Goal: Task Accomplishment & Management: Manage account settings

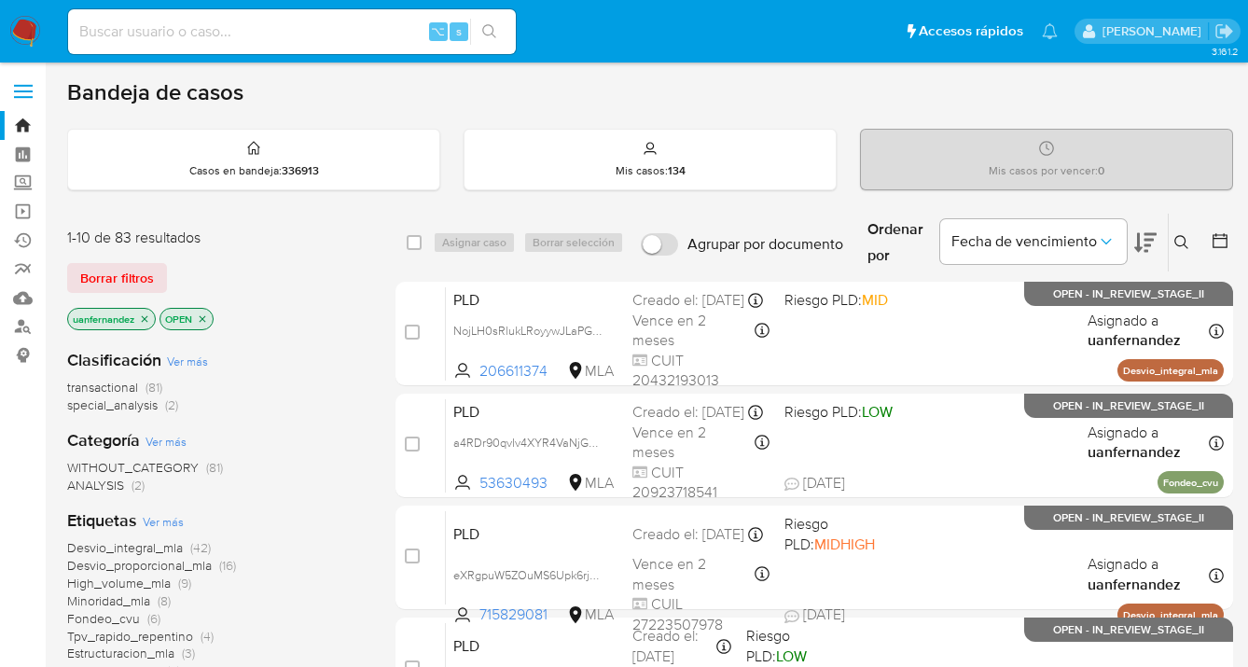
click at [1178, 241] on icon at bounding box center [1182, 242] width 15 height 15
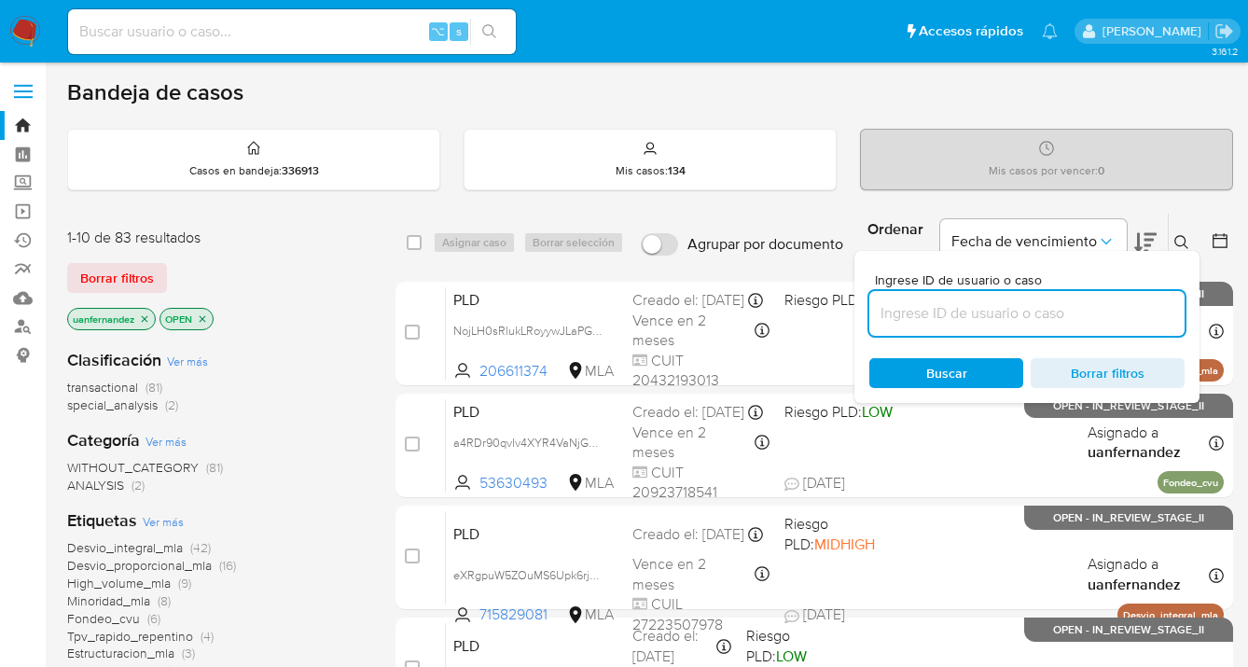
click at [998, 312] on input at bounding box center [1027, 313] width 315 height 24
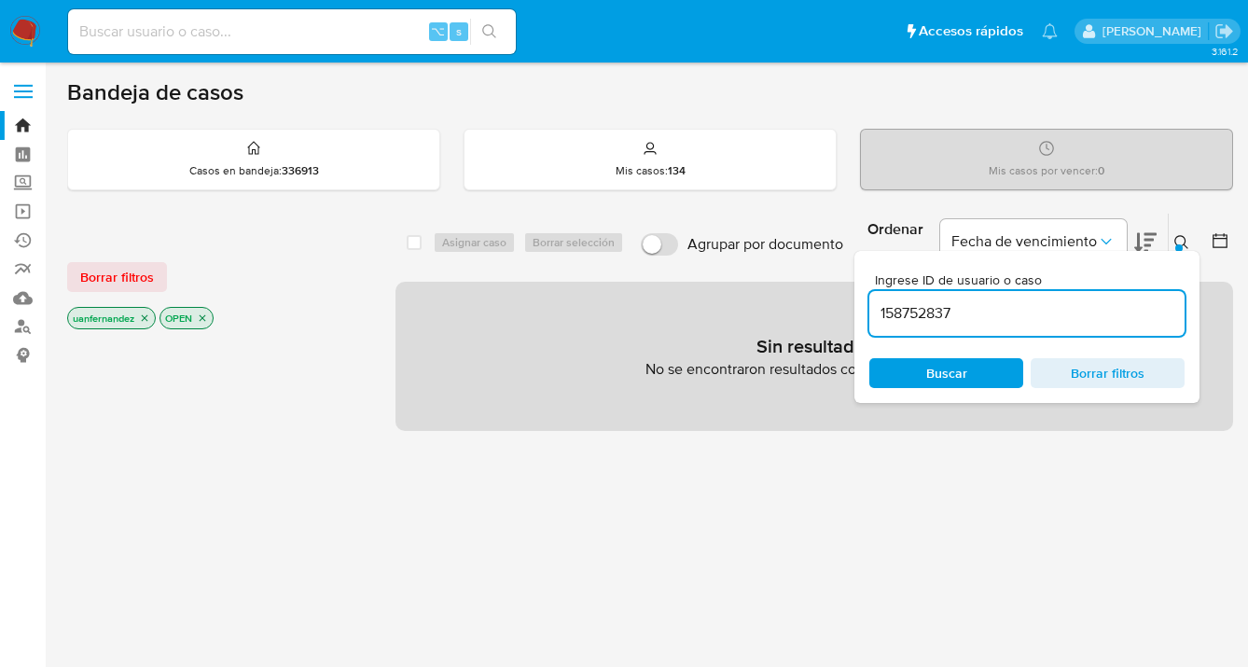
click at [91, 274] on span "Borrar filtros" at bounding box center [117, 277] width 74 height 26
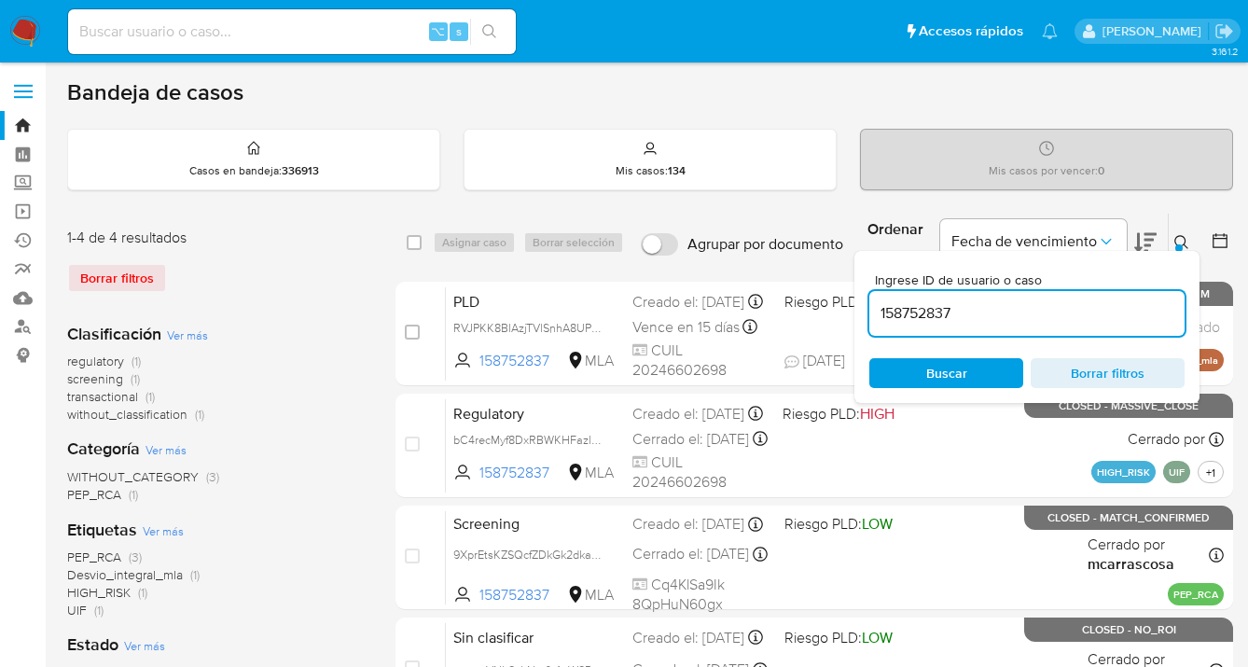
click at [1182, 242] on icon at bounding box center [1182, 242] width 15 height 15
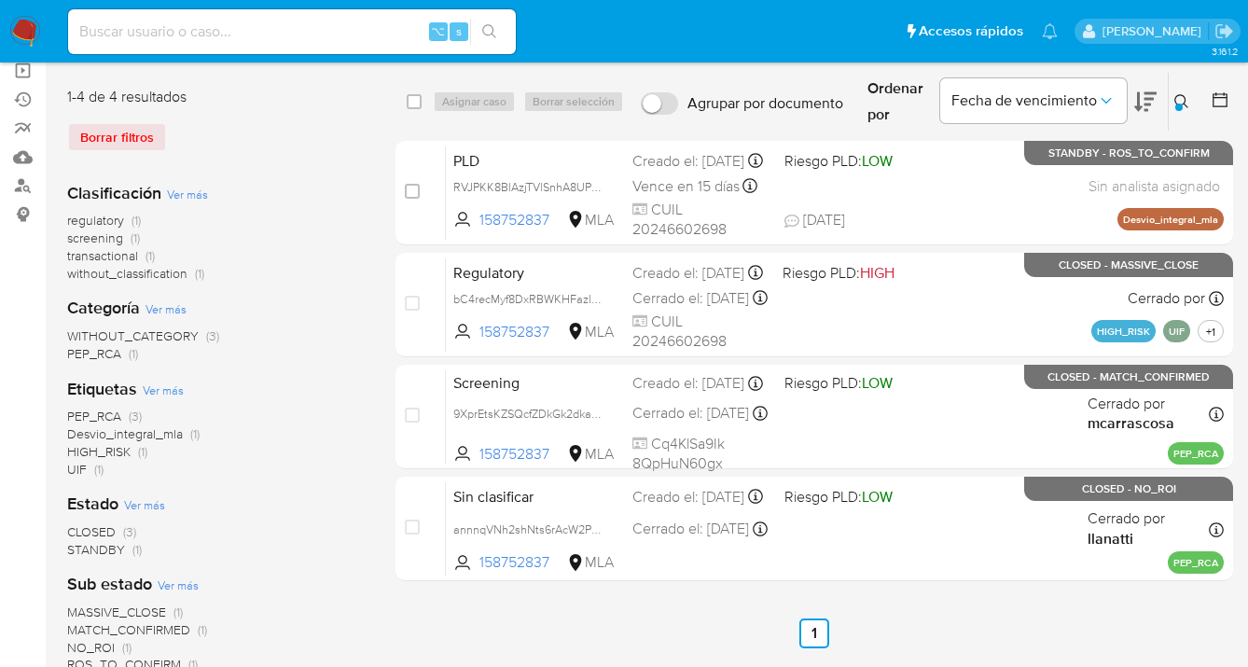
scroll to position [18, 0]
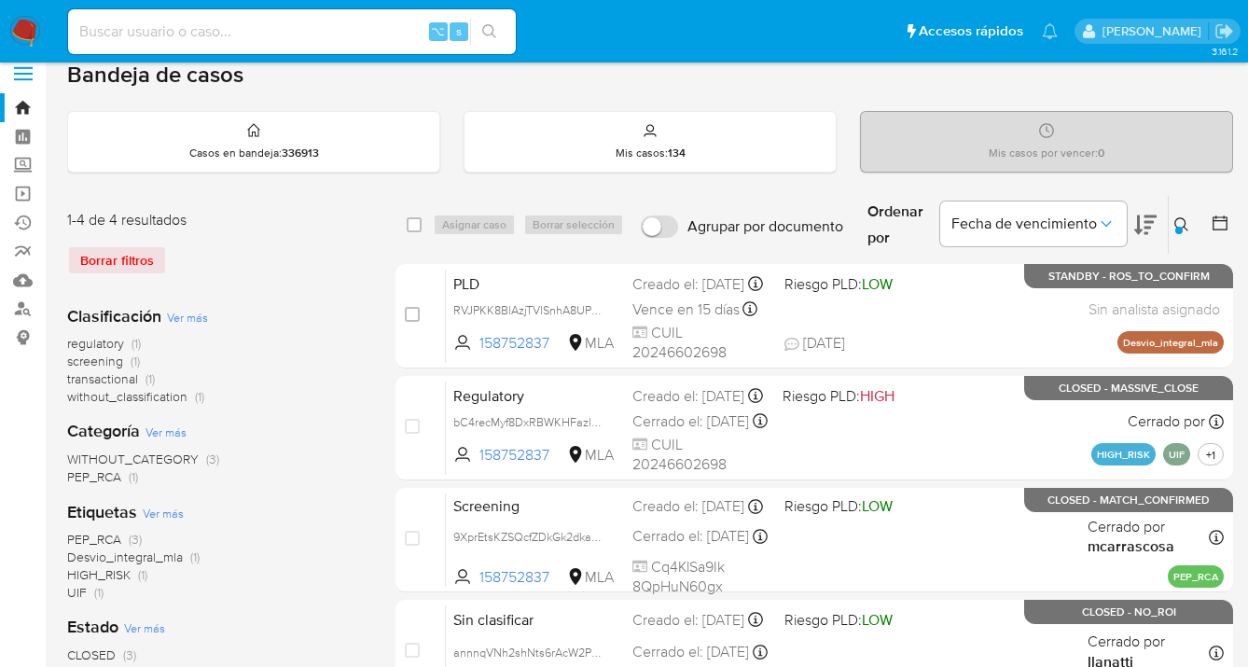
click at [1178, 220] on icon at bounding box center [1182, 224] width 15 height 15
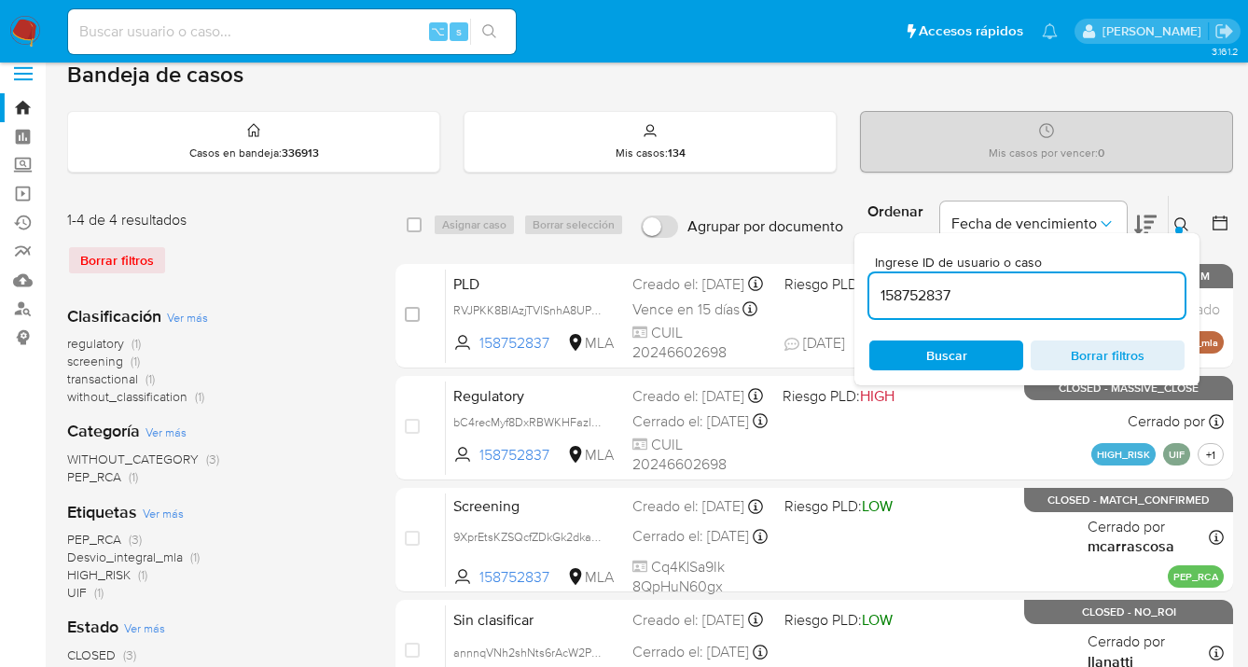
drag, startPoint x: 1020, startPoint y: 290, endPoint x: 898, endPoint y: 273, distance: 122.4
click at [898, 273] on div "158752837" at bounding box center [1027, 295] width 315 height 45
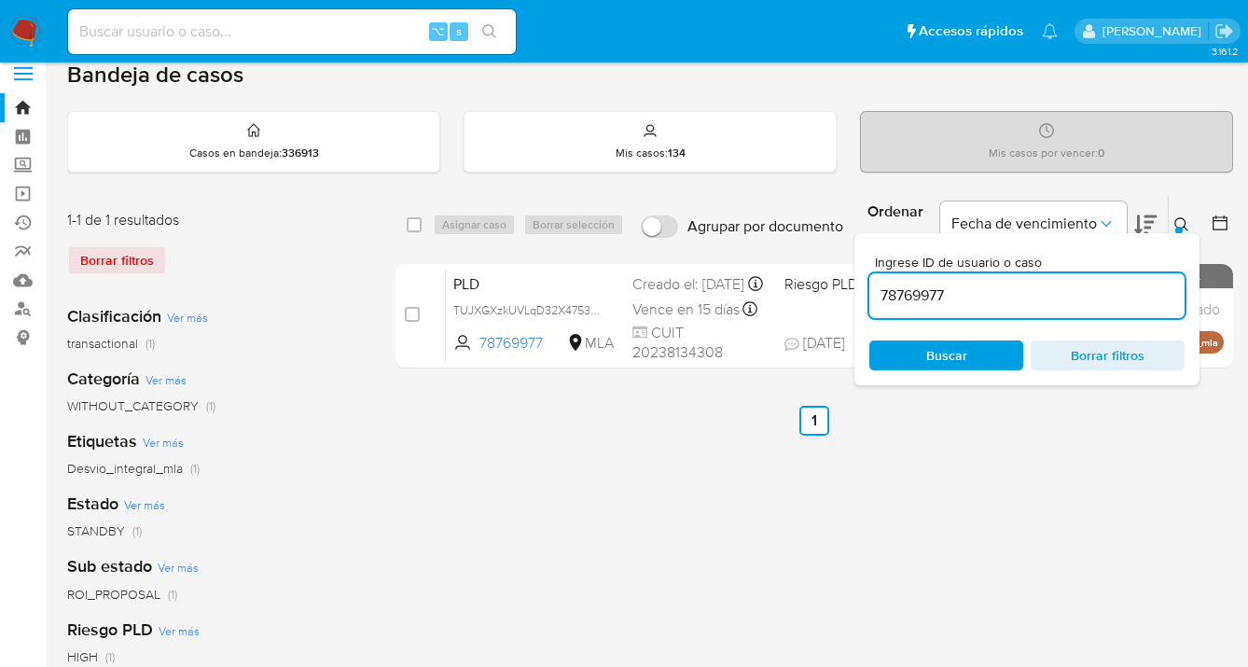
click at [1182, 222] on icon at bounding box center [1182, 224] width 15 height 15
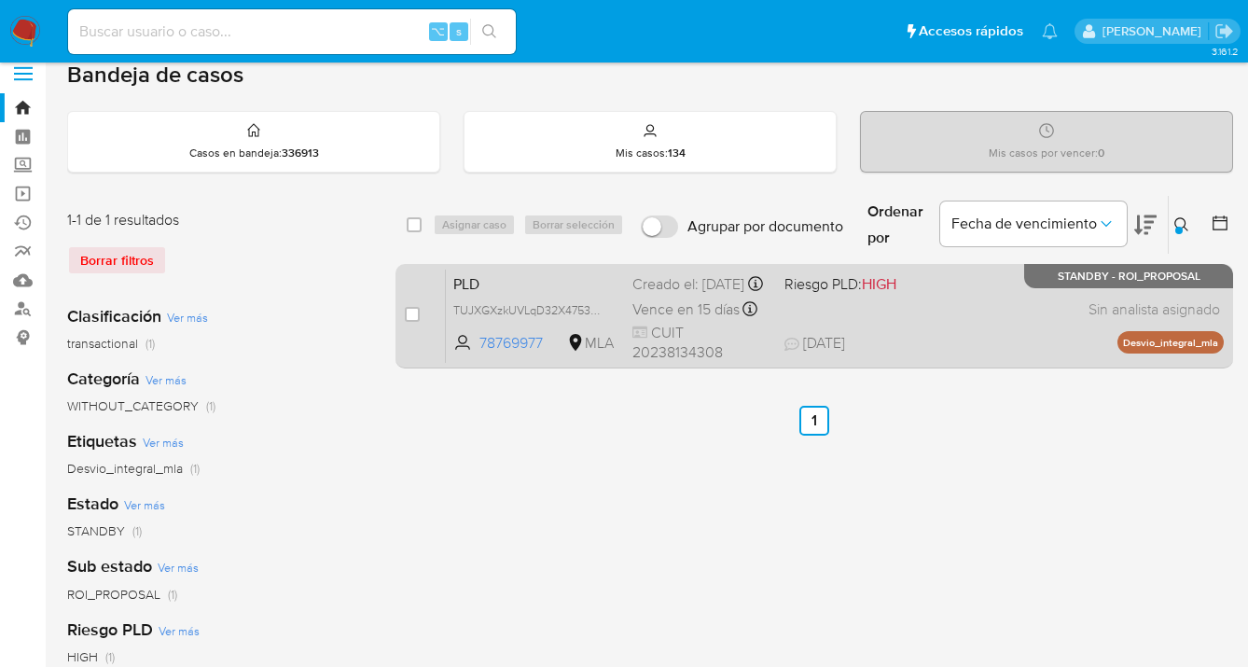
click at [939, 327] on div "PLD TUJXGXzkUVLqD32X4753eAQo 78769977 MLA Riesgo PLD: HIGH Creado el: 12/07/202…" at bounding box center [835, 316] width 778 height 94
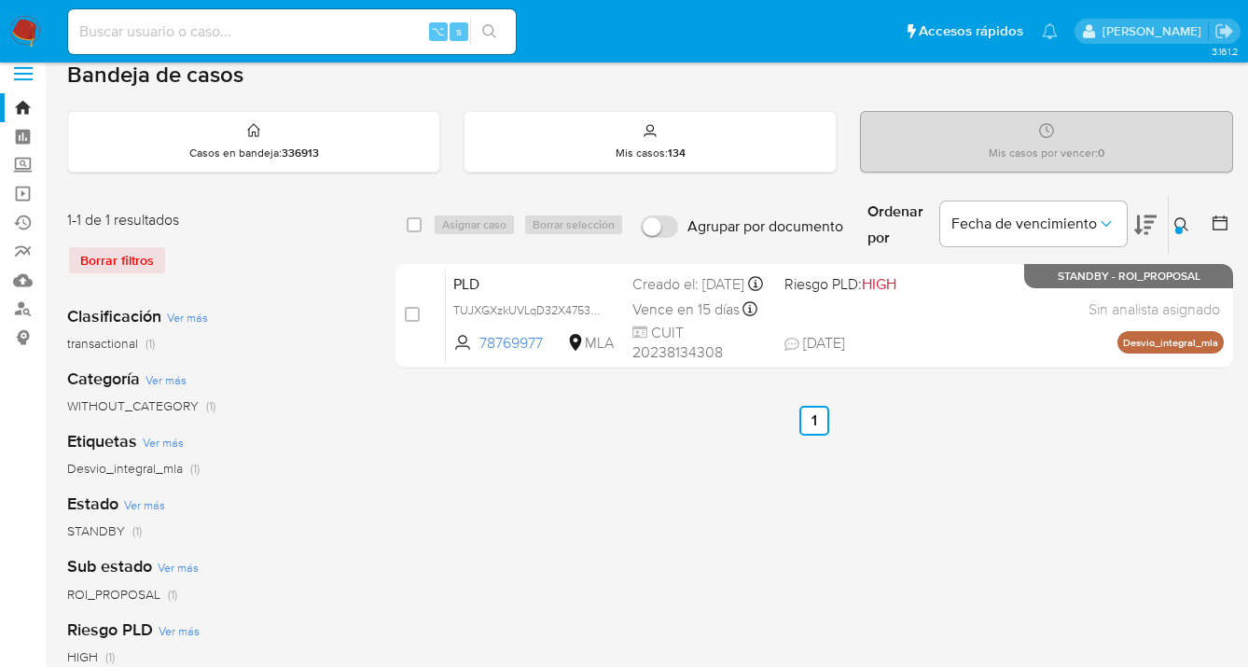
click at [1183, 225] on icon at bounding box center [1182, 224] width 15 height 15
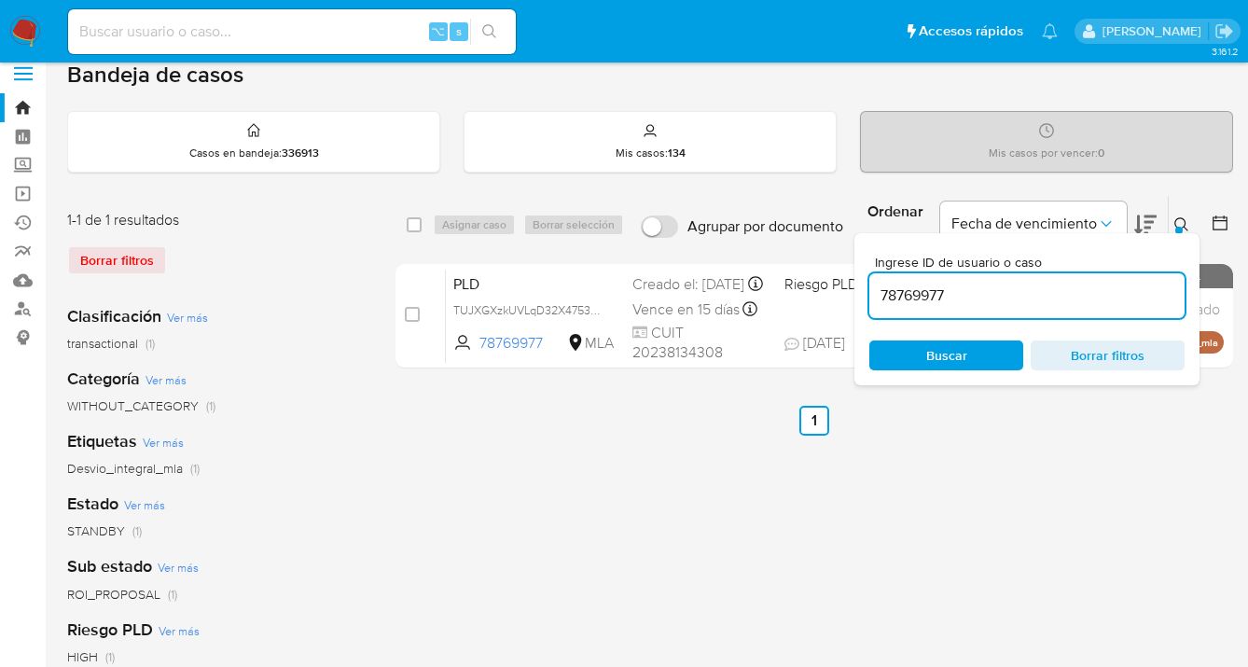
drag, startPoint x: 958, startPoint y: 285, endPoint x: 876, endPoint y: 292, distance: 82.4
click at [876, 292] on input "78769977" at bounding box center [1027, 296] width 315 height 24
click at [1180, 222] on icon at bounding box center [1182, 224] width 15 height 15
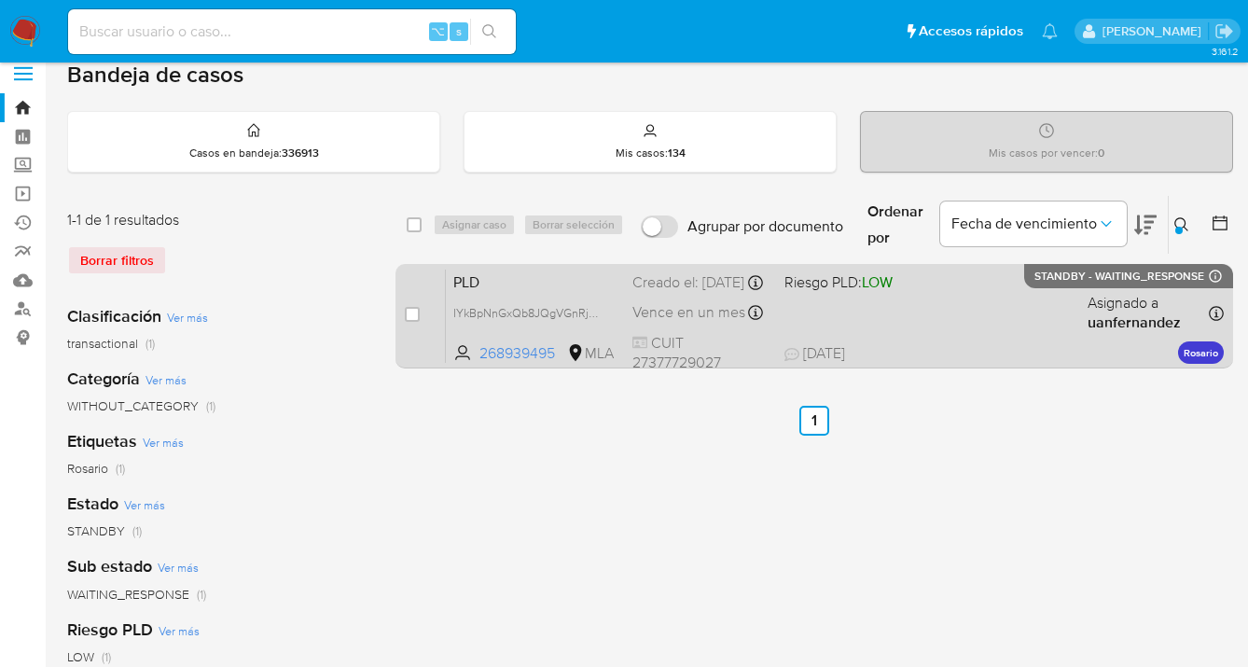
click at [1035, 296] on div "PLD IYkBpNnGxQb8JQgVGnRj70v3 268939495 MLA Riesgo PLD: LOW Creado el: 12/09/202…" at bounding box center [835, 316] width 778 height 94
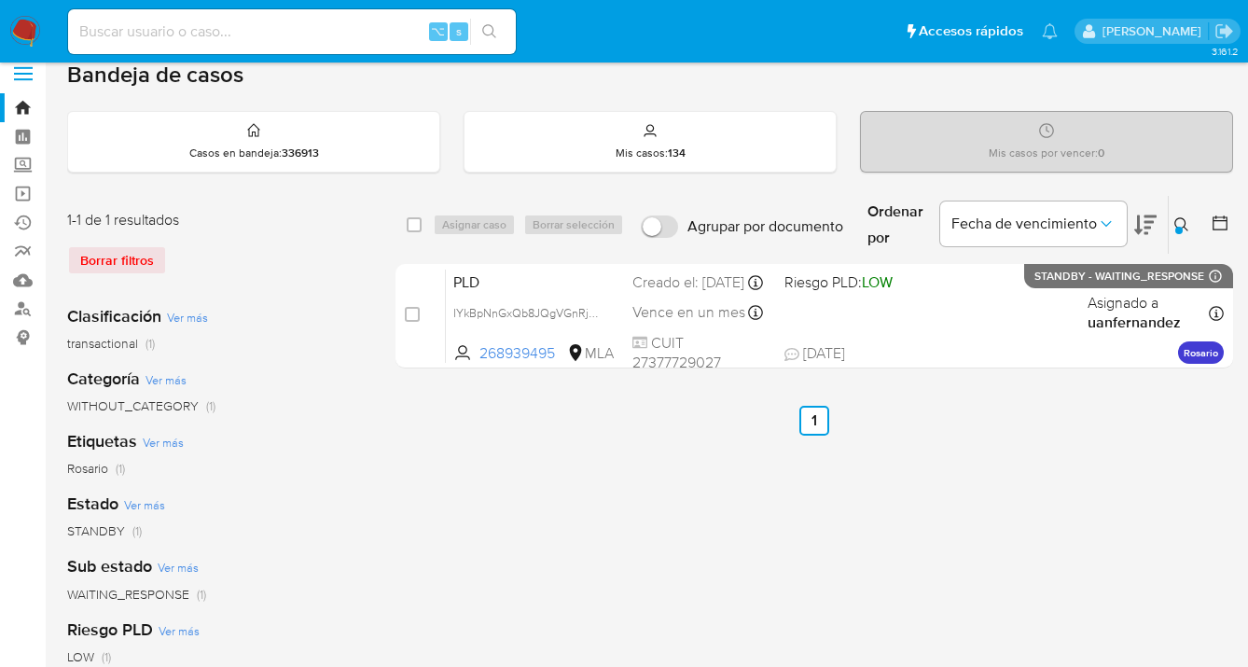
drag, startPoint x: 1181, startPoint y: 223, endPoint x: 1170, endPoint y: 231, distance: 14.0
click at [1179, 224] on icon at bounding box center [1182, 224] width 15 height 15
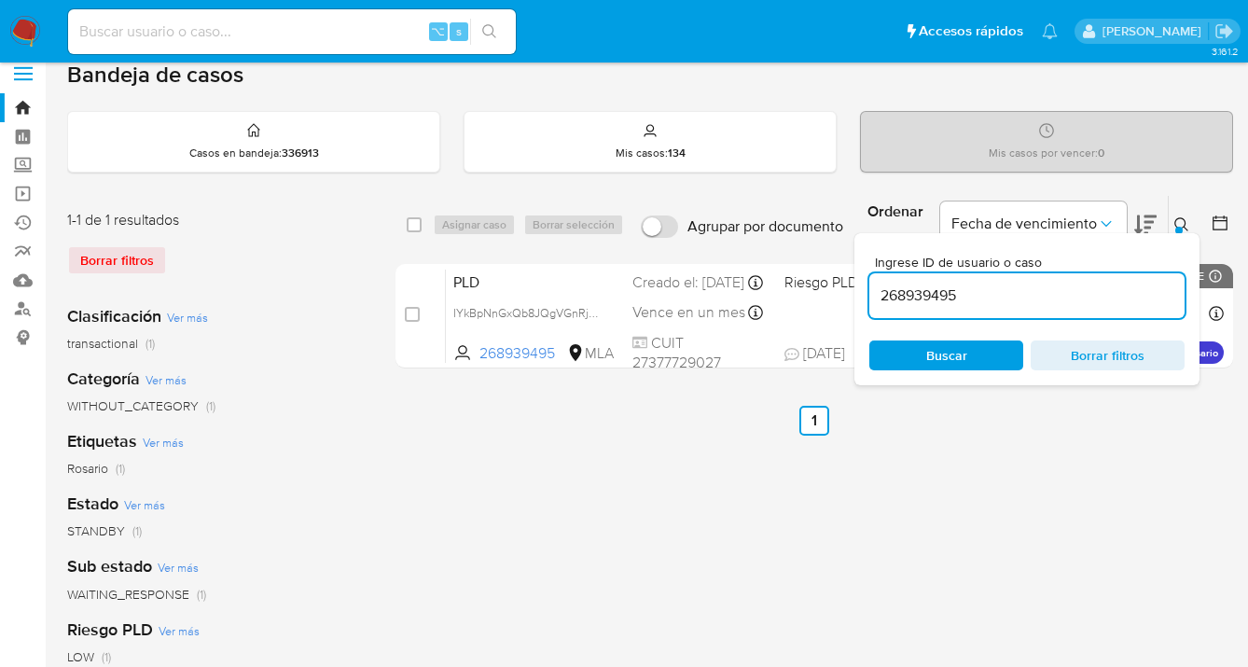
drag, startPoint x: 1029, startPoint y: 292, endPoint x: 962, endPoint y: 266, distance: 72.1
click at [864, 276] on div "Ingrese ID de usuario o caso 268939495 Buscar Borrar filtros" at bounding box center [1027, 309] width 345 height 152
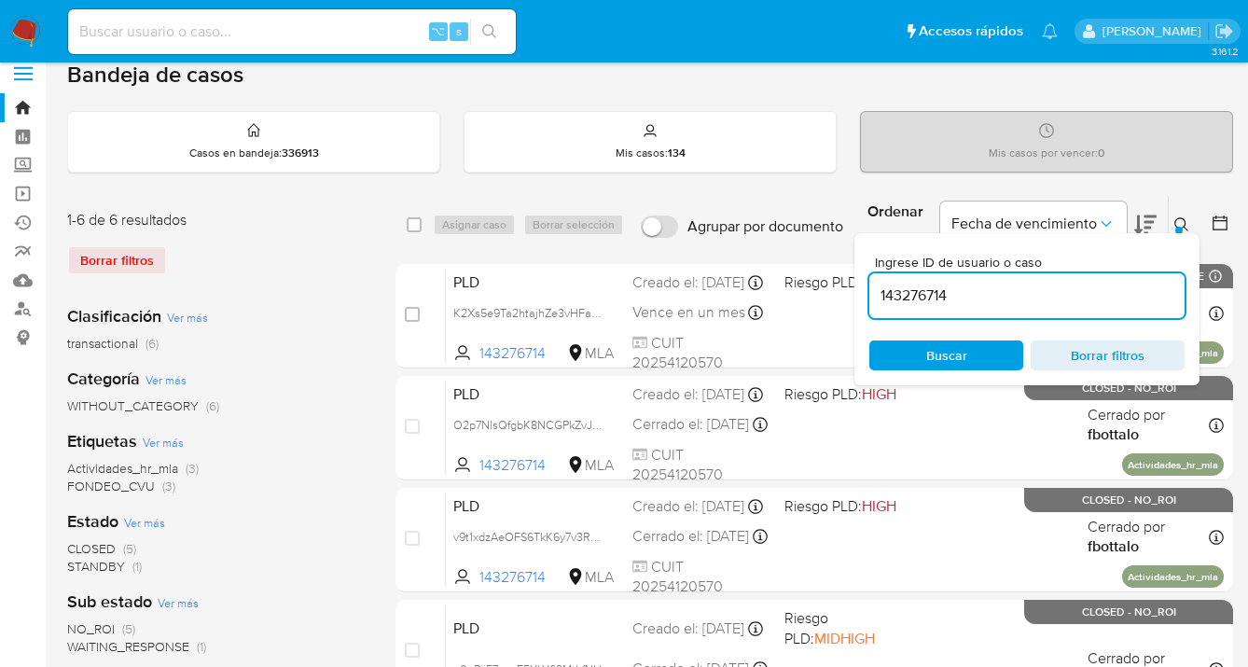
click at [1178, 218] on icon at bounding box center [1182, 224] width 15 height 15
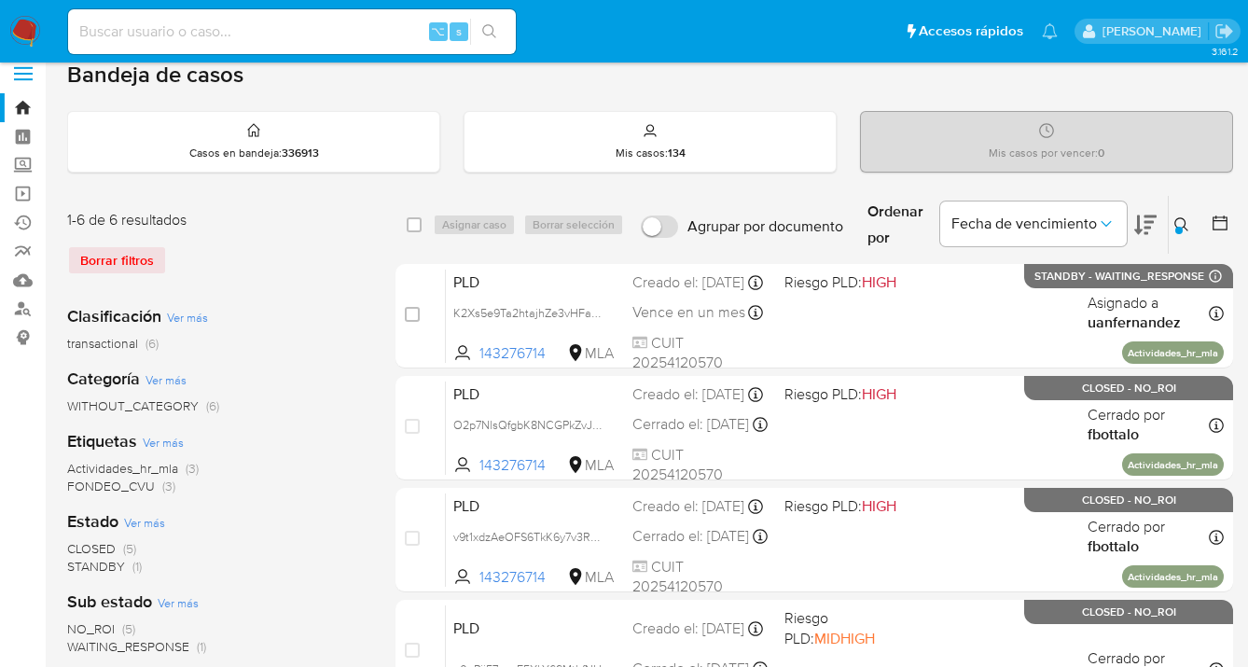
click at [1182, 221] on icon at bounding box center [1182, 224] width 15 height 15
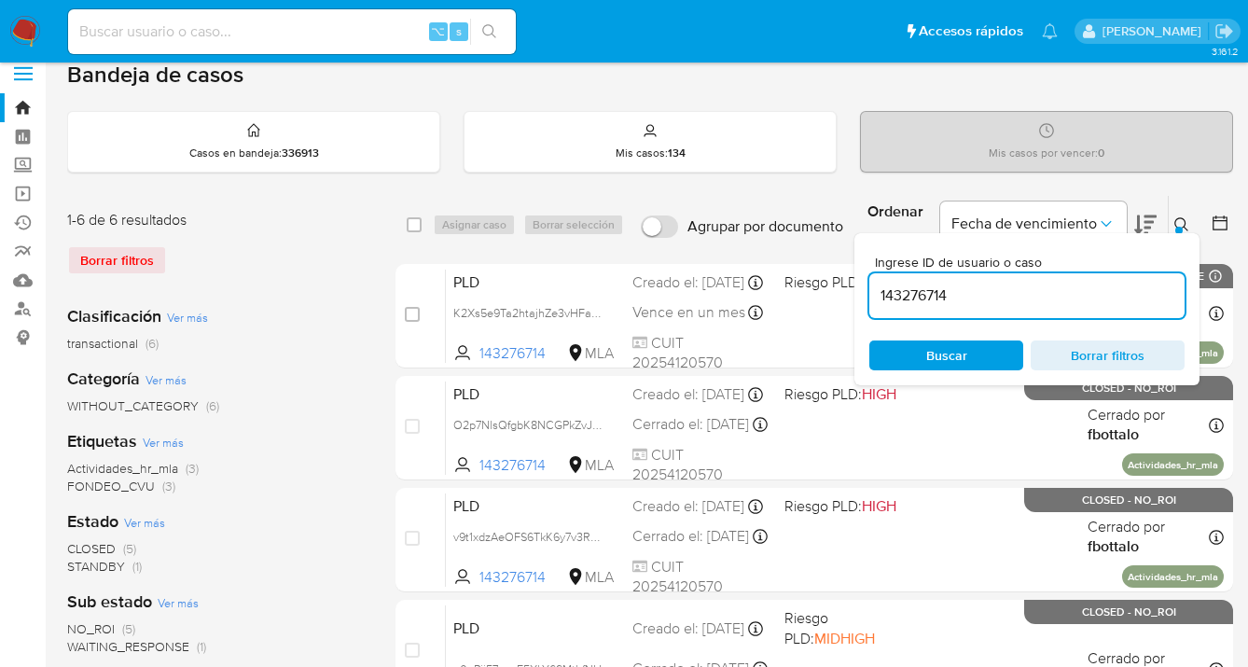
drag, startPoint x: 943, startPoint y: 299, endPoint x: 876, endPoint y: 299, distance: 67.2
click at [876, 299] on input "143276714" at bounding box center [1027, 296] width 315 height 24
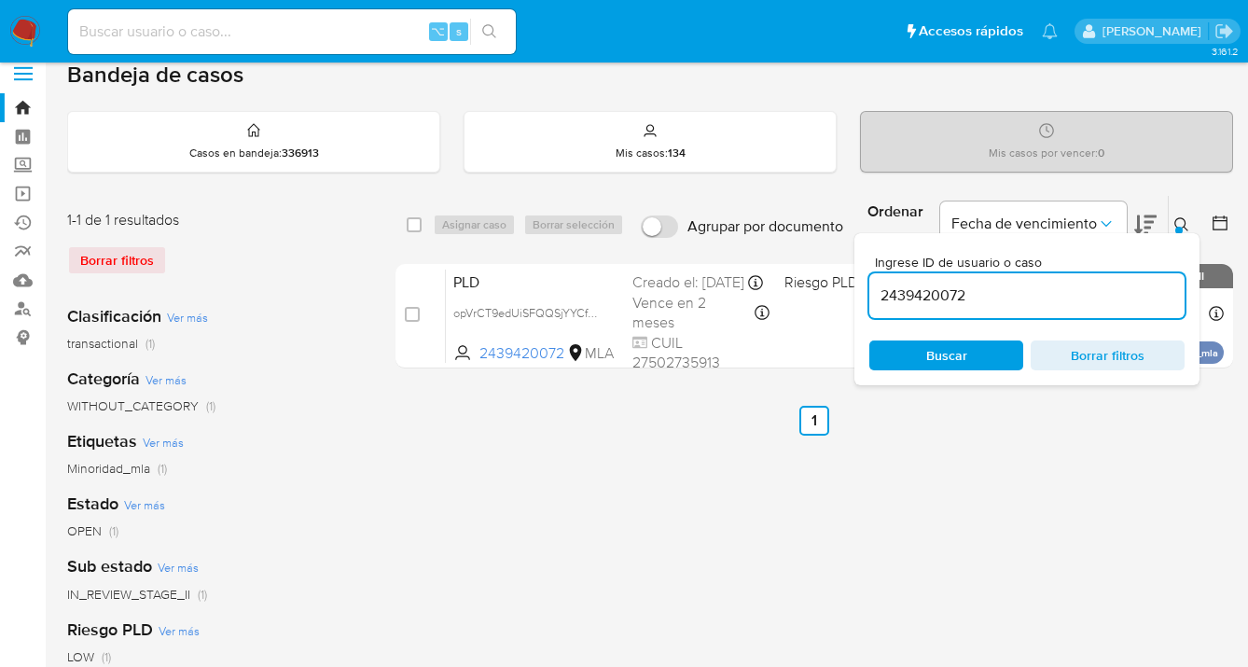
click at [1182, 229] on div at bounding box center [1179, 230] width 7 height 7
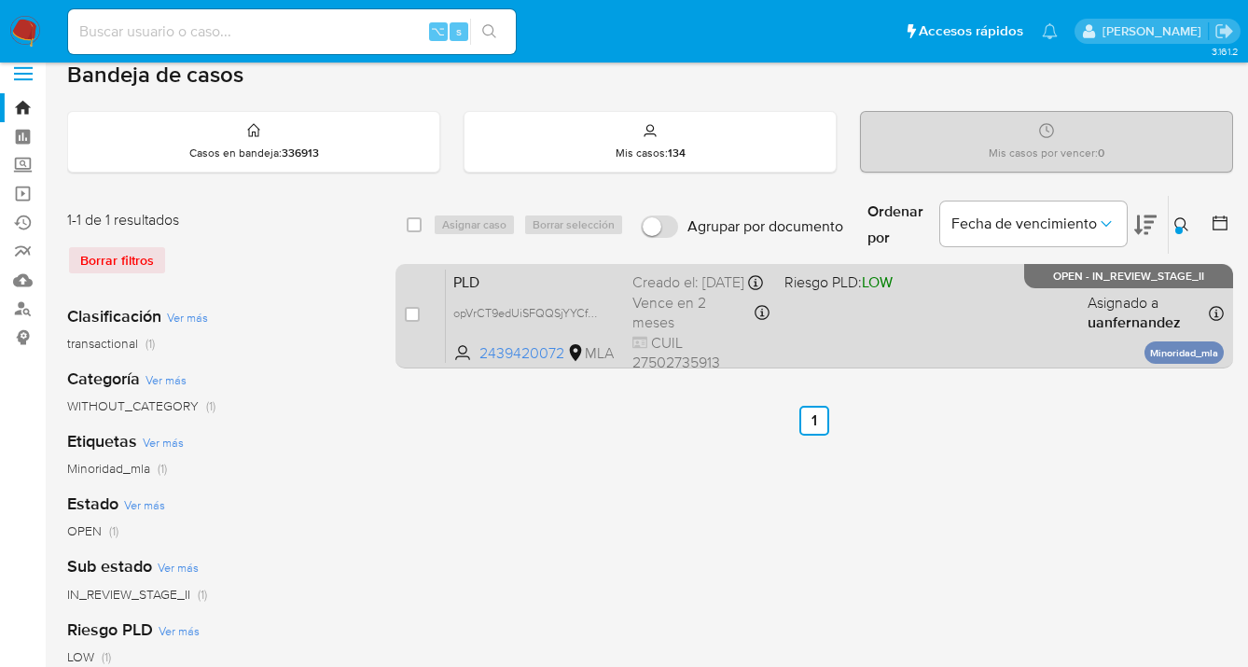
click at [960, 316] on div "PLD opVrCT9edUiSFQQSjYYCfSKg 2439420072 MLA Riesgo PLD: LOW Creado el: 12/09/20…" at bounding box center [835, 316] width 778 height 94
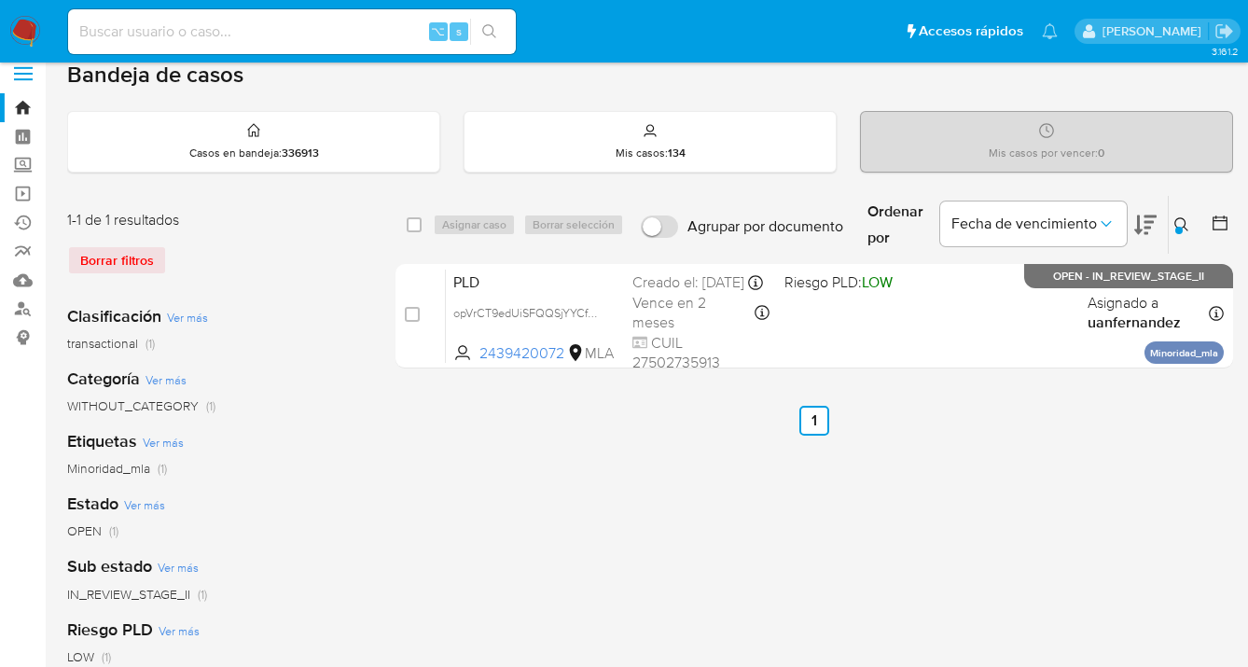
drag, startPoint x: 1181, startPoint y: 222, endPoint x: 1163, endPoint y: 244, distance: 28.4
click at [1180, 222] on icon at bounding box center [1182, 224] width 15 height 15
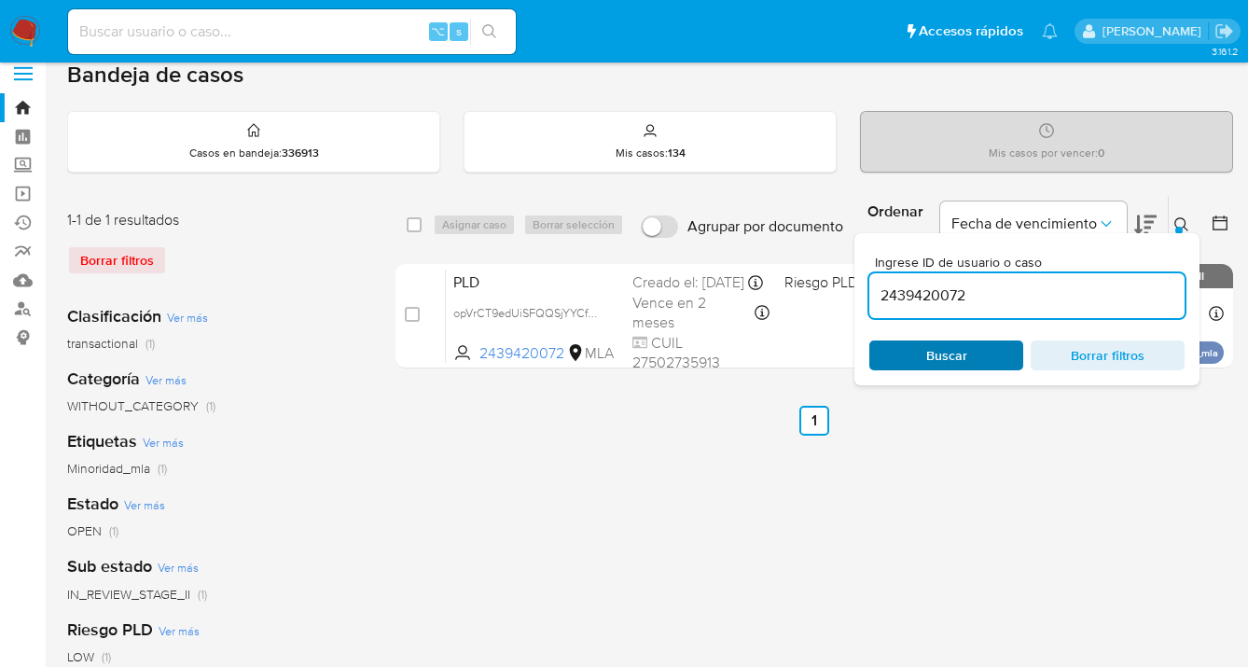
click at [994, 350] on span "Buscar" at bounding box center [947, 355] width 128 height 26
click at [1183, 221] on icon at bounding box center [1182, 224] width 15 height 15
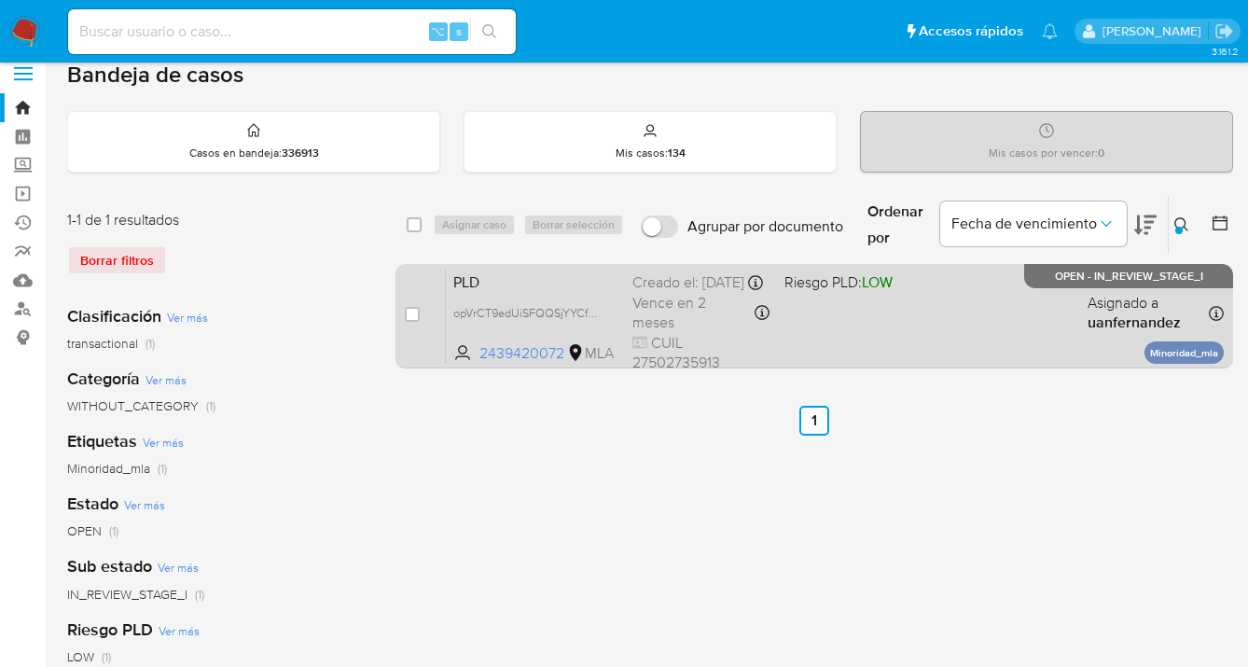
click at [1050, 327] on div "PLD opVrCT9edUiSFQQSjYYCfSKg 2439420072 MLA Riesgo PLD: LOW Creado el: 12/09/20…" at bounding box center [835, 316] width 778 height 94
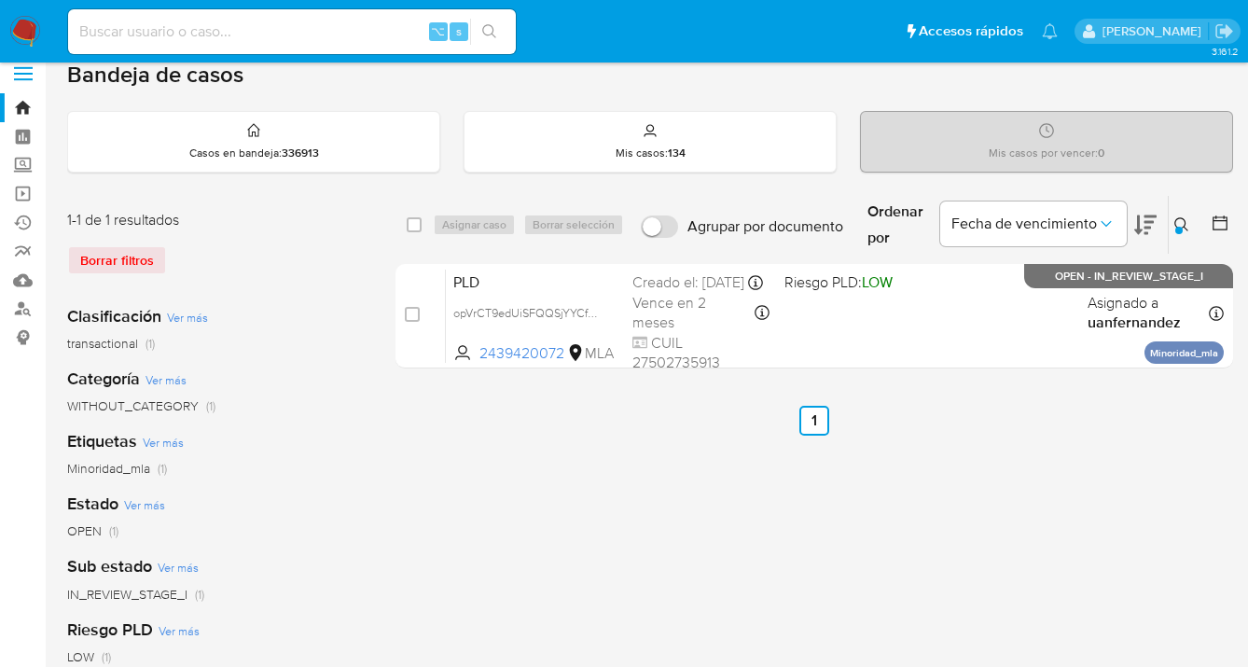
click at [1177, 222] on icon at bounding box center [1182, 224] width 15 height 15
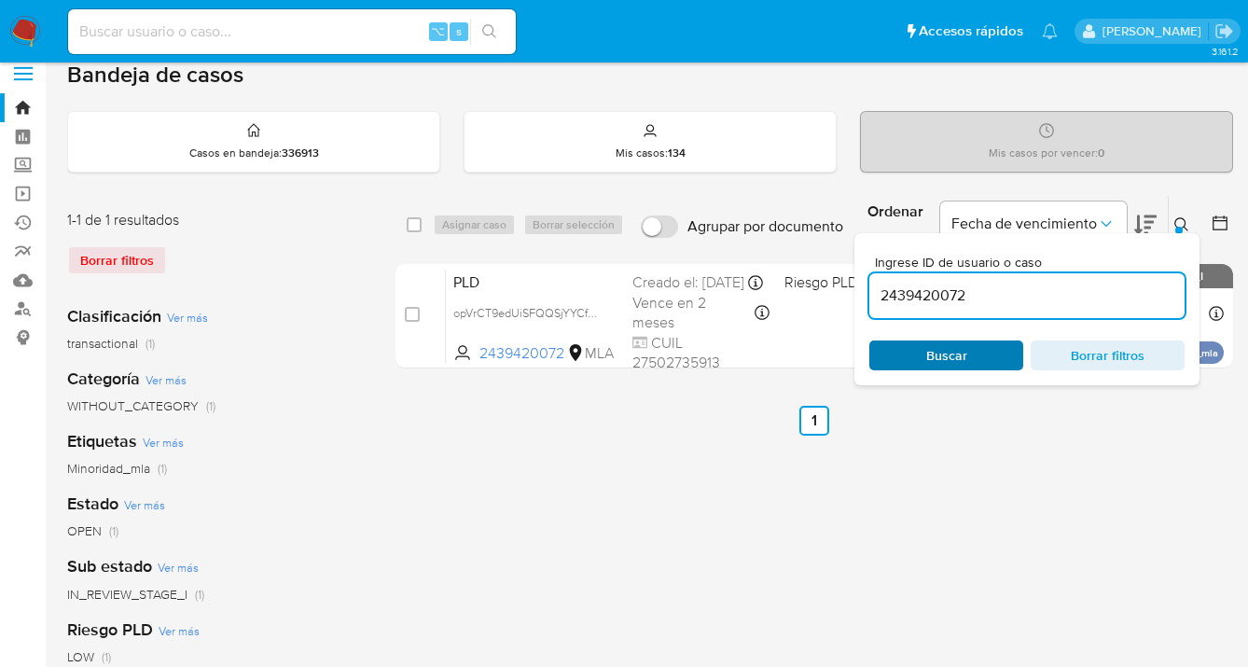
drag, startPoint x: 987, startPoint y: 355, endPoint x: 996, endPoint y: 349, distance: 10.1
click at [987, 355] on span "Buscar" at bounding box center [947, 355] width 128 height 26
click at [1183, 222] on icon at bounding box center [1182, 224] width 15 height 15
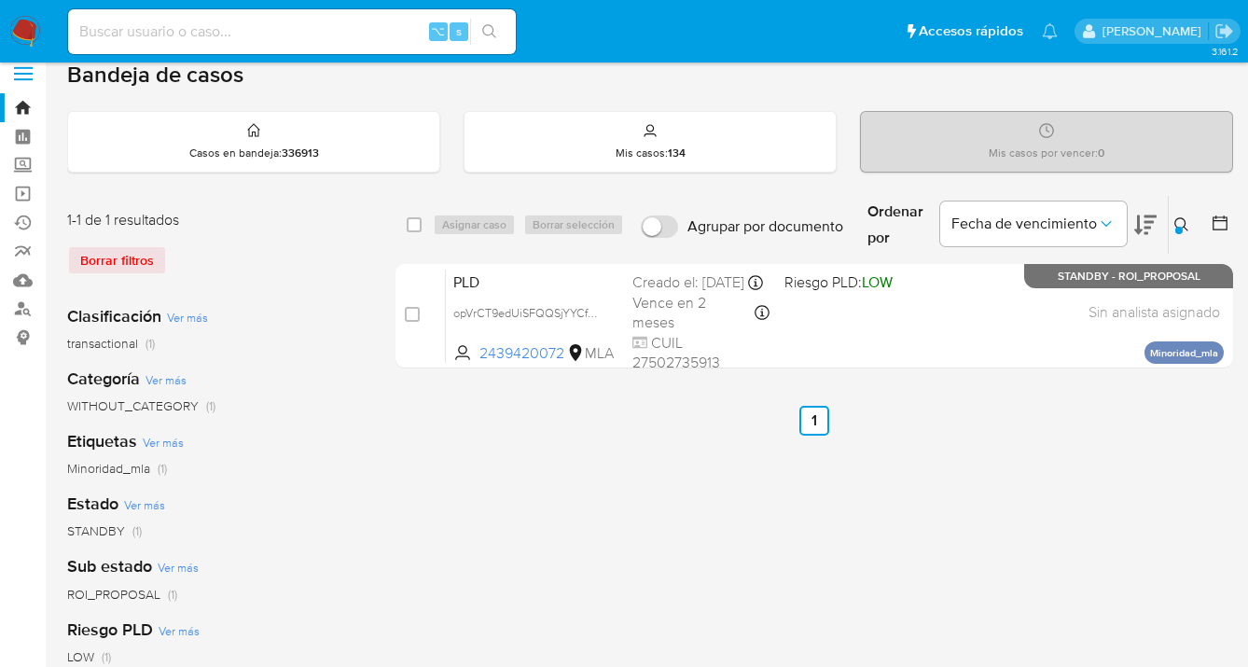
click at [1187, 222] on icon at bounding box center [1182, 224] width 15 height 15
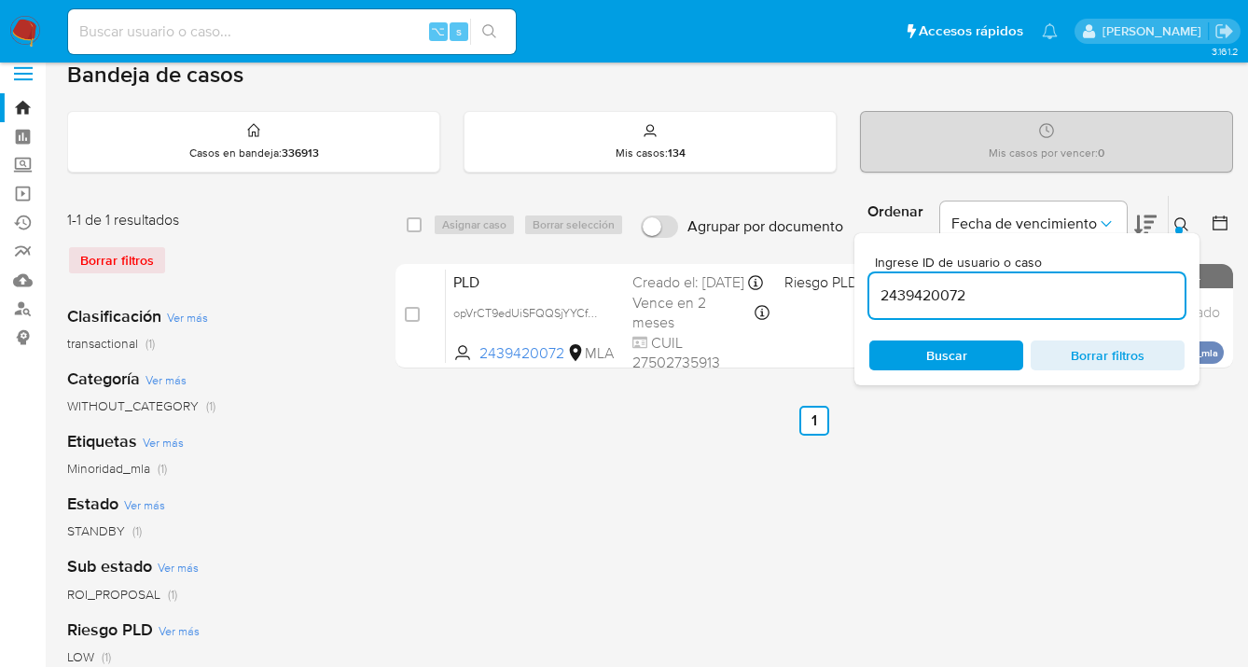
click at [1184, 221] on icon at bounding box center [1182, 224] width 15 height 15
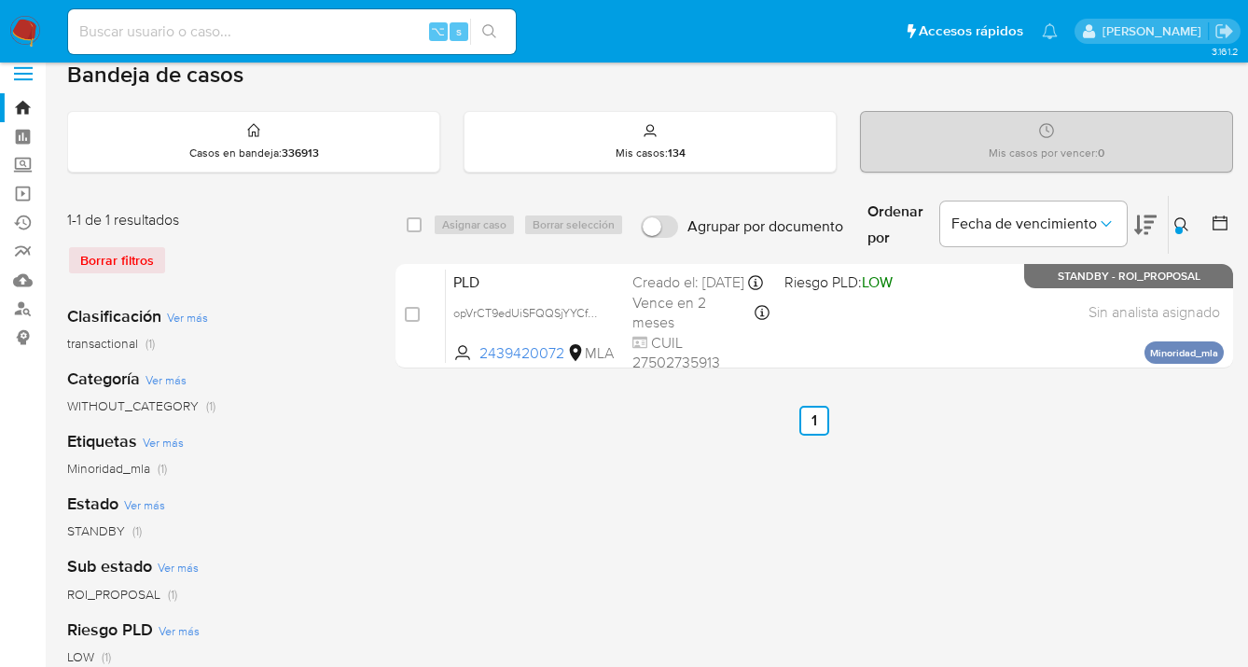
click at [1183, 220] on icon at bounding box center [1182, 224] width 15 height 15
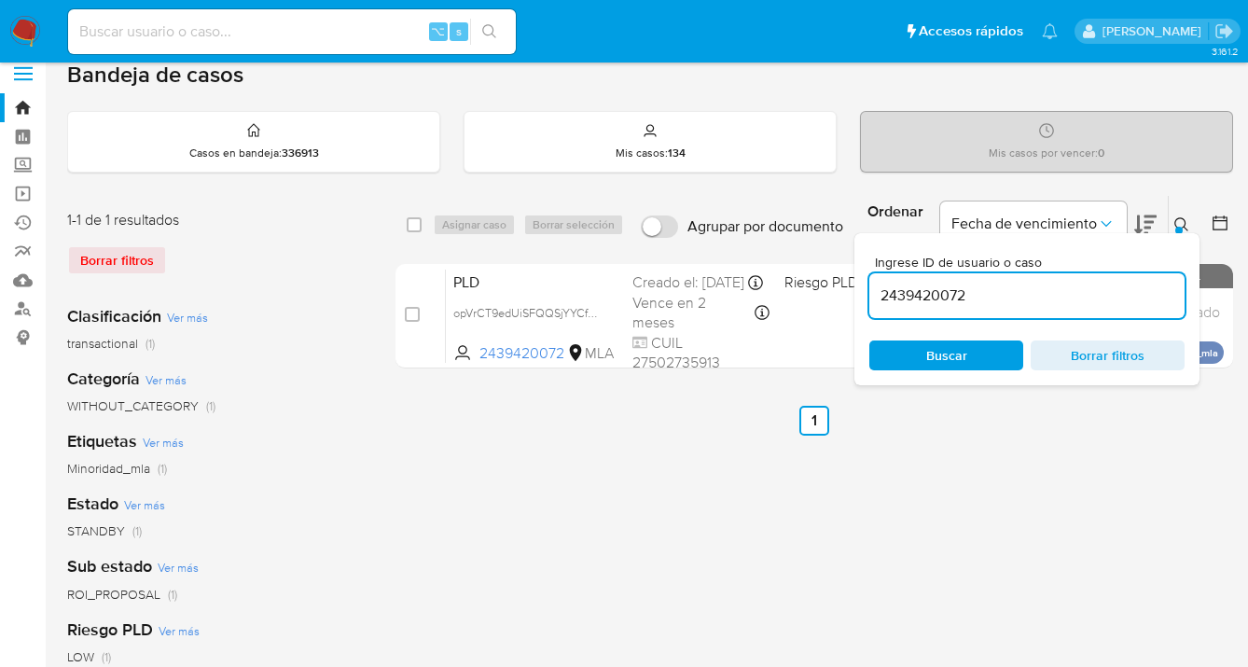
drag, startPoint x: 982, startPoint y: 295, endPoint x: 878, endPoint y: 290, distance: 104.6
click at [878, 290] on input "2439420072" at bounding box center [1027, 296] width 315 height 24
click at [1183, 221] on icon at bounding box center [1182, 224] width 15 height 15
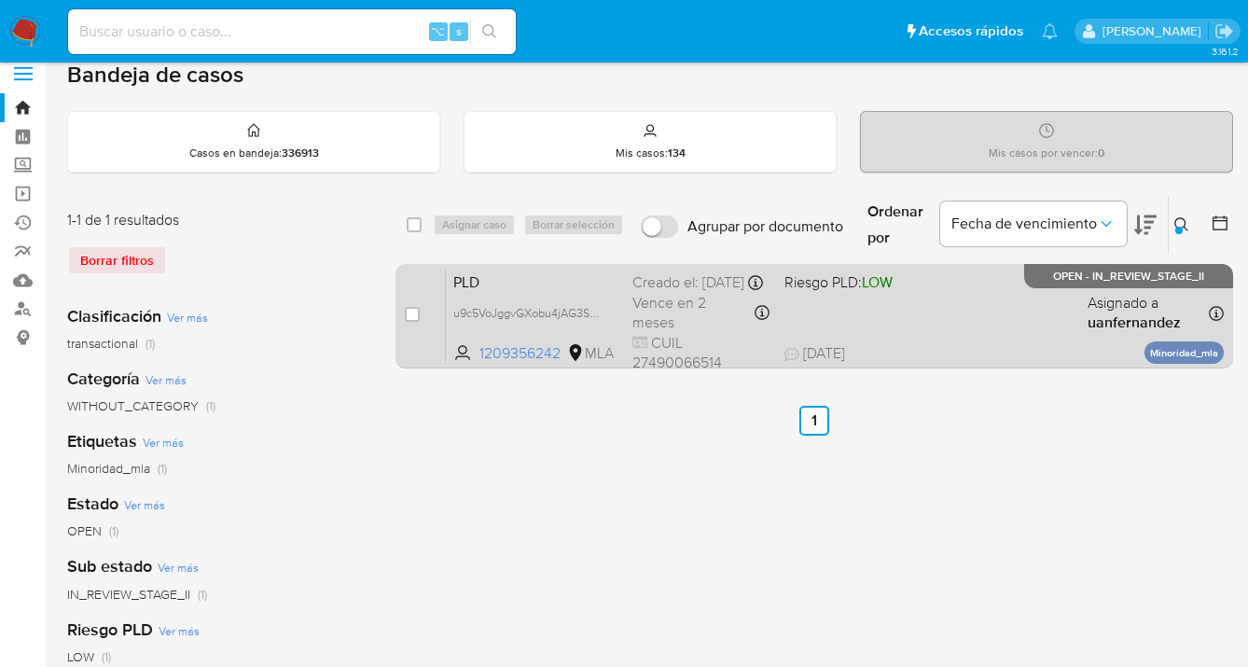
click at [994, 329] on div "PLD u9c5VoJggvGXobu4jAG3Sbar 1209356242 MLA Riesgo PLD: LOW Creado el: 12/09/20…" at bounding box center [835, 316] width 778 height 94
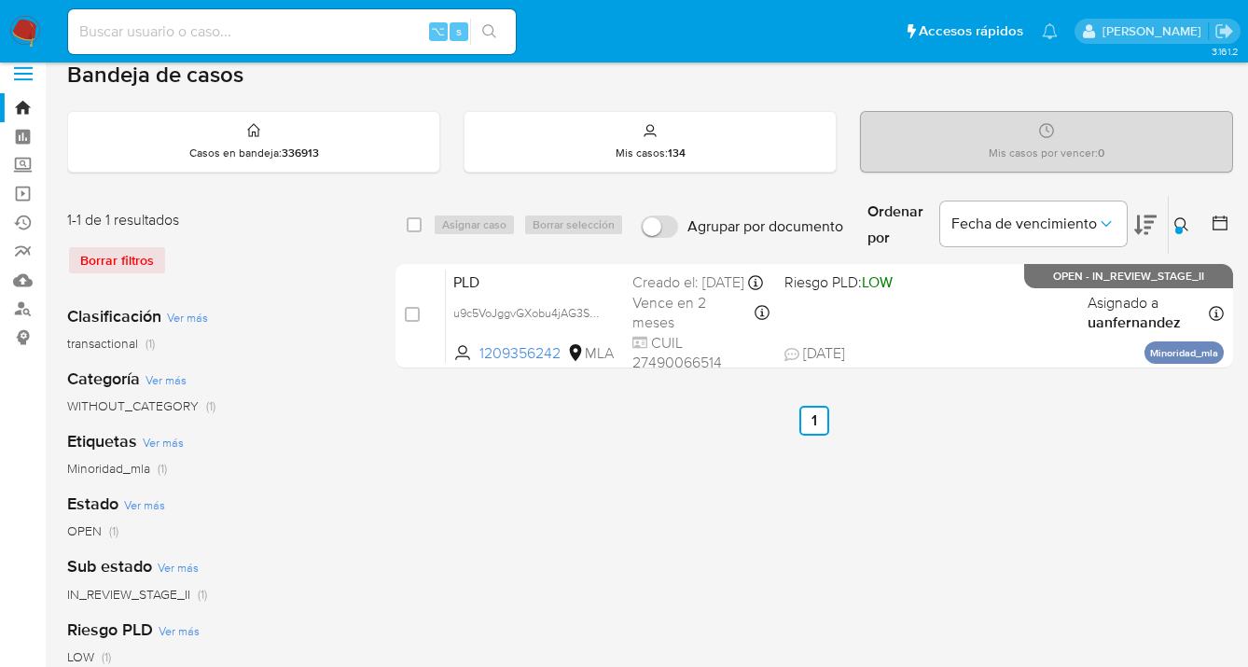
drag, startPoint x: 1180, startPoint y: 223, endPoint x: 1077, endPoint y: 241, distance: 105.1
click at [1179, 223] on icon at bounding box center [1182, 224] width 15 height 15
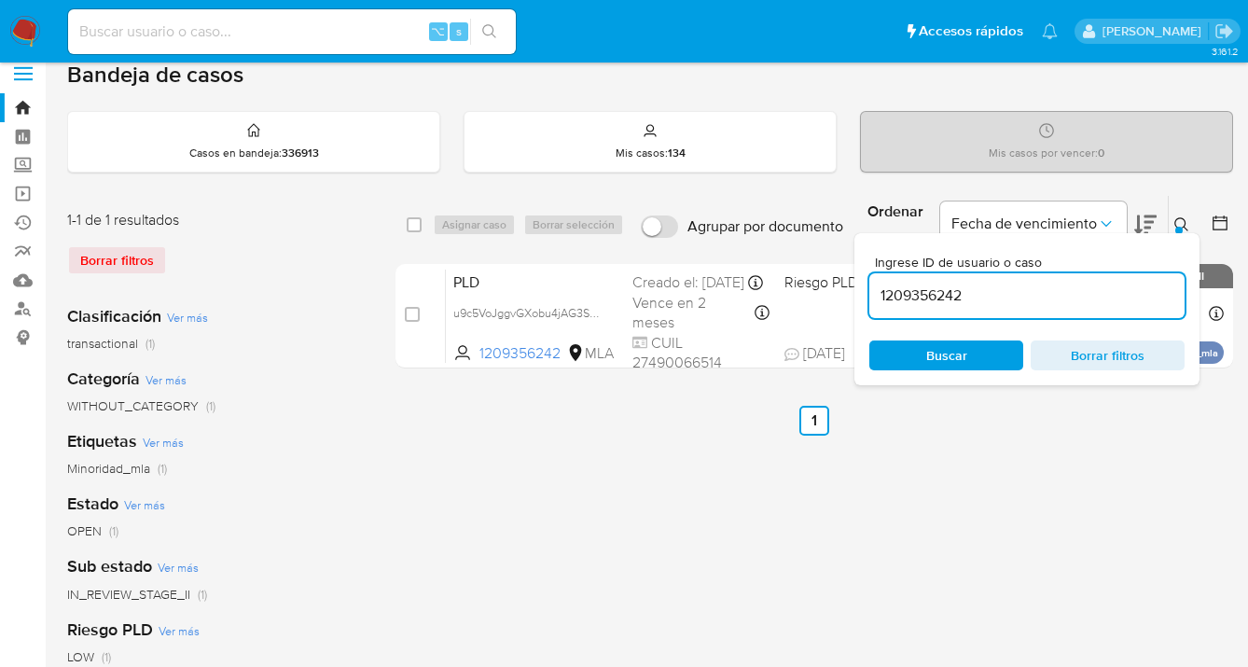
drag, startPoint x: 985, startPoint y: 296, endPoint x: 863, endPoint y: 283, distance: 122.9
click at [863, 283] on div "Ingrese ID de usuario o caso 1209356242 Buscar Borrar filtros" at bounding box center [1027, 309] width 345 height 152
type input "1285683911"
drag, startPoint x: 1179, startPoint y: 224, endPoint x: 1169, endPoint y: 226, distance: 10.4
click at [1179, 224] on icon at bounding box center [1182, 224] width 15 height 15
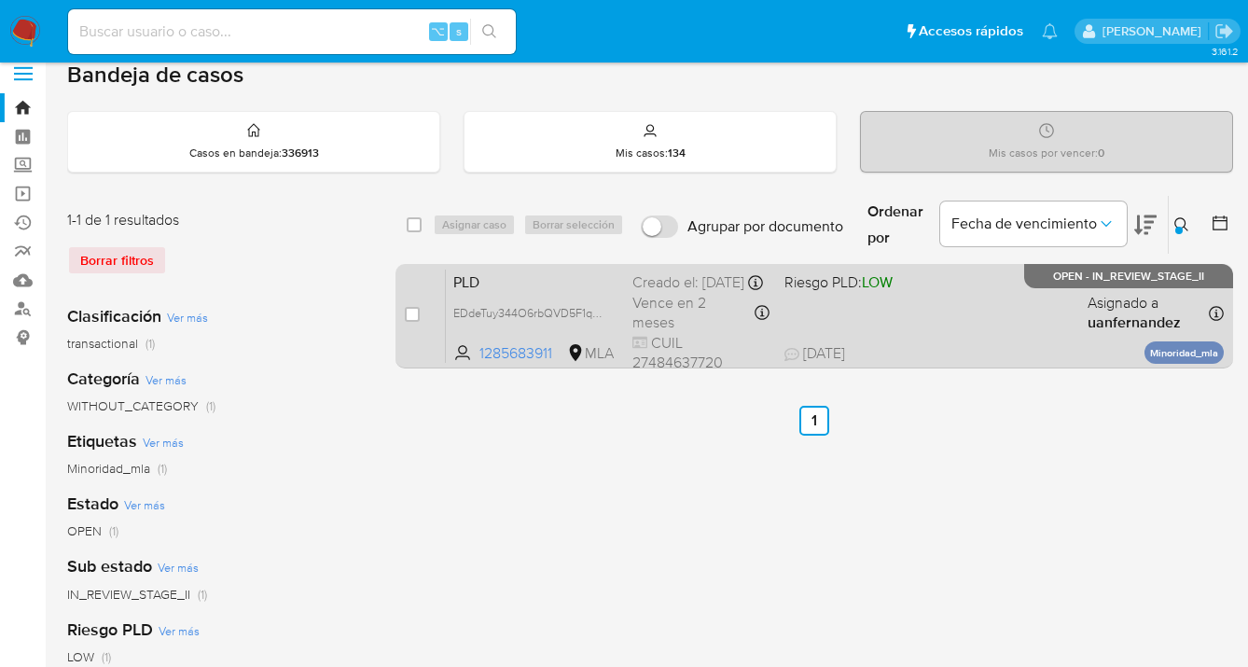
click at [1011, 322] on div "PLD EDdeTuy344O6rbQVD5F1qVd0 1285683911 MLA Riesgo PLD: LOW Creado el: 12/09/20…" at bounding box center [835, 316] width 778 height 94
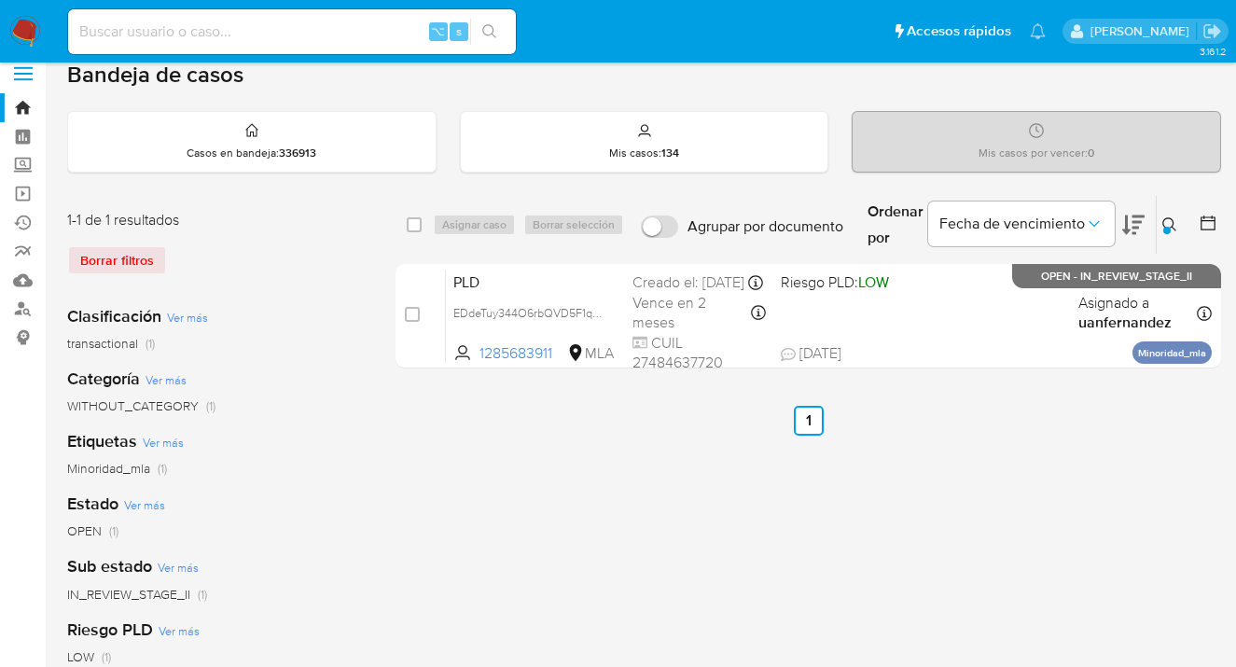
click at [1173, 220] on icon at bounding box center [1170, 224] width 14 height 14
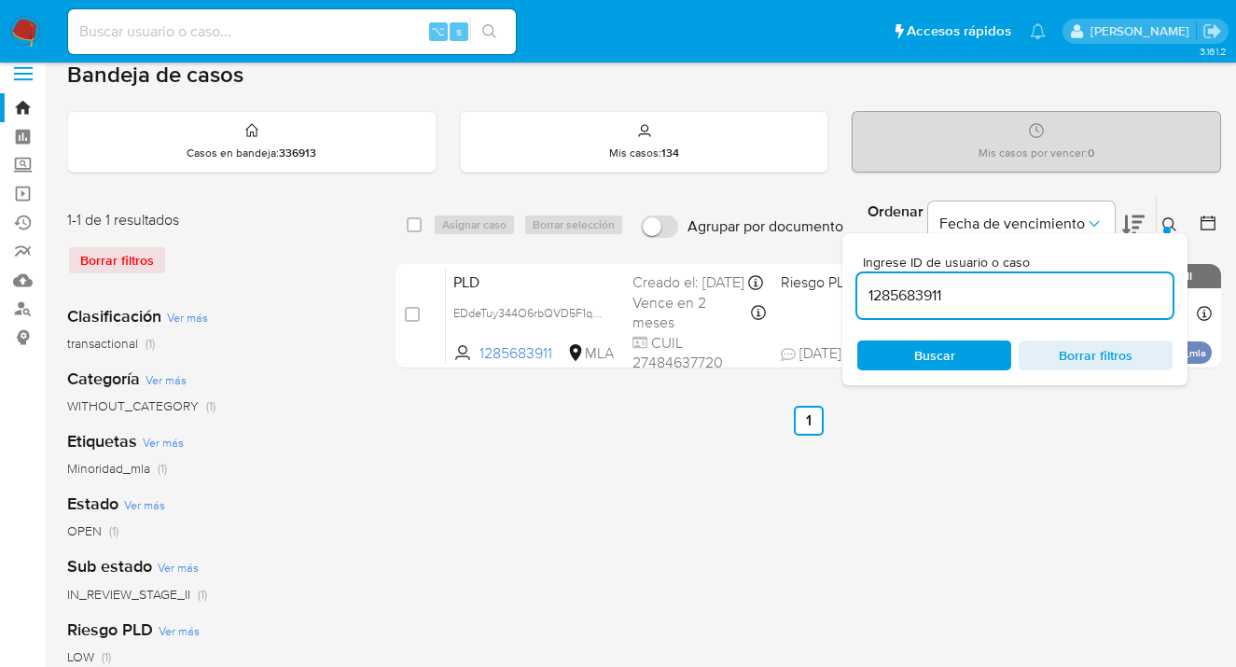
drag, startPoint x: 985, startPoint y: 353, endPoint x: 1125, endPoint y: 302, distance: 148.7
click at [984, 353] on span "Buscar" at bounding box center [934, 355] width 128 height 26
click at [1164, 220] on icon at bounding box center [1170, 224] width 15 height 15
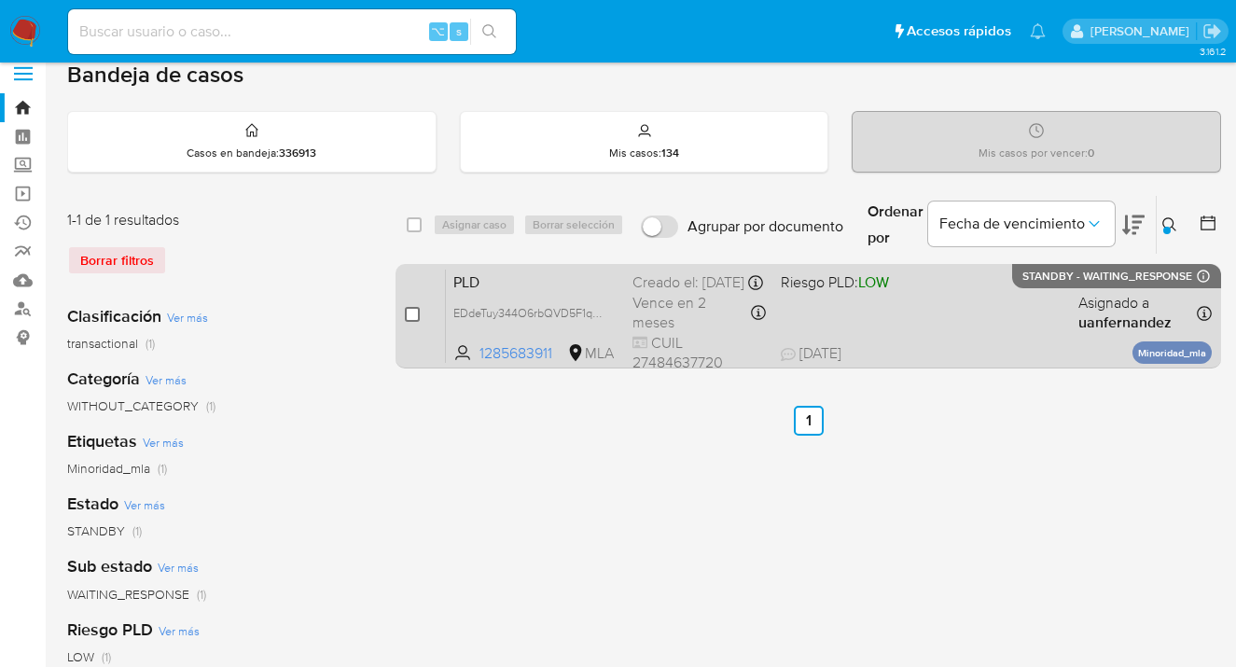
click at [413, 312] on input "checkbox" at bounding box center [412, 314] width 15 height 15
checkbox input "true"
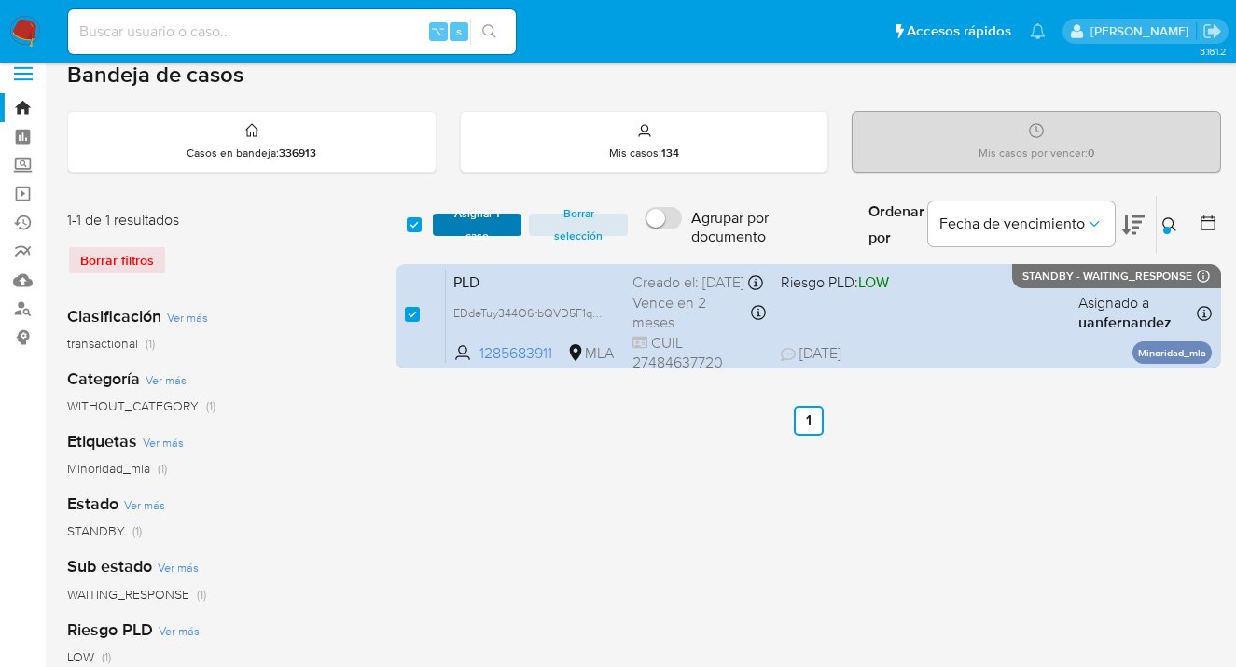
click at [475, 231] on span "Asignar 1 caso" at bounding box center [477, 225] width 70 height 19
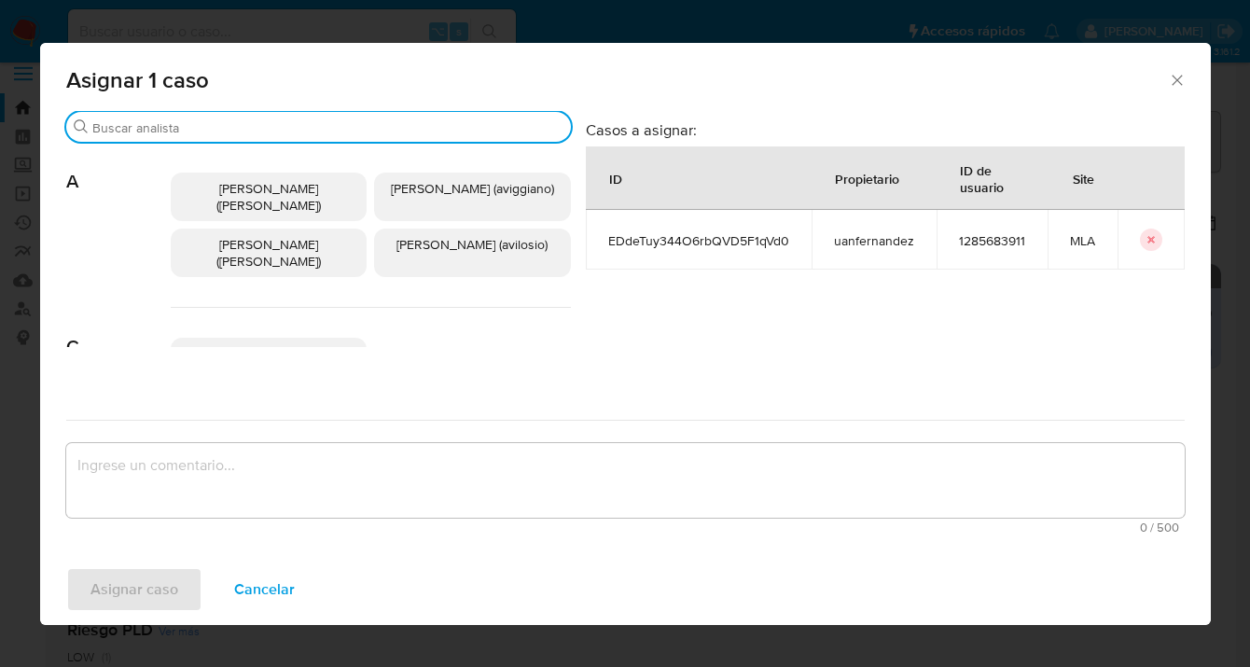
click at [399, 124] on input "Buscar" at bounding box center [327, 127] width 471 height 17
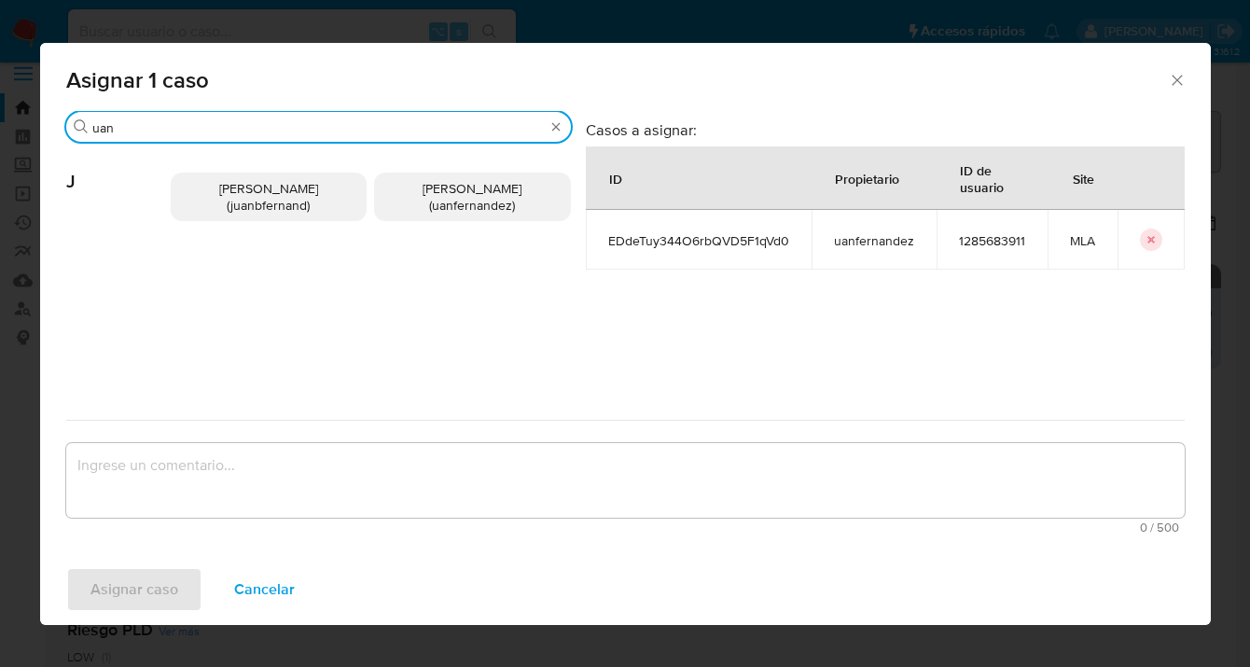
type input "uan"
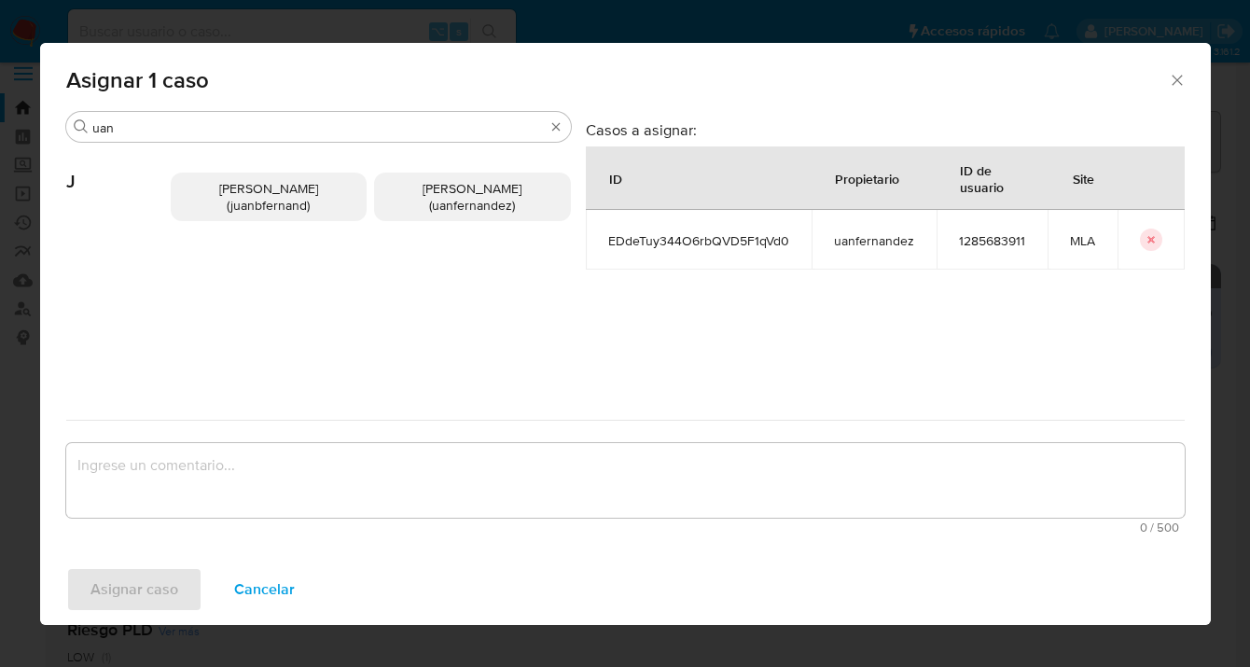
drag, startPoint x: 416, startPoint y: 199, endPoint x: 413, endPoint y: 260, distance: 61.6
click at [416, 199] on p "Juan Pablo Fernandez (uanfernandez)" at bounding box center [472, 197] width 197 height 49
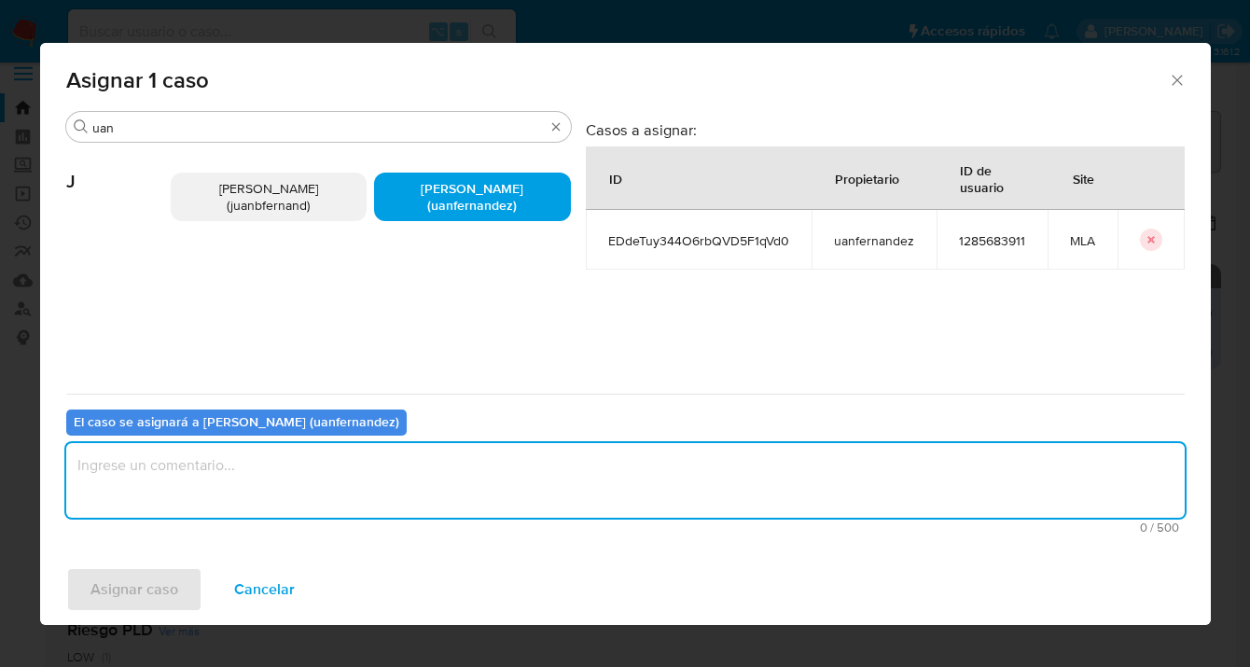
click at [404, 494] on textarea "assign-modal" at bounding box center [625, 480] width 1119 height 75
type textarea "asig"
click at [109, 589] on span "Asignar caso" at bounding box center [135, 589] width 88 height 41
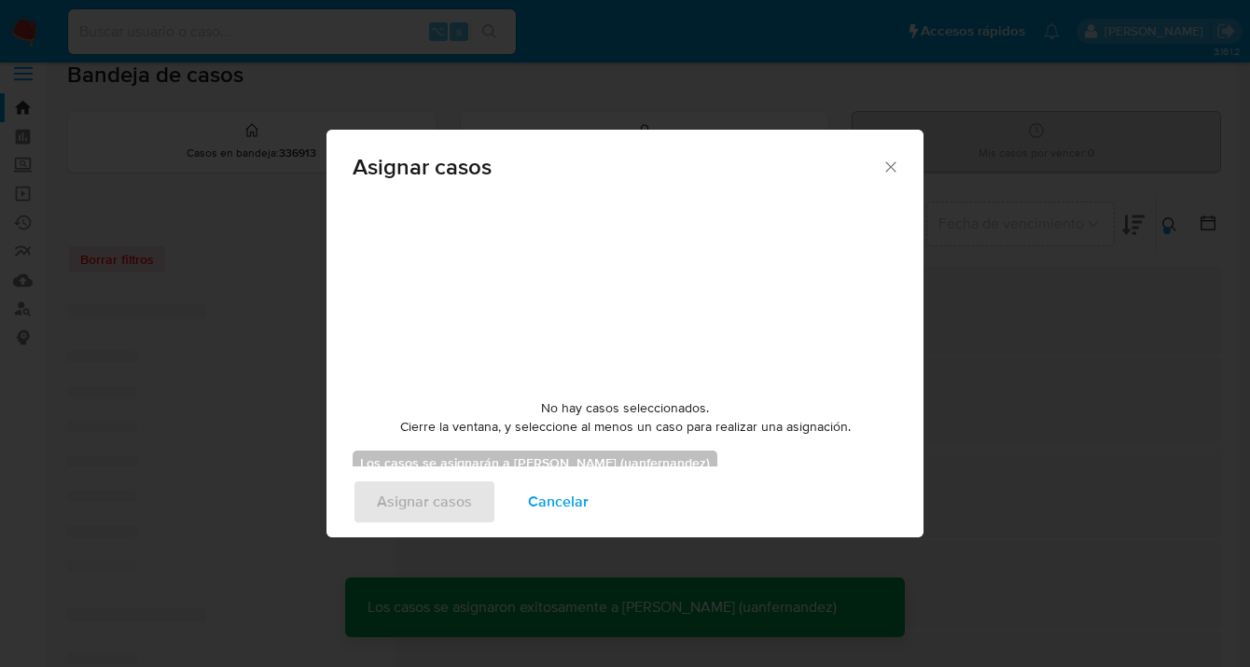
checkbox input "false"
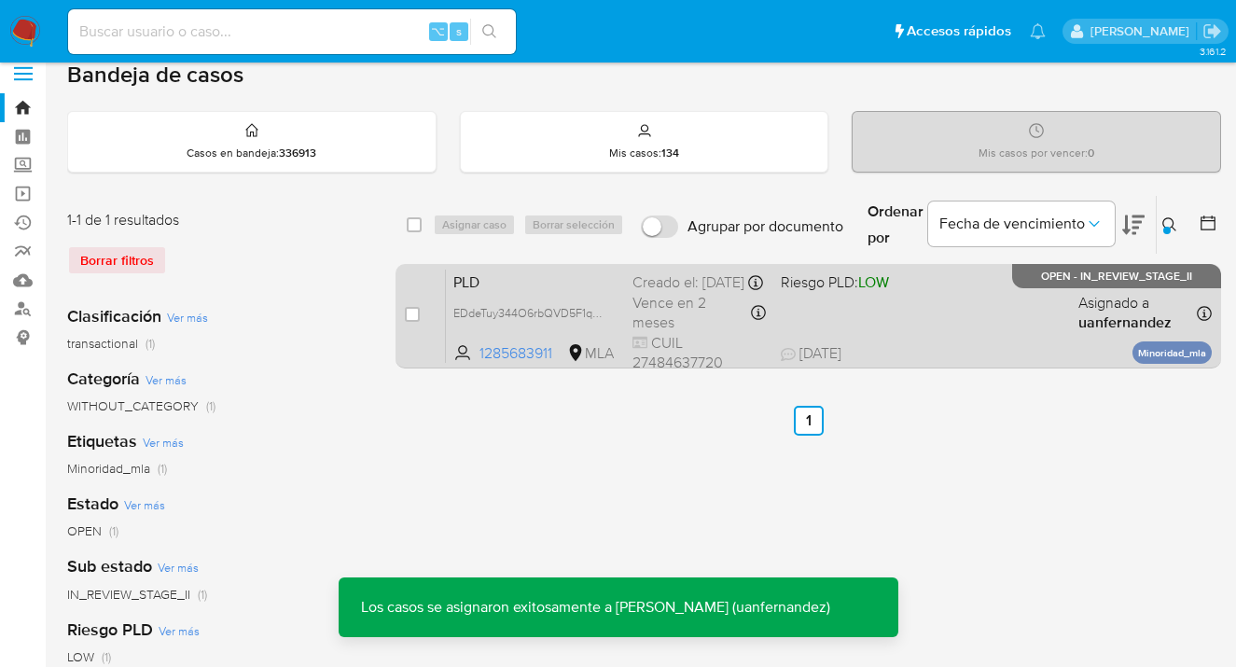
click at [880, 336] on div "PLD EDdeTuy344O6rbQVD5F1qVd0 1285683911 MLA Riesgo PLD: LOW Creado el: 12/09/20…" at bounding box center [829, 316] width 766 height 94
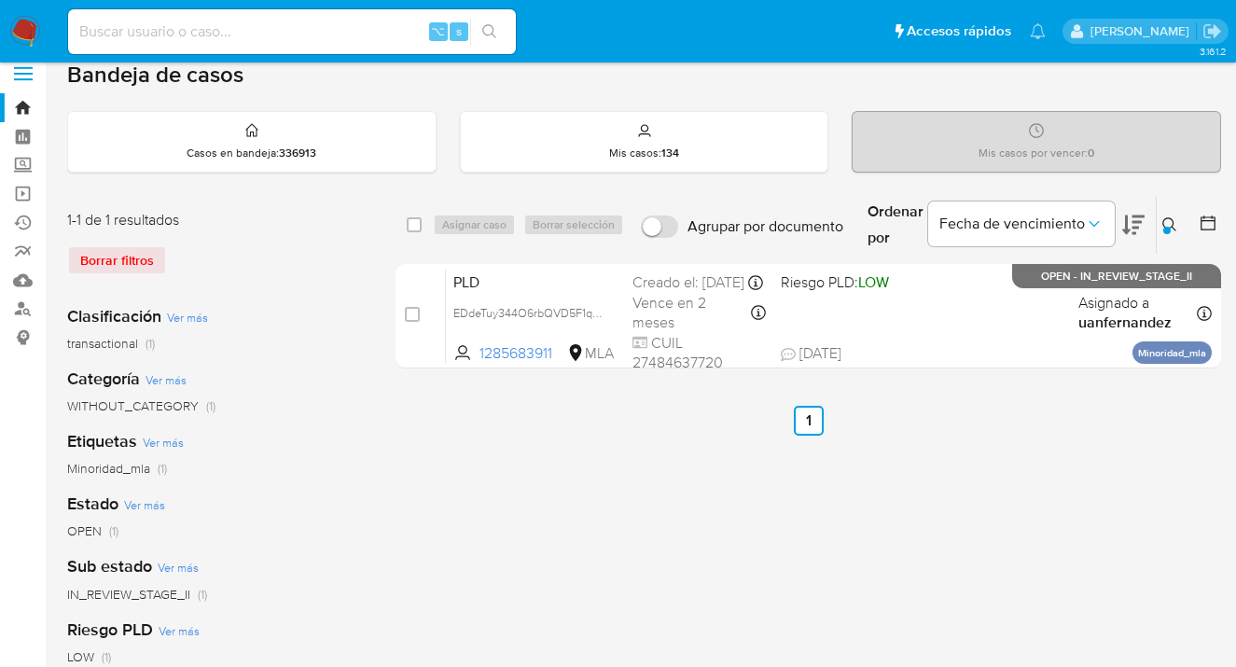
click at [1168, 220] on icon at bounding box center [1170, 224] width 15 height 15
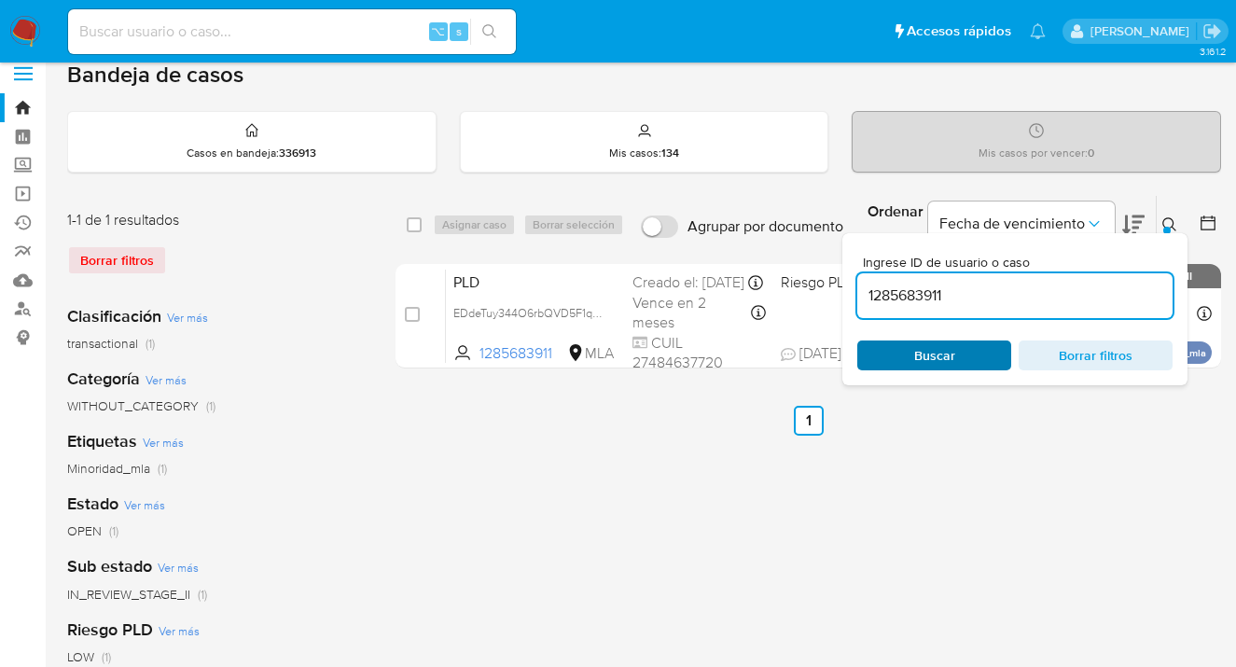
click at [974, 348] on span "Buscar" at bounding box center [934, 355] width 128 height 26
click at [1168, 222] on icon at bounding box center [1170, 224] width 15 height 15
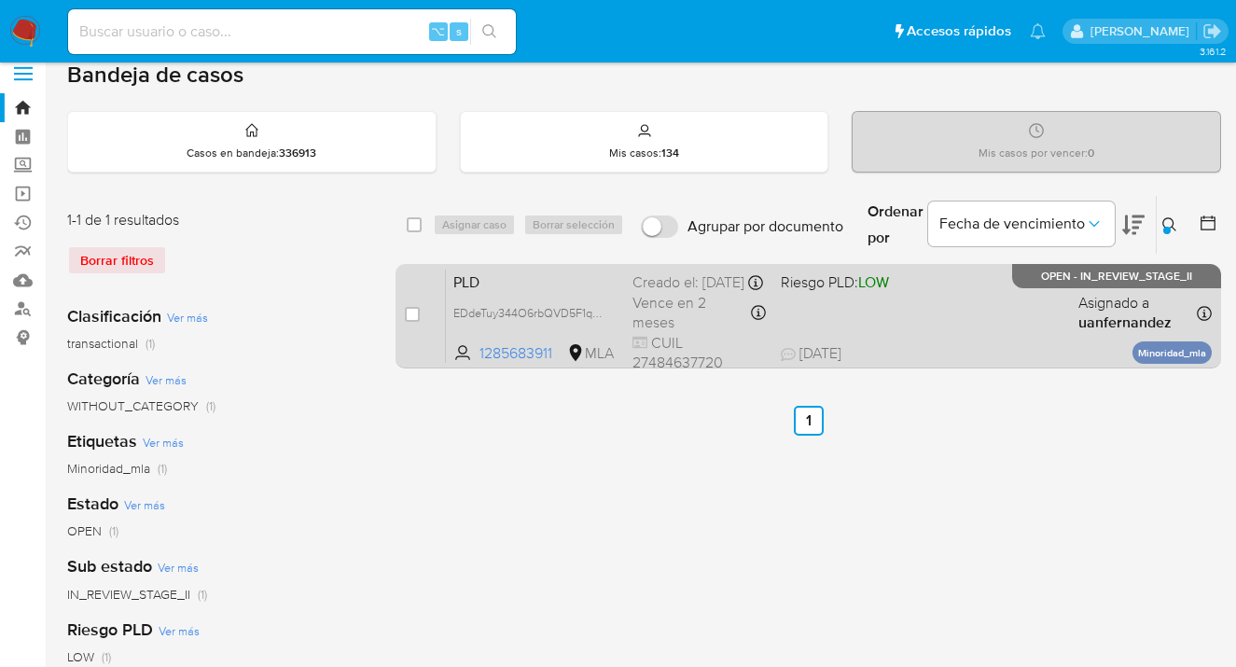
click at [1001, 318] on div "PLD EDdeTuy344O6rbQVD5F1qVd0 1285683911 MLA Riesgo PLD: LOW Creado el: 12/09/20…" at bounding box center [829, 316] width 766 height 94
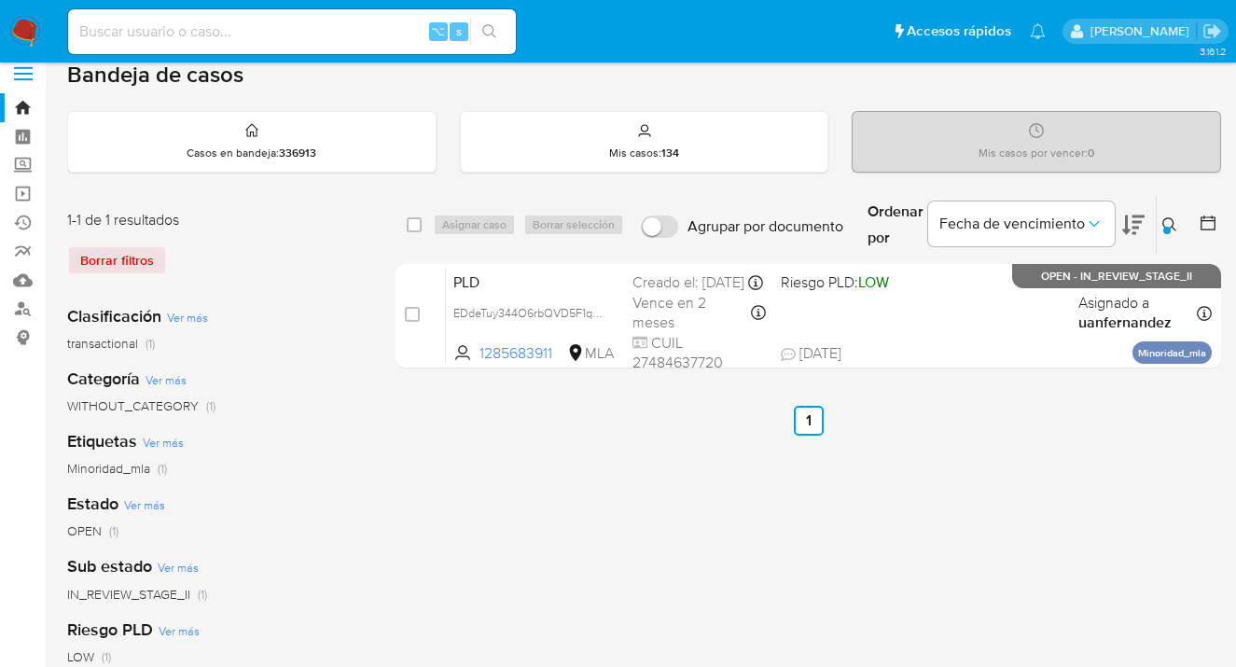
click at [1169, 225] on icon at bounding box center [1170, 224] width 15 height 15
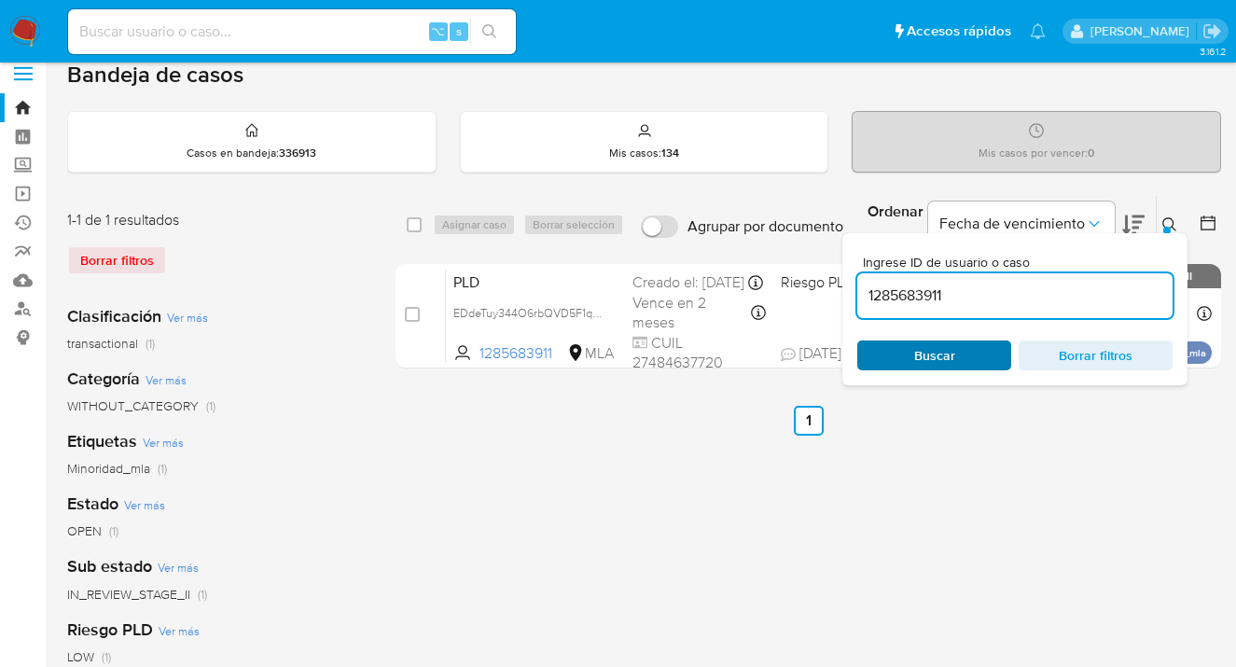
click at [959, 364] on span "Buscar" at bounding box center [934, 355] width 128 height 26
click at [1167, 222] on icon at bounding box center [1170, 224] width 15 height 15
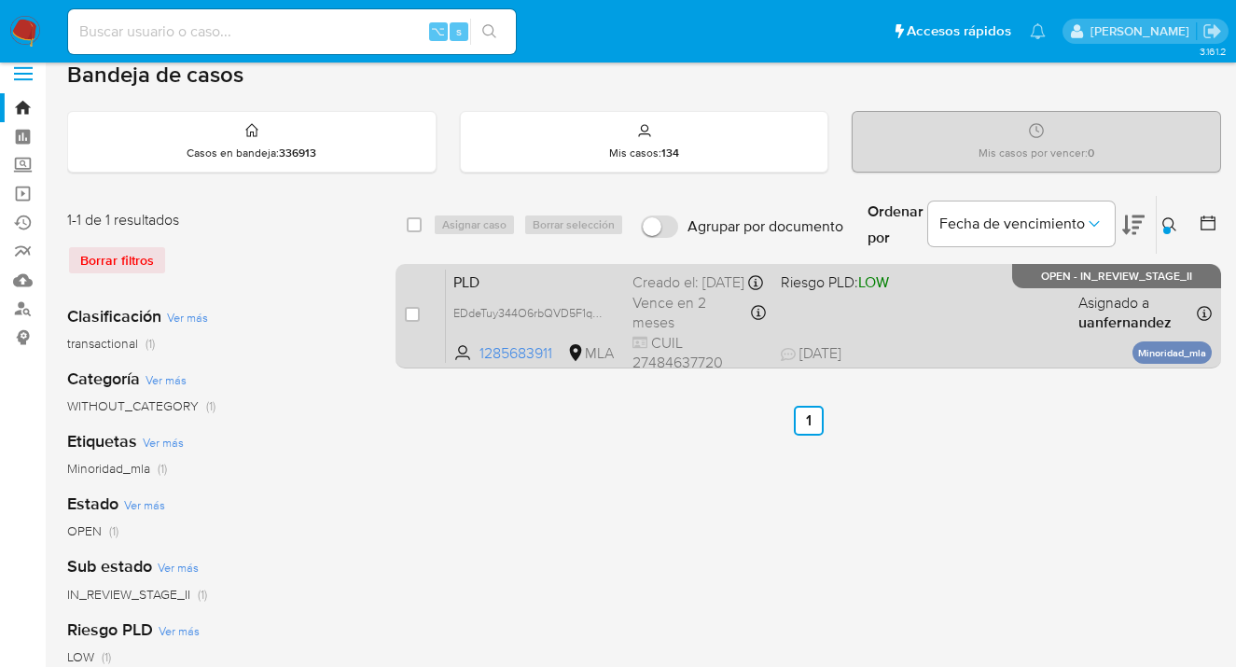
click at [998, 325] on div "PLD EDdeTuy344O6rbQVD5F1qVd0 1285683911 MLA Riesgo PLD: LOW Creado el: 12/09/20…" at bounding box center [829, 316] width 766 height 94
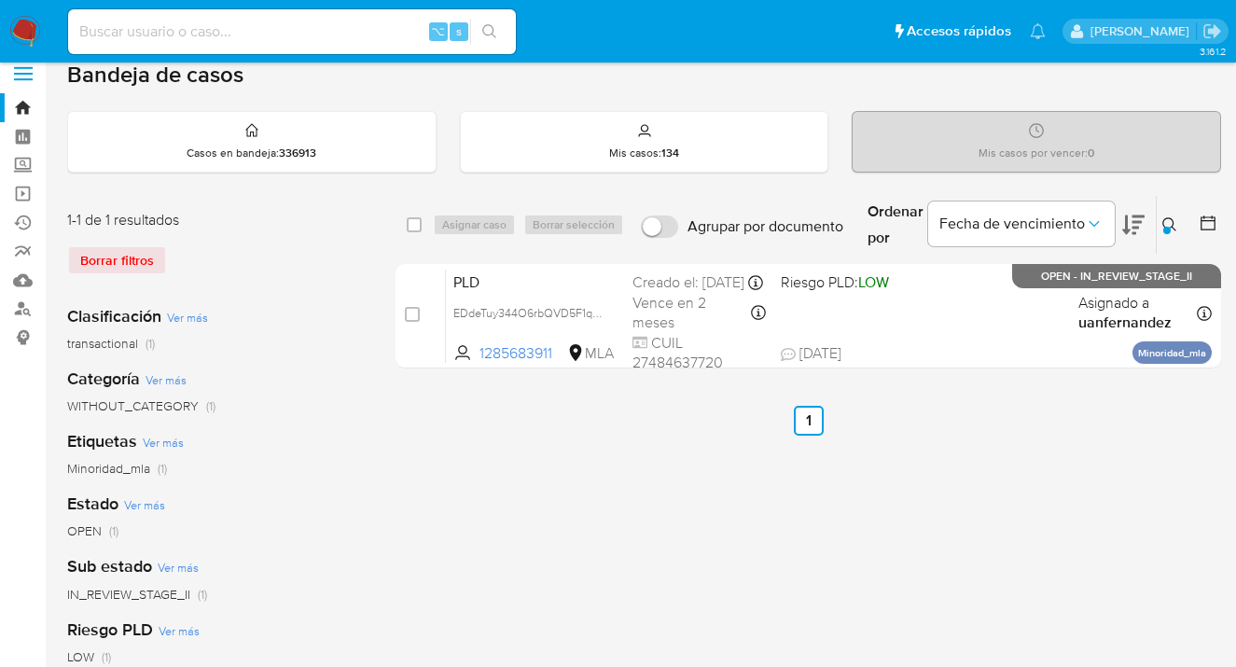
click at [1165, 219] on icon at bounding box center [1170, 224] width 15 height 15
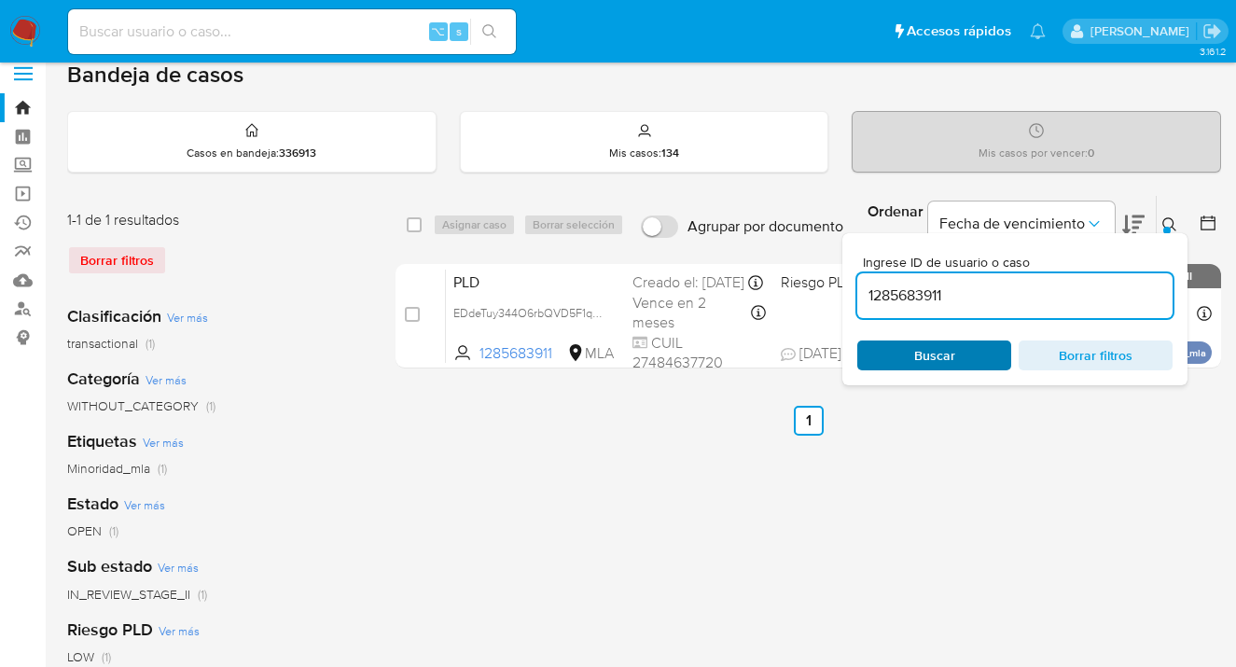
click at [963, 347] on span "Buscar" at bounding box center [934, 355] width 128 height 26
click at [1171, 219] on icon at bounding box center [1170, 224] width 15 height 15
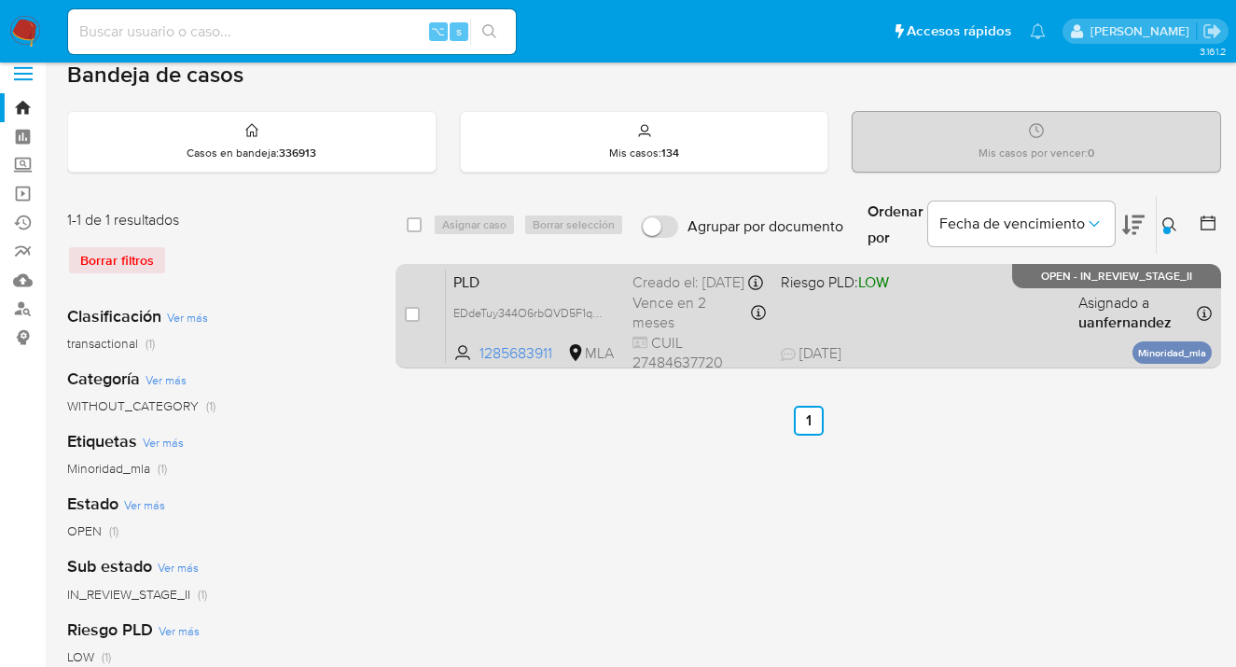
click at [992, 299] on div "PLD EDdeTuy344O6rbQVD5F1qVd0 1285683911 MLA Riesgo PLD: LOW Creado el: 12/09/20…" at bounding box center [829, 316] width 766 height 94
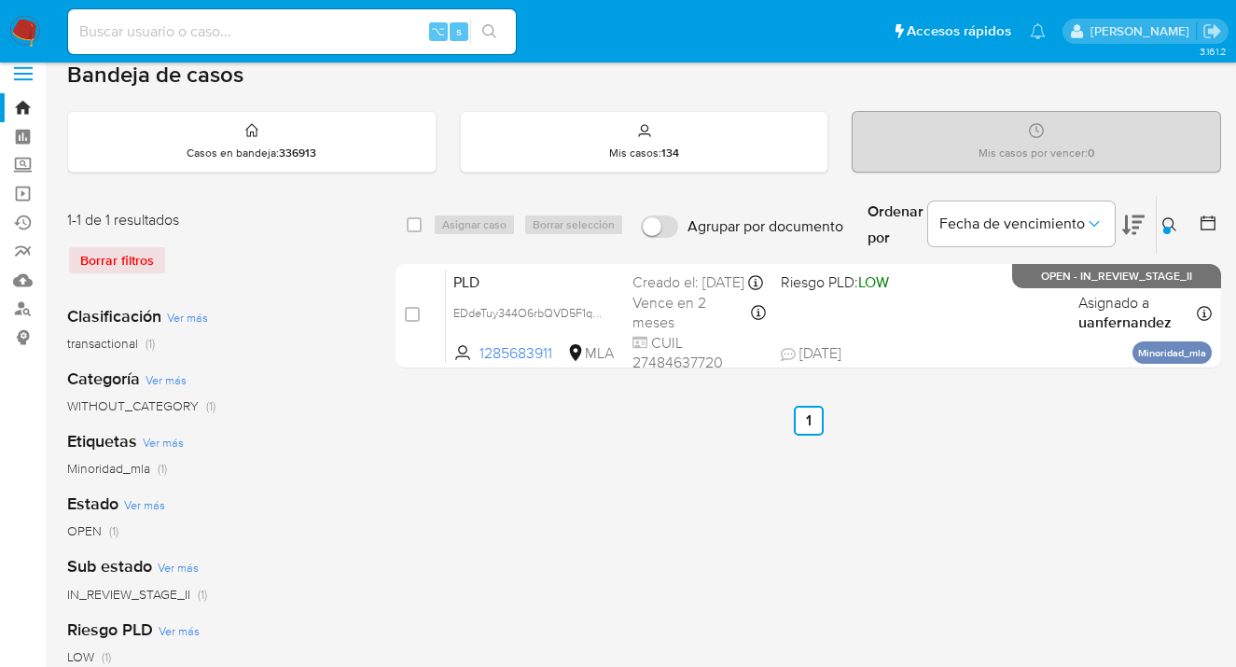
drag, startPoint x: 1167, startPoint y: 221, endPoint x: 1152, endPoint y: 234, distance: 19.8
click at [1167, 222] on icon at bounding box center [1170, 224] width 15 height 15
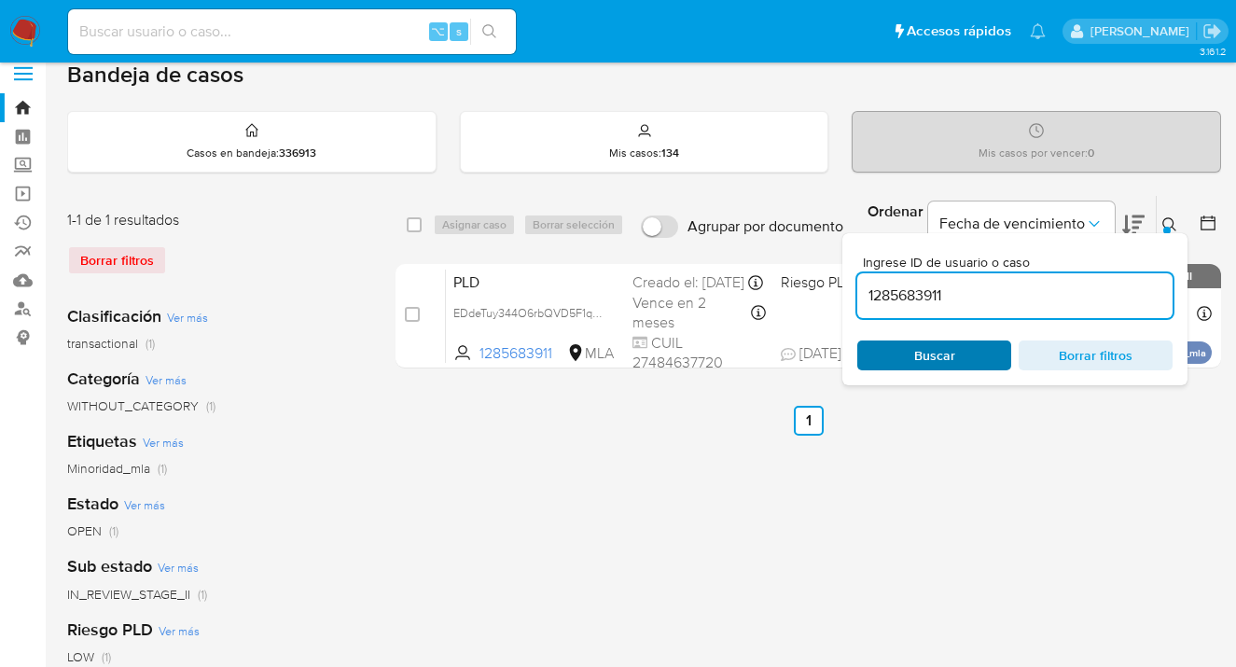
click at [930, 363] on span "Buscar" at bounding box center [934, 356] width 41 height 30
click at [1169, 219] on icon at bounding box center [1170, 224] width 15 height 15
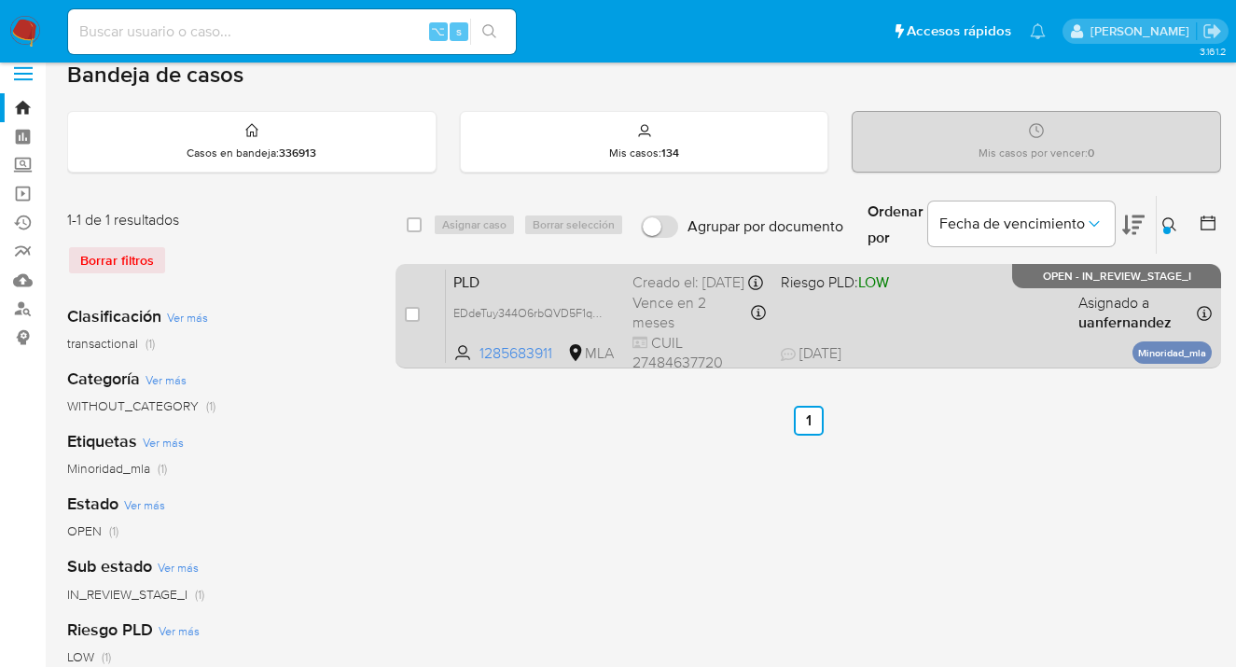
click at [982, 326] on div "PLD EDdeTuy344O6rbQVD5F1qVd0 1285683911 MLA Riesgo PLD: LOW Creado el: 12/09/20…" at bounding box center [829, 316] width 766 height 94
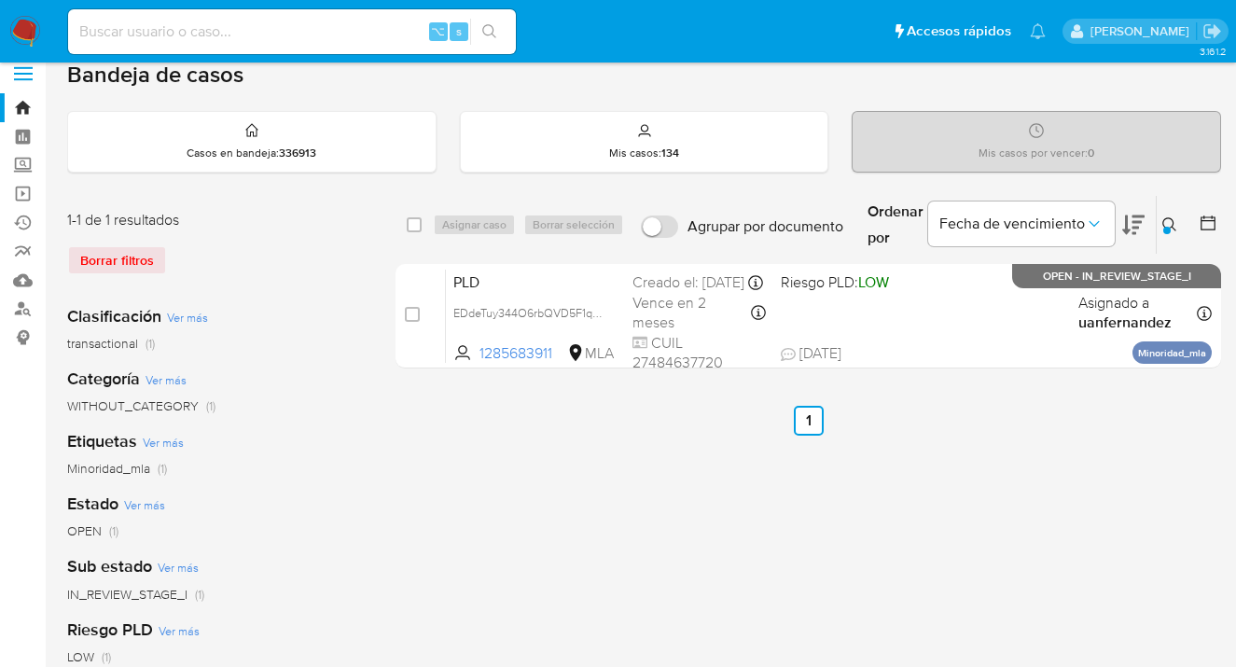
click at [1169, 220] on icon at bounding box center [1170, 224] width 15 height 15
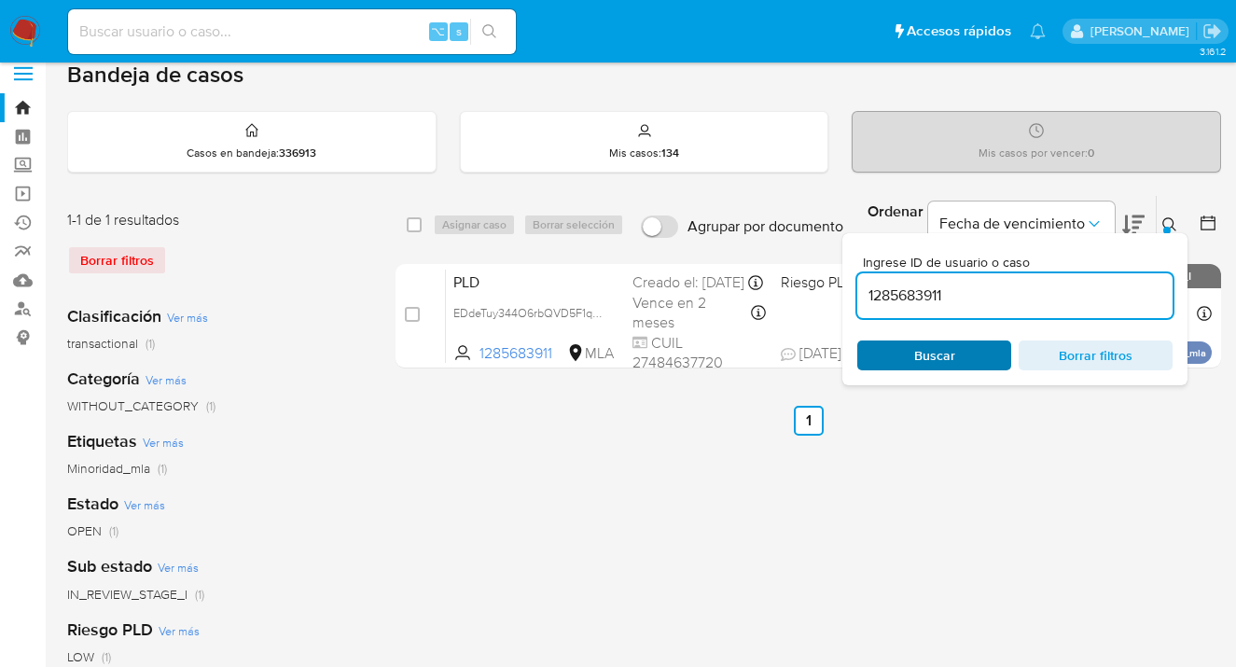
click at [979, 348] on span "Buscar" at bounding box center [934, 355] width 128 height 26
click at [1169, 220] on icon at bounding box center [1170, 224] width 15 height 15
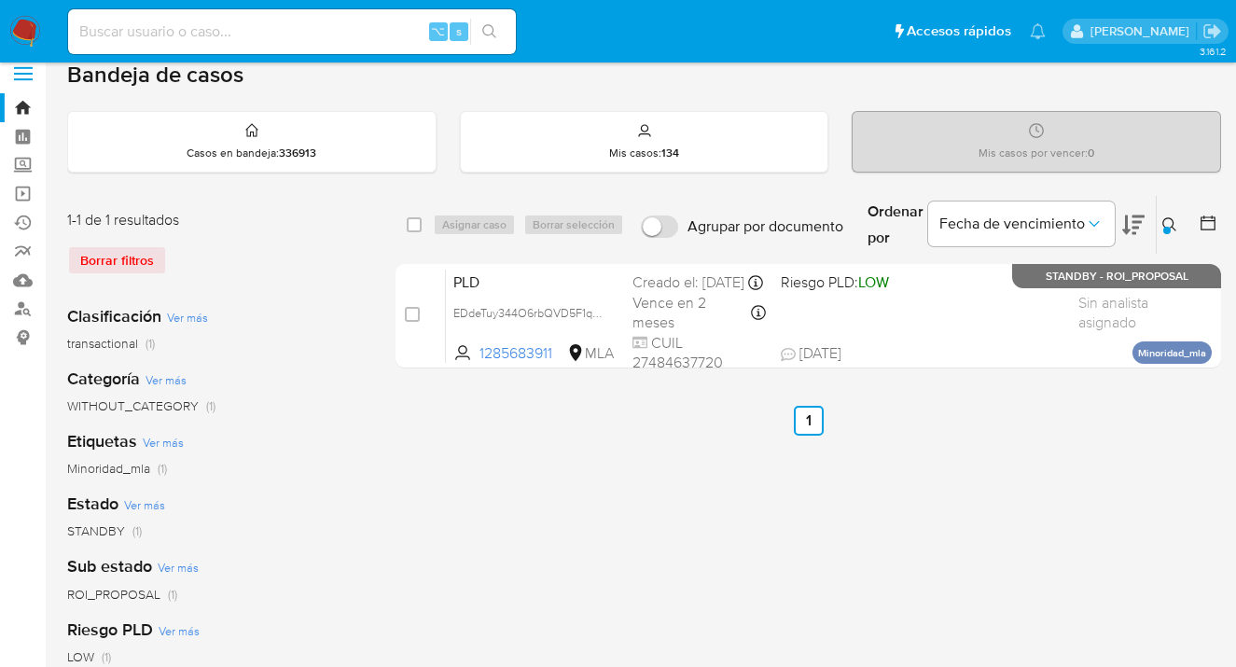
click at [1168, 220] on icon at bounding box center [1170, 224] width 15 height 15
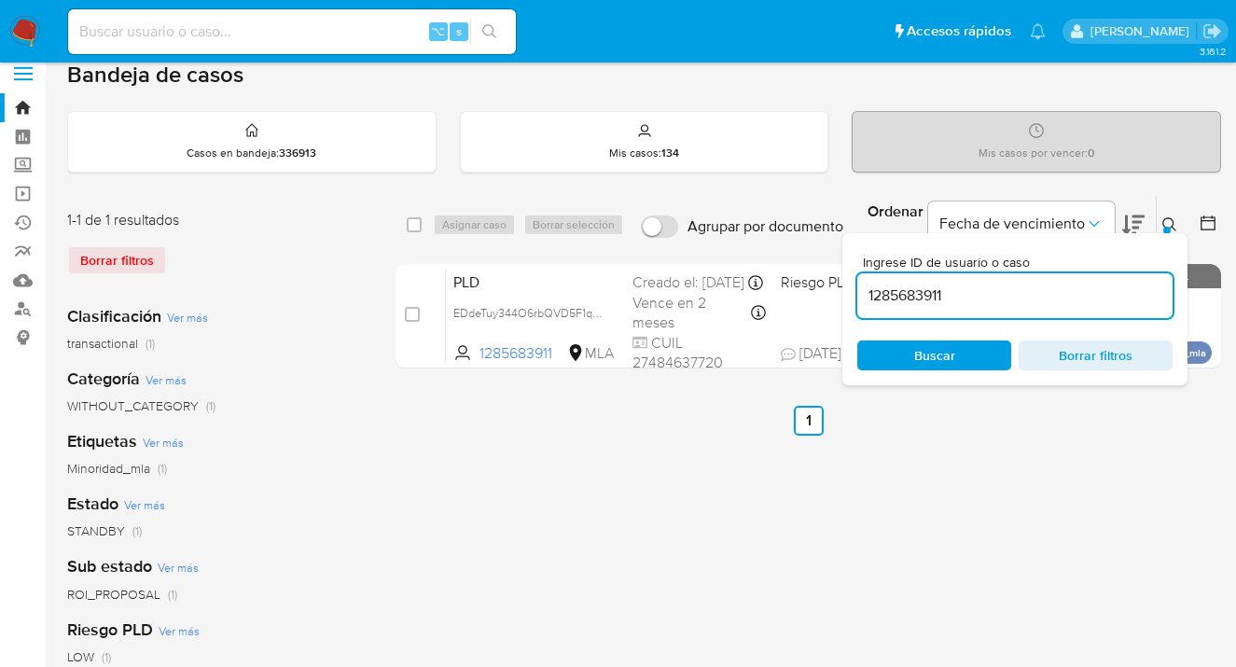
drag, startPoint x: 1010, startPoint y: 288, endPoint x: 851, endPoint y: 286, distance: 158.6
click at [851, 286] on div "Ingrese ID de usuario o caso 1285683911 Buscar Borrar filtros" at bounding box center [1014, 309] width 345 height 152
type input "Aw2ZbzzMxkbgpNWb5DZ2NZrj"
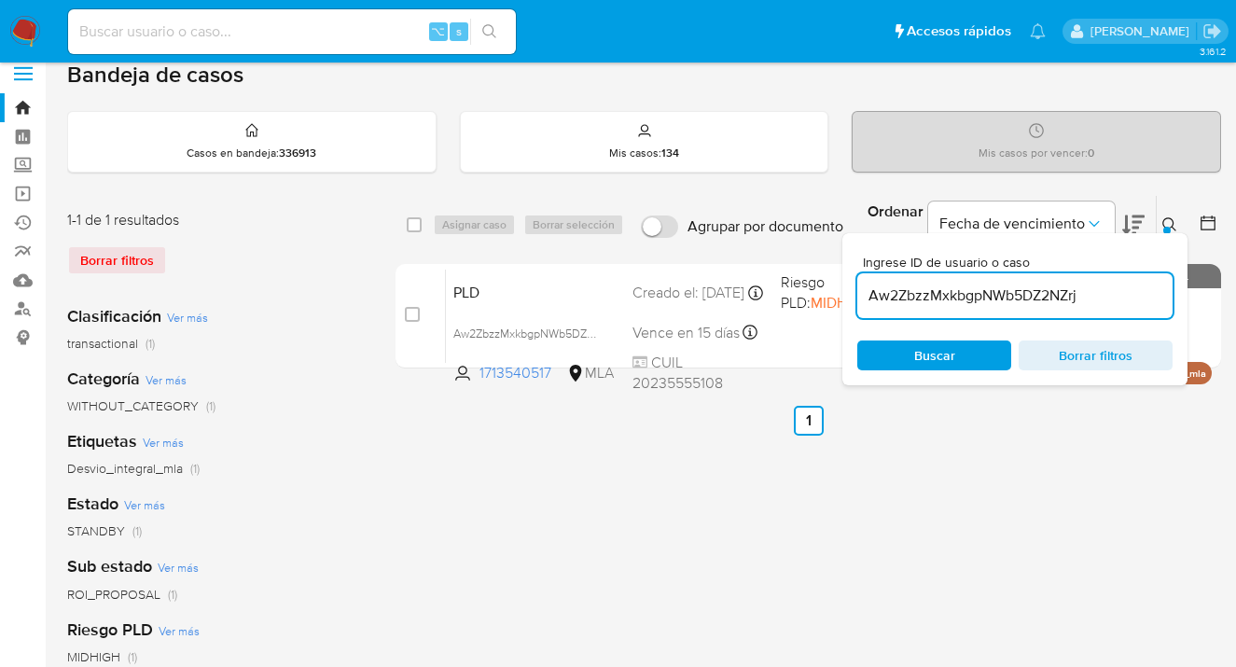
click at [1168, 227] on div at bounding box center [1166, 230] width 7 height 7
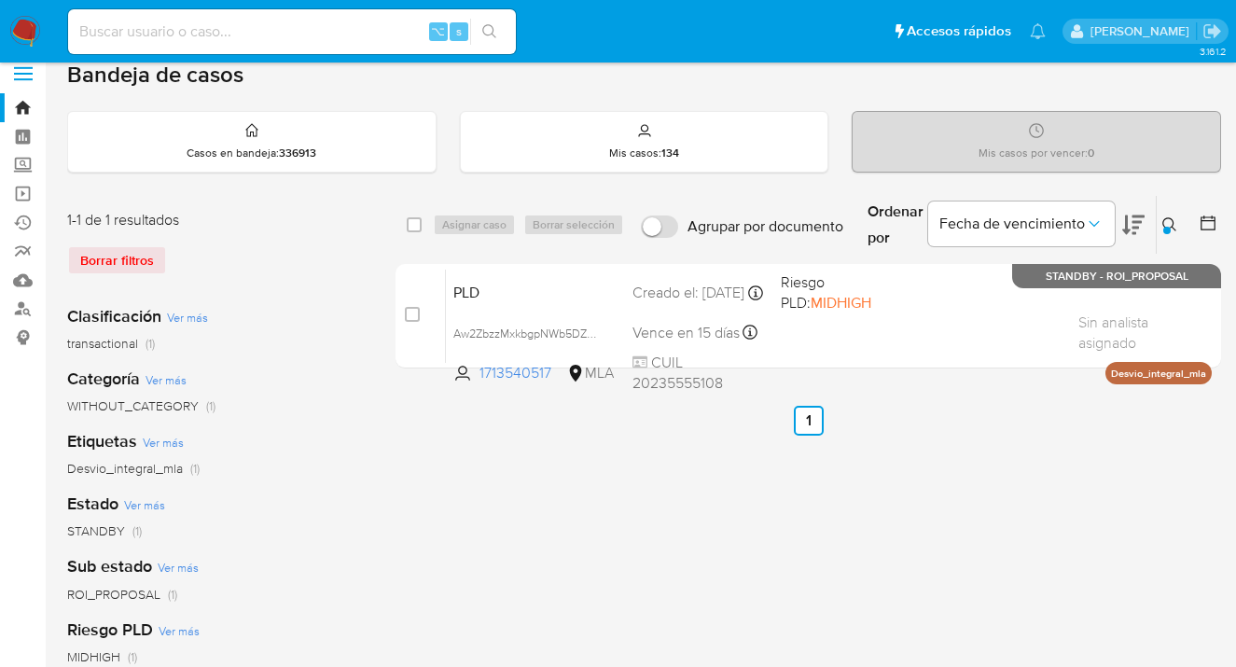
drag, startPoint x: 415, startPoint y: 225, endPoint x: 426, endPoint y: 227, distance: 11.4
click at [415, 225] on input "checkbox" at bounding box center [414, 224] width 15 height 15
checkbox input "true"
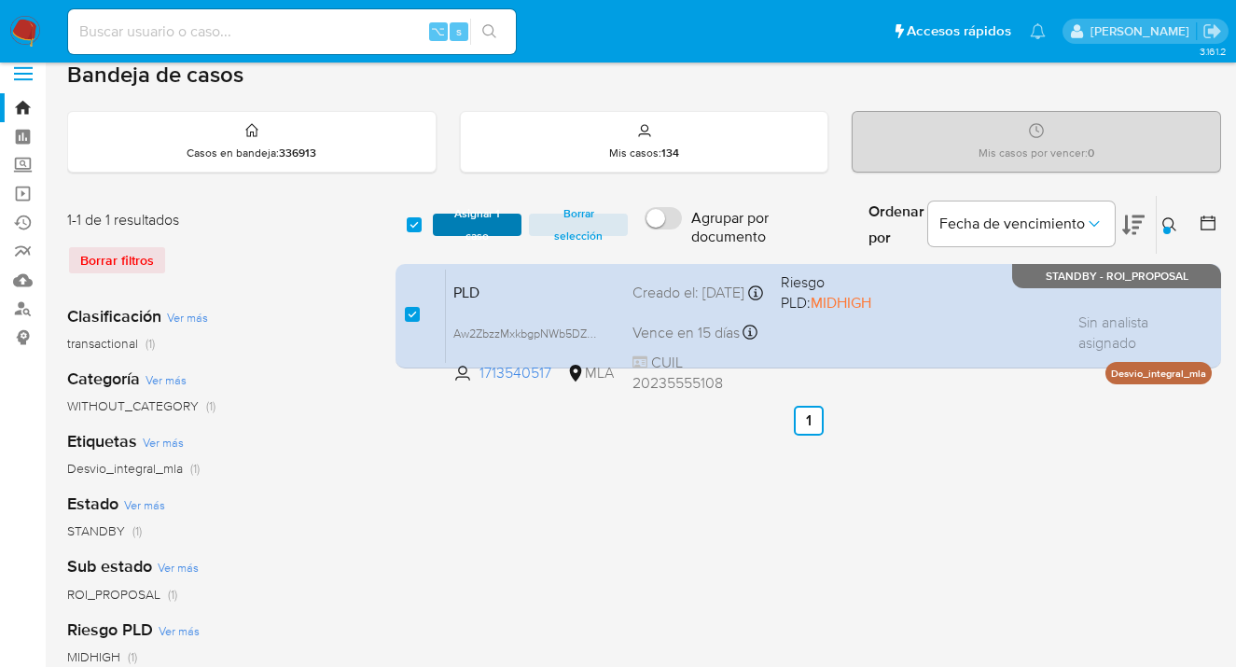
click at [460, 224] on span "Asignar 1 caso" at bounding box center [477, 225] width 70 height 19
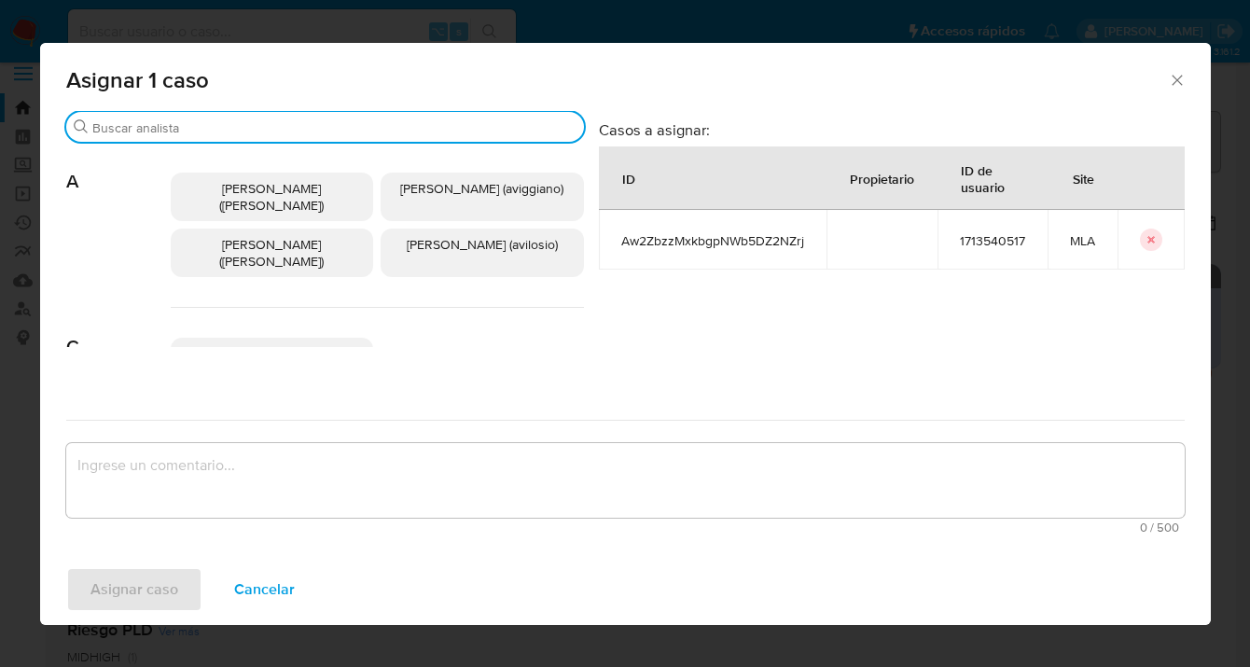
click at [279, 132] on input "Buscar" at bounding box center [334, 127] width 484 height 17
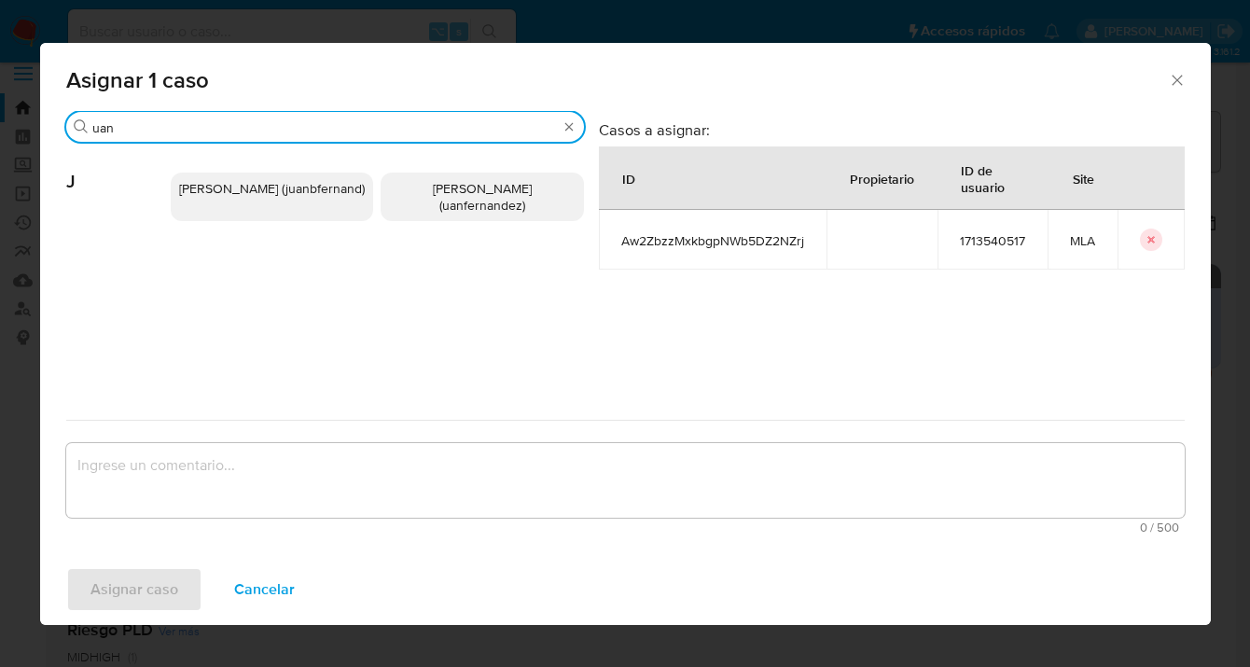
type input "uan"
click at [439, 202] on span "Juan Pablo Fernandez (uanfernandez)" at bounding box center [482, 196] width 99 height 35
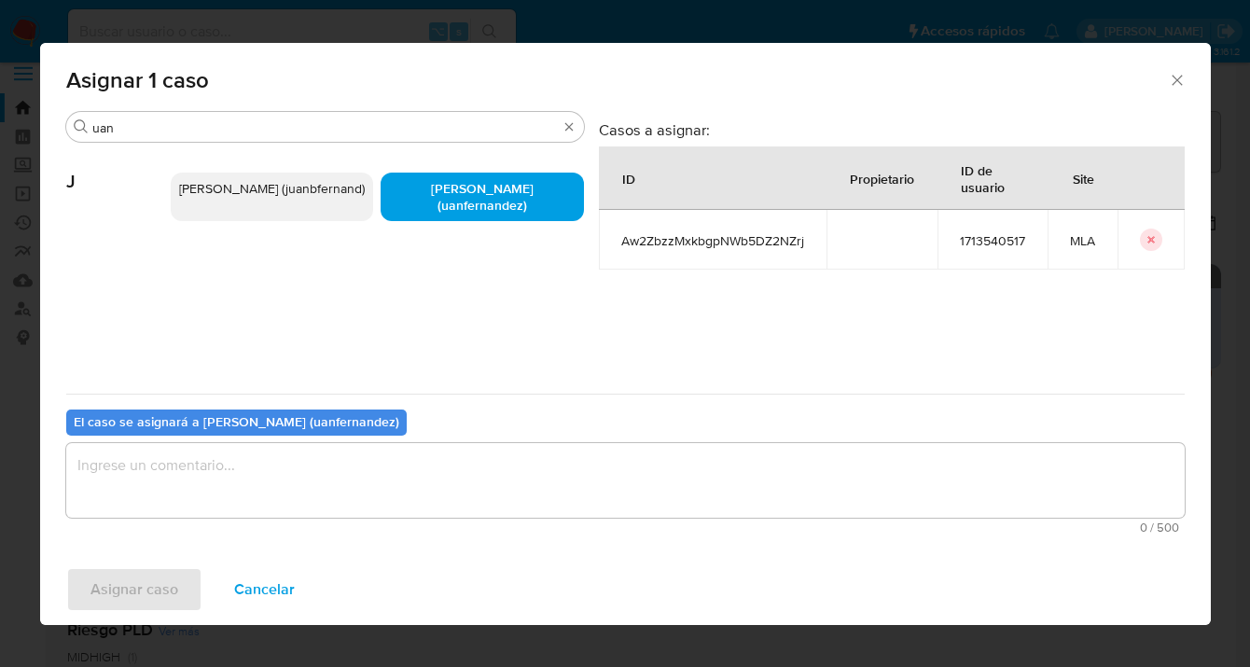
click at [344, 482] on textarea "assign-modal" at bounding box center [625, 480] width 1119 height 75
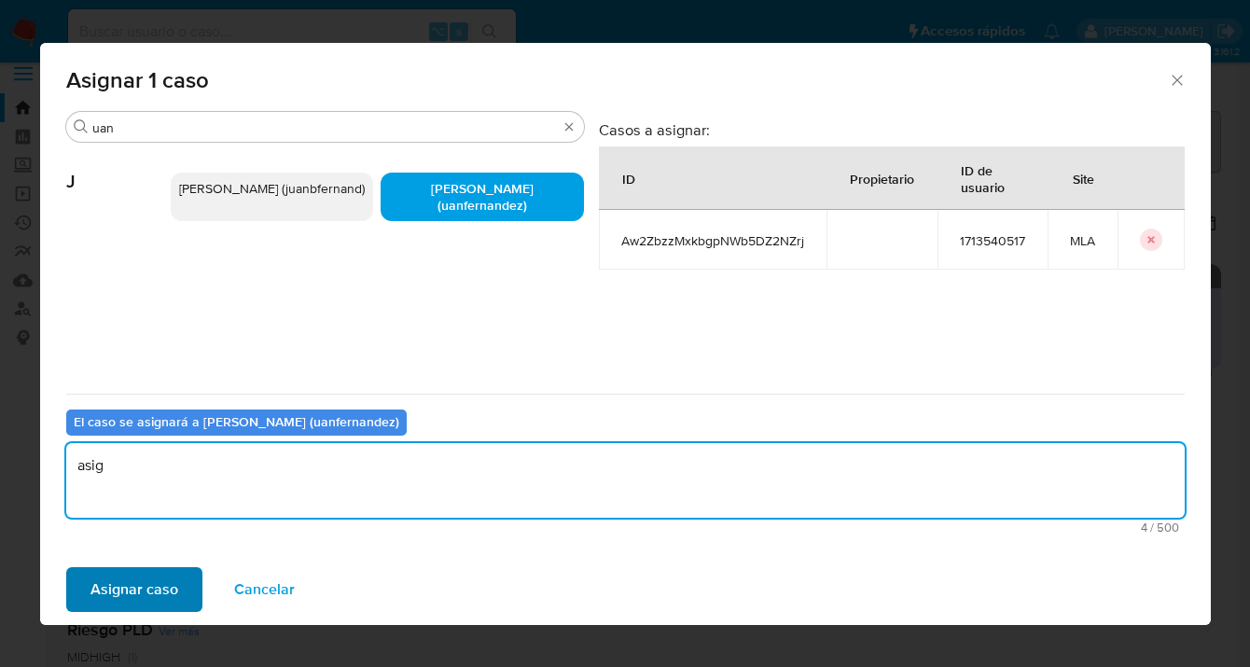
type textarea "asig"
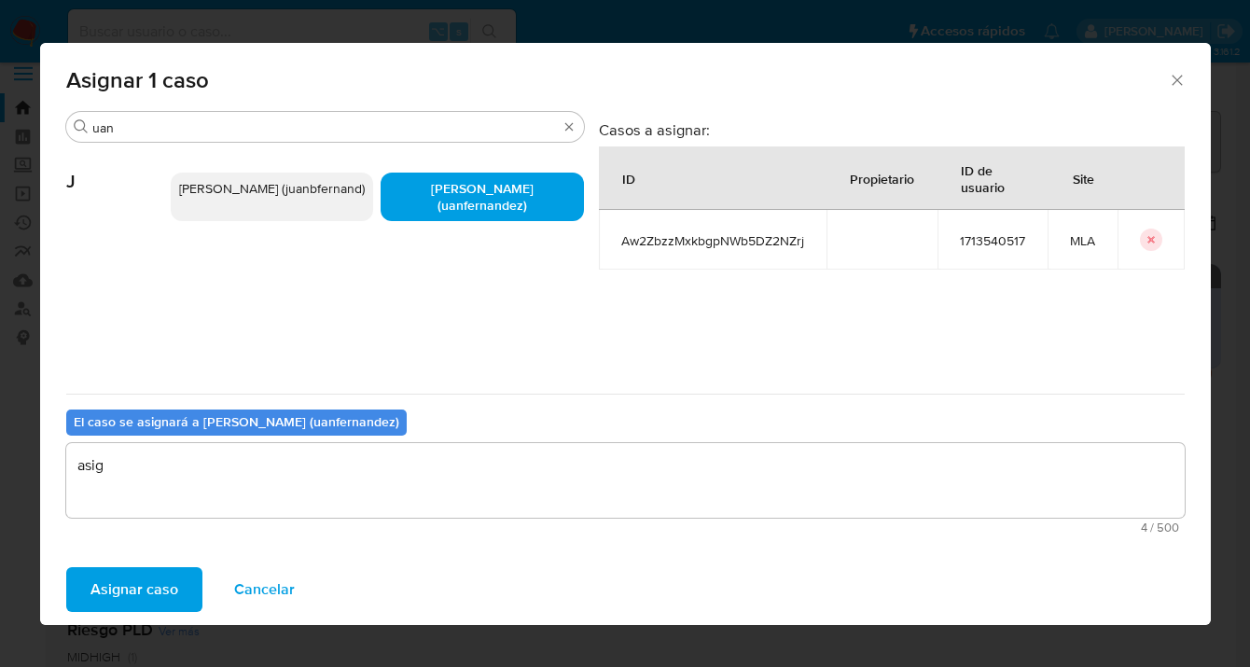
click at [136, 597] on span "Asignar caso" at bounding box center [135, 589] width 88 height 41
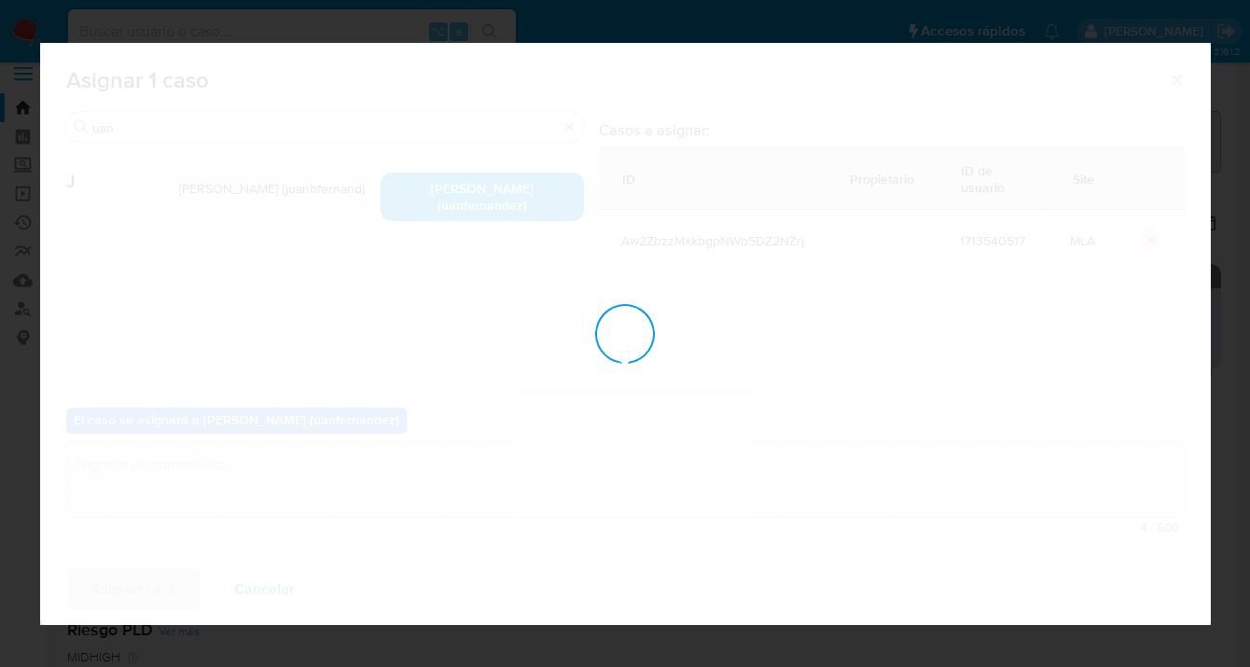
checkbox input "false"
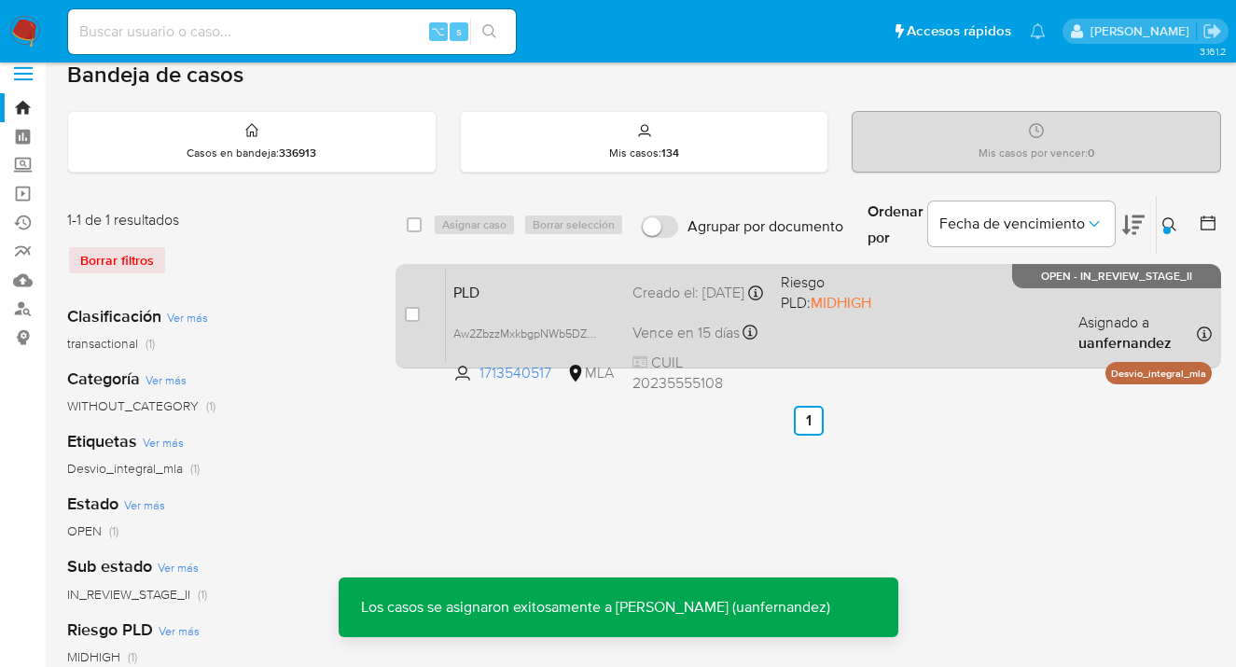
click at [896, 326] on div "PLD Aw2ZbzzMxkbgpNWb5DZ2NZrj 1713540517 MLA Riesgo PLD: MIDHIGH Creado el: 12/0…" at bounding box center [829, 316] width 766 height 94
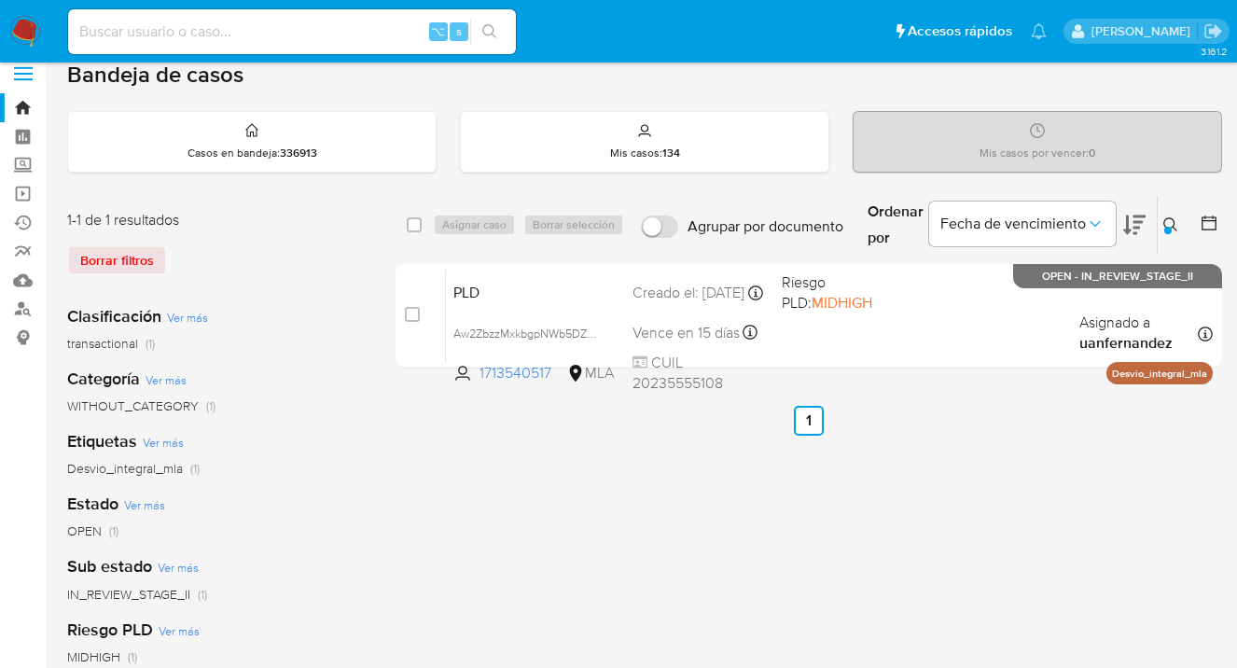
click at [1174, 221] on icon at bounding box center [1170, 224] width 14 height 14
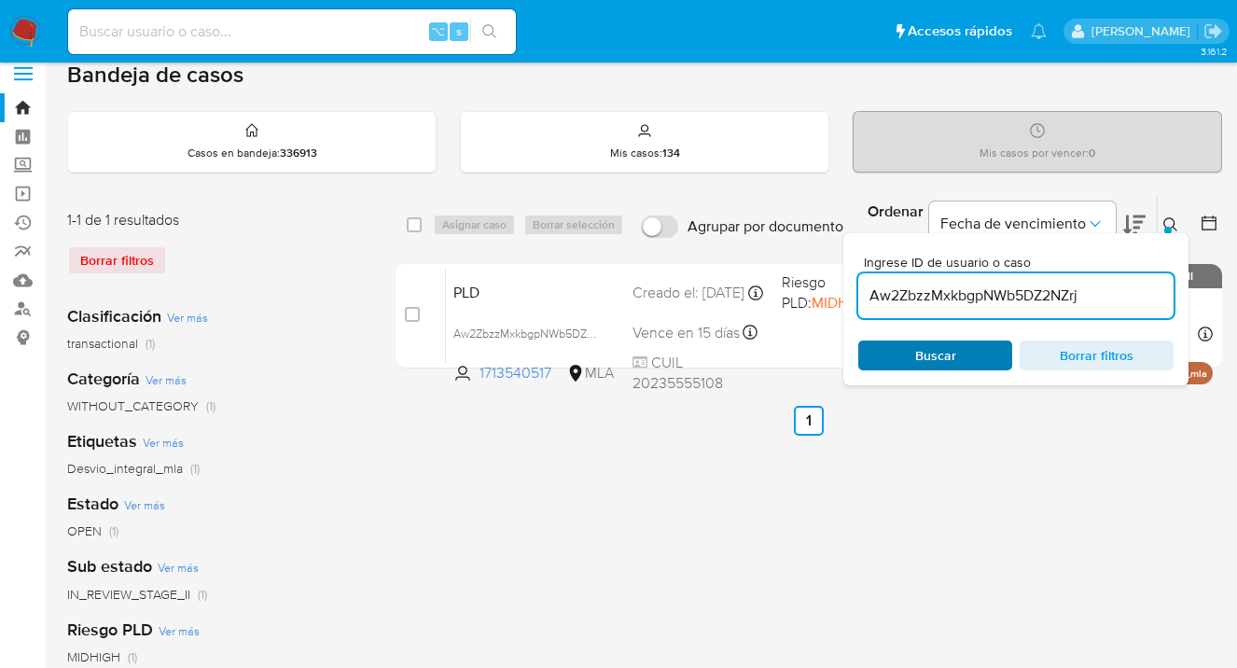
click at [982, 355] on span "Buscar" at bounding box center [935, 355] width 128 height 26
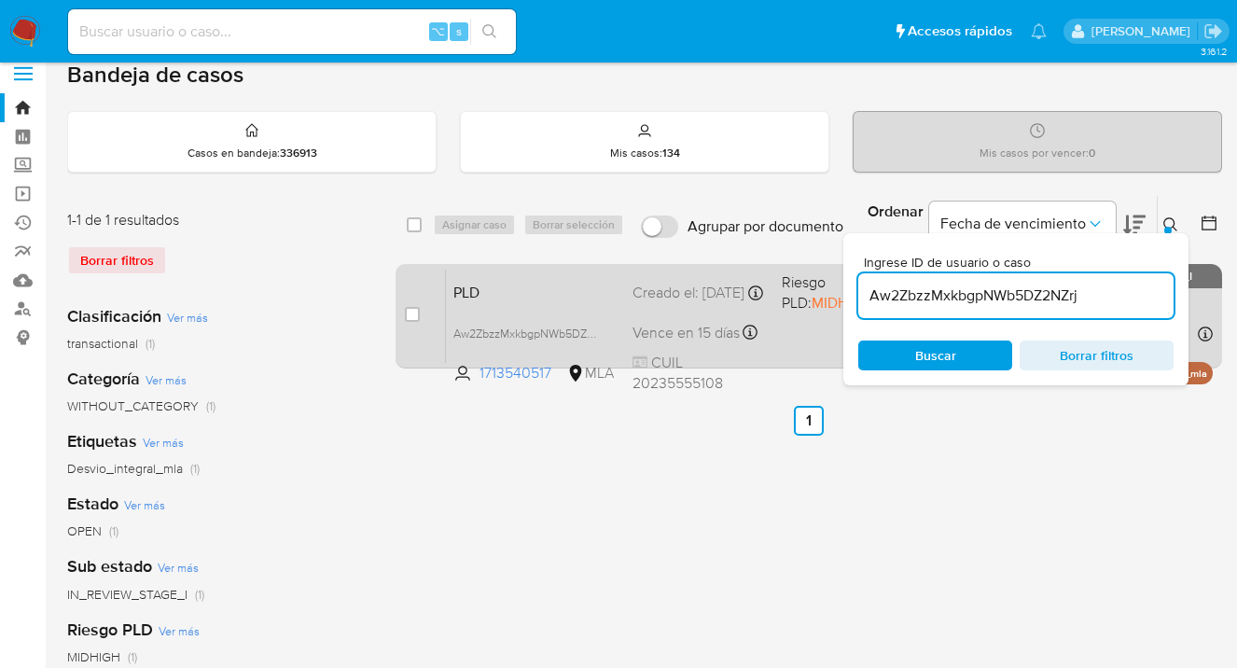
drag, startPoint x: 1172, startPoint y: 218, endPoint x: 1082, endPoint y: 271, distance: 103.7
click at [1172, 219] on icon at bounding box center [1170, 224] width 15 height 15
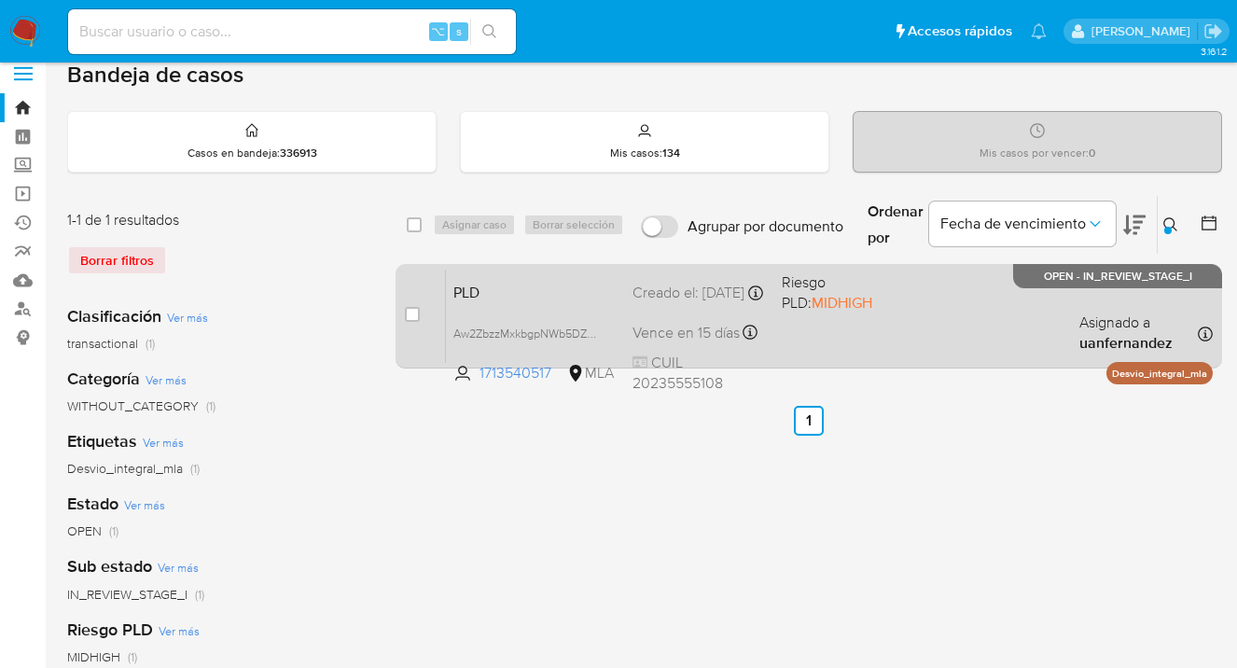
click at [1014, 330] on div "PLD Aw2ZbzzMxkbgpNWb5DZ2NZrj 1713540517 MLA Riesgo PLD: MIDHIGH Creado el: 12/0…" at bounding box center [829, 316] width 767 height 94
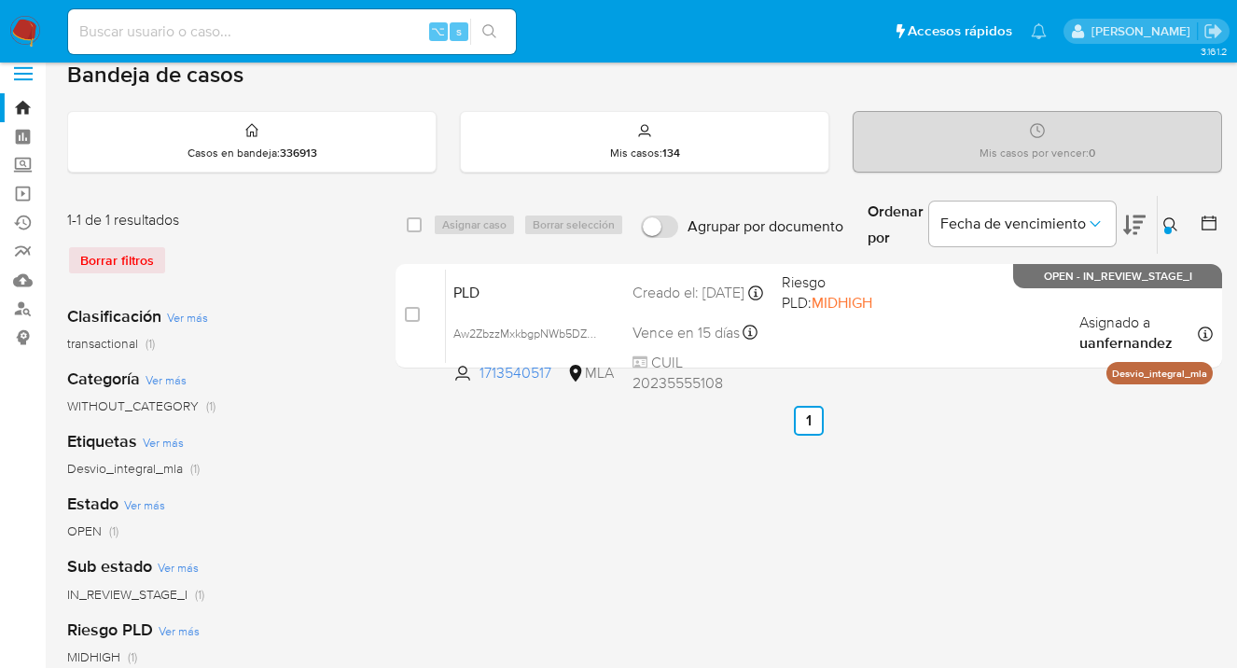
click at [1163, 220] on icon at bounding box center [1170, 224] width 15 height 15
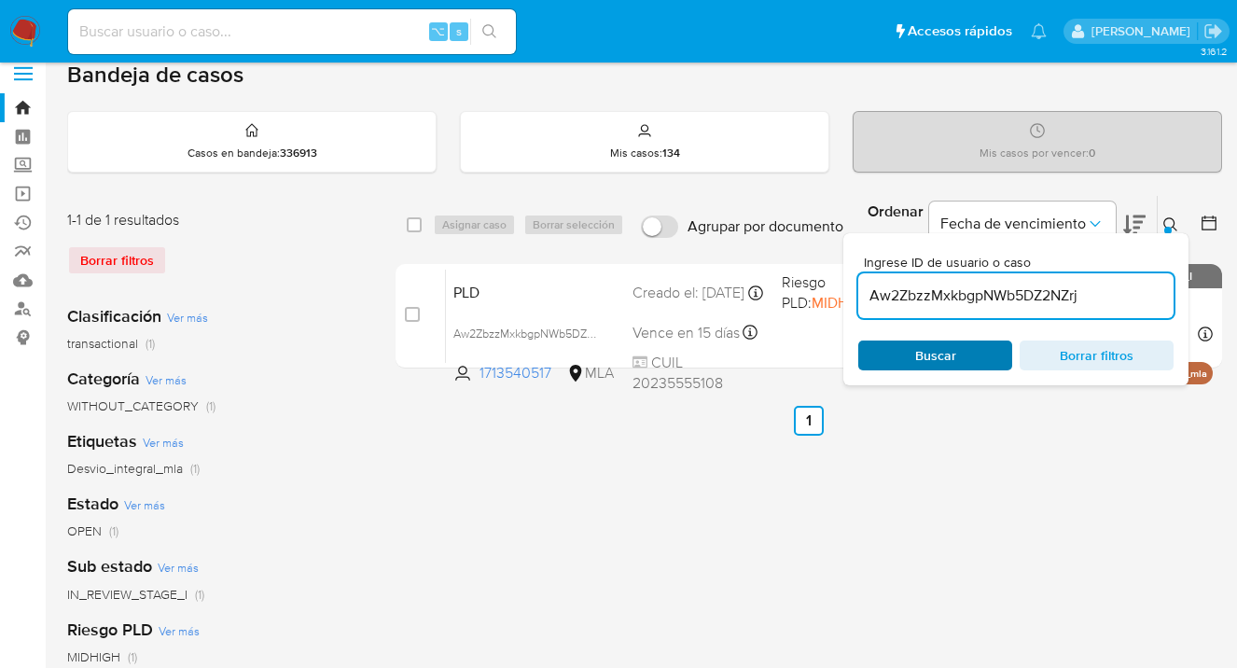
click at [983, 353] on span "Buscar" at bounding box center [935, 355] width 128 height 26
click at [1174, 217] on icon at bounding box center [1170, 224] width 15 height 15
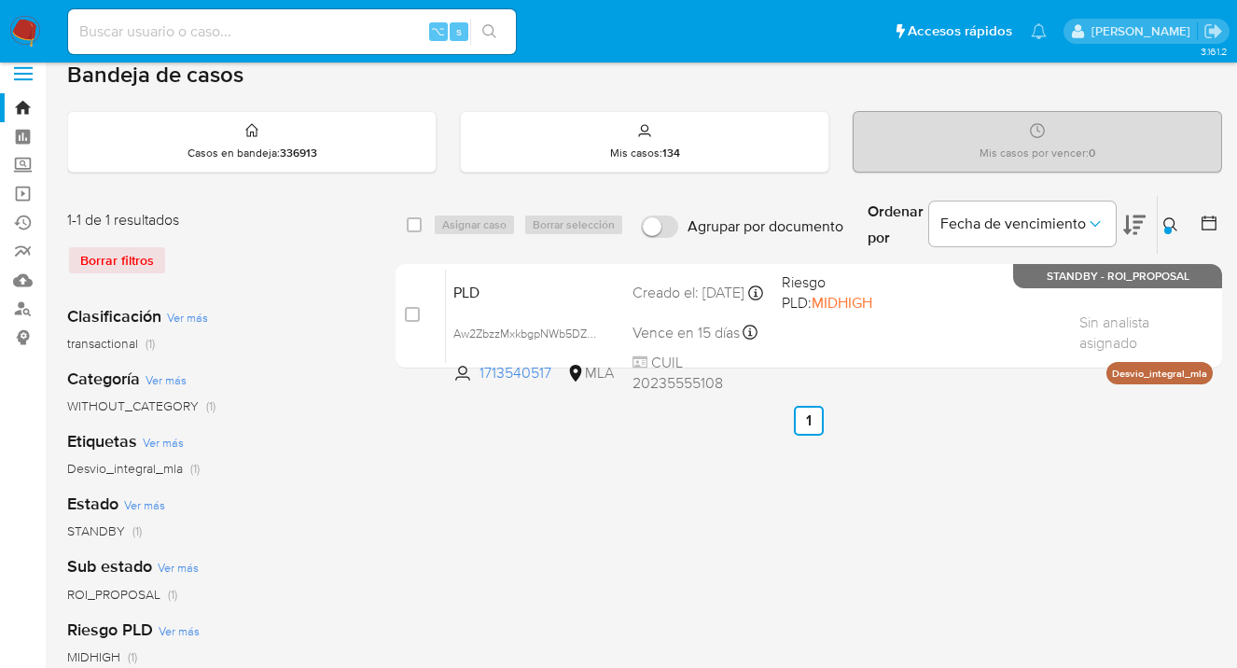
click at [968, 433] on ul "Anterior 1 Siguiente" at bounding box center [809, 421] width 827 height 30
click at [1167, 219] on icon at bounding box center [1170, 224] width 15 height 15
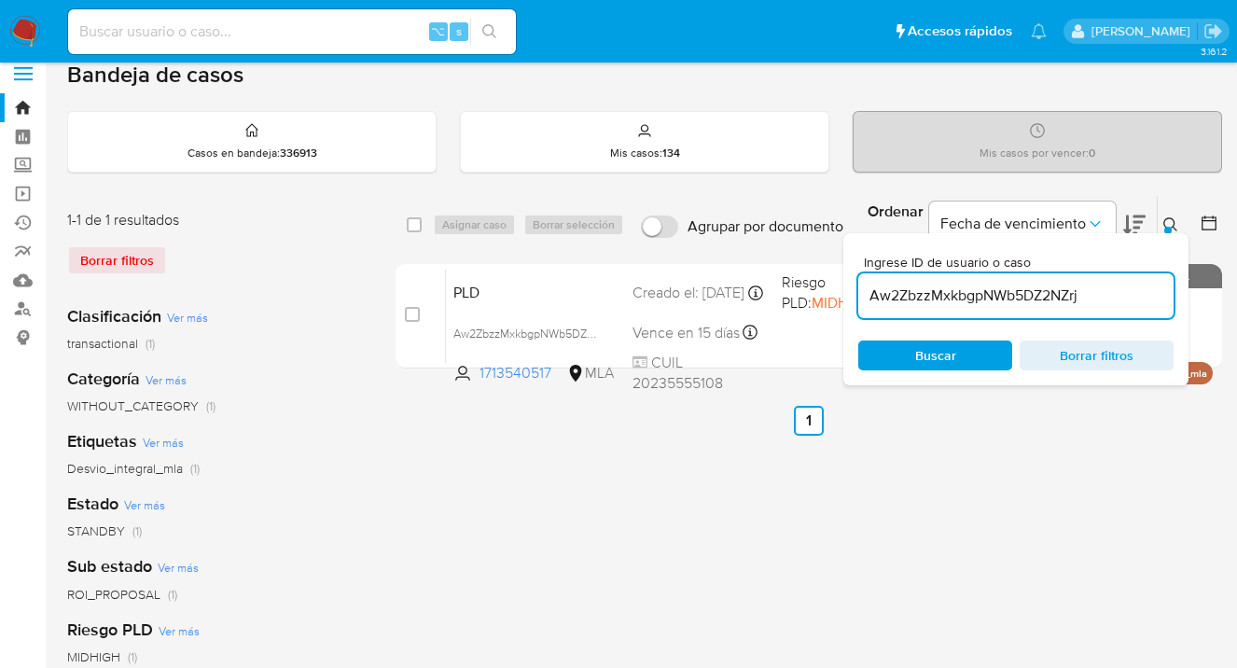
drag, startPoint x: 1061, startPoint y: 292, endPoint x: 883, endPoint y: 279, distance: 178.7
click at [881, 279] on div "Aw2ZbzzMxkbgpNWb5DZ2NZrj" at bounding box center [1015, 295] width 315 height 45
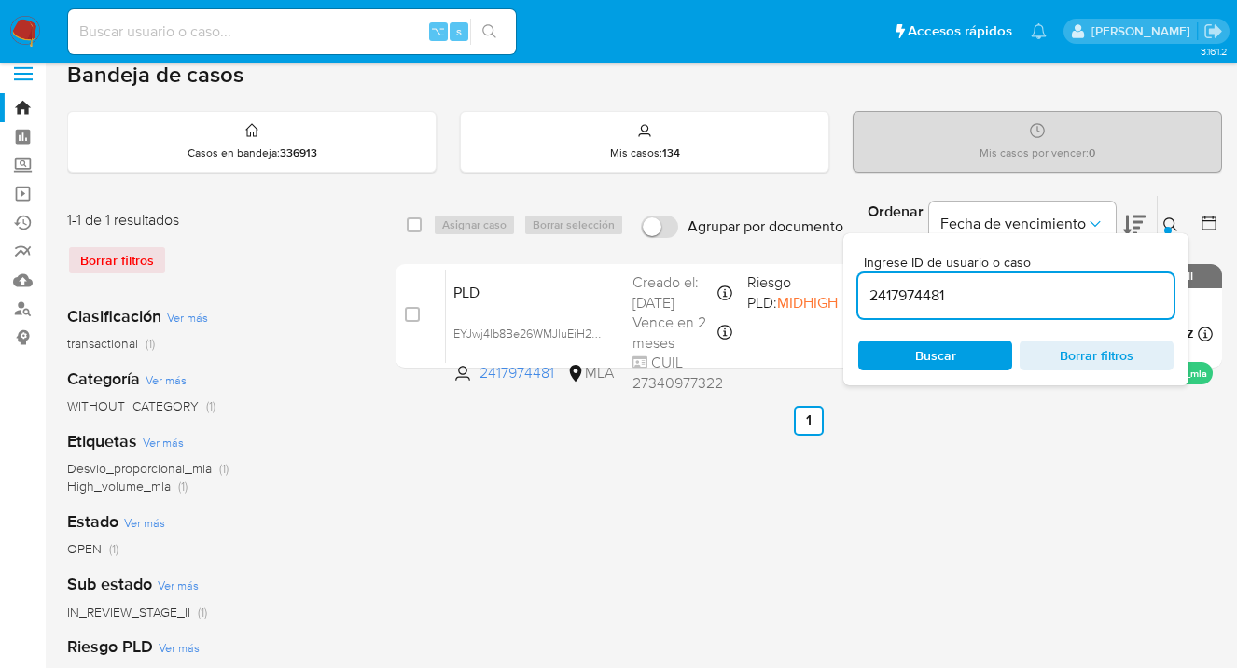
click at [1172, 223] on icon at bounding box center [1170, 224] width 15 height 15
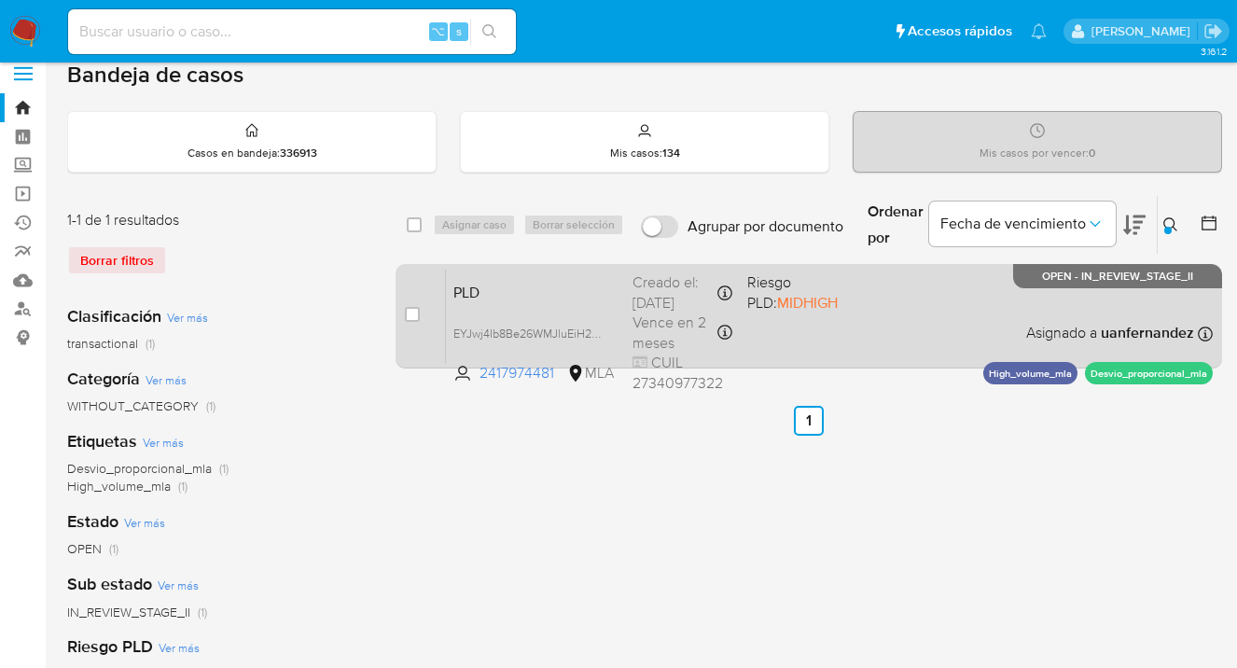
click at [989, 300] on div "PLD EYJwj4Ib8Be26WMJluEiH2y0 2417974481 MLA Riesgo PLD: MIDHIGH Creado el: 12/0…" at bounding box center [829, 316] width 767 height 94
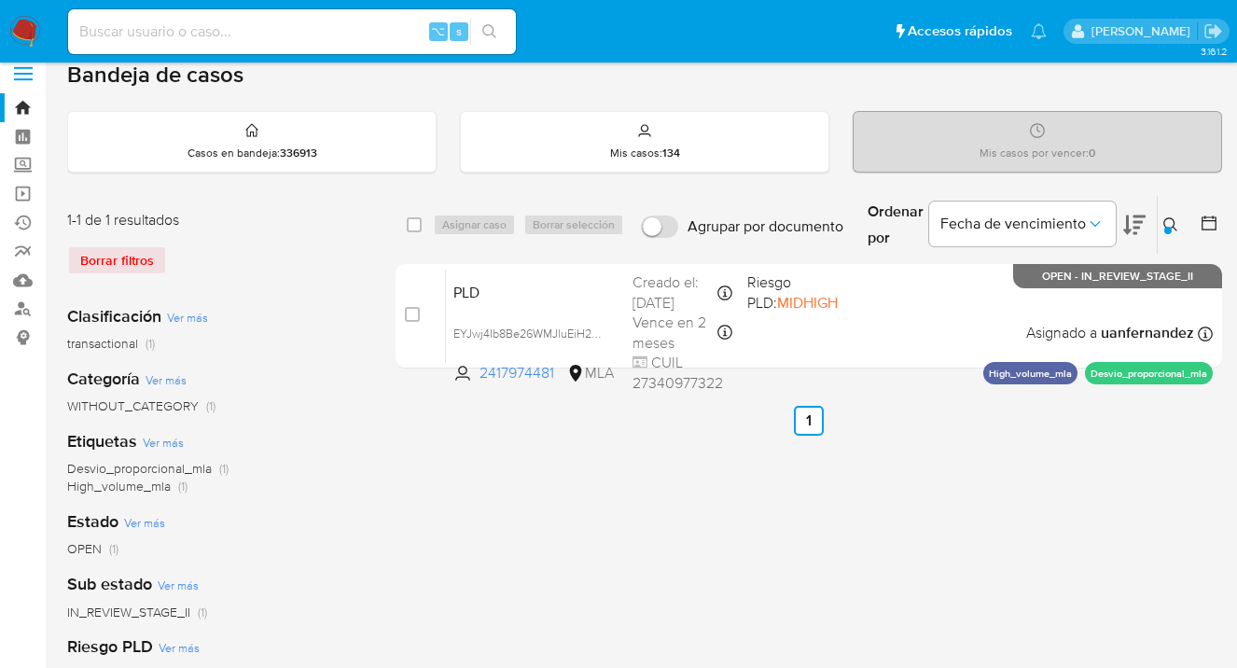
click at [1171, 222] on icon at bounding box center [1170, 224] width 15 height 15
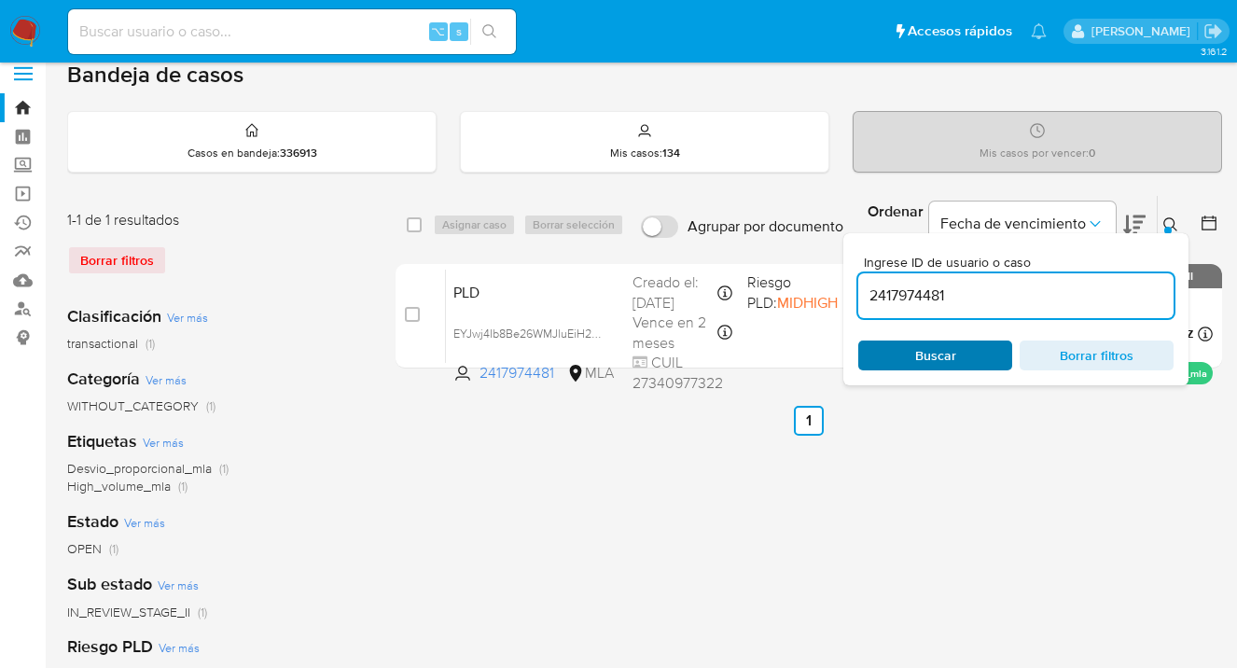
click at [975, 360] on span "Buscar" at bounding box center [935, 355] width 128 height 26
click at [1165, 219] on icon at bounding box center [1170, 224] width 15 height 15
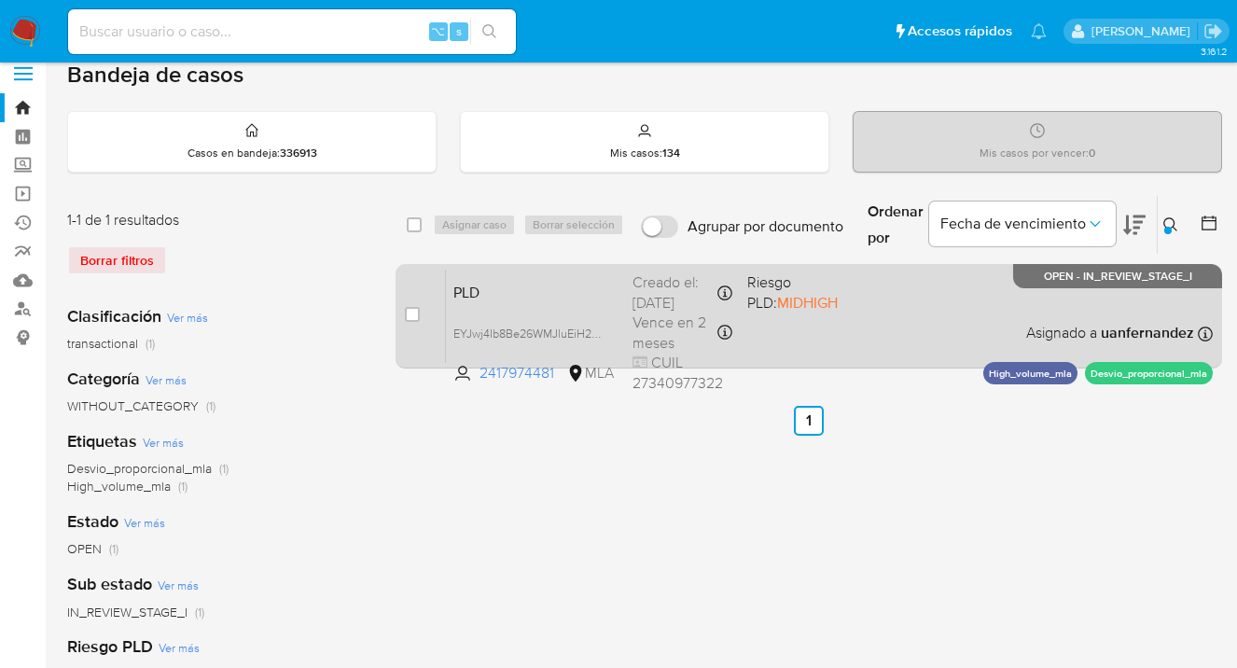
click at [911, 311] on div "PLD EYJwj4Ib8Be26WMJluEiH2y0 2417974481 MLA Riesgo PLD: MIDHIGH Creado el: 12/0…" at bounding box center [829, 316] width 767 height 94
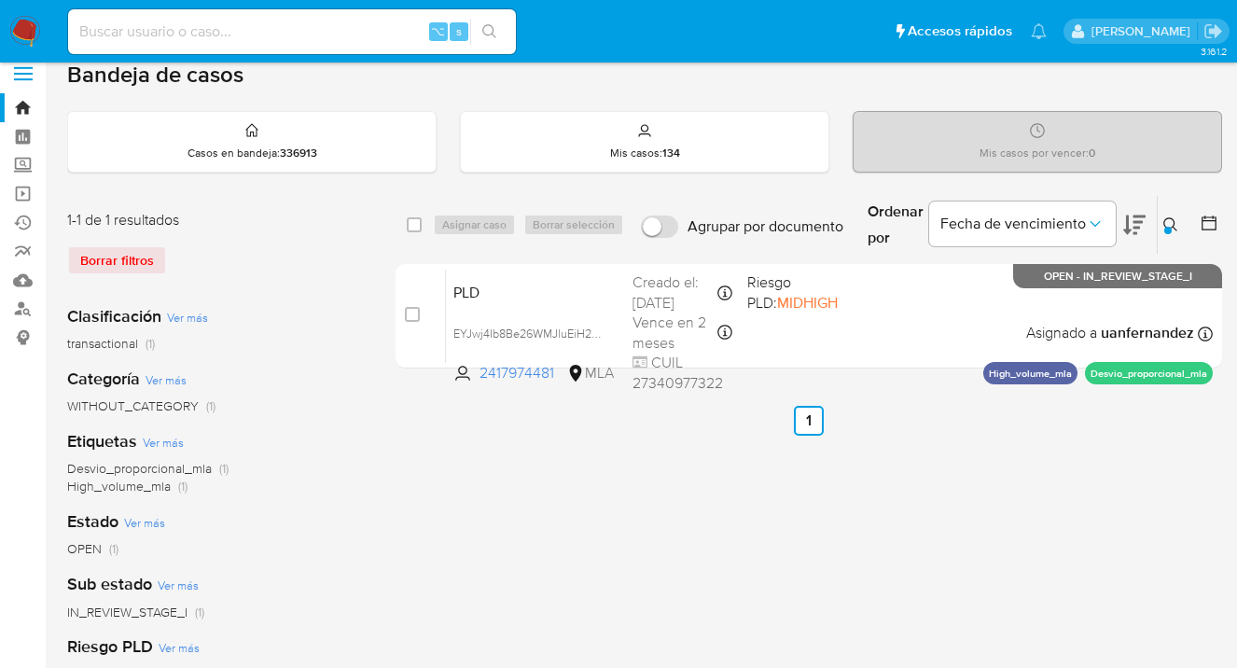
click at [1162, 220] on button at bounding box center [1173, 225] width 31 height 22
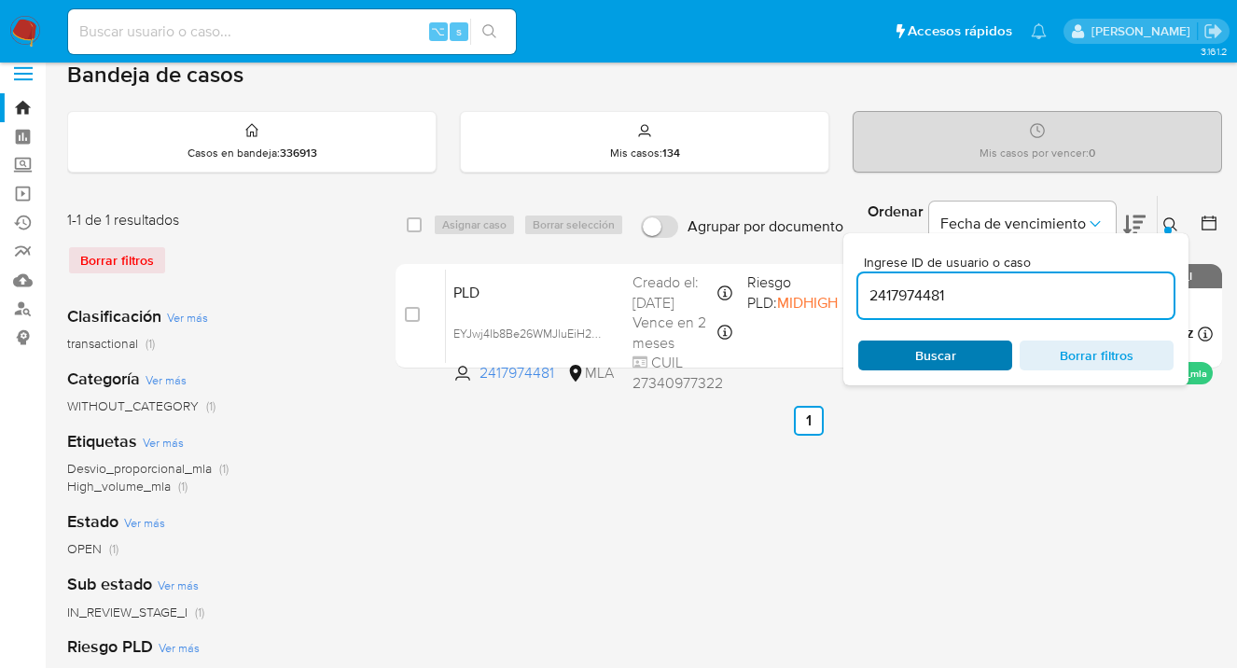
click at [969, 355] on span "Buscar" at bounding box center [935, 355] width 128 height 26
click at [1172, 222] on icon at bounding box center [1170, 224] width 15 height 15
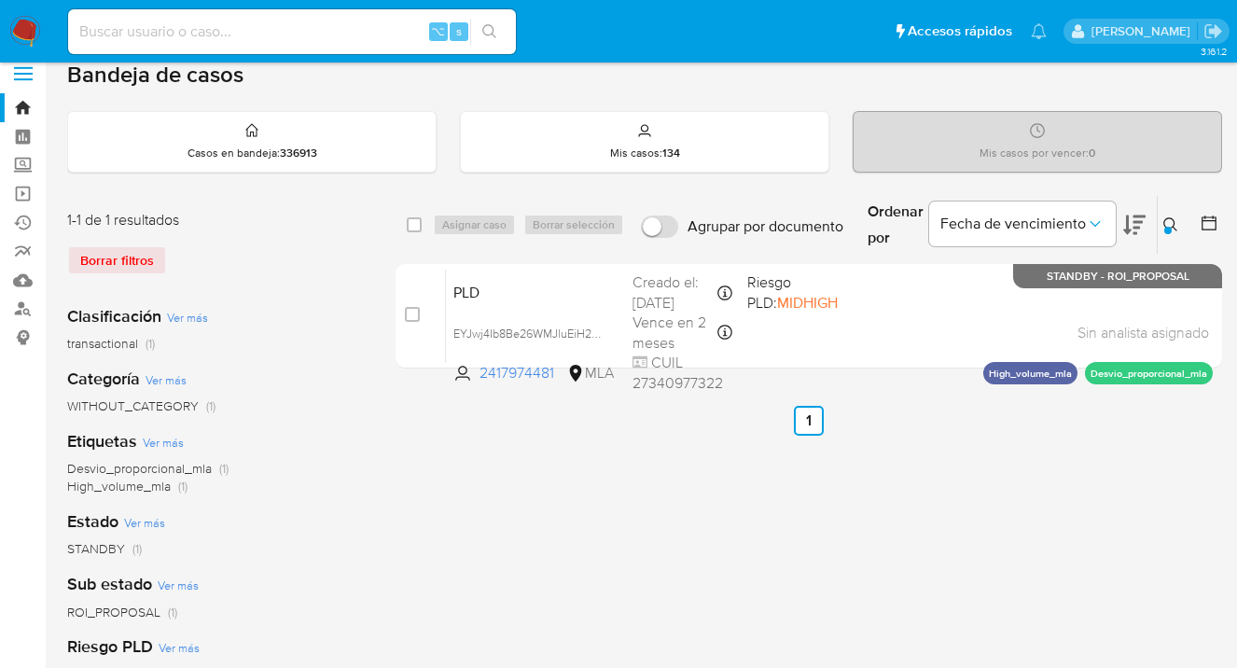
click at [1165, 227] on div at bounding box center [1167, 230] width 7 height 7
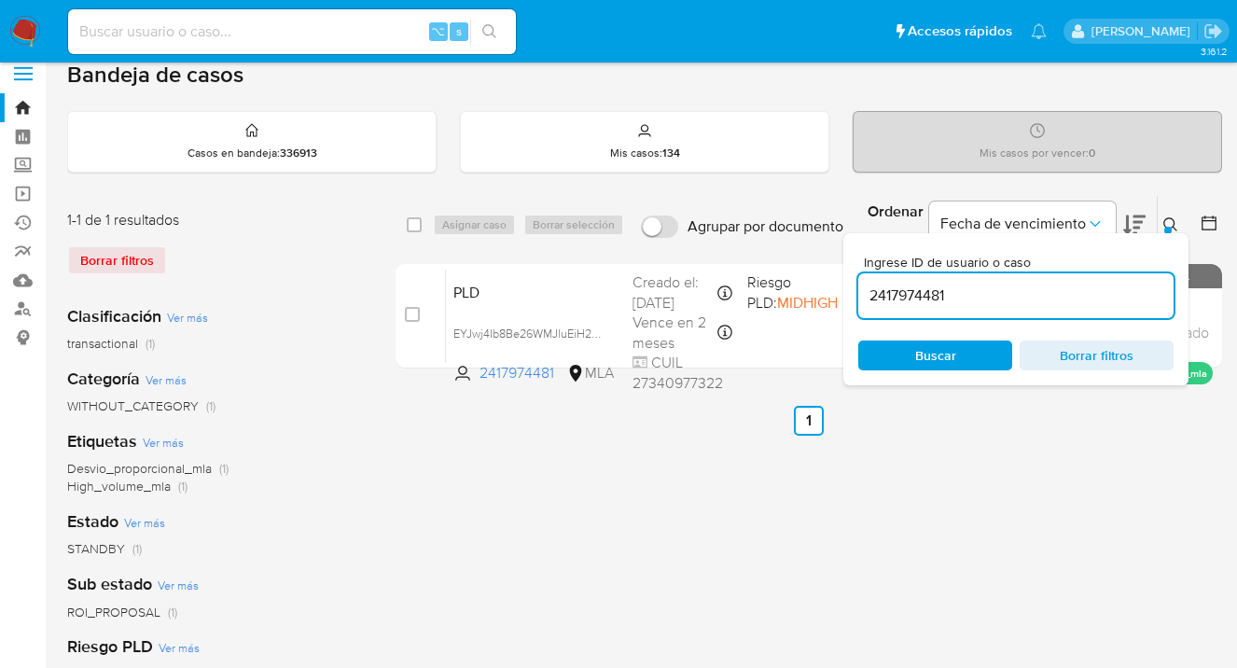
drag, startPoint x: 994, startPoint y: 294, endPoint x: 845, endPoint y: 290, distance: 148.4
click at [845, 290] on div "Ingrese ID de usuario o caso 2417974481 Buscar Borrar filtros" at bounding box center [1015, 309] width 345 height 152
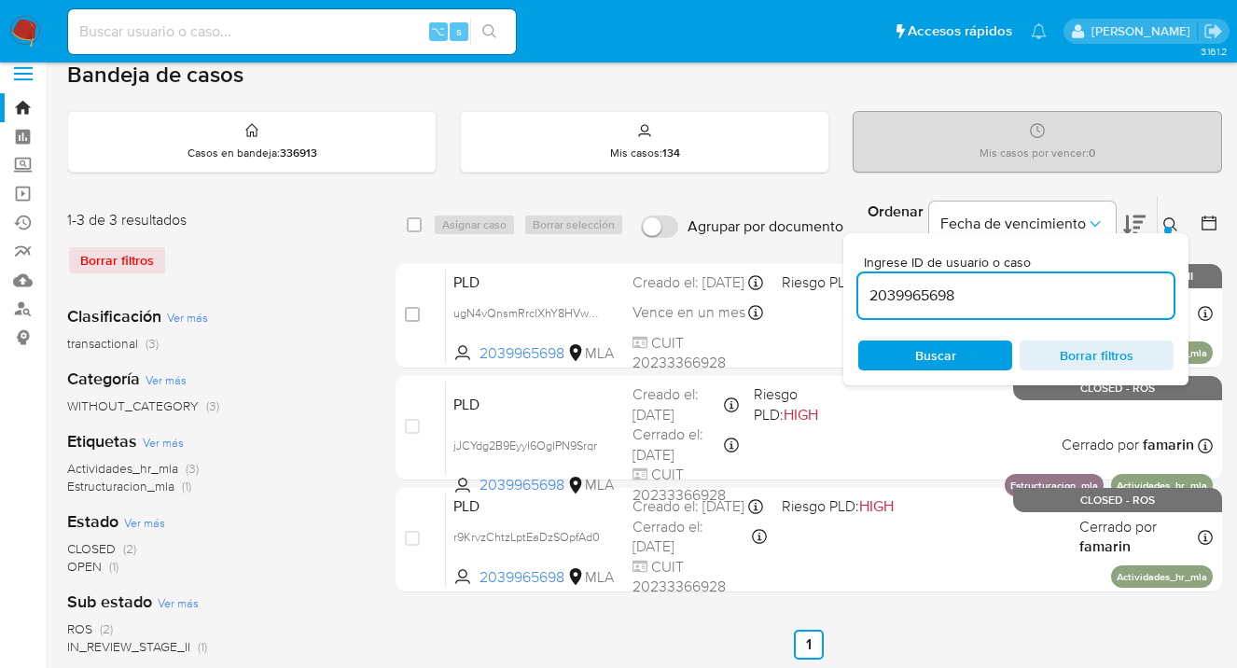
click at [1173, 219] on icon at bounding box center [1170, 224] width 15 height 15
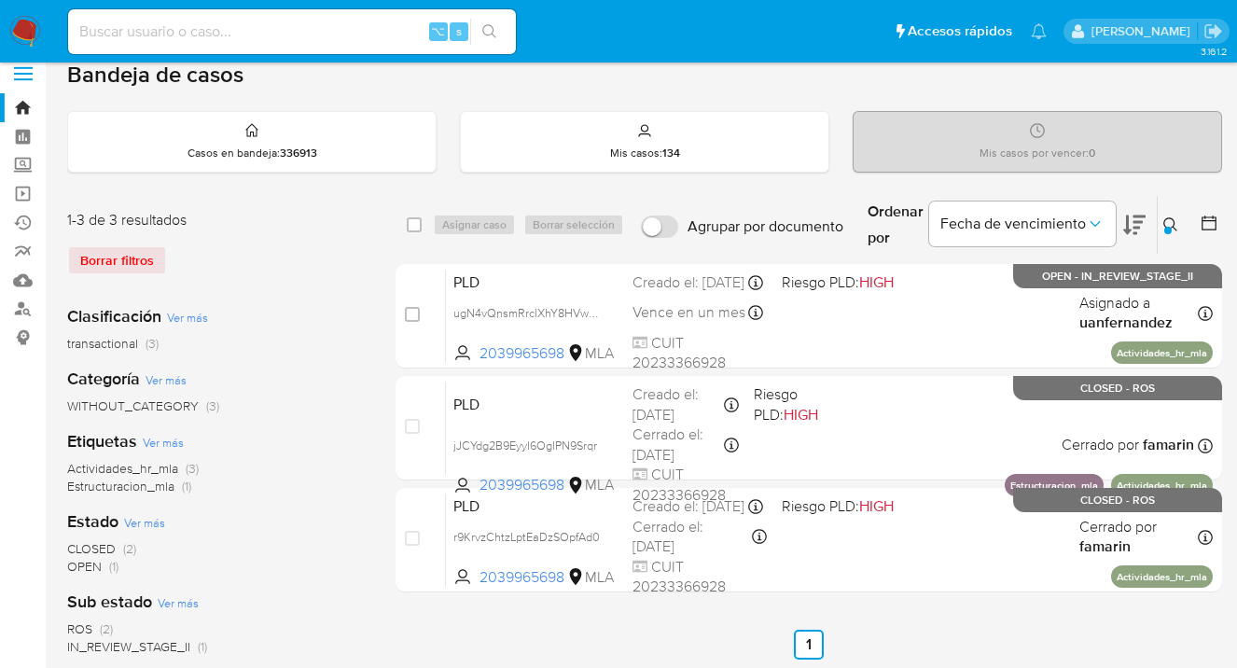
click at [1170, 224] on icon at bounding box center [1170, 224] width 15 height 15
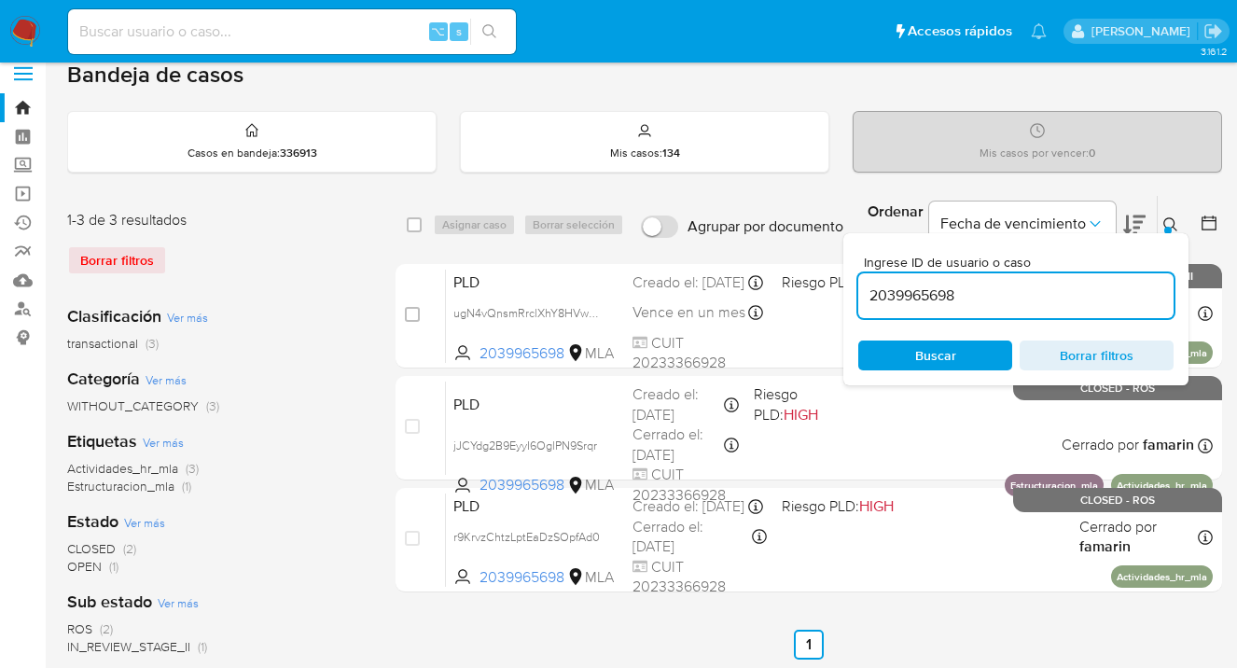
drag, startPoint x: 982, startPoint y: 298, endPoint x: 864, endPoint y: 289, distance: 117.9
click at [864, 289] on input "2039965698" at bounding box center [1015, 296] width 315 height 24
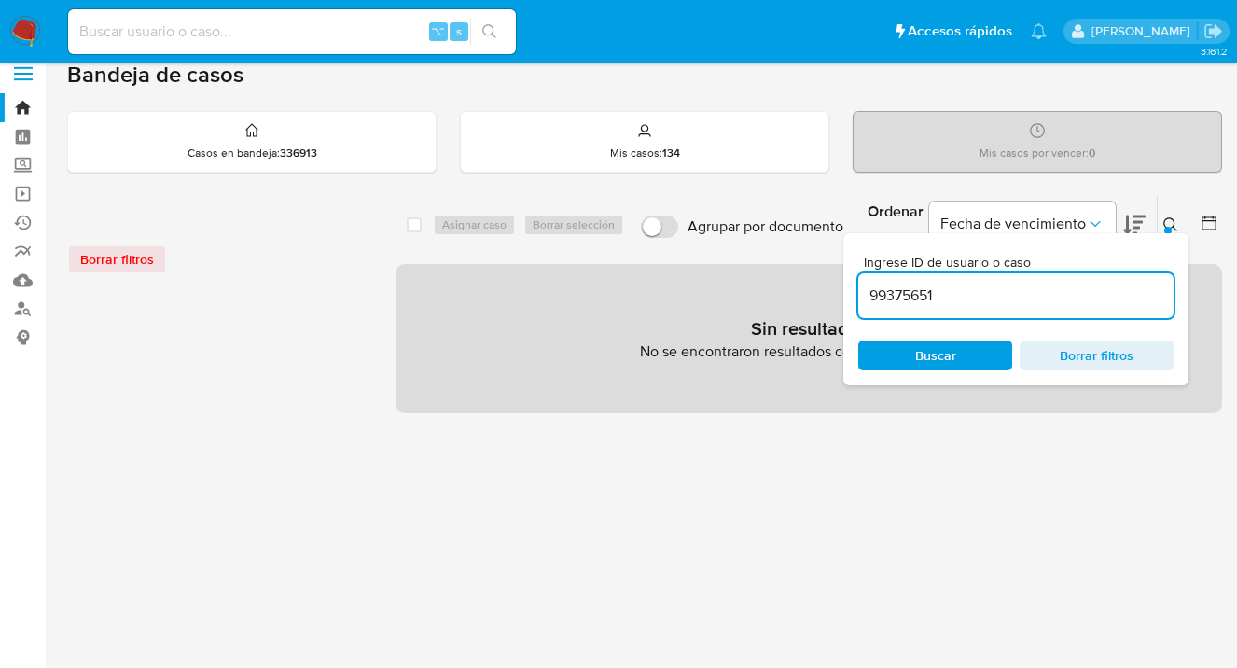
click at [1035, 293] on input "99375651" at bounding box center [1015, 296] width 315 height 24
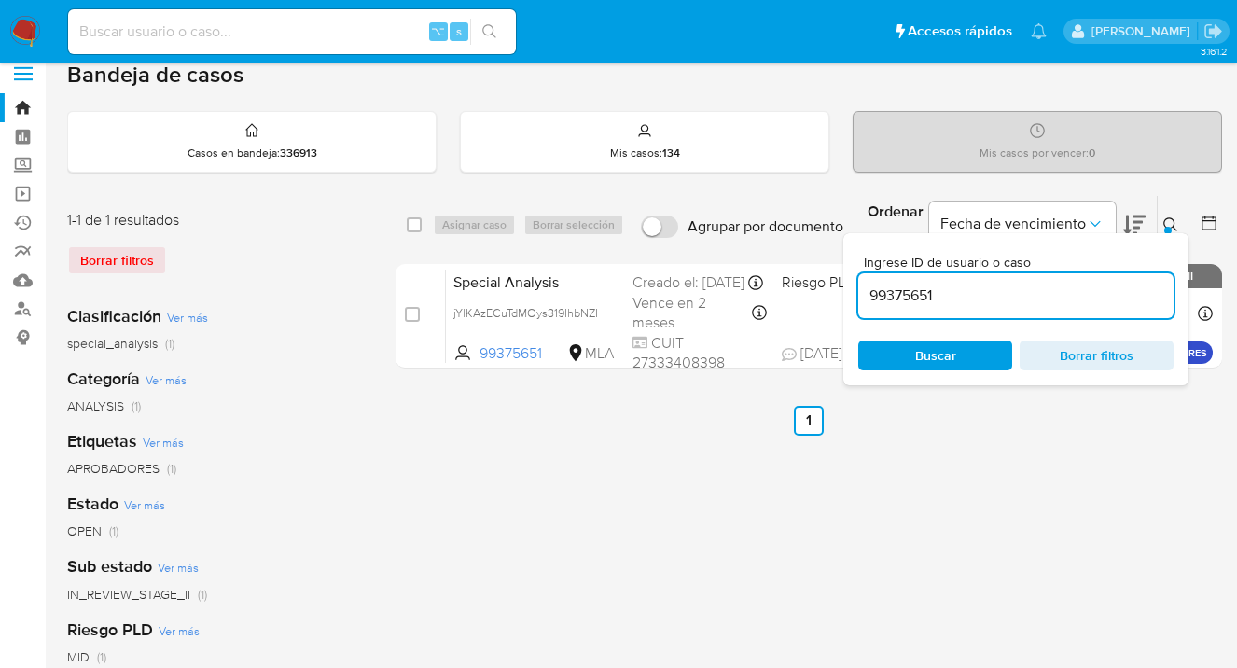
click at [1171, 225] on icon at bounding box center [1170, 224] width 15 height 15
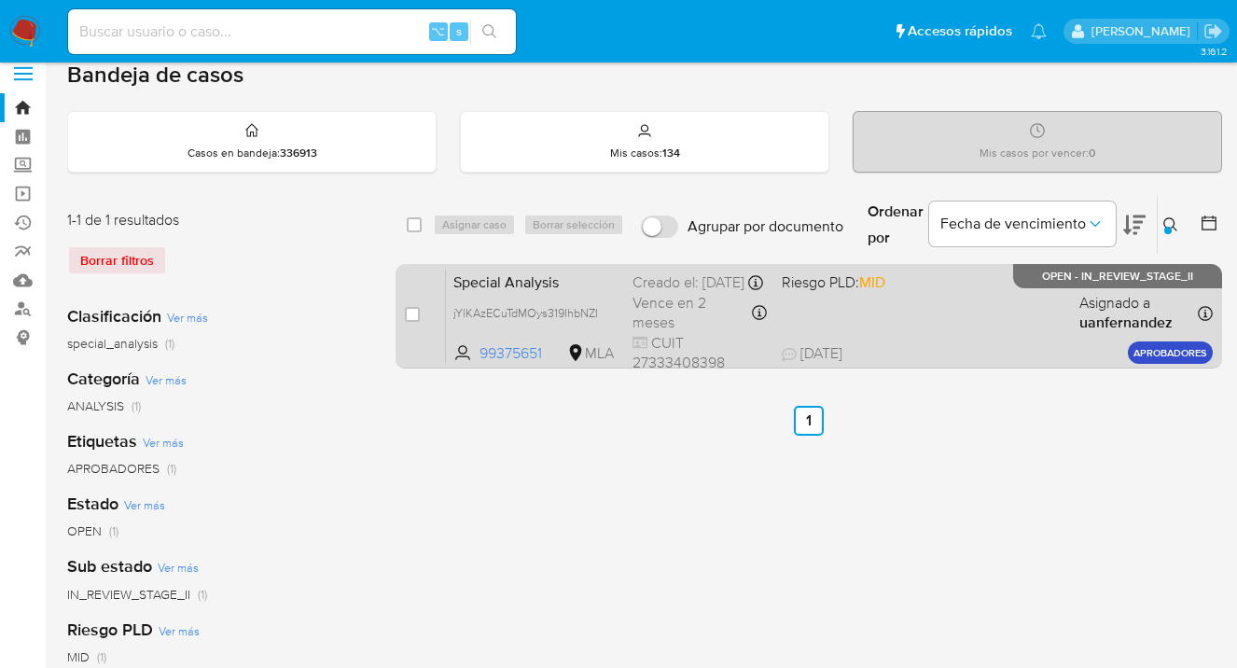
click at [977, 316] on div "Special Analysis jYlKAzECuTdMOys319IhbNZI 99375651 MLA Riesgo PLD: MID Creado e…" at bounding box center [829, 316] width 767 height 94
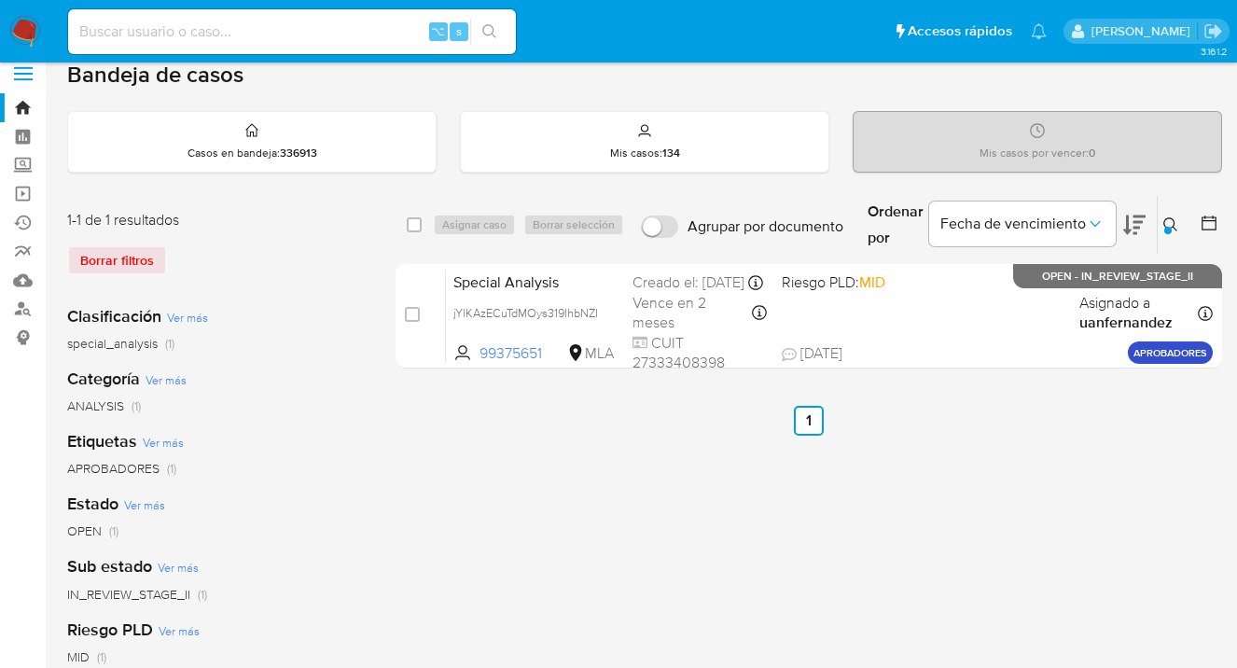
click at [1169, 219] on icon at bounding box center [1170, 224] width 15 height 15
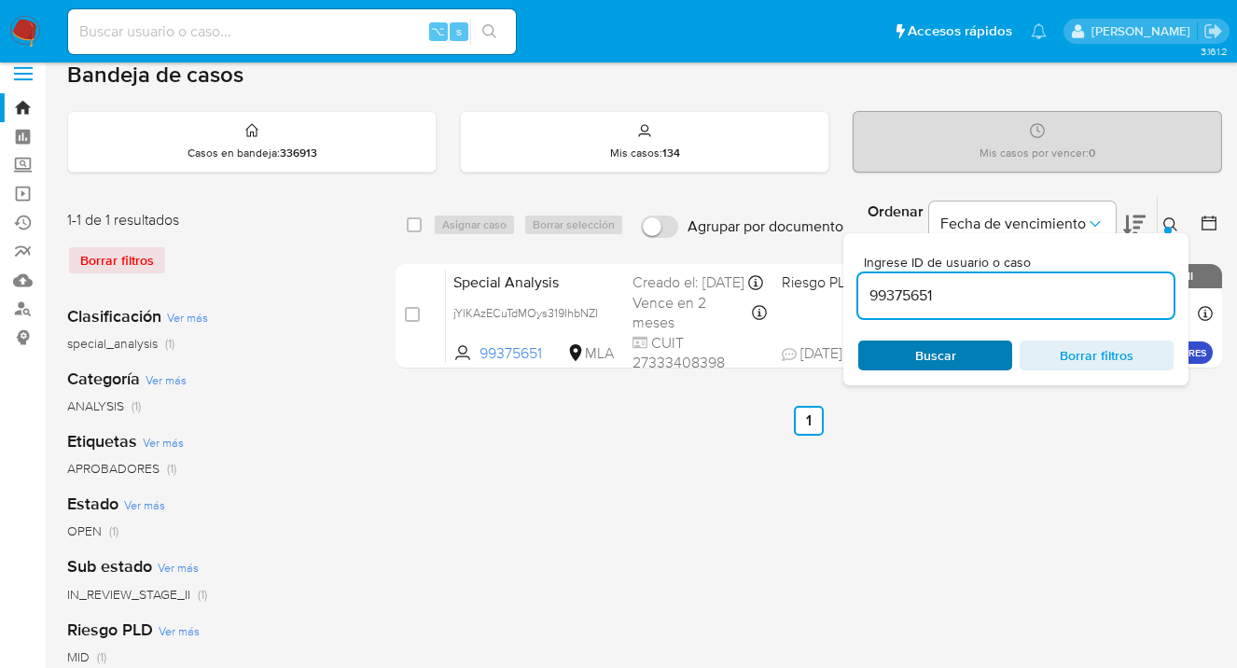
click at [897, 360] on span "Buscar" at bounding box center [935, 355] width 128 height 26
click at [1175, 221] on icon at bounding box center [1170, 224] width 15 height 15
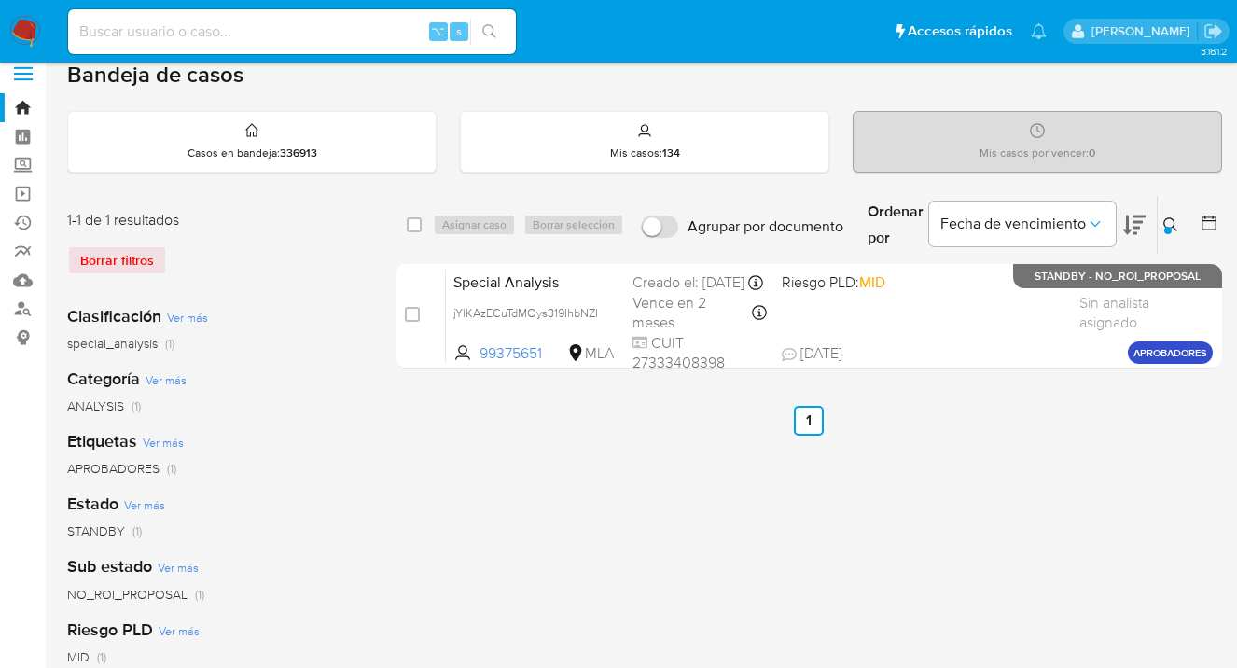
click at [1176, 220] on icon at bounding box center [1170, 224] width 15 height 15
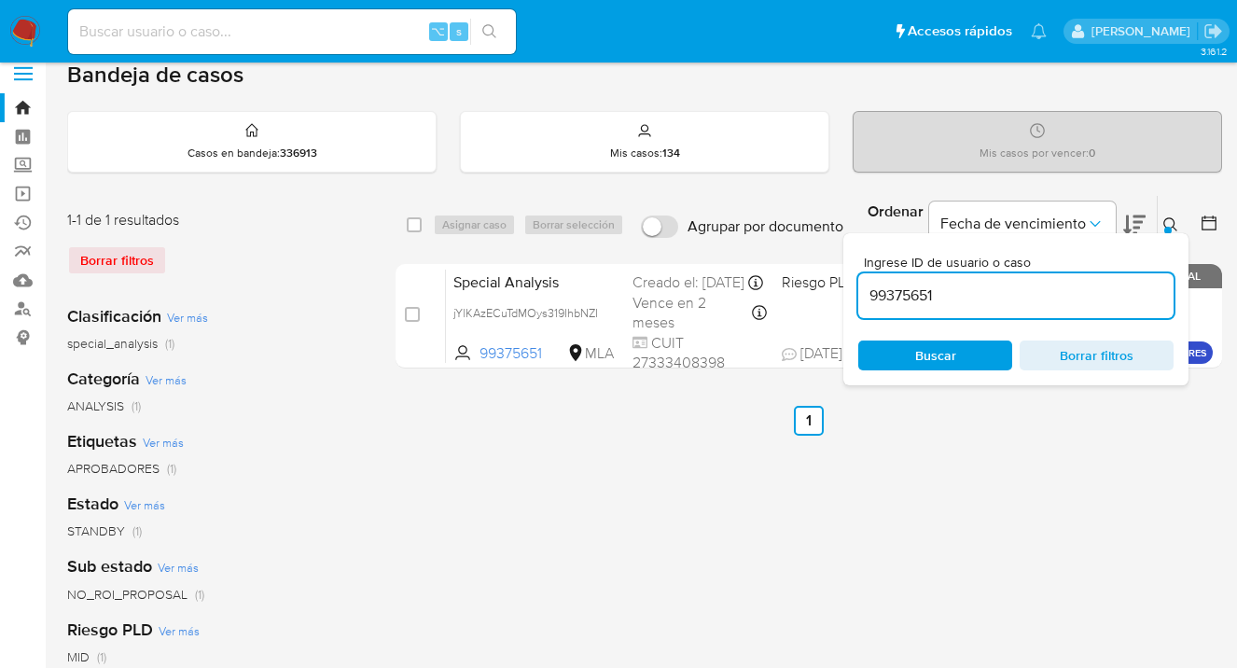
drag, startPoint x: 945, startPoint y: 299, endPoint x: 854, endPoint y: 286, distance: 92.4
click at [854, 286] on div "Ingrese ID de usuario o caso 99375651 Buscar Borrar filtros" at bounding box center [1015, 309] width 345 height 152
click at [1173, 221] on icon at bounding box center [1170, 224] width 15 height 15
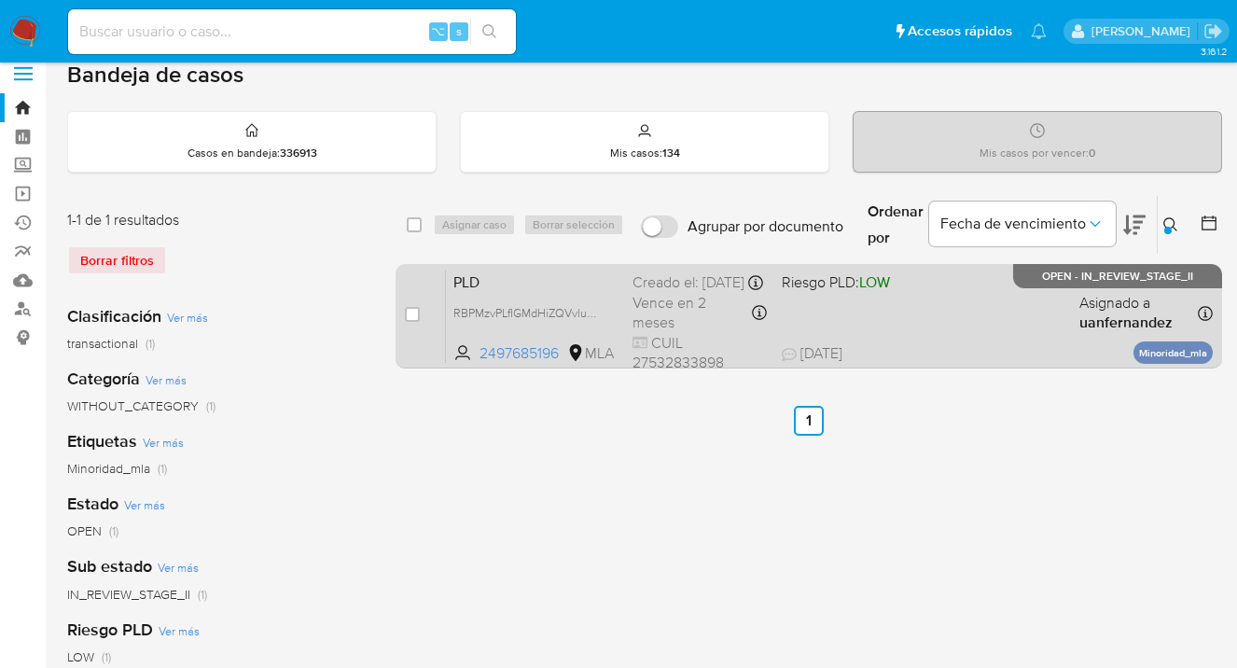
click at [965, 325] on div "PLD RBPMzvPLfIGMdHiZQVvlunpa 2497685196 MLA Riesgo PLD: LOW Creado el: 12/09/20…" at bounding box center [829, 316] width 767 height 94
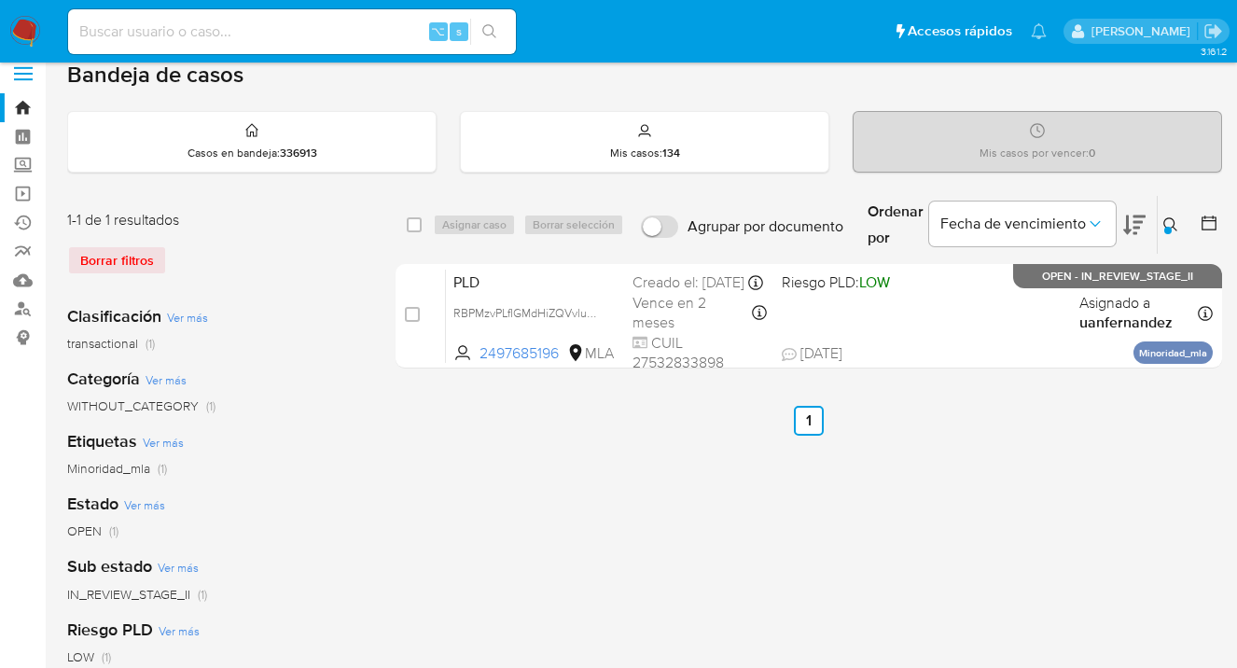
click at [1168, 218] on icon at bounding box center [1170, 224] width 15 height 15
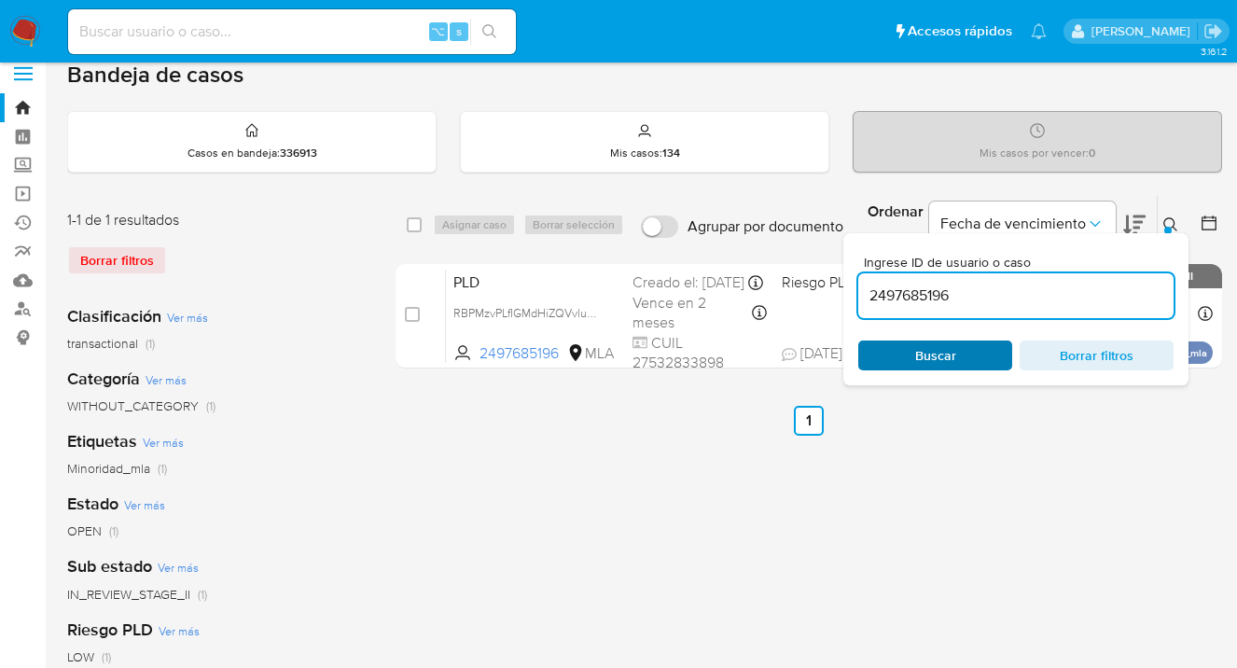
click at [961, 365] on span "Buscar" at bounding box center [935, 355] width 128 height 26
click at [1167, 223] on icon at bounding box center [1170, 224] width 15 height 15
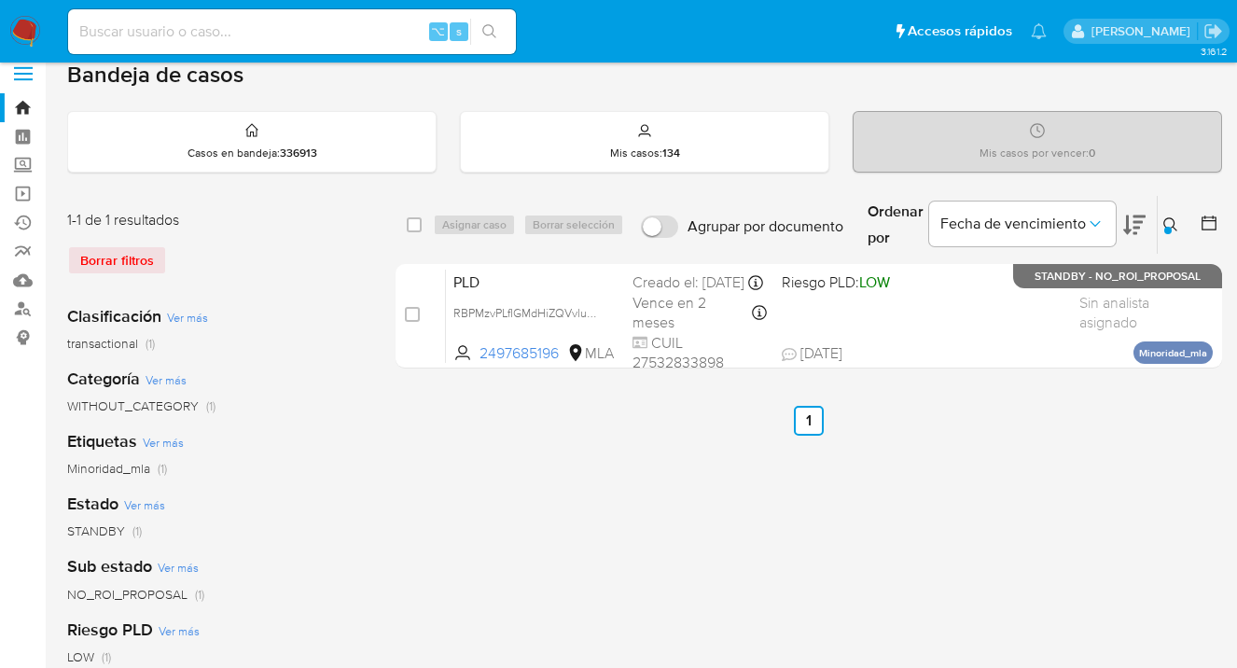
click at [1169, 218] on icon at bounding box center [1170, 224] width 15 height 15
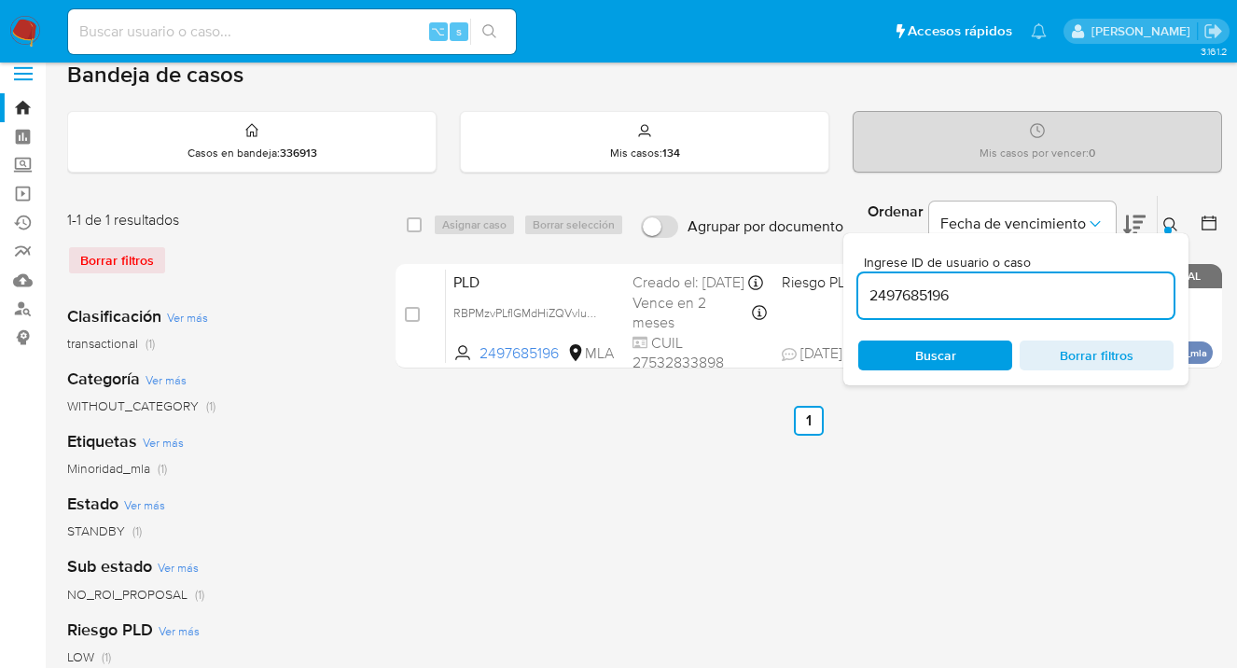
drag, startPoint x: 992, startPoint y: 290, endPoint x: 859, endPoint y: 294, distance: 132.5
click at [859, 295] on input "2497685196" at bounding box center [1015, 296] width 315 height 24
click at [1169, 221] on icon at bounding box center [1170, 224] width 15 height 15
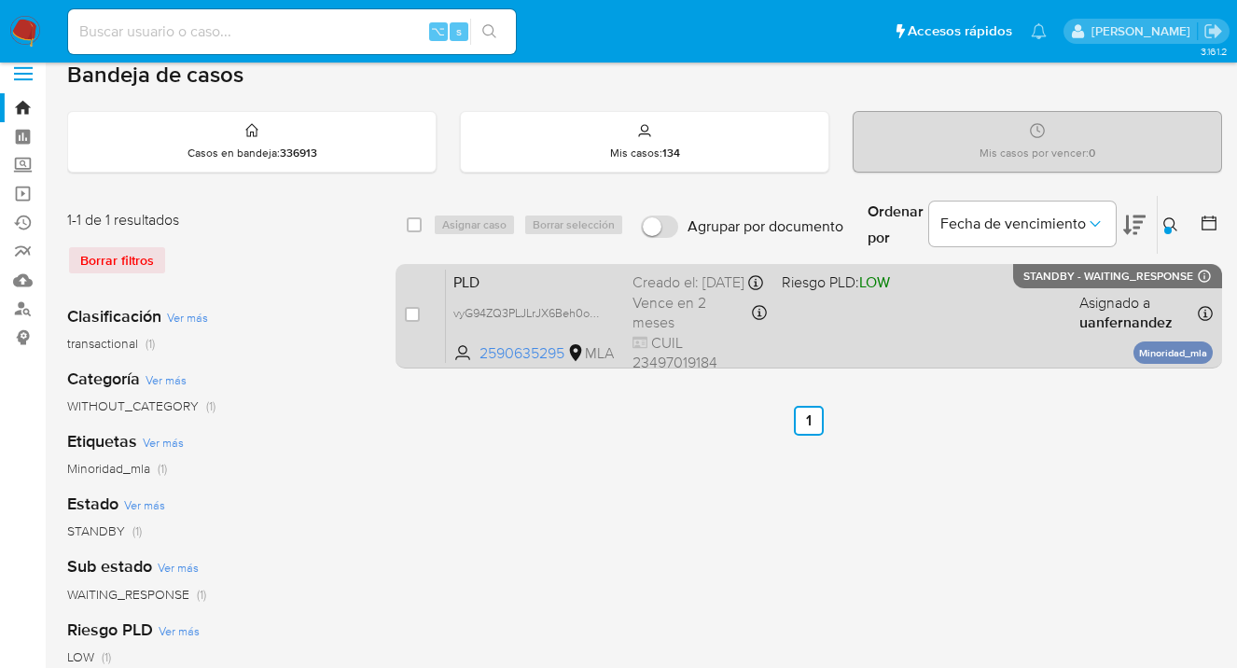
click at [1000, 309] on div "PLD vyG94ZQ3PLJLrJX6Beh0oqdq 2590635295 MLA Riesgo PLD: LOW Creado el: 12/09/20…" at bounding box center [829, 316] width 767 height 94
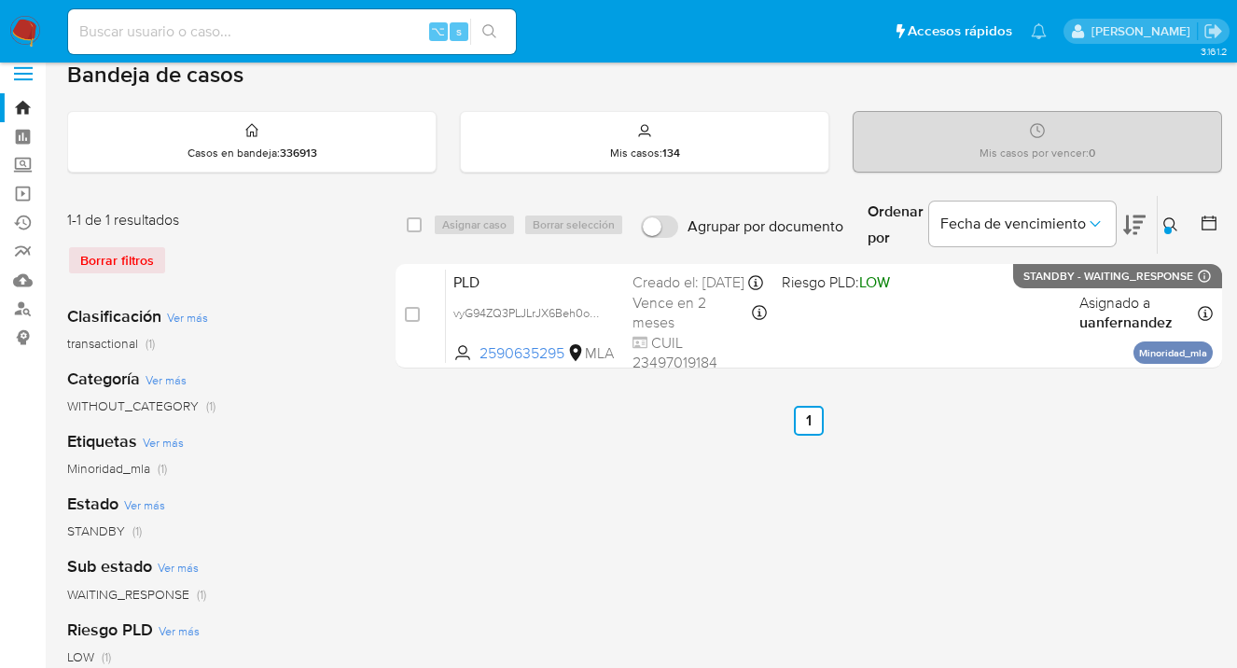
click at [1168, 223] on icon at bounding box center [1170, 224] width 15 height 15
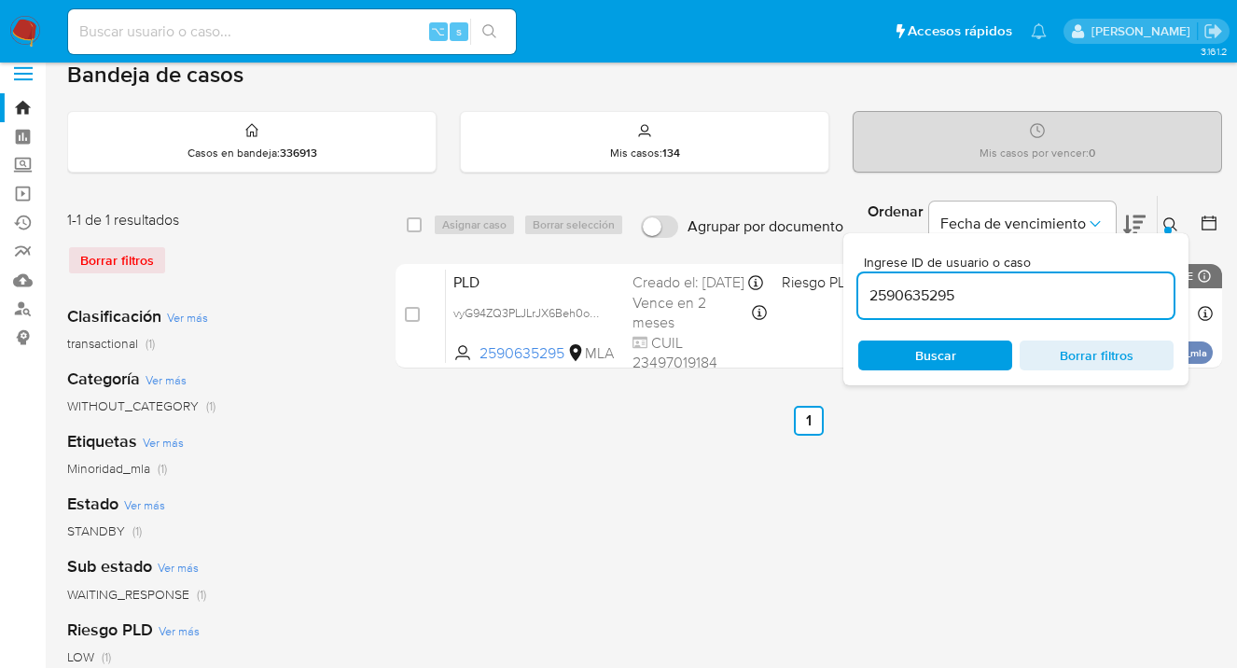
drag, startPoint x: 1007, startPoint y: 303, endPoint x: 859, endPoint y: 291, distance: 147.9
click at [859, 291] on input "2590635295" at bounding box center [1015, 296] width 315 height 24
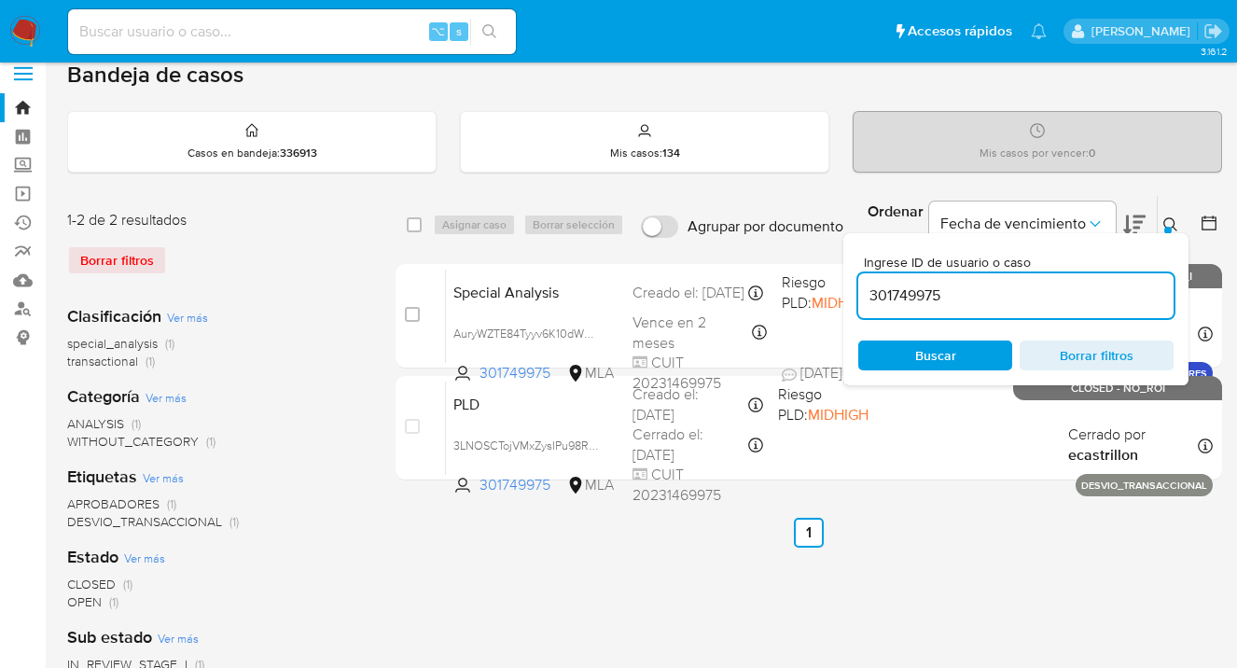
click at [1169, 221] on icon at bounding box center [1170, 224] width 15 height 15
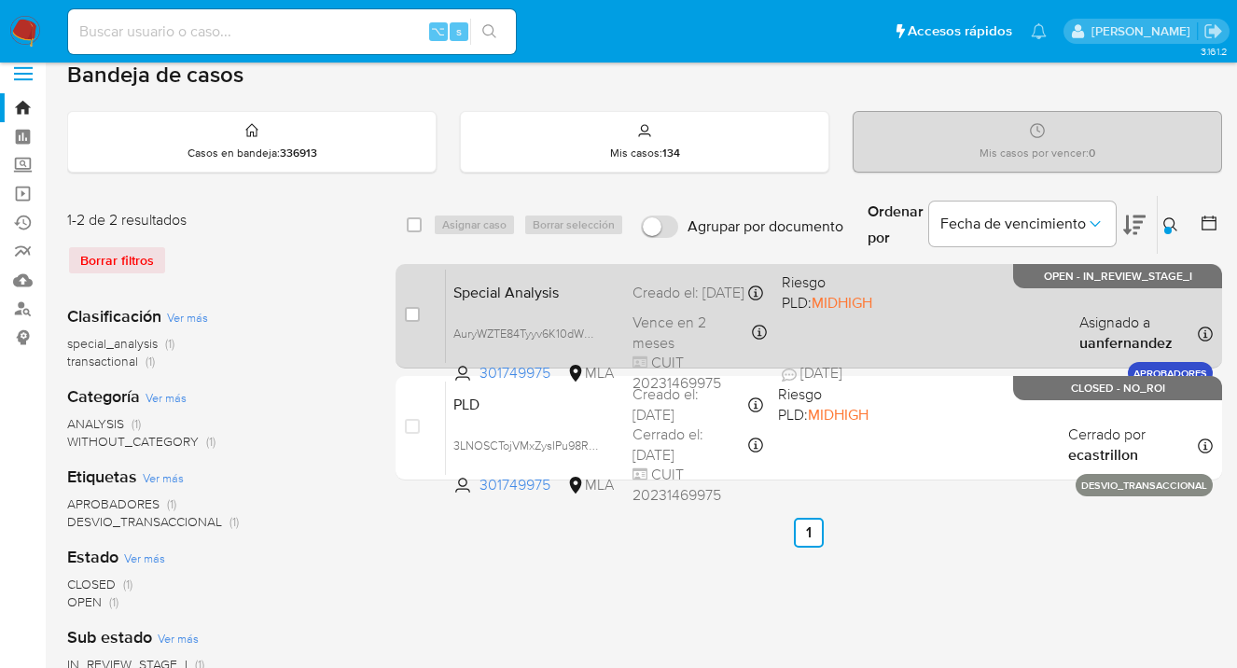
click at [954, 310] on div "Special Analysis AuryWZTE84Tyyv6K10dWMNiT 301749975 MLA Riesgo PLD: MIDHIGH Cre…" at bounding box center [829, 316] width 767 height 94
click at [968, 313] on div "Special Analysis AuryWZTE84Tyyv6K10dWMNiT 301749975 MLA Riesgo PLD: MIDHIGH Cre…" at bounding box center [829, 316] width 767 height 94
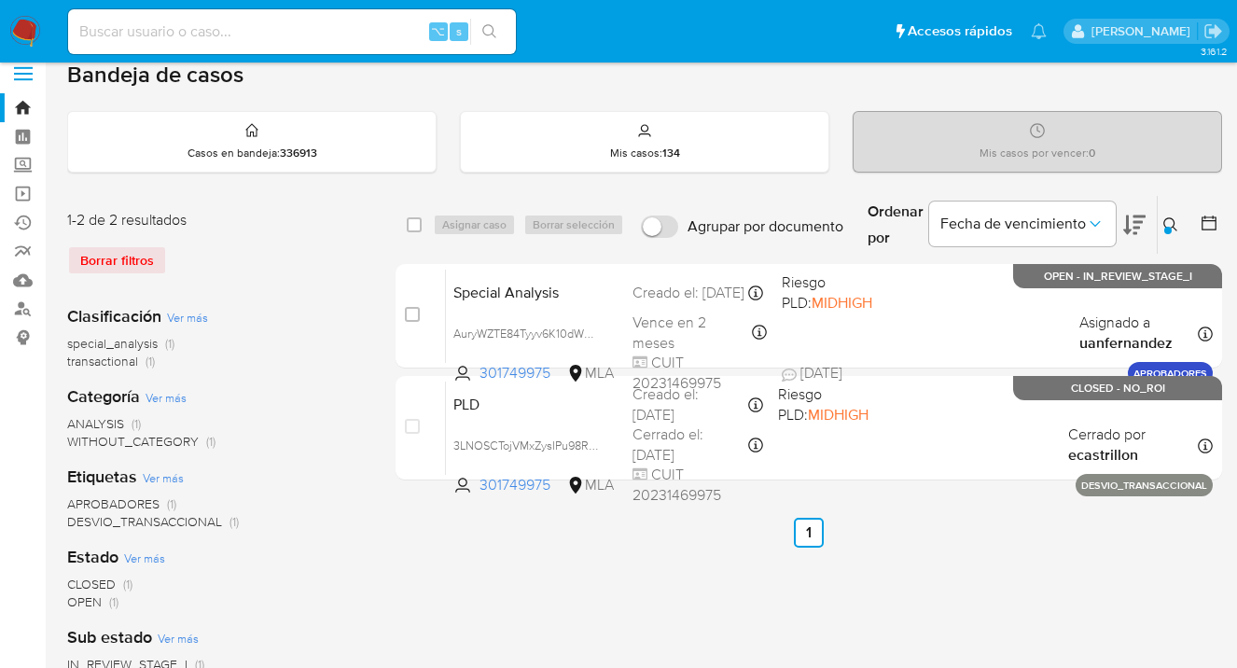
click at [1172, 221] on icon at bounding box center [1170, 224] width 15 height 15
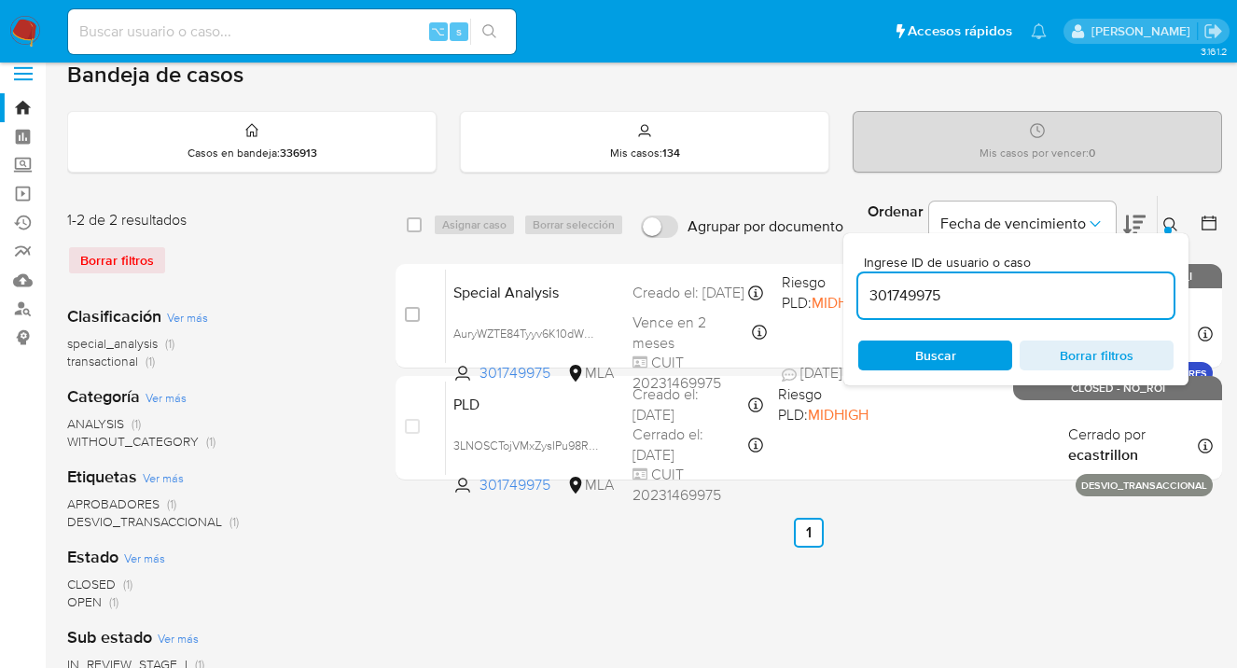
drag, startPoint x: 940, startPoint y: 293, endPoint x: 866, endPoint y: 285, distance: 75.1
click at [867, 285] on input "301749975" at bounding box center [1015, 296] width 315 height 24
type input "1201736275"
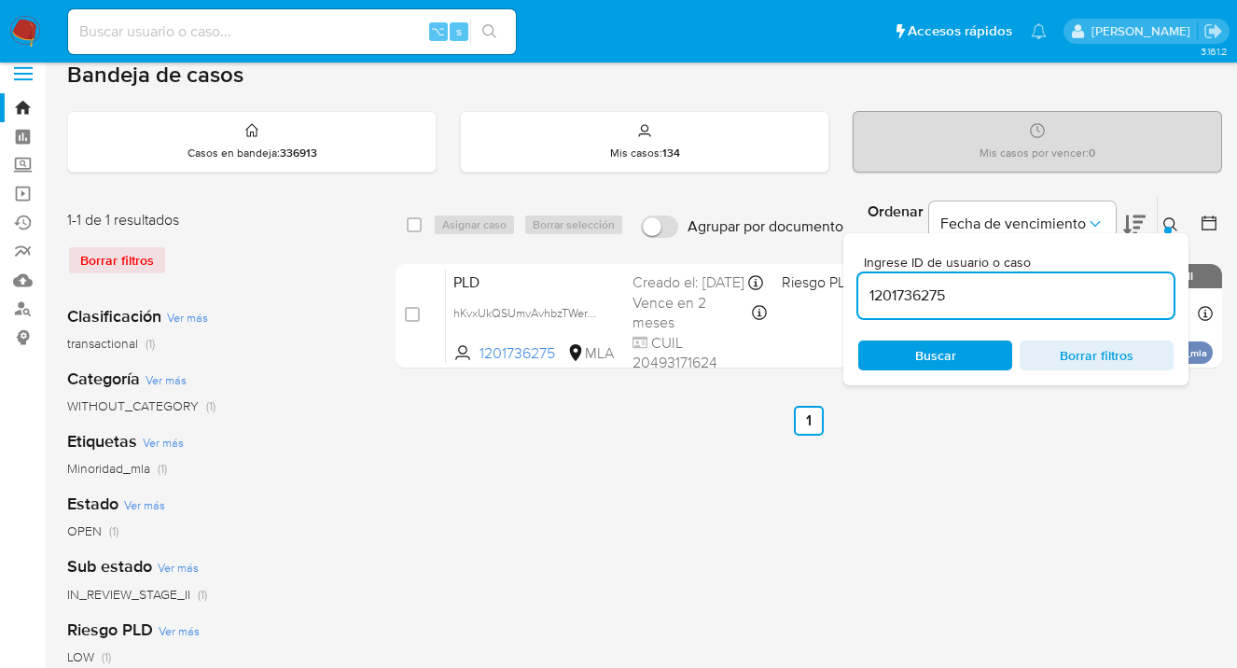
click at [1172, 218] on icon at bounding box center [1170, 224] width 15 height 15
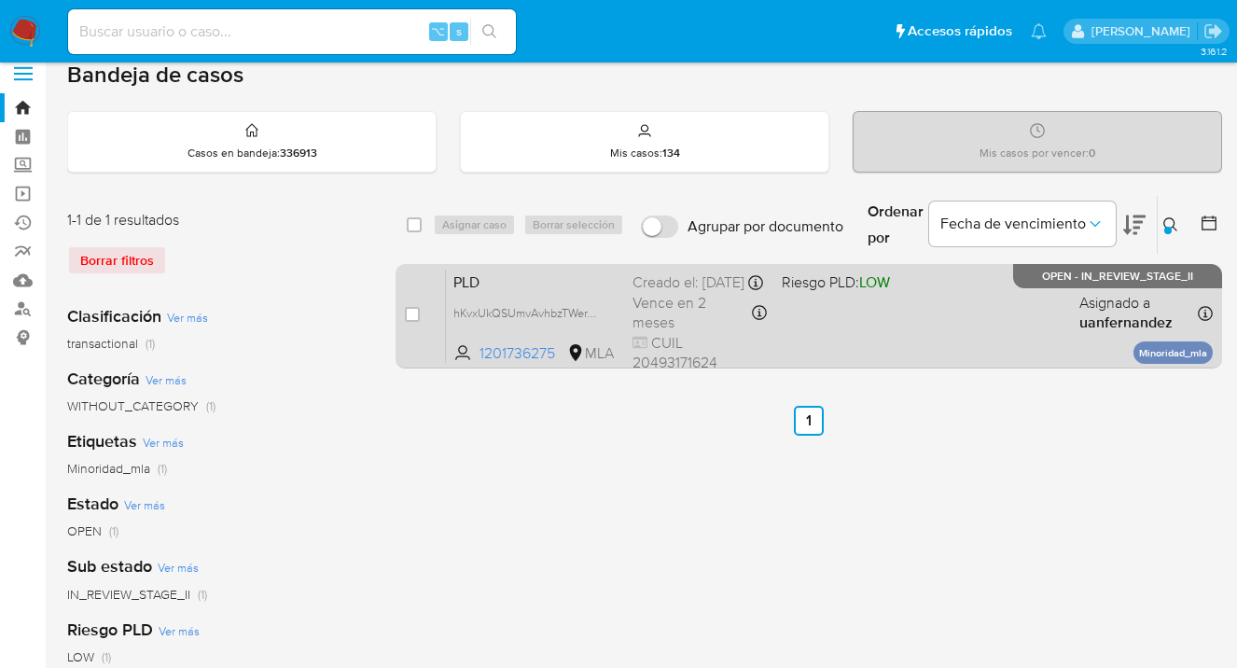
click at [972, 316] on div "PLD hKvxUkQSUmvAvhbzTWerTWpO 1201736275 MLA Riesgo PLD: LOW Creado el: 12/09/20…" at bounding box center [829, 316] width 767 height 94
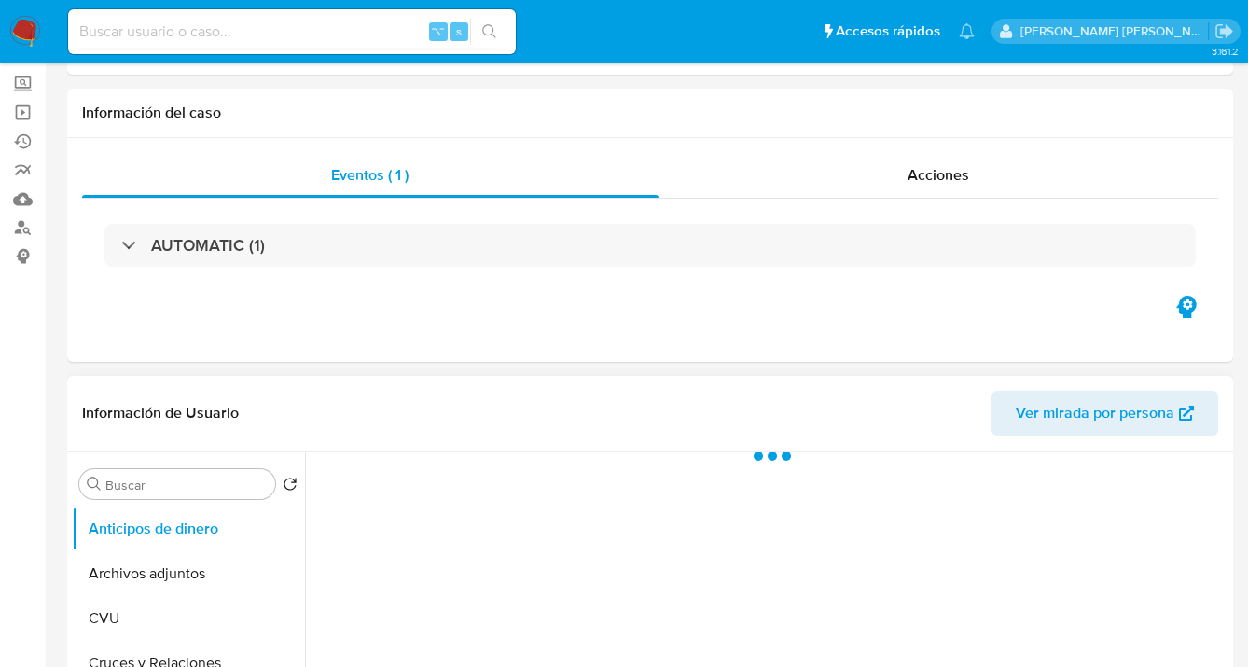
scroll to position [193, 0]
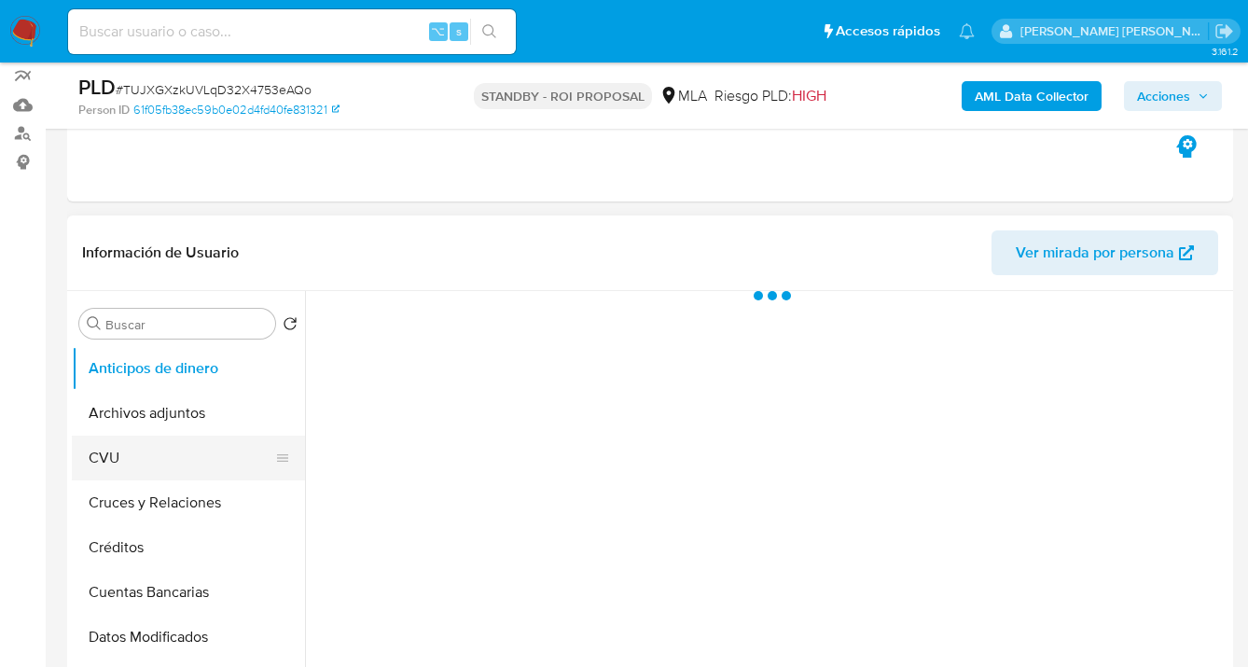
select select "10"
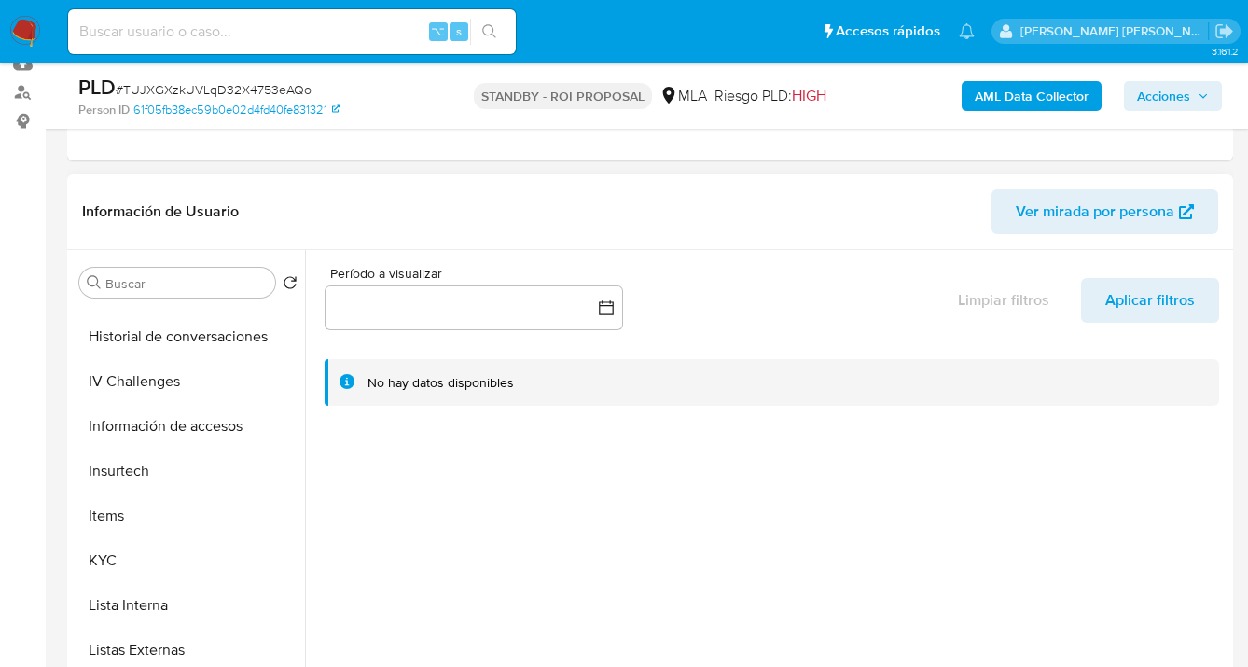
scroll to position [682, 0]
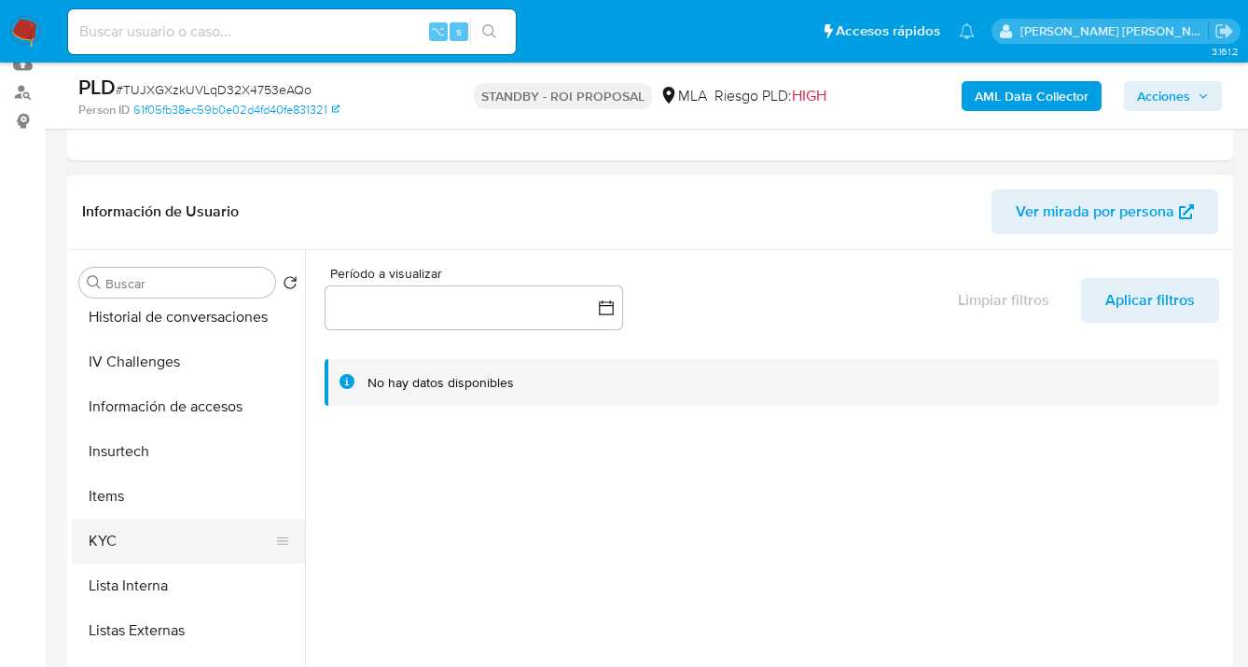
click at [225, 548] on button "KYC" at bounding box center [181, 541] width 218 height 45
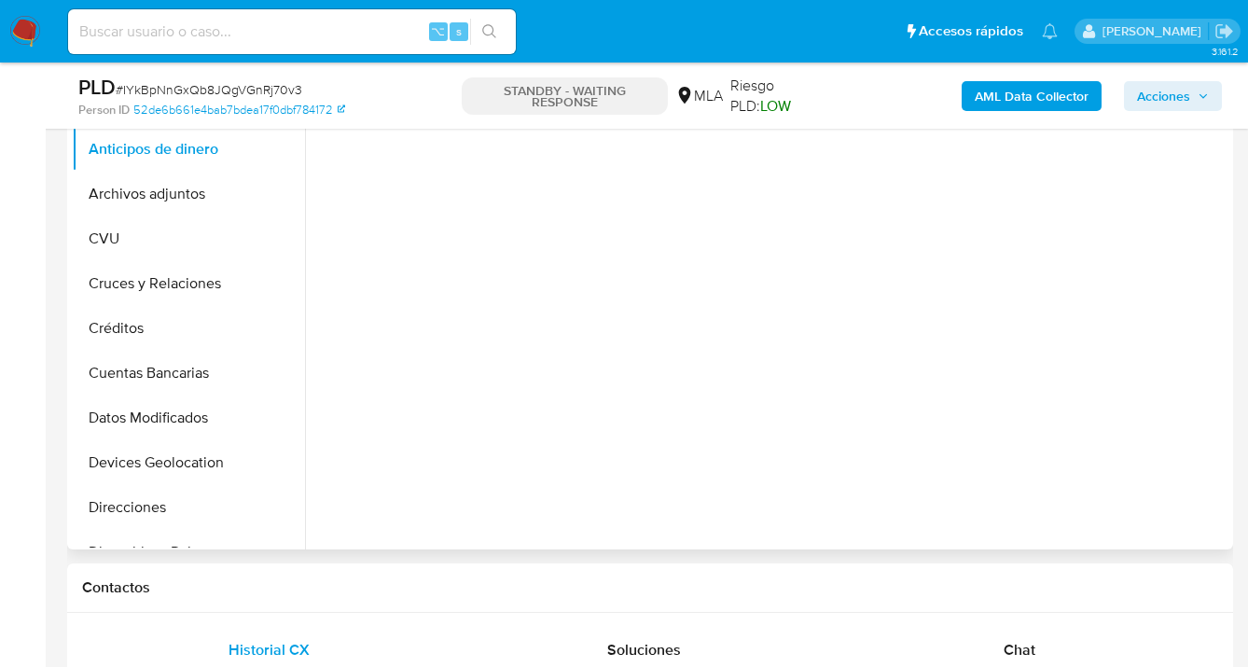
scroll to position [415, 0]
select select "10"
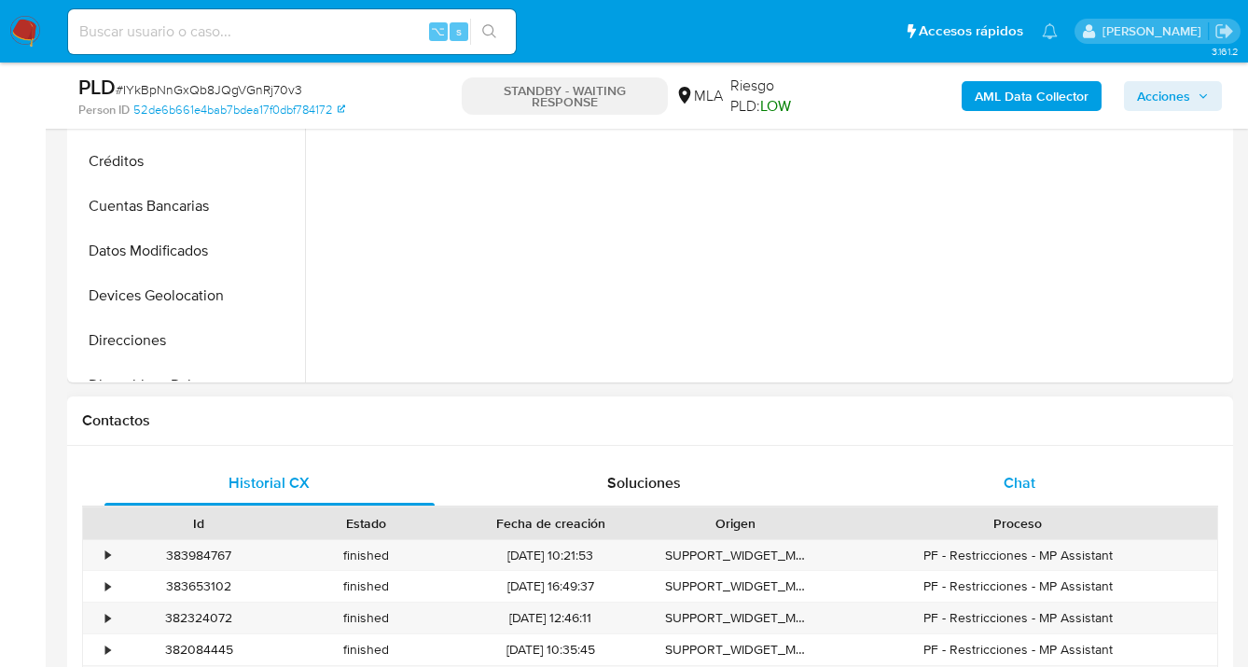
click at [1044, 478] on div "Chat" at bounding box center [1020, 483] width 330 height 45
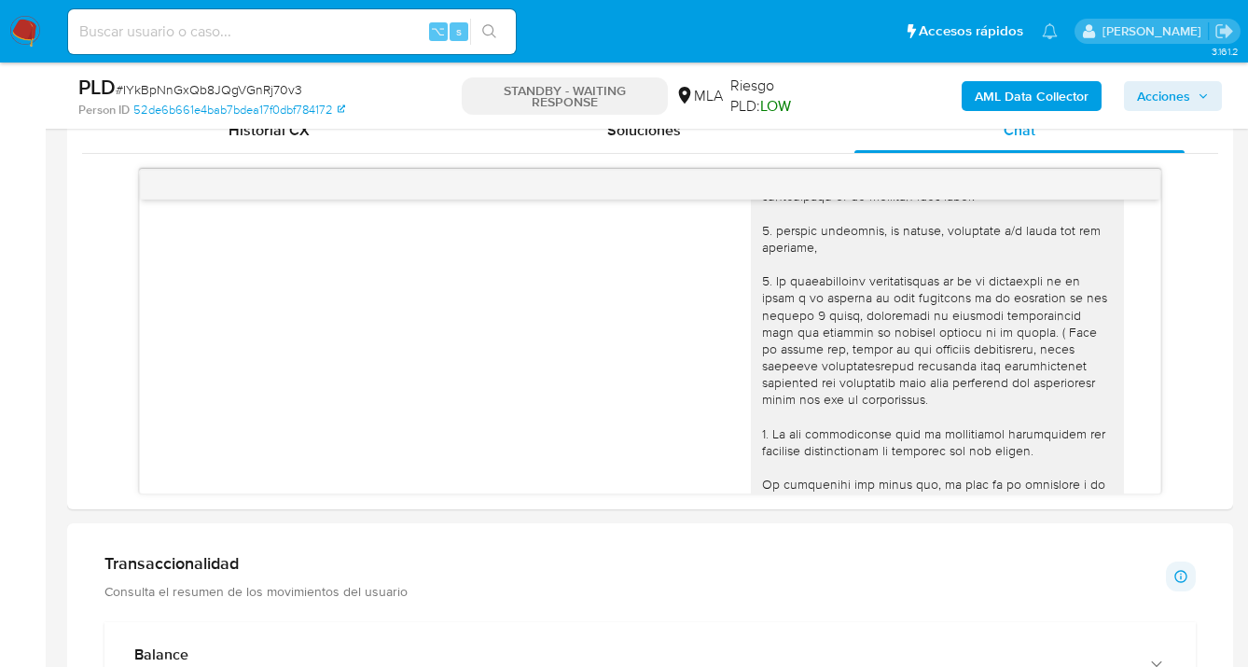
scroll to position [2212, 0]
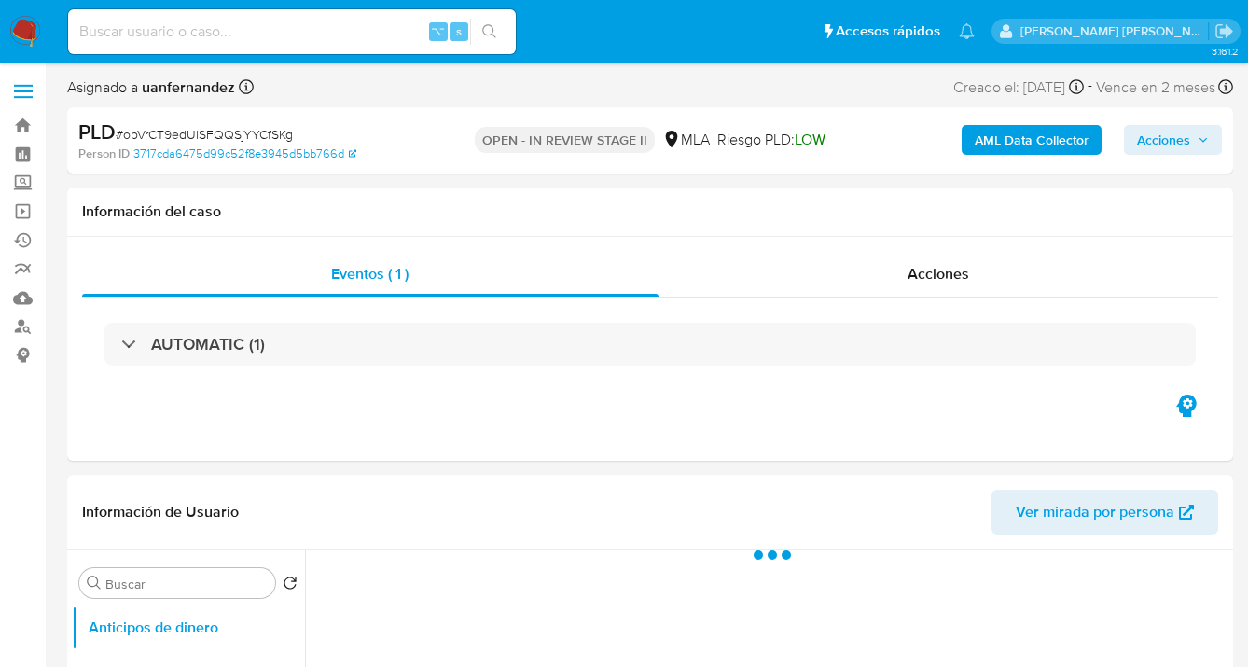
select select "10"
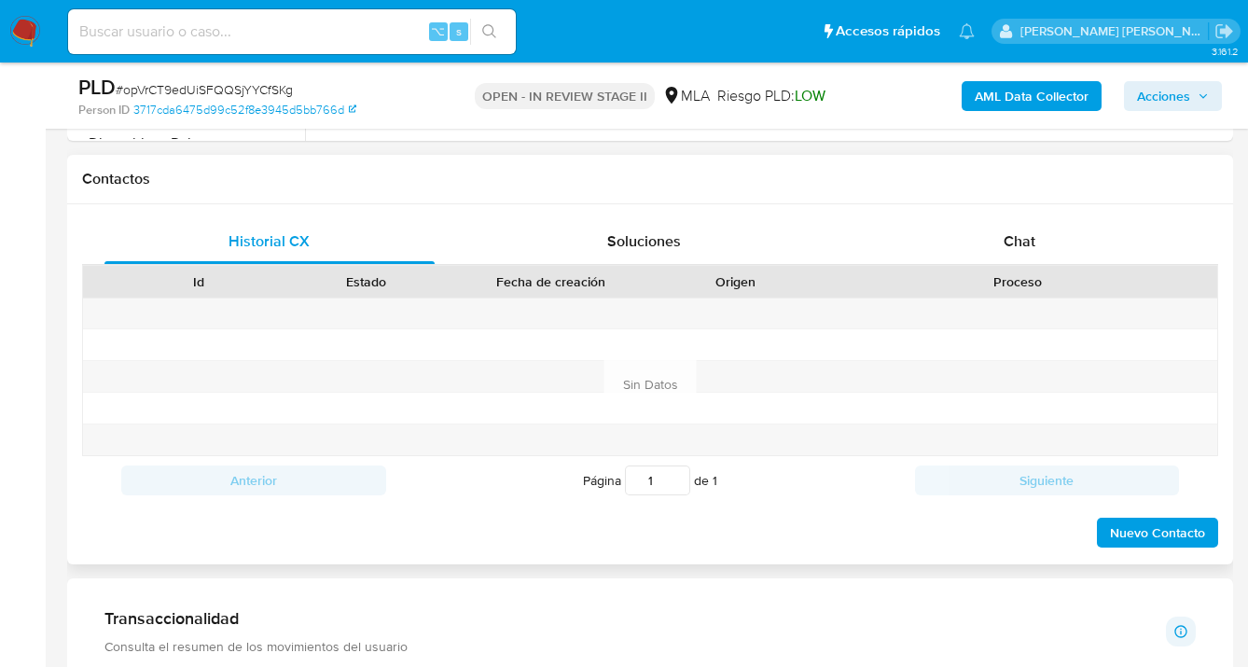
scroll to position [762, 0]
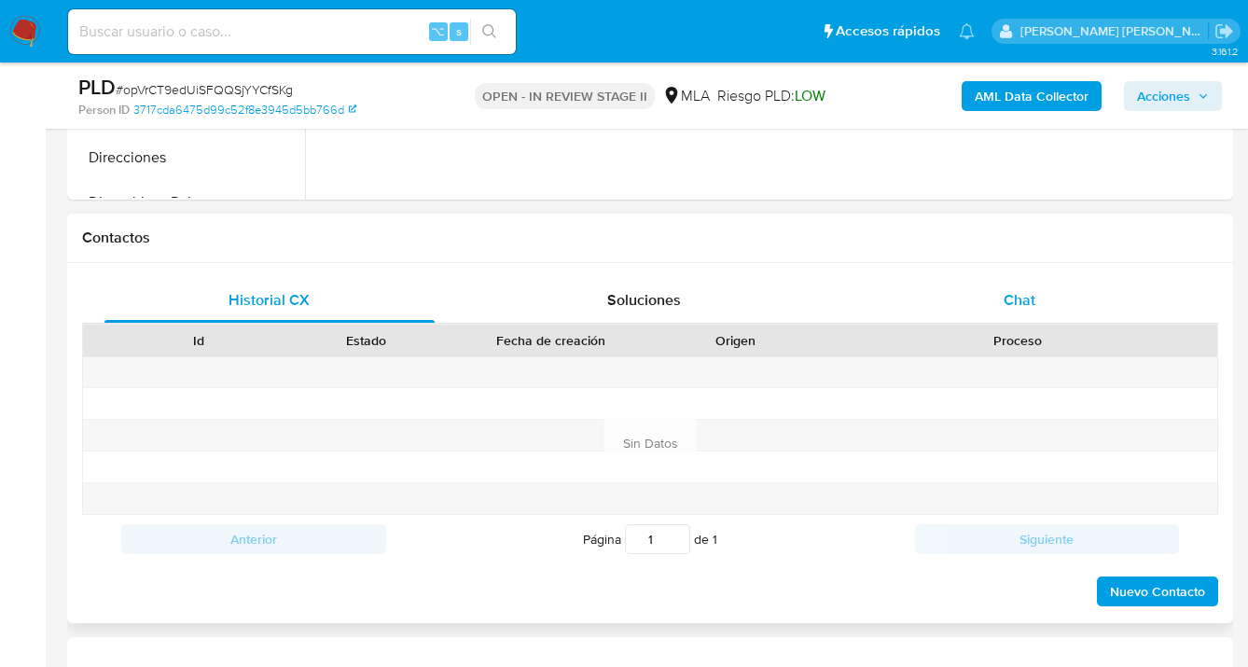
click at [1022, 303] on span "Chat" at bounding box center [1020, 299] width 32 height 21
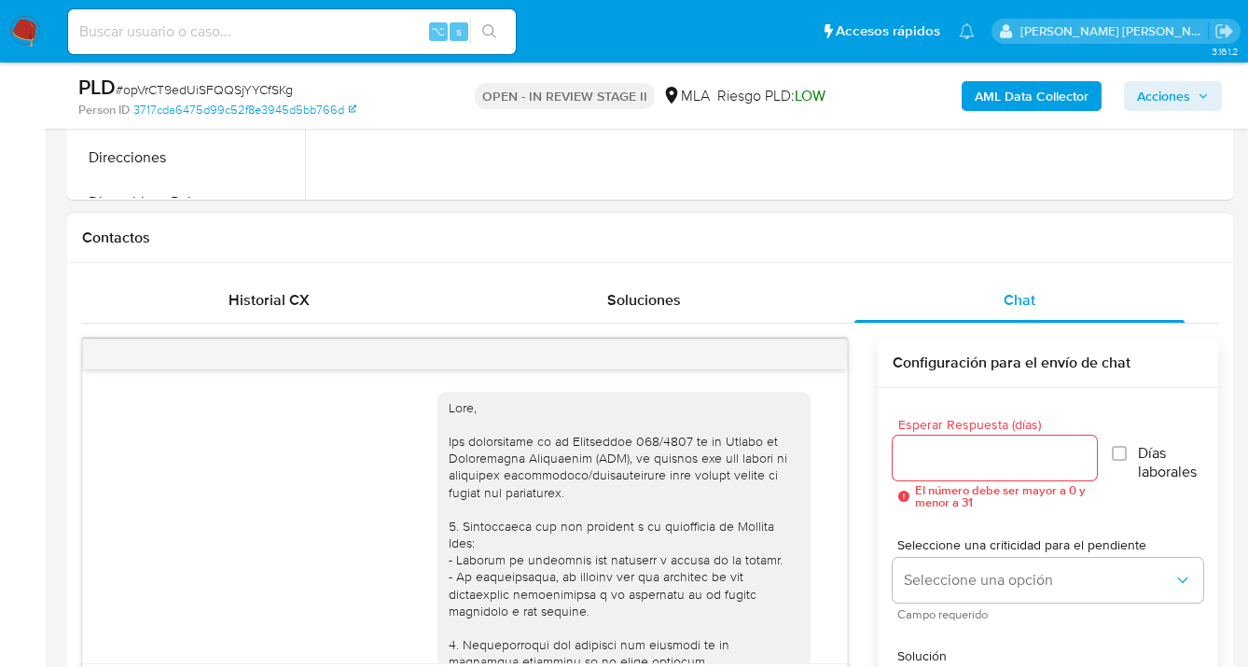
scroll to position [969, 0]
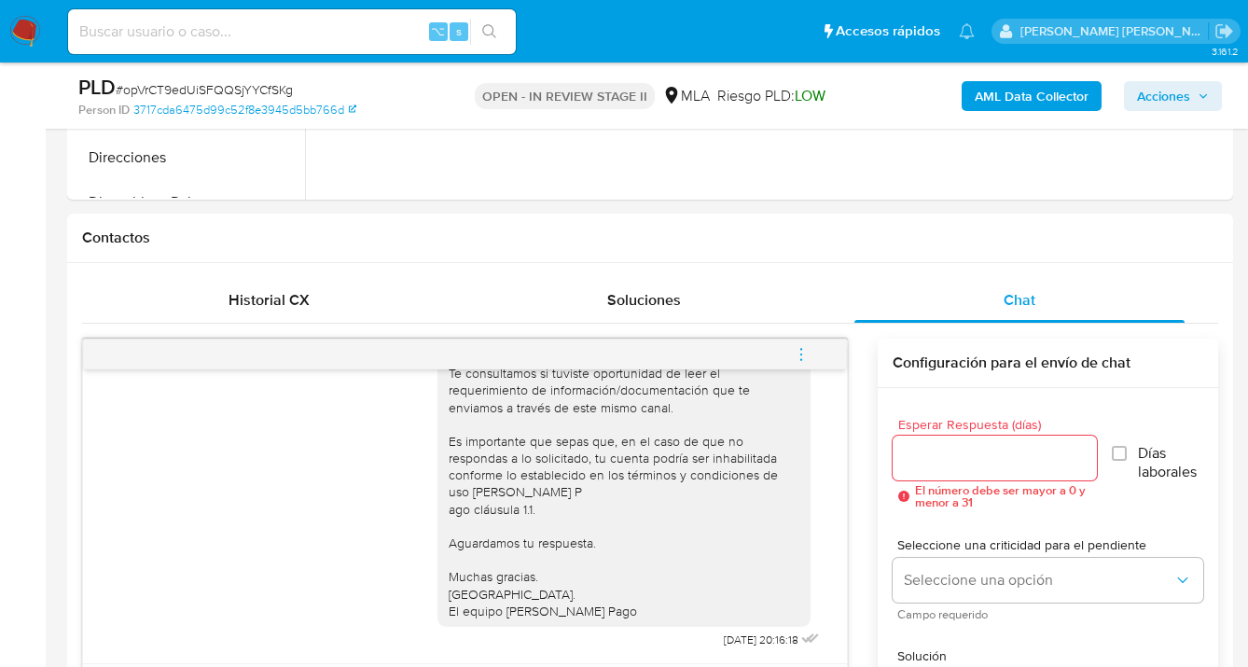
click at [800, 353] on icon "menu-action" at bounding box center [801, 354] width 17 height 17
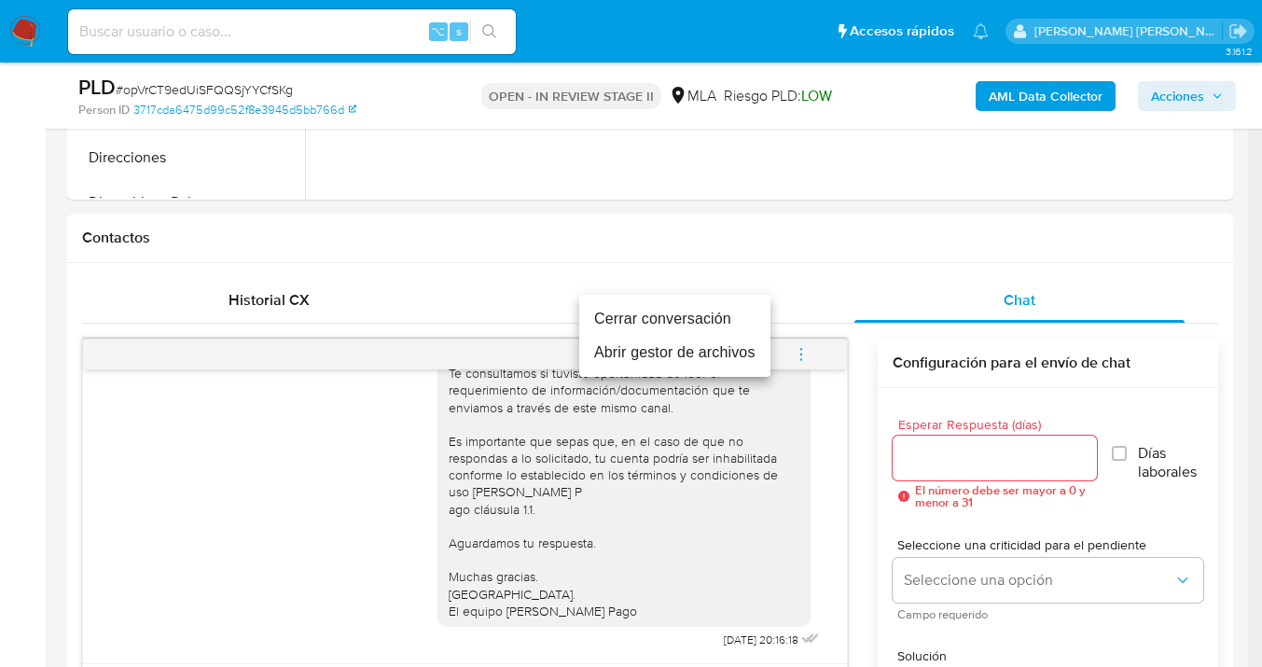
click at [649, 322] on li "Cerrar conversación" at bounding box center [674, 319] width 191 height 34
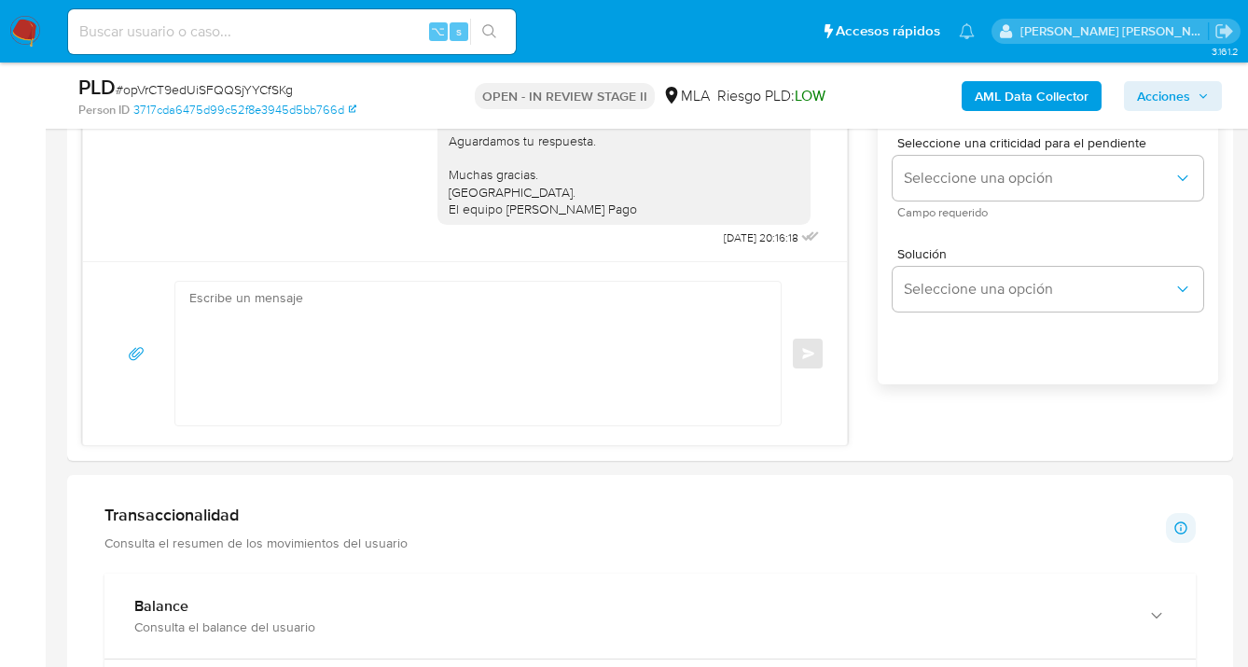
scroll to position [1380, 0]
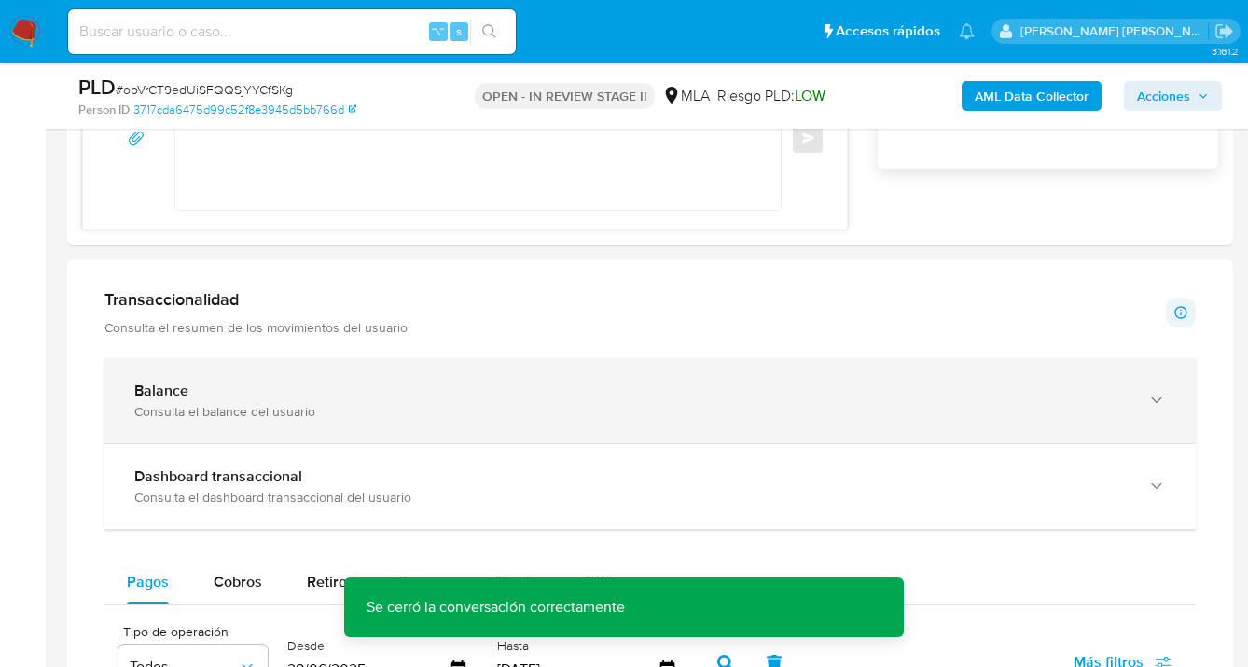
click at [1162, 398] on icon "button" at bounding box center [1157, 400] width 19 height 19
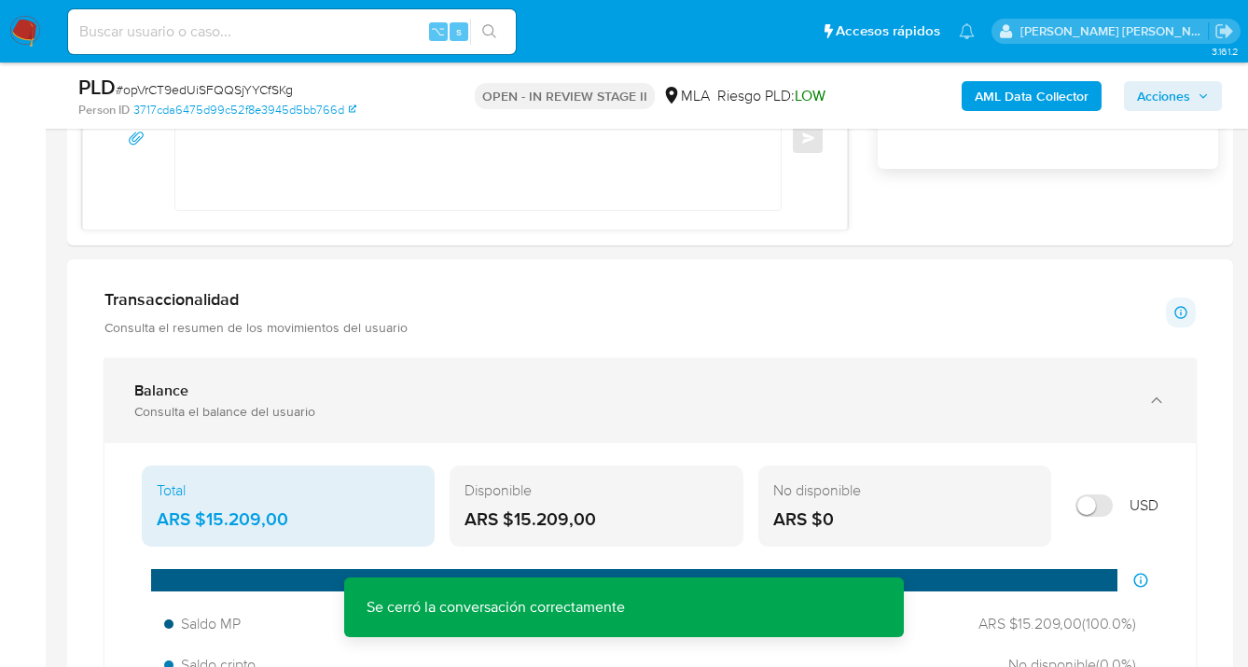
drag, startPoint x: 1163, startPoint y: 397, endPoint x: 1130, endPoint y: 379, distance: 37.6
click at [1162, 397] on icon "button" at bounding box center [1157, 400] width 19 height 19
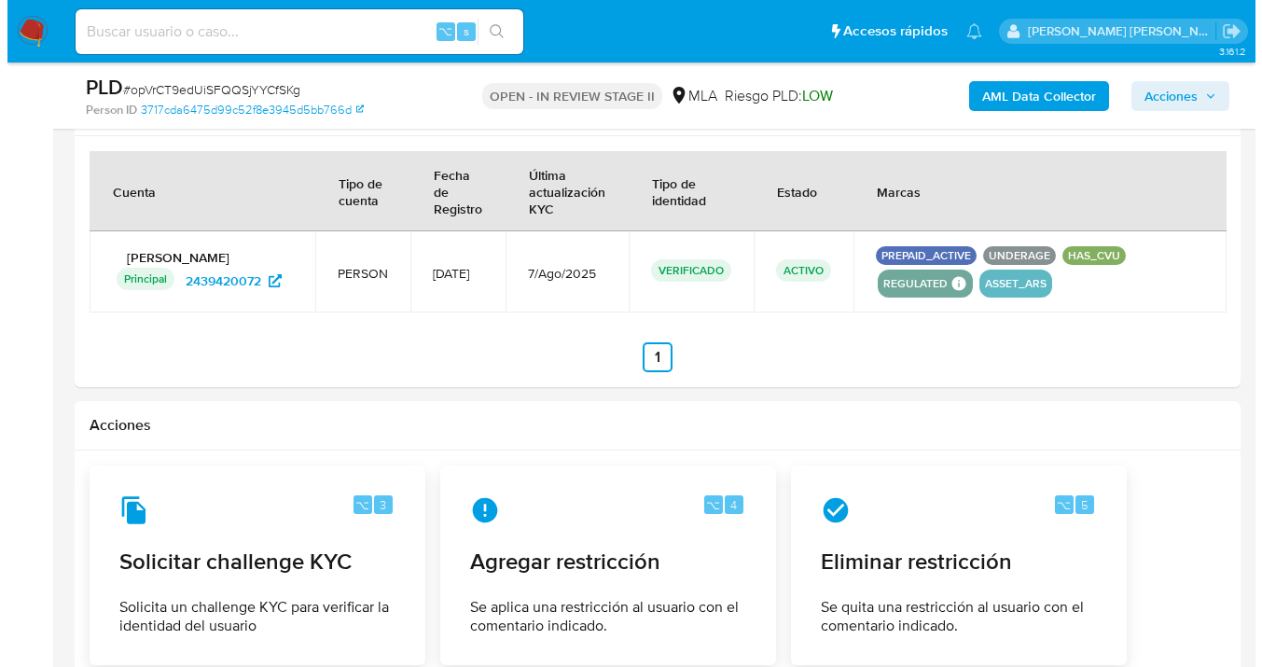
scroll to position [2911, 0]
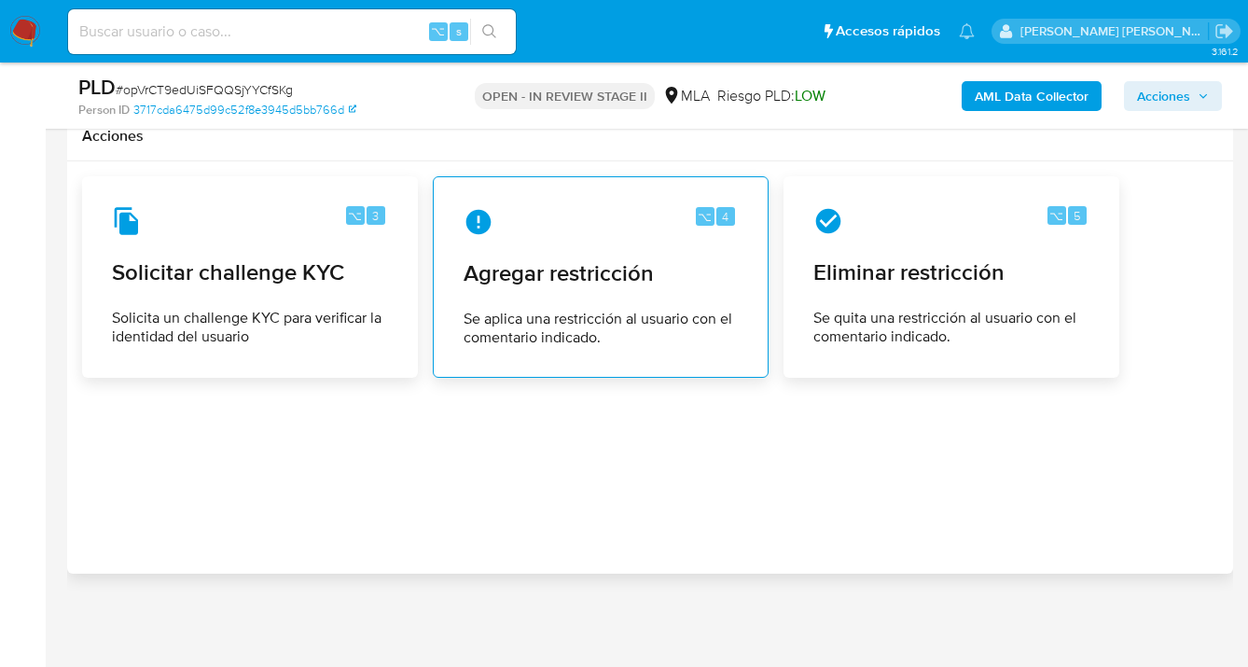
click at [574, 271] on span "Agregar restricción" at bounding box center [601, 273] width 274 height 28
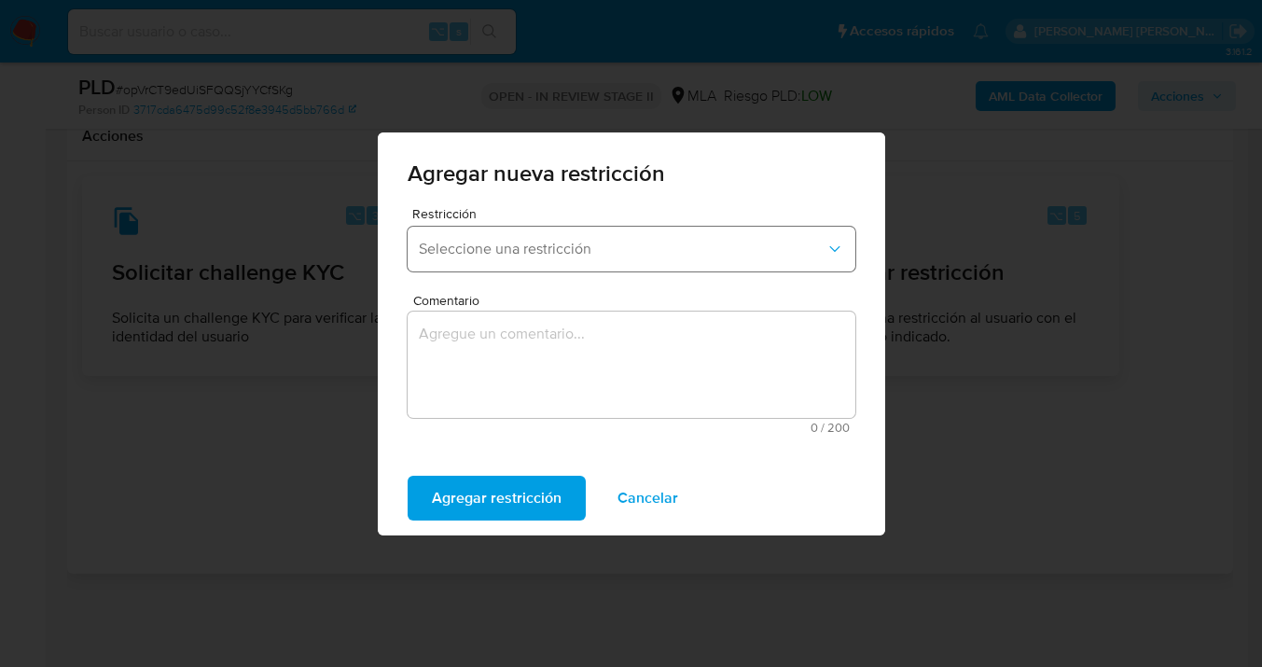
drag, startPoint x: 545, startPoint y: 242, endPoint x: 522, endPoint y: 267, distance: 33.7
click at [544, 242] on span "Seleccione una restricción" at bounding box center [622, 249] width 407 height 19
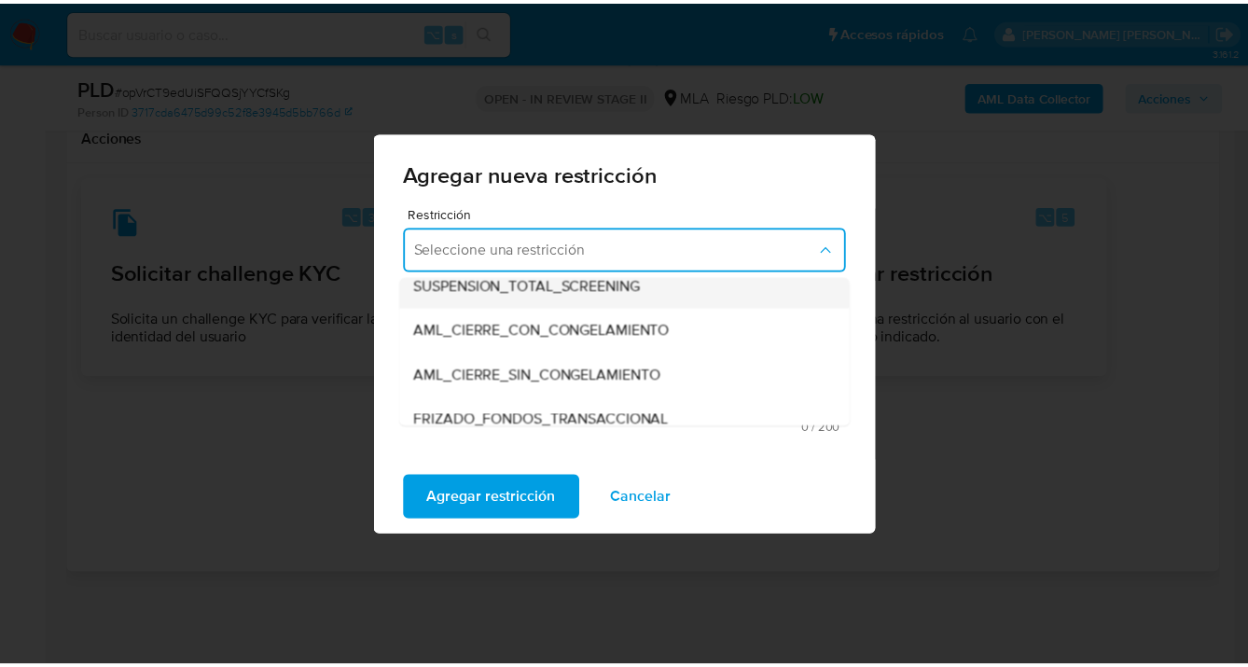
scroll to position [241, 0]
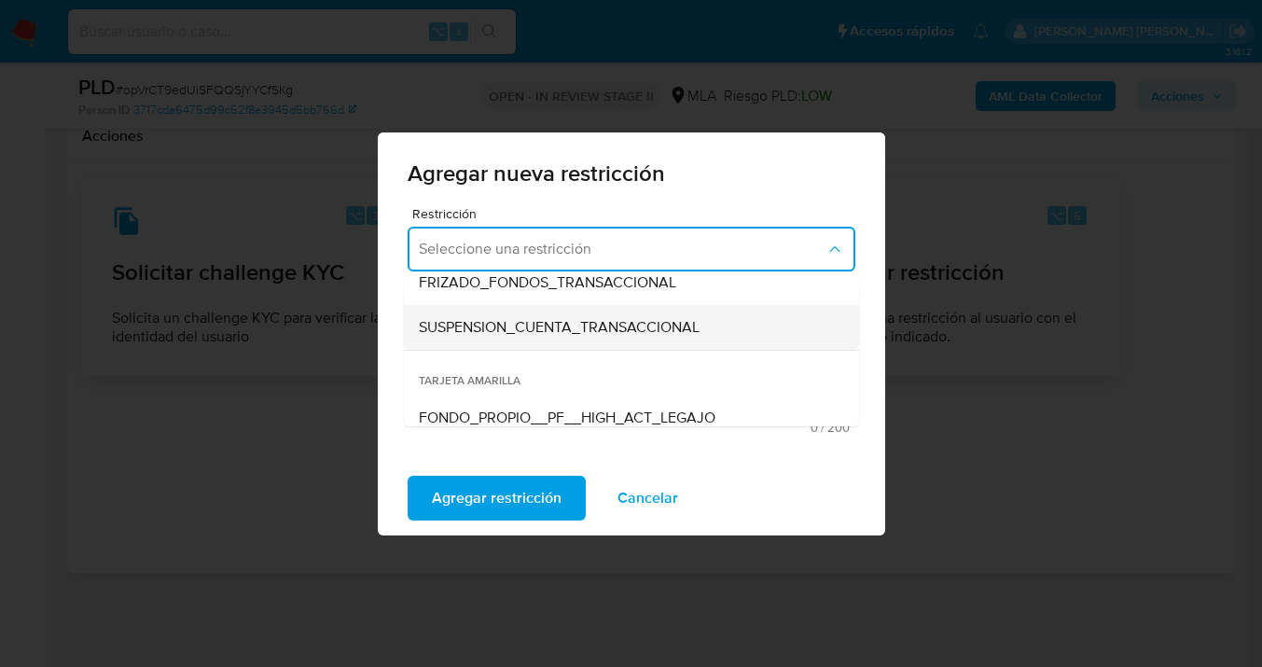
click at [650, 326] on span "SUSPENSION_CUENTA_TRANSACCIONAL" at bounding box center [559, 327] width 281 height 19
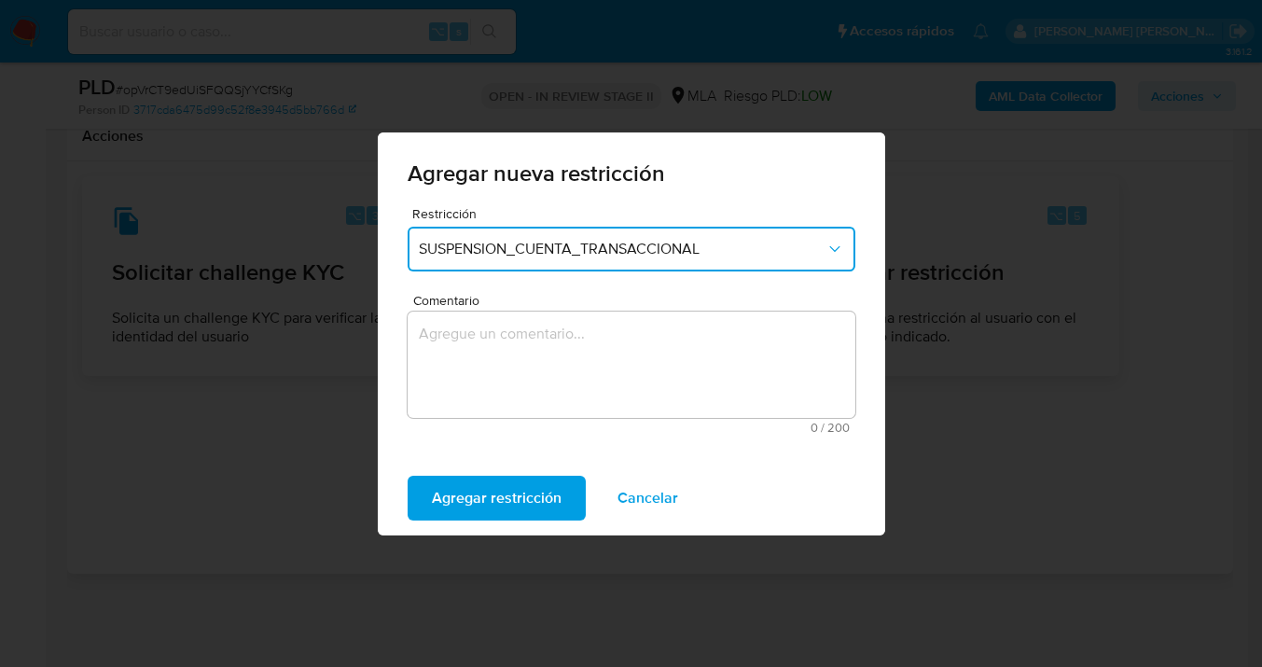
click at [516, 369] on textarea "Comentario" at bounding box center [632, 365] width 448 height 106
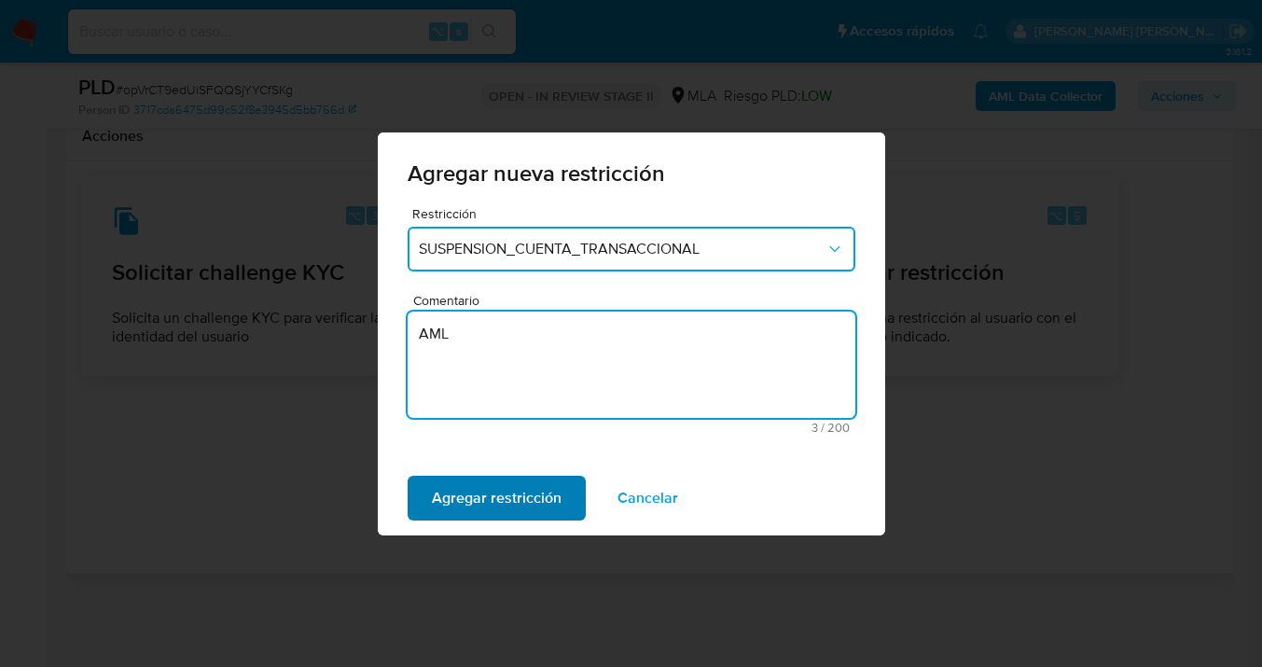
type textarea "AML"
click at [465, 496] on span "Agregar restricción" at bounding box center [497, 498] width 130 height 41
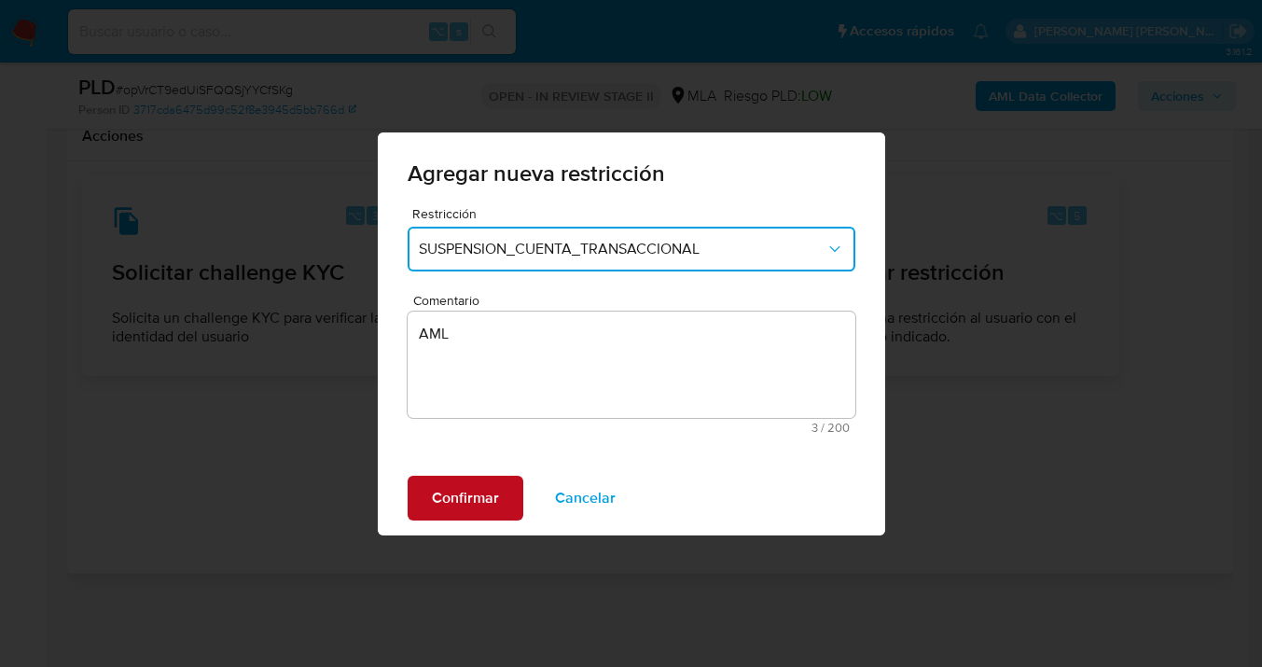
click at [471, 499] on span "Confirmar" at bounding box center [465, 498] width 67 height 41
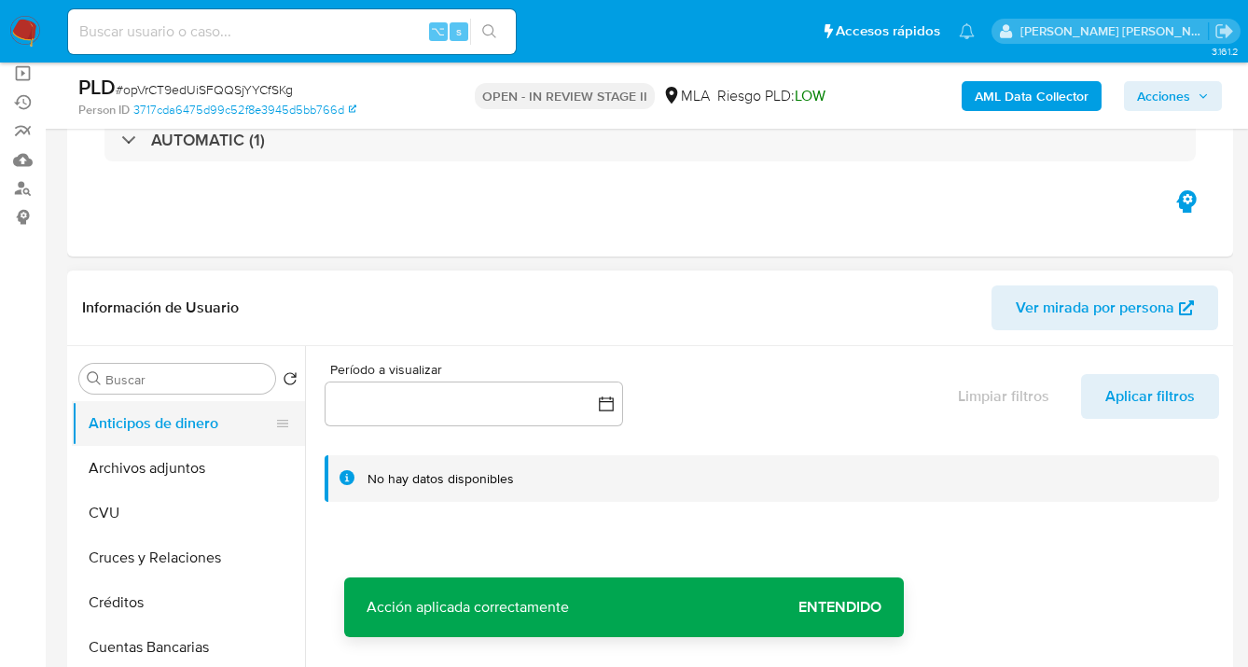
scroll to position [189, 0]
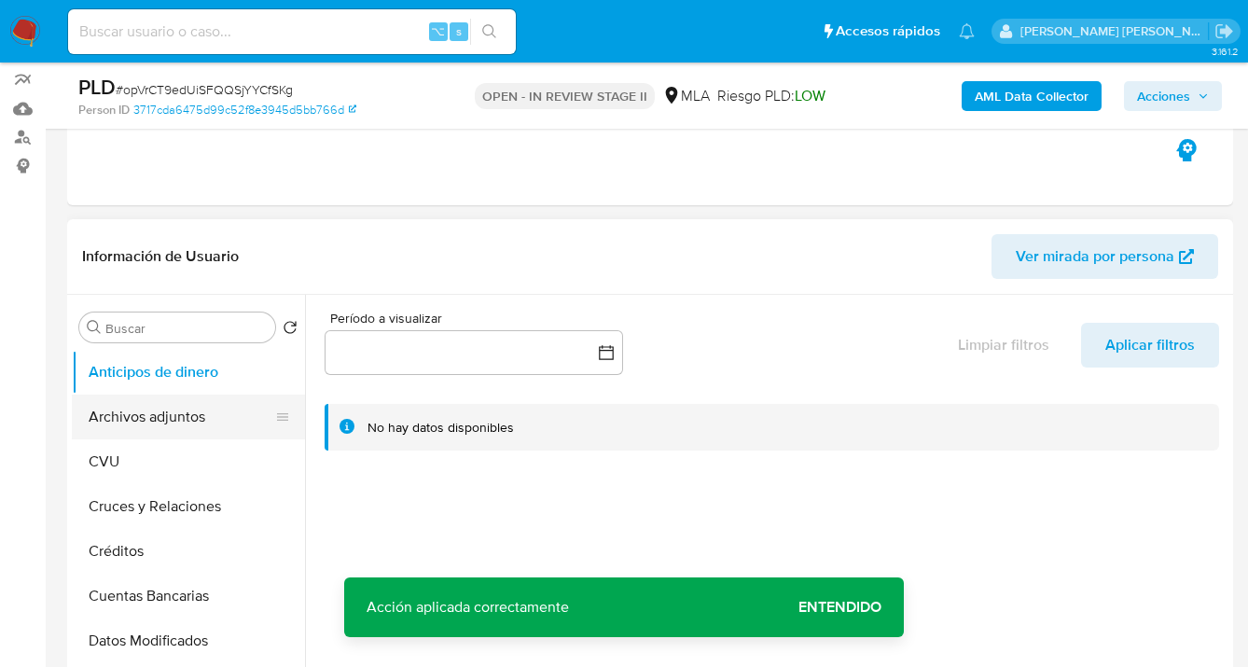
click at [196, 414] on button "Archivos adjuntos" at bounding box center [181, 417] width 218 height 45
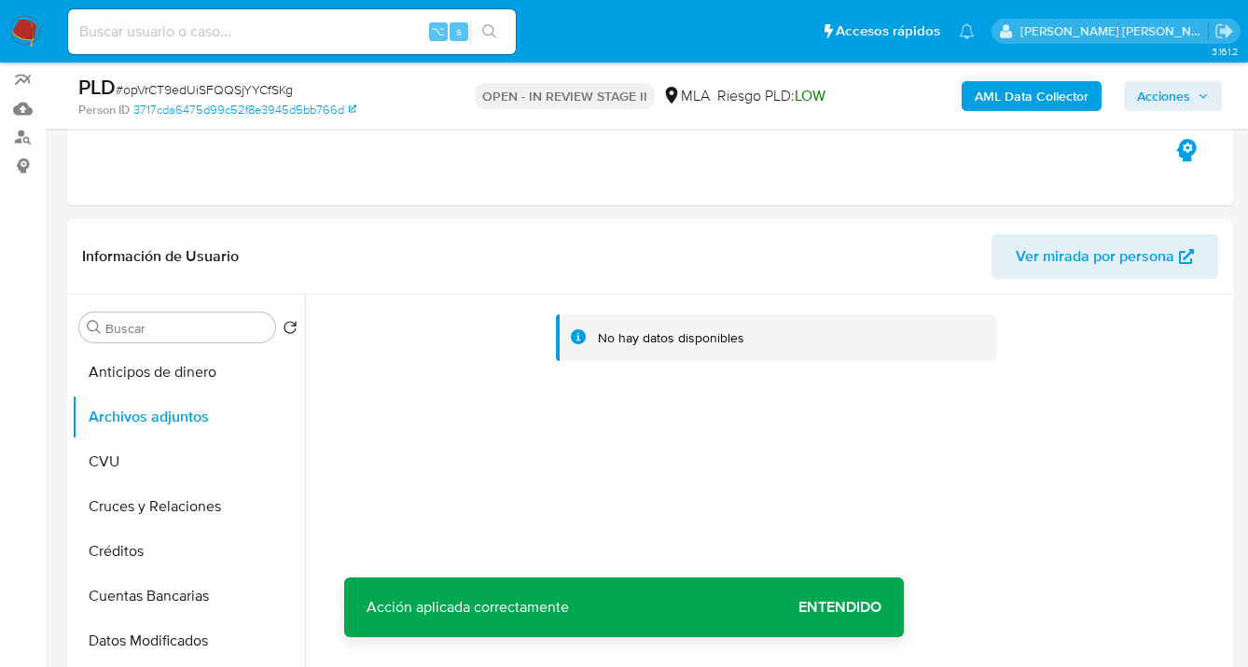
click at [1006, 103] on b "AML Data Collector" at bounding box center [1032, 96] width 114 height 30
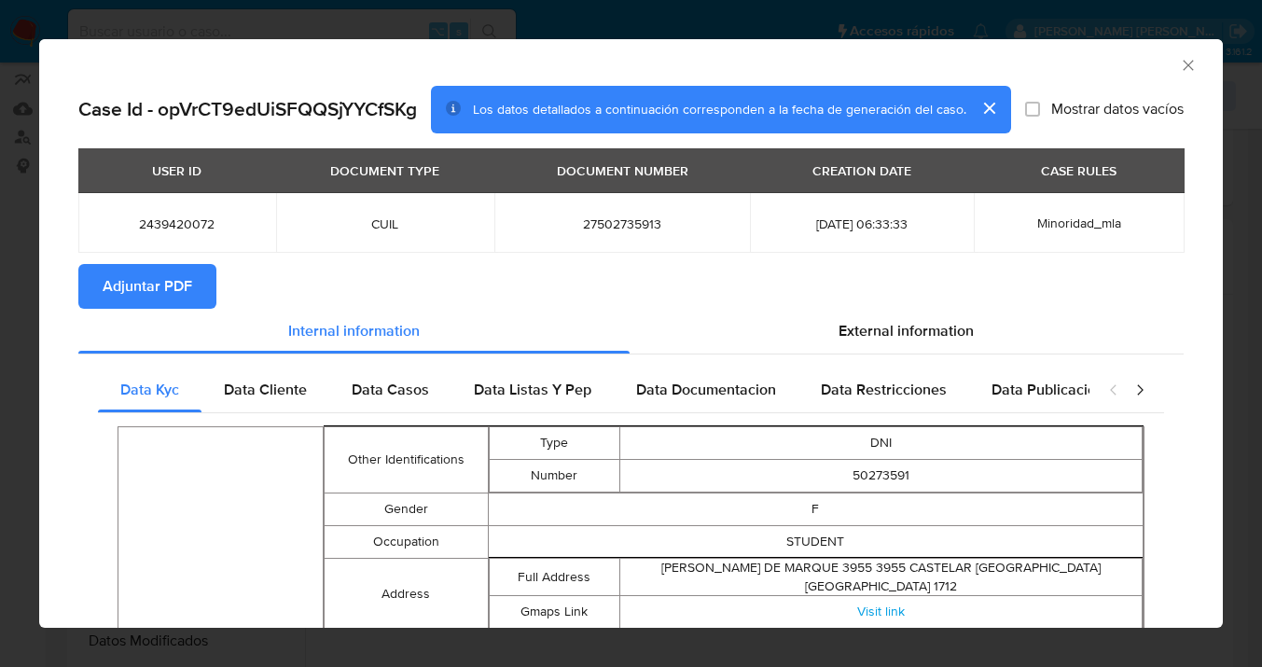
click at [152, 285] on span "Adjuntar PDF" at bounding box center [148, 286] width 90 height 41
click at [1179, 63] on icon "Cerrar ventana" at bounding box center [1188, 65] width 19 height 19
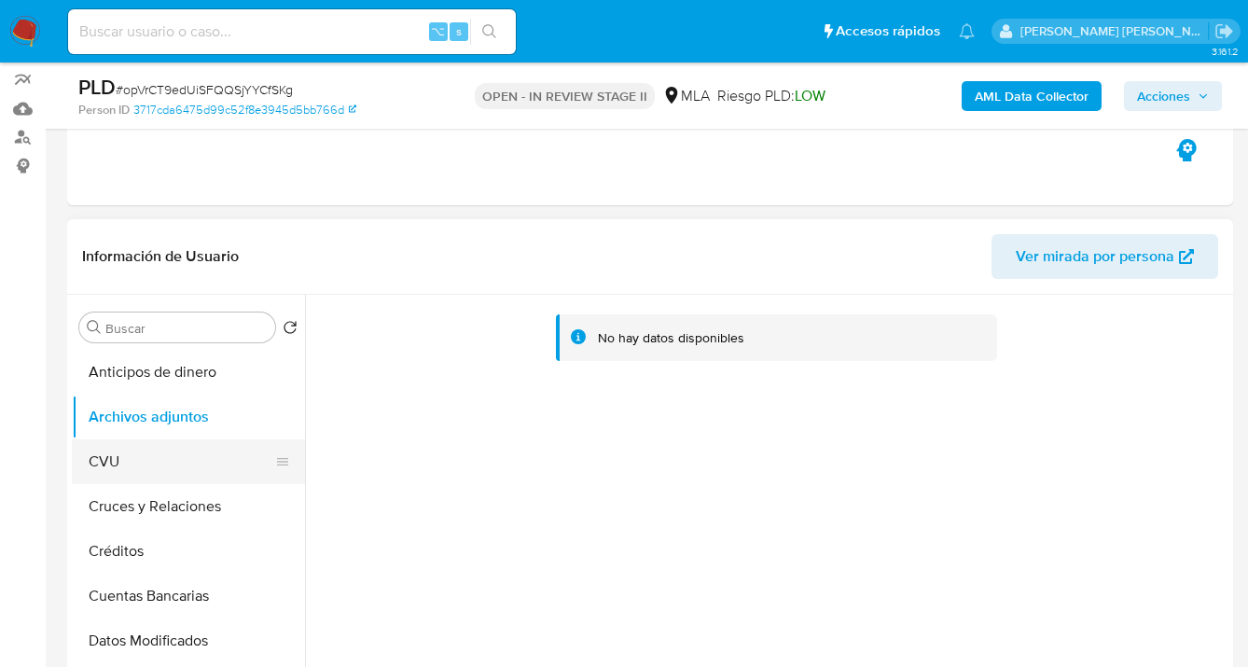
drag, startPoint x: 130, startPoint y: 458, endPoint x: 133, endPoint y: 448, distance: 10.9
click at [130, 456] on button "CVU" at bounding box center [181, 461] width 218 height 45
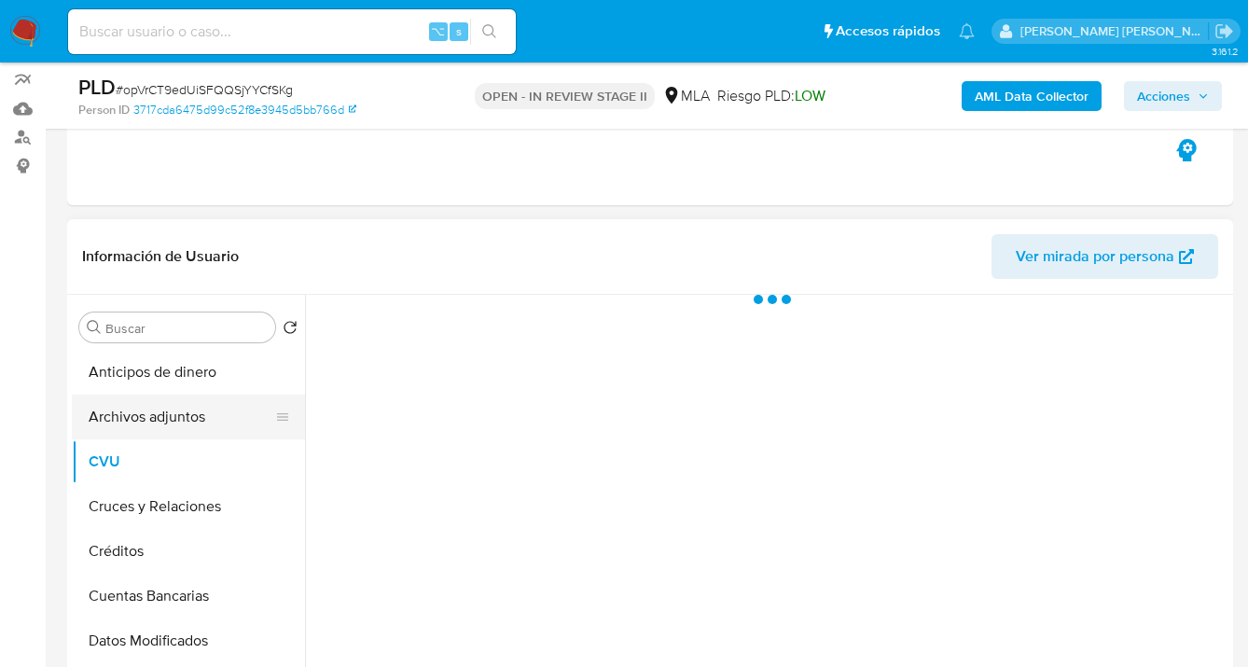
click at [158, 425] on button "Archivos adjuntos" at bounding box center [181, 417] width 218 height 45
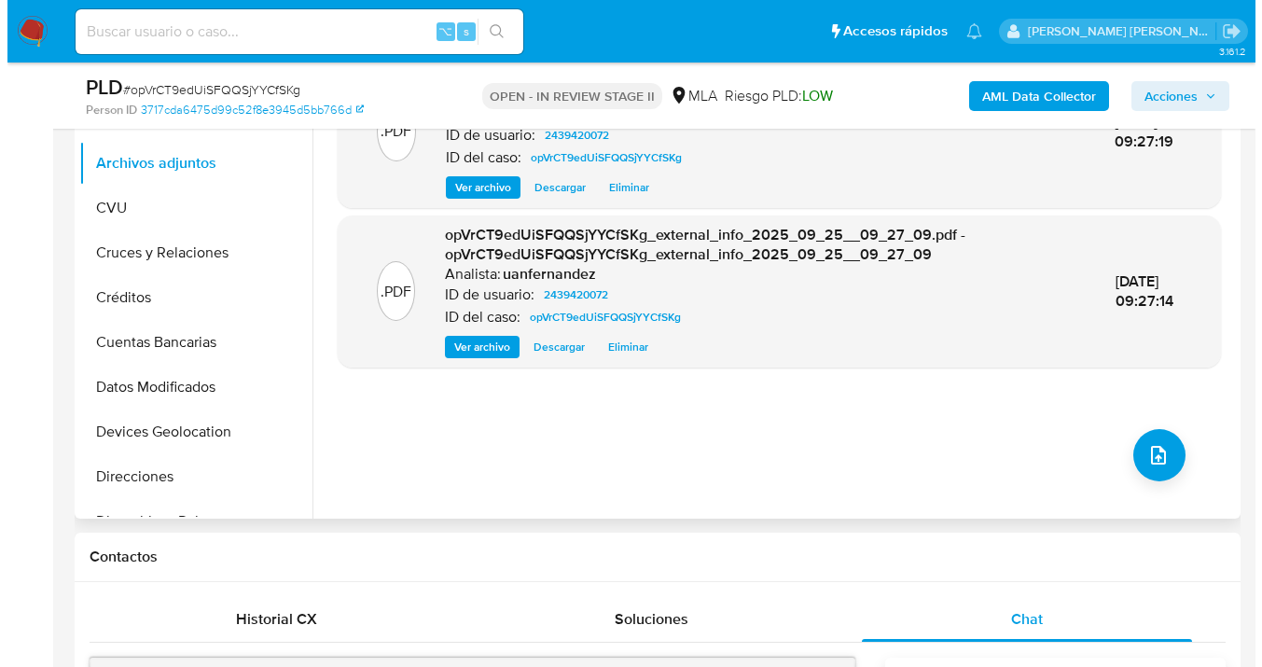
scroll to position [538, 0]
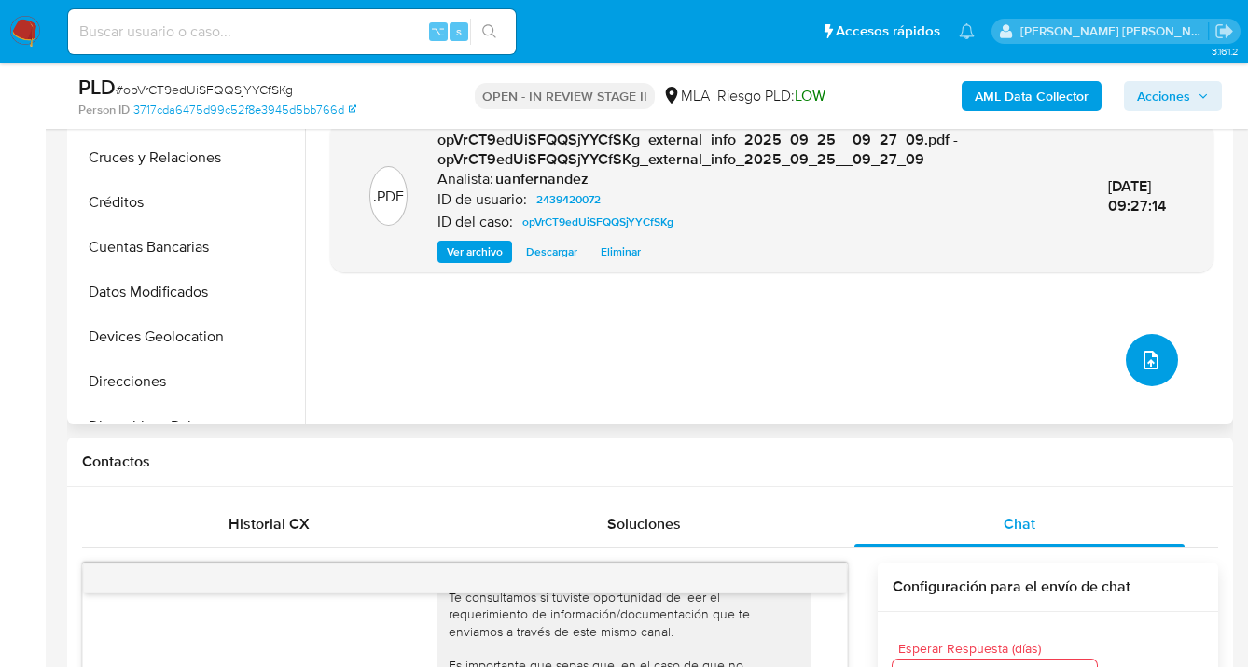
click at [1140, 367] on span "upload-file" at bounding box center [1151, 360] width 22 height 22
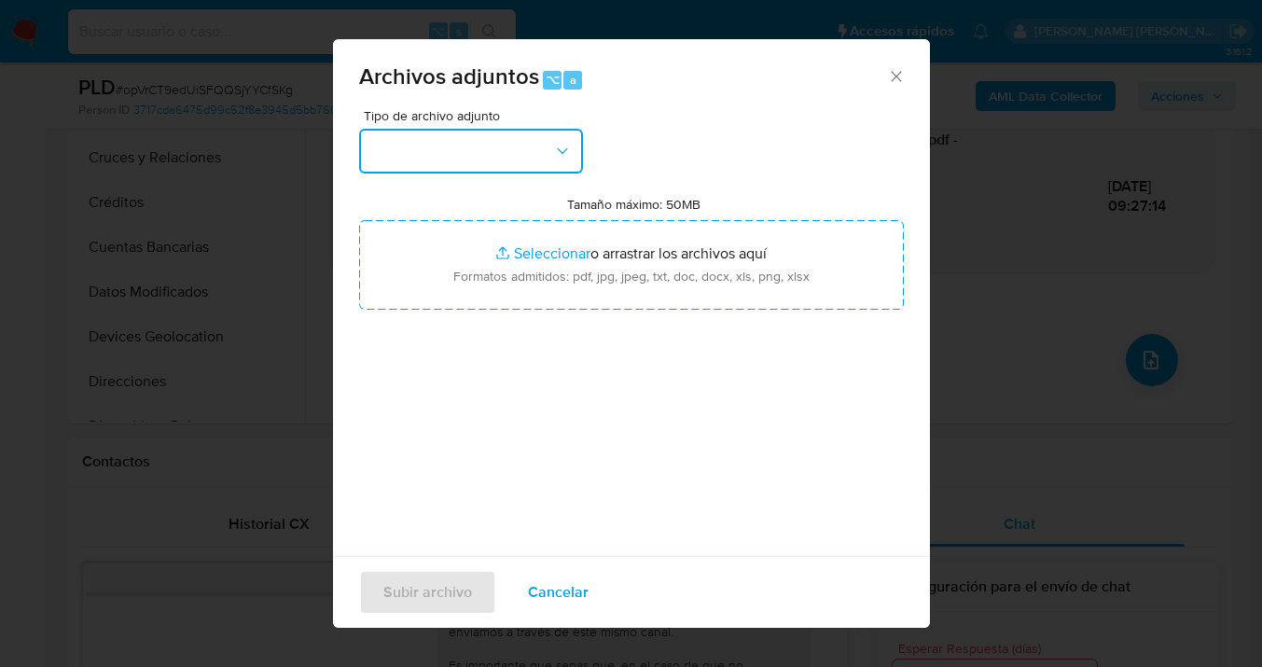
click at [565, 157] on icon "button" at bounding box center [562, 151] width 19 height 19
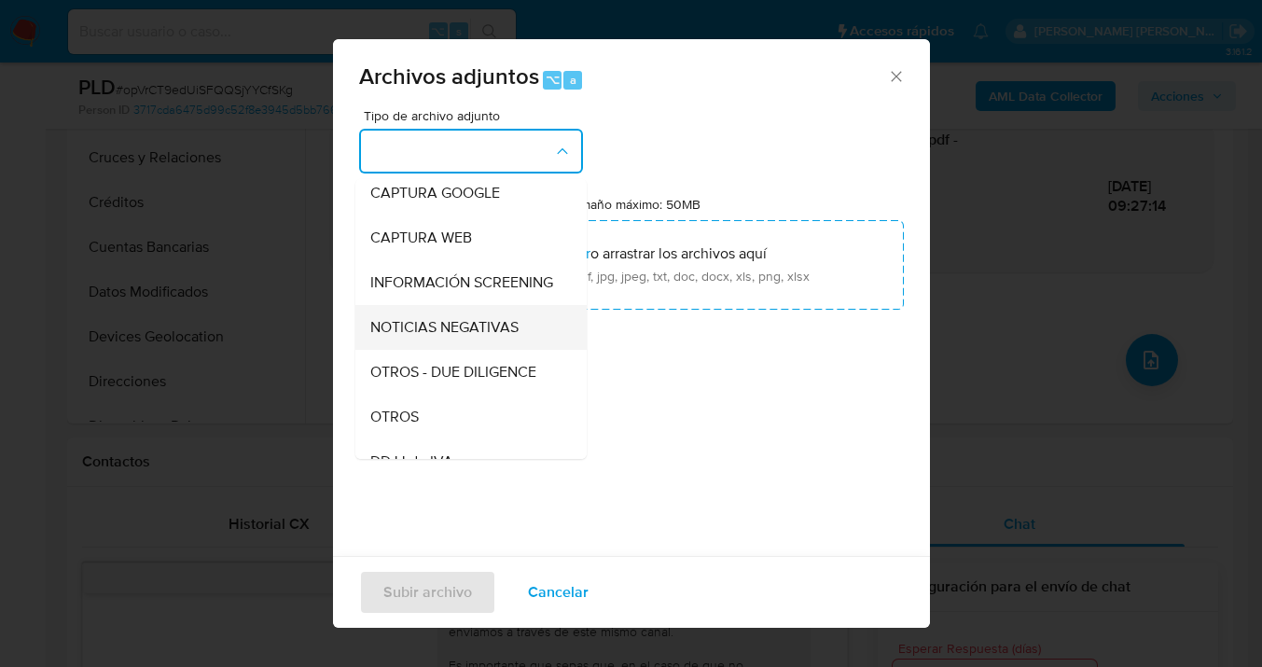
scroll to position [178, 0]
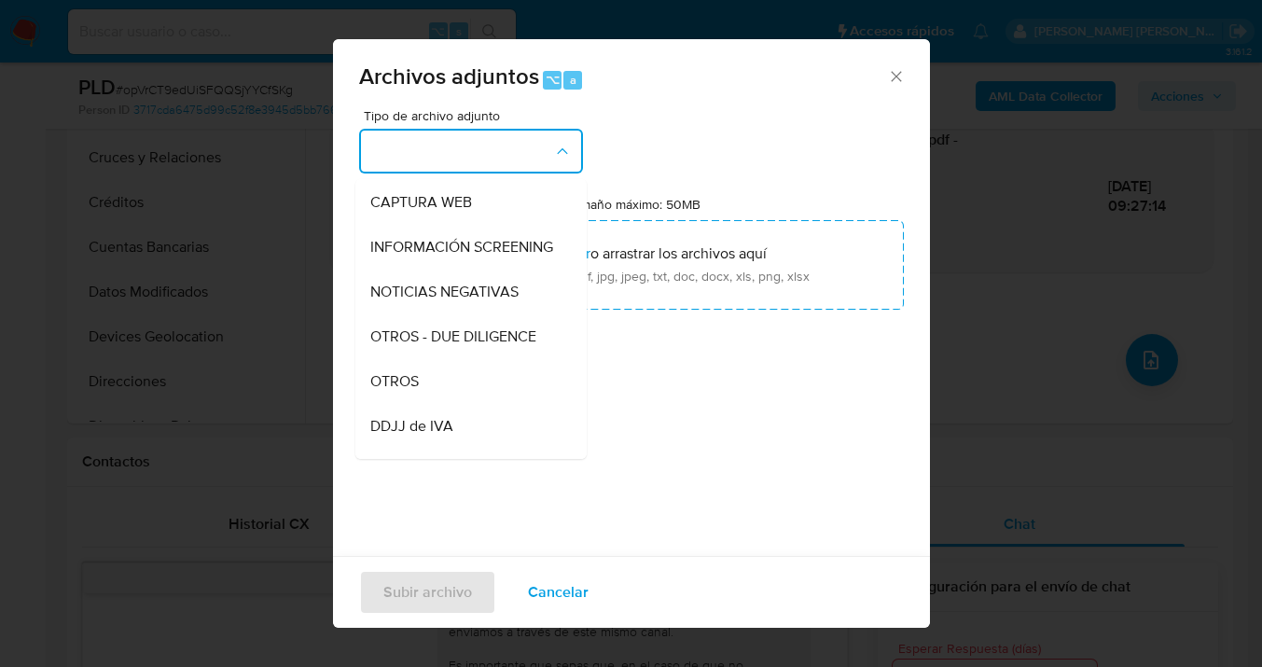
click at [460, 396] on div "OTROS" at bounding box center [465, 381] width 190 height 45
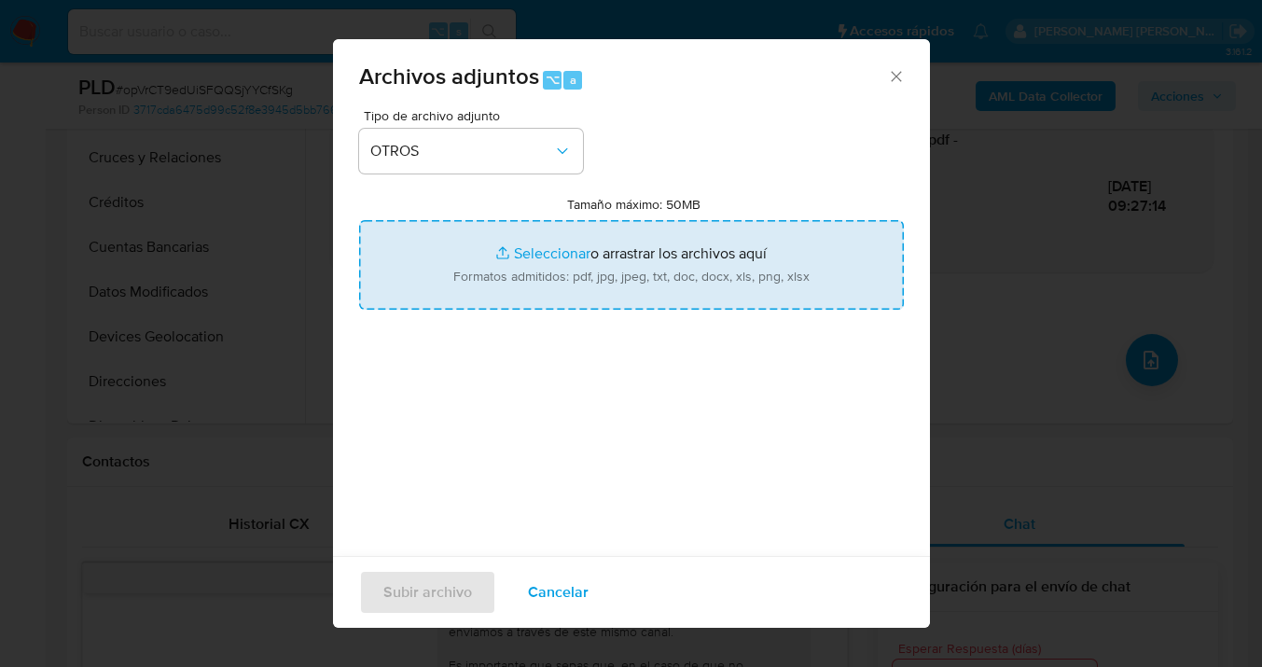
click at [643, 300] on input "Tamaño máximo: 50MB Seleccionar archivos" at bounding box center [631, 265] width 545 height 90
type input "C:\fakepath\2439420072 Movimientos-v10_3.xlsx"
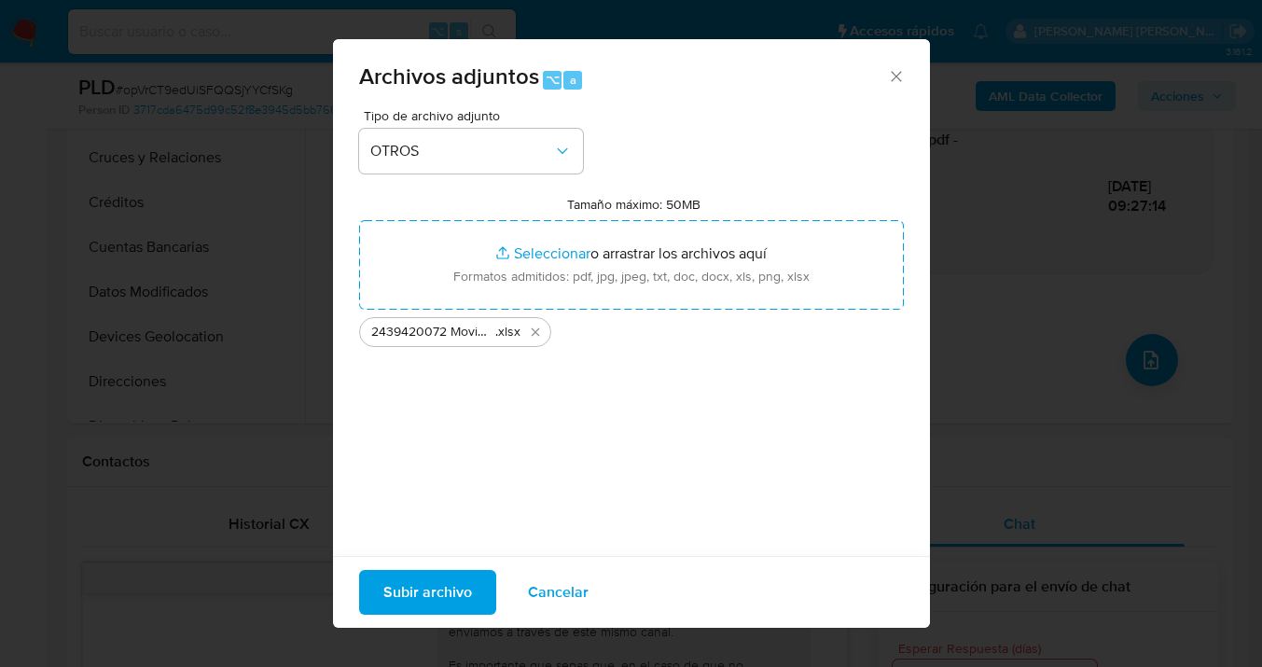
click at [414, 601] on span "Subir archivo" at bounding box center [427, 592] width 89 height 41
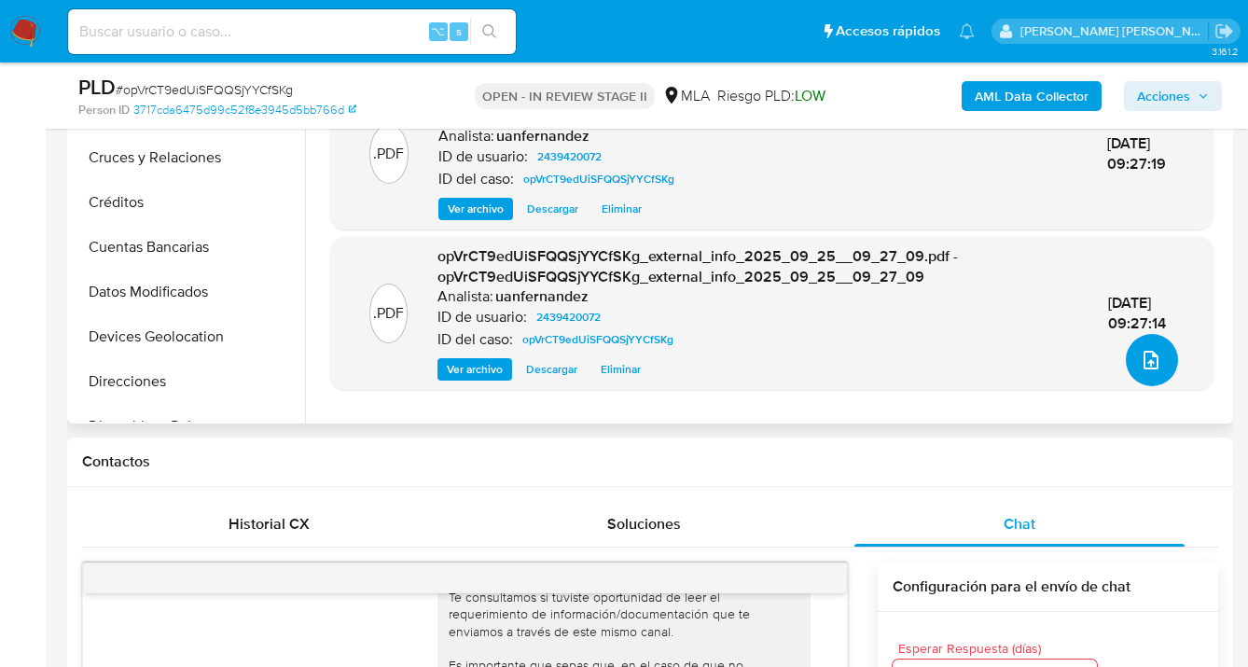
click at [1143, 355] on icon "upload-file" at bounding box center [1151, 360] width 22 height 22
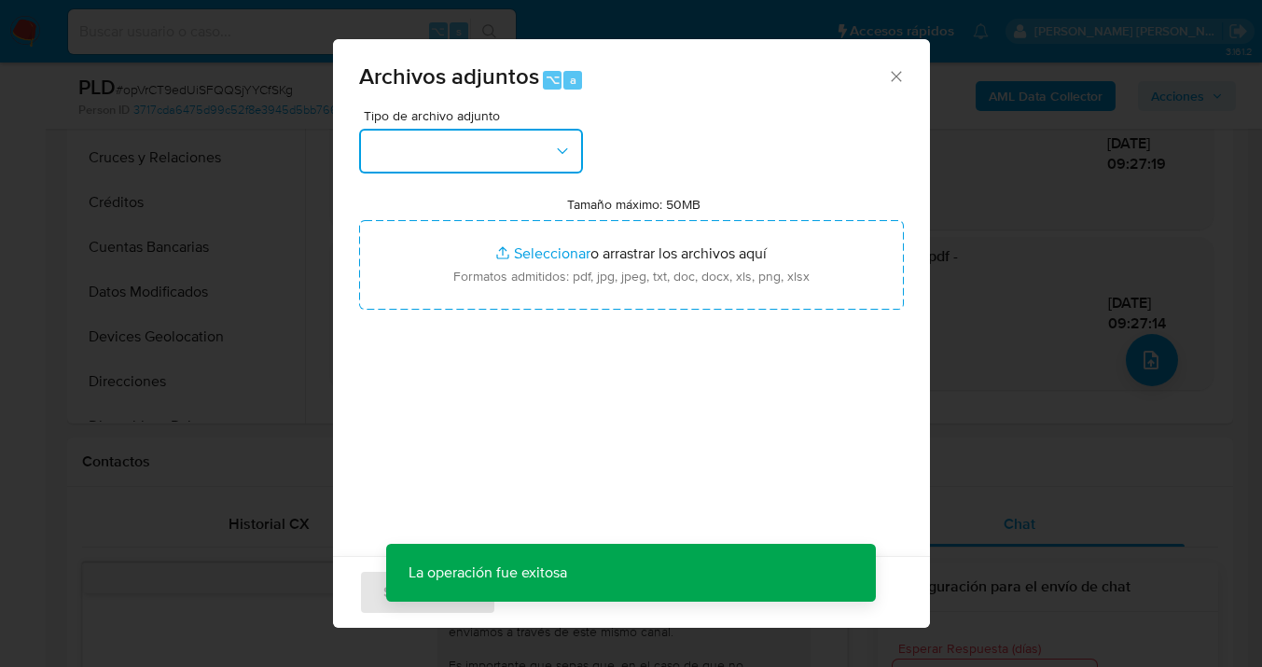
click at [574, 158] on button "button" at bounding box center [471, 151] width 224 height 45
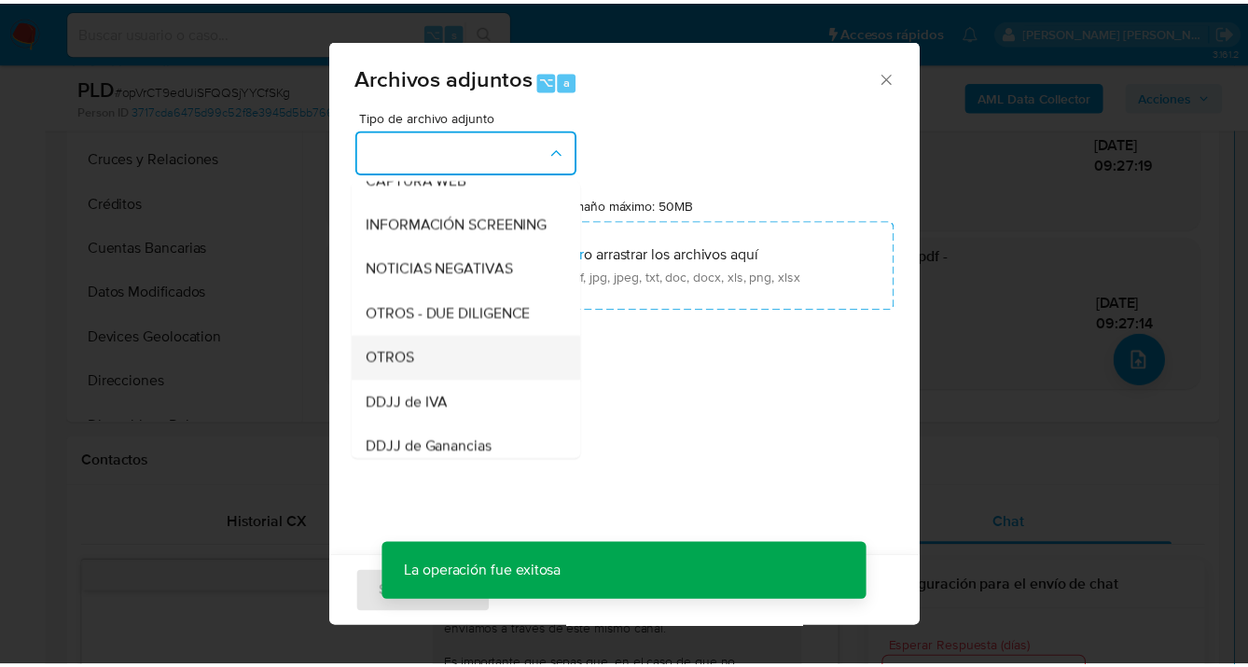
scroll to position [204, 0]
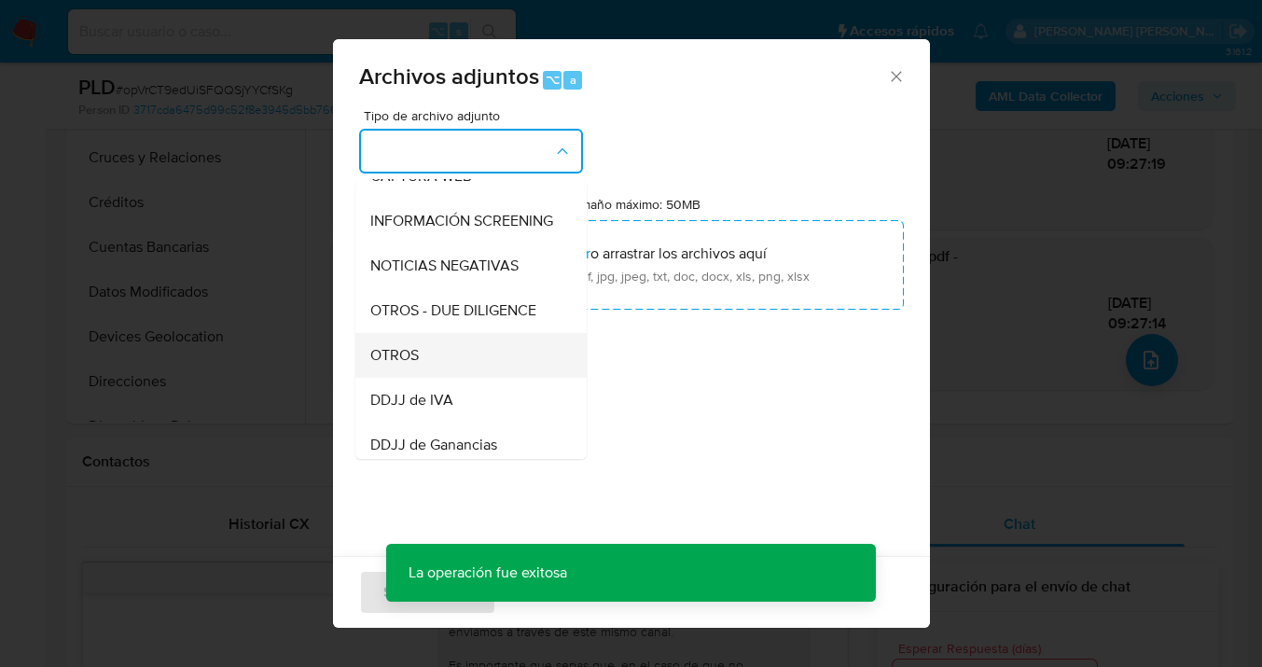
click at [474, 374] on div "OTROS" at bounding box center [465, 355] width 190 height 45
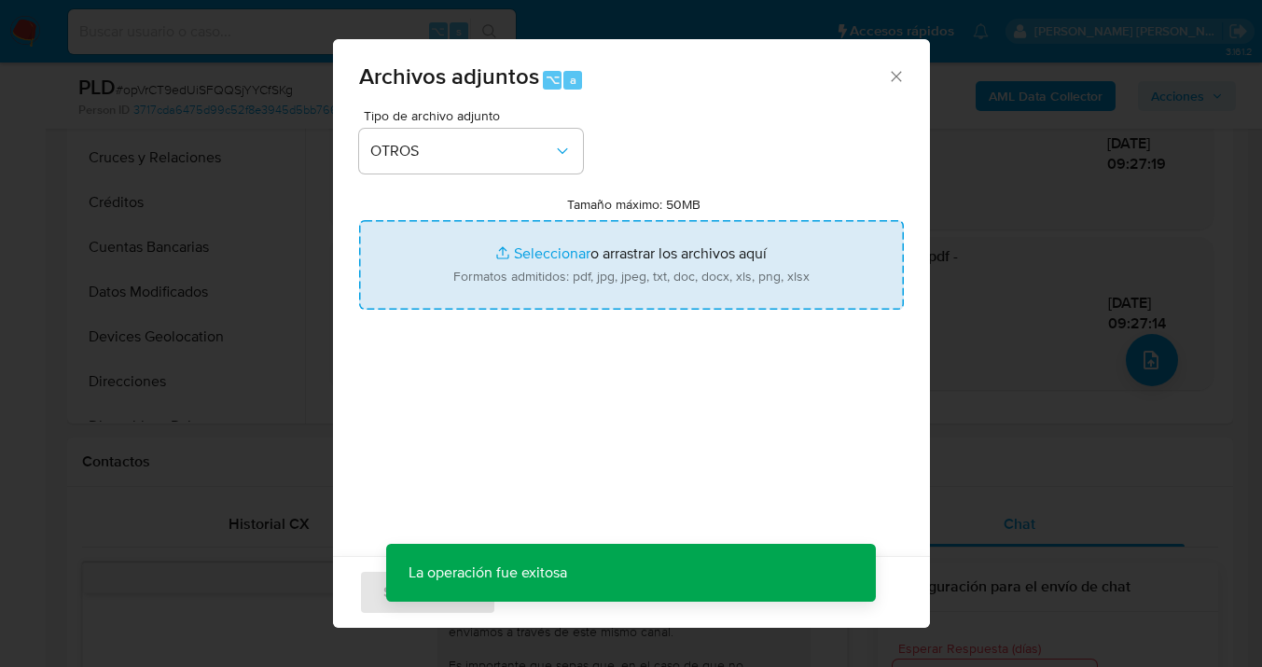
click at [612, 256] on input "Tamaño máximo: 50MB Seleccionar archivos" at bounding box center [631, 265] width 545 height 90
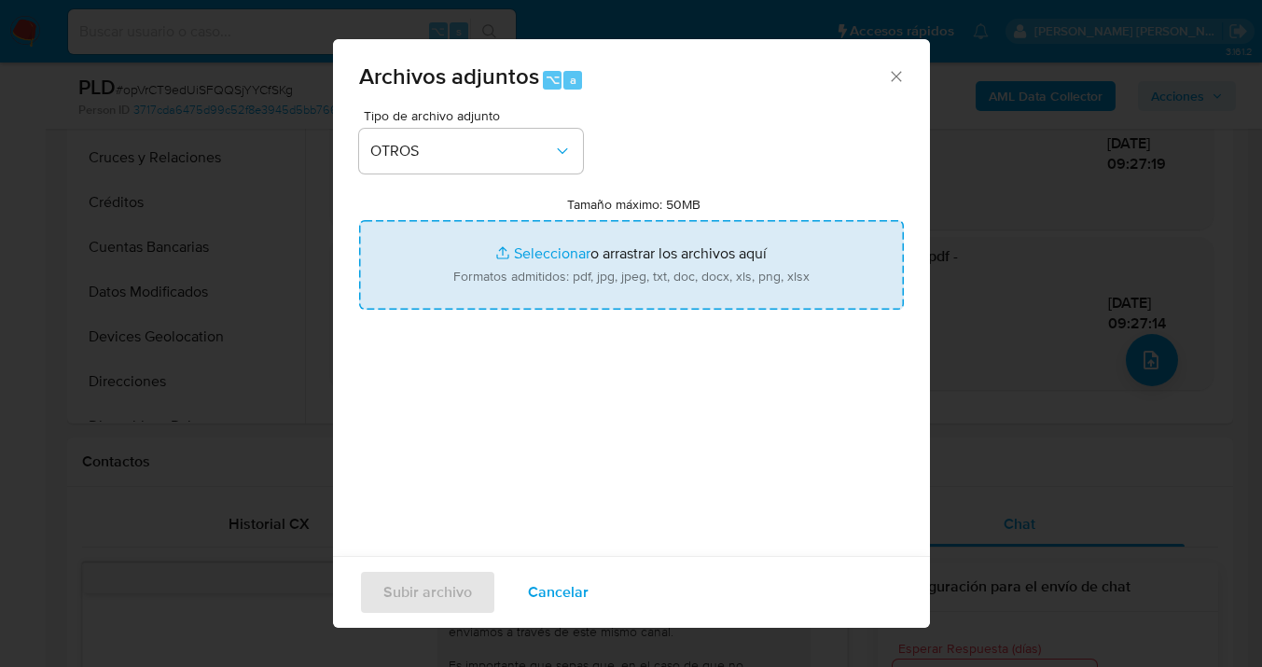
type input "C:\fakepath\Caselog opVrCT9edUiSFQQSjYYCfSKg_2025_09_18_02_11_41.docx"
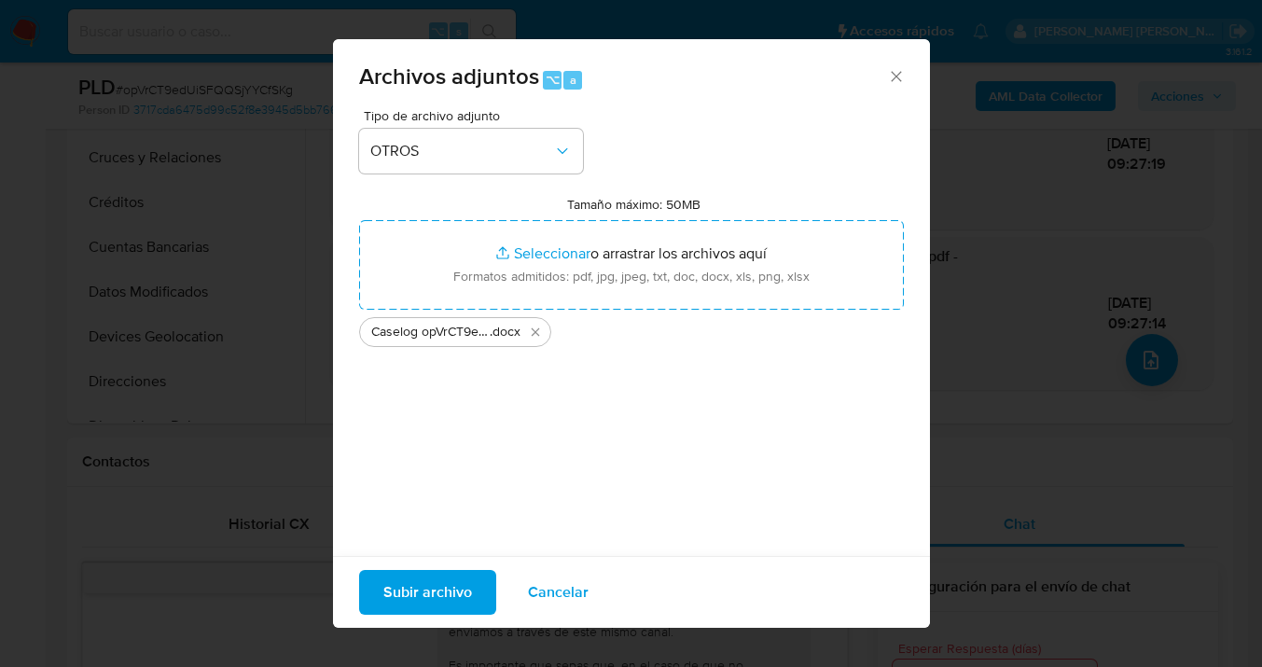
click at [419, 602] on span "Subir archivo" at bounding box center [427, 592] width 89 height 41
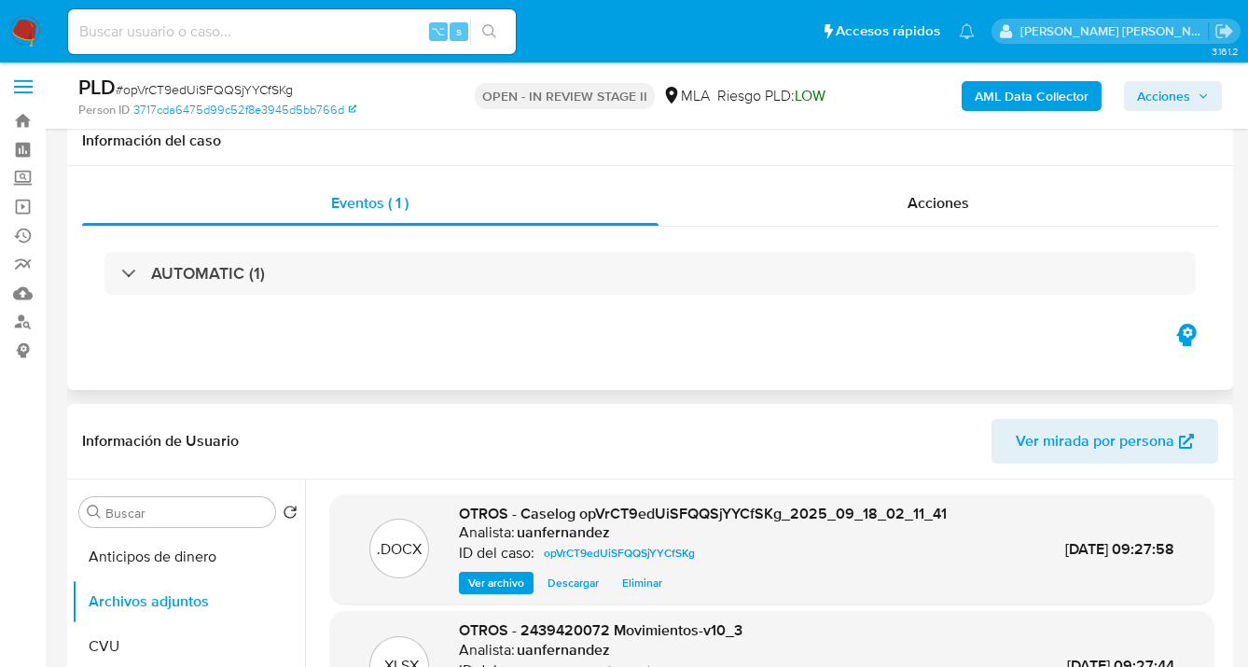
scroll to position [0, 0]
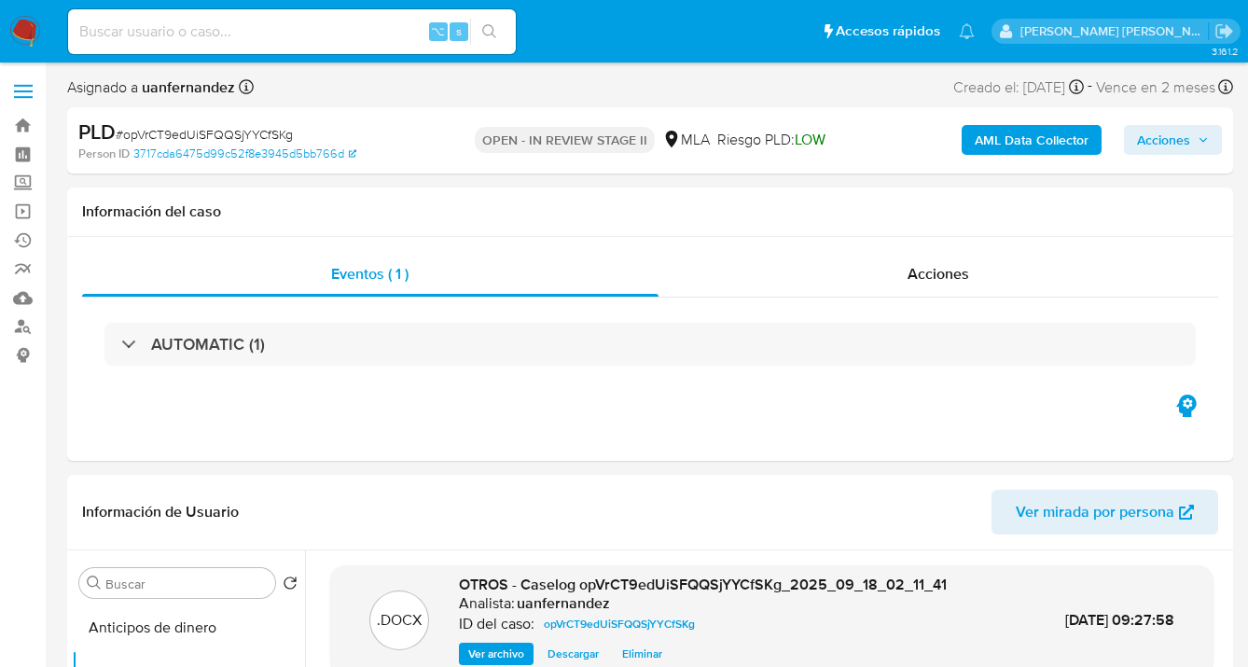
click at [1164, 142] on span "Acciones" at bounding box center [1163, 140] width 53 height 30
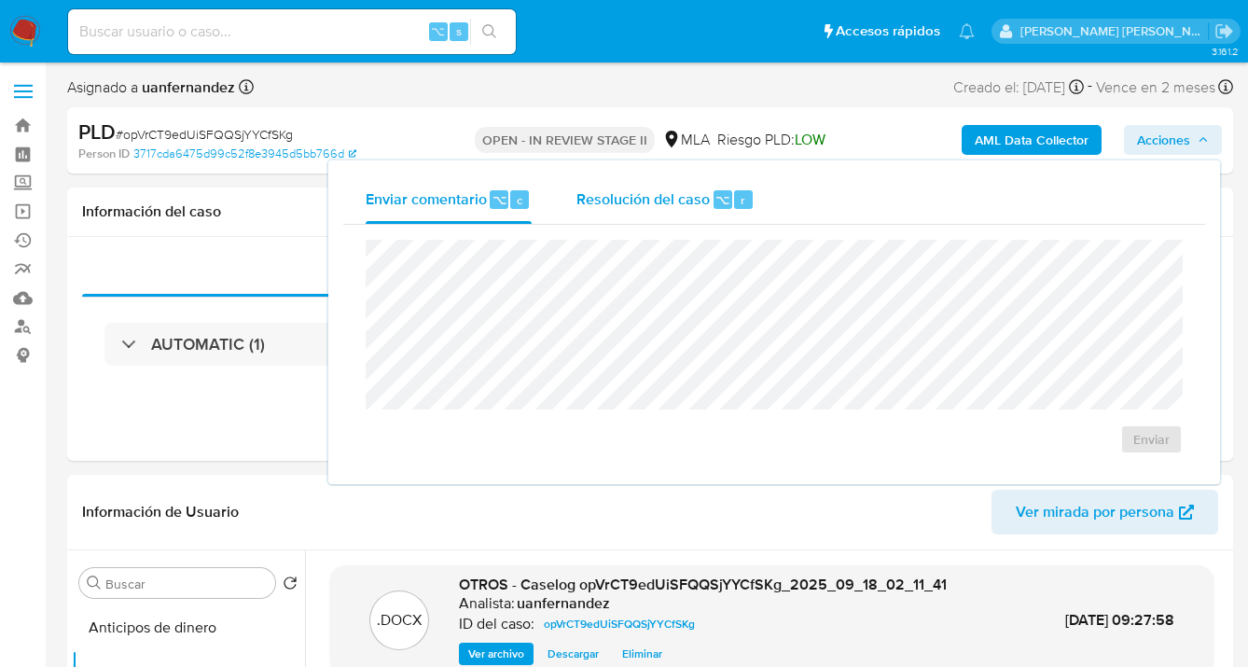
drag, startPoint x: 679, startPoint y: 208, endPoint x: 672, endPoint y: 218, distance: 12.7
click at [672, 218] on div "Resolución del caso ⌥ r" at bounding box center [666, 199] width 178 height 49
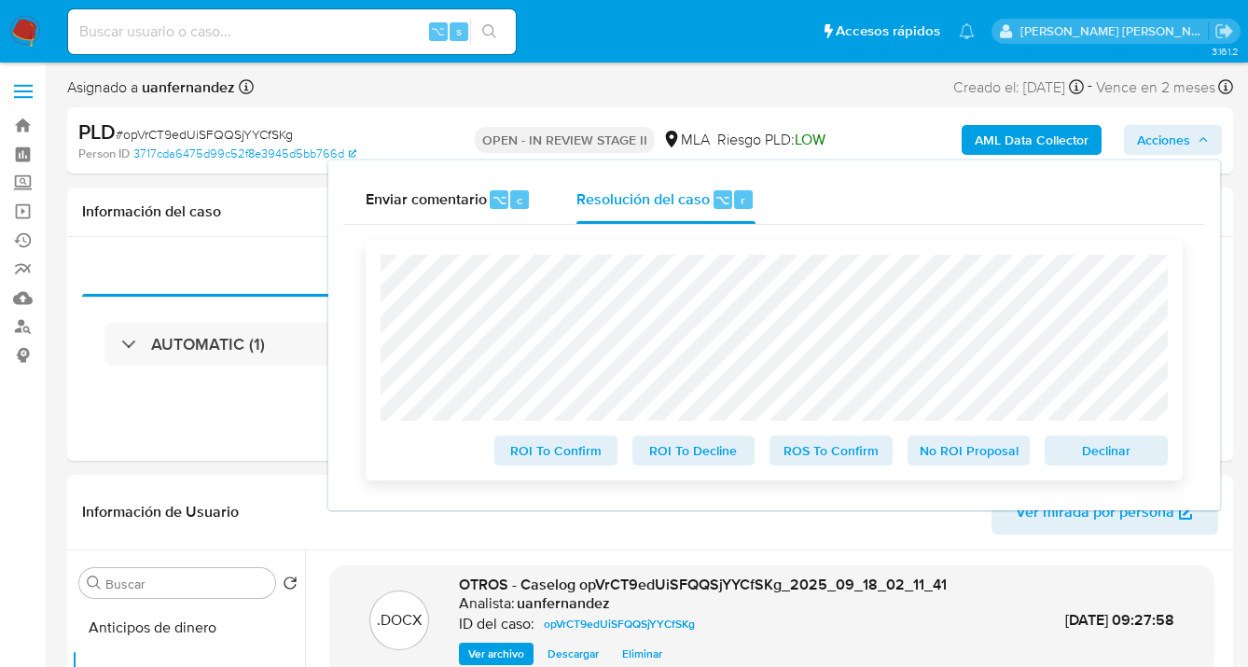
drag, startPoint x: 1080, startPoint y: 451, endPoint x: 1062, endPoint y: 439, distance: 22.3
click at [1081, 450] on span "Declinar" at bounding box center [1106, 451] width 97 height 26
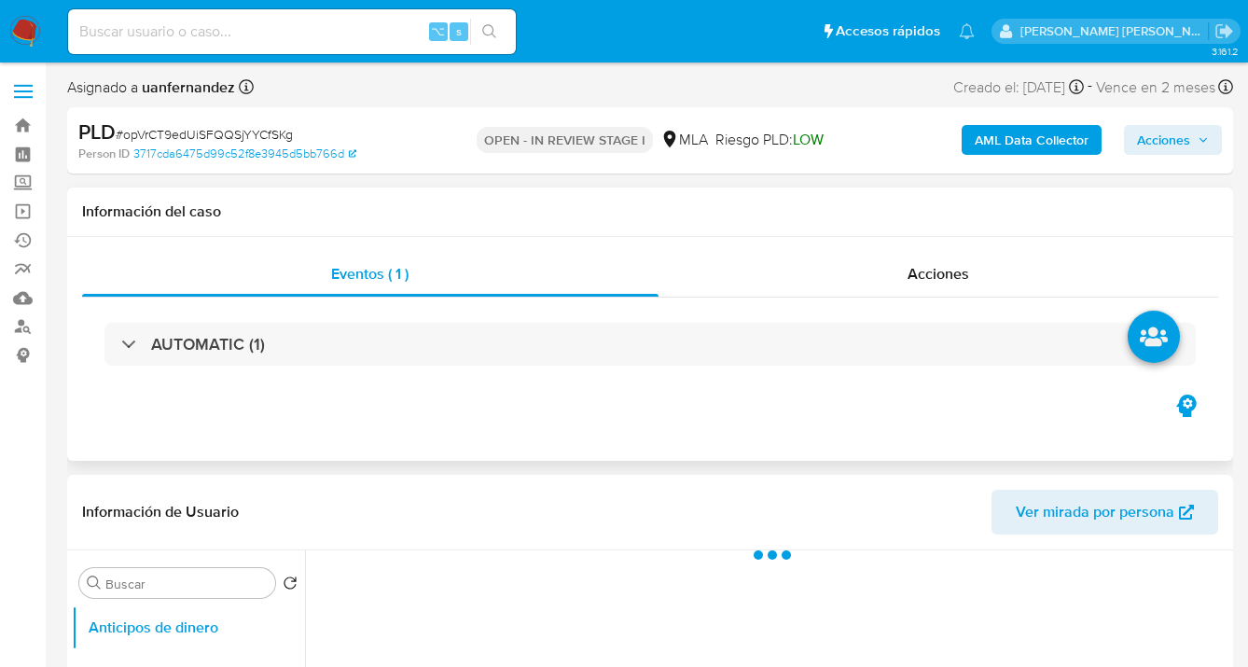
select select "10"
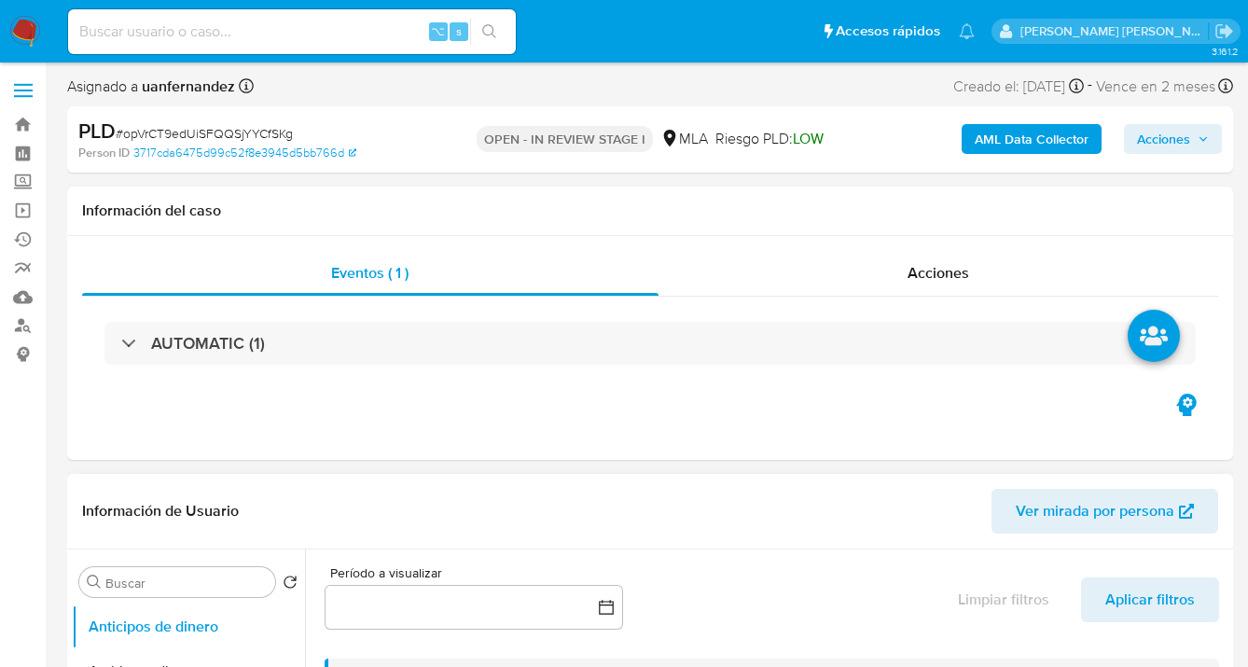
scroll to position [269, 0]
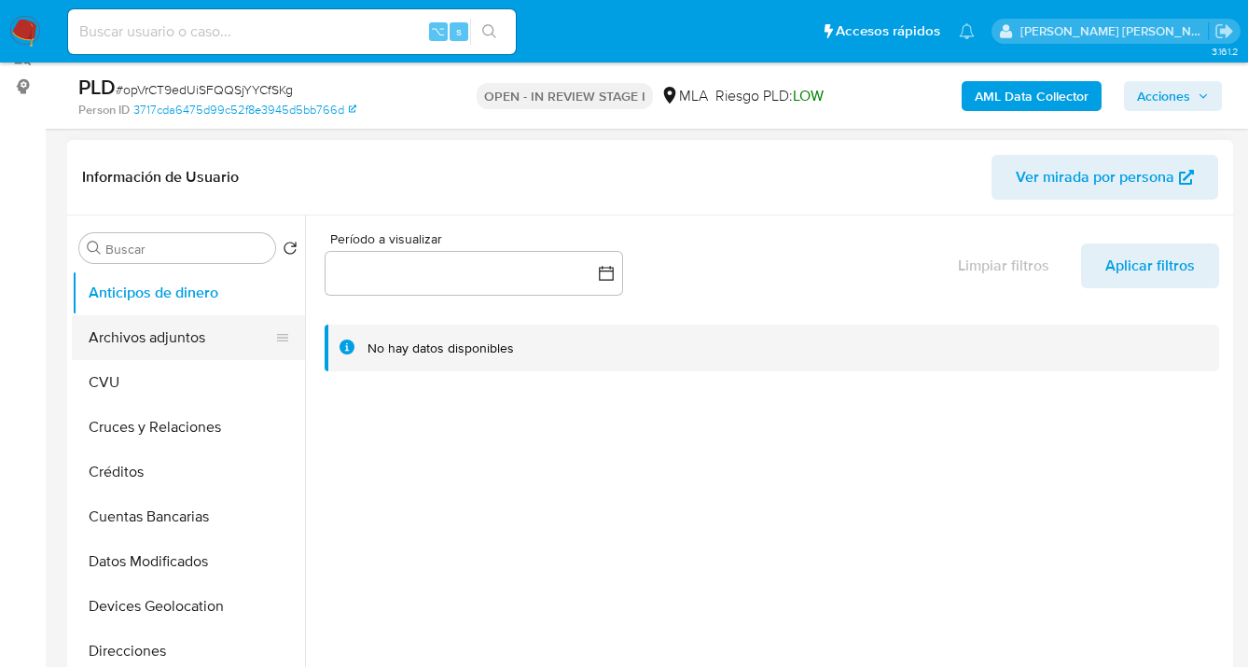
click at [222, 330] on button "Archivos adjuntos" at bounding box center [181, 337] width 218 height 45
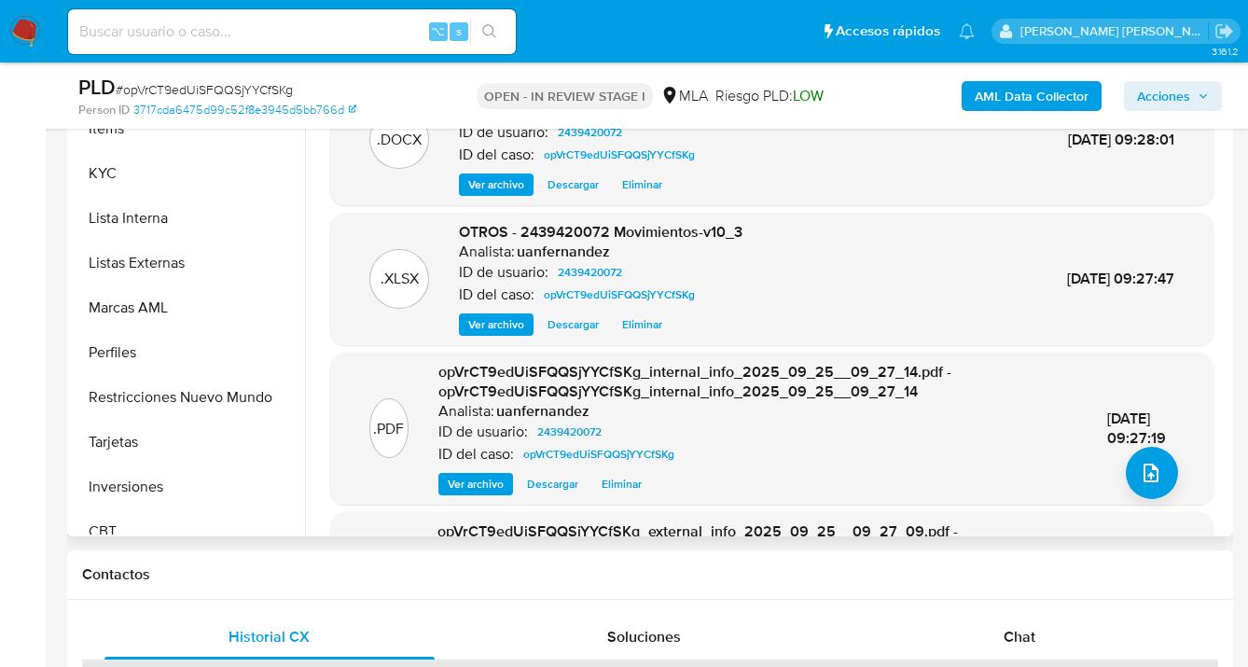
scroll to position [866, 0]
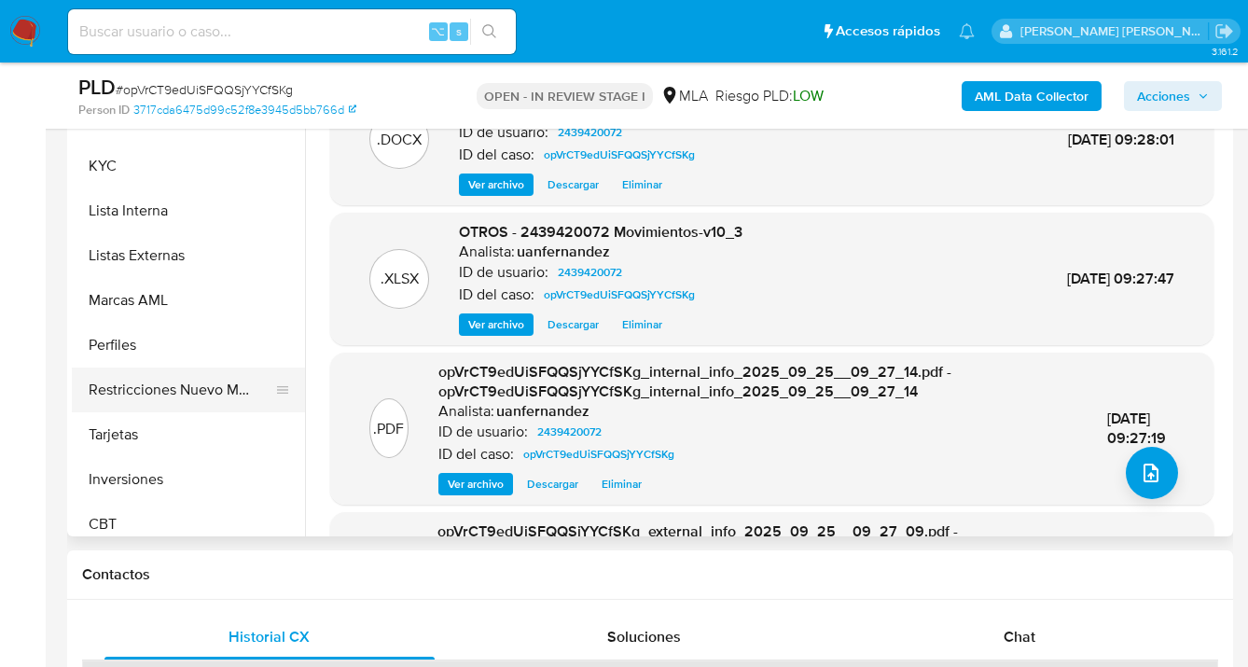
click at [232, 401] on button "Restricciones Nuevo Mundo" at bounding box center [181, 390] width 218 height 45
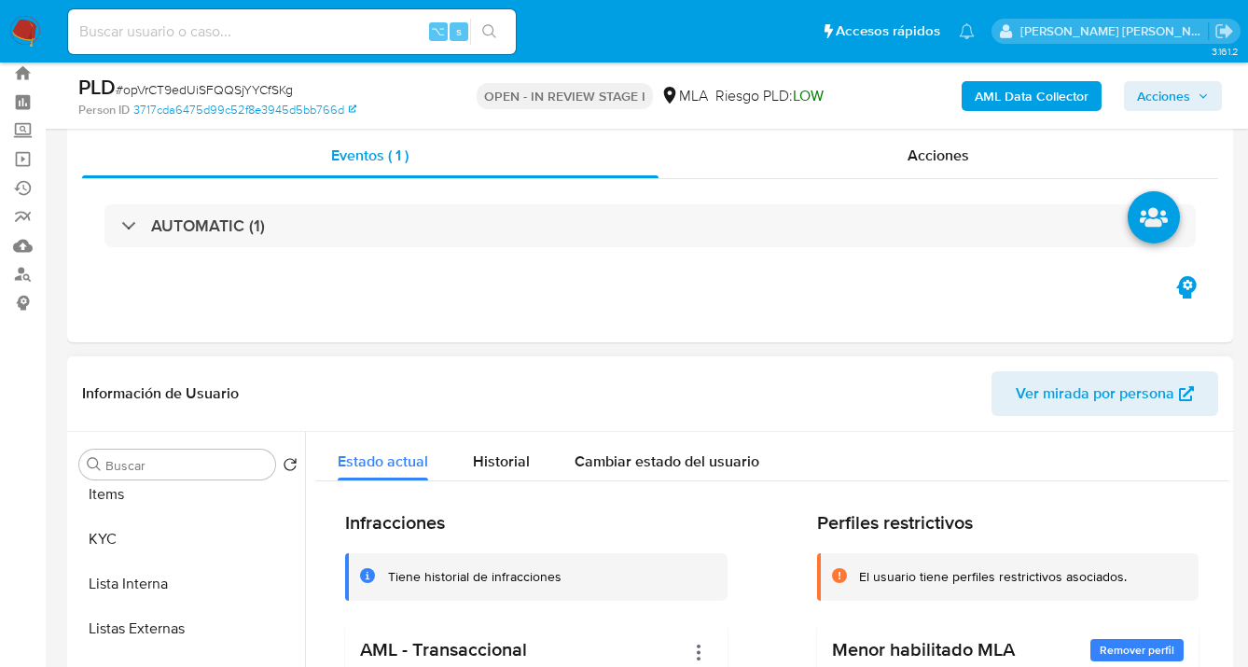
scroll to position [0, 0]
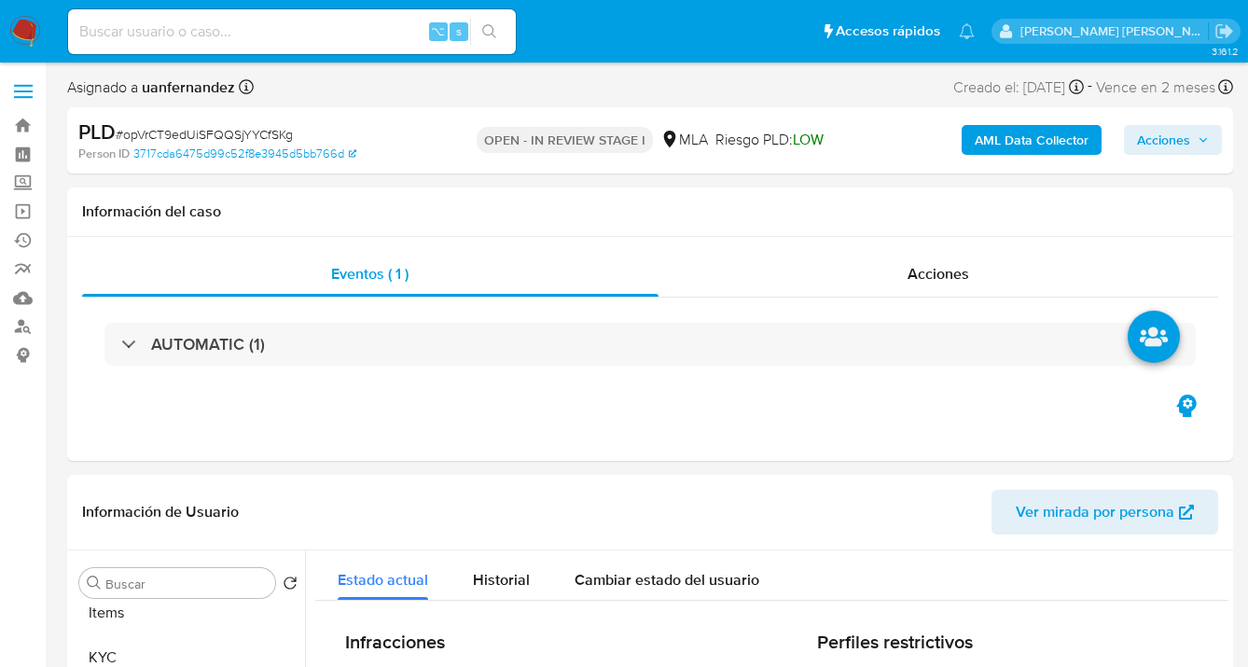
click at [1168, 140] on span "Acciones" at bounding box center [1163, 140] width 53 height 30
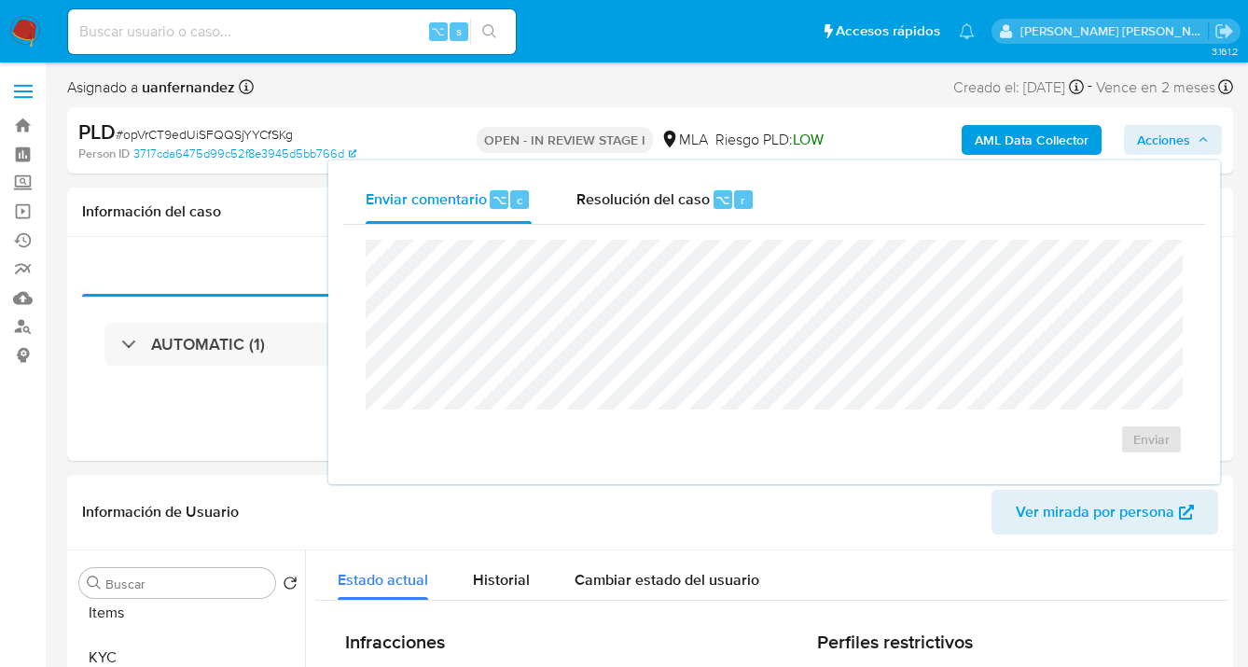
drag, startPoint x: 607, startPoint y: 206, endPoint x: 597, endPoint y: 225, distance: 21.3
click at [606, 206] on span "Resolución del caso" at bounding box center [643, 198] width 133 height 21
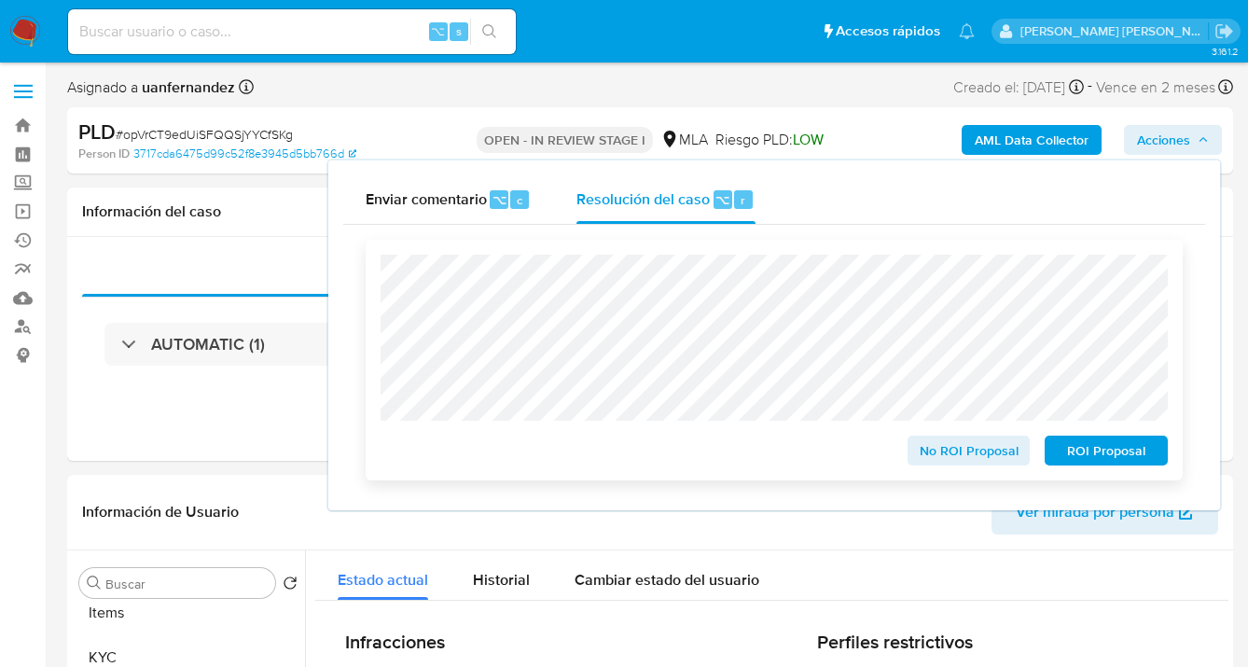
click at [1113, 462] on span "ROI Proposal" at bounding box center [1106, 451] width 97 height 26
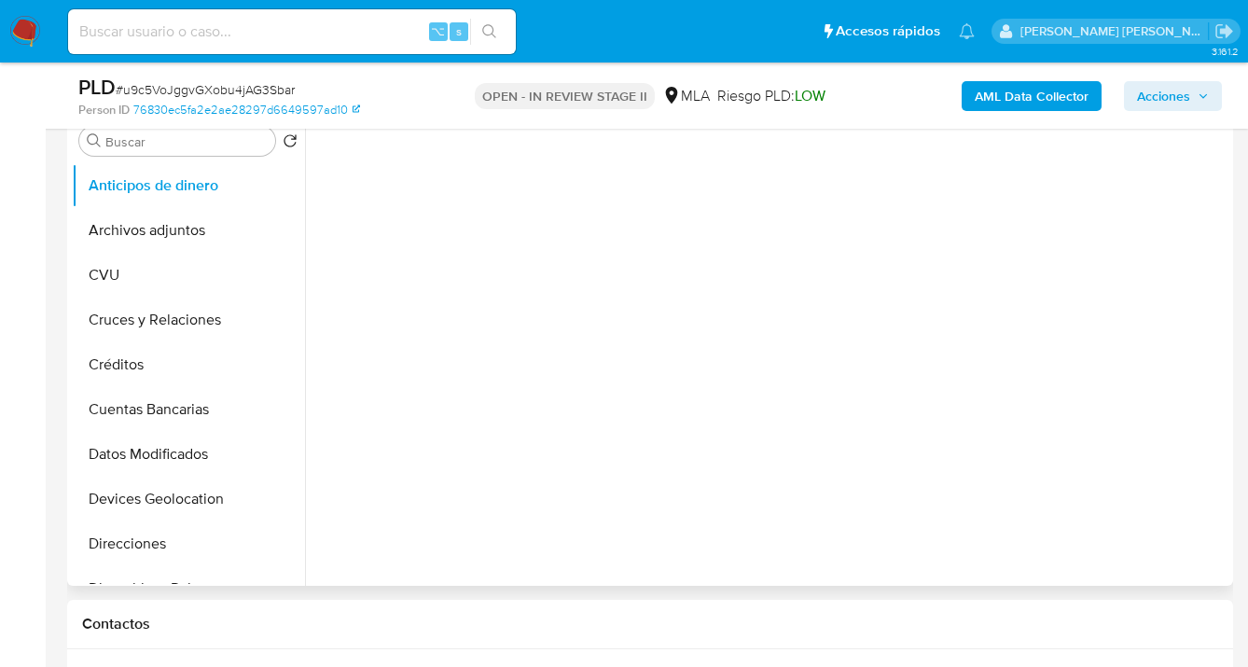
select select "10"
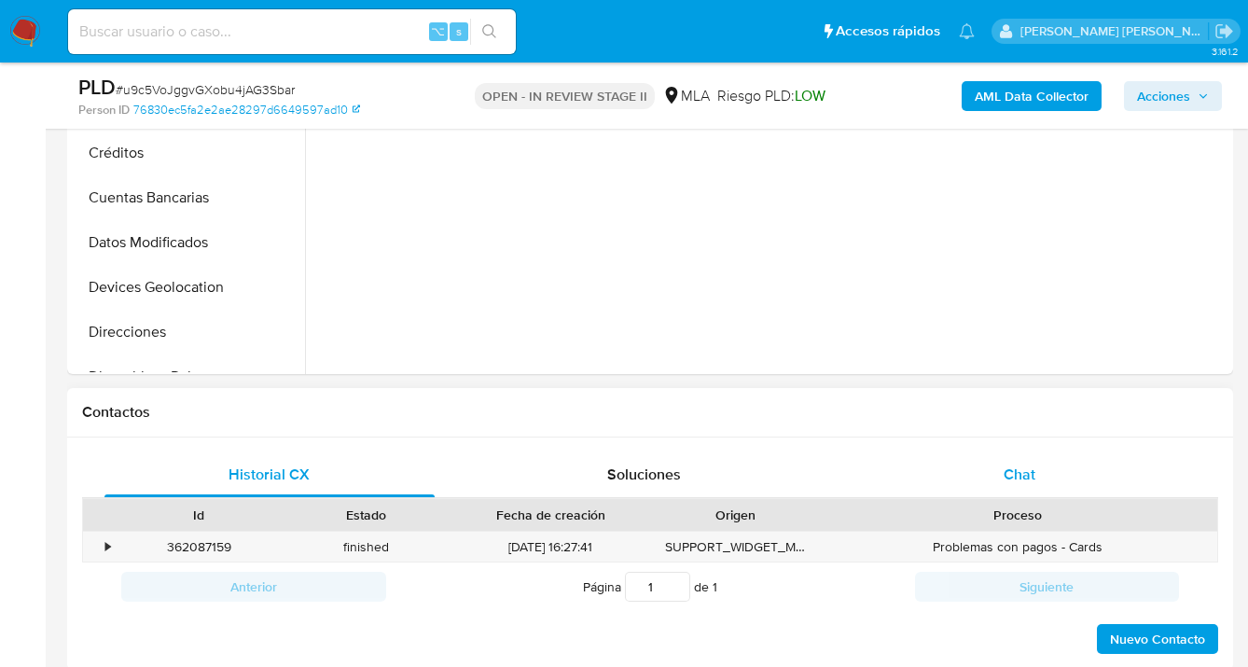
click at [1023, 488] on div "Chat" at bounding box center [1020, 475] width 330 height 45
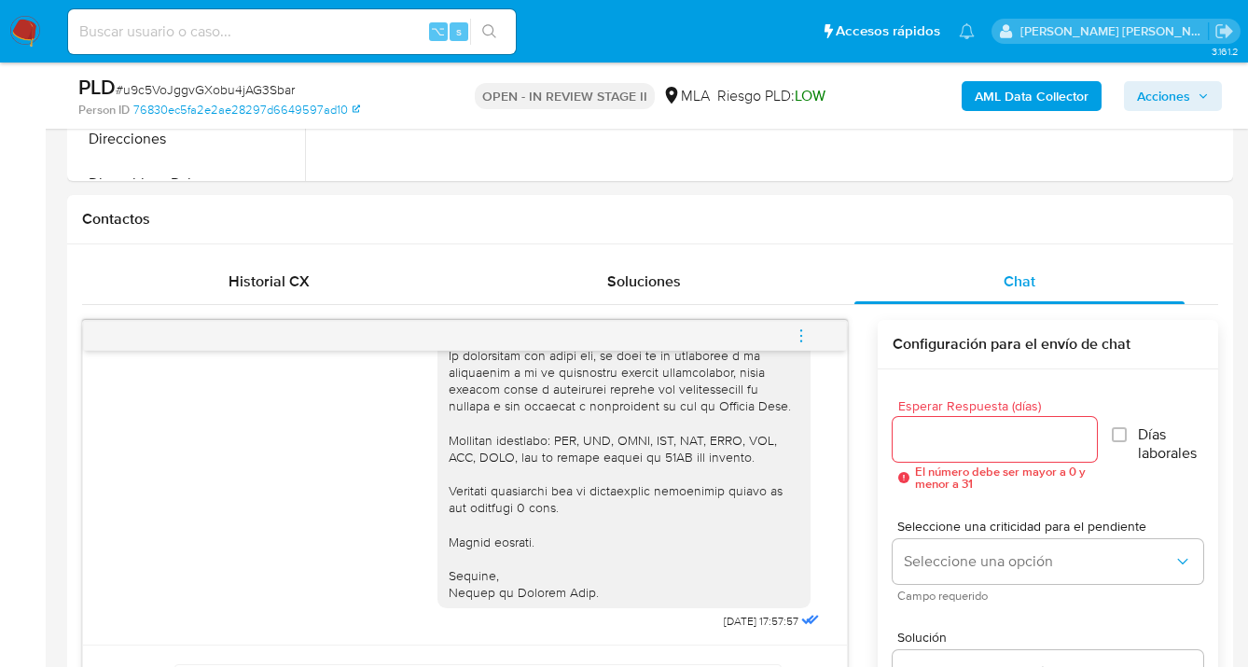
scroll to position [608, 0]
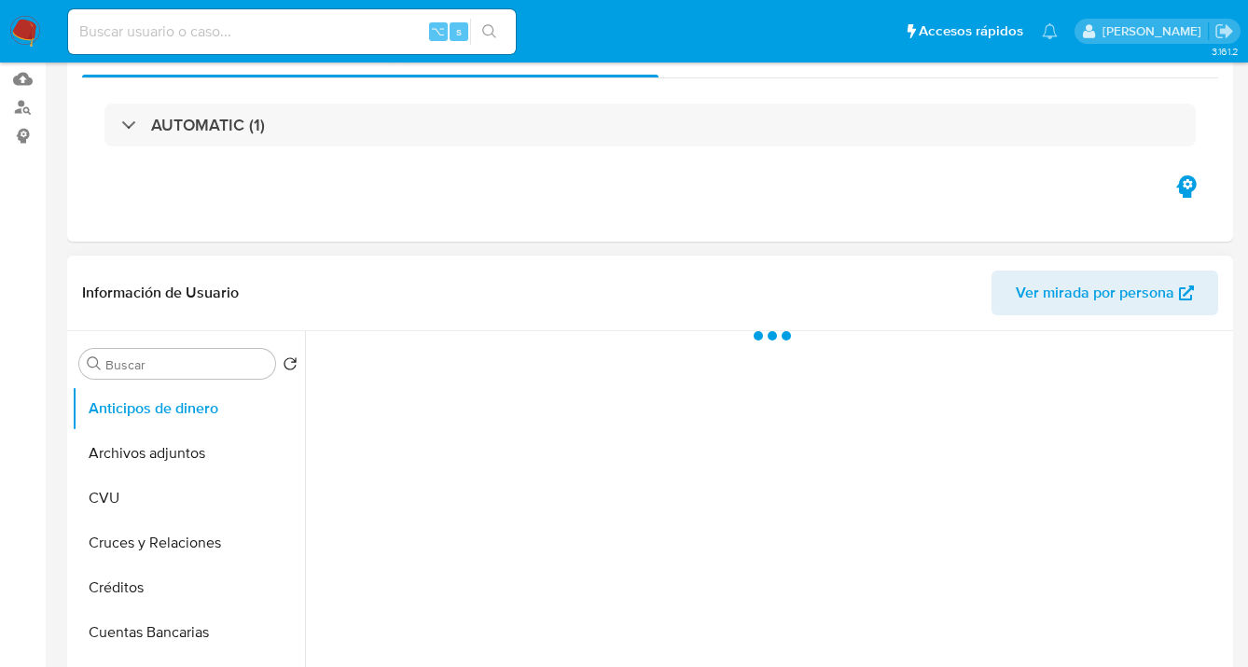
scroll to position [371, 0]
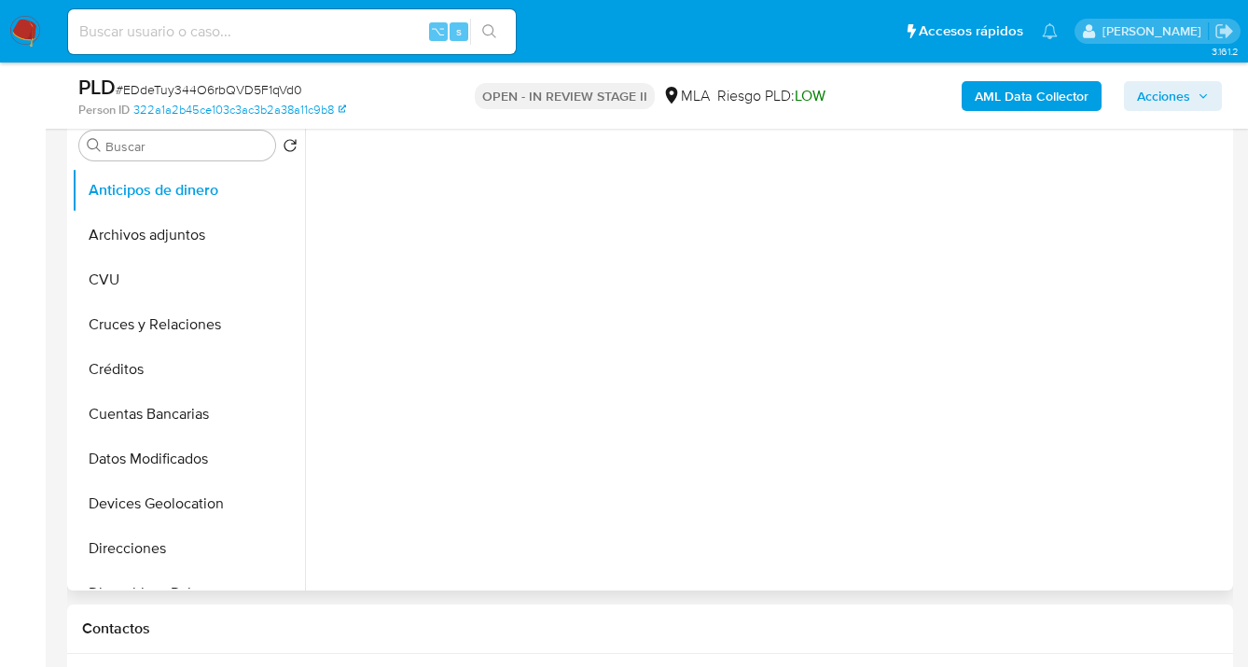
select select "10"
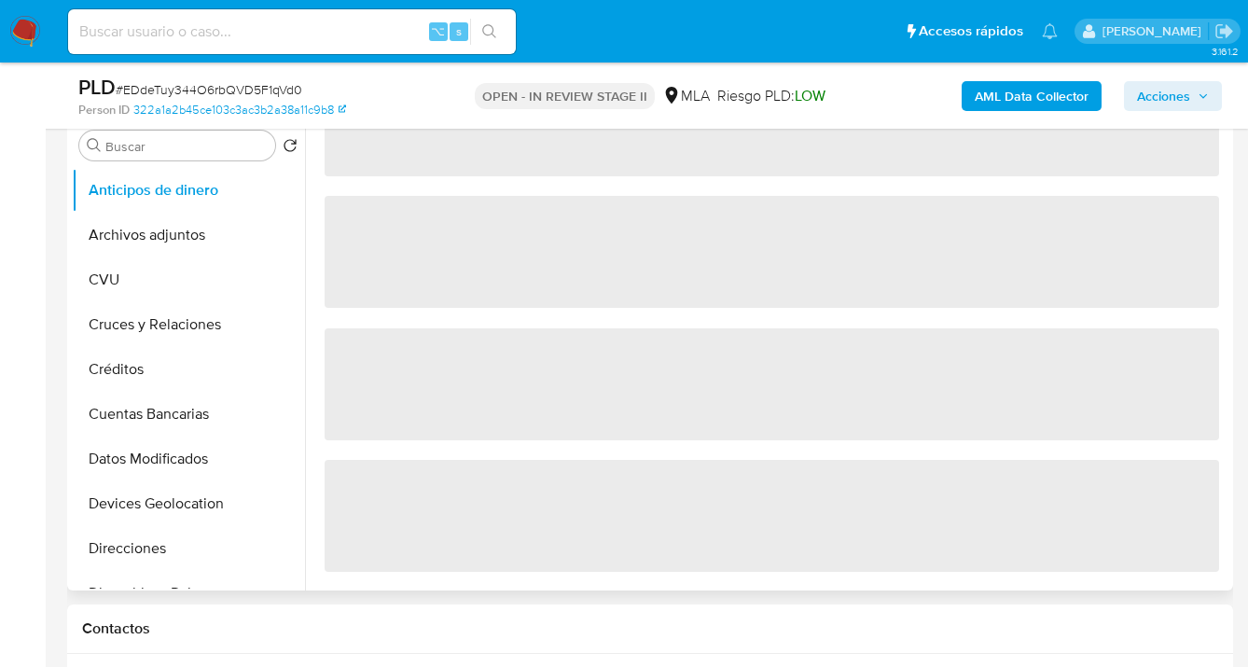
scroll to position [0, 0]
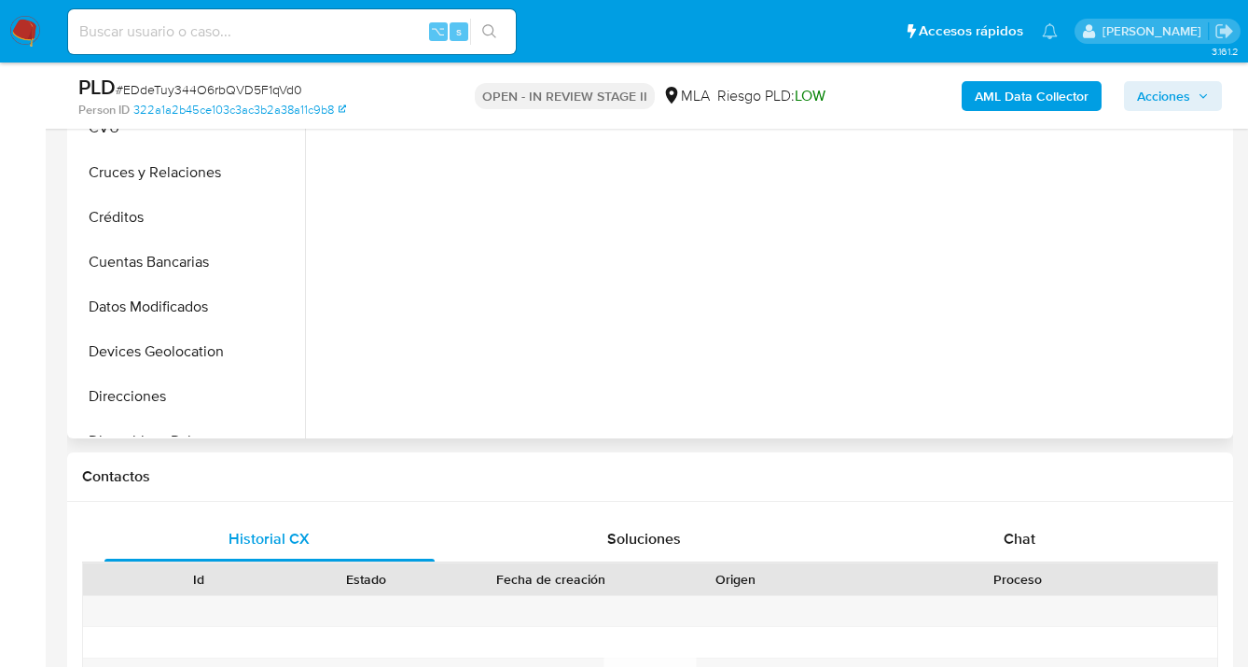
drag, startPoint x: 1023, startPoint y: 541, endPoint x: 929, endPoint y: 411, distance: 160.5
click at [1022, 541] on span "Chat" at bounding box center [1020, 538] width 32 height 21
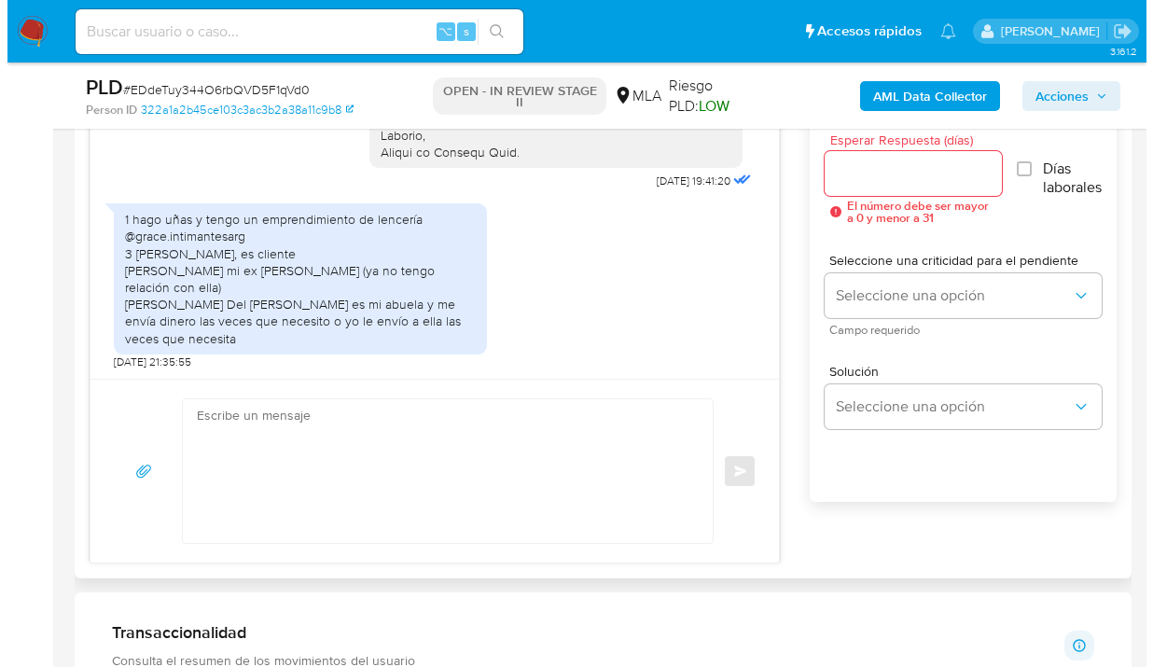
scroll to position [970, 0]
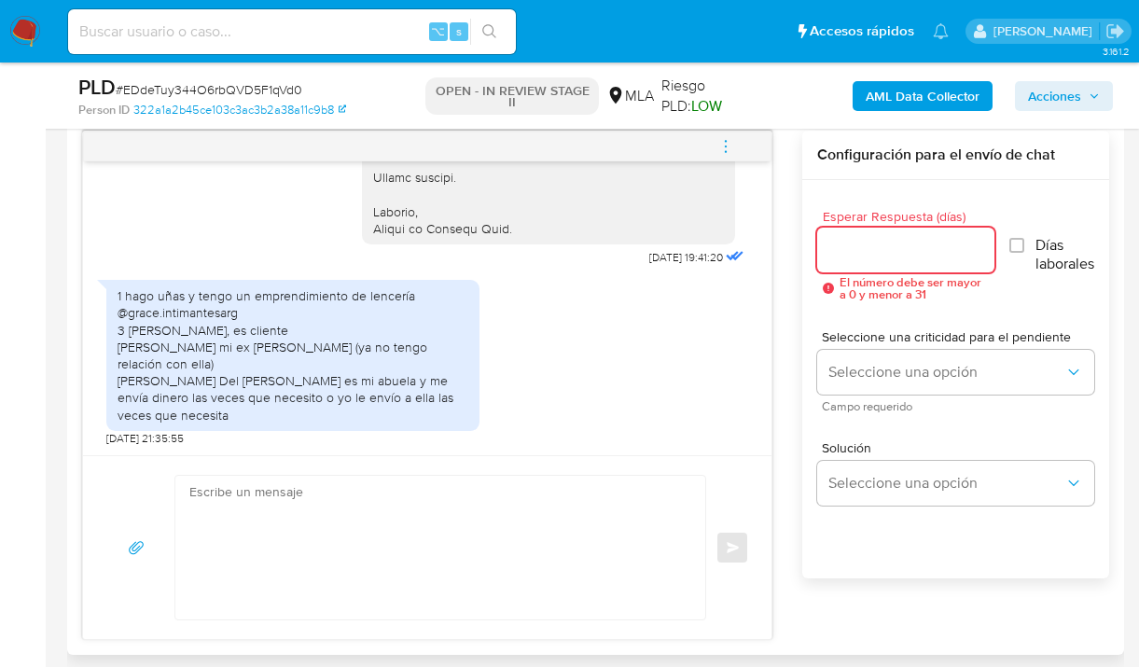
click at [833, 249] on input "Esperar Respuesta (días)" at bounding box center [905, 250] width 177 height 24
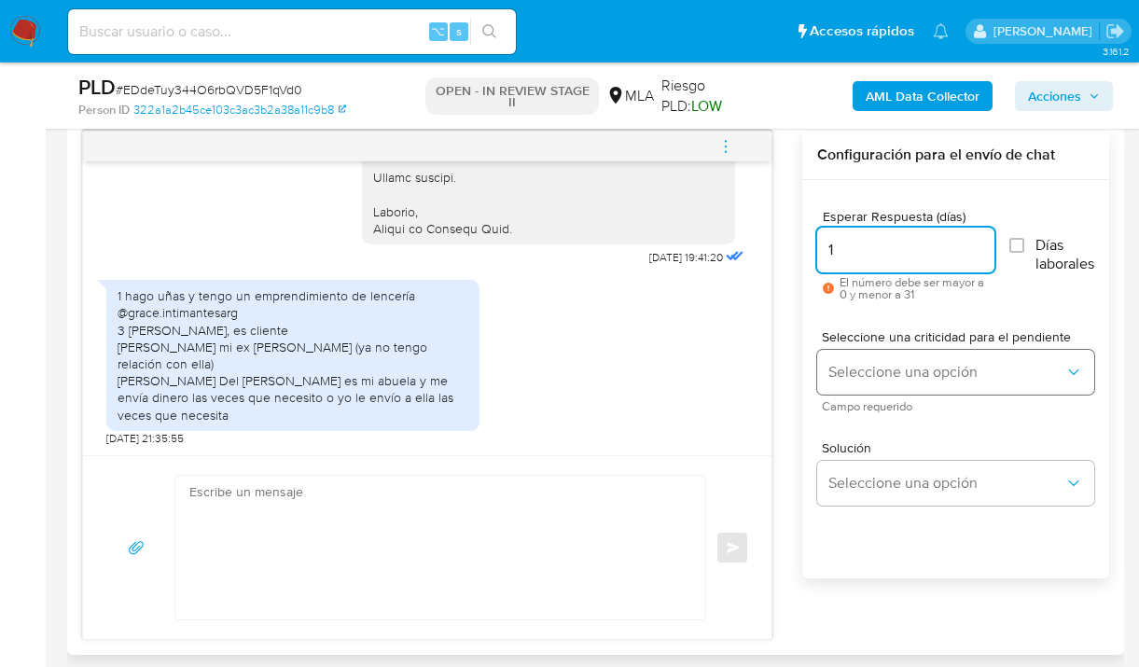
type input "1"
click at [853, 367] on span "Seleccione una opción" at bounding box center [947, 372] width 236 height 19
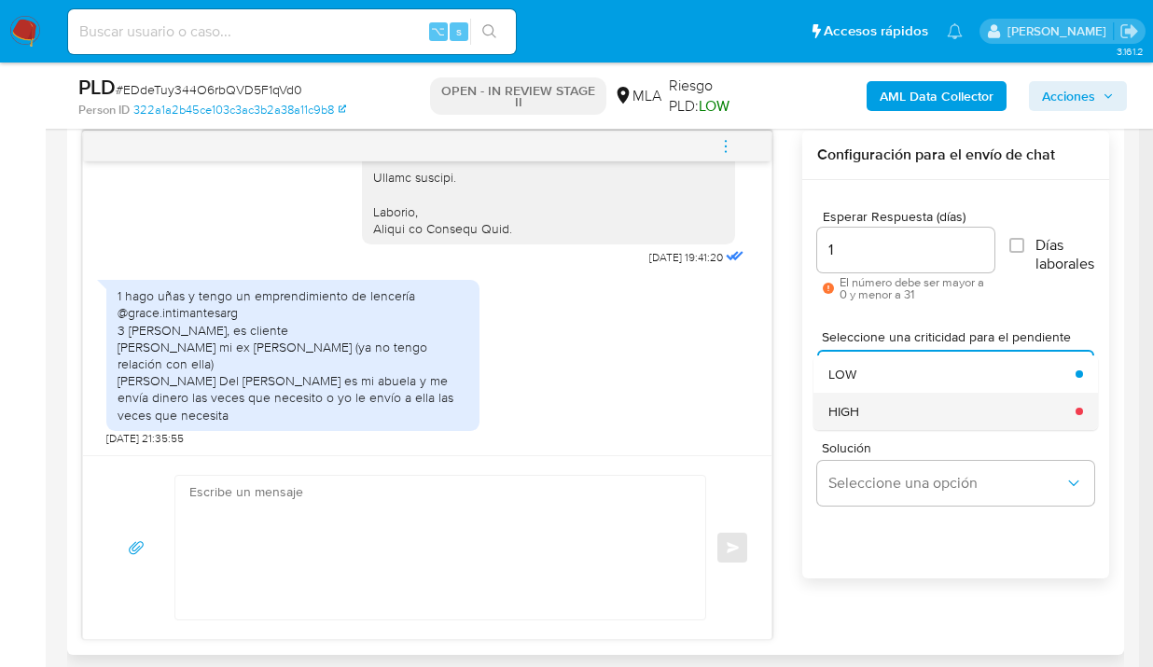
click at [880, 402] on div "HIGH" at bounding box center [947, 411] width 236 height 37
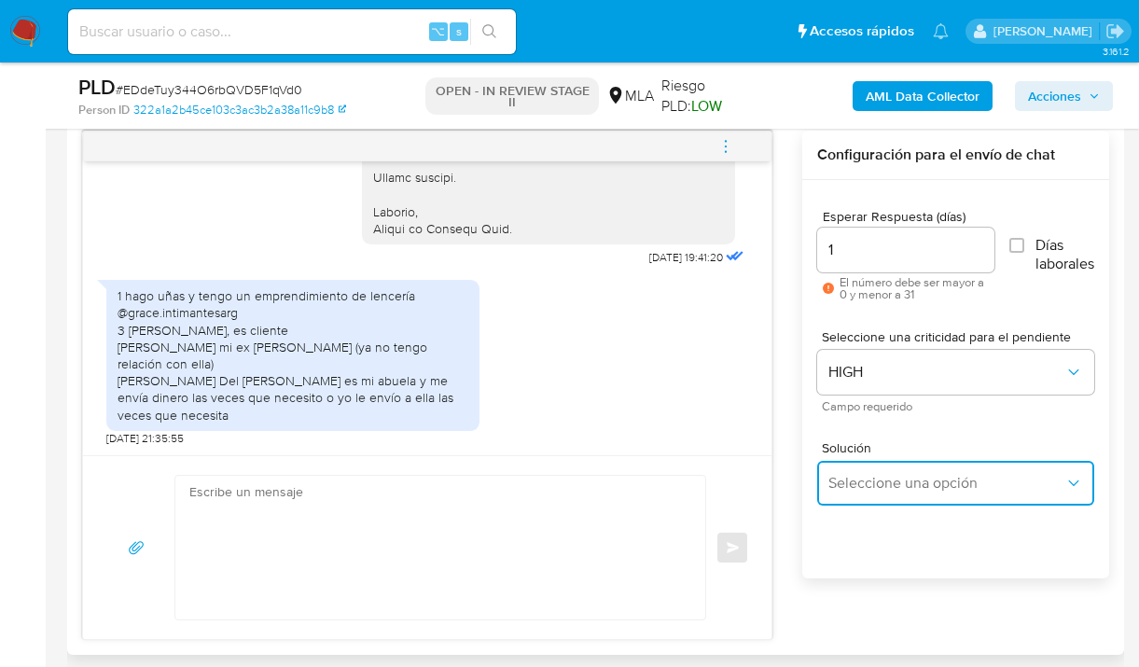
click at [896, 475] on span "Seleccione una opción" at bounding box center [947, 483] width 236 height 19
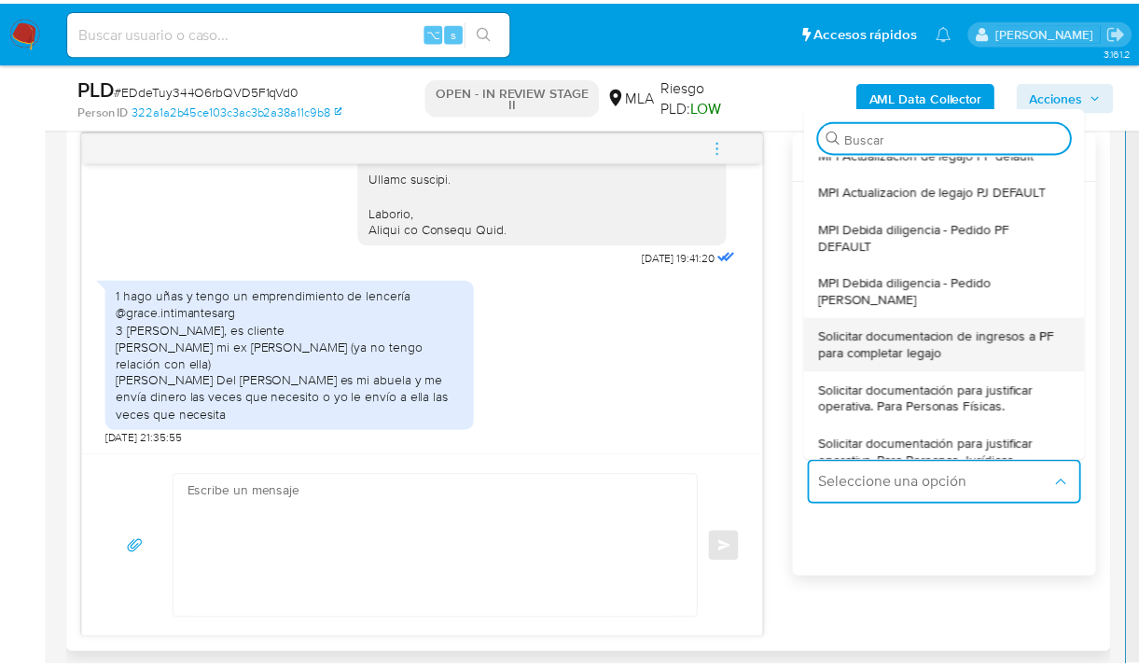
scroll to position [96, 0]
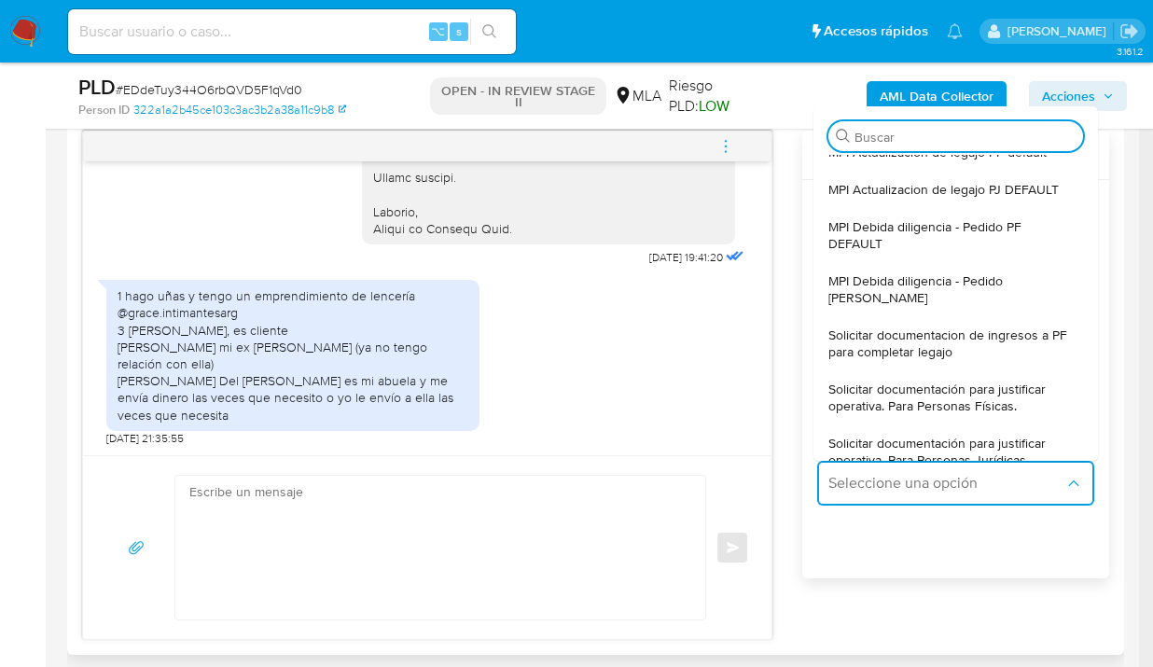
click at [925, 414] on span "Solicitar documentación para justificar operativa. Para Personas Físicas." at bounding box center [951, 398] width 244 height 34
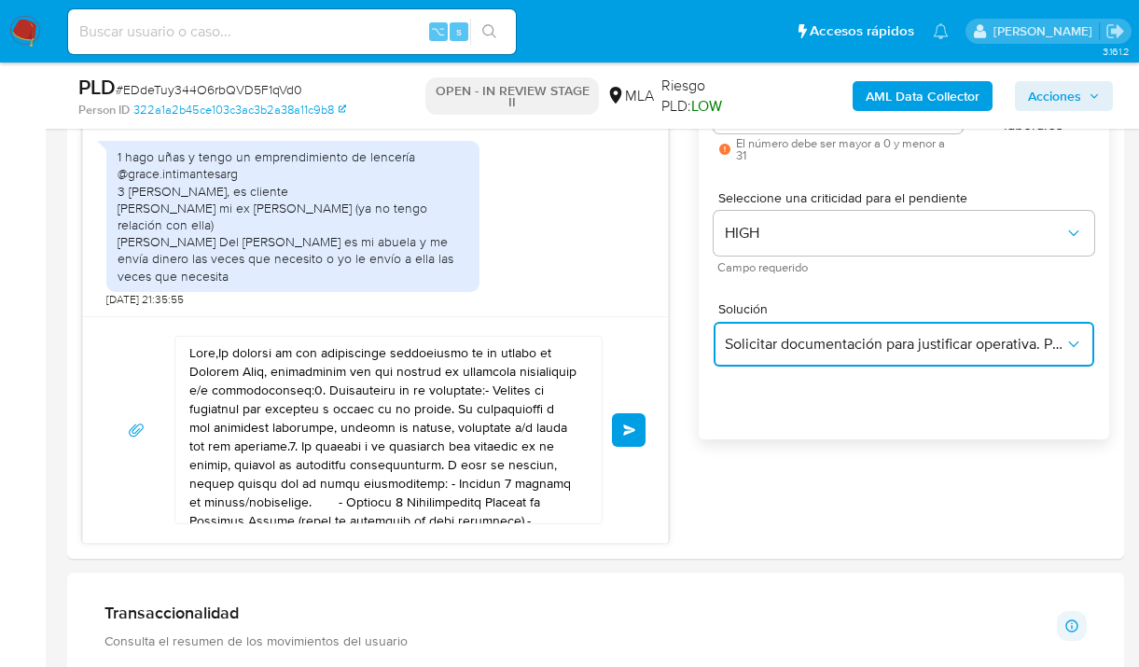
scroll to position [1187, 0]
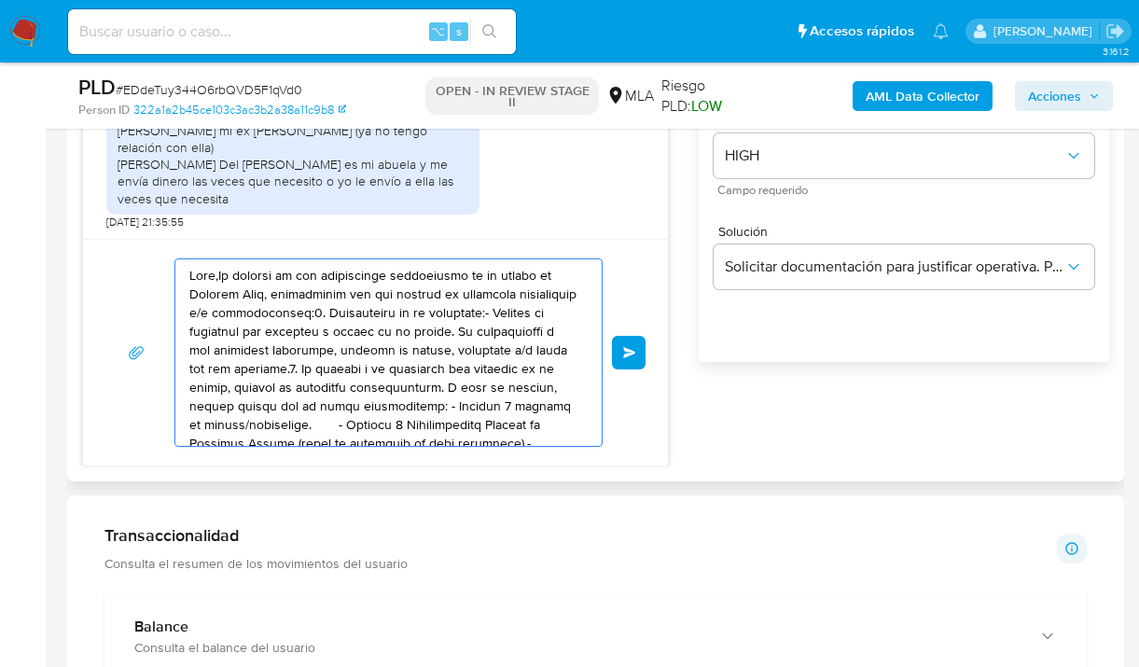
drag, startPoint x: 421, startPoint y: 424, endPoint x: 108, endPoint y: 244, distance: 360.2
click at [100, 229] on div "17/09/2025 14:22:14 Hola, Esperamos que te encuentres muy bien. Te consultamos …" at bounding box center [375, 190] width 587 height 552
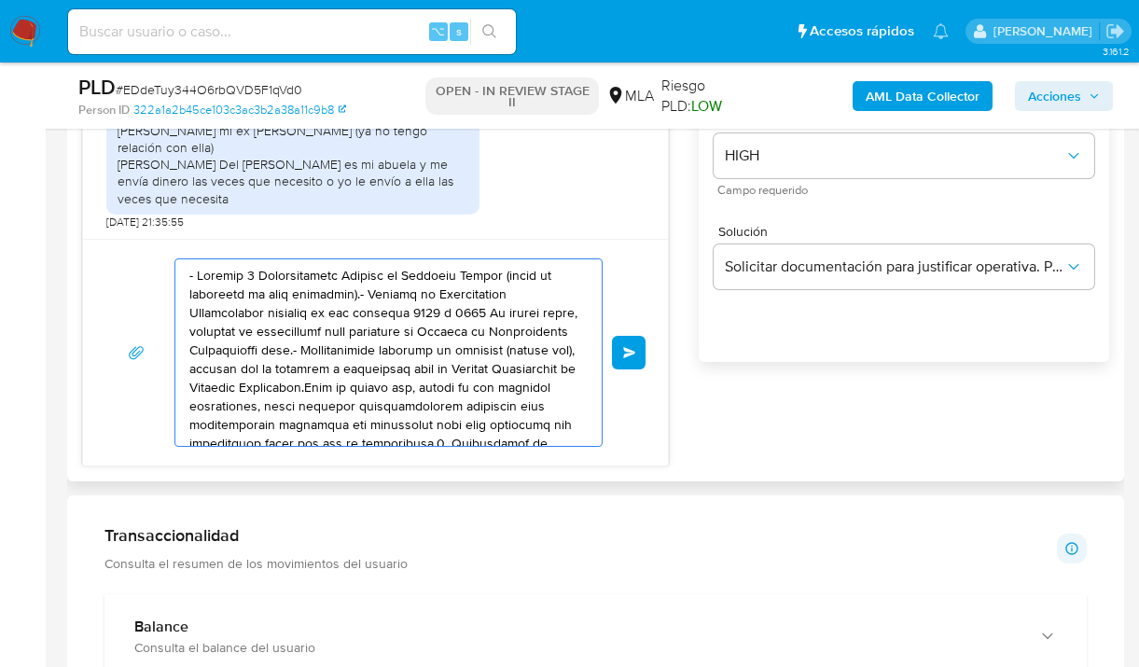
drag, startPoint x: 366, startPoint y: 387, endPoint x: 165, endPoint y: 291, distance: 222.4
click at [134, 280] on div "Enviar" at bounding box center [375, 352] width 540 height 188
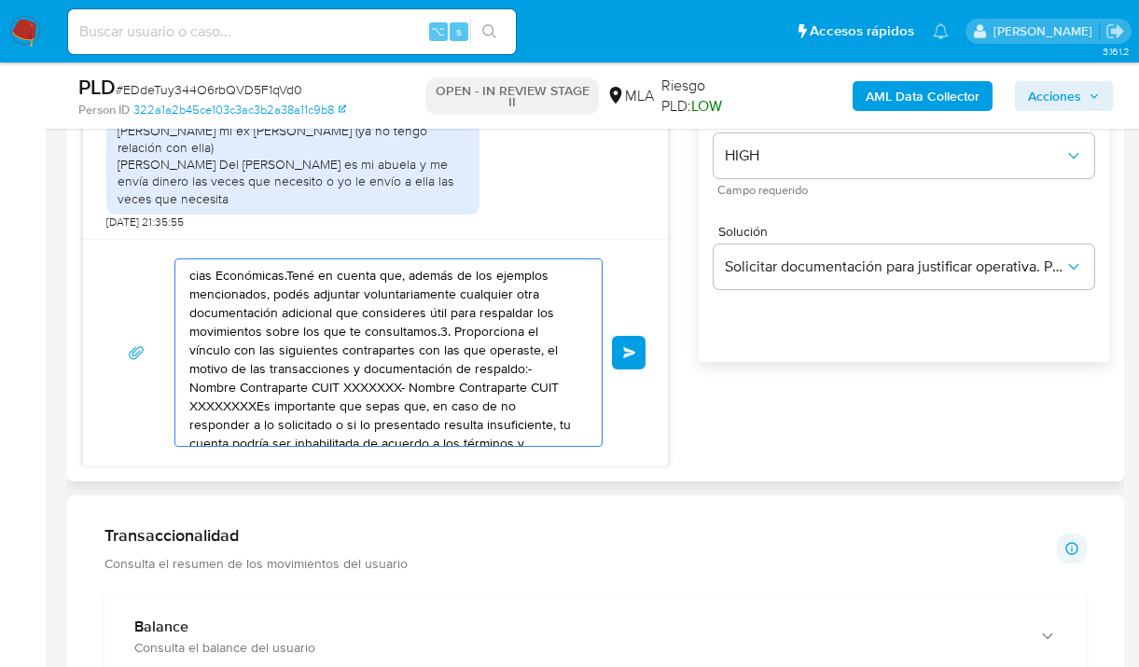
drag, startPoint x: 430, startPoint y: 383, endPoint x: 313, endPoint y: 340, distance: 125.5
click at [230, 286] on textarea "cias Económicas.Tené en cuenta que, además de los ejemplos mencionados, podés a…" at bounding box center [383, 352] width 389 height 187
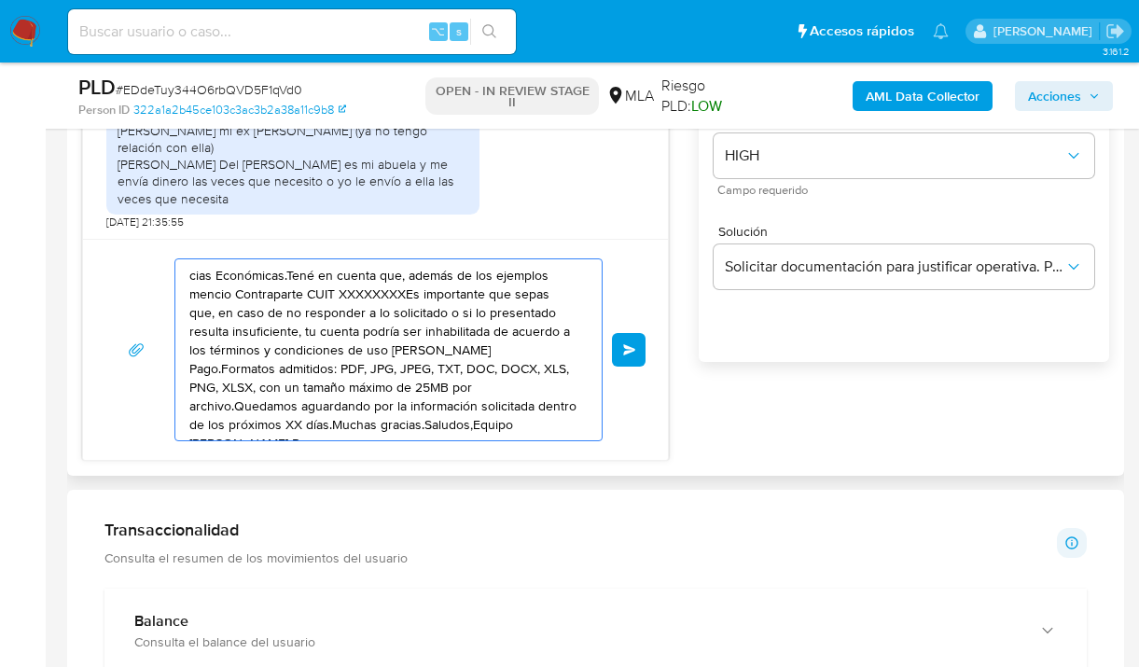
drag, startPoint x: 424, startPoint y: 369, endPoint x: 67, endPoint y: 247, distance: 376.8
click at [48, 243] on main "3.161.2 Asignado a uanfernandez Asignado el: 17/09/2025 10:37:57 Creado el: 12/…" at bounding box center [569, 636] width 1139 height 3646
type textarea "OCX, XLS, PNG, XLSX, con un tamaño máximo de 25MB por archivo.Quedamos aguardan…"
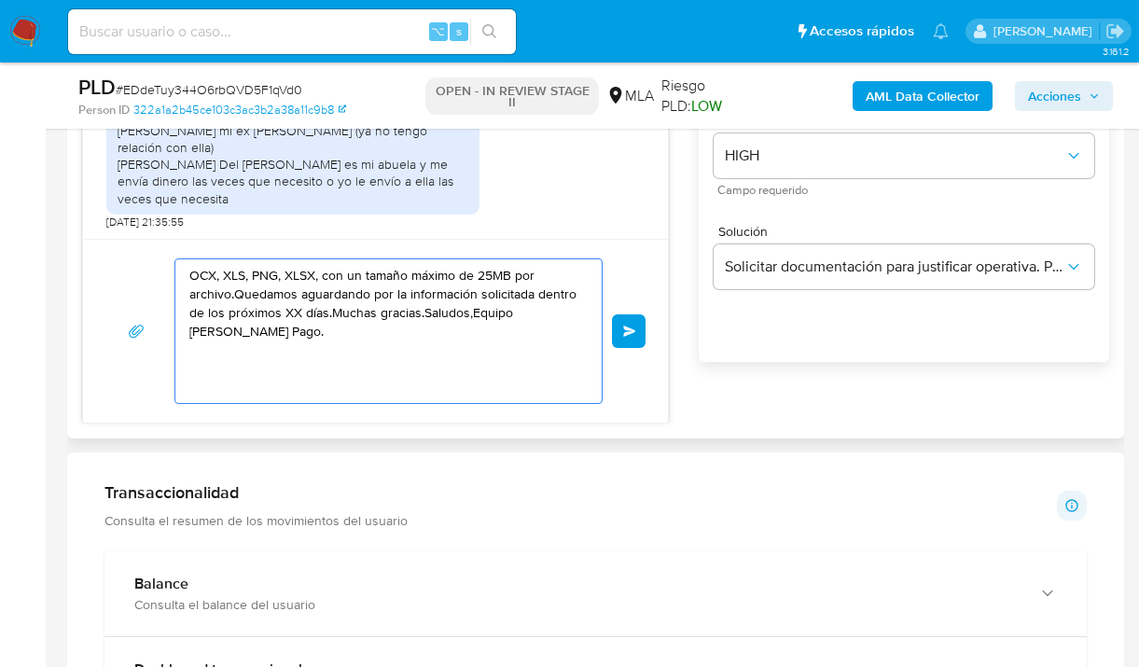
drag, startPoint x: 306, startPoint y: 322, endPoint x: 72, endPoint y: 250, distance: 245.0
click at [69, 251] on div "Historial CX Soluciones Chat Id Estado Fecha de creación Origen Proceso Anterio…" at bounding box center [595, 139] width 1057 height 600
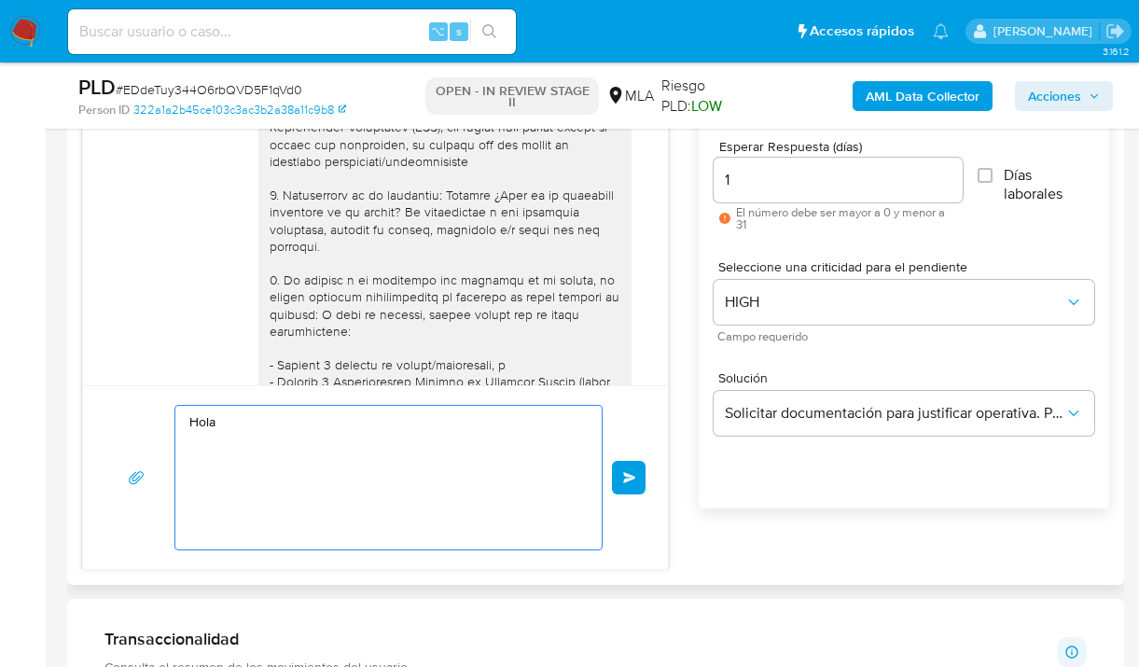
scroll to position [1259, 0]
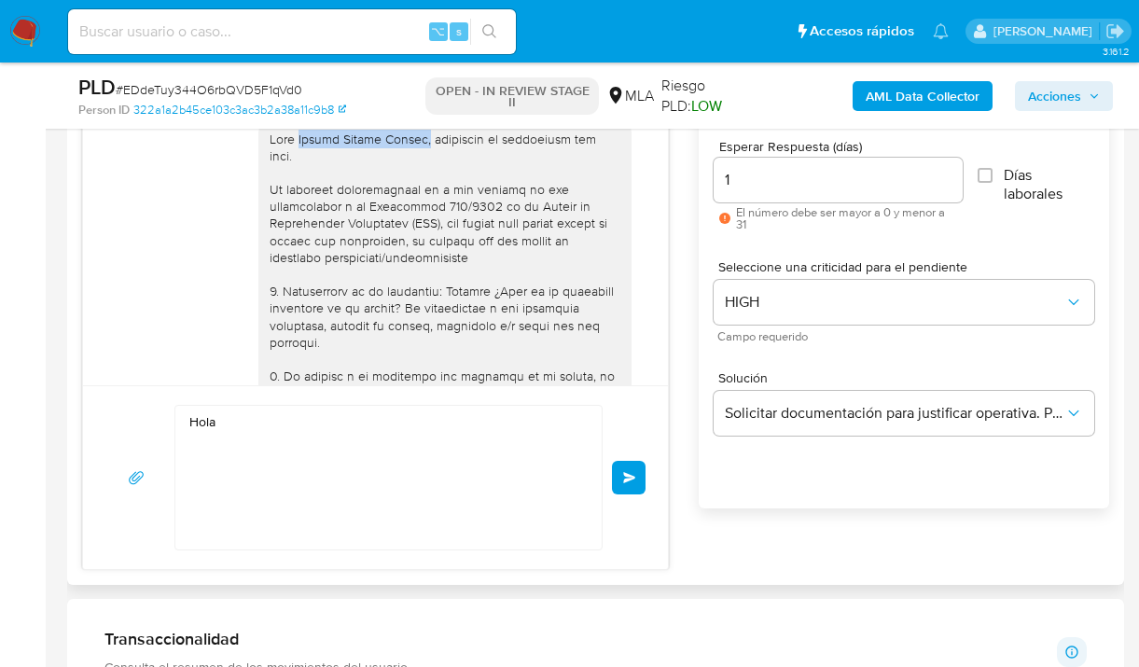
drag, startPoint x: 285, startPoint y: 174, endPoint x: 401, endPoint y: 177, distance: 115.8
click at [401, 177] on div at bounding box center [445, 564] width 351 height 866
copy div "Grecia Jazmin Britos,"
click at [239, 425] on textarea "Hola" at bounding box center [383, 478] width 389 height 144
paste textarea "Grecia Jazmin Britos,"
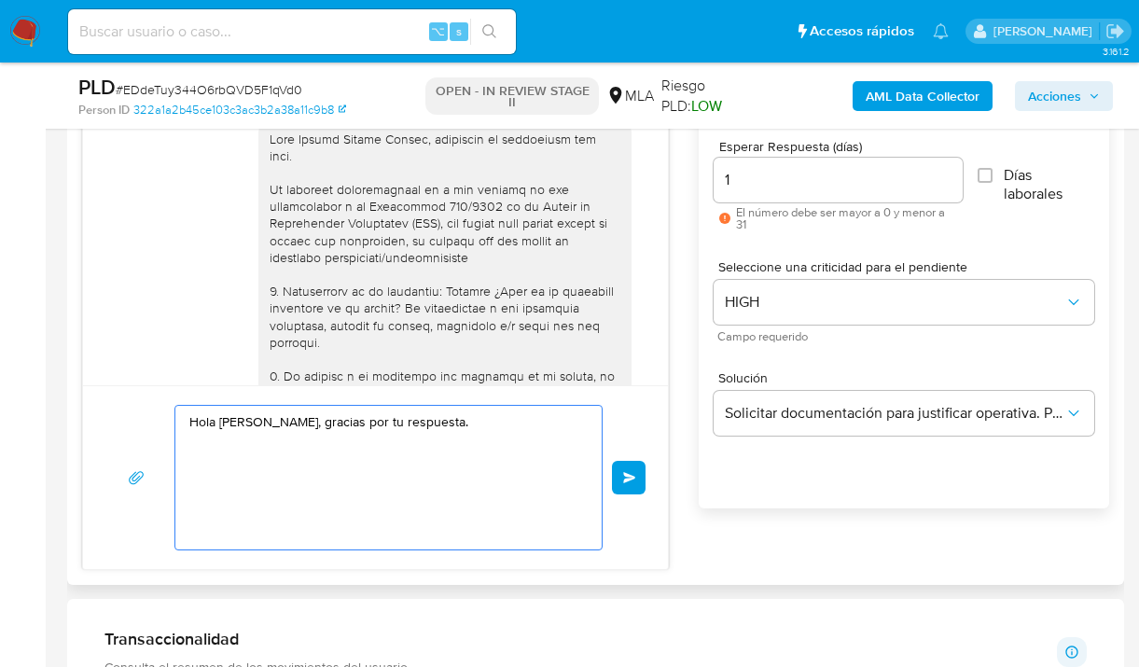
paste textarea "Analizamos tu caso y verificamos que no te encontrás registrado impositivamente…"
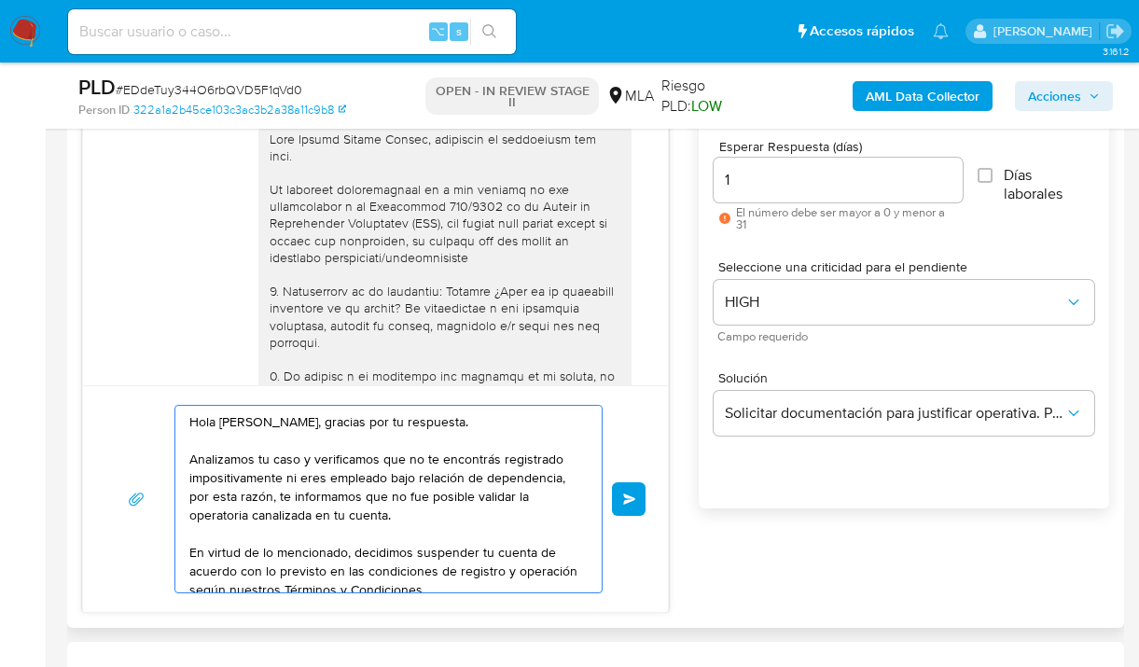
drag, startPoint x: 413, startPoint y: 461, endPoint x: 571, endPoint y: 595, distance: 207.2
click at [413, 461] on textarea "Hola Grecia Jazmin Britos, gracias por tu respuesta. Analizamos tu caso y verif…" at bounding box center [383, 499] width 389 height 187
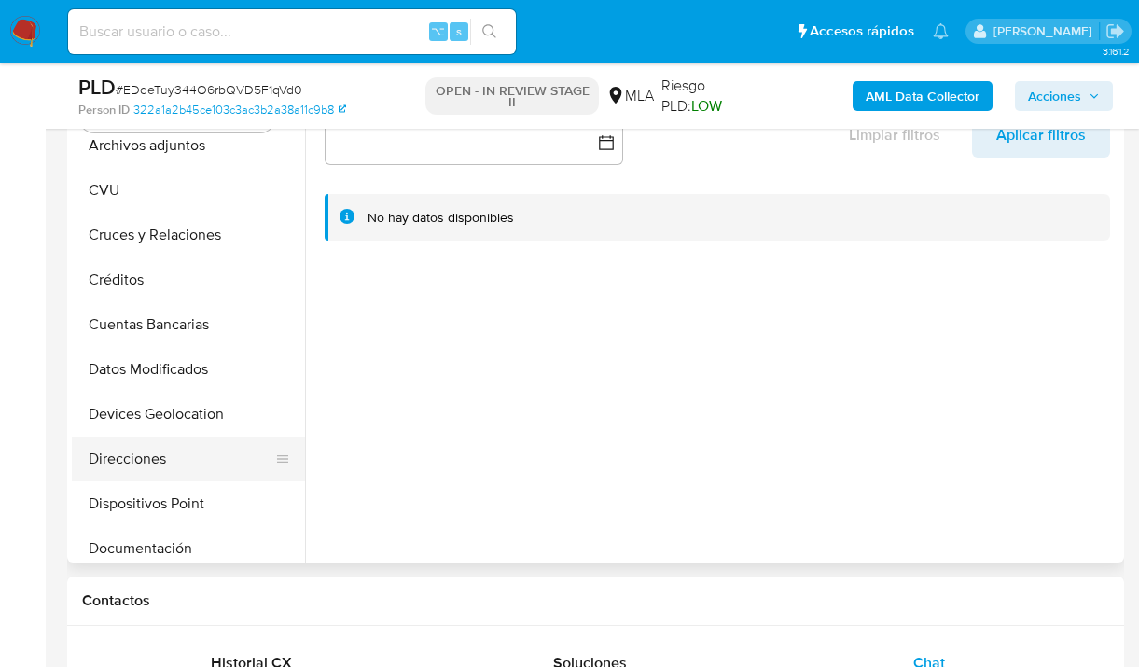
scroll to position [166, 0]
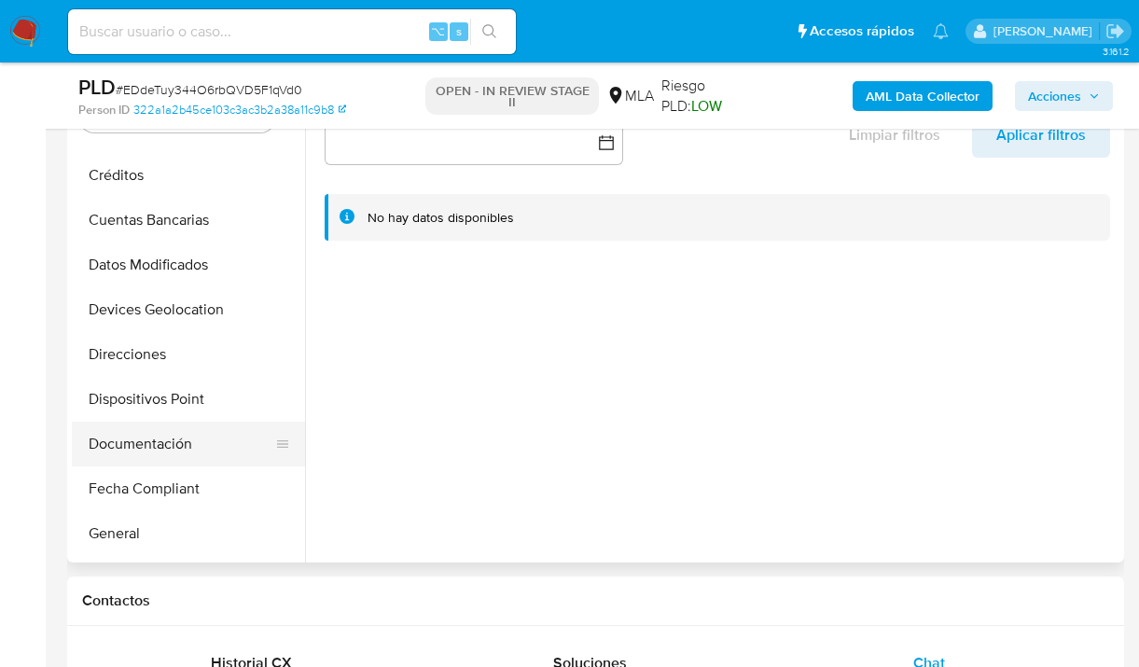
click at [192, 451] on button "Documentación" at bounding box center [181, 444] width 218 height 45
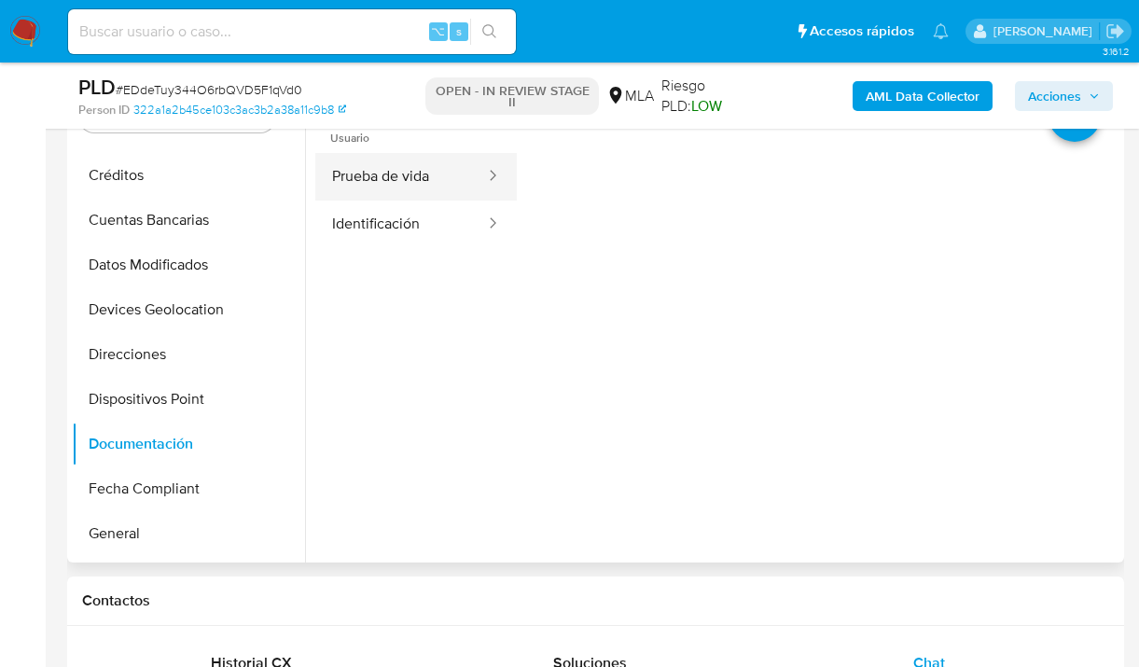
click at [414, 183] on button "Prueba de vida" at bounding box center [401, 177] width 172 height 48
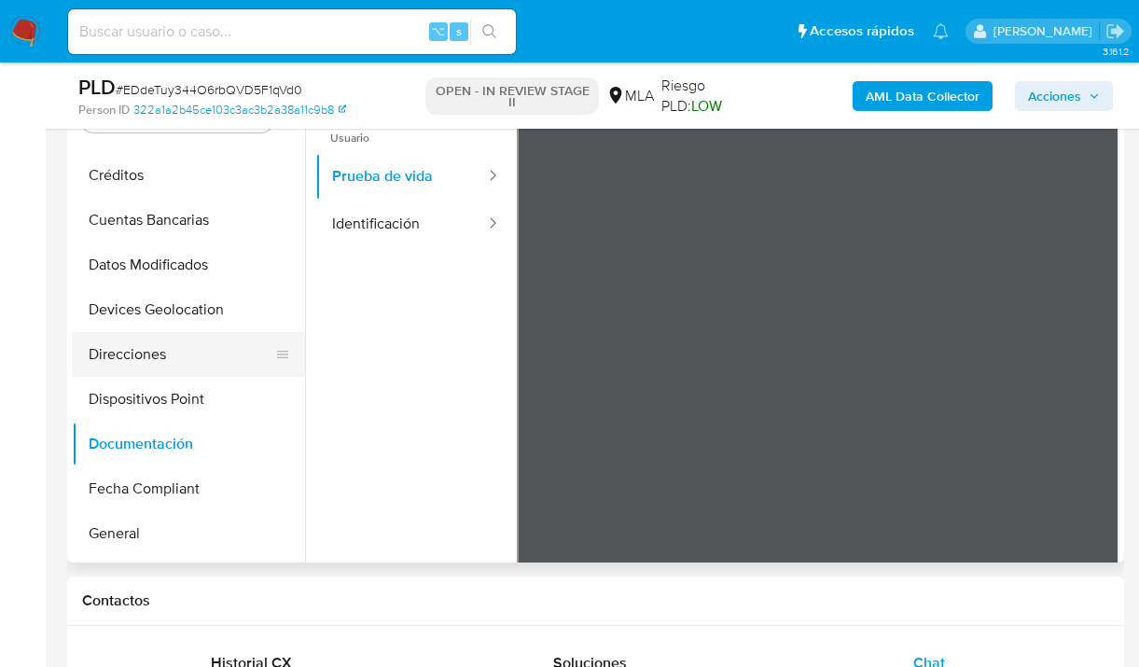
click at [126, 355] on button "Direcciones" at bounding box center [181, 354] width 218 height 45
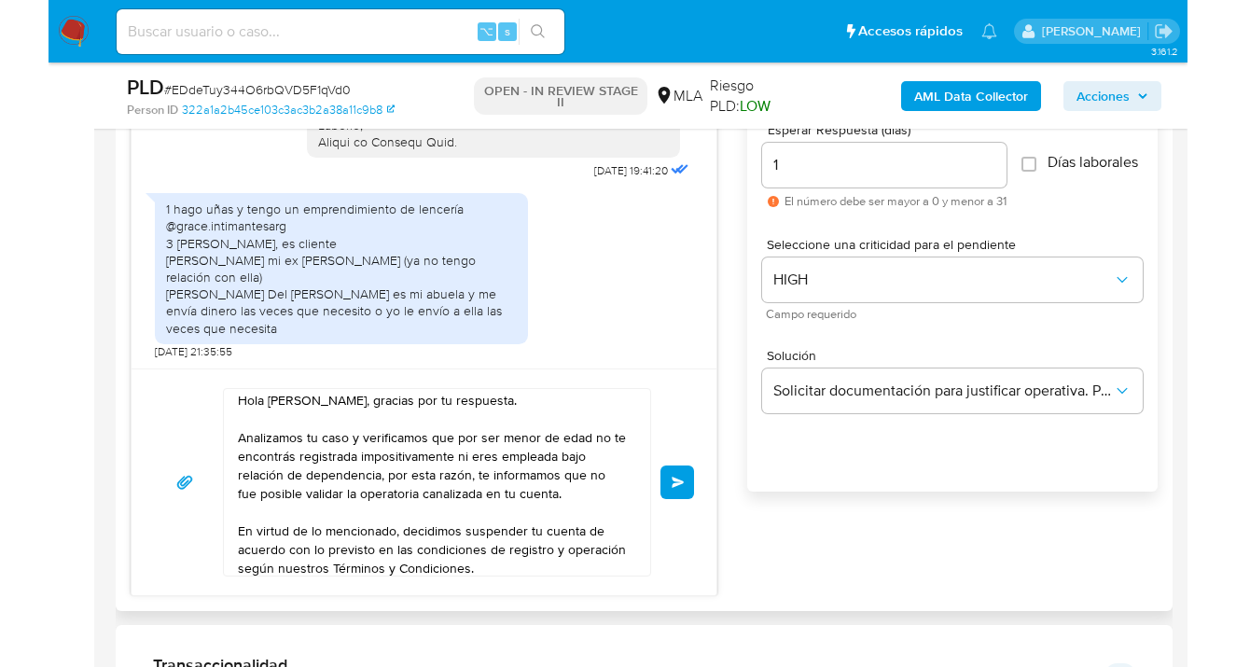
scroll to position [0, 0]
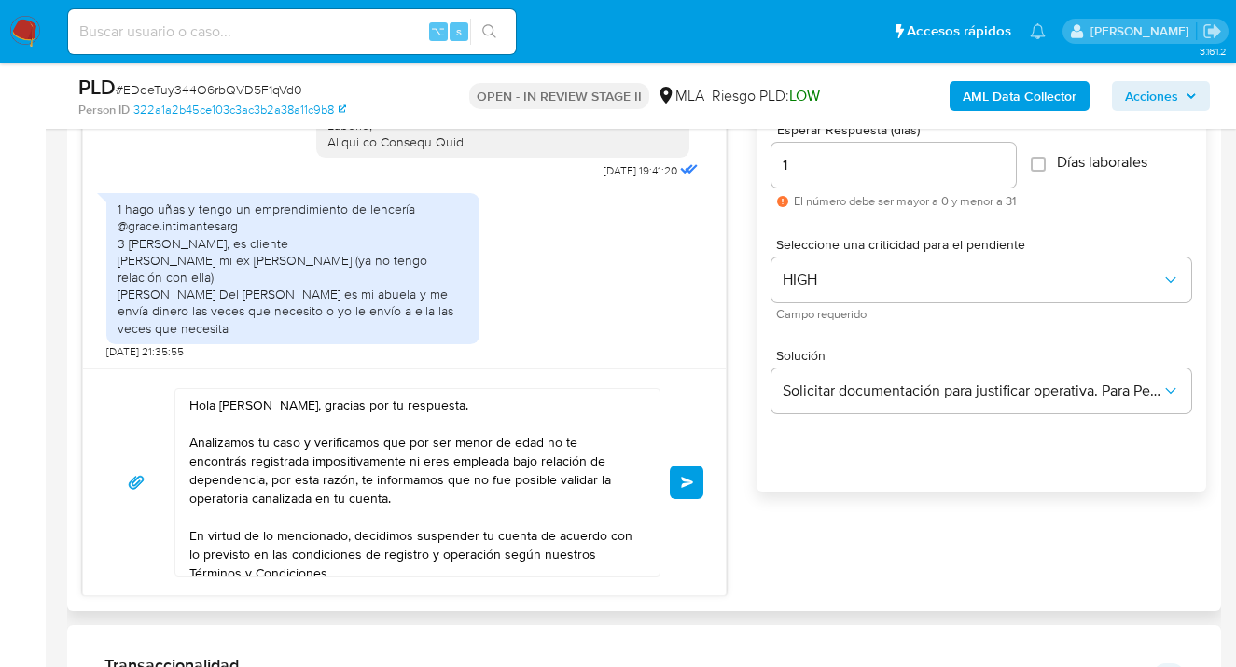
click at [403, 500] on textarea "Hola [PERSON_NAME], gracias por tu respuesta. Analizamos tu caso y verificamos …" at bounding box center [412, 482] width 447 height 187
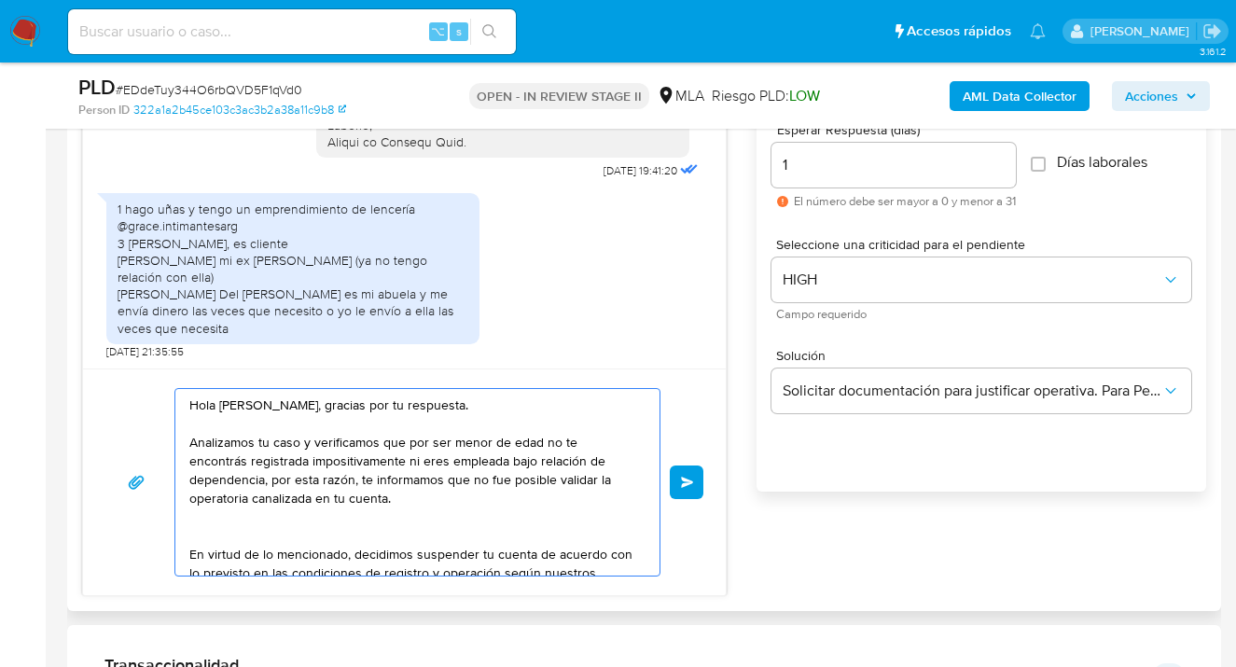
type textarea "Hola [PERSON_NAME], gracias por tu respuesta. Analizamos tu caso y verificamos …"
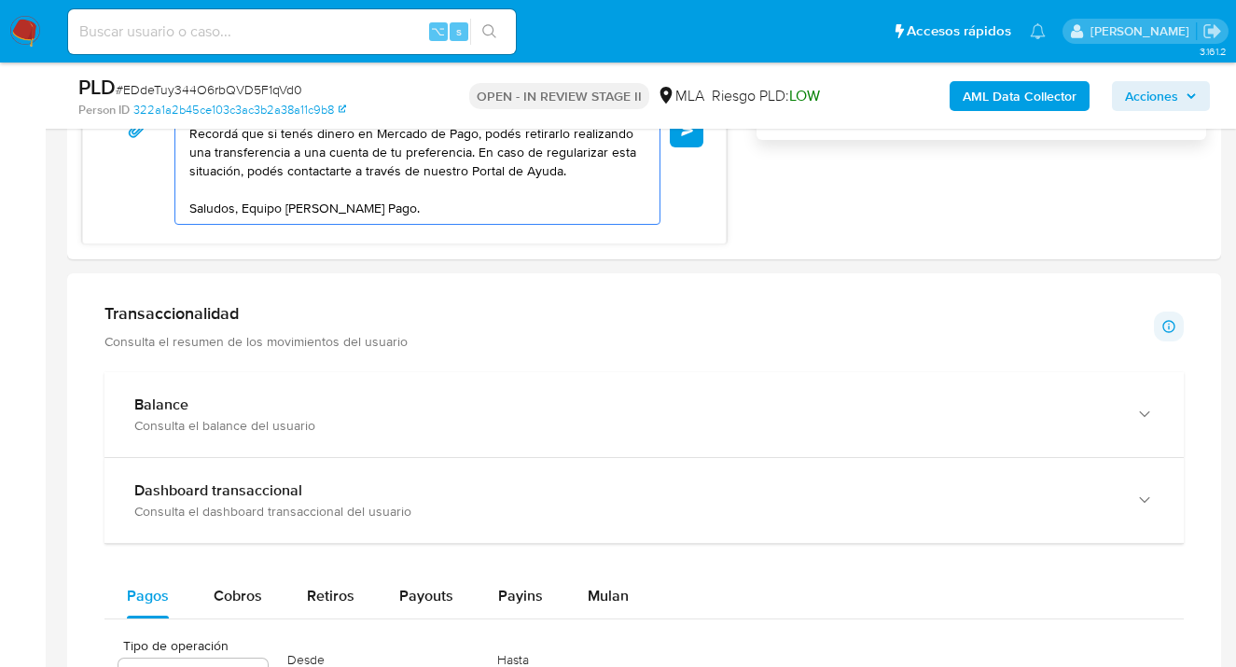
scroll to position [1417, 0]
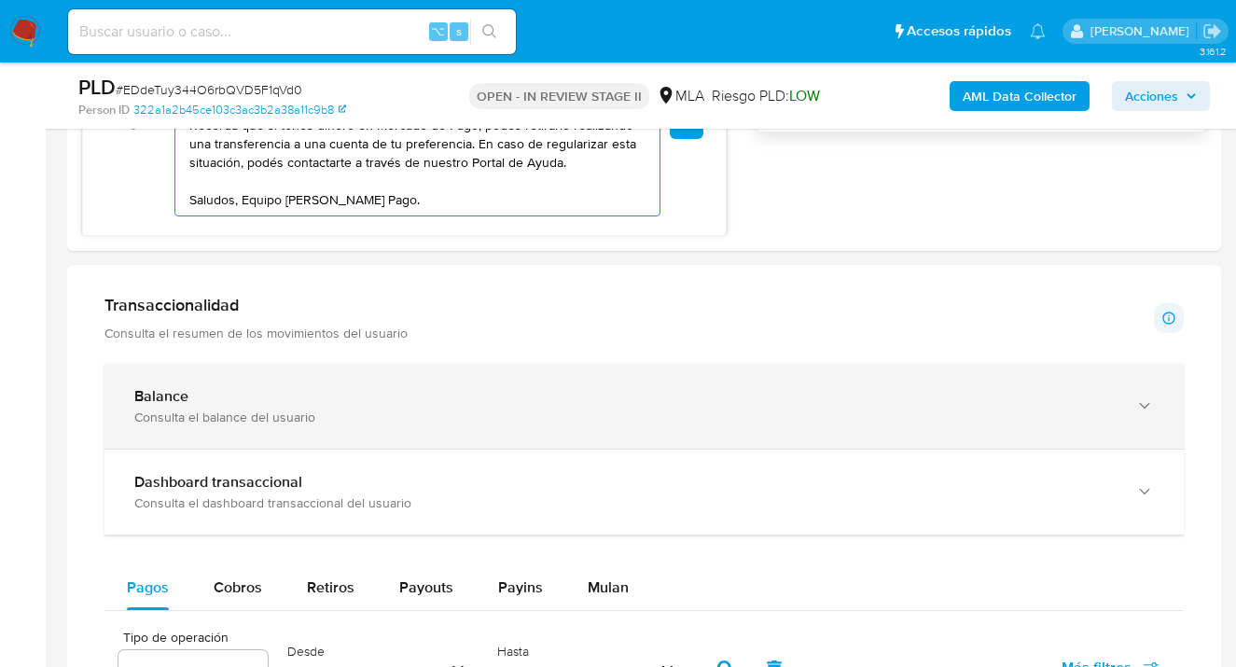
click at [1145, 403] on icon "button" at bounding box center [1144, 406] width 19 height 19
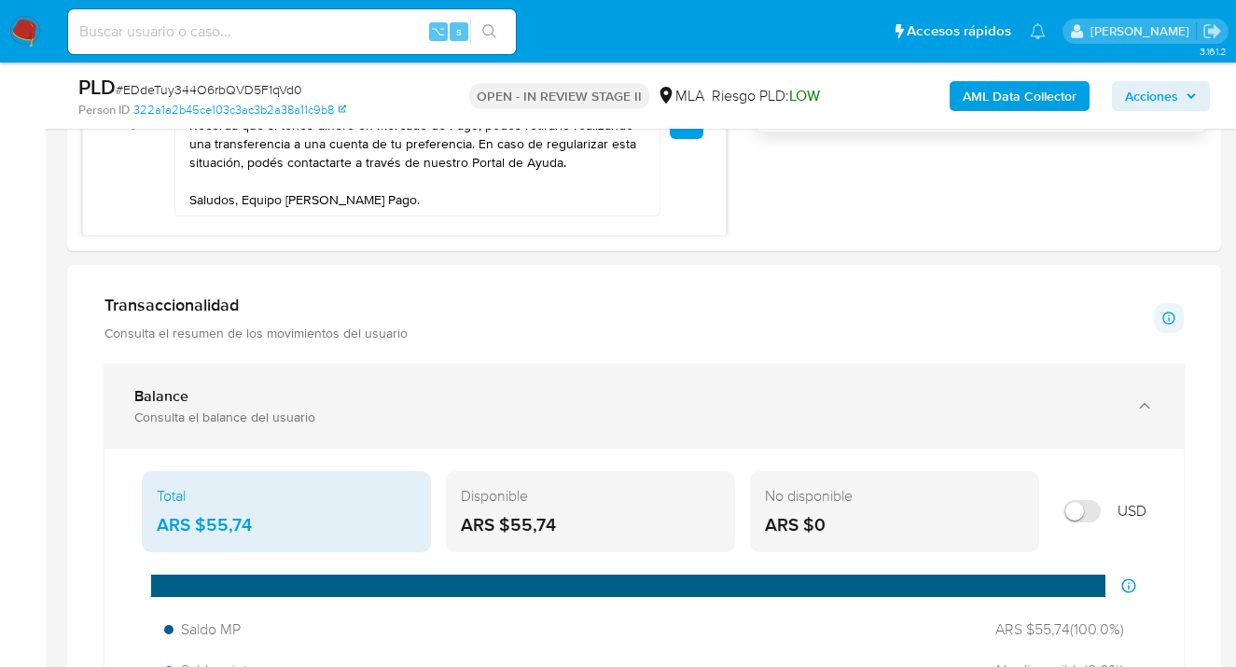
click at [1145, 402] on icon "button" at bounding box center [1144, 406] width 19 height 19
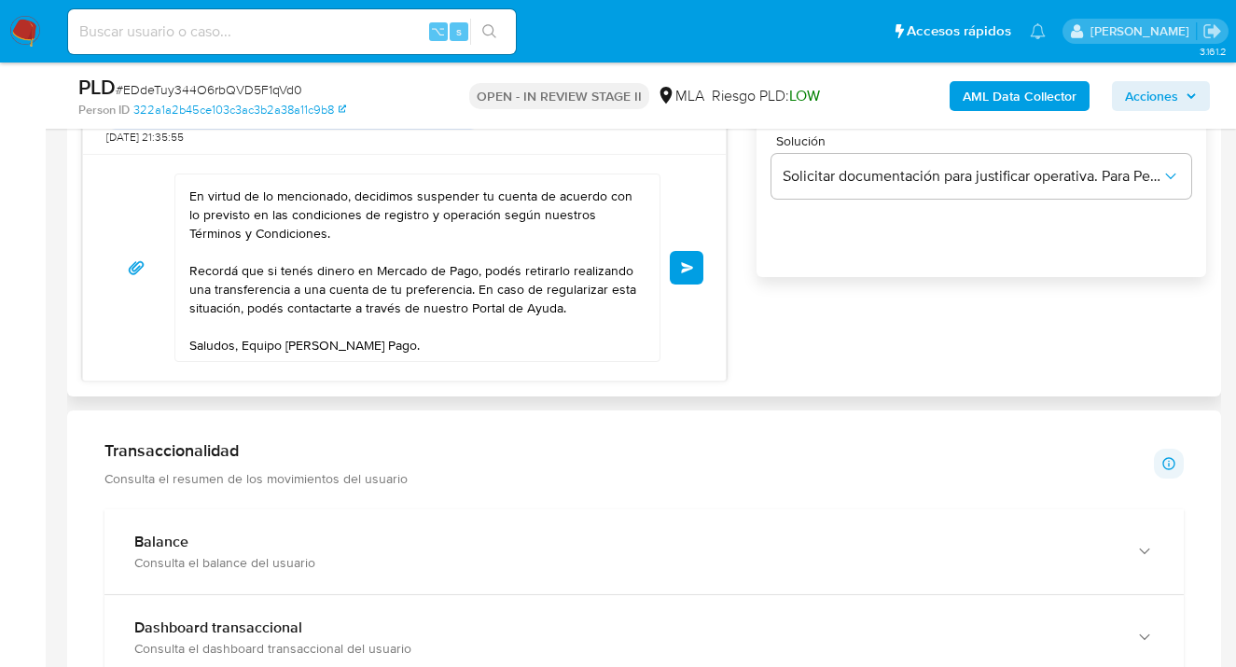
scroll to position [1228, 0]
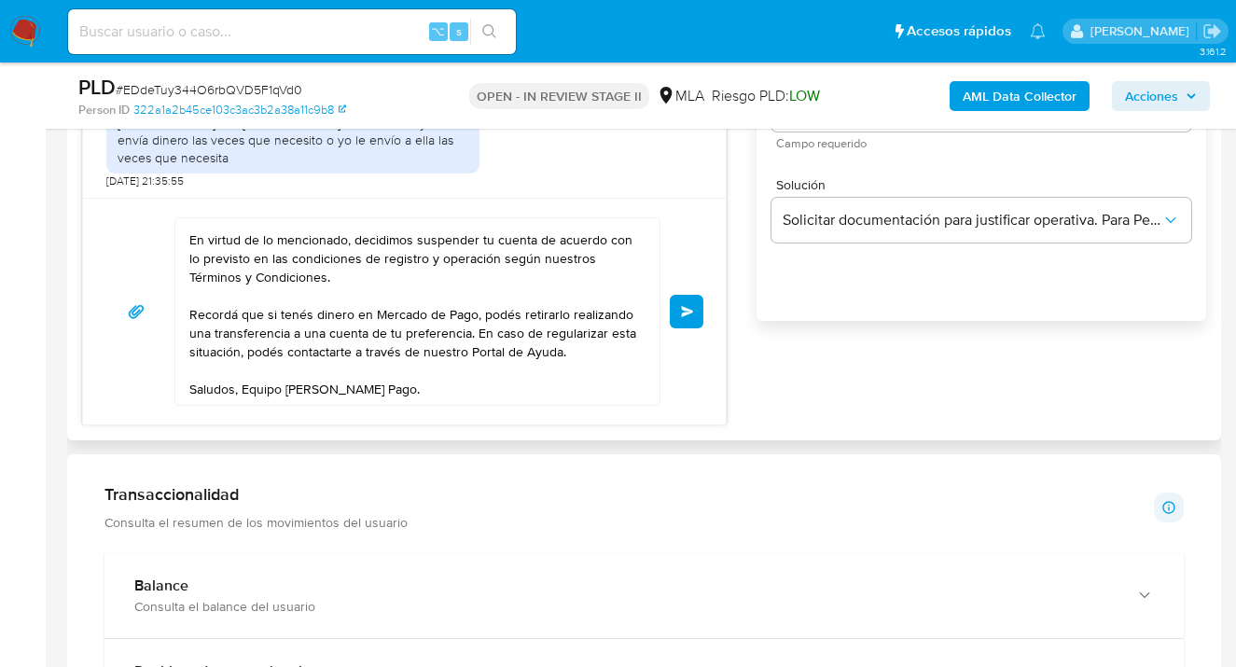
click at [689, 313] on span "Enviar" at bounding box center [687, 311] width 13 height 11
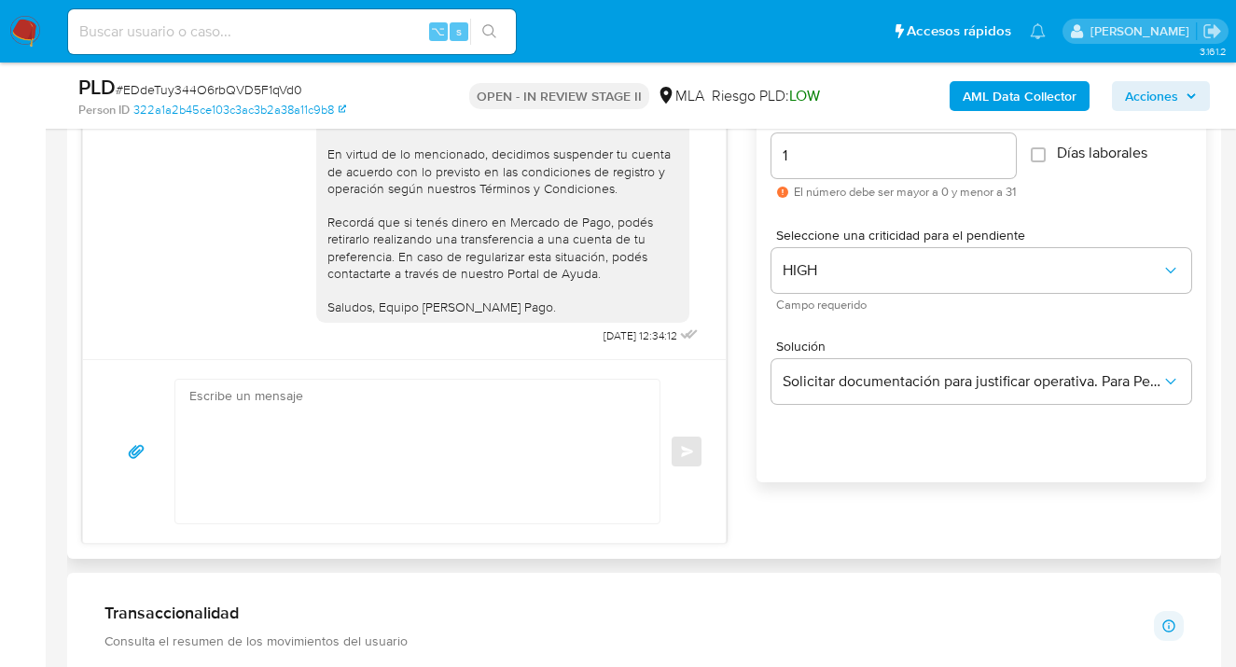
scroll to position [2449, 0]
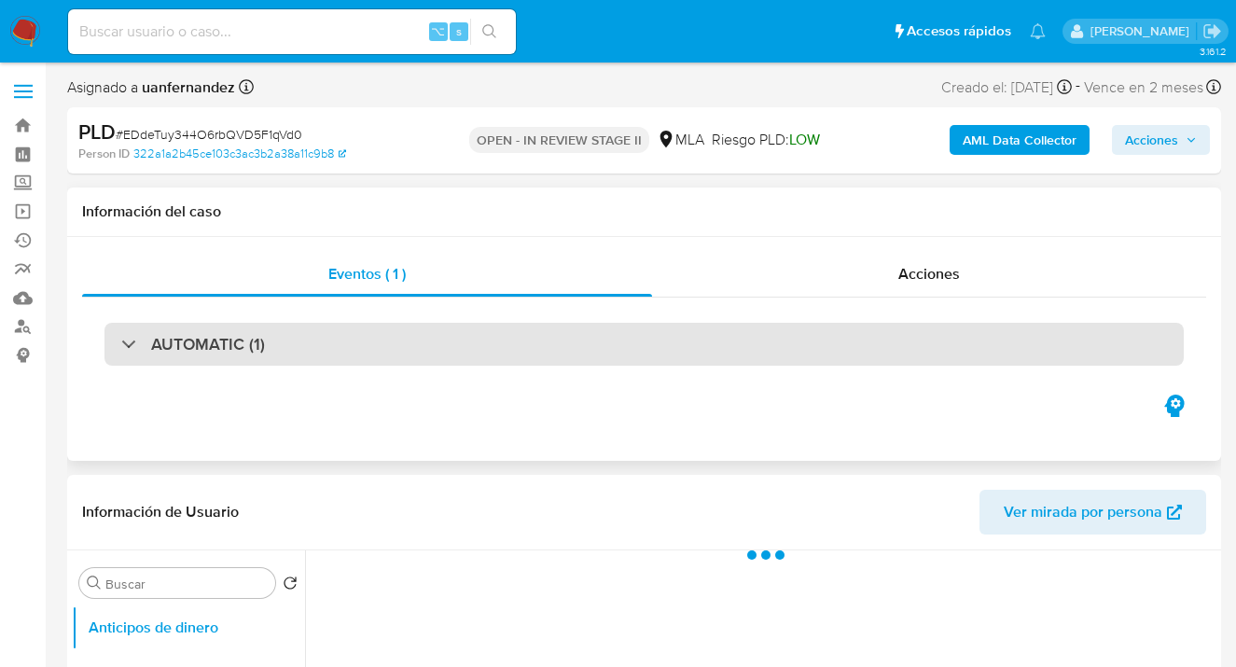
select select "10"
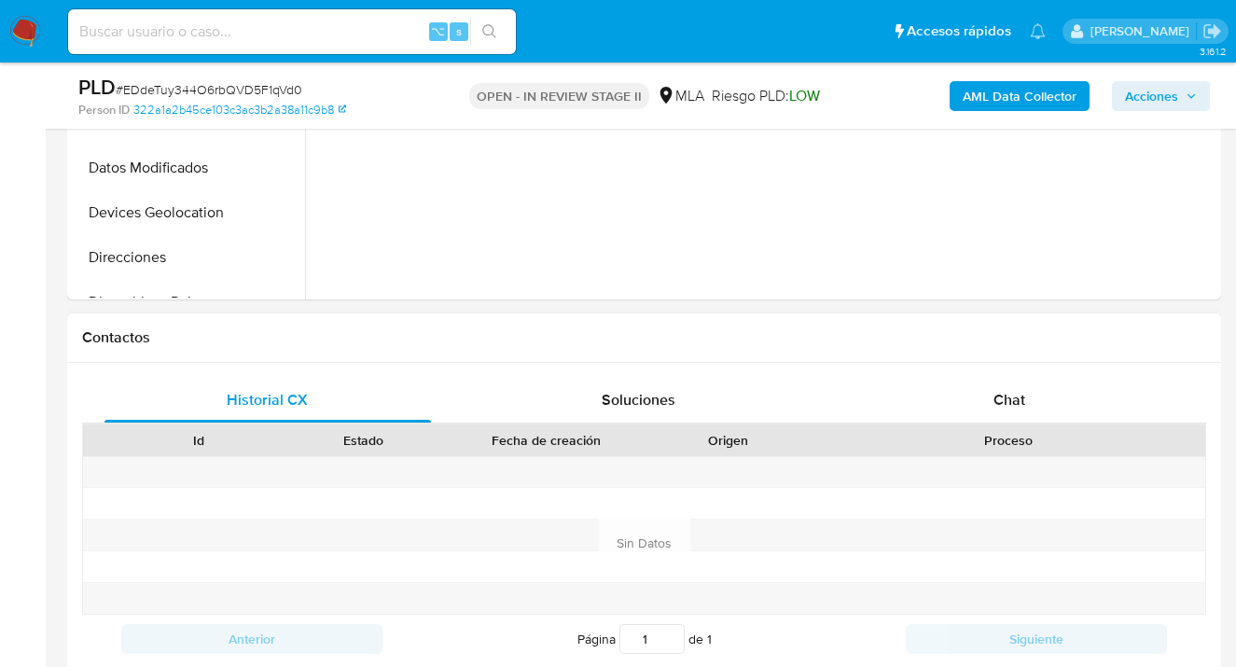
scroll to position [764, 0]
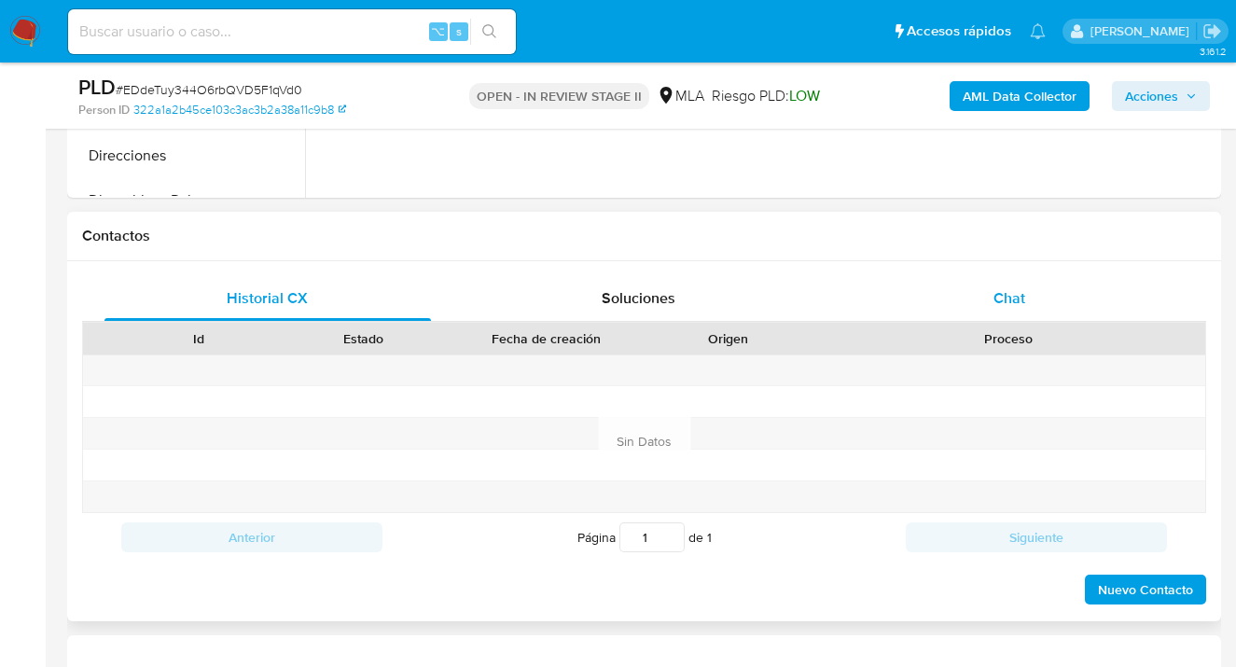
click at [1010, 297] on span "Chat" at bounding box center [1010, 297] width 32 height 21
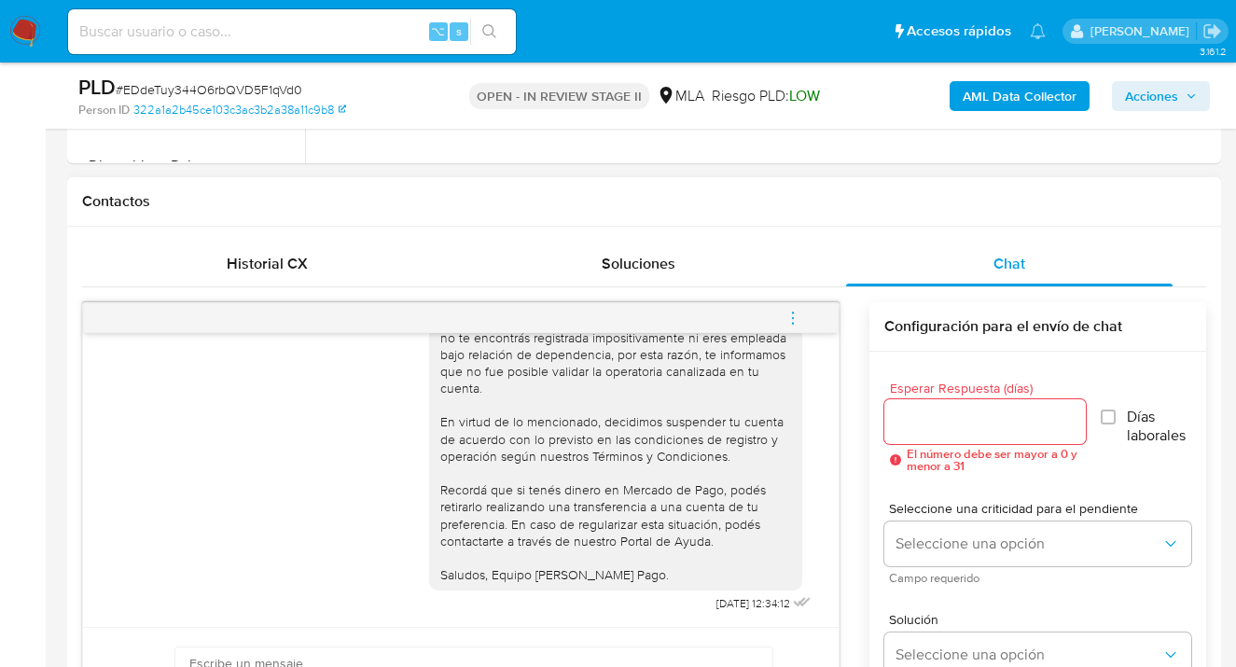
scroll to position [800, 0]
click at [790, 313] on icon "menu-action" at bounding box center [793, 317] width 17 height 17
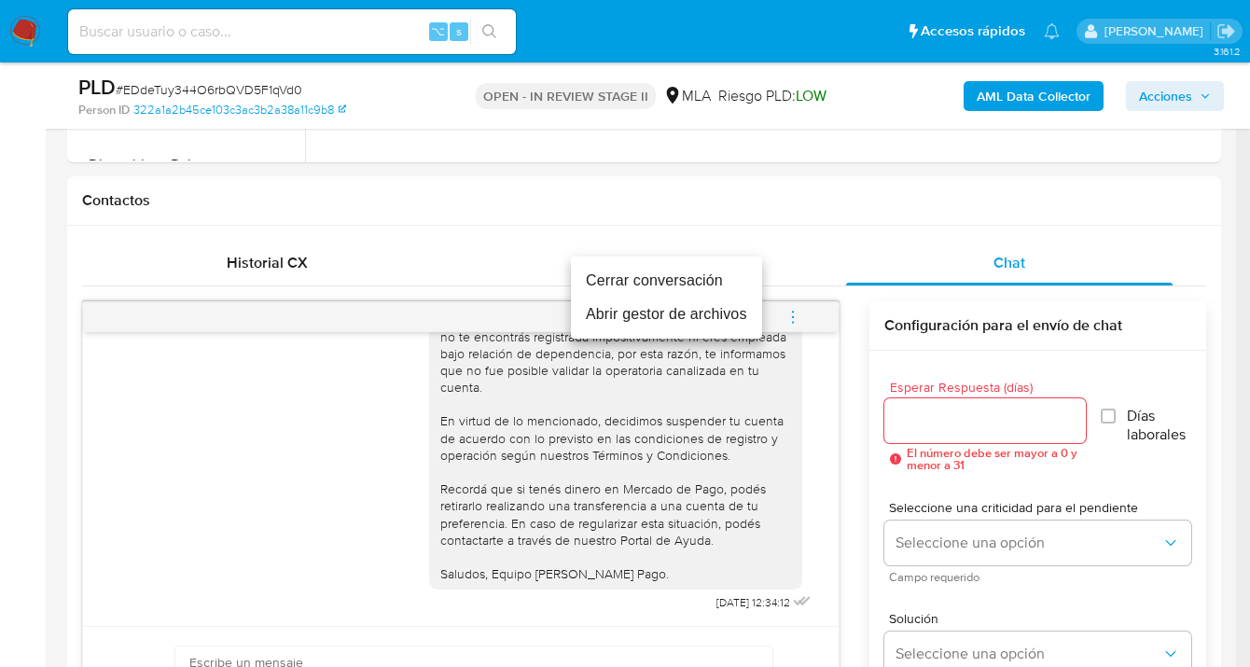
click at [626, 272] on li "Cerrar conversación" at bounding box center [666, 281] width 191 height 34
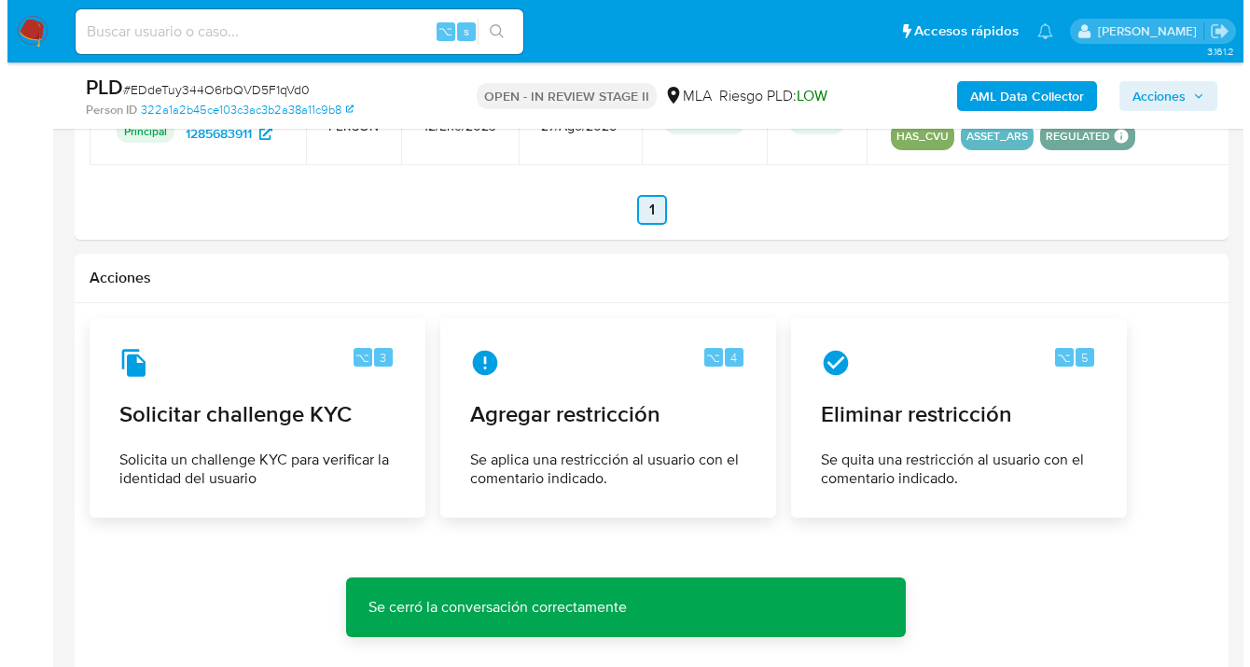
scroll to position [2911, 0]
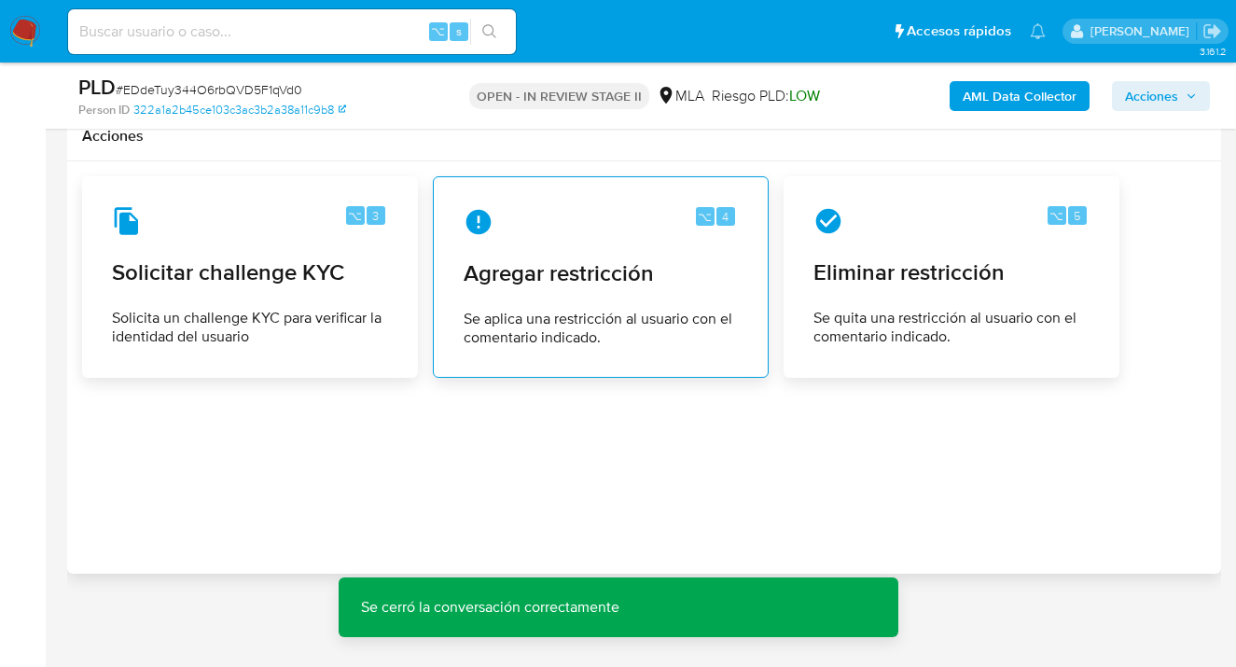
click at [577, 274] on span "Agregar restricción" at bounding box center [601, 273] width 274 height 28
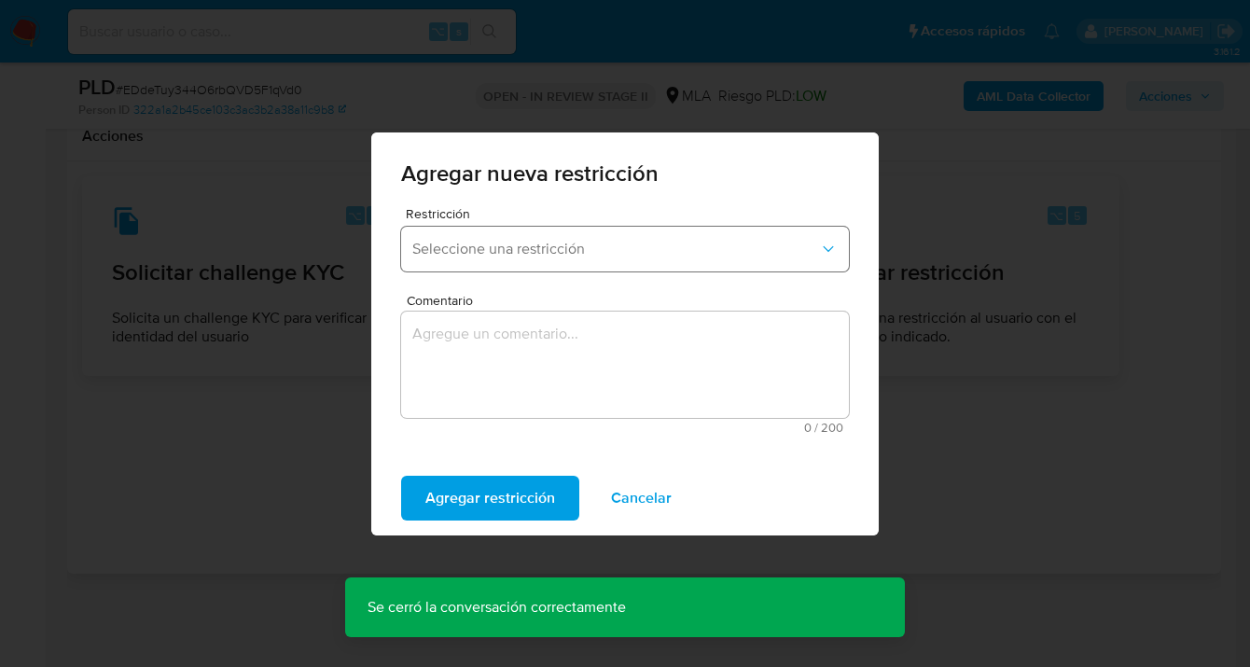
click at [517, 256] on span "Seleccione una restricción" at bounding box center [615, 249] width 407 height 19
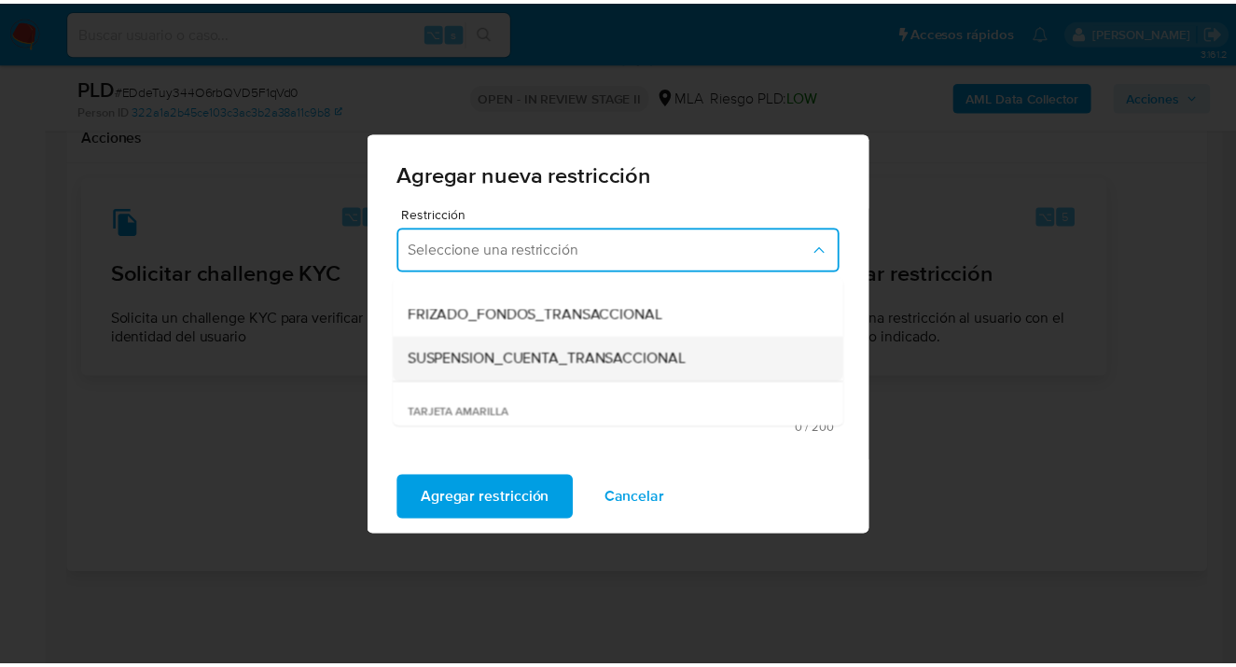
scroll to position [223, 0]
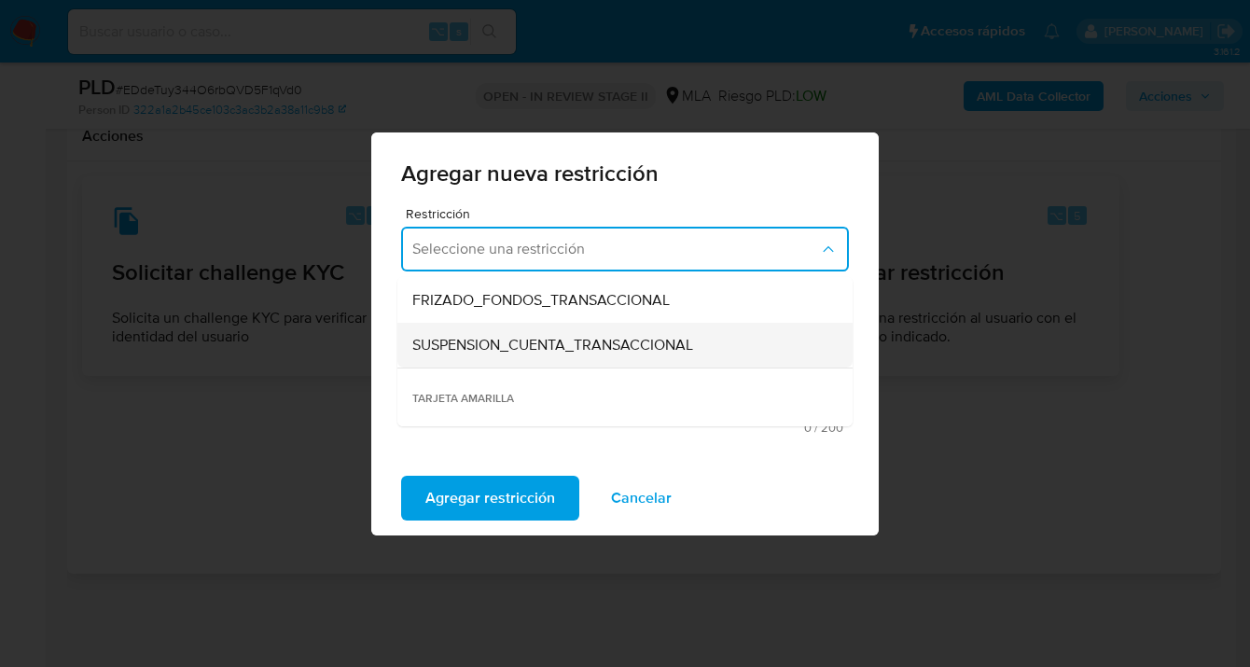
click at [521, 343] on span "SUSPENSION_CUENTA_TRANSACCIONAL" at bounding box center [552, 345] width 281 height 19
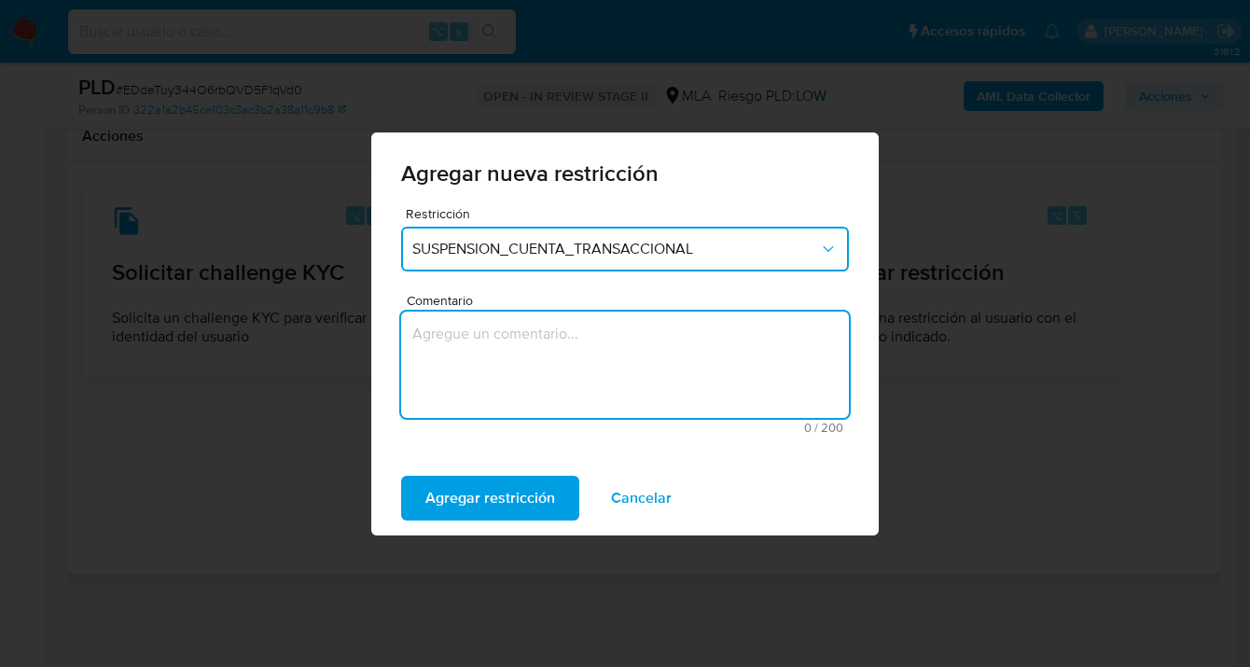
click at [501, 365] on textarea "Comentario" at bounding box center [625, 365] width 448 height 106
type textarea "A"
click at [634, 494] on span "Cancelar" at bounding box center [641, 498] width 61 height 41
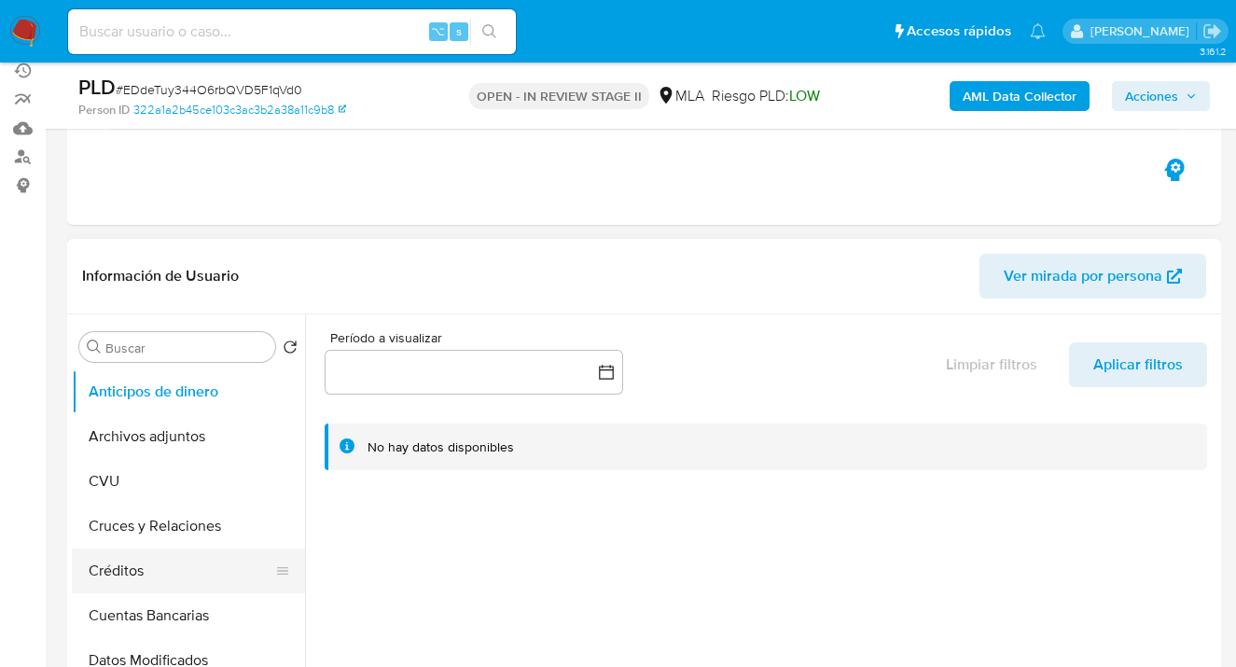
scroll to position [415, 0]
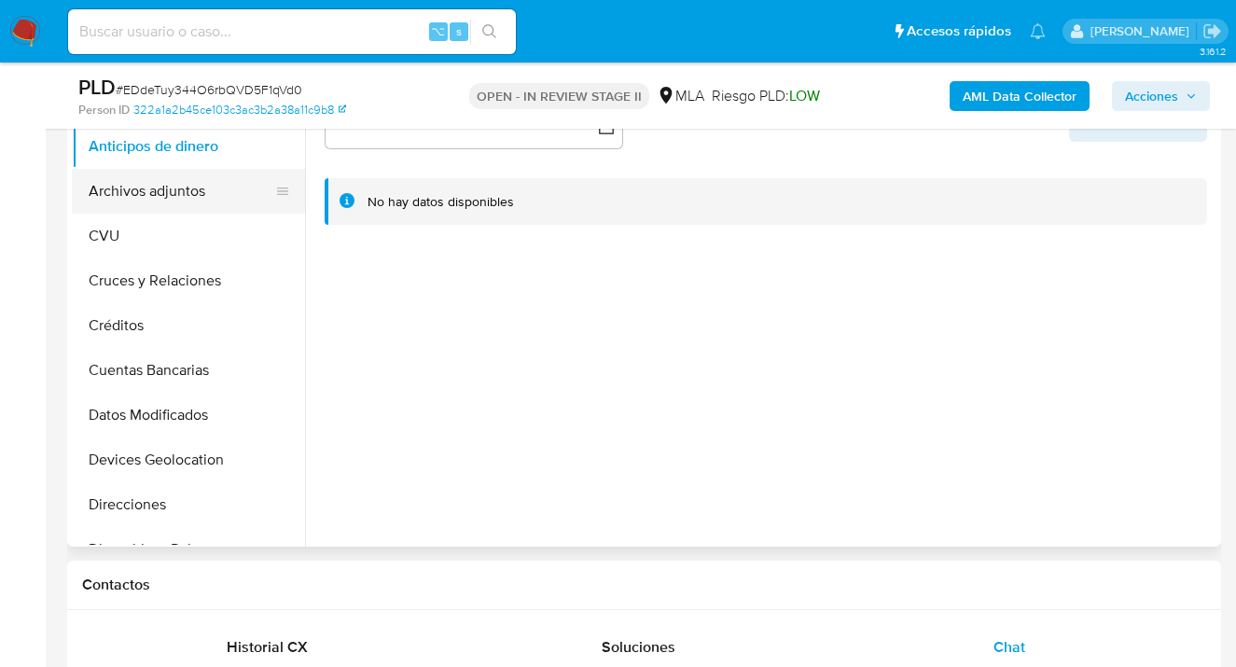
click at [199, 201] on button "Archivos adjuntos" at bounding box center [181, 191] width 218 height 45
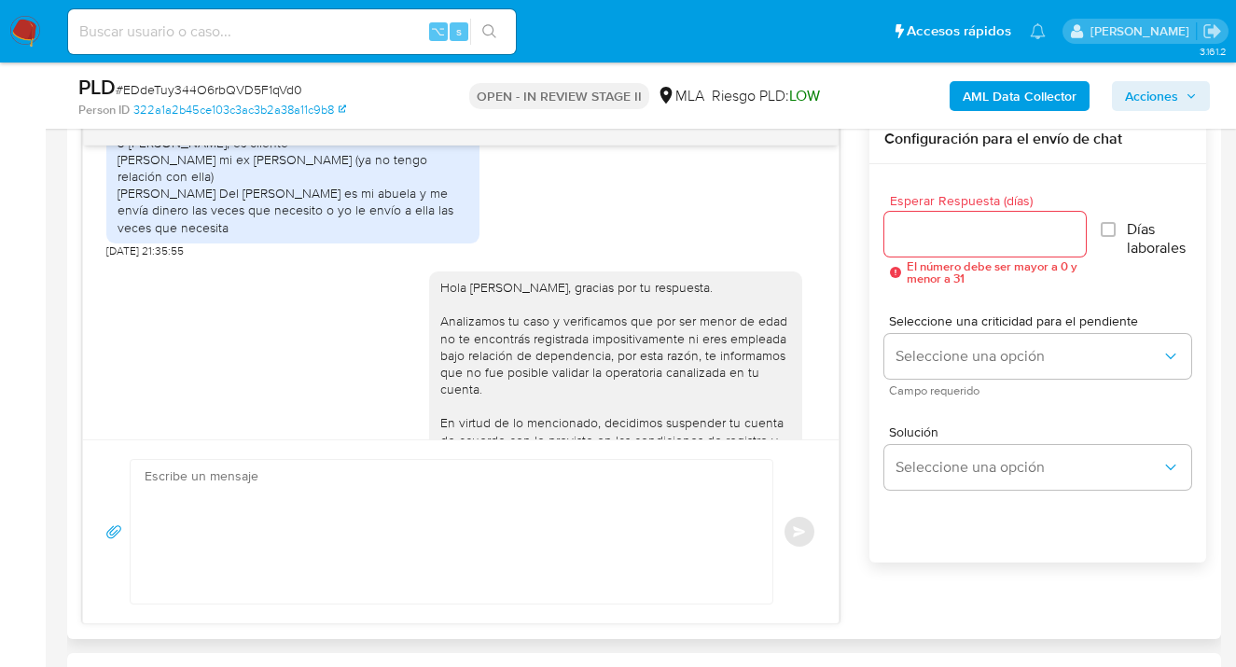
scroll to position [2222, 0]
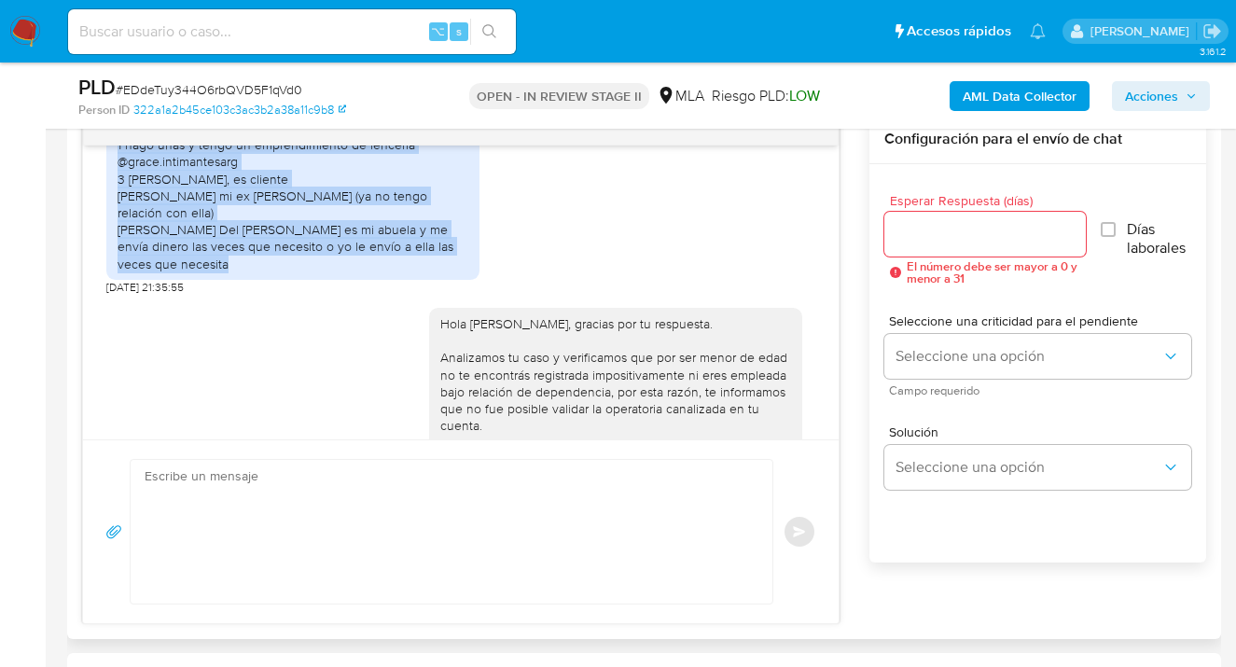
drag, startPoint x: 118, startPoint y: 198, endPoint x: 272, endPoint y: 297, distance: 183.8
click at [272, 272] on div "1 hago uñas y tengo un emprendimiento de lencería @grace.intimantesarg 3 [PERSO…" at bounding box center [293, 204] width 351 height 136
copy div "1 hago uñas y tengo un emprendimiento de lencería @grace.intimantesarg 3 [PERSO…"
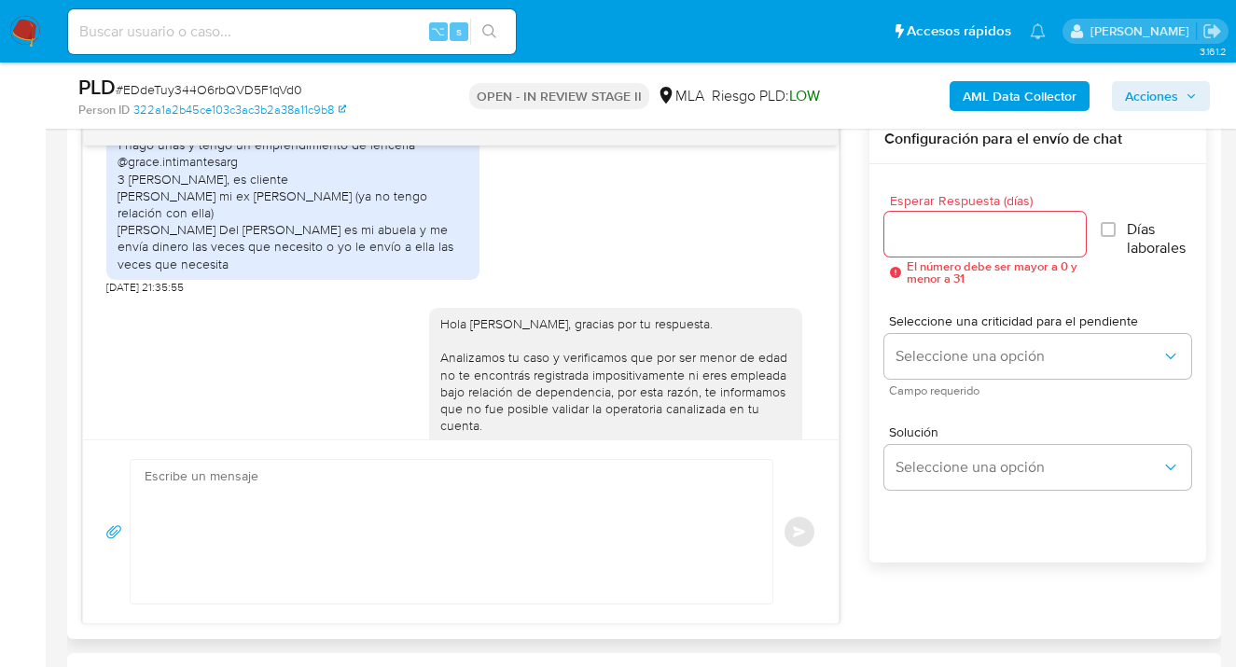
click at [711, 230] on div "1 hago uñas y tengo un emprendimiento de lencería @grace.intimantesarg 3 juan p…" at bounding box center [460, 206] width 709 height 175
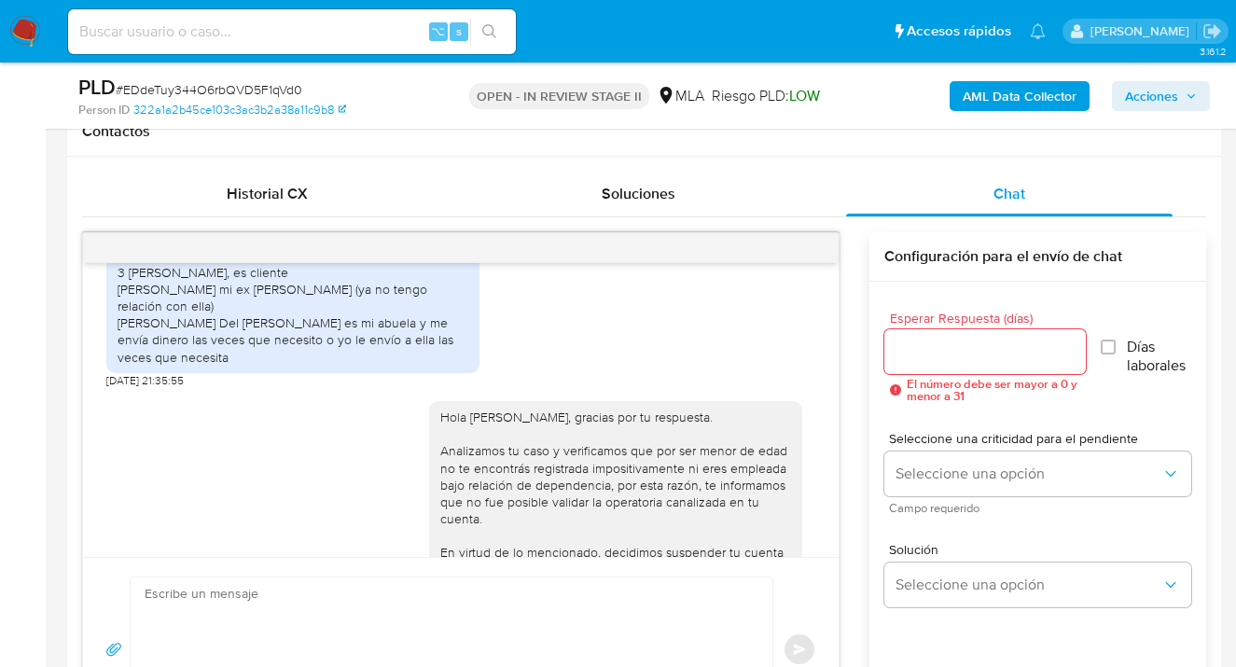
scroll to position [2227, 0]
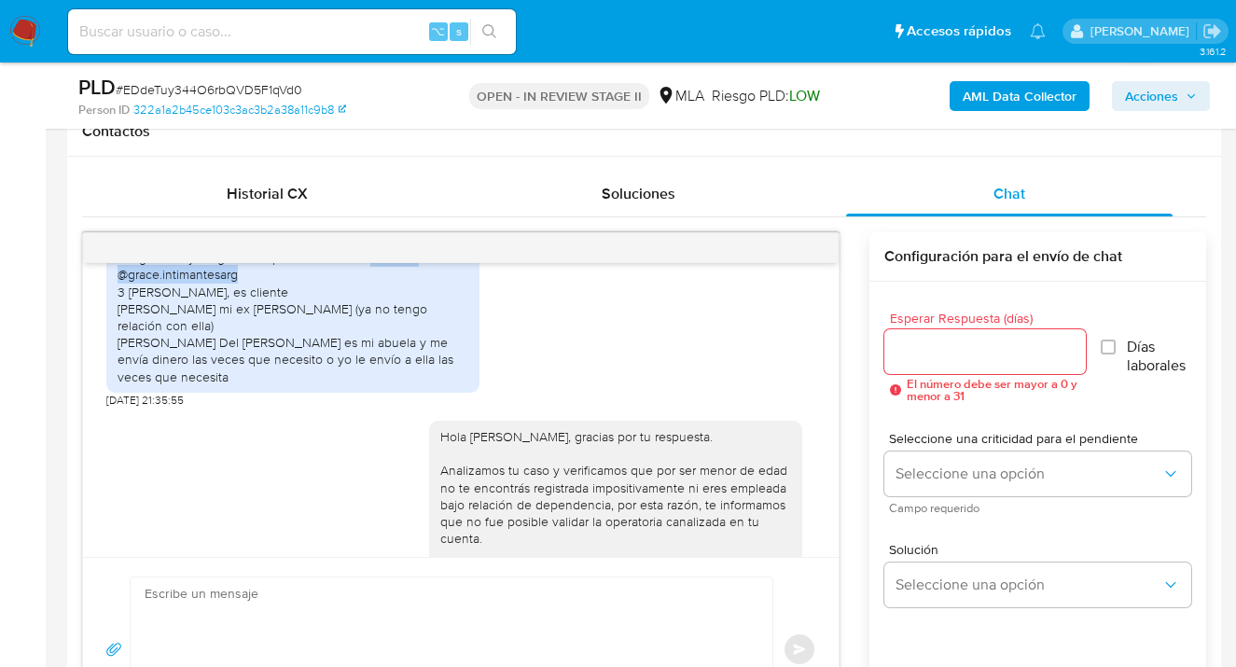
drag, startPoint x: 364, startPoint y: 307, endPoint x: 334, endPoint y: 329, distance: 37.3
click at [334, 329] on div "1 hago uñas y tengo un emprendimiento de lencería @grace.intimantesarg 3 [PERSO…" at bounding box center [293, 317] width 351 height 136
copy div "lencería @grace.intimantesarg"
click at [660, 403] on div "1 hago uñas y tengo un emprendimiento de lencería @grace.intimantesarg 3 juan p…" at bounding box center [460, 319] width 709 height 175
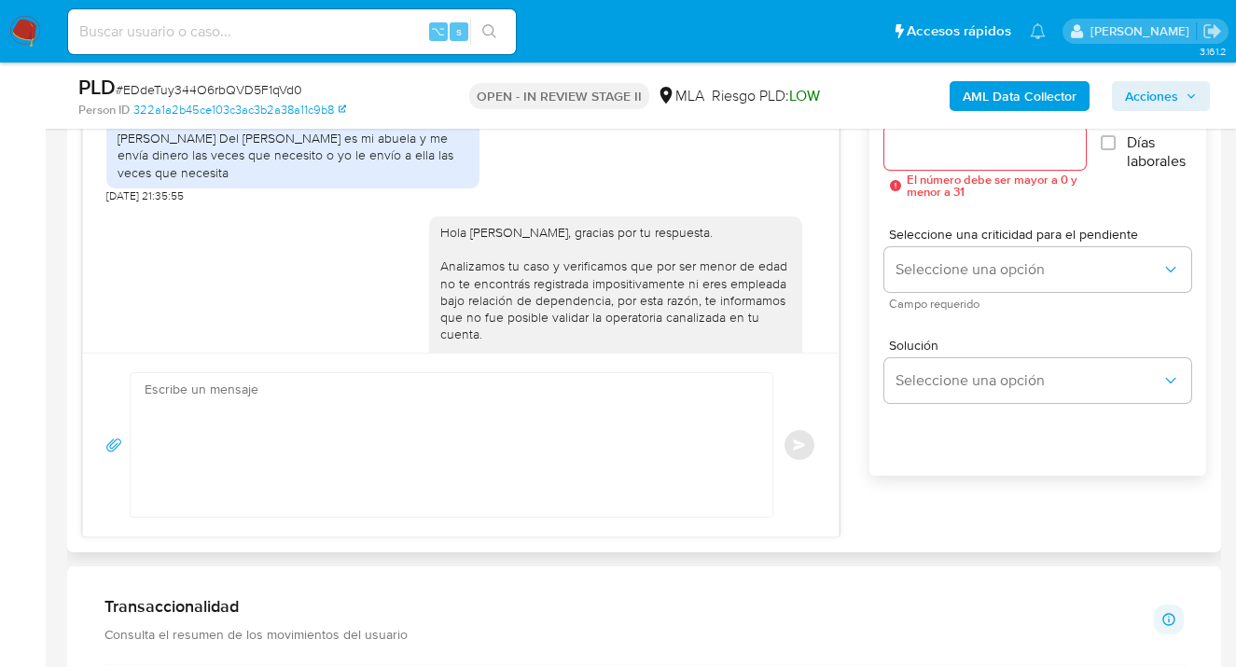
scroll to position [2480, 0]
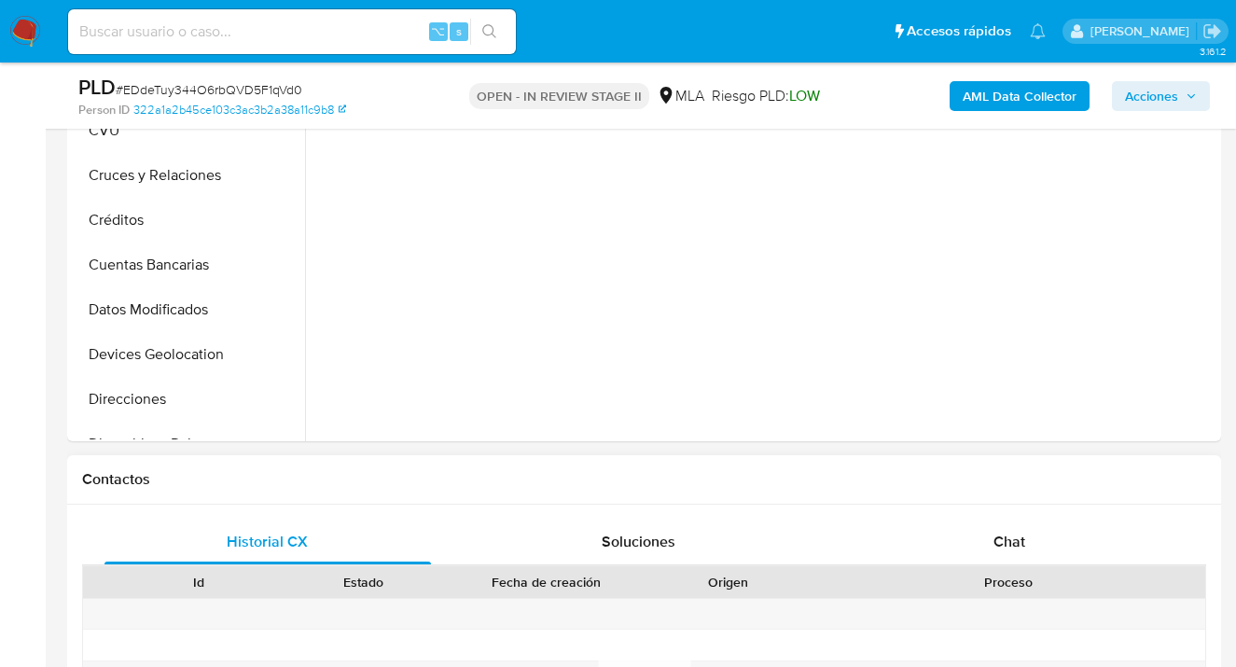
scroll to position [718, 0]
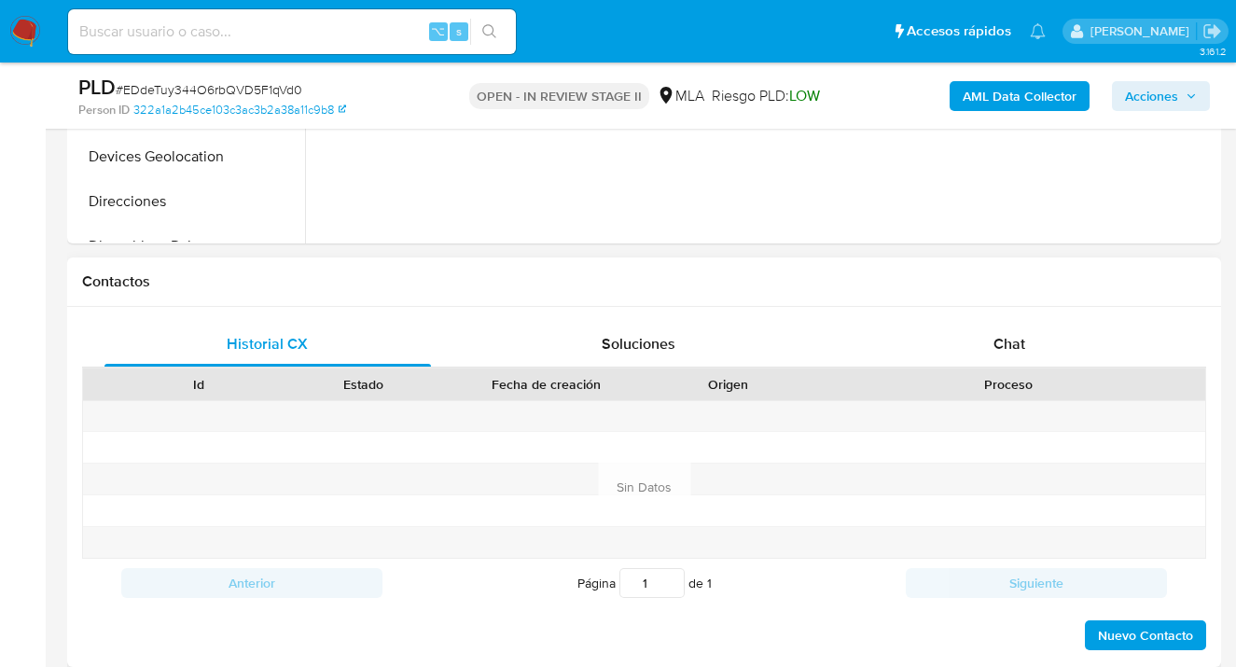
select select "10"
click at [1013, 349] on span "Chat" at bounding box center [1010, 343] width 32 height 21
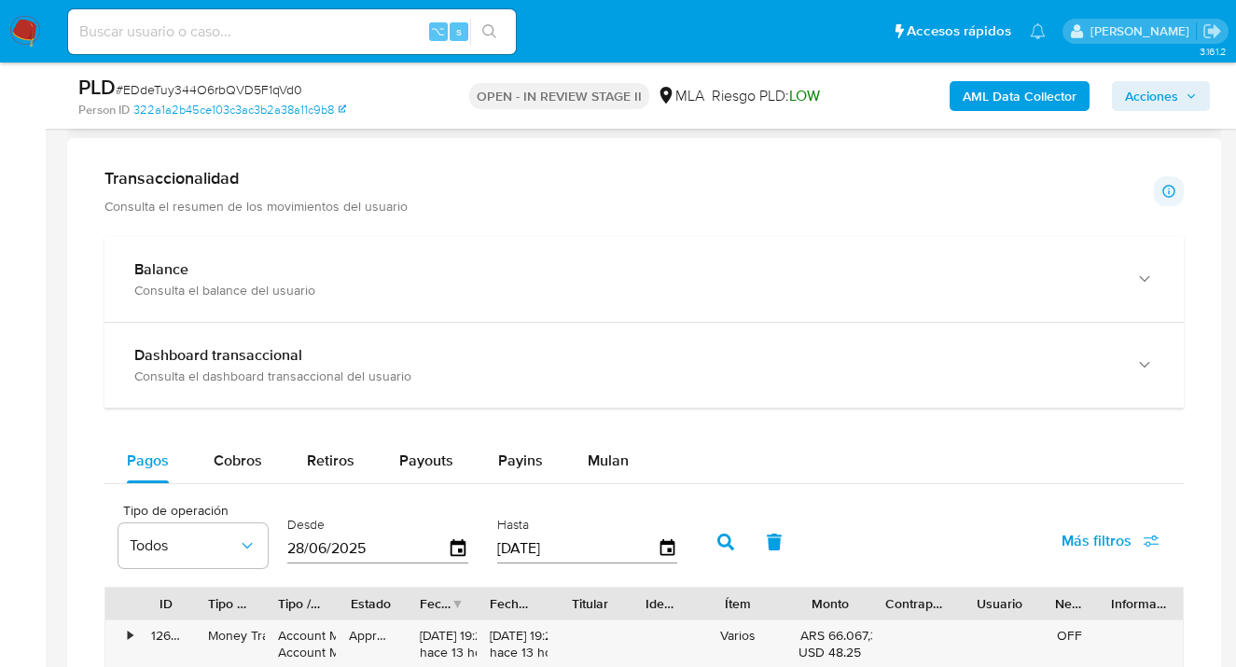
scroll to position [857, 0]
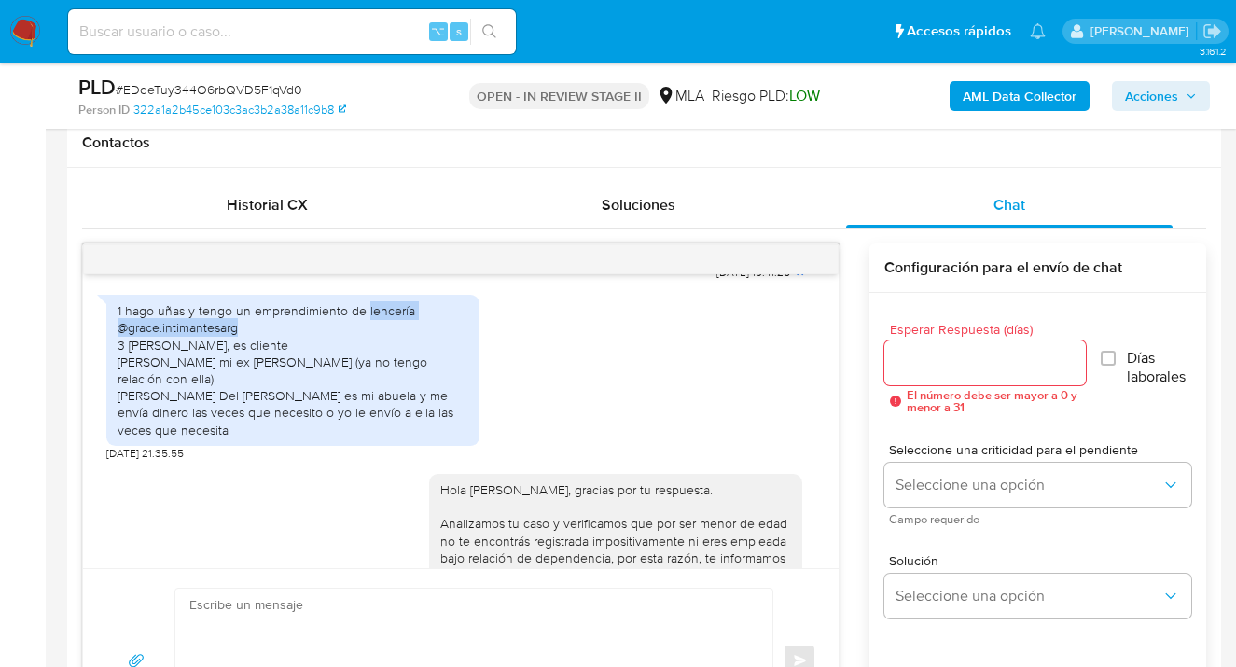
drag, startPoint x: 364, startPoint y: 362, endPoint x: 365, endPoint y: 376, distance: 14.0
click at [366, 377] on div "1 hago uñas y tengo un emprendimiento de lencería @grace.intimantesarg 3 [PERSO…" at bounding box center [293, 370] width 351 height 136
copy div "lencería @grace.intimantesarg"
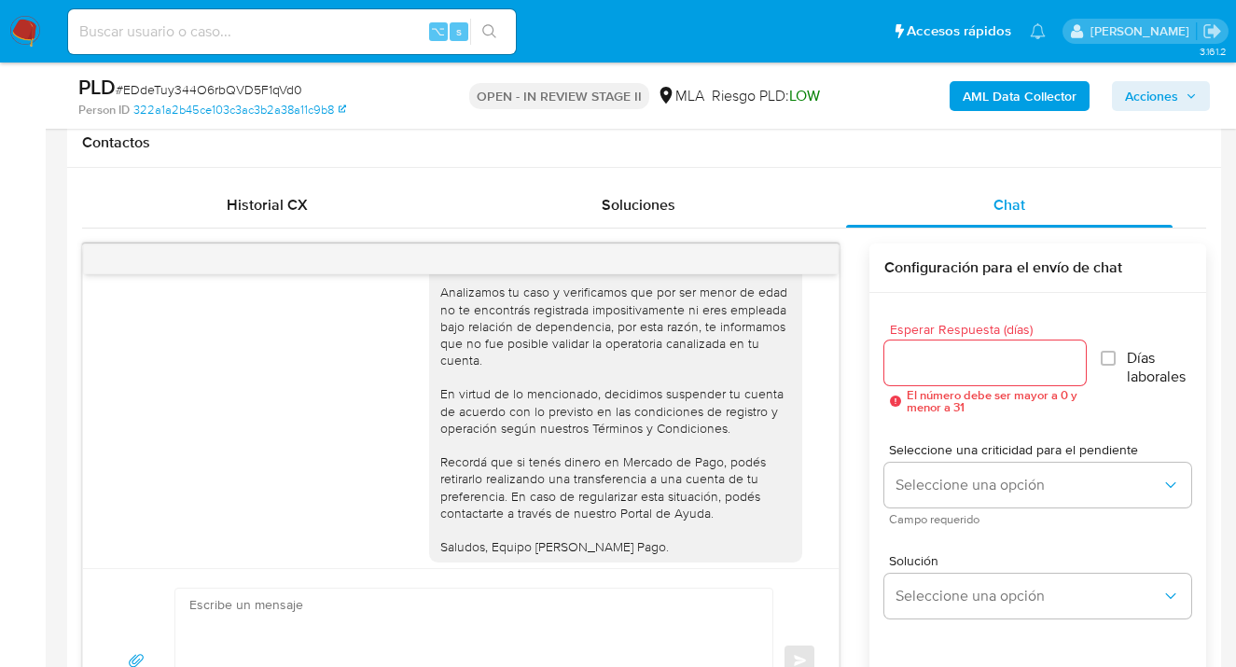
scroll to position [2480, 0]
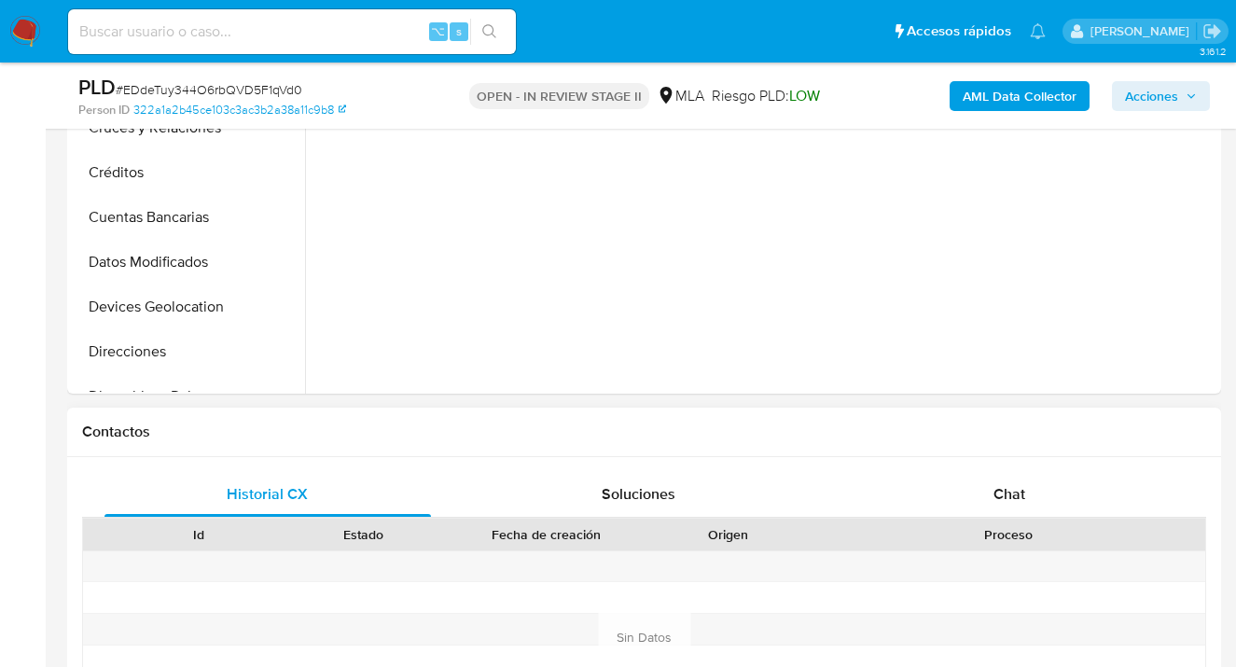
scroll to position [781, 0]
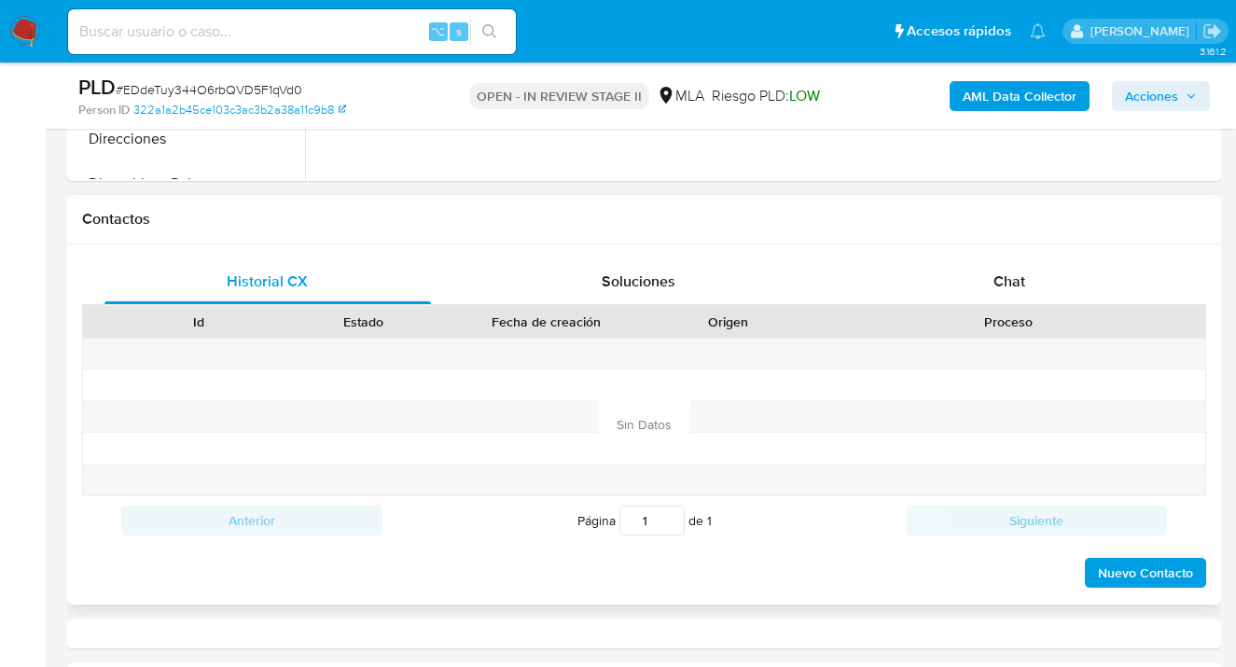
select select "10"
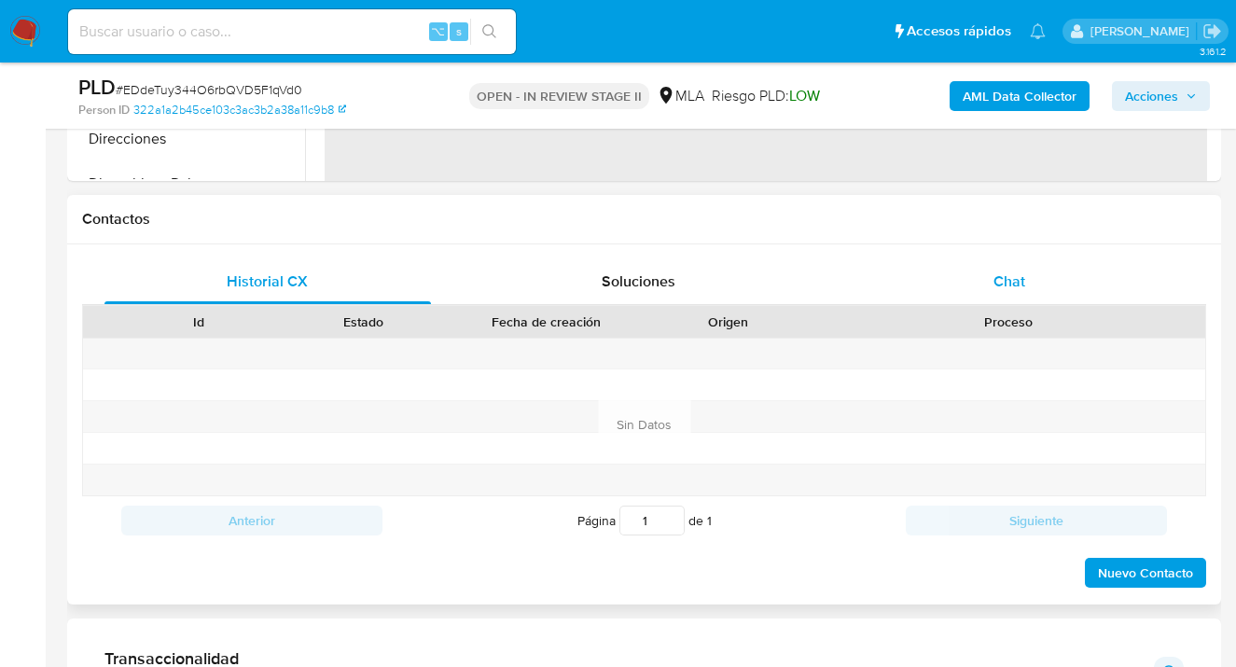
click at [1004, 285] on span "Chat" at bounding box center [1010, 281] width 32 height 21
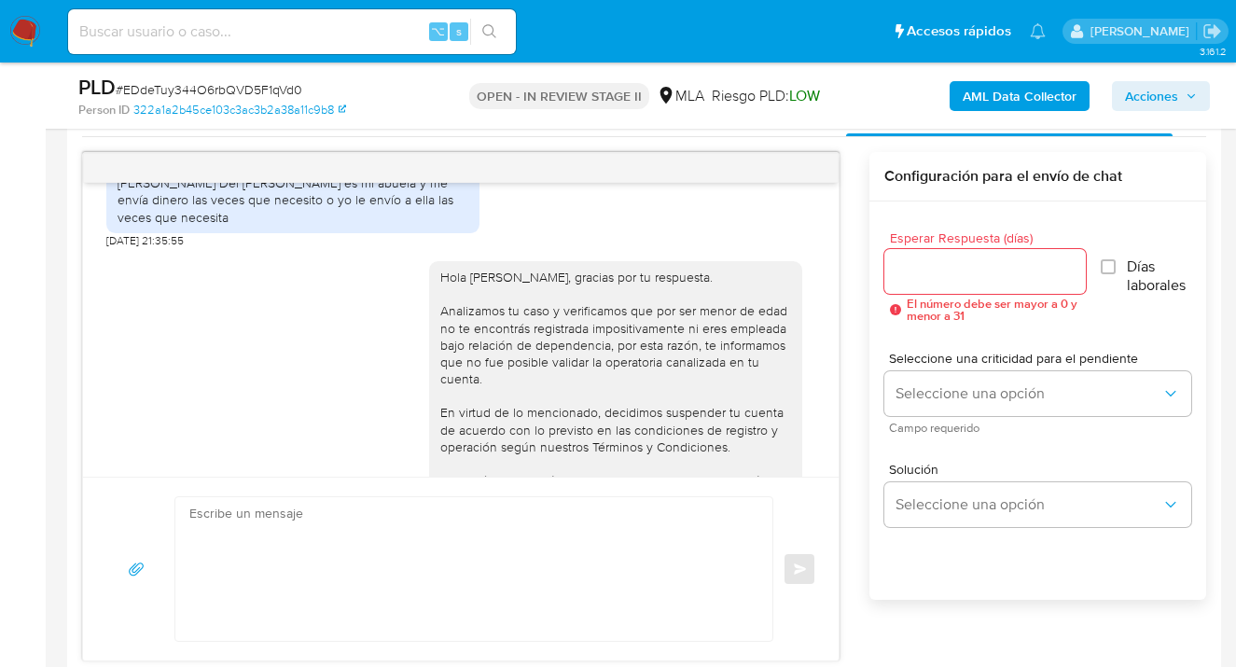
scroll to position [2138, 0]
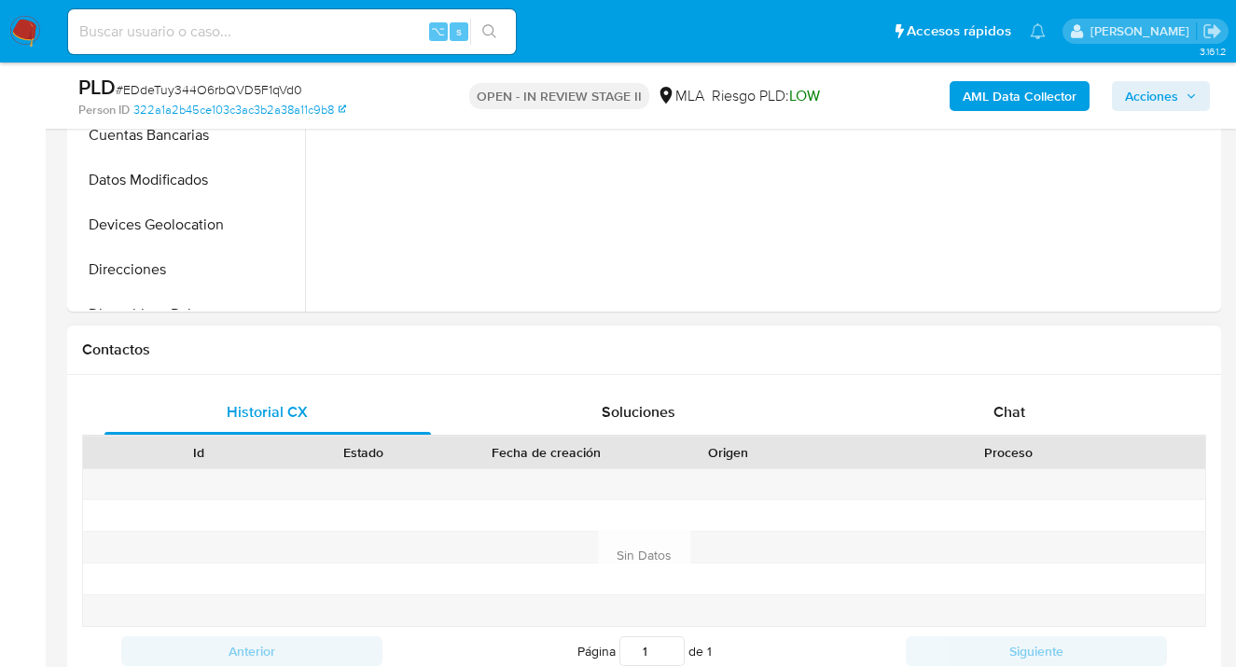
scroll to position [777, 0]
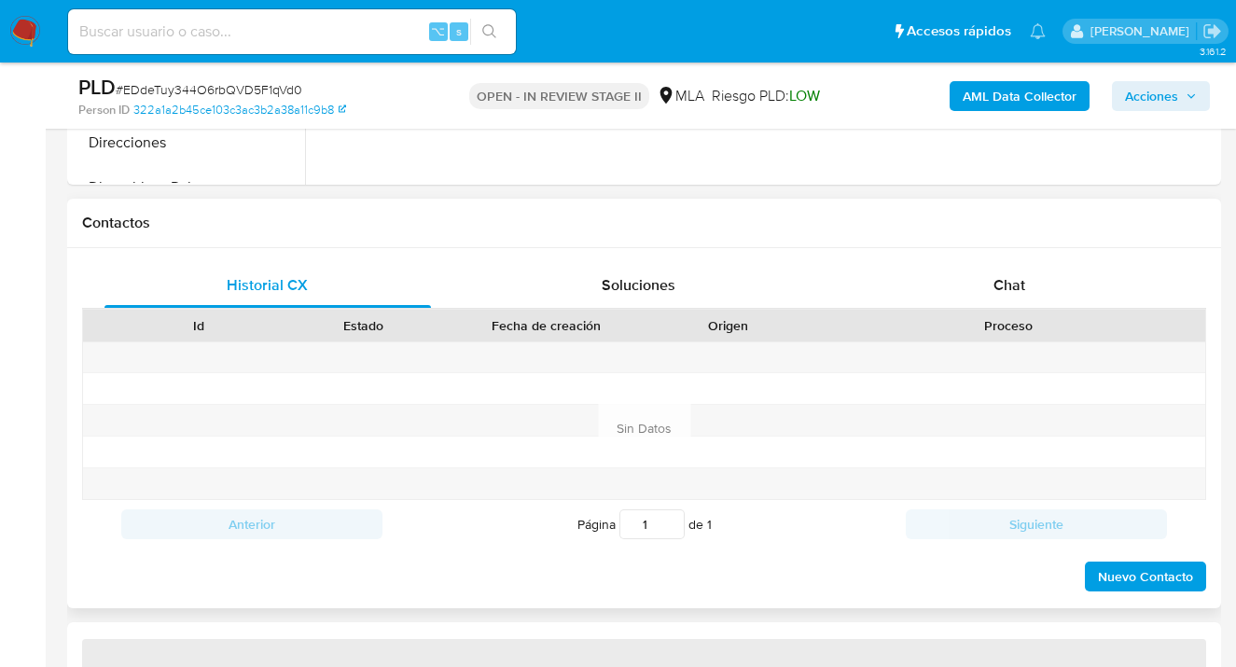
select select "10"
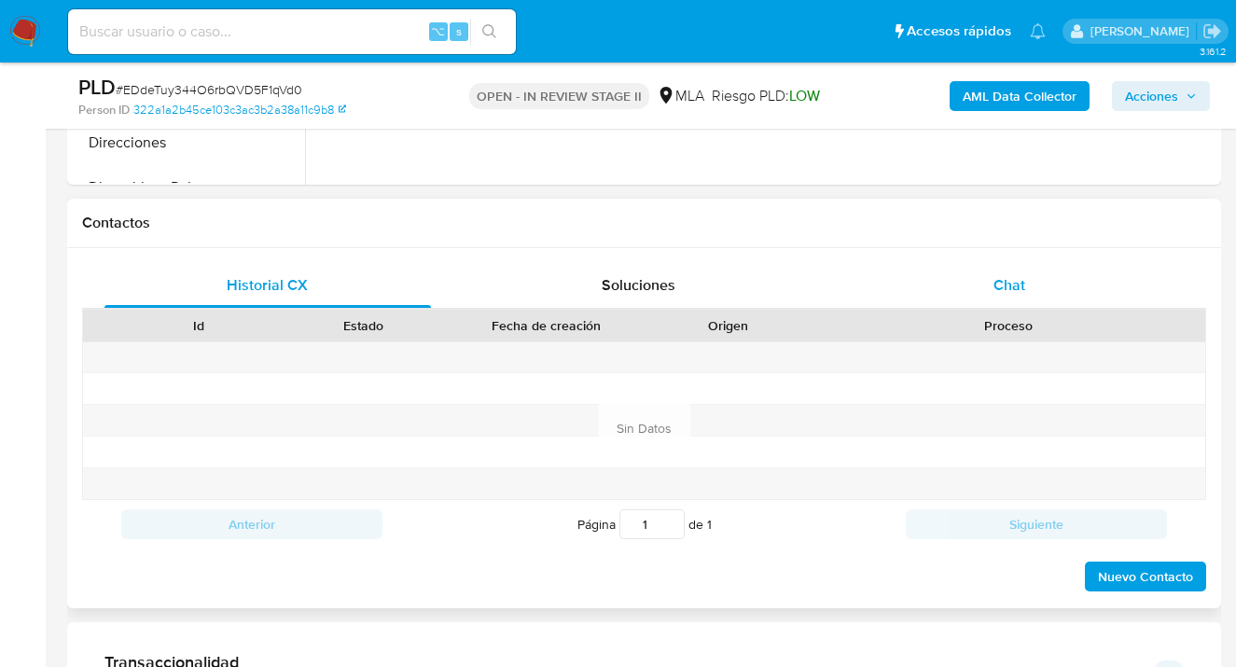
click at [999, 289] on span "Chat" at bounding box center [1010, 284] width 32 height 21
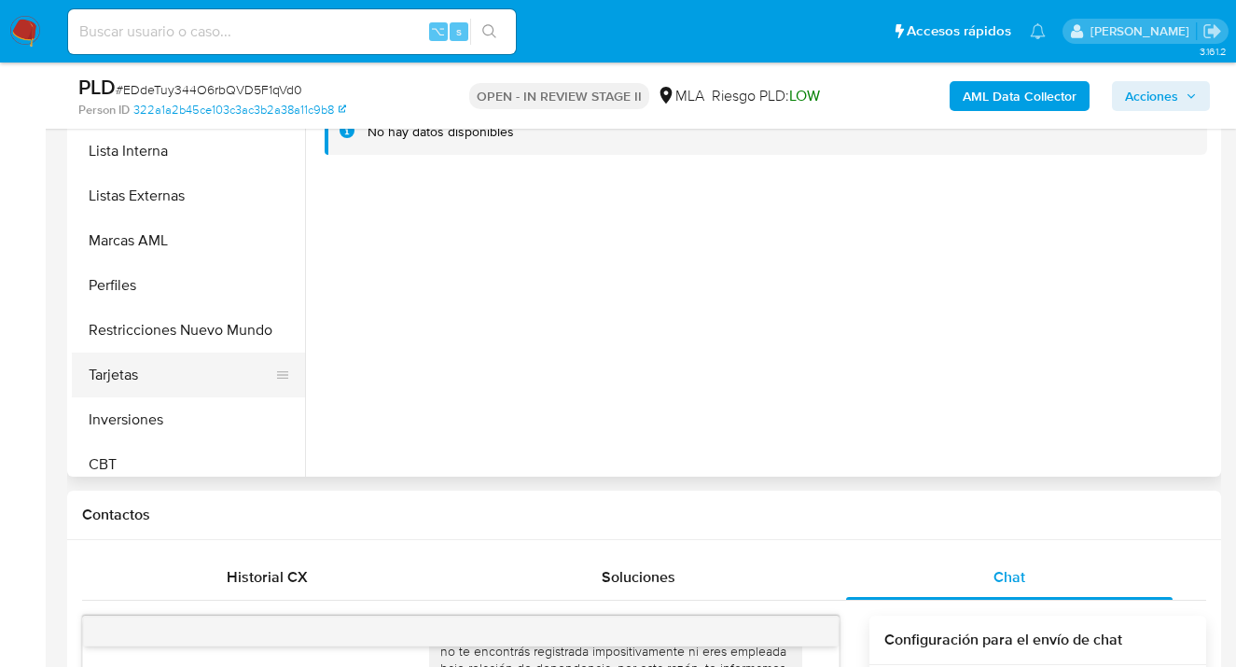
scroll to position [968, 0]
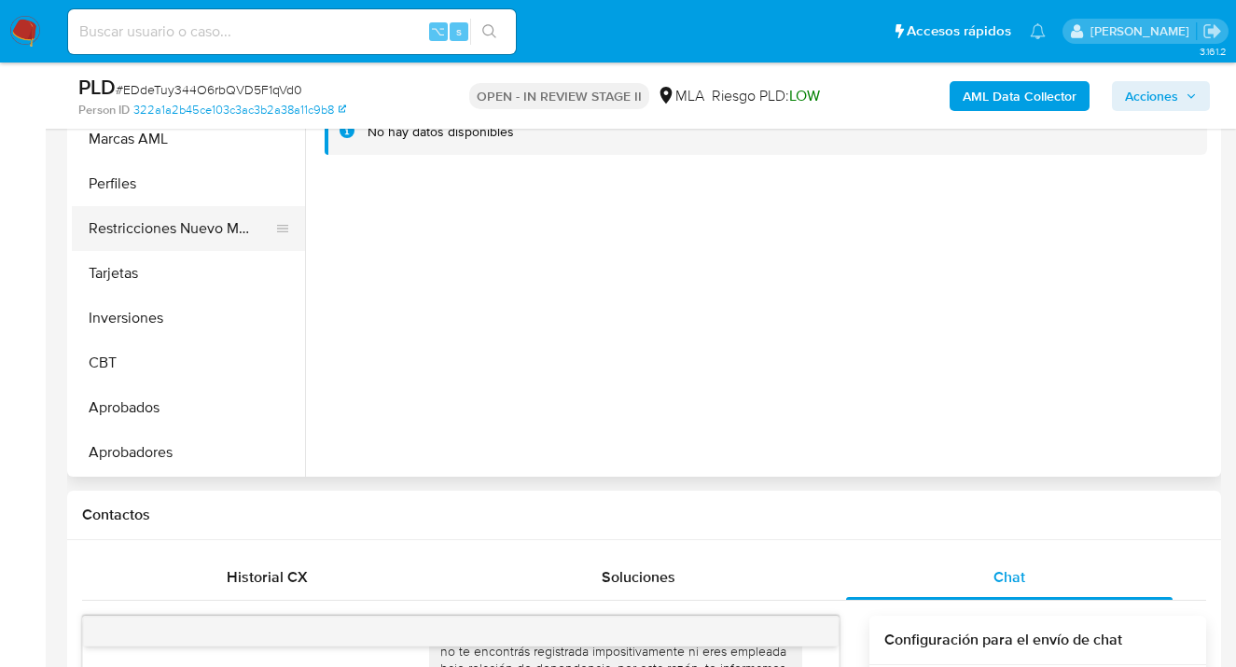
click at [196, 241] on button "Restricciones Nuevo Mundo" at bounding box center [181, 228] width 218 height 45
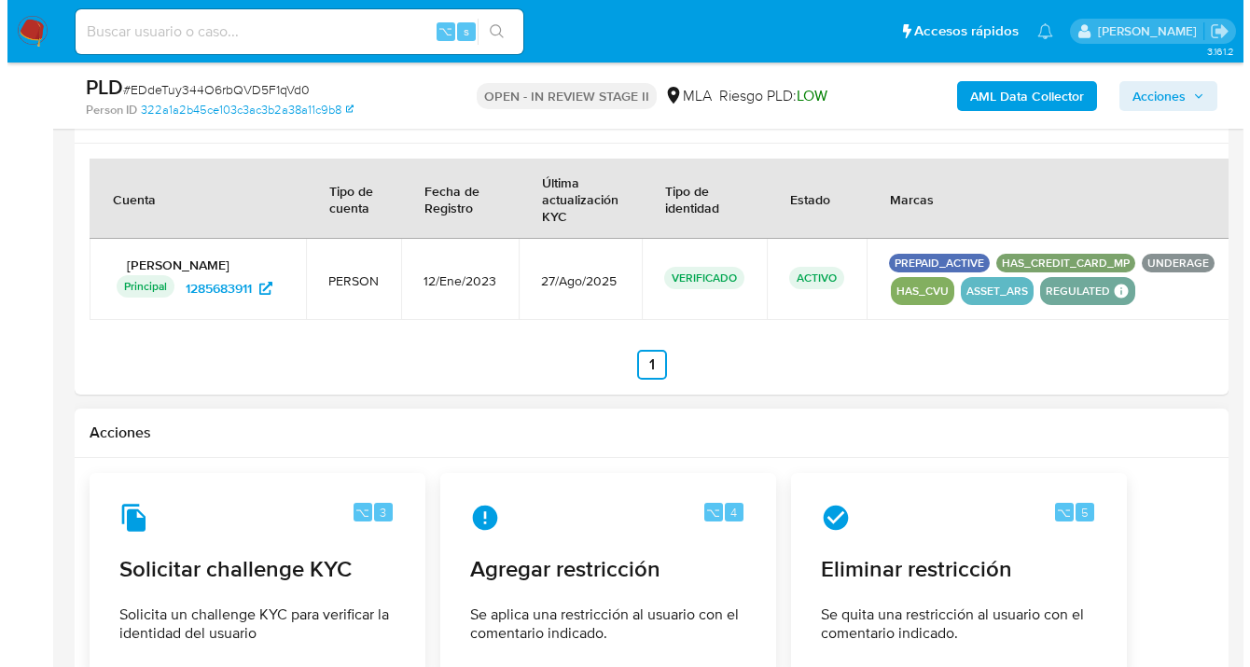
scroll to position [2911, 0]
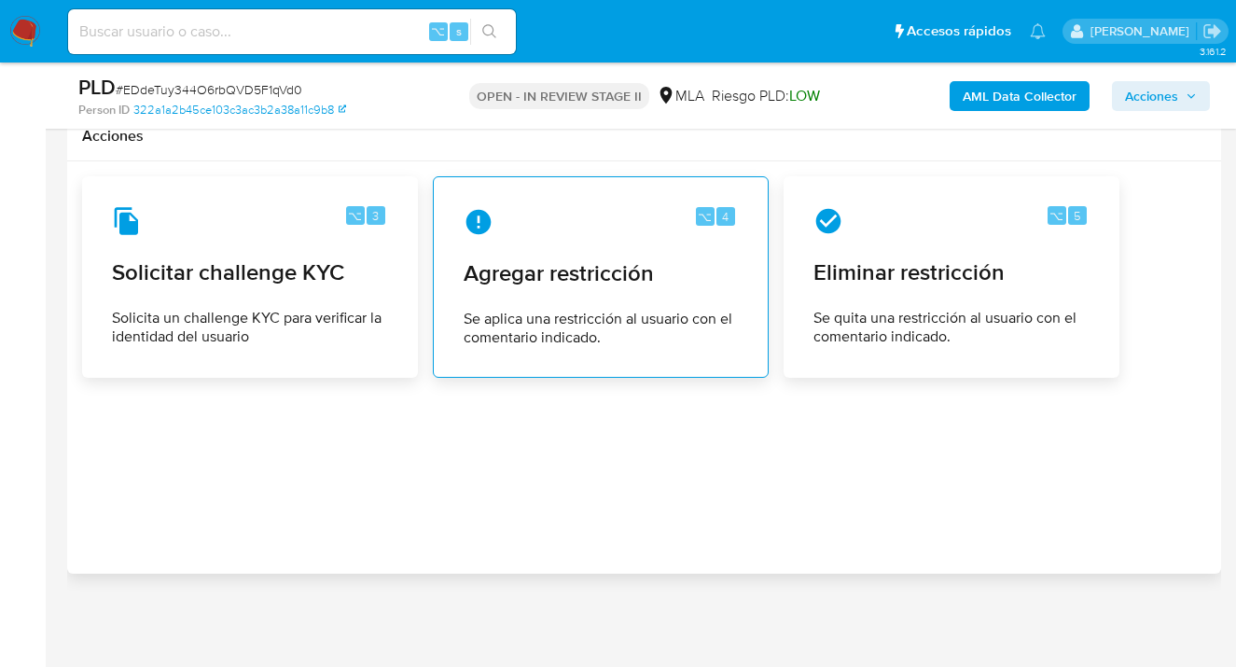
click at [590, 244] on div "⌥ 4 Agregar restricción Se aplica una restricción al usuario con el comentario …" at bounding box center [601, 277] width 304 height 170
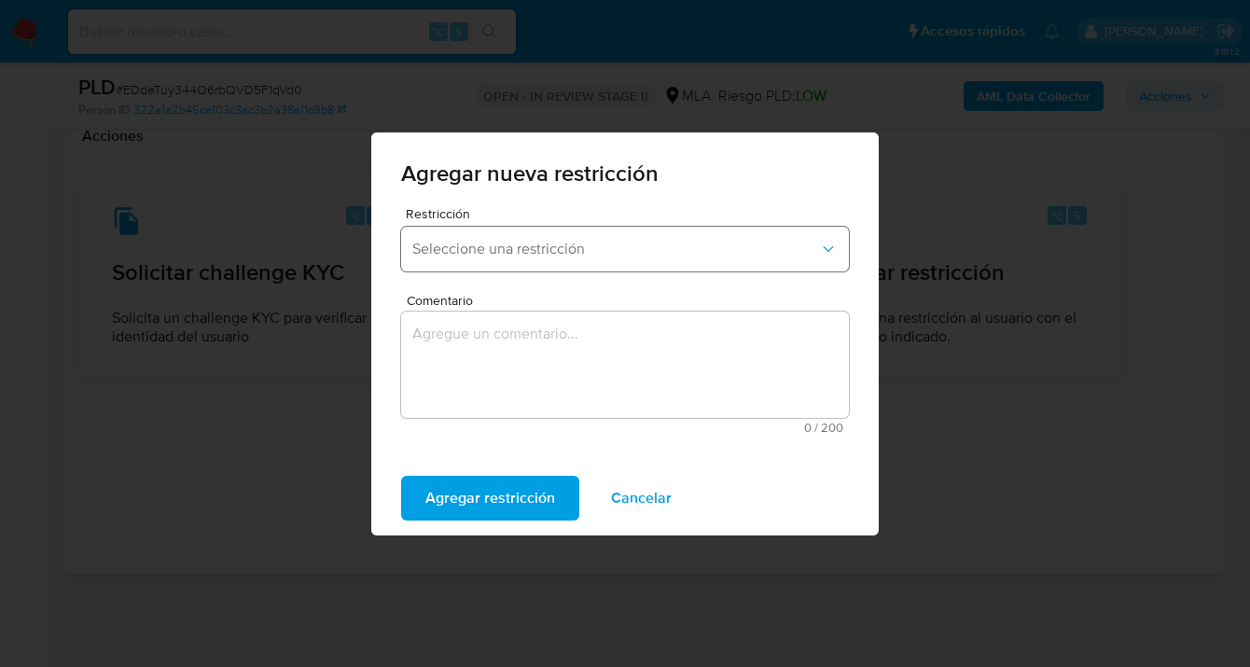
click at [578, 258] on button "Seleccione una restricción" at bounding box center [625, 249] width 448 height 45
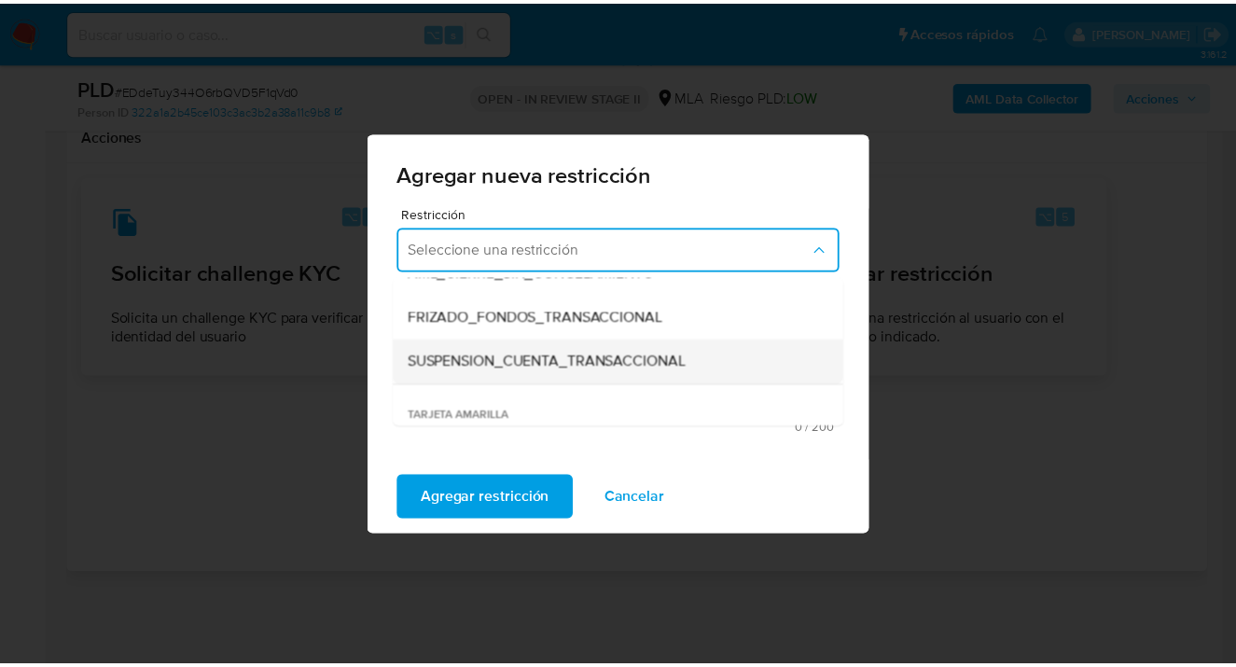
scroll to position [224, 0]
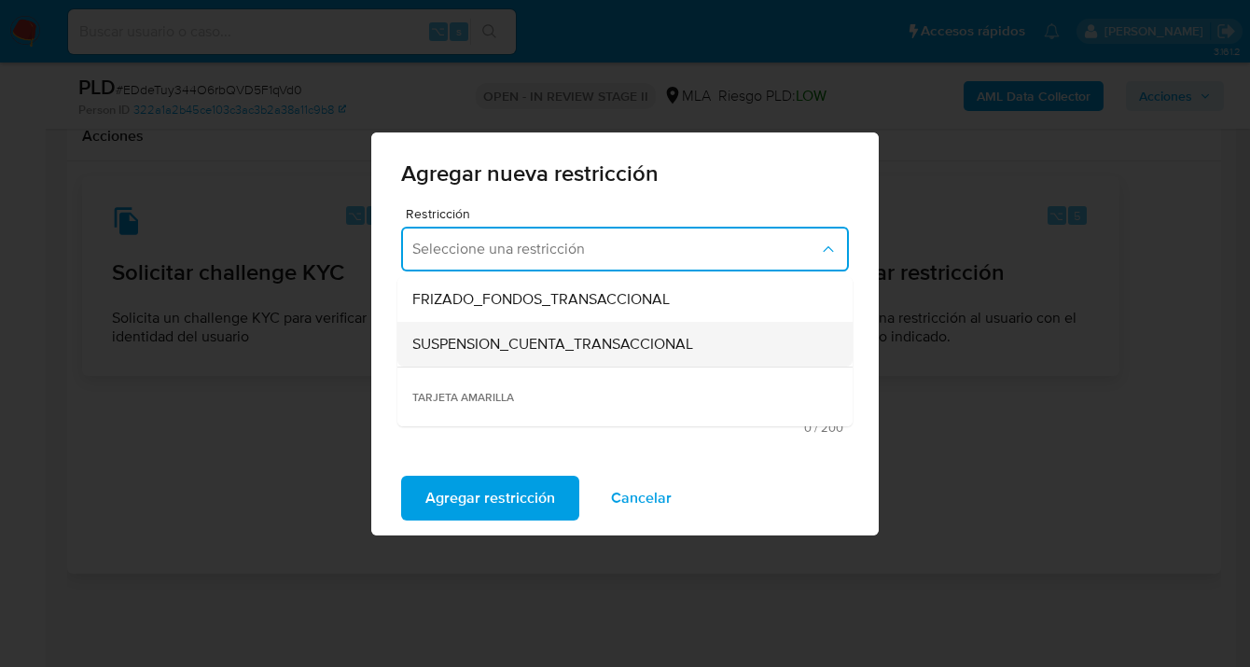
click at [485, 342] on span "SUSPENSION_CUENTA_TRANSACCIONAL" at bounding box center [552, 344] width 281 height 19
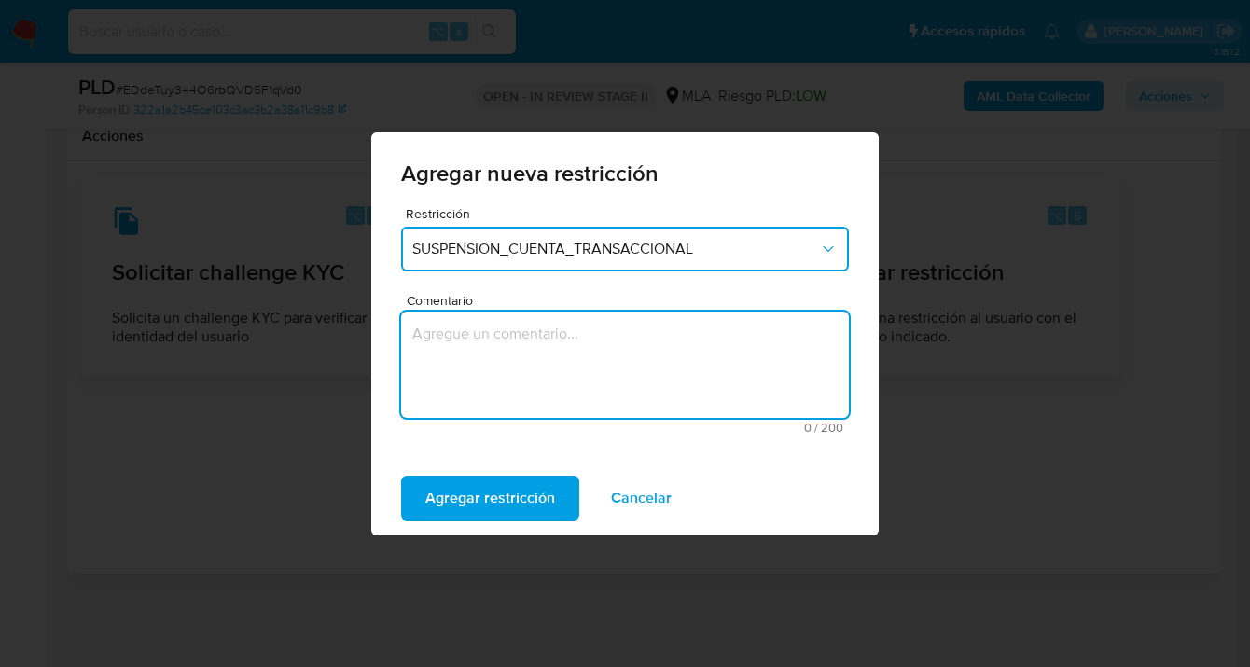
click at [480, 386] on textarea "Comentario" at bounding box center [625, 365] width 448 height 106
type textarea "AML"
click at [462, 494] on span "Agregar restricción" at bounding box center [490, 498] width 130 height 41
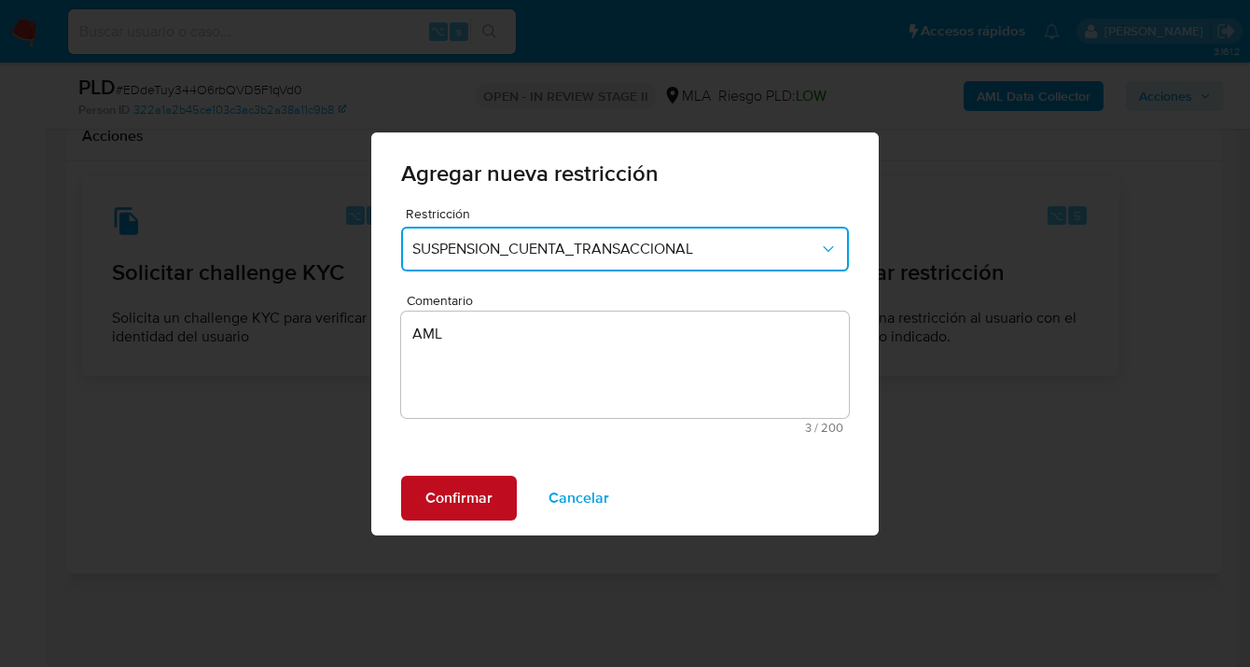
click at [462, 494] on span "Confirmar" at bounding box center [458, 498] width 67 height 41
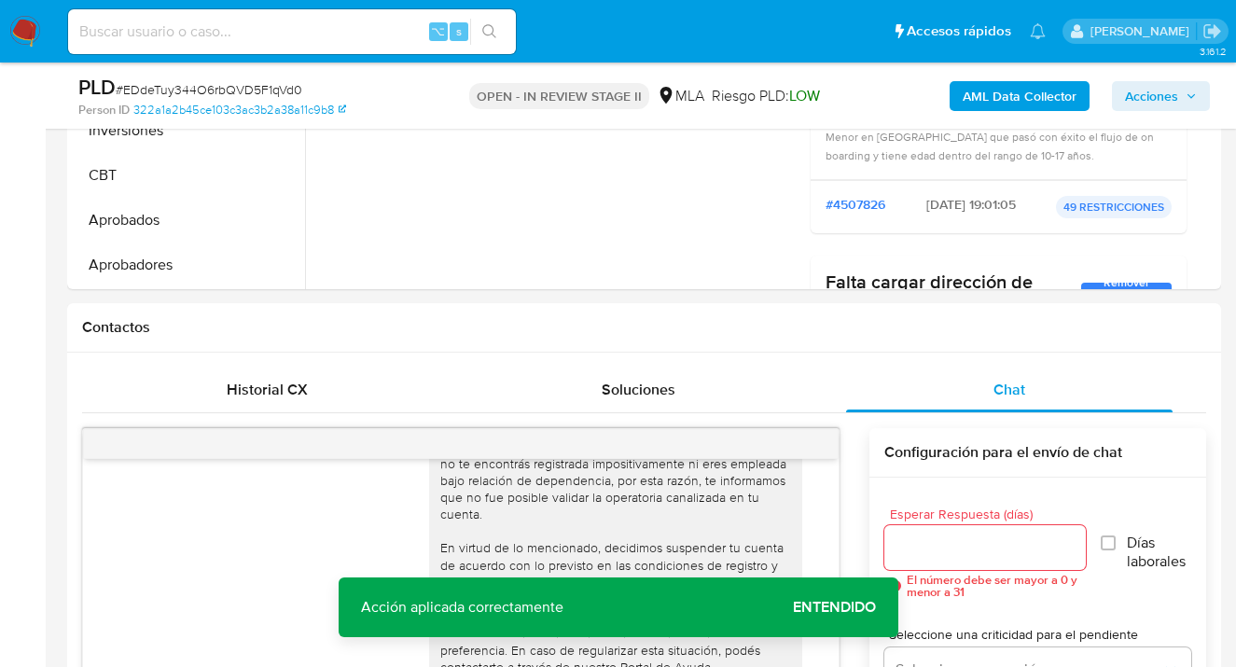
scroll to position [7, 0]
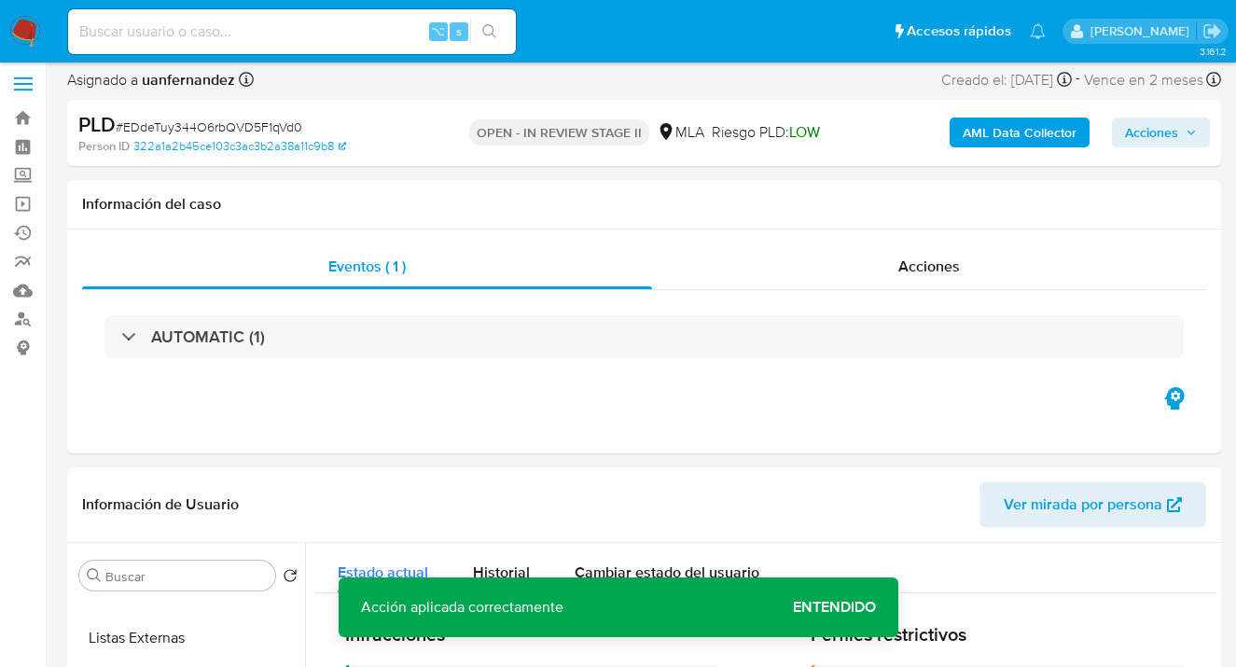
click at [1160, 135] on span "Acciones" at bounding box center [1151, 133] width 53 height 30
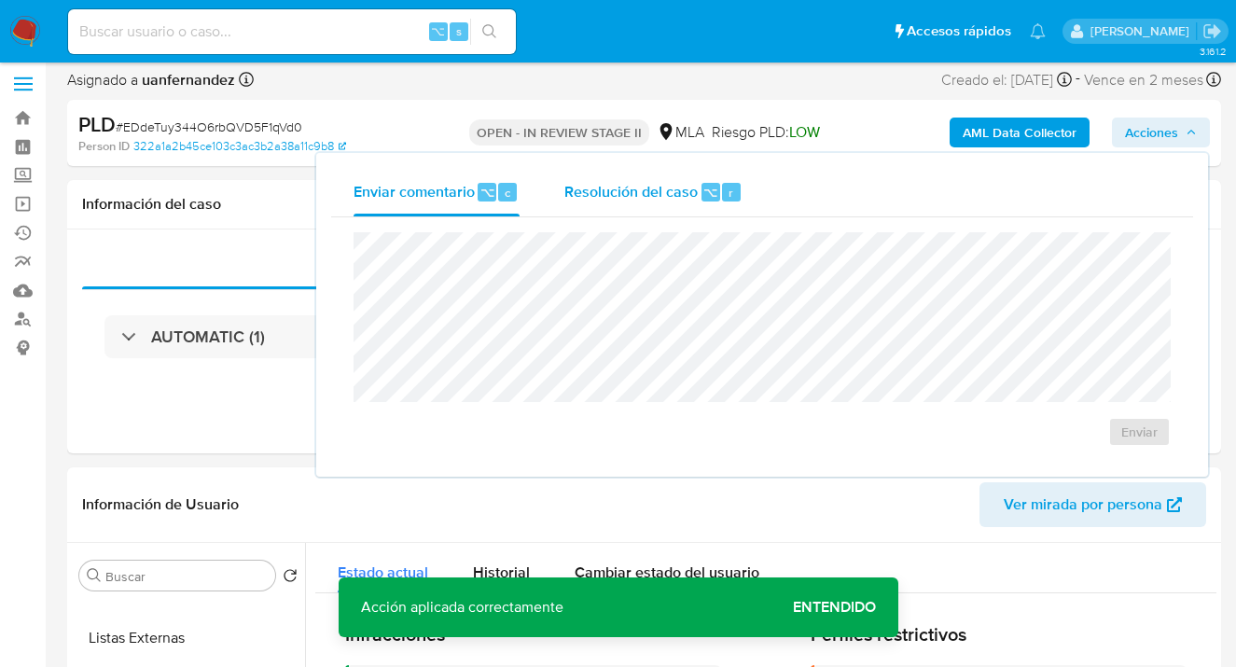
click at [642, 187] on span "Resolución del caso" at bounding box center [630, 191] width 133 height 21
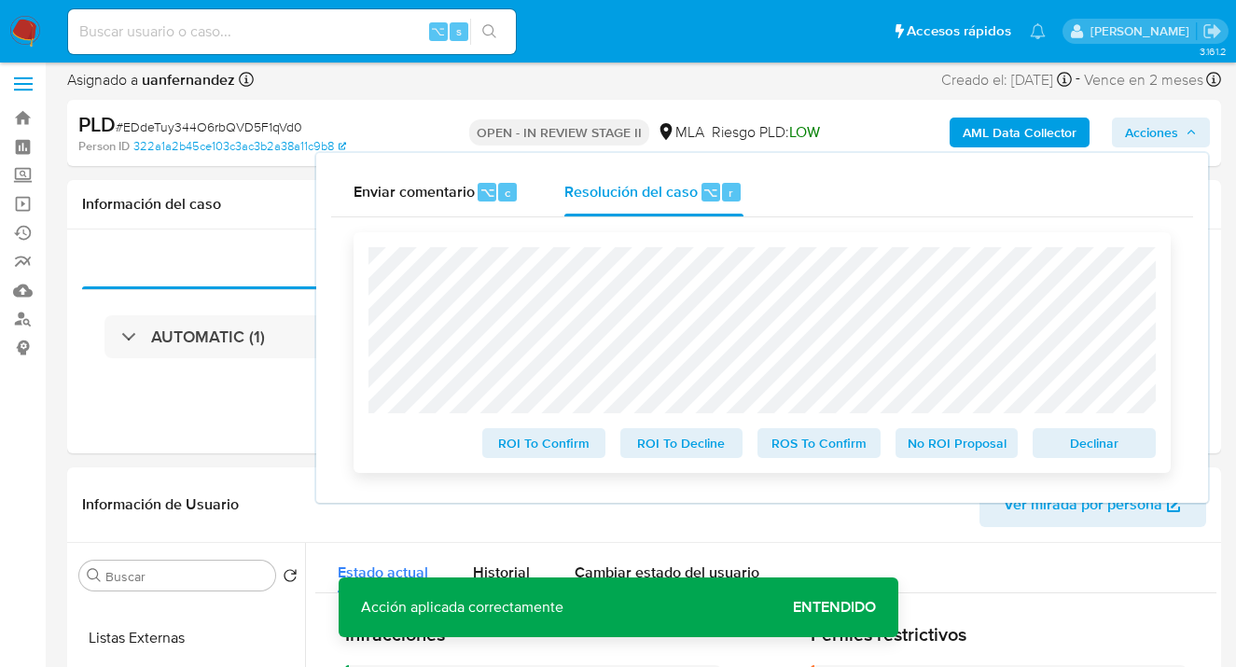
click at [1098, 443] on span "Declinar" at bounding box center [1094, 443] width 97 height 26
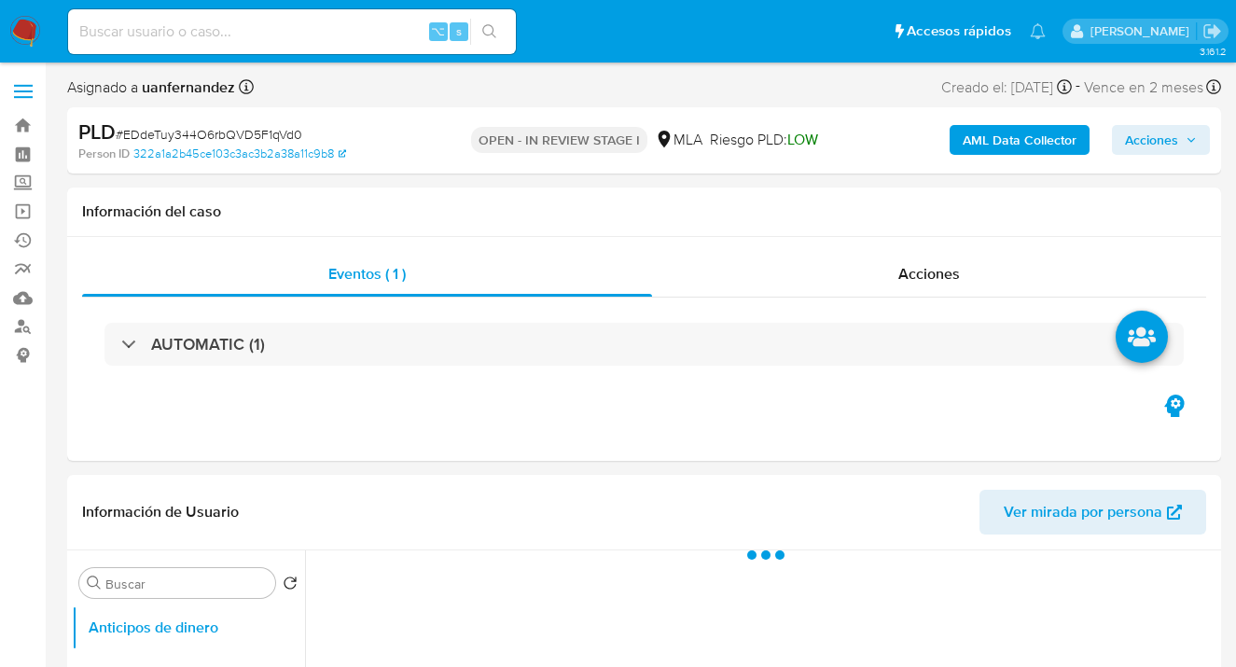
select select "10"
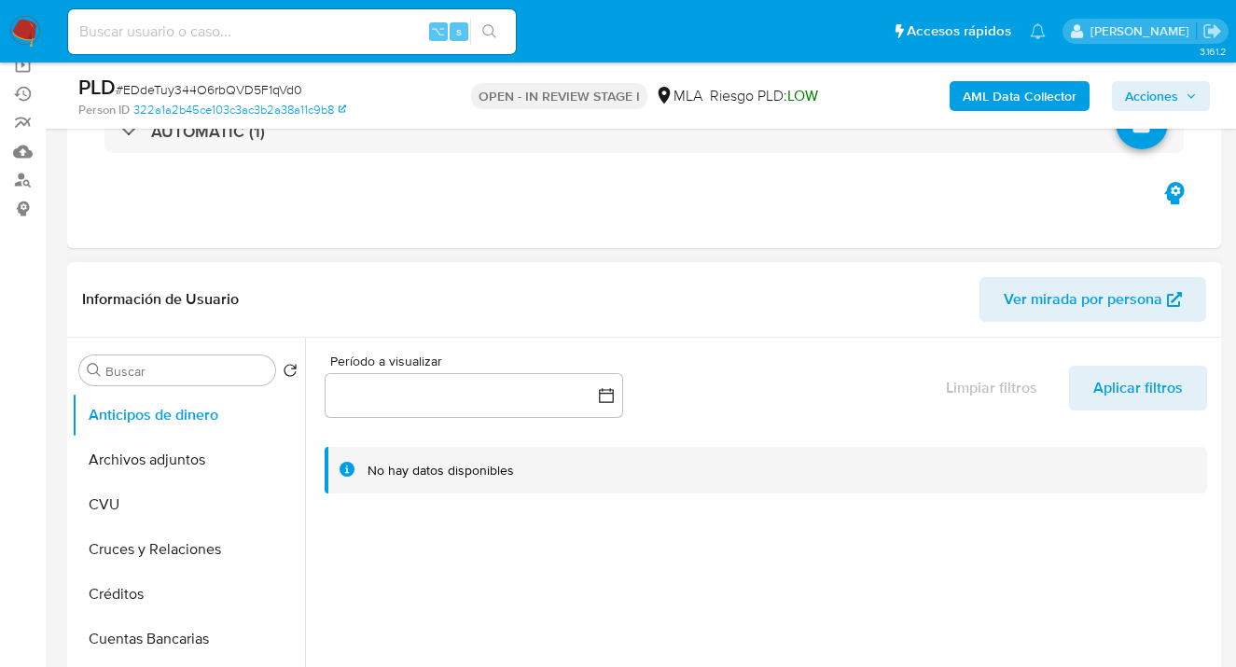
scroll to position [147, 0]
click at [185, 450] on button "Archivos adjuntos" at bounding box center [181, 459] width 218 height 45
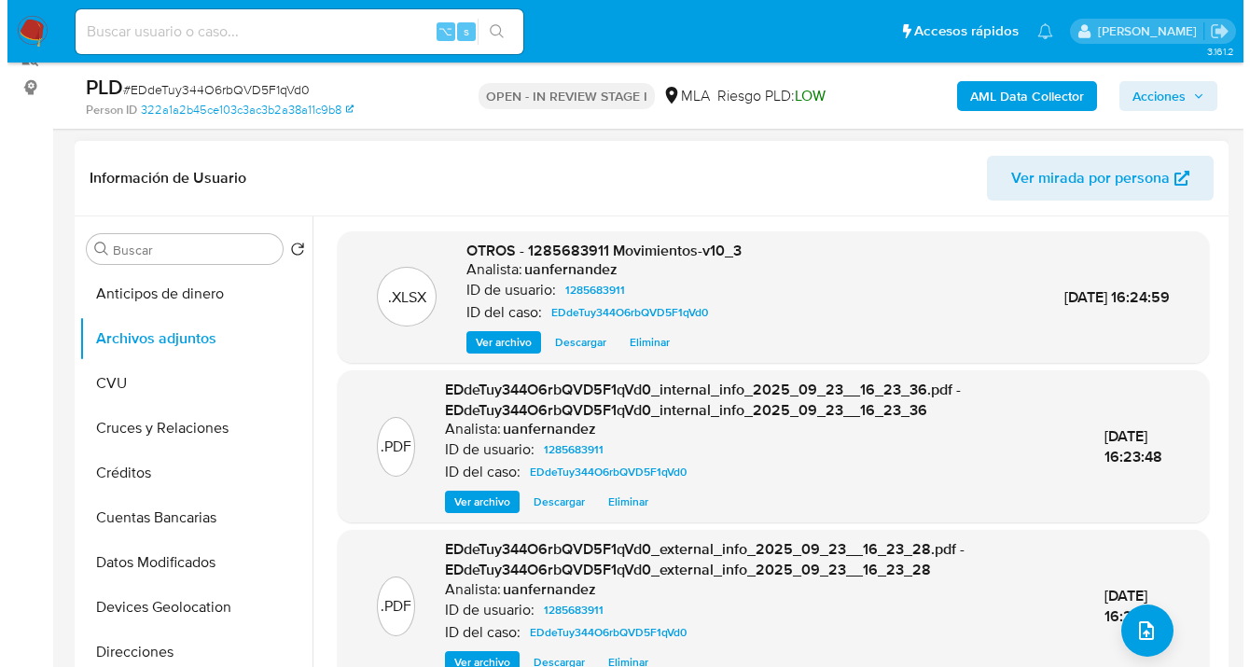
scroll to position [272, 0]
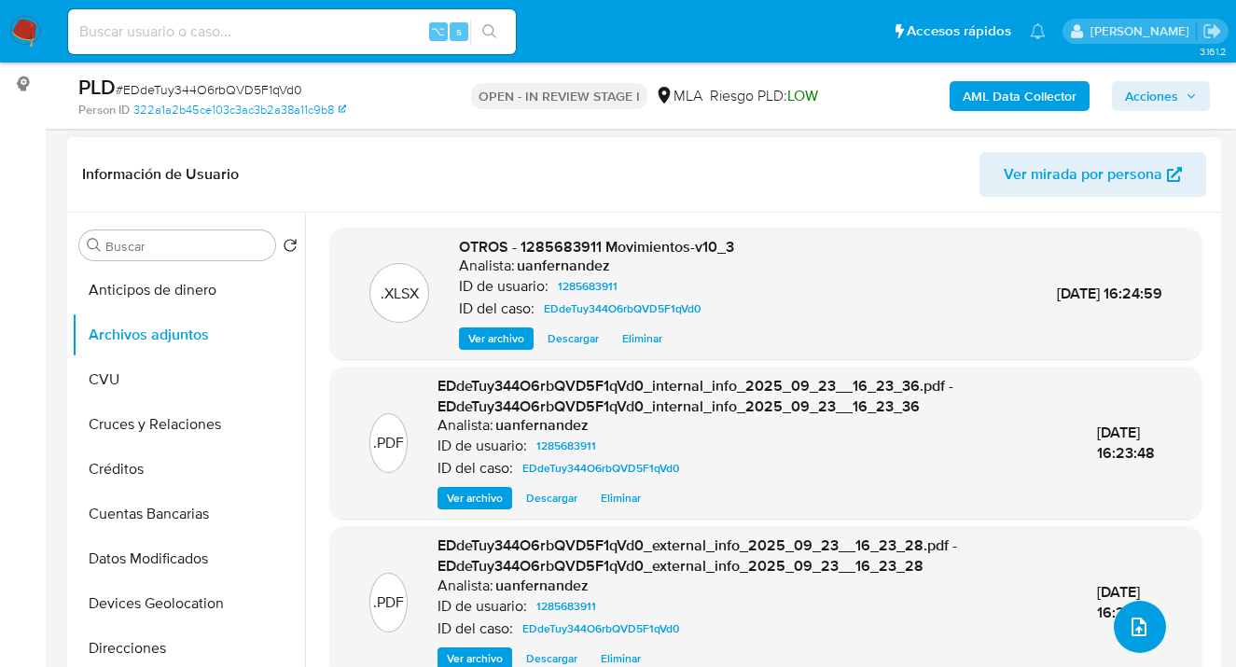
click at [1116, 622] on button "upload-file" at bounding box center [1140, 627] width 52 height 52
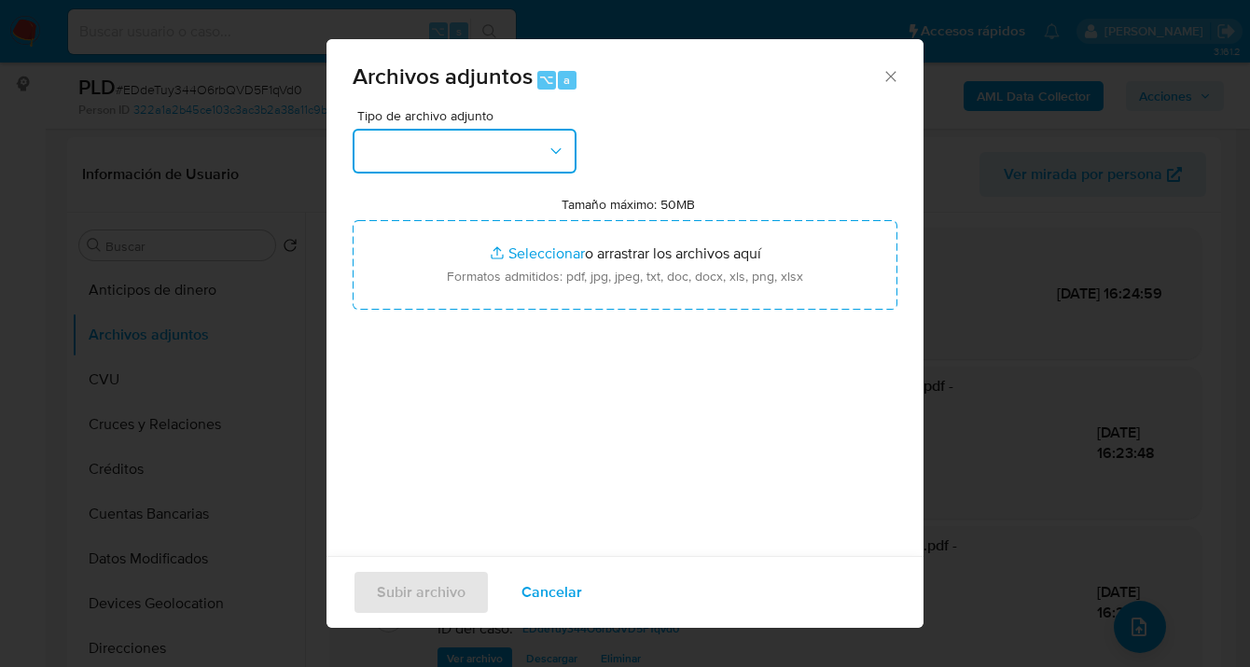
click at [564, 159] on icon "button" at bounding box center [556, 151] width 19 height 19
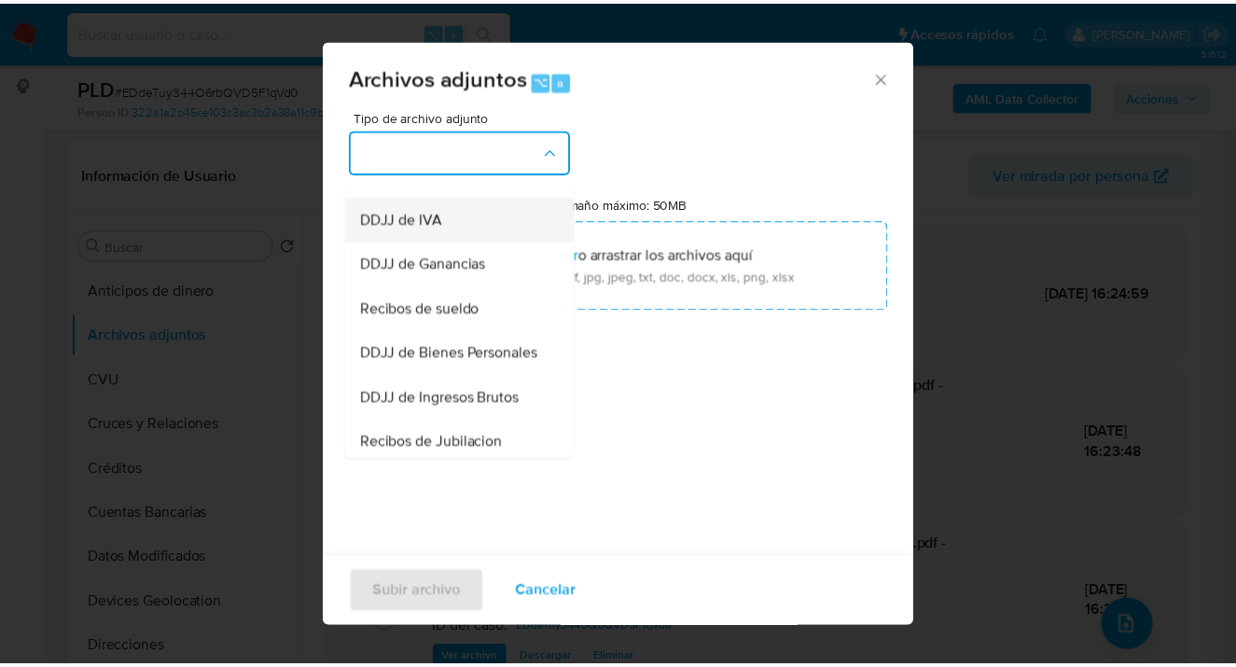
scroll to position [365, 0]
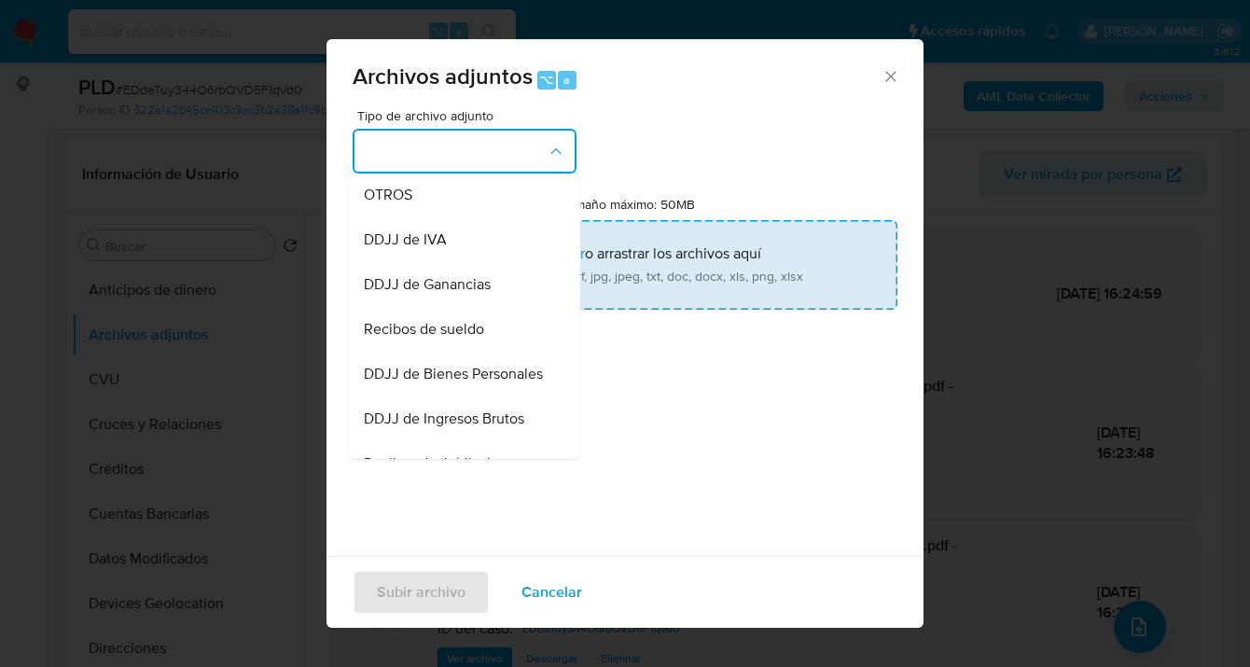
drag, startPoint x: 447, startPoint y: 219, endPoint x: 506, endPoint y: 235, distance: 60.9
click at [447, 217] on div "OTROS" at bounding box center [459, 195] width 190 height 45
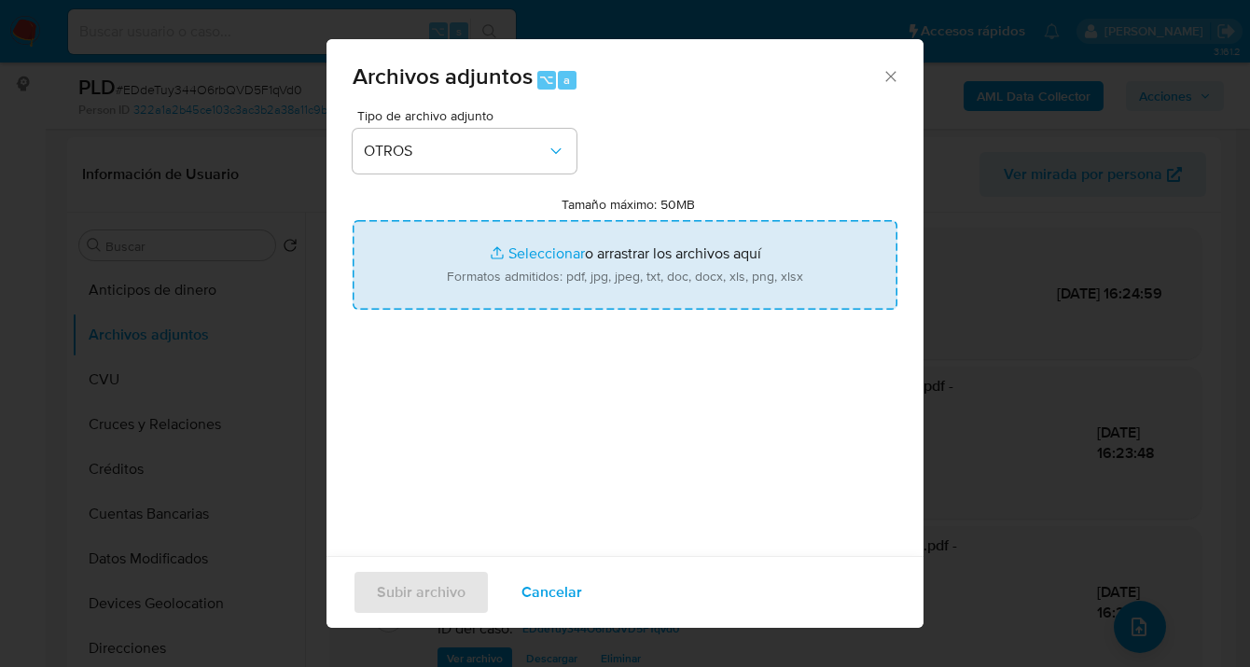
click at [553, 244] on input "Tamaño máximo: 50MB Seleccionar archivos" at bounding box center [625, 265] width 545 height 90
type input "C:\fakepath\Caselog EDdeTuy344O6rbQVD5F1qVd0_2025_09_18_13_10_19.docx"
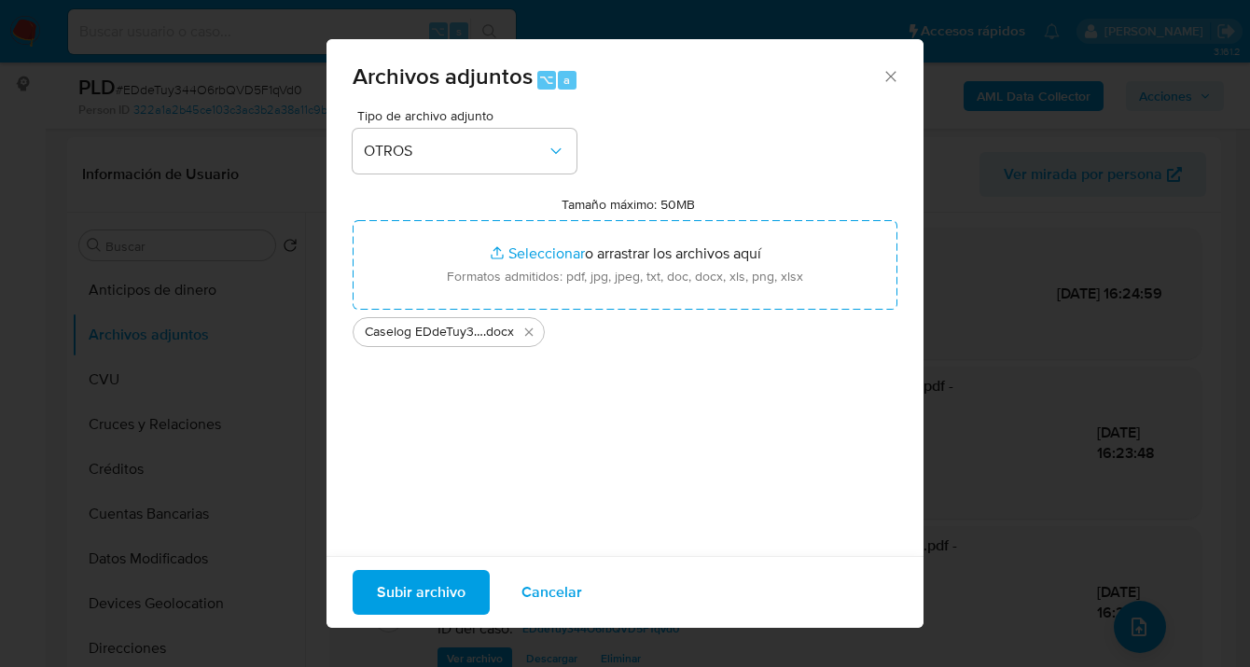
click at [410, 595] on span "Subir archivo" at bounding box center [421, 592] width 89 height 41
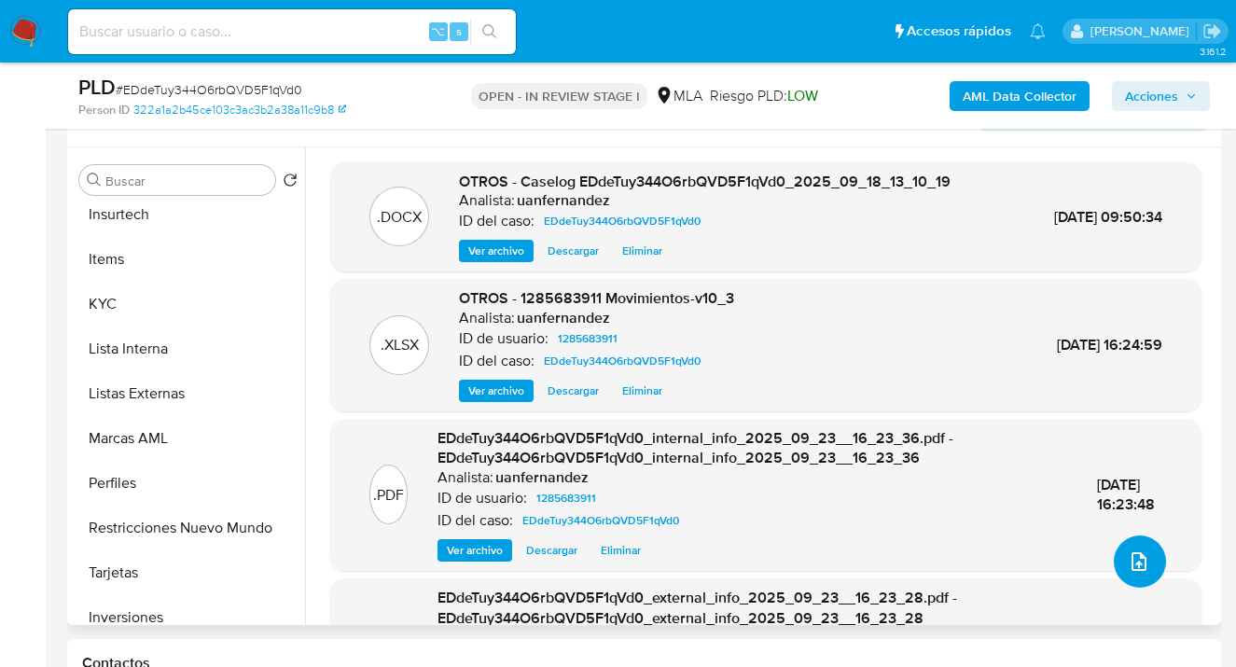
scroll to position [863, 0]
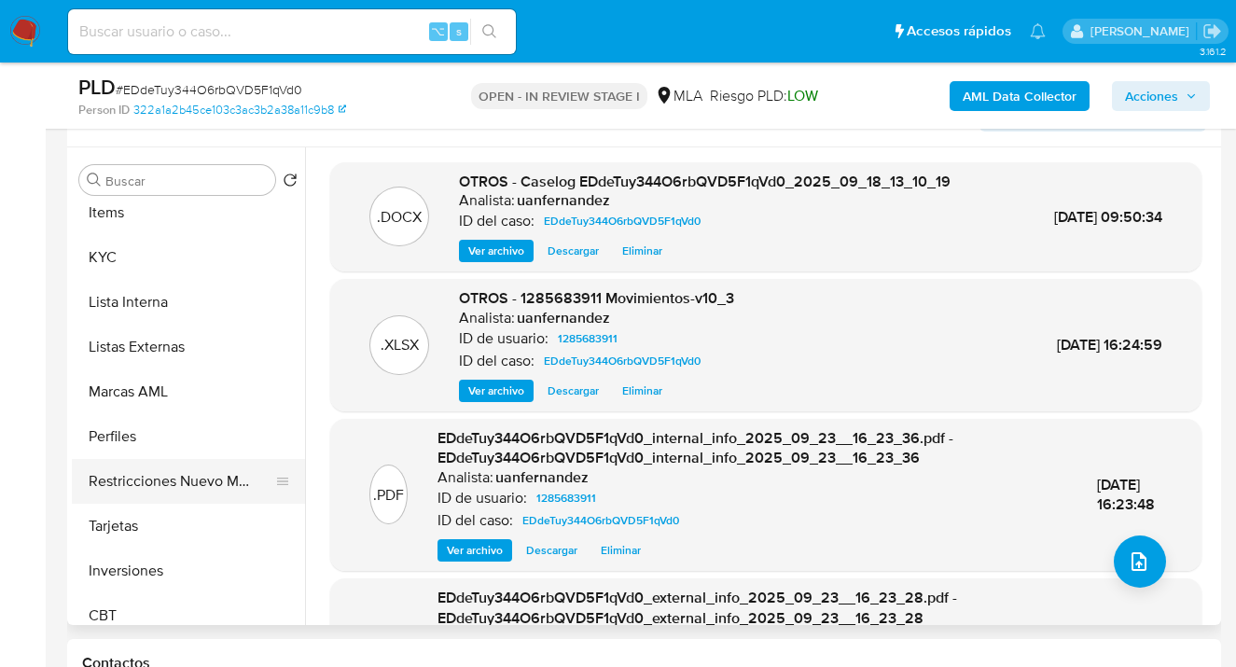
click at [224, 480] on button "Restricciones Nuevo Mundo" at bounding box center [181, 481] width 218 height 45
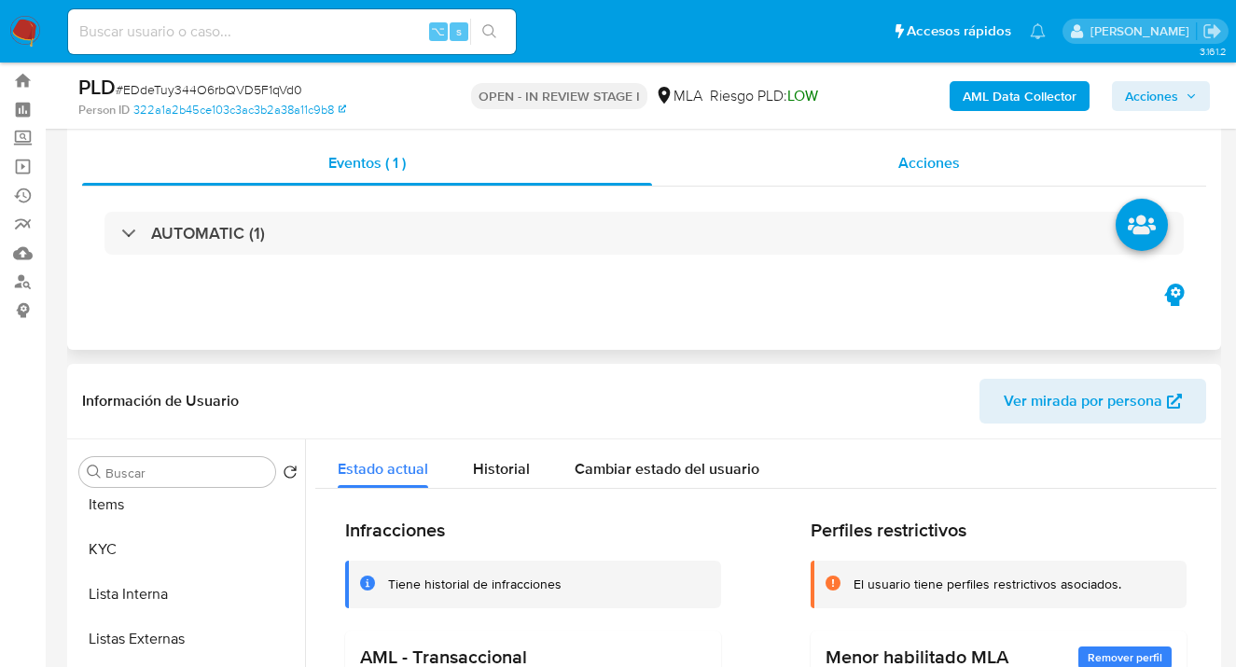
scroll to position [0, 0]
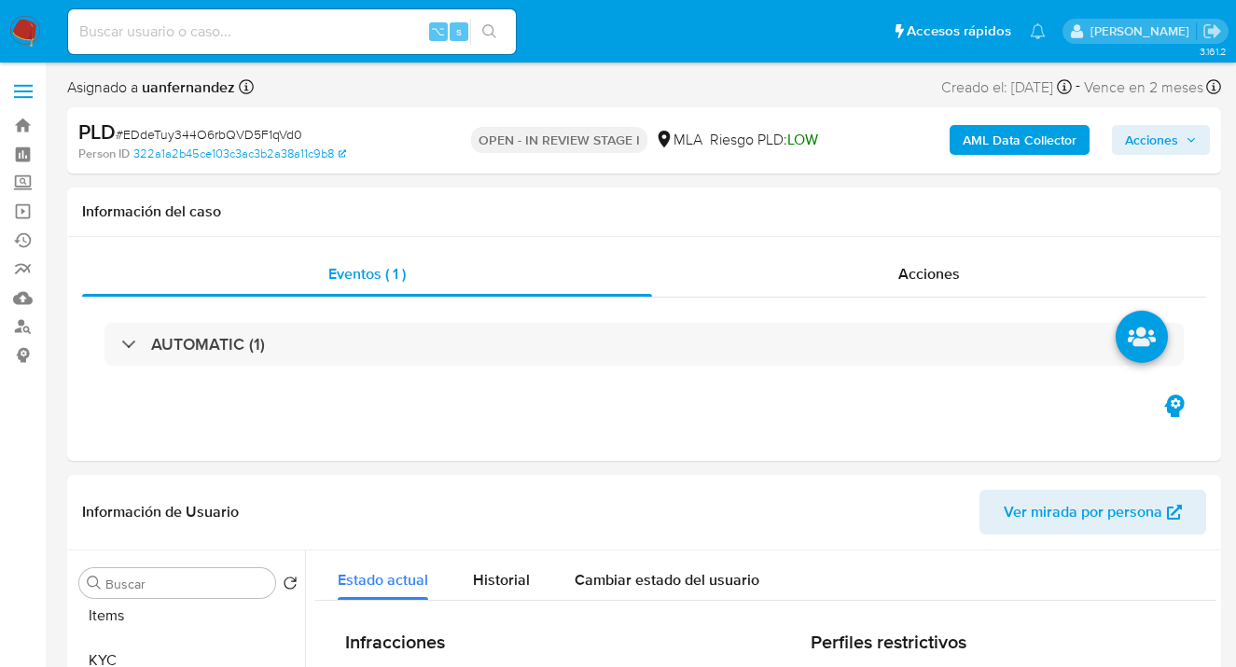
click at [1169, 136] on span "Acciones" at bounding box center [1151, 140] width 53 height 30
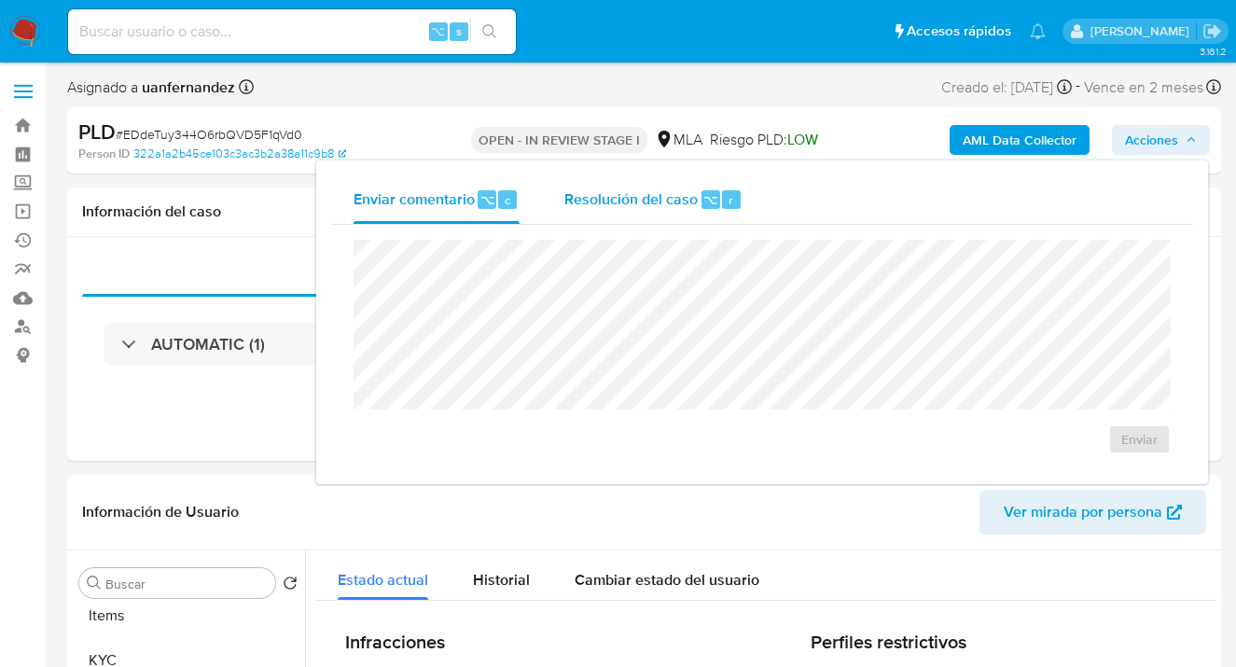
click at [646, 202] on span "Resolución del caso" at bounding box center [630, 198] width 133 height 21
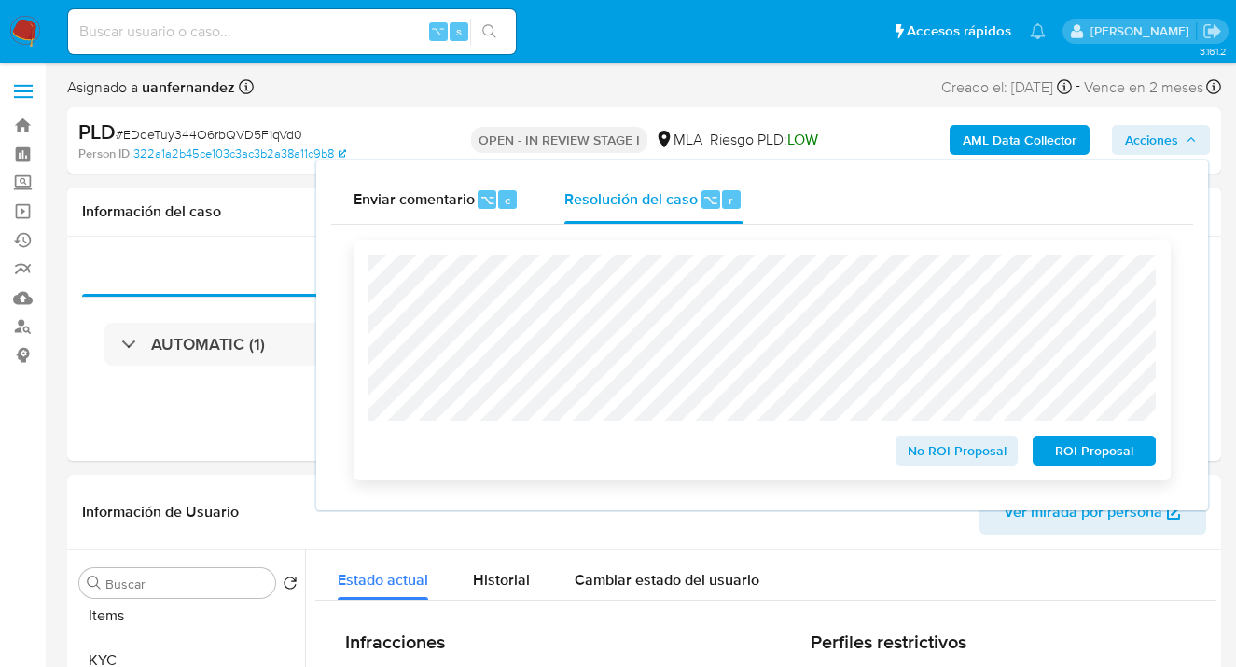
click at [1096, 460] on span "ROI Proposal" at bounding box center [1094, 451] width 97 height 26
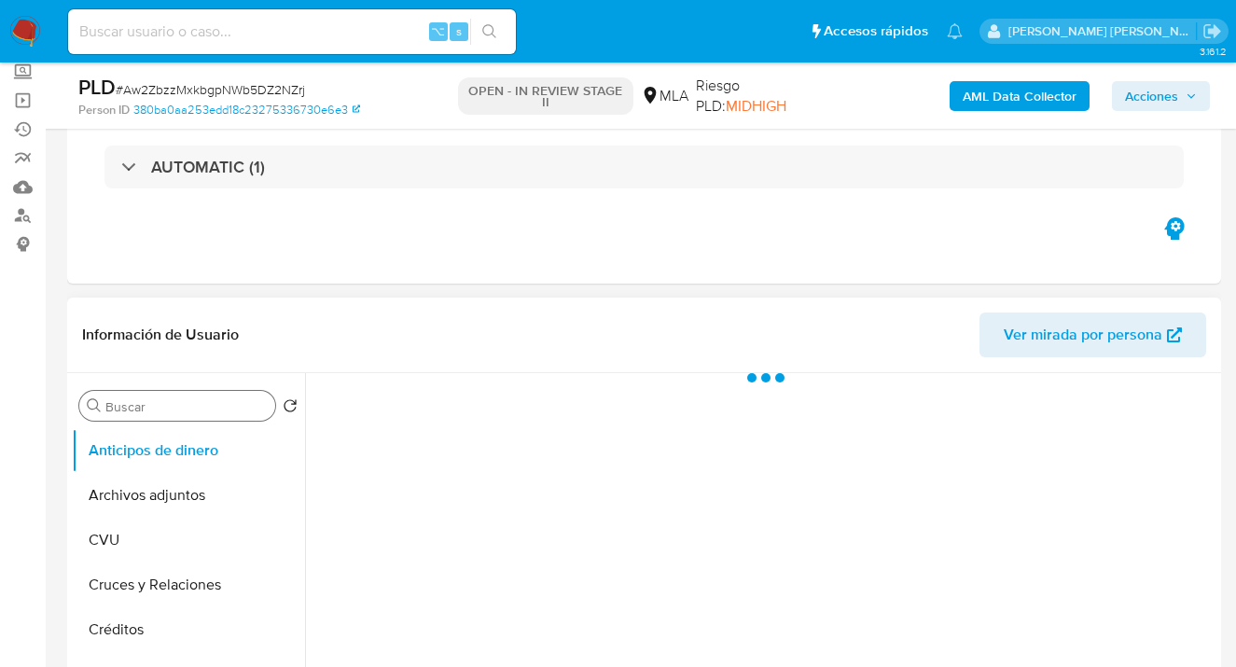
scroll to position [169, 0]
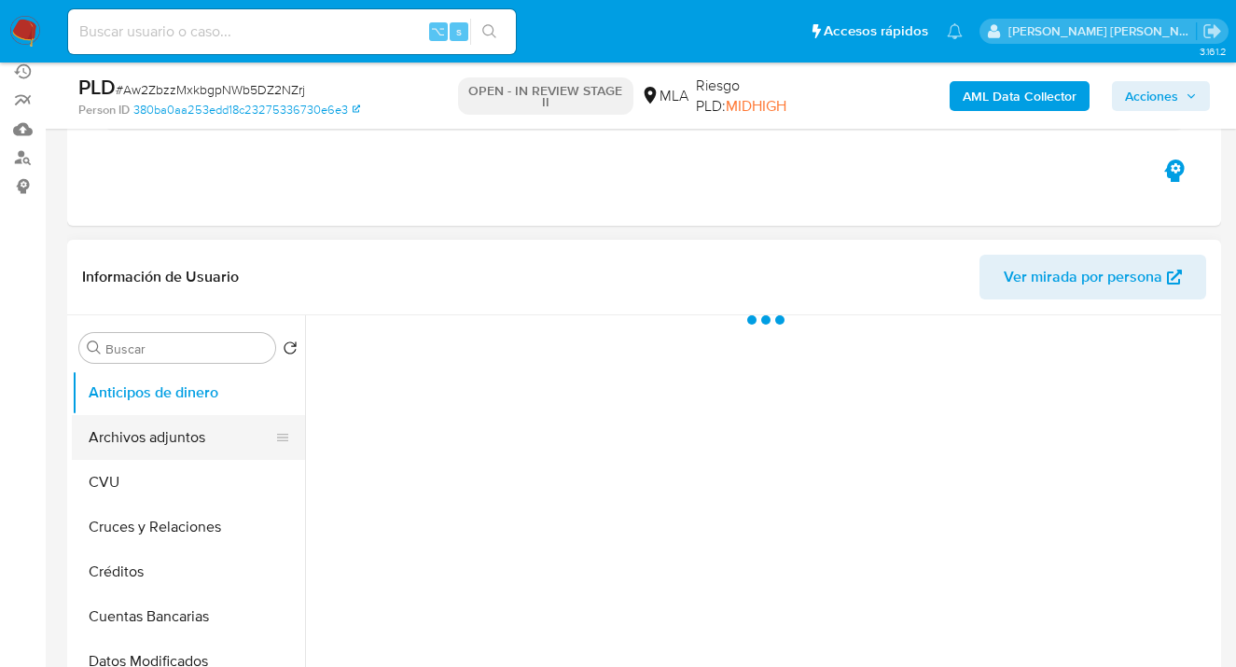
select select "10"
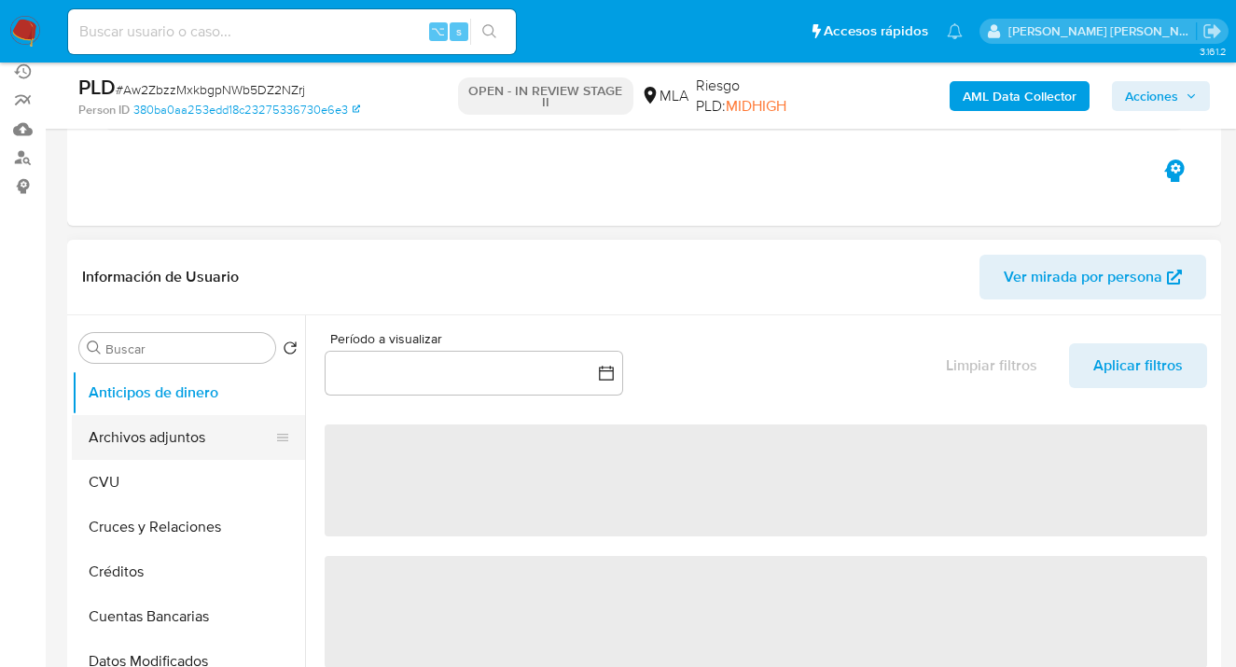
click at [195, 436] on button "Archivos adjuntos" at bounding box center [181, 437] width 218 height 45
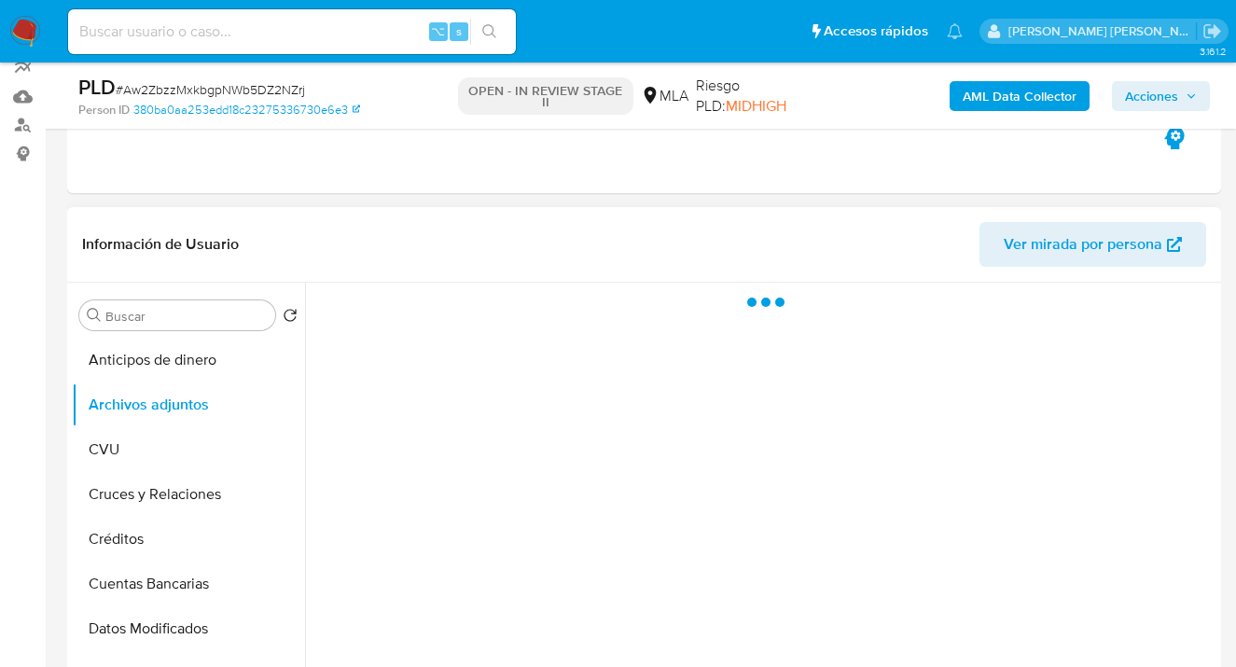
scroll to position [202, 0]
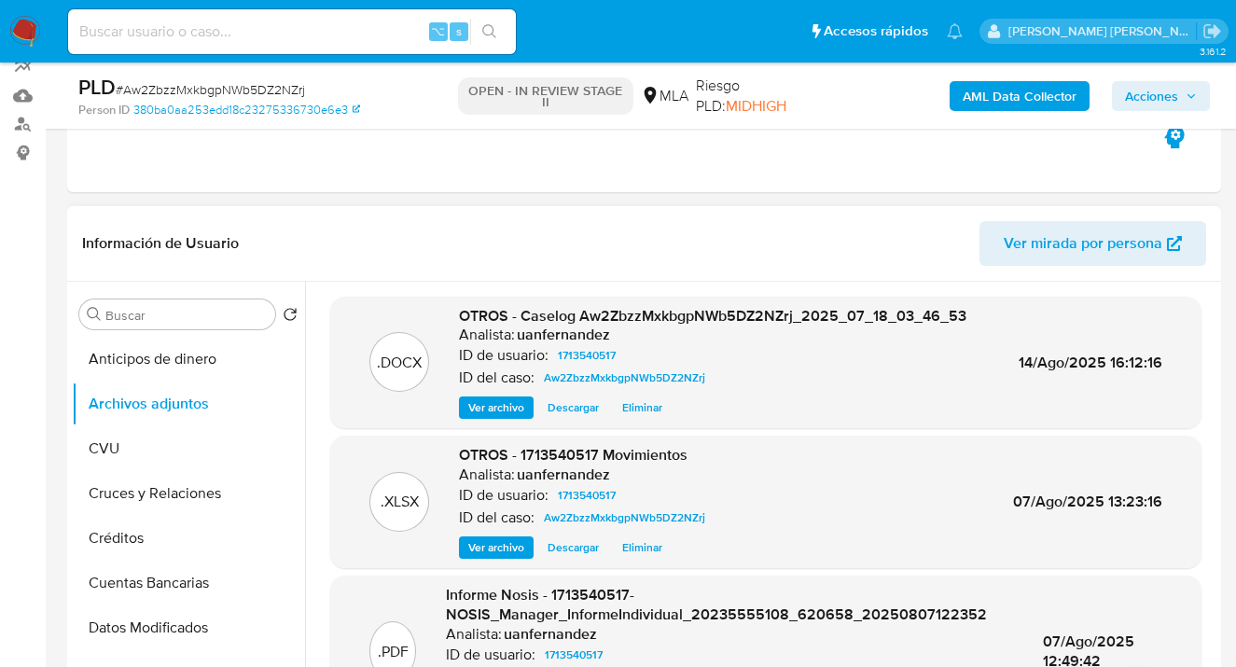
click at [569, 414] on span "Descargar" at bounding box center [573, 407] width 51 height 19
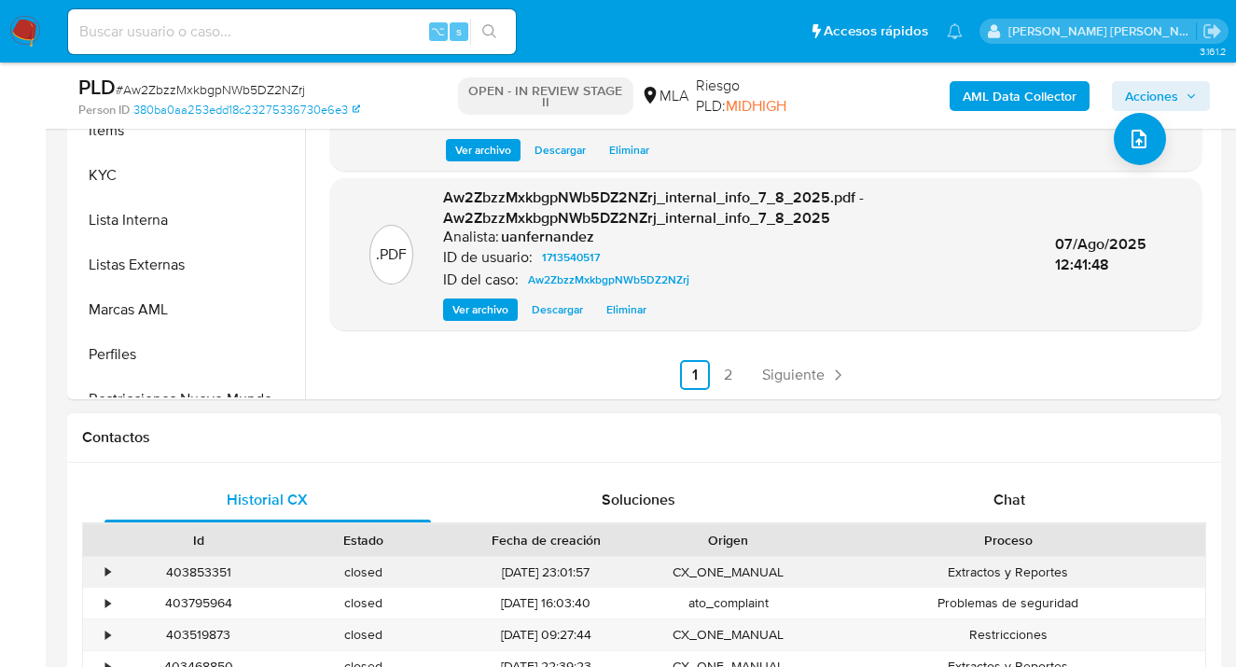
scroll to position [738, 0]
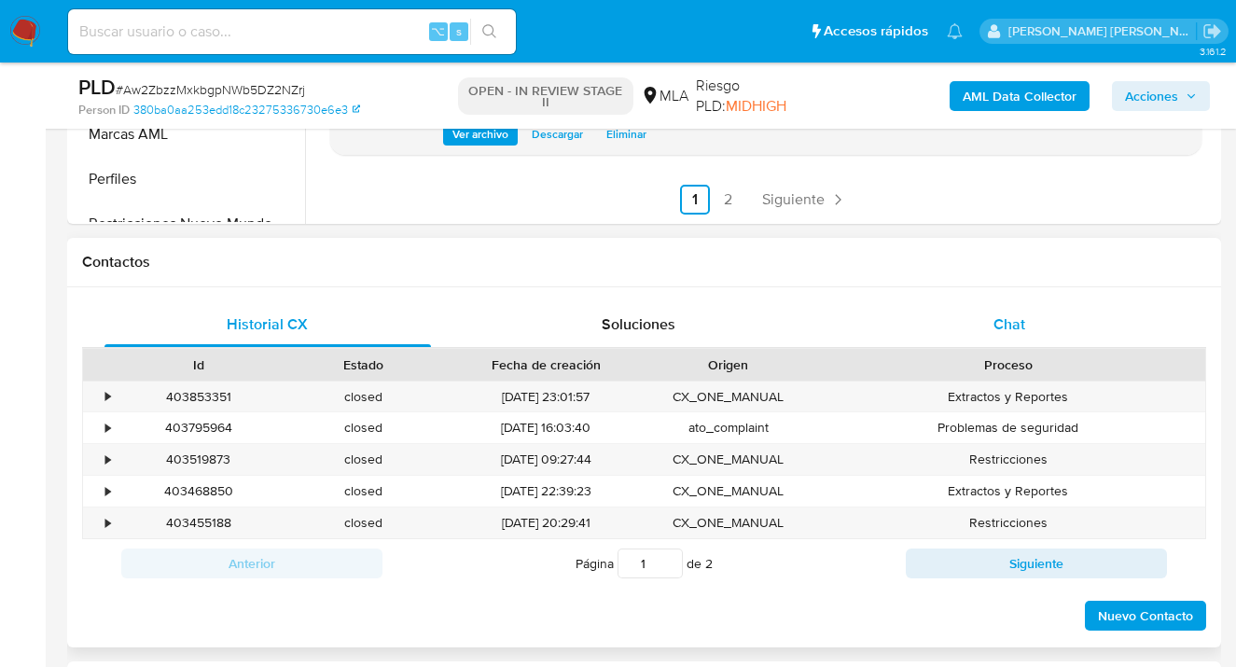
click at [1023, 327] on span "Chat" at bounding box center [1010, 323] width 32 height 21
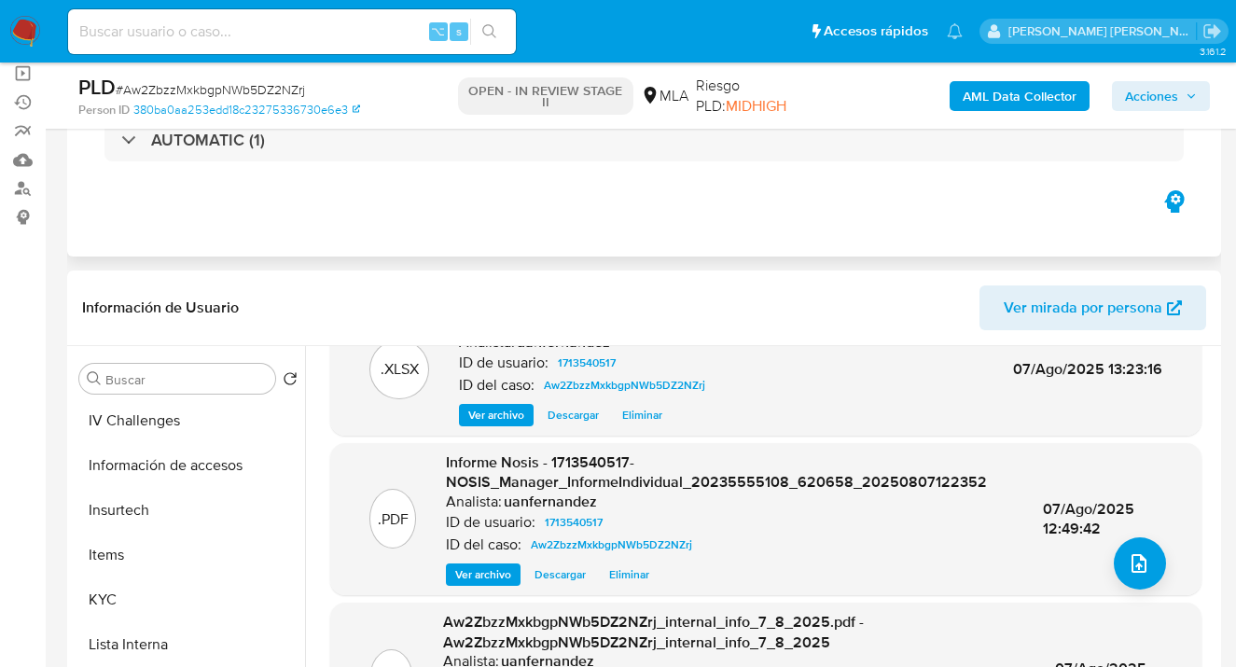
scroll to position [494, 0]
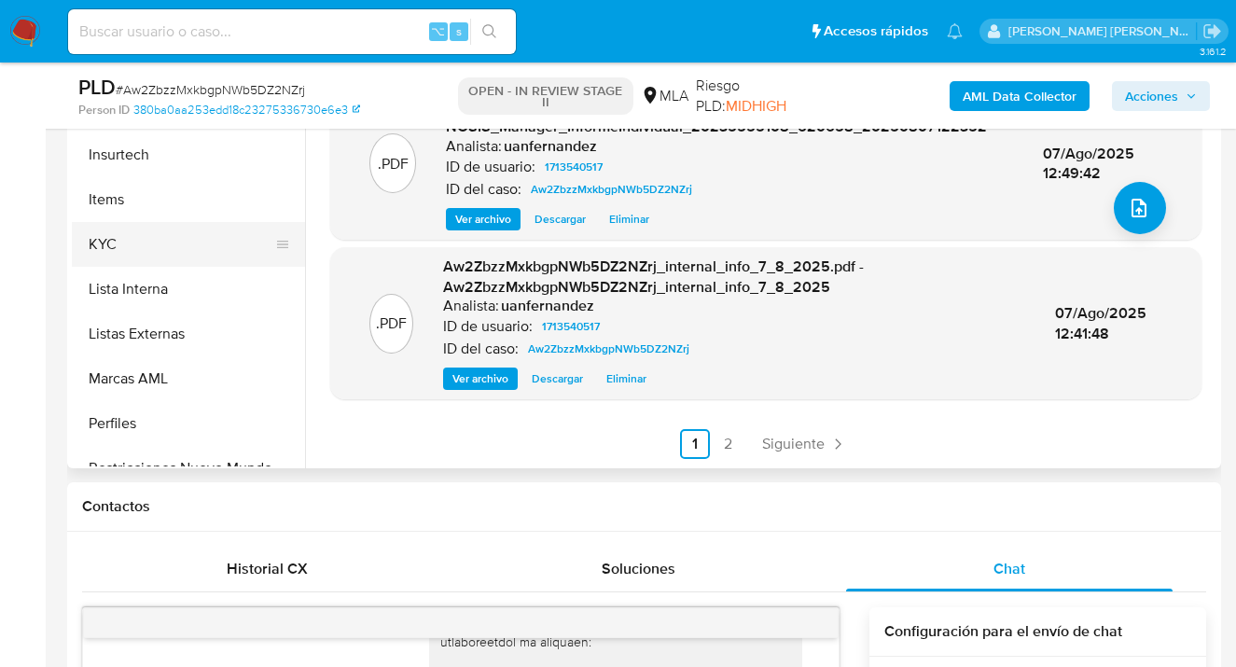
click at [198, 263] on button "KYC" at bounding box center [181, 244] width 218 height 45
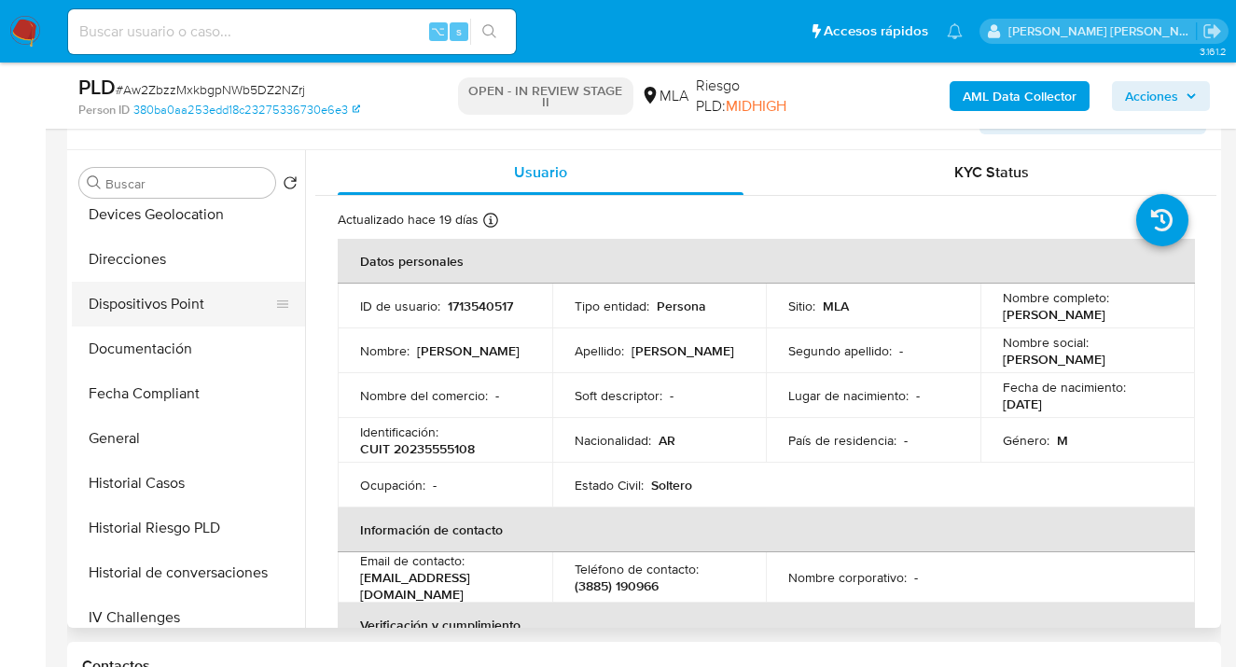
scroll to position [322, 0]
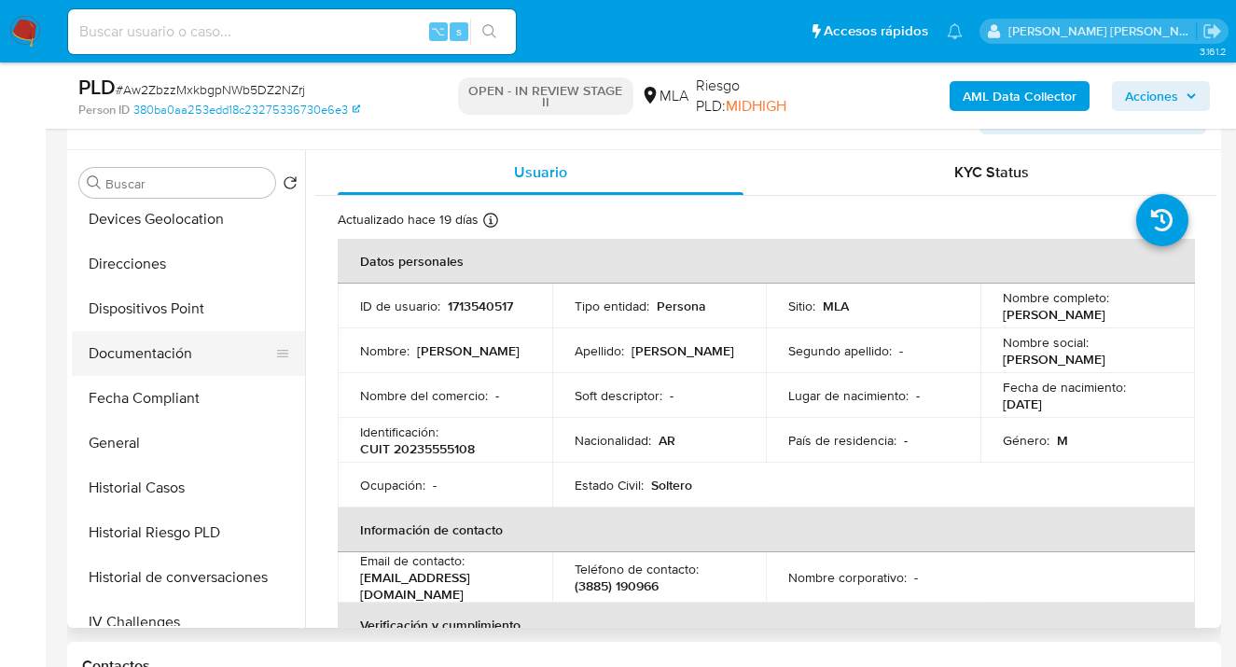
click at [196, 359] on button "Documentación" at bounding box center [181, 353] width 218 height 45
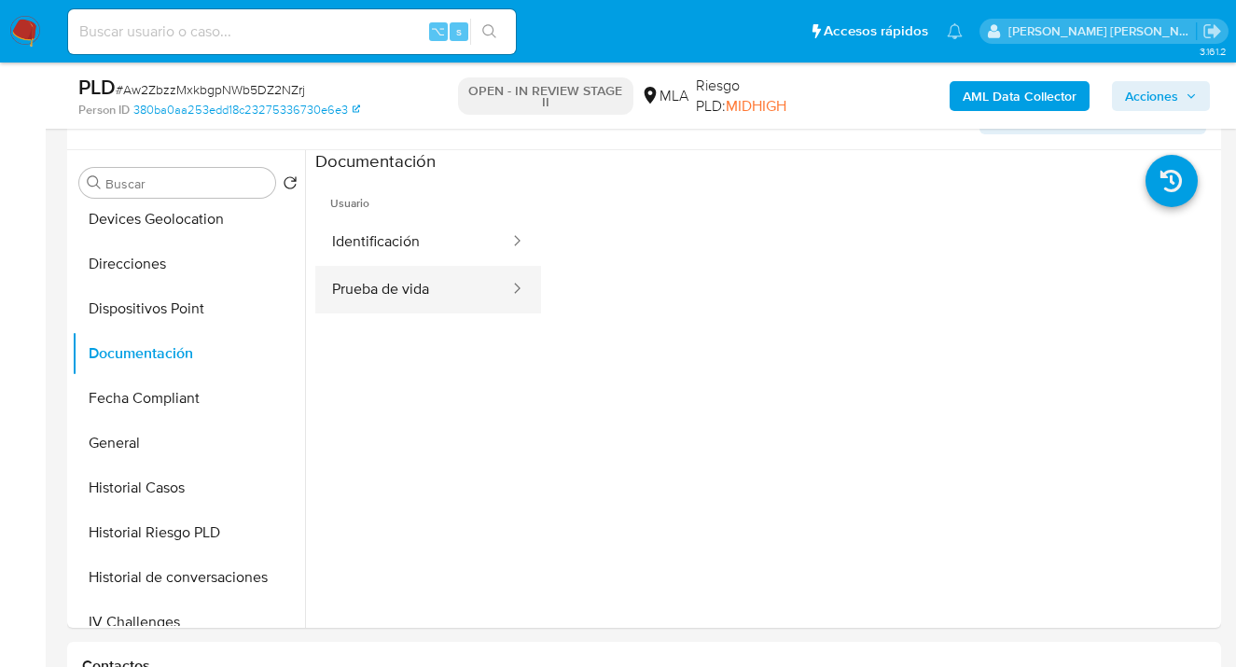
click at [393, 287] on button "Prueba de vida" at bounding box center [413, 290] width 196 height 48
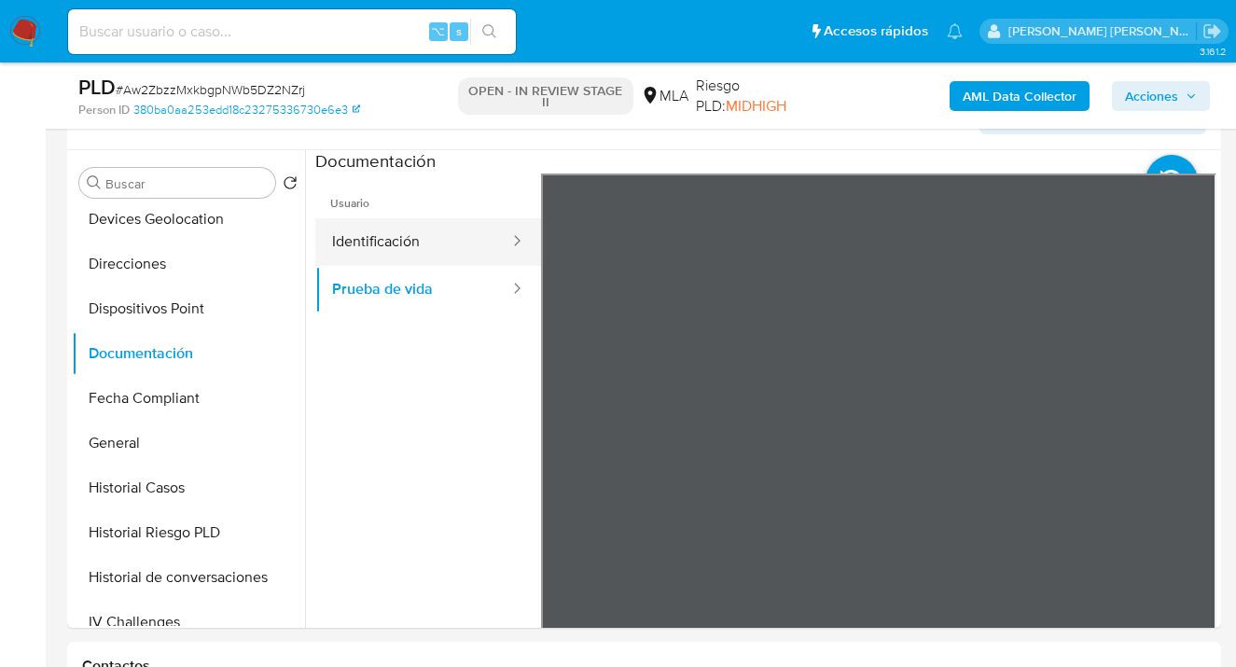
click at [367, 243] on button "Identificación" at bounding box center [413, 242] width 196 height 48
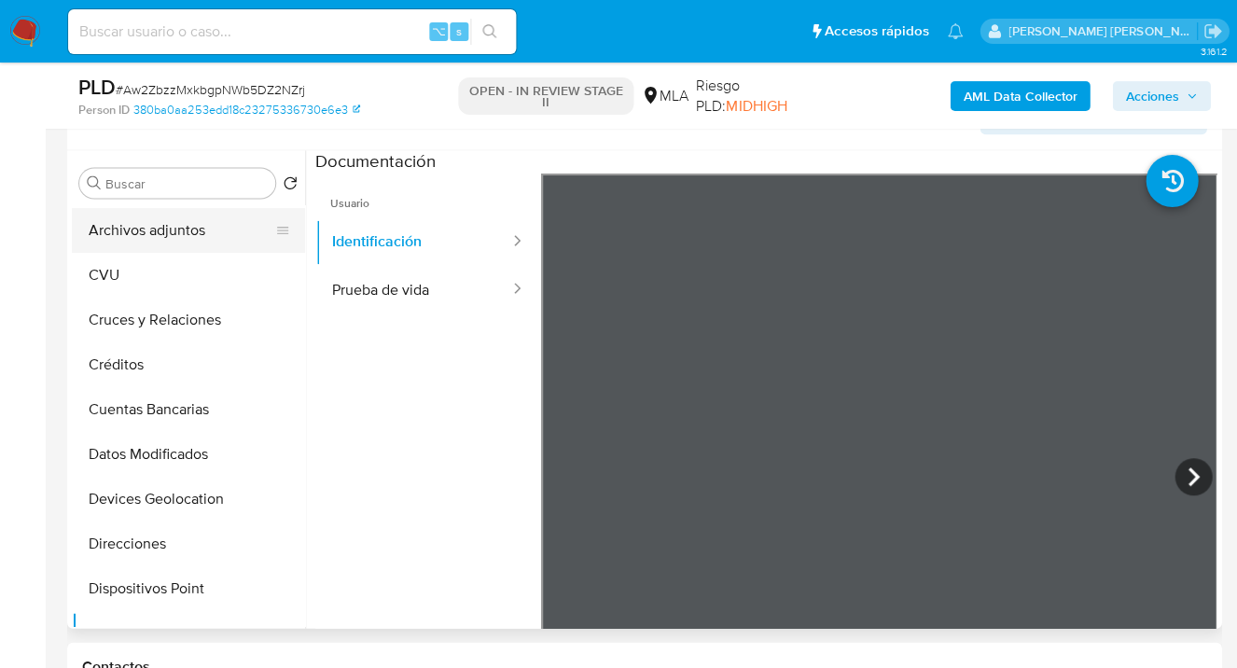
scroll to position [0, 0]
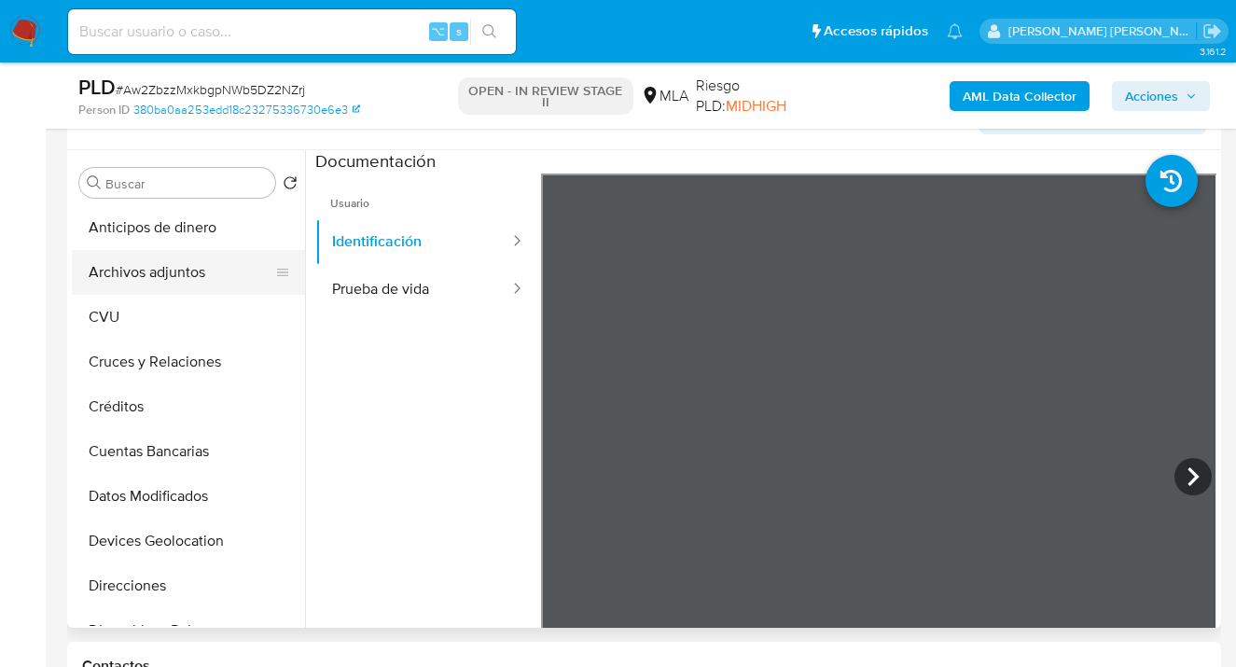
click at [176, 275] on button "Archivos adjuntos" at bounding box center [181, 272] width 218 height 45
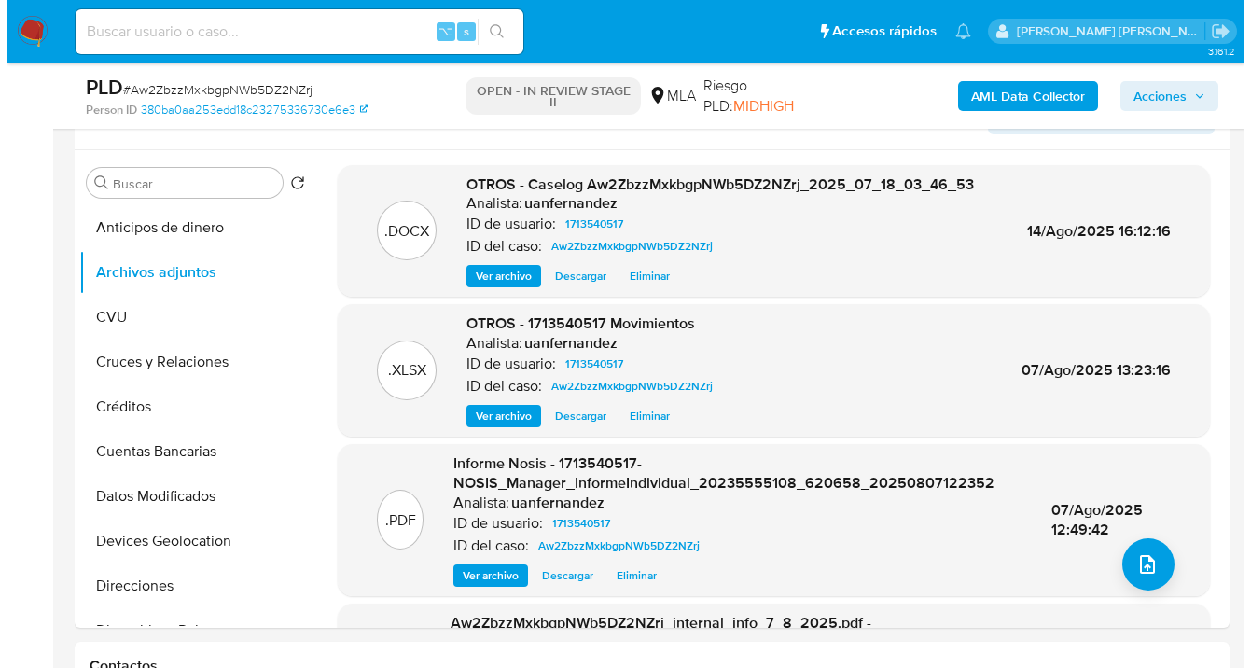
scroll to position [1922, 0]
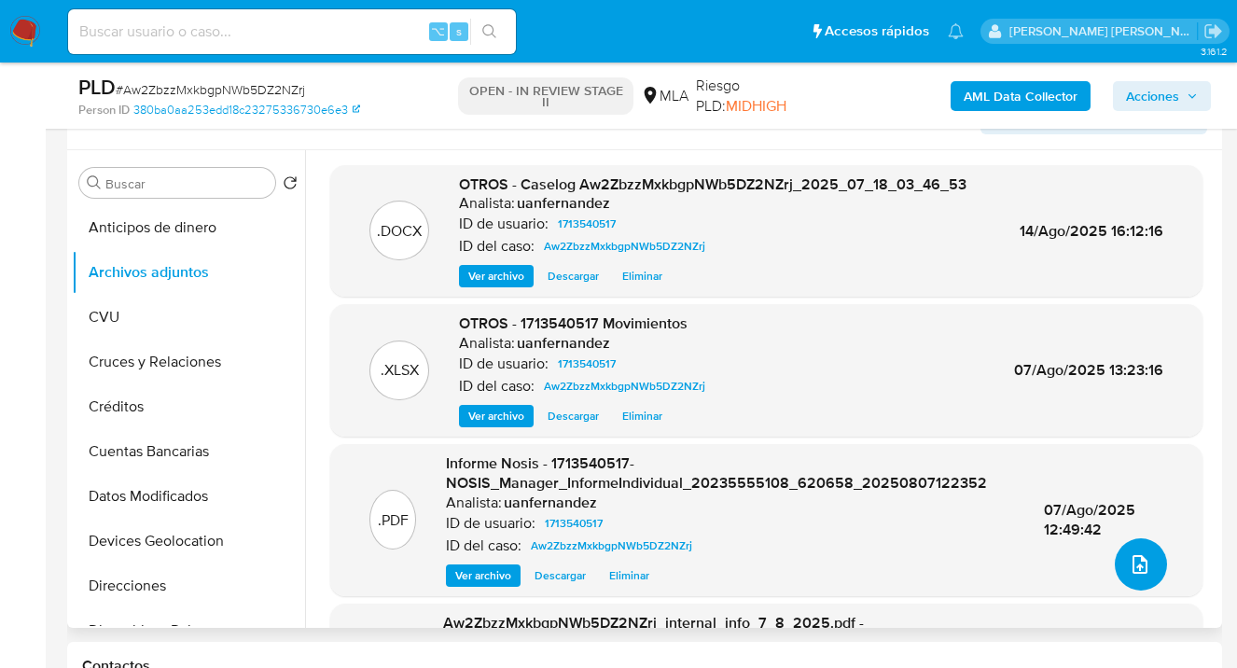
click at [1129, 564] on icon "upload-file" at bounding box center [1140, 564] width 22 height 22
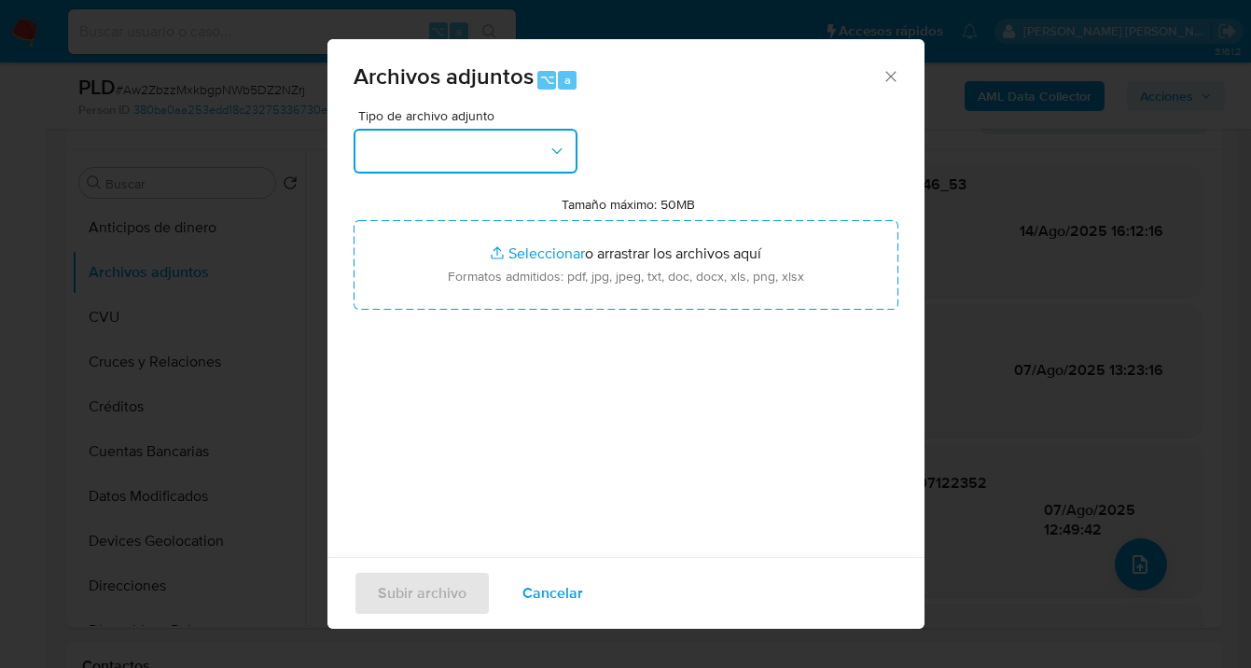
click at [557, 153] on icon "button" at bounding box center [557, 151] width 19 height 19
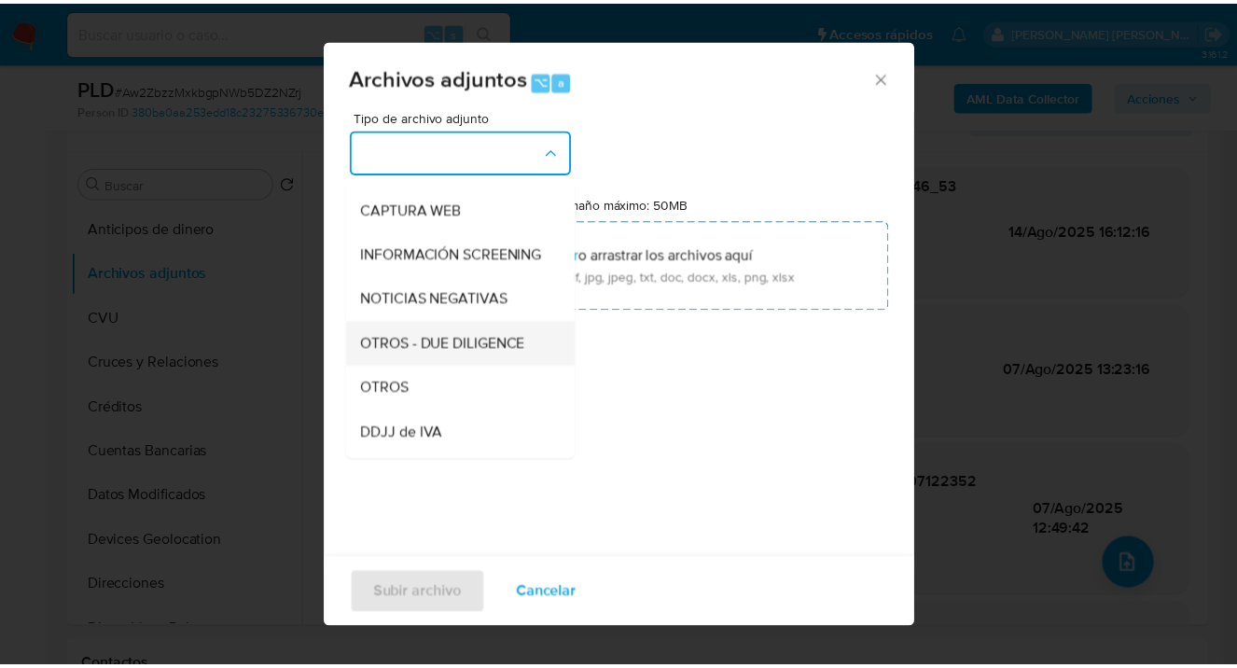
scroll to position [186, 0]
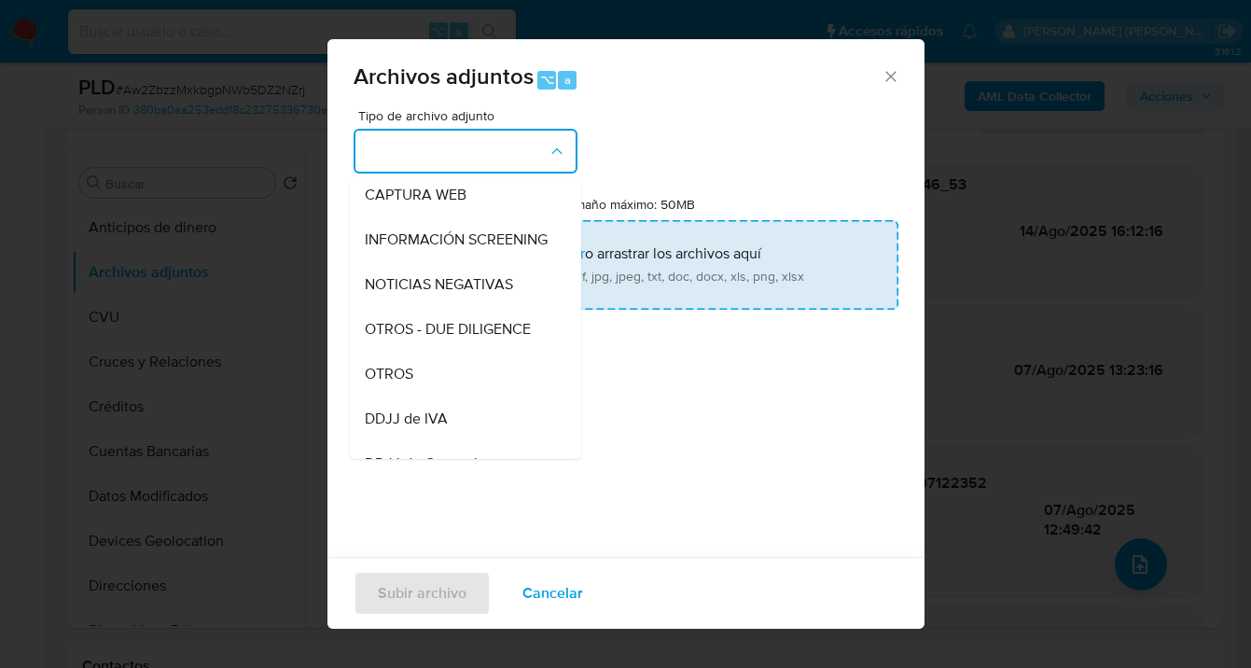
drag, startPoint x: 440, startPoint y: 385, endPoint x: 629, endPoint y: 292, distance: 210.3
click at [440, 385] on div "OTROS" at bounding box center [460, 374] width 190 height 45
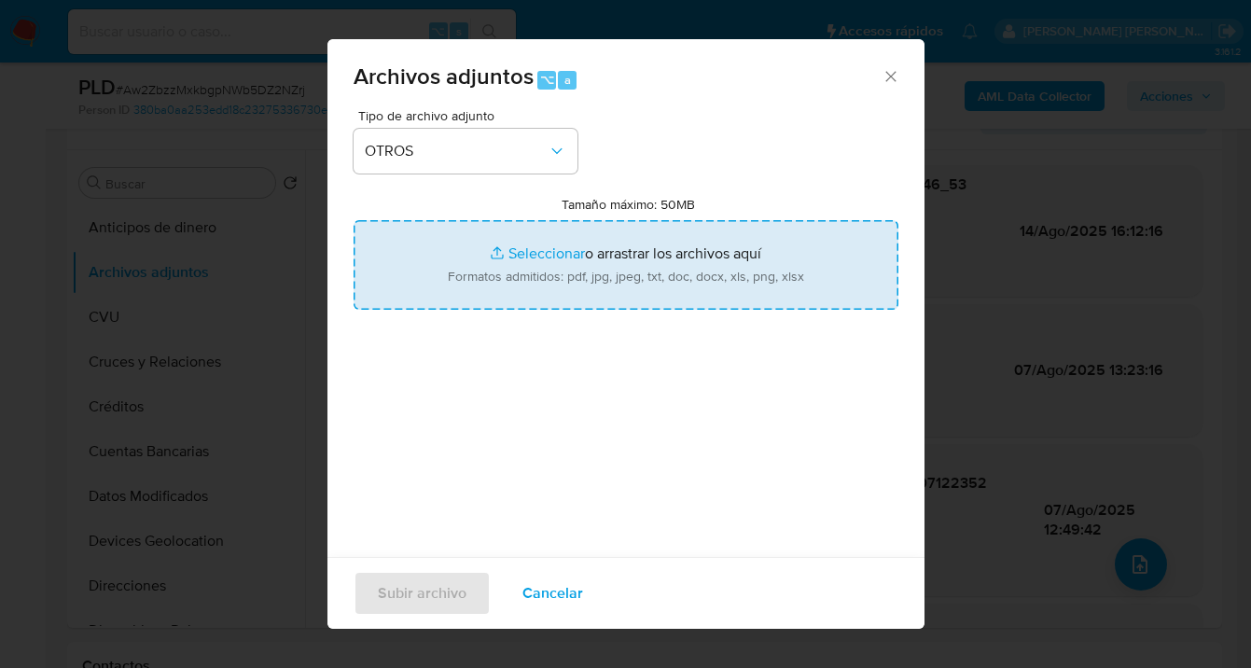
click at [641, 283] on input "Tamaño máximo: 50MB Seleccionar archivos" at bounding box center [626, 265] width 545 height 90
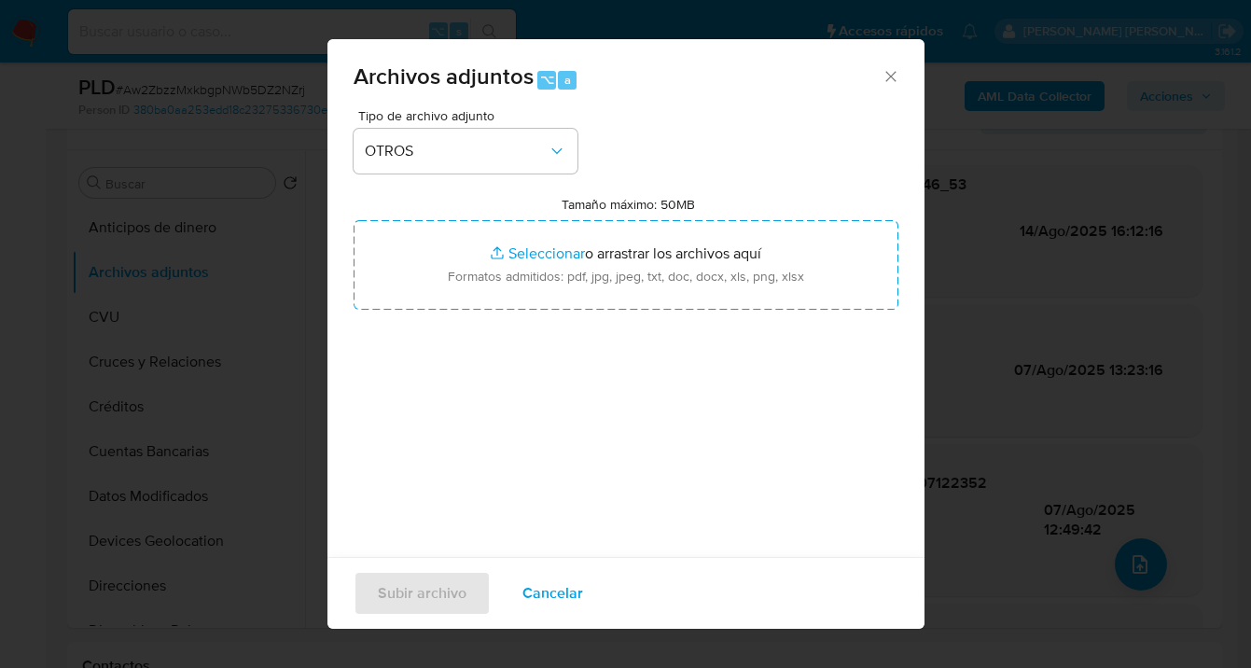
type input "C:\fakepath\Caselog Aw2ZbzzMxkbgpNWb5DZ2NZrj V2.docx"
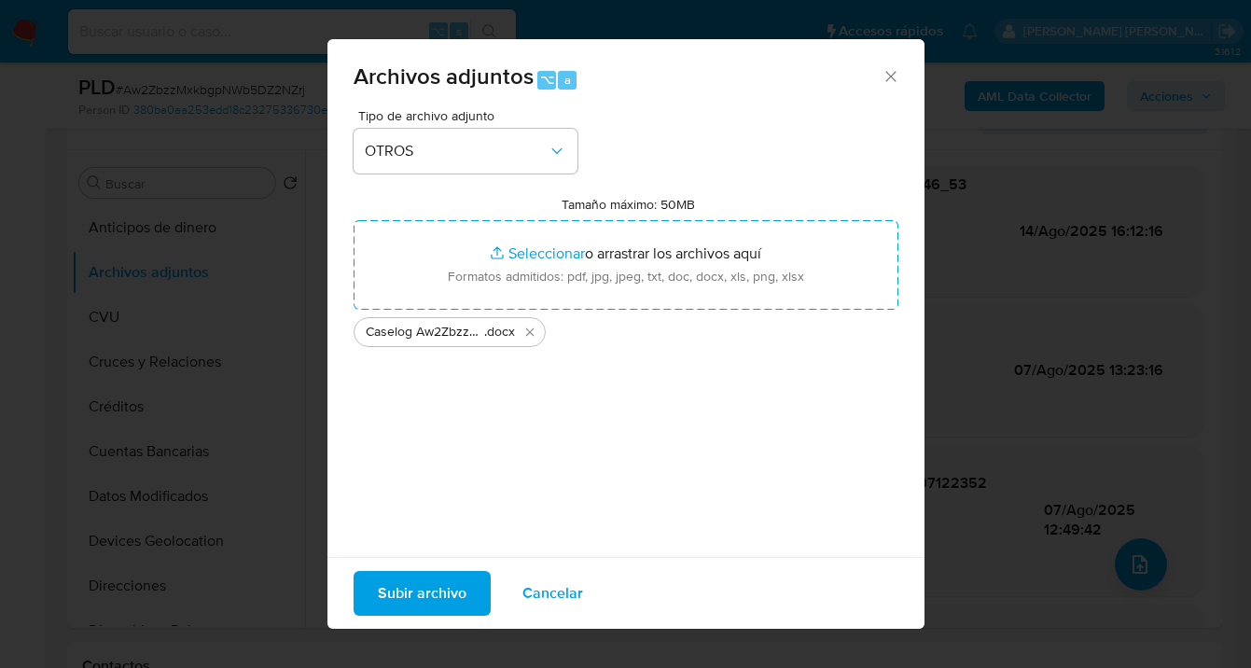
click at [421, 594] on span "Subir archivo" at bounding box center [422, 593] width 89 height 41
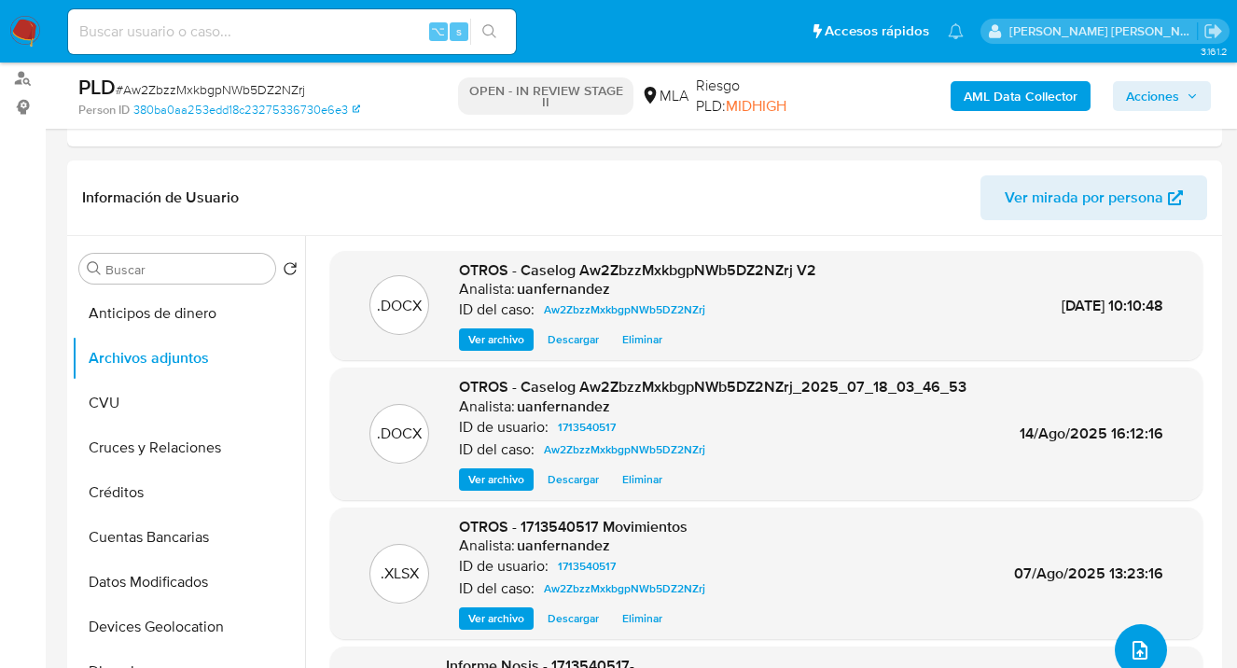
scroll to position [247, 0]
click at [1157, 101] on span "Acciones" at bounding box center [1152, 96] width 53 height 30
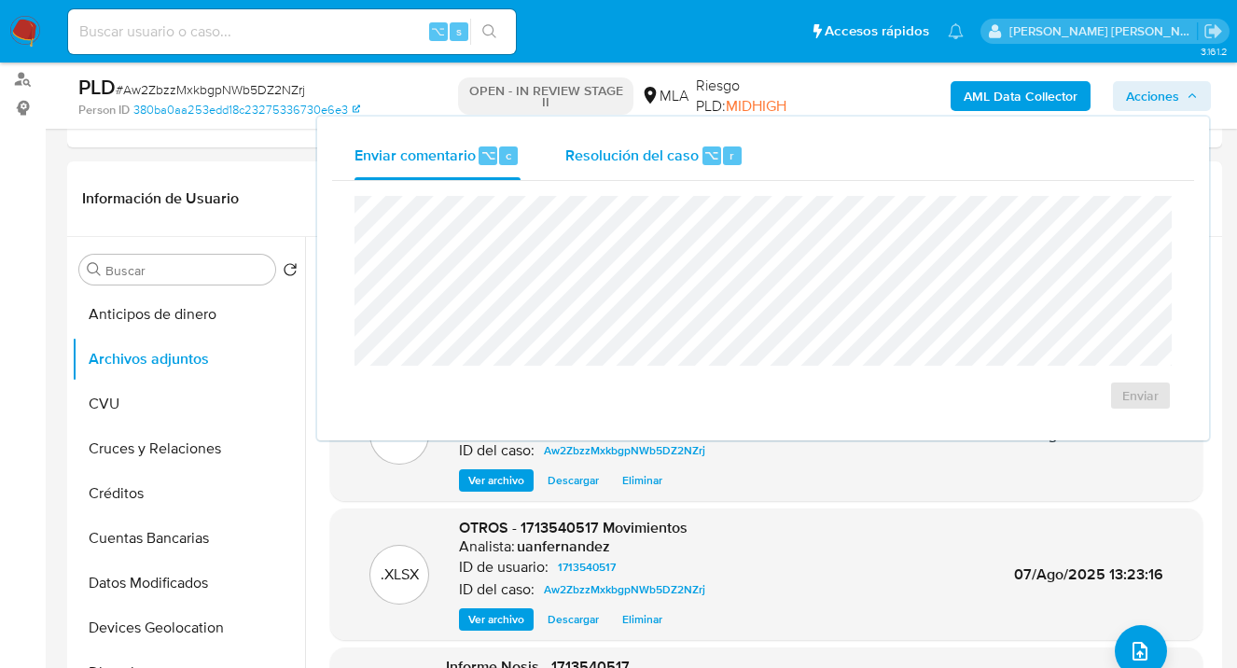
click at [658, 159] on span "Resolución del caso" at bounding box center [631, 154] width 133 height 21
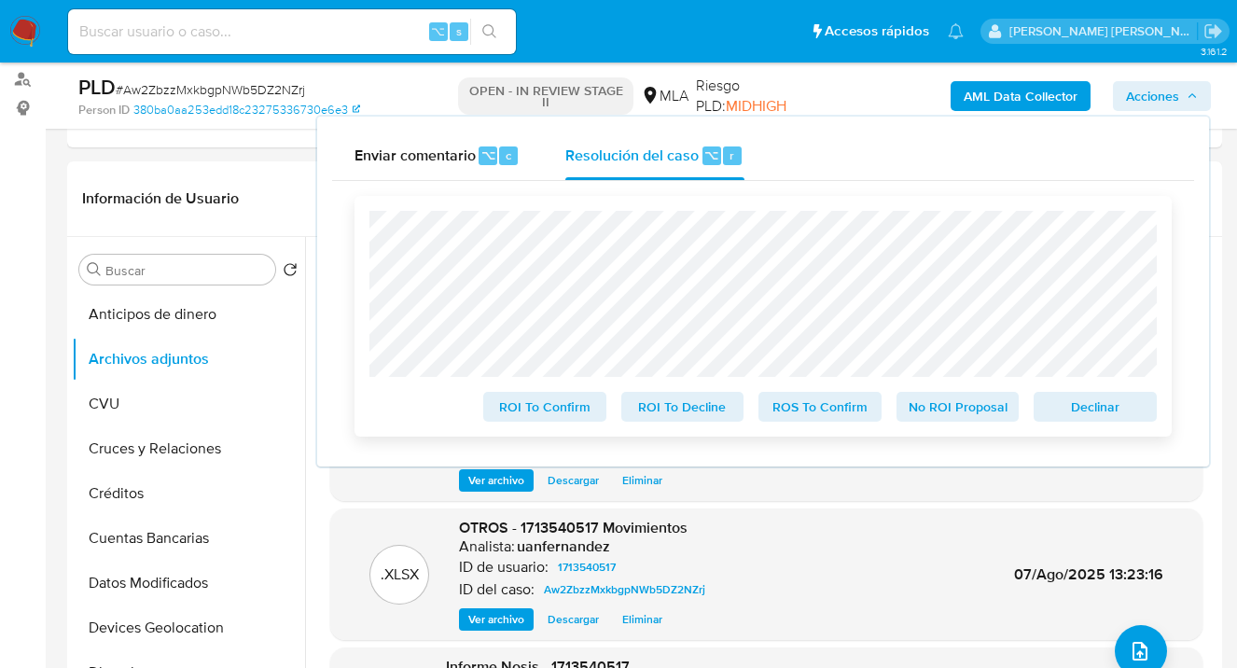
drag, startPoint x: 1094, startPoint y: 412, endPoint x: 1076, endPoint y: 408, distance: 19.2
click at [1094, 412] on span "Declinar" at bounding box center [1095, 407] width 97 height 26
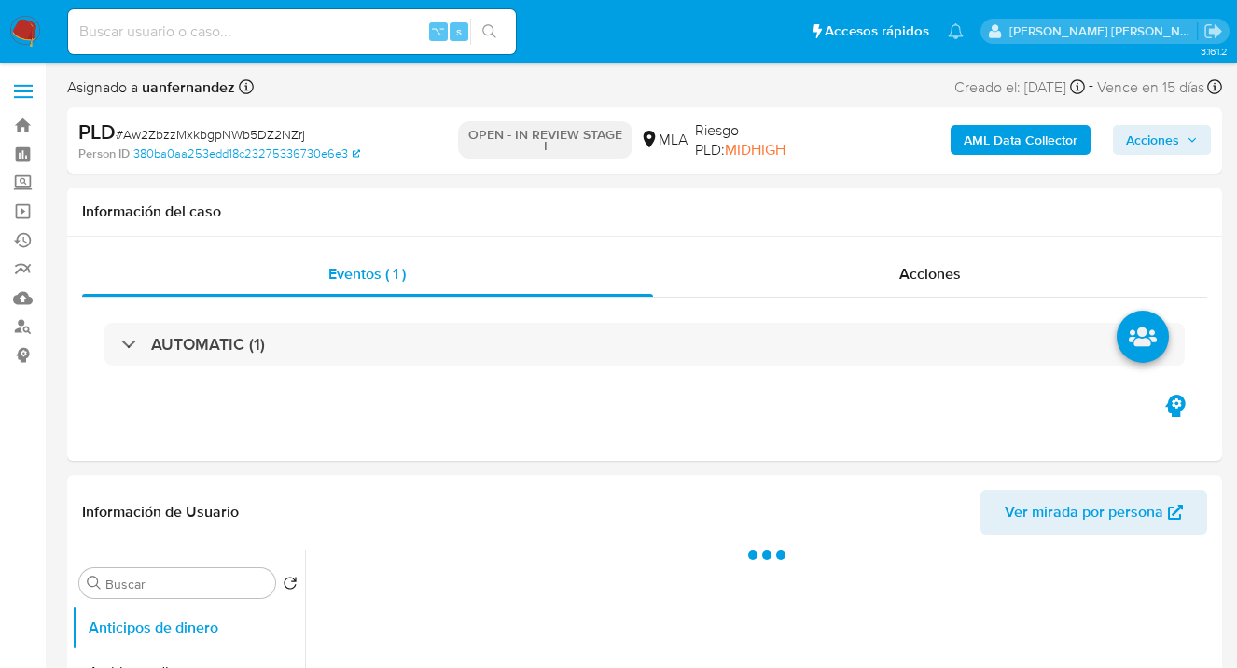
click at [1172, 136] on span "Acciones" at bounding box center [1152, 140] width 53 height 30
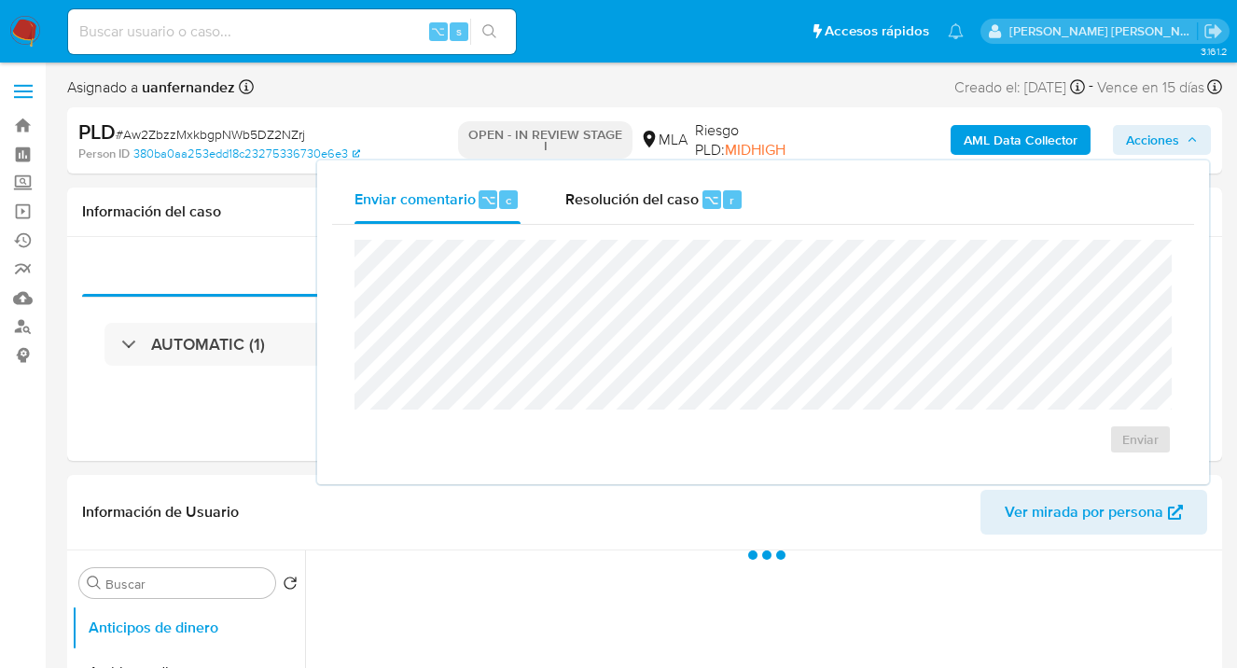
select select "10"
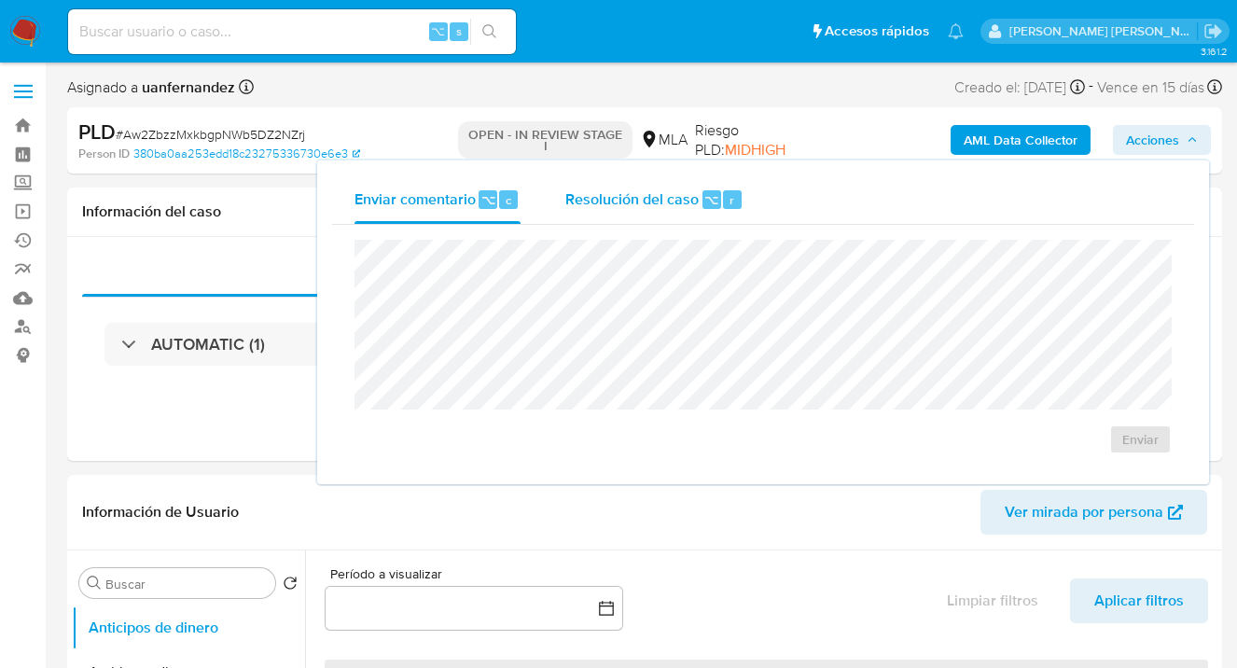
drag, startPoint x: 653, startPoint y: 205, endPoint x: 643, endPoint y: 222, distance: 19.7
click at [652, 206] on span "Resolución del caso" at bounding box center [631, 198] width 133 height 21
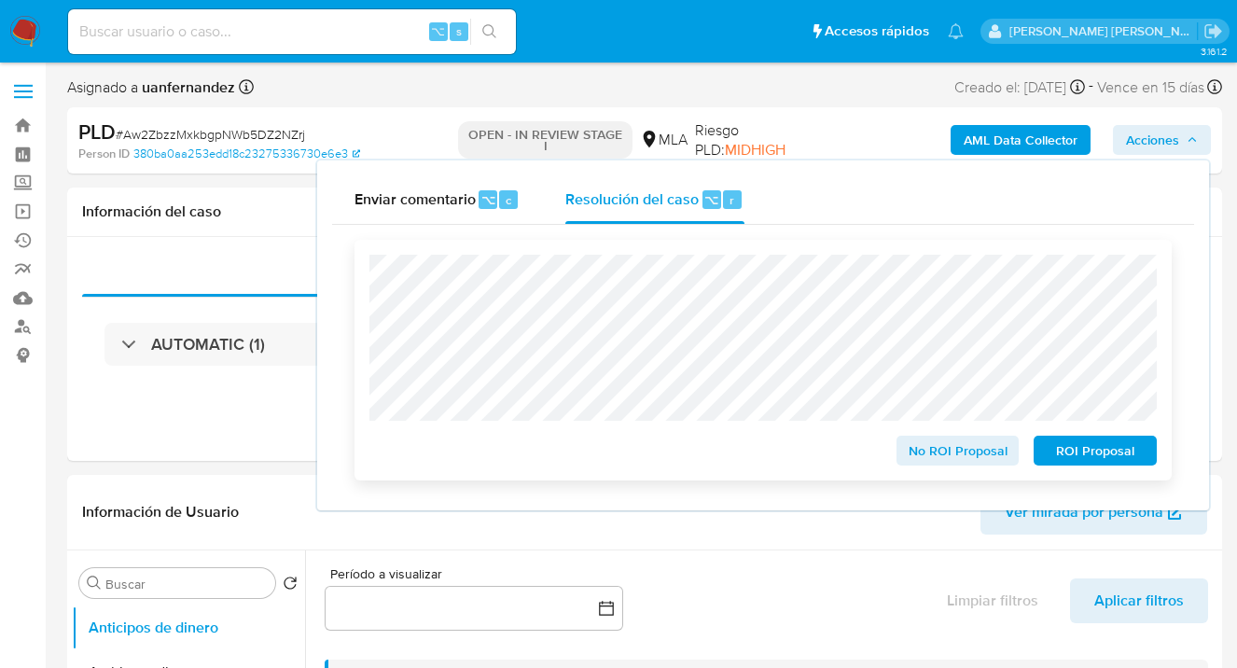
click at [1078, 450] on span "ROI Proposal" at bounding box center [1095, 451] width 97 height 26
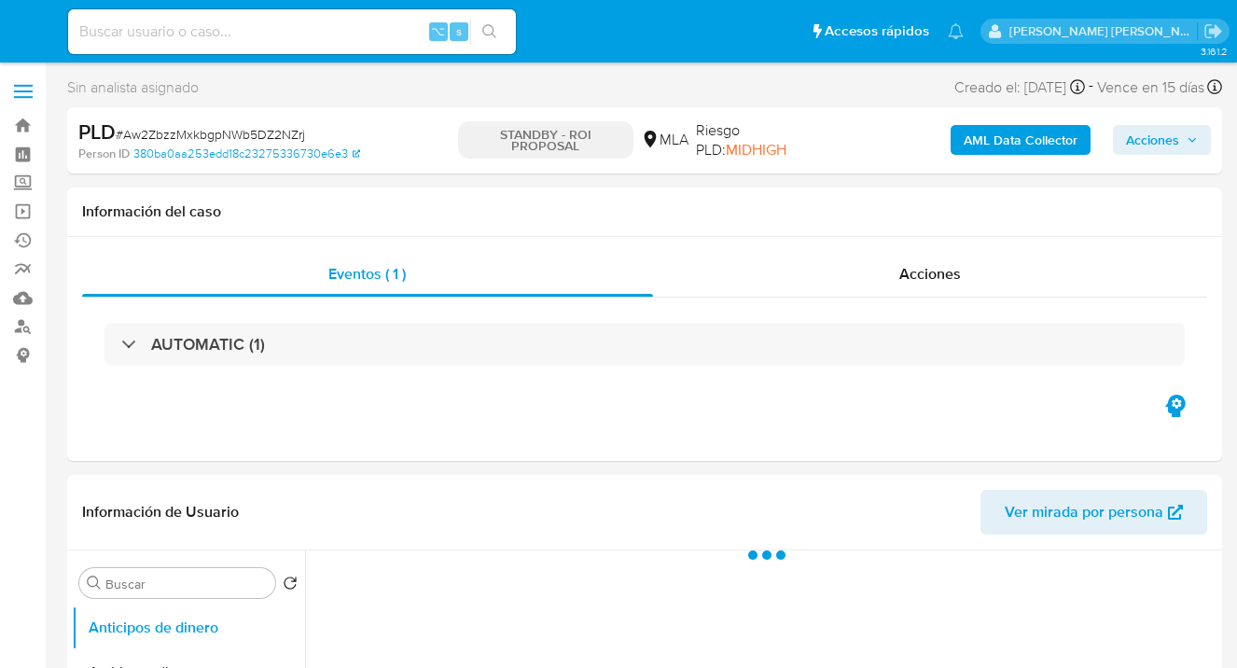
select select "10"
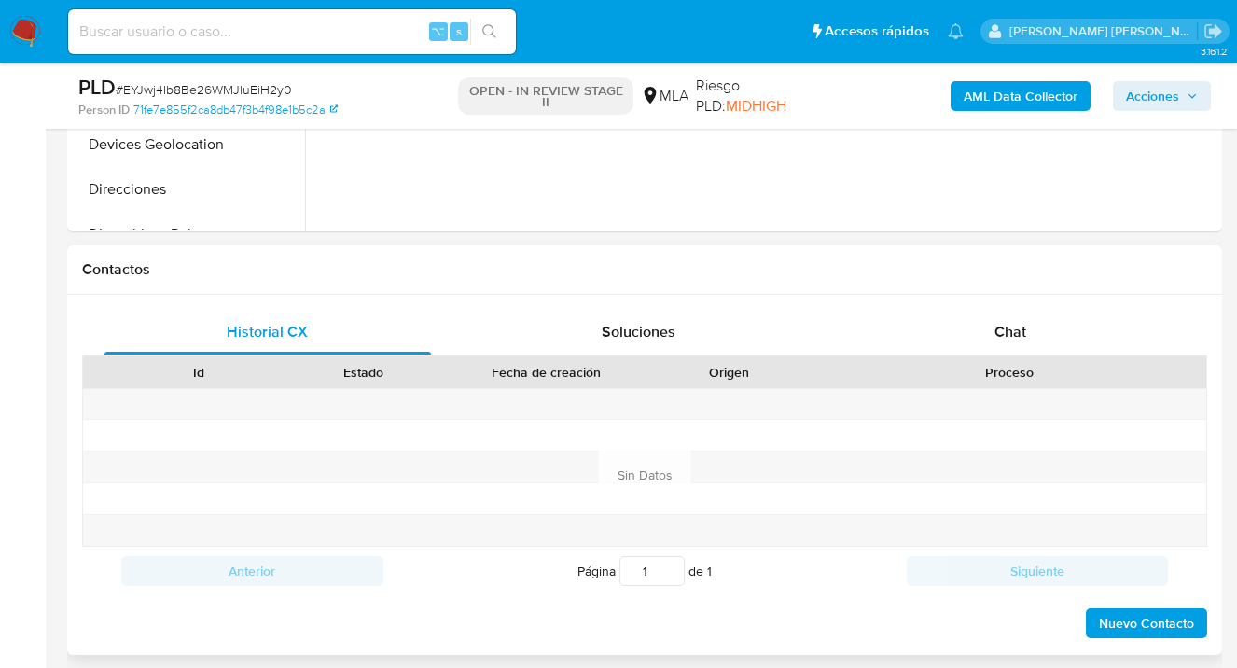
select select "10"
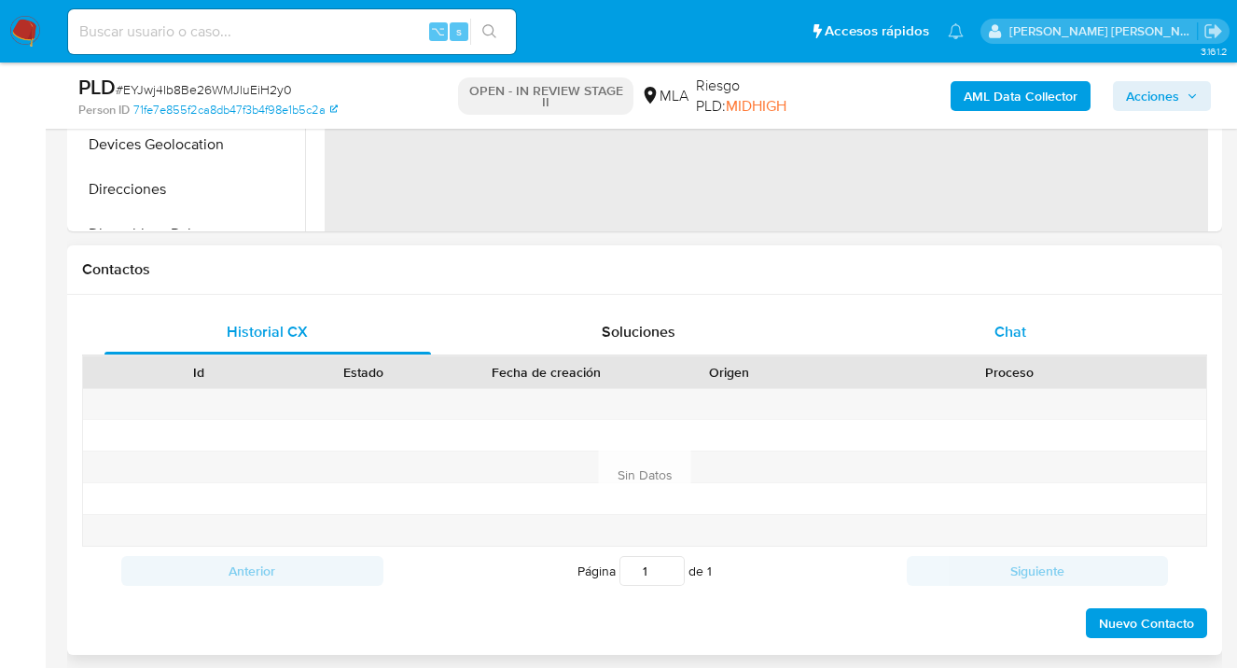
click at [1004, 335] on span "Chat" at bounding box center [1011, 331] width 32 height 21
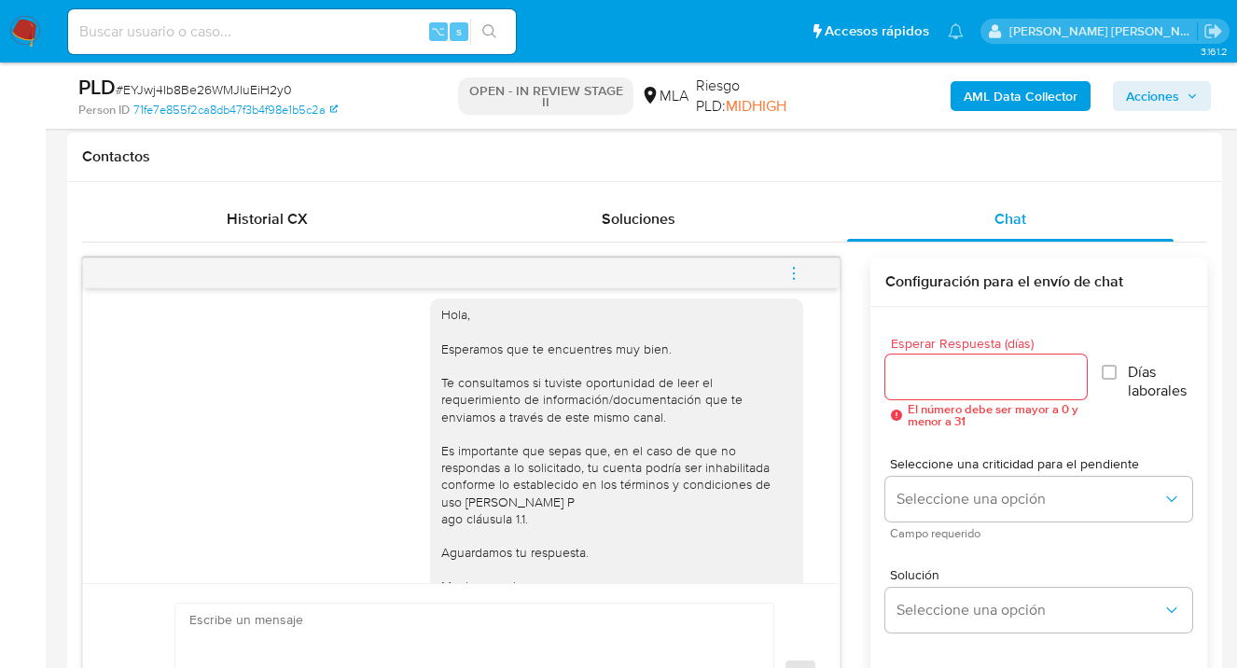
scroll to position [1173, 0]
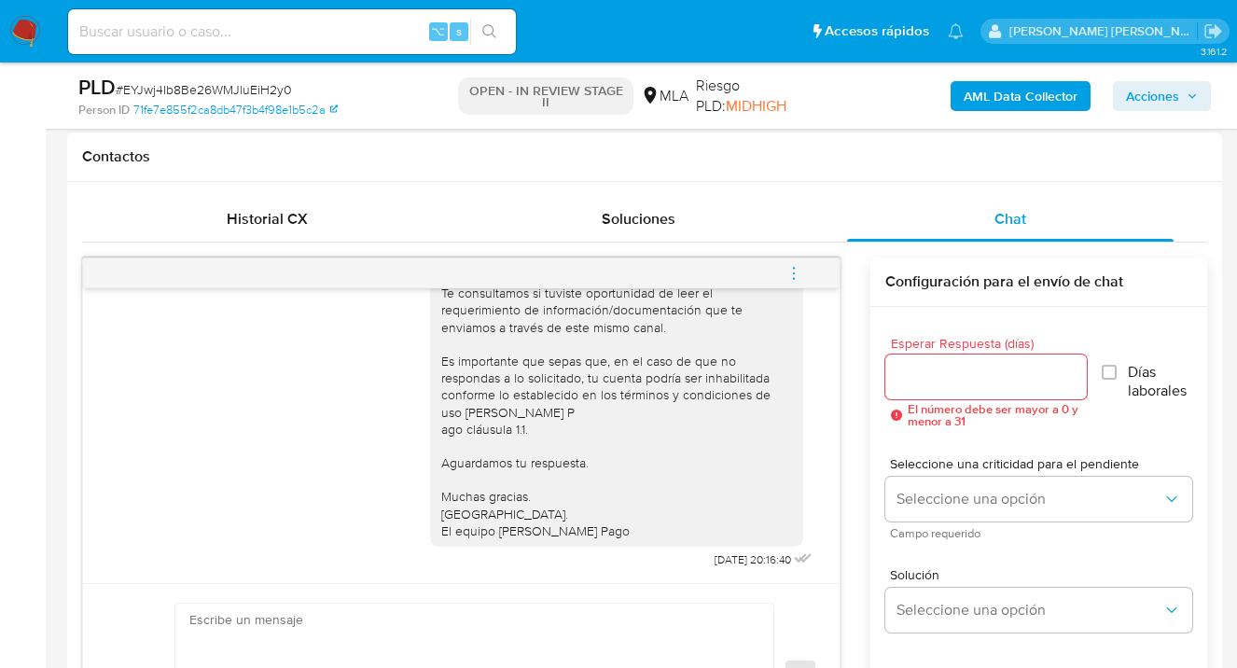
click at [796, 271] on icon "menu-action" at bounding box center [794, 273] width 17 height 17
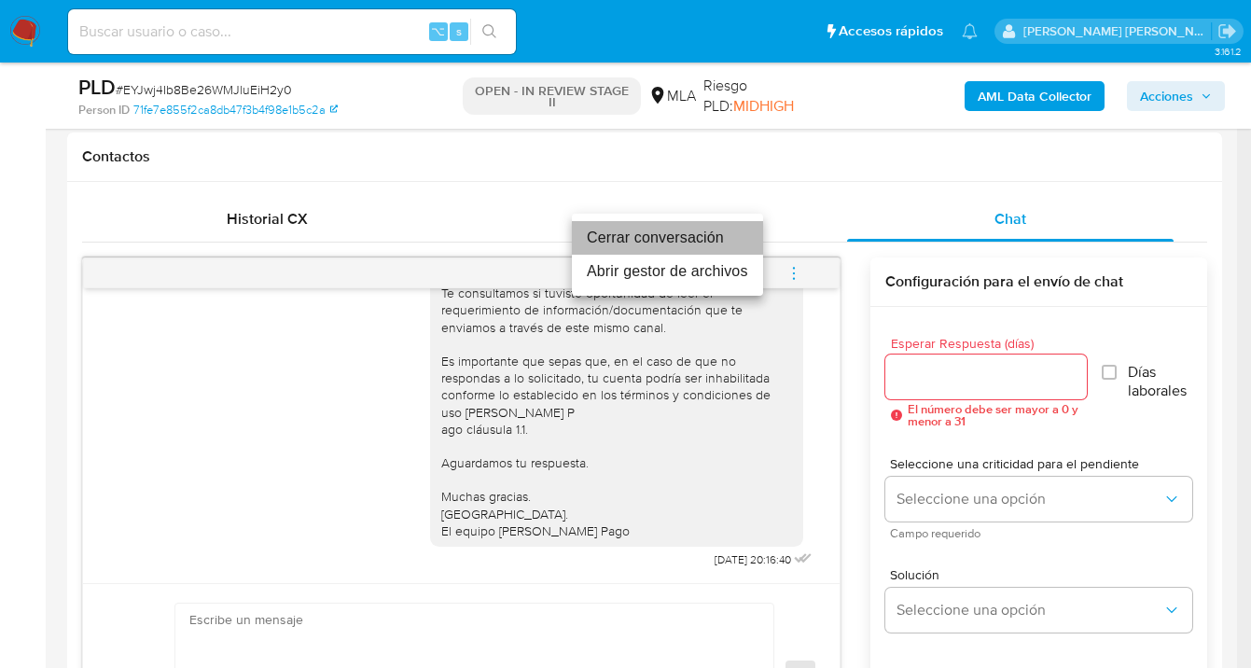
click at [665, 240] on li "Cerrar conversación" at bounding box center [667, 238] width 191 height 34
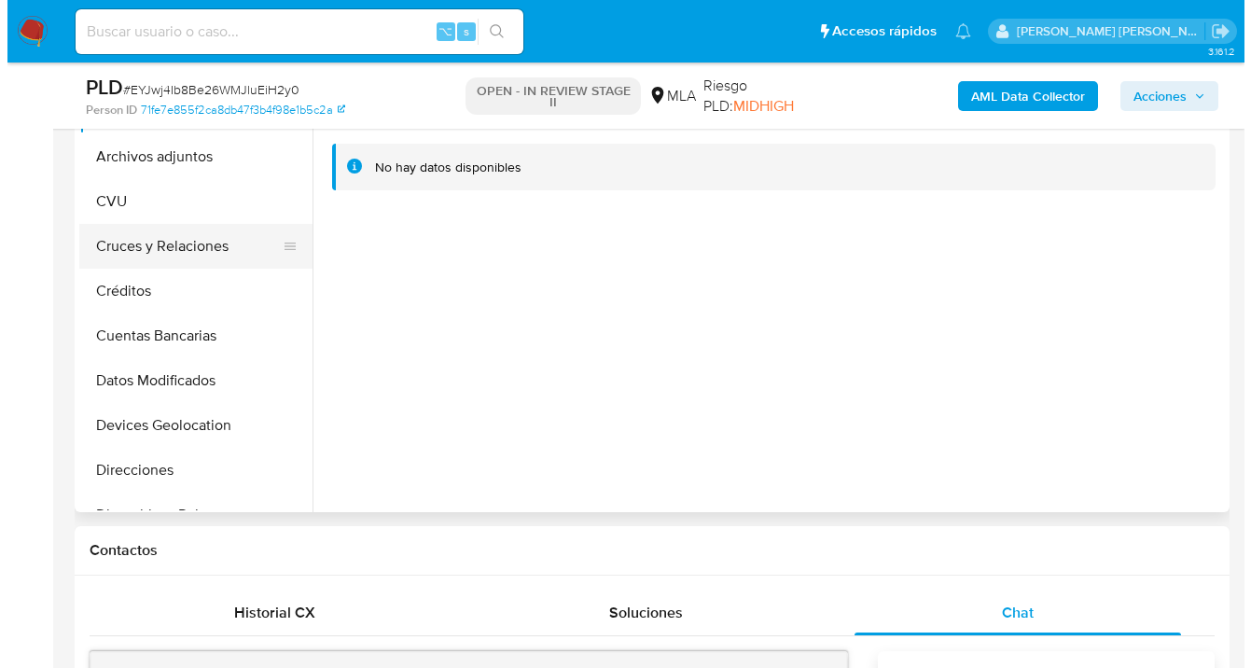
scroll to position [291, 0]
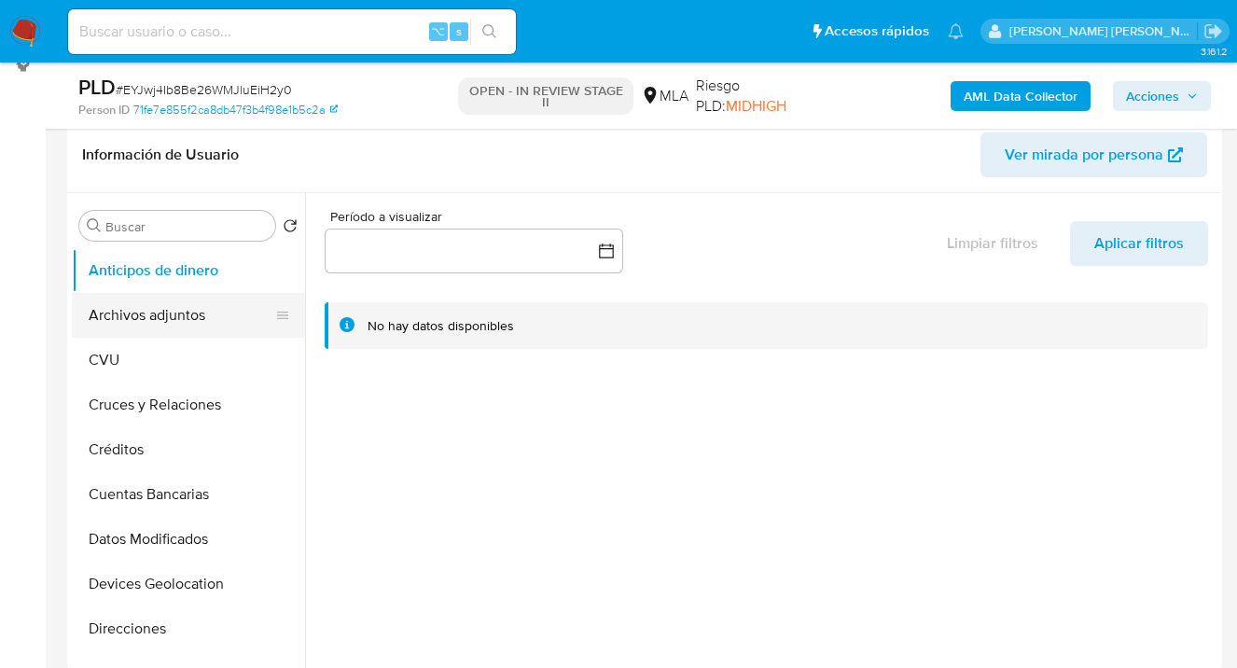
click at [193, 323] on button "Archivos adjuntos" at bounding box center [181, 315] width 218 height 45
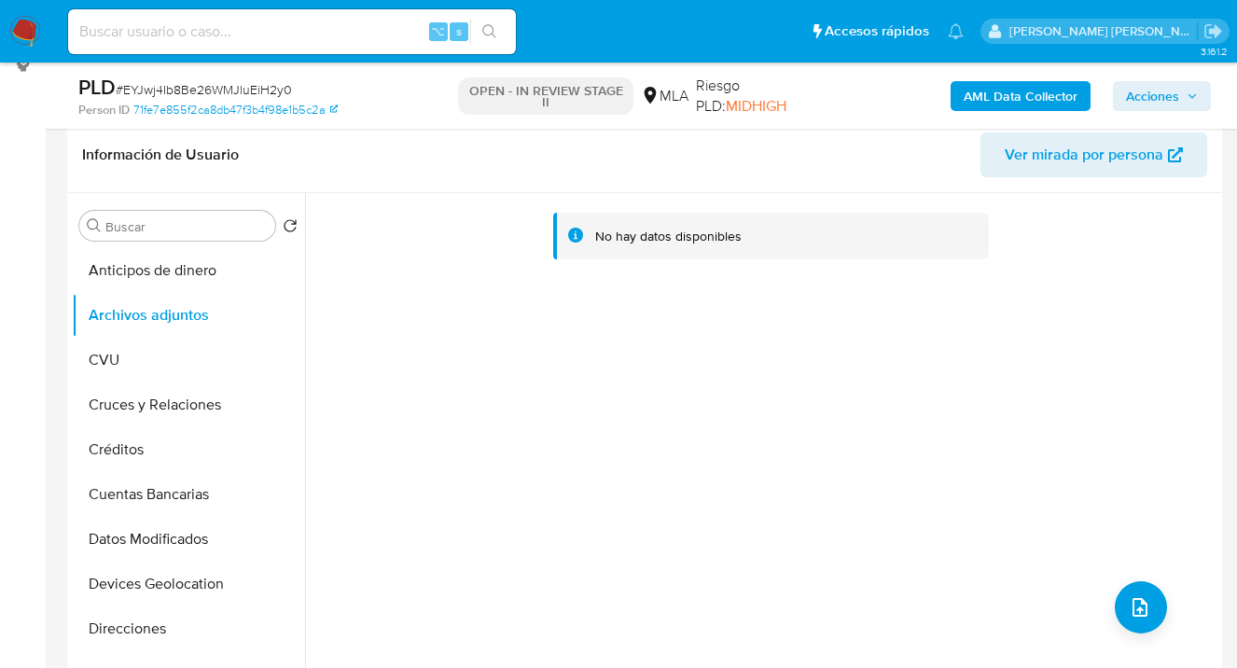
click at [1021, 91] on b "AML Data Collector" at bounding box center [1021, 96] width 114 height 30
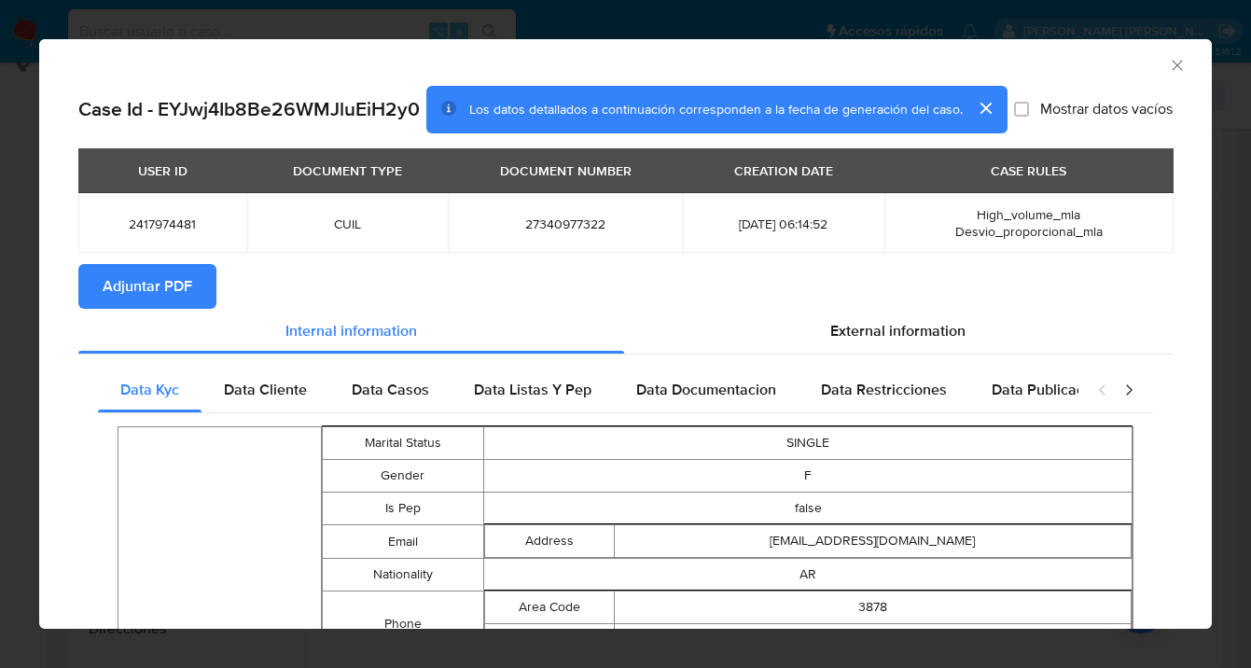
click at [154, 286] on span "Adjuntar PDF" at bounding box center [148, 286] width 90 height 41
click at [1168, 59] on icon "Cerrar ventana" at bounding box center [1177, 65] width 19 height 19
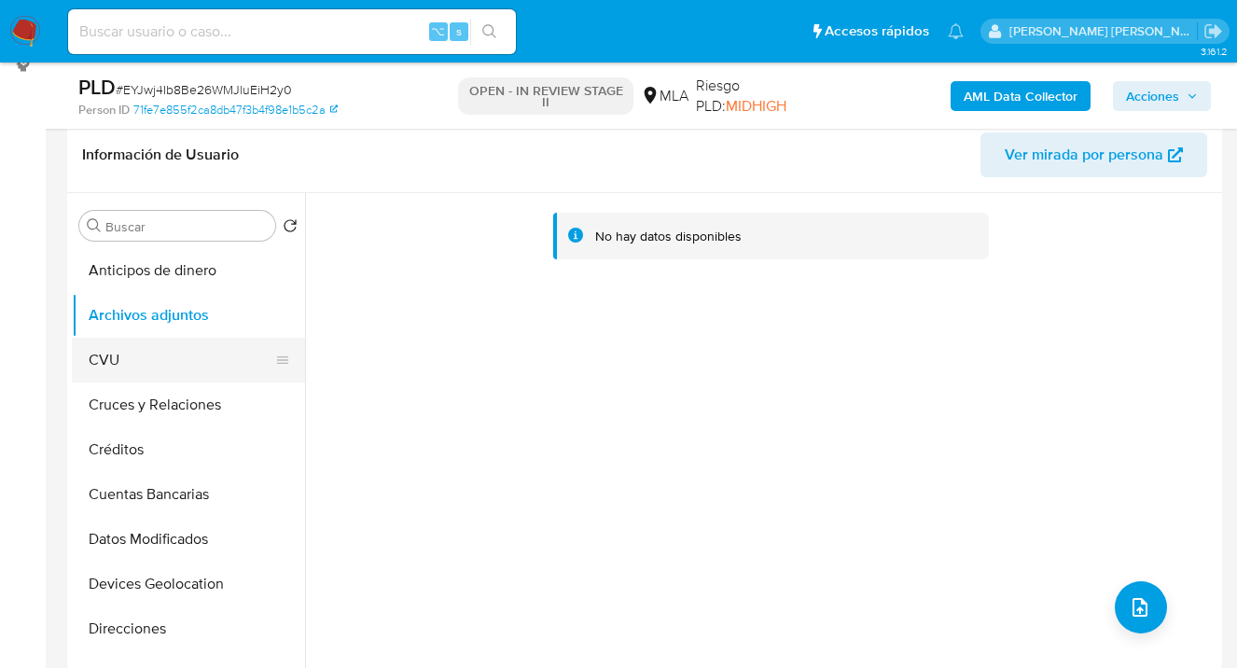
click at [155, 367] on button "CVU" at bounding box center [181, 360] width 218 height 45
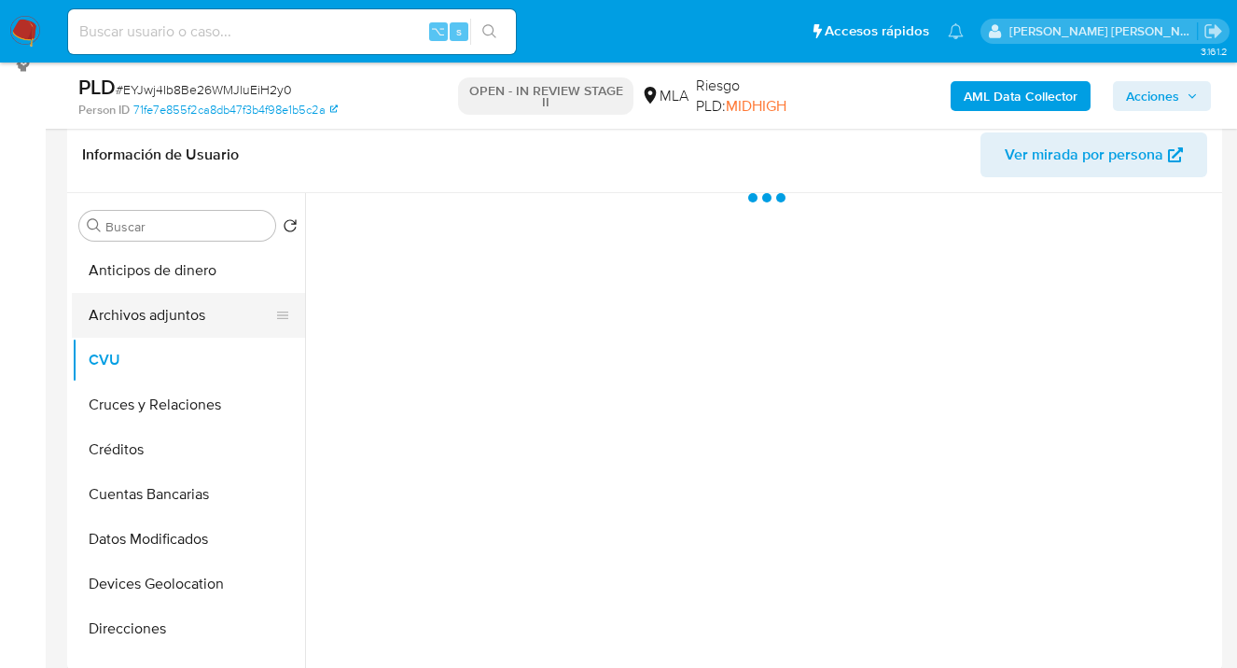
click at [187, 321] on button "Archivos adjuntos" at bounding box center [181, 315] width 218 height 45
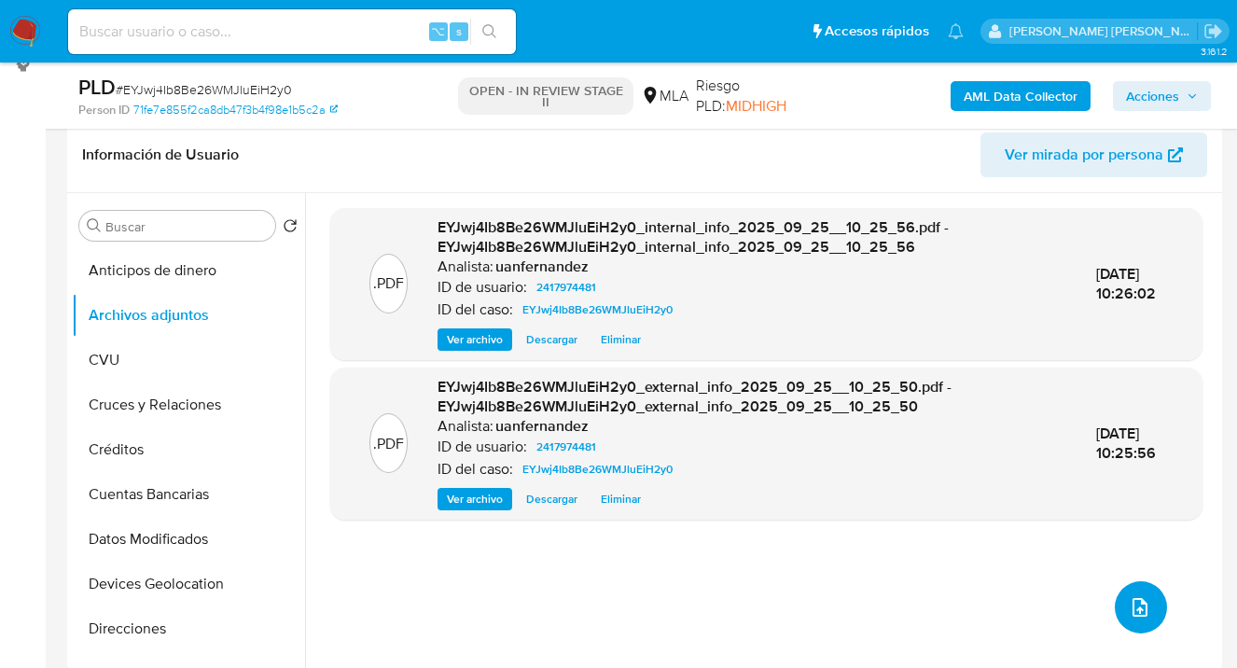
click at [1129, 601] on icon "upload-file" at bounding box center [1140, 607] width 22 height 22
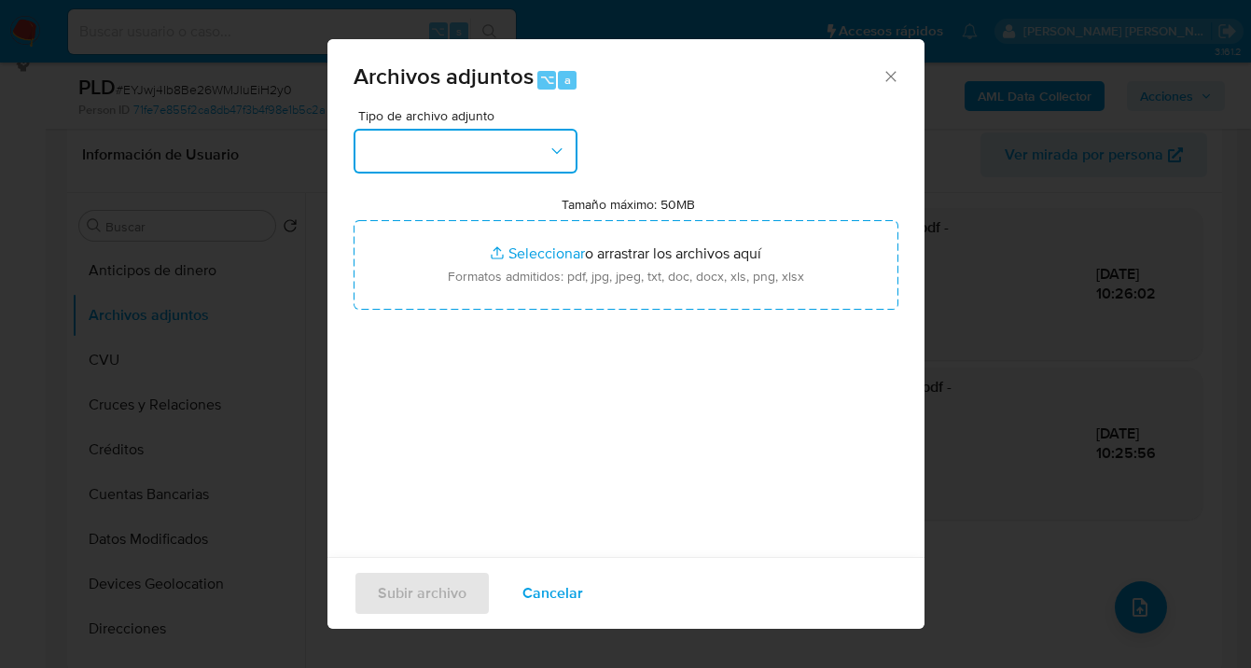
click at [561, 155] on icon "button" at bounding box center [557, 151] width 19 height 19
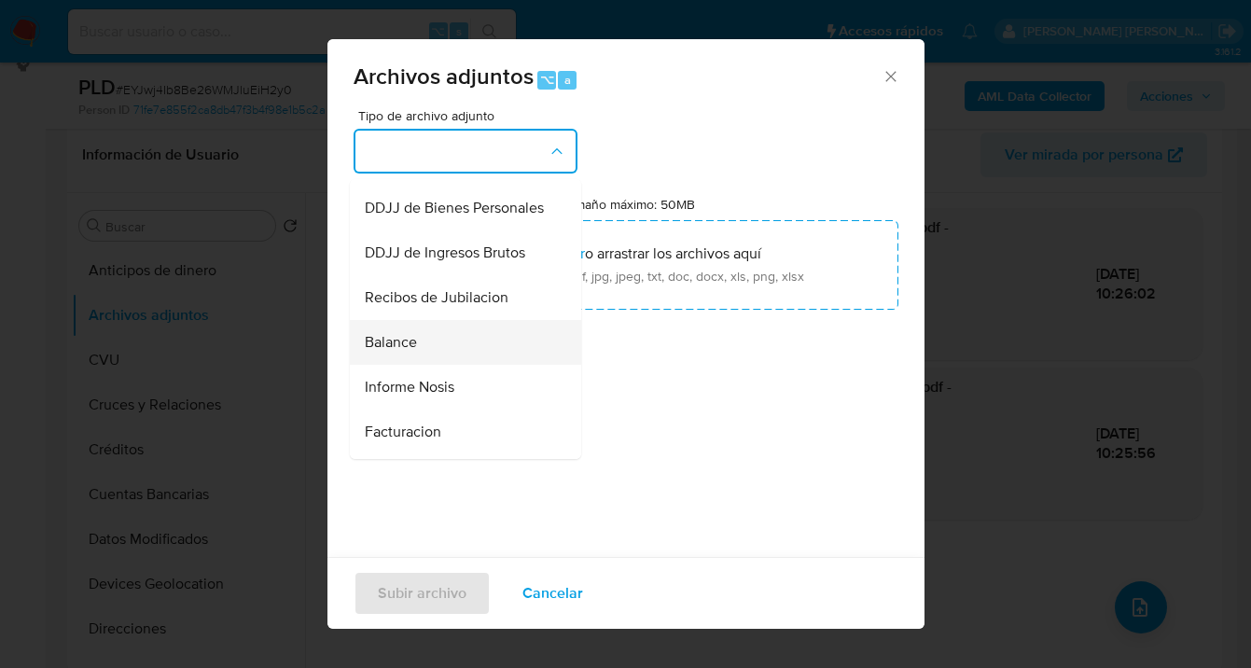
scroll to position [532, 0]
drag, startPoint x: 456, startPoint y: 420, endPoint x: 552, endPoint y: 311, distance: 145.4
click at [456, 409] on div "Informe Nosis" at bounding box center [460, 386] width 190 height 45
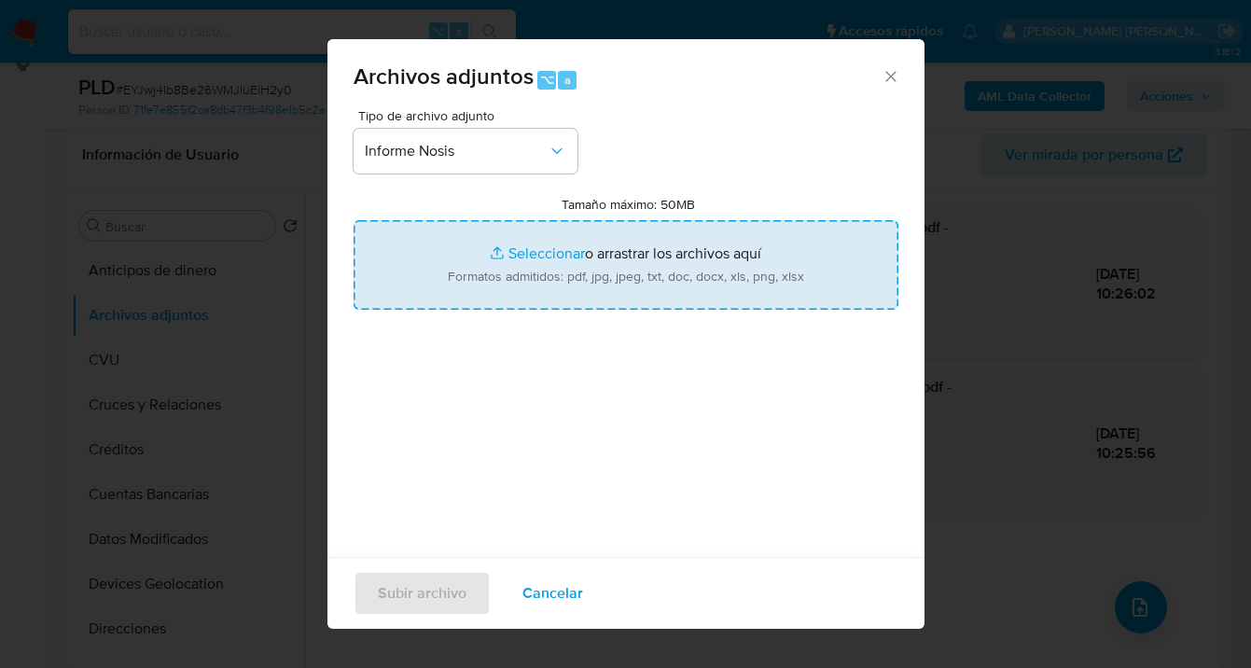
click at [561, 304] on input "Tamaño máximo: 50MB Seleccionar archivos" at bounding box center [626, 265] width 545 height 90
type input "C:\fakepath\2417974481-NOSIS_Manager_InformeIndividual_27340977322_620658_20250…"
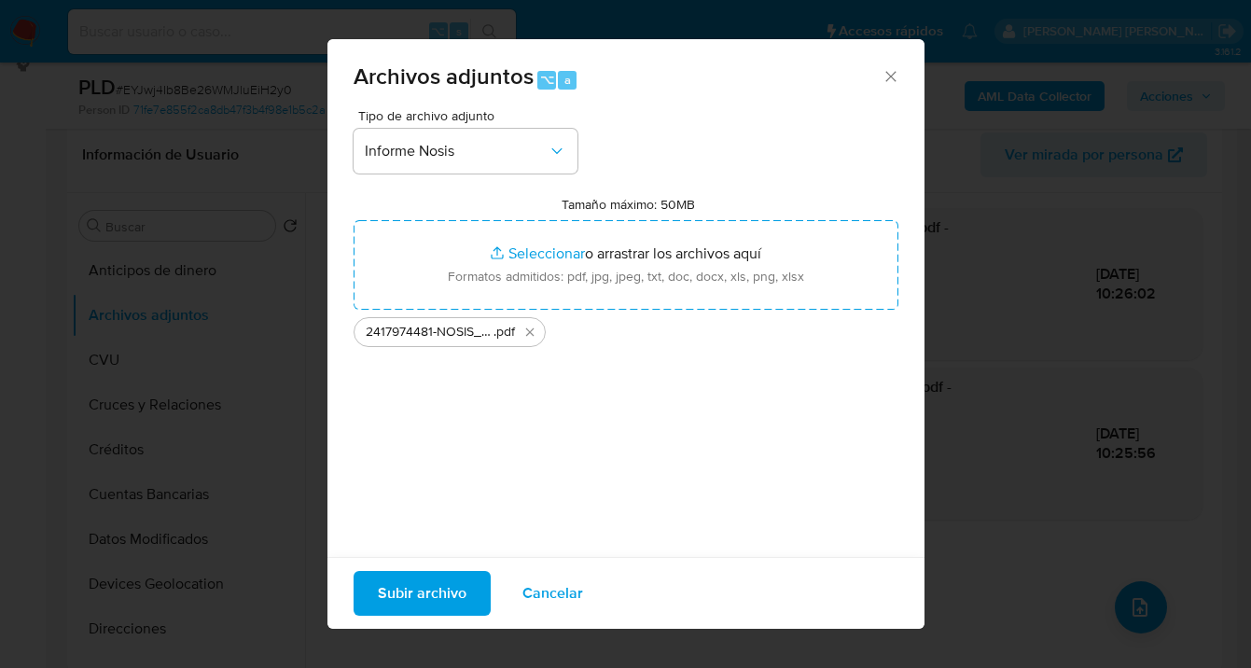
click at [422, 590] on span "Subir archivo" at bounding box center [422, 593] width 89 height 41
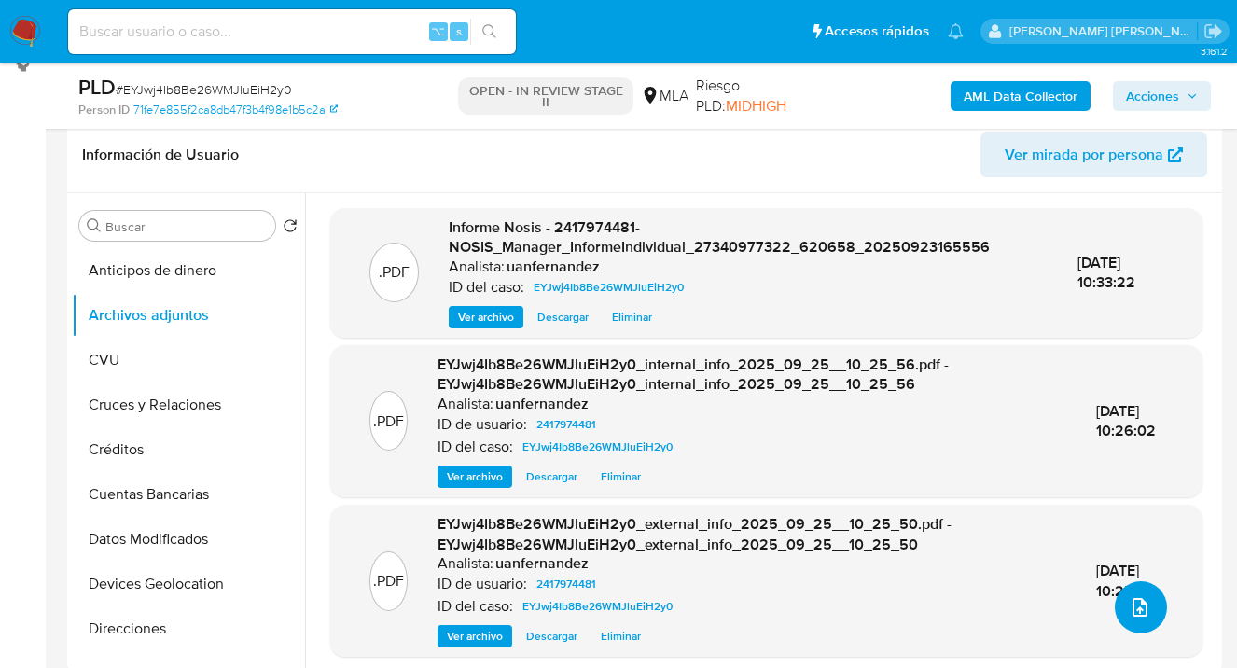
click at [1142, 609] on icon "upload-file" at bounding box center [1140, 607] width 22 height 22
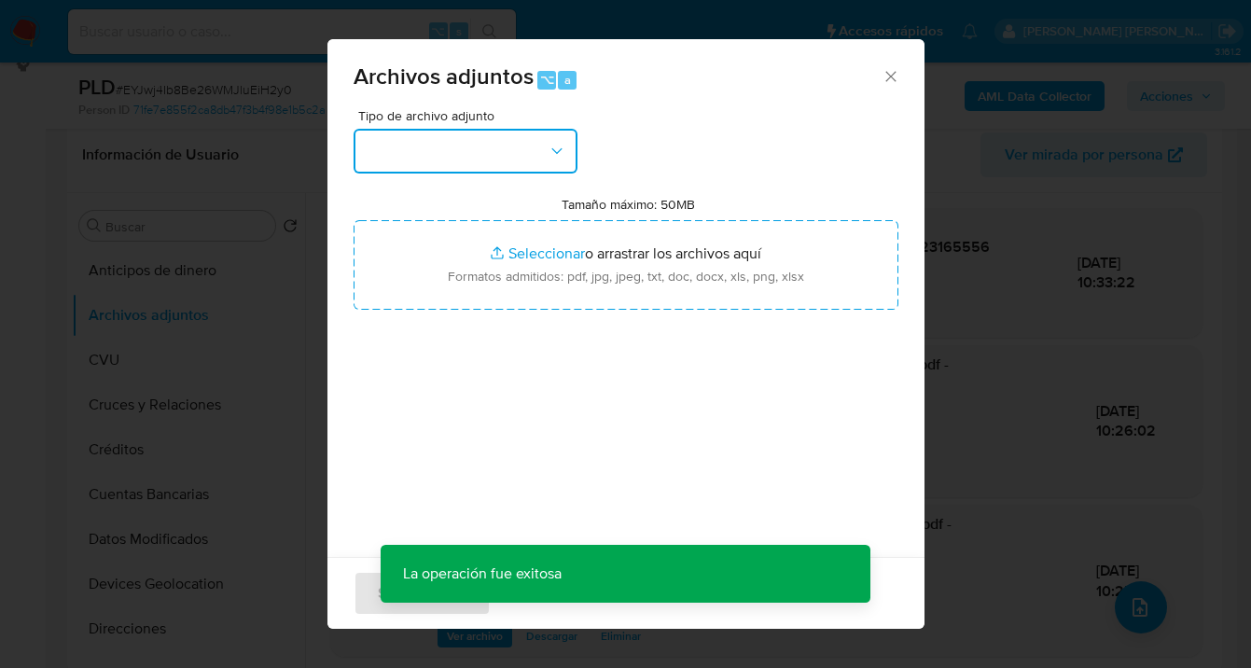
click at [565, 149] on button "button" at bounding box center [466, 151] width 224 height 45
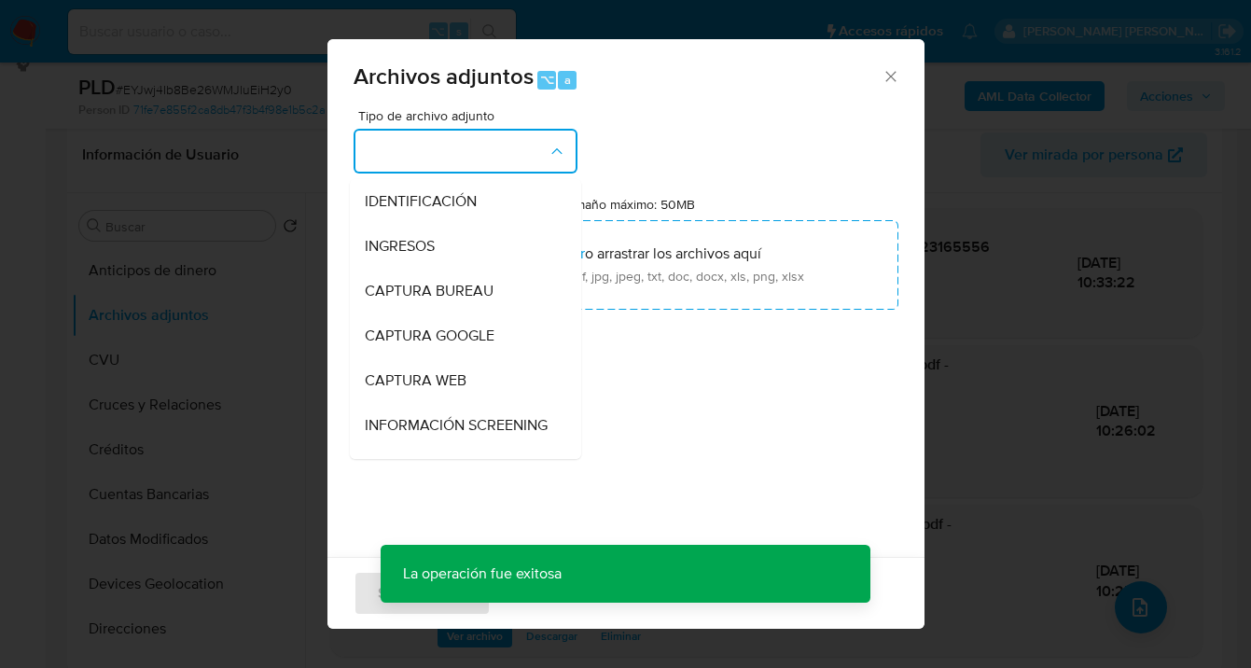
scroll to position [357, 0]
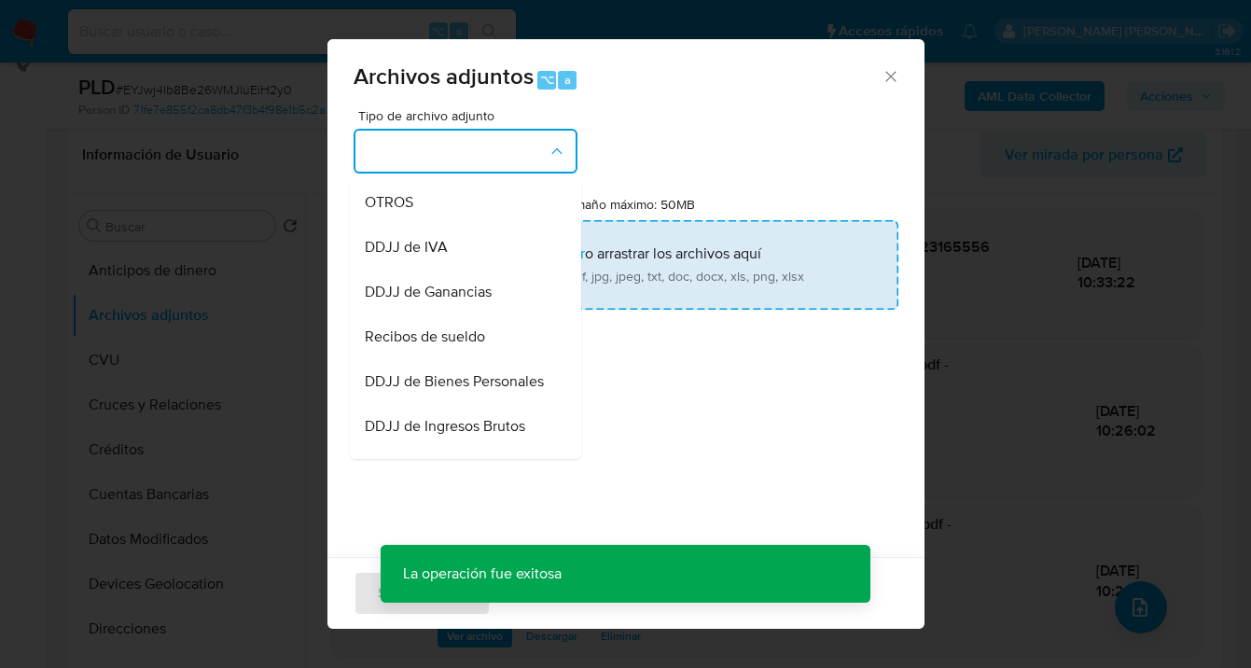
drag, startPoint x: 470, startPoint y: 226, endPoint x: 522, endPoint y: 241, distance: 53.4
click at [470, 225] on div "OTROS" at bounding box center [460, 202] width 190 height 45
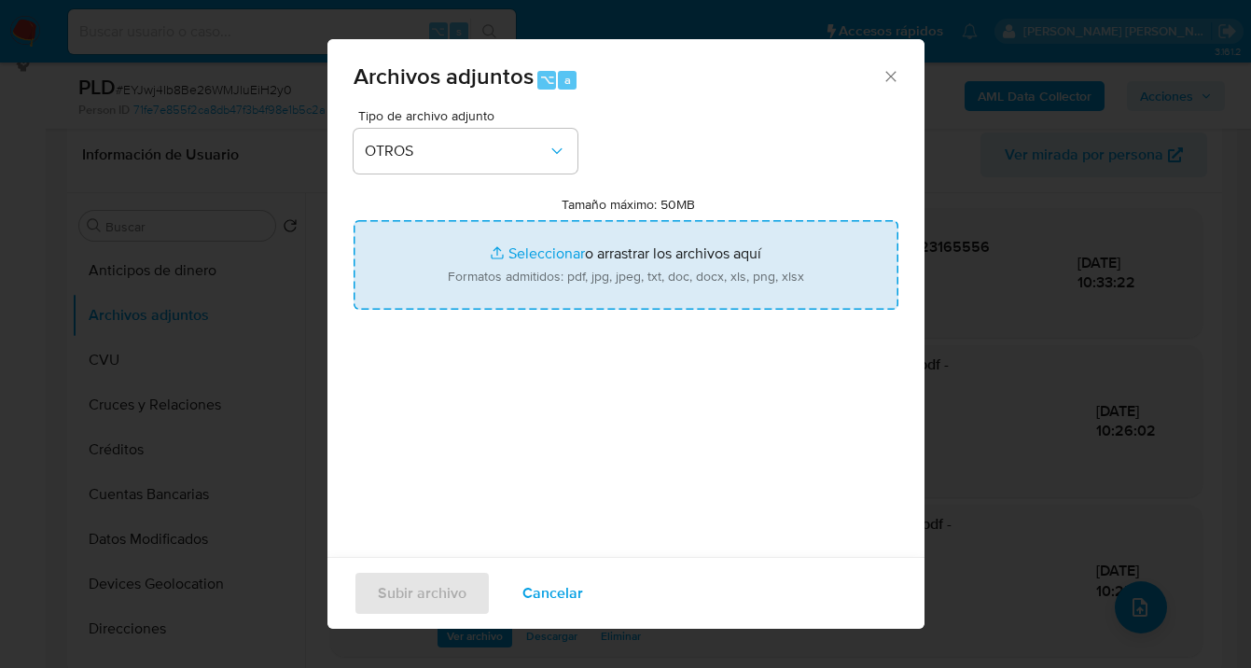
click at [587, 262] on input "Tamaño máximo: 50MB Seleccionar archivos" at bounding box center [626, 265] width 545 height 90
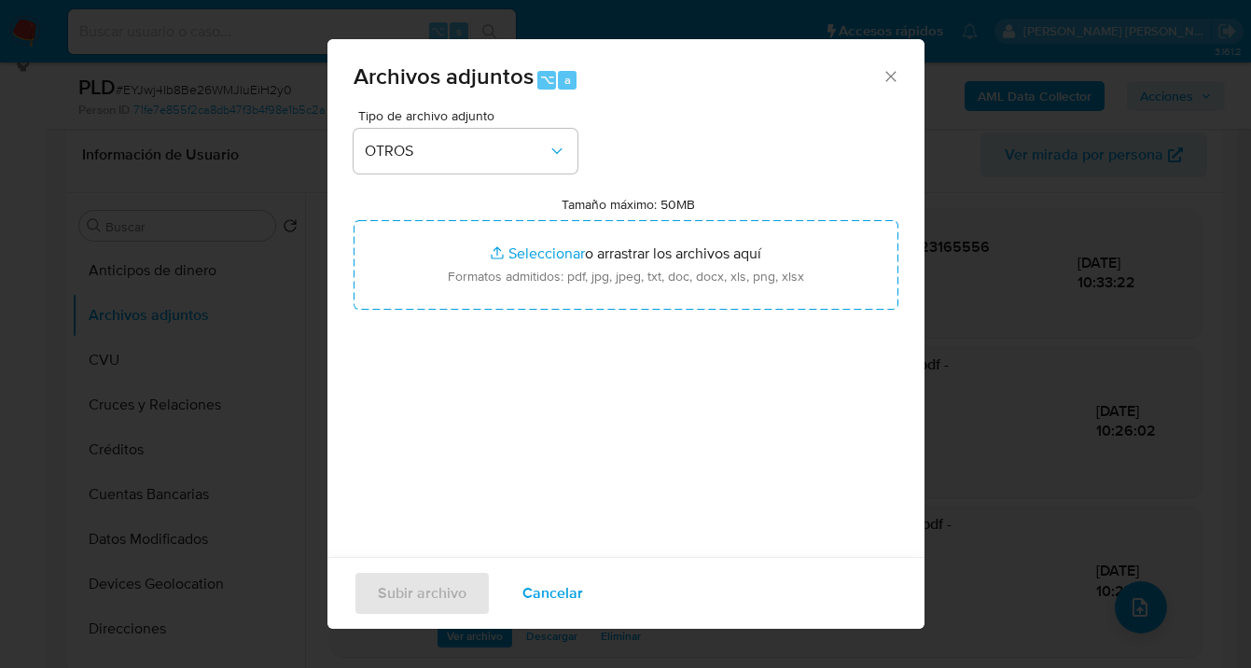
type input "C:\fakepath\2417974481 Movimientos-v10_3.xlsx"
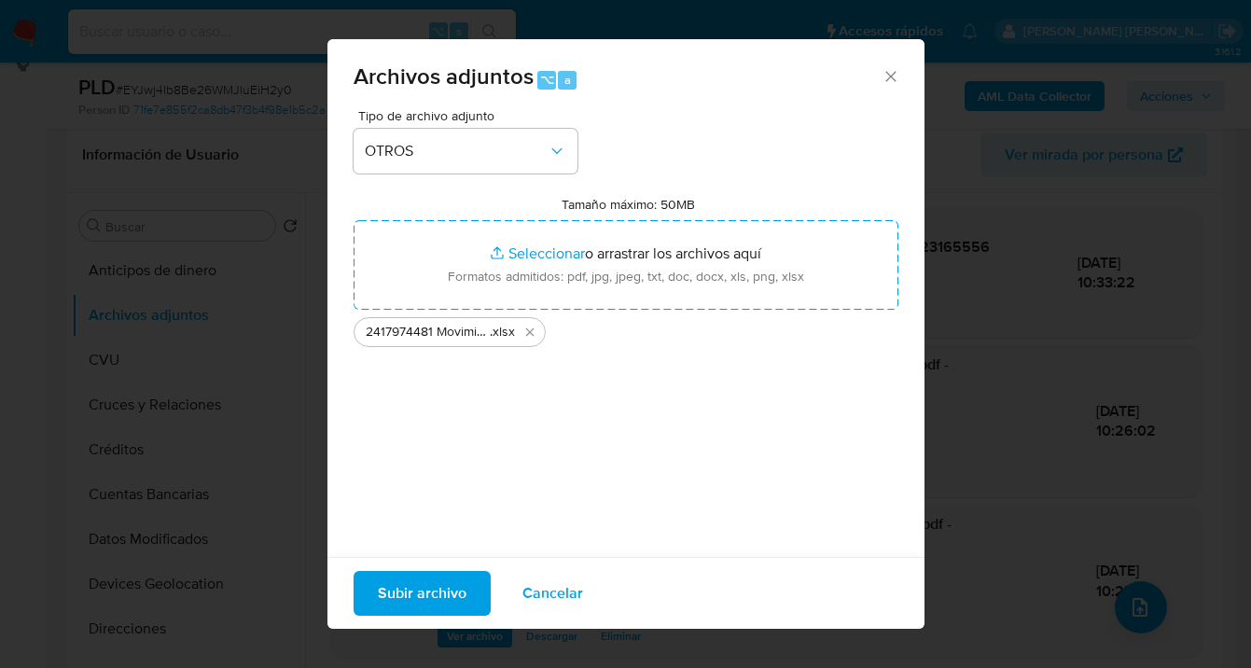
click at [413, 595] on span "Subir archivo" at bounding box center [422, 593] width 89 height 41
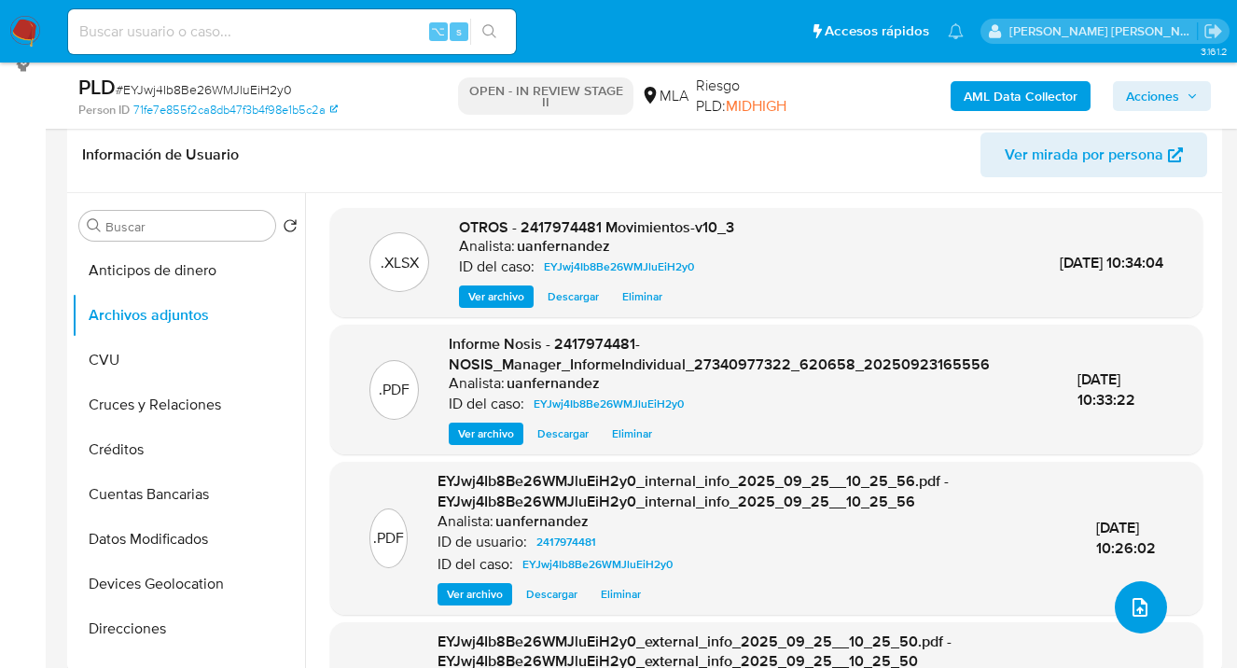
click at [1131, 599] on icon "upload-file" at bounding box center [1140, 607] width 22 height 22
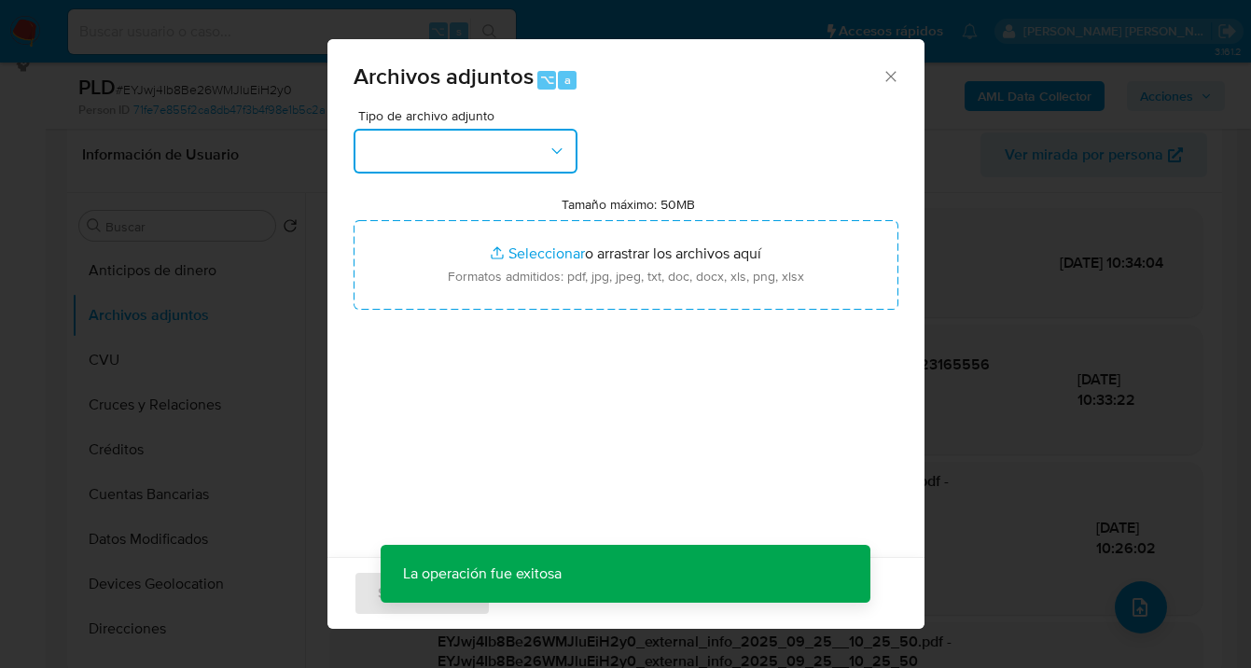
click at [550, 160] on button "button" at bounding box center [466, 151] width 224 height 45
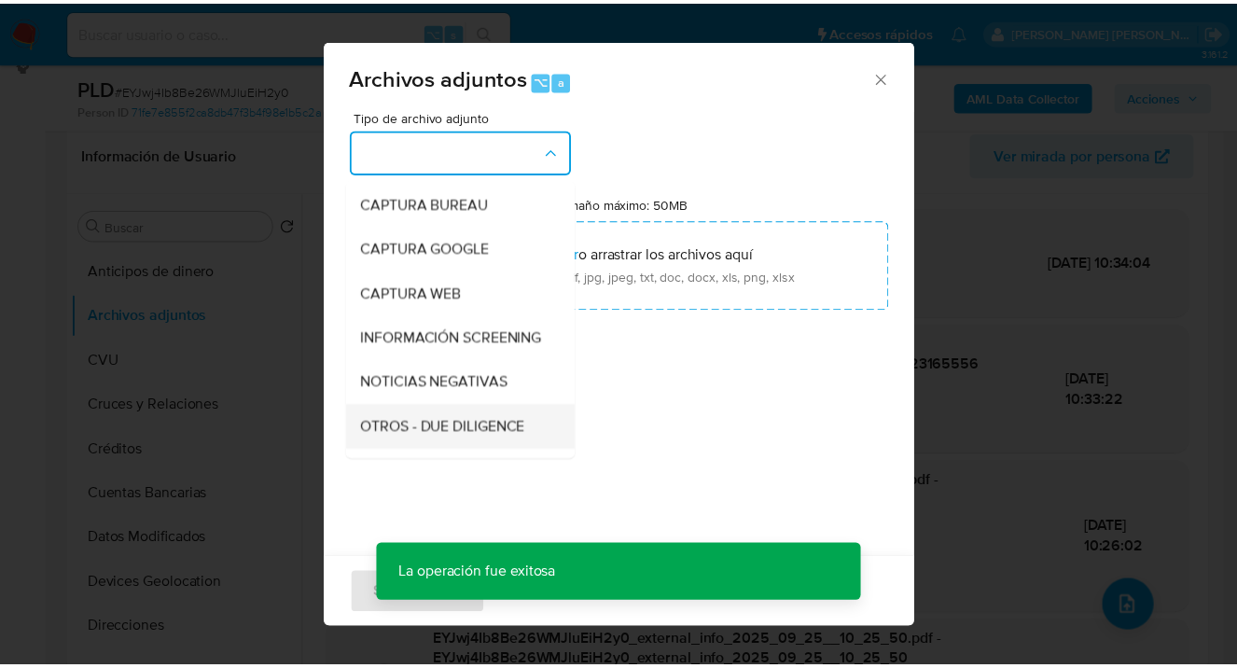
scroll to position [195, 0]
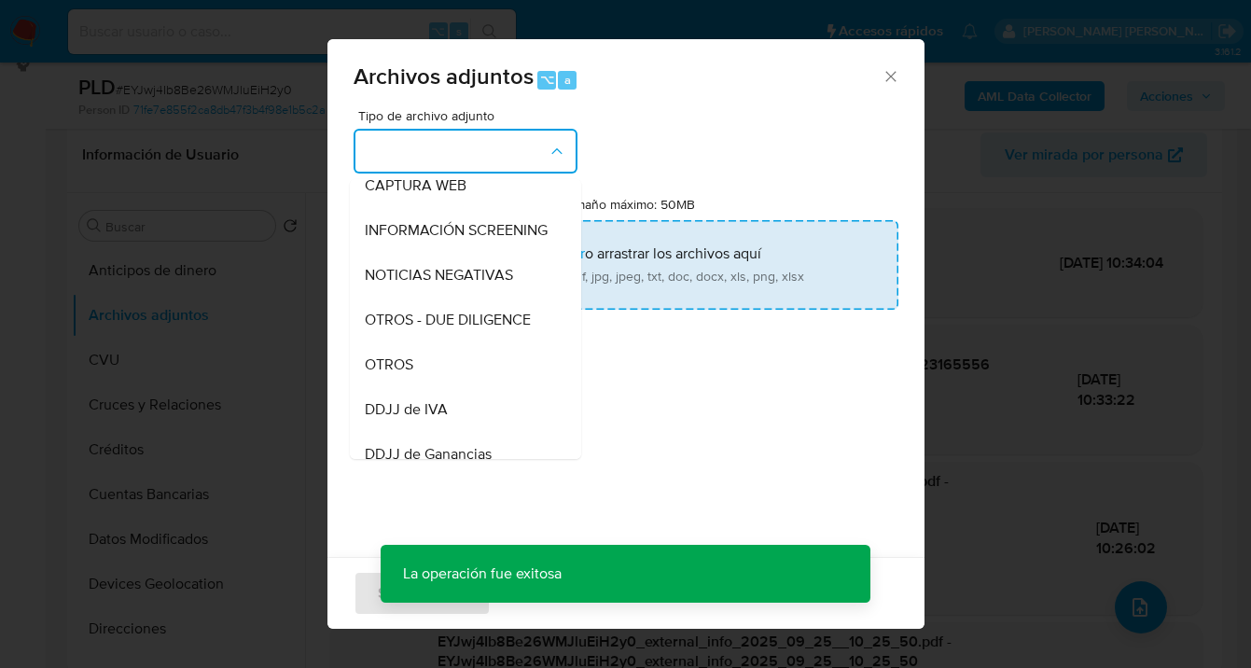
drag, startPoint x: 468, startPoint y: 387, endPoint x: 615, endPoint y: 254, distance: 198.1
click at [468, 386] on div "OTROS" at bounding box center [460, 364] width 190 height 45
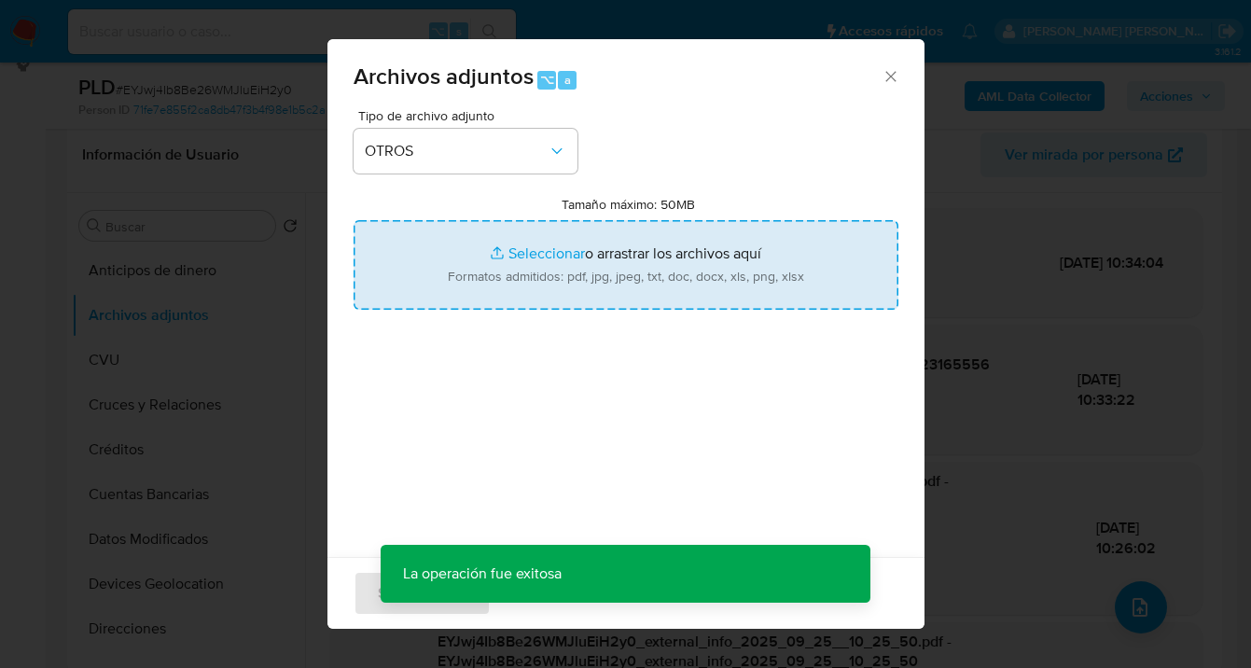
click at [615, 254] on input "Tamaño máximo: 50MB Seleccionar archivos" at bounding box center [626, 265] width 545 height 90
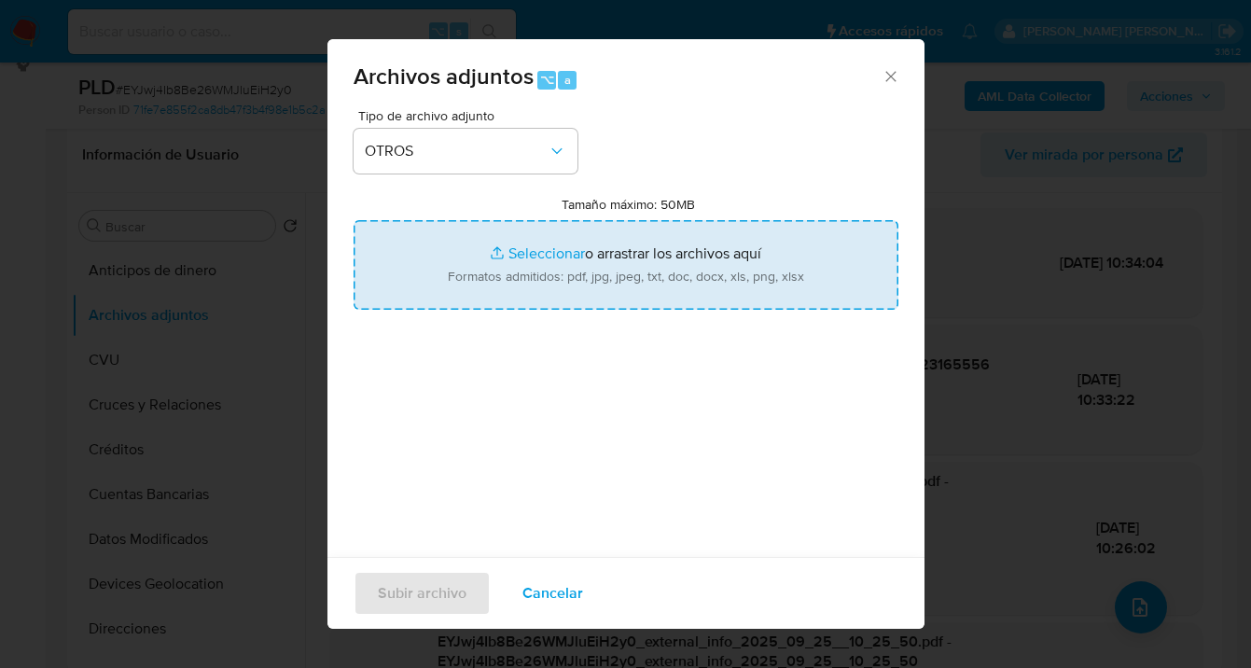
type input "C:\fakepath\Caselog EYJwj4Ib8Be26WMJluEiH2y0_2025_09_17_20_04_19.docx"
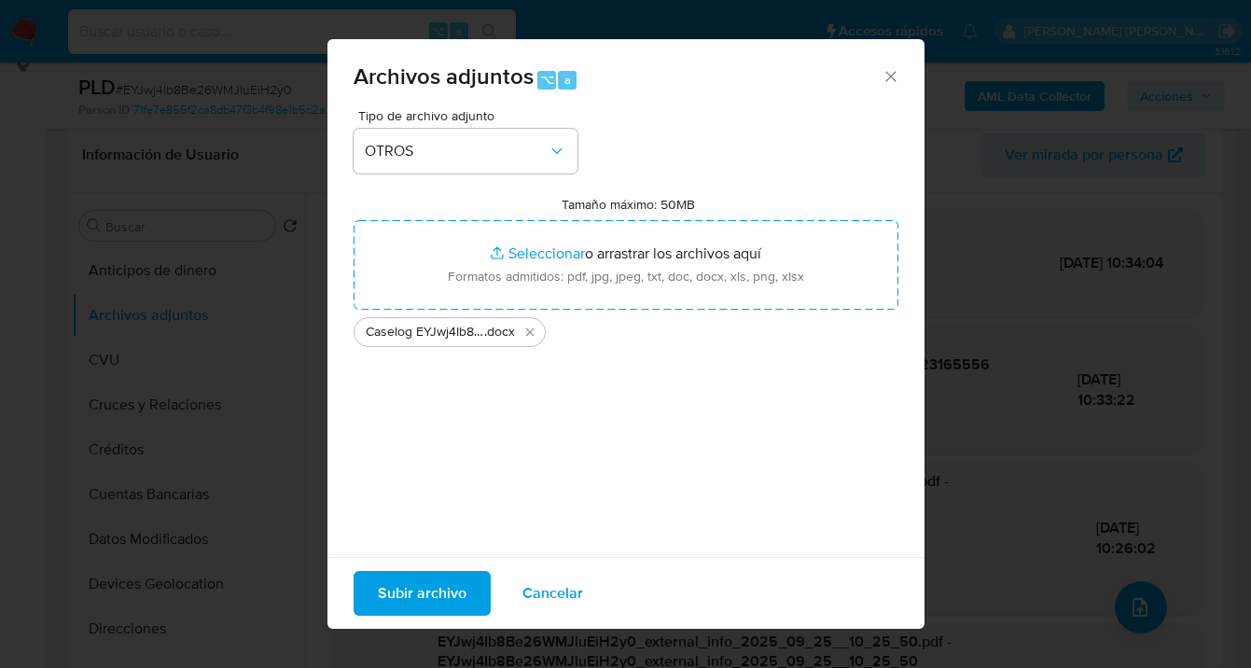
click at [426, 589] on span "Subir archivo" at bounding box center [422, 593] width 89 height 41
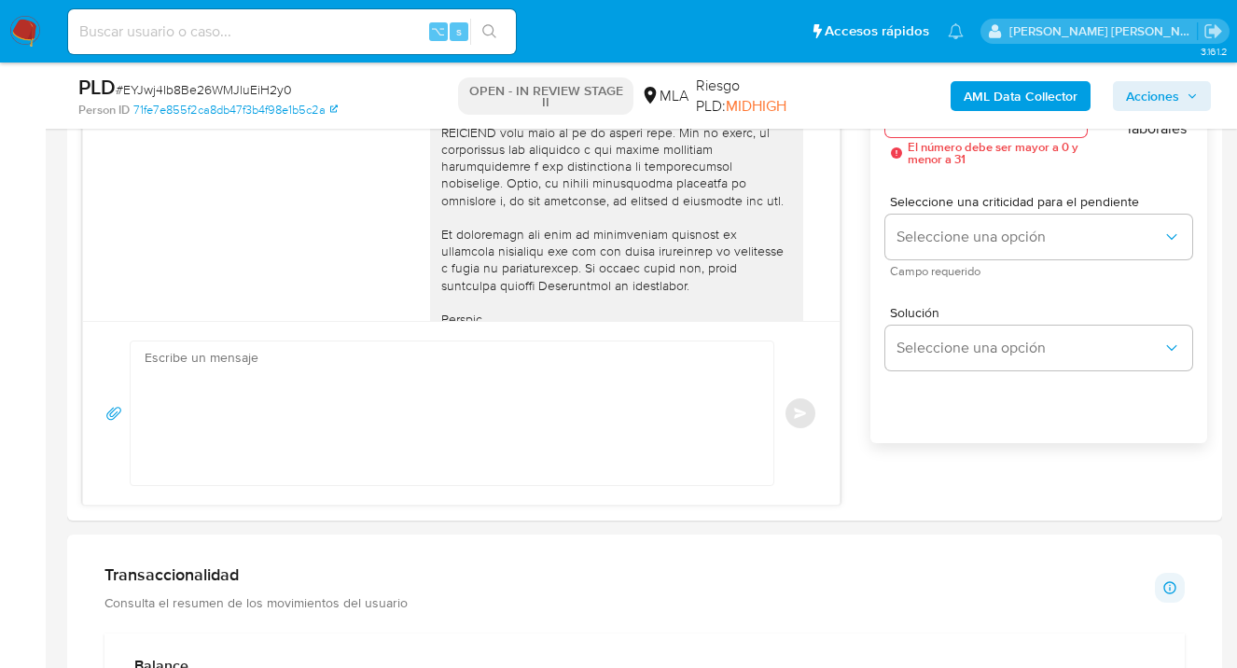
scroll to position [1358, 0]
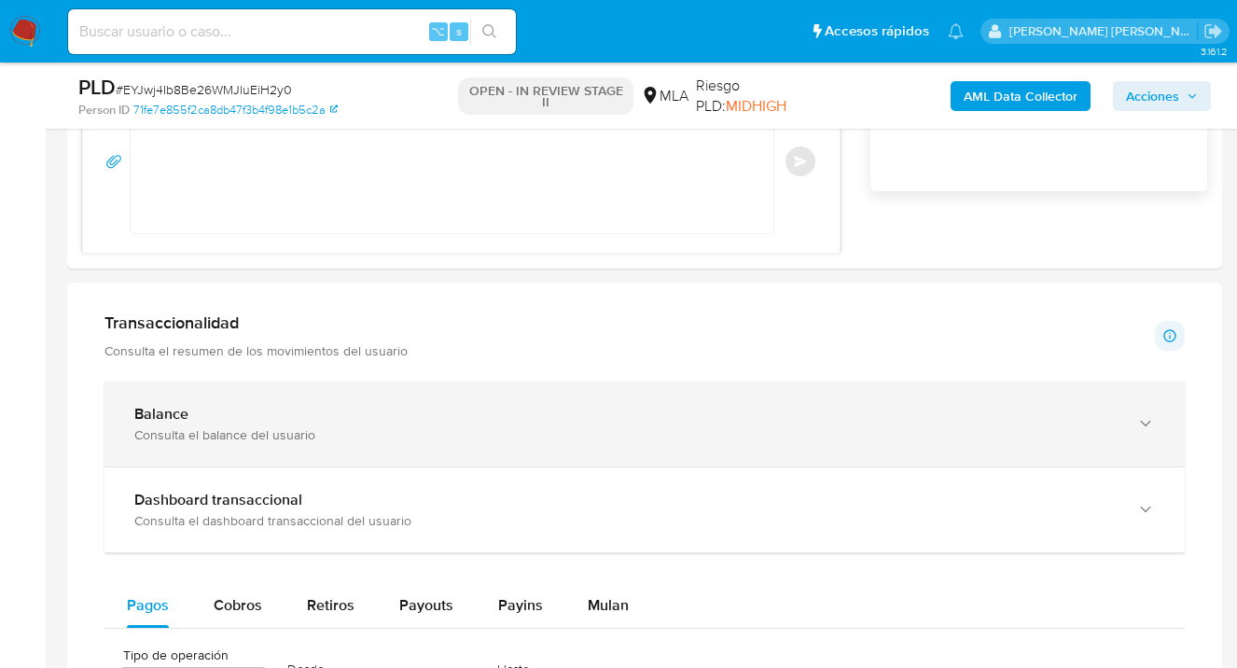
click at [1147, 427] on icon "button" at bounding box center [1145, 423] width 19 height 19
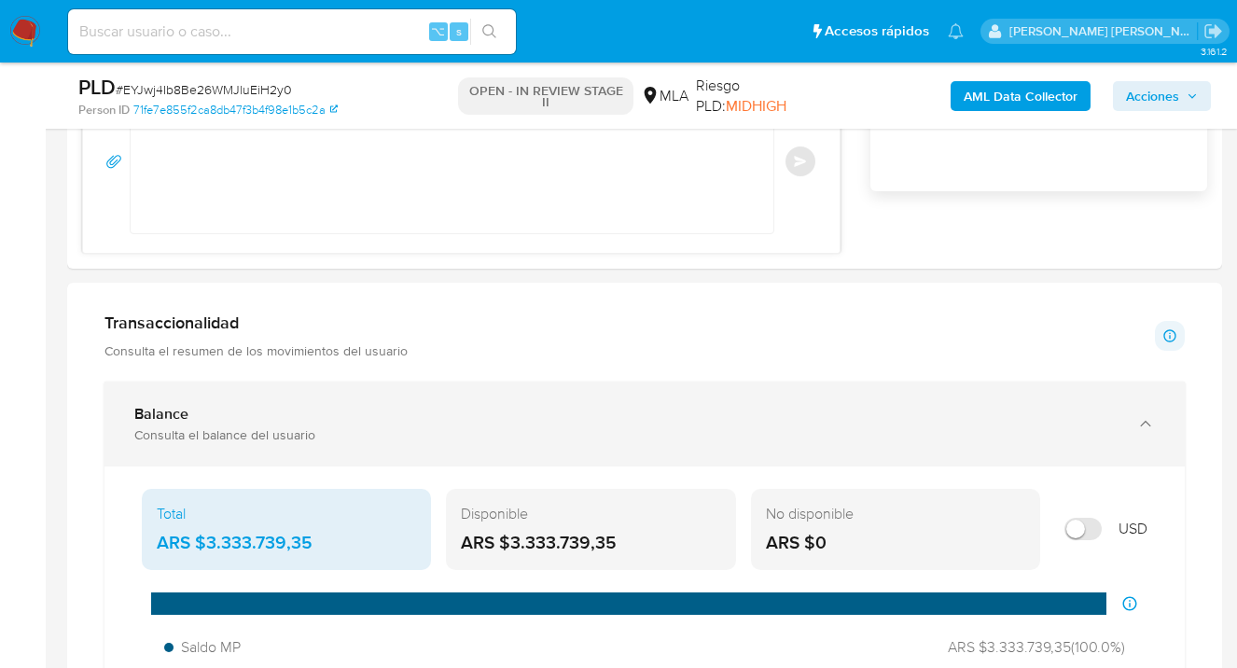
click at [1147, 427] on icon "button" at bounding box center [1145, 423] width 19 height 19
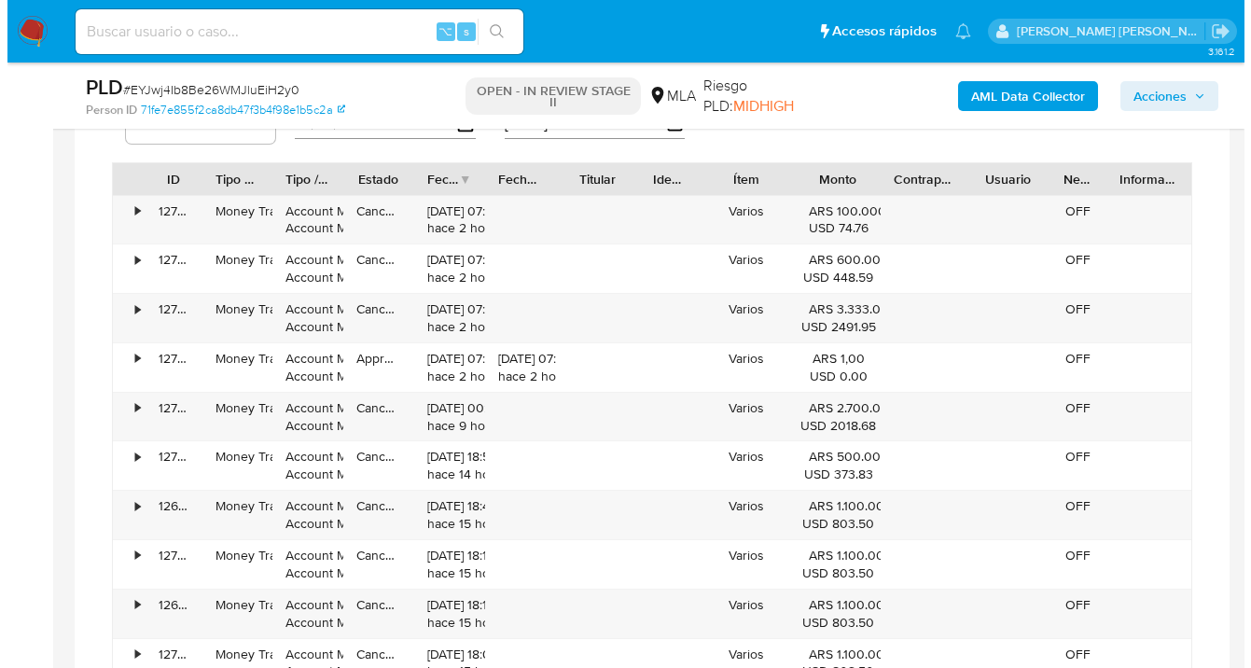
scroll to position [2834, 0]
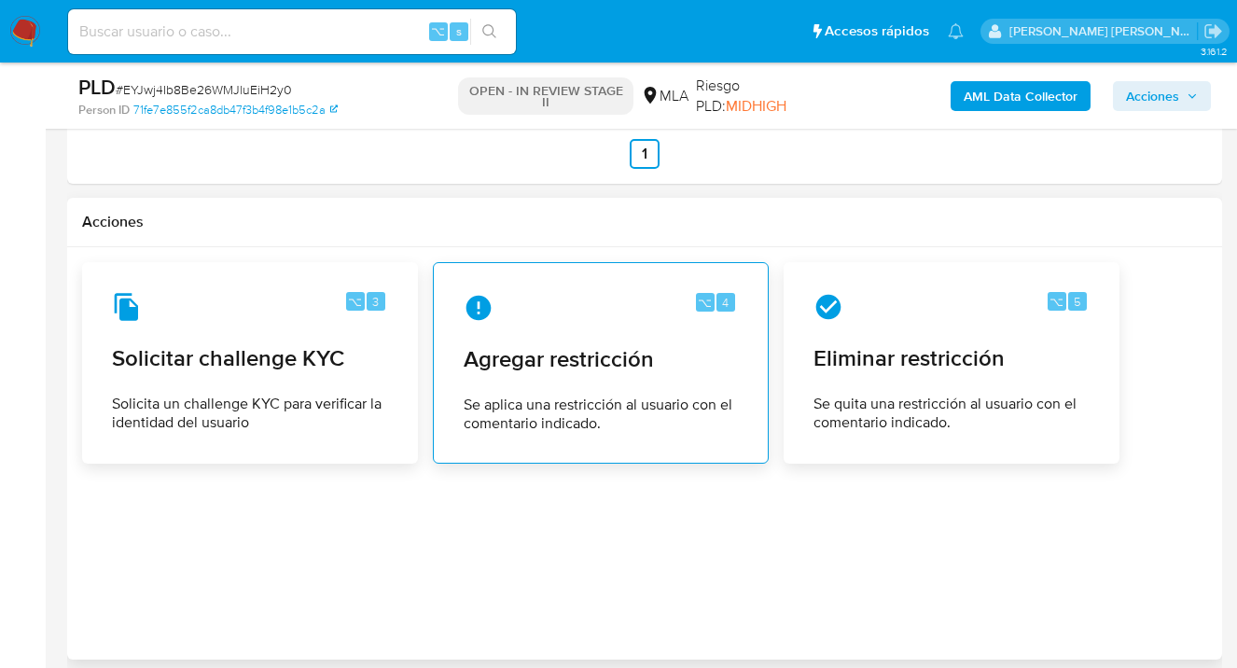
click at [554, 362] on span "Agregar restricción" at bounding box center [601, 359] width 274 height 28
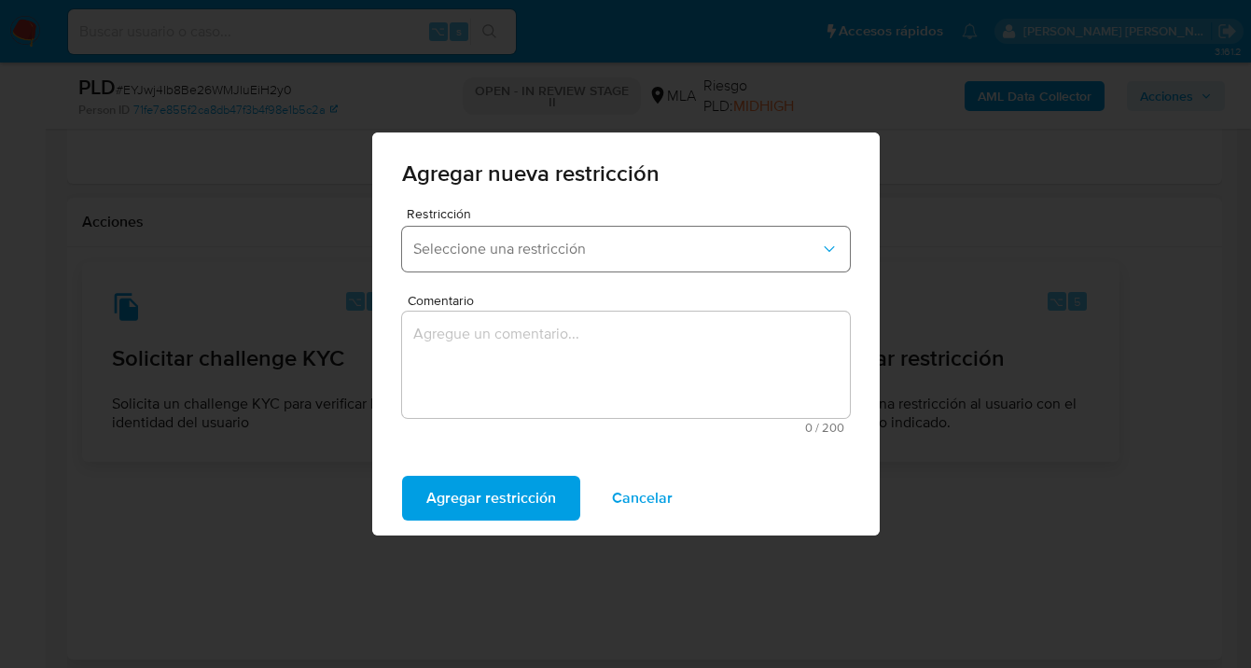
click at [560, 259] on button "Seleccione una restricción" at bounding box center [626, 249] width 448 height 45
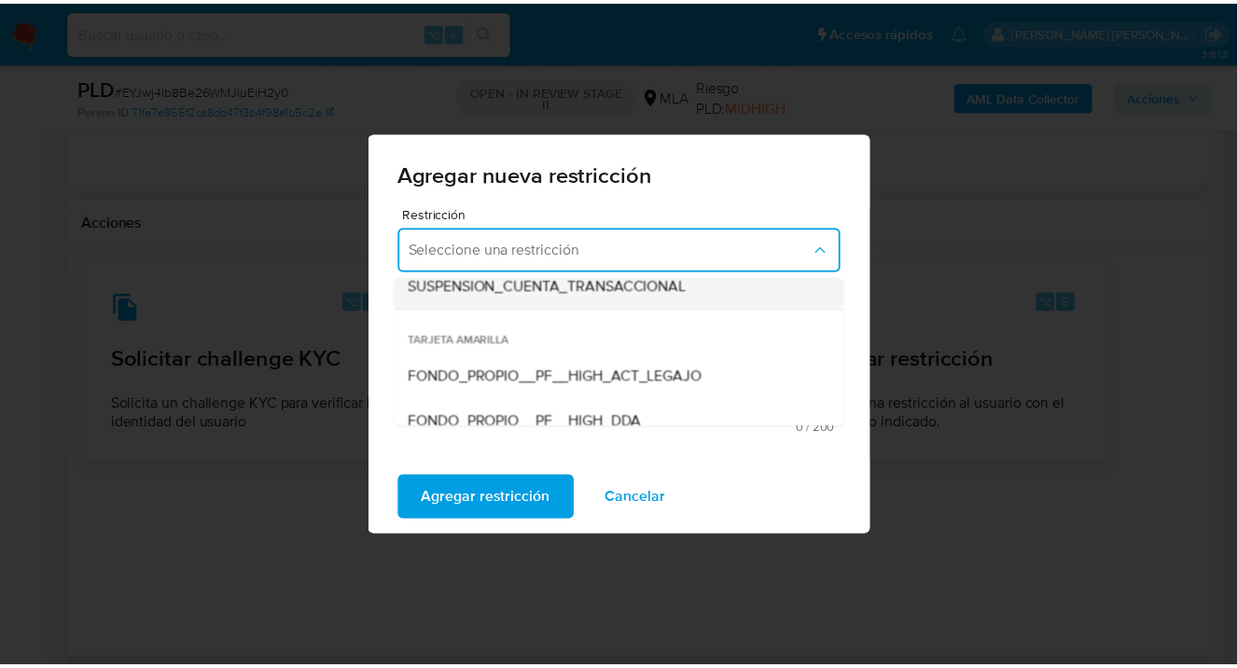
scroll to position [260, 0]
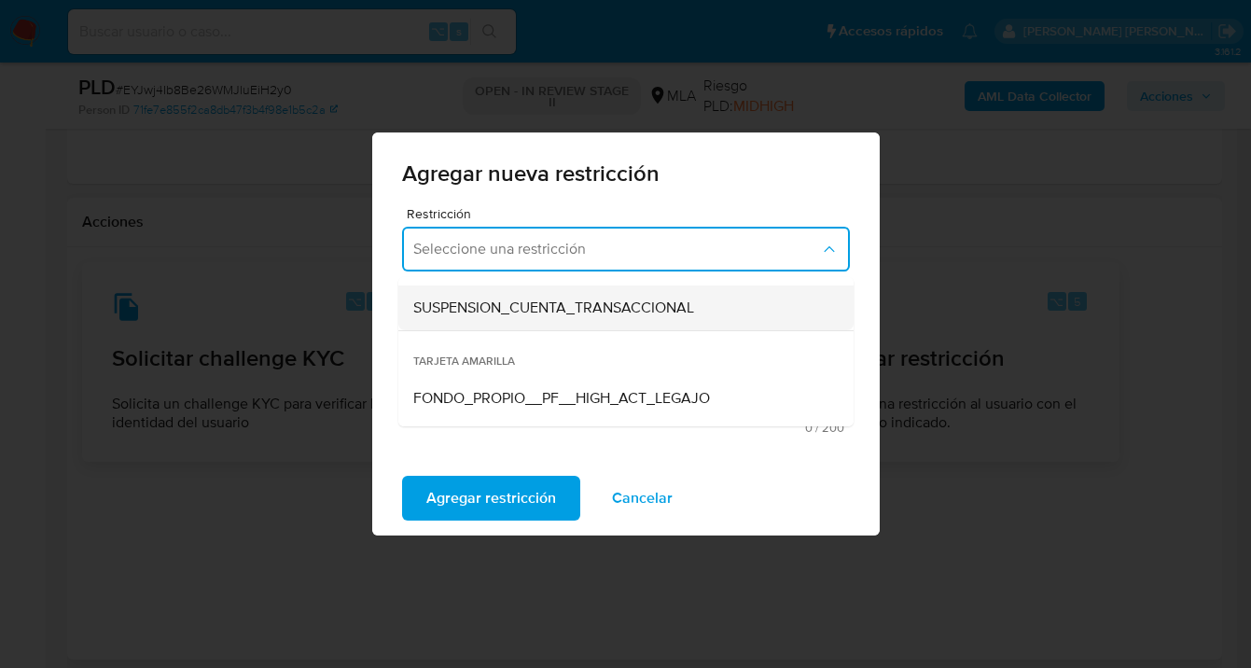
click at [511, 299] on span "SUSPENSION_CUENTA_TRANSACCIONAL" at bounding box center [553, 308] width 281 height 19
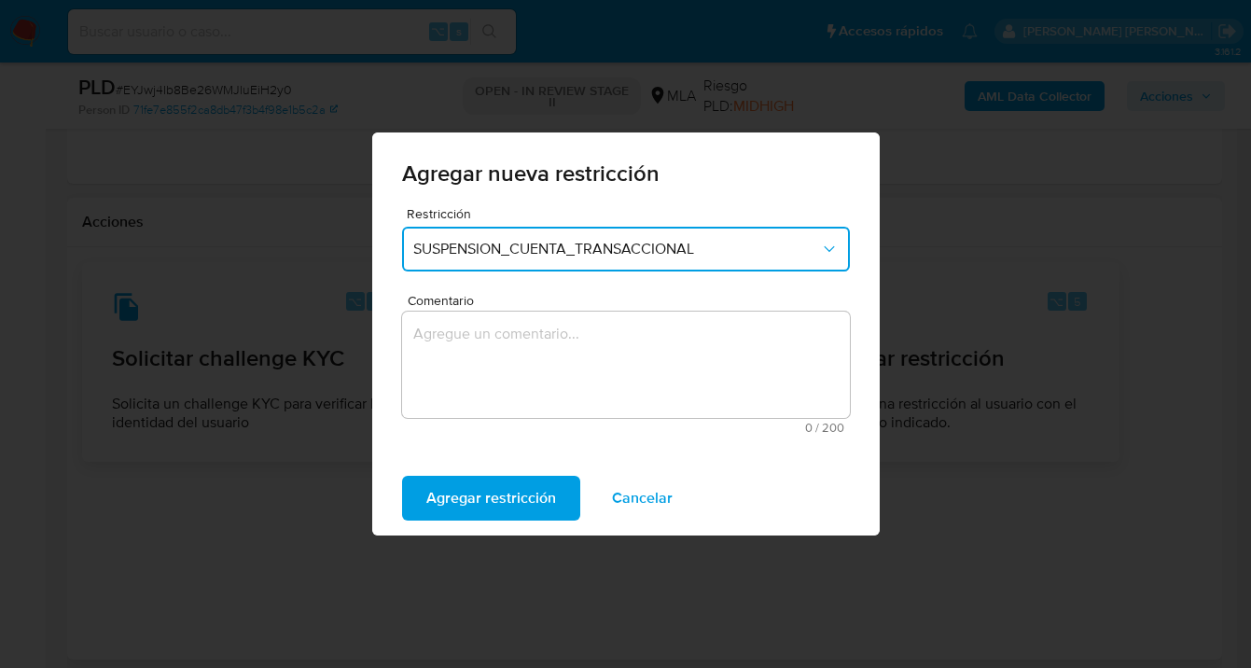
click at [493, 389] on textarea "Comentario" at bounding box center [626, 365] width 448 height 106
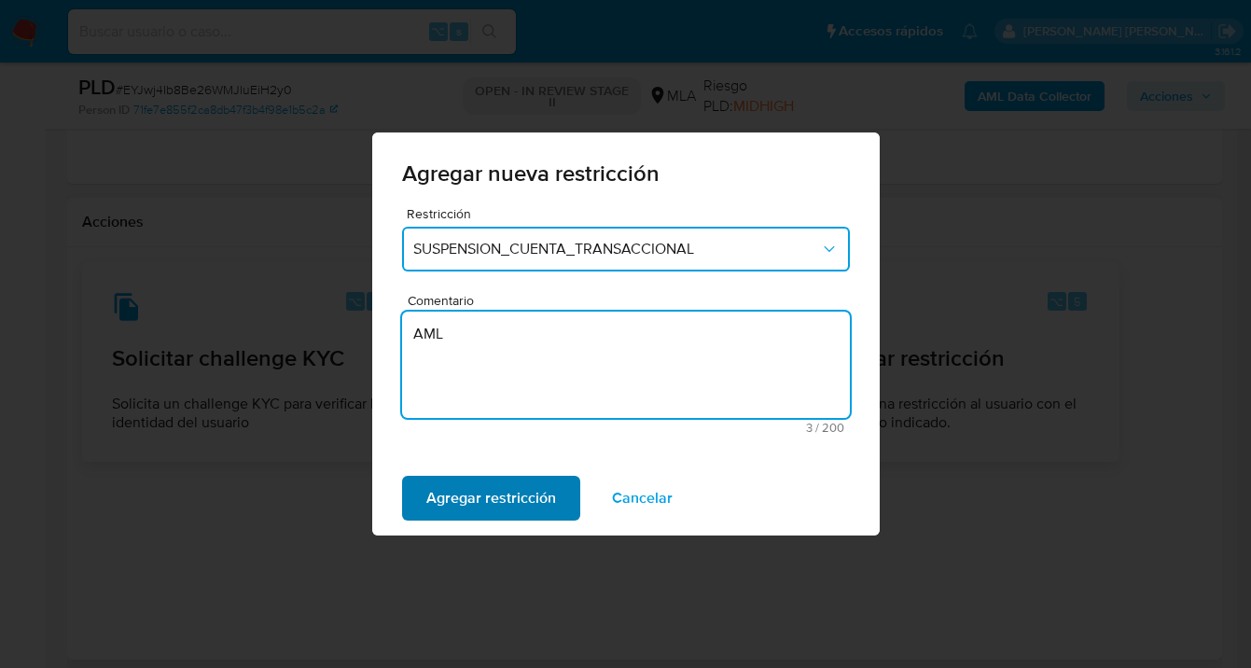
type textarea "AML"
click at [461, 518] on span "Agregar restricción" at bounding box center [491, 498] width 130 height 41
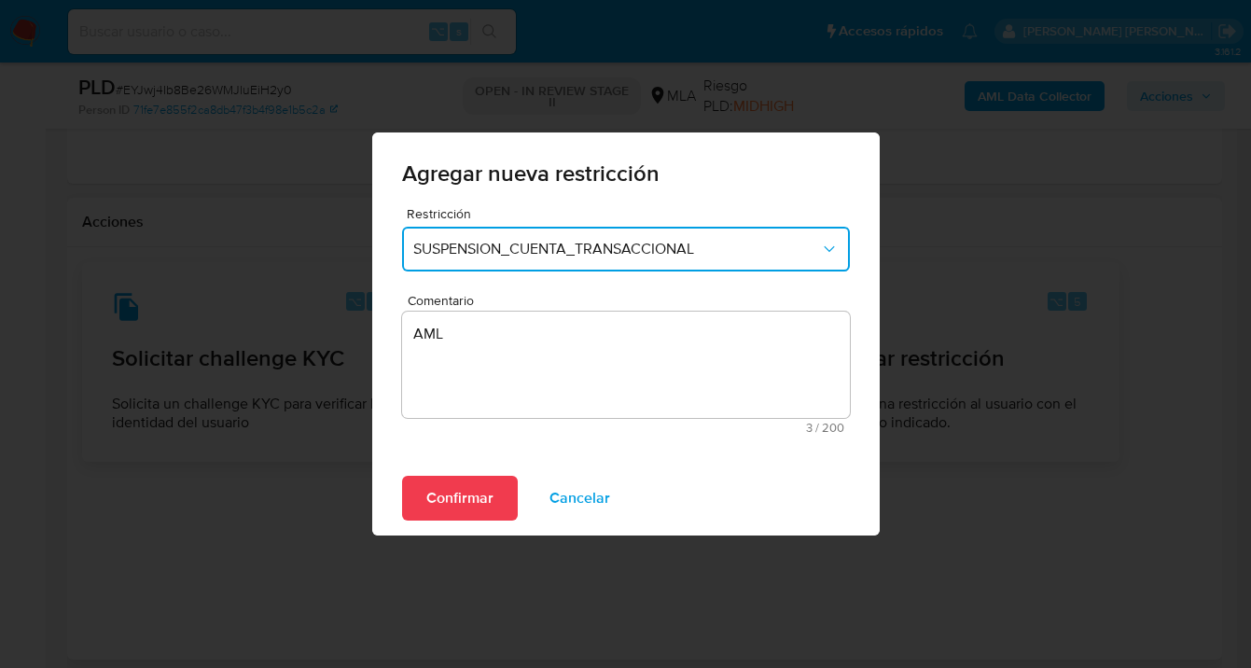
click at [467, 493] on span "Confirmar" at bounding box center [459, 498] width 67 height 41
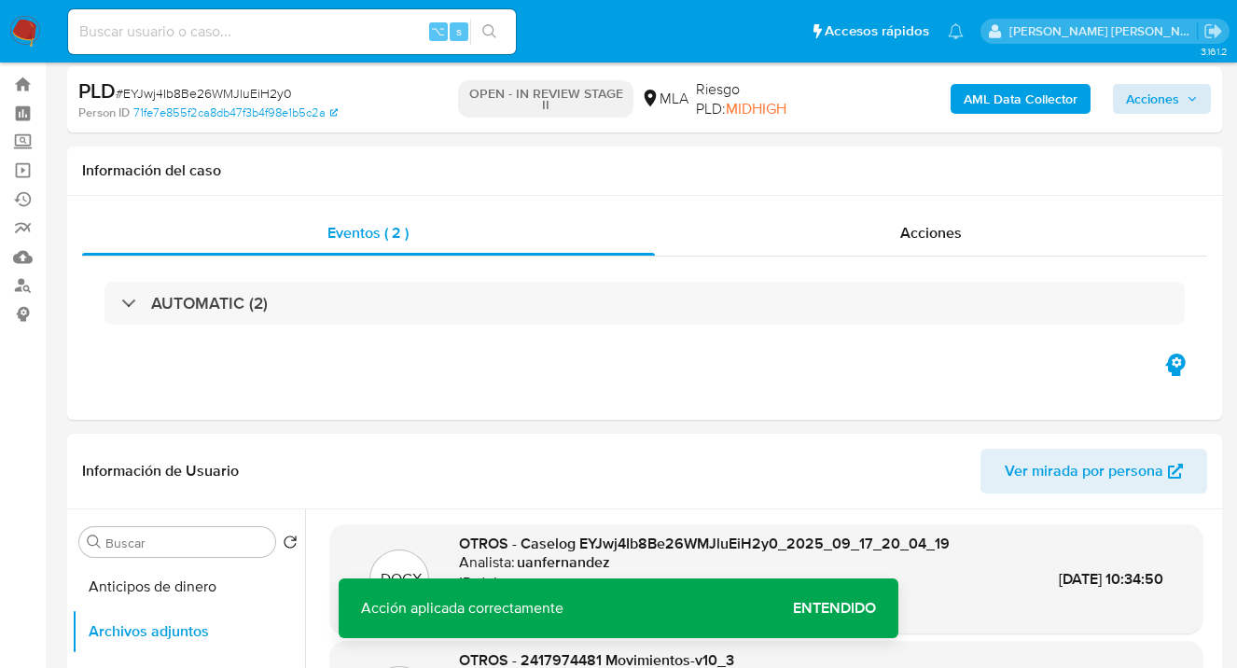
scroll to position [0, 0]
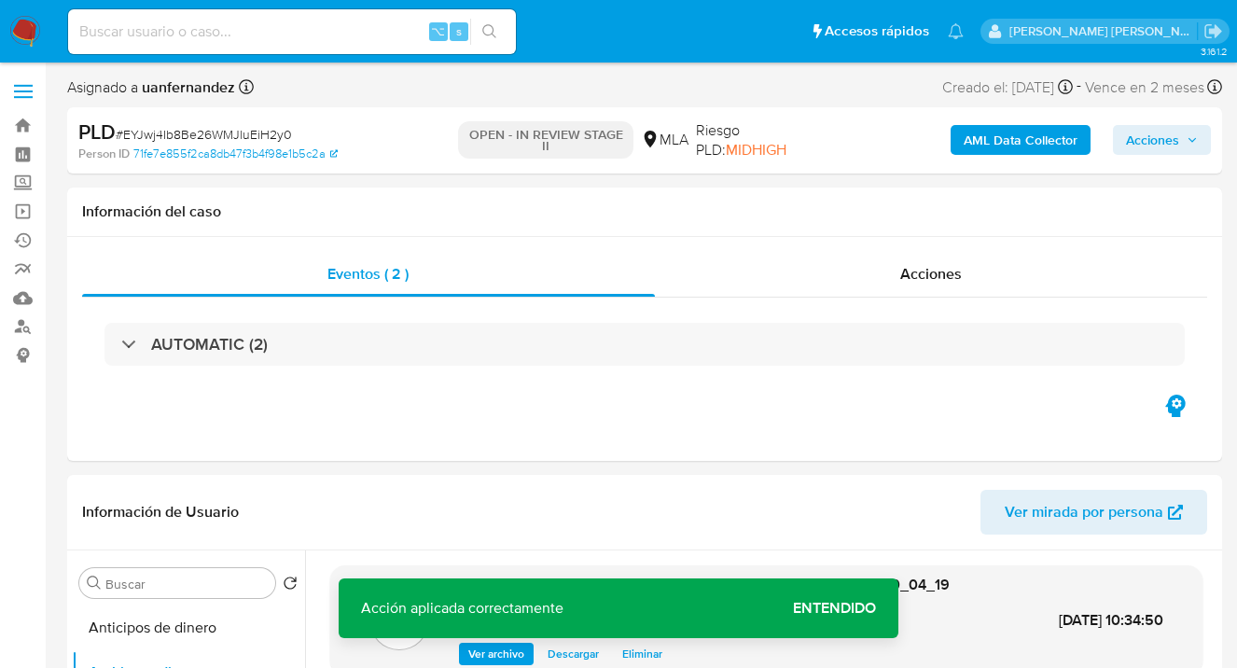
click at [1143, 147] on span "Acciones" at bounding box center [1152, 140] width 53 height 30
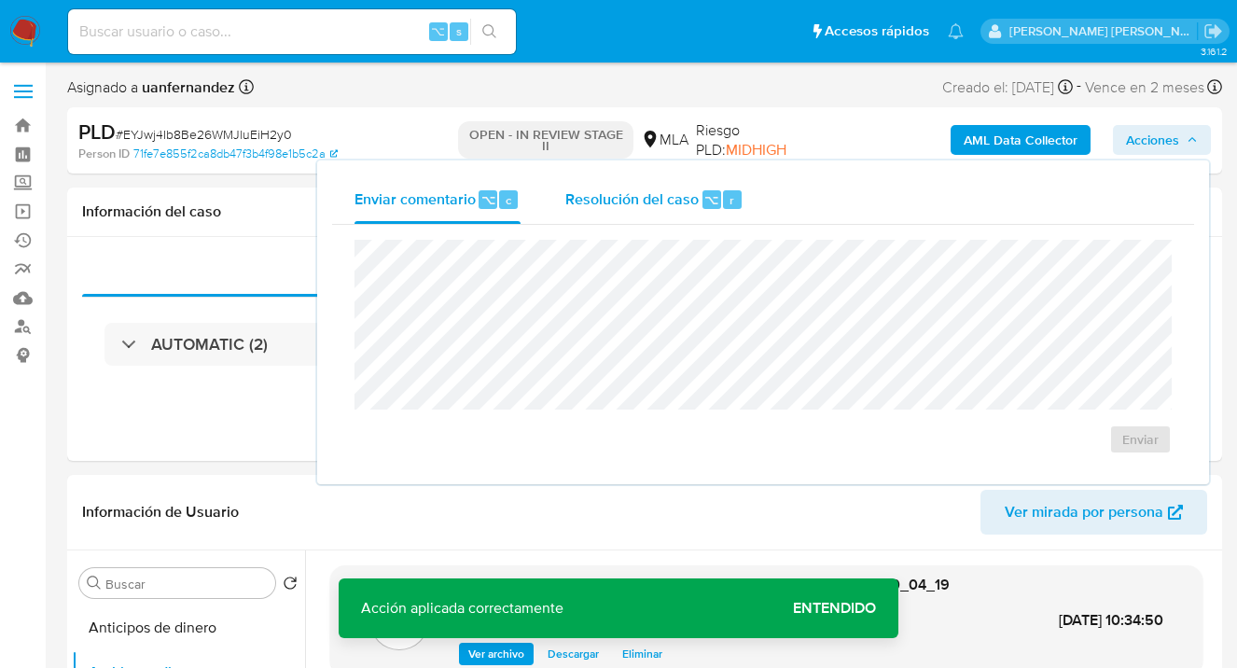
drag, startPoint x: 647, startPoint y: 201, endPoint x: 630, endPoint y: 216, distance: 22.5
click at [637, 202] on span "Resolución del caso" at bounding box center [631, 198] width 133 height 21
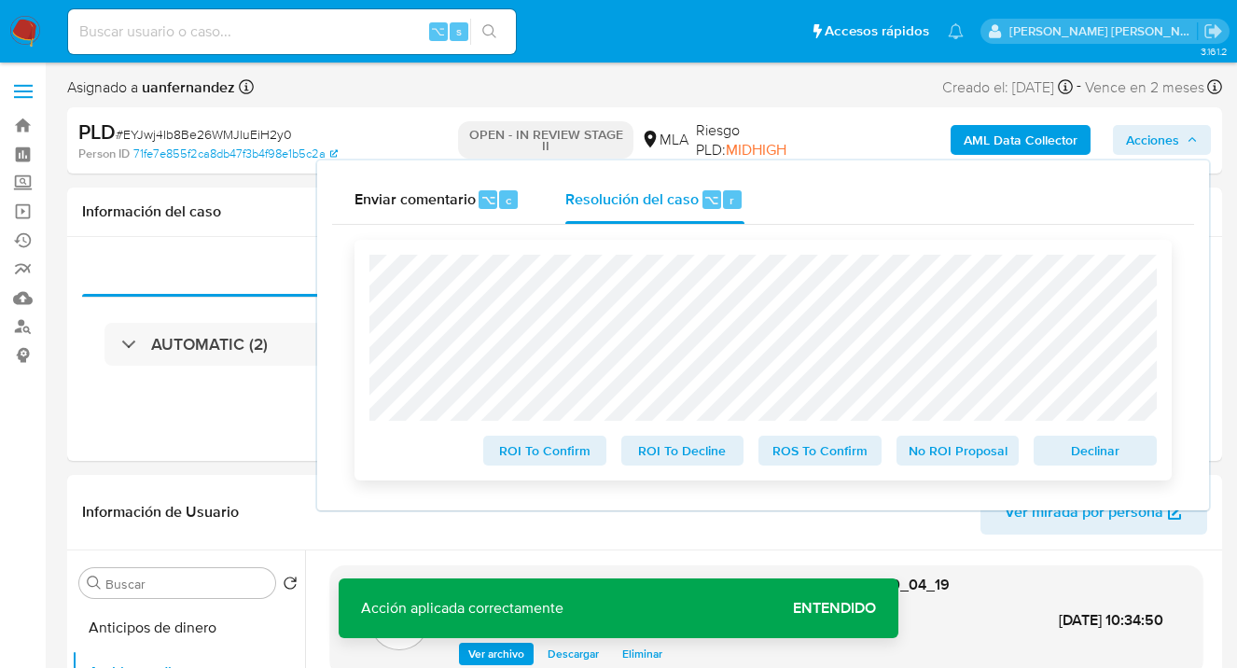
click at [1085, 455] on span "Declinar" at bounding box center [1095, 451] width 97 height 26
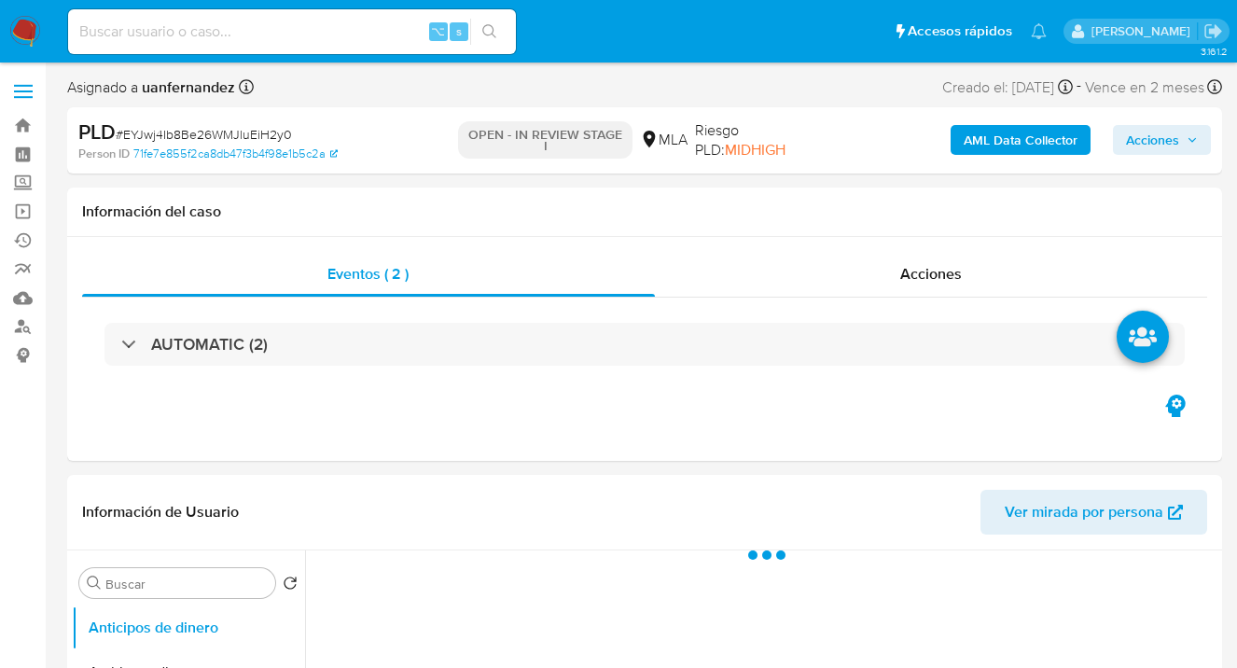
select select "10"
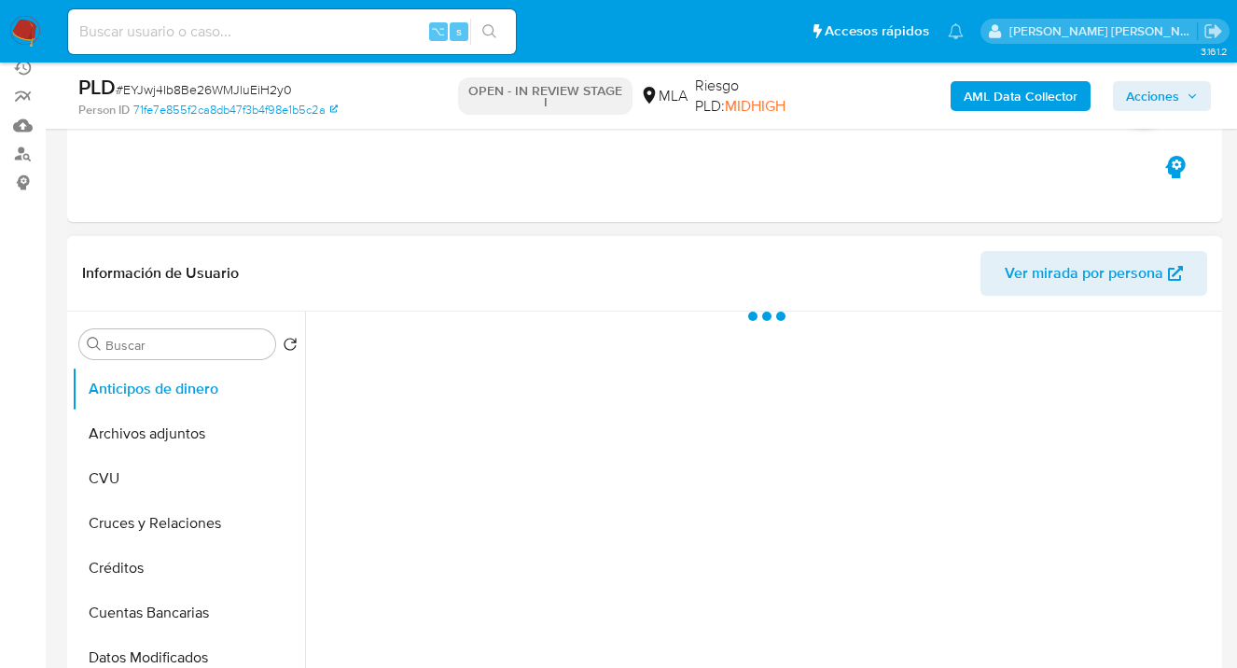
scroll to position [357, 0]
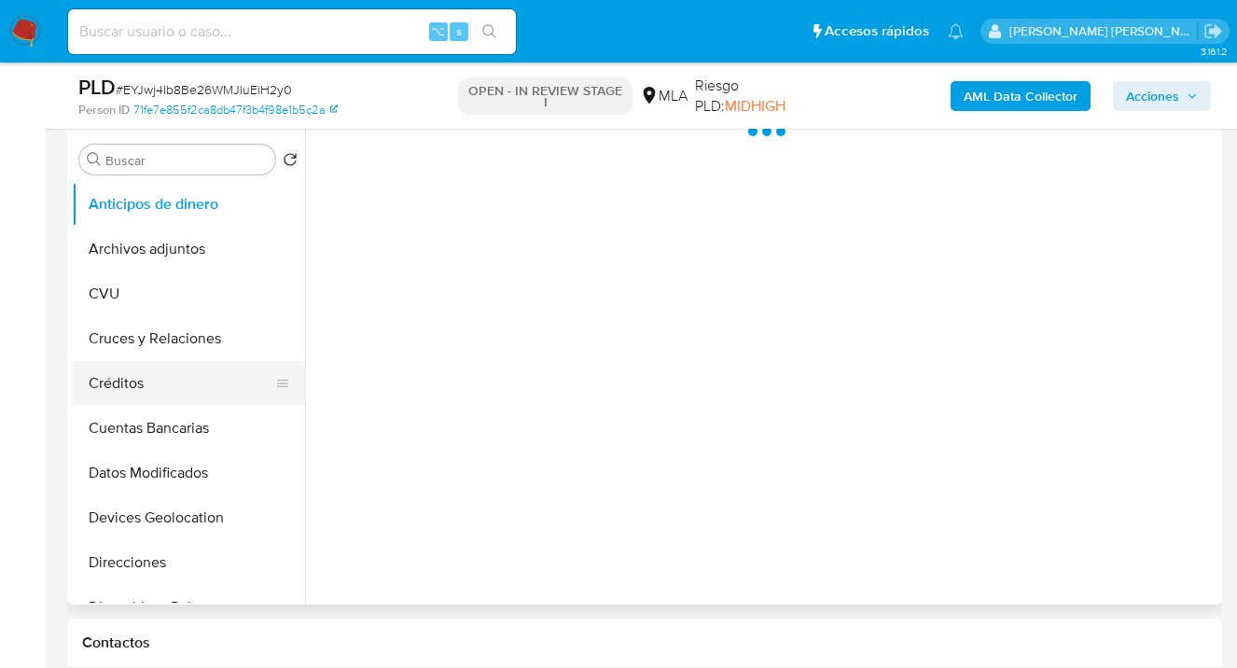
select select "10"
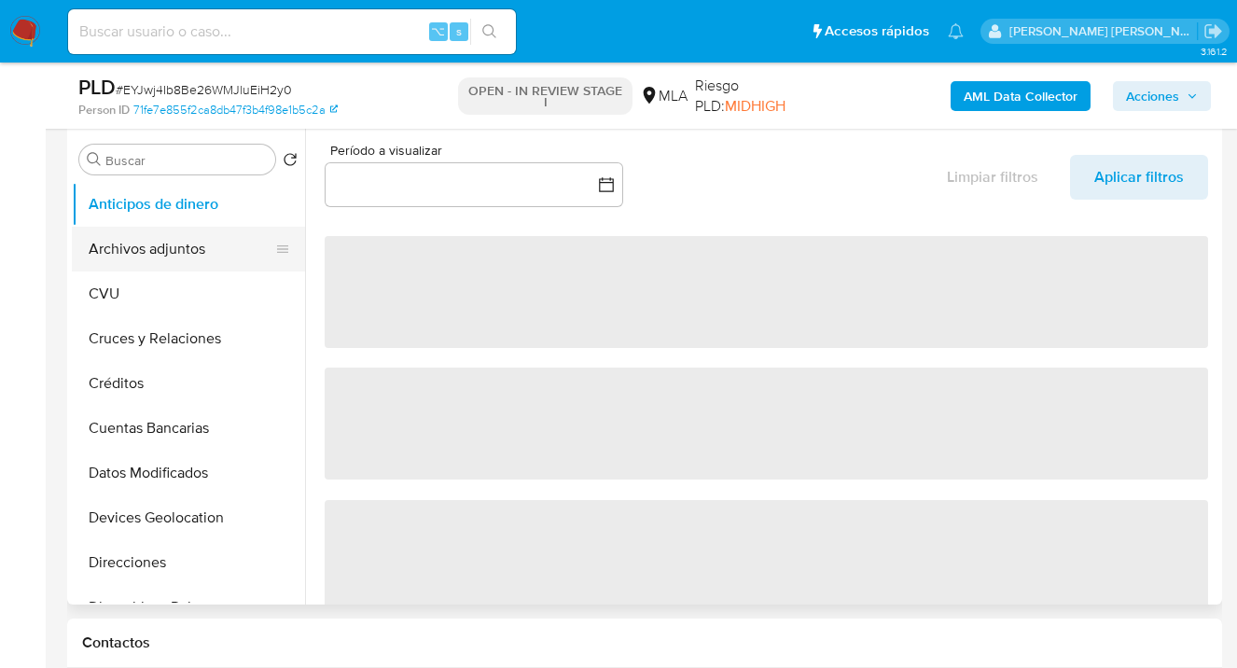
click at [218, 250] on button "Archivos adjuntos" at bounding box center [181, 249] width 218 height 45
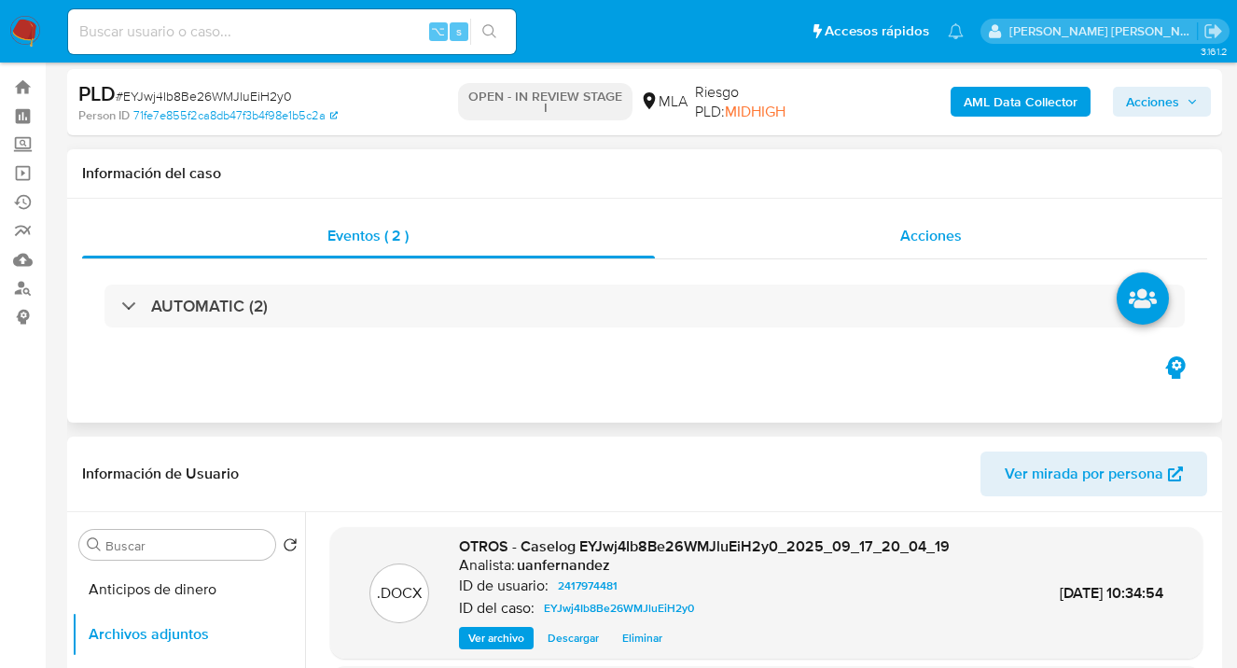
scroll to position [0, 0]
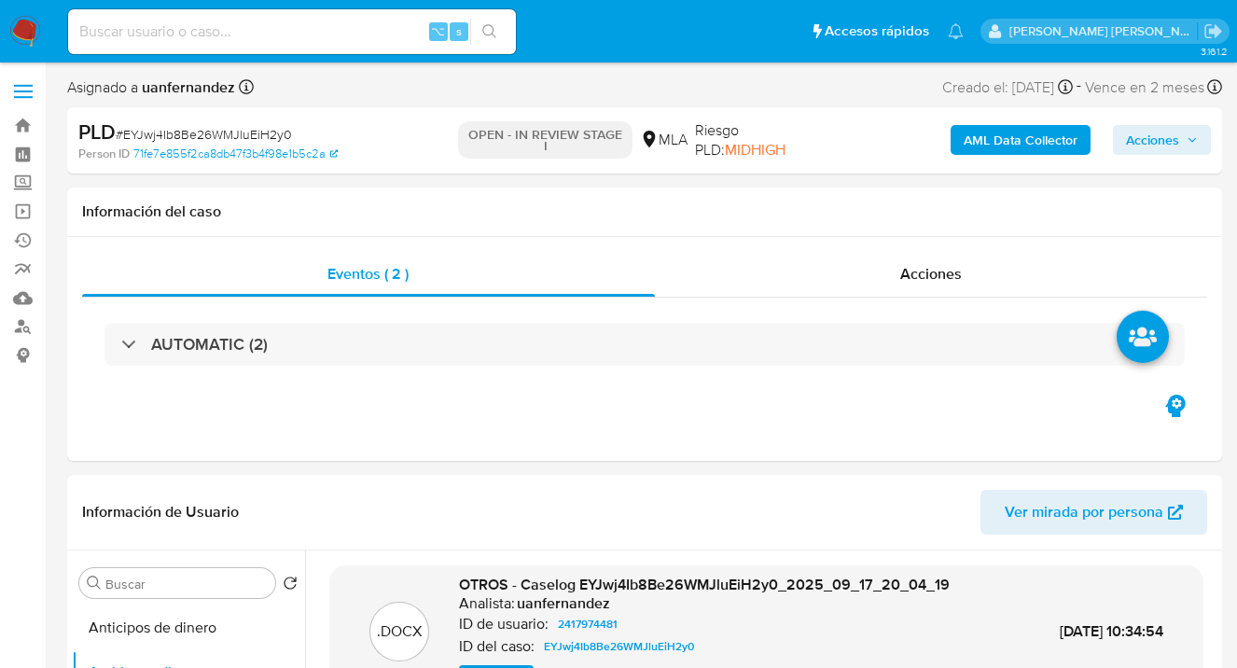
click at [1157, 151] on span "Acciones" at bounding box center [1152, 140] width 53 height 30
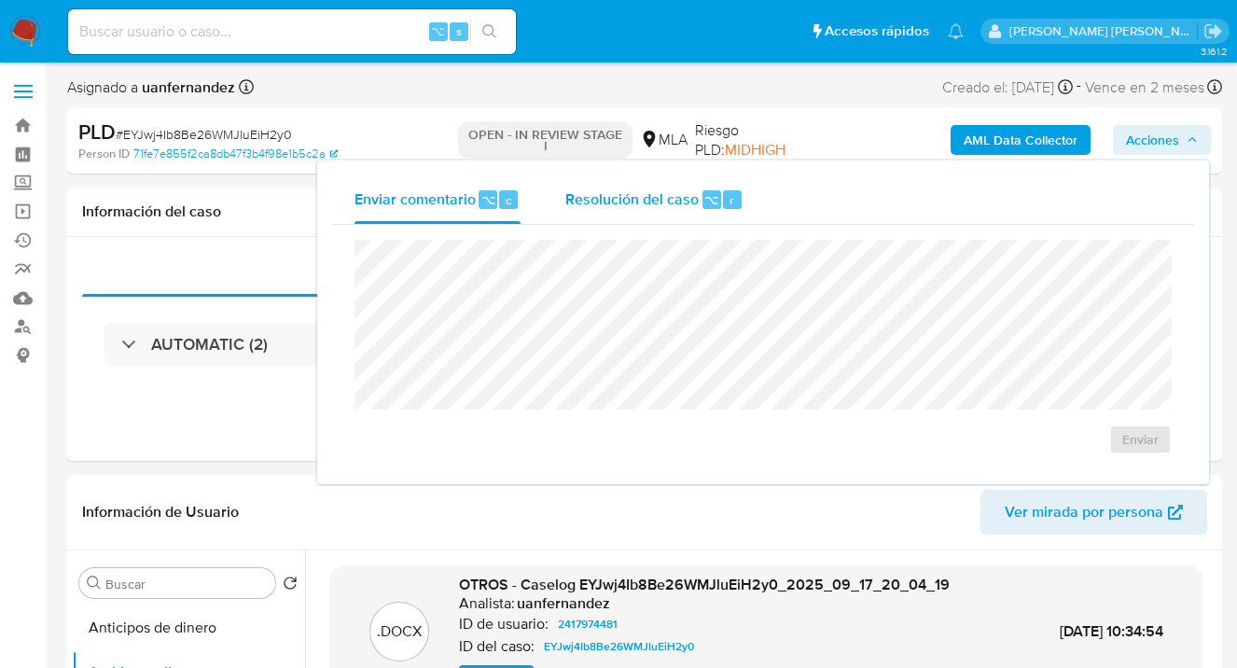
click at [614, 200] on span "Resolución del caso" at bounding box center [631, 198] width 133 height 21
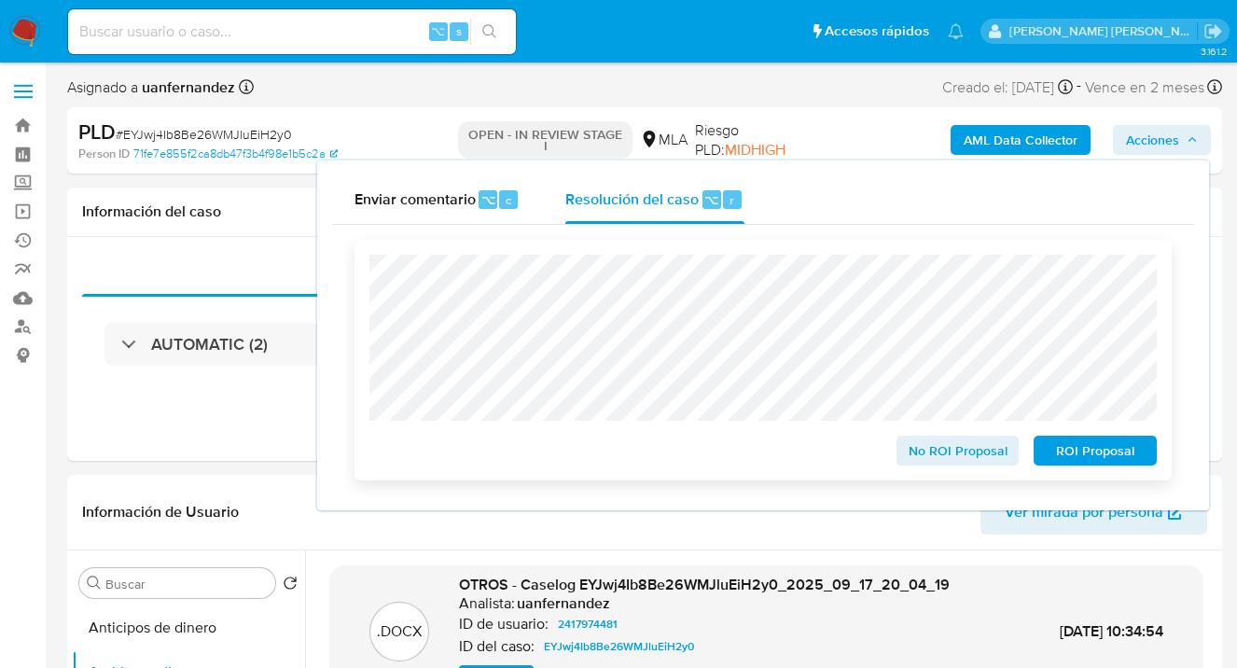
click at [1095, 453] on span "ROI Proposal" at bounding box center [1095, 451] width 97 height 26
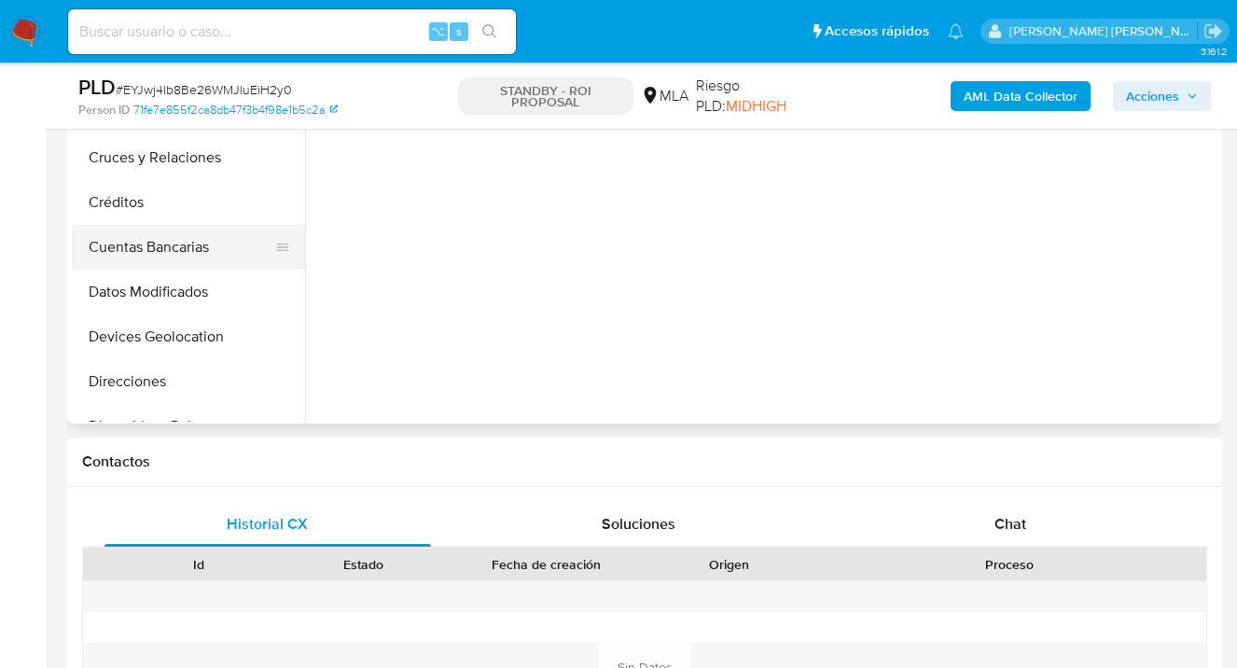
select select "10"
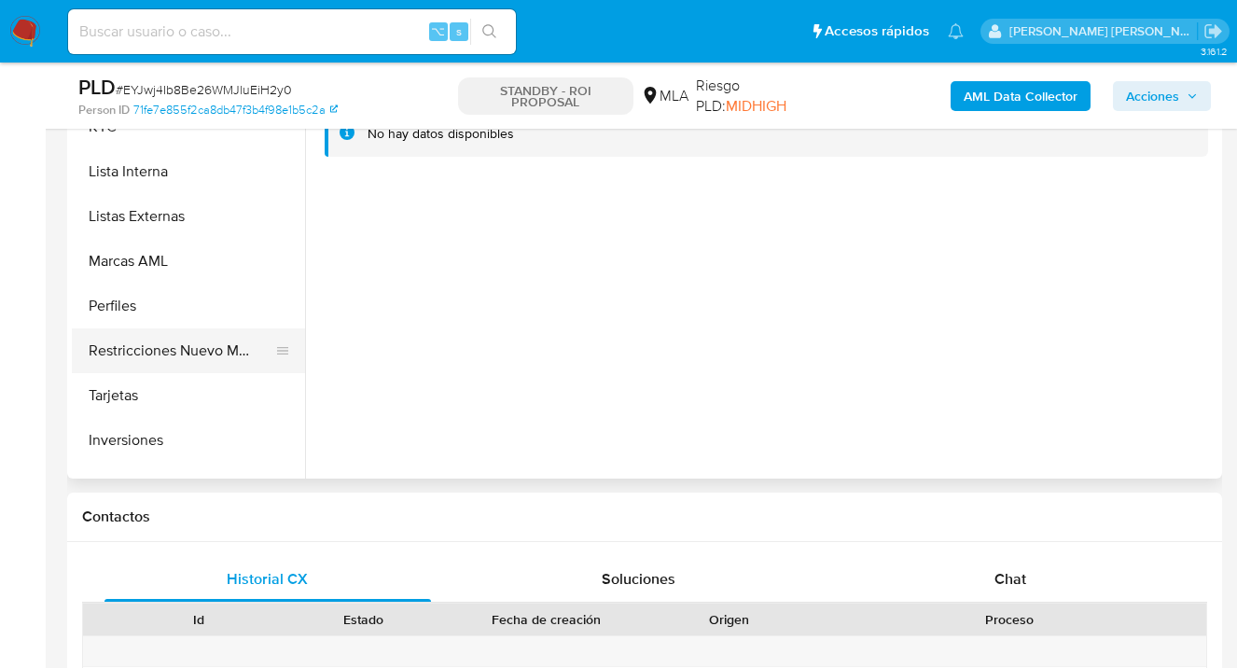
scroll to position [840, 0]
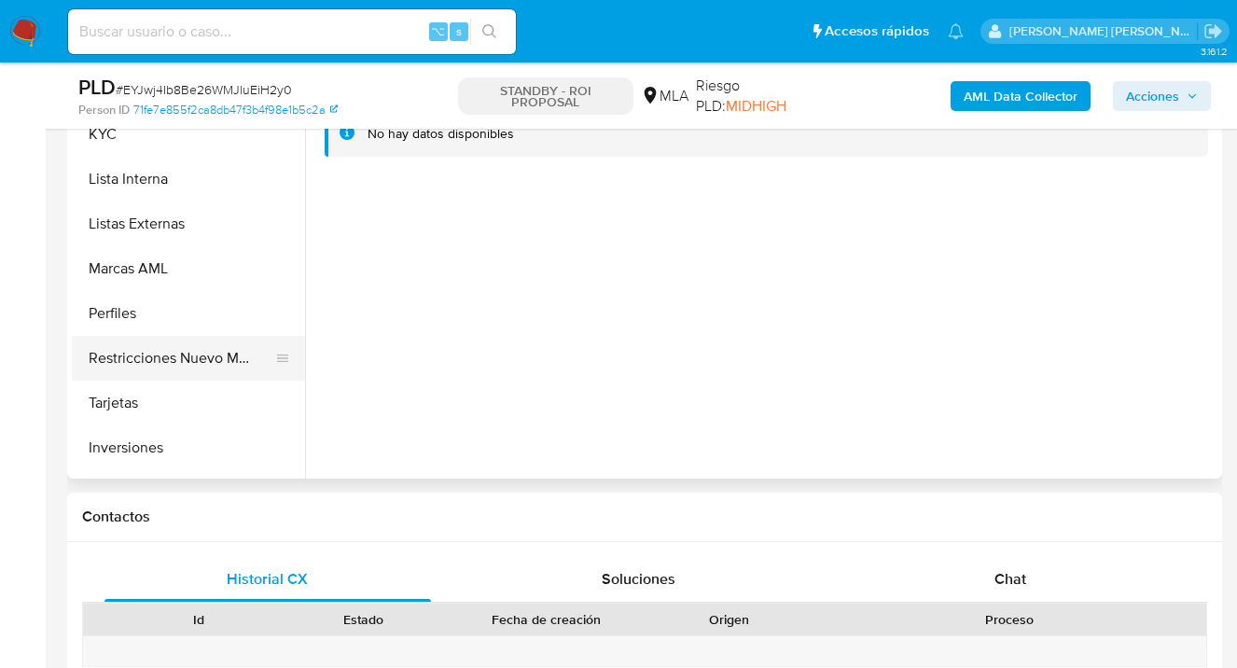
click at [215, 371] on button "Restricciones Nuevo Mundo" at bounding box center [181, 358] width 218 height 45
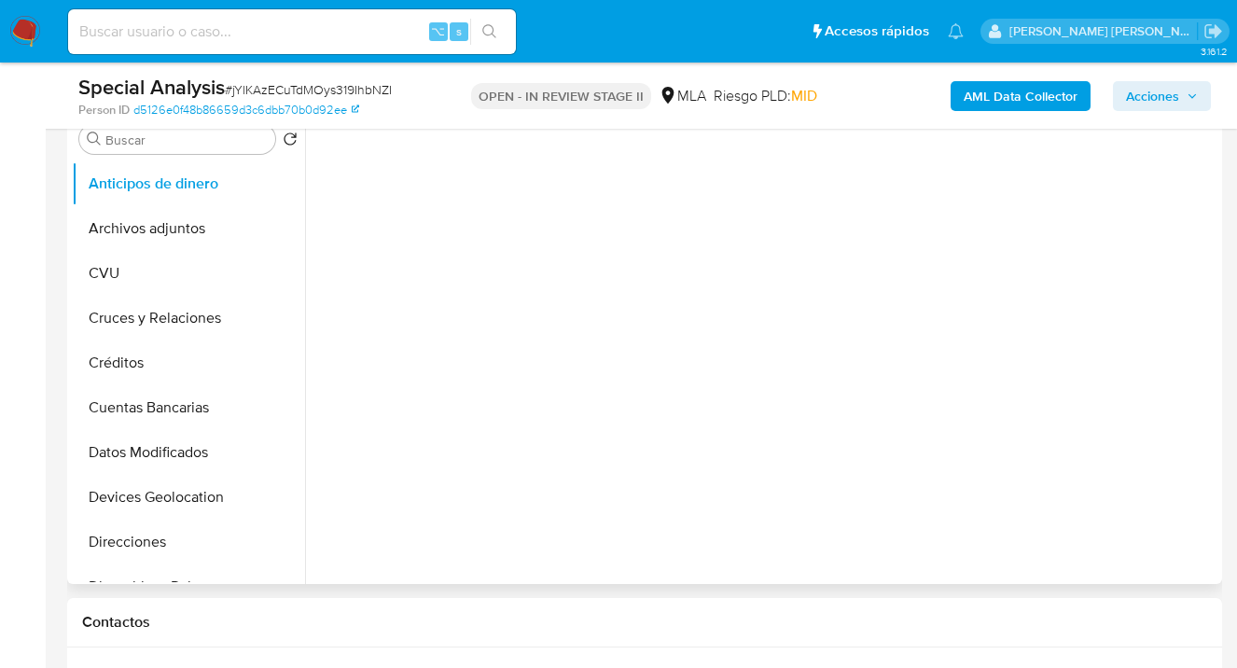
select select "10"
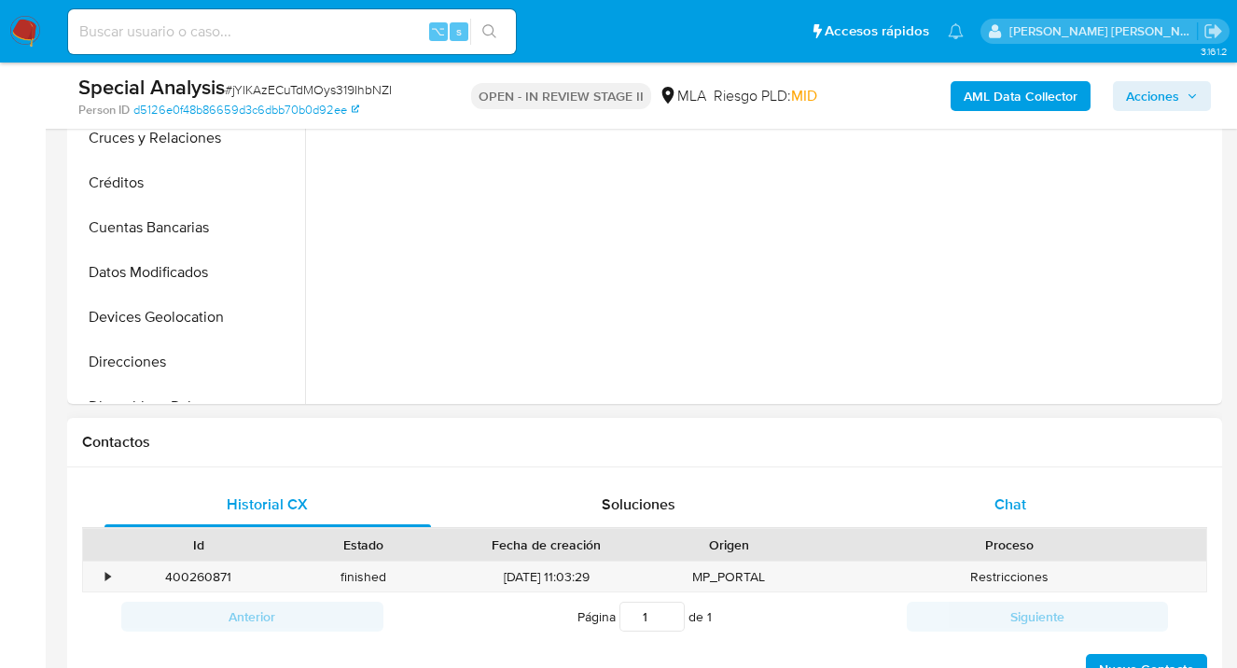
drag, startPoint x: 1006, startPoint y: 511, endPoint x: 1005, endPoint y: 484, distance: 27.1
click at [1006, 511] on span "Chat" at bounding box center [1011, 504] width 32 height 21
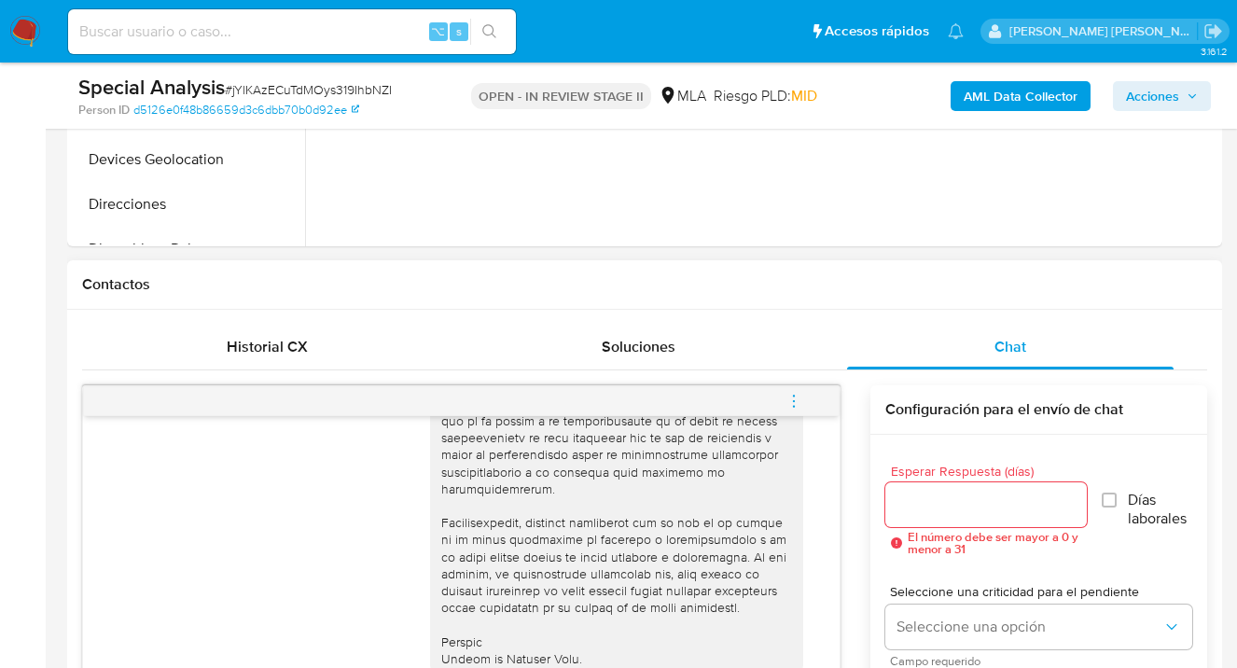
scroll to position [872, 0]
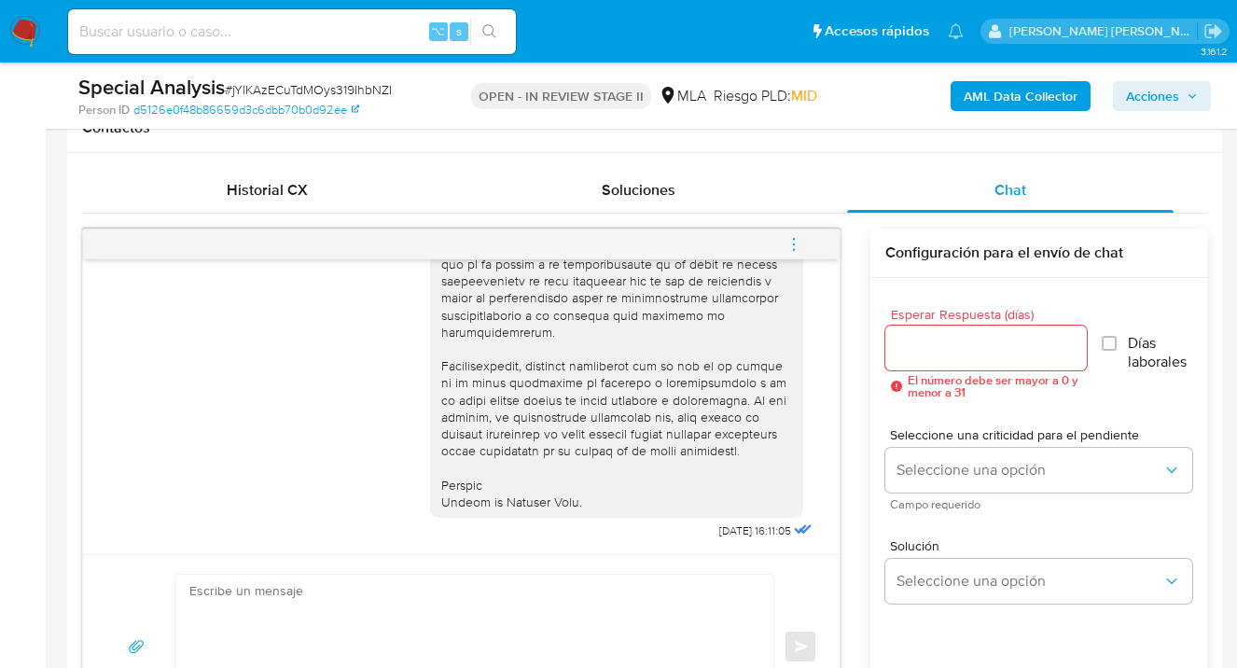
click at [793, 244] on icon "menu-action" at bounding box center [794, 244] width 17 height 17
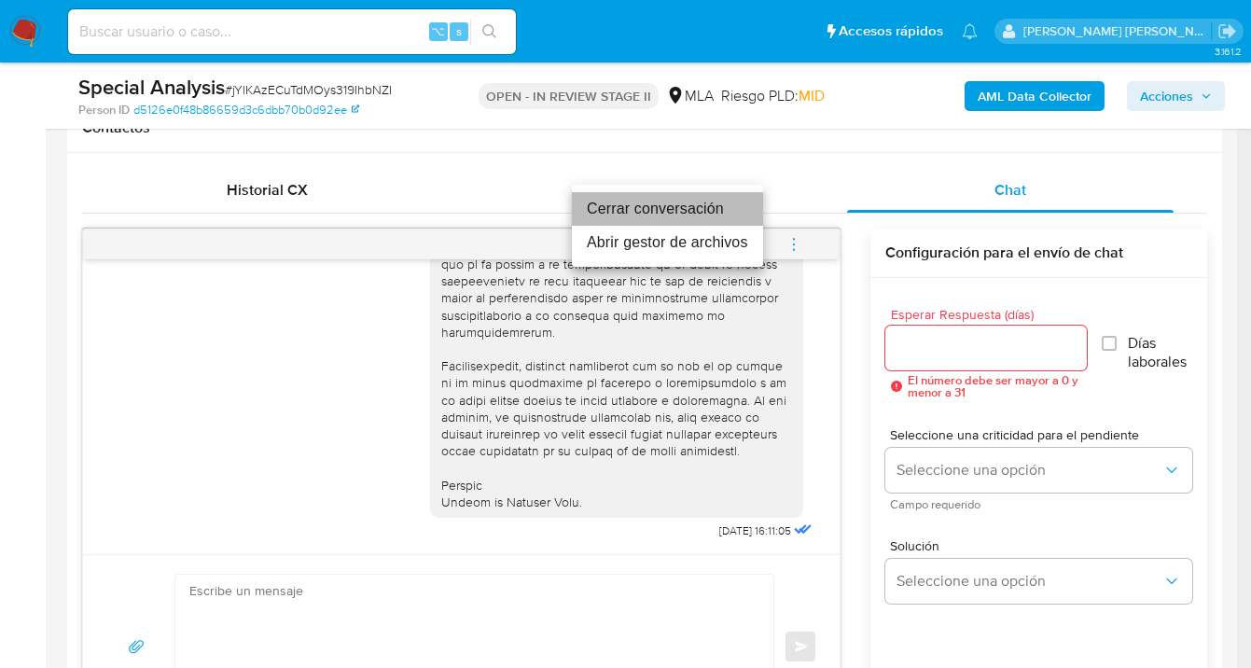
click at [689, 212] on li "Cerrar conversación" at bounding box center [667, 209] width 191 height 34
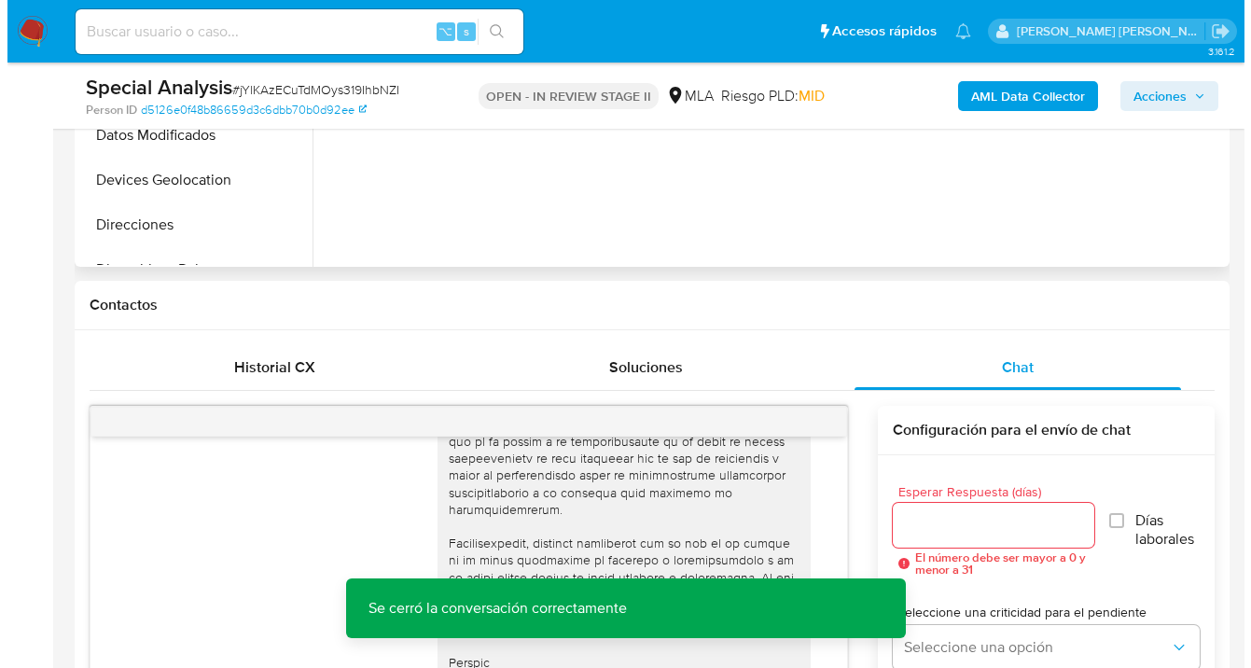
scroll to position [291, 0]
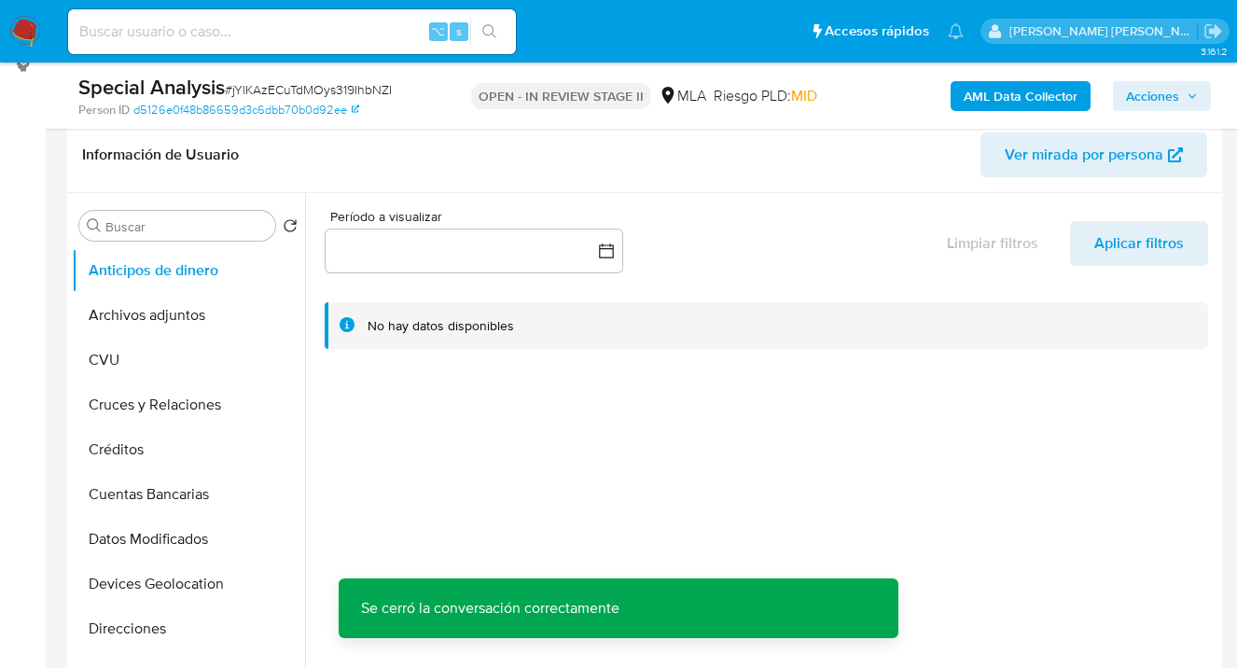
drag, startPoint x: 217, startPoint y: 316, endPoint x: 298, endPoint y: 287, distance: 85.3
click at [217, 316] on button "Archivos adjuntos" at bounding box center [188, 315] width 233 height 45
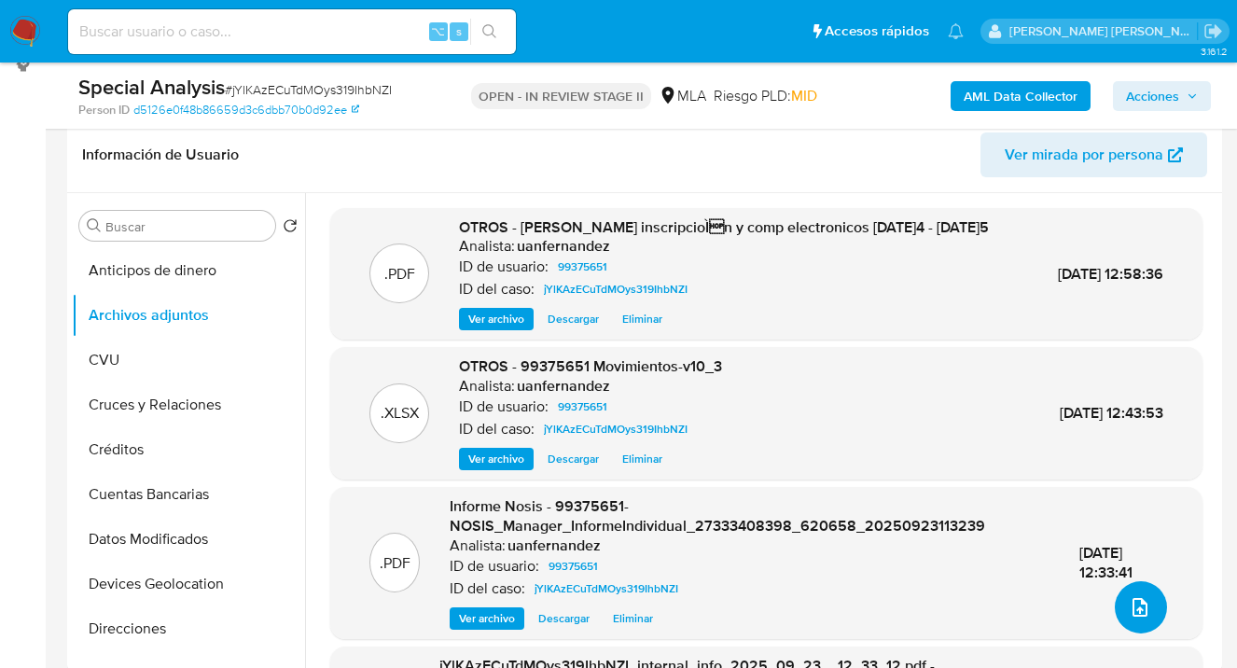
click at [1130, 604] on icon "upload-file" at bounding box center [1140, 607] width 22 height 22
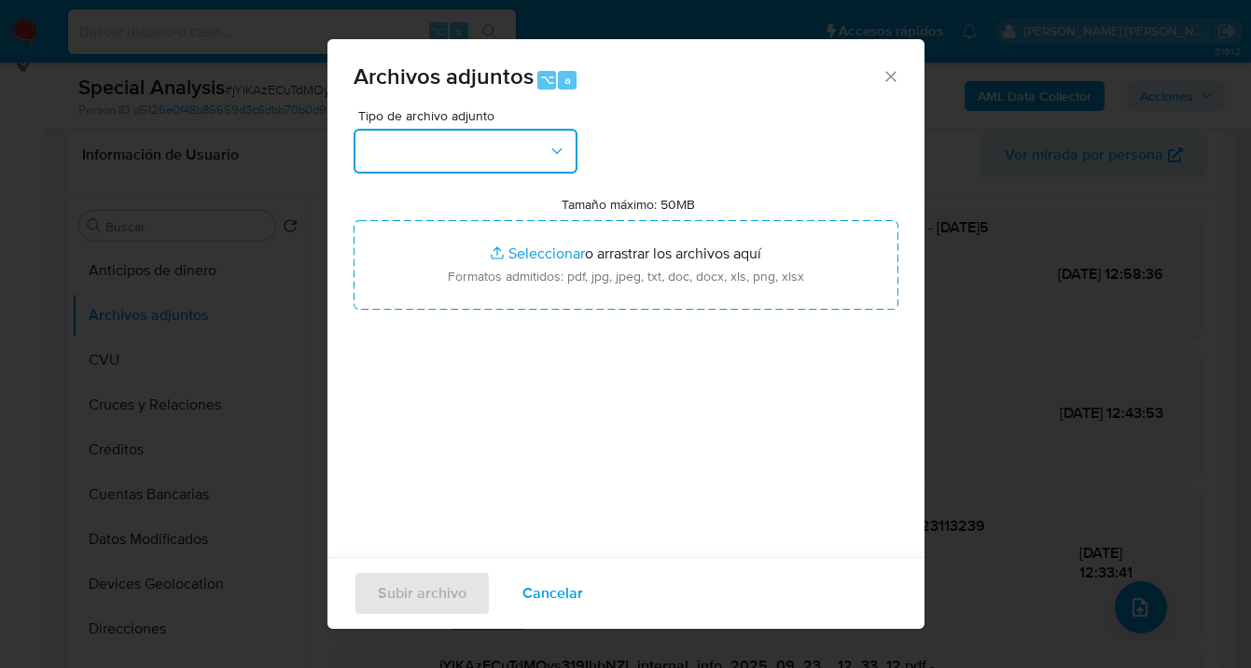
click at [553, 151] on icon "button" at bounding box center [557, 151] width 19 height 19
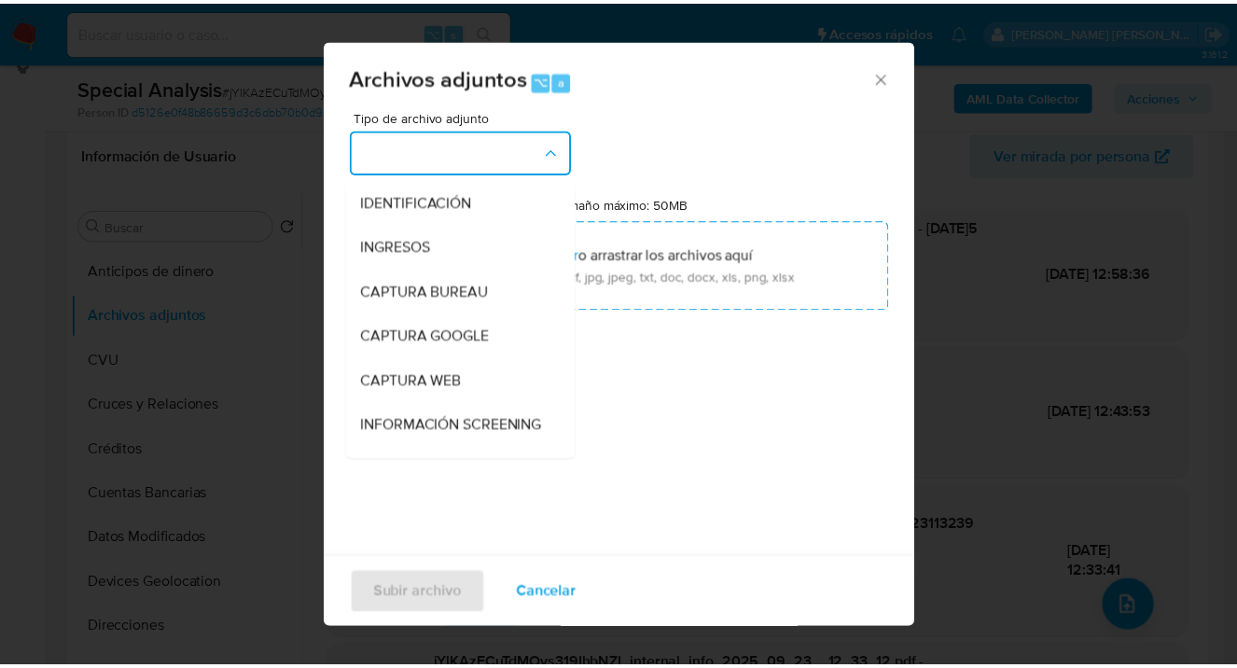
scroll to position [360, 0]
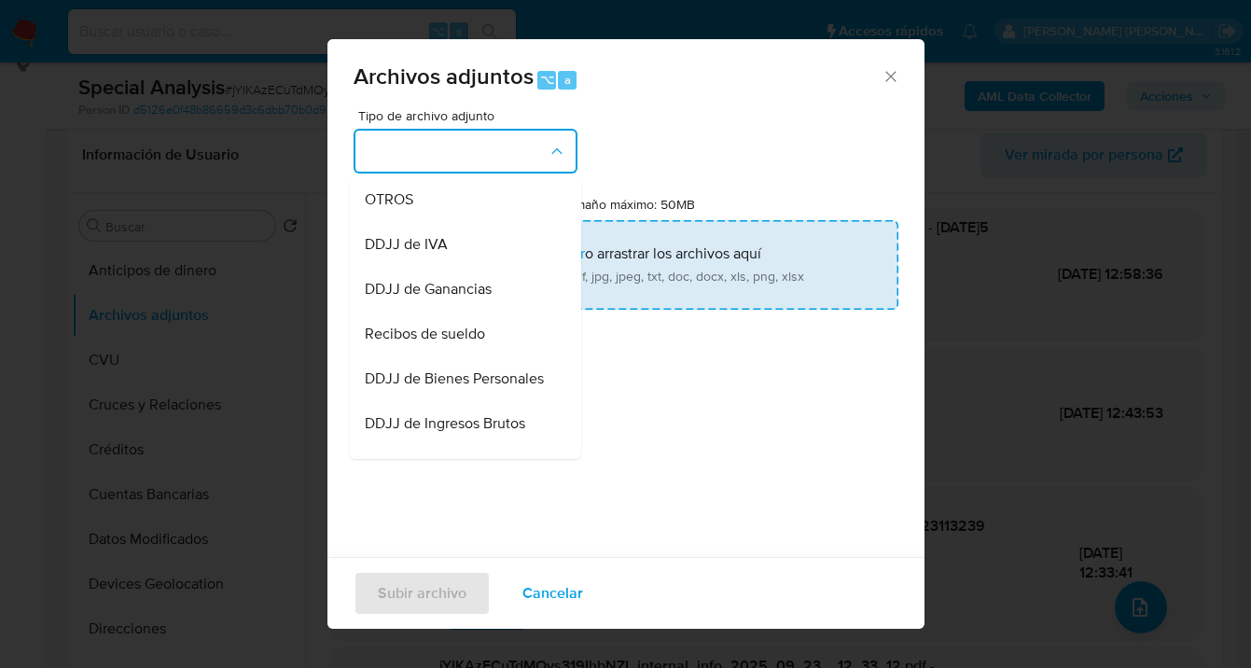
drag, startPoint x: 434, startPoint y: 216, endPoint x: 560, endPoint y: 257, distance: 132.2
click at [434, 216] on div "OTROS" at bounding box center [460, 199] width 190 height 45
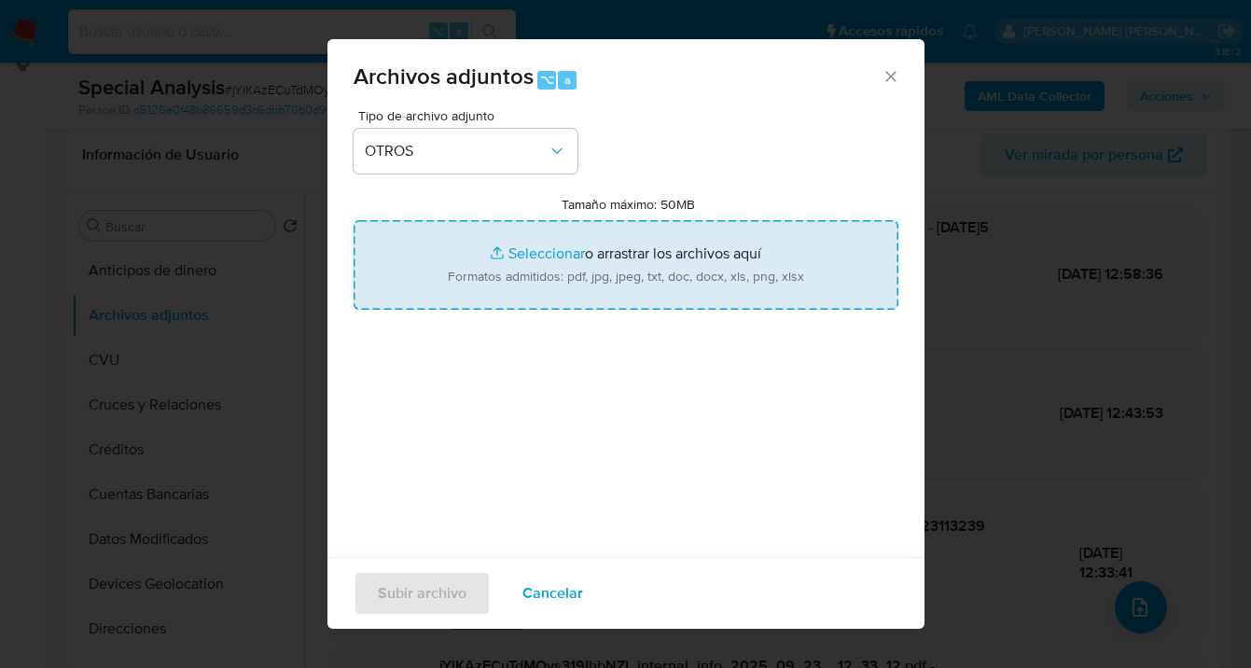
click at [565, 256] on input "Tamaño máximo: 50MB Seleccionar archivos" at bounding box center [626, 265] width 545 height 90
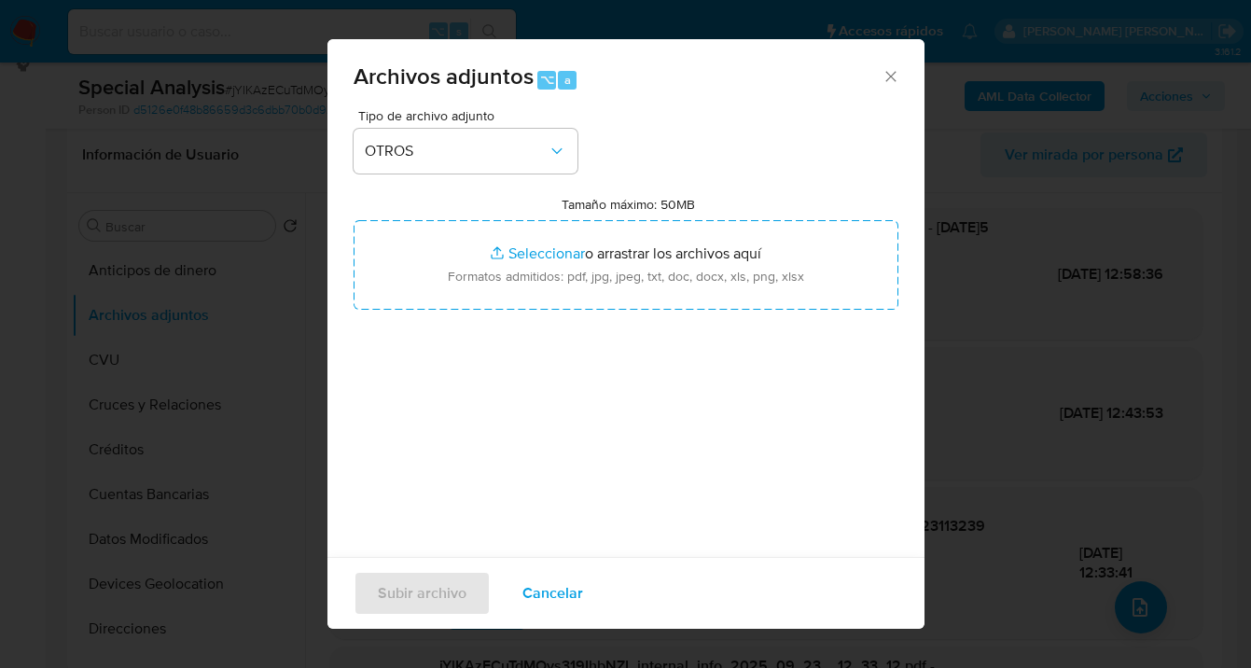
type input "C:\fakepath\99375651 analisis no roi Caselog jYlKAzECuTdMOys319IhbNZI_2025_09_2…"
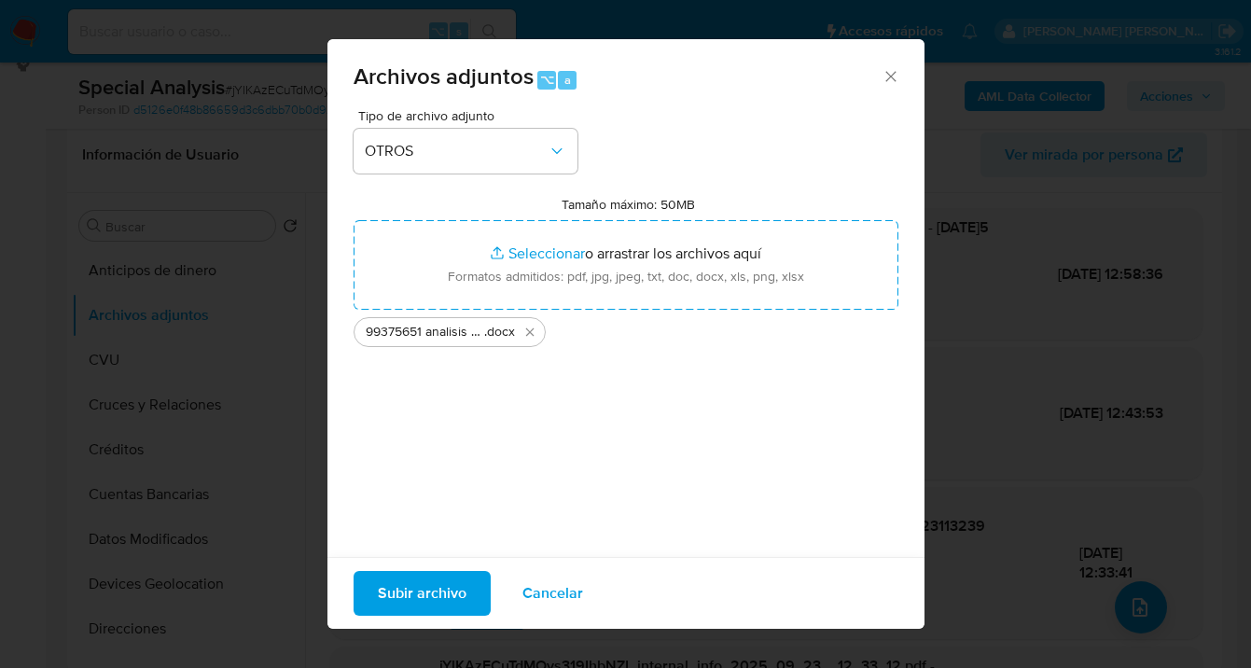
click at [419, 589] on span "Subir archivo" at bounding box center [422, 593] width 89 height 41
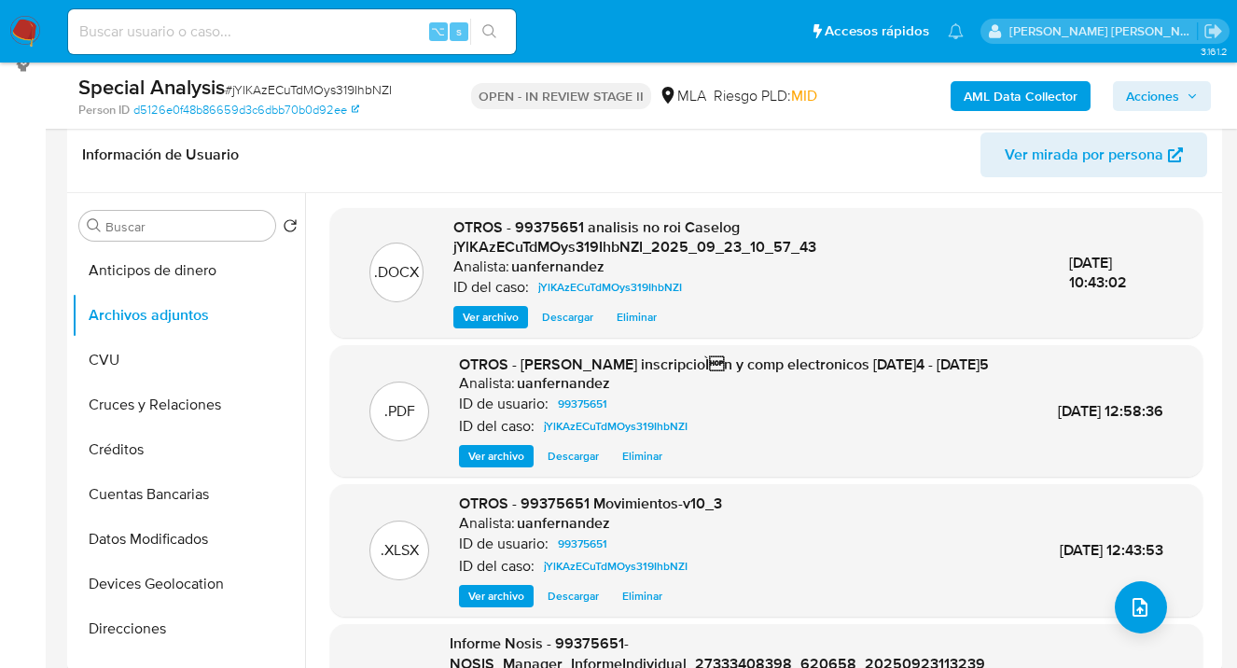
click at [1148, 97] on span "Acciones" at bounding box center [1152, 96] width 53 height 30
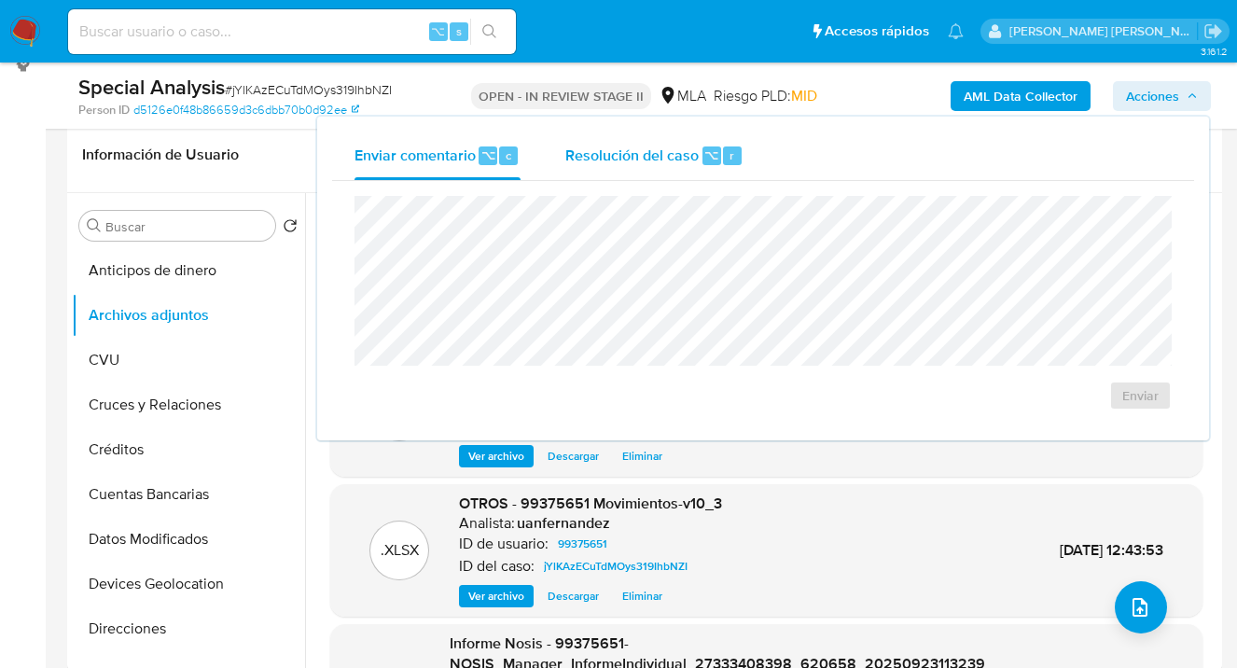
click at [629, 144] on div "Resolución del caso ⌥ r" at bounding box center [654, 156] width 178 height 49
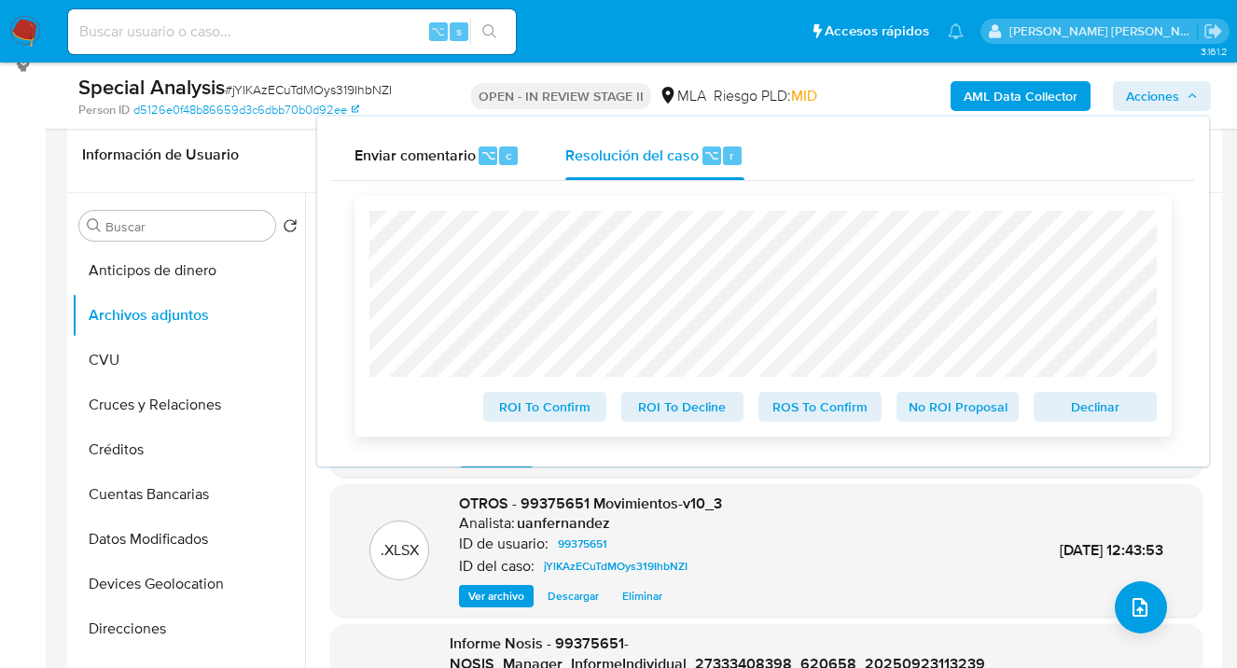
click at [953, 413] on span "No ROI Proposal" at bounding box center [958, 407] width 97 height 26
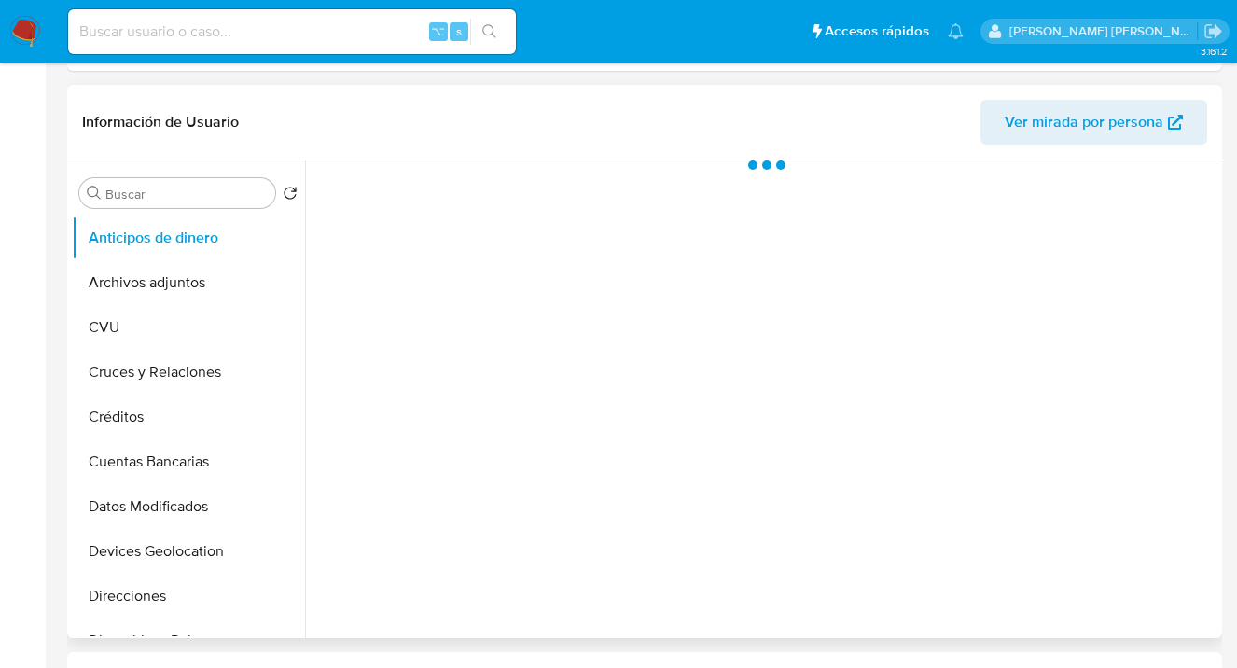
select select "10"
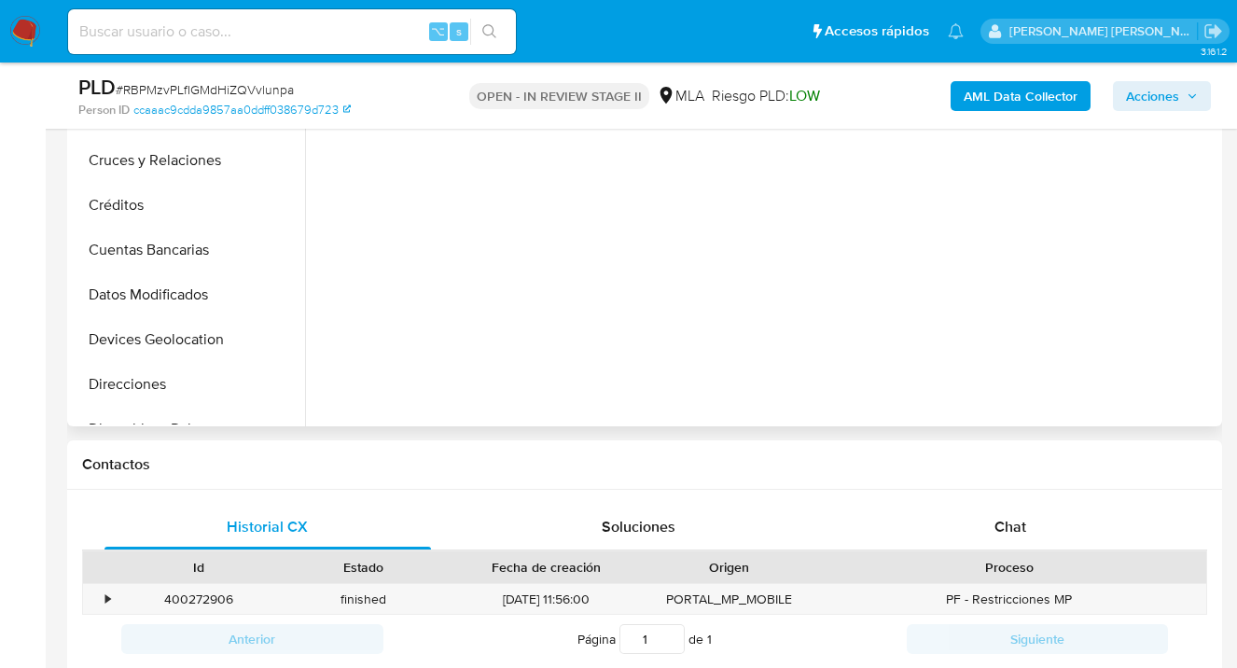
scroll to position [572, 0]
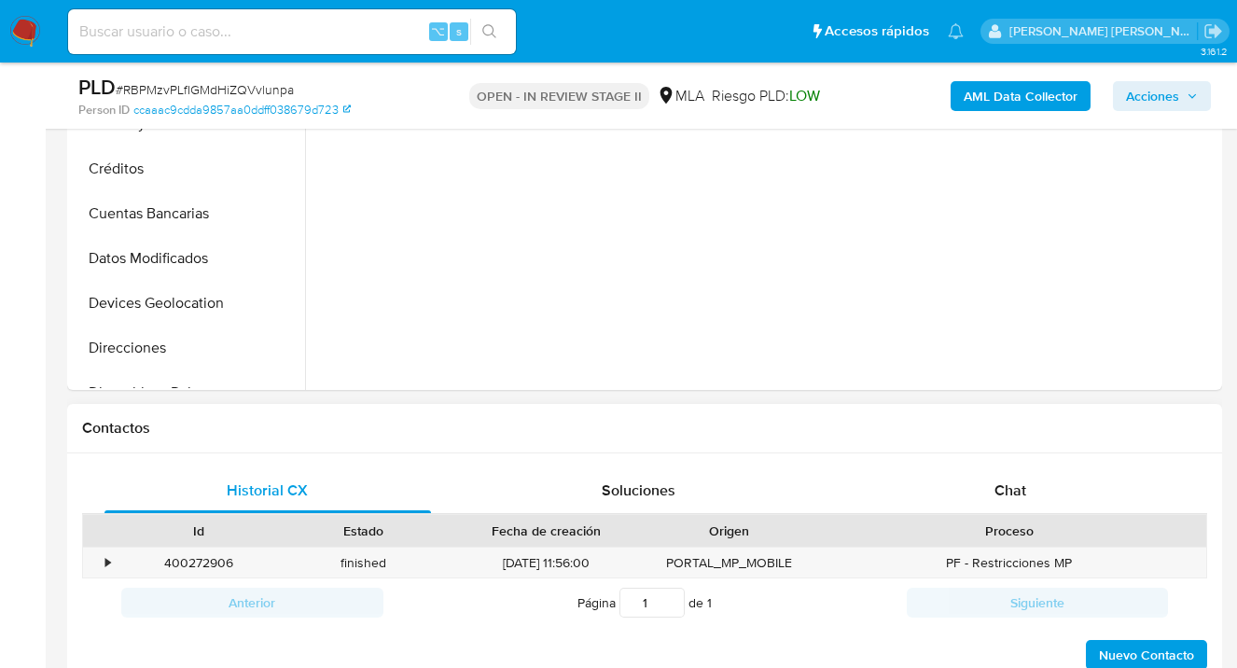
drag, startPoint x: 1009, startPoint y: 489, endPoint x: 973, endPoint y: 421, distance: 76.8
click at [1008, 488] on span "Chat" at bounding box center [1011, 490] width 32 height 21
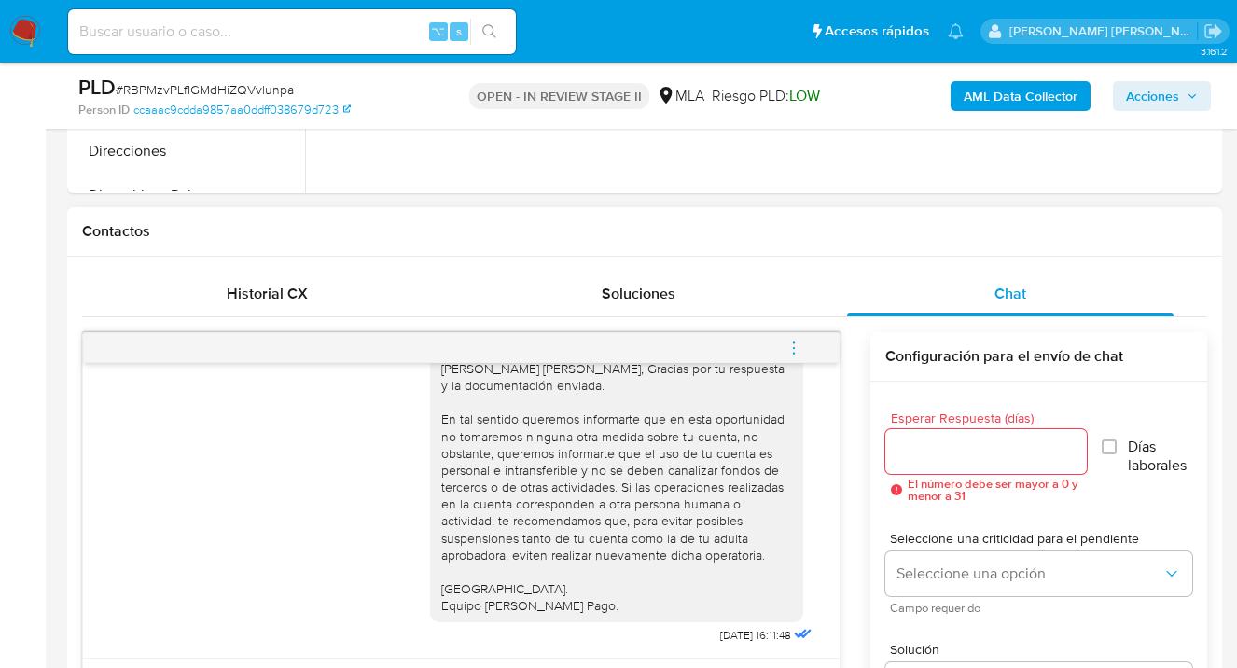
scroll to position [893, 0]
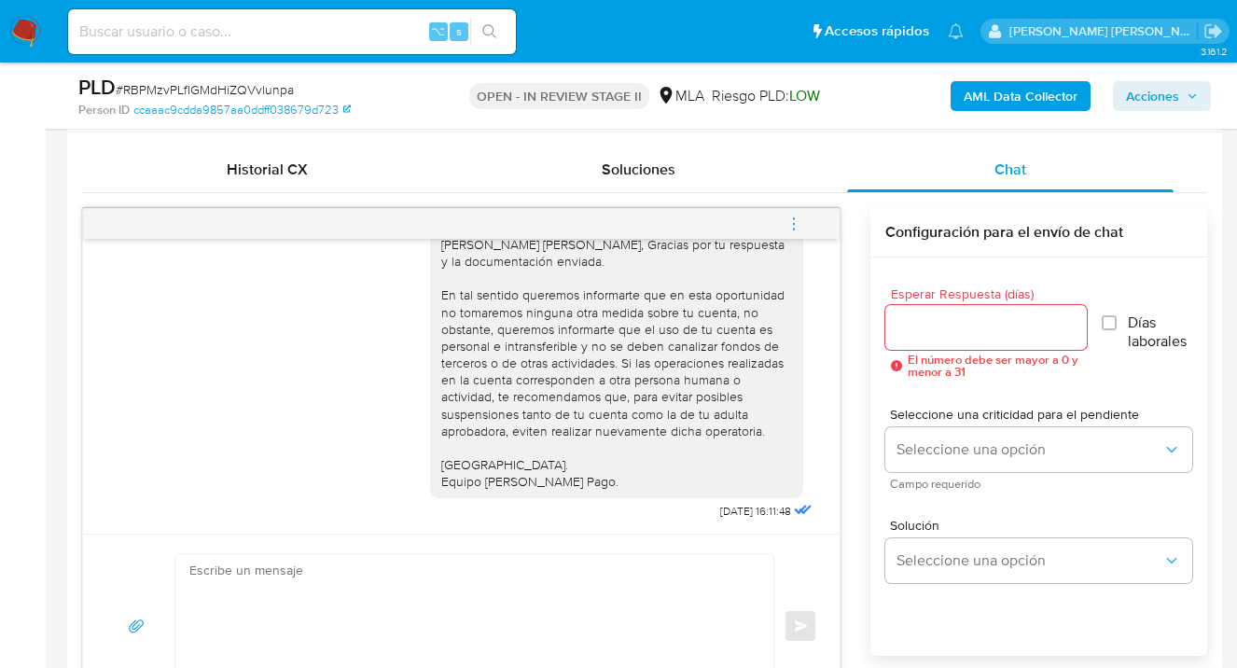
click at [795, 228] on icon "menu-action" at bounding box center [794, 224] width 17 height 17
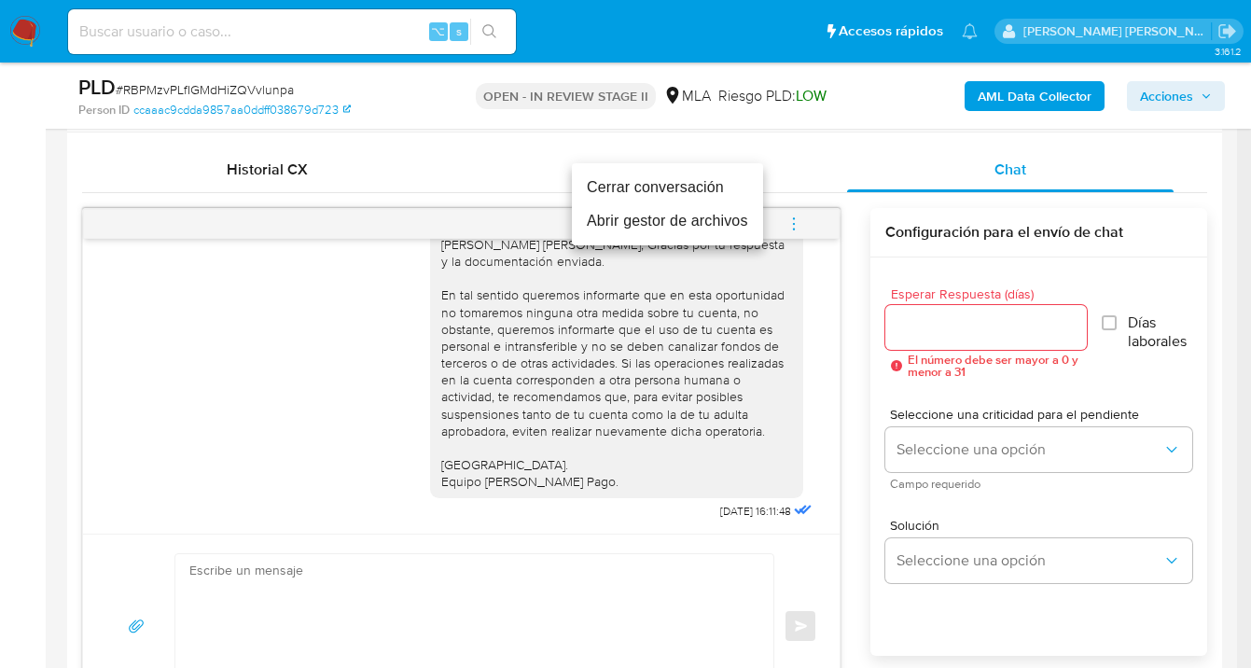
click at [698, 187] on li "Cerrar conversación" at bounding box center [667, 188] width 191 height 34
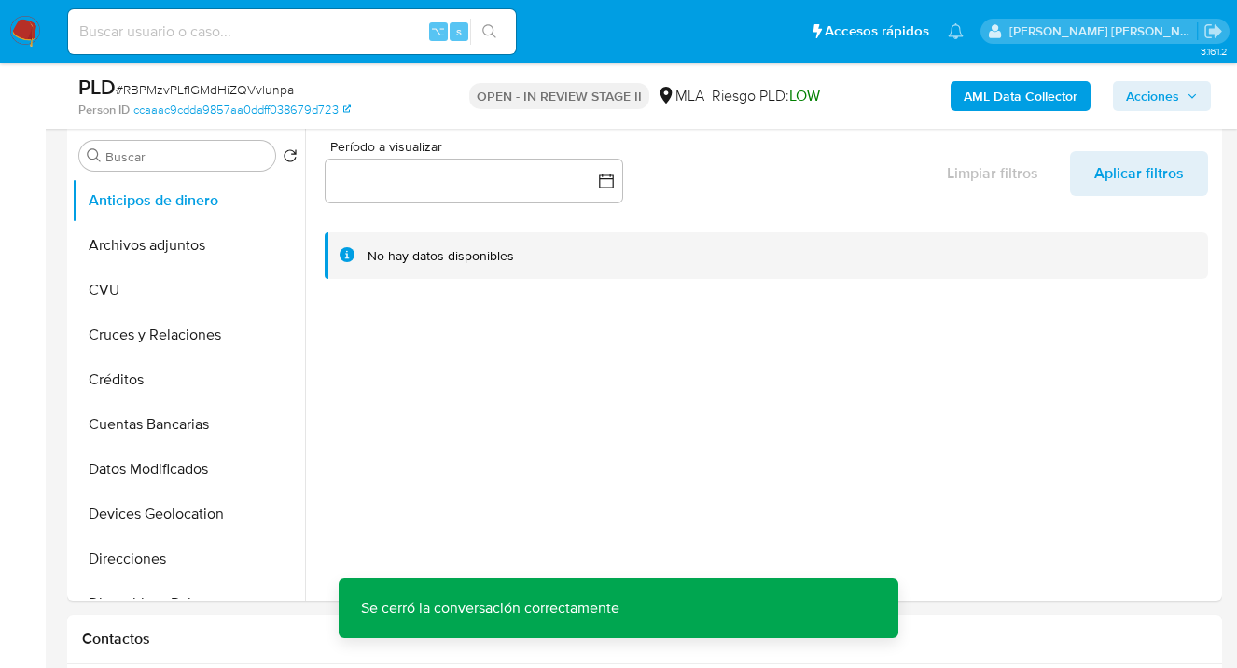
scroll to position [140, 0]
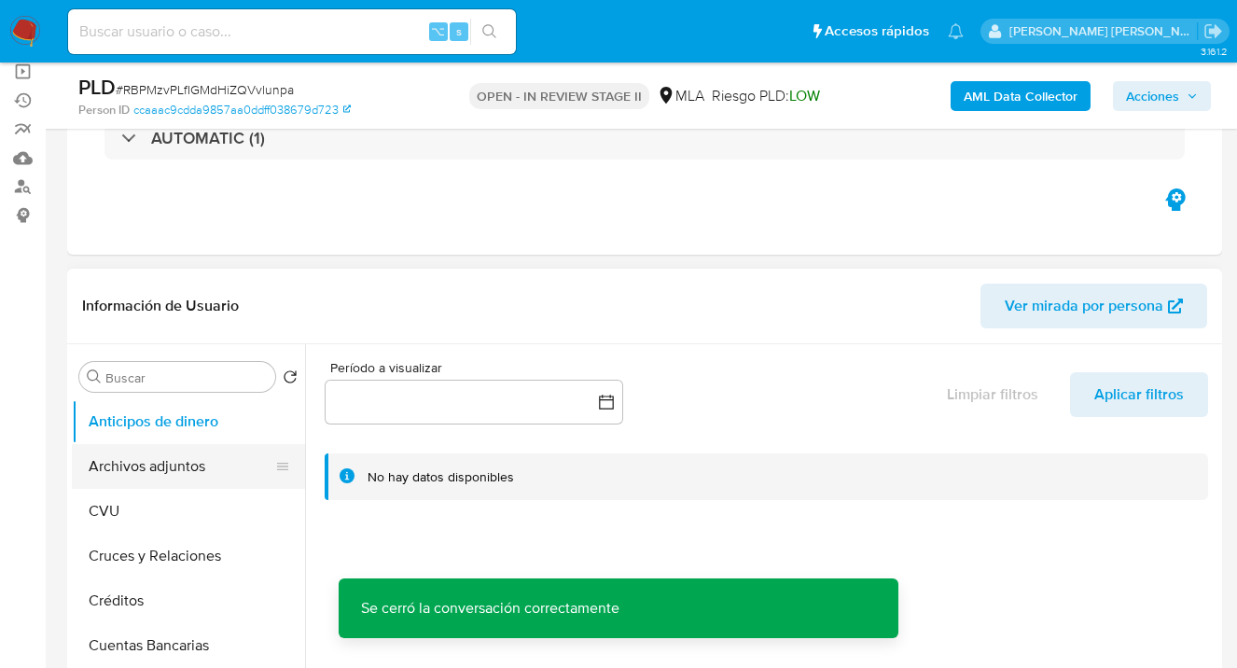
click at [212, 462] on button "Archivos adjuntos" at bounding box center [181, 466] width 218 height 45
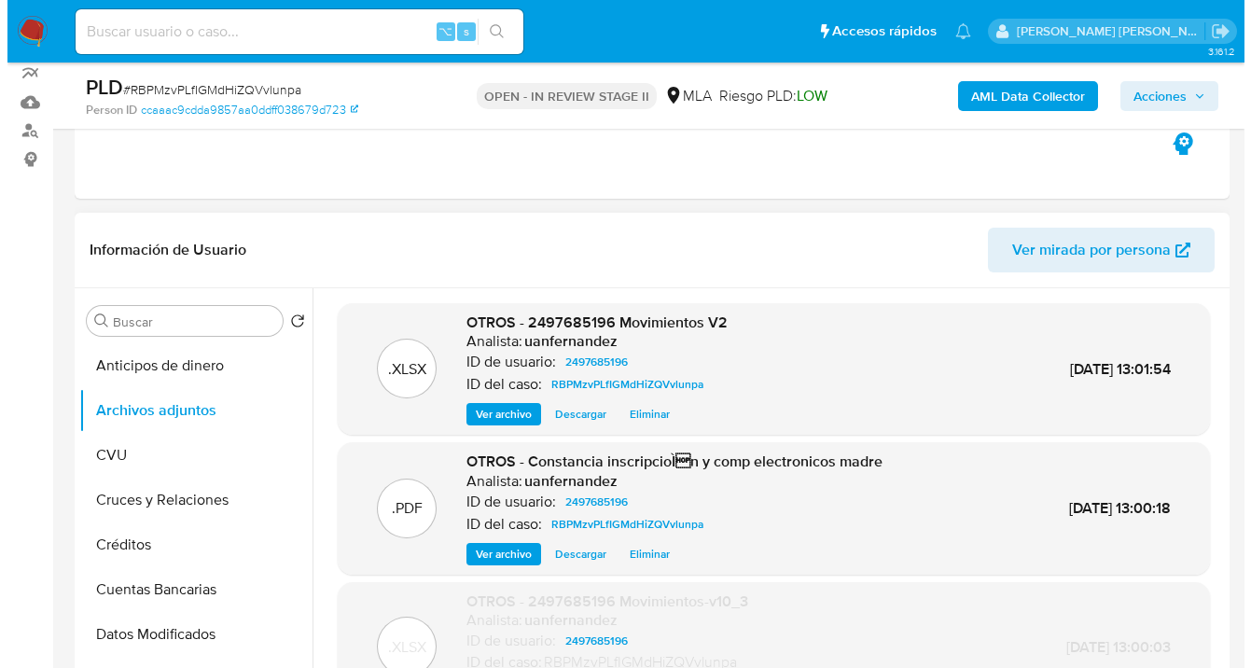
scroll to position [337, 0]
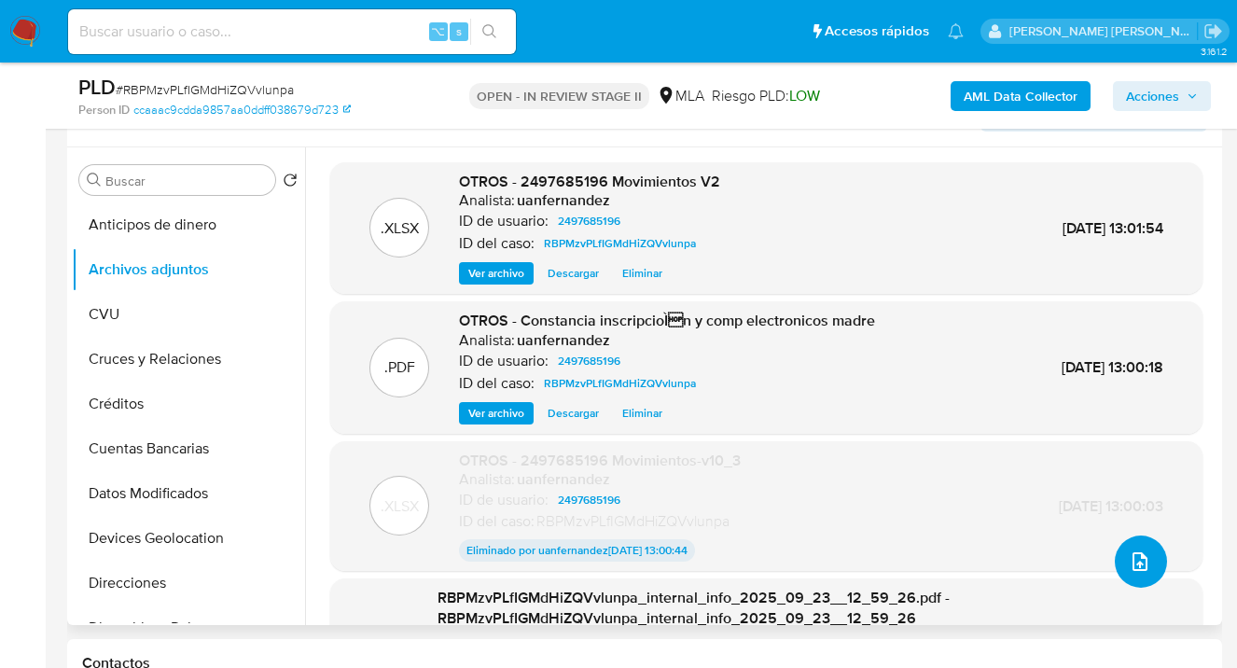
click at [1129, 559] on icon "upload-file" at bounding box center [1140, 561] width 22 height 22
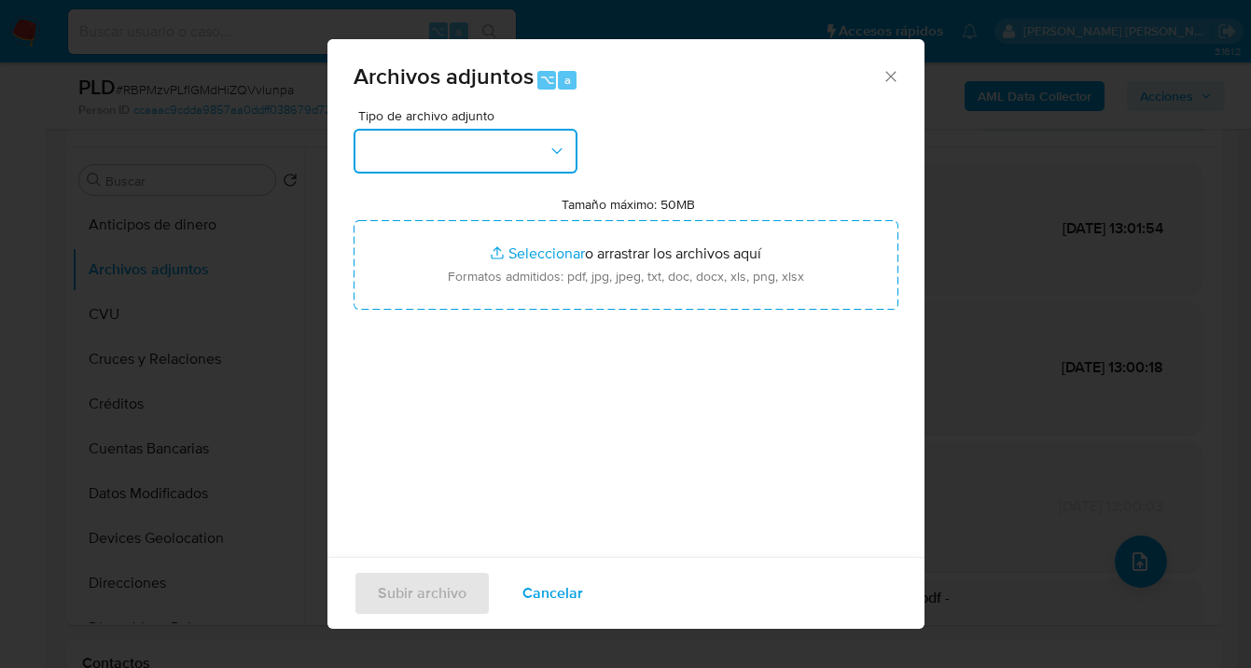
click at [562, 149] on icon "button" at bounding box center [557, 151] width 19 height 19
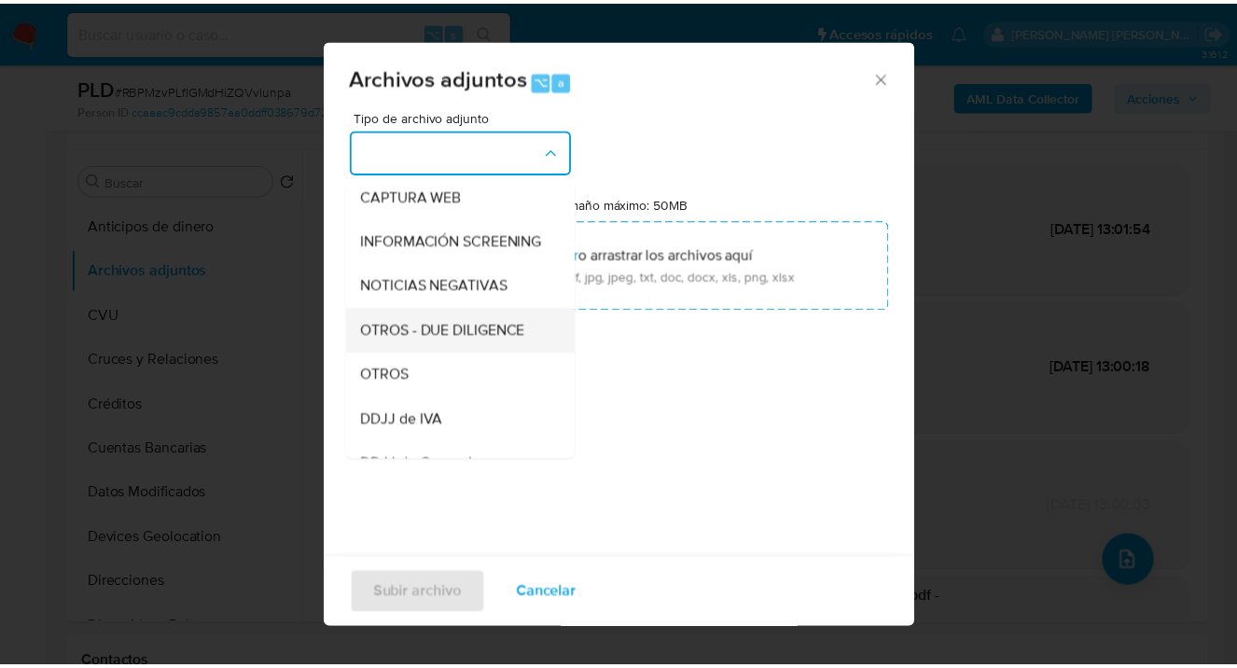
scroll to position [188, 0]
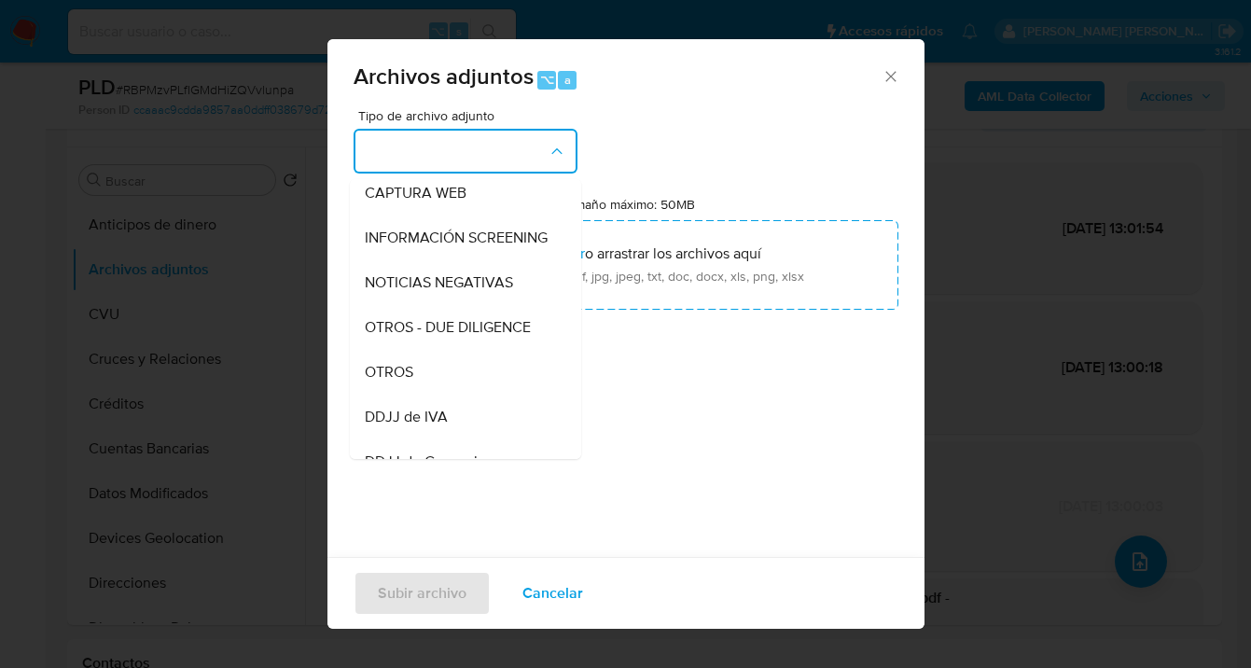
click at [460, 395] on div "OTROS" at bounding box center [460, 372] width 190 height 45
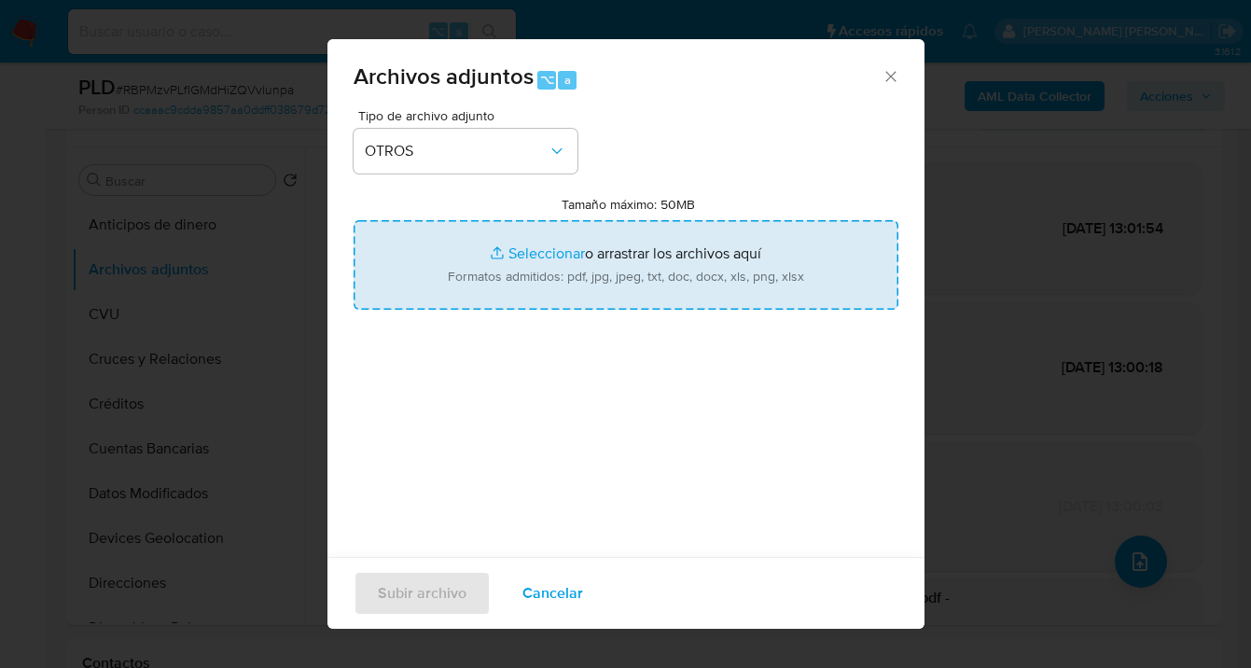
click at [592, 281] on input "Tamaño máximo: 50MB Seleccionar archivos" at bounding box center [626, 265] width 545 height 90
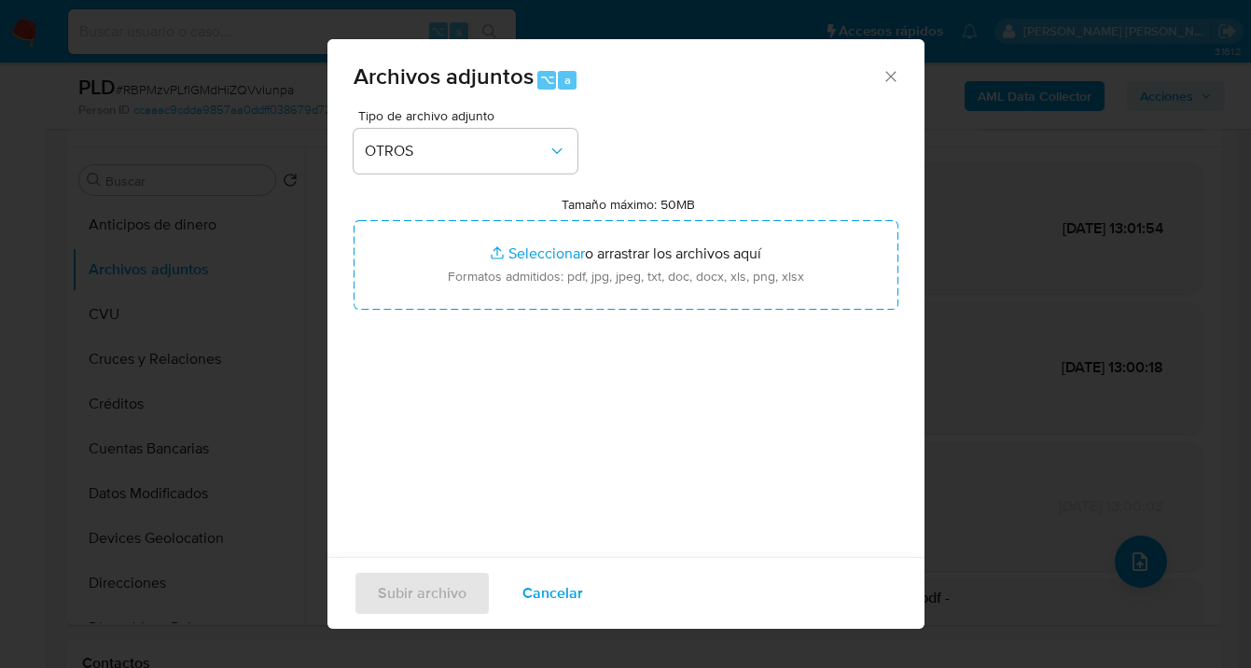
type input "C:\fakepath\2497685196 analisis no roi Caselog RBPMzvPLfIGMdHiZQVvlunpa_2025_09…"
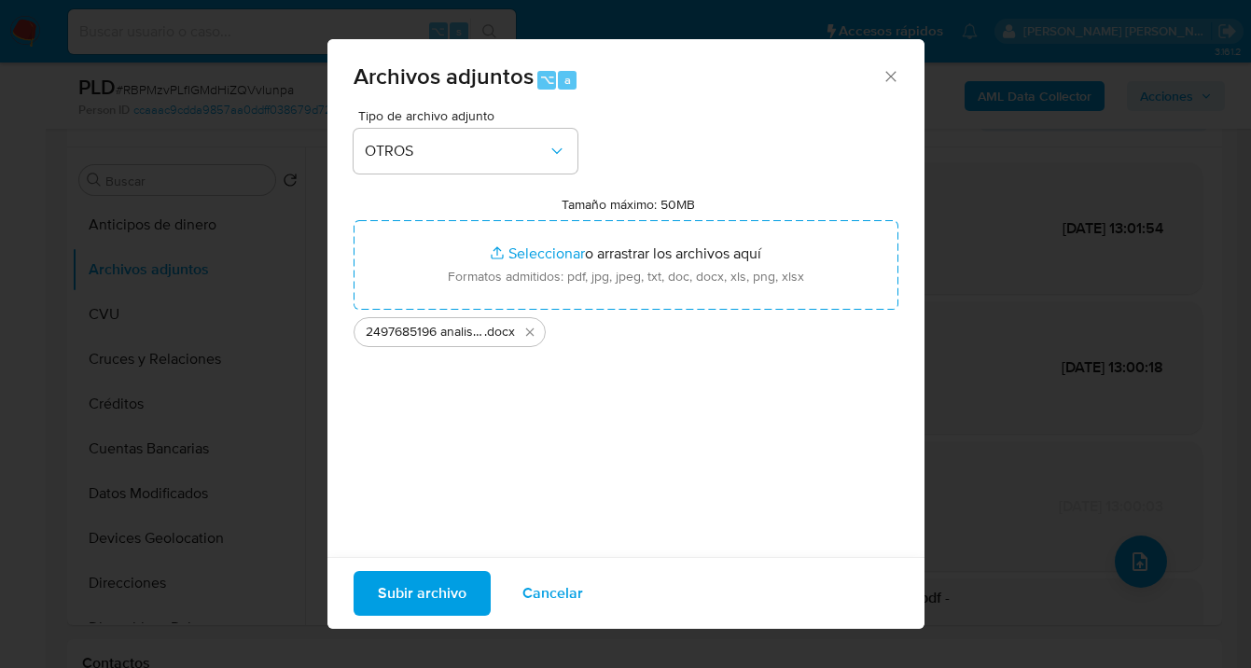
click at [421, 597] on span "Subir archivo" at bounding box center [422, 593] width 89 height 41
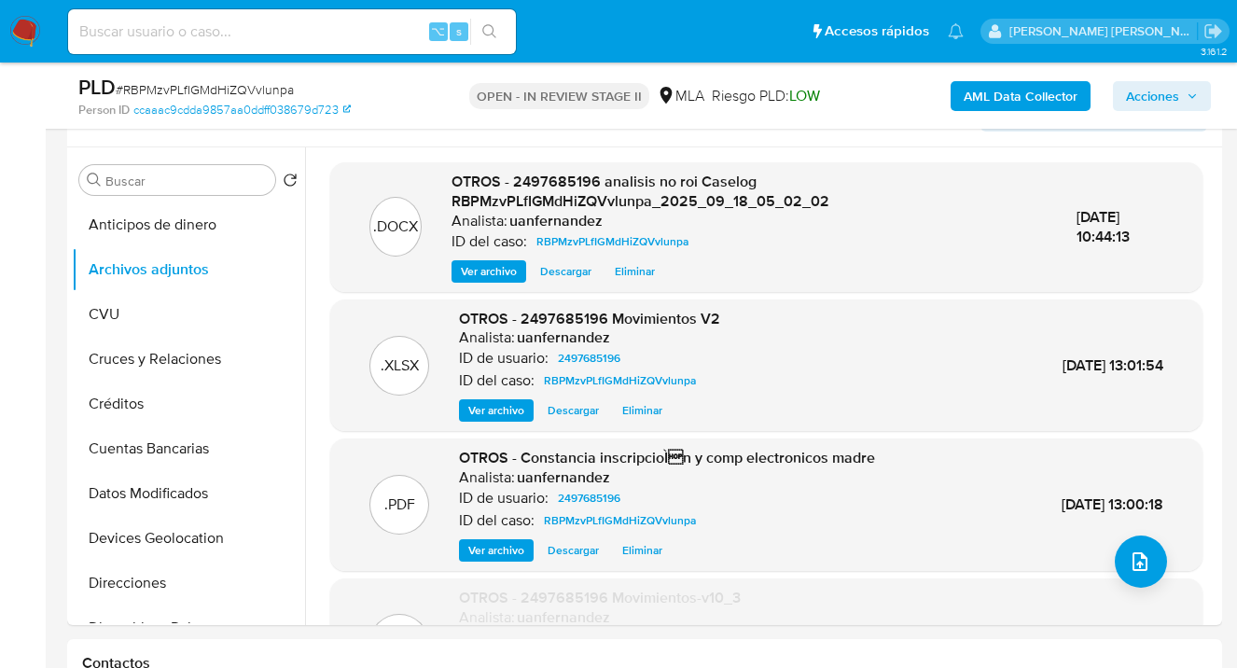
click at [1141, 100] on span "Acciones" at bounding box center [1152, 96] width 53 height 30
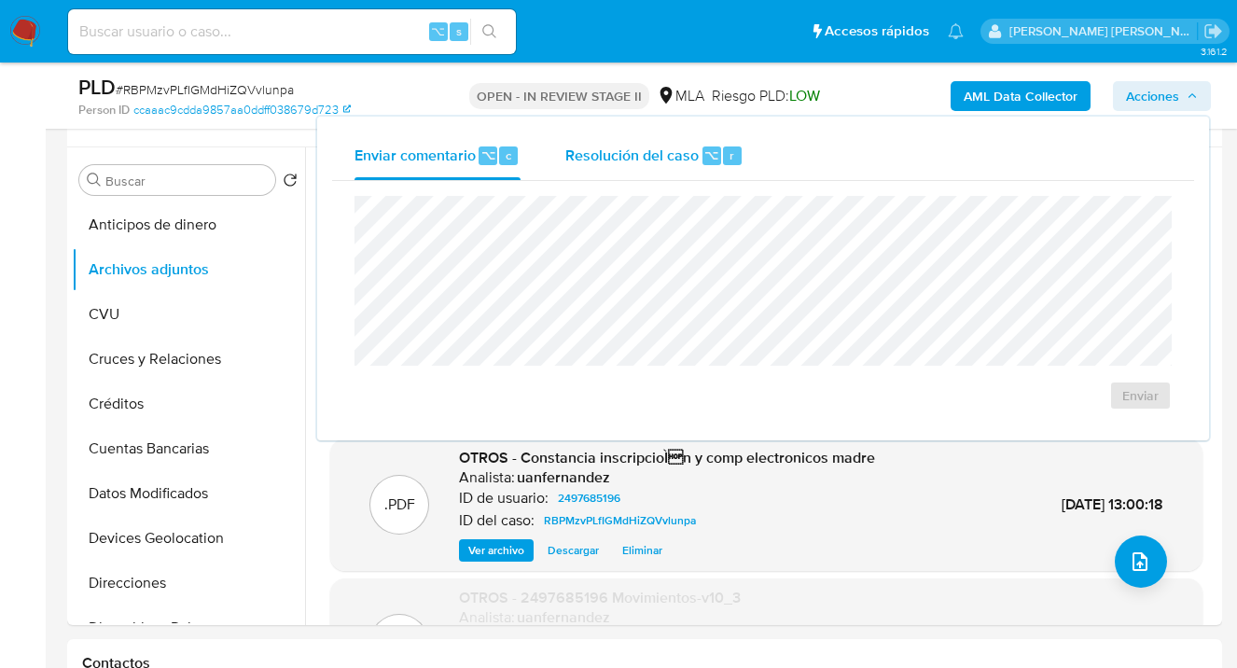
drag, startPoint x: 668, startPoint y: 154, endPoint x: 658, endPoint y: 174, distance: 22.1
click at [667, 154] on span "Resolución del caso" at bounding box center [631, 154] width 133 height 21
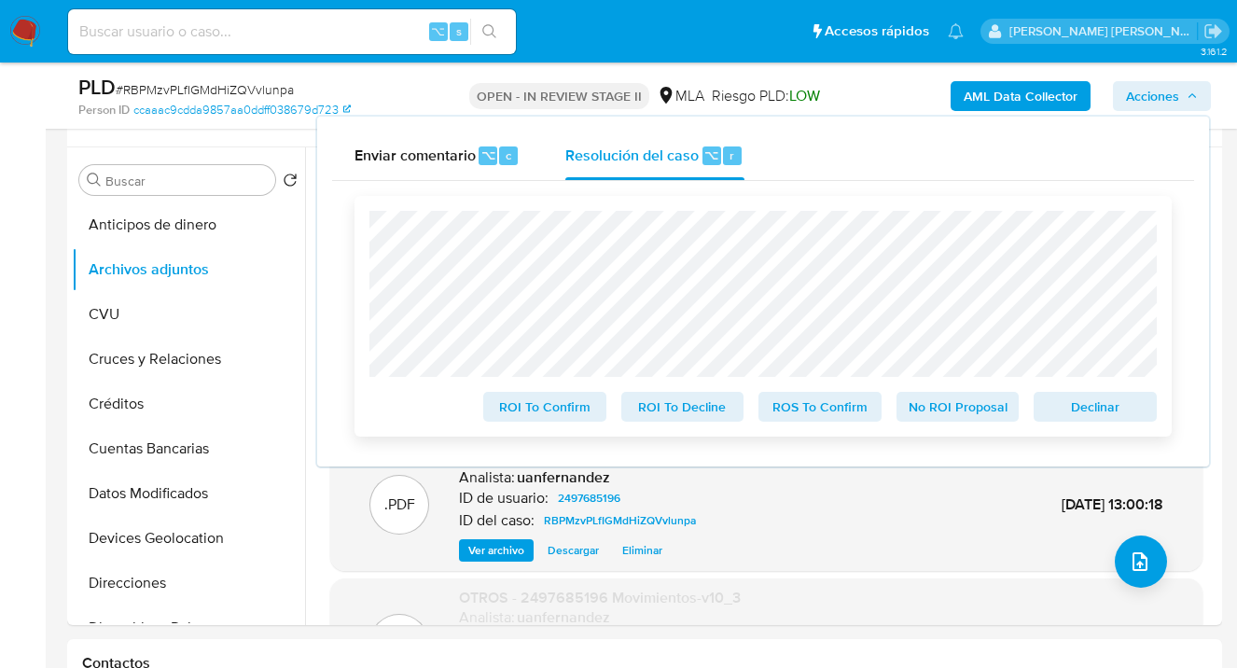
click at [979, 410] on span "No ROI Proposal" at bounding box center [958, 407] width 97 height 26
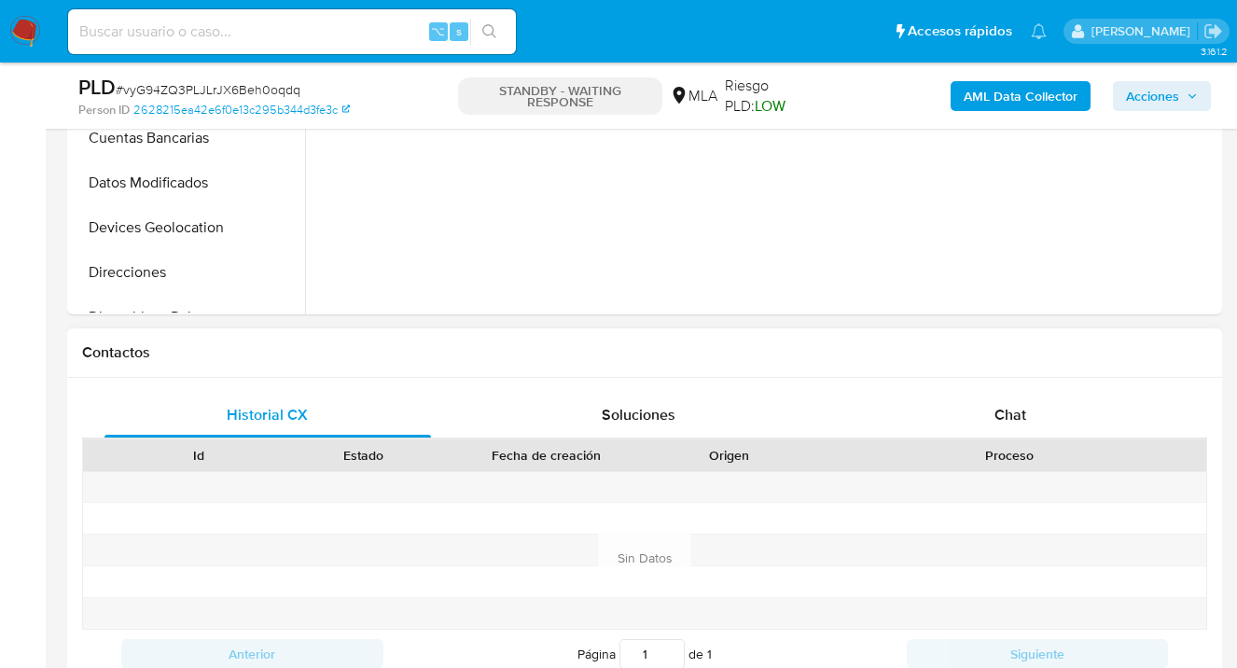
scroll to position [675, 0]
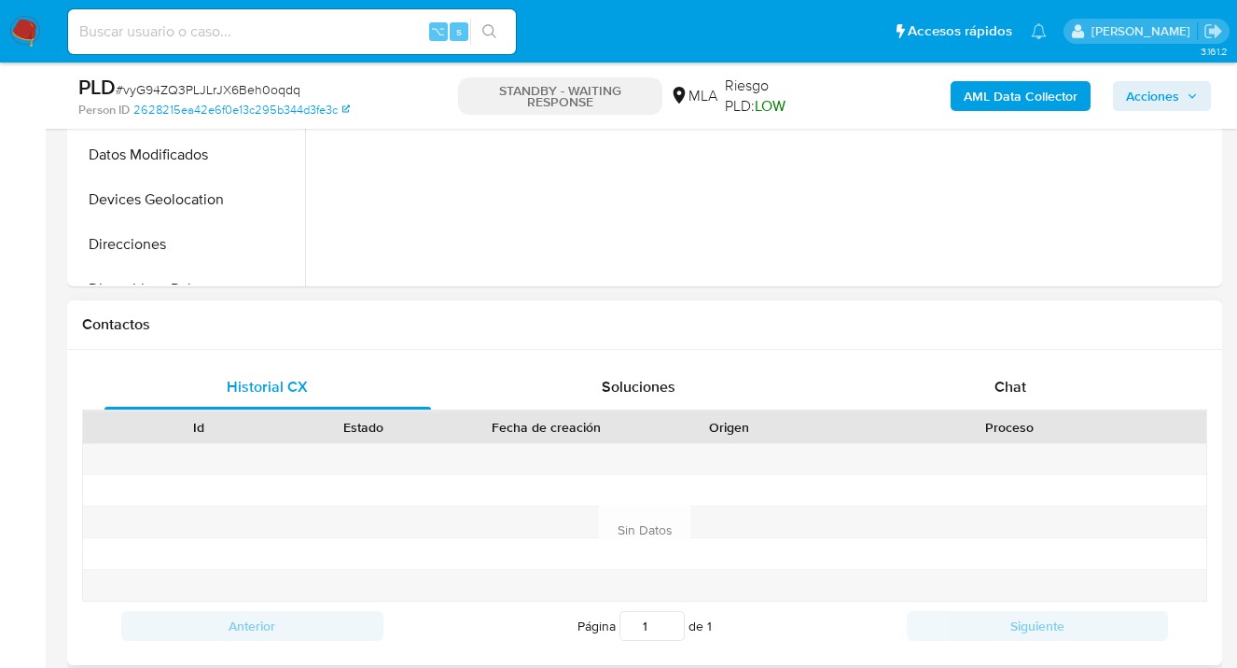
select select "10"
drag, startPoint x: 1035, startPoint y: 392, endPoint x: 1012, endPoint y: 347, distance: 50.1
click at [1034, 392] on div "Chat" at bounding box center [1010, 387] width 327 height 45
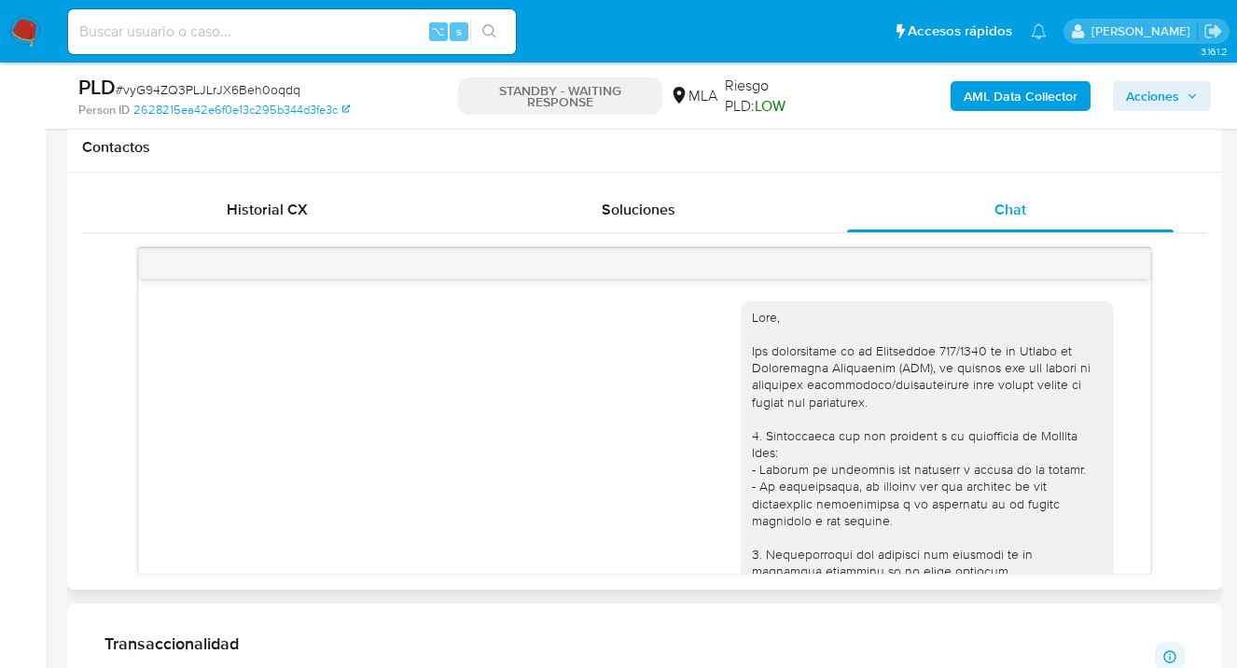
scroll to position [1260, 0]
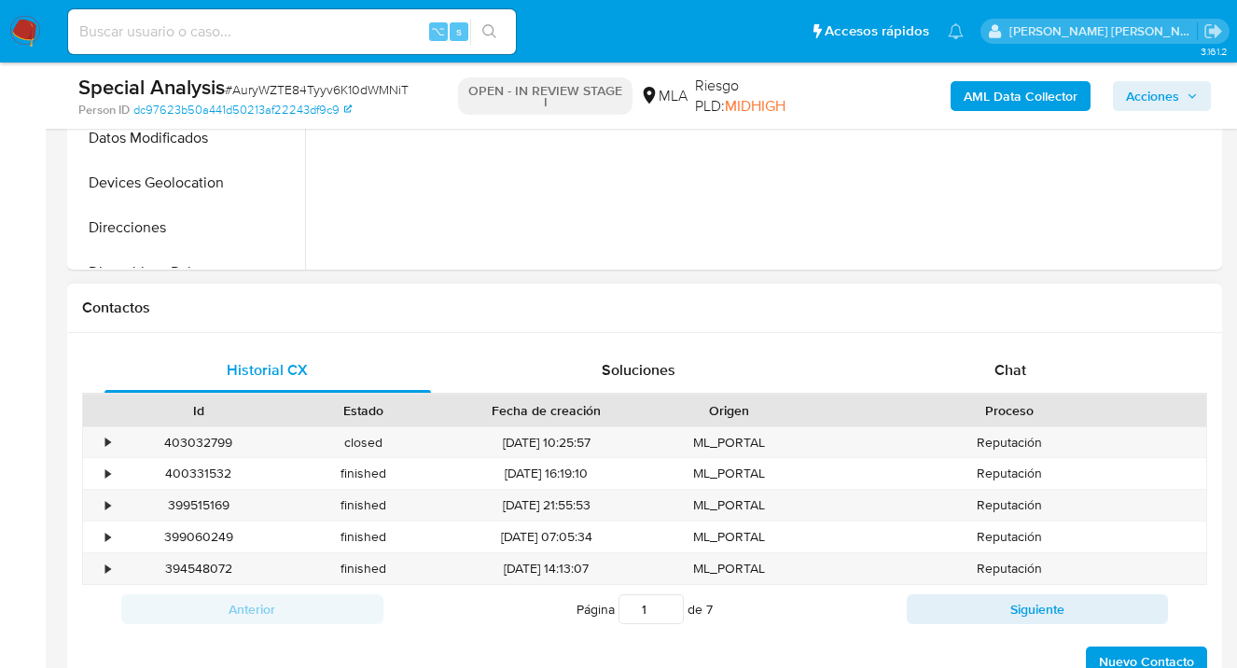
scroll to position [709, 0]
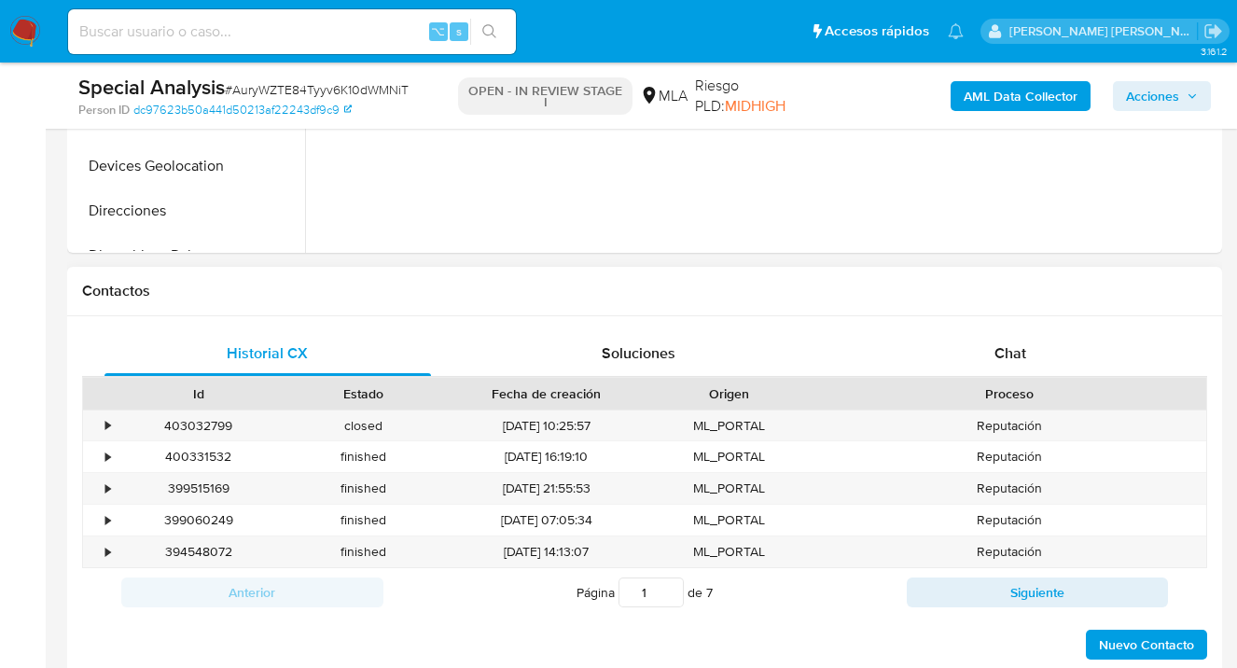
select select "10"
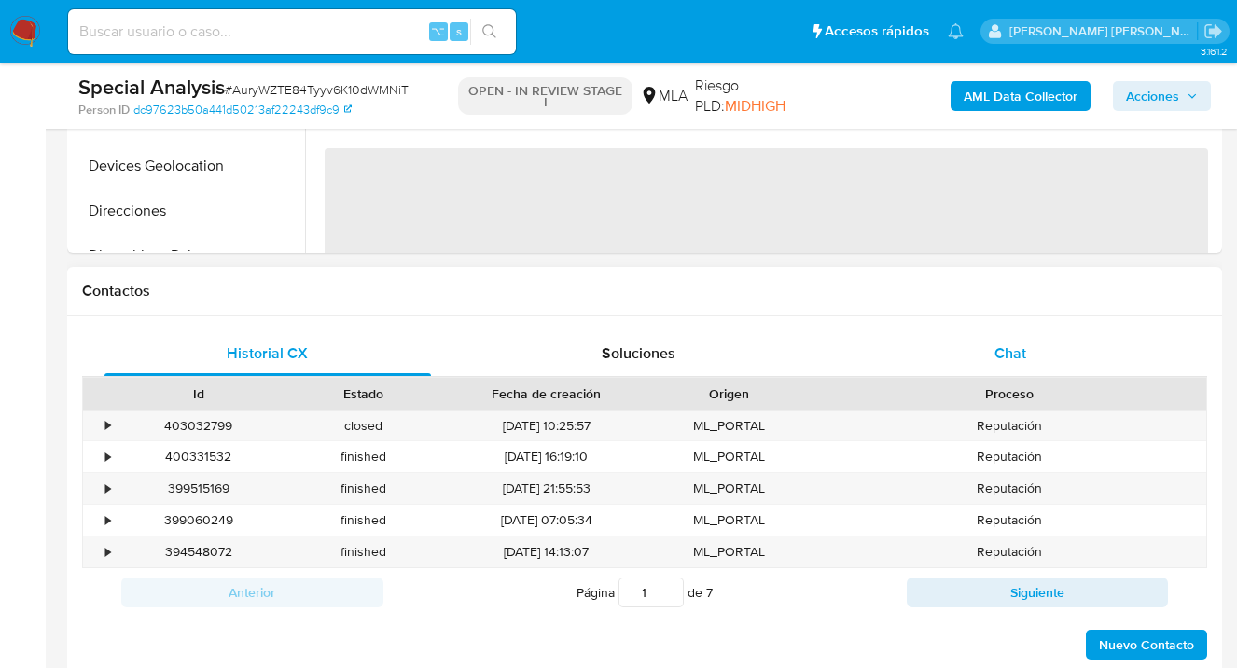
click at [1019, 355] on span "Chat" at bounding box center [1011, 352] width 32 height 21
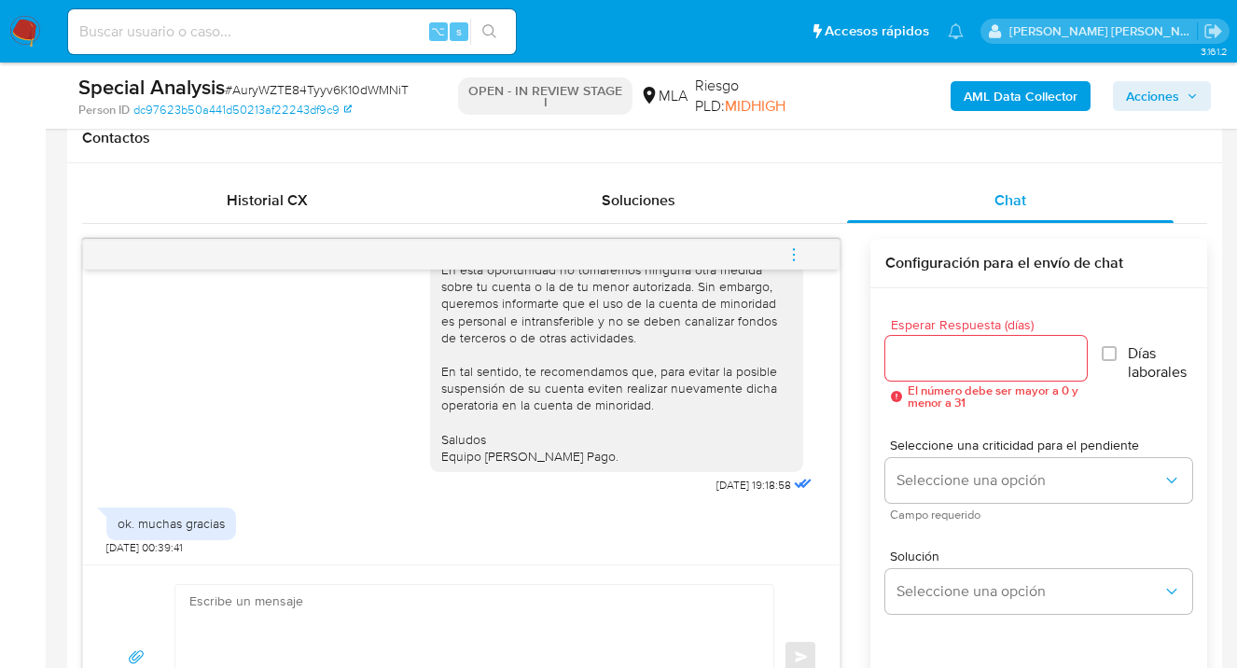
scroll to position [1747, 0]
click at [815, 158] on div "Contactos" at bounding box center [644, 138] width 1155 height 49
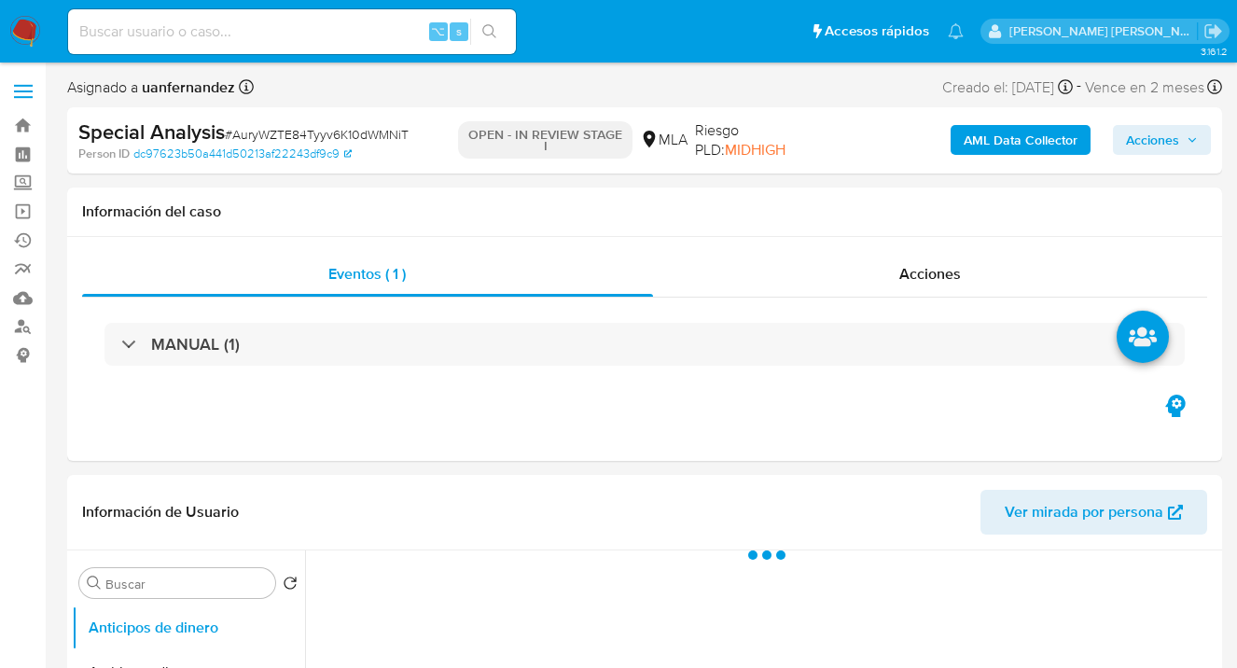
select select "10"
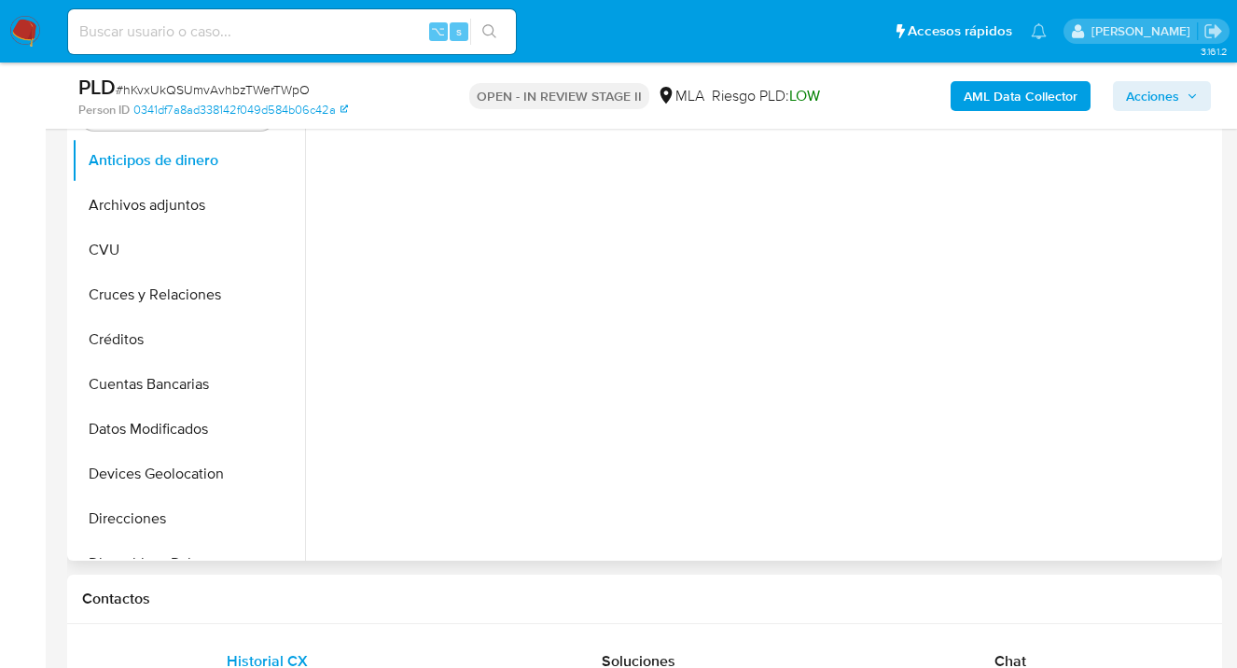
scroll to position [578, 0]
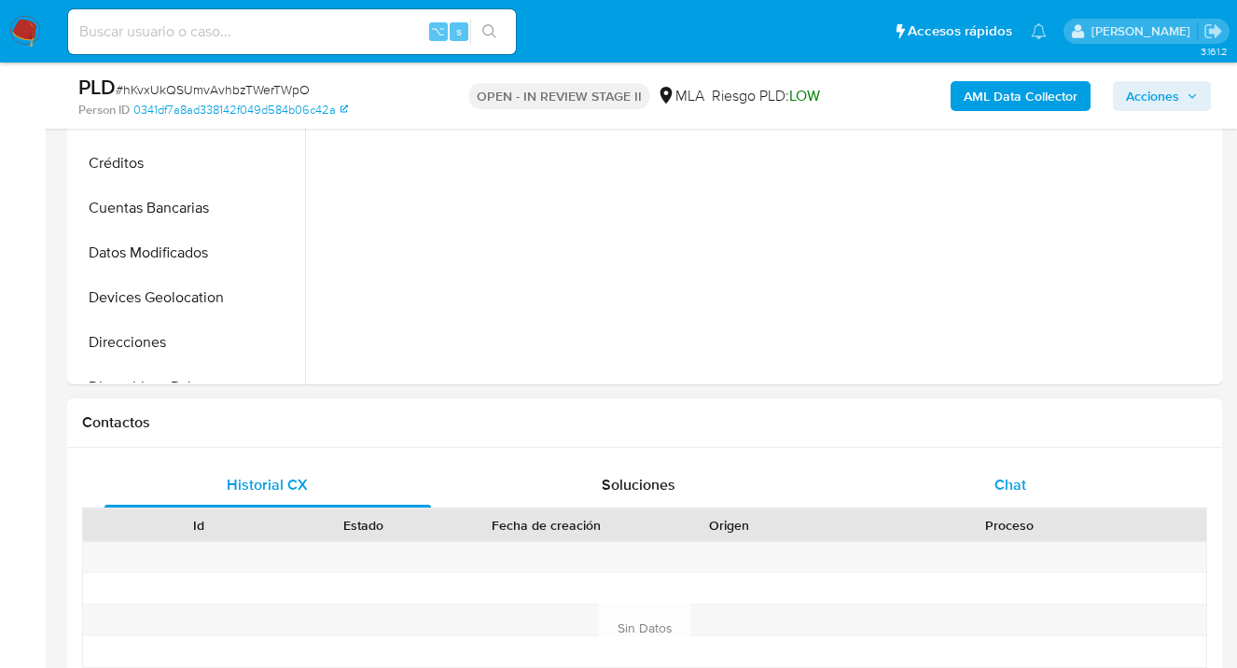
click at [1020, 488] on span "Chat" at bounding box center [1011, 484] width 32 height 21
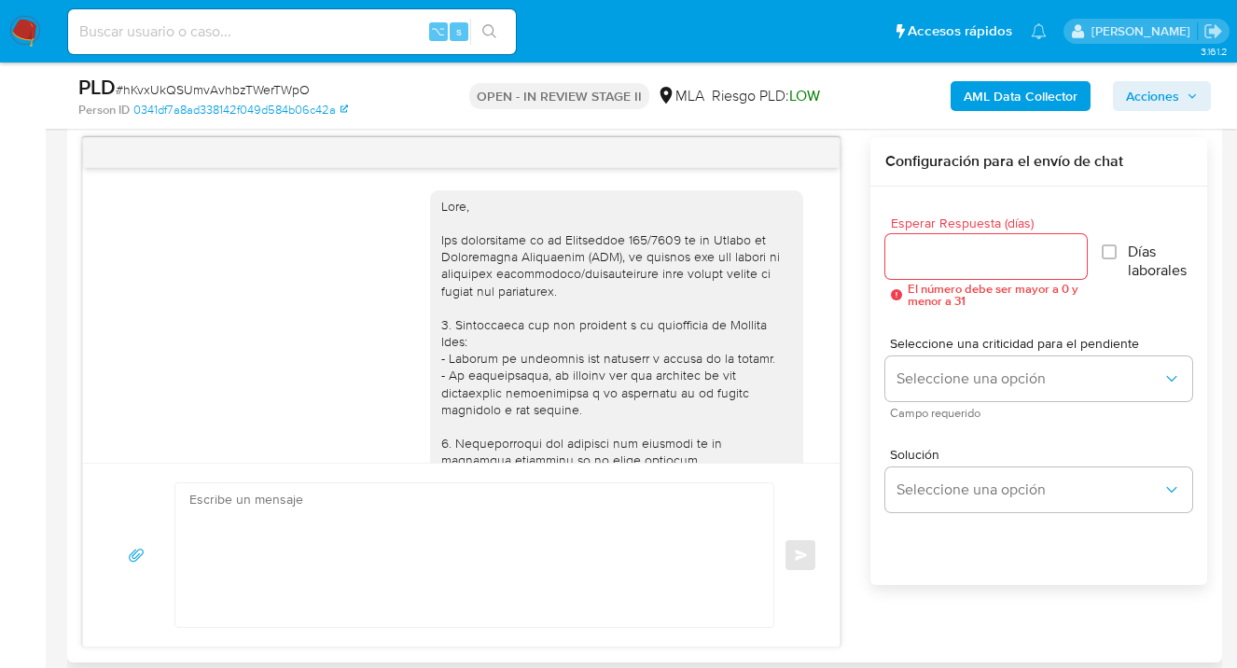
scroll to position [968, 0]
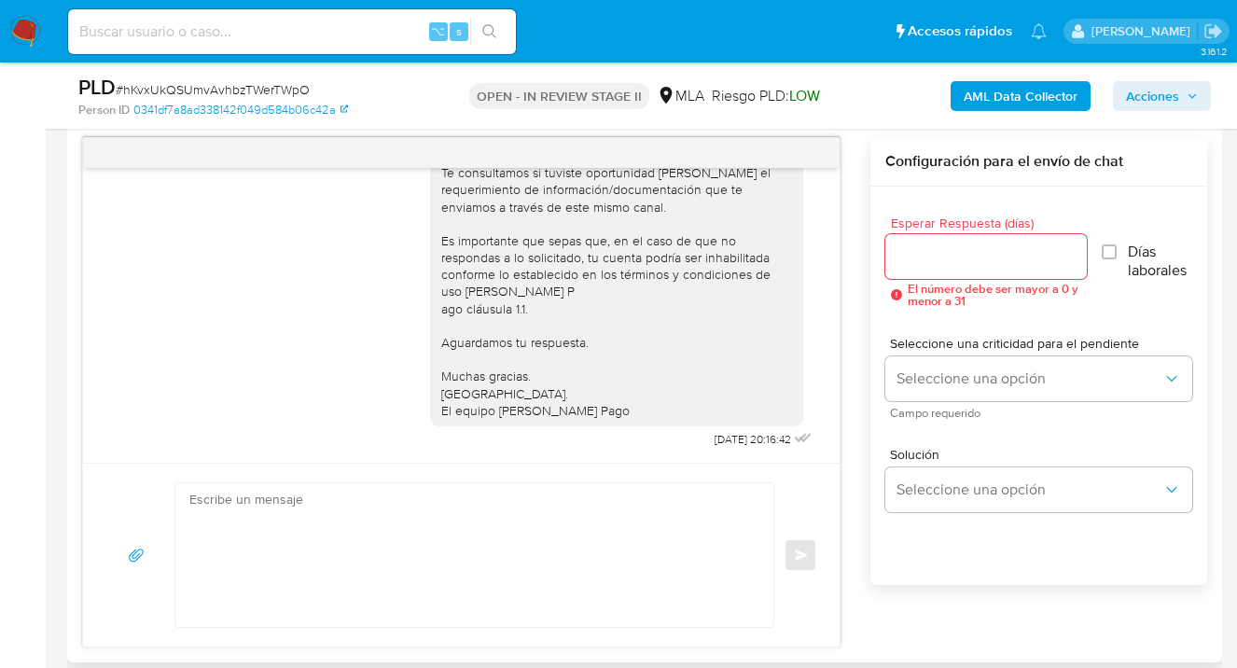
select select "10"
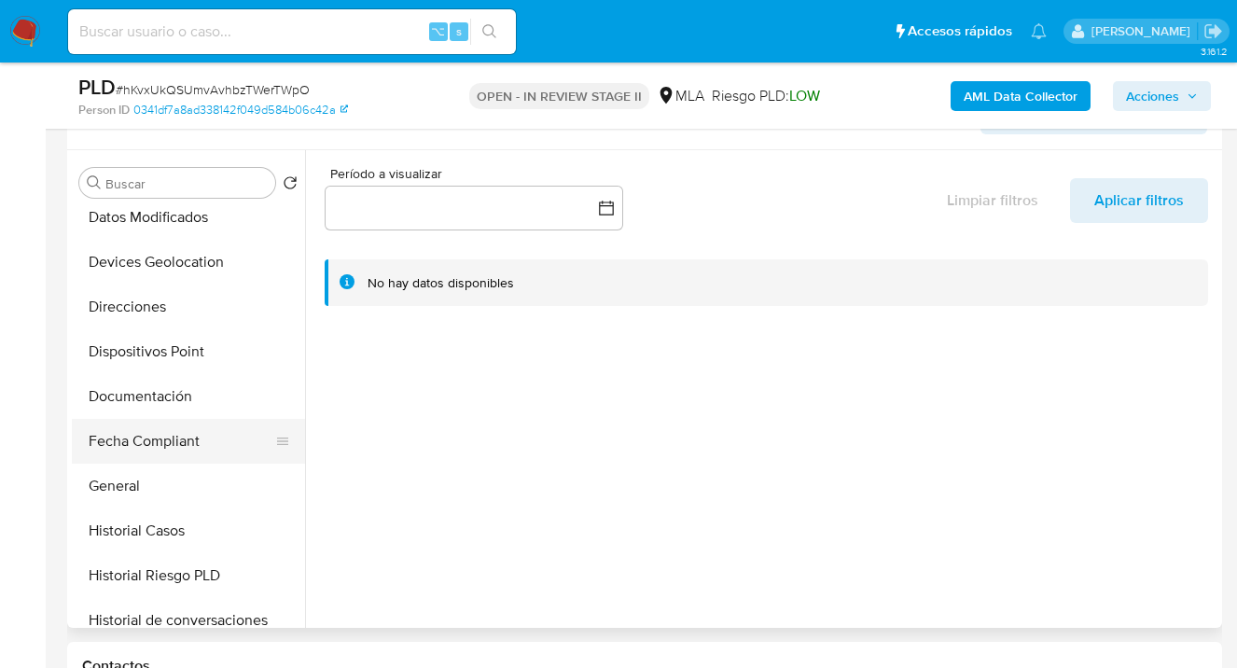
scroll to position [306, 0]
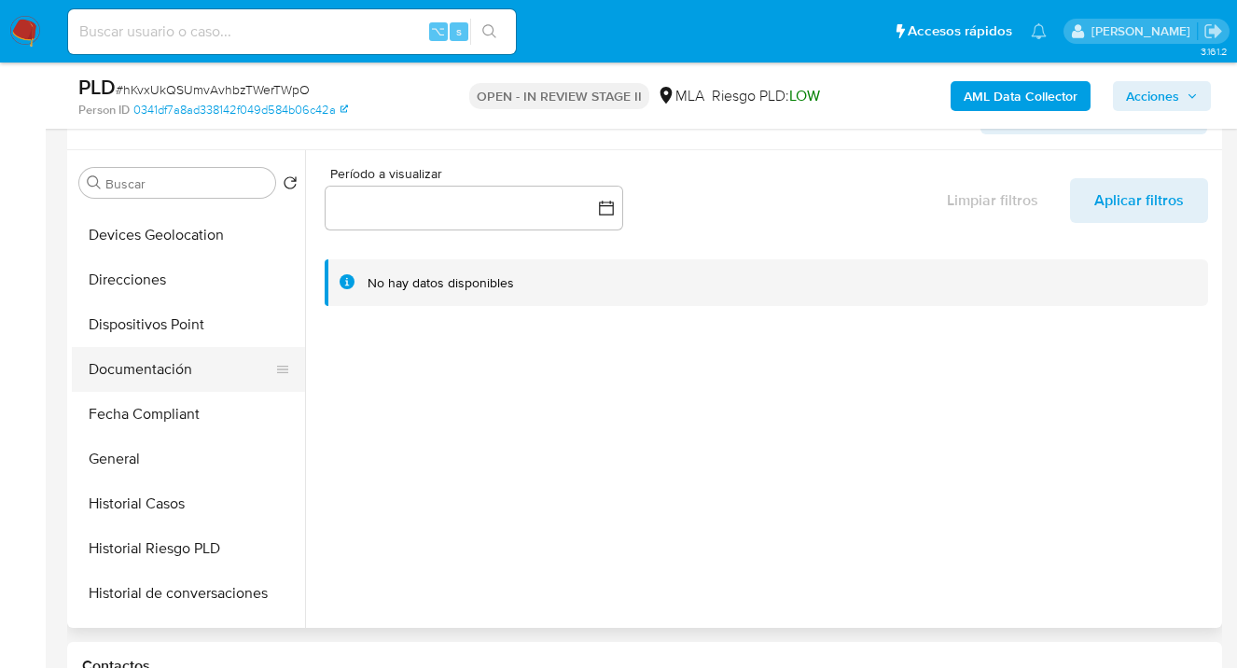
drag, startPoint x: 187, startPoint y: 382, endPoint x: 221, endPoint y: 378, distance: 34.7
click at [187, 383] on button "Documentación" at bounding box center [181, 369] width 218 height 45
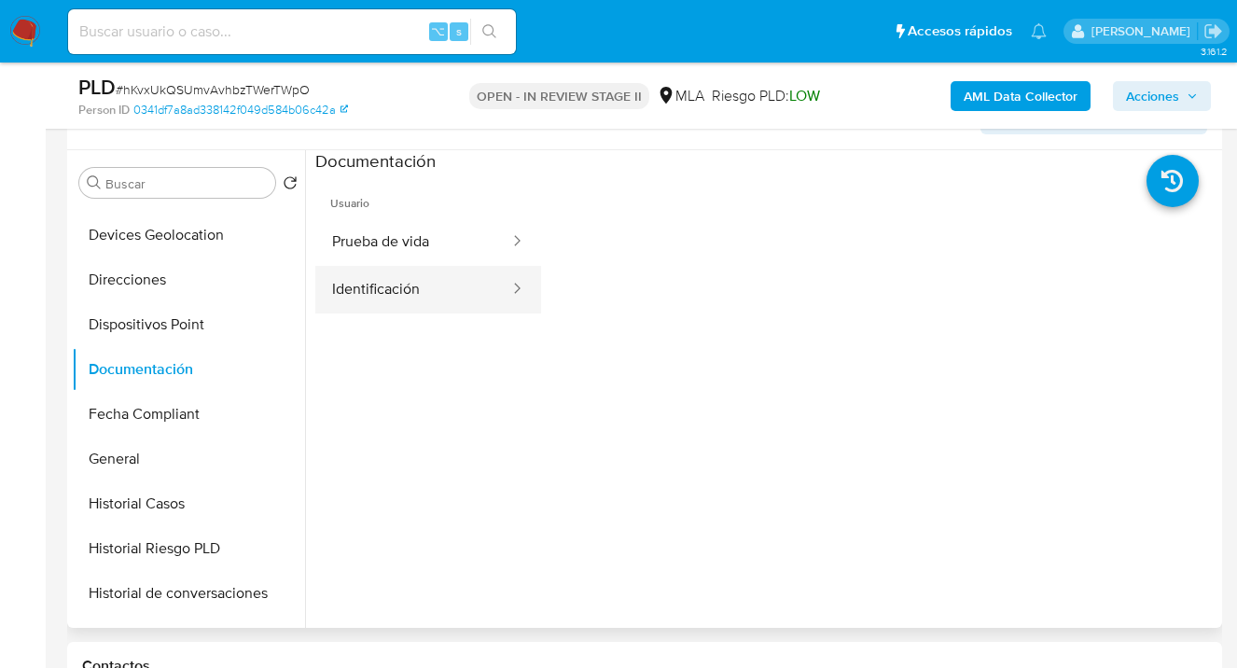
click at [392, 296] on button "Identificación" at bounding box center [413, 290] width 196 height 48
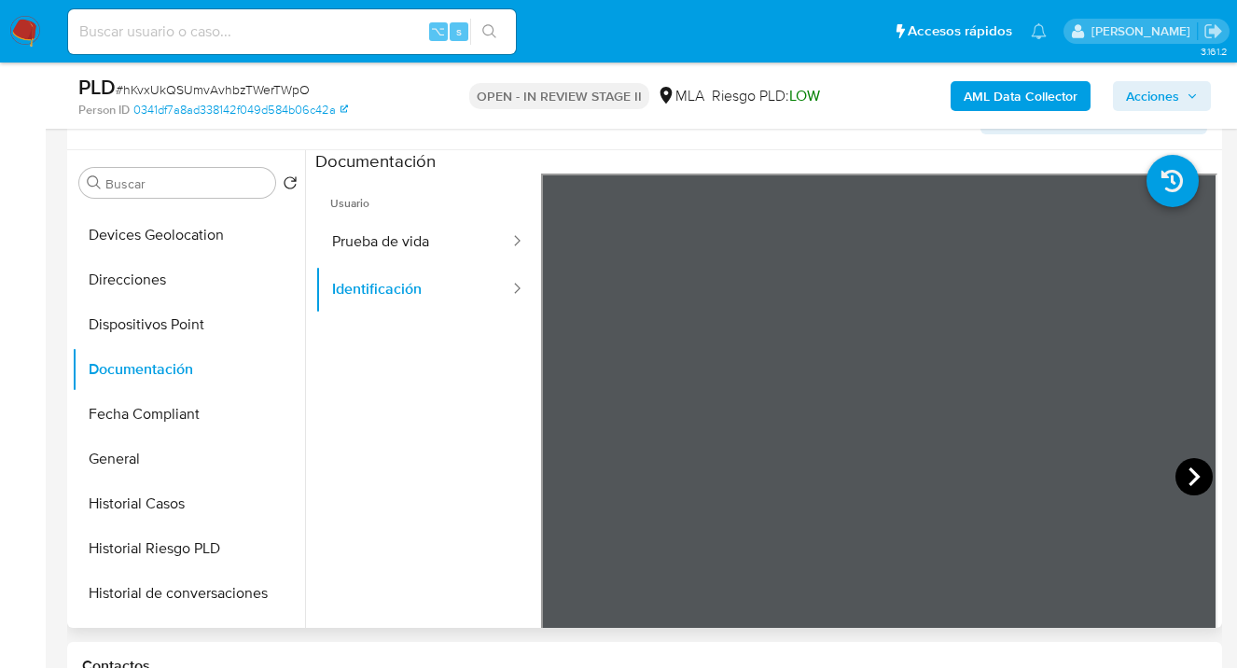
click at [1177, 477] on icon at bounding box center [1194, 476] width 37 height 37
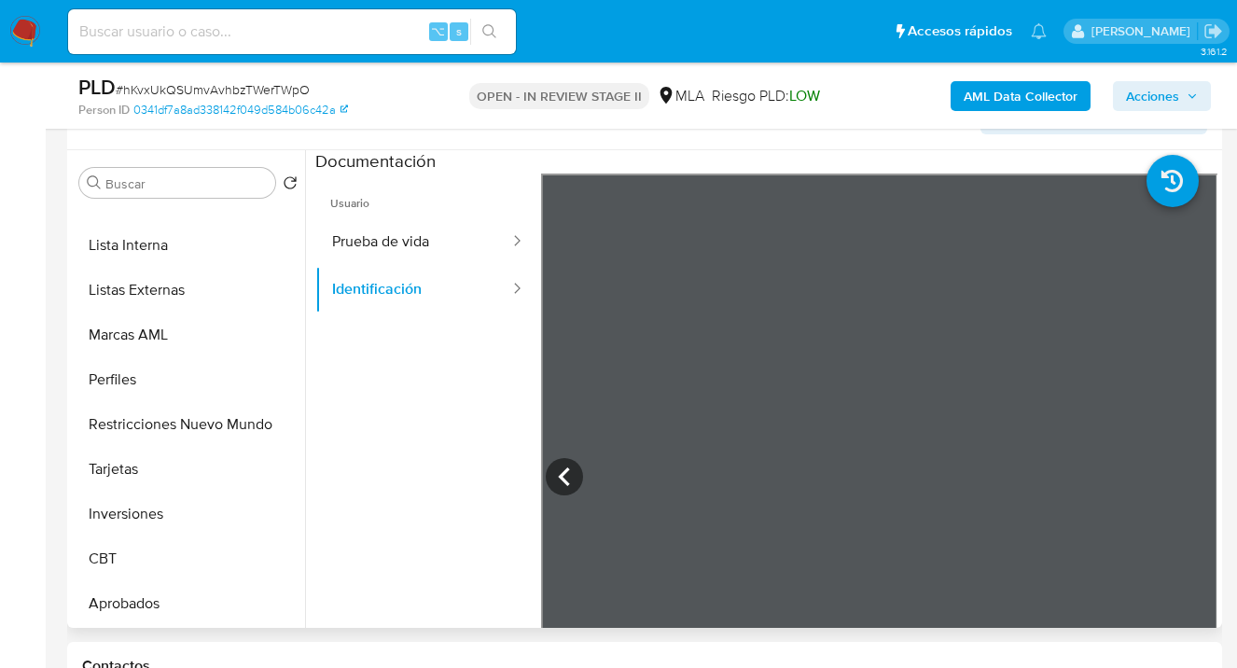
scroll to position [968, 0]
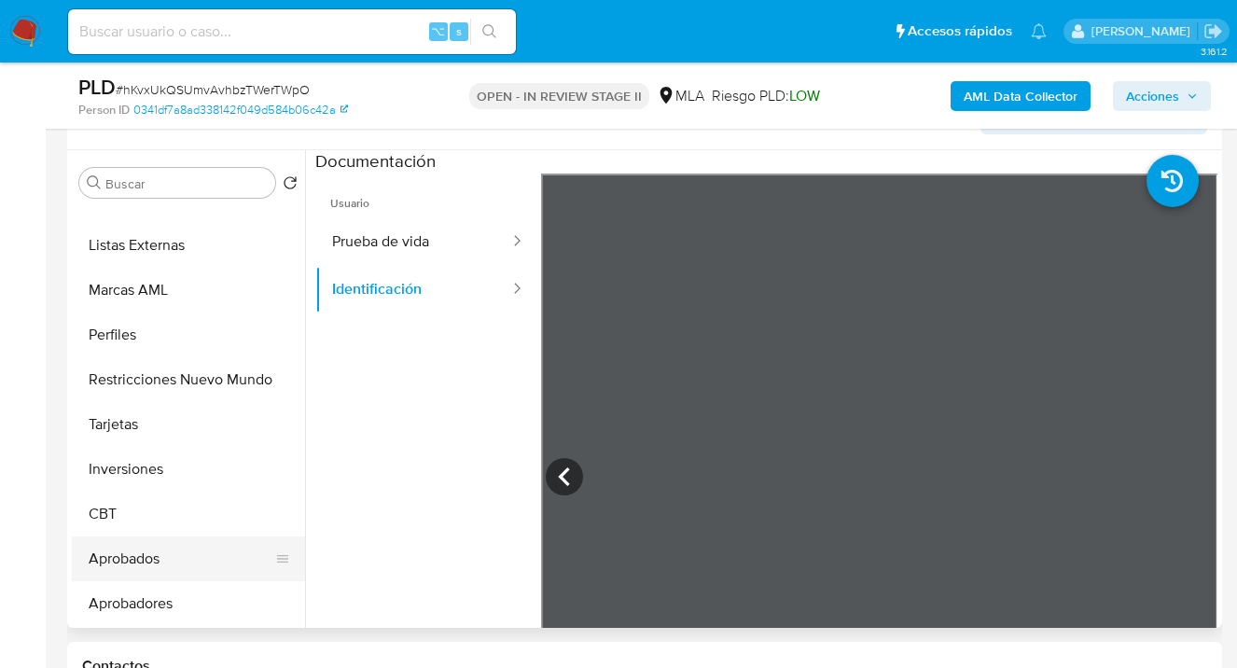
click at [163, 562] on button "Aprobados" at bounding box center [181, 558] width 218 height 45
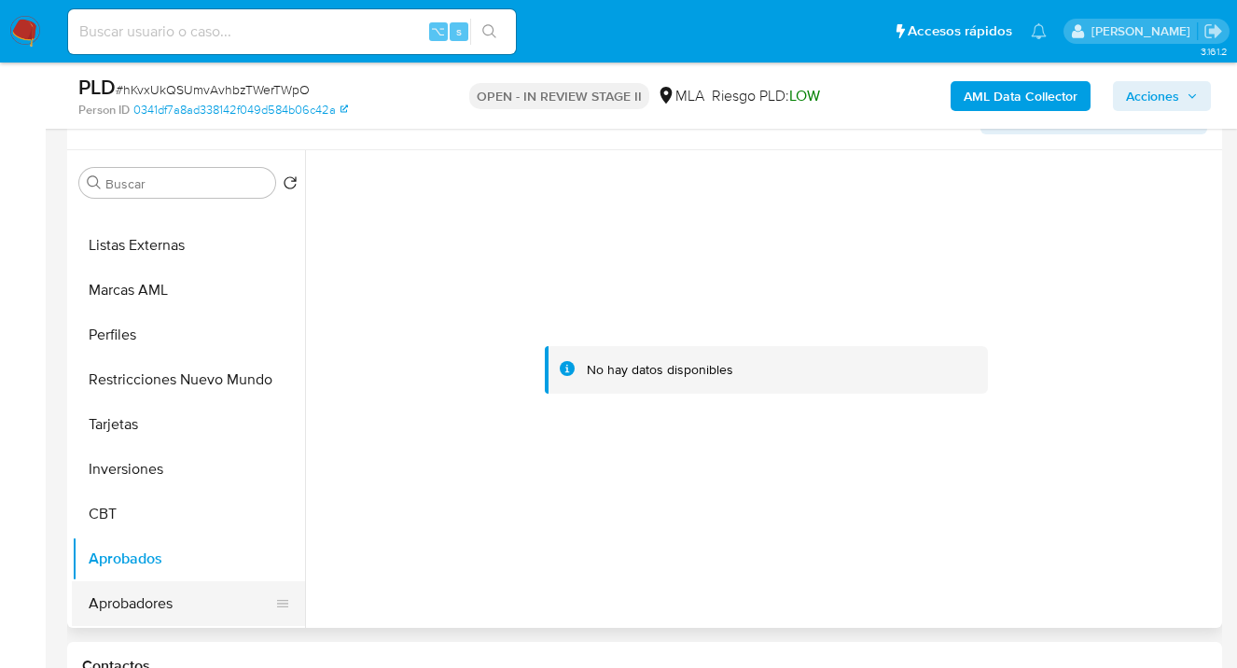
click at [192, 605] on button "Aprobadores" at bounding box center [181, 603] width 218 height 45
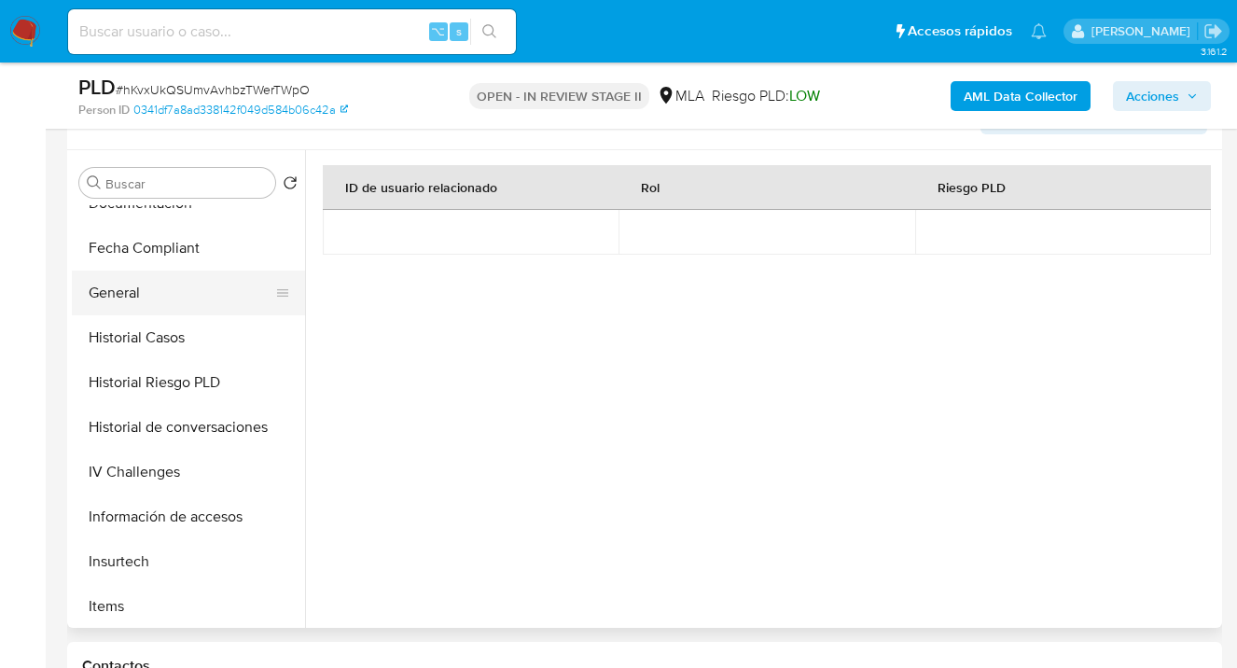
scroll to position [401, 0]
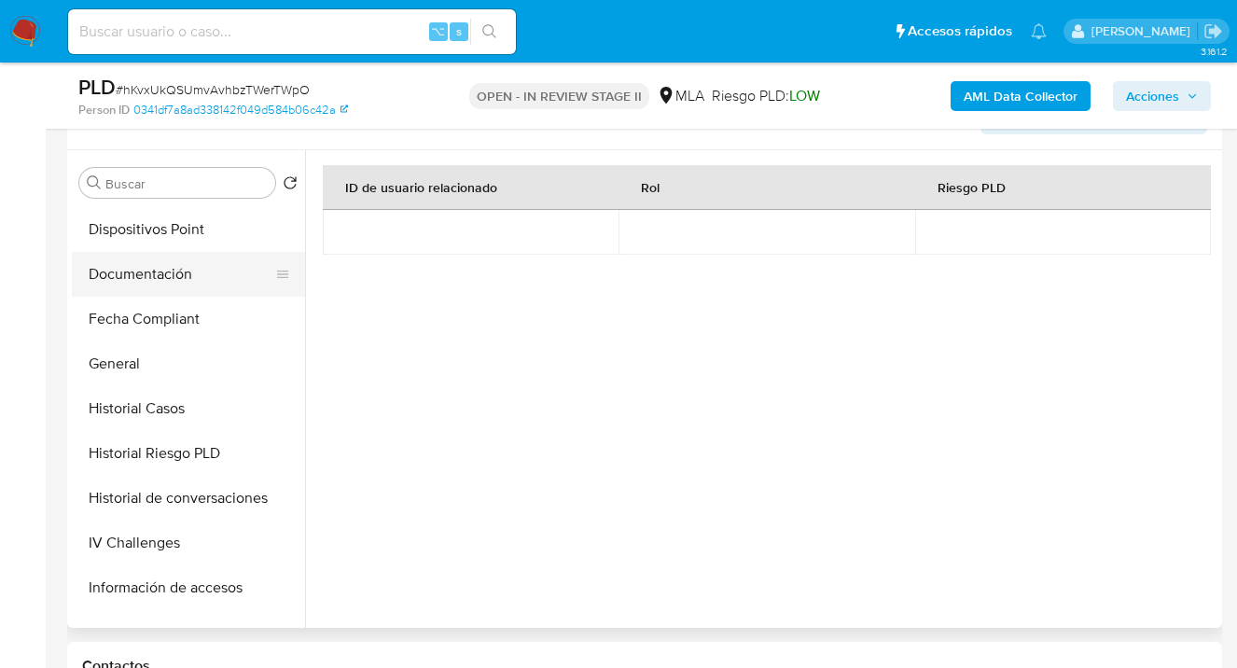
click at [199, 271] on button "Documentación" at bounding box center [181, 274] width 218 height 45
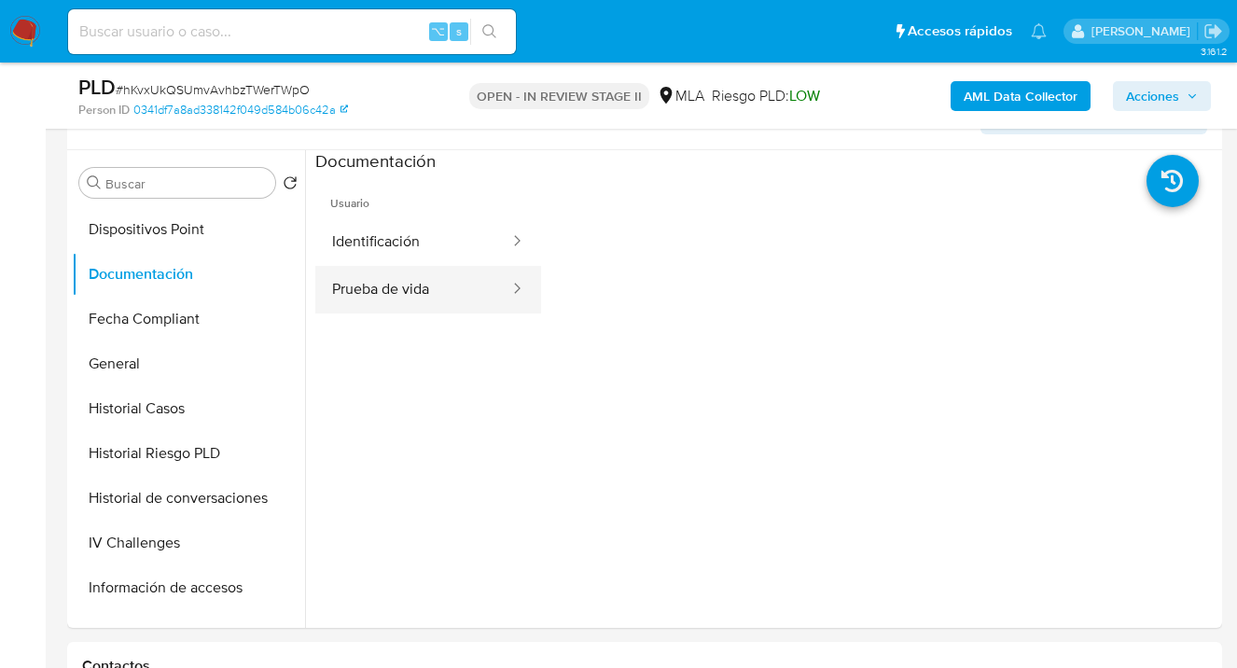
click at [422, 282] on button "Prueba de vida" at bounding box center [413, 290] width 196 height 48
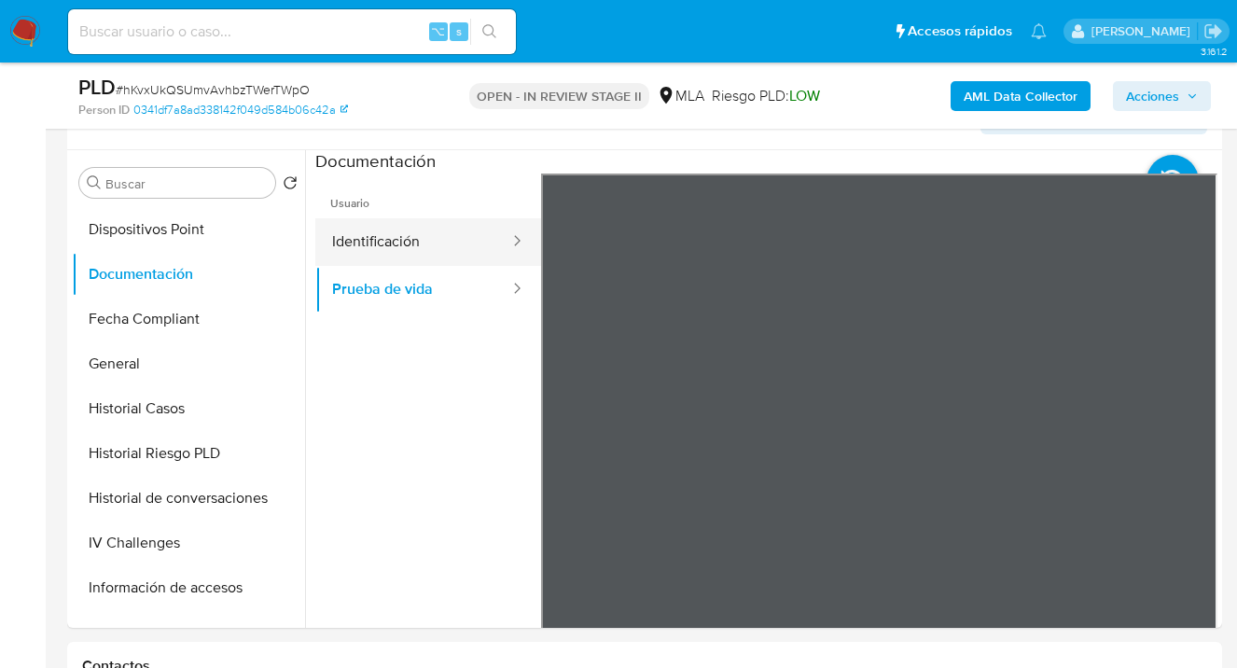
click at [414, 242] on button "Identificación" at bounding box center [413, 242] width 196 height 48
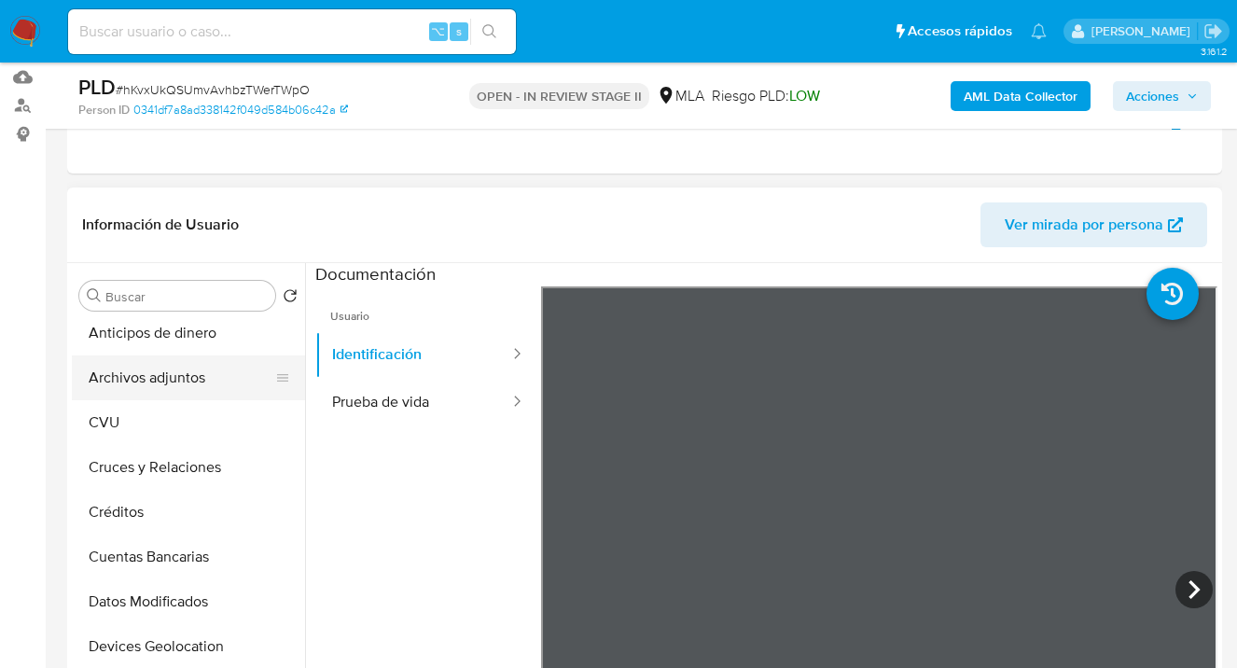
scroll to position [0, 0]
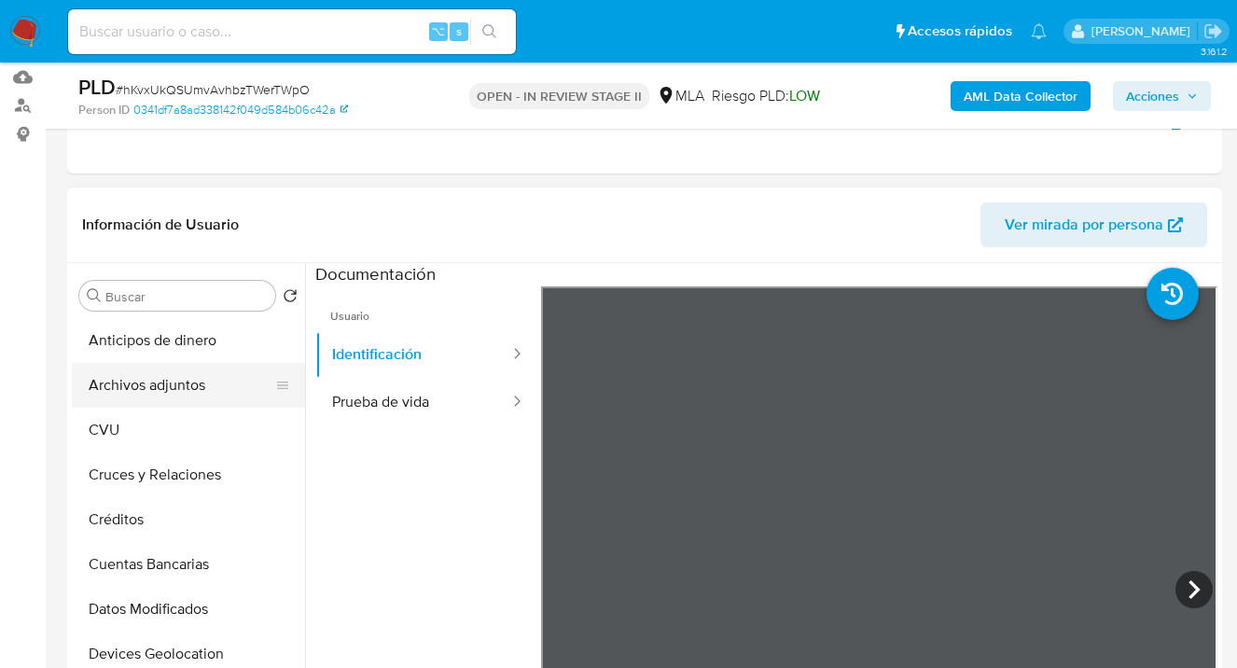
click at [216, 374] on button "Archivos adjuntos" at bounding box center [181, 385] width 218 height 45
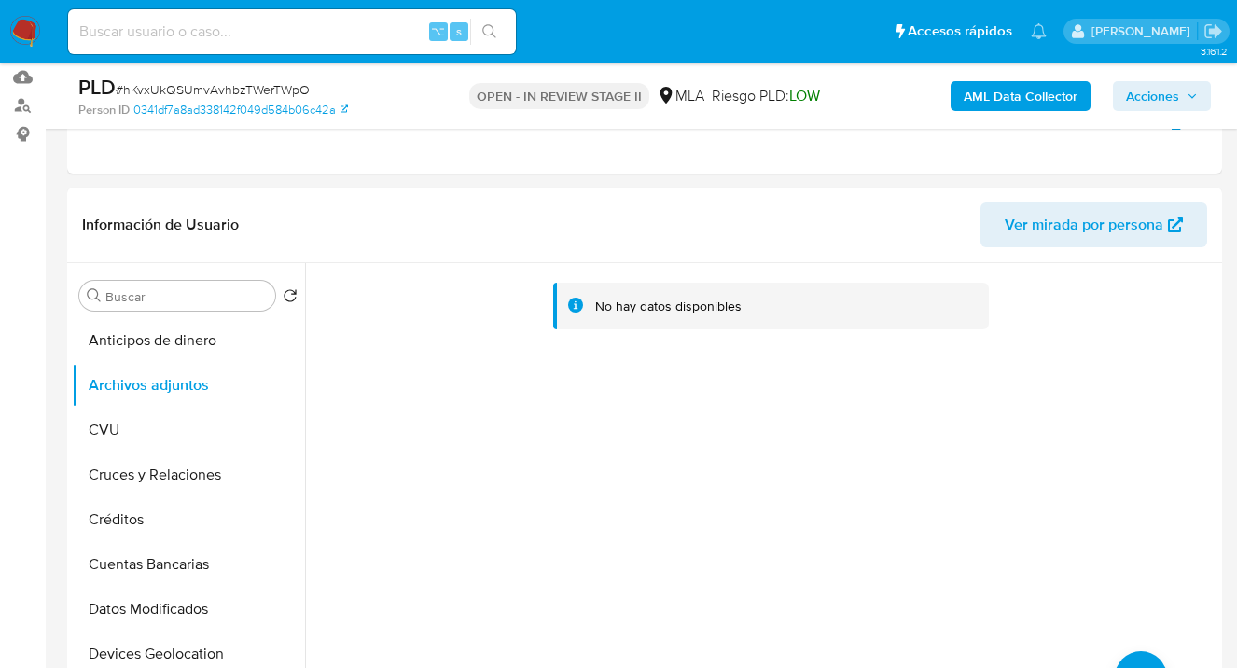
click at [1018, 88] on b "AML Data Collector" at bounding box center [1021, 96] width 114 height 30
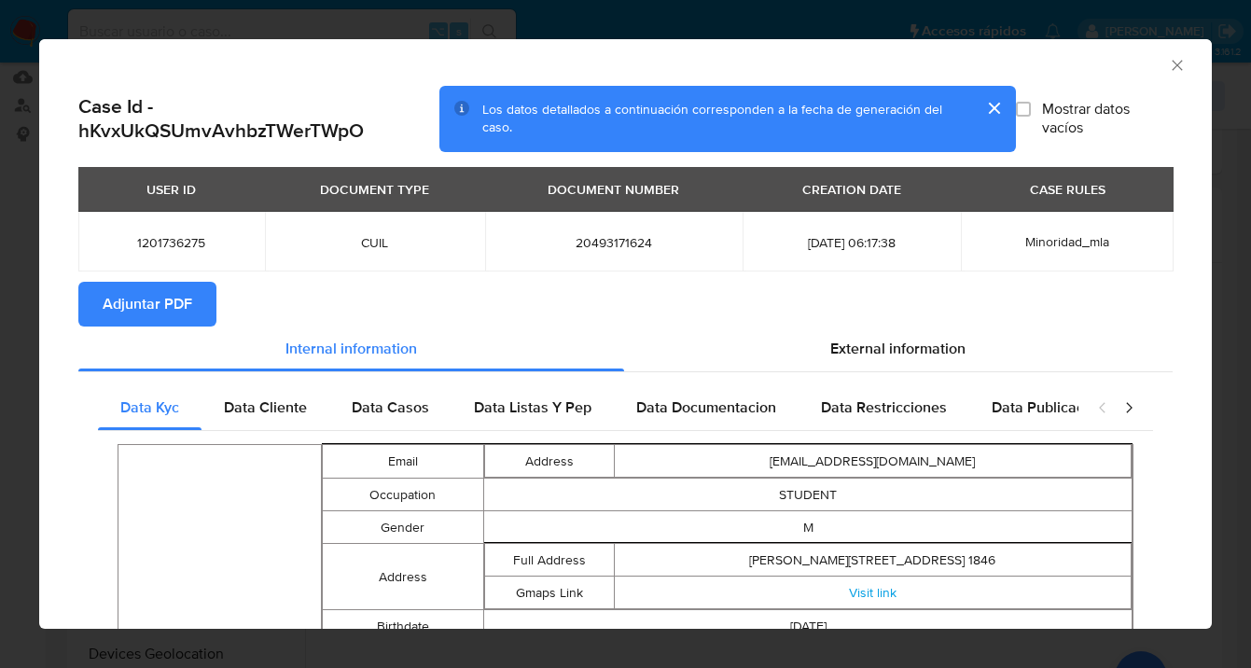
click at [166, 306] on span "Adjuntar PDF" at bounding box center [148, 304] width 90 height 41
click at [1168, 65] on icon "Cerrar ventana" at bounding box center [1177, 65] width 19 height 19
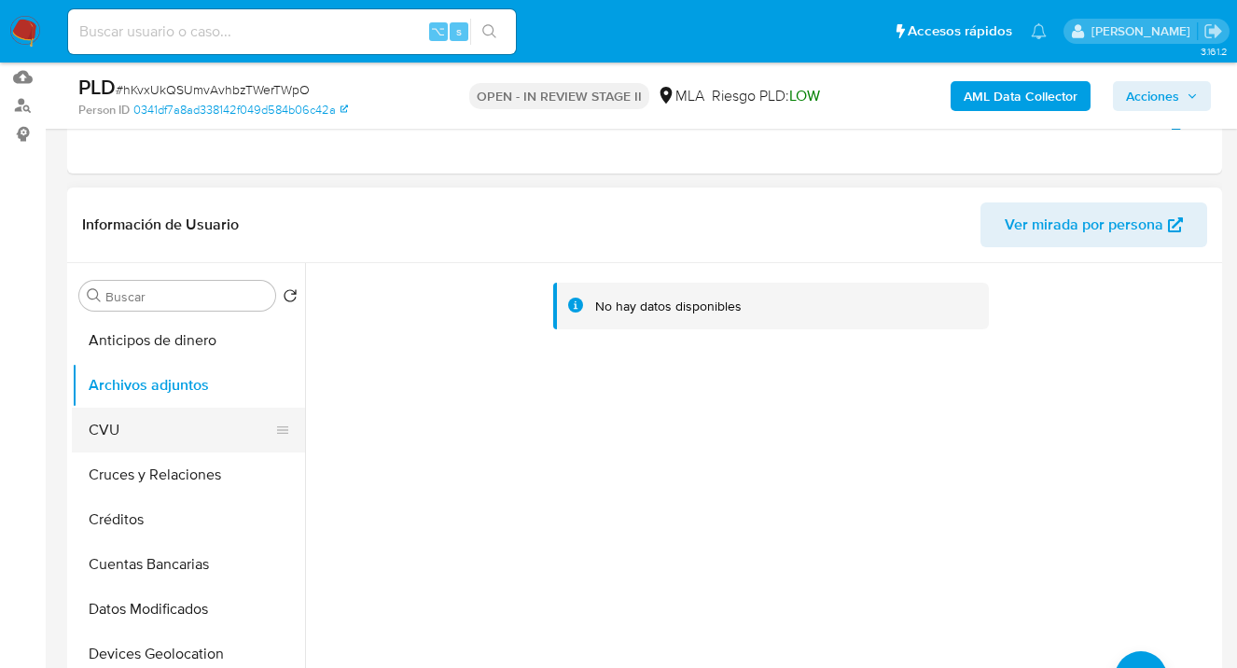
click at [96, 432] on button "CVU" at bounding box center [181, 430] width 218 height 45
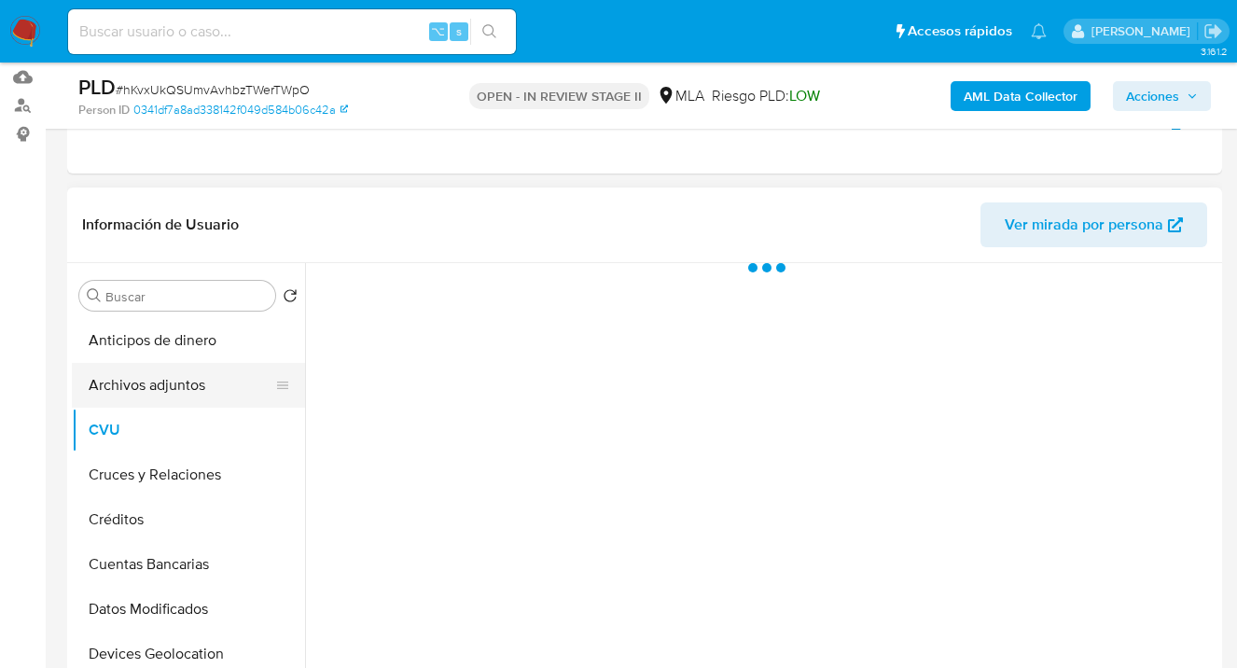
click at [136, 397] on button "Archivos adjuntos" at bounding box center [181, 385] width 218 height 45
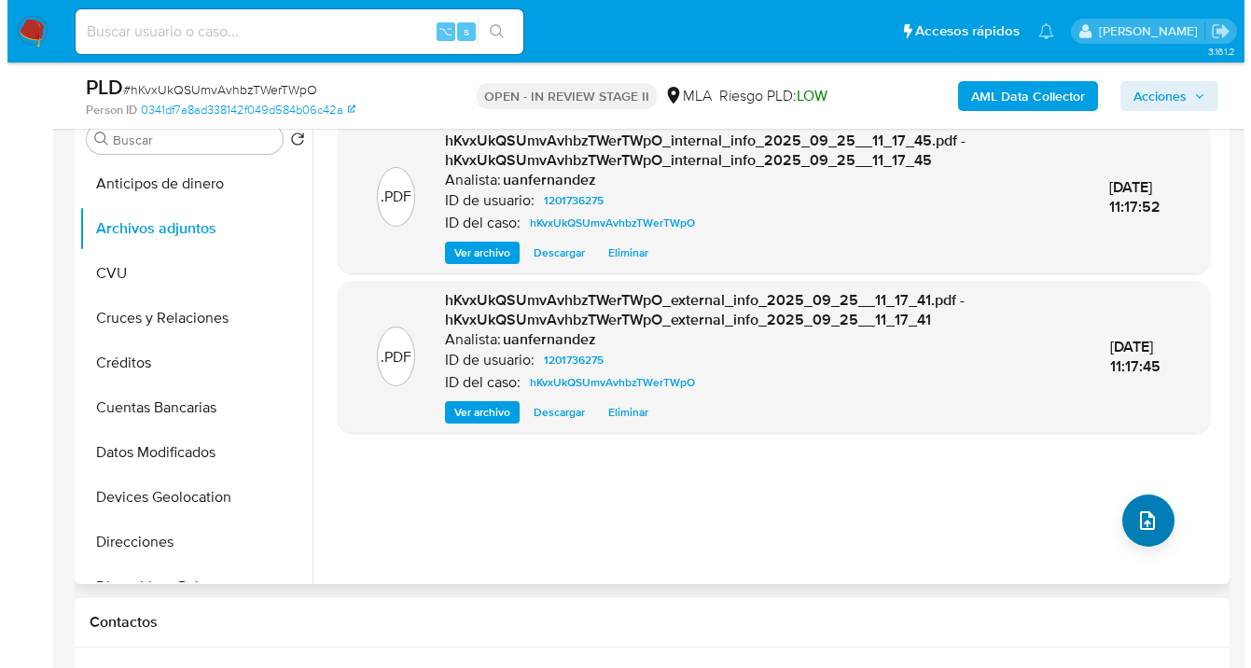
scroll to position [379, 0]
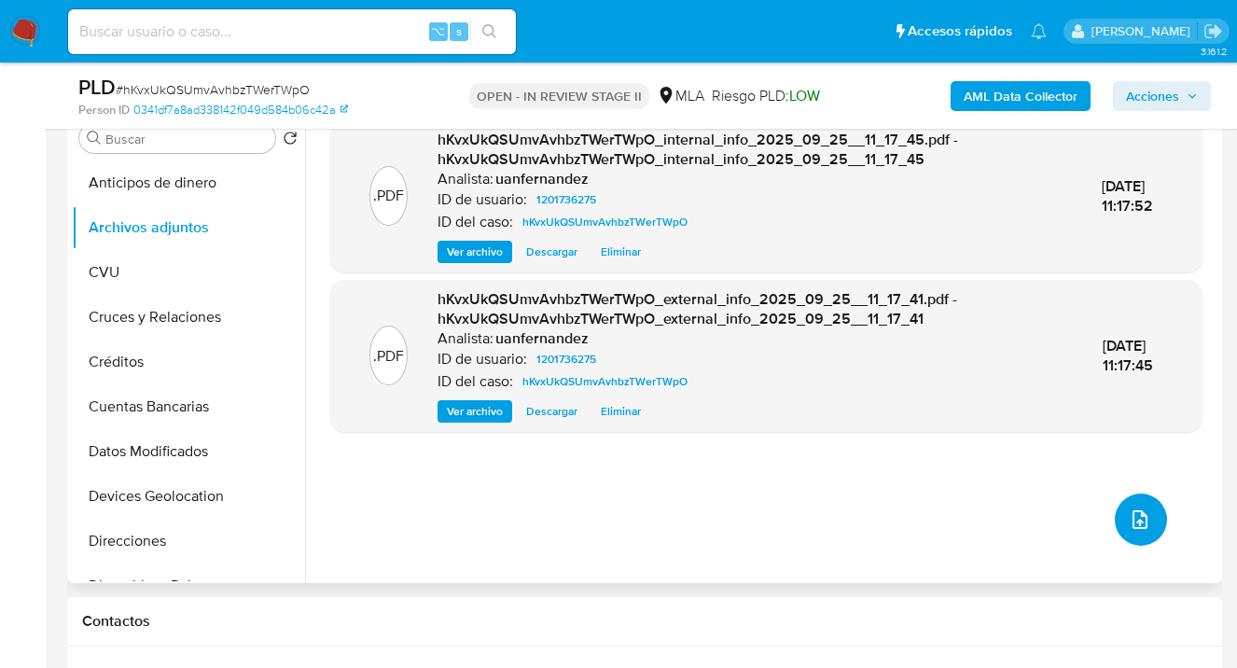
click at [1132, 540] on button "upload-file" at bounding box center [1141, 520] width 52 height 52
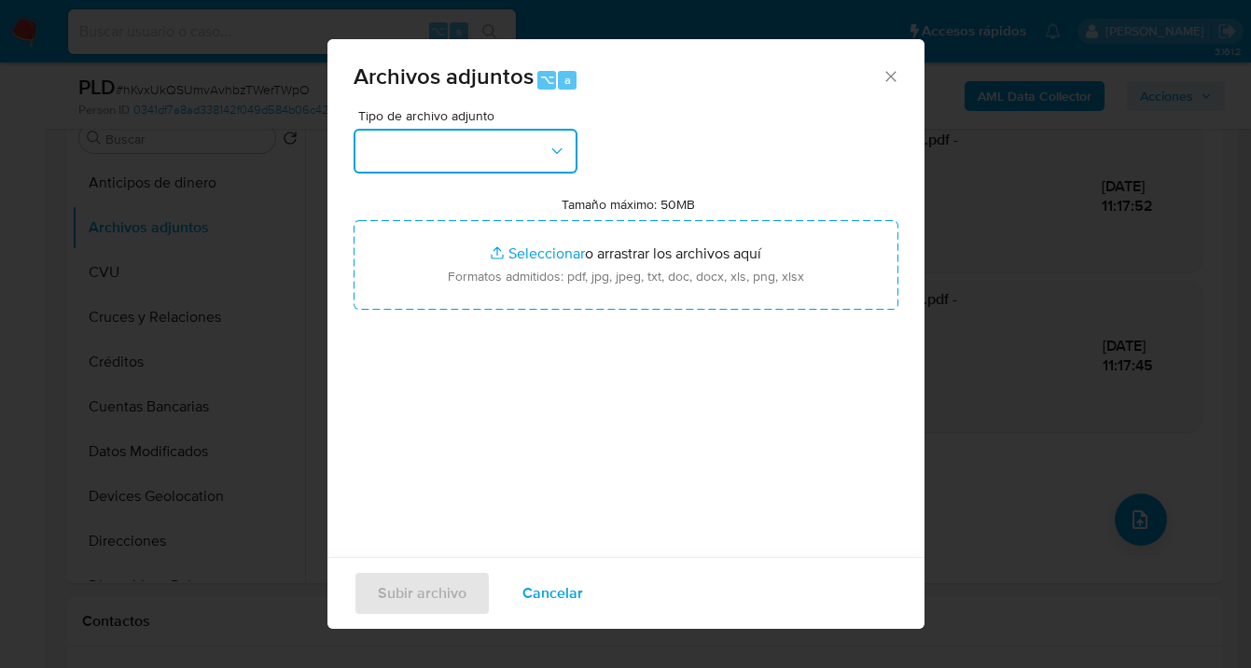
drag, startPoint x: 560, startPoint y: 161, endPoint x: 554, endPoint y: 173, distance: 12.5
click at [560, 161] on button "button" at bounding box center [466, 151] width 224 height 45
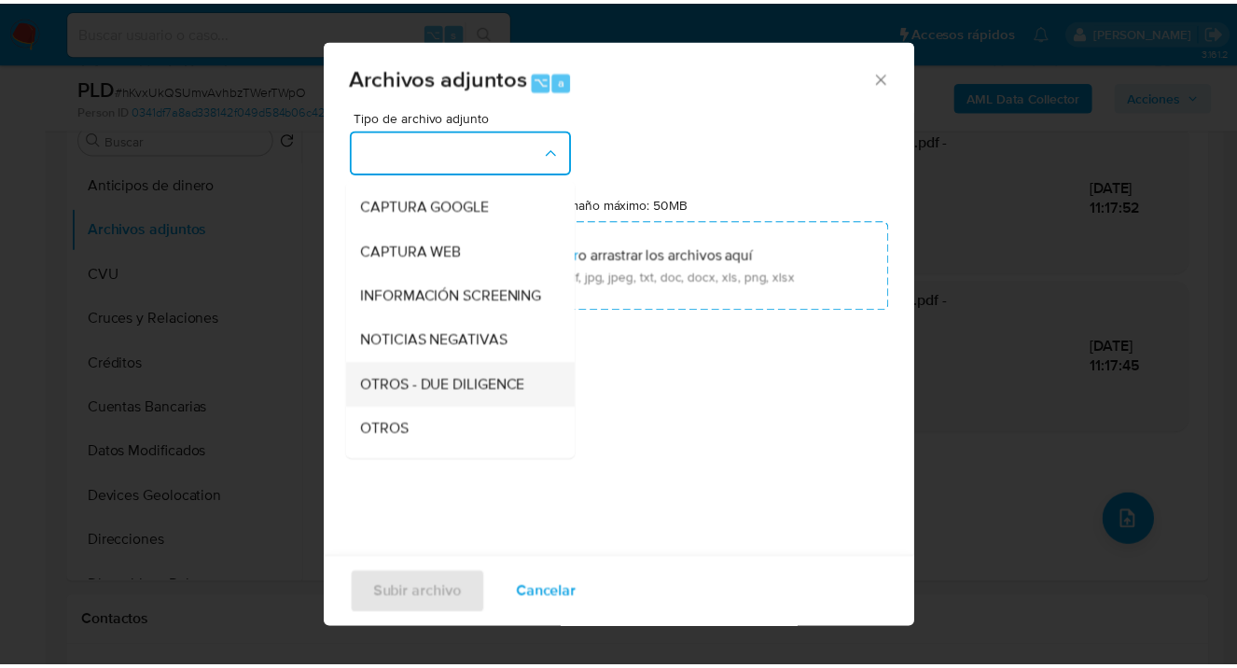
scroll to position [171, 0]
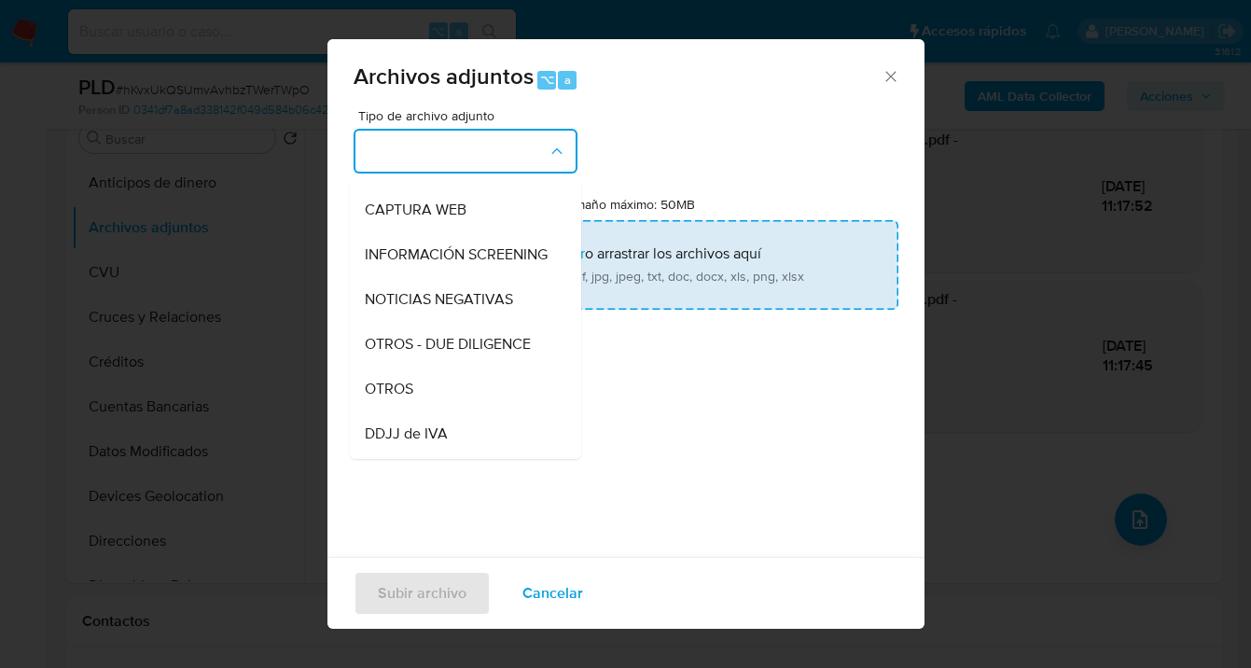
drag, startPoint x: 453, startPoint y: 401, endPoint x: 625, endPoint y: 249, distance: 230.0
click at [453, 401] on div "OTROS" at bounding box center [460, 389] width 190 height 45
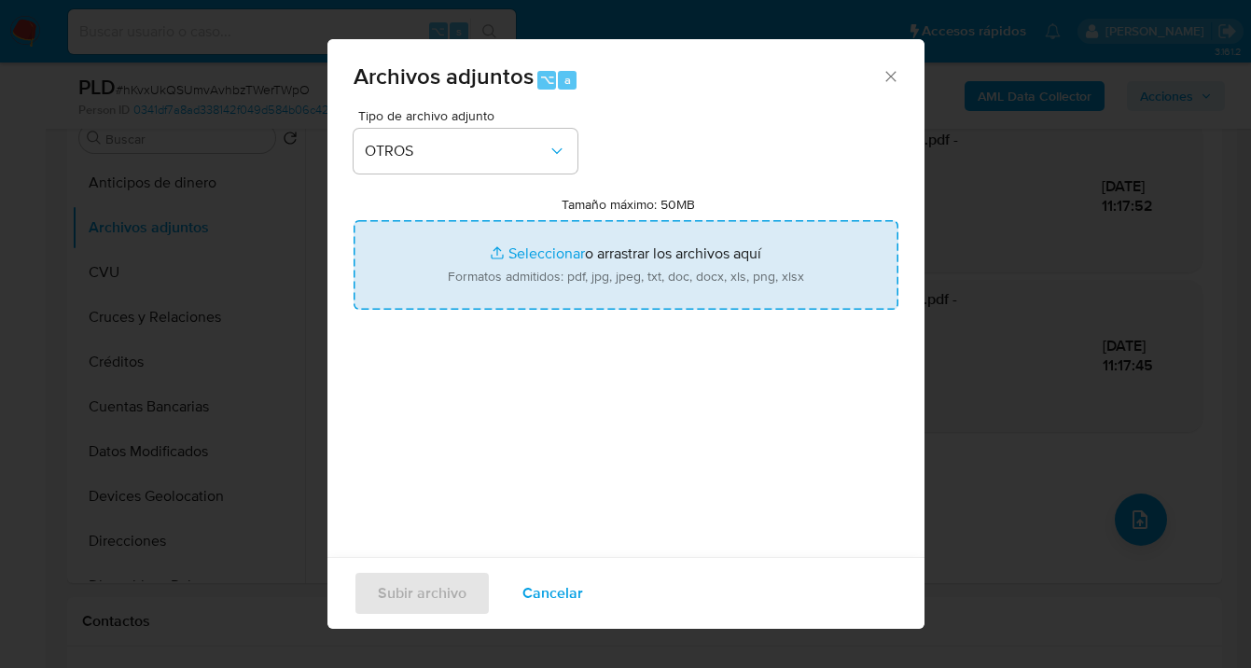
click at [625, 250] on input "Tamaño máximo: 50MB Seleccionar archivos" at bounding box center [626, 265] width 545 height 90
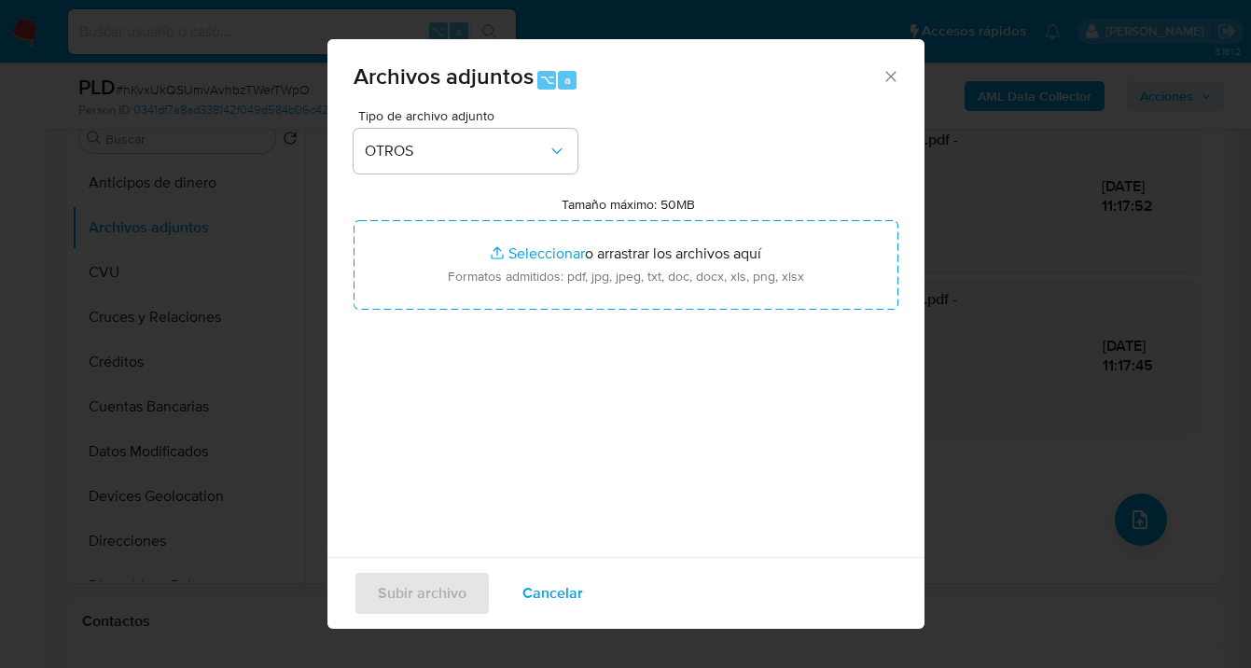
type input "C:\fakepath\1201736275 Movimientos-v10_3.xlsx"
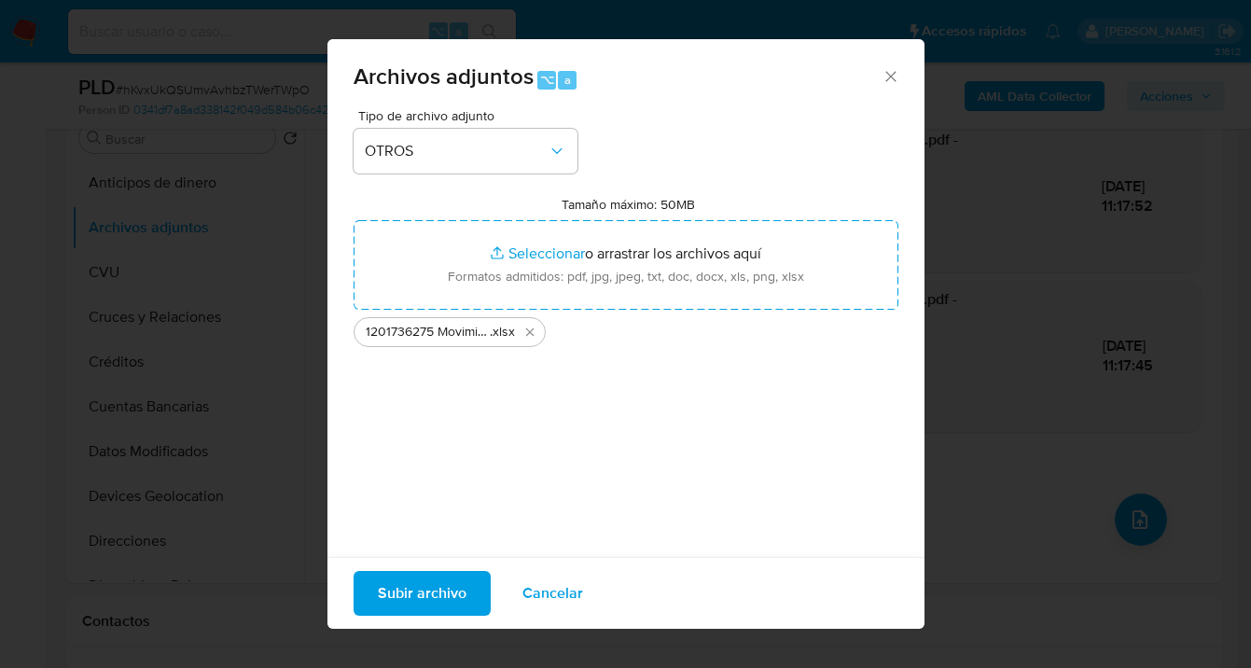
click at [433, 594] on span "Subir archivo" at bounding box center [422, 593] width 89 height 41
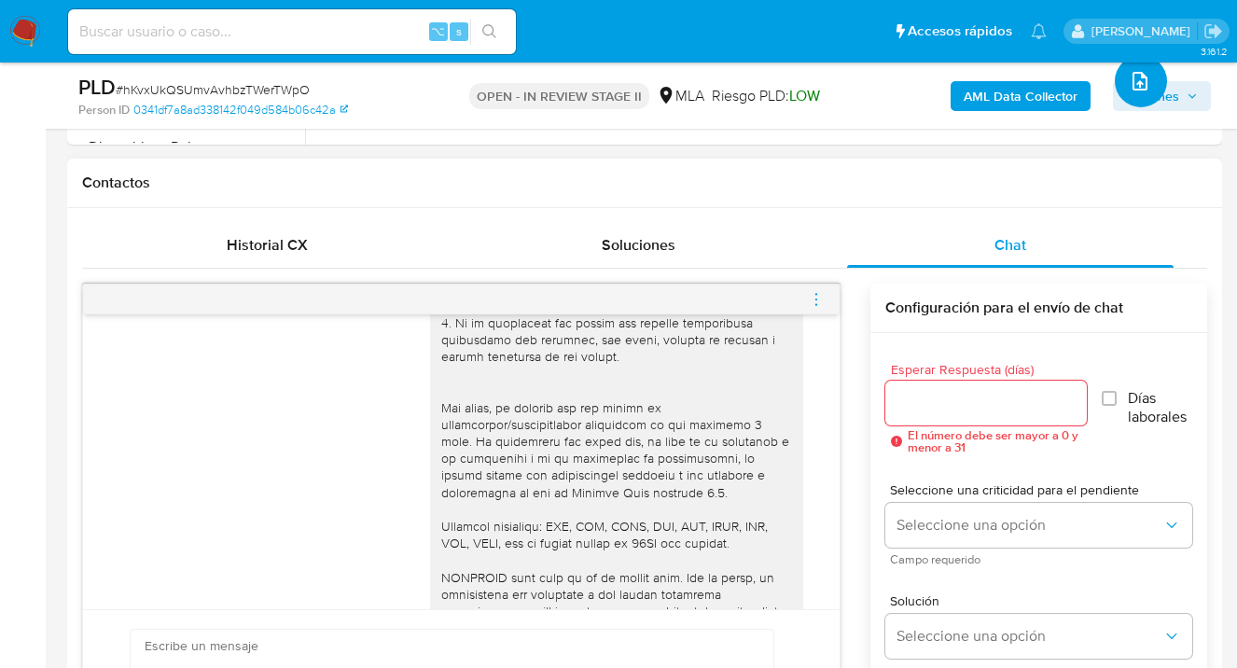
scroll to position [847, 0]
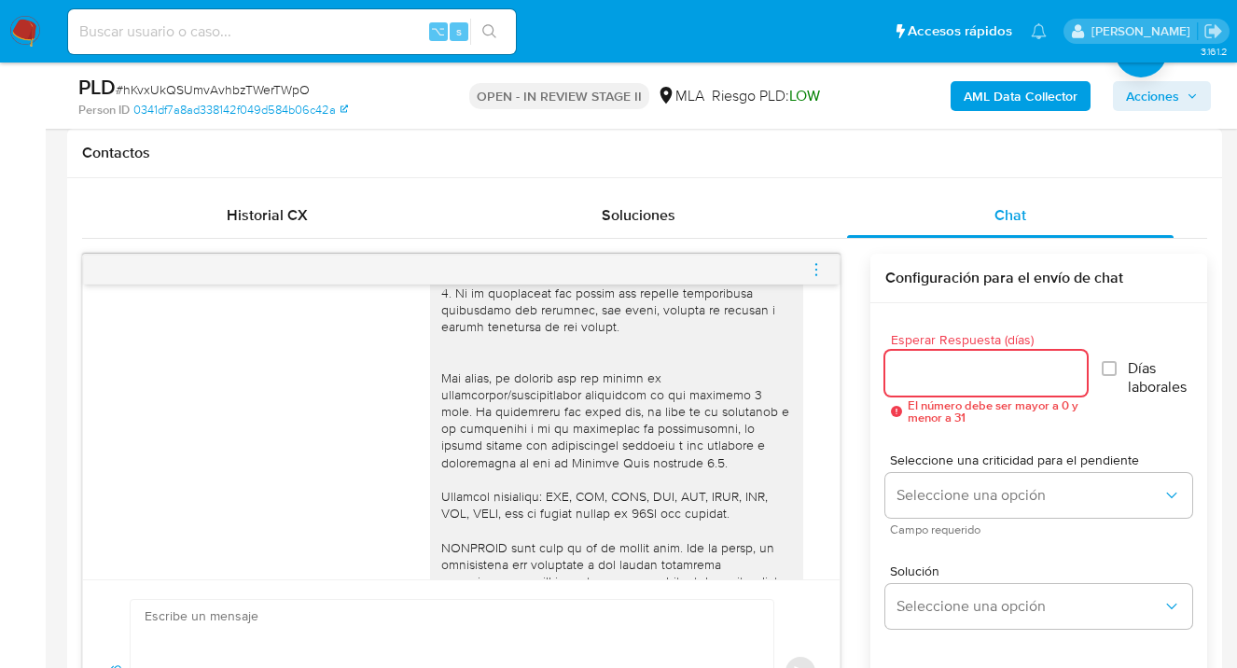
click at [927, 364] on input "Esperar Respuesta (días)" at bounding box center [986, 373] width 202 height 24
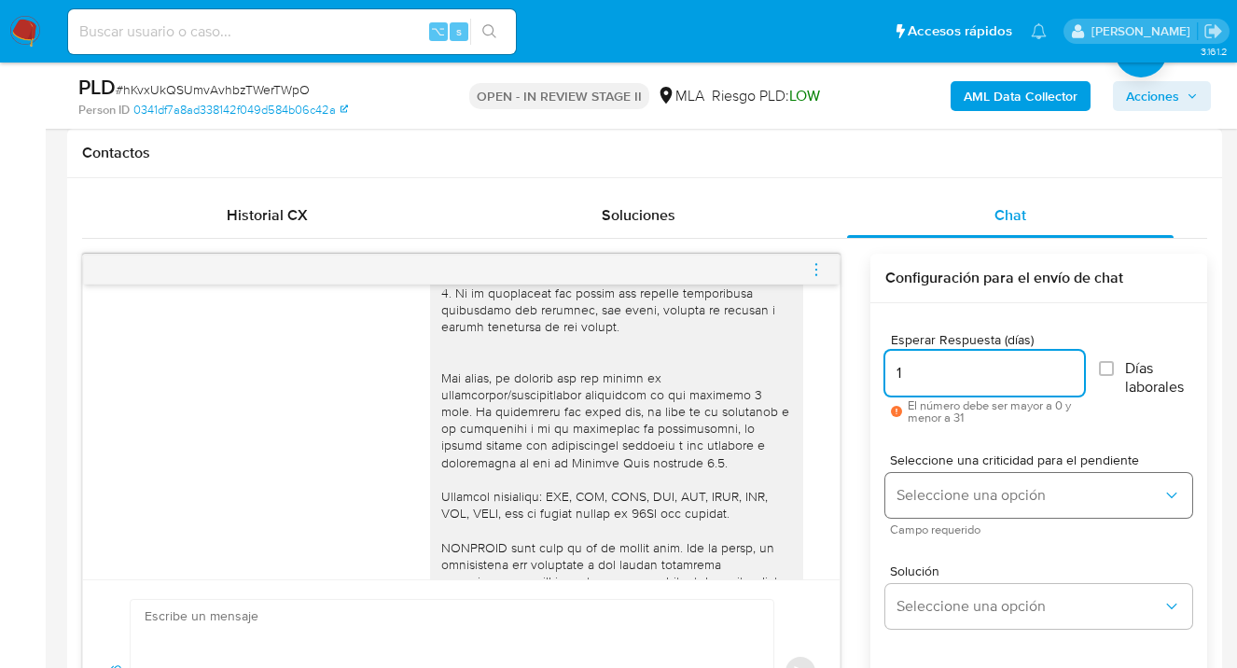
type input "1"
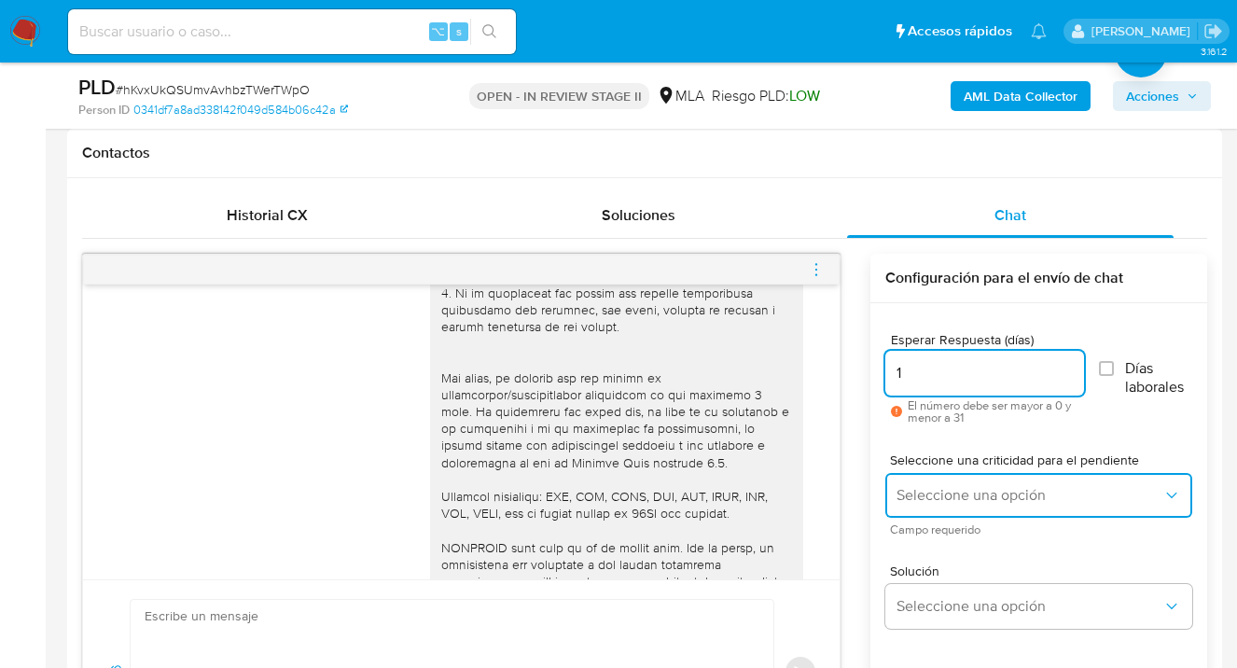
click at [957, 486] on span "Seleccione una opción" at bounding box center [1030, 495] width 266 height 19
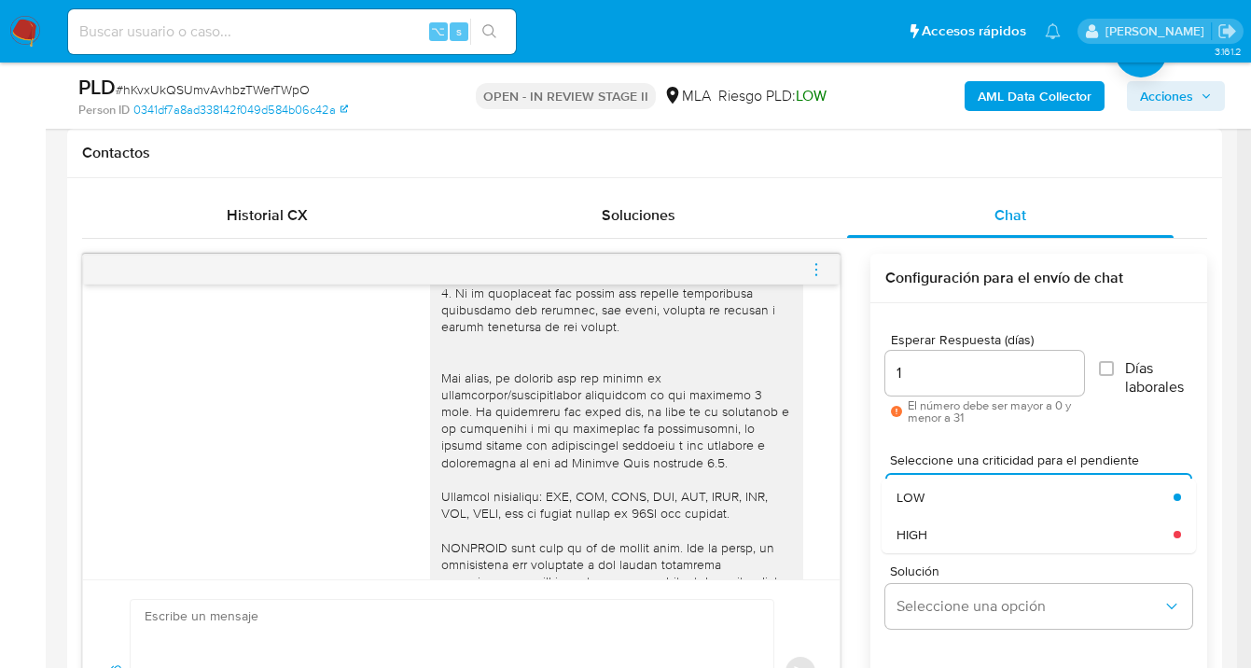
click at [943, 526] on div "HIGH" at bounding box center [1030, 534] width 266 height 37
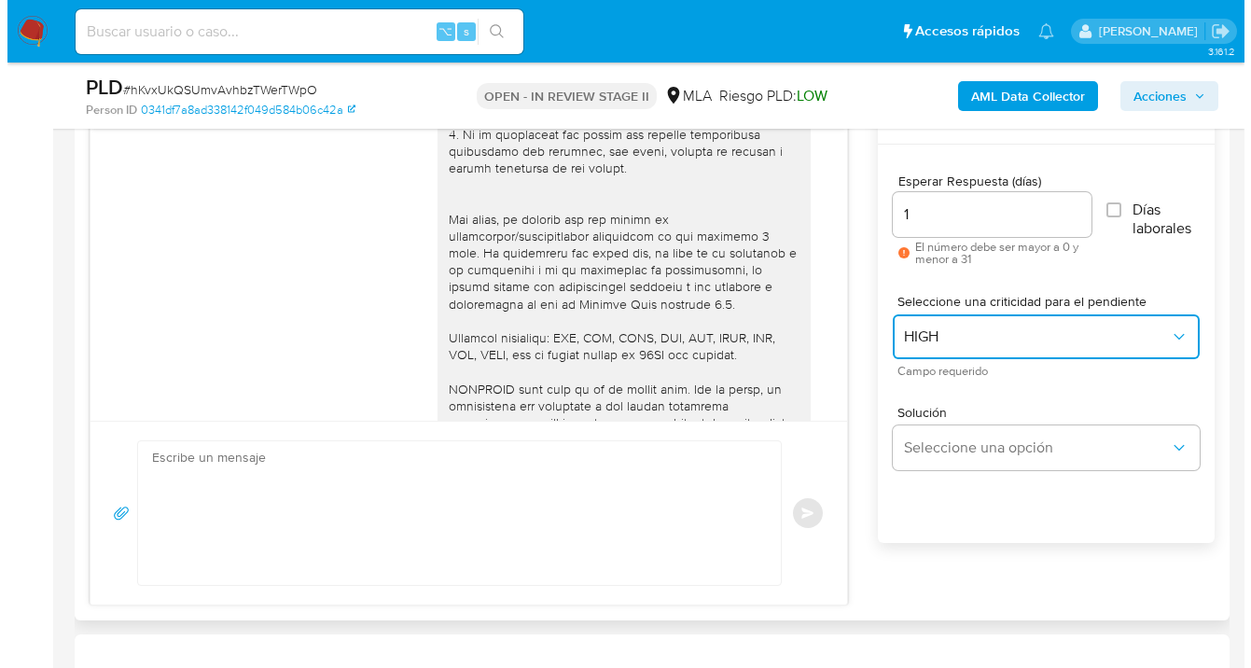
scroll to position [1051, 0]
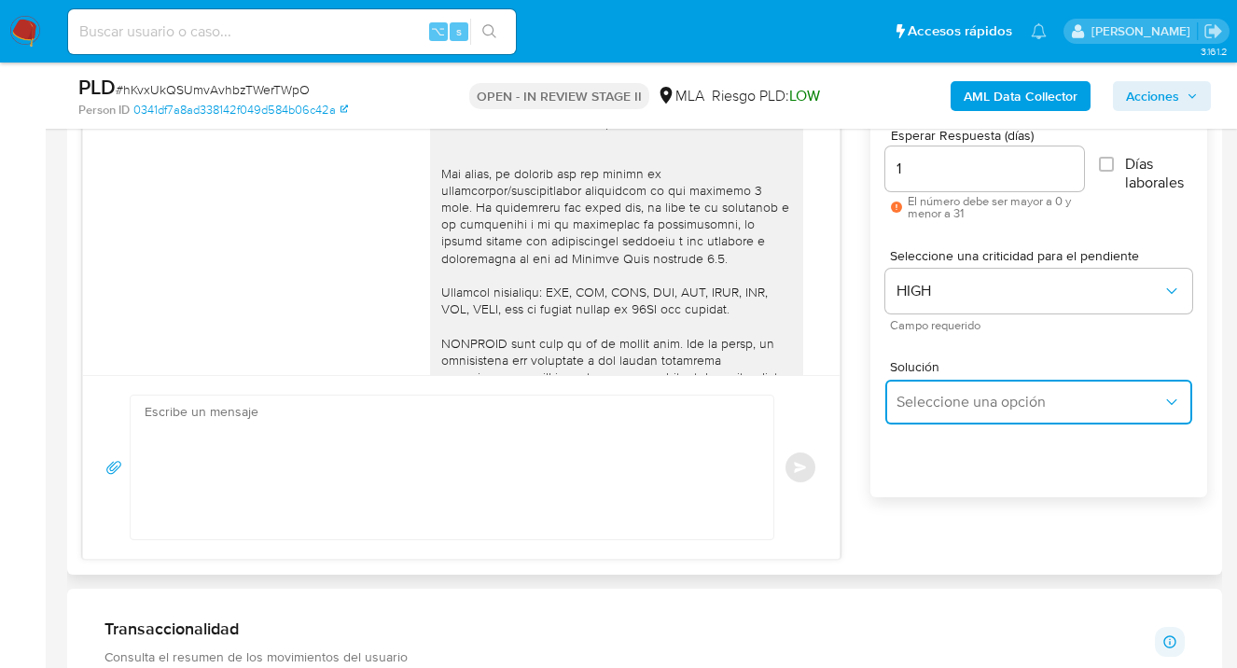
click at [931, 413] on button "Seleccione una opción" at bounding box center [1038, 402] width 307 height 45
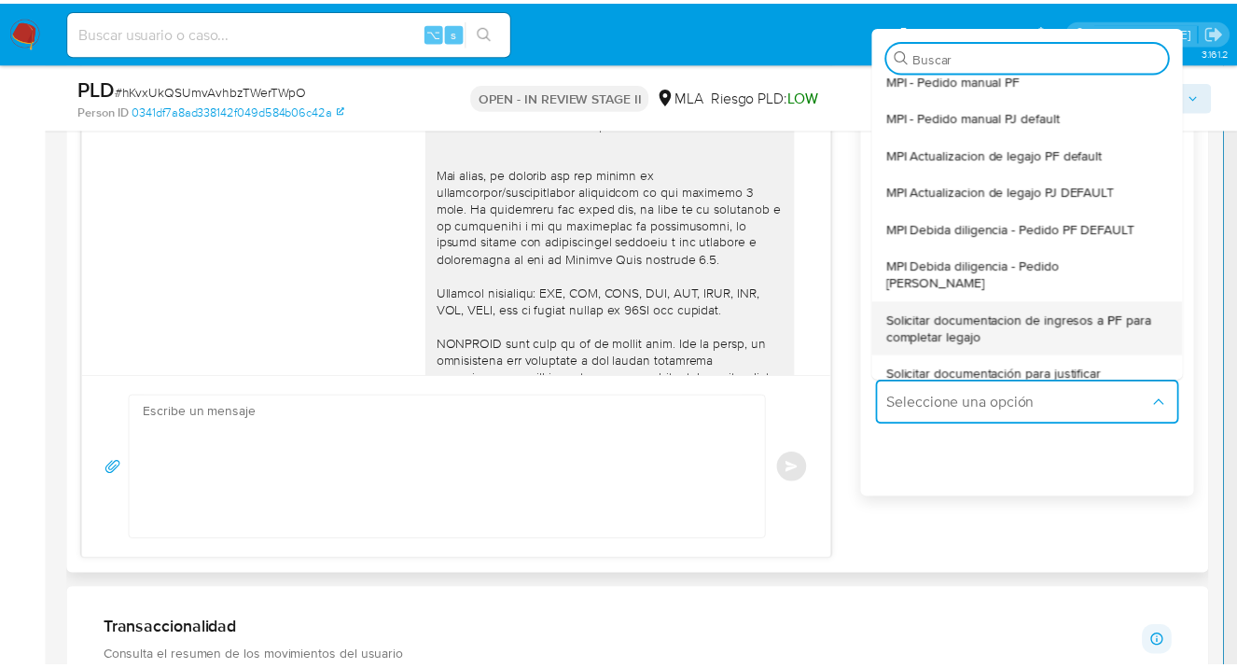
scroll to position [33, 0]
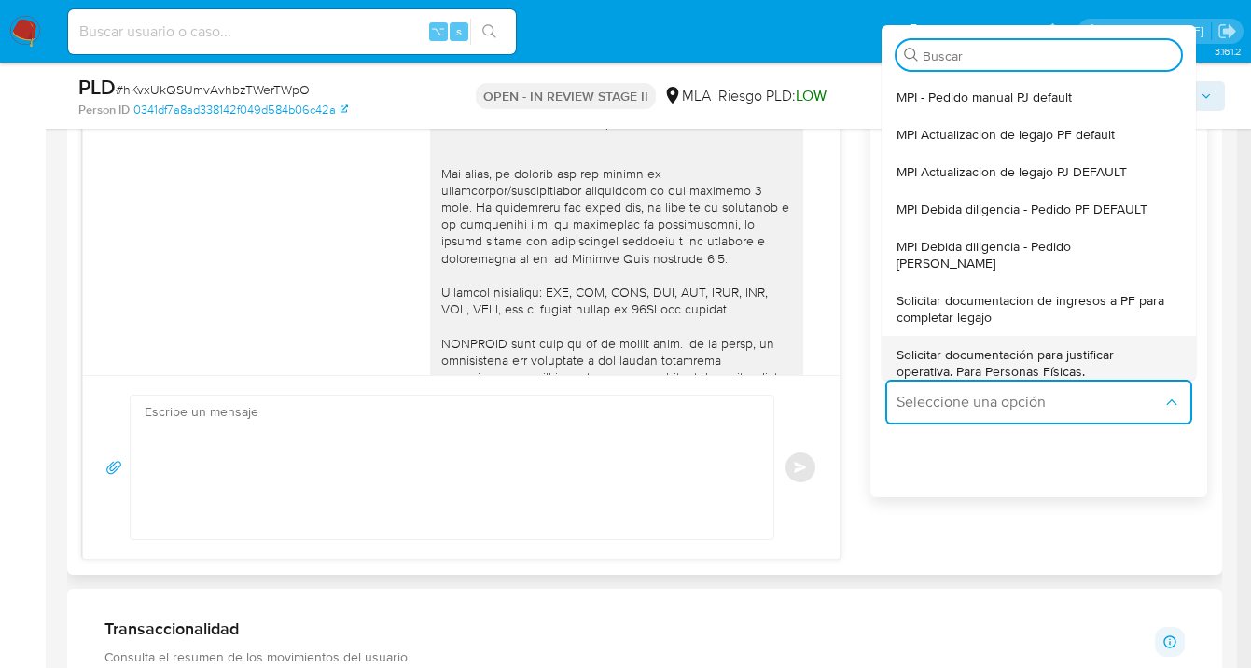
click at [966, 346] on span "Solicitar documentación para justificar operativa. Para Personas Físicas." at bounding box center [1033, 363] width 273 height 34
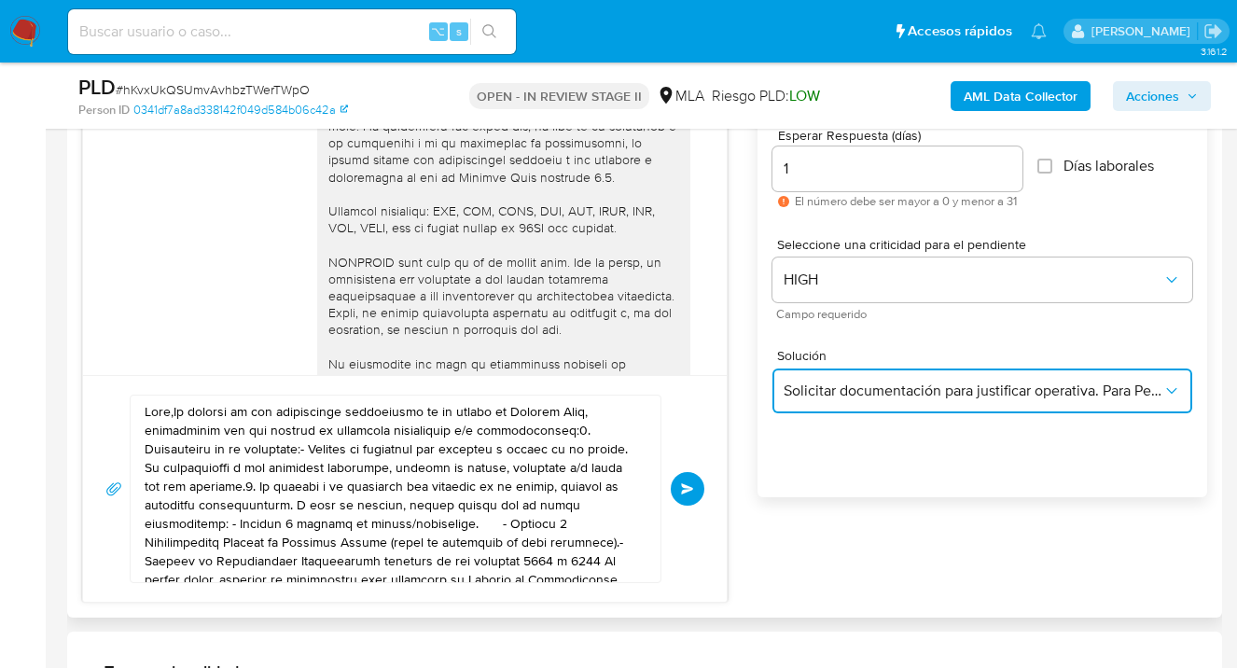
scroll to position [477, 0]
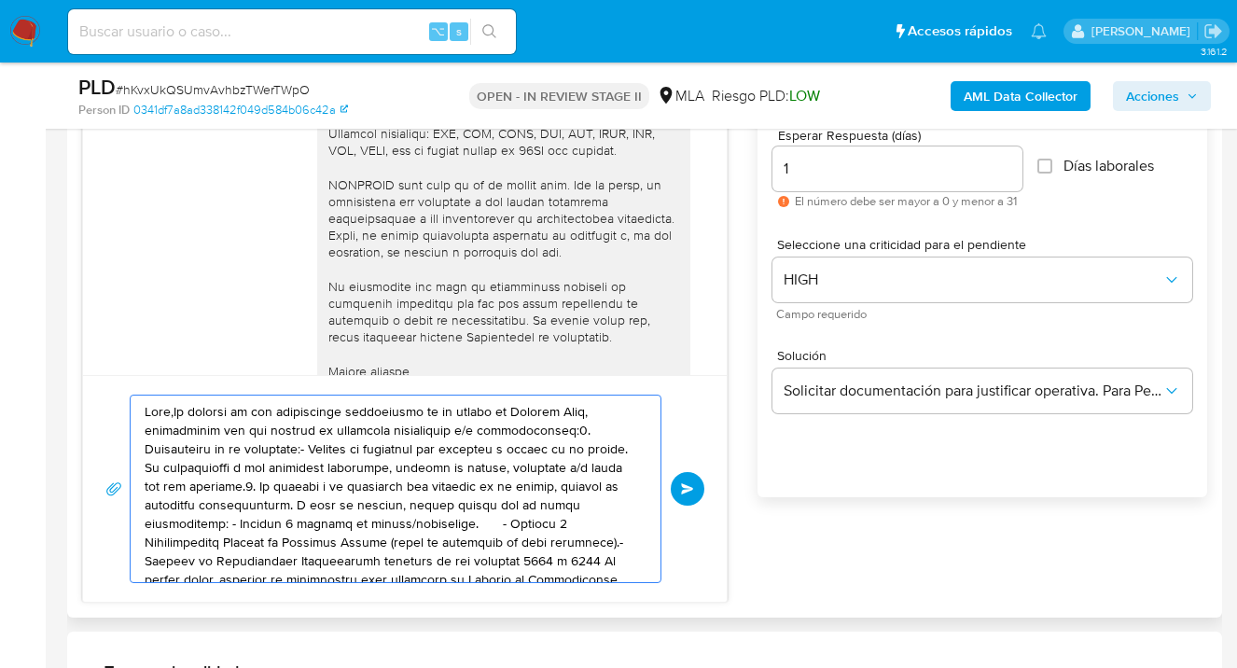
drag, startPoint x: 514, startPoint y: 554, endPoint x: 116, endPoint y: 387, distance: 432.0
click at [116, 388] on div "Enviar" at bounding box center [405, 488] width 644 height 227
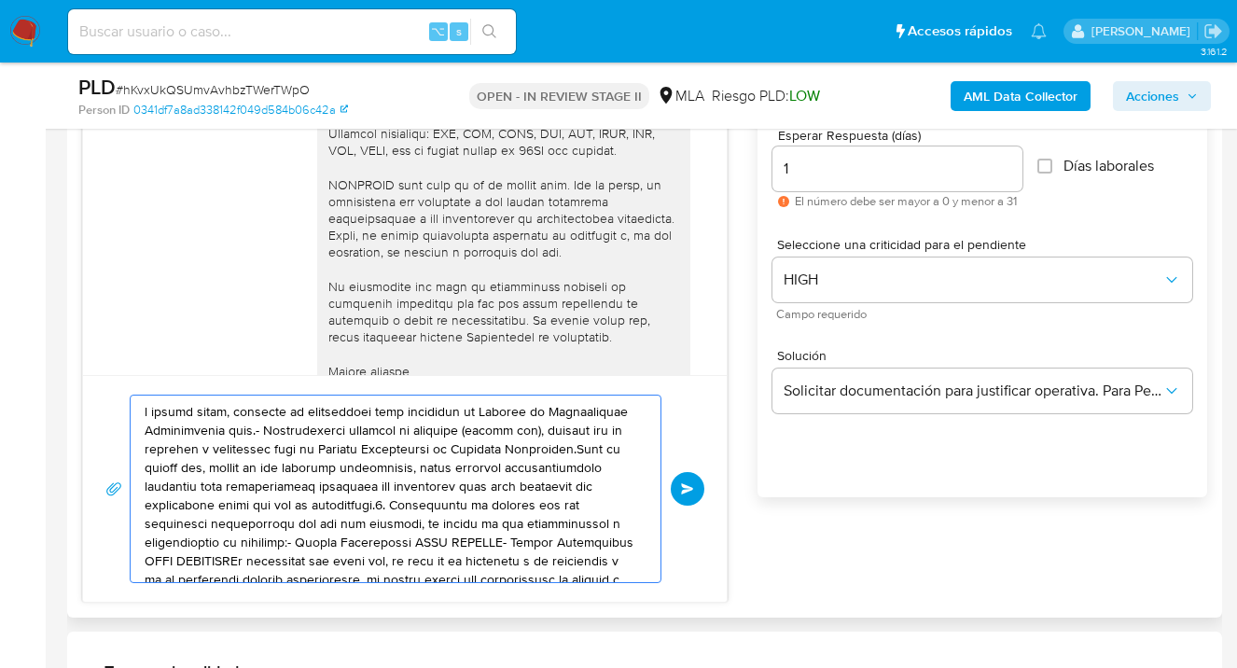
drag, startPoint x: 415, startPoint y: 525, endPoint x: 75, endPoint y: 411, distance: 359.1
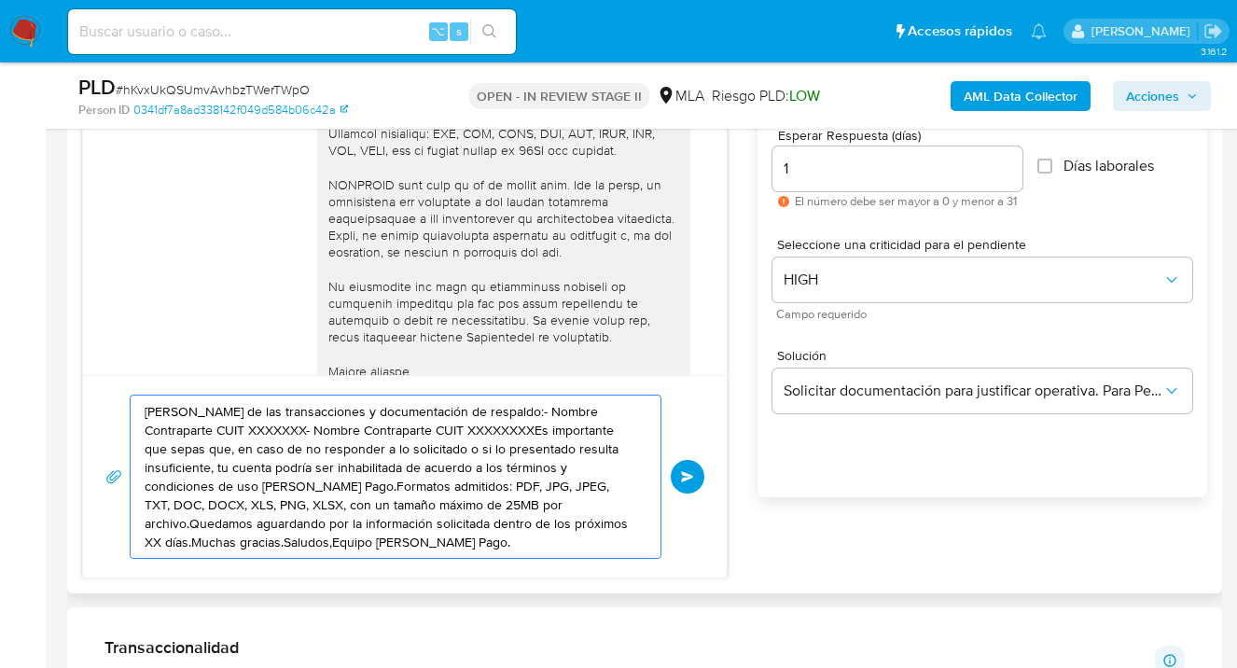
drag, startPoint x: 411, startPoint y: 521, endPoint x: 94, endPoint y: 417, distance: 333.7
type textarea "as gracias.Saludos,Equipo de Mercado Pago."
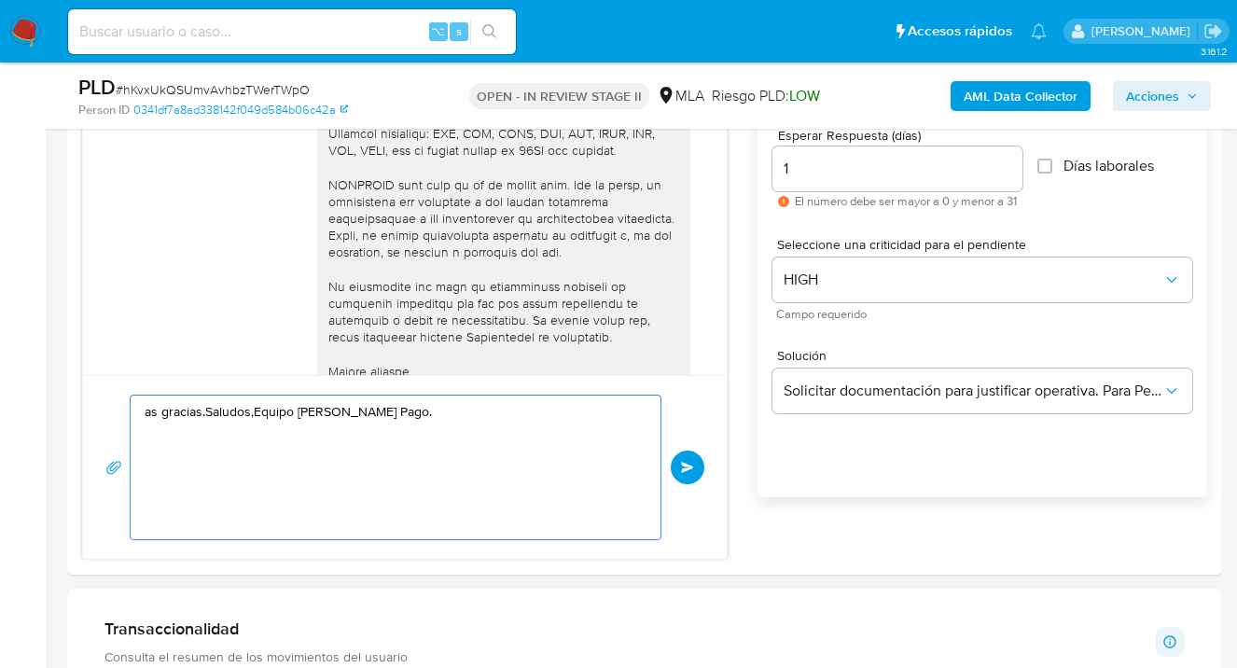
drag, startPoint x: 327, startPoint y: 488, endPoint x: 45, endPoint y: 403, distance: 295.2
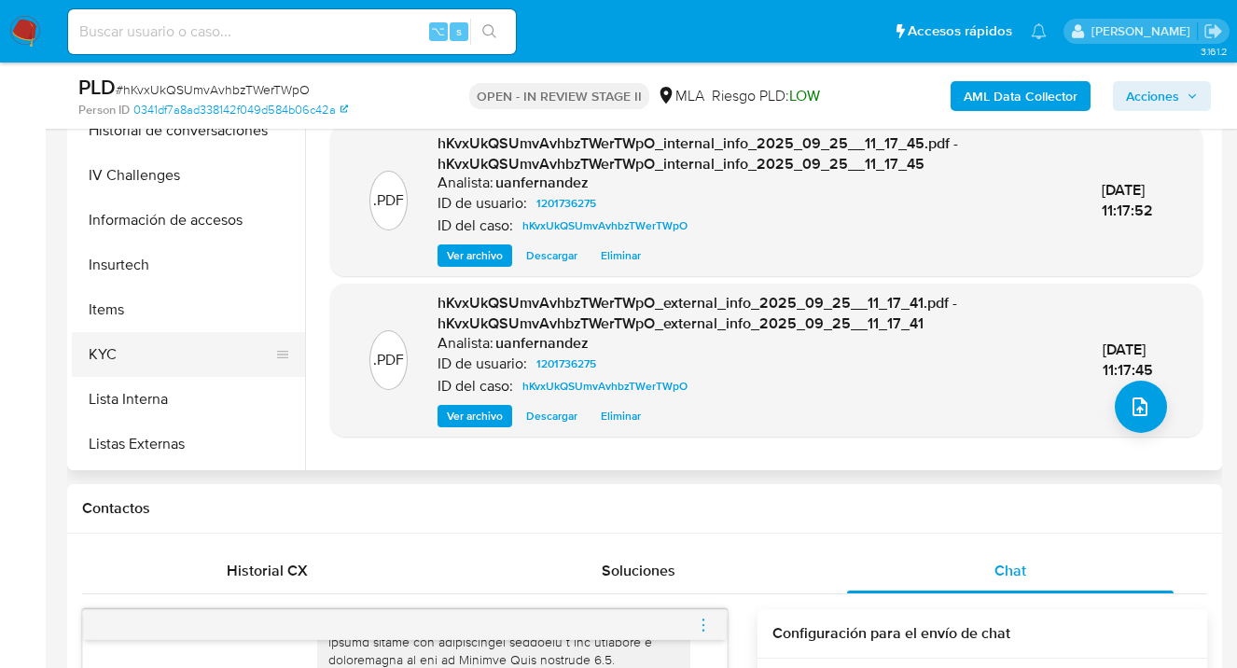
scroll to position [613, 0]
drag, startPoint x: 249, startPoint y: 355, endPoint x: 313, endPoint y: 344, distance: 65.2
click at [249, 355] on button "KYC" at bounding box center [188, 352] width 233 height 45
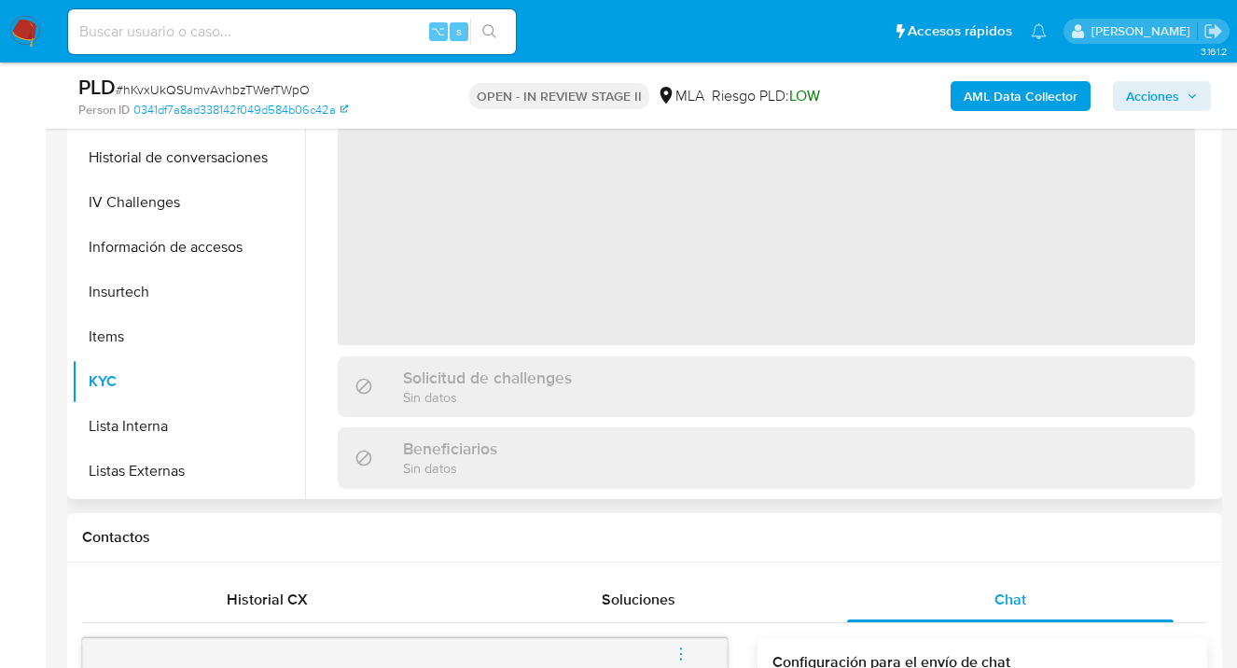
scroll to position [372, 0]
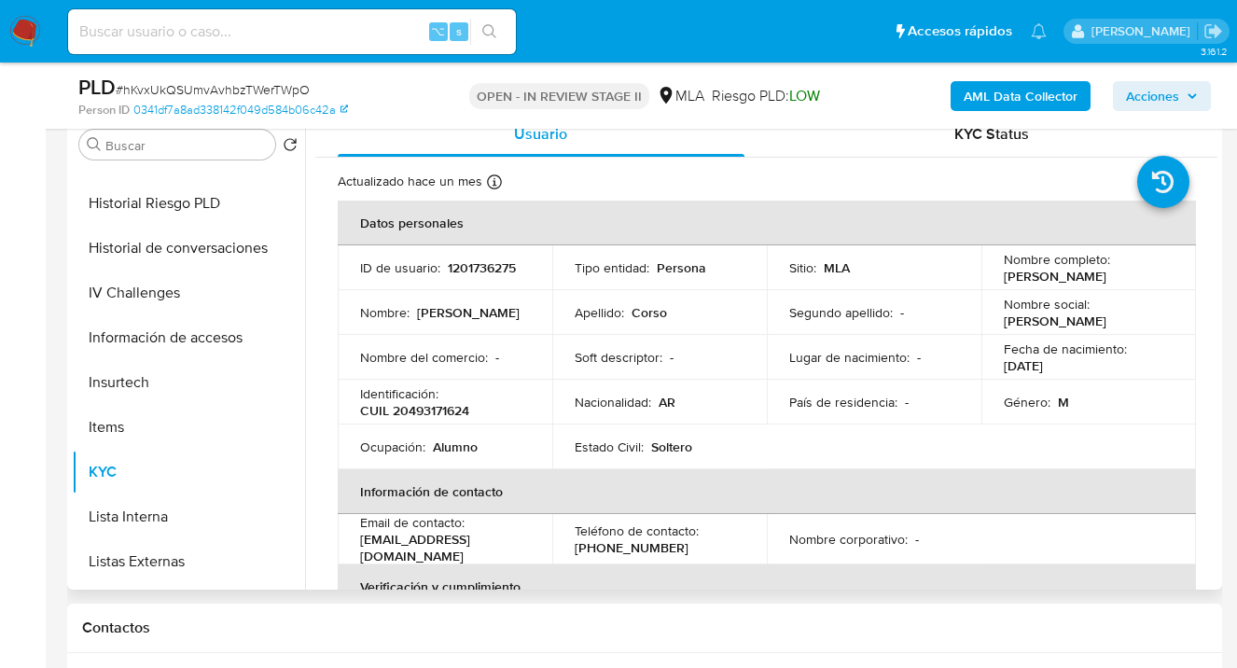
drag, startPoint x: 999, startPoint y: 275, endPoint x: 1128, endPoint y: 280, distance: 128.8
click at [1128, 280] on div "Nombre completo : Nicolas Agustin Corso" at bounding box center [1089, 268] width 170 height 34
copy p "Nicolas Agustin Corso"
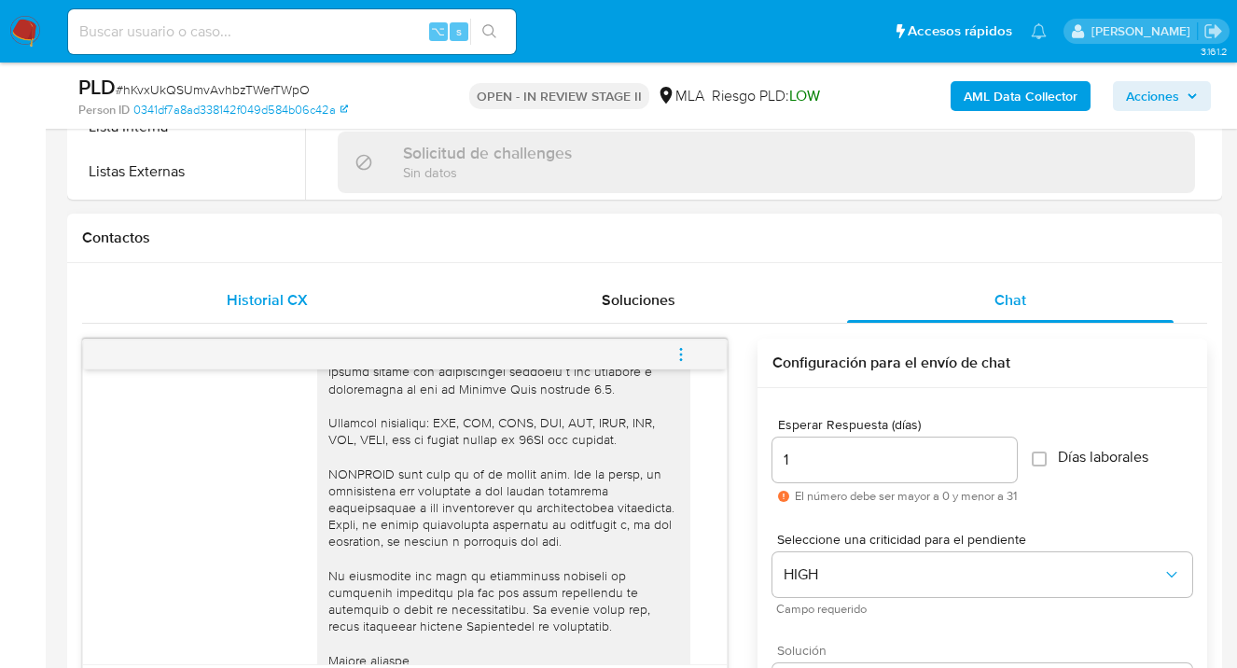
scroll to position [1133, 0]
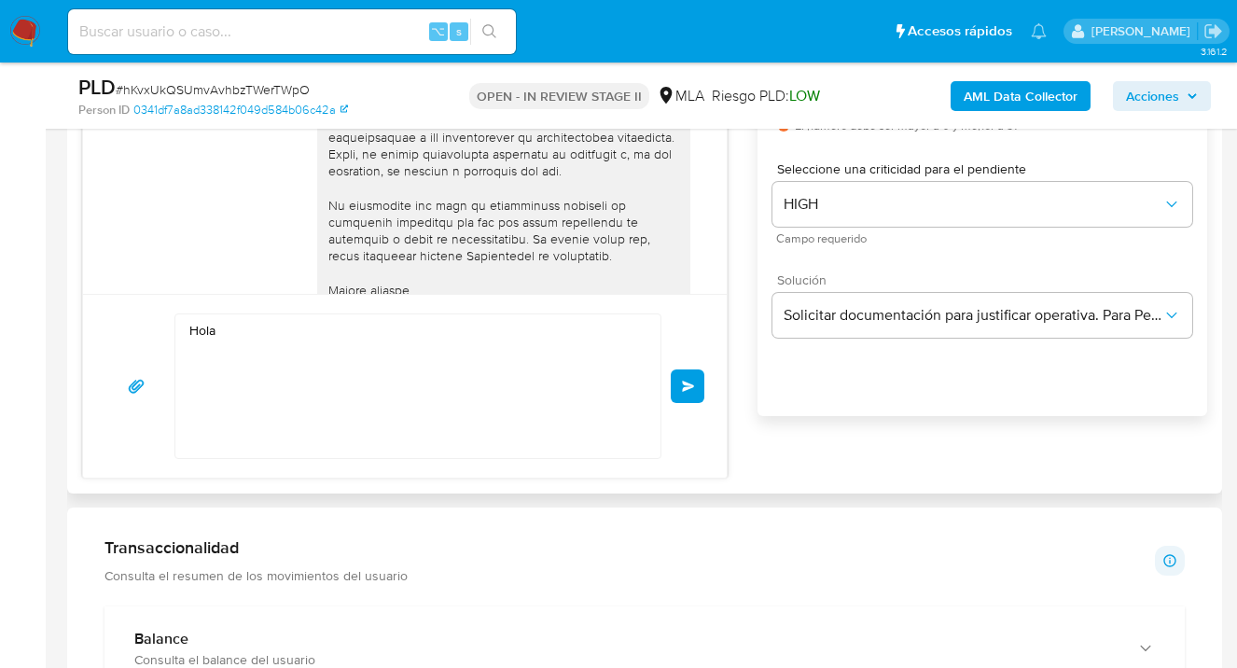
click at [236, 332] on textarea "Hola" at bounding box center [413, 386] width 448 height 144
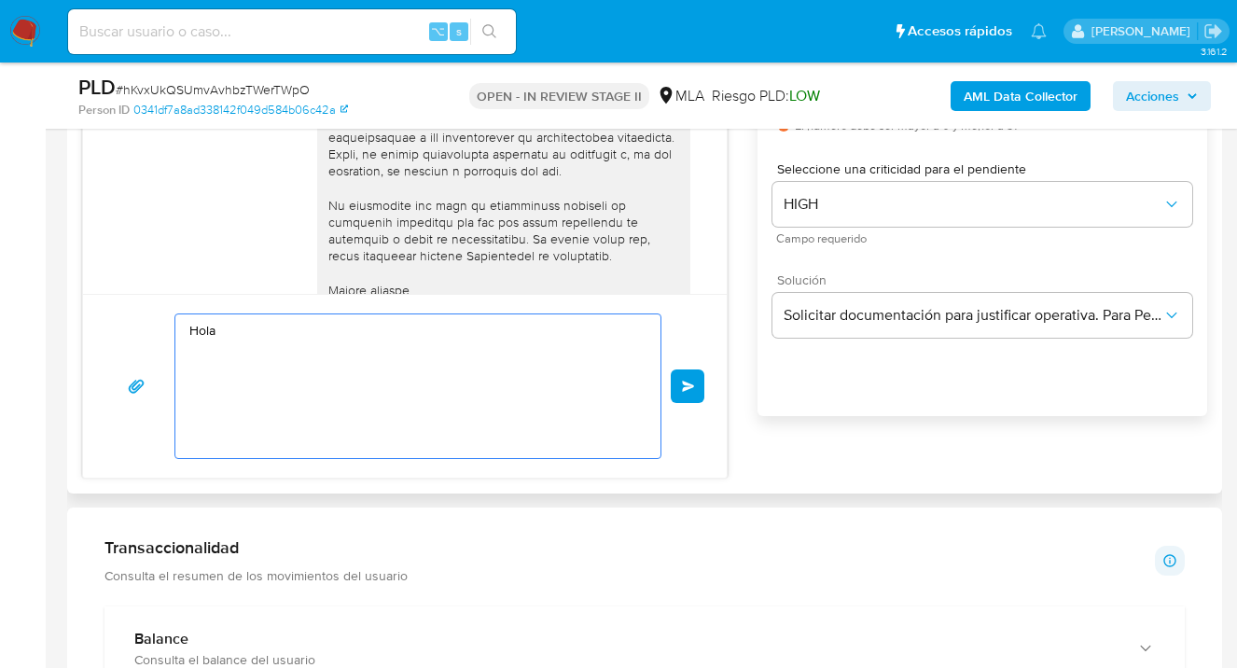
paste textarea "Nicolas Agustin Corso"
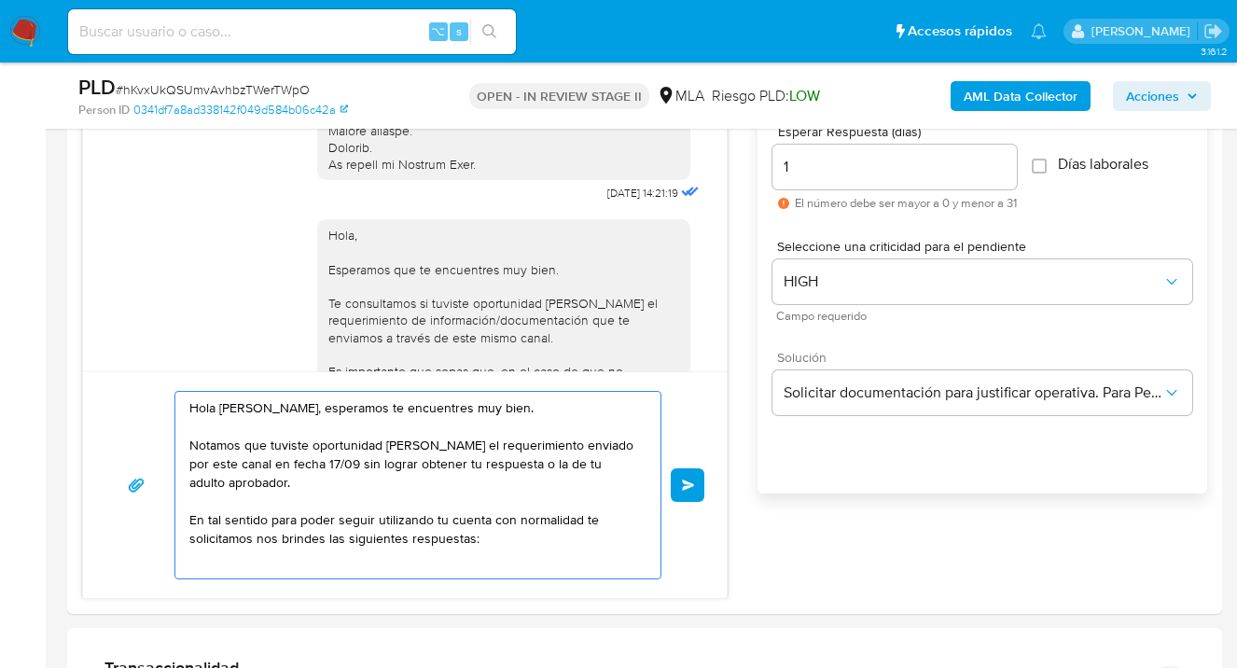
scroll to position [7, 0]
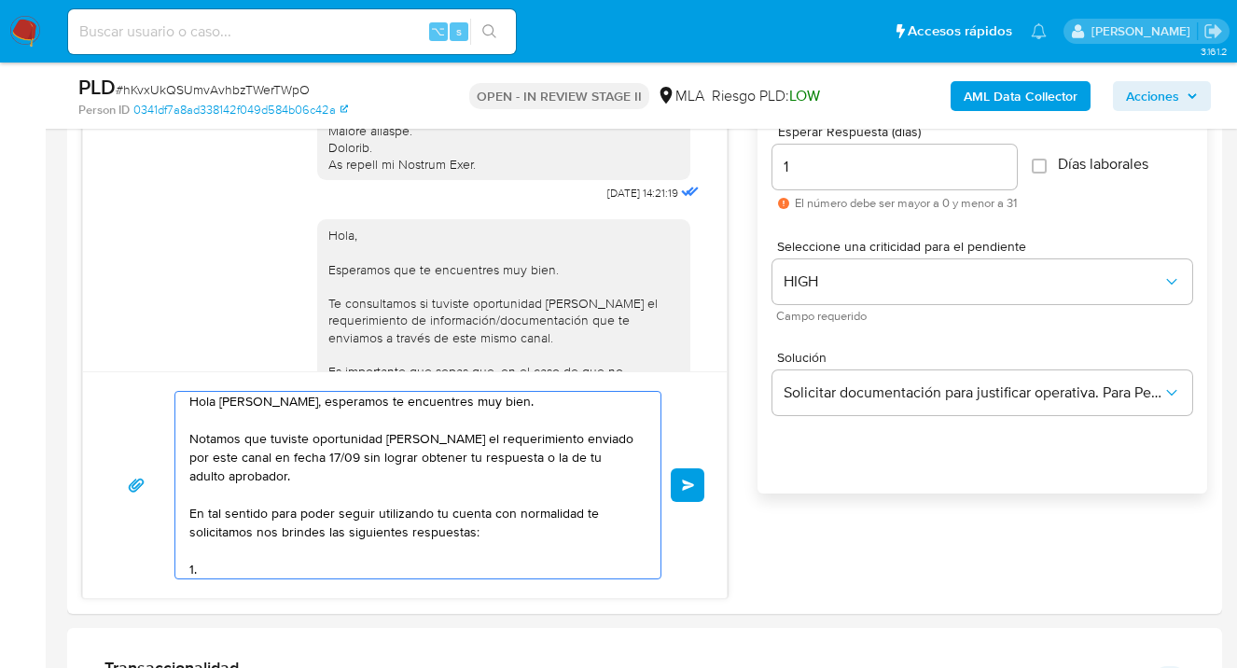
paste textarea "¿A qué corresponde el incremento significativo de fondos en tu cuenta en el mes…"
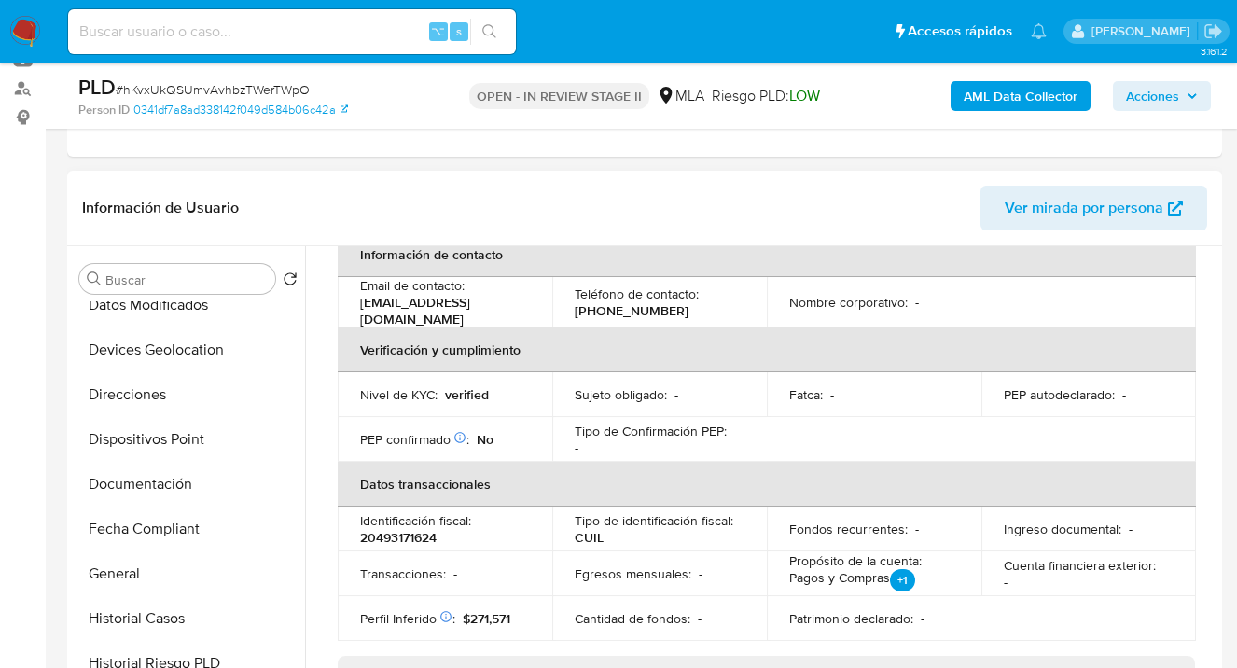
scroll to position [280, 0]
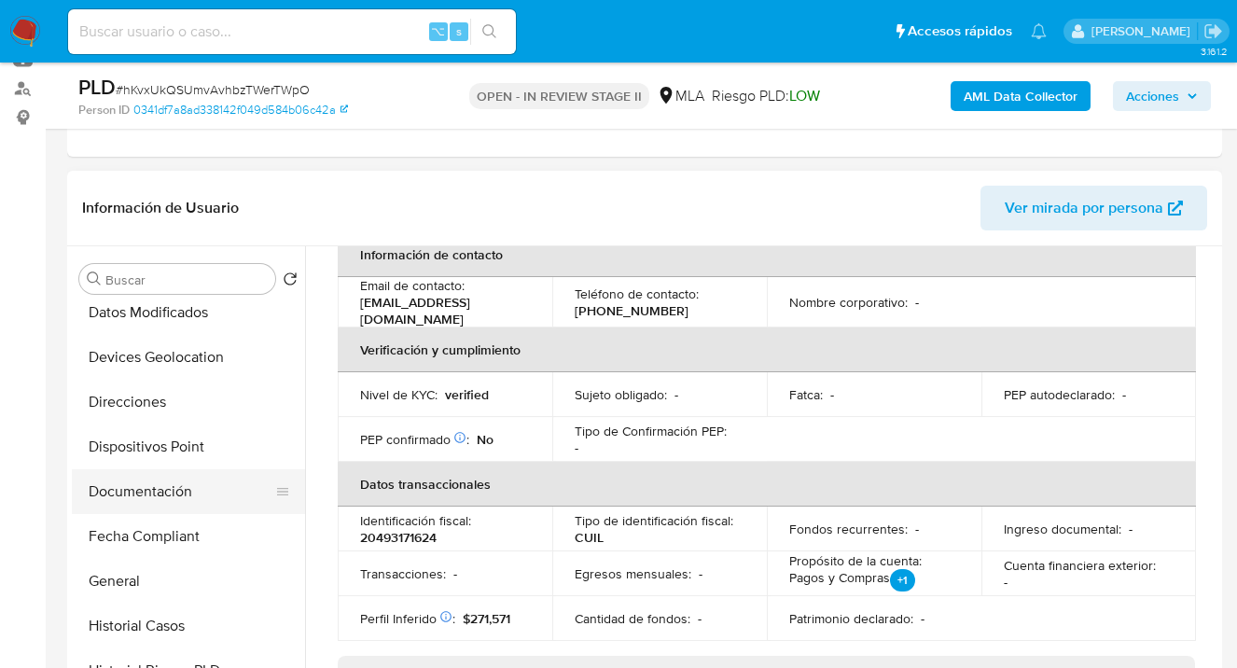
drag, startPoint x: 214, startPoint y: 489, endPoint x: 225, endPoint y: 484, distance: 12.1
click at [215, 488] on button "Documentación" at bounding box center [181, 491] width 218 height 45
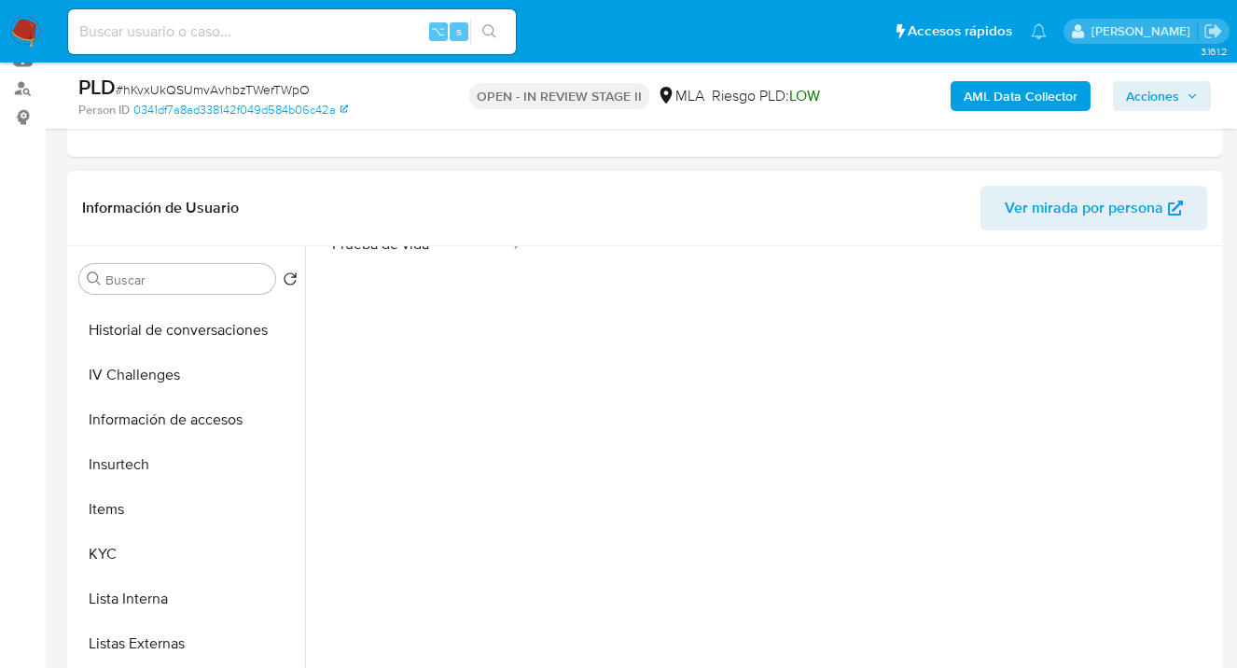
scroll to position [707, 0]
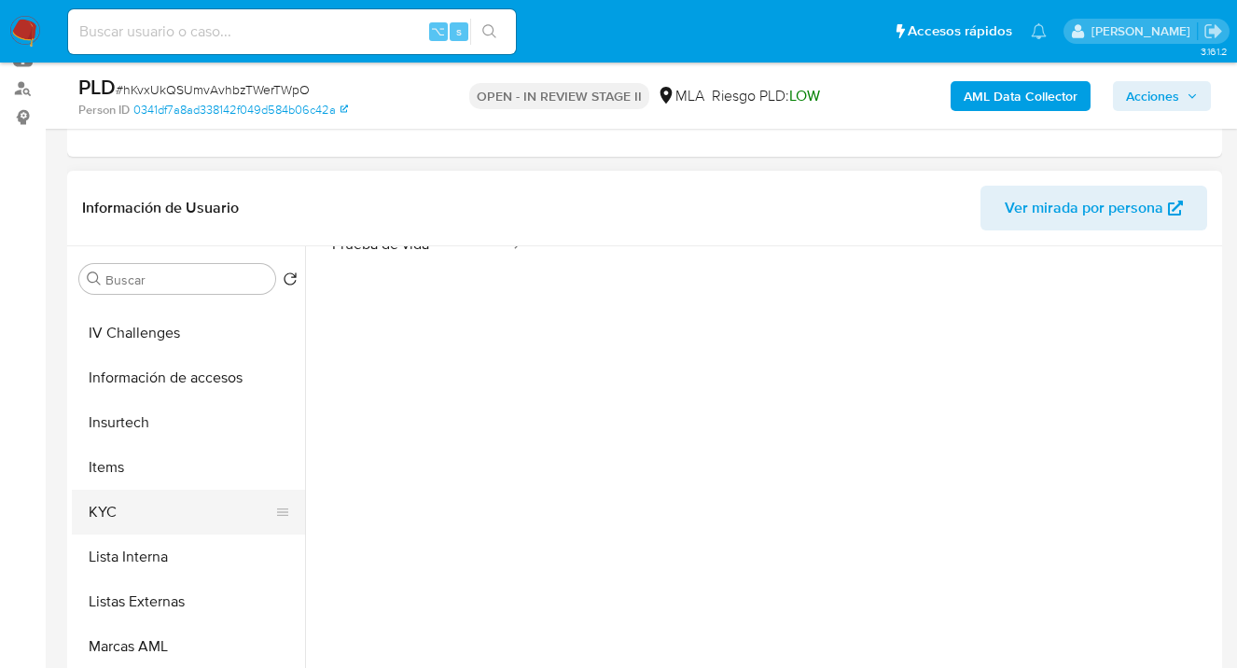
click at [216, 508] on button "KYC" at bounding box center [181, 512] width 218 height 45
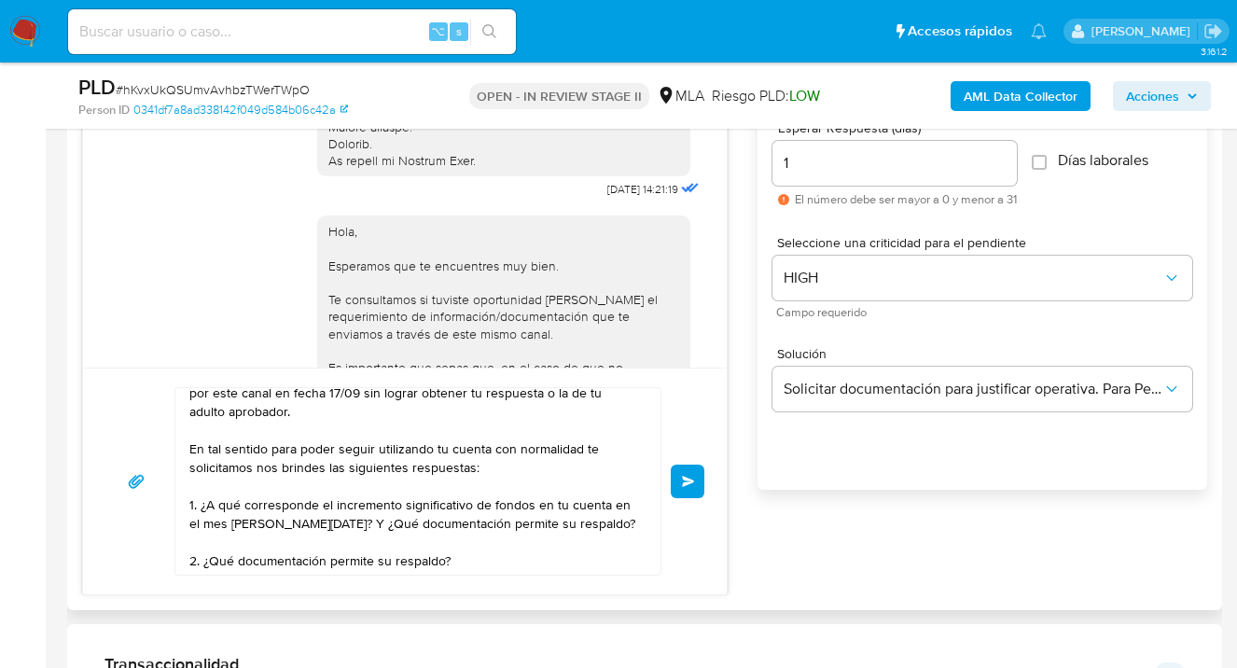
scroll to position [69, 0]
click at [494, 549] on textarea "Hola Nicolas Agustin Corso, esperamos te encuentres muy bien. Notamos que tuvis…" at bounding box center [413, 481] width 448 height 187
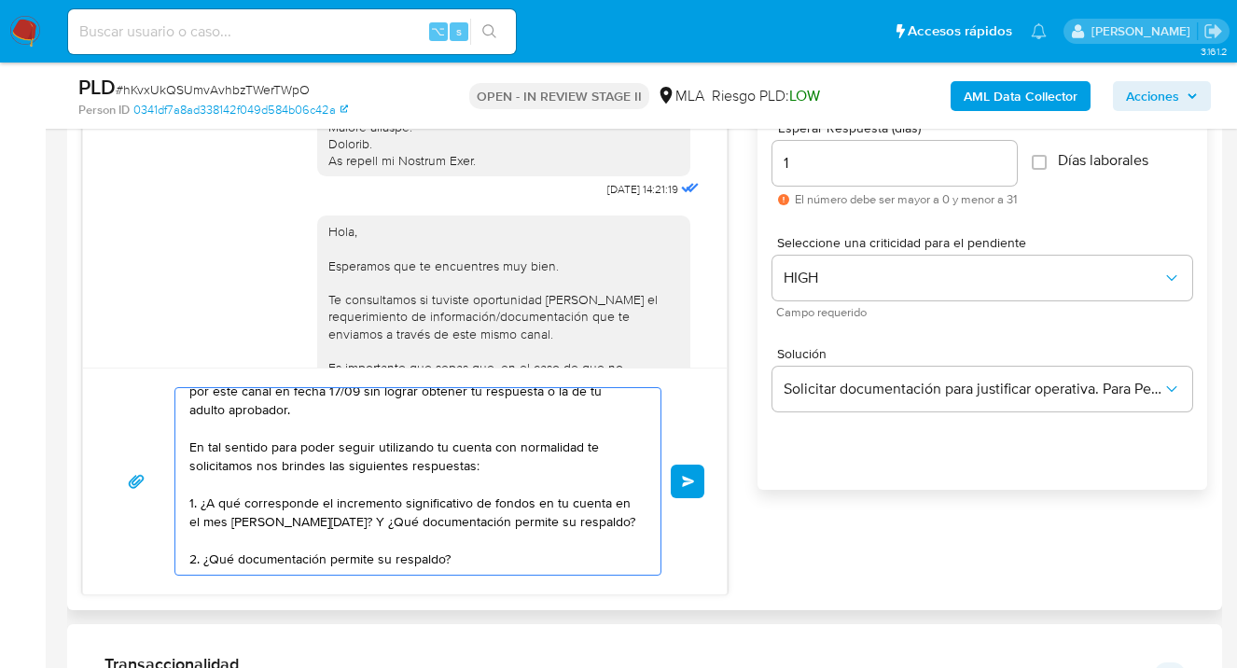
click at [513, 565] on textarea "Hola Nicolas Agustin Corso, esperamos te encuentres muy bien. Notamos que tuvis…" at bounding box center [413, 481] width 448 height 187
paste textarea "Es importante que sepas que, en caso de no responder a lo solicitado o si lo pr…"
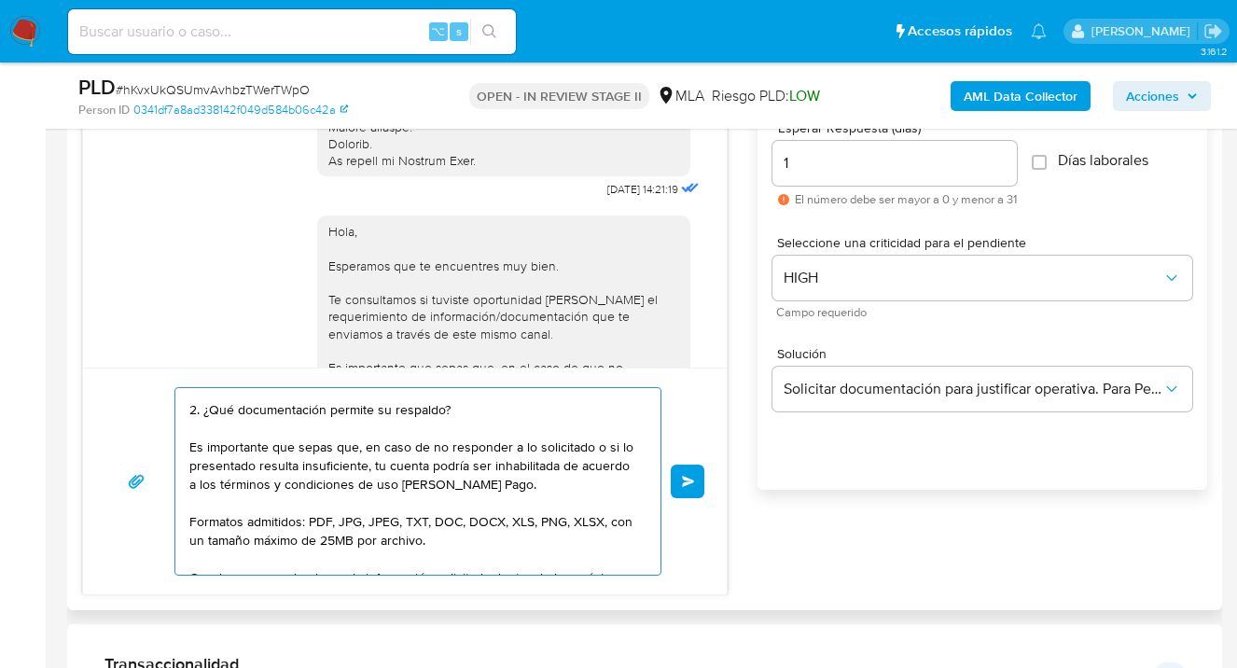
scroll to position [219, 0]
click at [386, 462] on textarea "Hola Nicolas Agustin Corso, esperamos te encuentres muy bien. Notamos que tuvis…" at bounding box center [413, 481] width 448 height 187
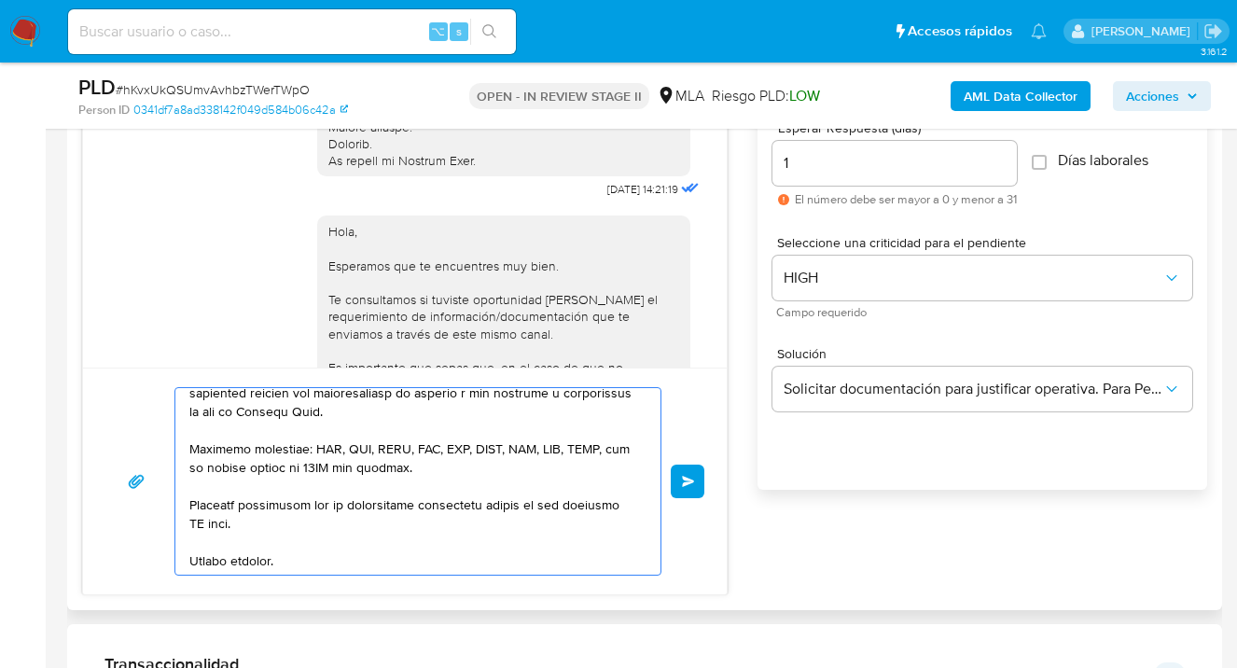
scroll to position [329, 0]
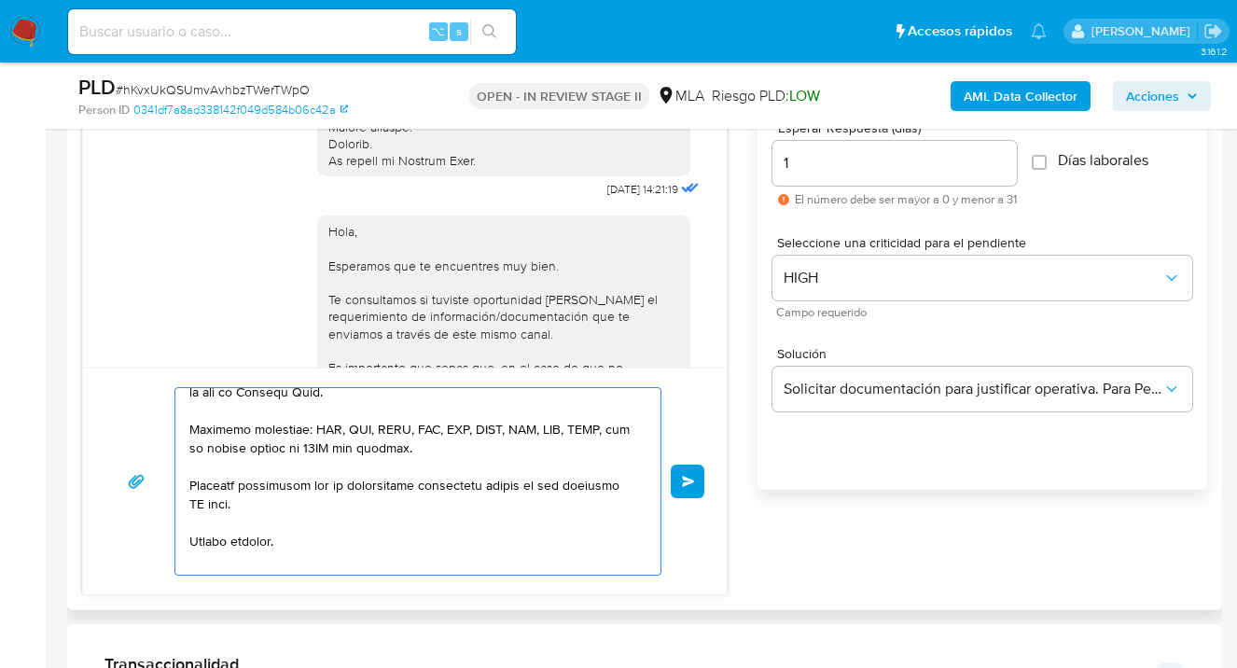
click at [259, 502] on textarea at bounding box center [413, 481] width 448 height 187
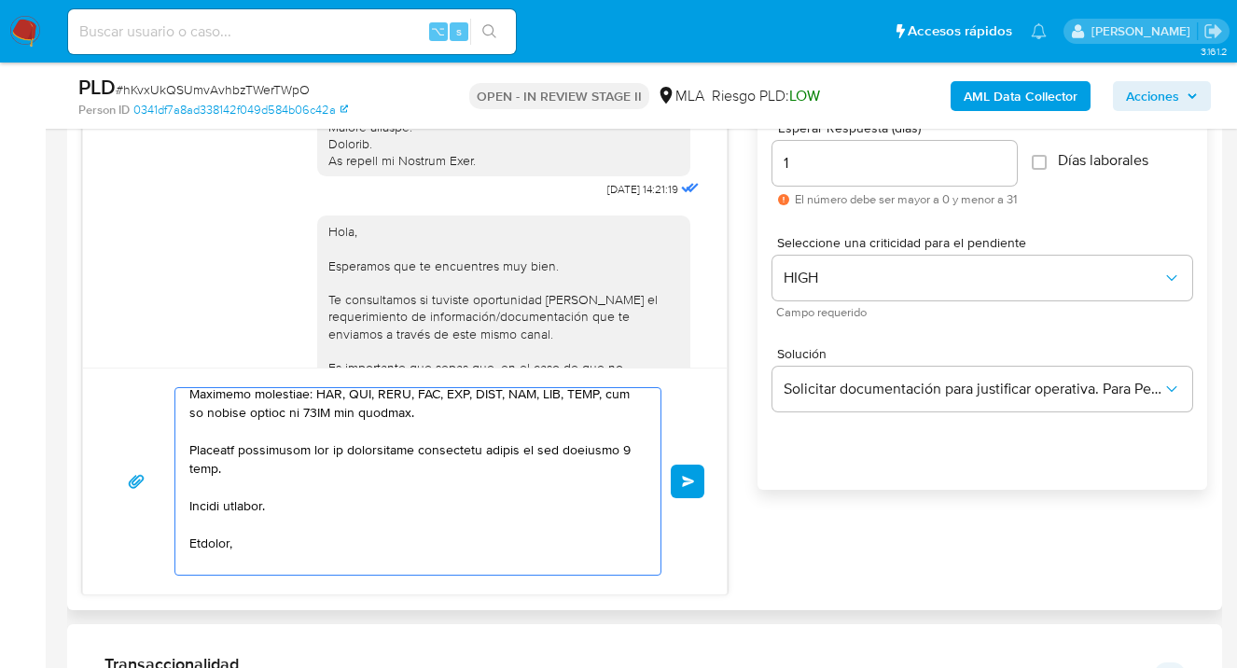
click at [268, 535] on textarea at bounding box center [413, 481] width 448 height 187
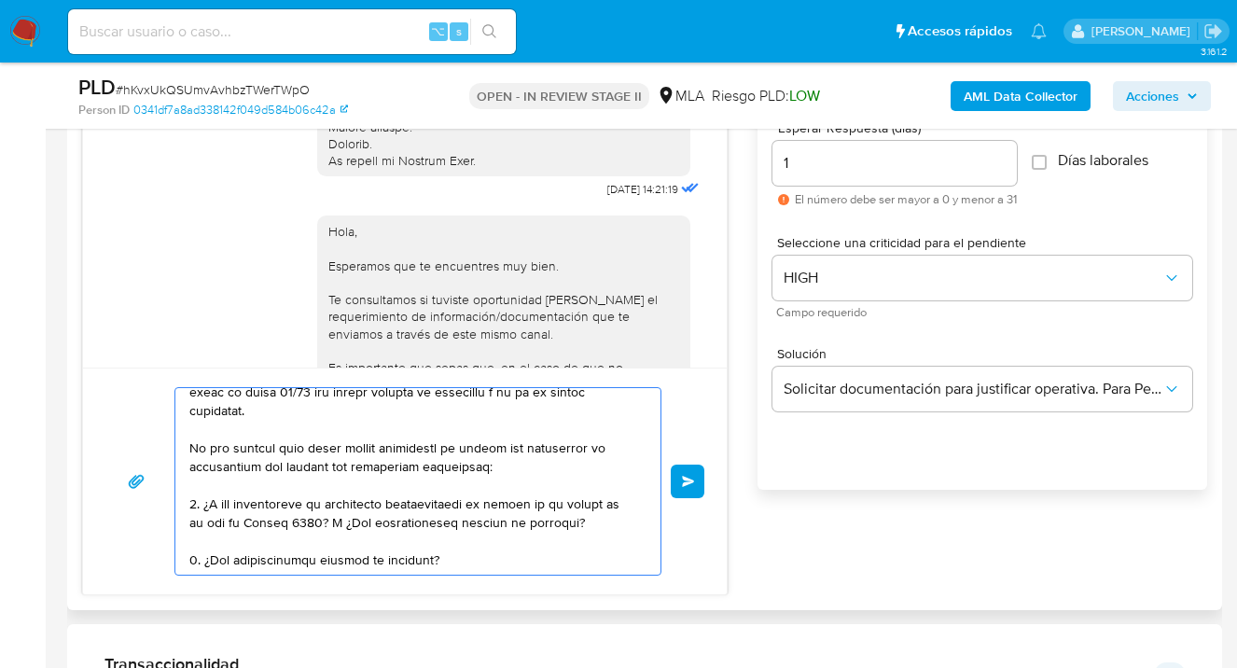
scroll to position [87, 0]
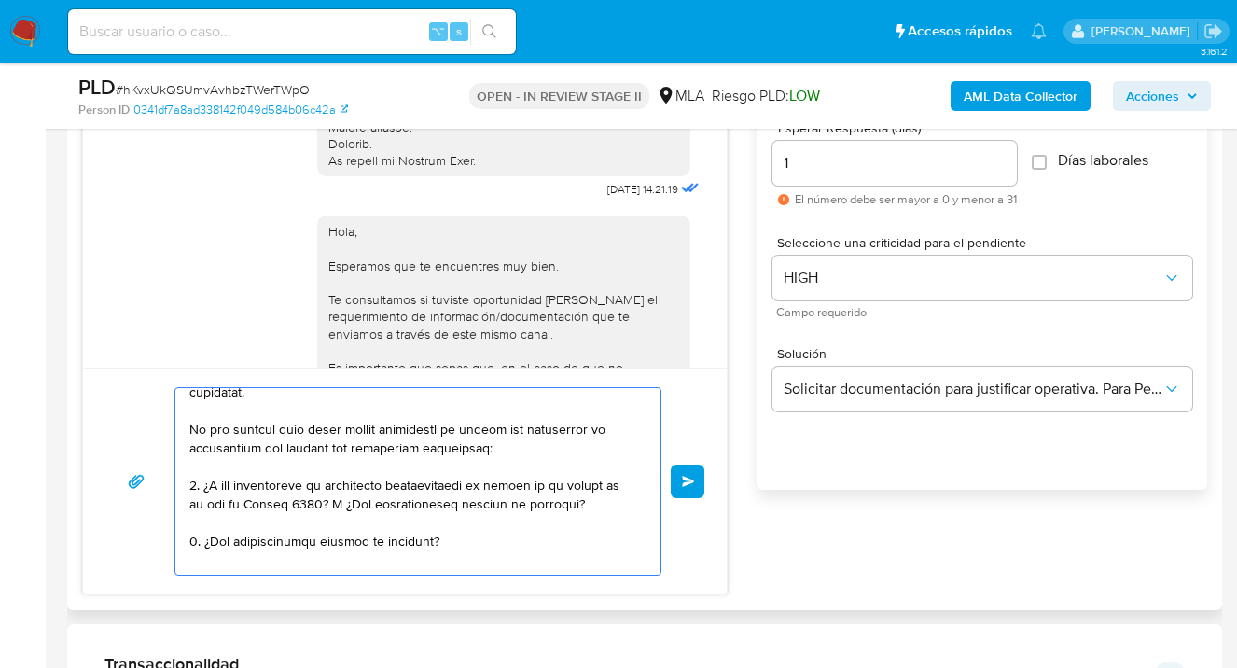
click at [516, 456] on textarea at bounding box center [413, 481] width 448 height 187
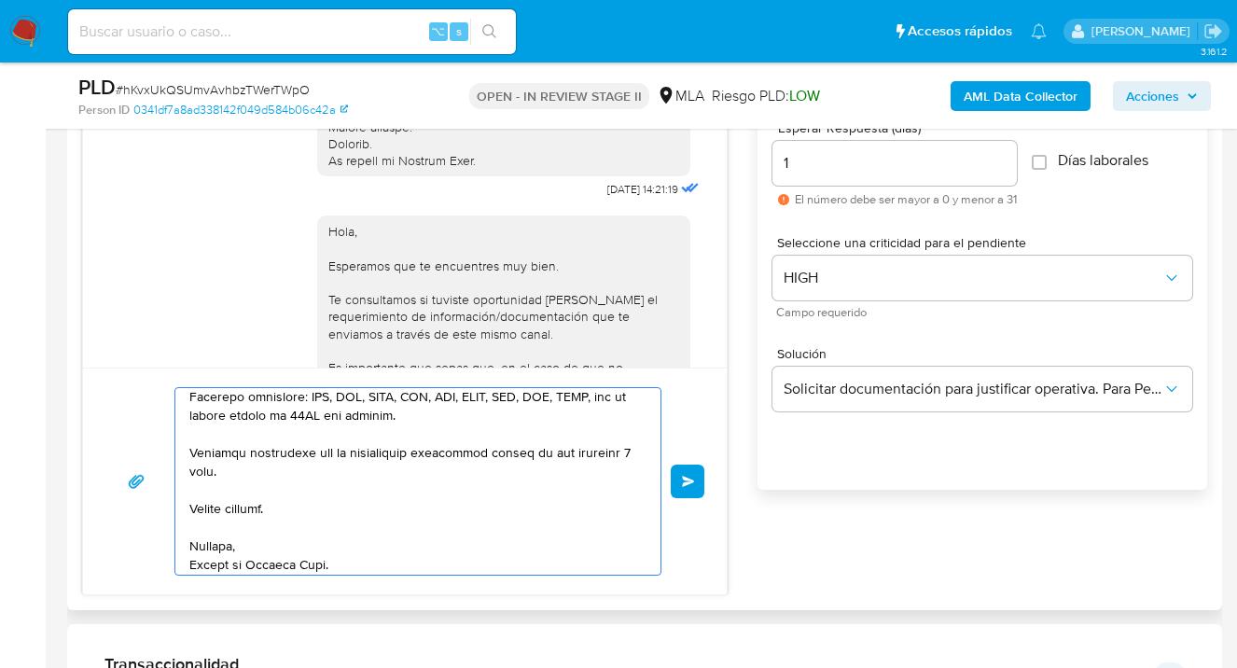
scroll to position [442, 0]
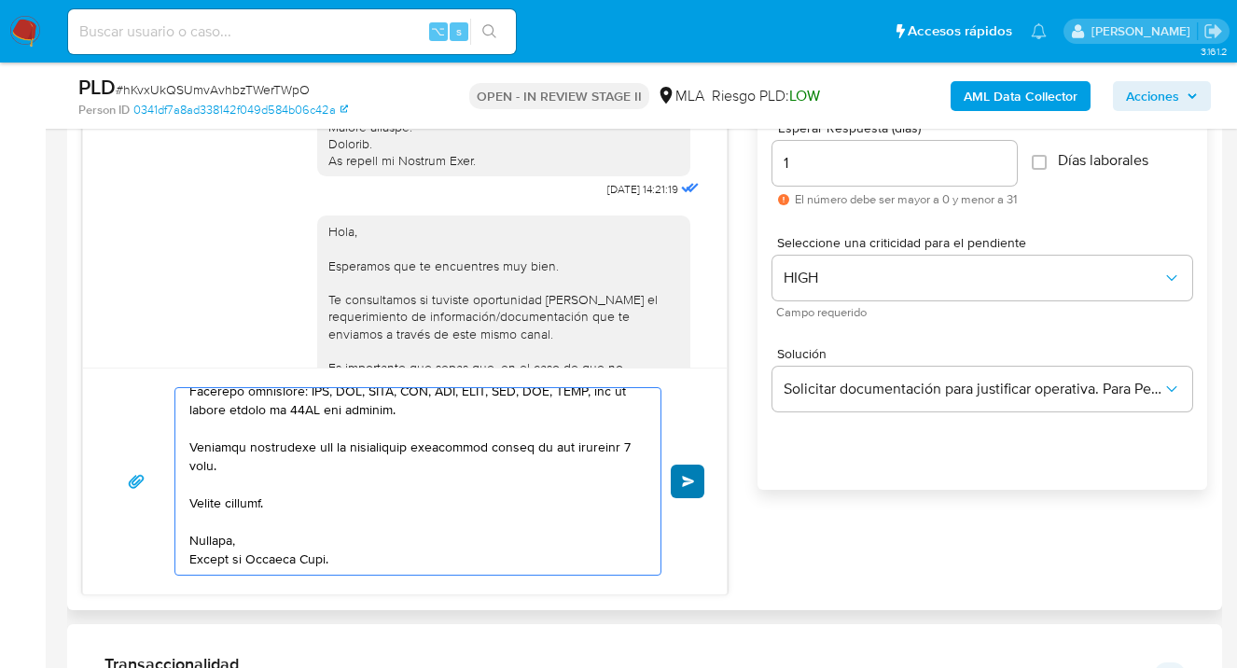
type textarea "Hola Nicolas Agustin Corso, esperamos te encuentres muy bien. Notamos que tuvis…"
click at [689, 477] on span "Enviar" at bounding box center [688, 481] width 13 height 11
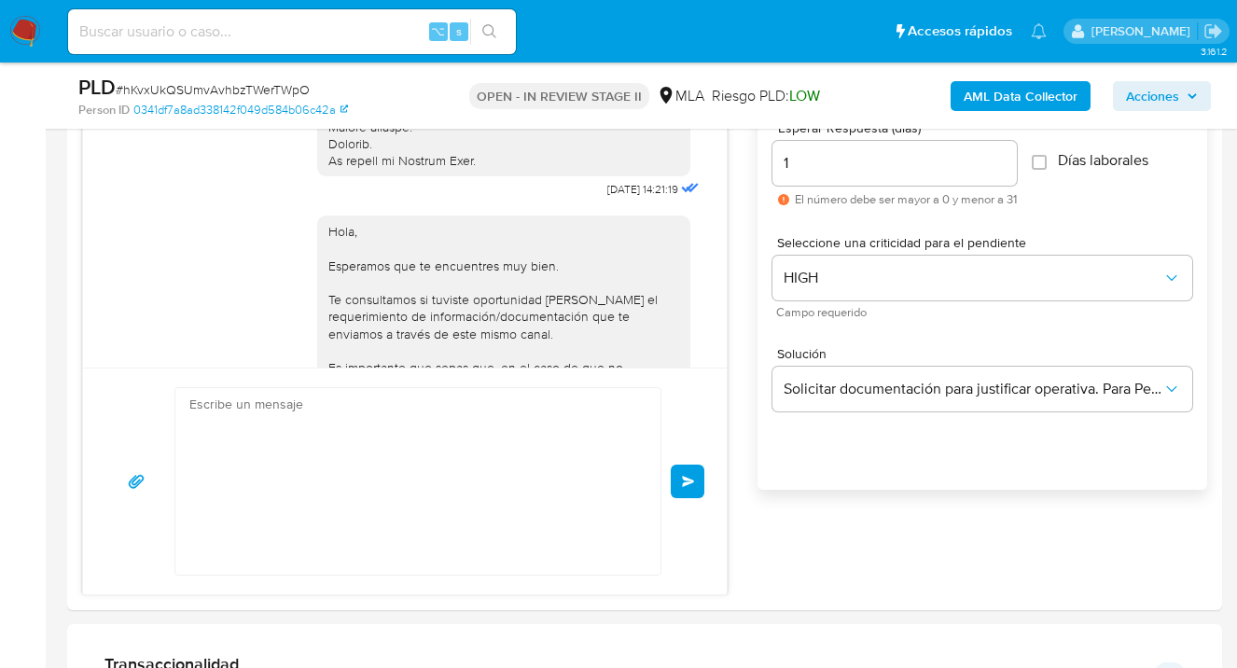
scroll to position [1634, 0]
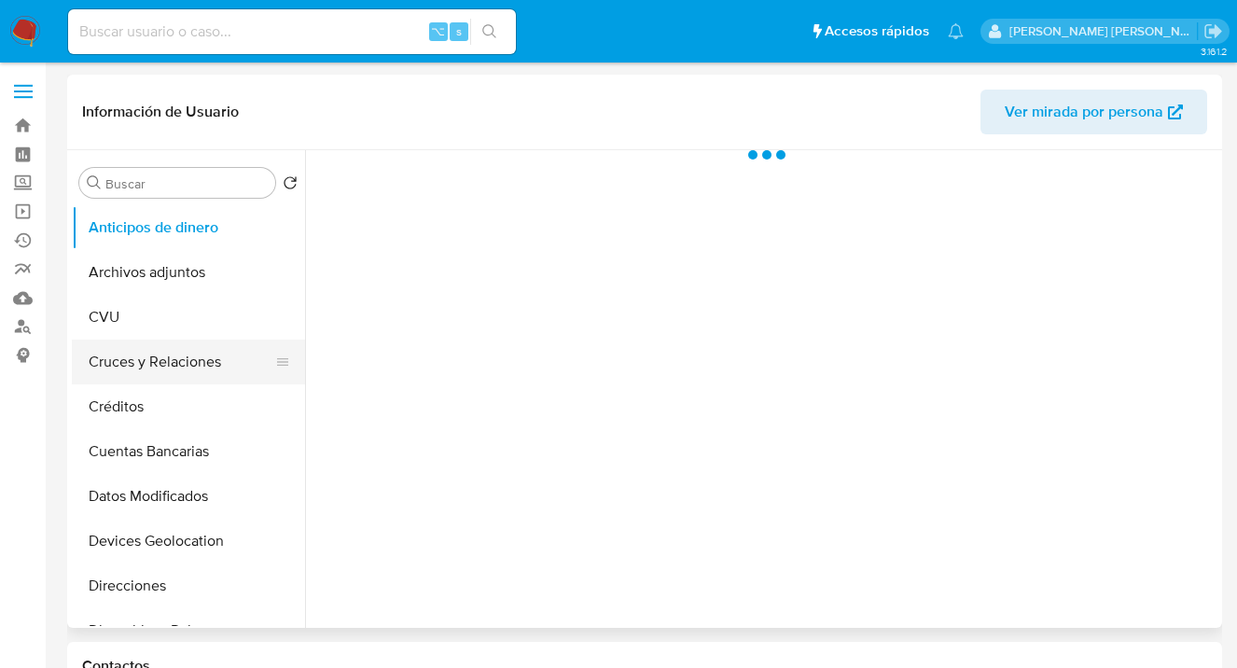
select select "10"
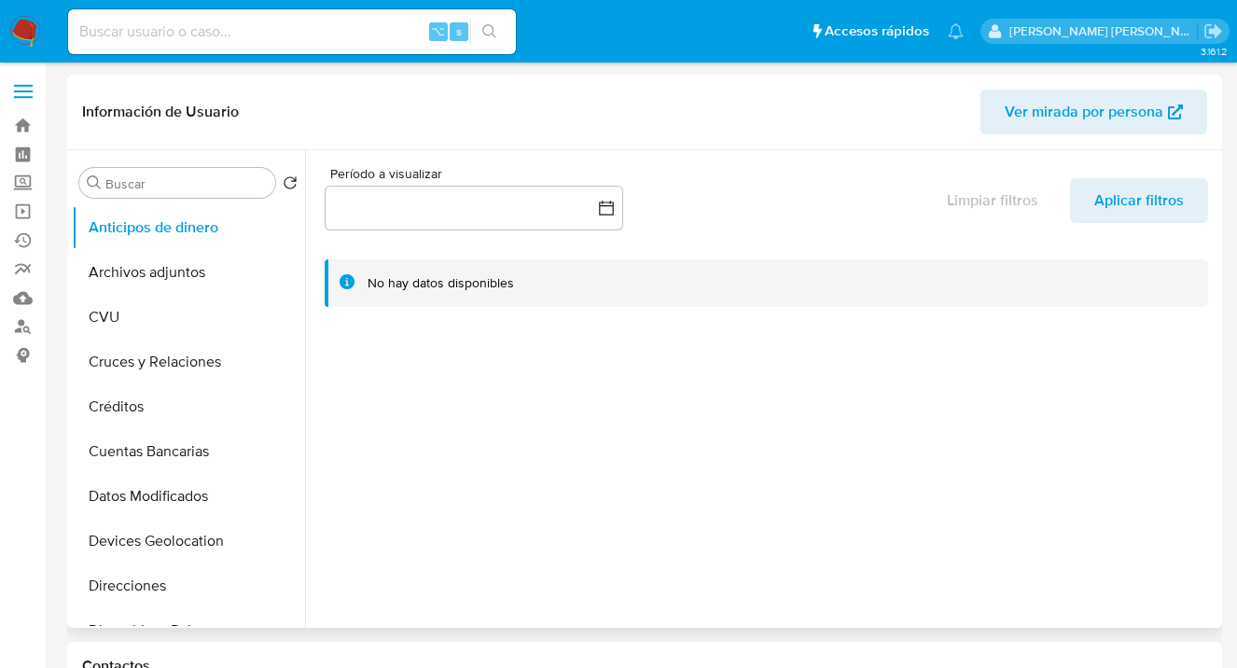
scroll to position [199, 0]
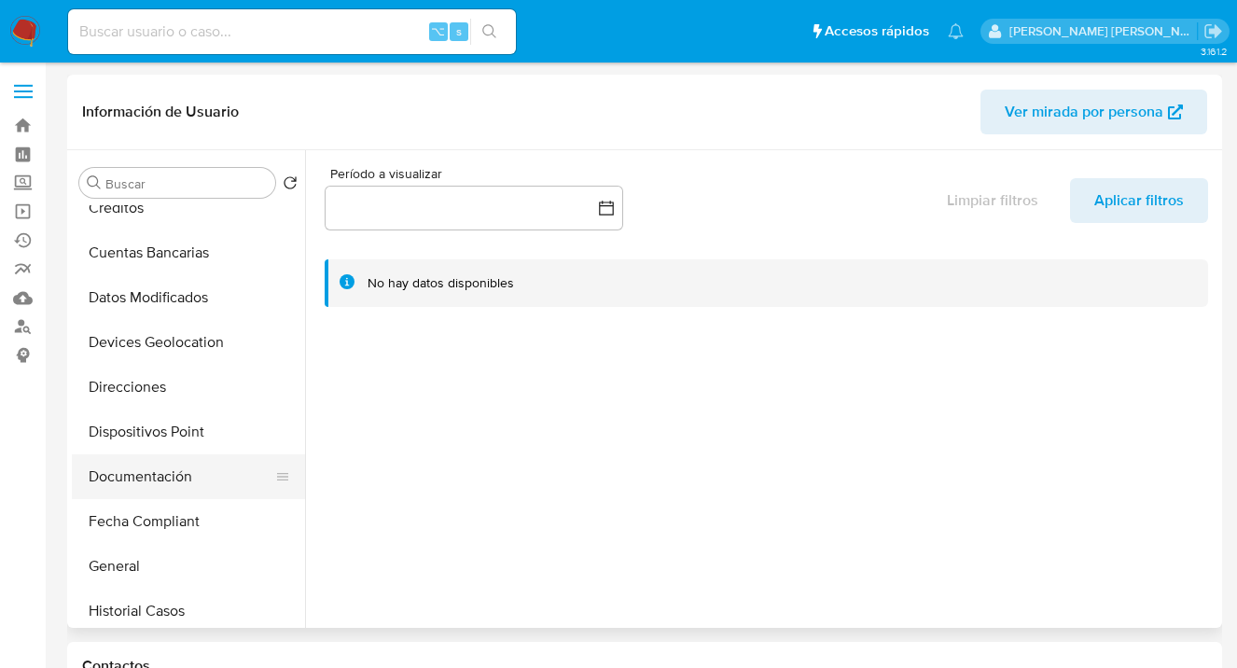
click at [185, 472] on button "Documentación" at bounding box center [181, 476] width 218 height 45
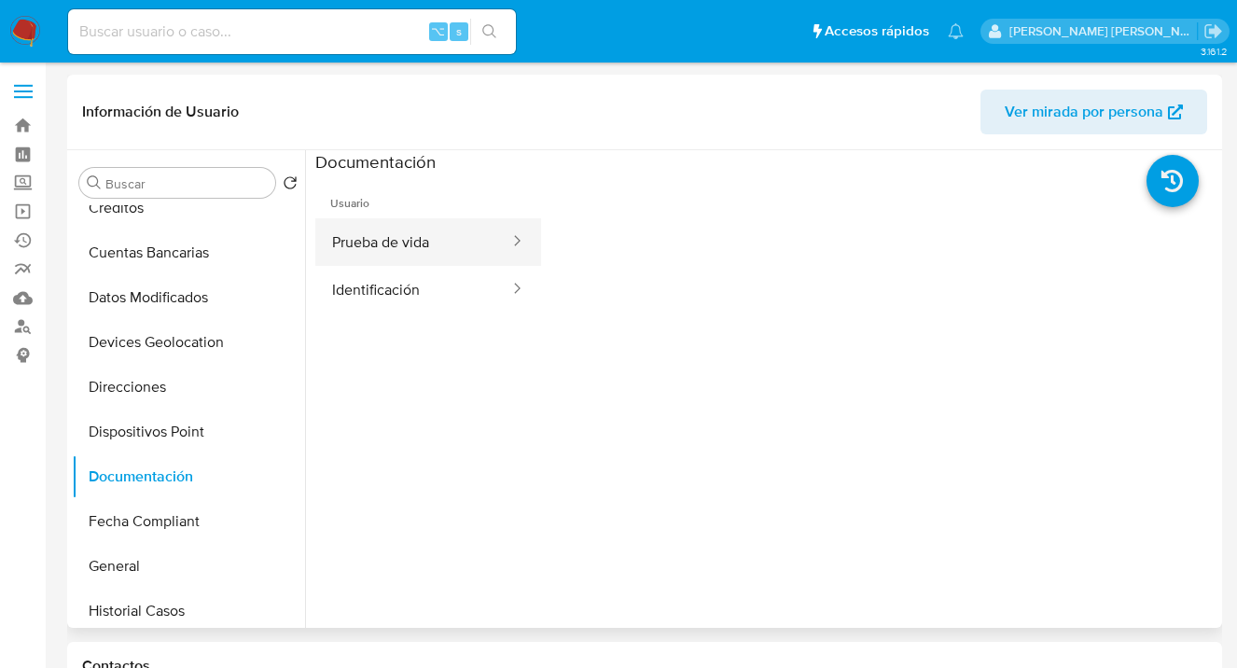
click at [415, 255] on button "Prueba de vida" at bounding box center [413, 242] width 196 height 48
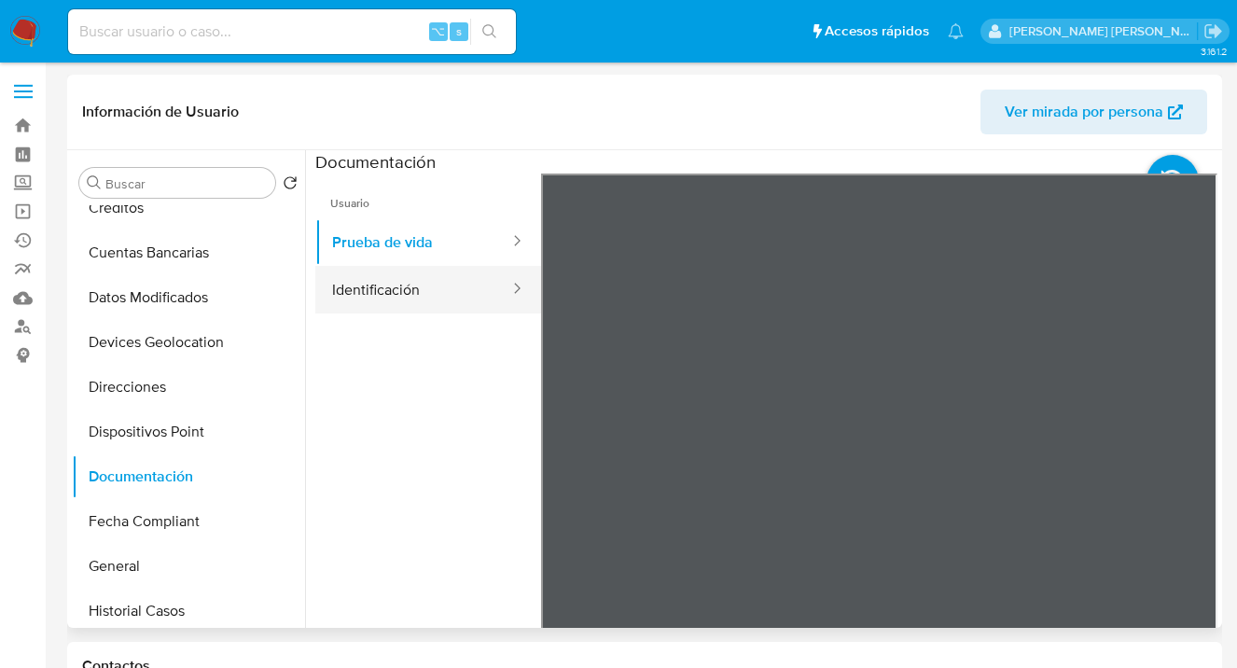
click at [443, 292] on button "Identificación" at bounding box center [413, 290] width 196 height 48
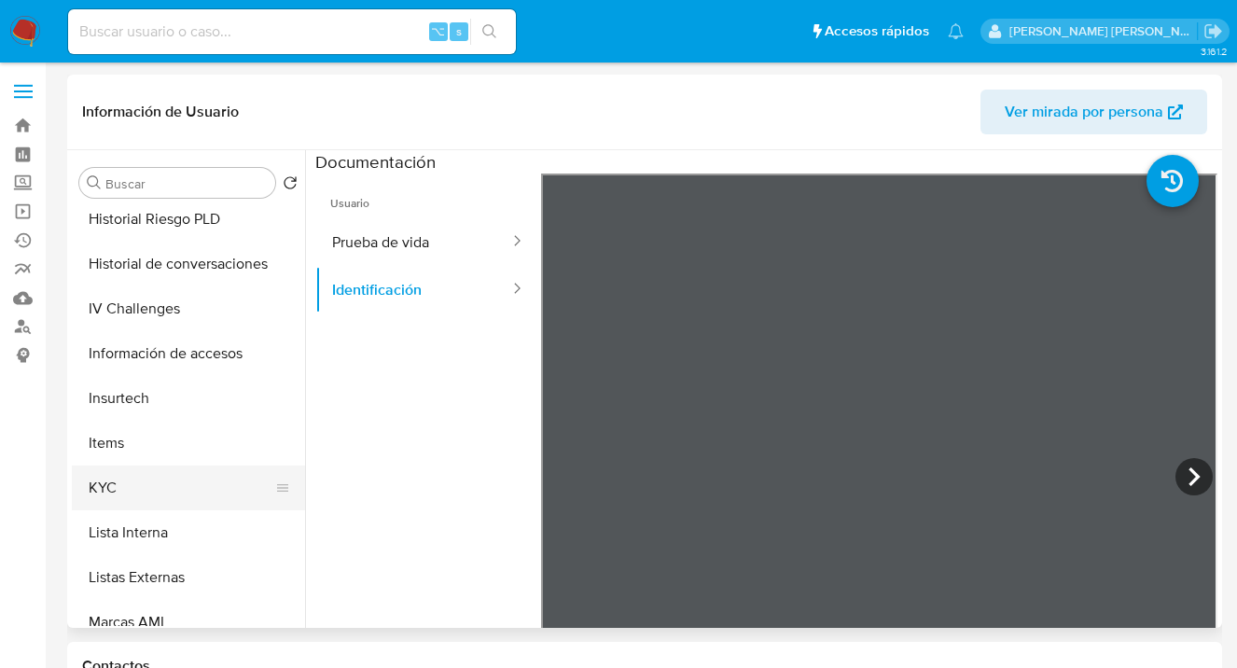
scroll to position [646, 0]
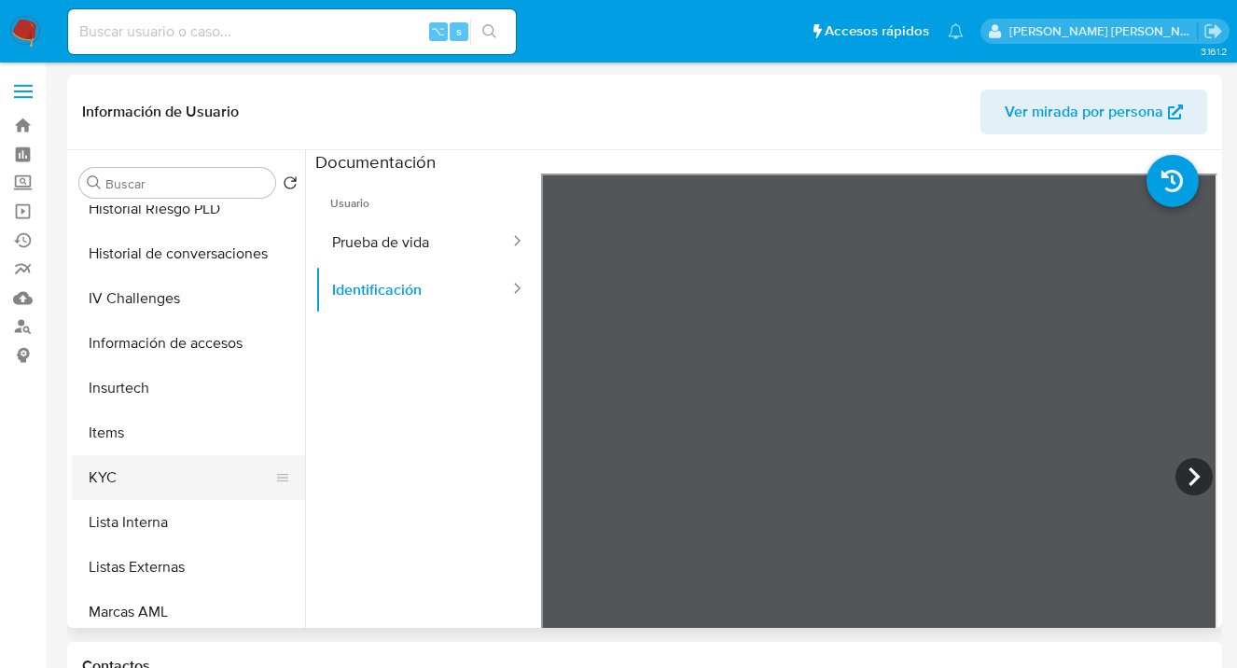
click at [223, 480] on button "KYC" at bounding box center [181, 477] width 218 height 45
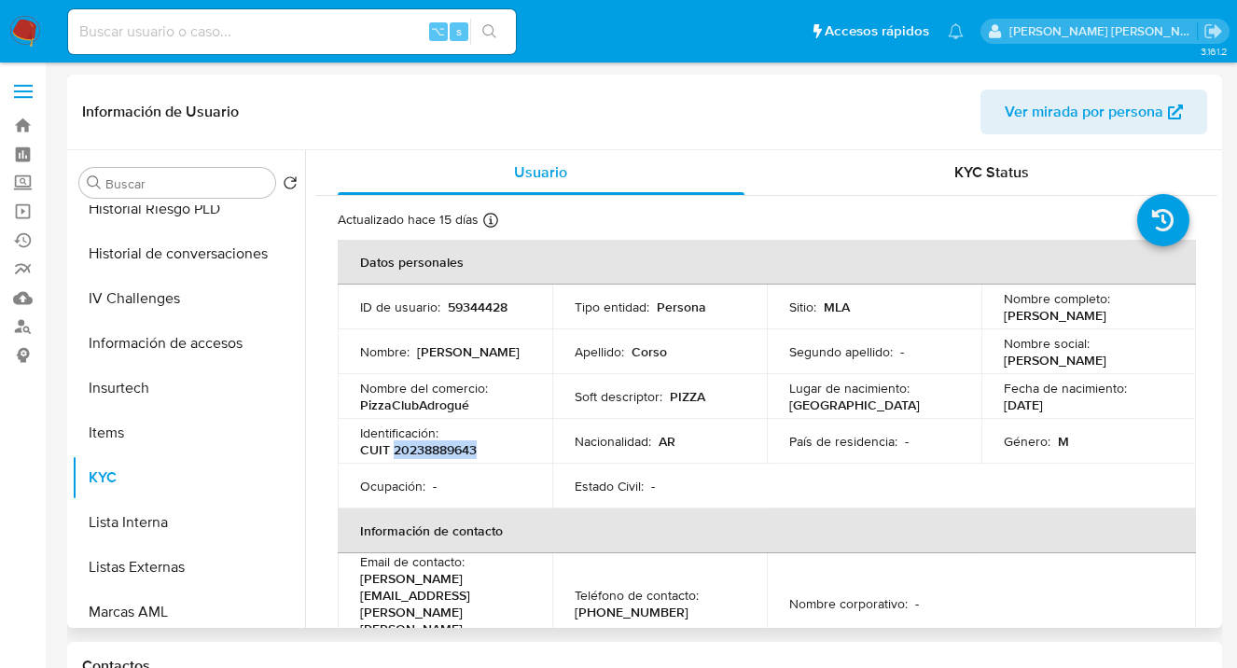
drag, startPoint x: 405, startPoint y: 461, endPoint x: 480, endPoint y: 460, distance: 74.6
click at [480, 458] on div "Identificación : CUIT 20238889643" at bounding box center [445, 442] width 170 height 34
copy p "20238889643"
click at [746, 154] on button "Usuario" at bounding box center [541, 172] width 452 height 45
click at [877, 174] on div "KYC Status" at bounding box center [992, 172] width 407 height 45
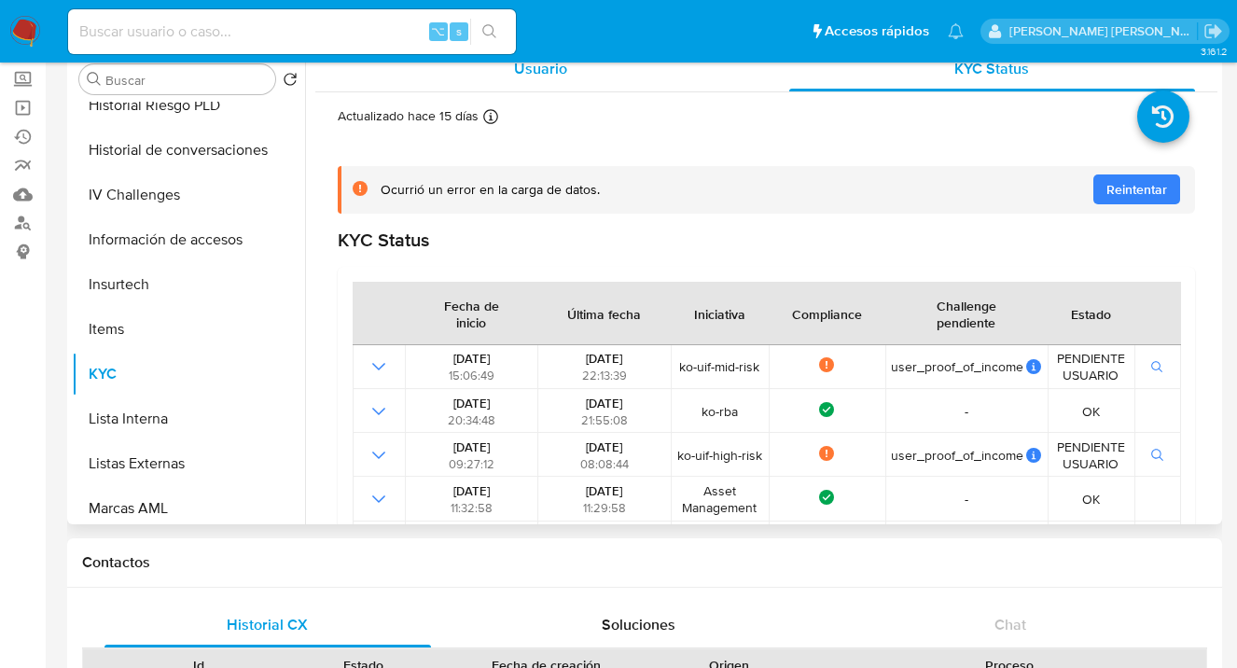
scroll to position [0, 0]
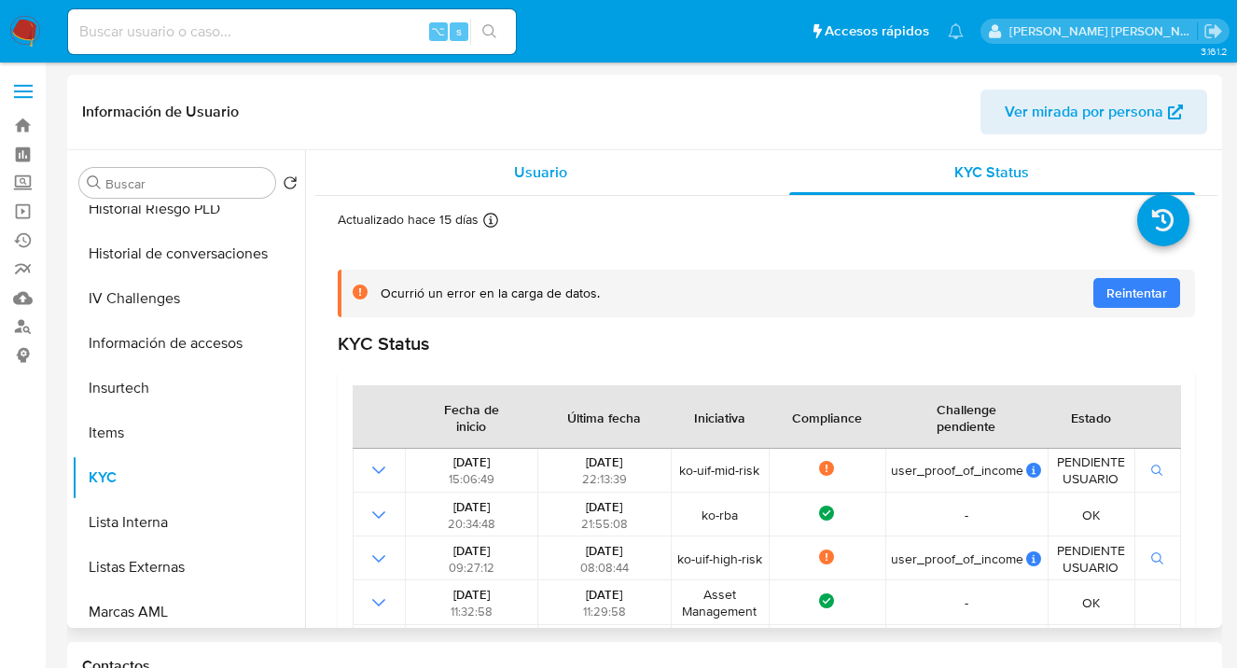
click at [592, 171] on div "Usuario" at bounding box center [541, 172] width 407 height 45
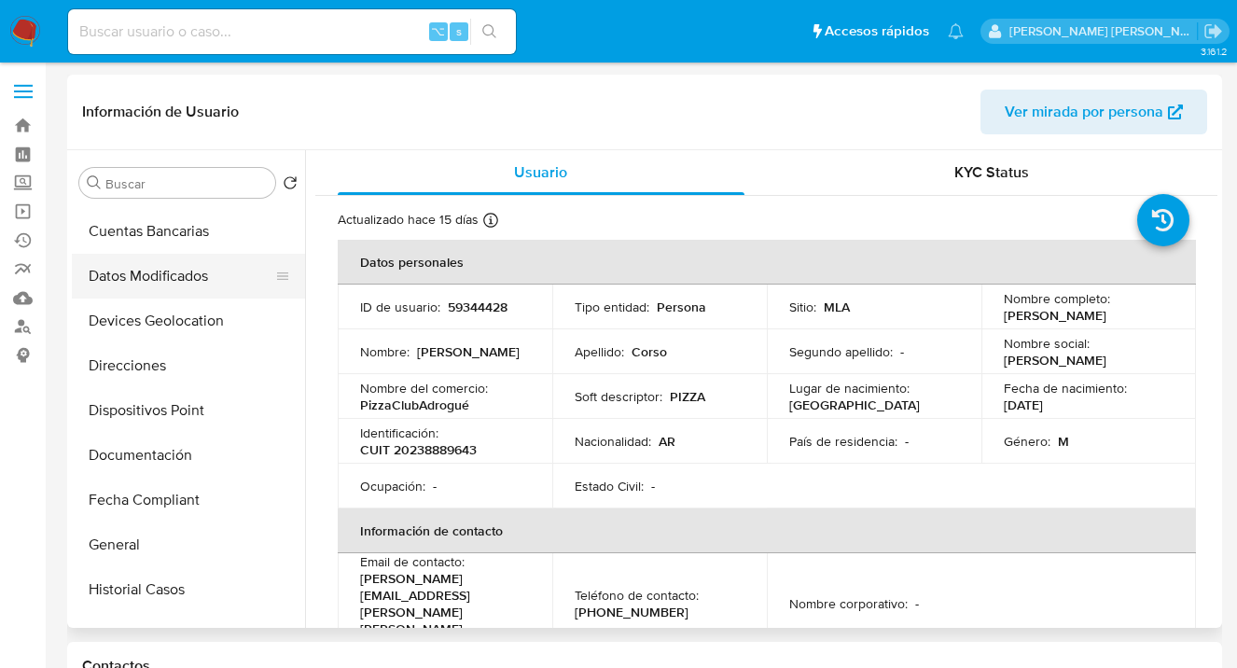
scroll to position [148, 0]
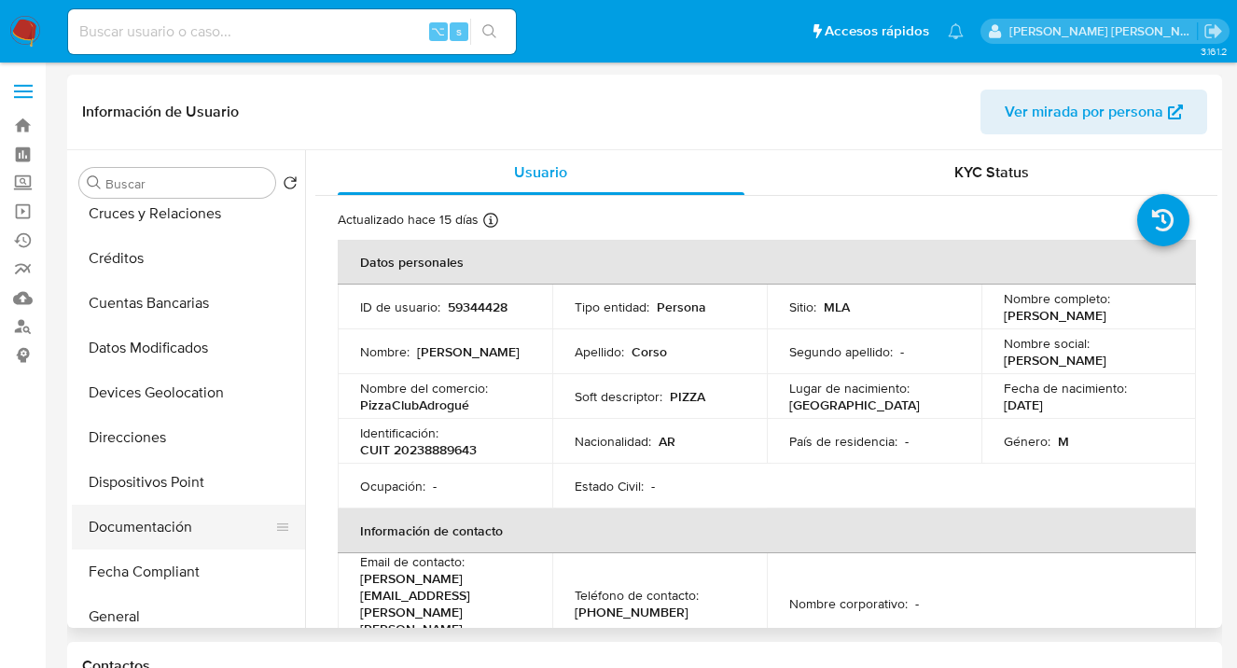
click at [180, 516] on button "Documentación" at bounding box center [181, 527] width 218 height 45
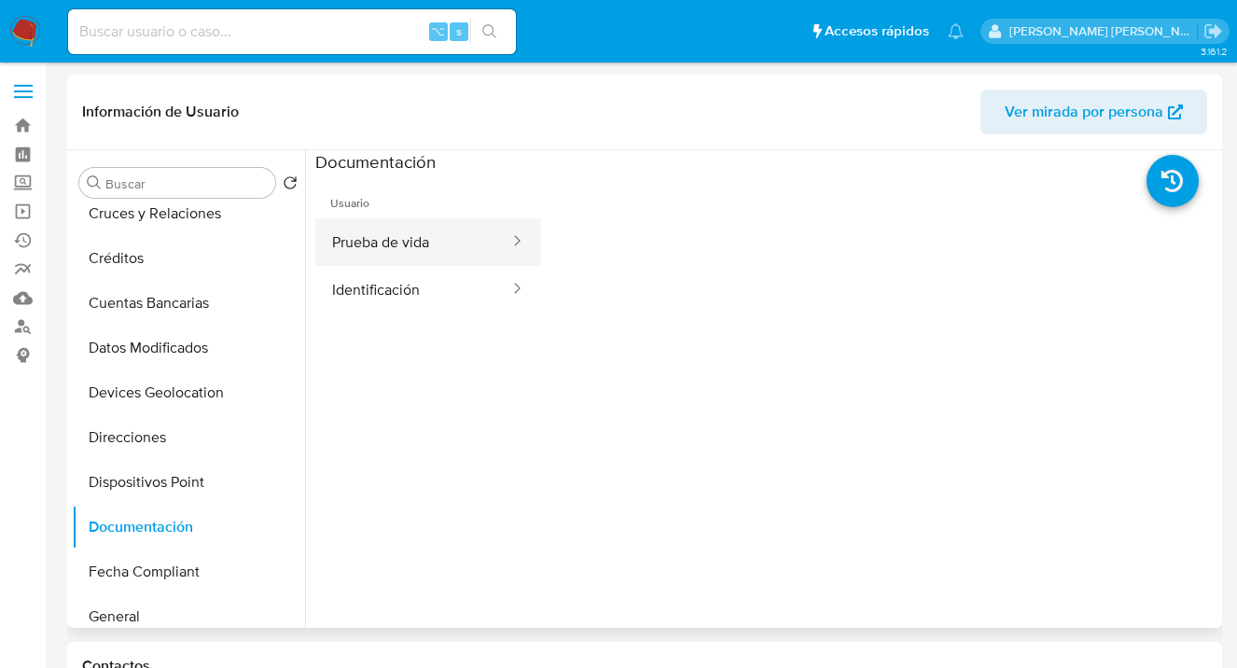
click at [427, 244] on button "Prueba de vida" at bounding box center [413, 242] width 196 height 48
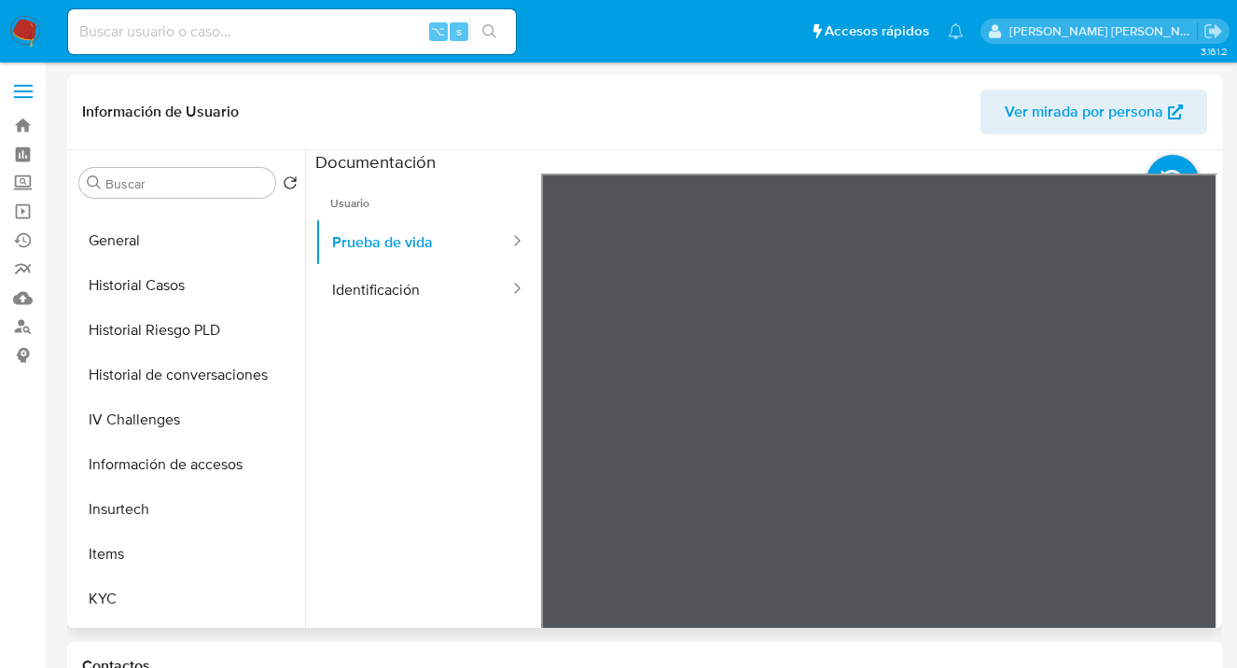
scroll to position [158, 0]
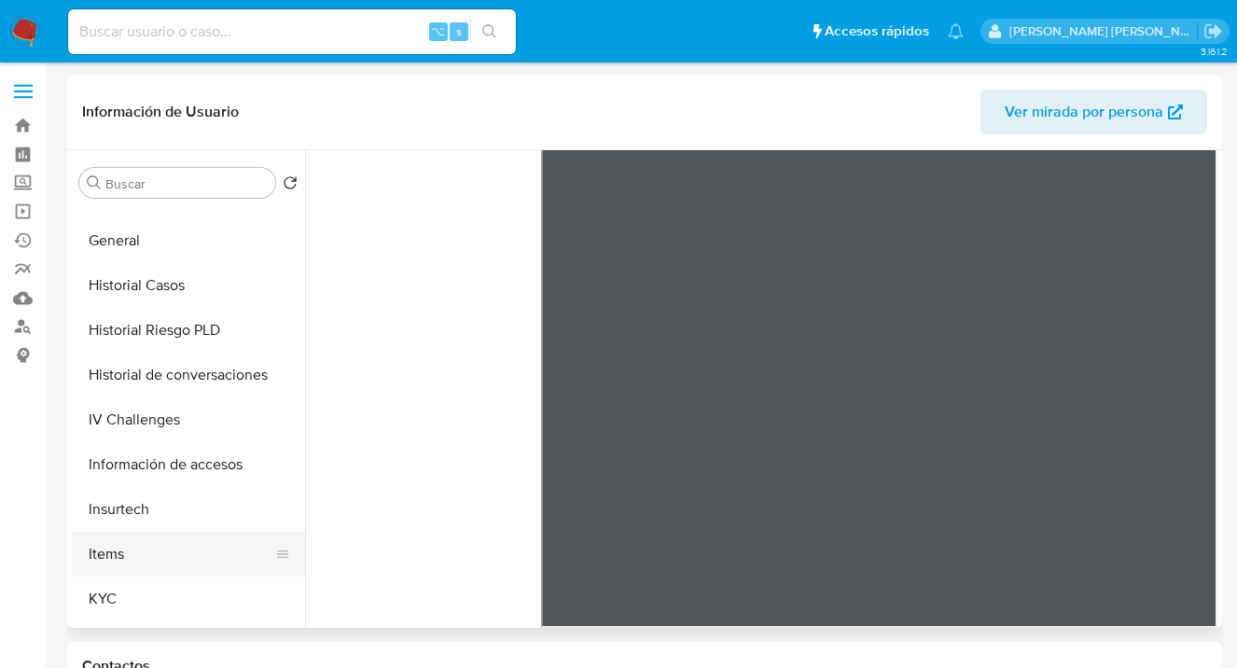
click at [149, 596] on button "KYC" at bounding box center [188, 599] width 233 height 45
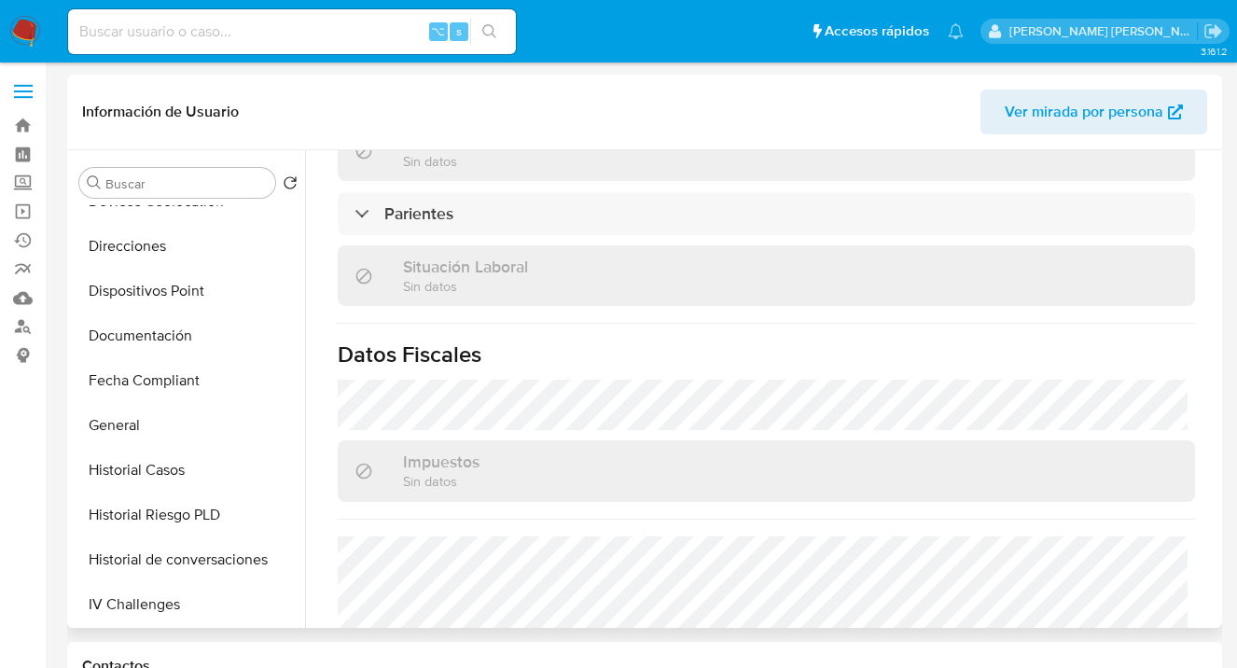
scroll to position [0, 0]
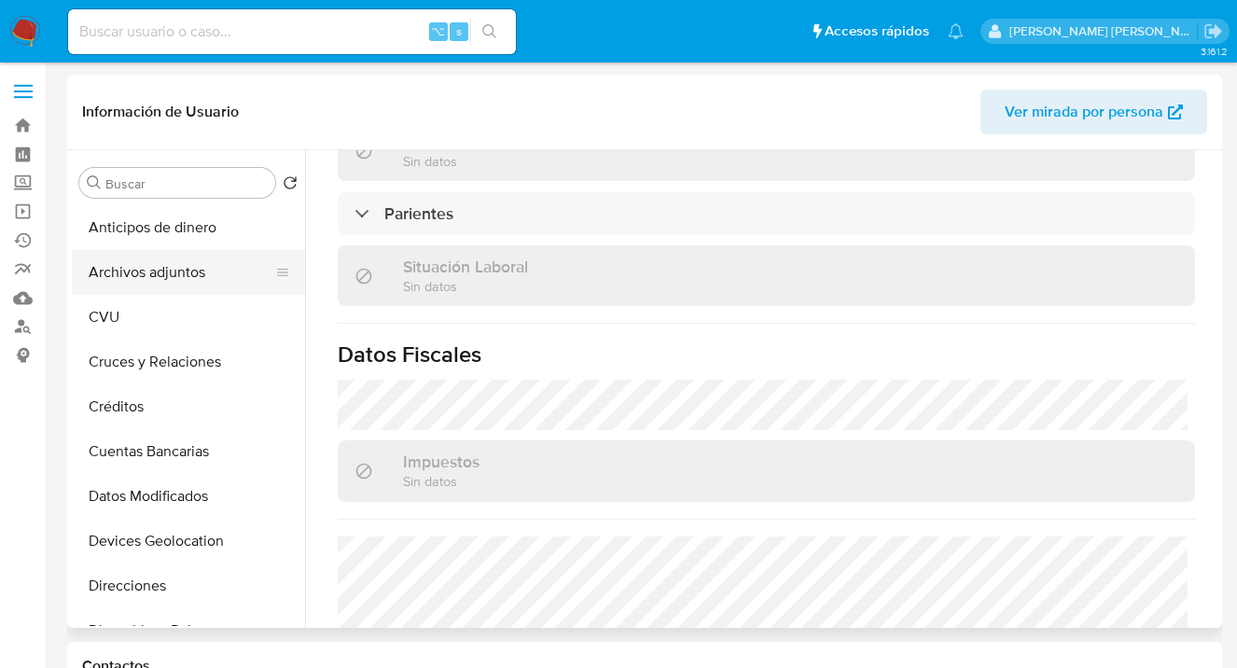
click at [210, 258] on button "Archivos adjuntos" at bounding box center [181, 272] width 218 height 45
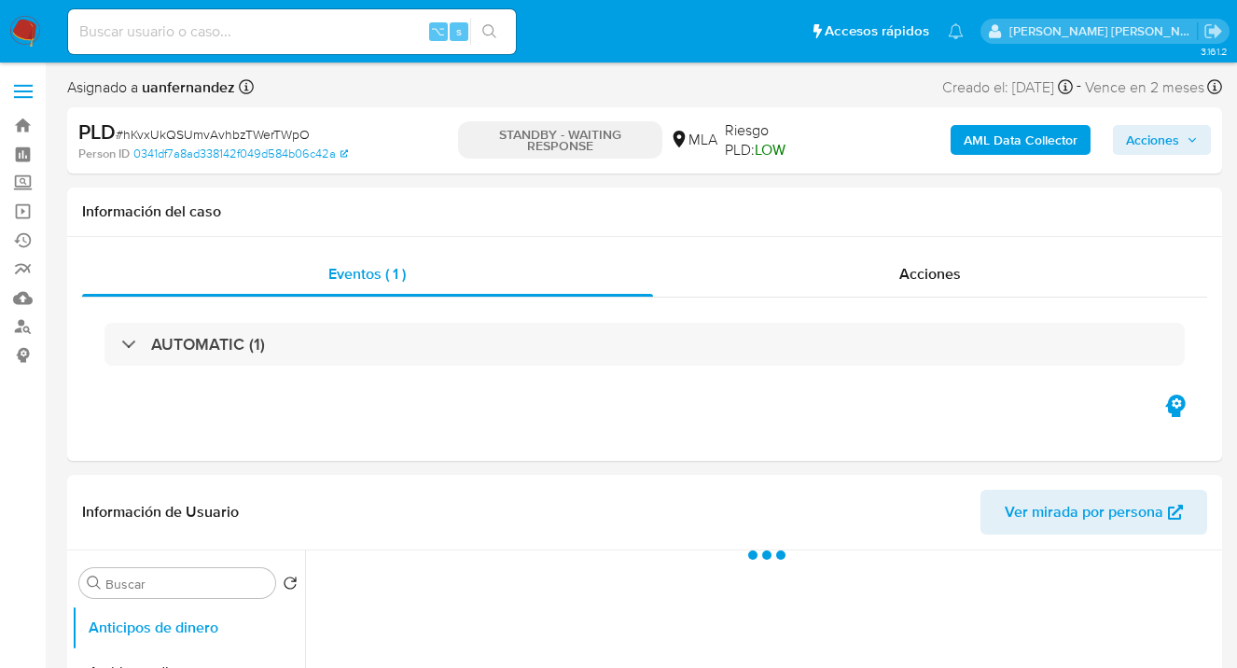
select select "10"
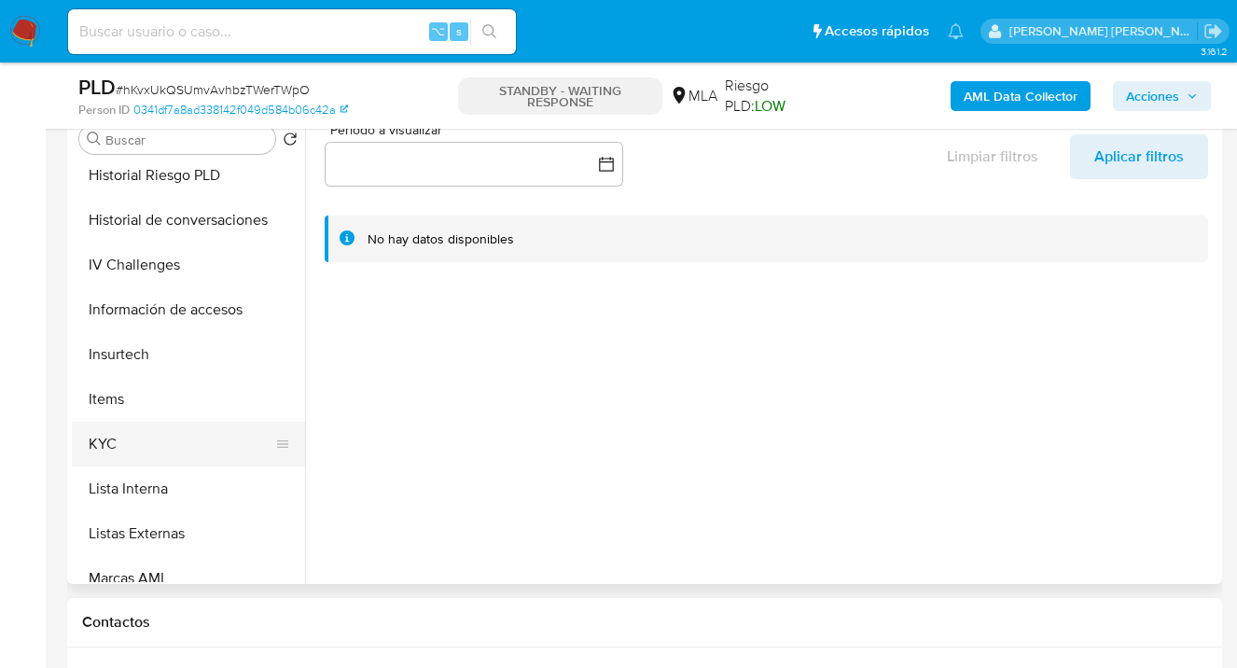
scroll to position [636, 0]
drag, startPoint x: 209, startPoint y: 435, endPoint x: 301, endPoint y: 418, distance: 93.9
click at [209, 435] on button "KYC" at bounding box center [188, 443] width 233 height 45
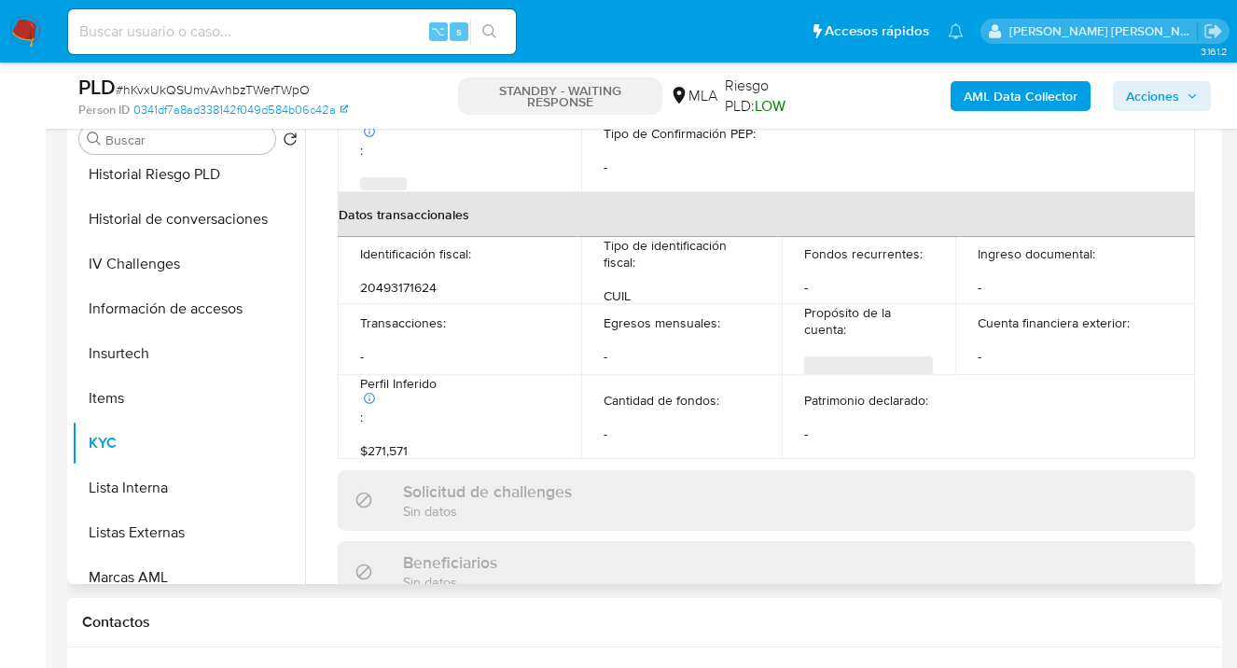
scroll to position [1048, 0]
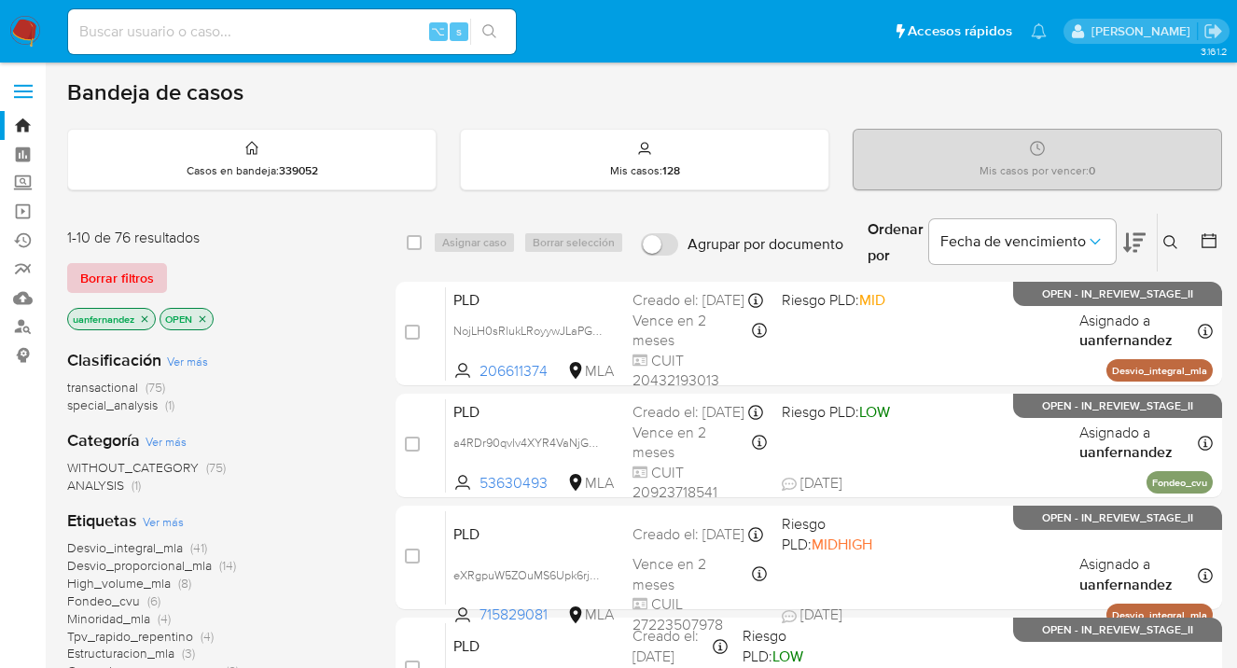
click at [114, 290] on span "Borrar filtros" at bounding box center [117, 278] width 74 height 26
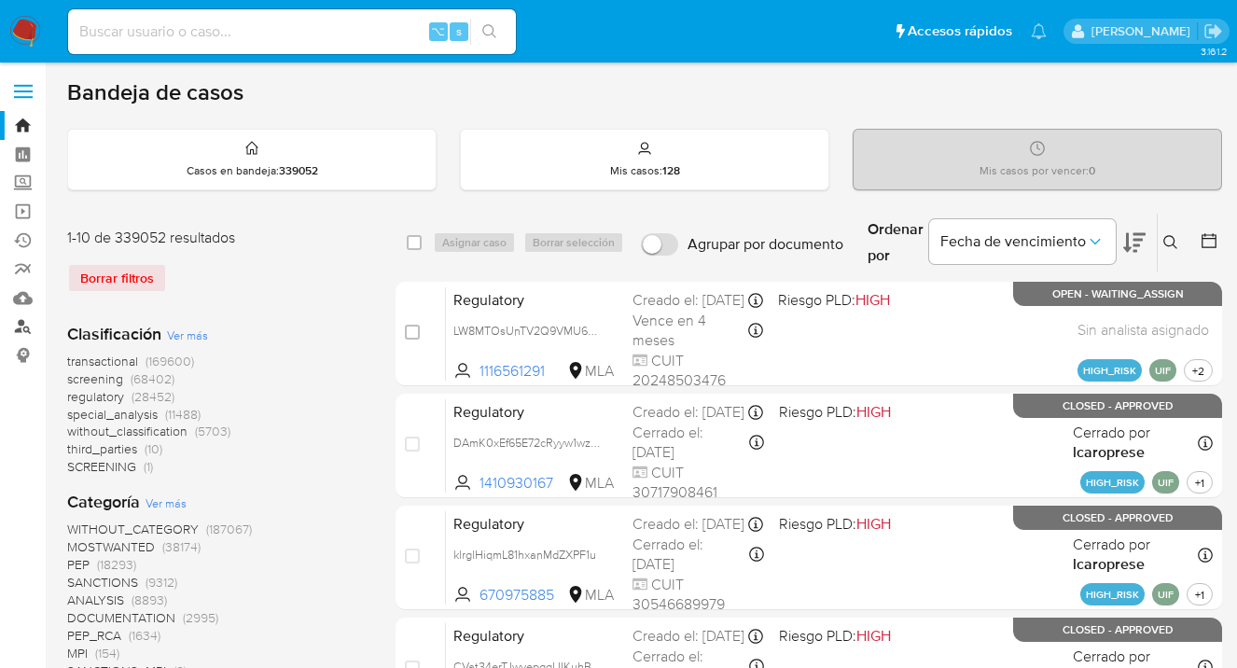
click at [23, 317] on link "Buscador de personas" at bounding box center [111, 327] width 222 height 29
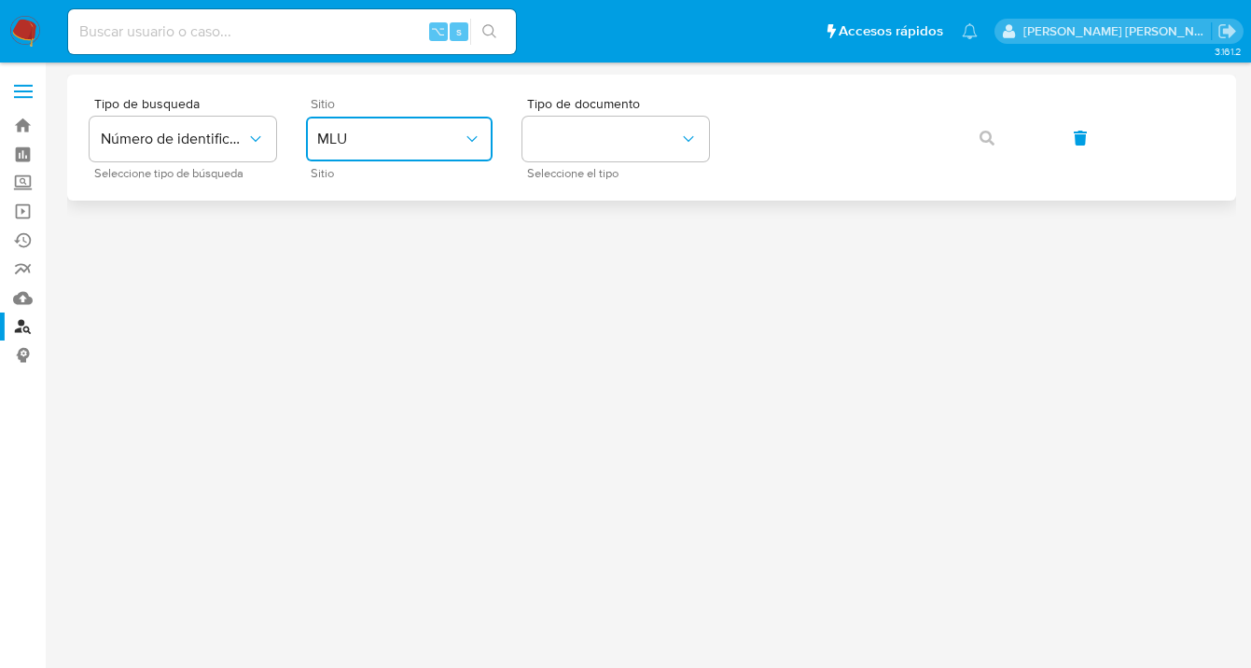
click at [428, 140] on span "MLU" at bounding box center [390, 139] width 146 height 19
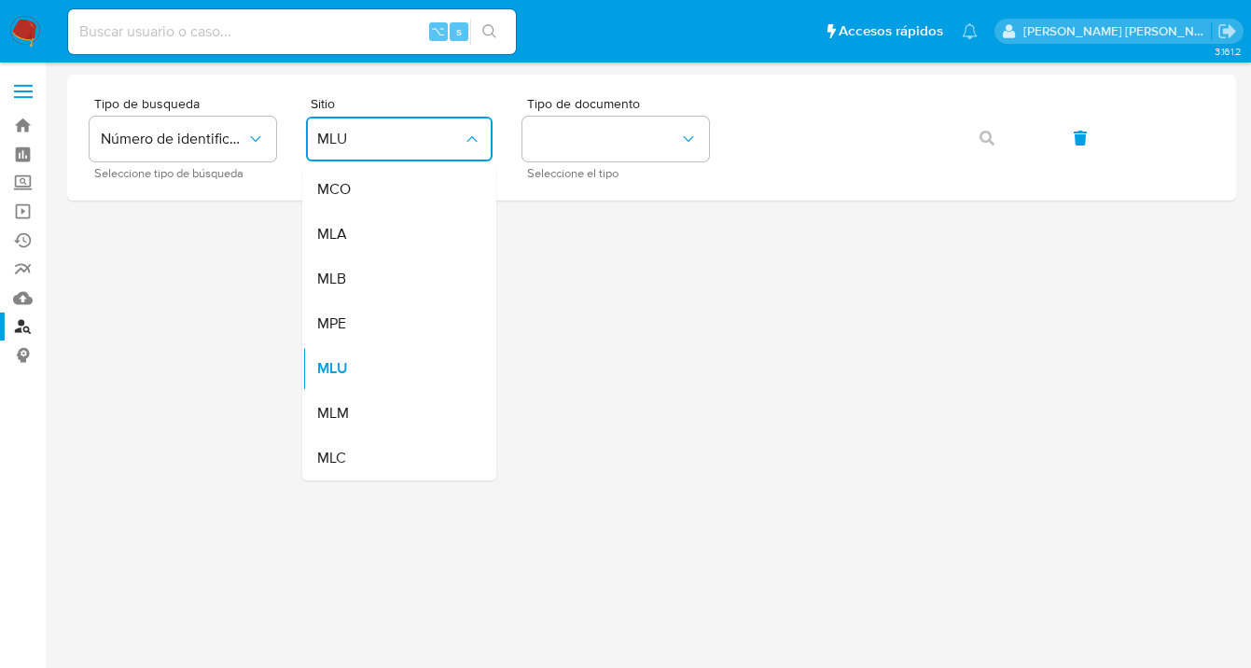
click at [410, 226] on div "MLA" at bounding box center [393, 234] width 153 height 45
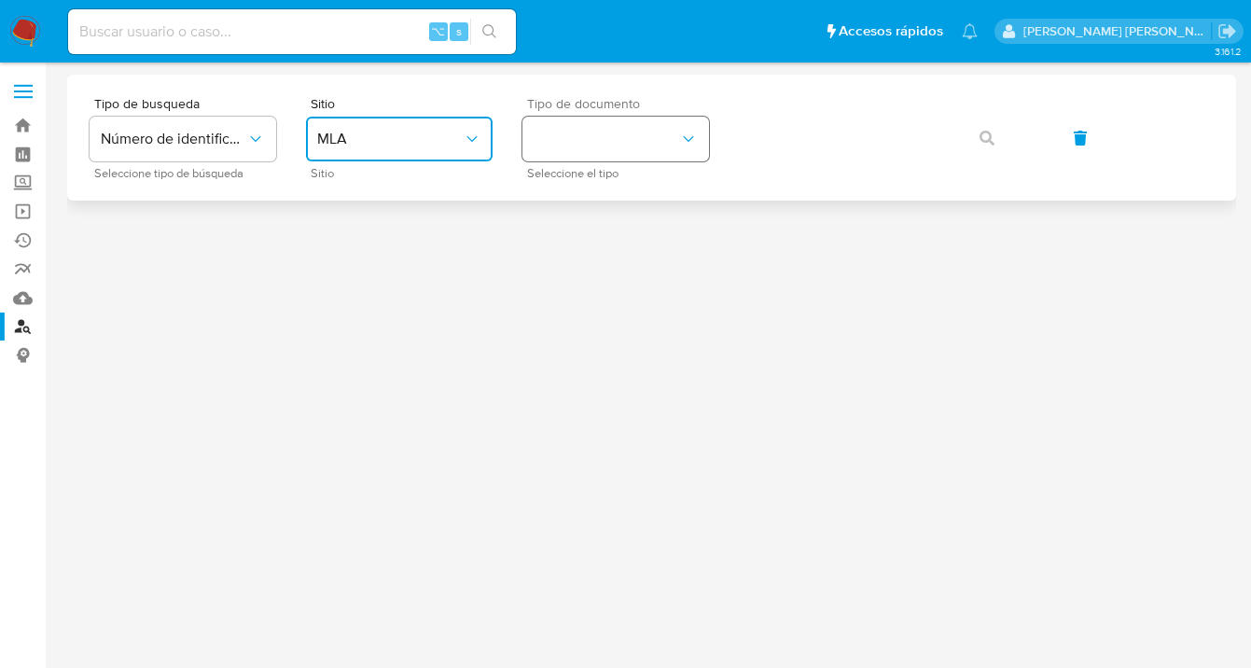
click at [606, 153] on button "identificationType" at bounding box center [615, 139] width 187 height 45
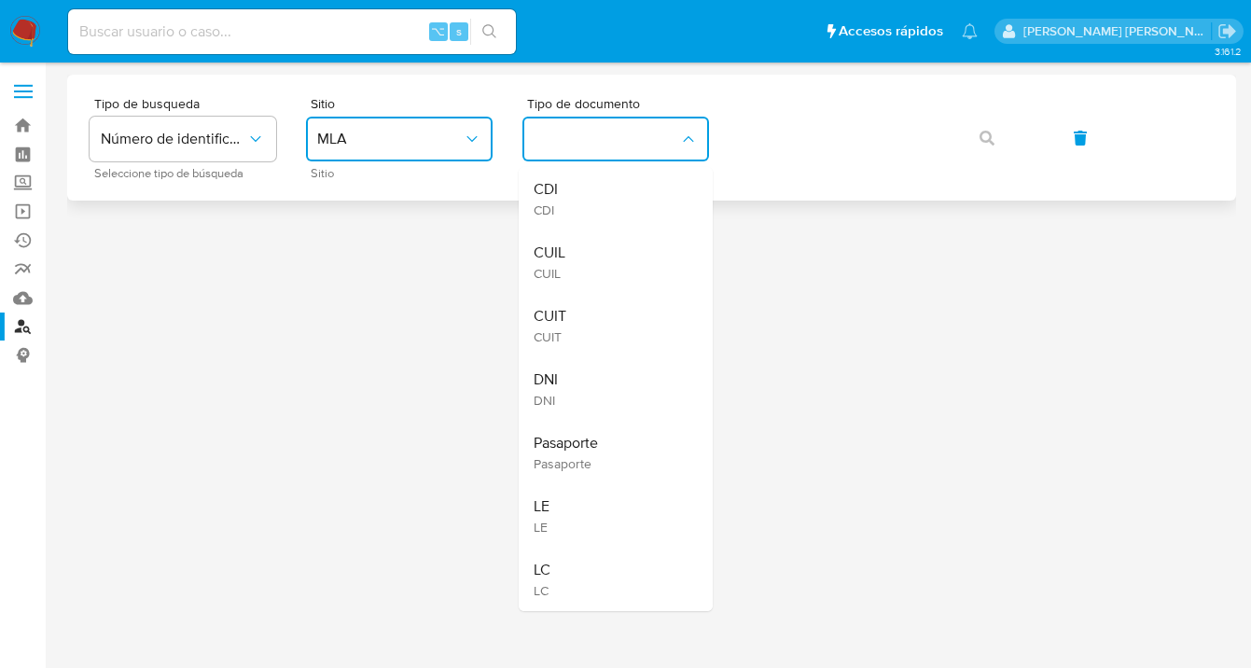
drag, startPoint x: 592, startPoint y: 246, endPoint x: 718, endPoint y: 178, distance: 144.0
click at [592, 246] on div "CUIL CUIL" at bounding box center [610, 261] width 153 height 63
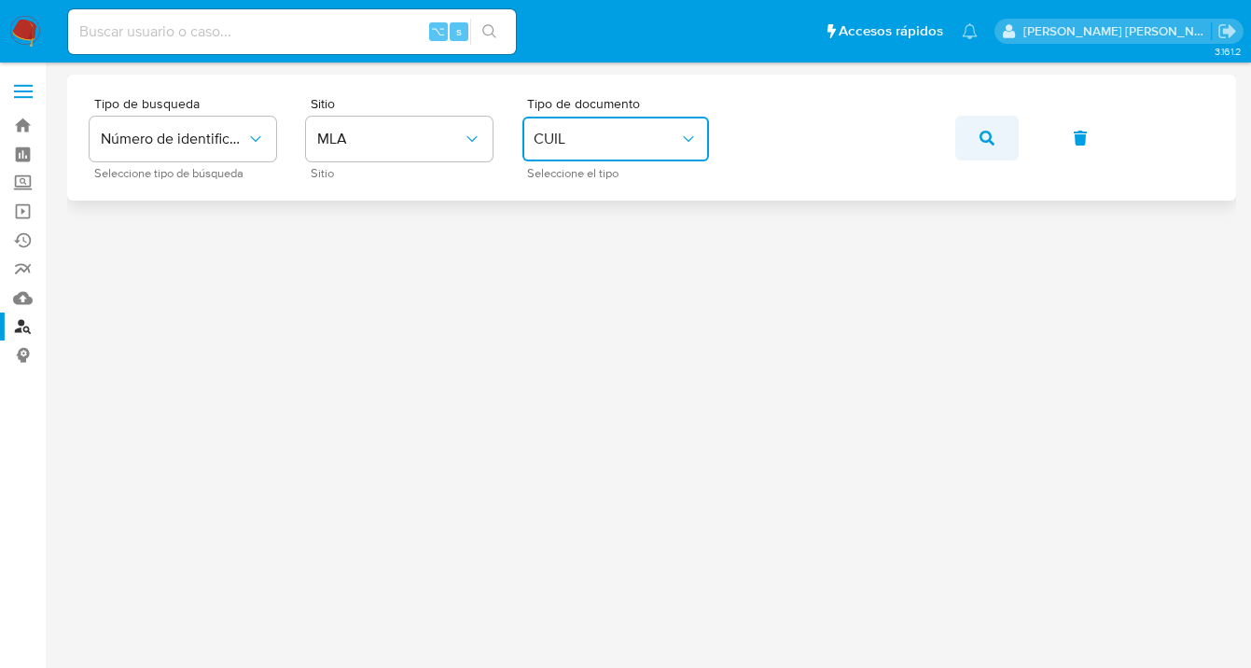
click at [989, 138] on icon "button" at bounding box center [987, 138] width 15 height 15
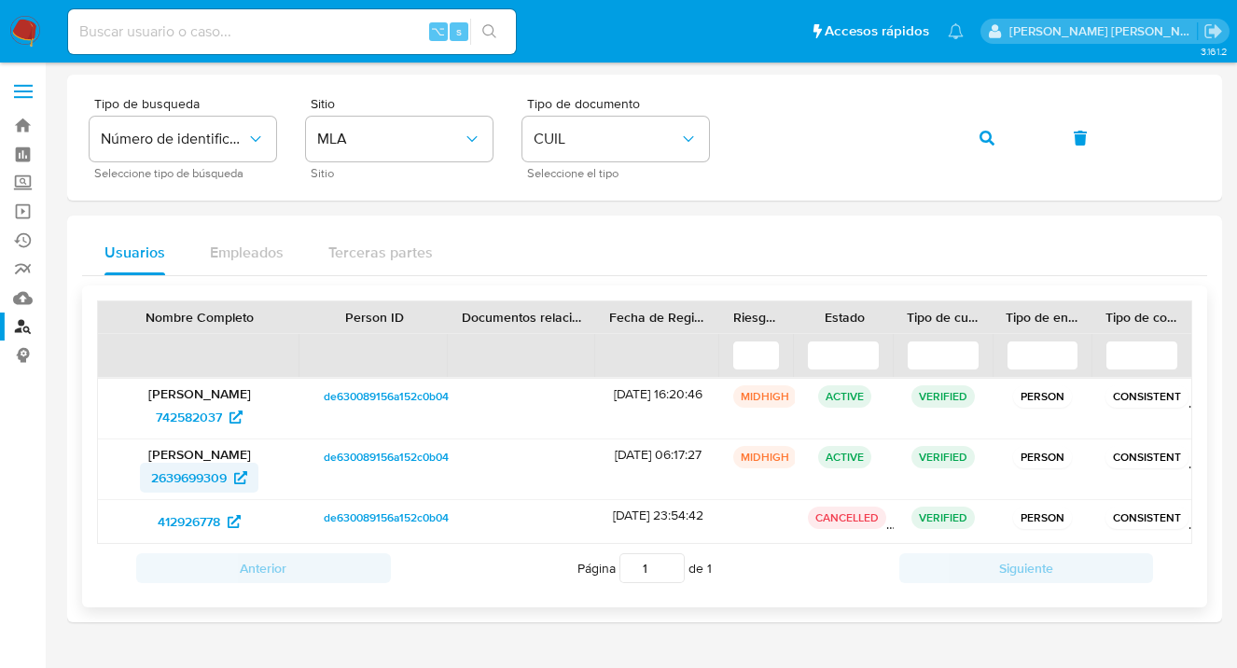
click at [193, 474] on span "2639699309" at bounding box center [189, 478] width 76 height 30
click at [989, 140] on icon "button" at bounding box center [987, 138] width 15 height 15
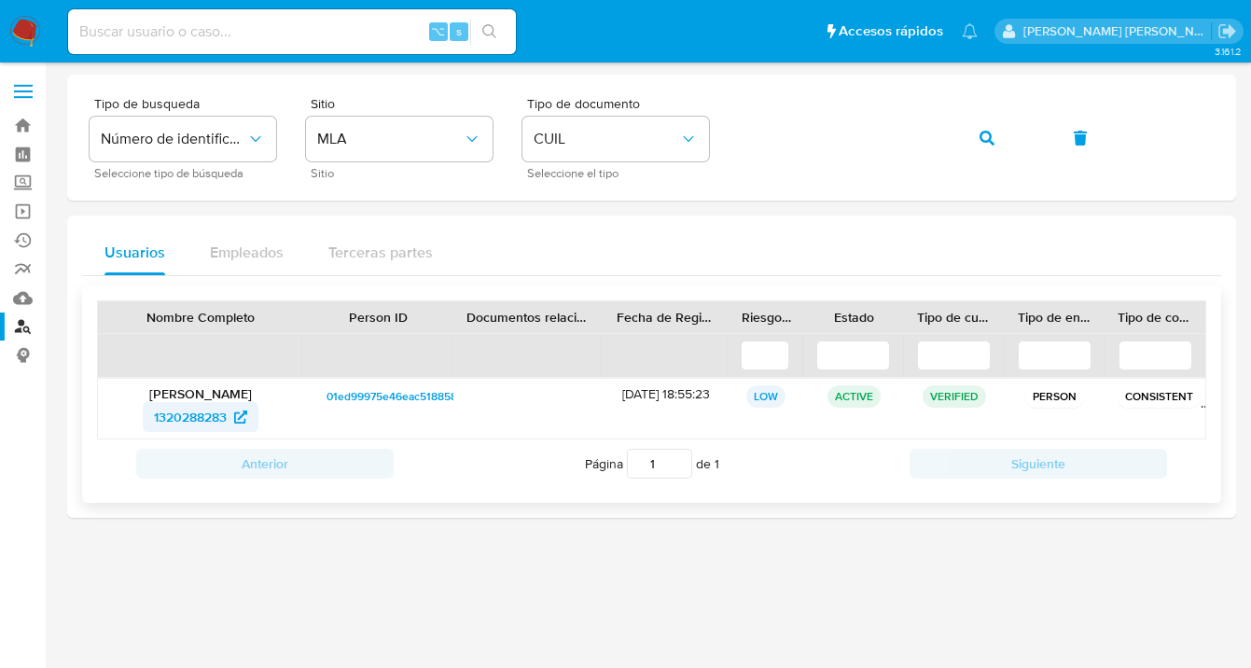
click at [185, 419] on span "1320288283" at bounding box center [190, 417] width 73 height 30
click at [985, 138] on icon "button" at bounding box center [987, 138] width 15 height 15
click at [200, 422] on span "2220182945" at bounding box center [190, 417] width 73 height 30
click at [737, 129] on div "Tipo de busqueda Número de identificación Seleccione tipo de búsqueda Sitio MLA…" at bounding box center [652, 137] width 1124 height 81
click at [983, 142] on icon "button" at bounding box center [987, 138] width 15 height 15
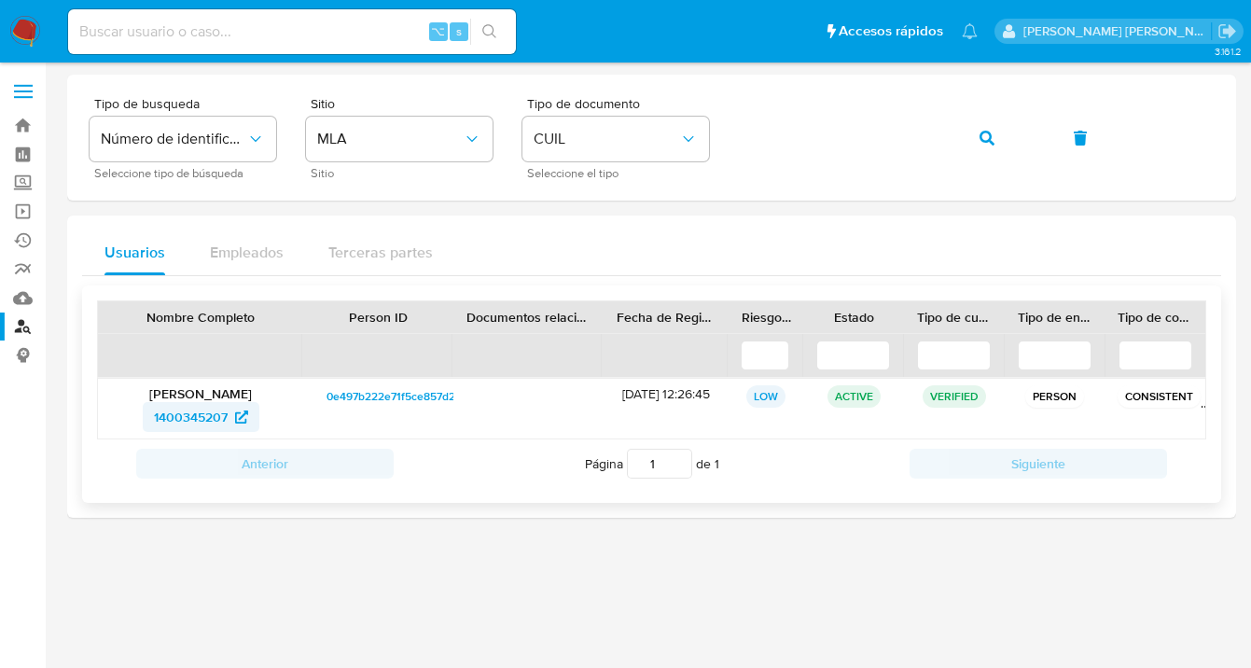
click at [206, 418] on span "1400345207" at bounding box center [191, 417] width 74 height 30
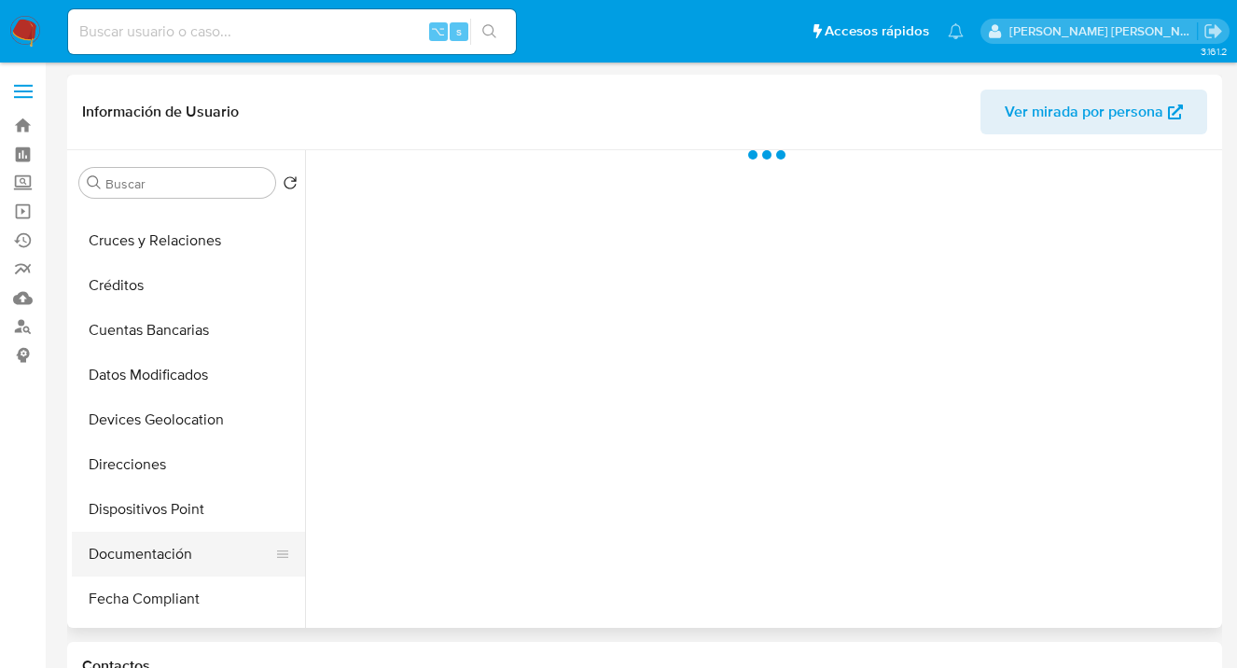
scroll to position [271, 0]
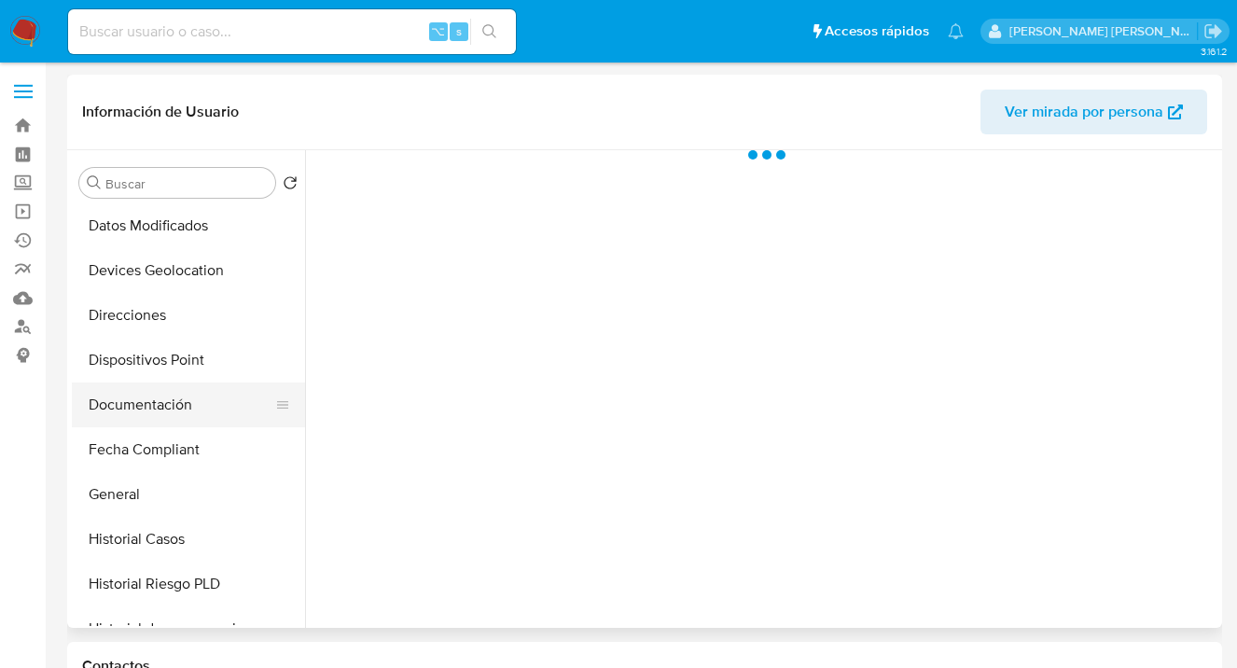
select select "10"
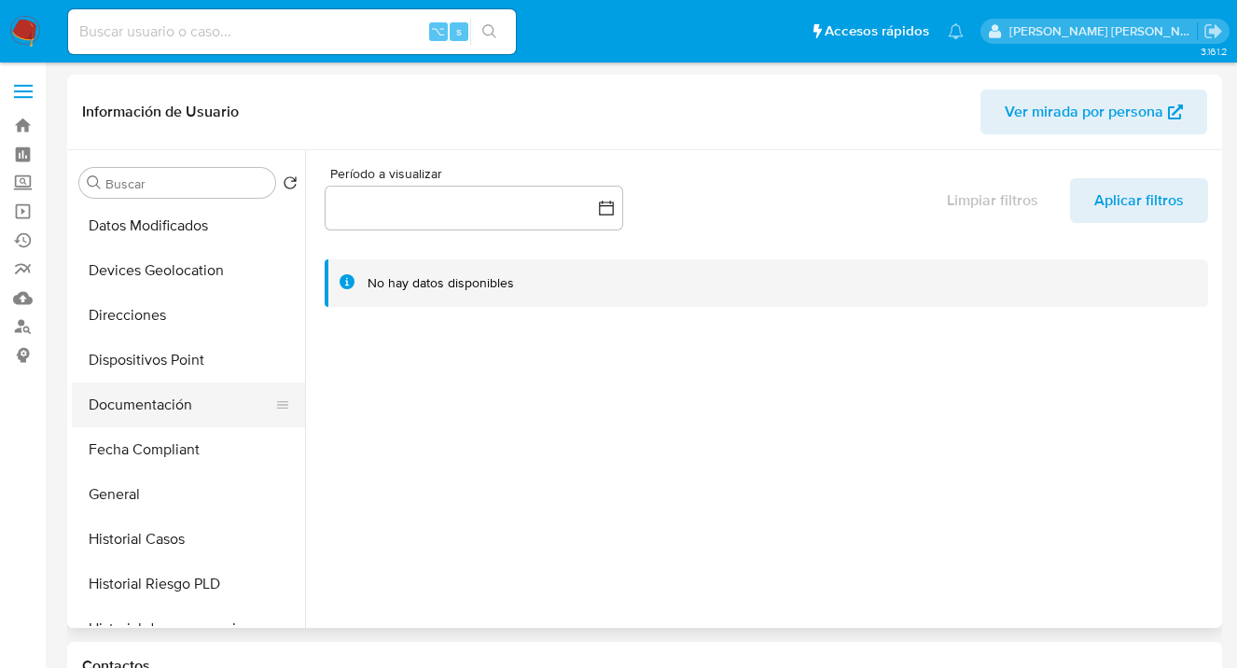
click at [199, 409] on button "Documentación" at bounding box center [181, 405] width 218 height 45
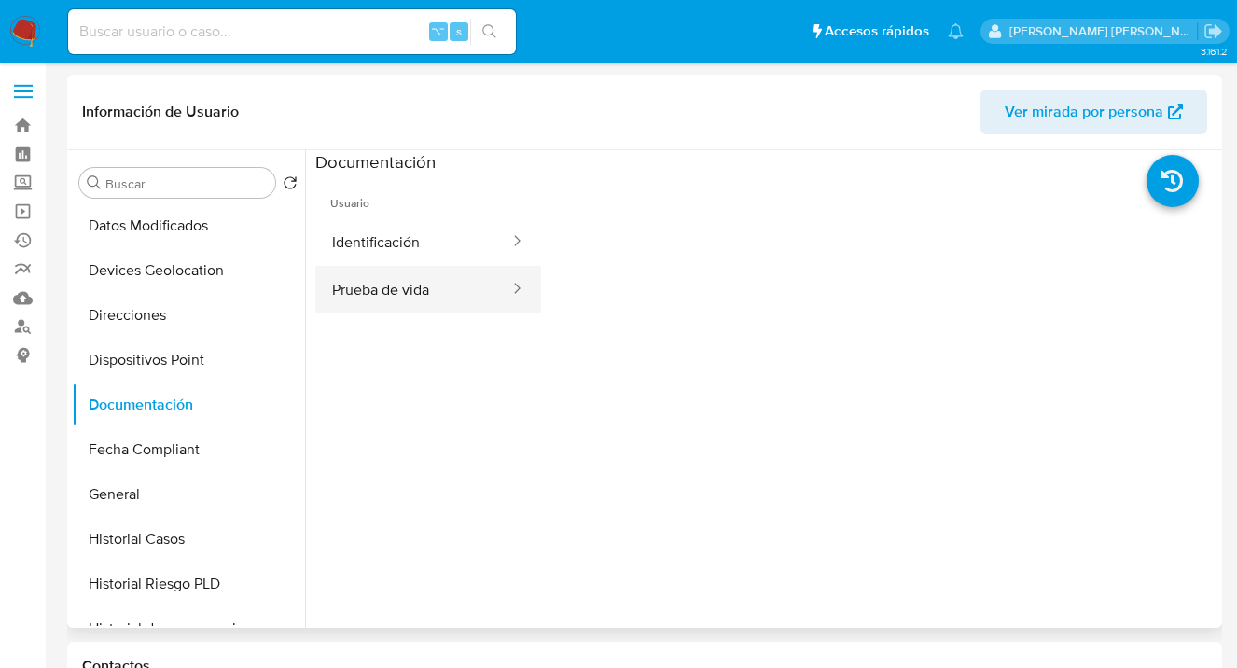
drag, startPoint x: 422, startPoint y: 302, endPoint x: 501, endPoint y: 301, distance: 79.3
click at [438, 299] on button "Prueba de vida" at bounding box center [413, 290] width 196 height 48
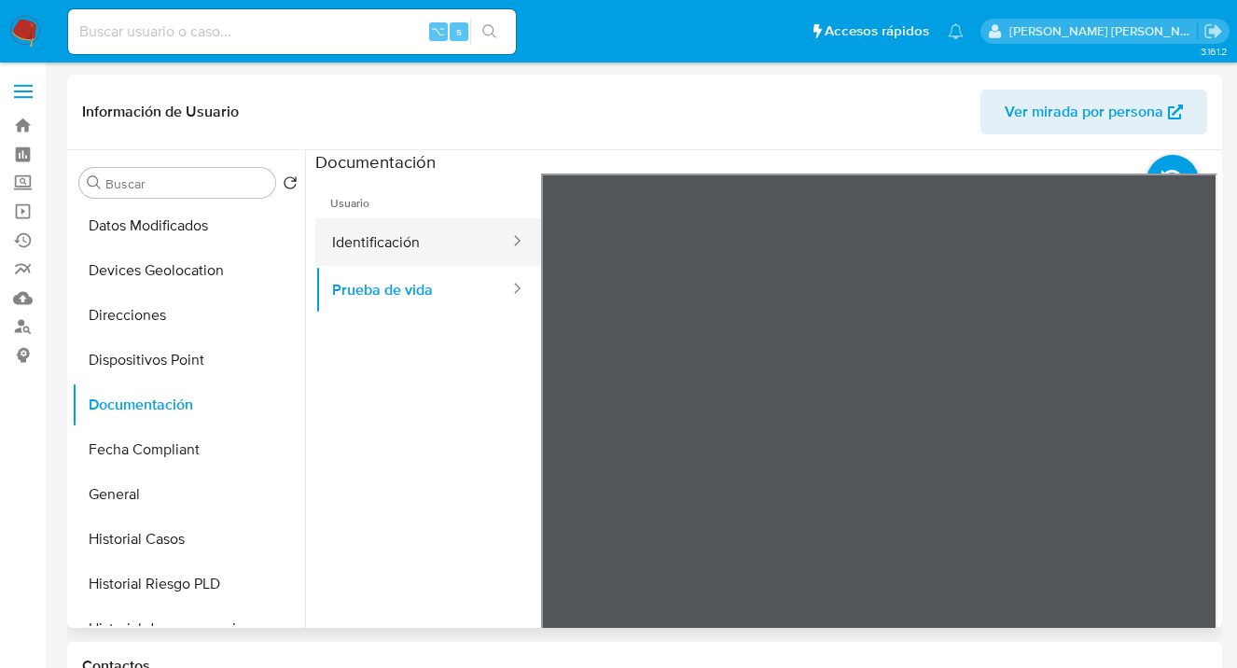
click at [439, 244] on button "Identificación" at bounding box center [413, 242] width 196 height 48
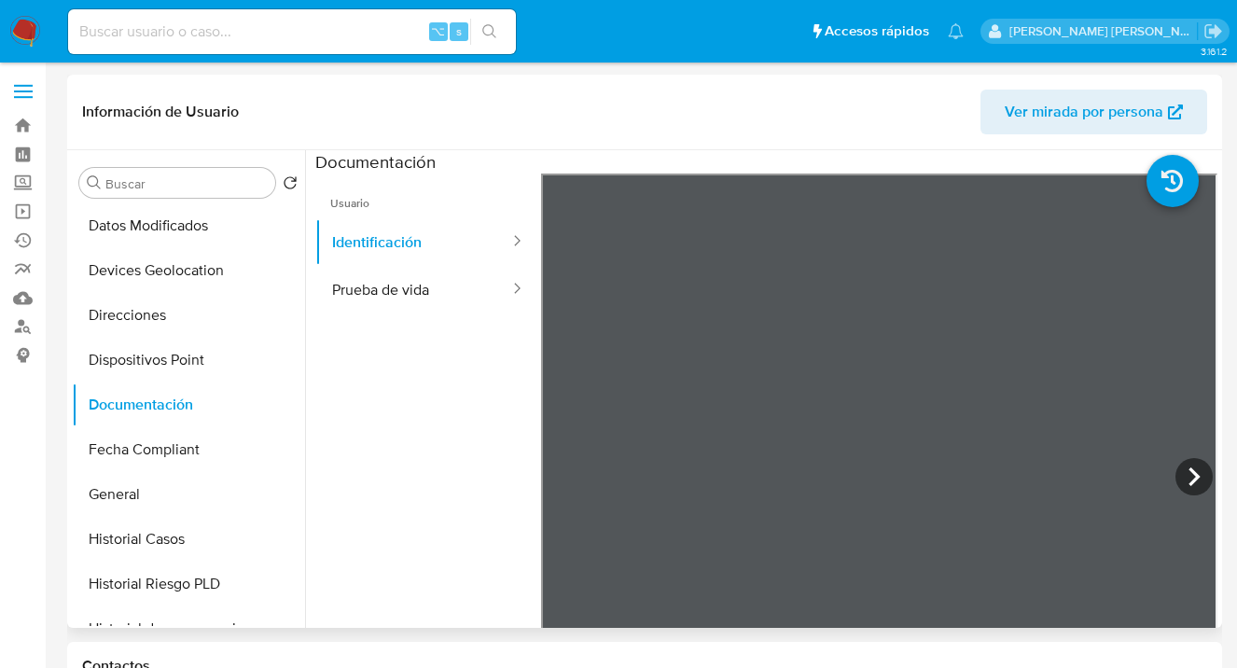
drag, startPoint x: 305, startPoint y: 328, endPoint x: 303, endPoint y: 368, distance: 39.2
click at [303, 368] on div "Buscar Volver al orden por defecto Anticipos de dinero Archivos adjuntos CVU Cr…" at bounding box center [645, 389] width 1146 height 478
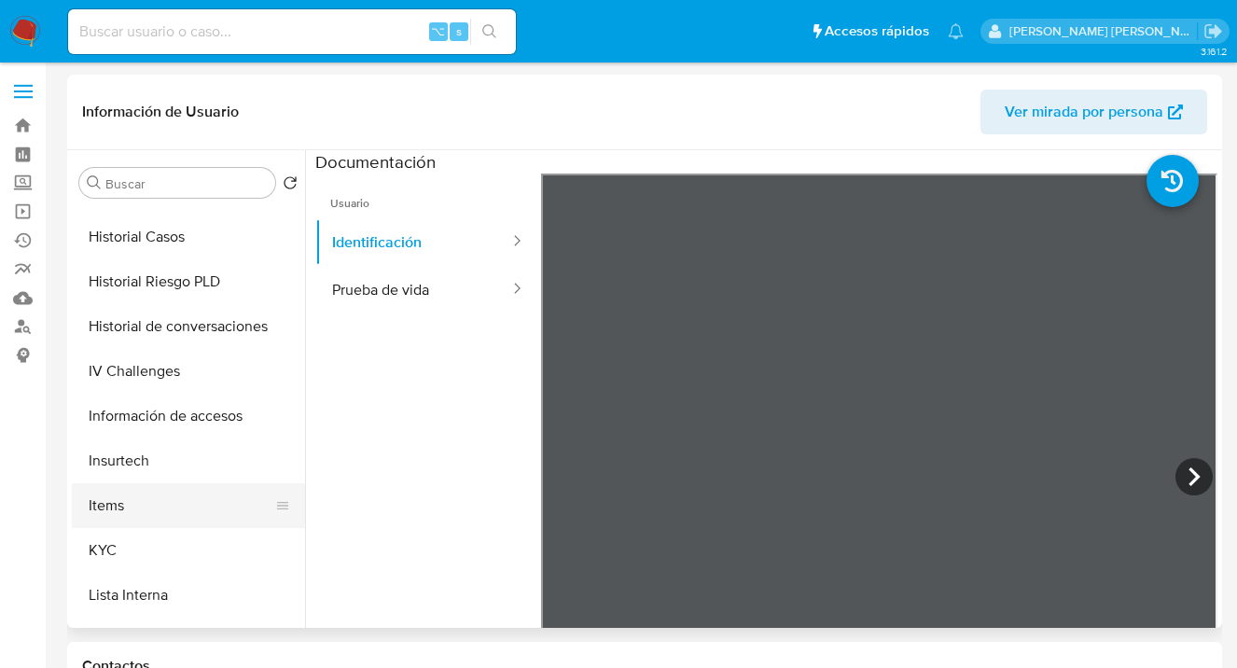
scroll to position [614, 0]
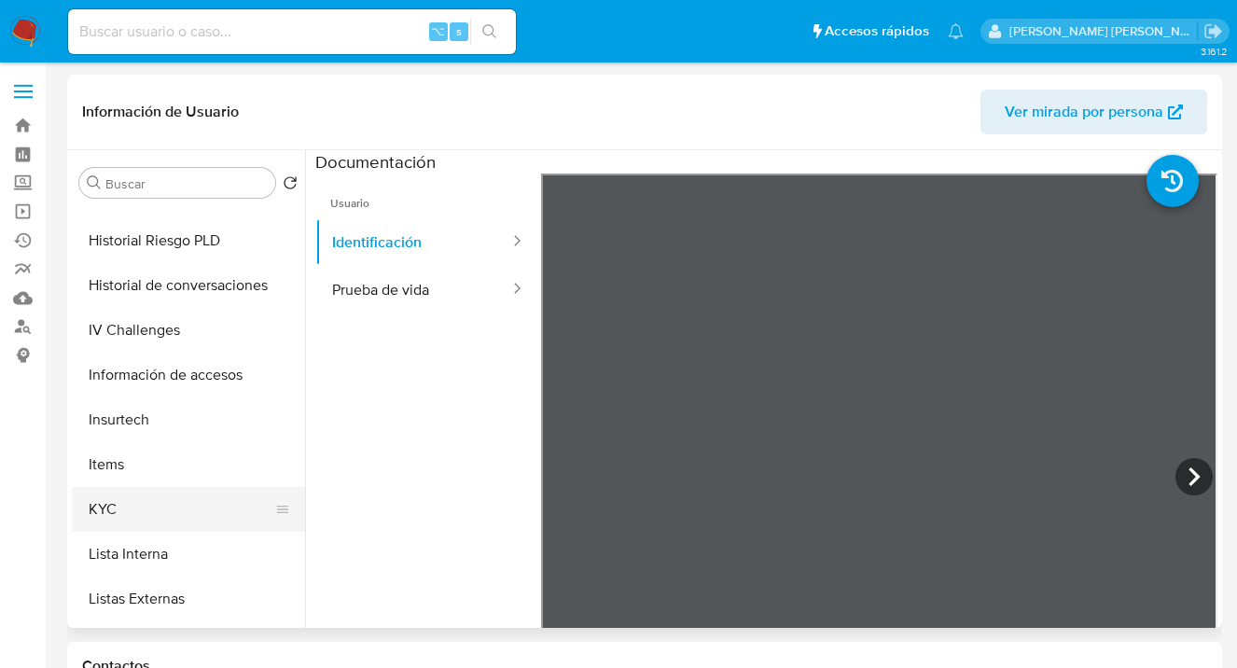
click at [186, 502] on button "KYC" at bounding box center [181, 509] width 218 height 45
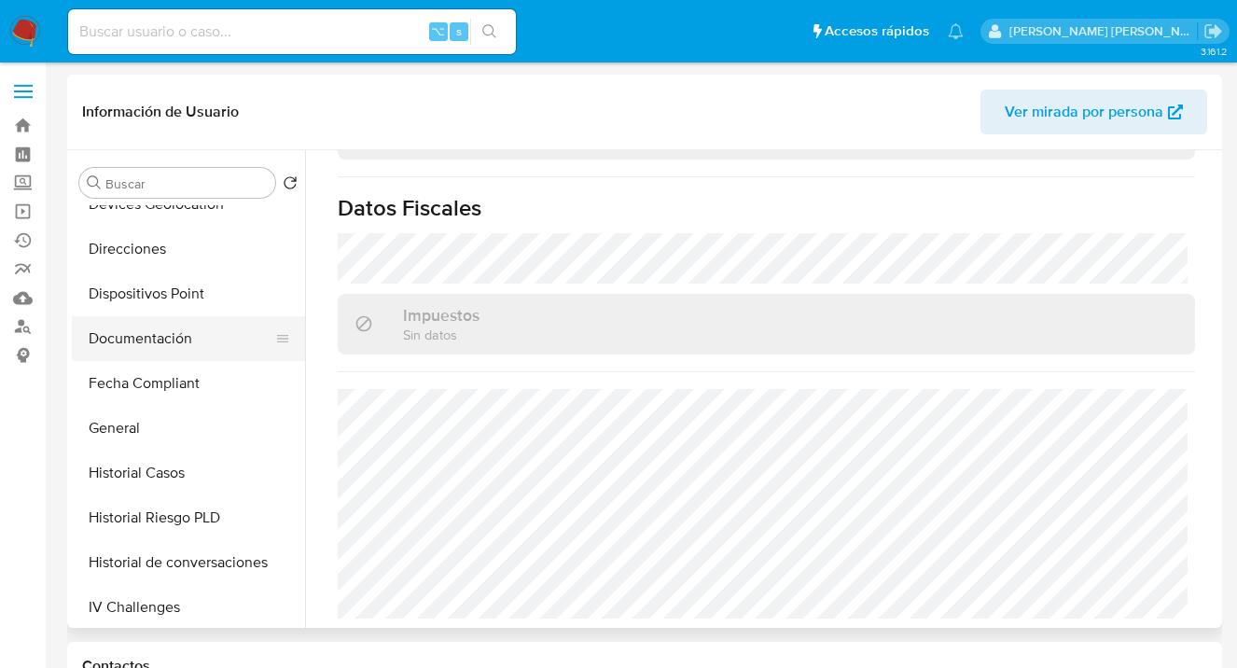
scroll to position [328, 0]
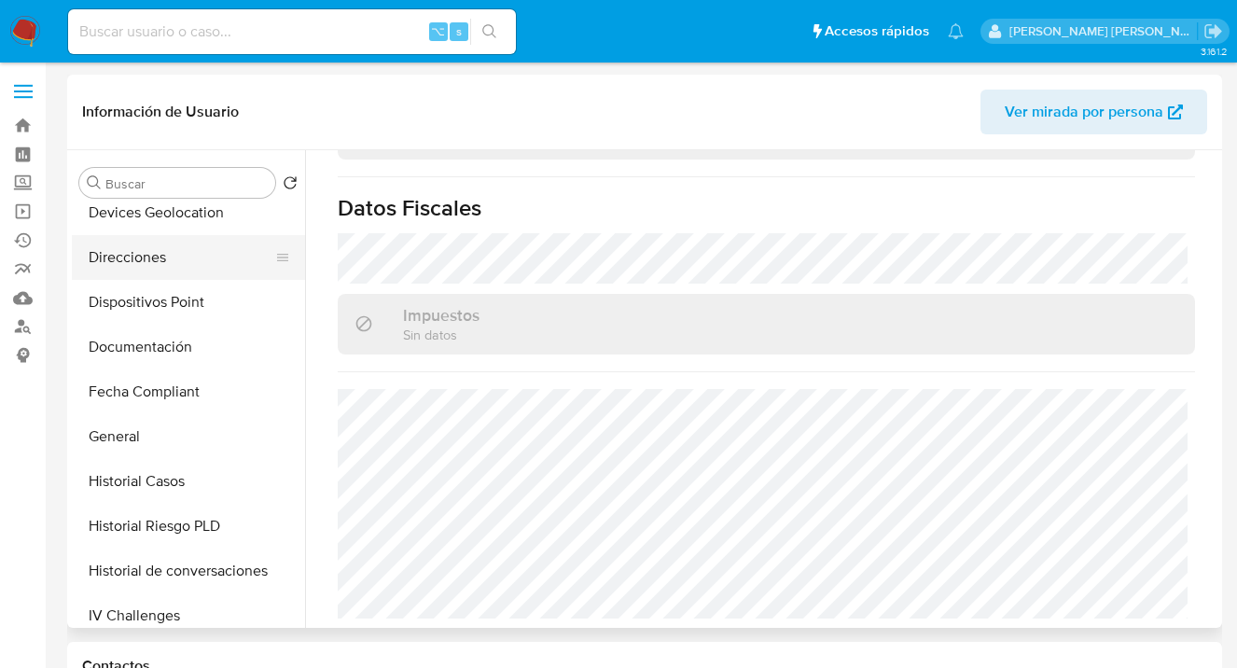
click at [177, 265] on button "Direcciones" at bounding box center [181, 257] width 218 height 45
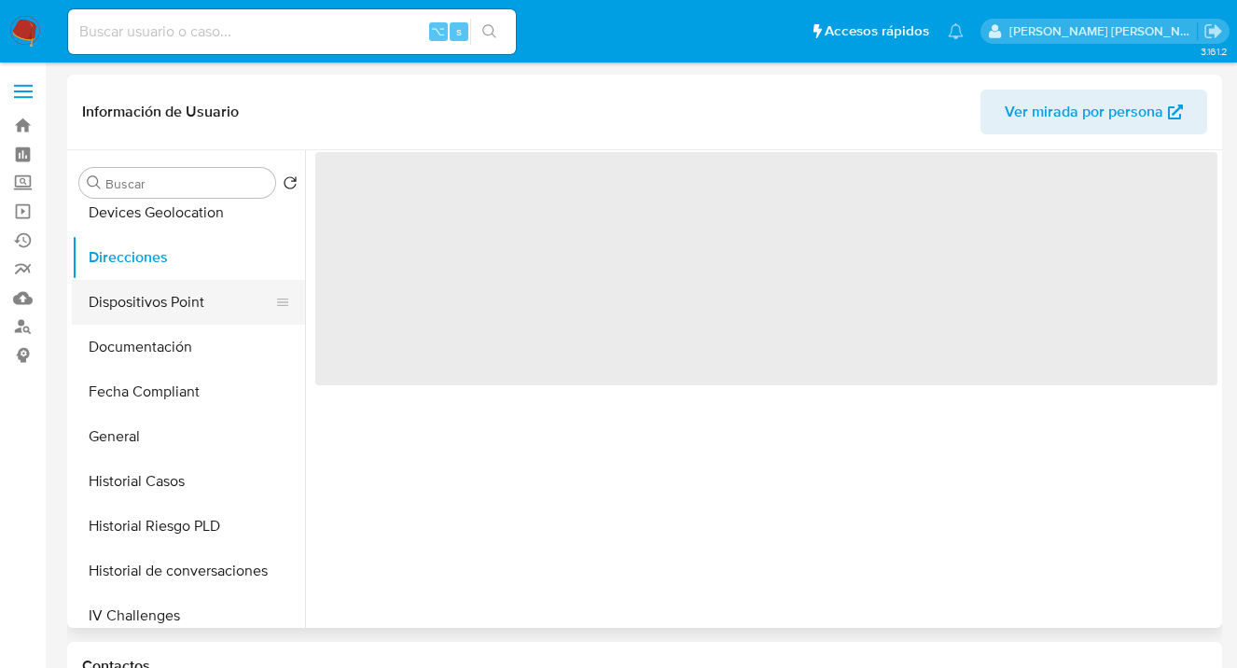
scroll to position [0, 0]
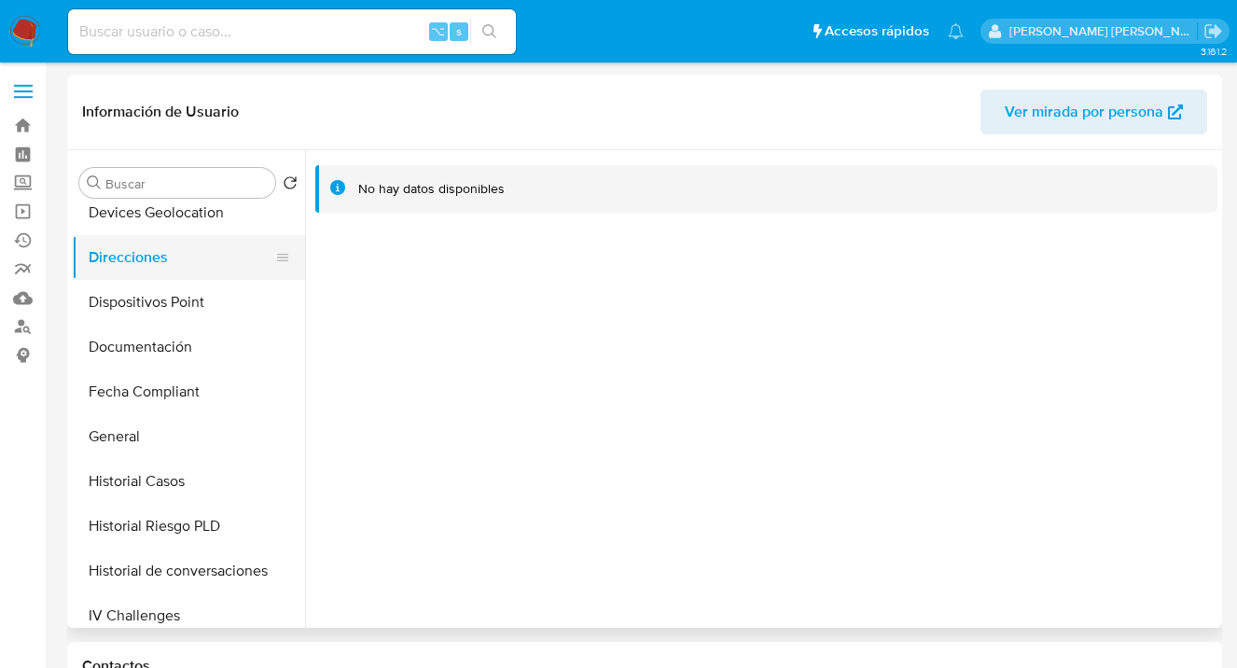
click at [255, 277] on button "Direcciones" at bounding box center [181, 257] width 218 height 45
click at [206, 441] on button "General" at bounding box center [181, 436] width 218 height 45
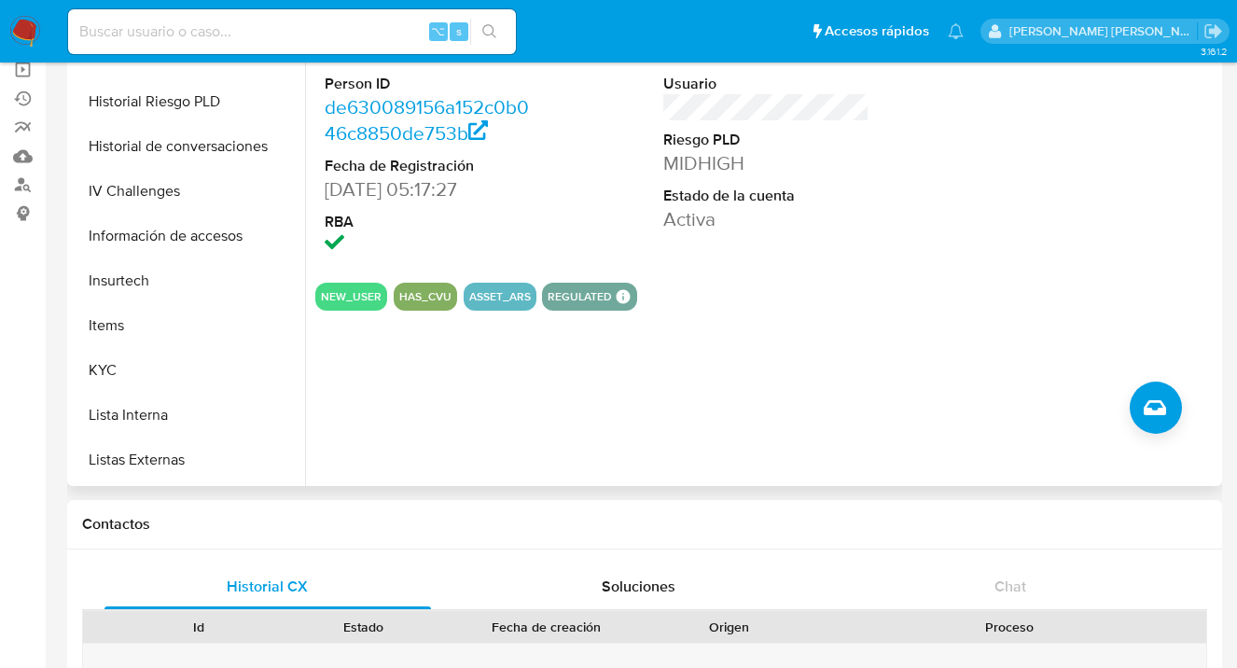
scroll to position [619, 0]
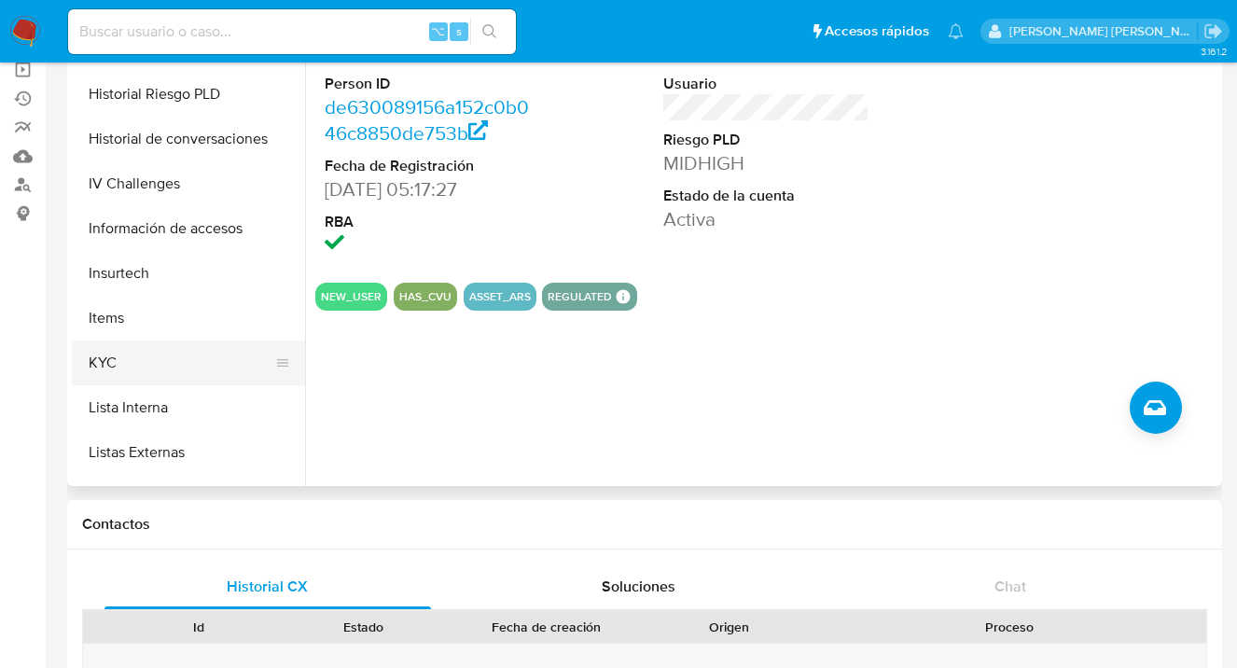
click at [172, 360] on button "KYC" at bounding box center [181, 363] width 218 height 45
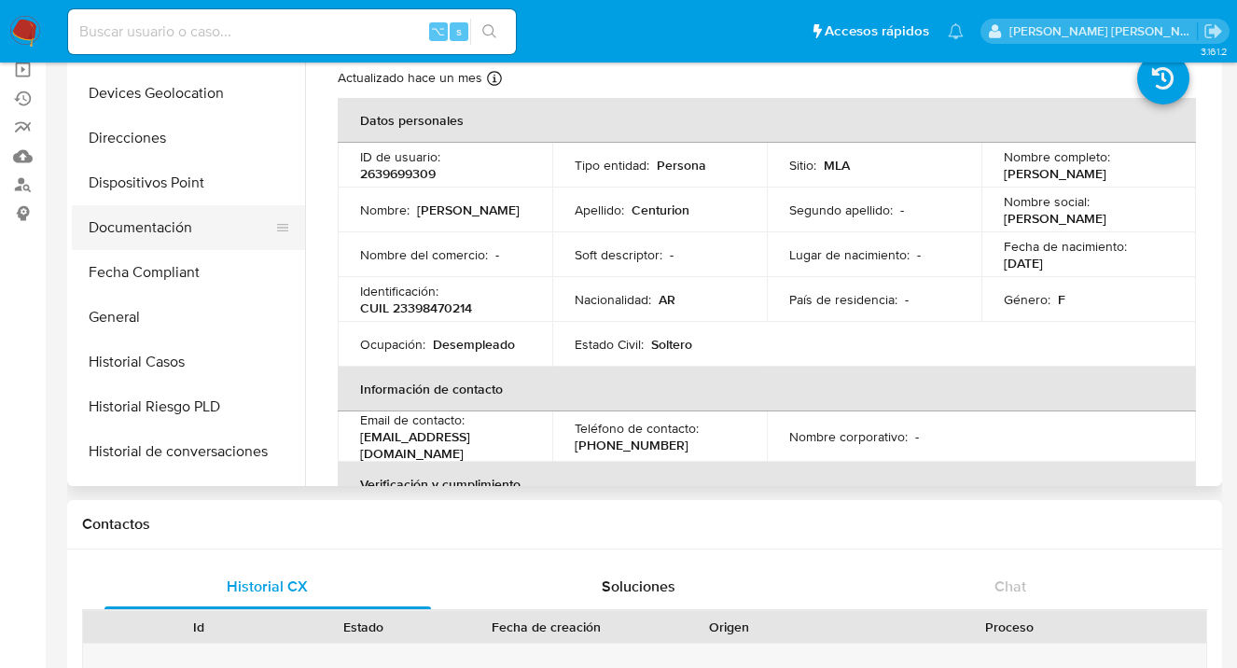
scroll to position [297, 0]
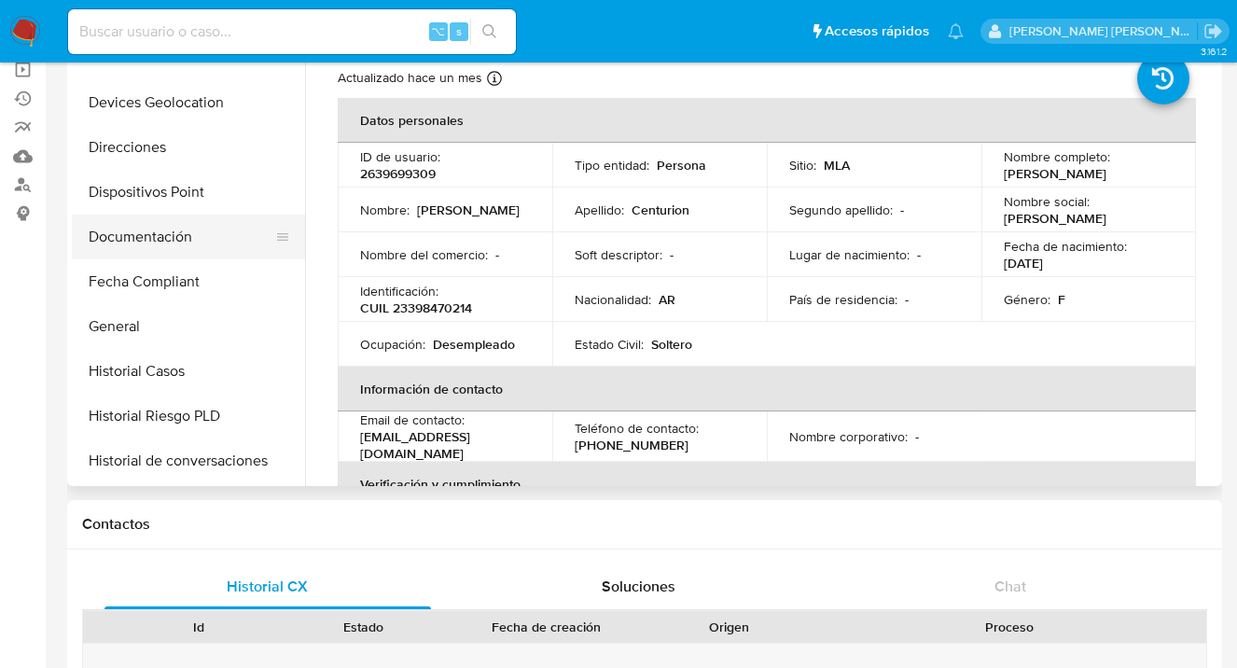
click at [203, 221] on button "Documentación" at bounding box center [181, 237] width 218 height 45
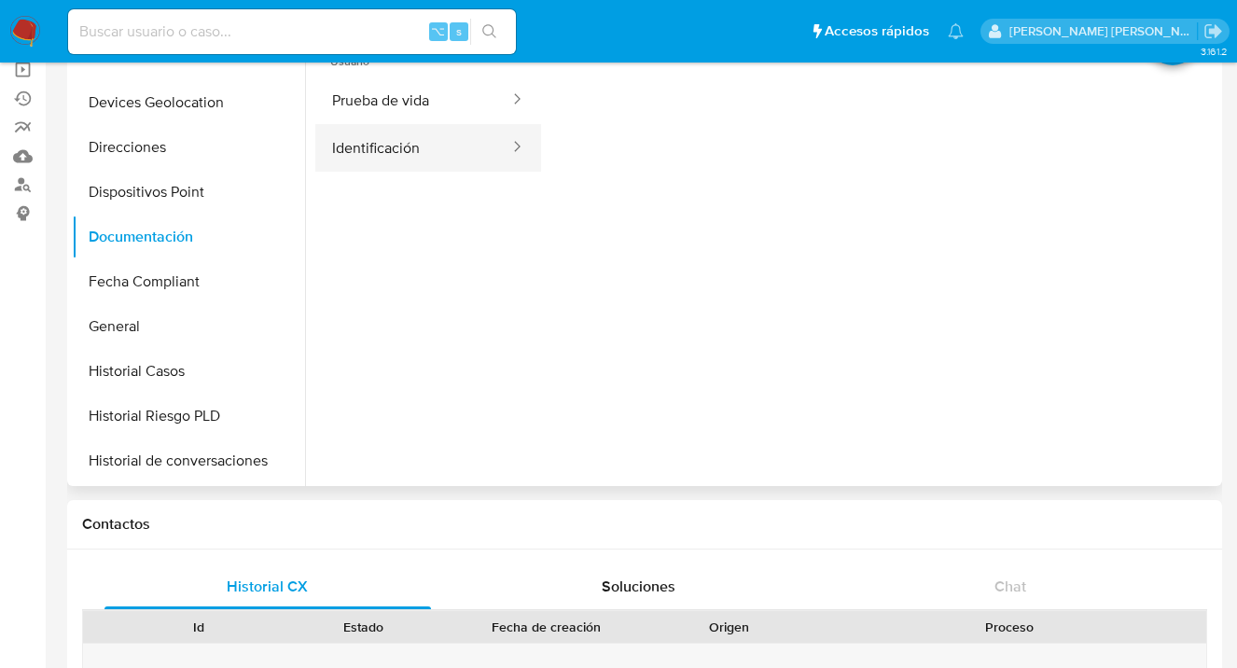
drag, startPoint x: 402, startPoint y: 136, endPoint x: 509, endPoint y: 155, distance: 108.9
click at [403, 136] on button "Identificación" at bounding box center [413, 148] width 196 height 48
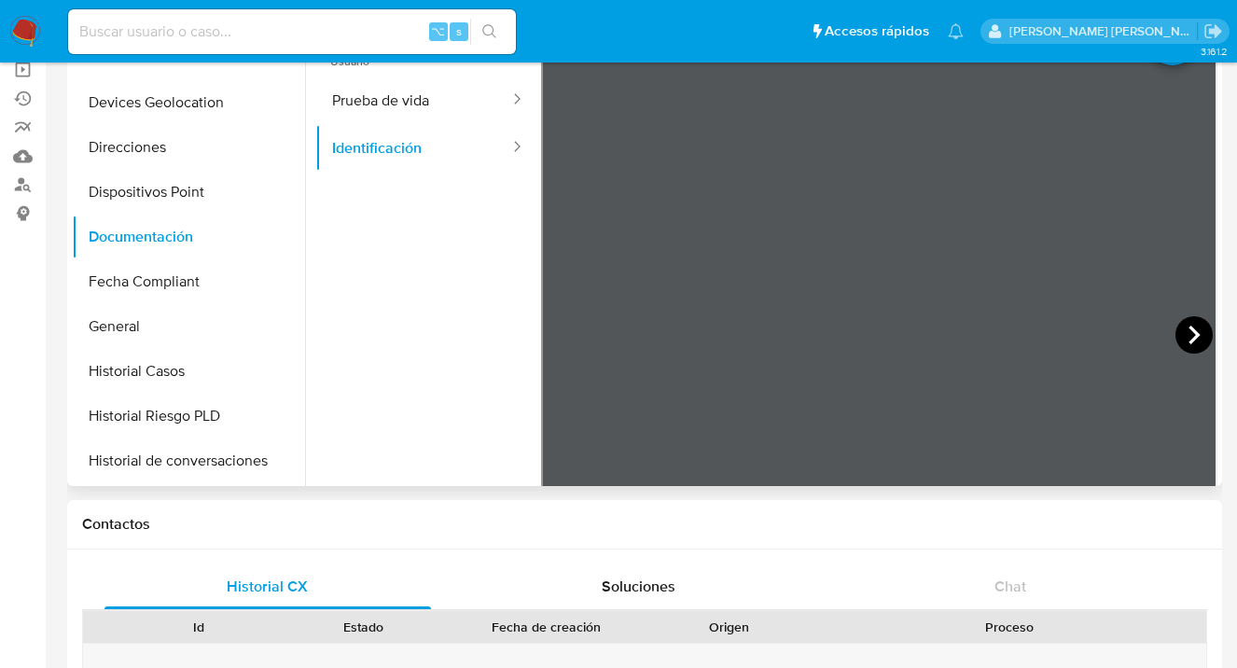
click at [1191, 330] on icon at bounding box center [1194, 334] width 37 height 37
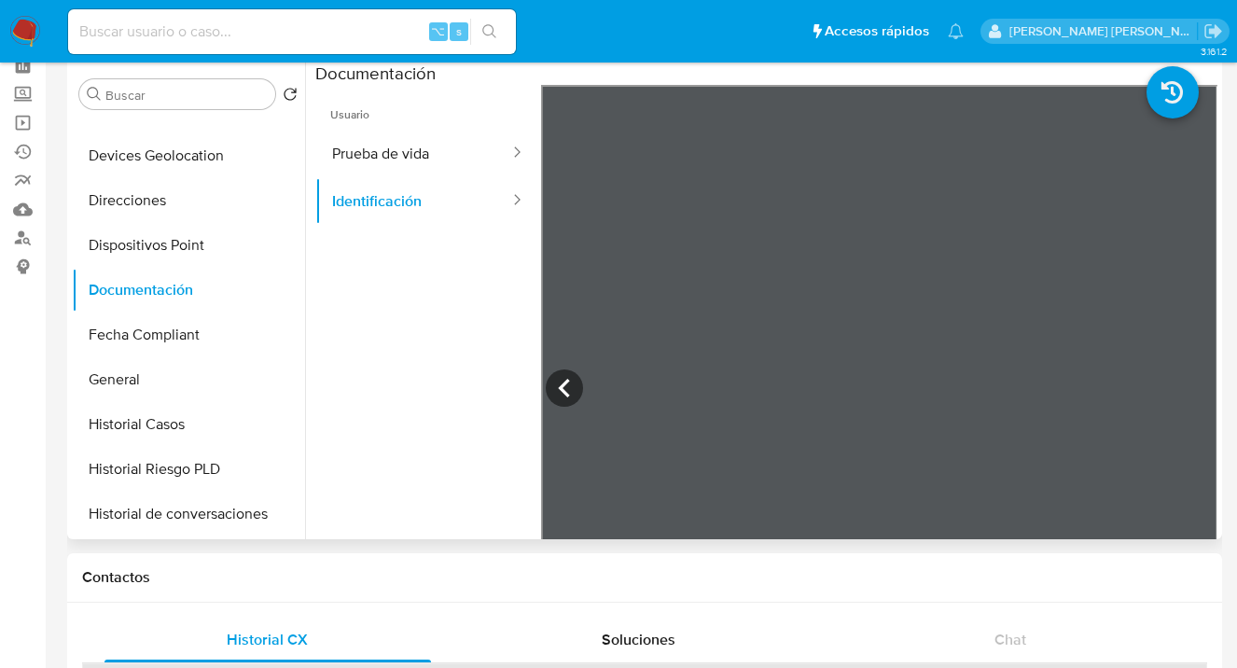
scroll to position [47, 0]
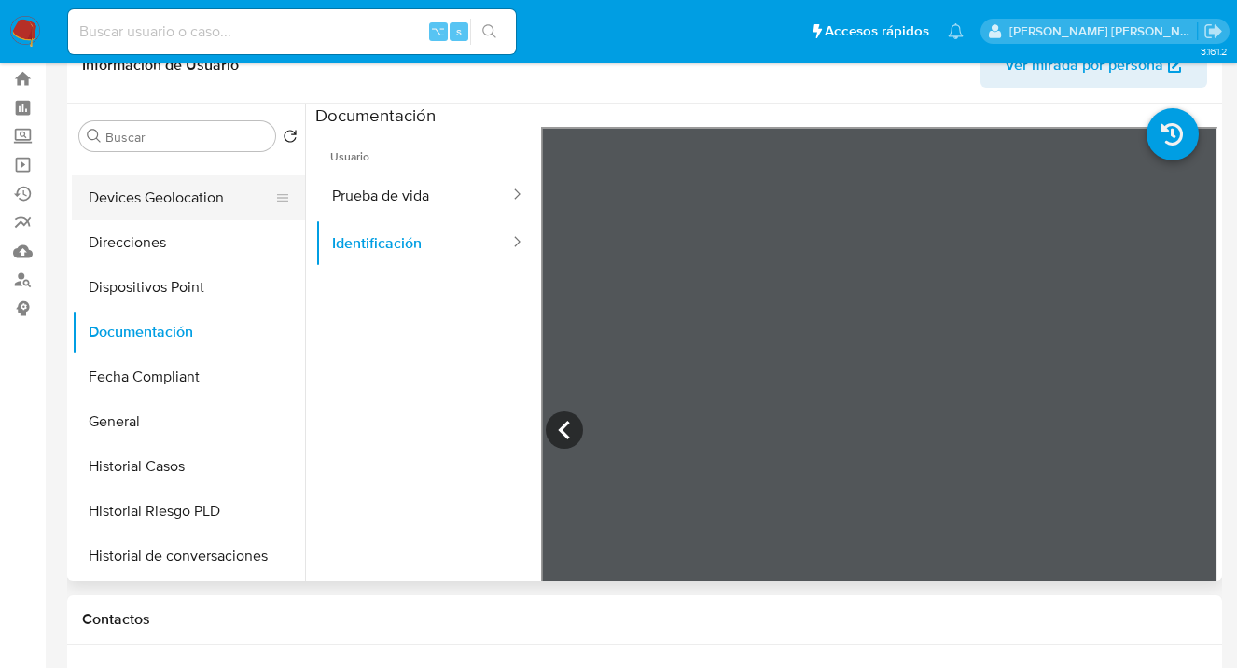
drag, startPoint x: 169, startPoint y: 249, endPoint x: 215, endPoint y: 213, distance: 58.4
click at [169, 249] on button "Direcciones" at bounding box center [188, 242] width 233 height 45
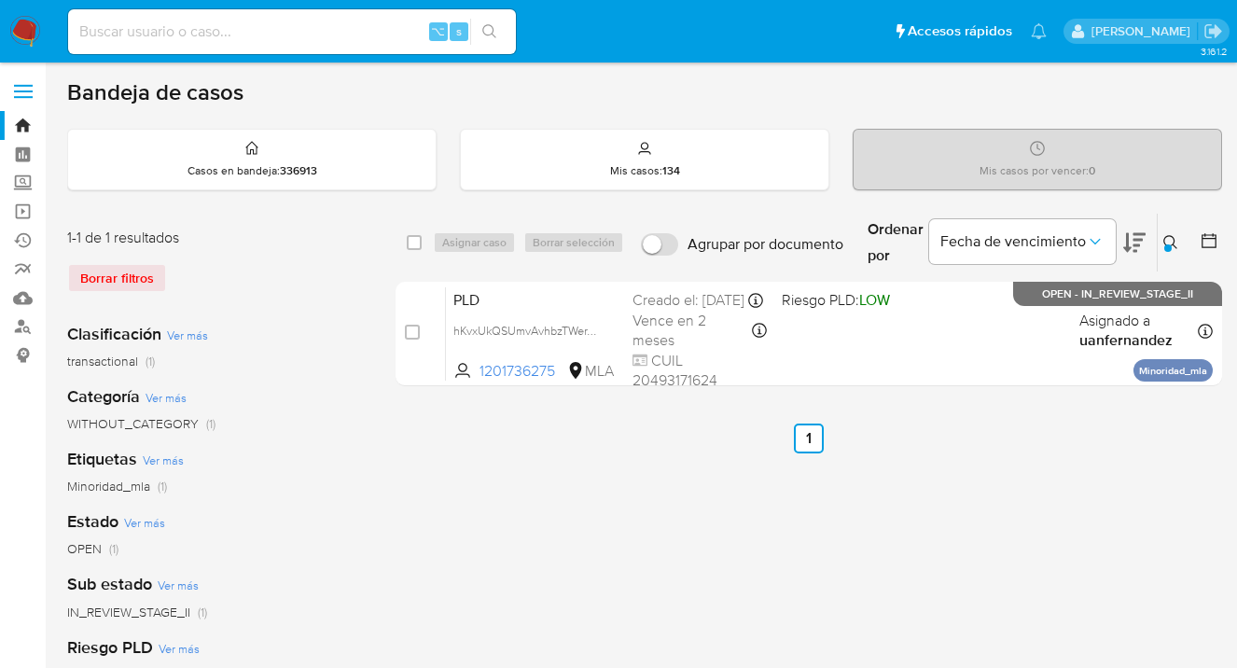
scroll to position [18, 0]
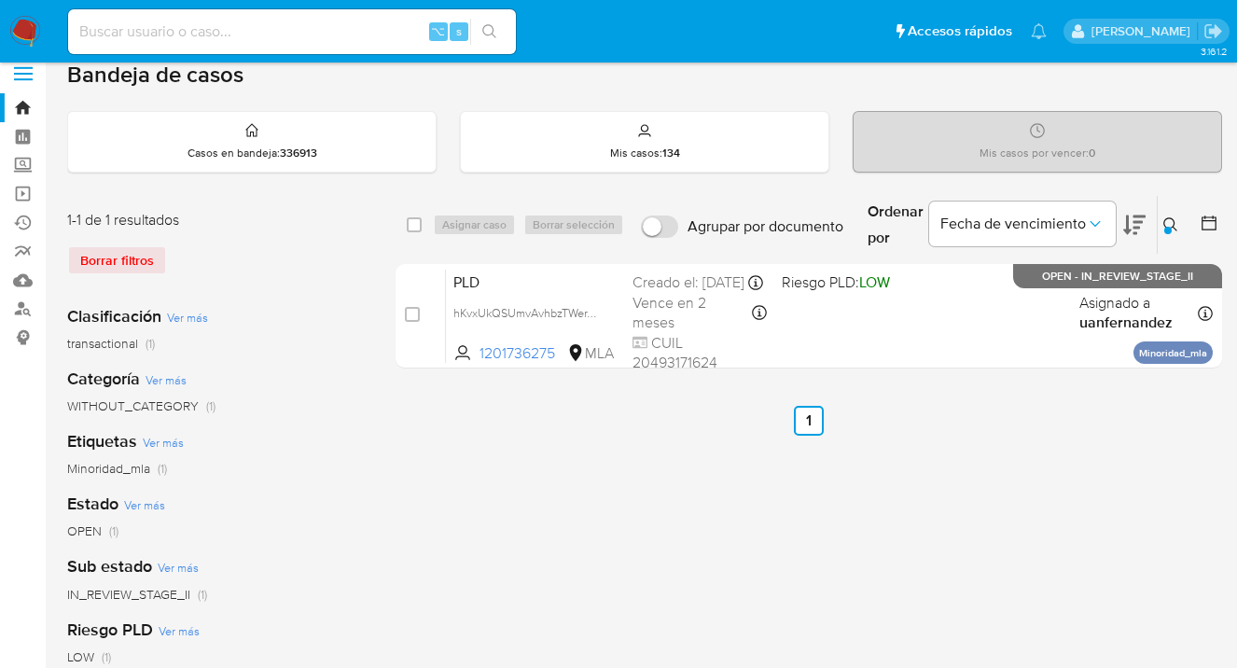
drag, startPoint x: 1168, startPoint y: 218, endPoint x: 966, endPoint y: 306, distance: 220.6
click at [1167, 218] on icon at bounding box center [1170, 224] width 15 height 15
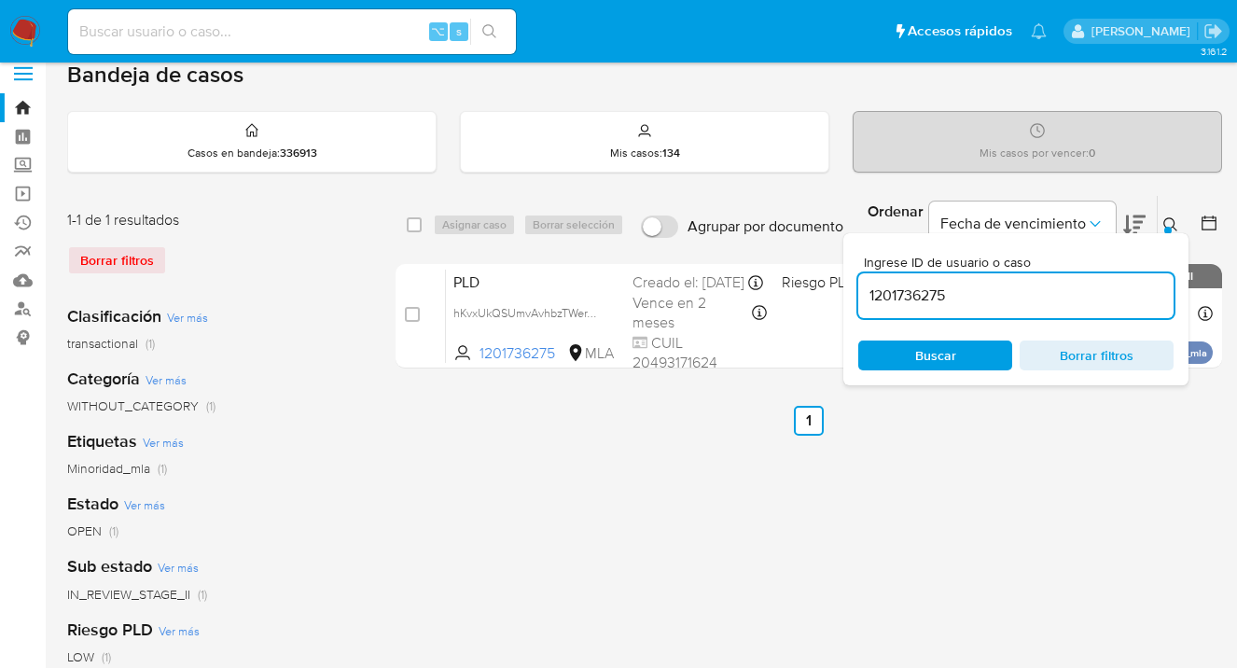
click at [926, 371] on div "Ingrese ID de usuario o caso 1201736275 Buscar Borrar filtros" at bounding box center [1015, 309] width 345 height 152
click at [933, 357] on span "Buscar" at bounding box center [935, 356] width 41 height 30
click at [1169, 223] on icon at bounding box center [1170, 224] width 15 height 15
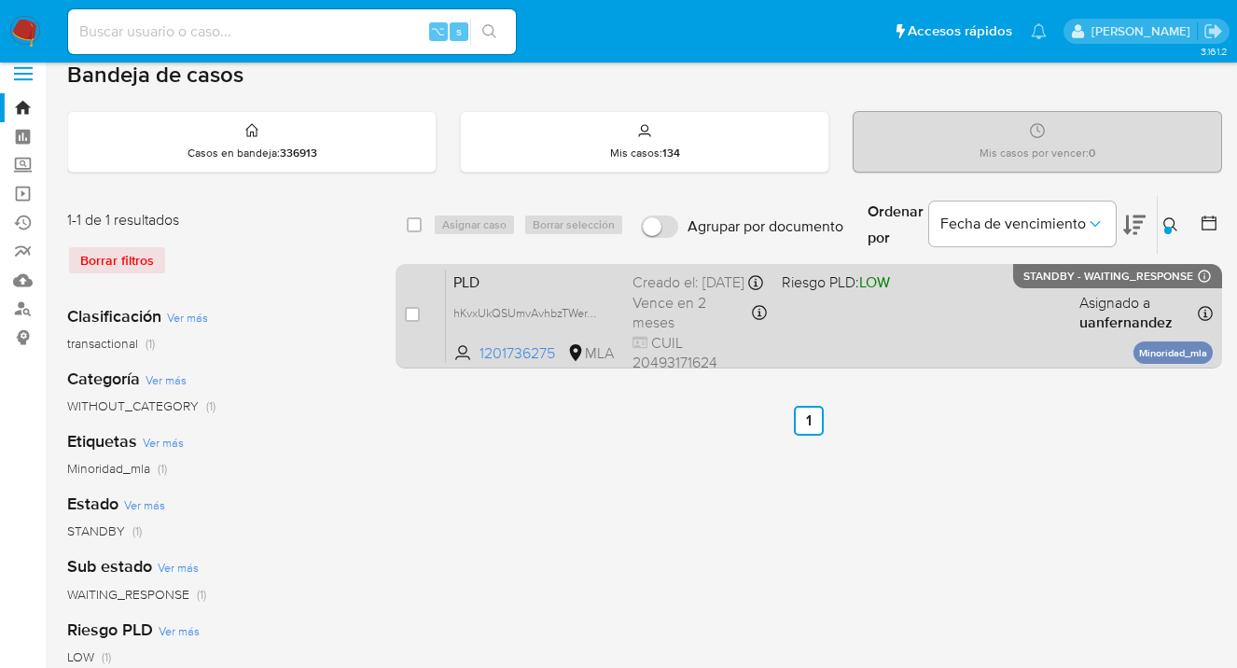
click at [977, 313] on div "PLD hKvxUkQSUmvAvhbzTWerTWpO 1201736275 MLA Riesgo PLD: LOW Creado el: [DATE] C…" at bounding box center [829, 316] width 767 height 94
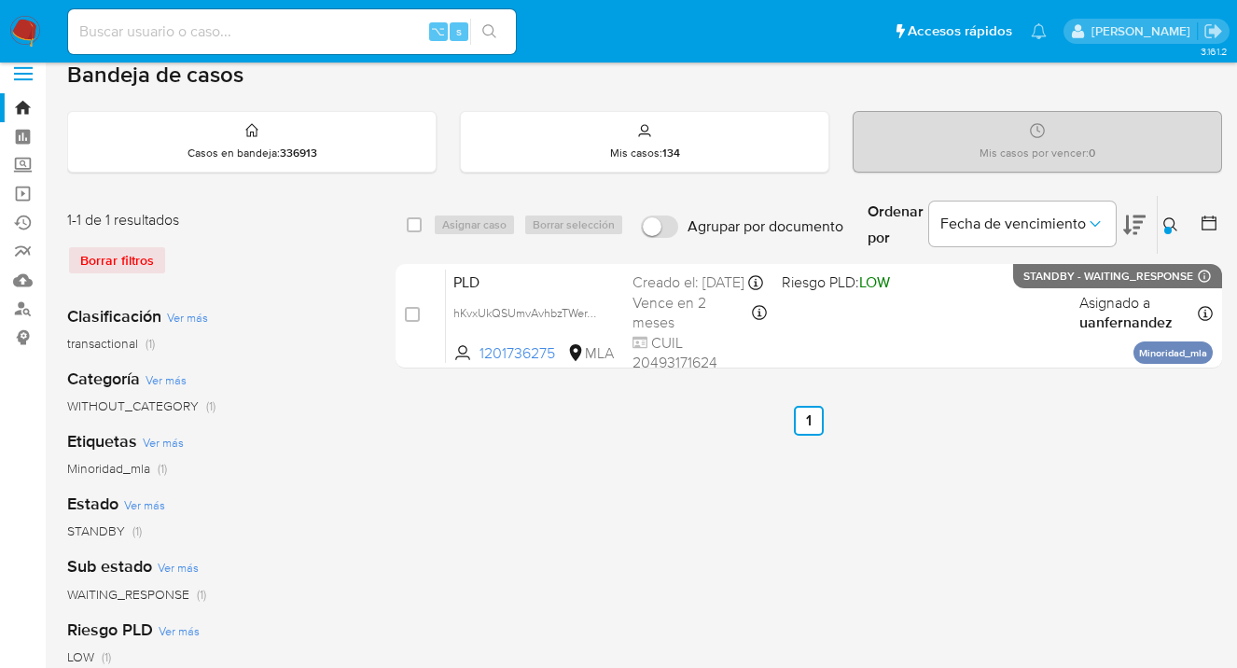
click at [1163, 221] on icon at bounding box center [1170, 224] width 15 height 15
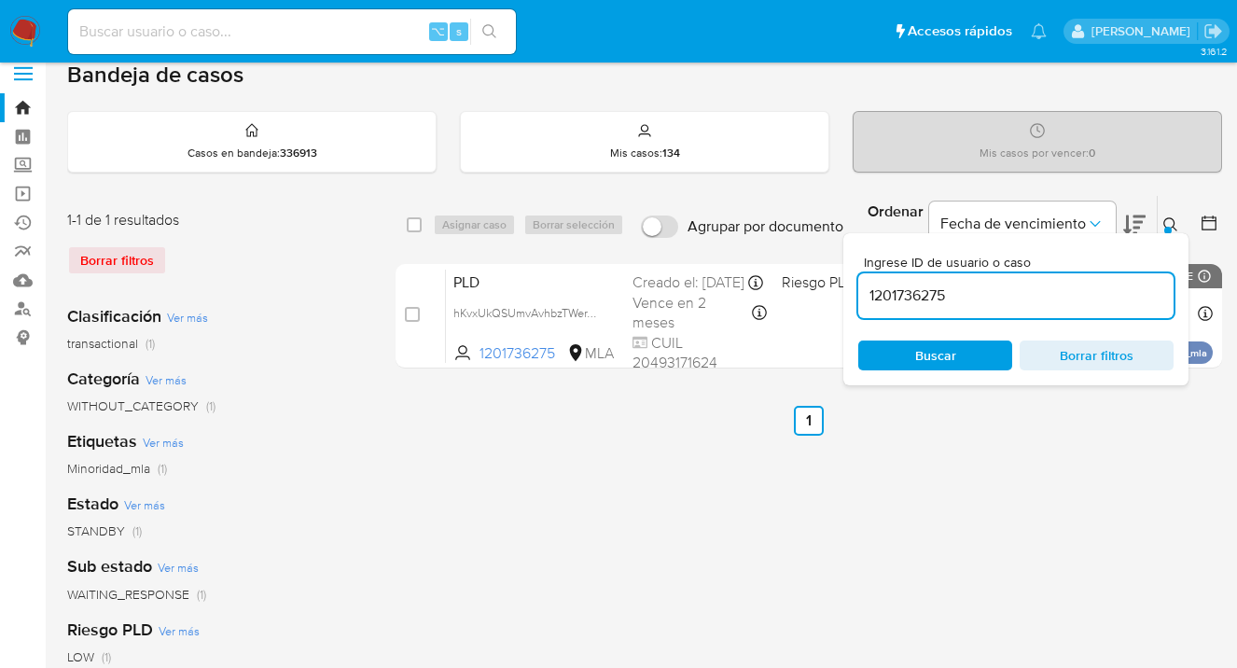
drag, startPoint x: 1035, startPoint y: 285, endPoint x: 1008, endPoint y: 292, distance: 28.1
click at [1014, 290] on input "1201736275" at bounding box center [1015, 296] width 315 height 24
drag, startPoint x: 977, startPoint y: 297, endPoint x: 861, endPoint y: 284, distance: 116.4
click at [861, 284] on input "1201736275" at bounding box center [1015, 296] width 315 height 24
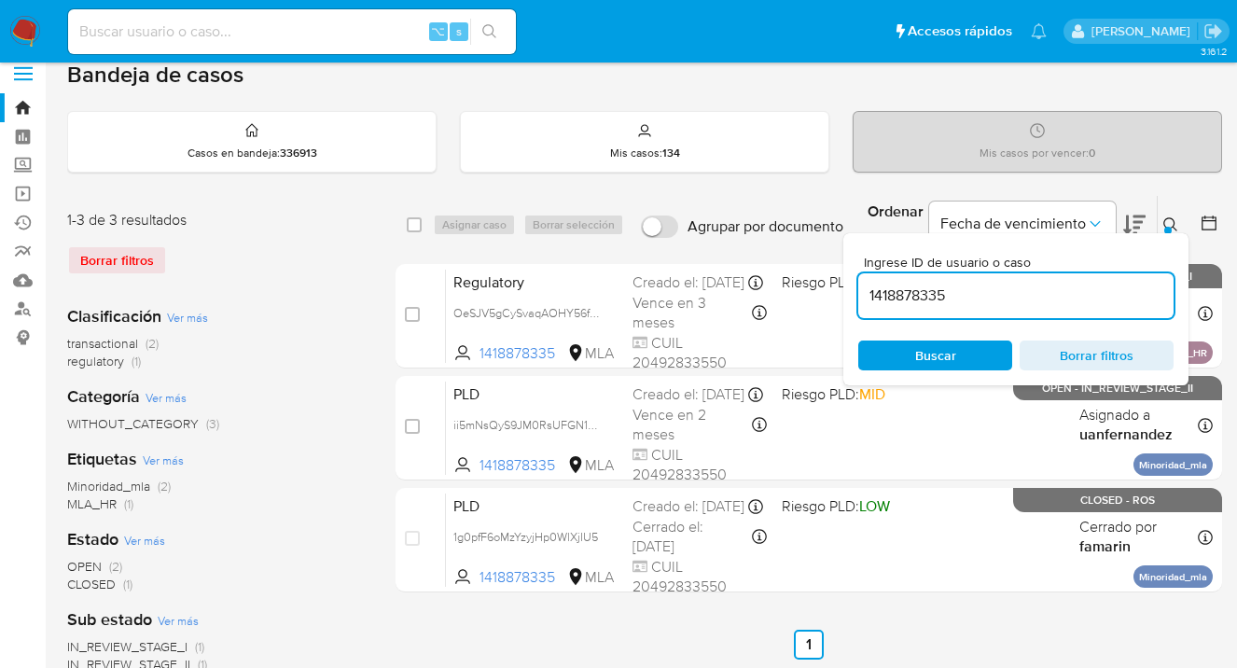
click at [1171, 223] on icon at bounding box center [1170, 224] width 15 height 15
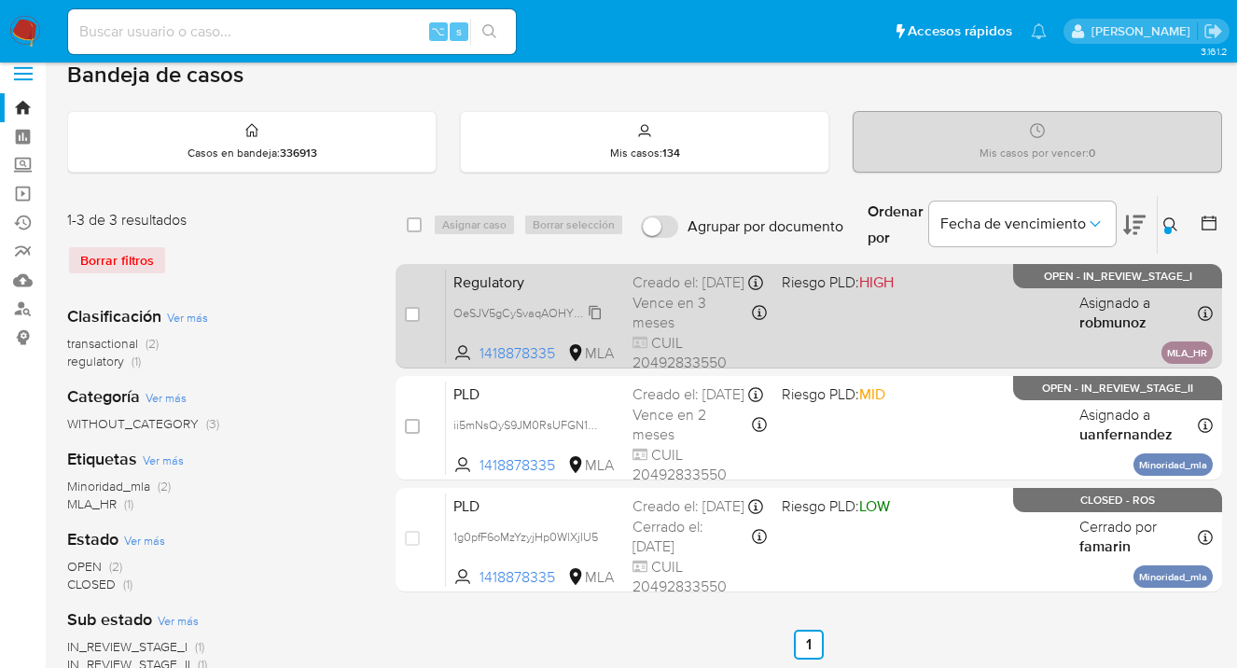
click at [595, 322] on span "OeSJV5gCySvaqAOHY56fRJv5" at bounding box center [533, 311] width 161 height 21
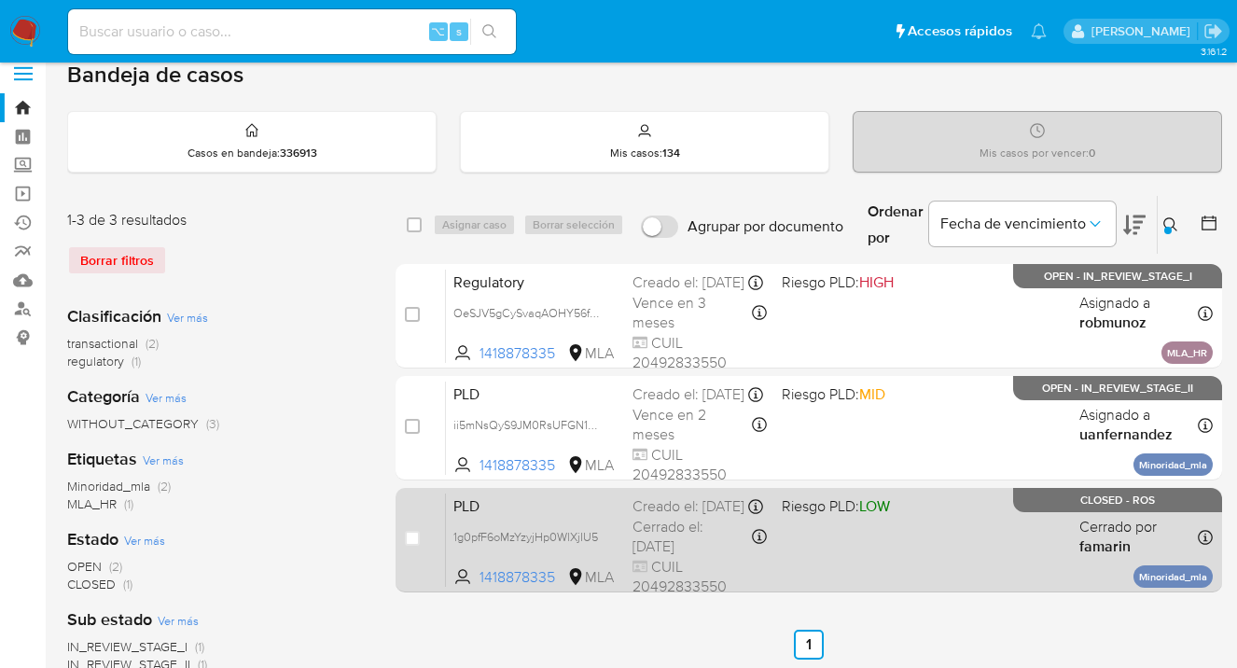
click at [904, 540] on div "PLD 1g0pfF6oMzYzyjHp0WlXjIU5 1418878335 MLA Riesgo PLD: LOW Creado el: [DATE] C…" at bounding box center [829, 540] width 767 height 94
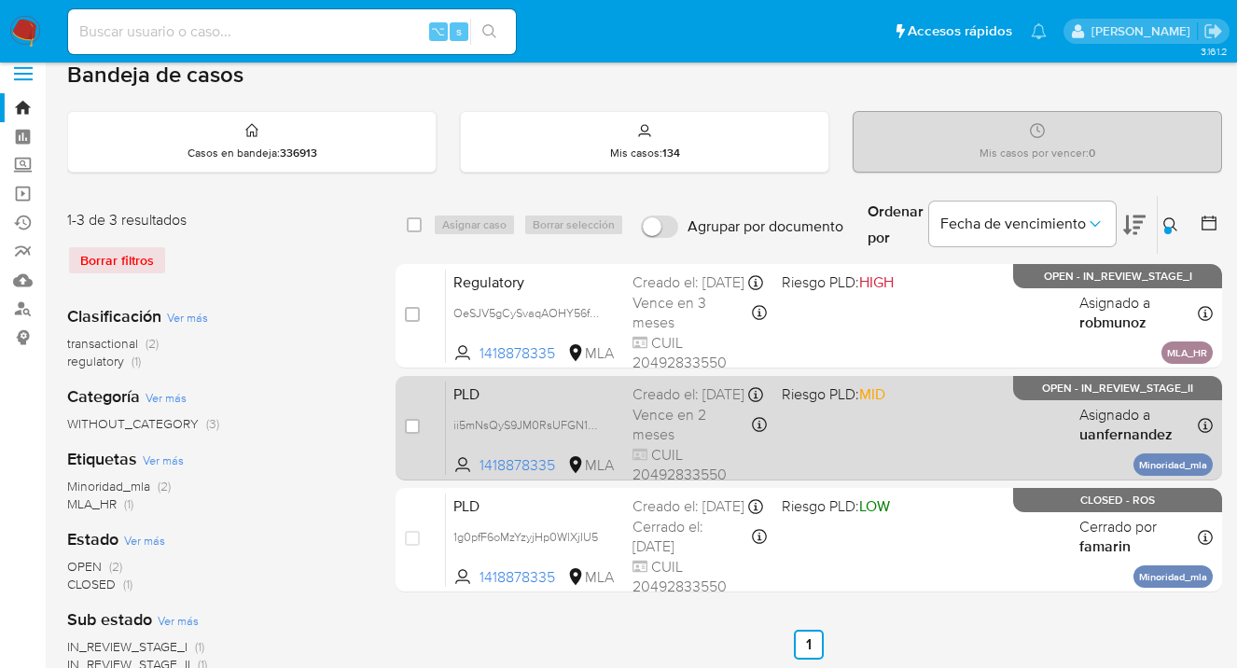
click at [943, 442] on div "PLD ii5mNsQyS9JM0RsUFGN1xqEh 1418878335 MLA Riesgo PLD: MID Creado el: [DATE] C…" at bounding box center [829, 428] width 767 height 94
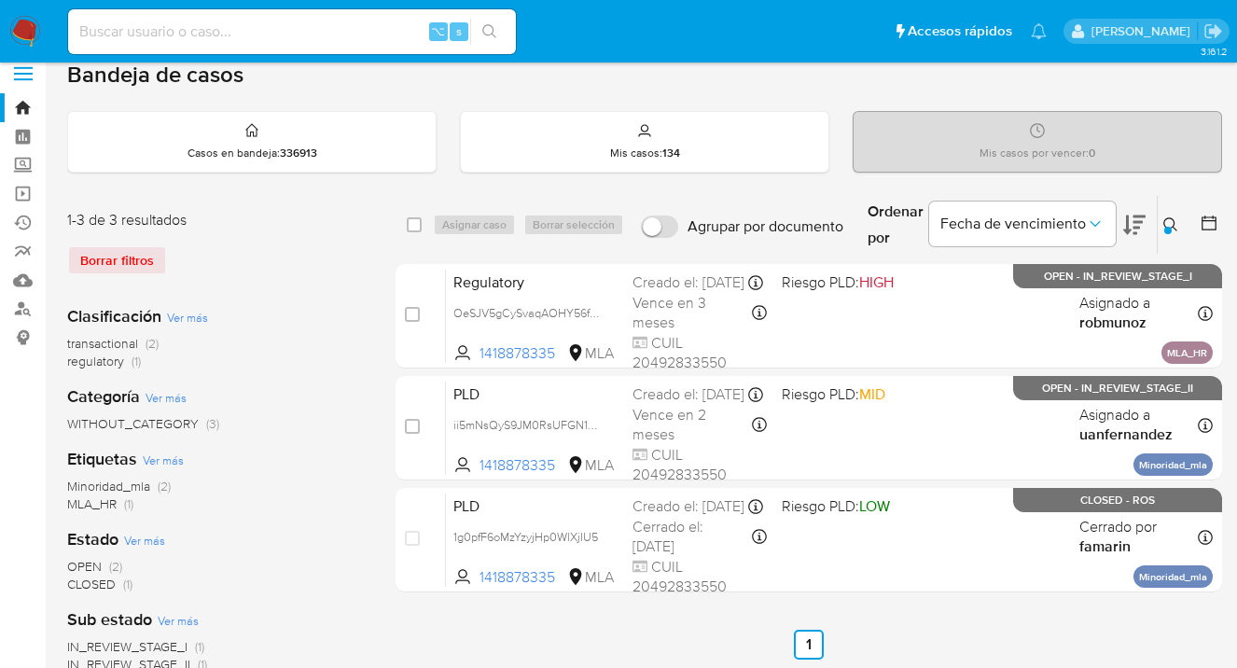
click at [1170, 218] on icon at bounding box center [1170, 224] width 15 height 15
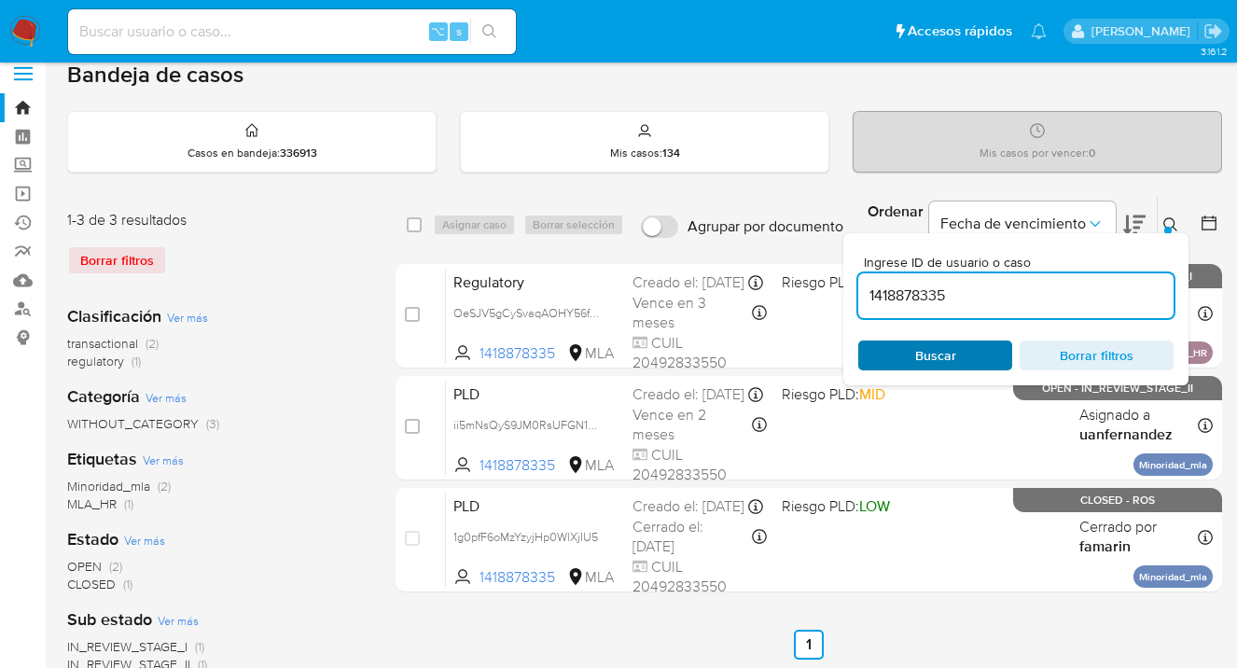
click at [969, 359] on span "Buscar" at bounding box center [935, 355] width 128 height 26
click at [1166, 221] on icon at bounding box center [1170, 224] width 15 height 15
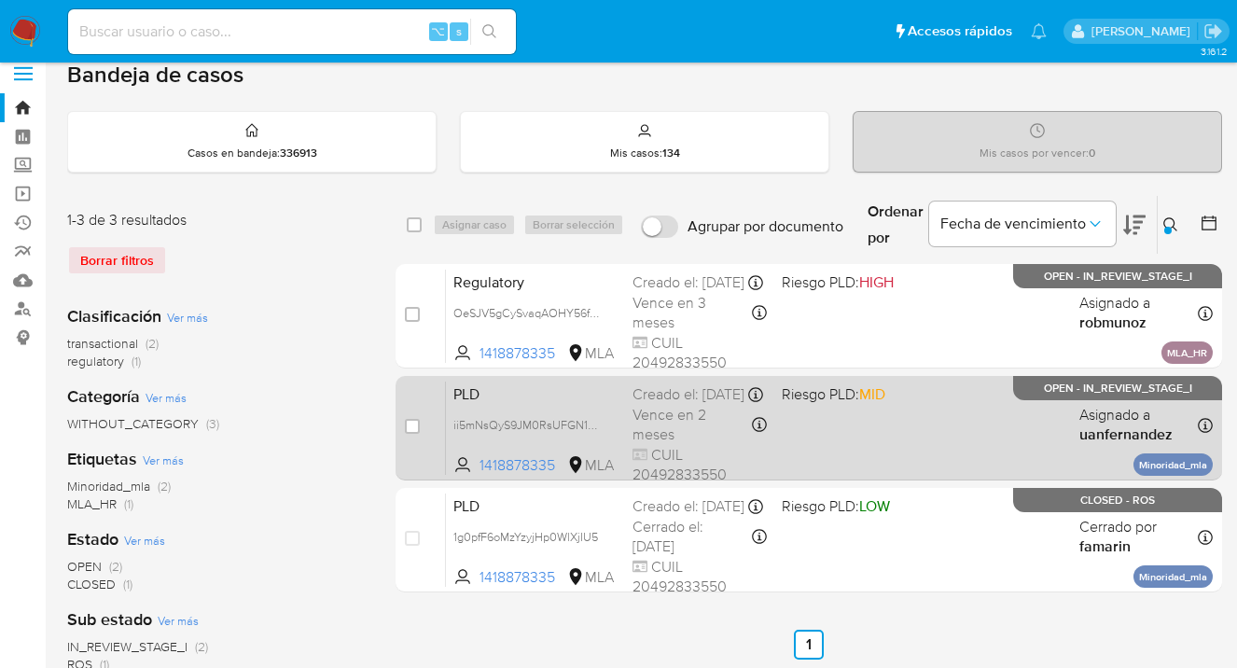
click at [984, 432] on div "PLD ii5mNsQyS9JM0RsUFGN1xqEh 1418878335 MLA Riesgo PLD: MID Creado el: [DATE] C…" at bounding box center [829, 428] width 767 height 94
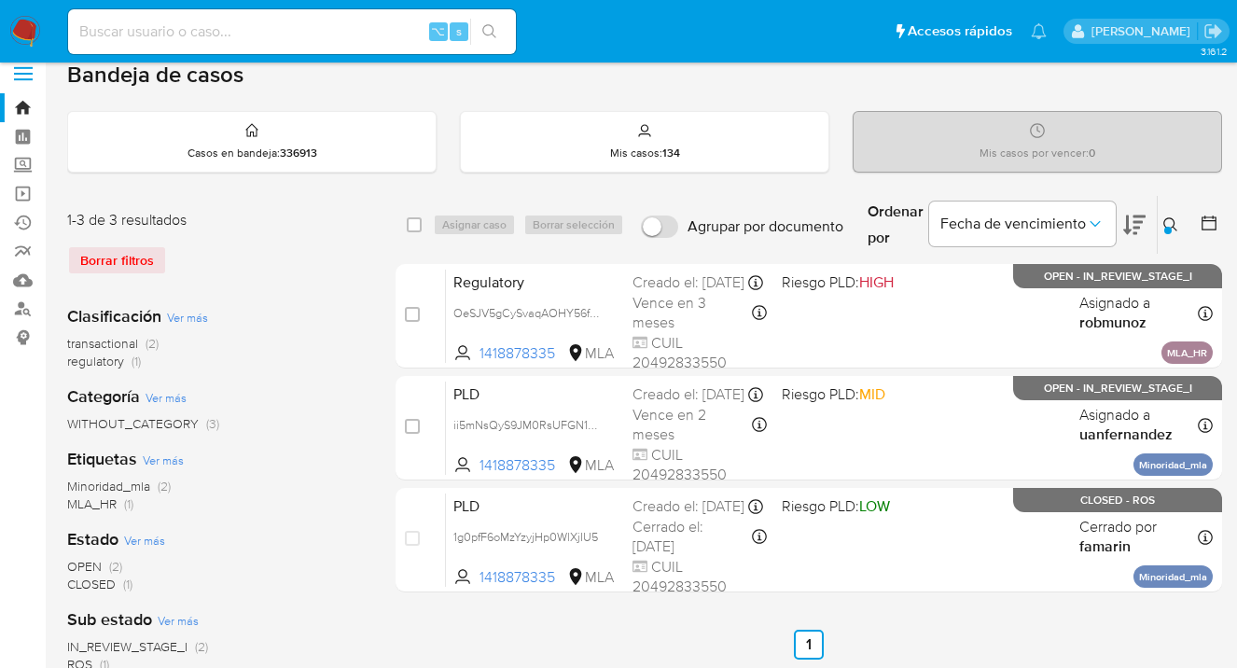
drag, startPoint x: 1167, startPoint y: 227, endPoint x: 1152, endPoint y: 238, distance: 18.7
click at [1165, 228] on div at bounding box center [1167, 230] width 7 height 7
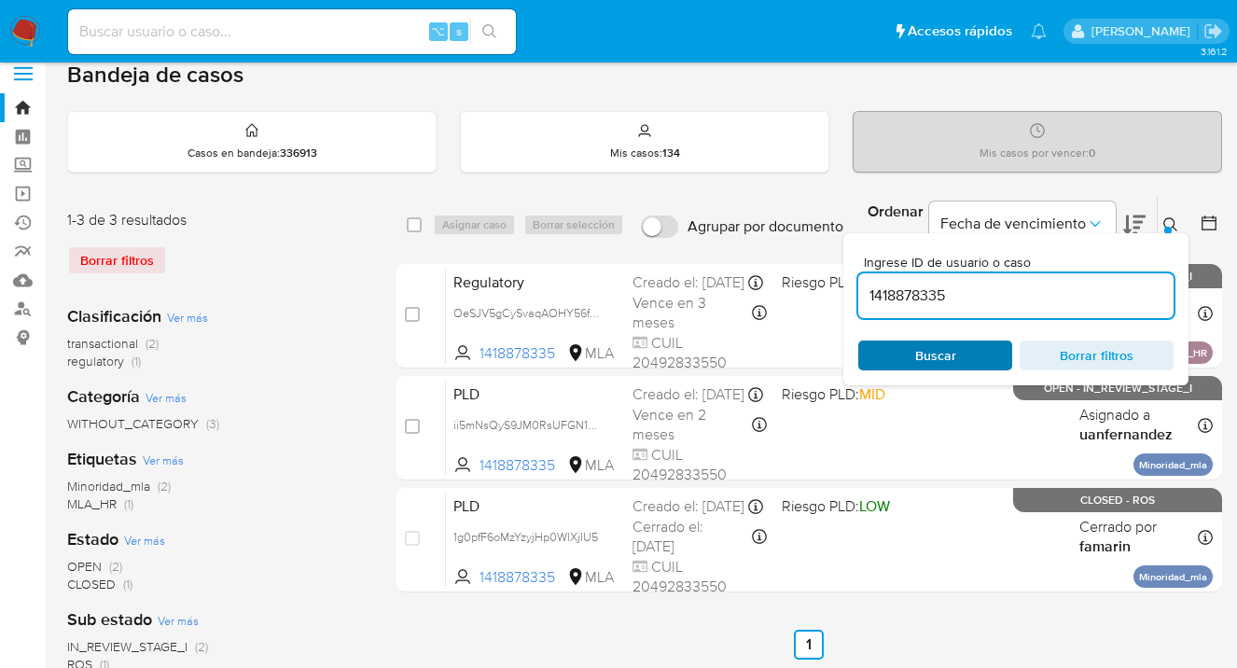
drag, startPoint x: 982, startPoint y: 355, endPoint x: 1004, endPoint y: 341, distance: 25.1
click at [983, 355] on span "Buscar" at bounding box center [935, 355] width 128 height 26
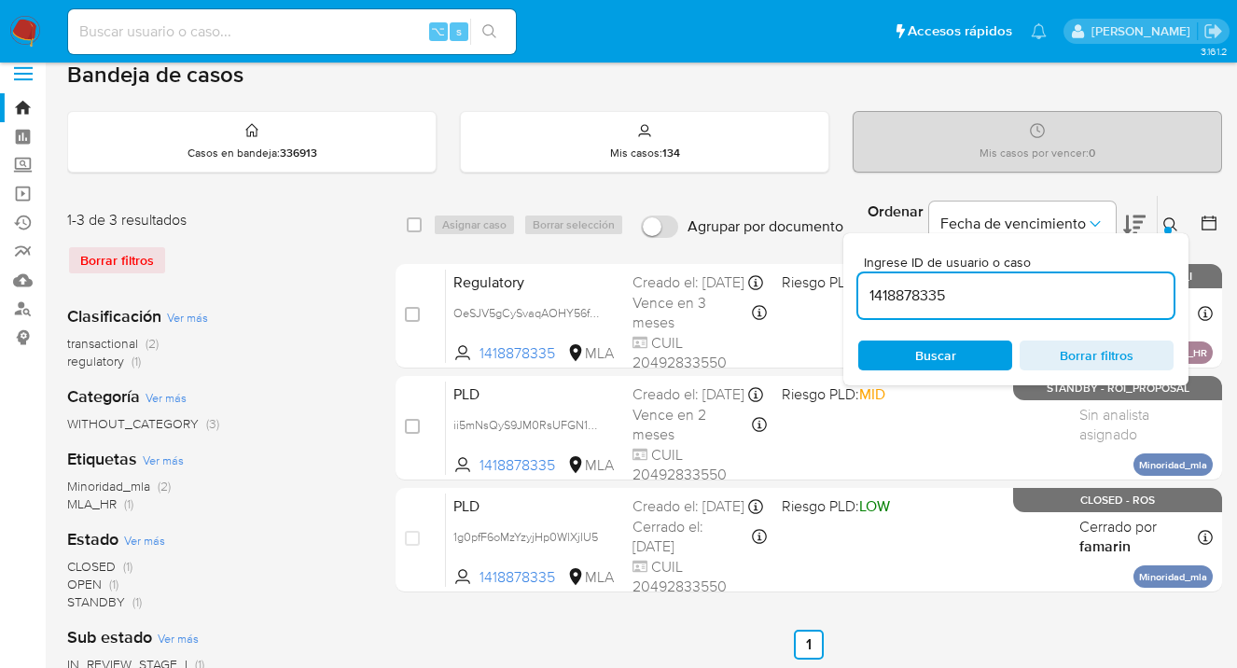
click at [1172, 220] on icon at bounding box center [1170, 224] width 15 height 15
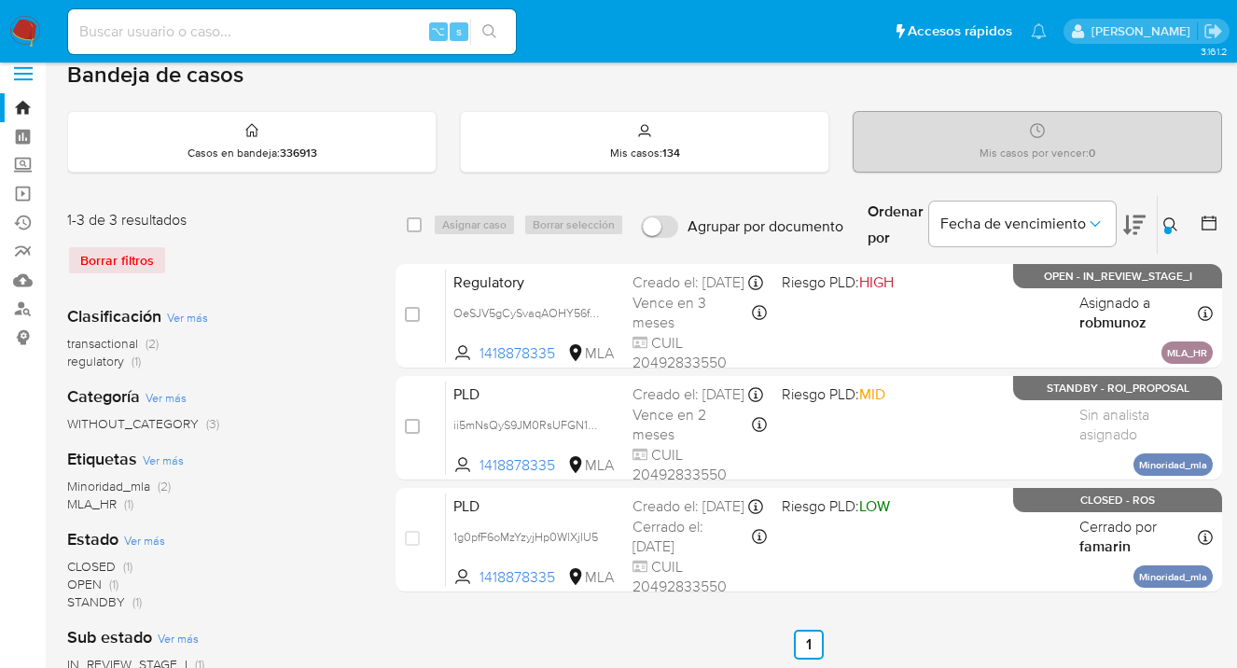
drag, startPoint x: 1171, startPoint y: 218, endPoint x: 1065, endPoint y: 276, distance: 121.1
click at [1171, 219] on icon at bounding box center [1170, 224] width 15 height 15
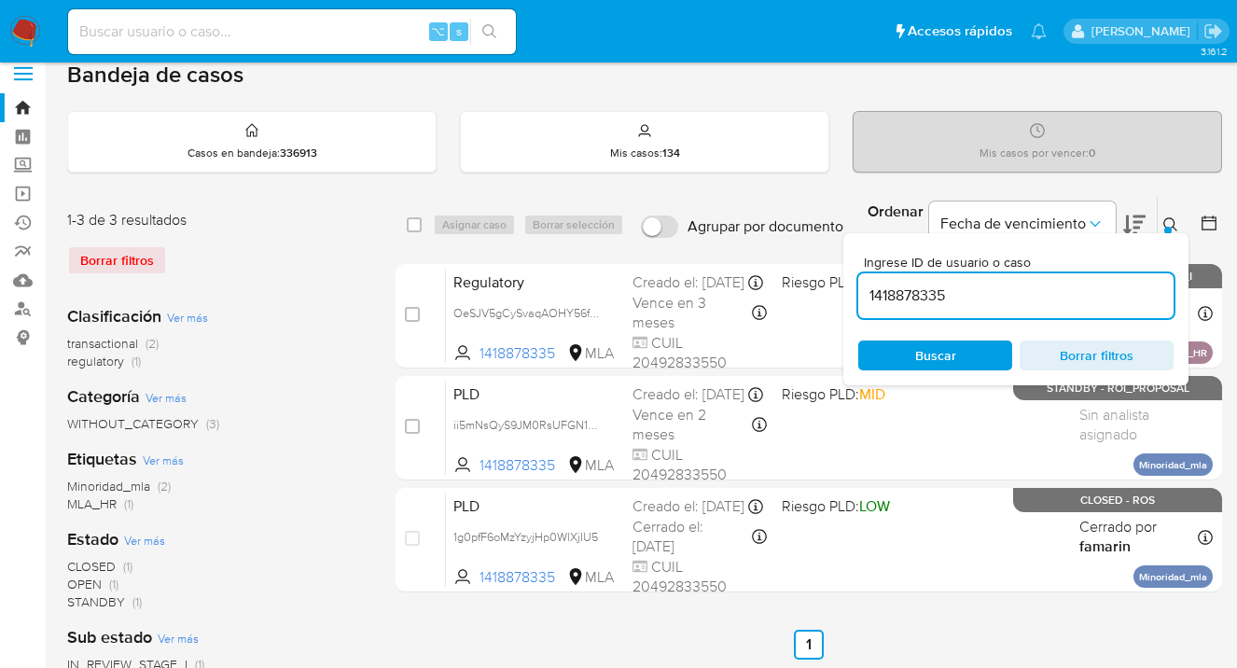
drag, startPoint x: 982, startPoint y: 295, endPoint x: 867, endPoint y: 291, distance: 115.8
click at [867, 291] on input "1418878335" at bounding box center [1015, 296] width 315 height 24
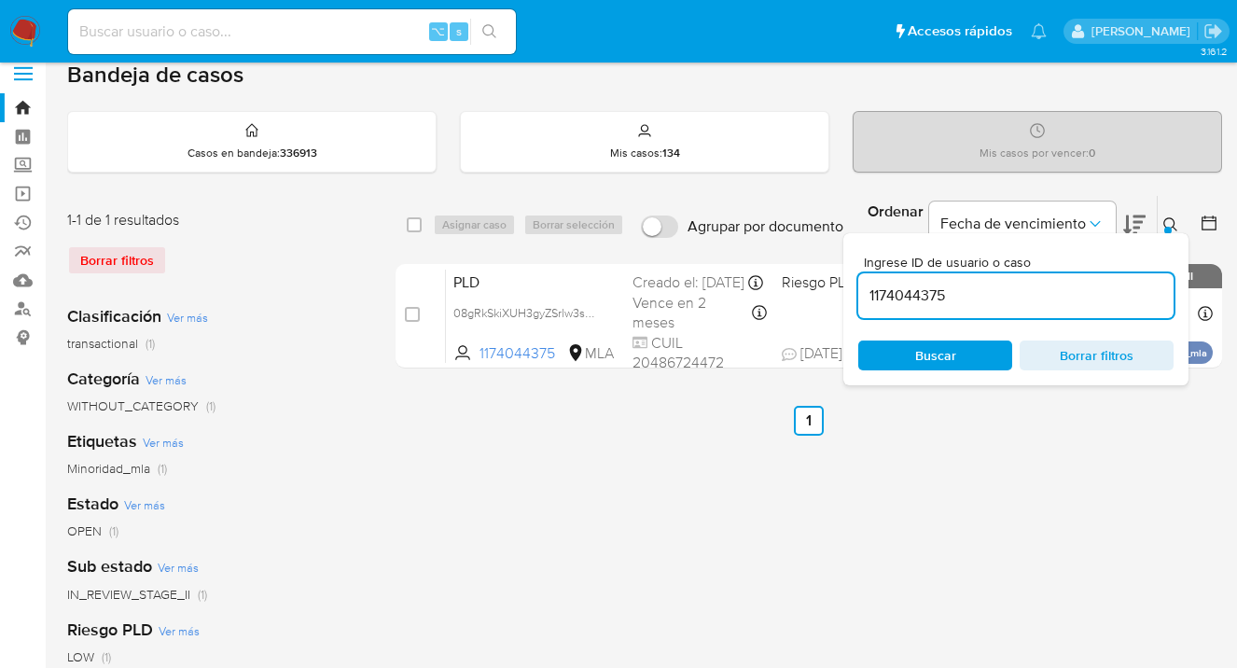
click at [1169, 218] on icon at bounding box center [1170, 224] width 15 height 15
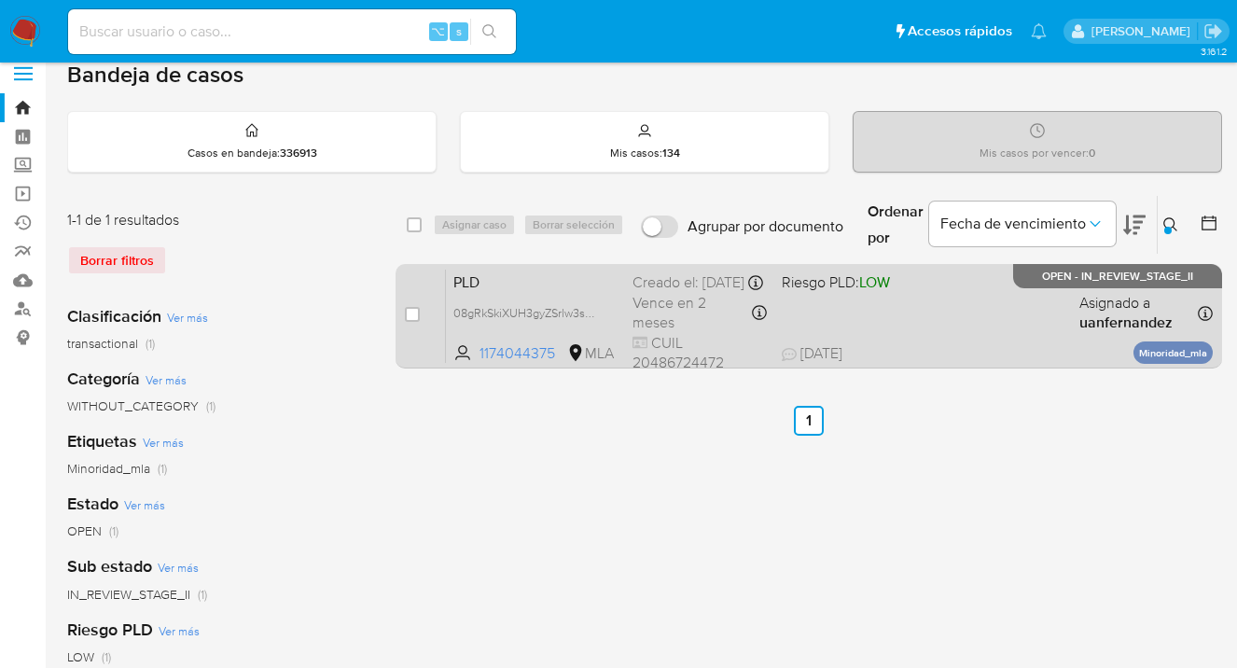
click at [1002, 301] on div "PLD 08gRkSkiXUH3gyZSrlw3sGZD 1174044375 MLA Riesgo PLD: LOW Creado el: 12/09/20…" at bounding box center [829, 316] width 767 height 94
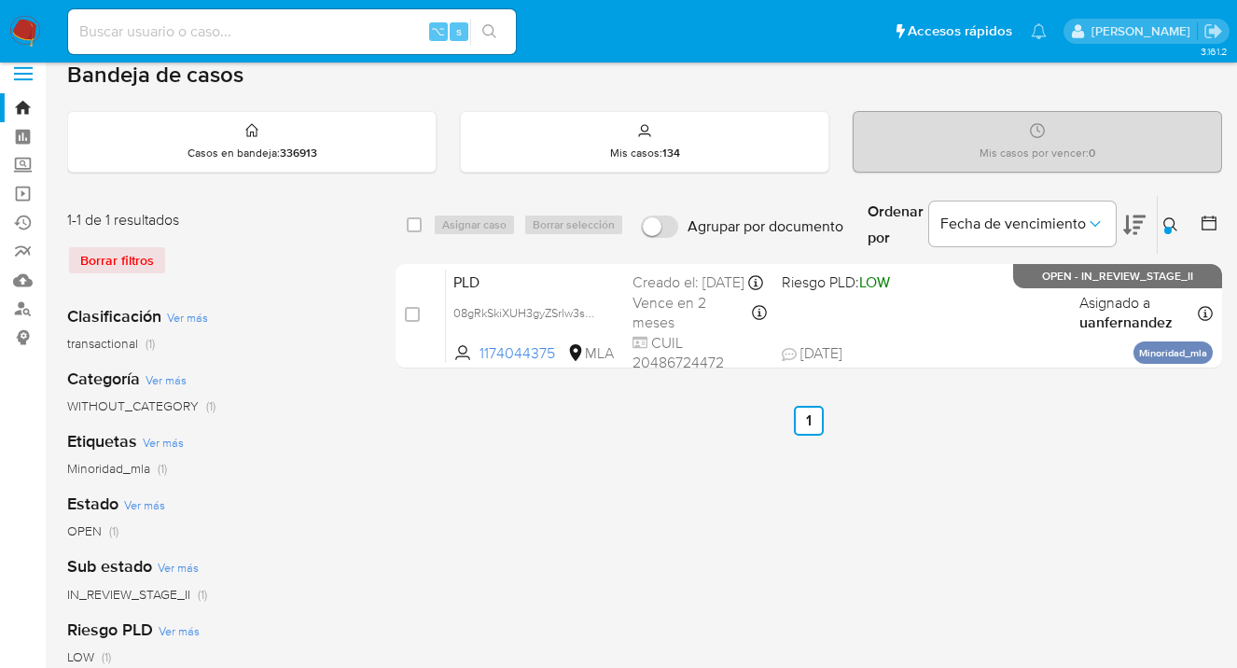
drag, startPoint x: 1172, startPoint y: 225, endPoint x: 1127, endPoint y: 245, distance: 49.3
click at [1170, 225] on icon at bounding box center [1170, 224] width 15 height 15
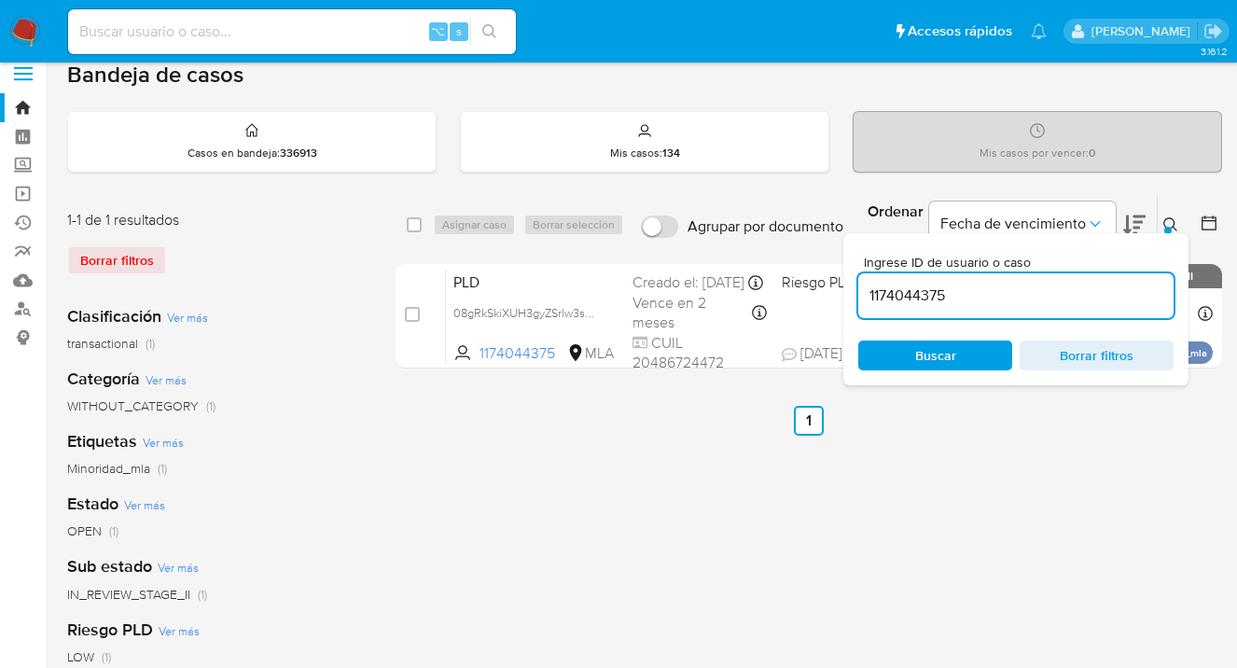
drag, startPoint x: 1007, startPoint y: 299, endPoint x: 851, endPoint y: 288, distance: 156.2
click at [851, 288] on div "Ingrese ID de usuario o caso 1174044375 Buscar Borrar filtros" at bounding box center [1015, 309] width 345 height 152
type input "2527412657"
click at [1166, 217] on icon at bounding box center [1170, 224] width 14 height 14
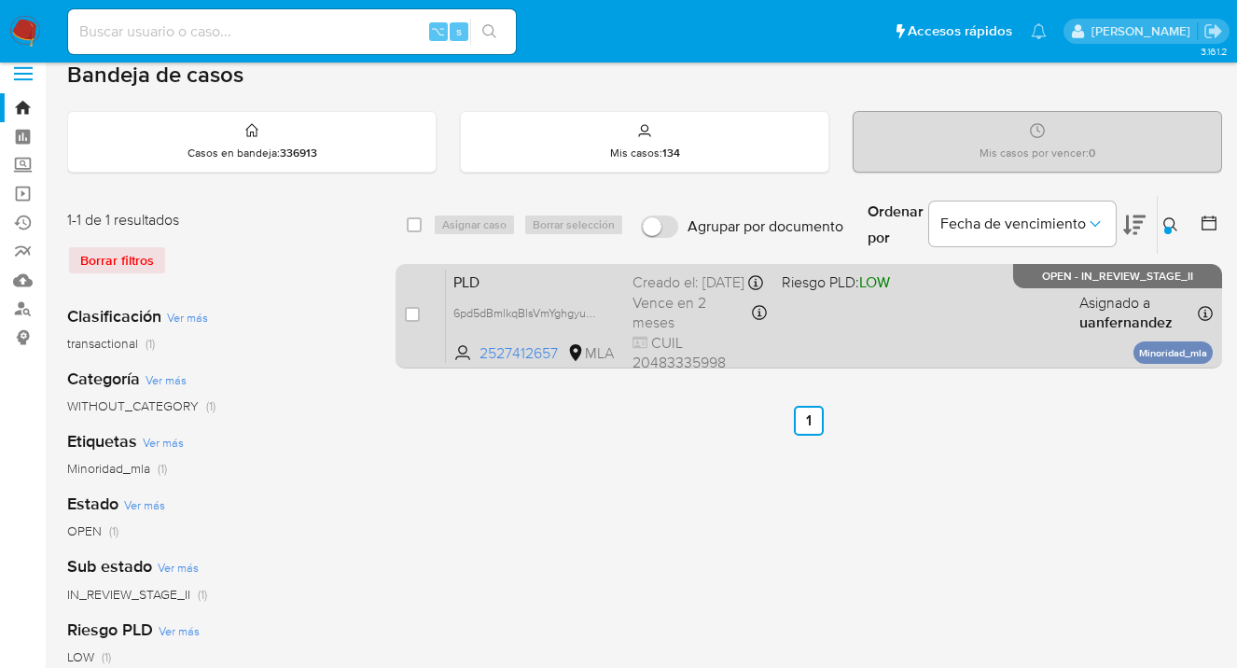
click at [973, 328] on div "PLD 6pd5dBmlkqBlsVmYghgyumha 2527412657 MLA Riesgo PLD: LOW Creado el: 12/09/20…" at bounding box center [829, 316] width 767 height 94
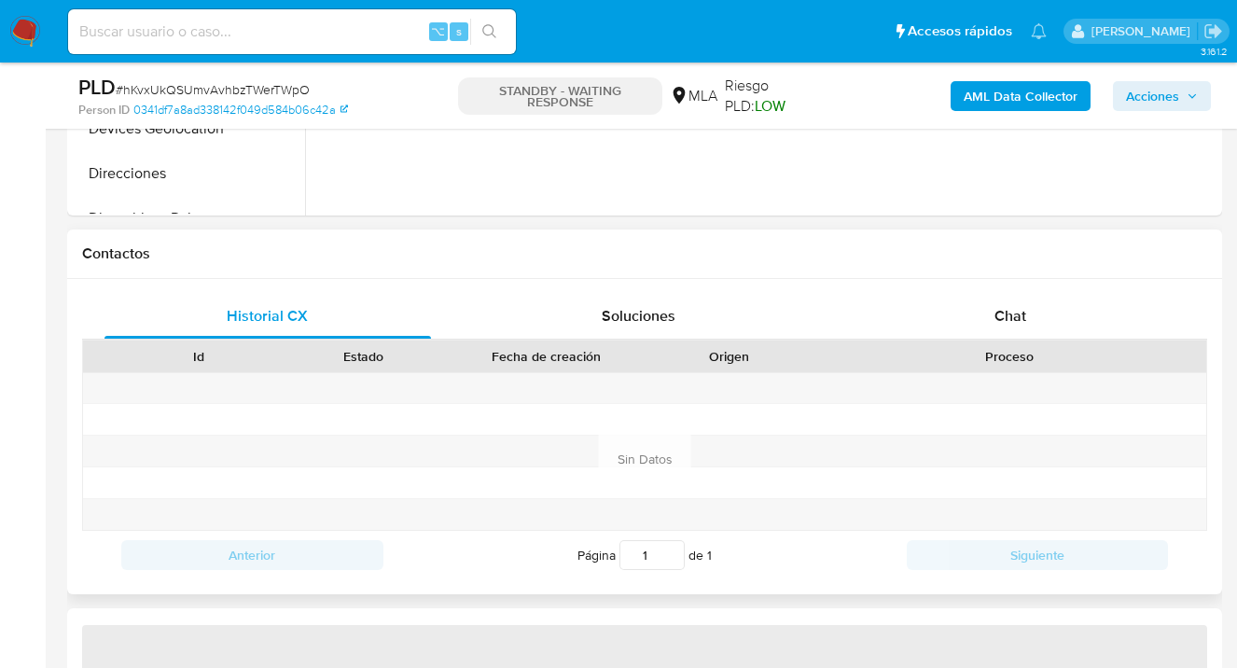
scroll to position [821, 0]
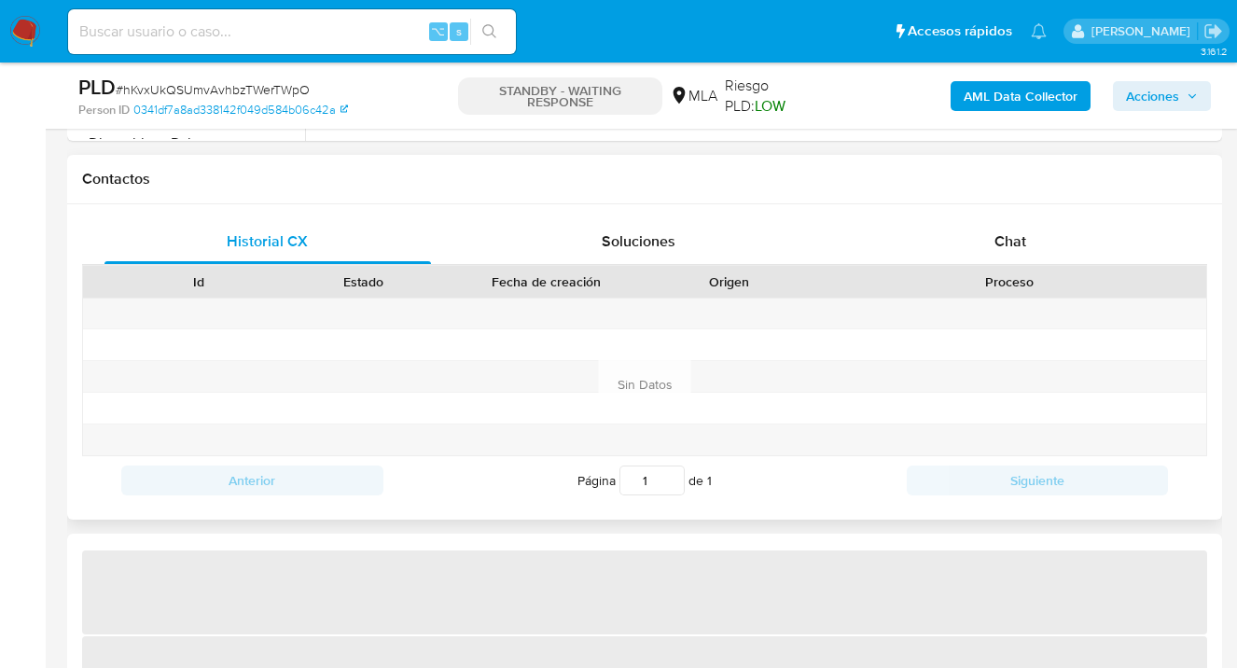
select select "10"
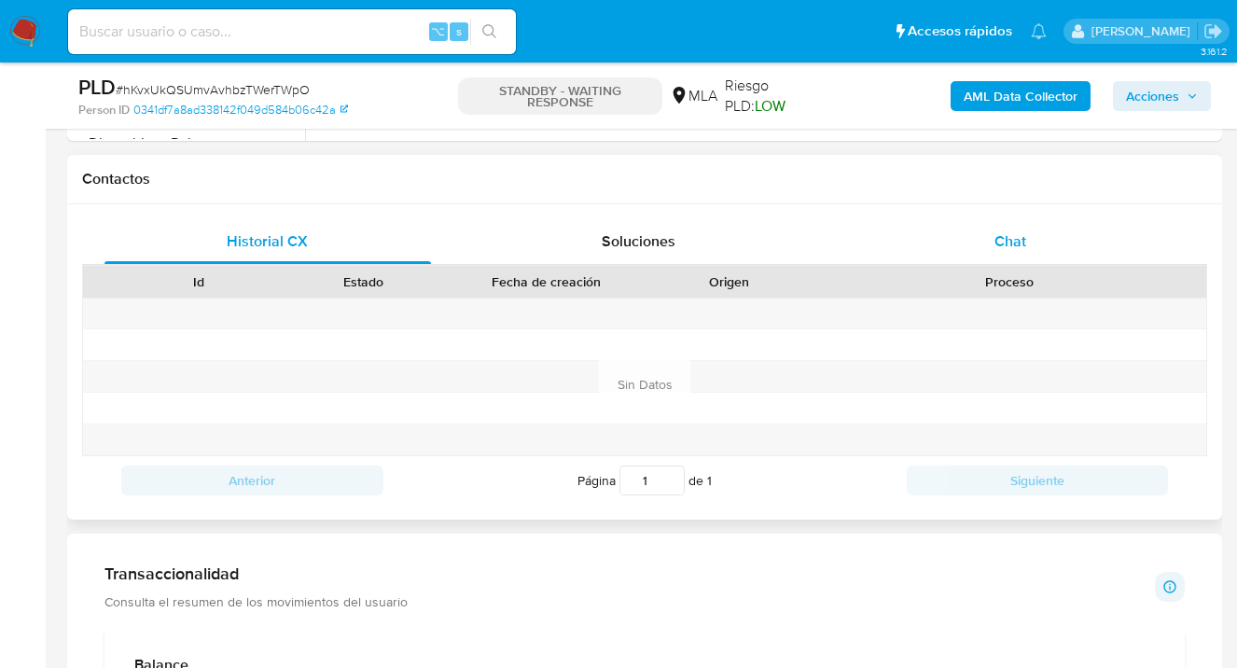
drag, startPoint x: 1036, startPoint y: 227, endPoint x: 1024, endPoint y: 223, distance: 11.8
click at [1036, 227] on div "Chat" at bounding box center [1010, 241] width 327 height 45
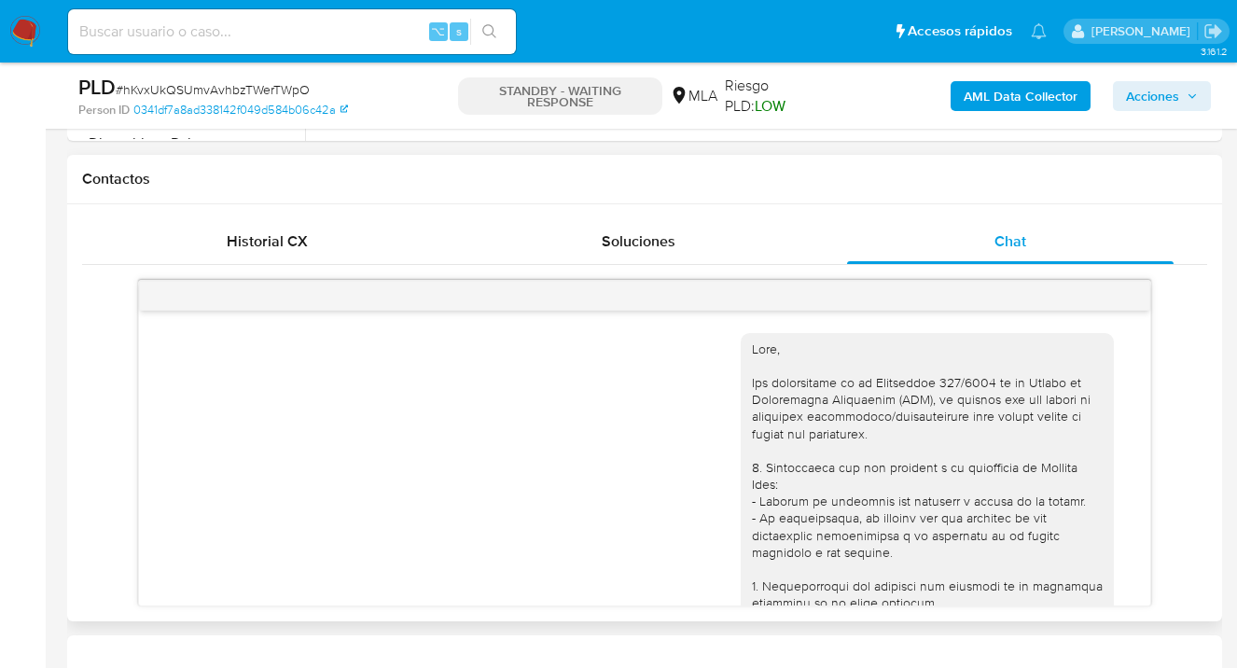
scroll to position [1634, 0]
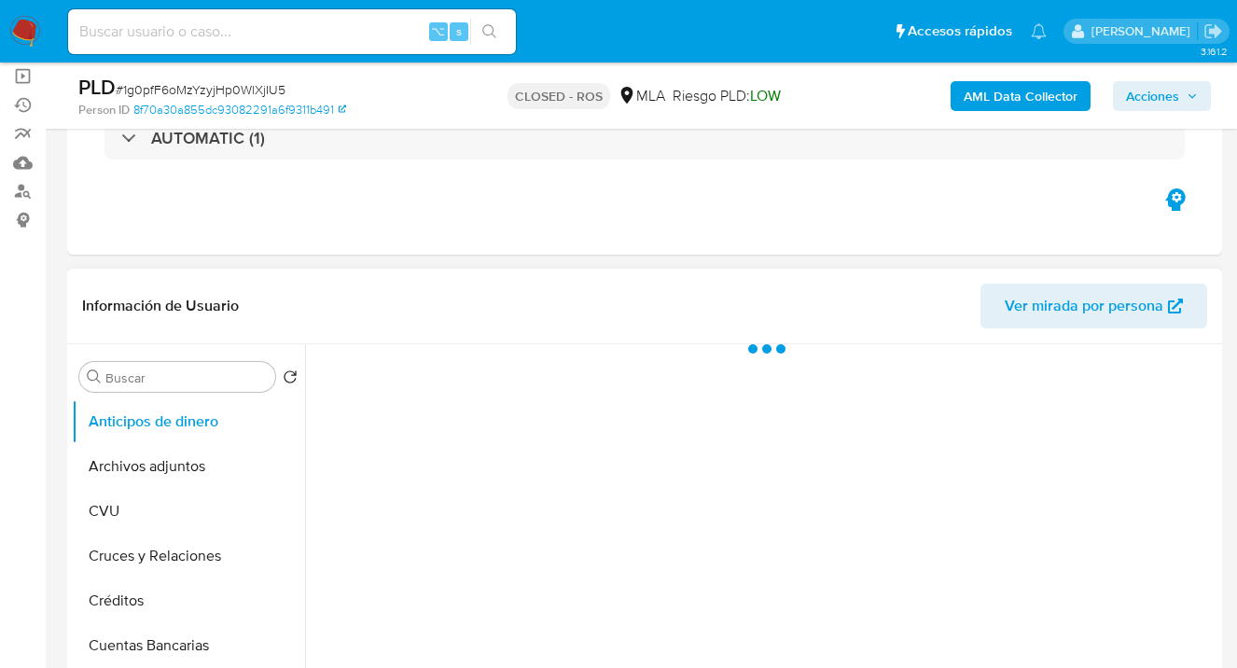
scroll to position [189, 0]
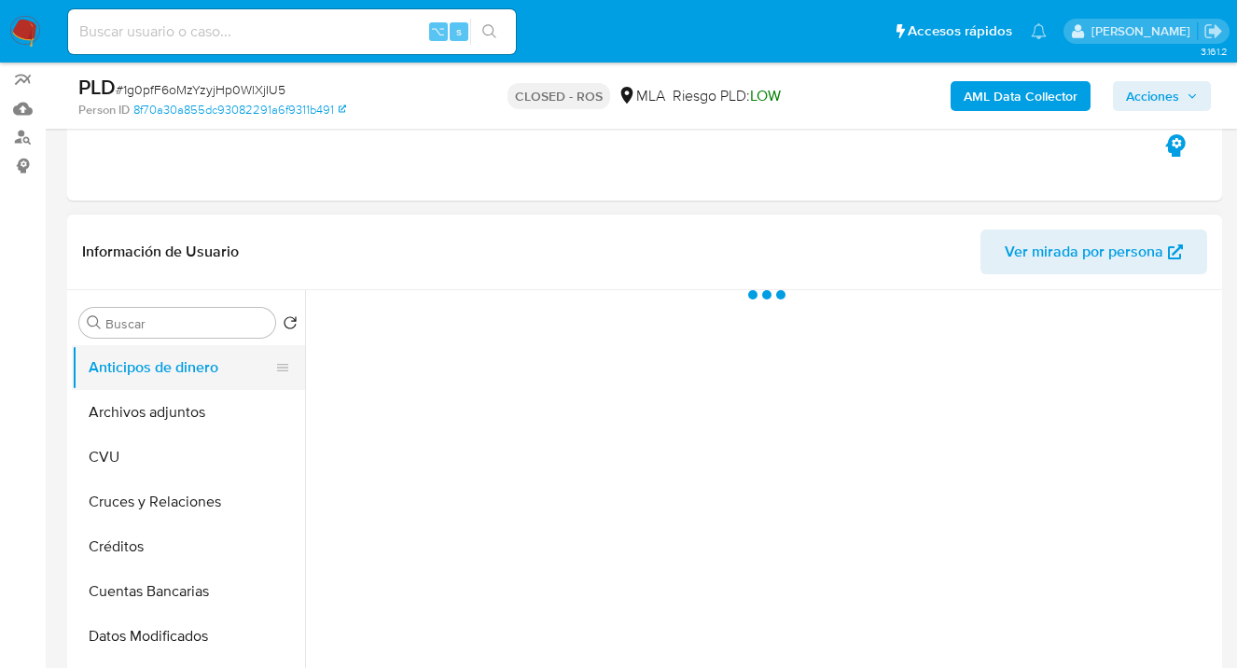
select select "10"
click at [184, 387] on button "Anticipos de dinero" at bounding box center [181, 367] width 218 height 45
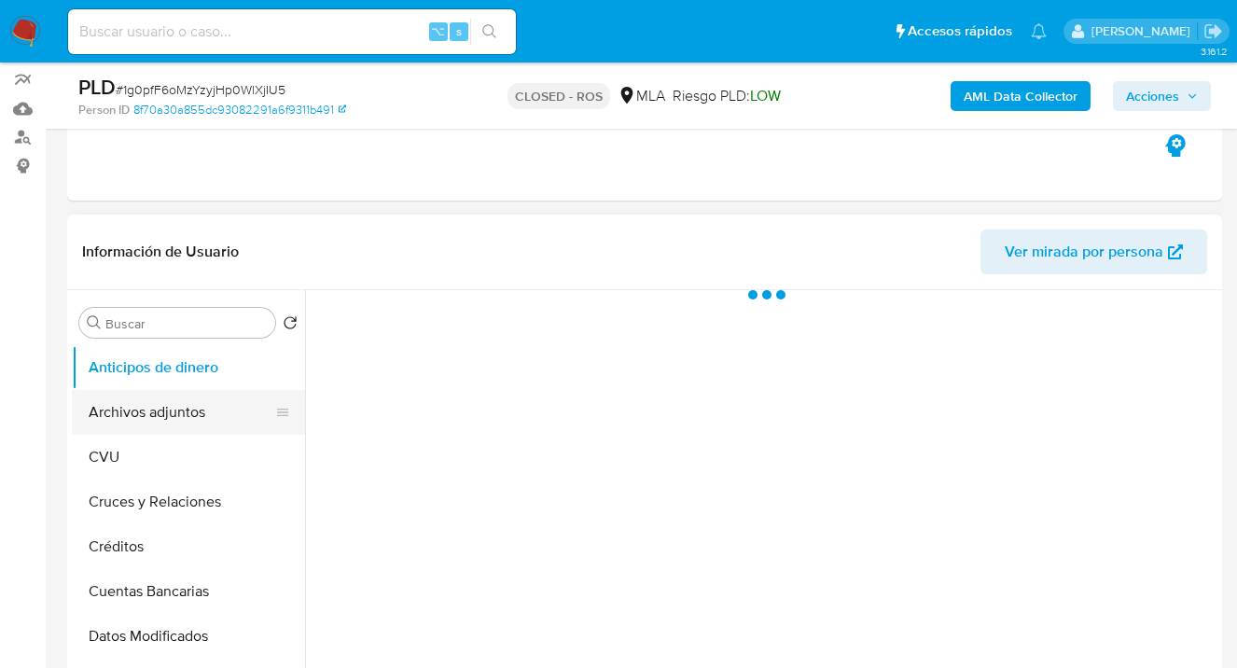
click at [199, 404] on button "Archivos adjuntos" at bounding box center [181, 412] width 218 height 45
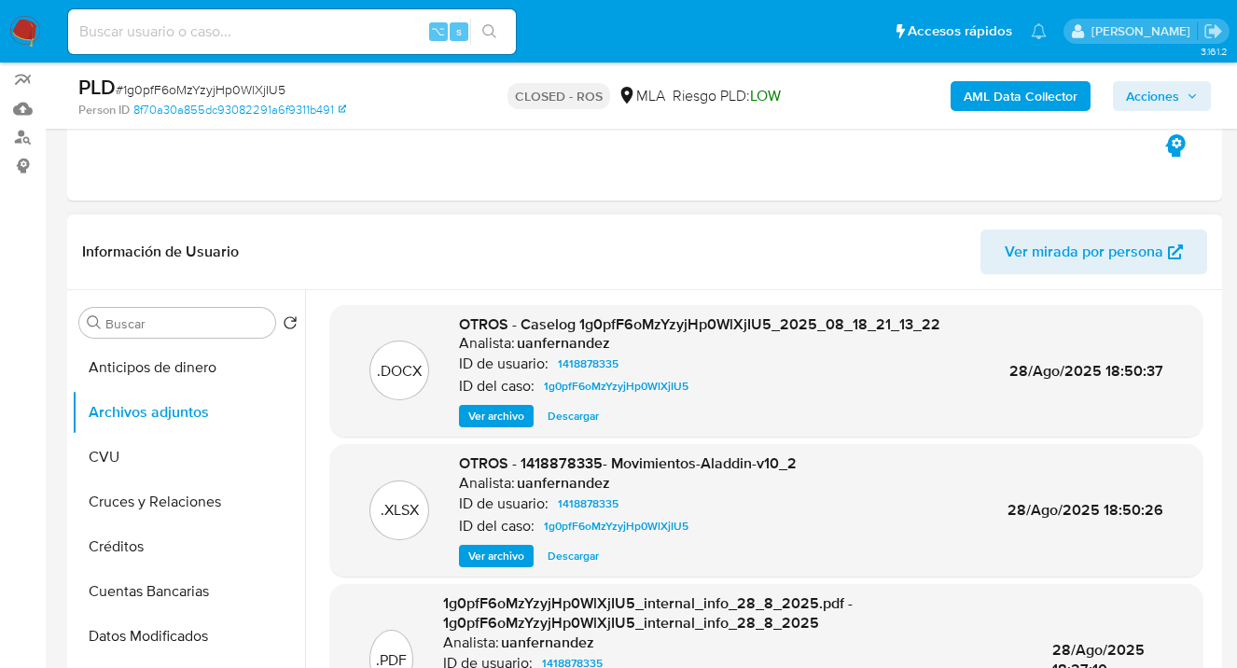
click at [585, 414] on span "Descargar" at bounding box center [573, 416] width 51 height 19
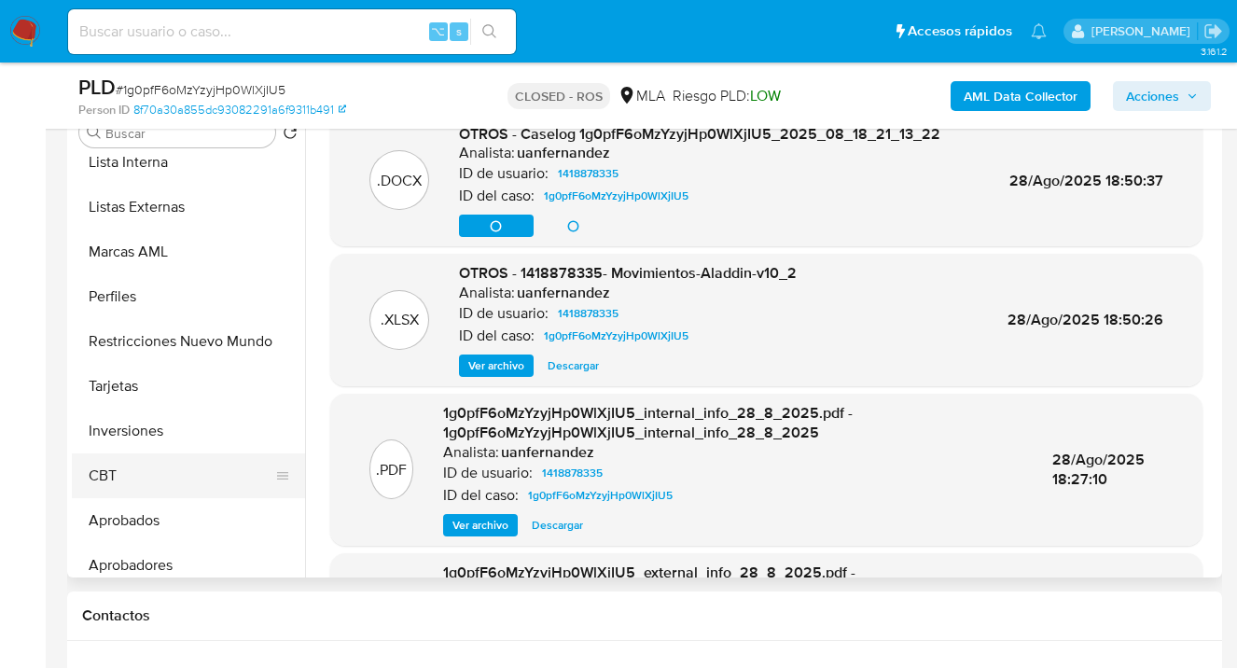
scroll to position [968, 0]
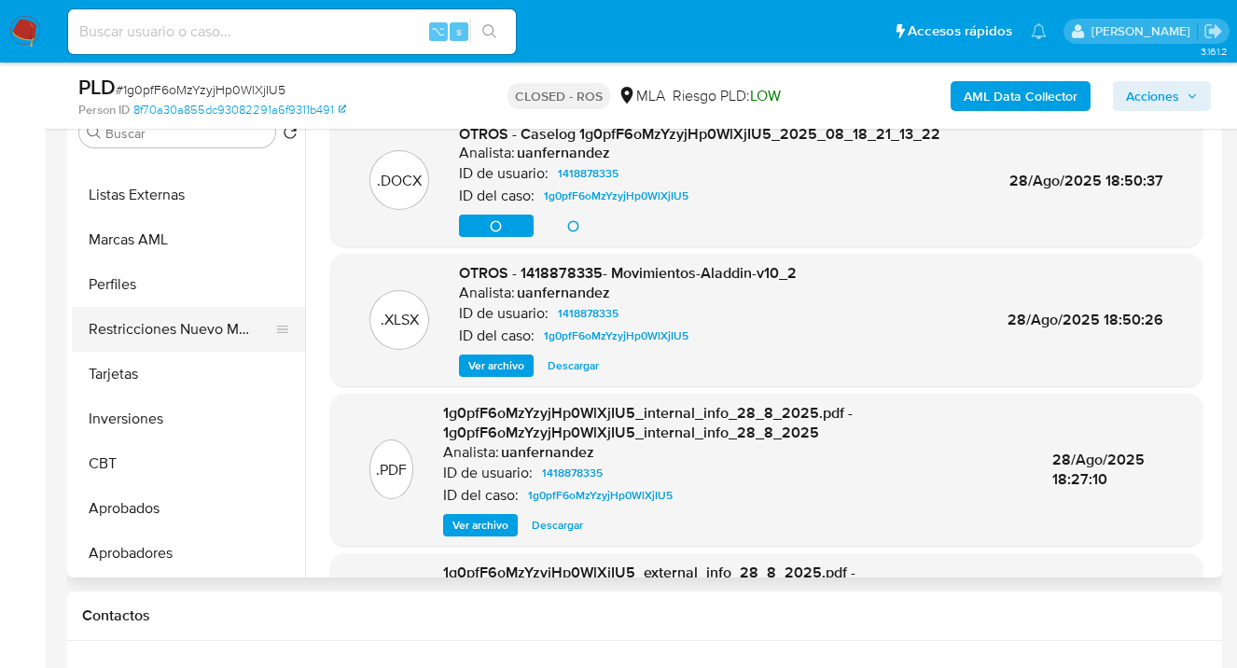
click at [186, 329] on button "Restricciones Nuevo Mundo" at bounding box center [181, 329] width 218 height 45
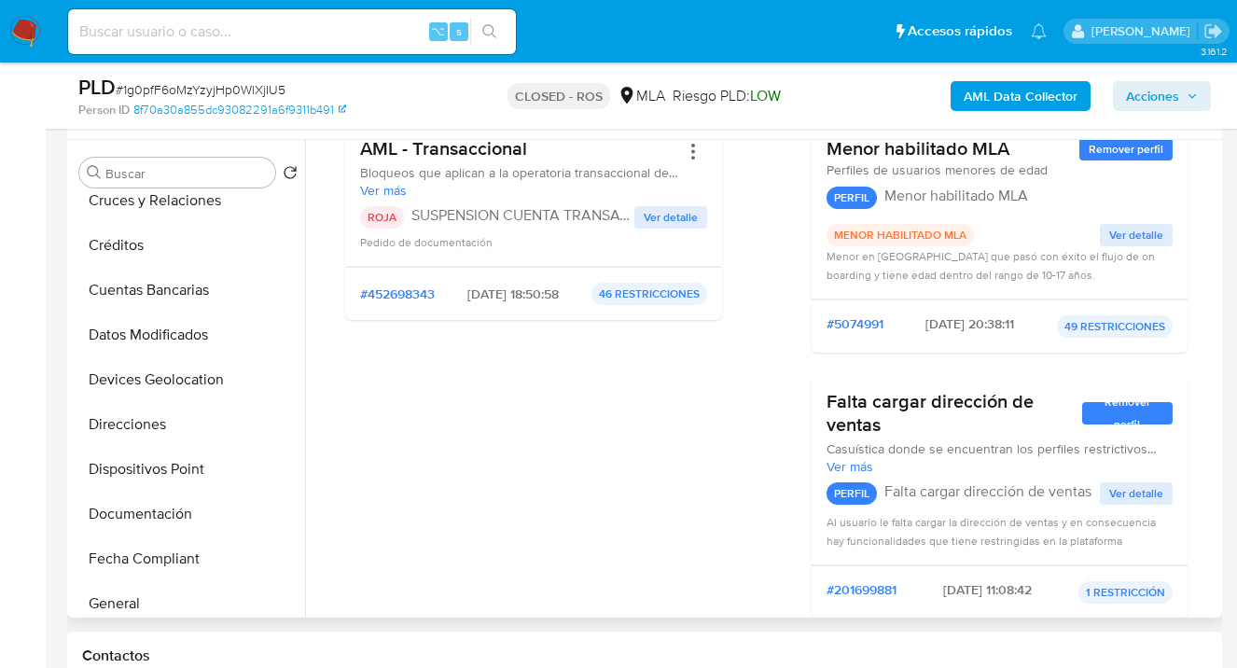
scroll to position [0, 0]
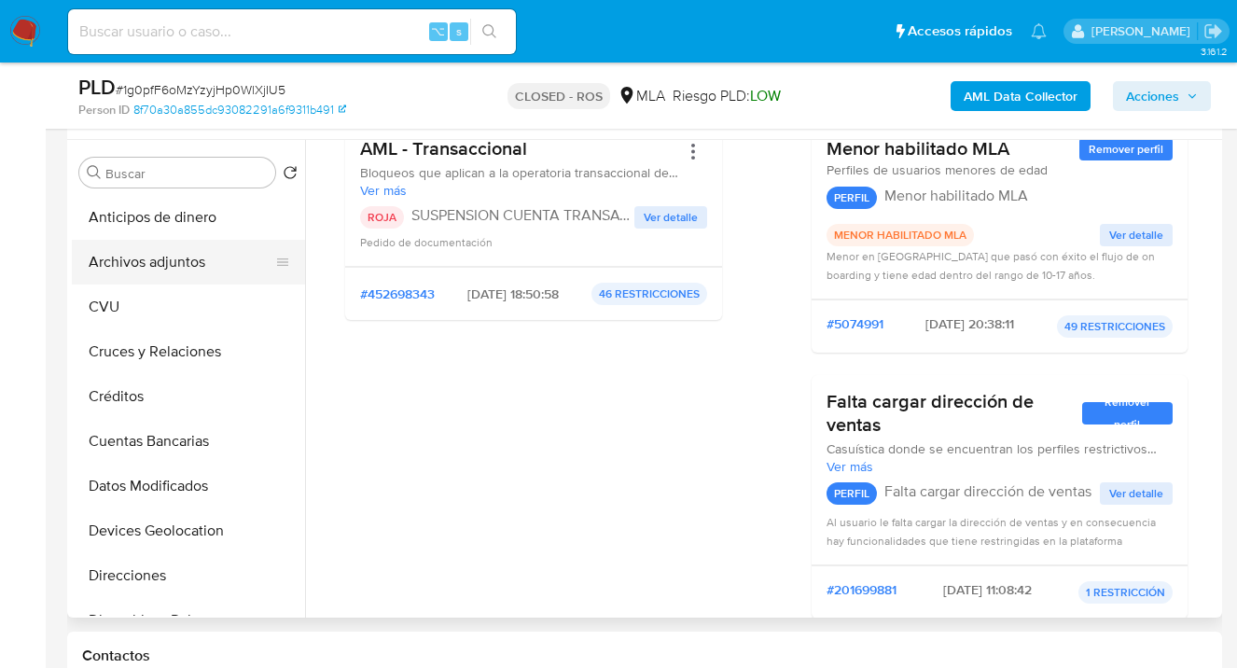
click at [174, 270] on button "Archivos adjuntos" at bounding box center [181, 262] width 218 height 45
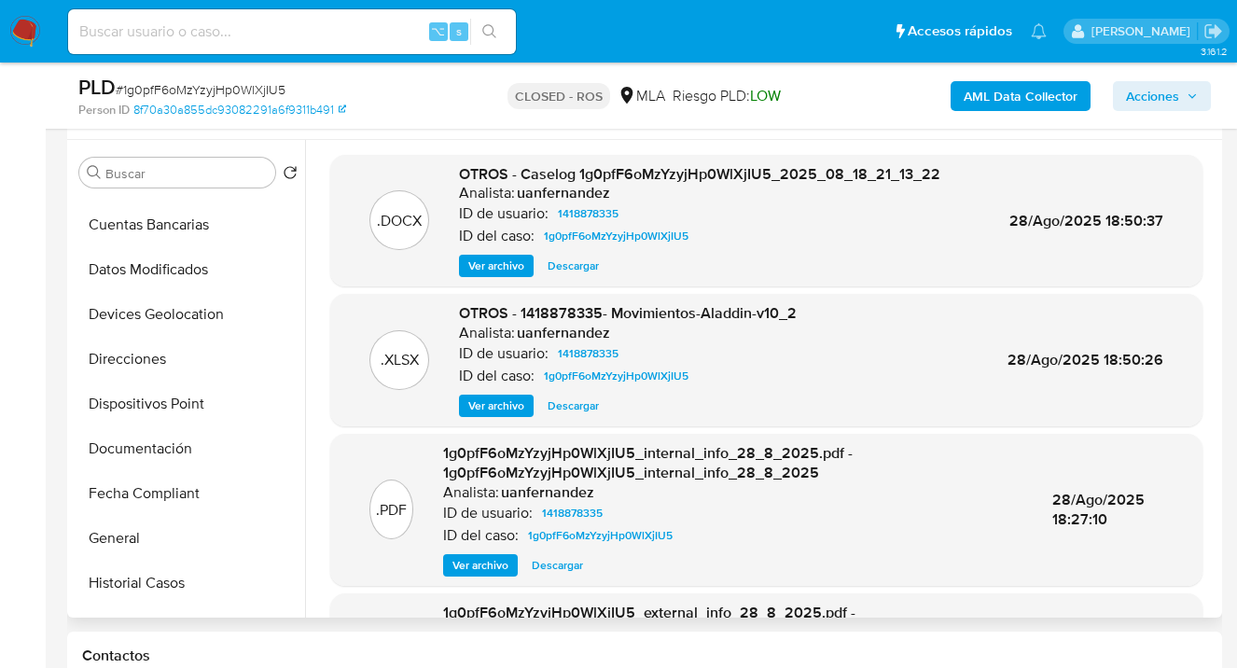
scroll to position [225, 0]
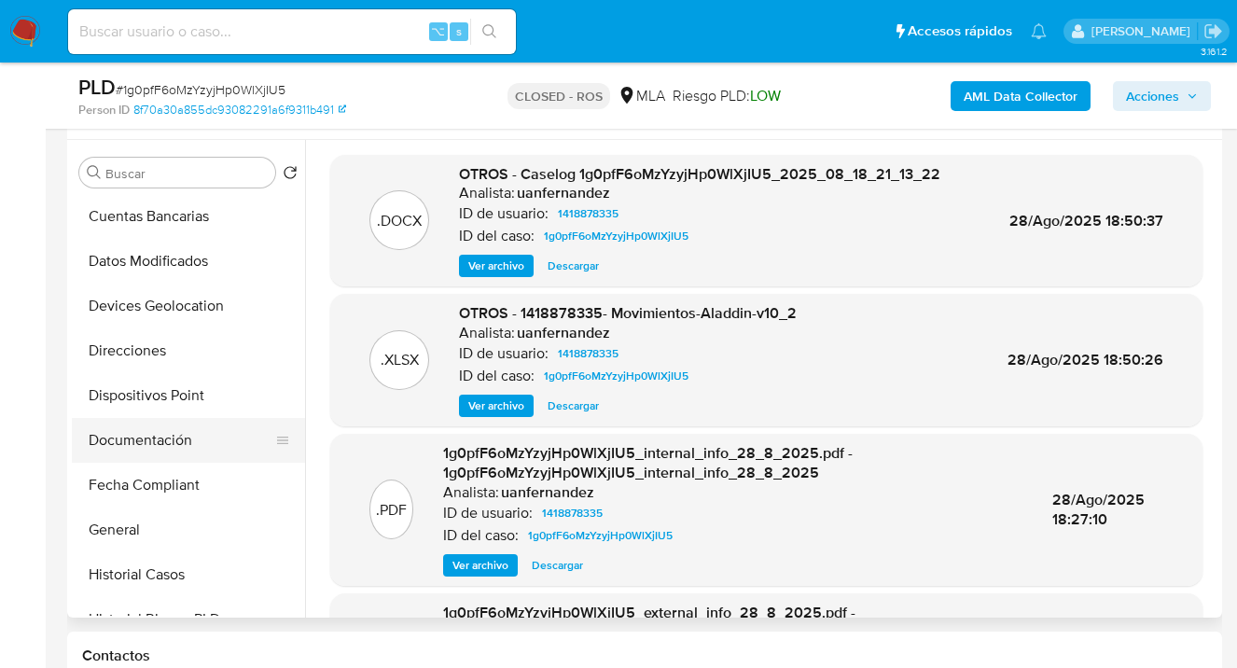
click at [170, 439] on button "Documentación" at bounding box center [181, 440] width 218 height 45
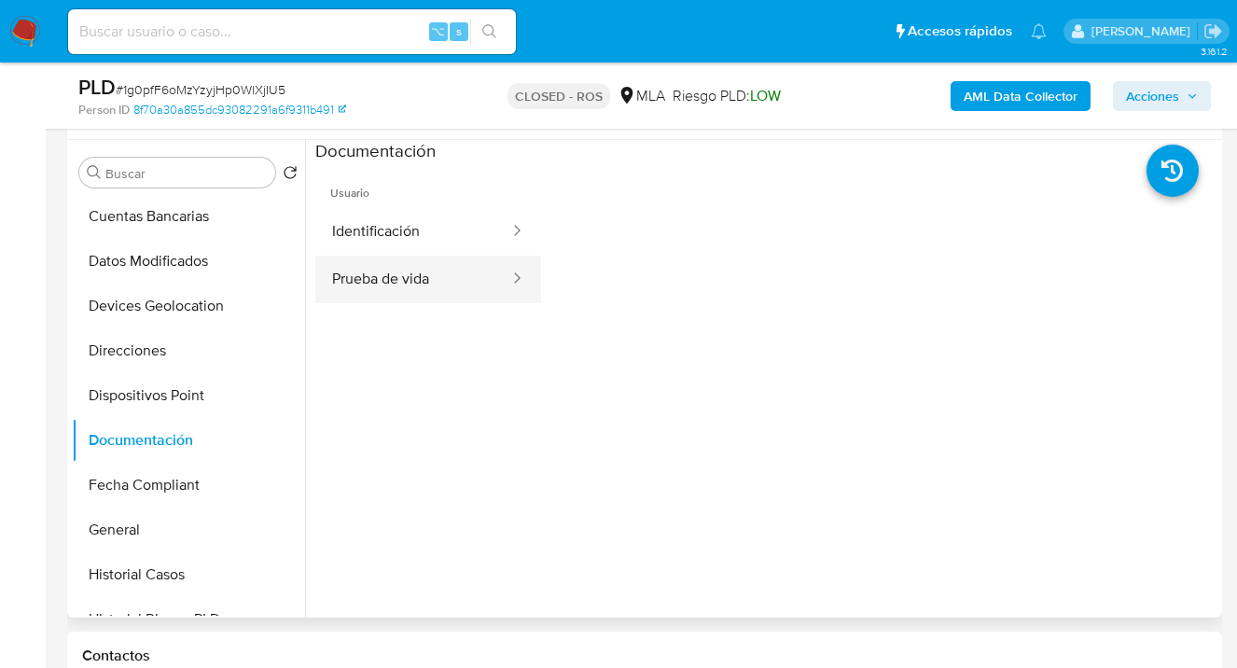
click at [419, 290] on button "Prueba de vida" at bounding box center [413, 280] width 196 height 48
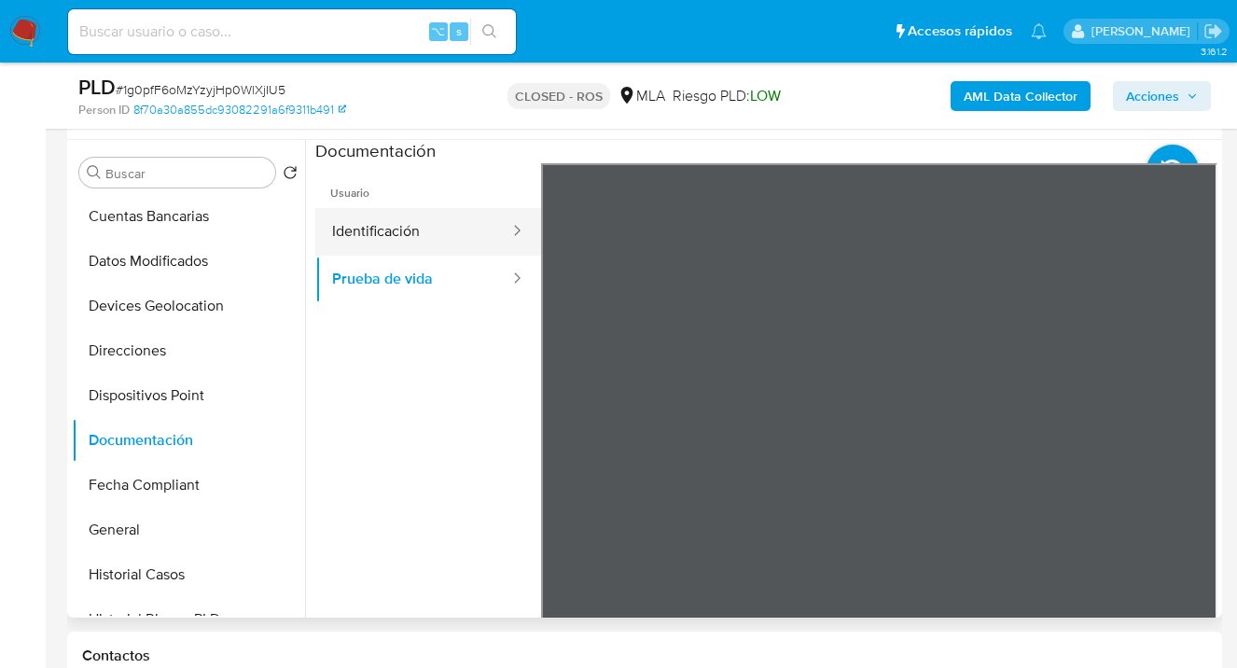
click at [393, 243] on button "Identificación" at bounding box center [413, 232] width 196 height 48
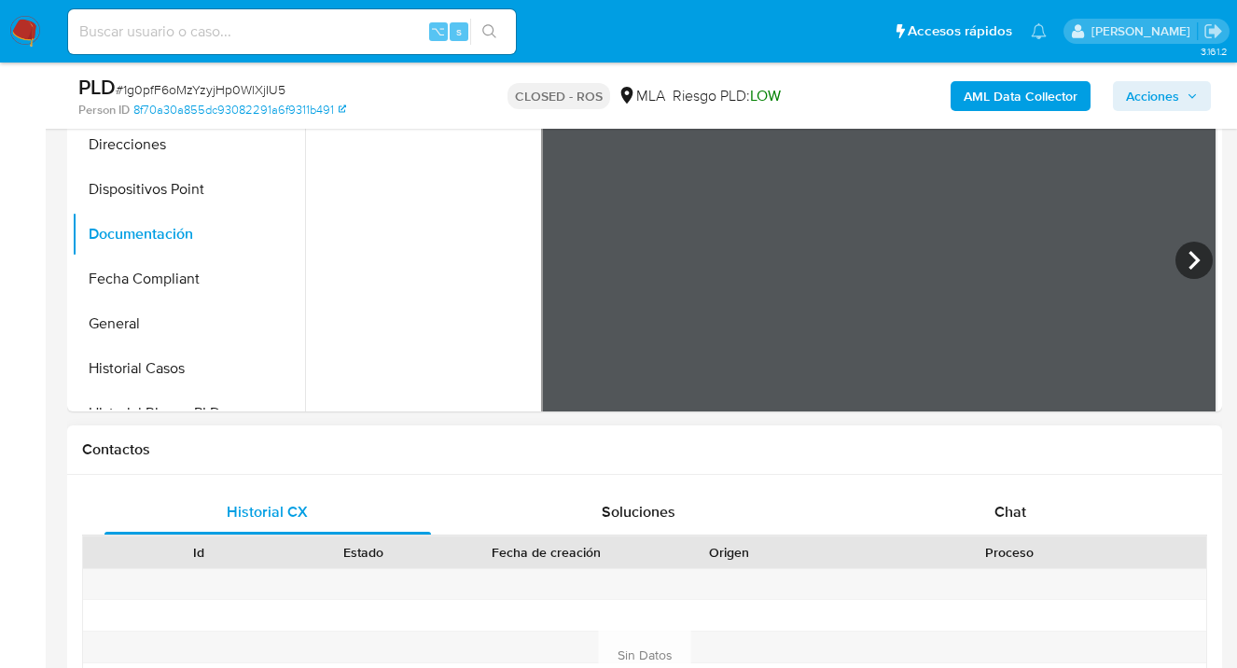
scroll to position [703, 0]
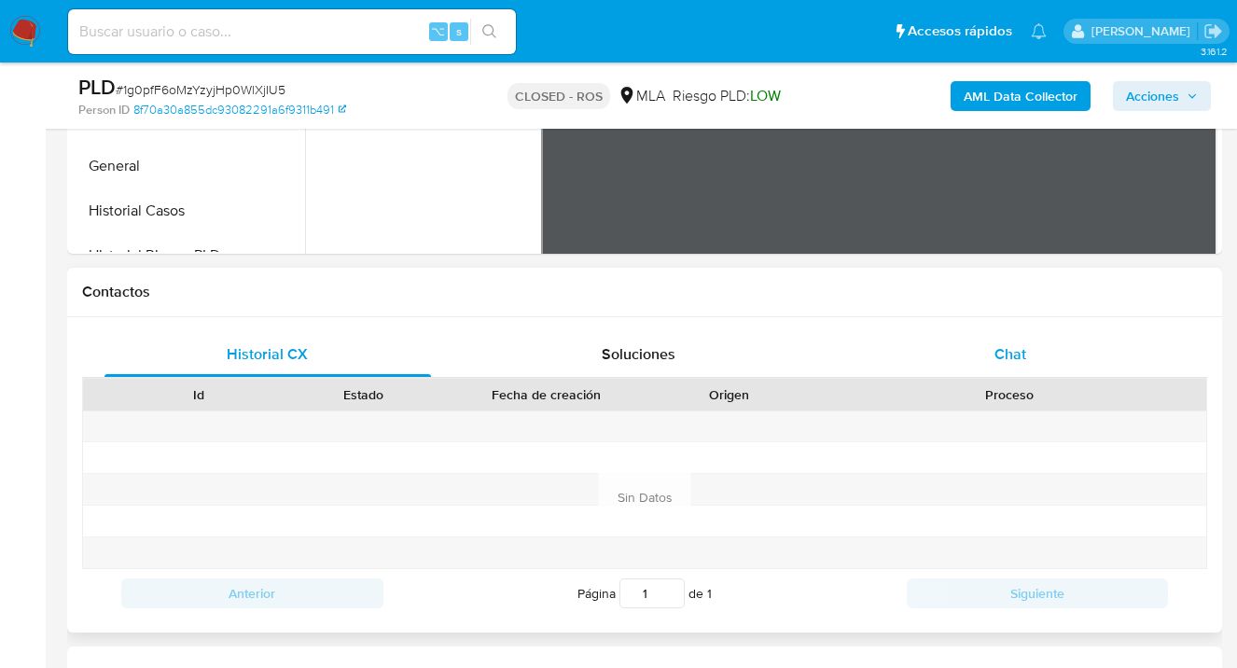
drag, startPoint x: 977, startPoint y: 358, endPoint x: 957, endPoint y: 341, distance: 25.8
click at [977, 357] on div "Chat" at bounding box center [1010, 354] width 327 height 45
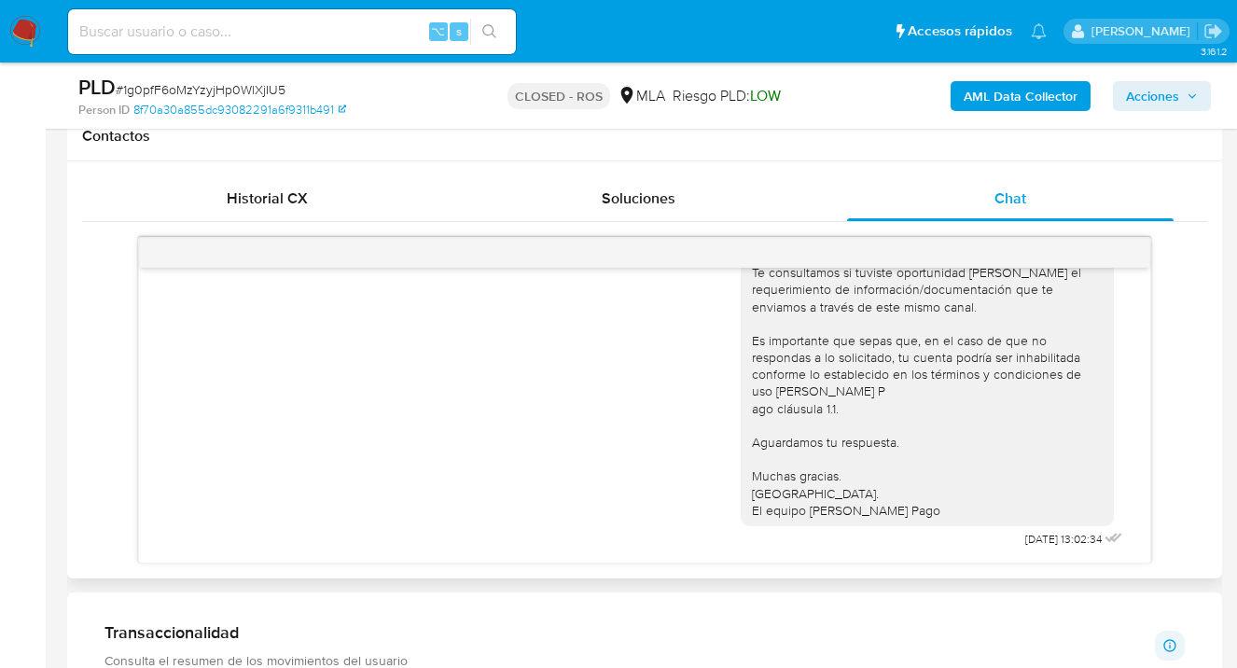
scroll to position [968, 0]
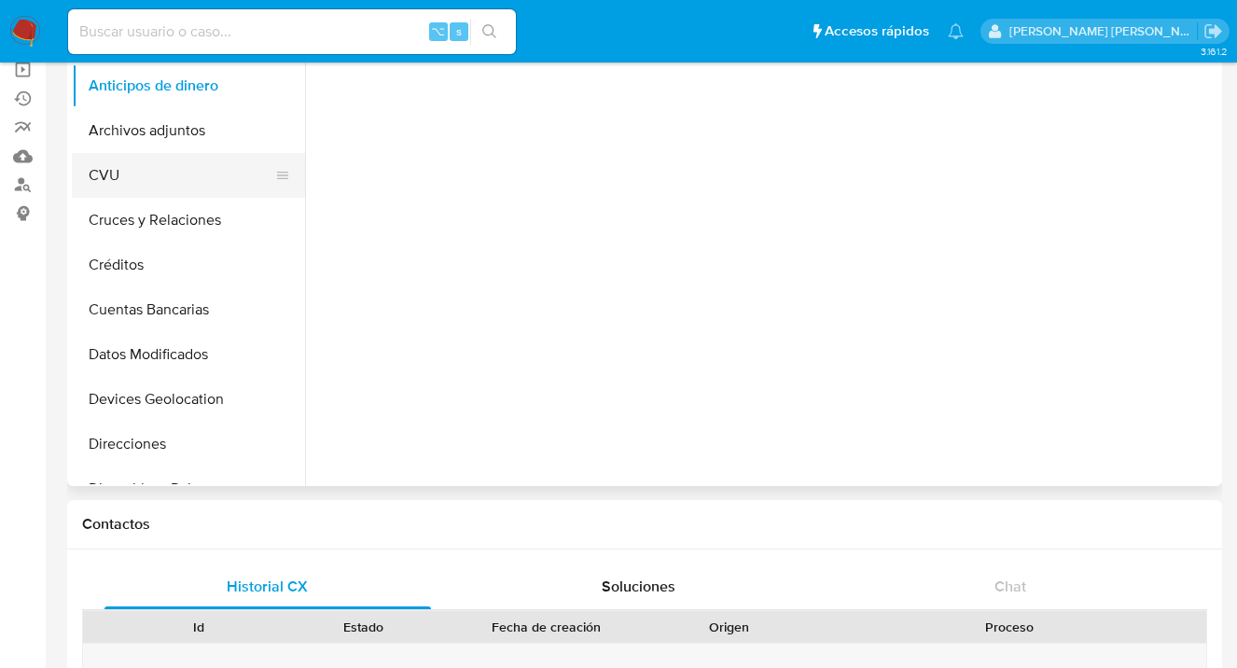
scroll to position [141, 0]
select select "10"
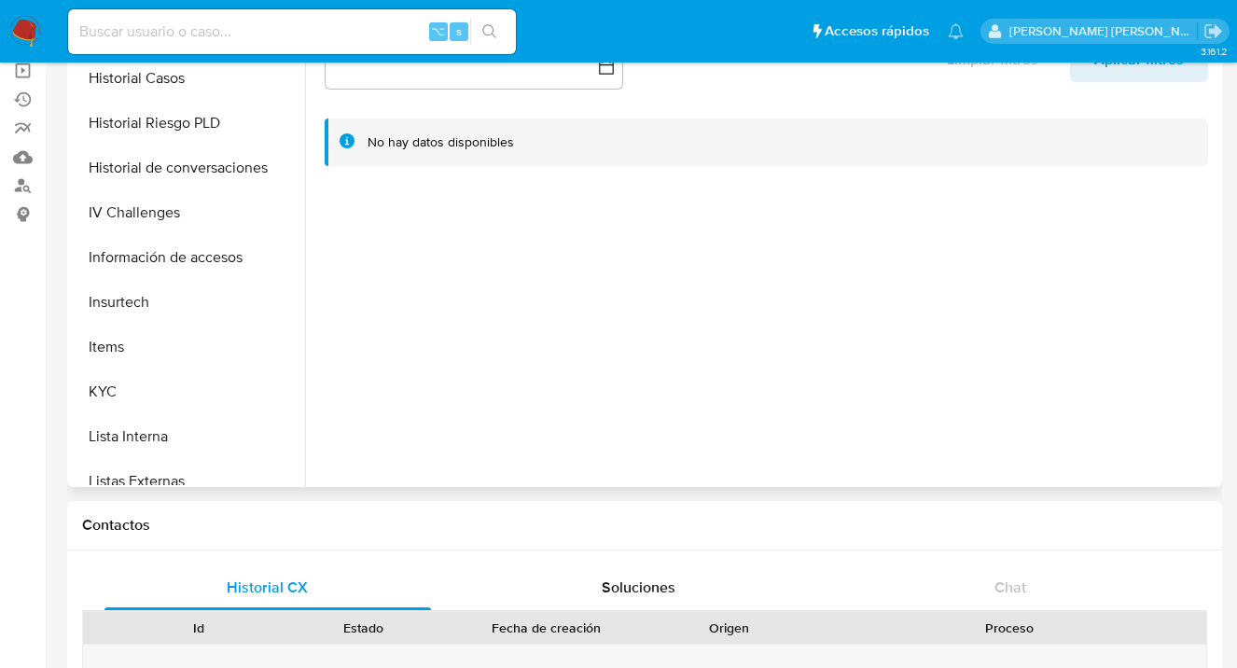
scroll to position [606, 0]
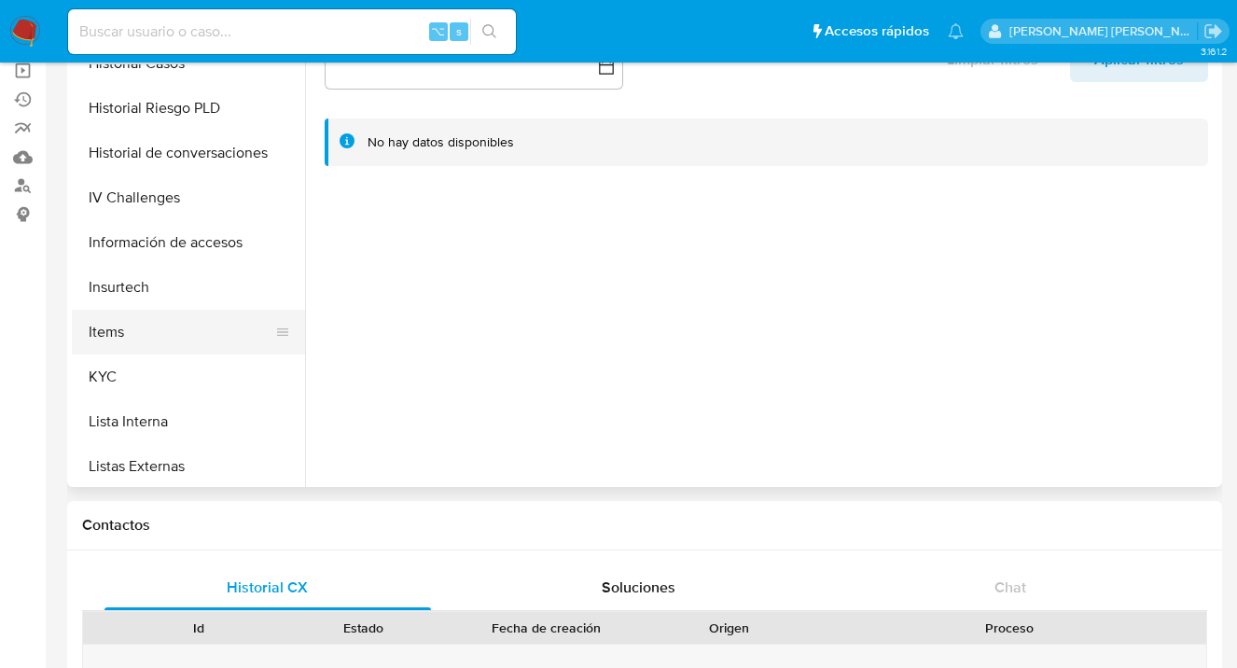
click at [167, 345] on button "Items" at bounding box center [181, 332] width 218 height 45
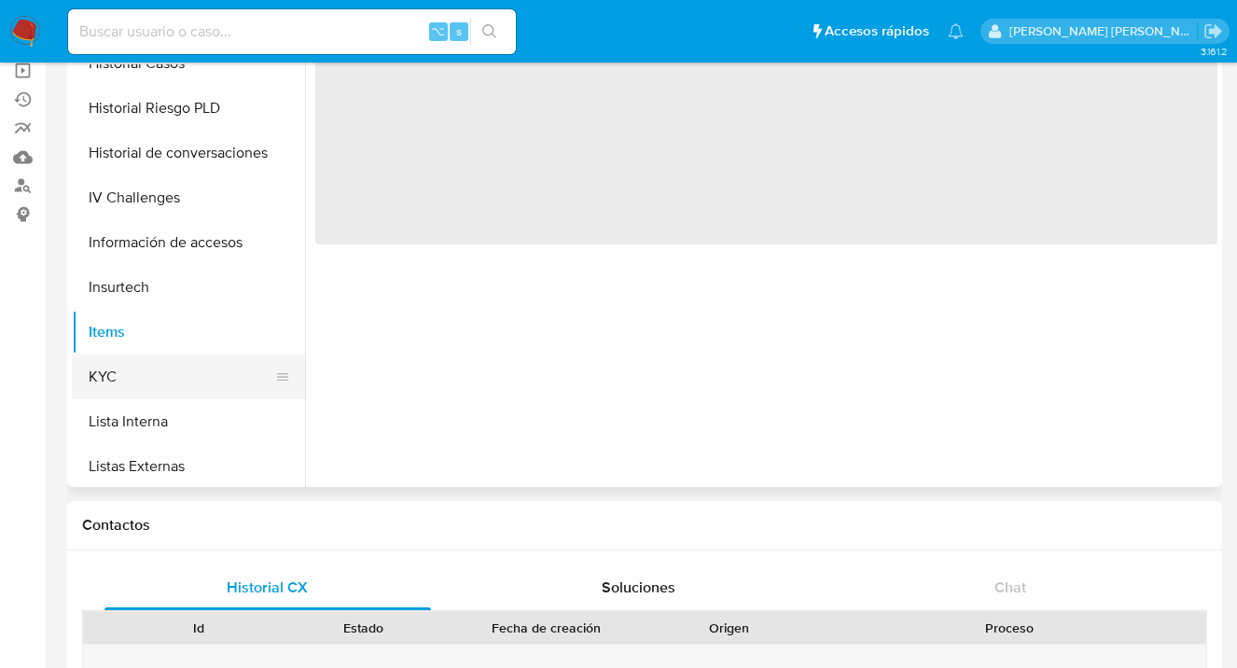
drag, startPoint x: 153, startPoint y: 385, endPoint x: 206, endPoint y: 382, distance: 53.3
click at [153, 384] on button "KYC" at bounding box center [181, 377] width 218 height 45
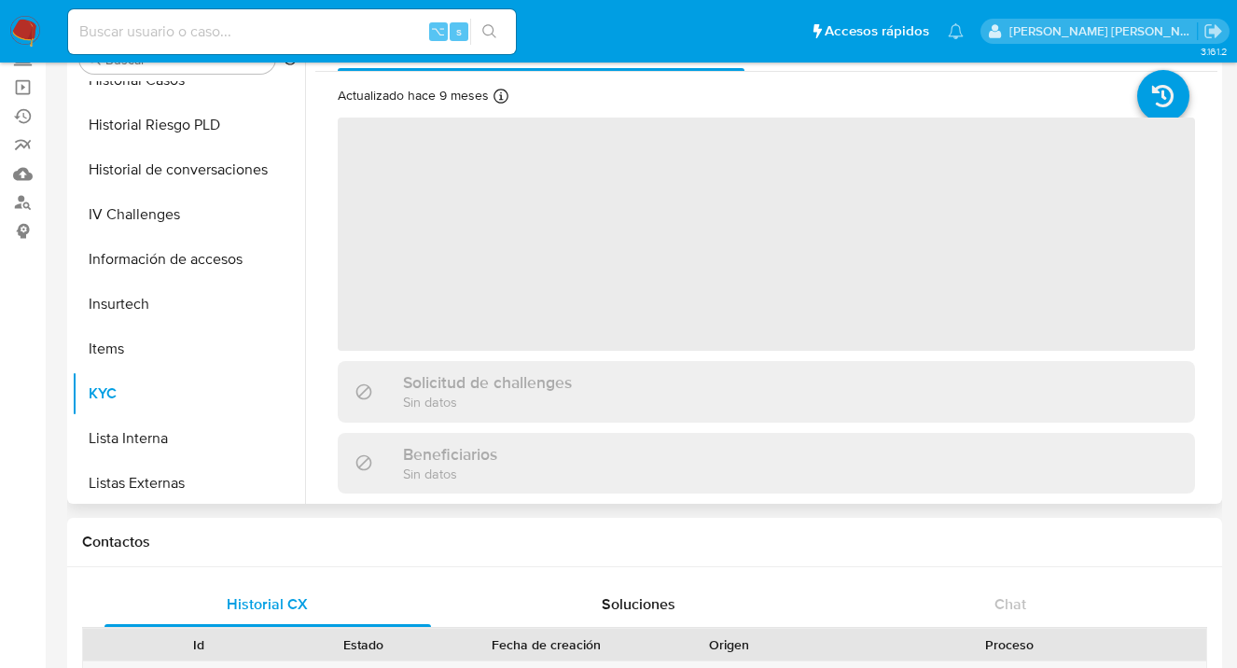
scroll to position [102, 0]
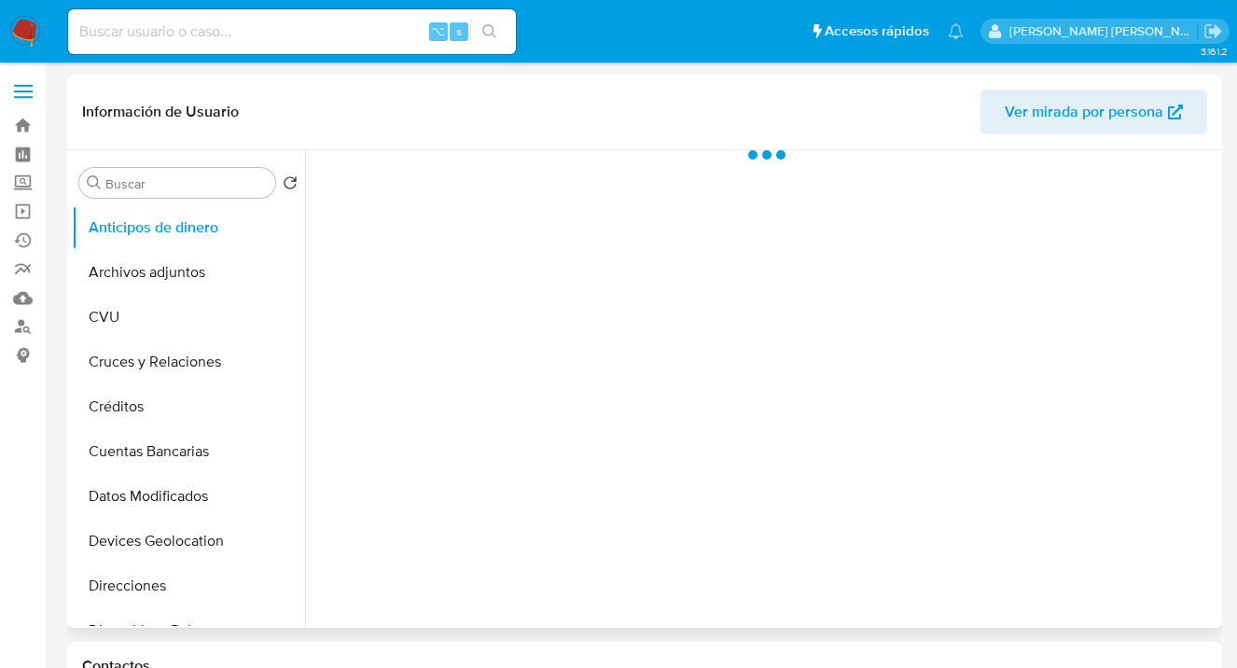
scroll to position [294, 0]
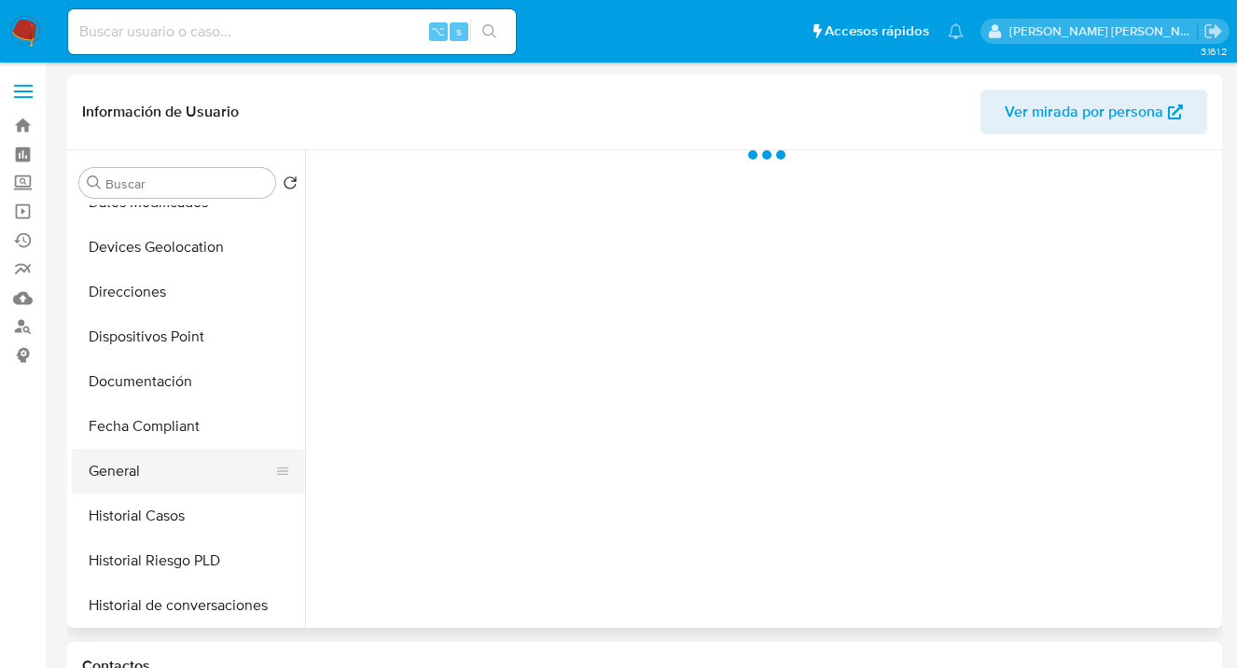
click at [186, 466] on button "General" at bounding box center [181, 471] width 218 height 45
select select "10"
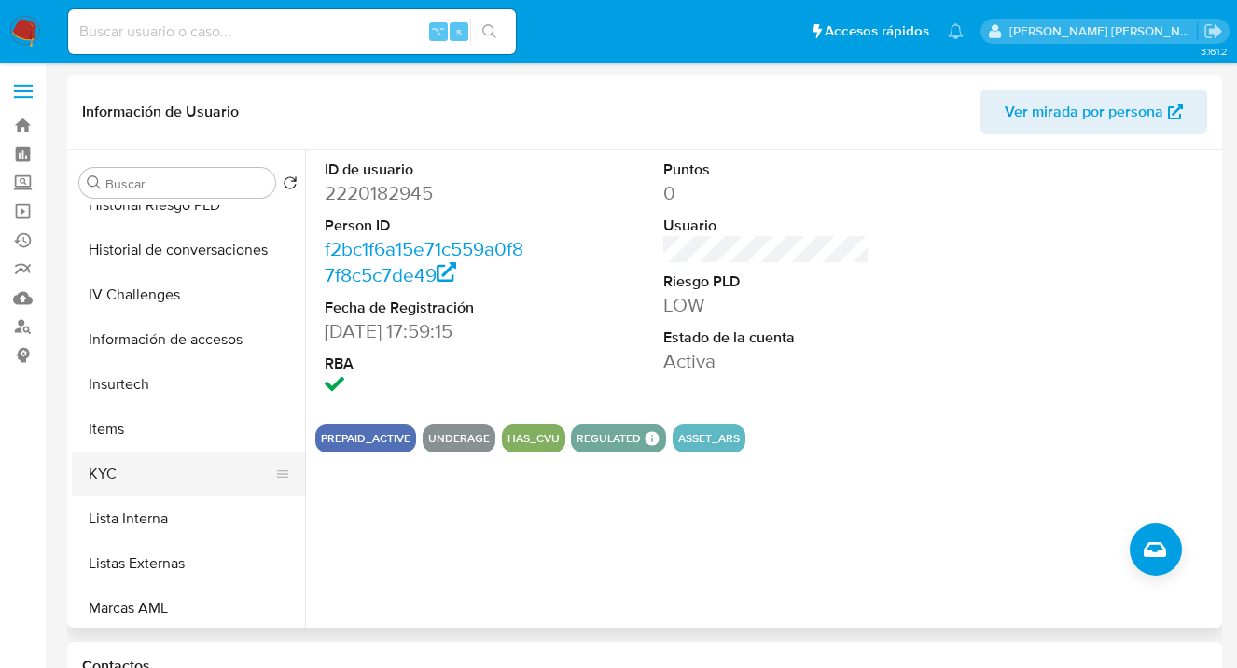
scroll to position [647, 0]
click at [220, 480] on button "KYC" at bounding box center [181, 475] width 218 height 45
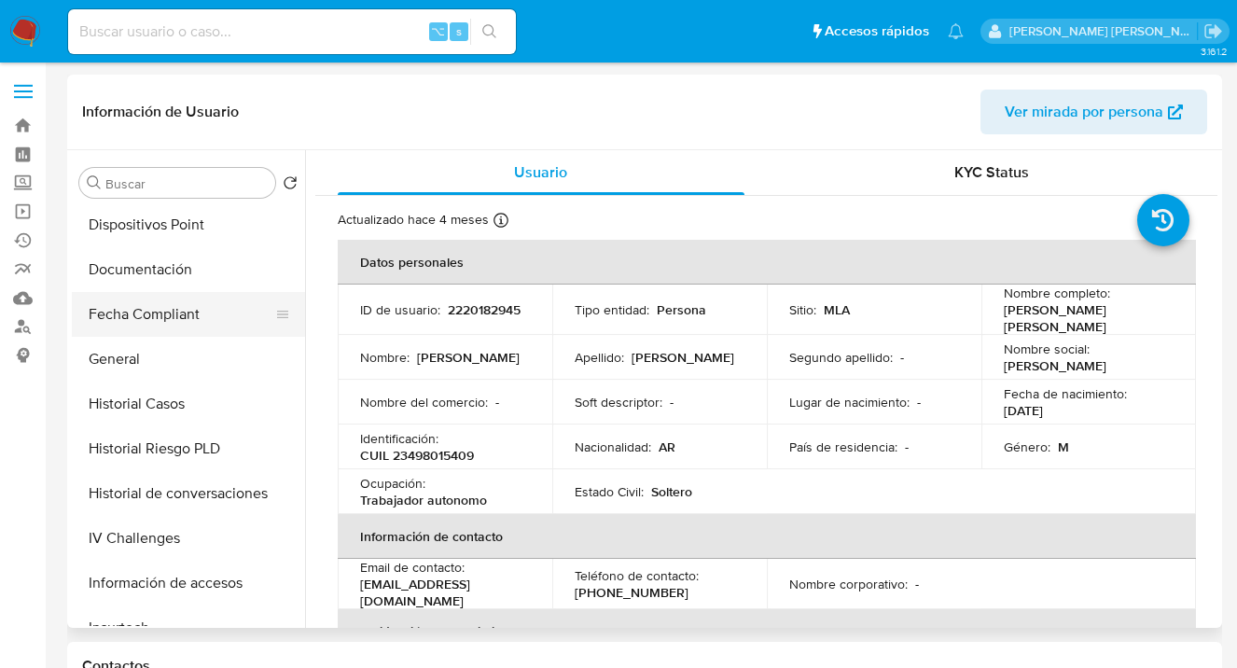
scroll to position [383, 0]
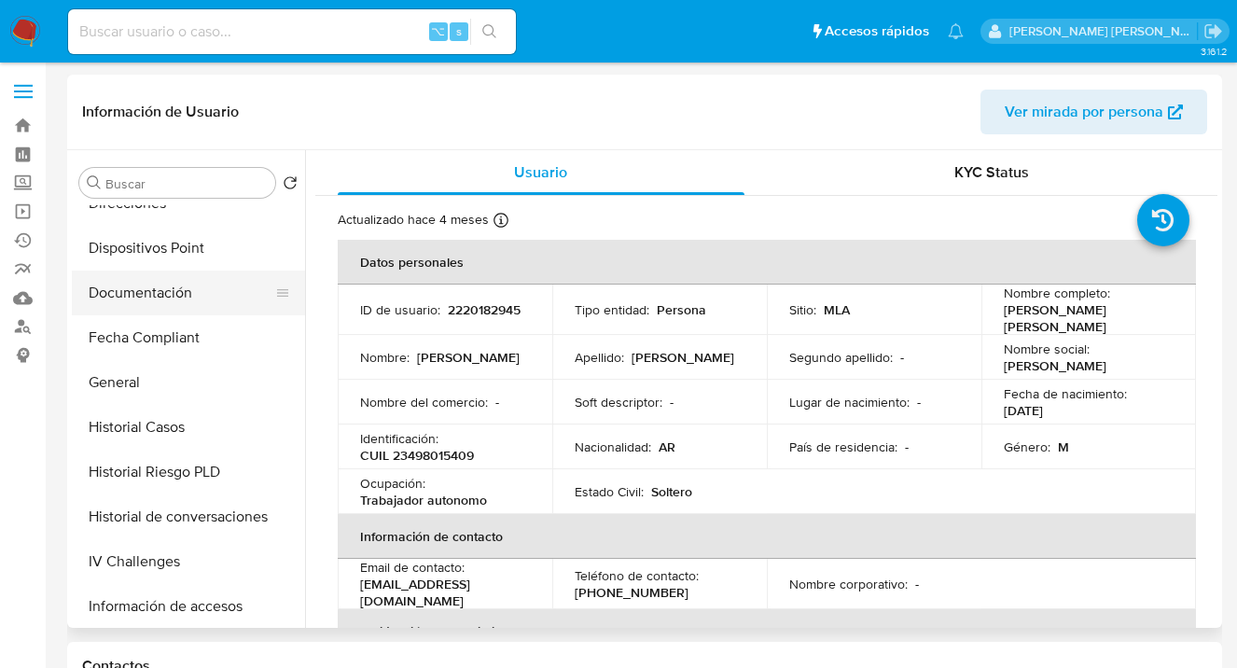
drag, startPoint x: 169, startPoint y: 299, endPoint x: 296, endPoint y: 288, distance: 127.3
click at [169, 299] on button "Documentación" at bounding box center [181, 293] width 218 height 45
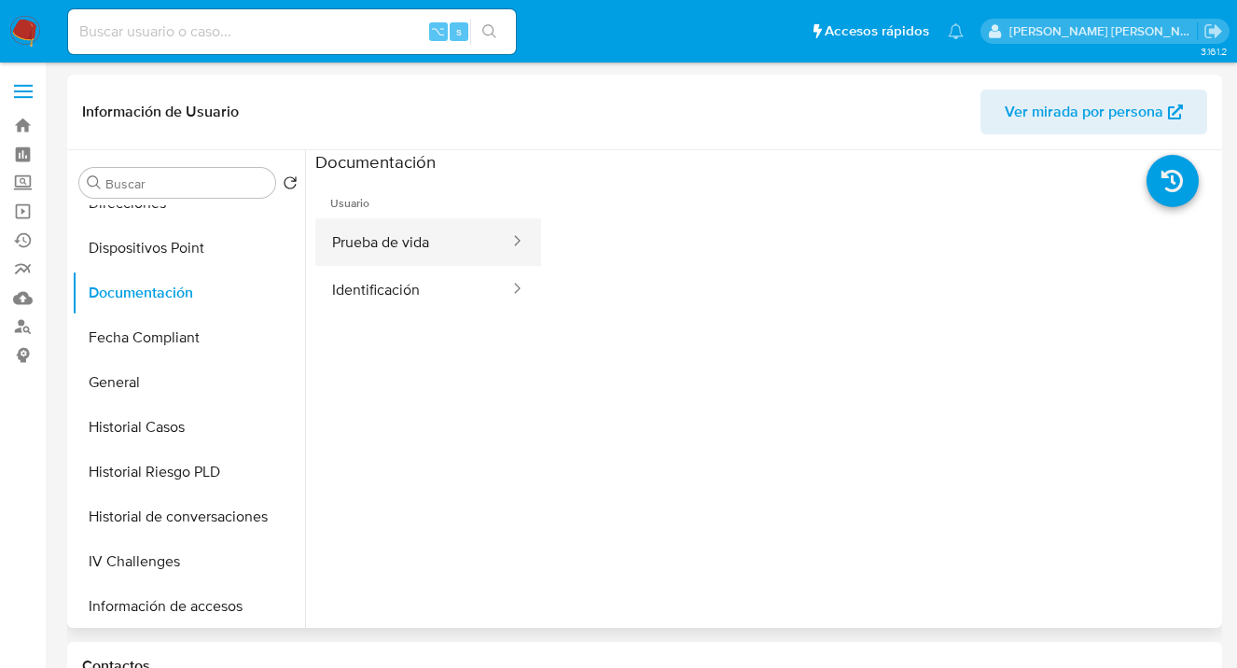
drag, startPoint x: 396, startPoint y: 248, endPoint x: 522, endPoint y: 264, distance: 127.9
click at [396, 248] on button "Prueba de vida" at bounding box center [413, 242] width 196 height 48
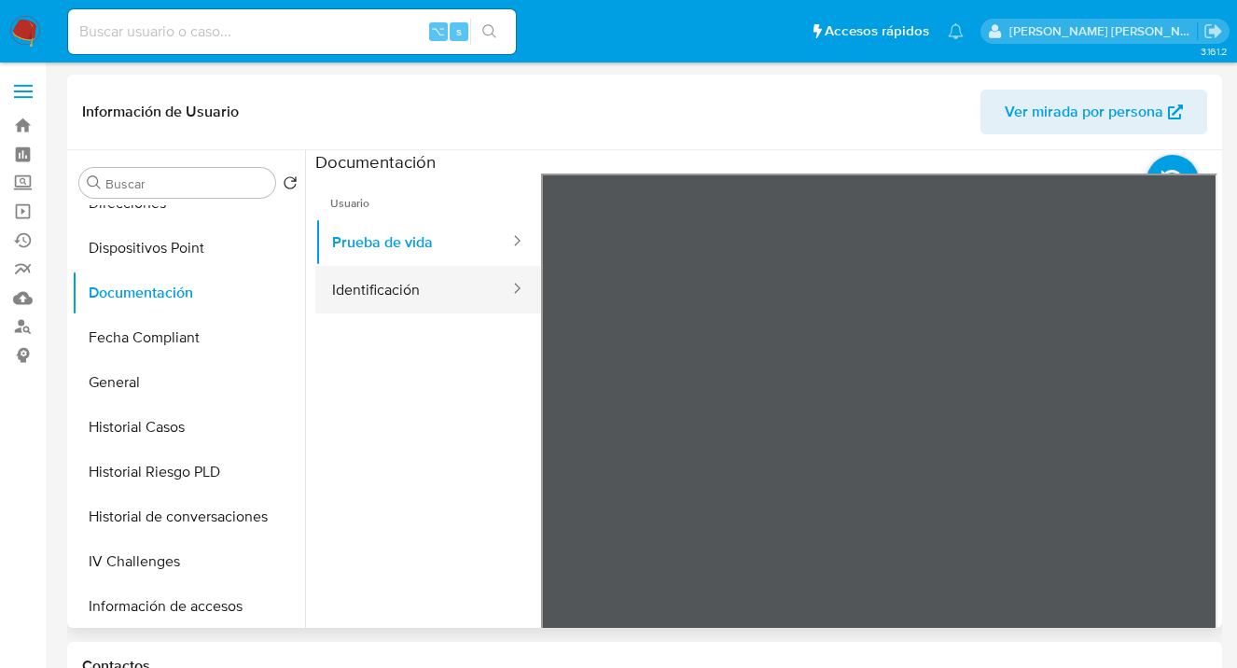
drag, startPoint x: 399, startPoint y: 292, endPoint x: 499, endPoint y: 296, distance: 99.9
click at [399, 293] on button "Identificación" at bounding box center [413, 290] width 196 height 48
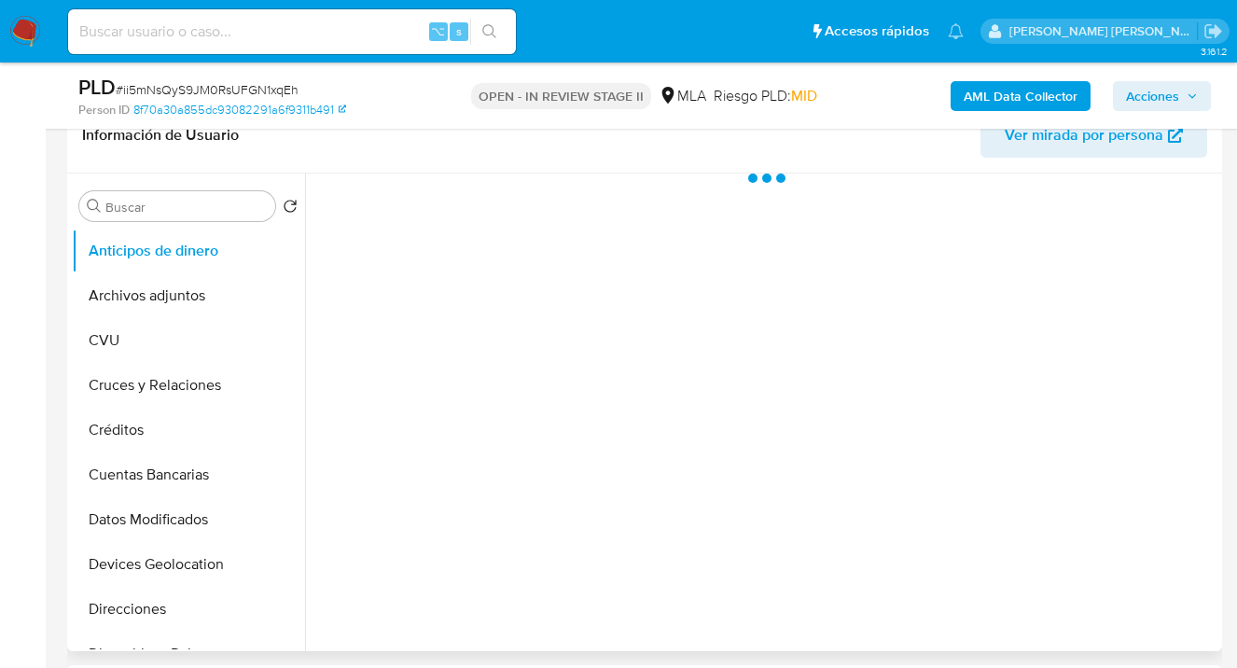
select select "10"
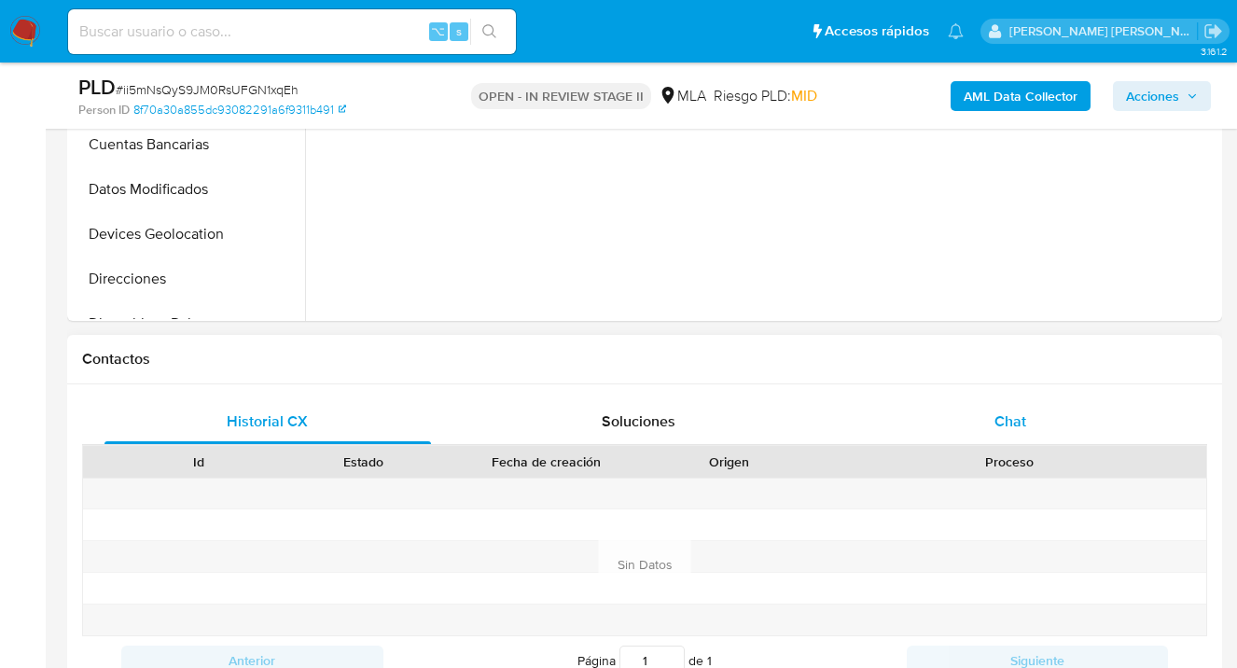
click at [1023, 424] on span "Chat" at bounding box center [1011, 421] width 32 height 21
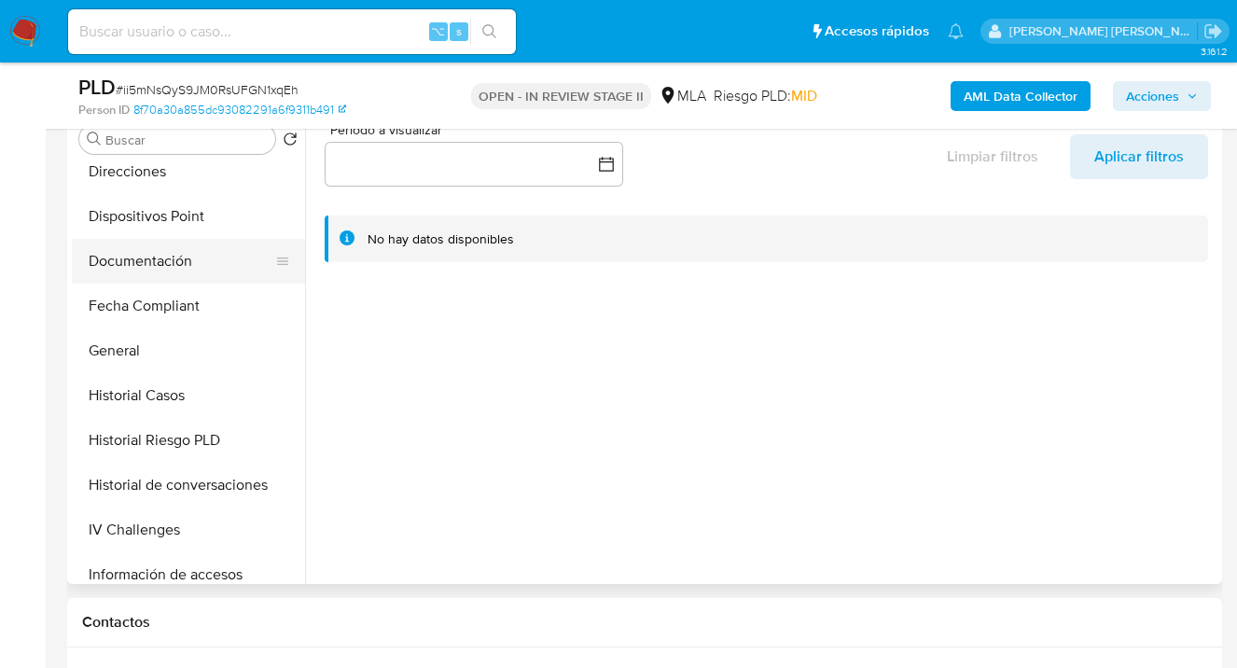
scroll to position [346, 0]
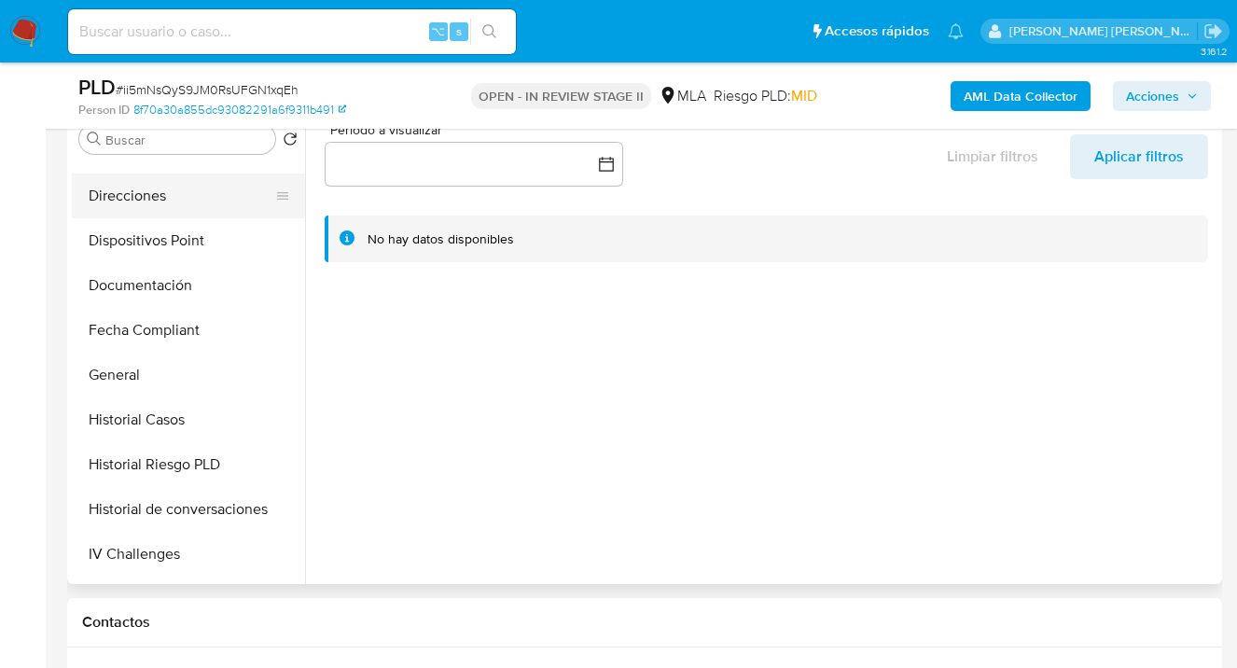
click at [164, 202] on button "Direcciones" at bounding box center [181, 196] width 218 height 45
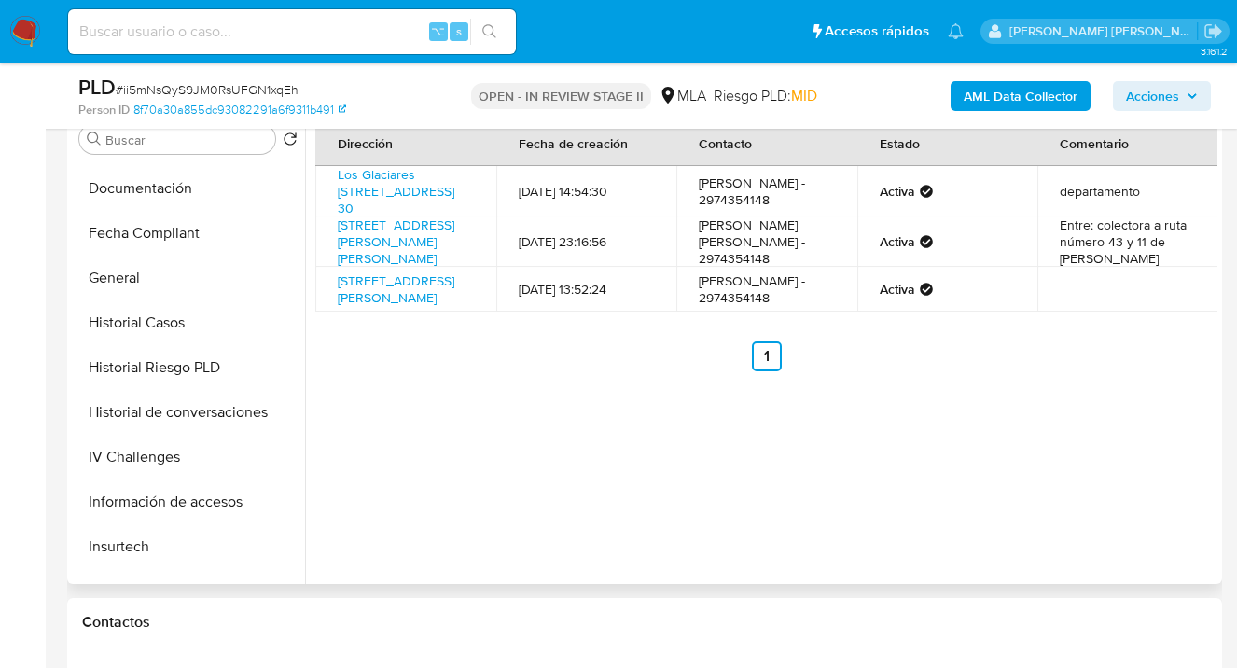
scroll to position [422, 0]
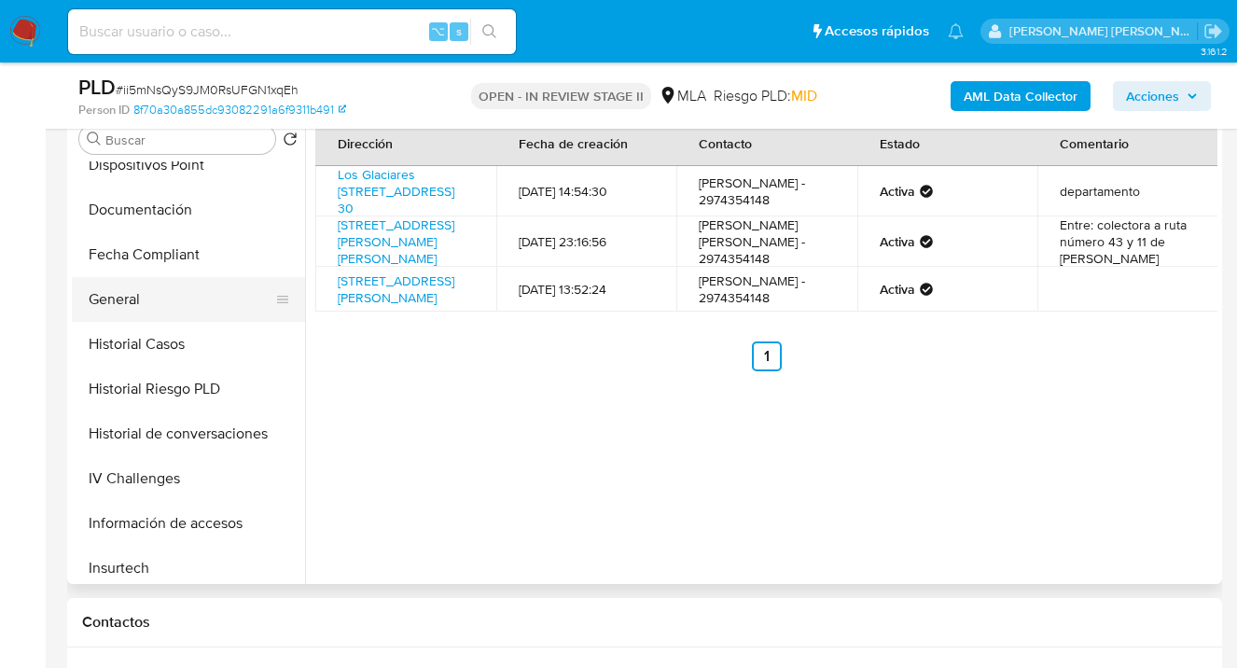
click at [235, 308] on button "General" at bounding box center [181, 299] width 218 height 45
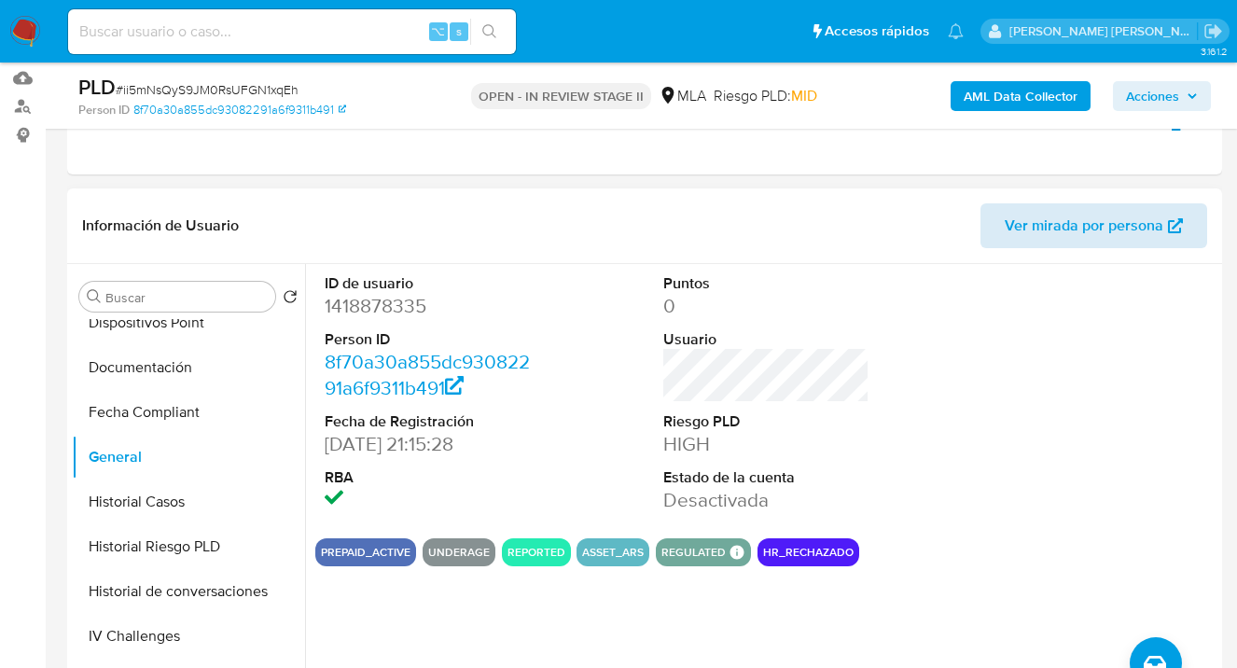
scroll to position [173, 0]
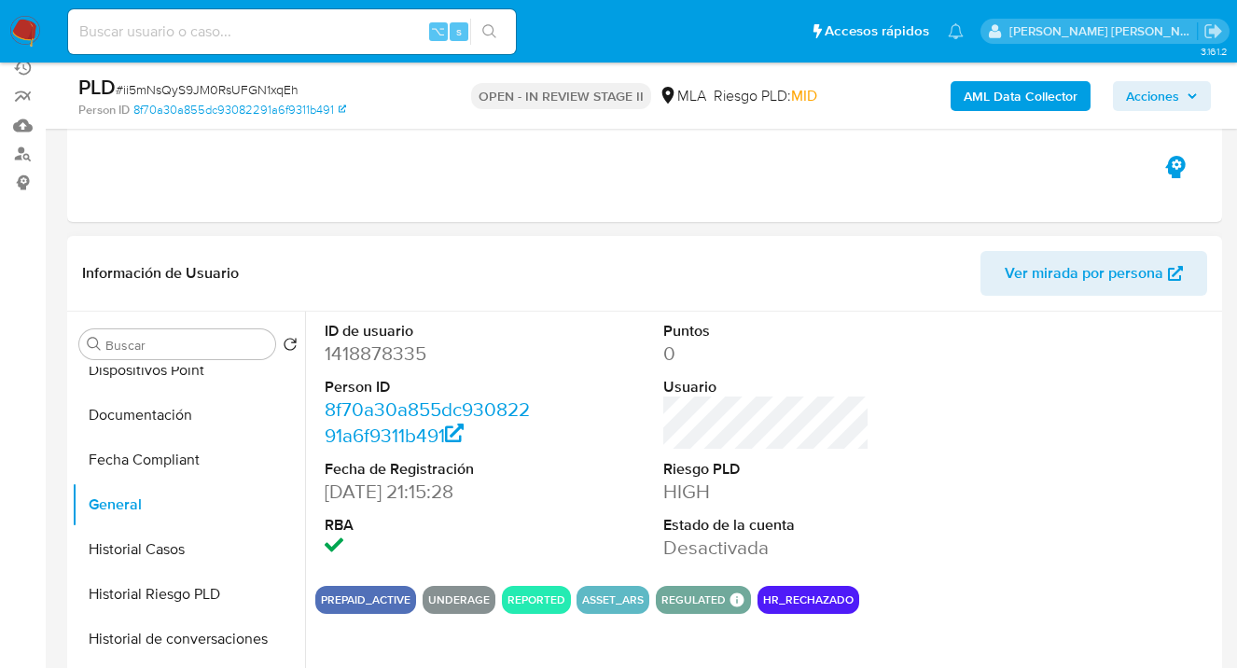
click at [1095, 278] on span "Ver mirada por persona" at bounding box center [1084, 273] width 159 height 45
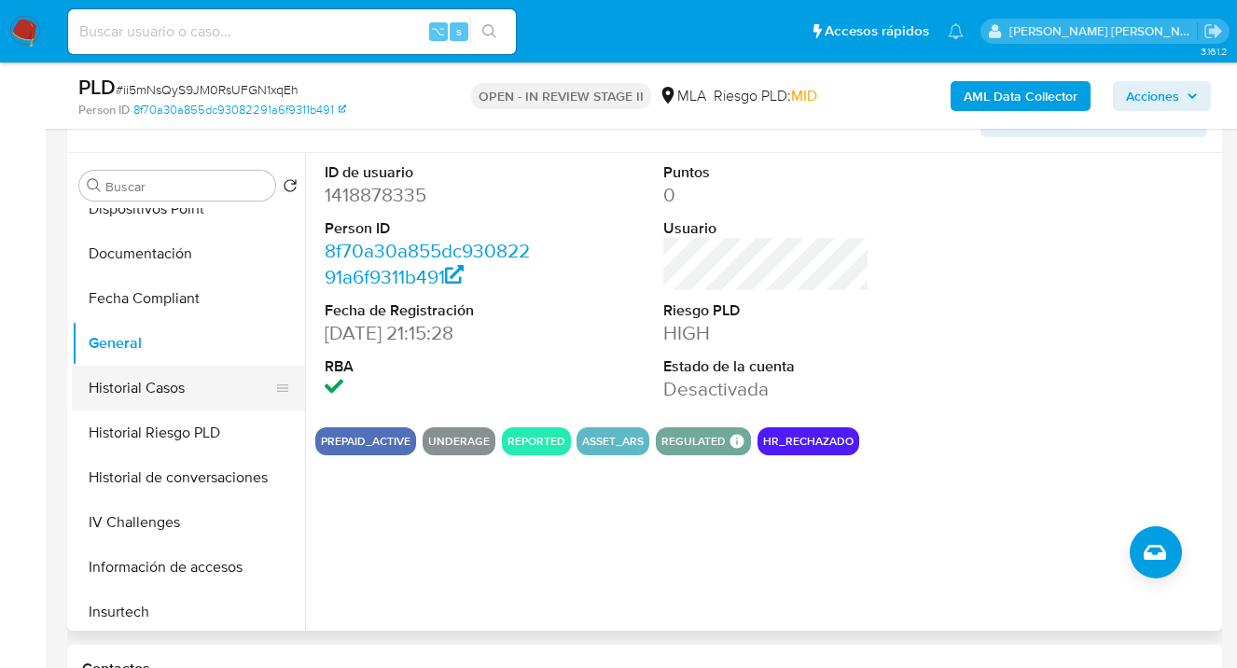
scroll to position [425, 0]
click at [167, 385] on button "Historial Casos" at bounding box center [181, 387] width 218 height 45
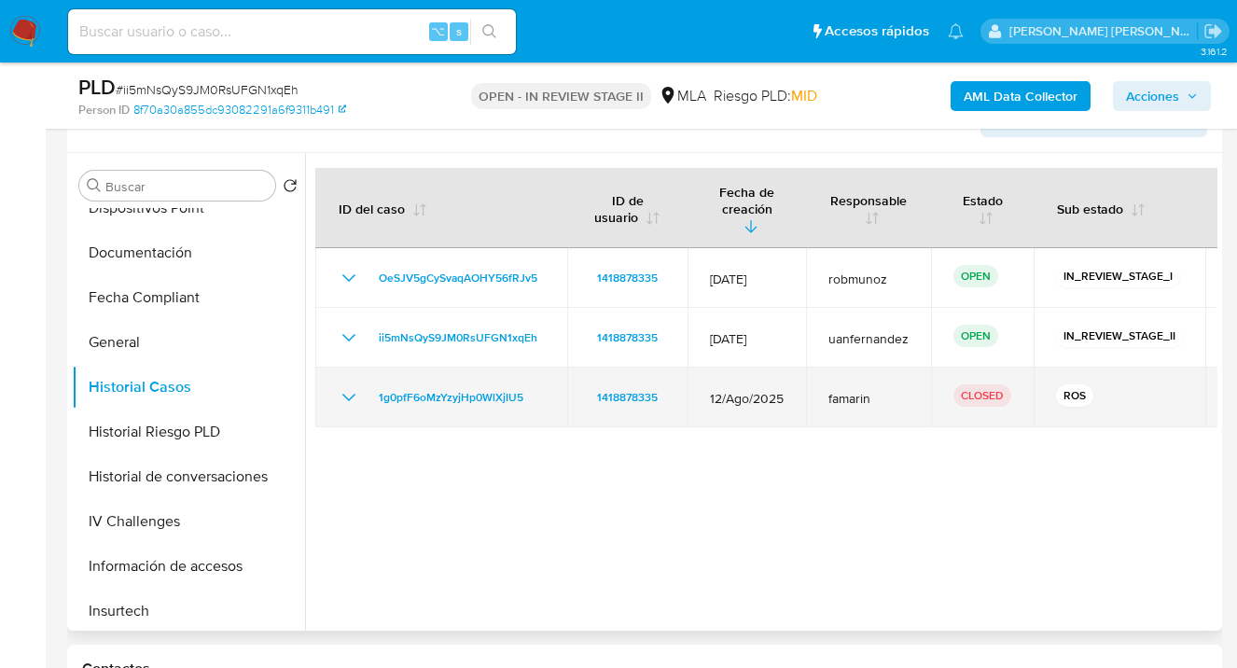
click at [348, 386] on icon "Mostrar/Ocultar" at bounding box center [349, 397] width 22 height 22
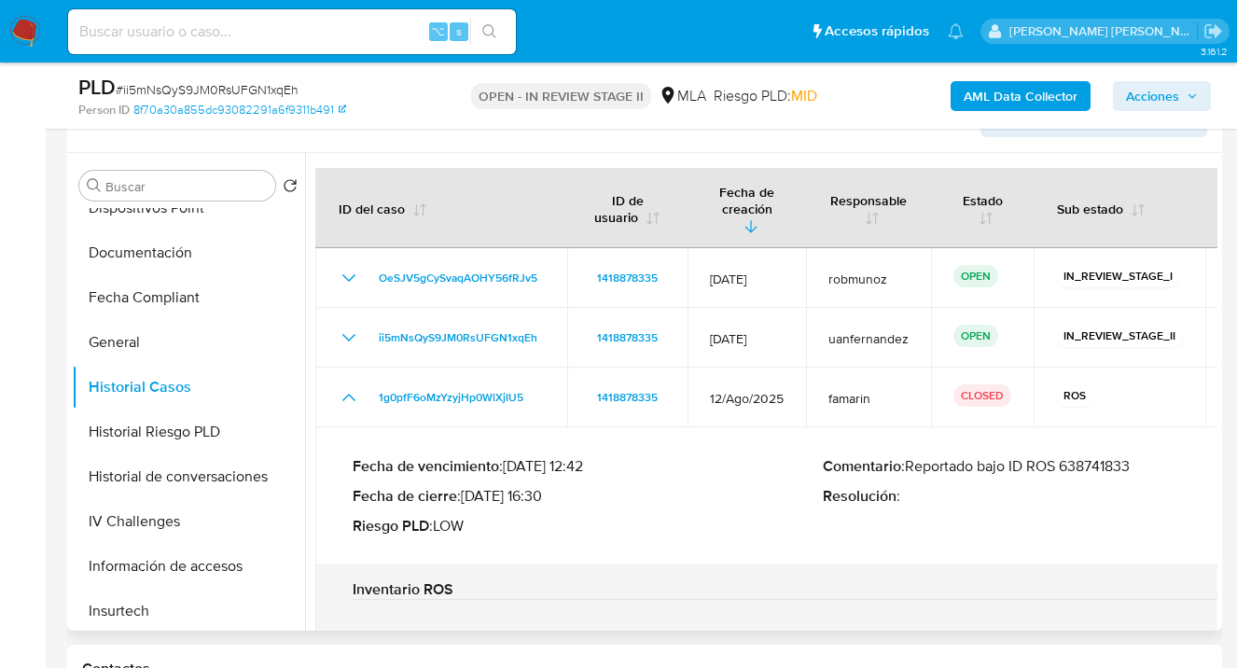
drag, startPoint x: 1068, startPoint y: 451, endPoint x: 1141, endPoint y: 454, distance: 72.9
click at [1141, 457] on p "Comentario : Reportado bajo ID ROS 638741833" at bounding box center [1058, 466] width 470 height 19
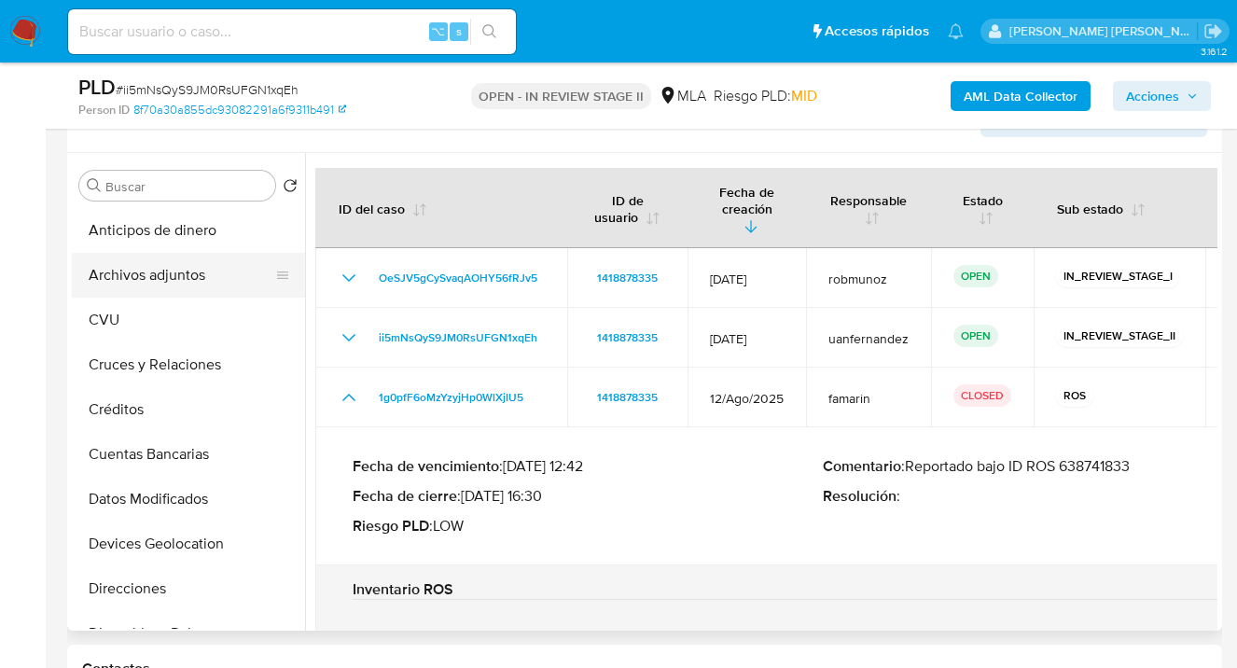
drag, startPoint x: 202, startPoint y: 274, endPoint x: 243, endPoint y: 274, distance: 41.1
click at [202, 274] on button "Archivos adjuntos" at bounding box center [181, 275] width 218 height 45
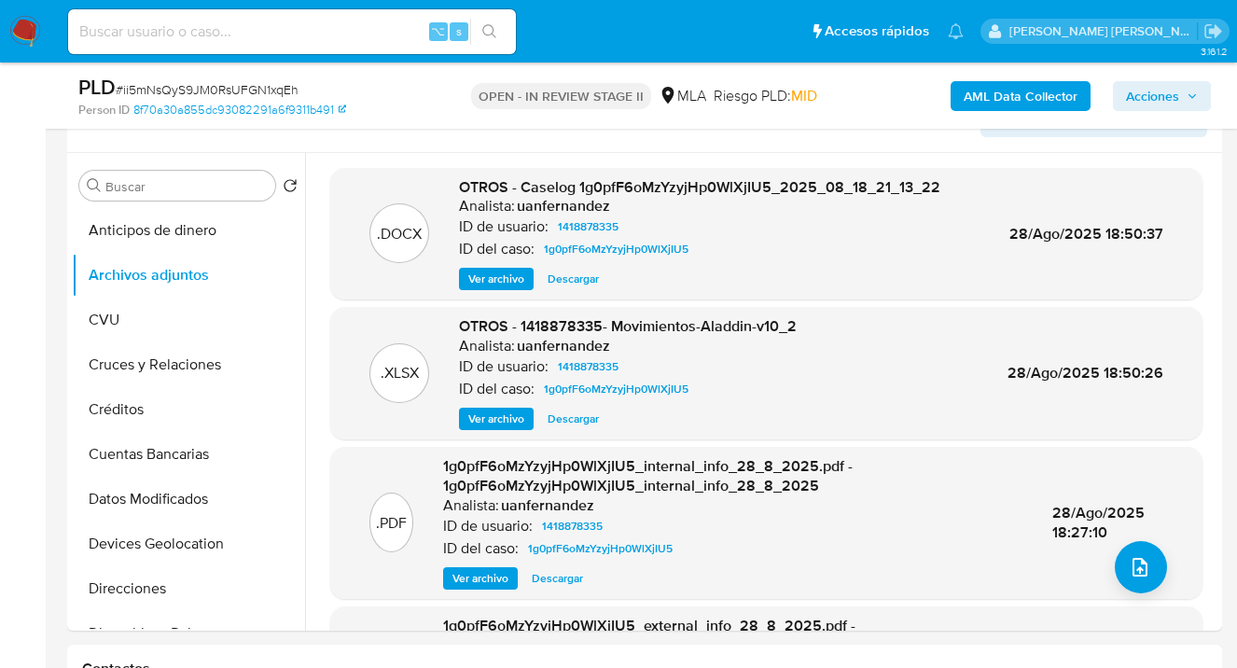
click at [1055, 97] on b "AML Data Collector" at bounding box center [1021, 96] width 114 height 30
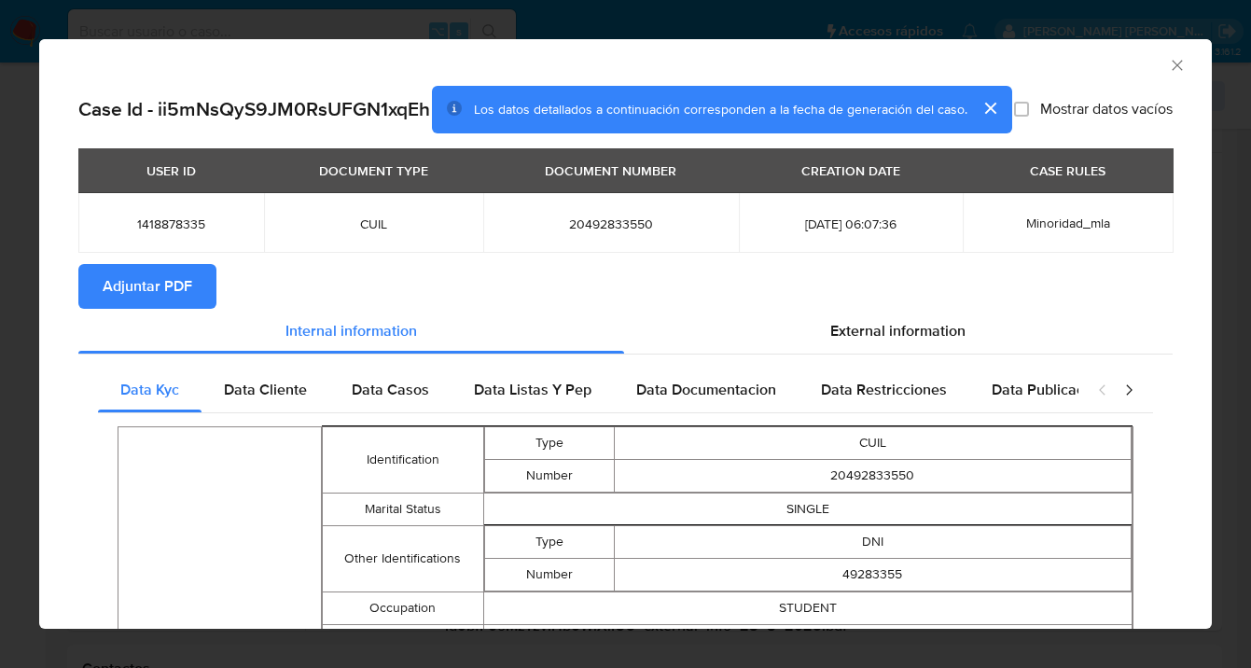
click at [137, 306] on span "Adjuntar PDF" at bounding box center [148, 286] width 90 height 41
click at [1172, 64] on icon "Cerrar ventana" at bounding box center [1177, 65] width 10 height 10
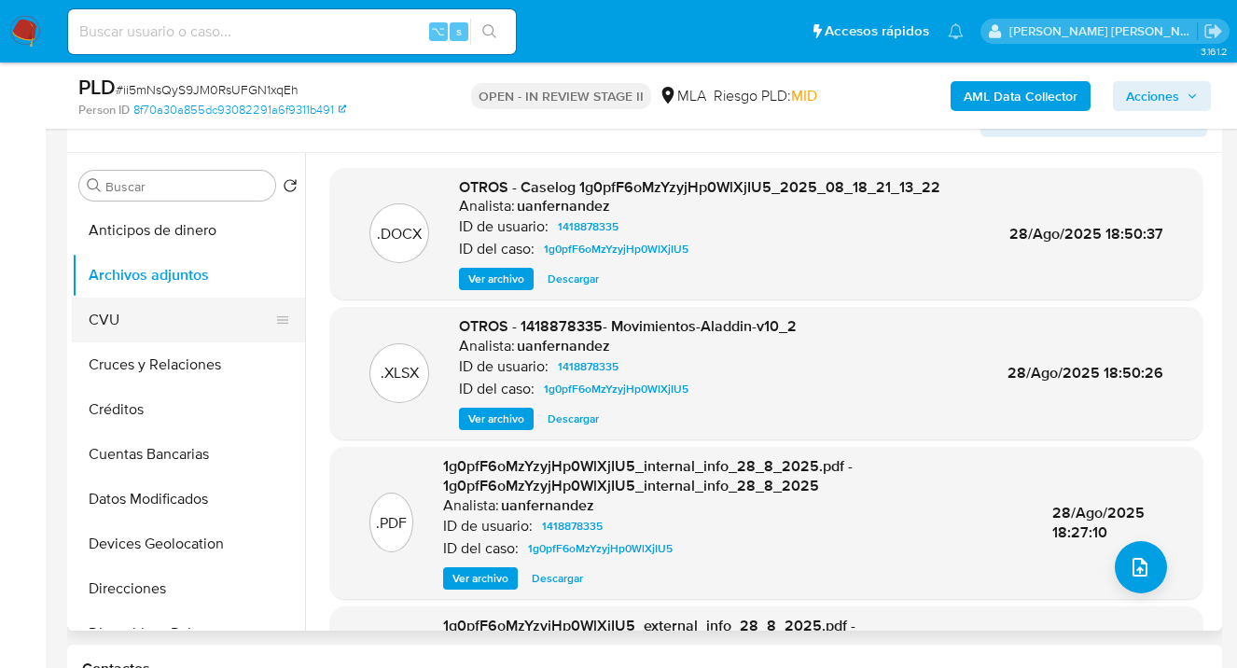
click at [129, 313] on button "CVU" at bounding box center [181, 320] width 218 height 45
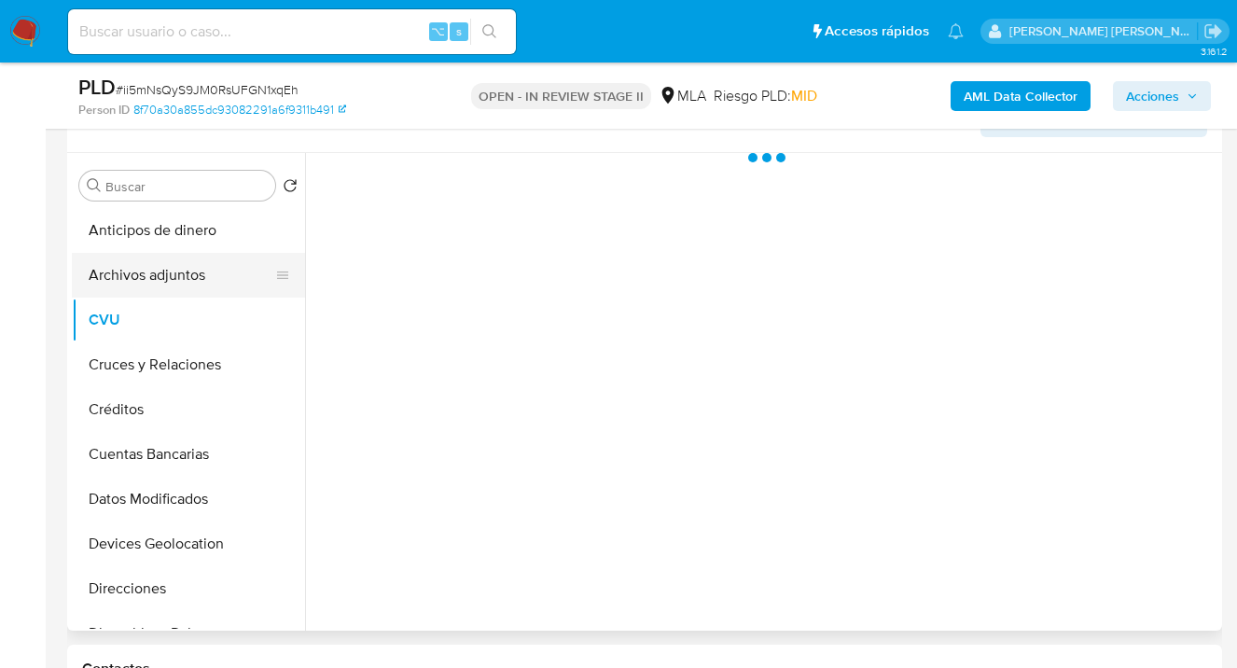
click at [171, 261] on button "Archivos adjuntos" at bounding box center [181, 275] width 218 height 45
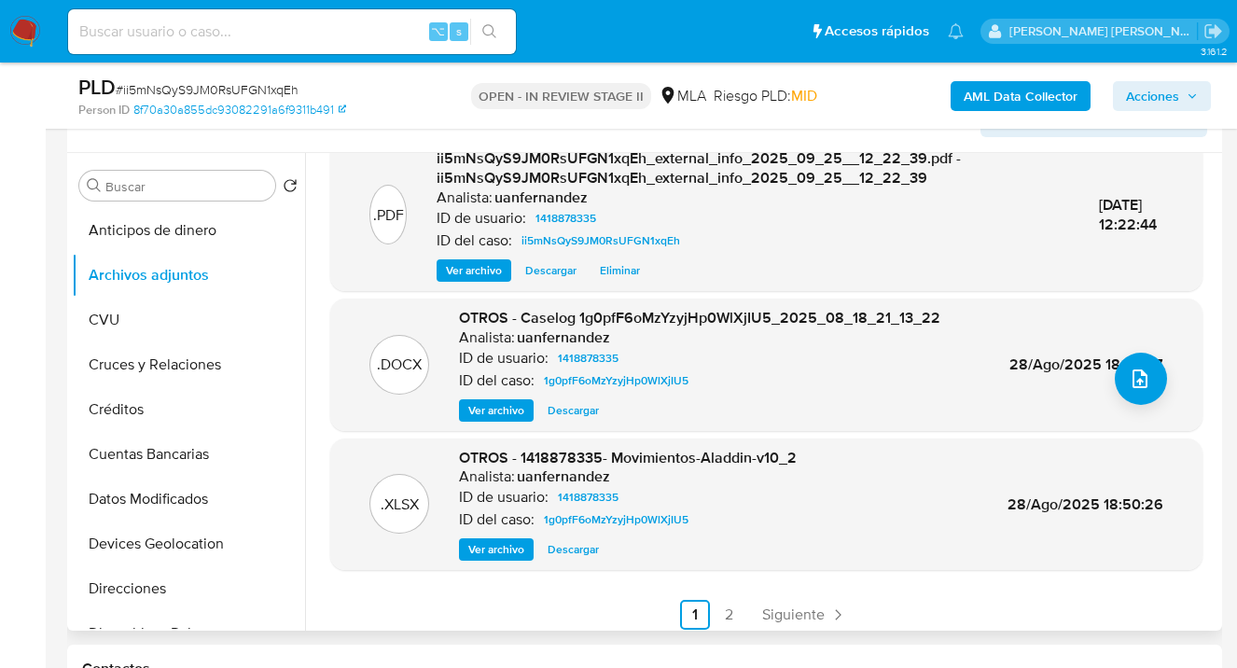
scroll to position [197, 0]
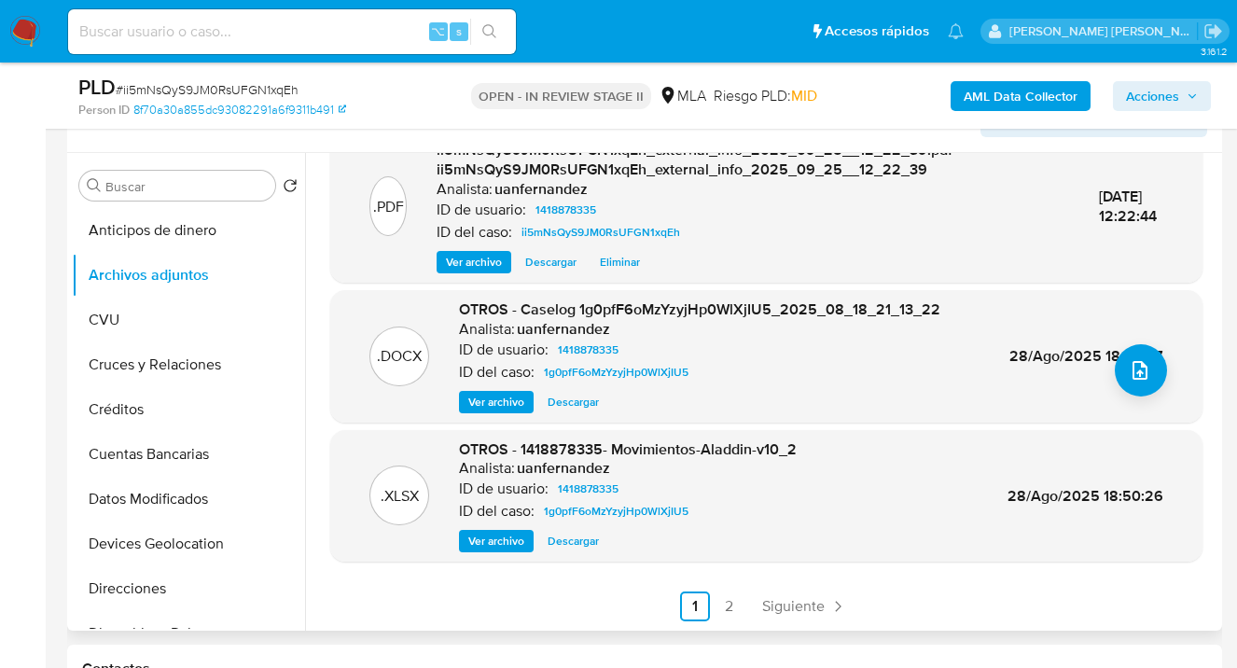
click at [722, 613] on link "2" at bounding box center [729, 607] width 30 height 30
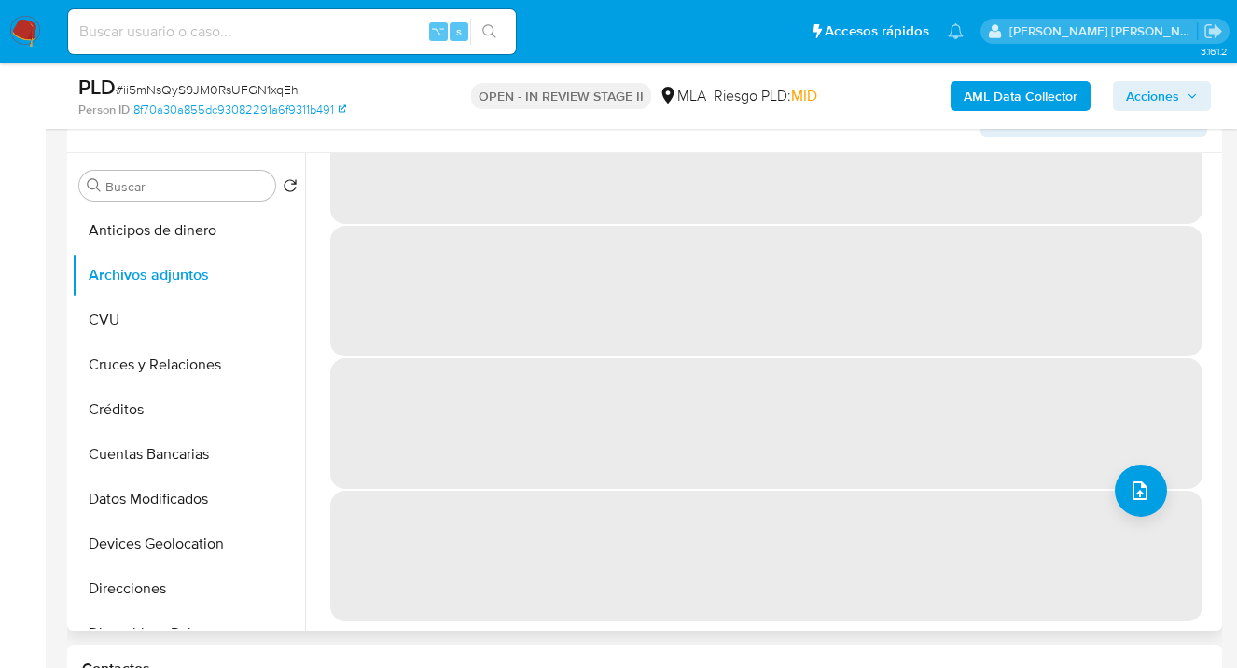
scroll to position [0, 0]
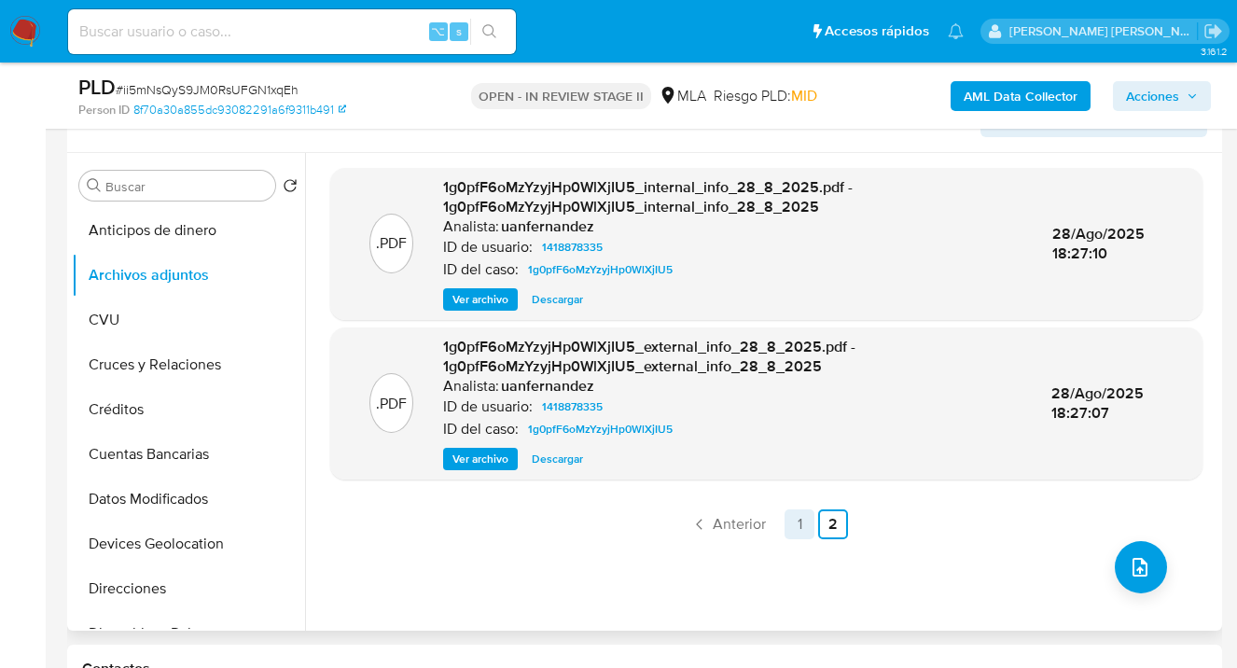
click at [794, 533] on link "1" at bounding box center [800, 524] width 30 height 30
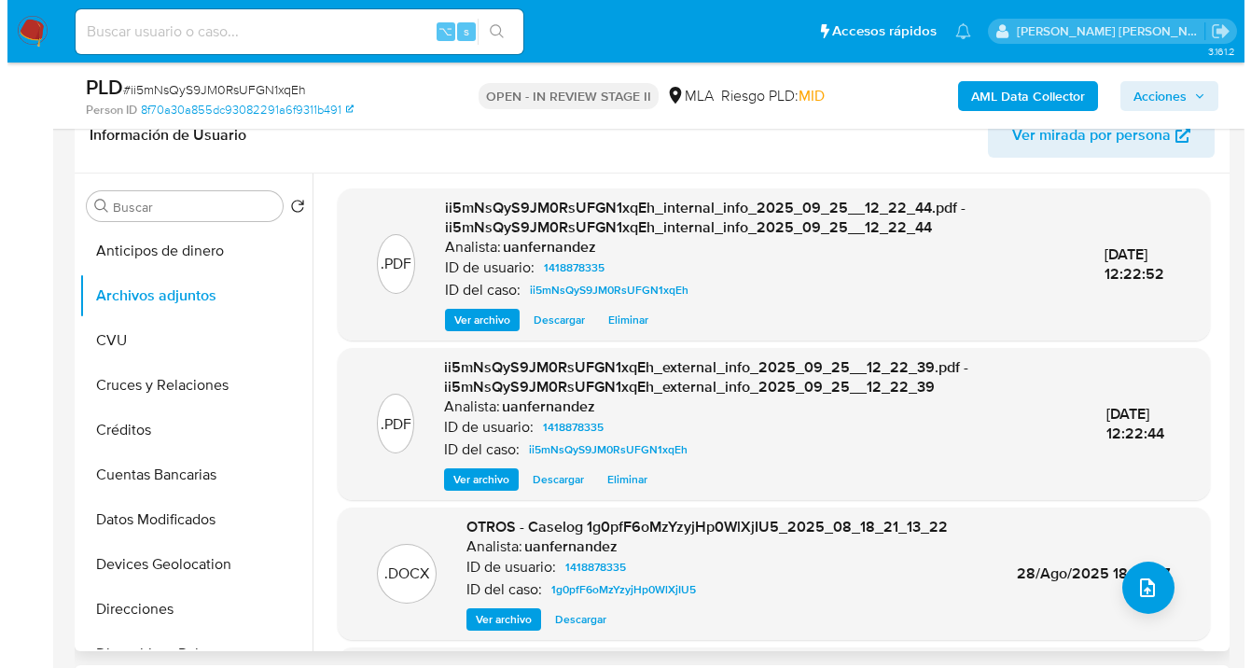
scroll to position [288, 0]
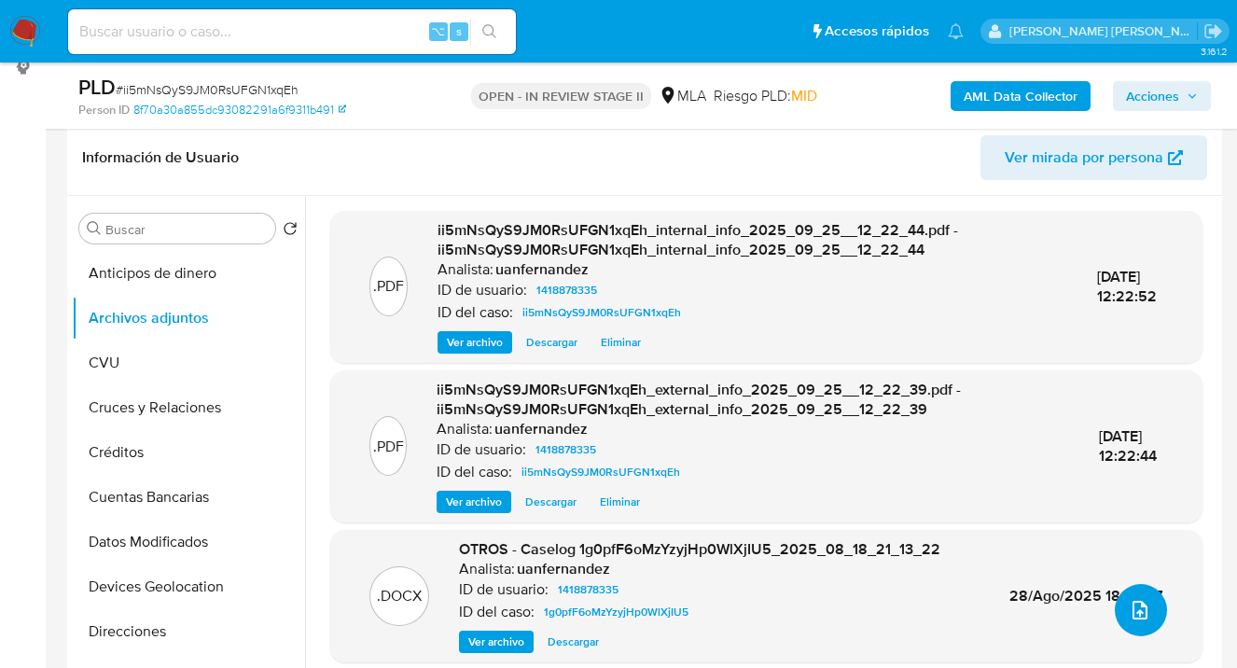
click at [1130, 610] on icon "upload-file" at bounding box center [1140, 610] width 22 height 22
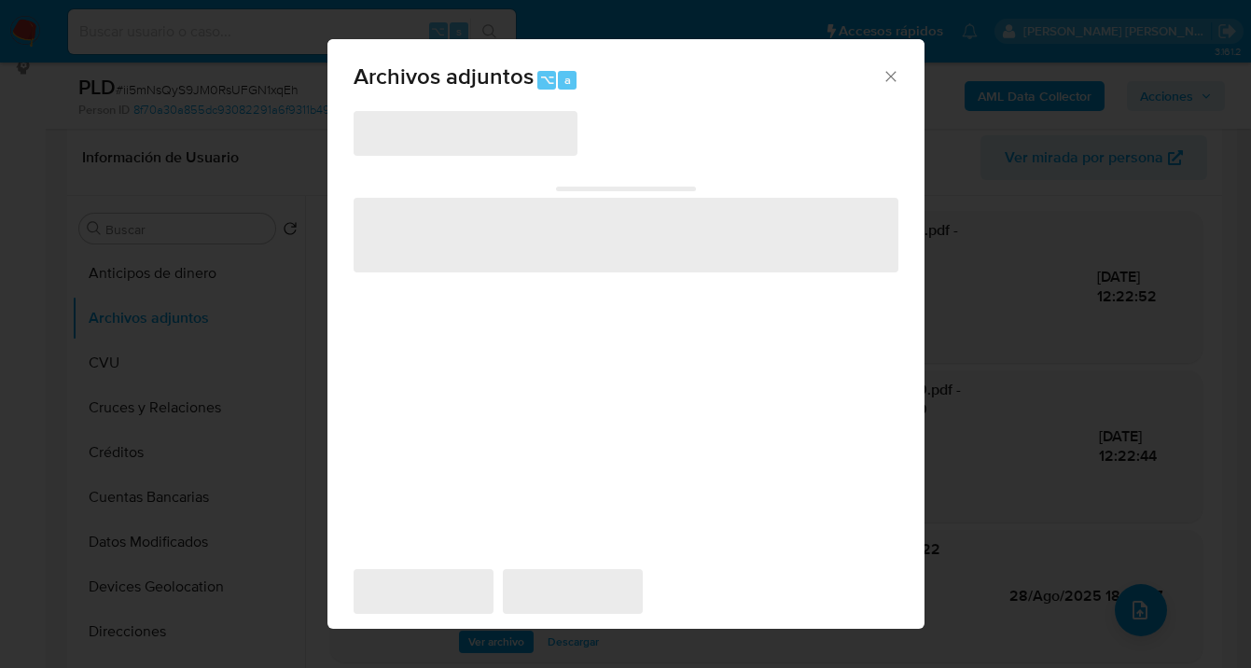
click at [550, 136] on span "‌" at bounding box center [466, 133] width 224 height 45
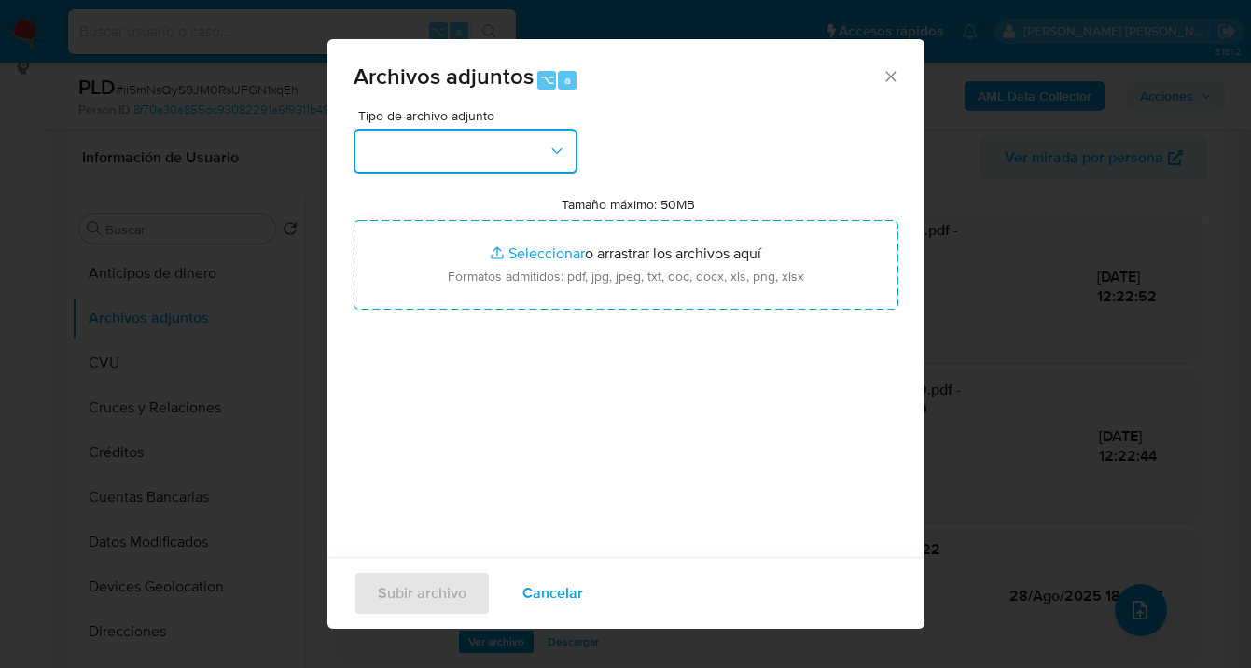
click at [564, 168] on button "button" at bounding box center [466, 151] width 224 height 45
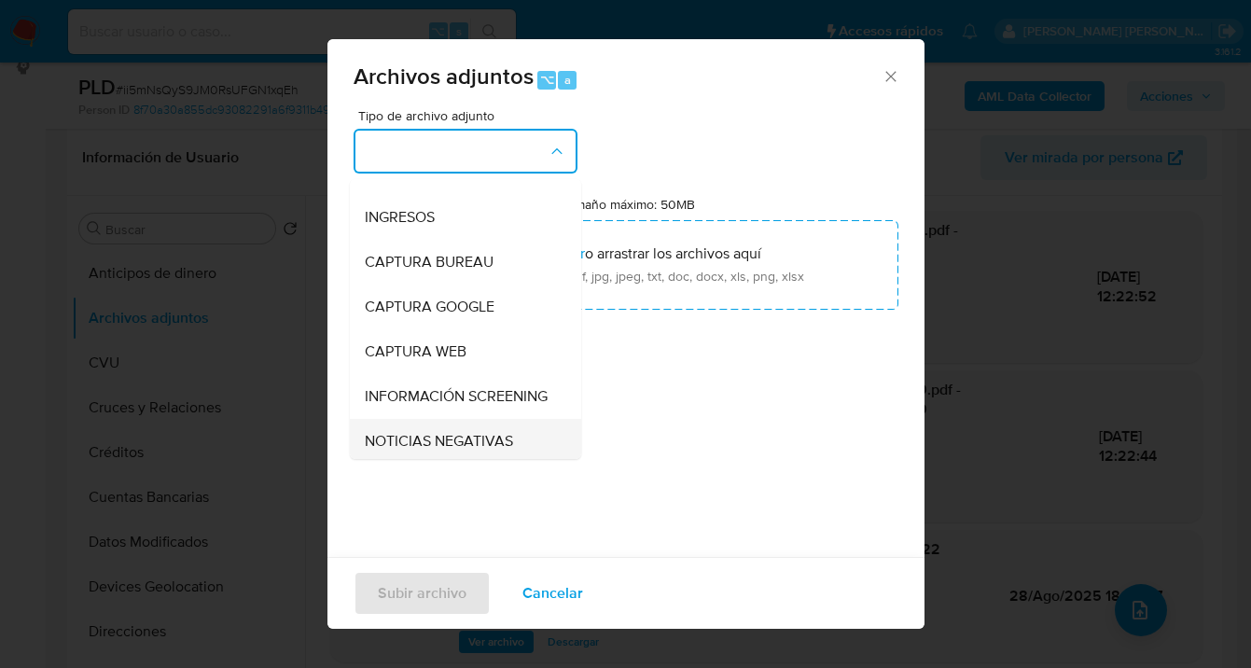
scroll to position [151, 0]
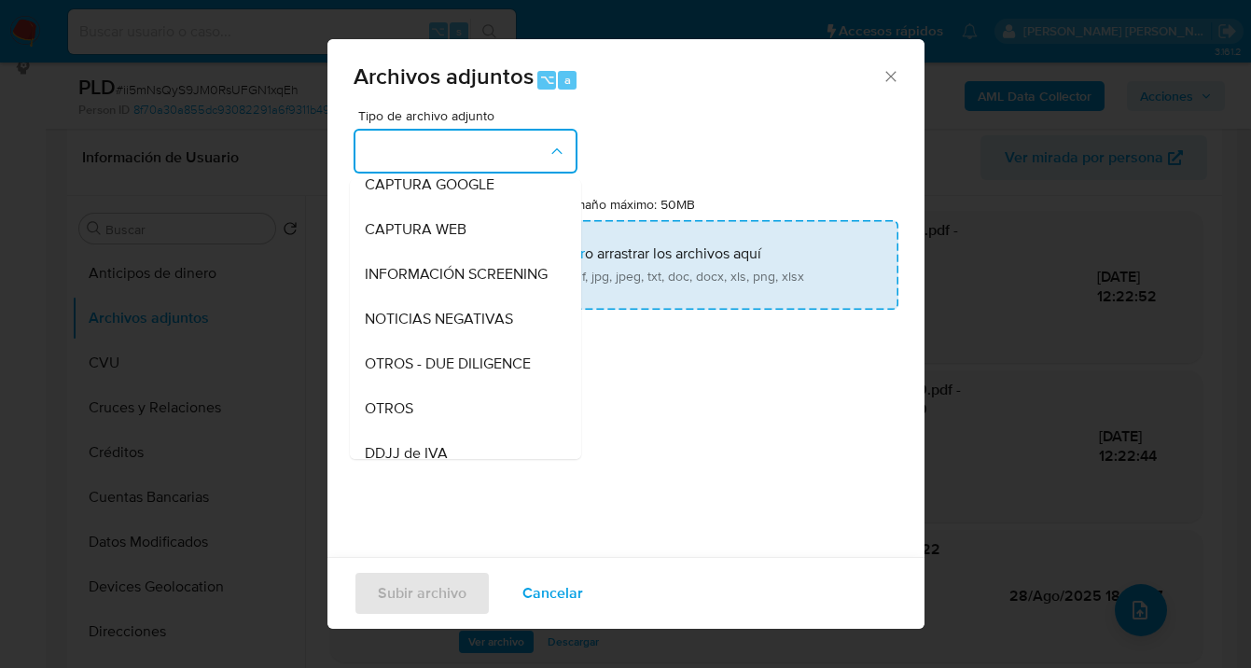
drag, startPoint x: 469, startPoint y: 417, endPoint x: 670, endPoint y: 267, distance: 250.6
click at [471, 414] on div "OTROS" at bounding box center [460, 408] width 190 height 45
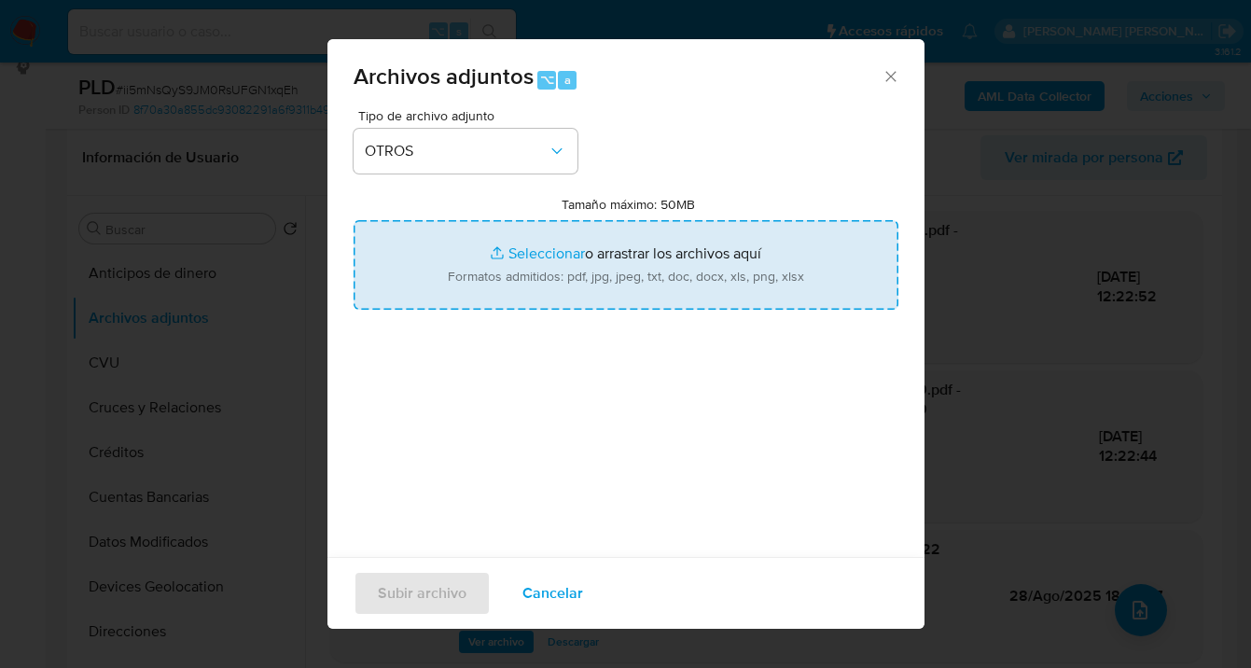
click at [669, 267] on input "Tamaño máximo: 50MB Seleccionar archivos" at bounding box center [626, 265] width 545 height 90
type input "C:\fakepath\1418878335 Movimientos a agosto 2025.xlsx"
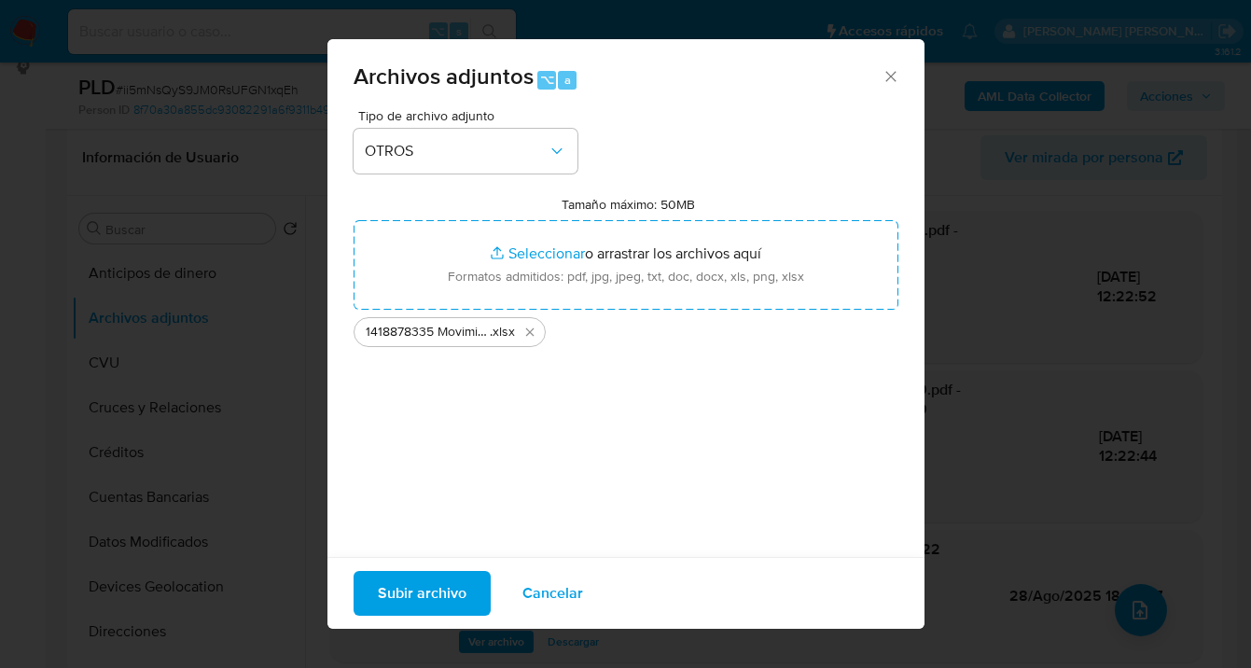
click at [418, 594] on span "Subir archivo" at bounding box center [422, 593] width 89 height 41
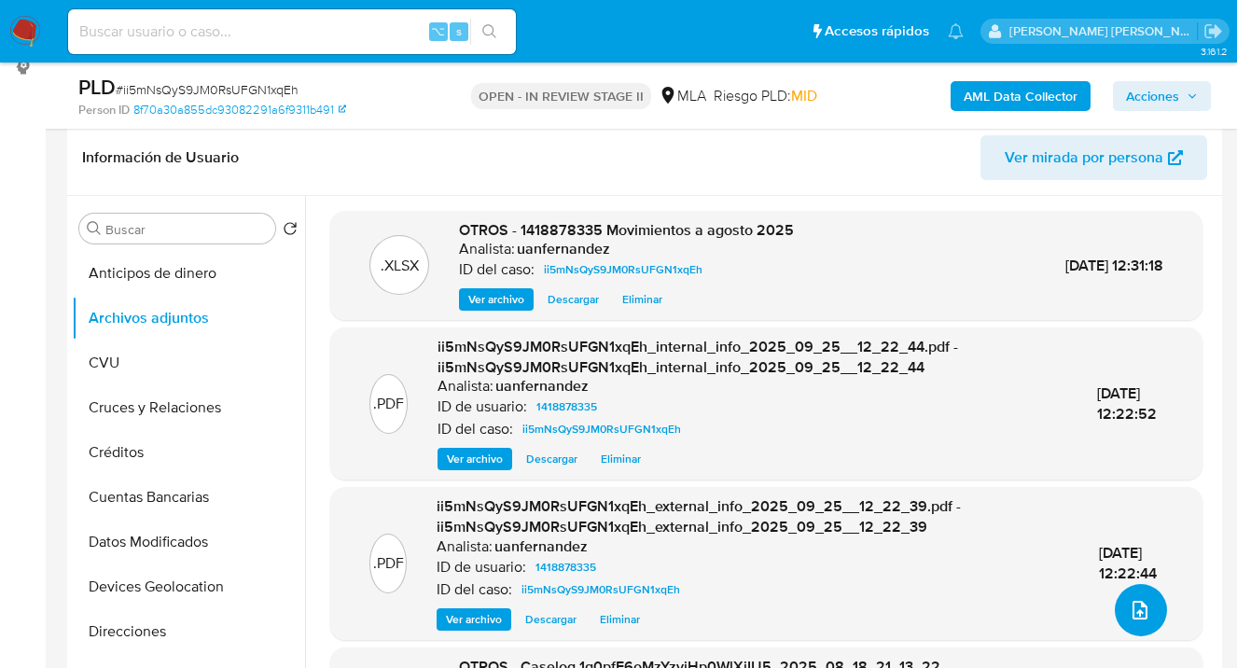
click at [1138, 606] on icon "upload-file" at bounding box center [1140, 610] width 15 height 19
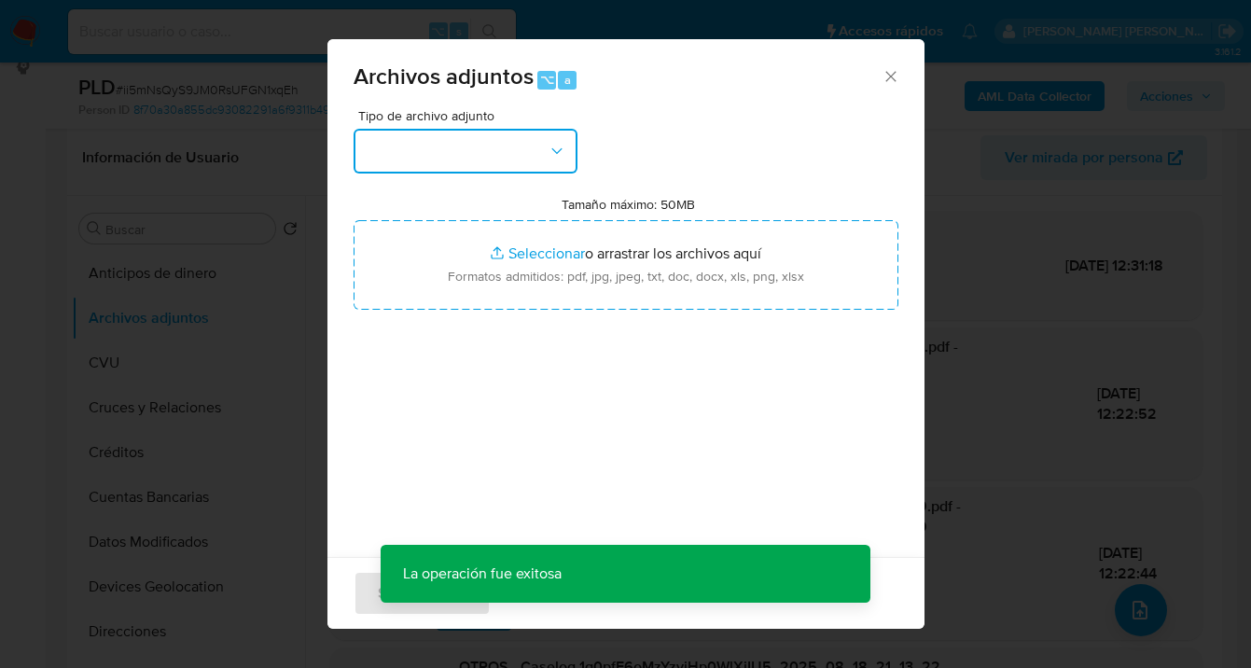
click at [513, 129] on button "button" at bounding box center [466, 151] width 224 height 45
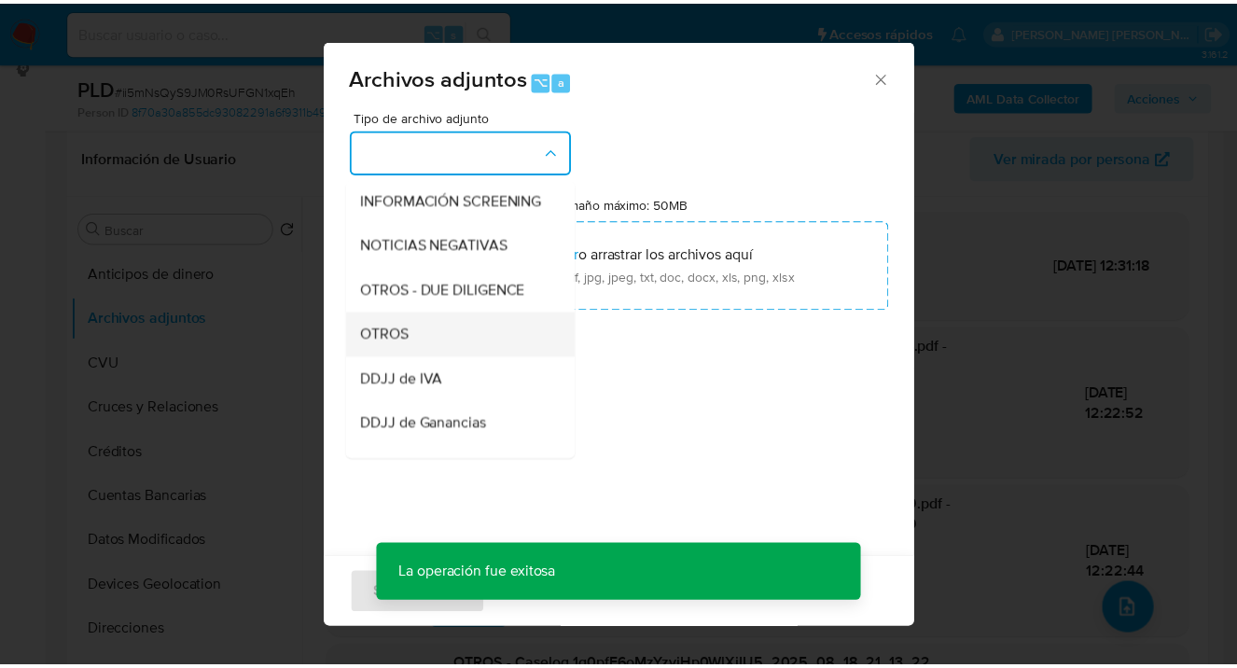
scroll to position [228, 0]
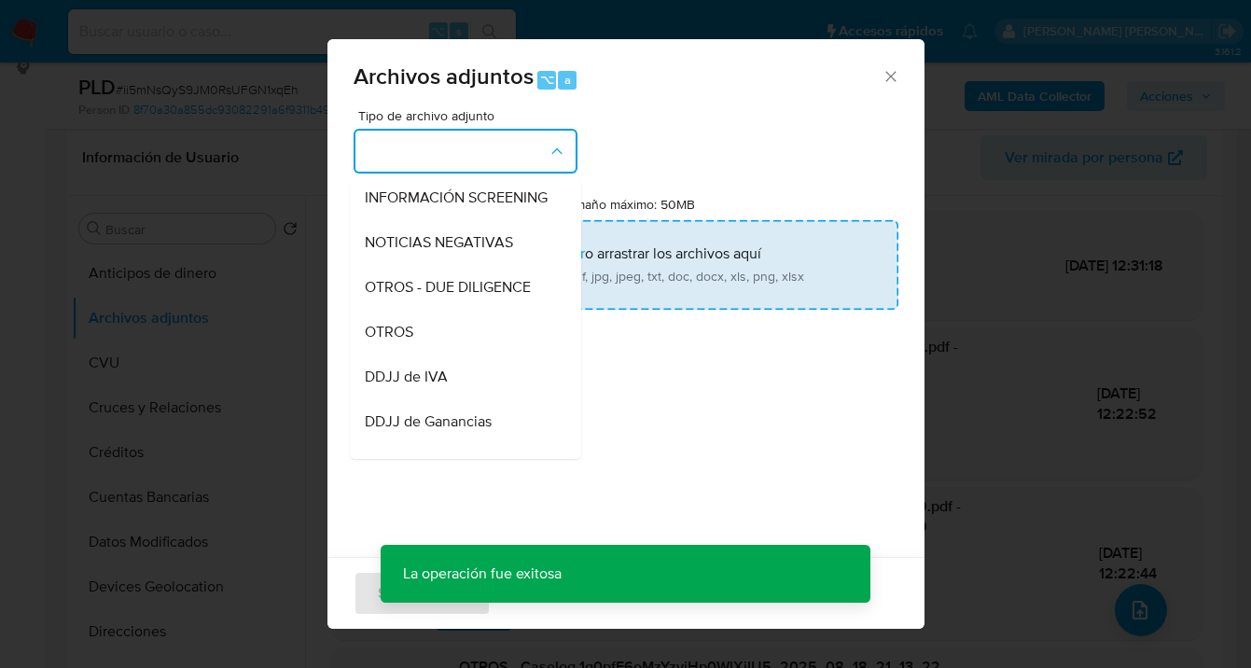
drag, startPoint x: 468, startPoint y: 350, endPoint x: 586, endPoint y: 270, distance: 142.3
click at [468, 350] on div "OTROS" at bounding box center [460, 332] width 190 height 45
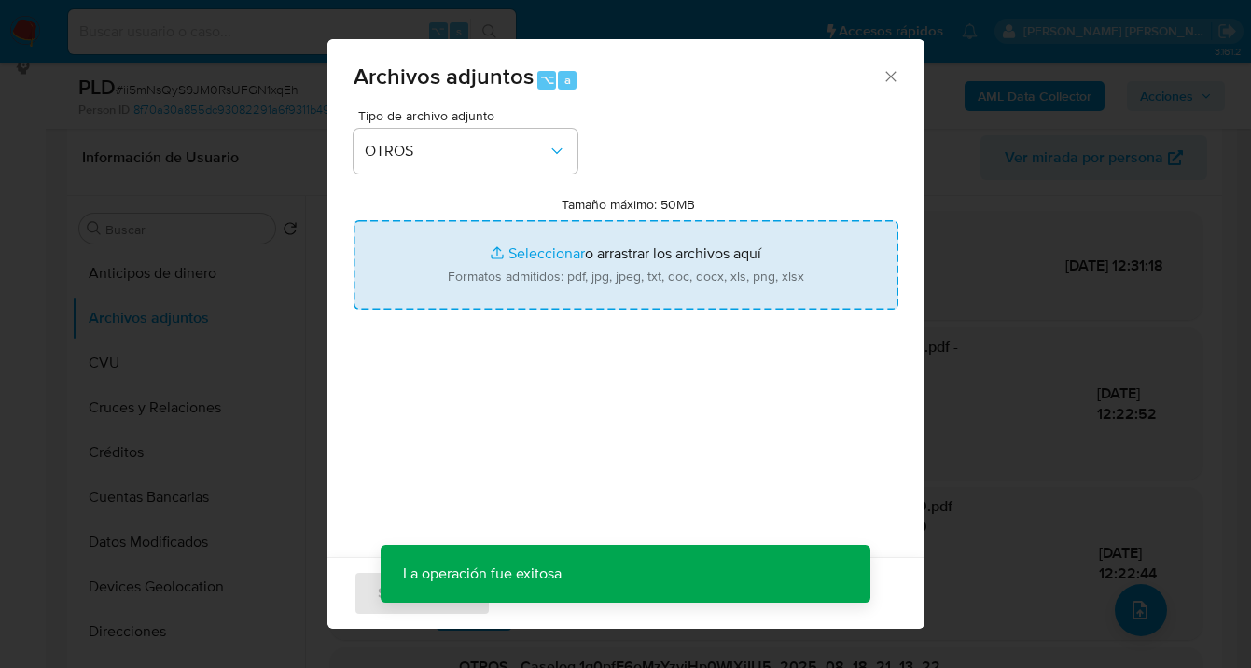
click at [587, 268] on input "Tamaño máximo: 50MB Seleccionar archivos" at bounding box center [626, 265] width 545 height 90
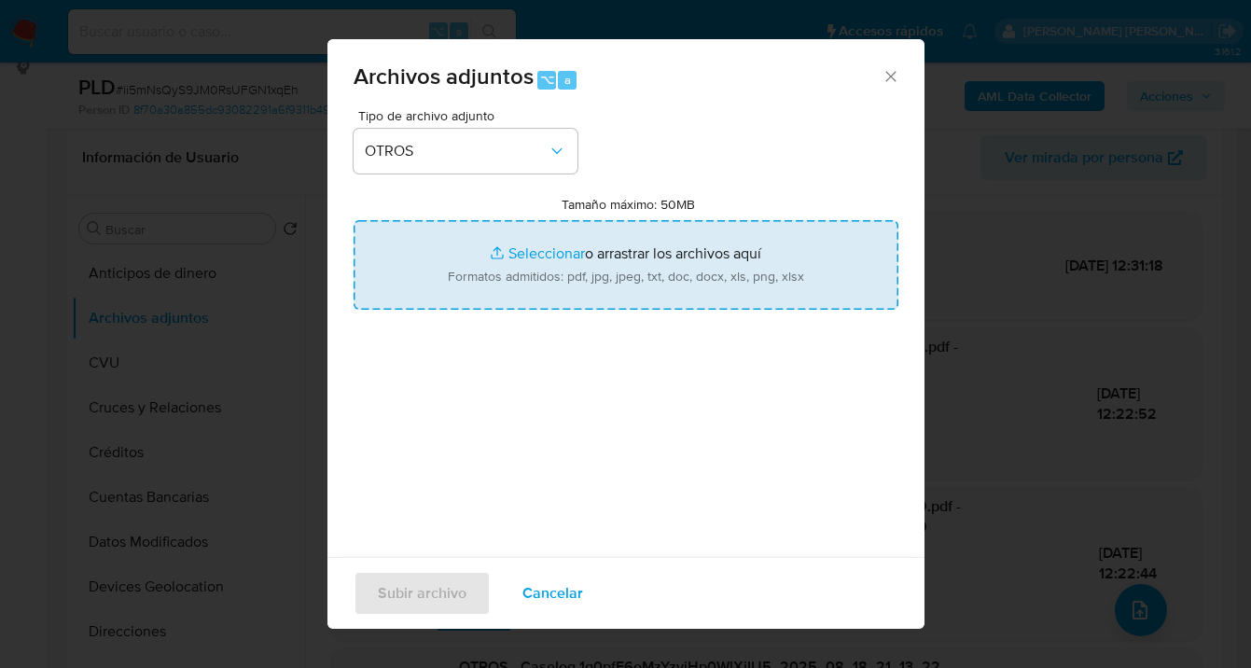
type input "C:\fakepath\Caselog ii5mNsQyS9JM0RsUFGN1xqEh_2025_09_24_16_21_57.docx"
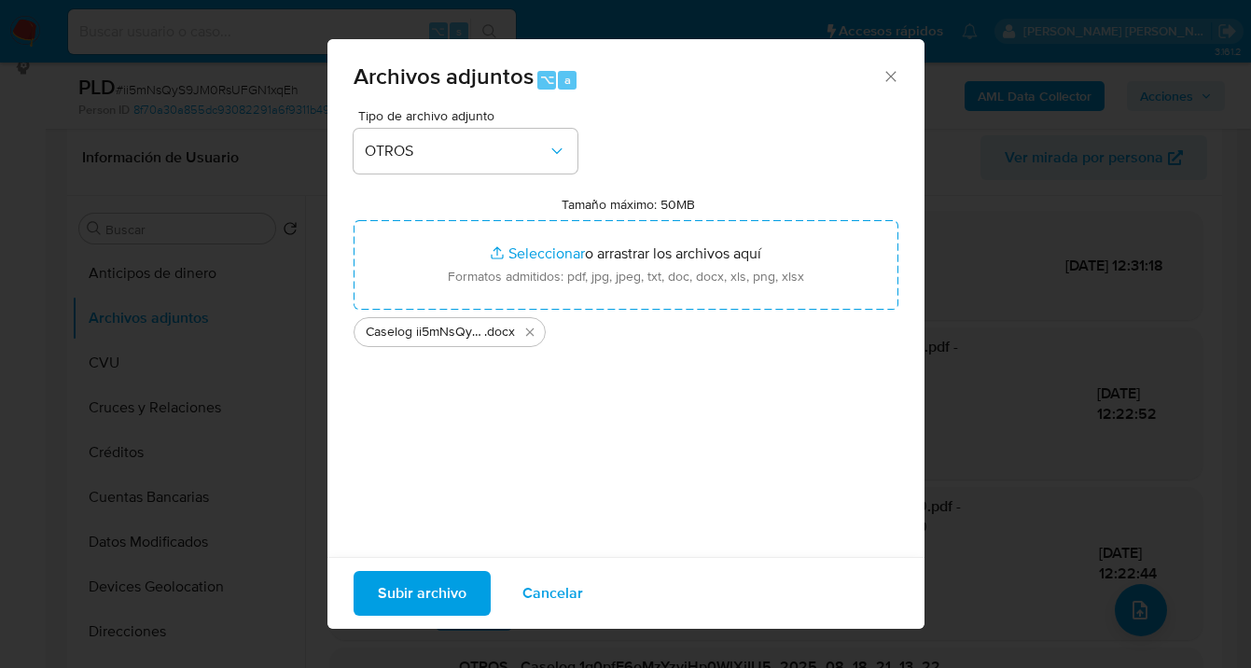
click at [450, 594] on span "Subir archivo" at bounding box center [422, 593] width 89 height 41
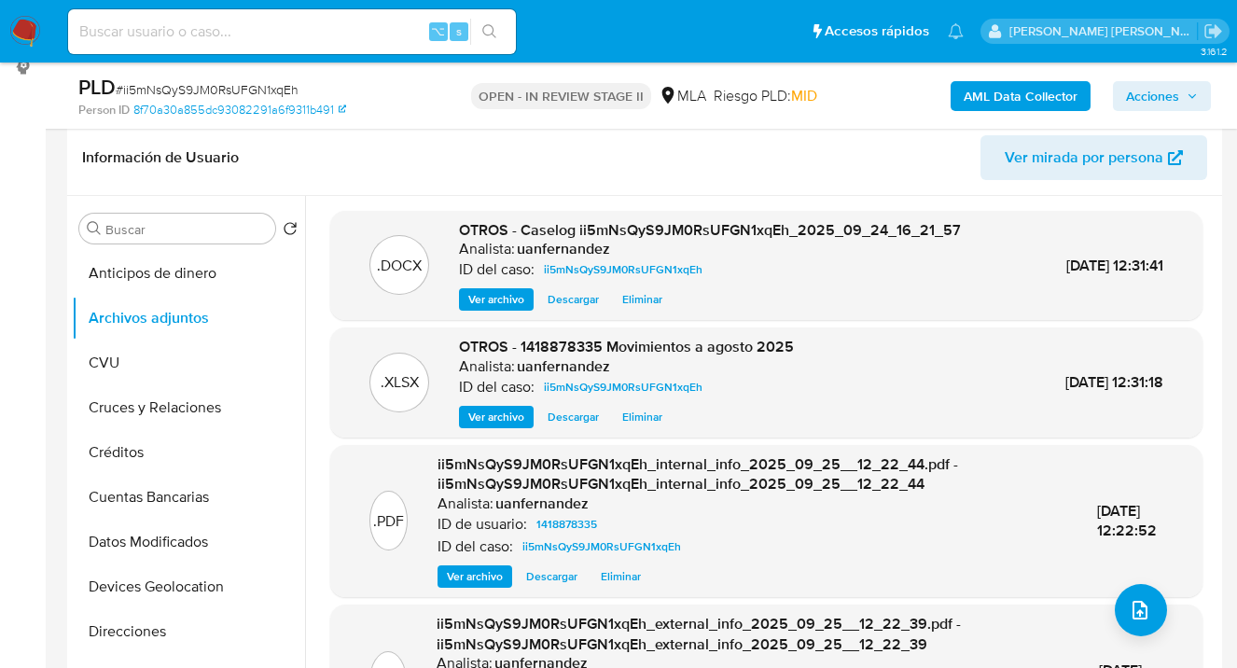
drag, startPoint x: 1149, startPoint y: 94, endPoint x: 1114, endPoint y: 113, distance: 40.1
click at [1149, 96] on span "Acciones" at bounding box center [1152, 96] width 53 height 30
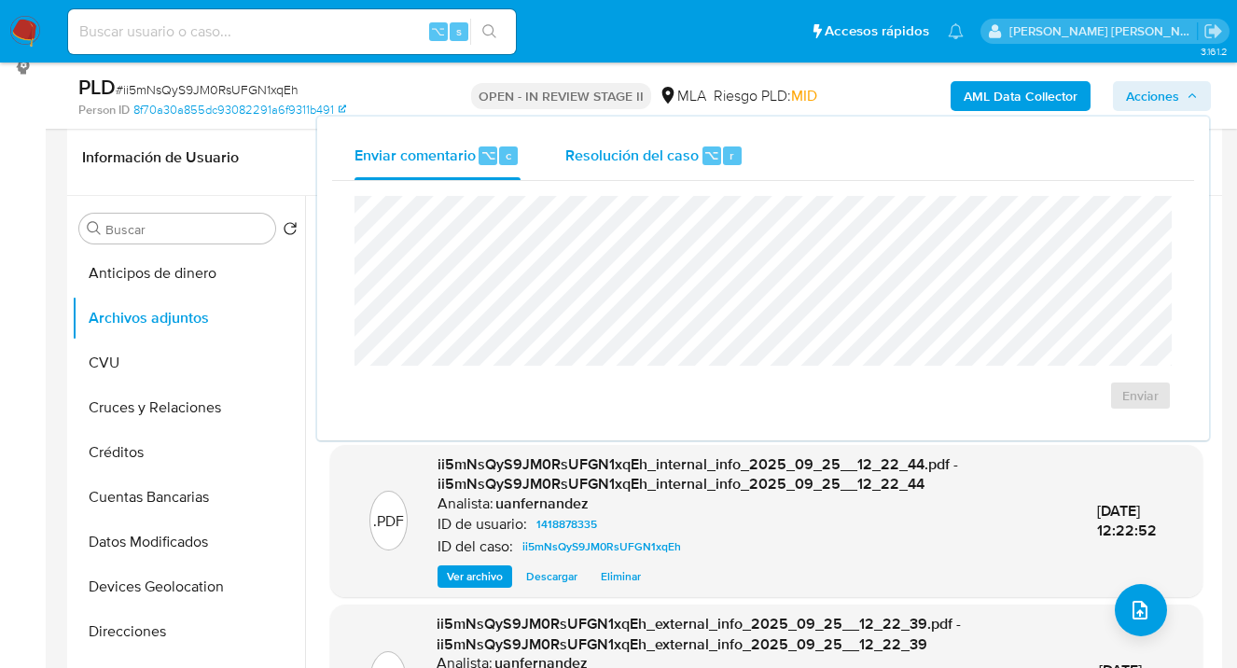
click at [654, 158] on span "Resolución del caso" at bounding box center [631, 154] width 133 height 21
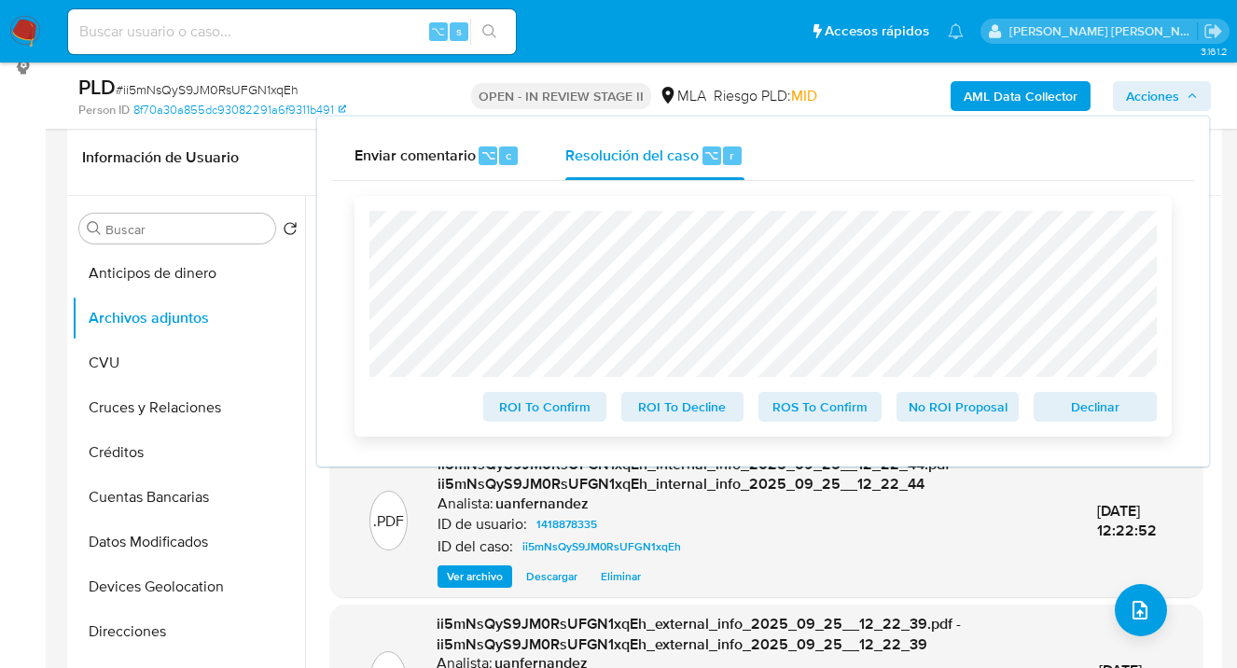
click at [1107, 413] on span "Declinar" at bounding box center [1095, 407] width 97 height 26
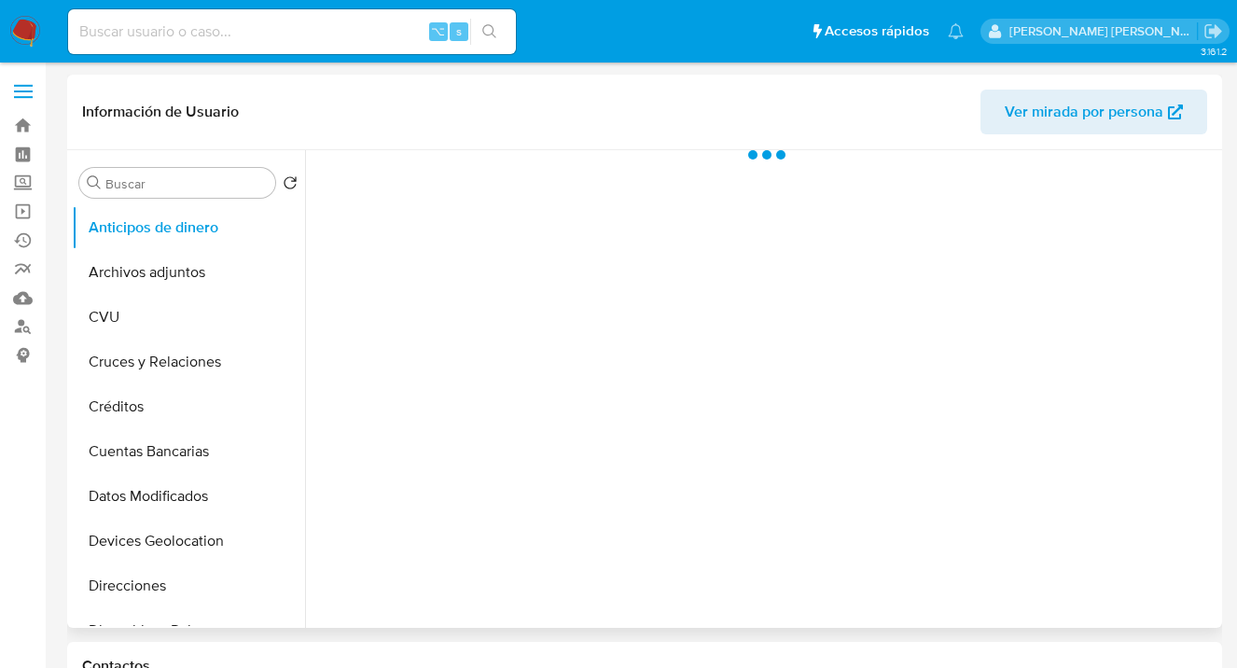
select select "10"
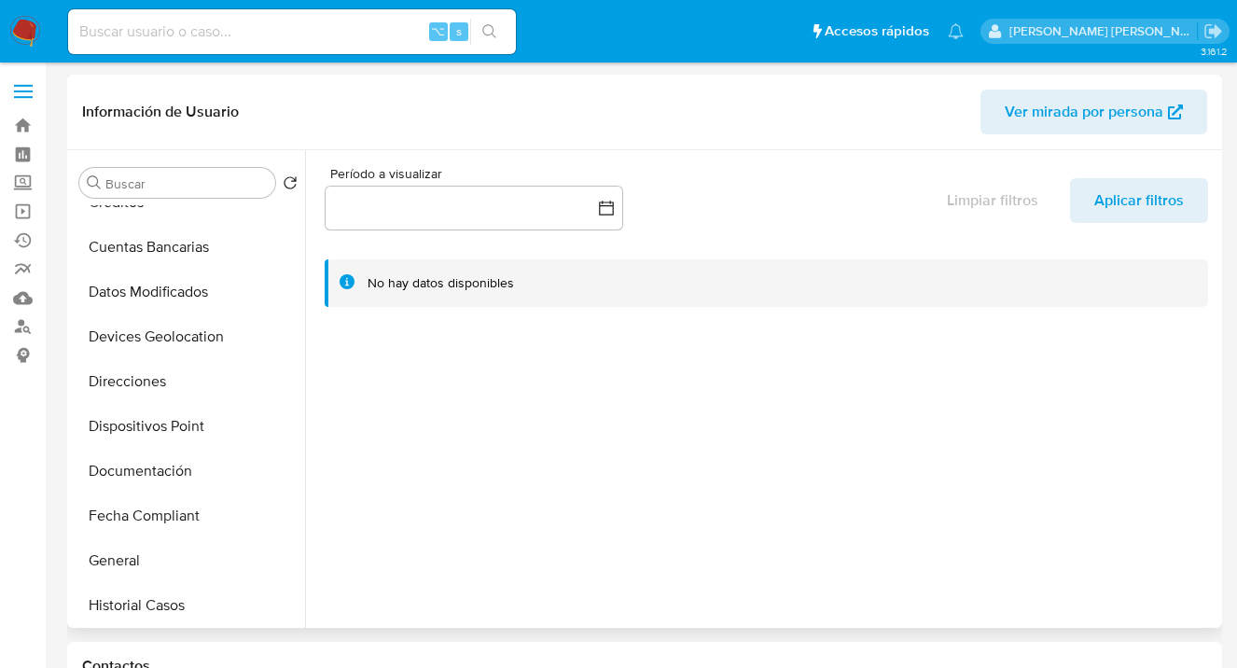
scroll to position [257, 0]
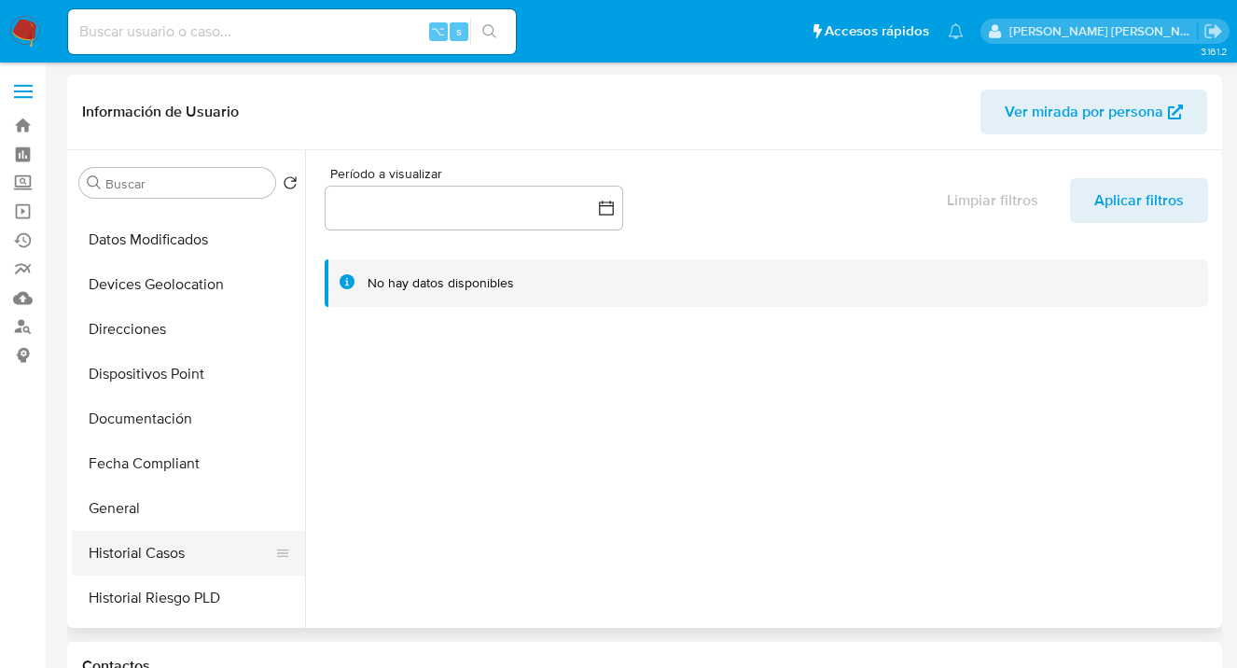
click at [174, 547] on button "Historial Casos" at bounding box center [181, 553] width 218 height 45
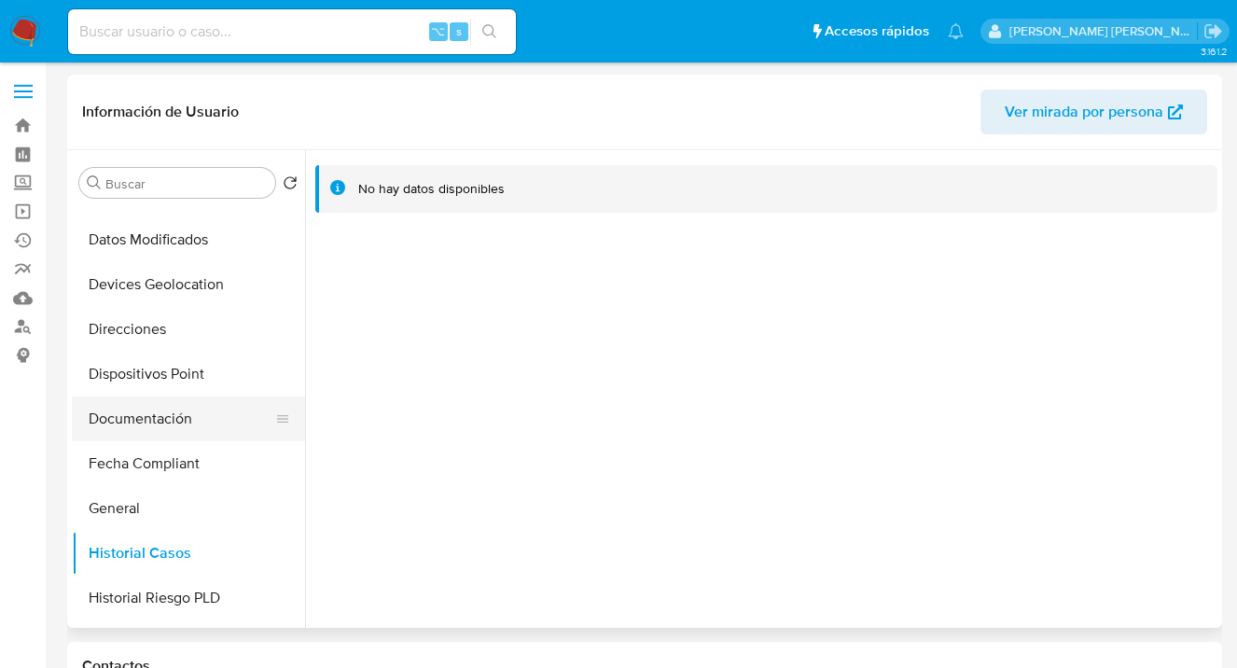
click at [195, 423] on button "Documentación" at bounding box center [181, 419] width 218 height 45
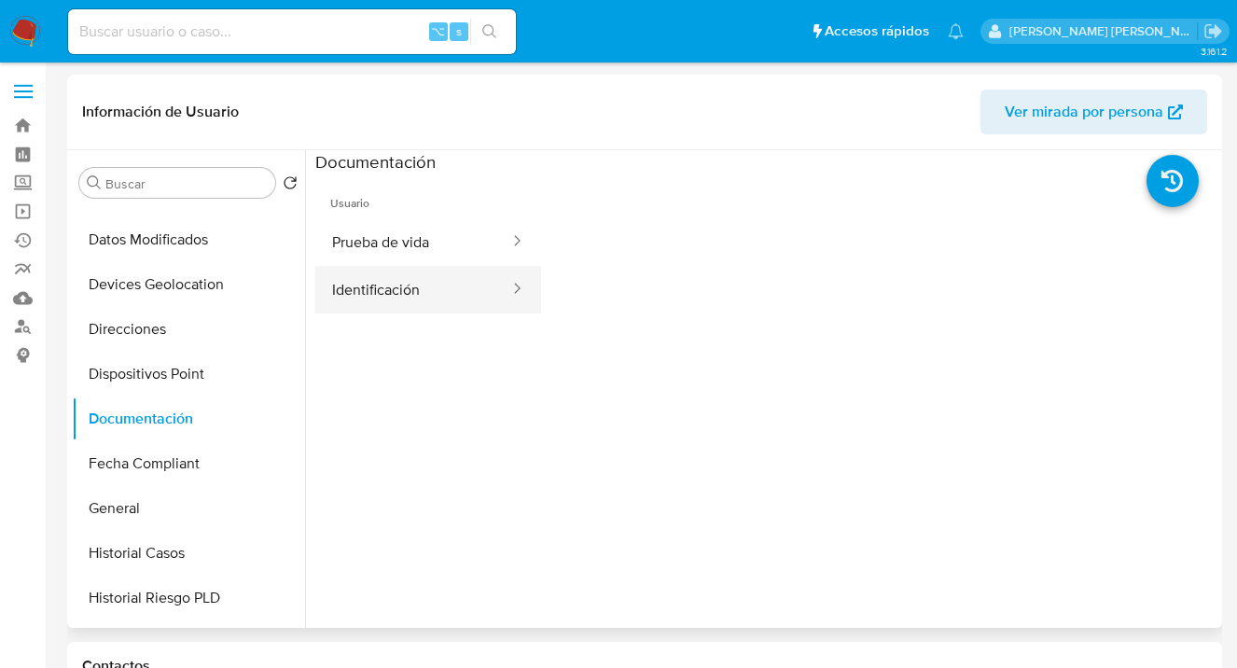
click at [367, 299] on button "Identificación" at bounding box center [413, 290] width 196 height 48
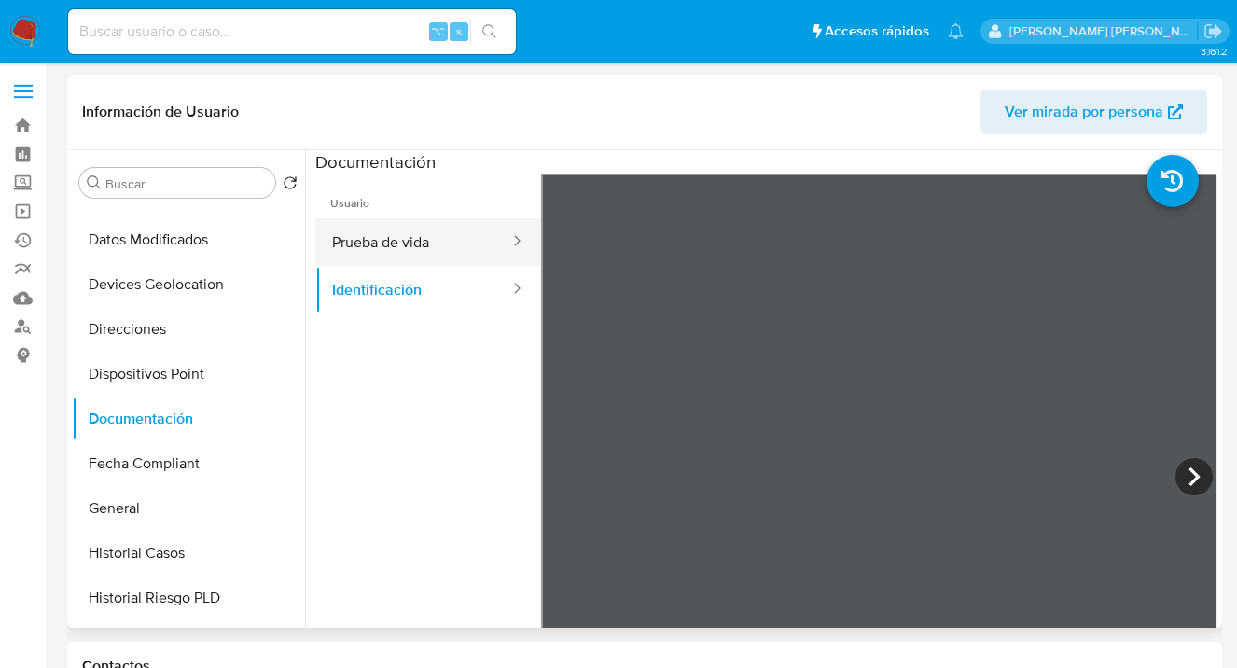
click at [391, 243] on button "Prueba de vida" at bounding box center [413, 242] width 196 height 48
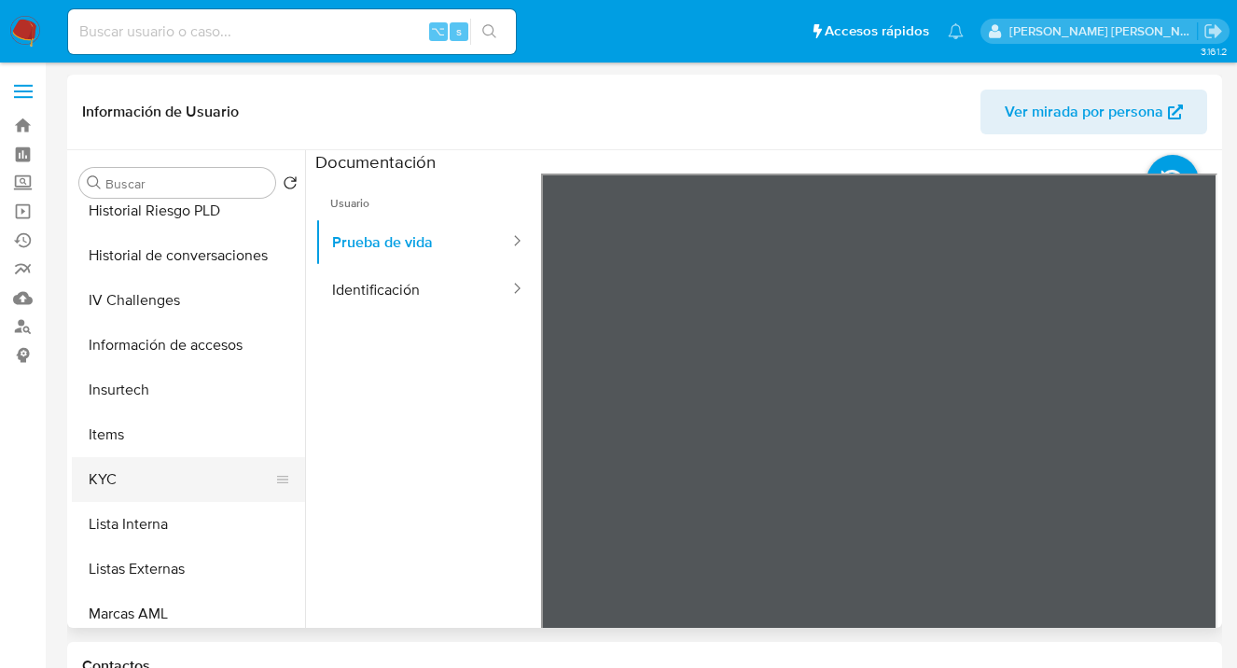
scroll to position [655, 0]
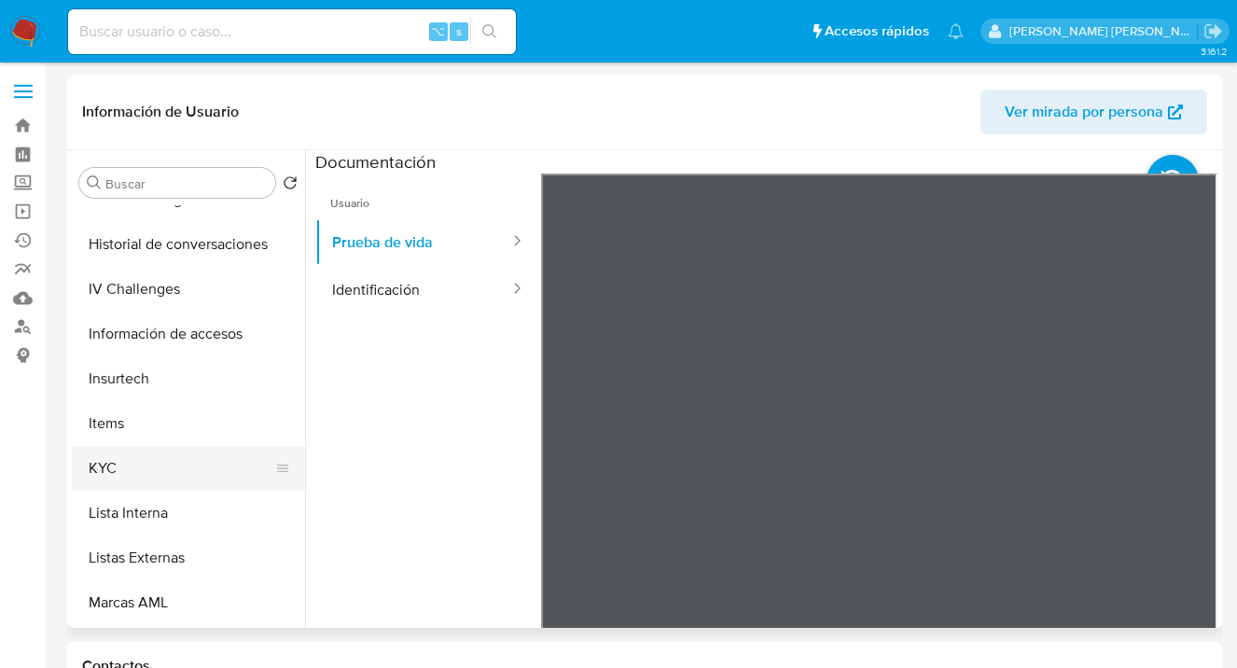
click at [233, 453] on button "KYC" at bounding box center [181, 468] width 218 height 45
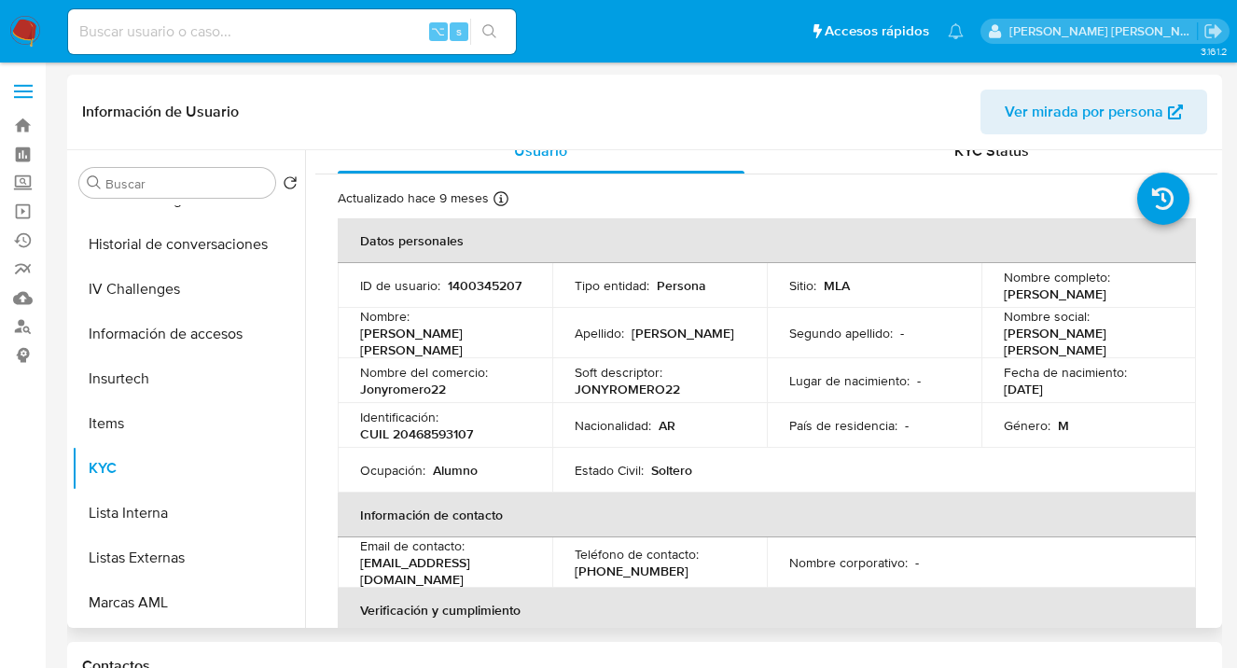
scroll to position [33, 0]
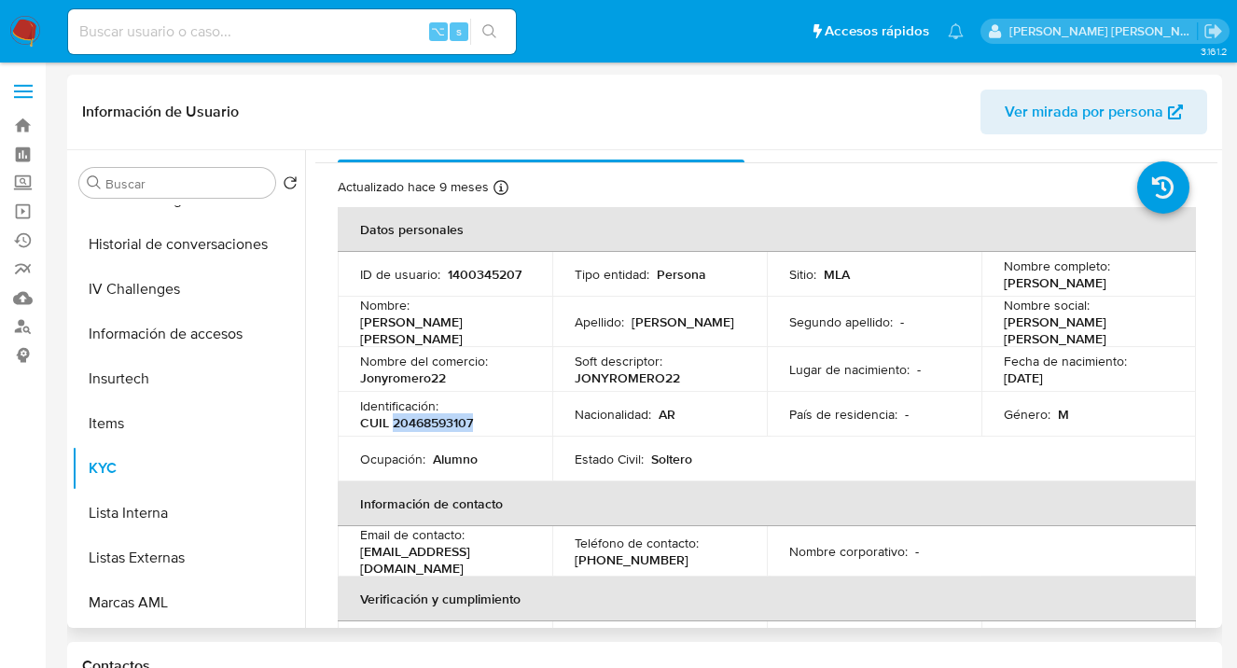
drag, startPoint x: 397, startPoint y: 420, endPoint x: 498, endPoint y: 421, distance: 100.8
click at [498, 421] on div "Identificación : CUIL 20468593107" at bounding box center [445, 414] width 170 height 34
copy p "20468593107"
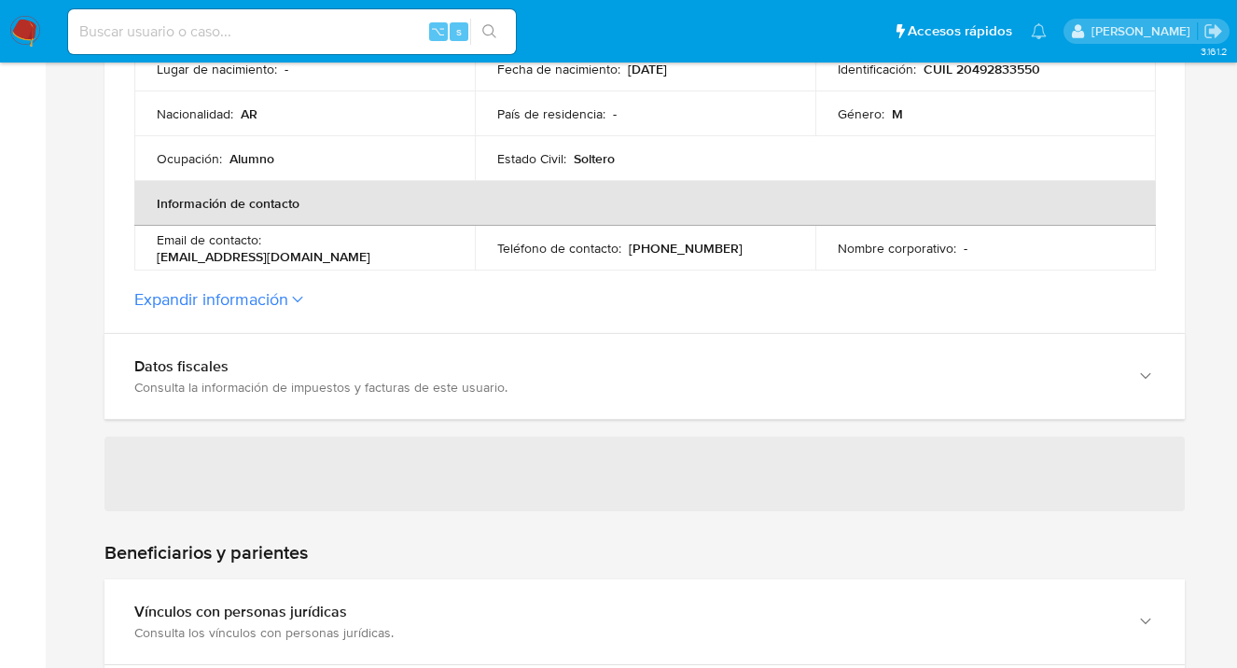
scroll to position [710, 0]
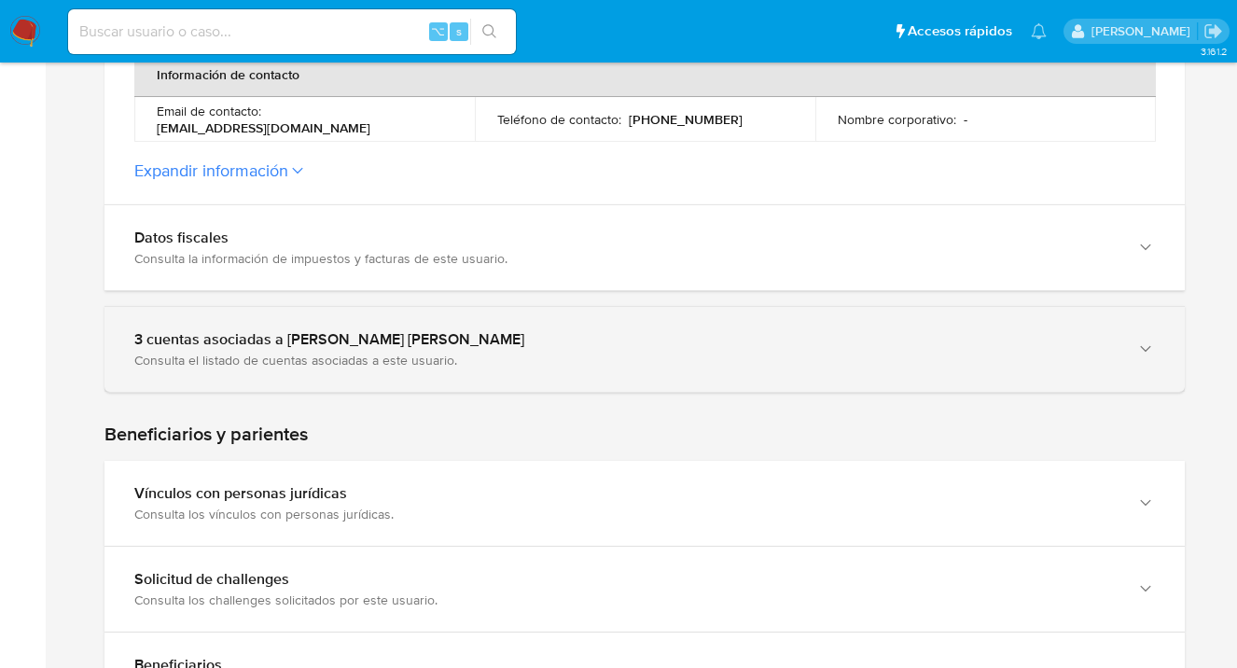
click at [1149, 354] on icon "button" at bounding box center [1145, 349] width 19 height 19
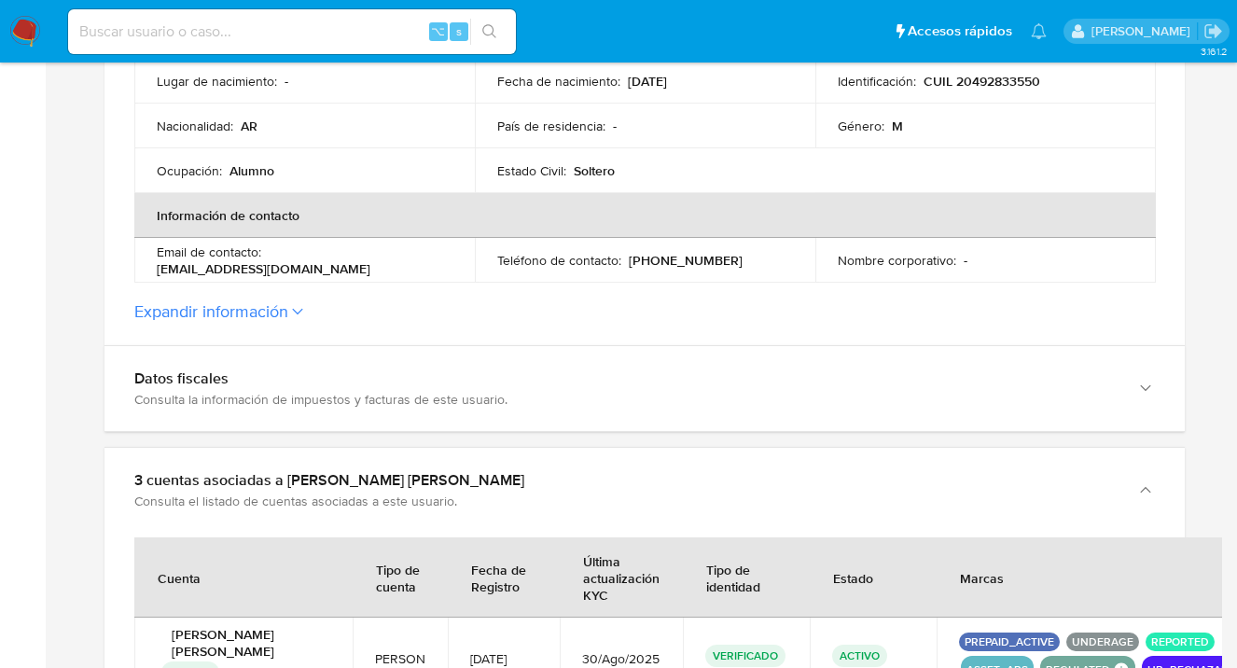
scroll to position [450, 0]
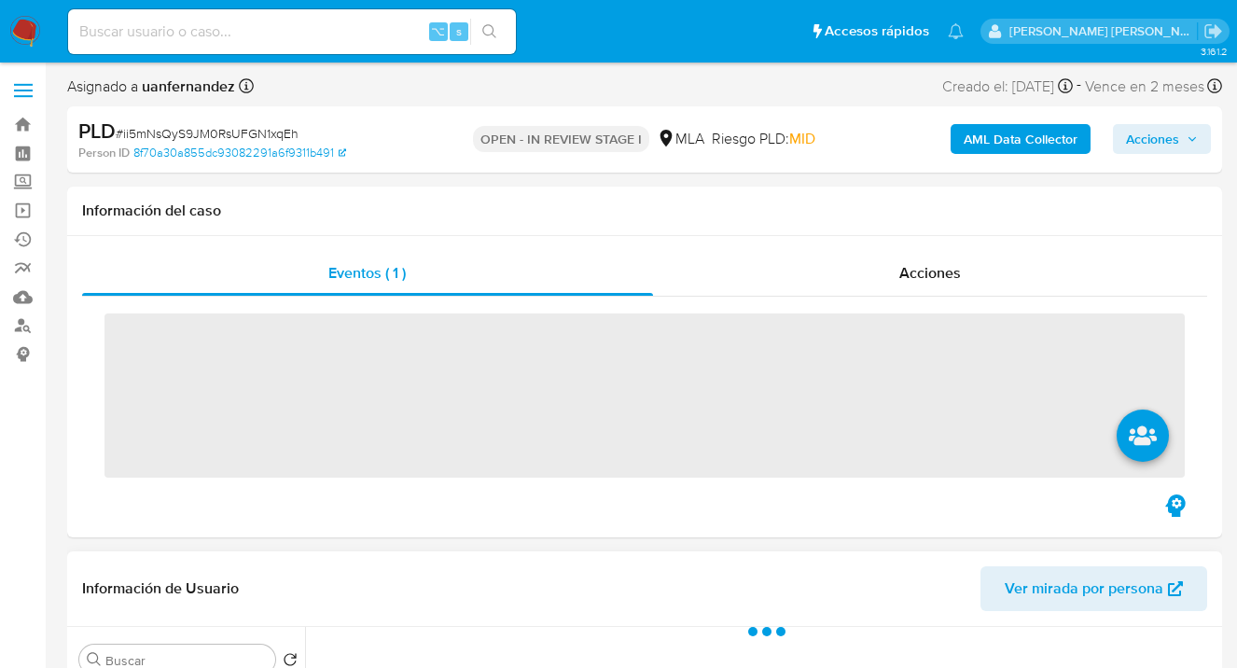
scroll to position [135, 0]
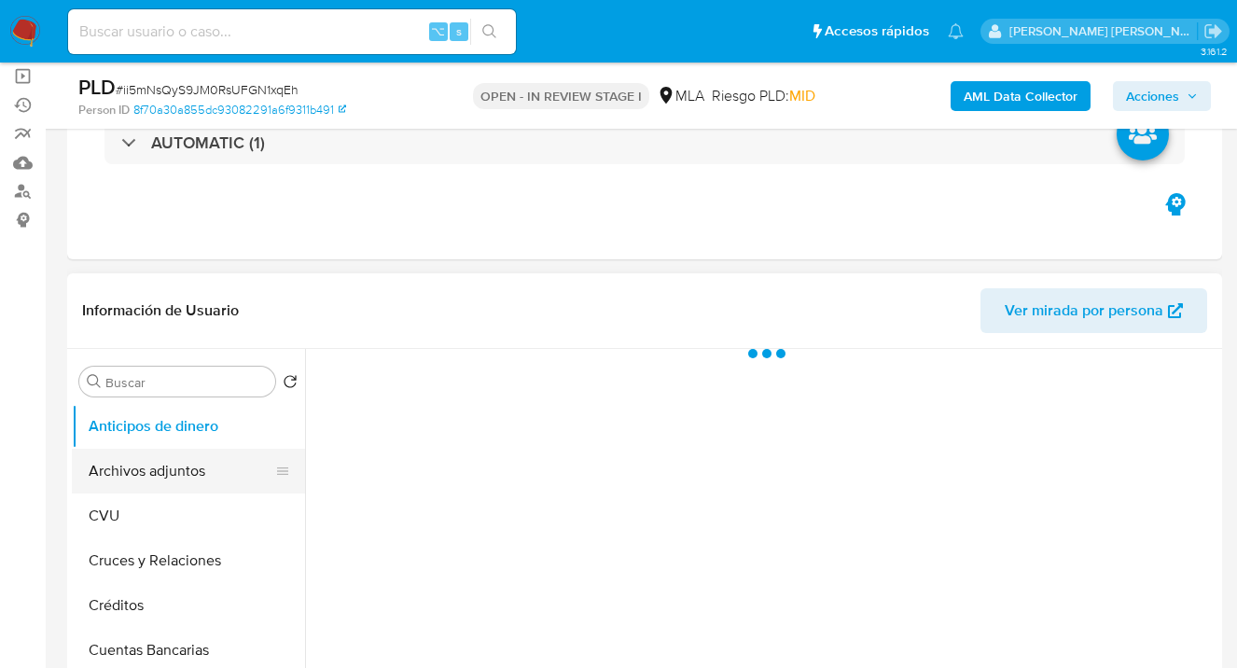
select select "10"
click at [202, 468] on button "Archivos adjuntos" at bounding box center [181, 471] width 218 height 45
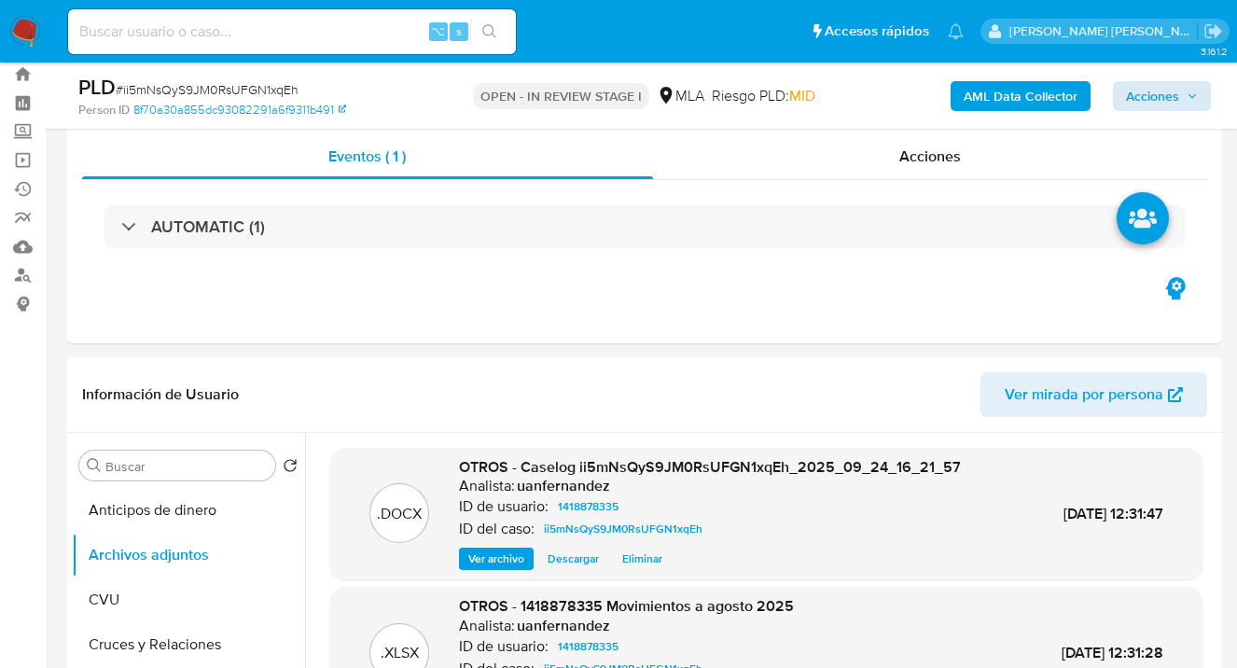
scroll to position [0, 0]
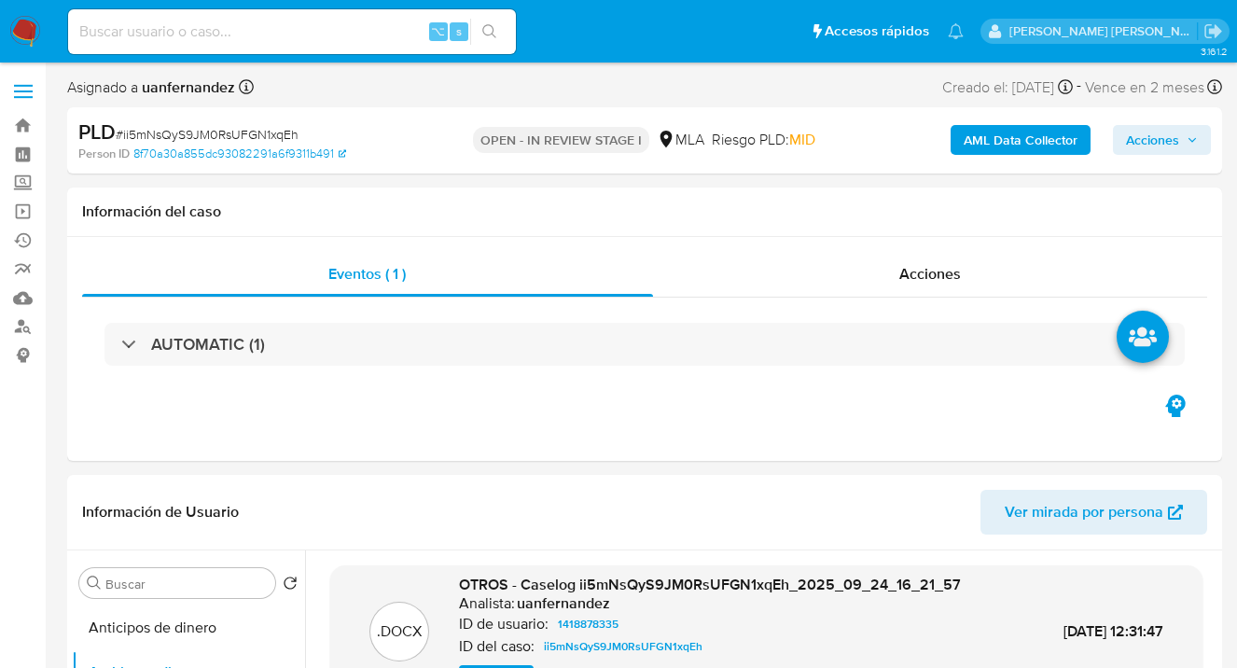
drag, startPoint x: 1160, startPoint y: 143, endPoint x: 1148, endPoint y: 146, distance: 12.7
click at [1158, 143] on span "Acciones" at bounding box center [1152, 140] width 53 height 30
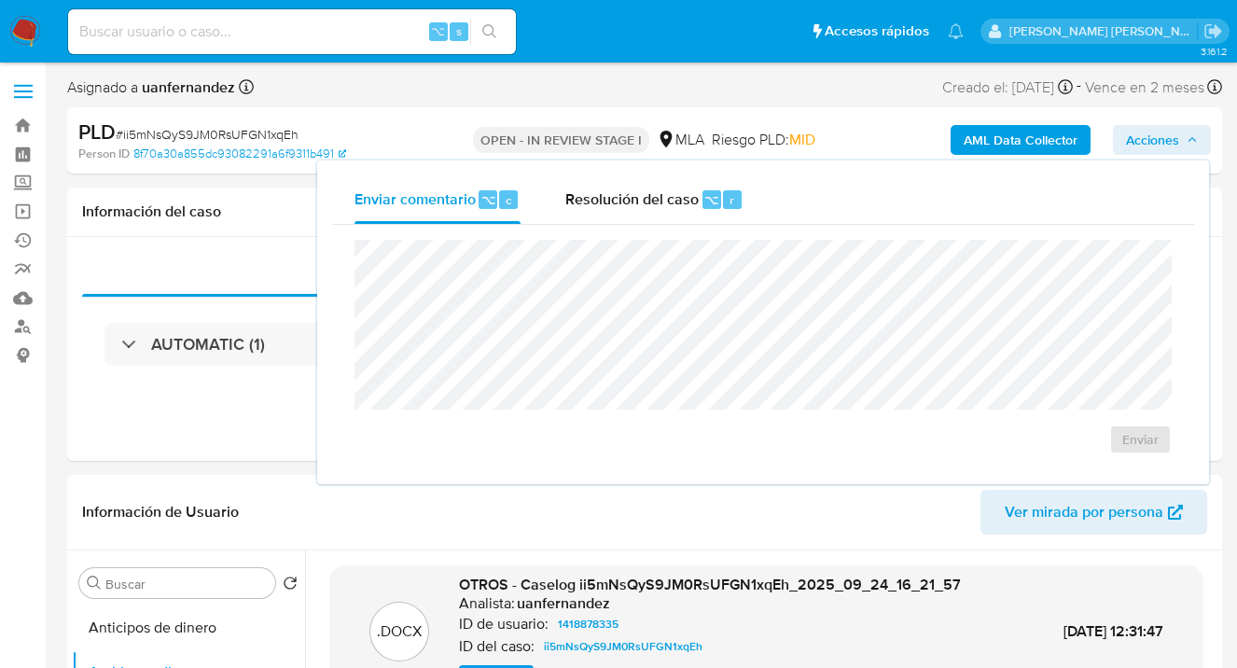
drag, startPoint x: 643, startPoint y: 196, endPoint x: 635, endPoint y: 235, distance: 39.9
click at [642, 196] on span "Resolución del caso" at bounding box center [631, 198] width 133 height 21
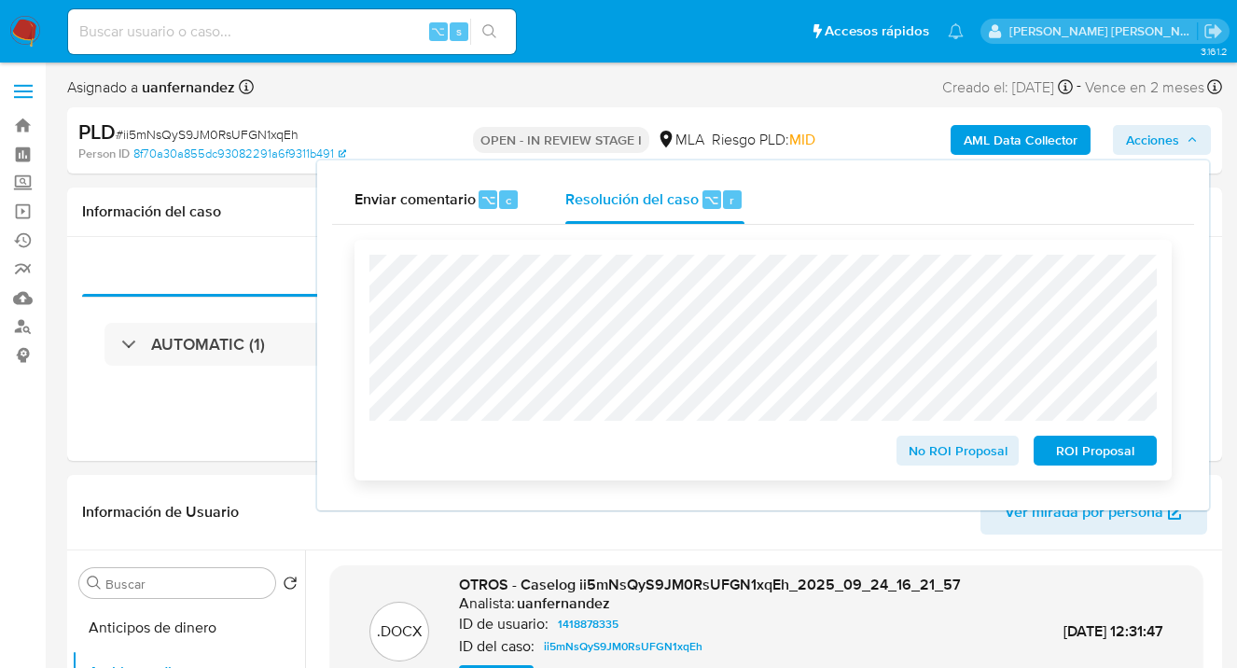
click at [1095, 460] on span "ROI Proposal" at bounding box center [1095, 451] width 97 height 26
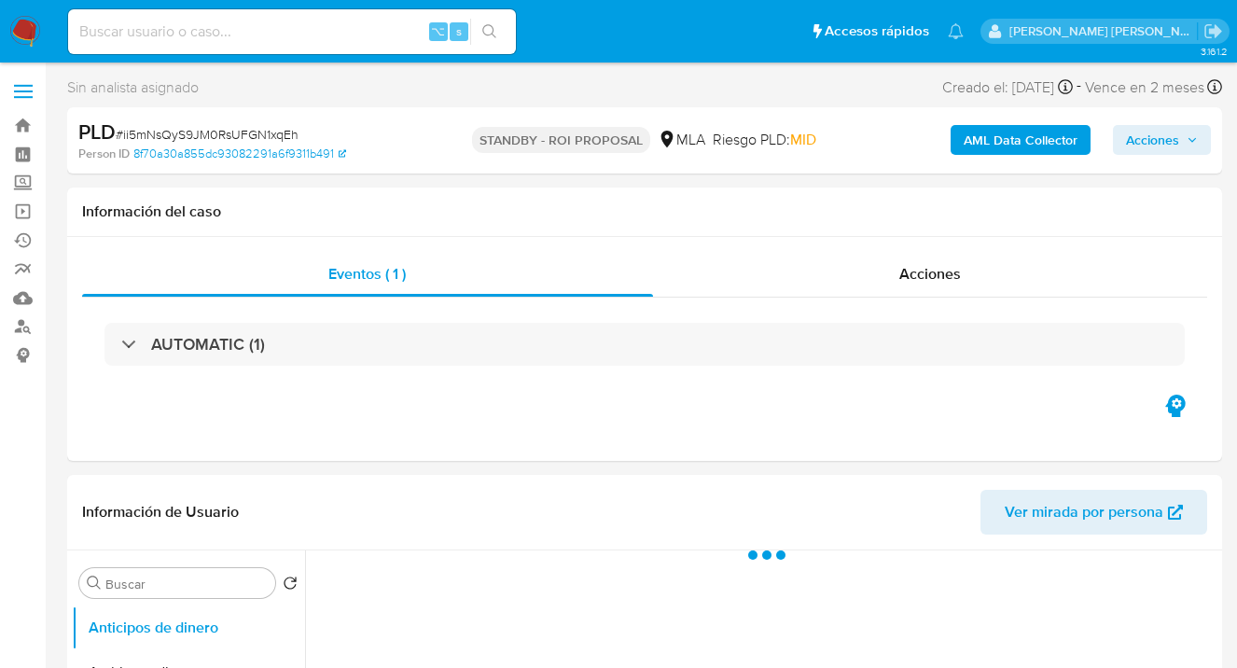
select select "10"
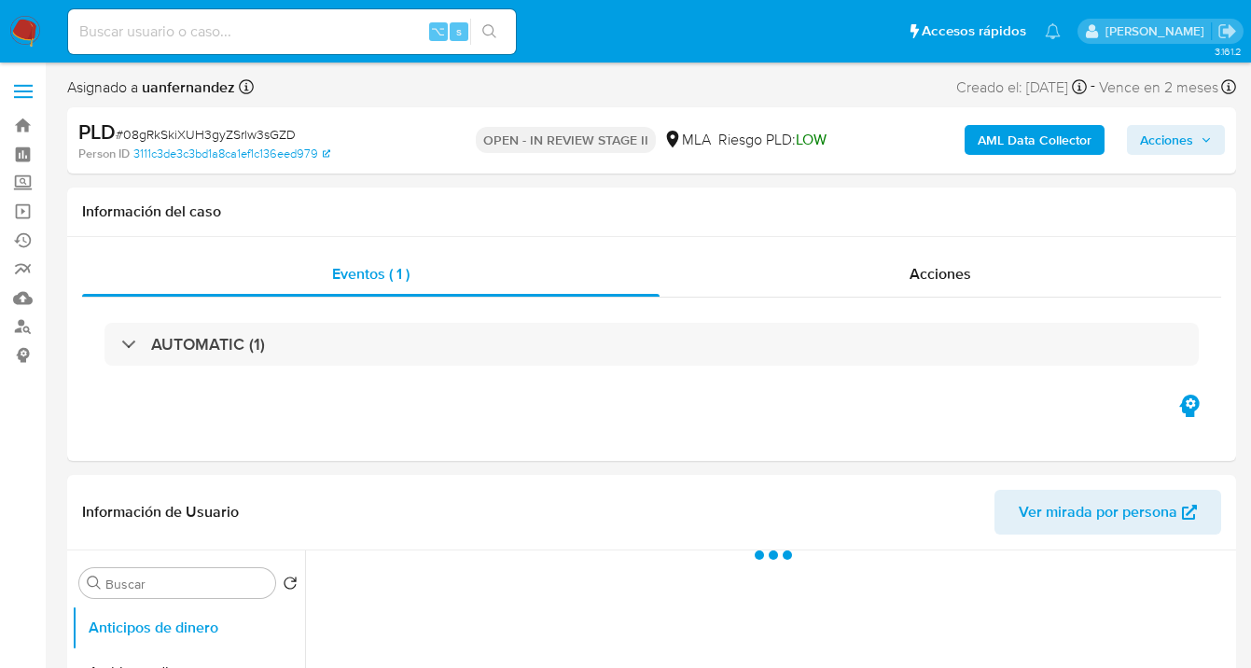
select select "10"
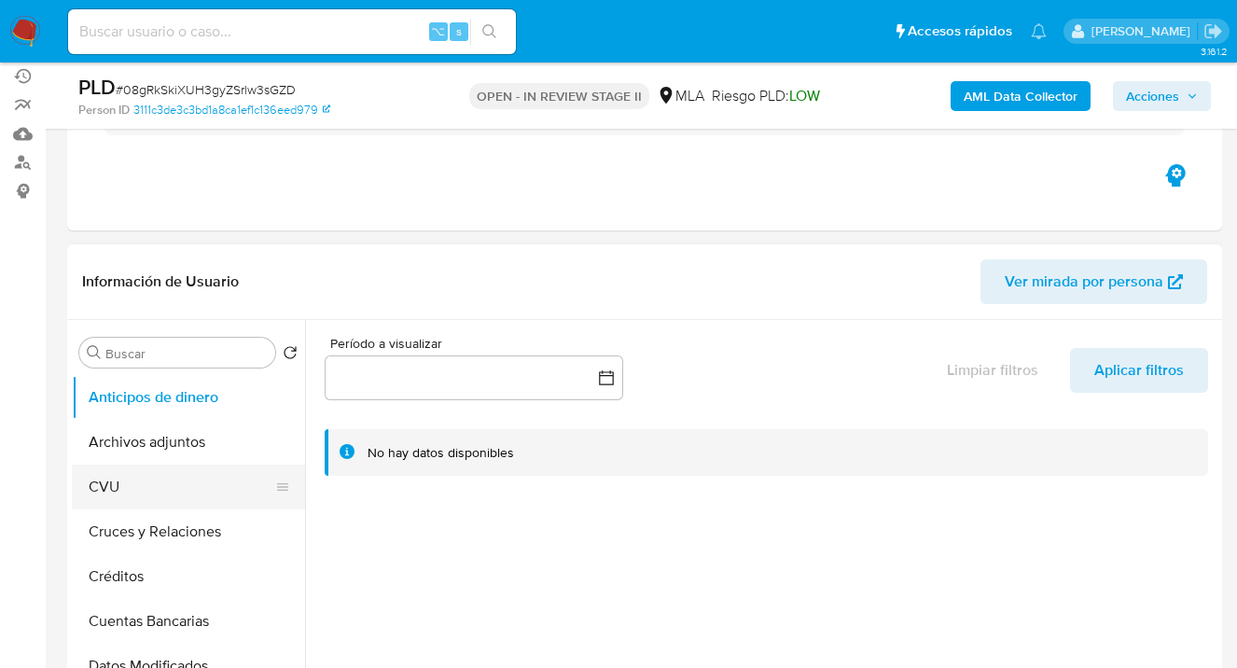
scroll to position [297, 0]
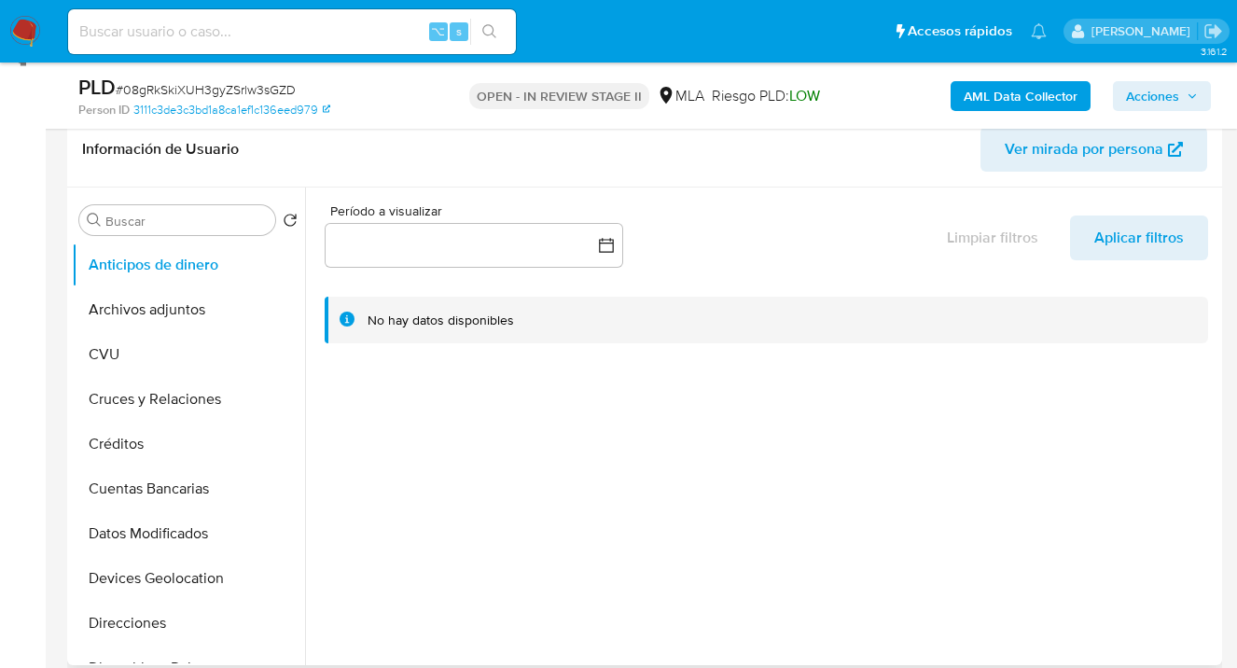
click at [1067, 160] on span "Ver mirada por persona" at bounding box center [1084, 149] width 159 height 45
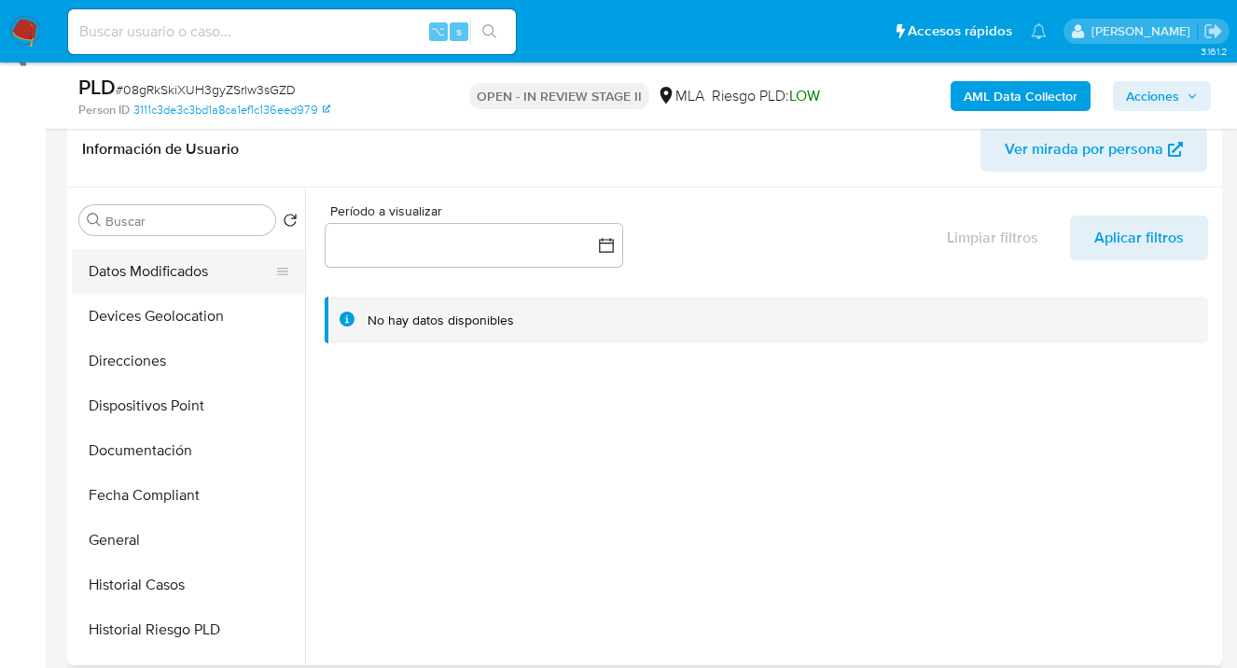
scroll to position [376, 0]
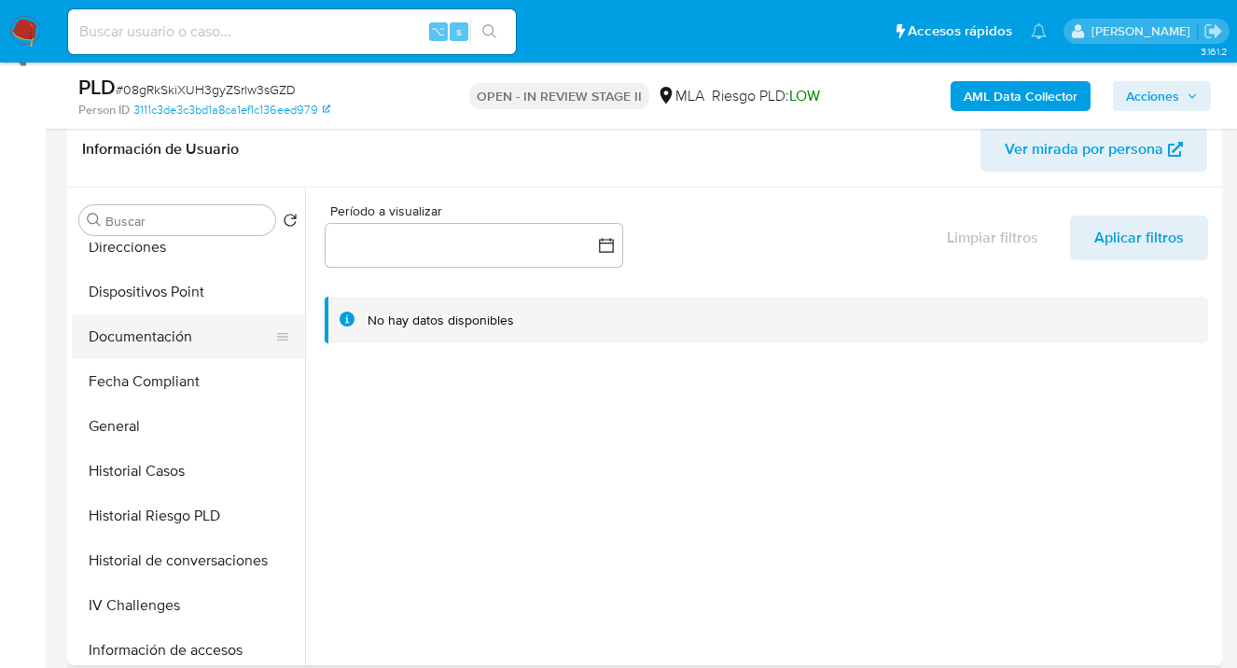
click at [191, 346] on button "Documentación" at bounding box center [181, 336] width 218 height 45
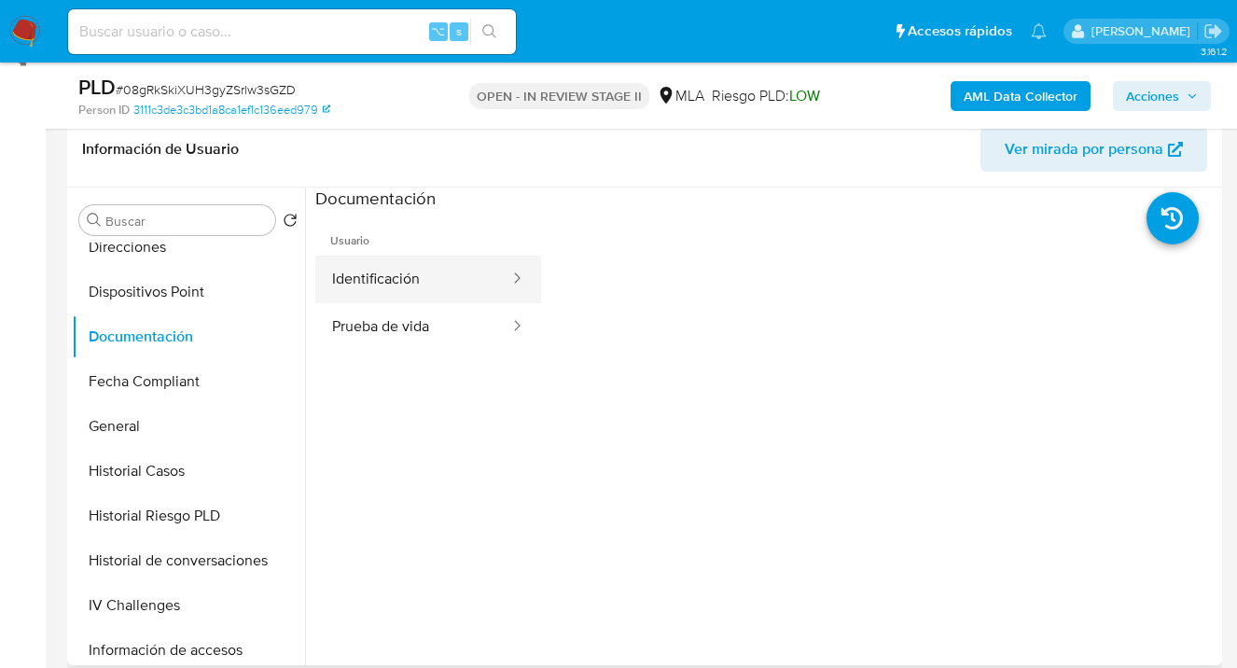
drag, startPoint x: 431, startPoint y: 276, endPoint x: 466, endPoint y: 271, distance: 35.9
click at [434, 273] on button "Identificación" at bounding box center [413, 280] width 196 height 48
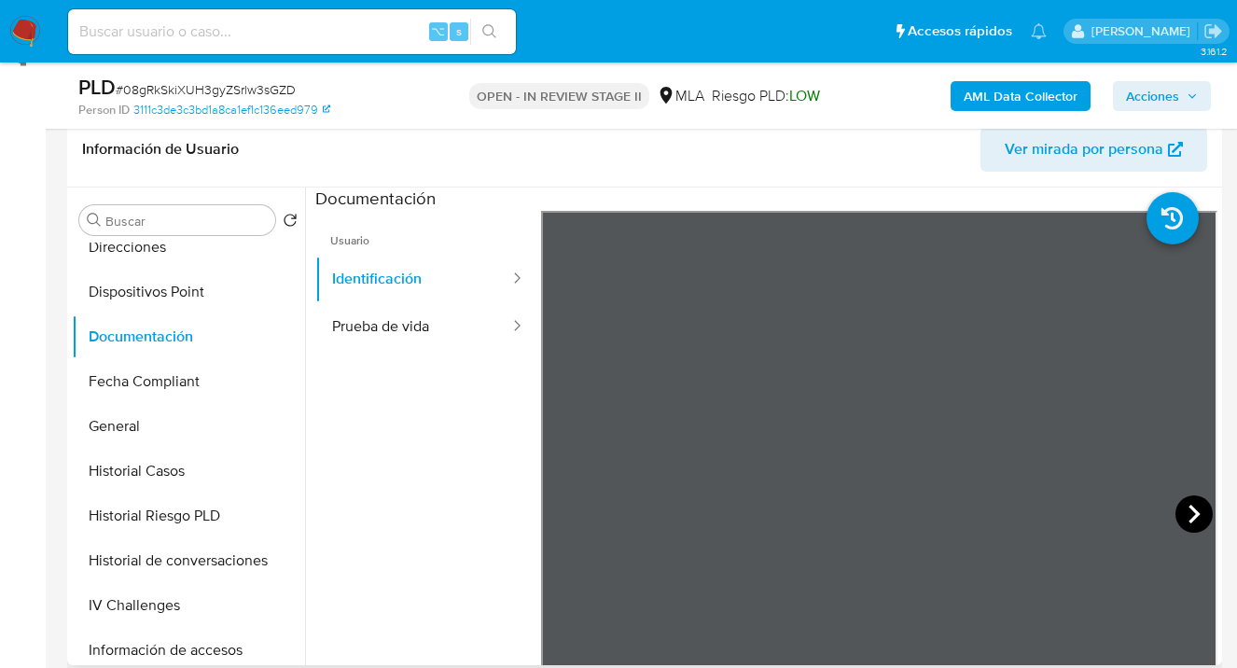
click at [1183, 510] on icon at bounding box center [1194, 513] width 37 height 37
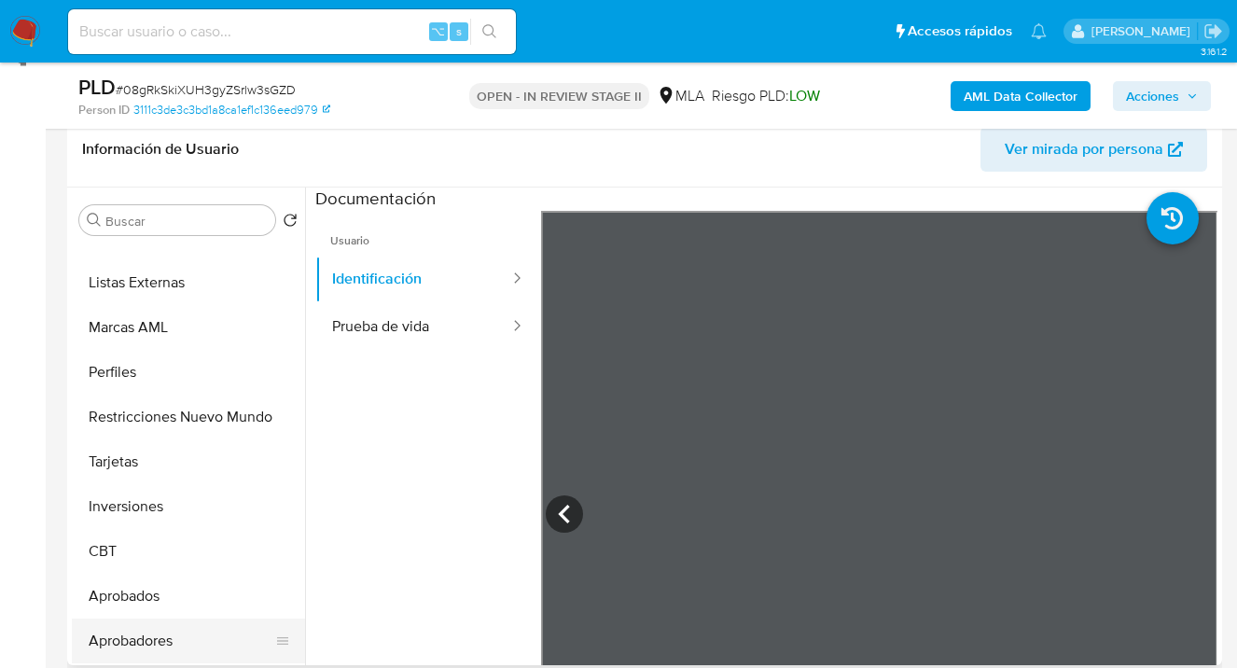
click at [149, 628] on button "Aprobadores" at bounding box center [181, 641] width 218 height 45
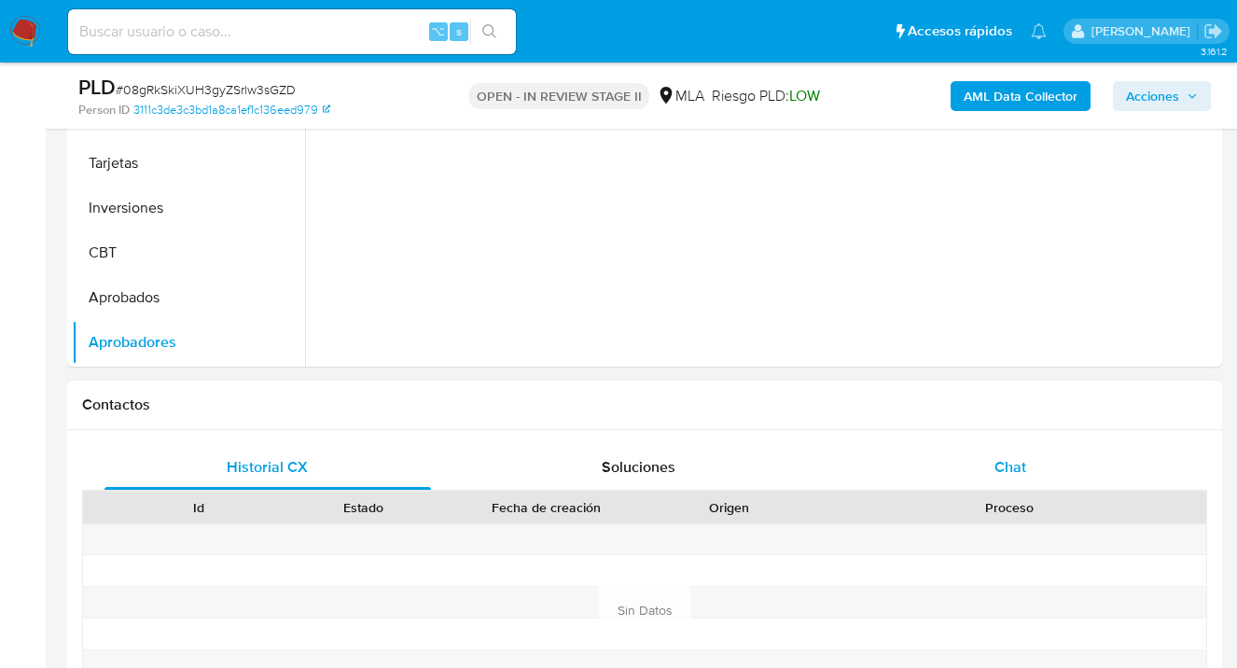
click at [998, 463] on span "Chat" at bounding box center [1011, 466] width 32 height 21
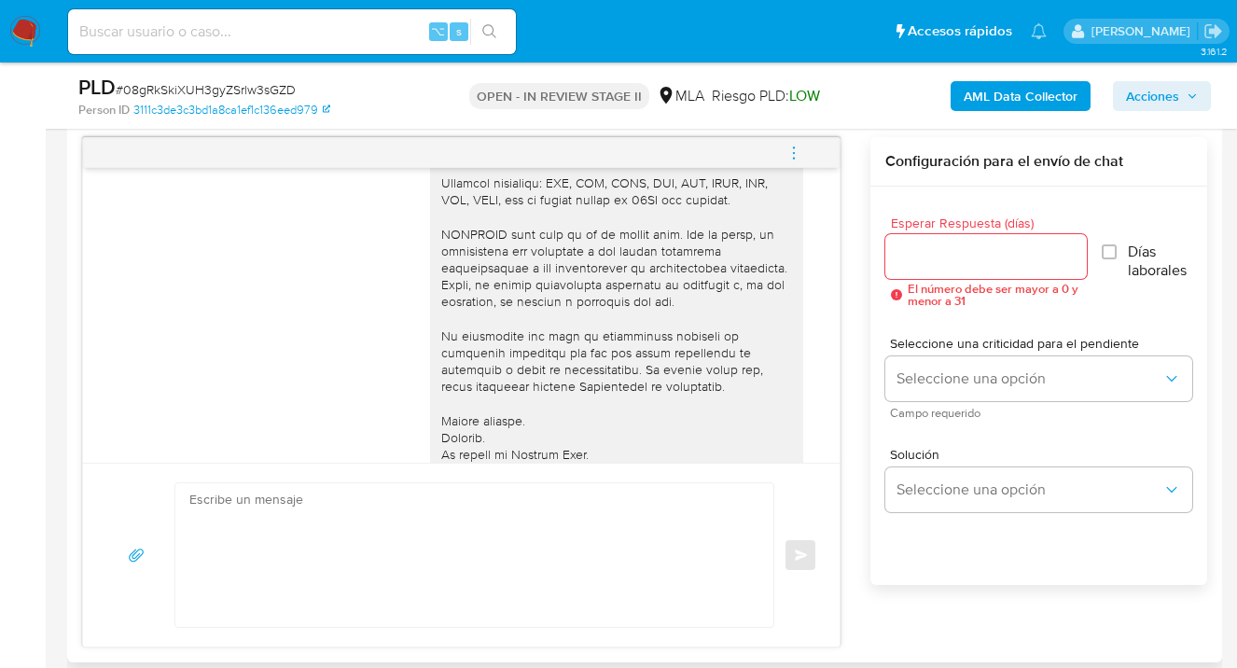
scroll to position [632, 0]
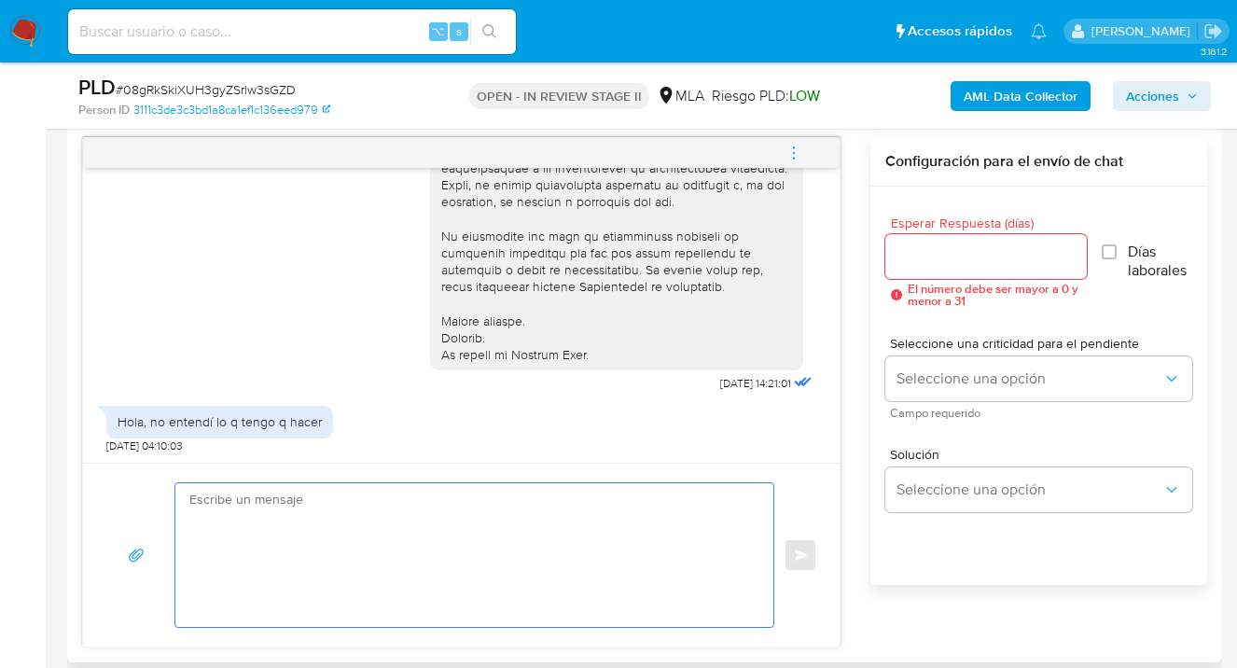
click at [412, 550] on textarea at bounding box center [469, 555] width 561 height 144
type textarea "}"
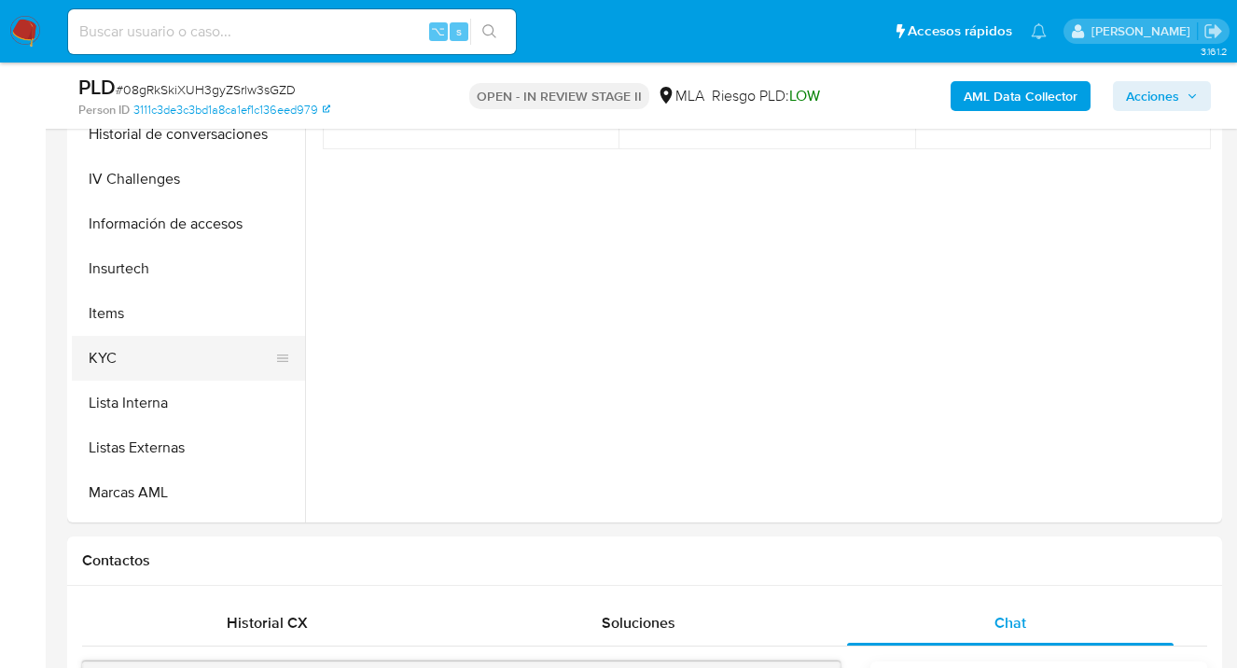
scroll to position [658, 0]
click at [216, 363] on button "KYC" at bounding box center [181, 360] width 218 height 45
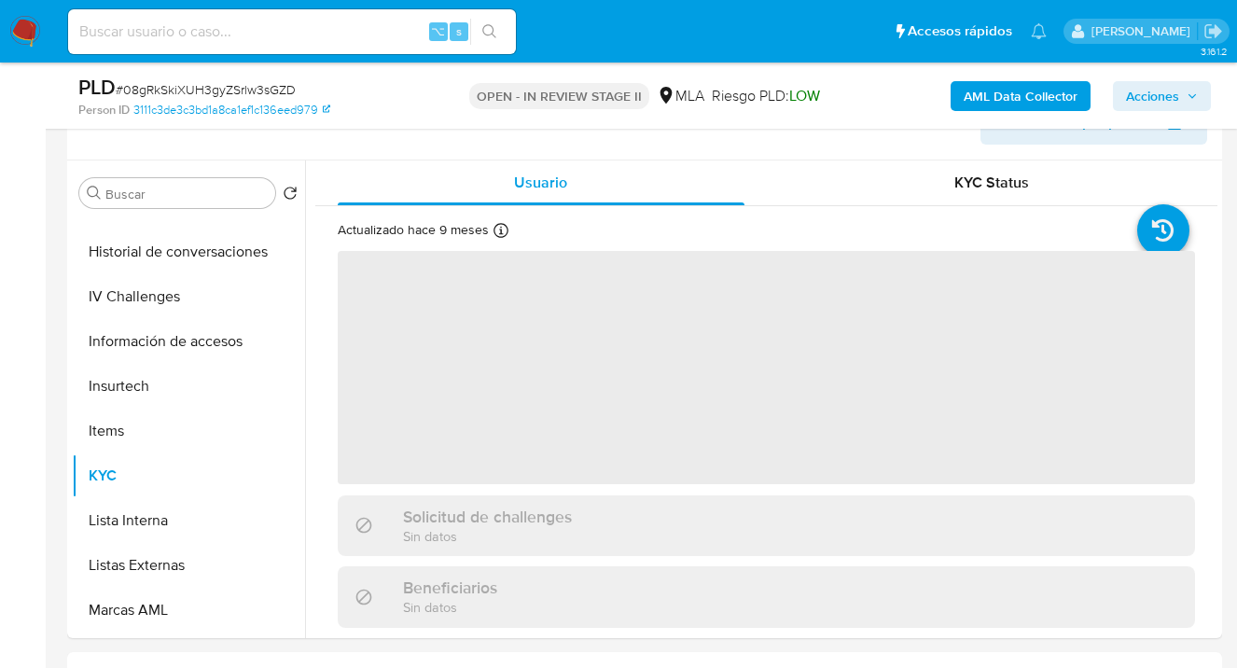
scroll to position [281, 0]
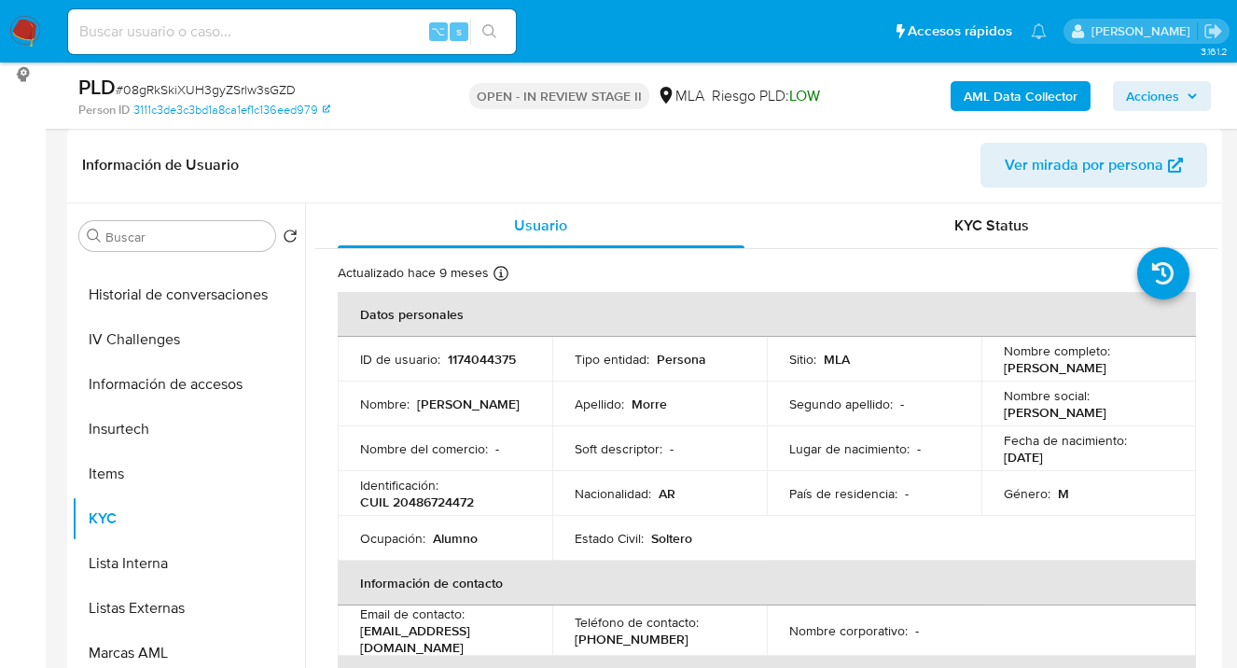
drag, startPoint x: 995, startPoint y: 366, endPoint x: 1082, endPoint y: 368, distance: 87.7
click at [1082, 368] on td "Nombre completo : [PERSON_NAME]" at bounding box center [1089, 359] width 215 height 45
copy p "[PERSON_NAME]"
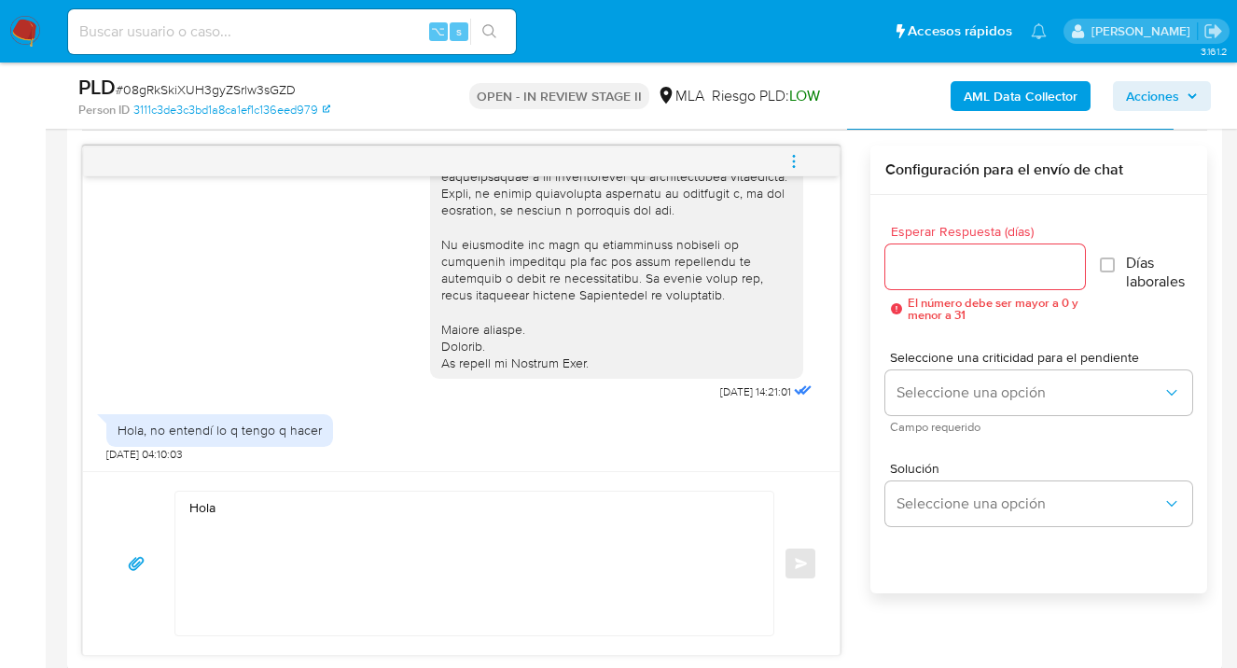
scroll to position [1269, 0]
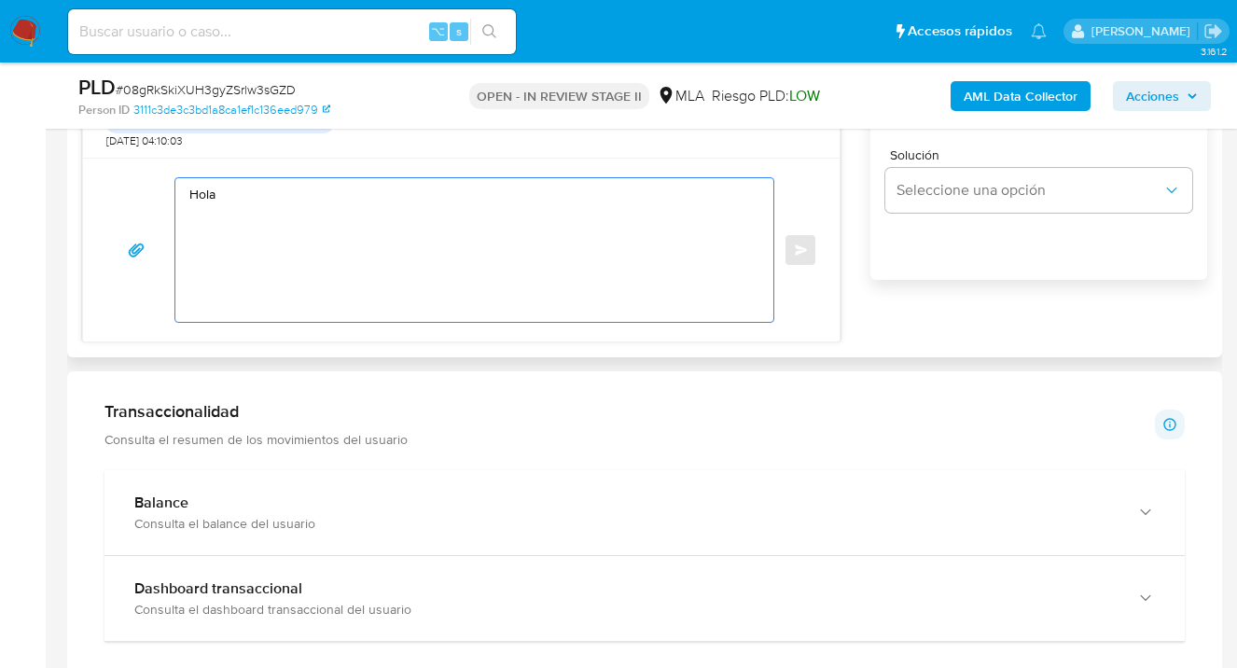
click at [258, 192] on textarea "Hola" at bounding box center [469, 250] width 561 height 144
paste textarea "[PERSON_NAME]"
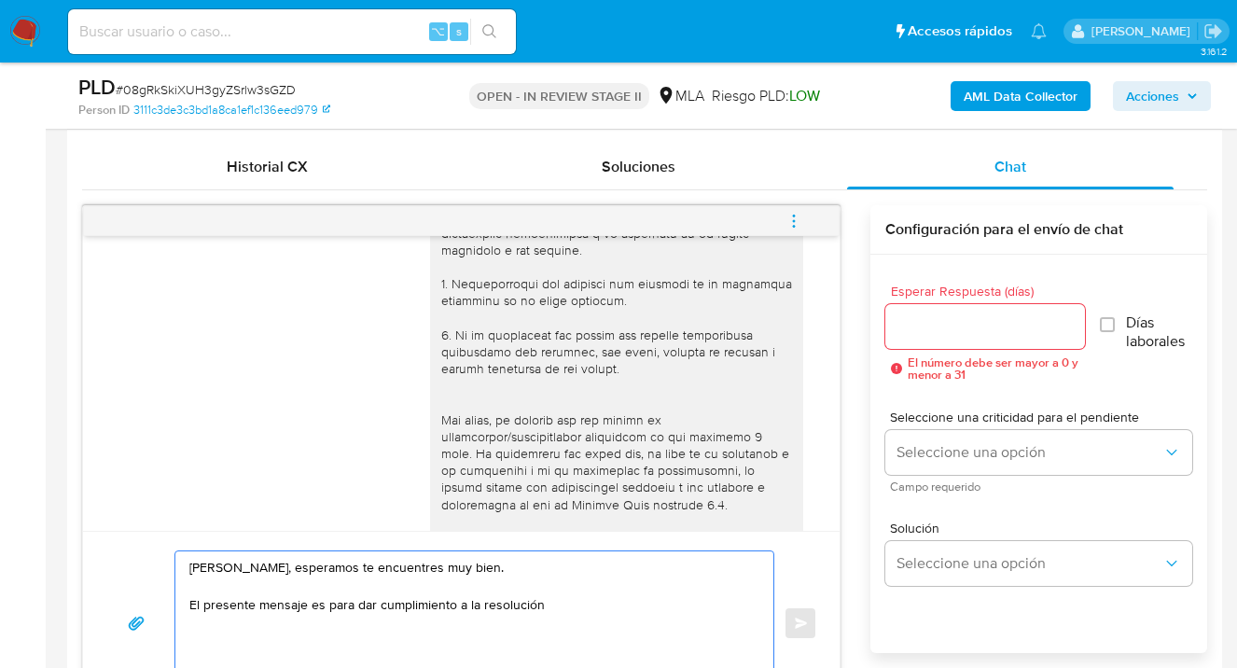
scroll to position [0, 0]
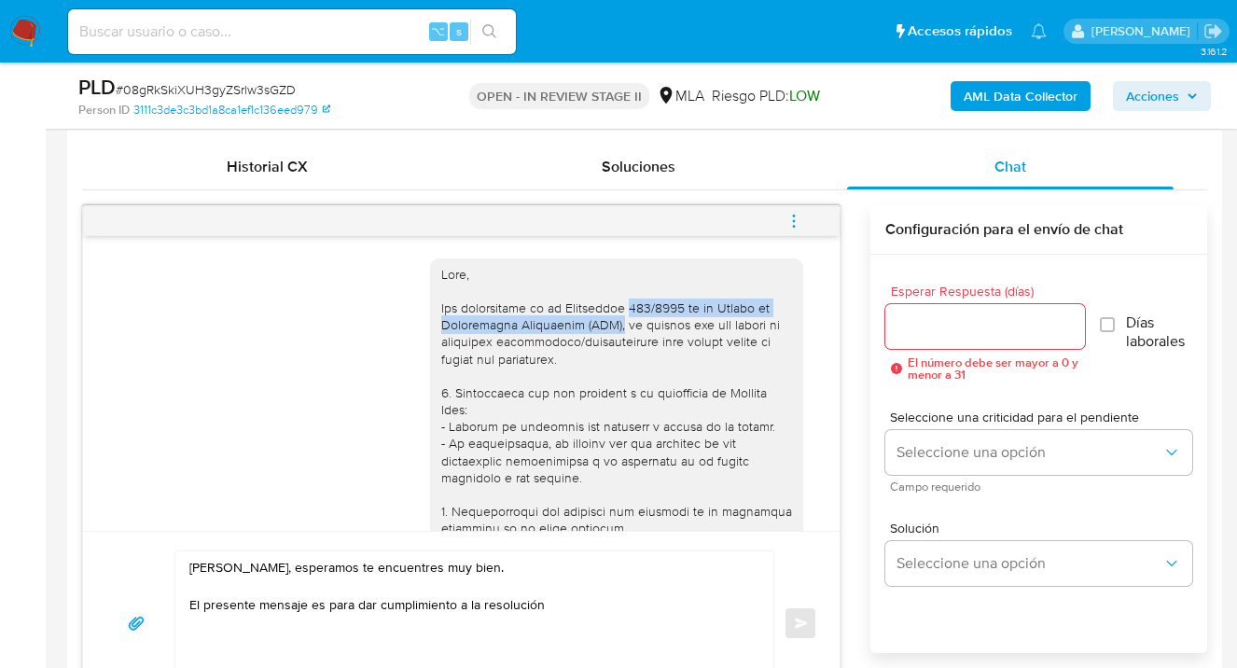
drag, startPoint x: 620, startPoint y: 309, endPoint x: 586, endPoint y: 325, distance: 37.1
click at [586, 325] on div at bounding box center [616, 656] width 351 height 781
copy div "200/2024 de la Unidad de Información Financiera (UIF),"
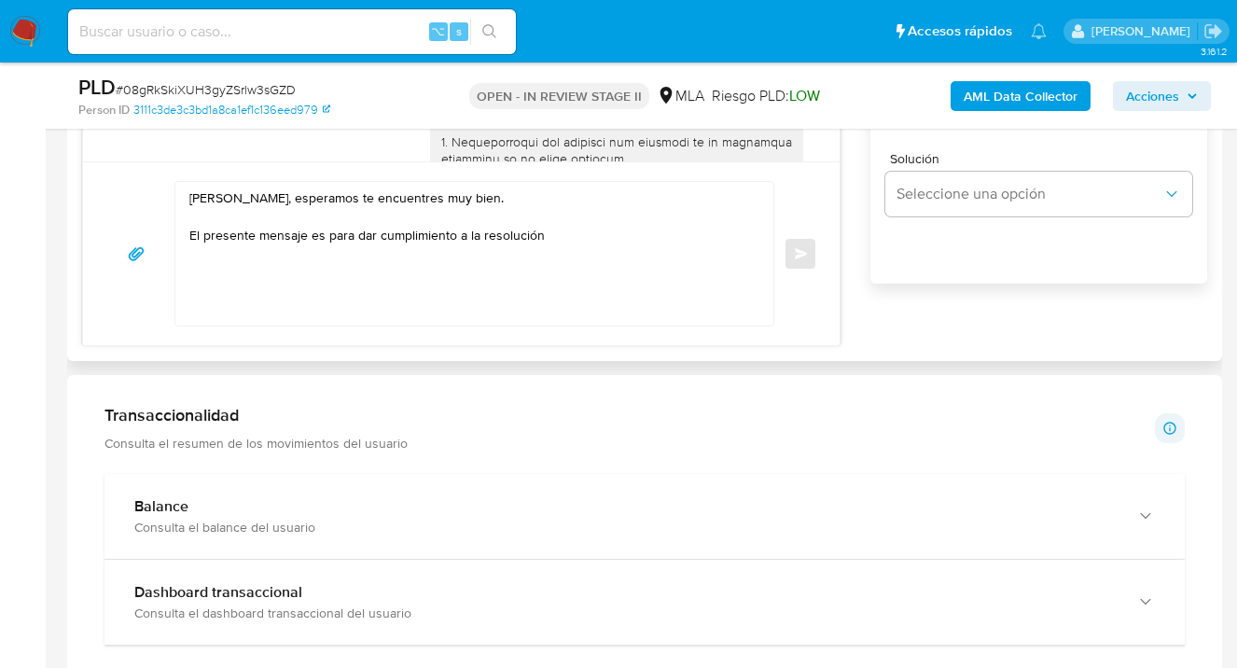
scroll to position [1244, 0]
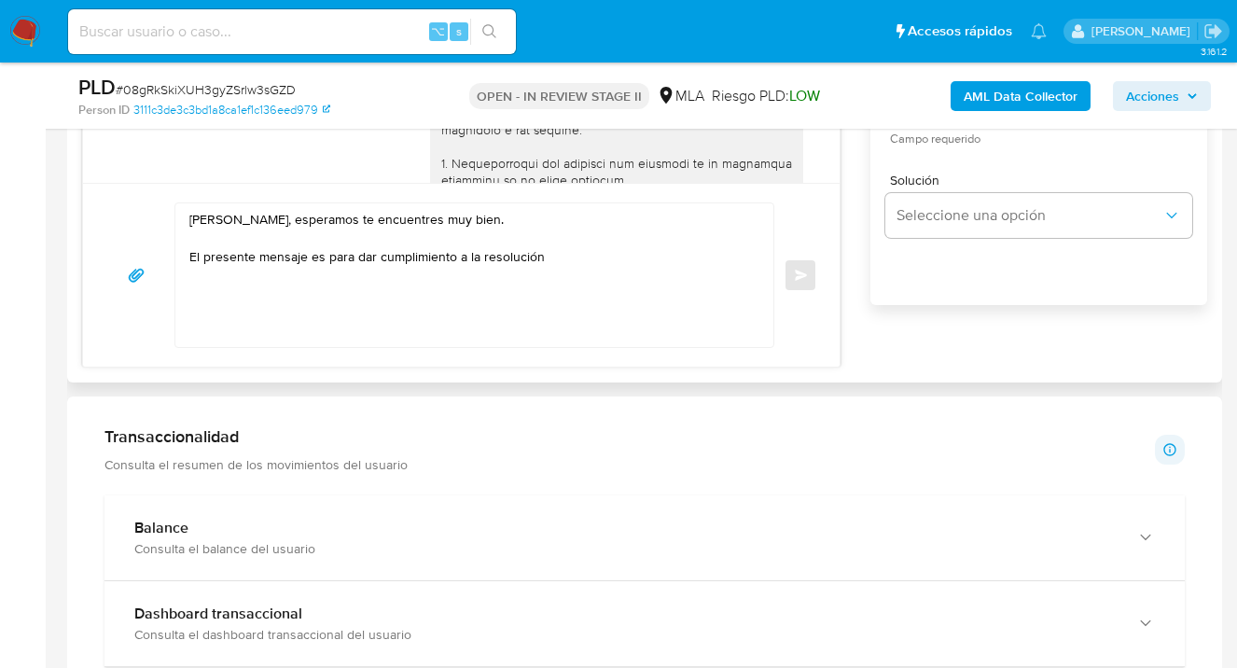
click at [566, 254] on textarea "[PERSON_NAME], esperamos te encuentres muy bien. El presente mensaje es para da…" at bounding box center [469, 275] width 561 height 144
paste textarea "200/2024 de la Unidad de Información Financiera (UIF),"
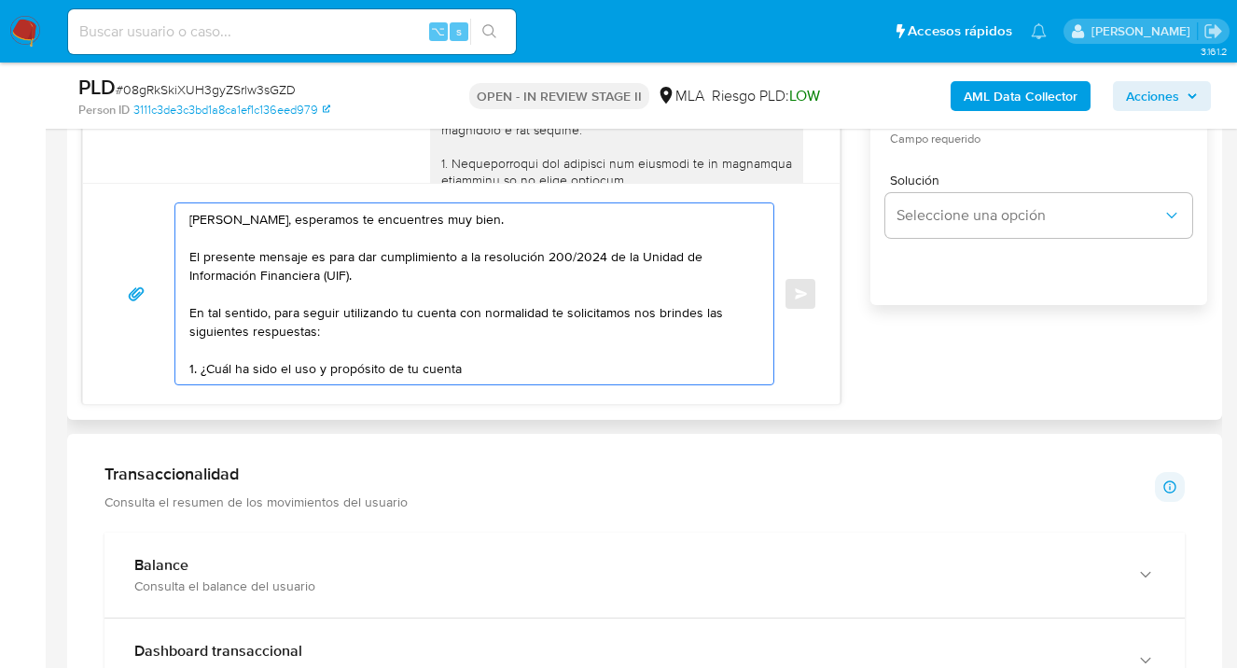
drag, startPoint x: 411, startPoint y: 372, endPoint x: 209, endPoint y: 369, distance: 202.5
click at [202, 370] on textarea "[PERSON_NAME], esperamos te encuentres muy bien. El presente mensaje es para da…" at bounding box center [469, 293] width 561 height 181
paste textarea "A qué corresponde el incremento significativo de fondos en tu cuenta en el mes …"
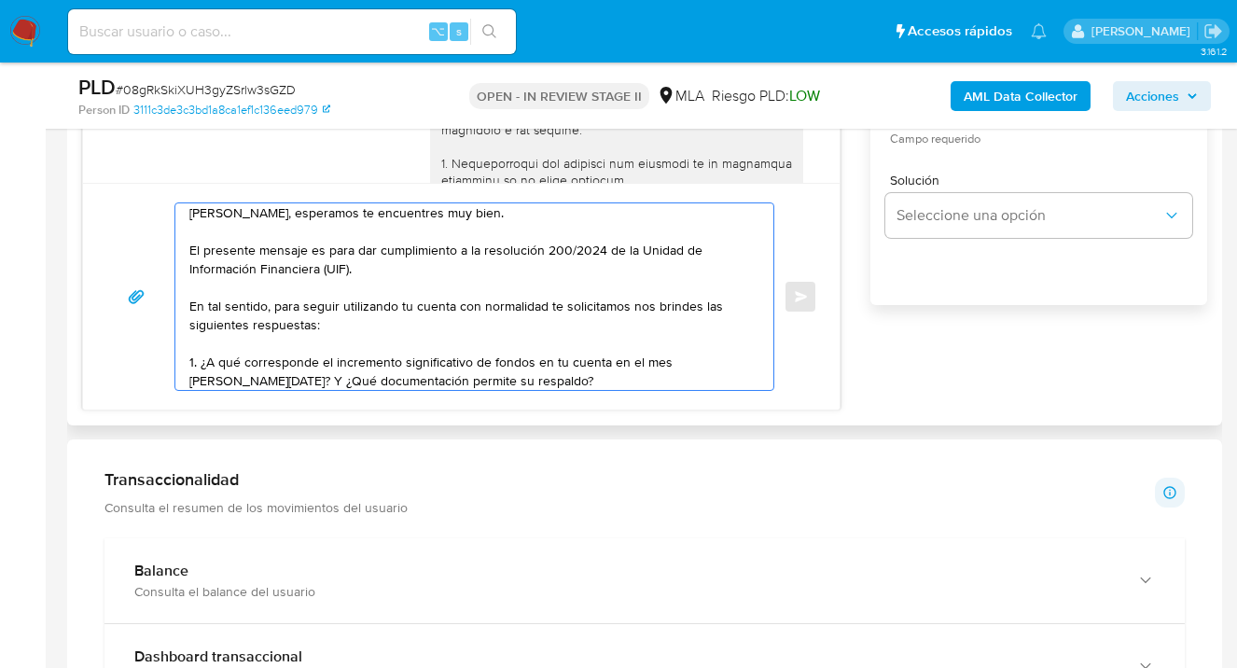
click at [534, 355] on textarea "[PERSON_NAME], esperamos te encuentres muy bien. El presente mensaje es para da…" at bounding box center [469, 296] width 561 height 187
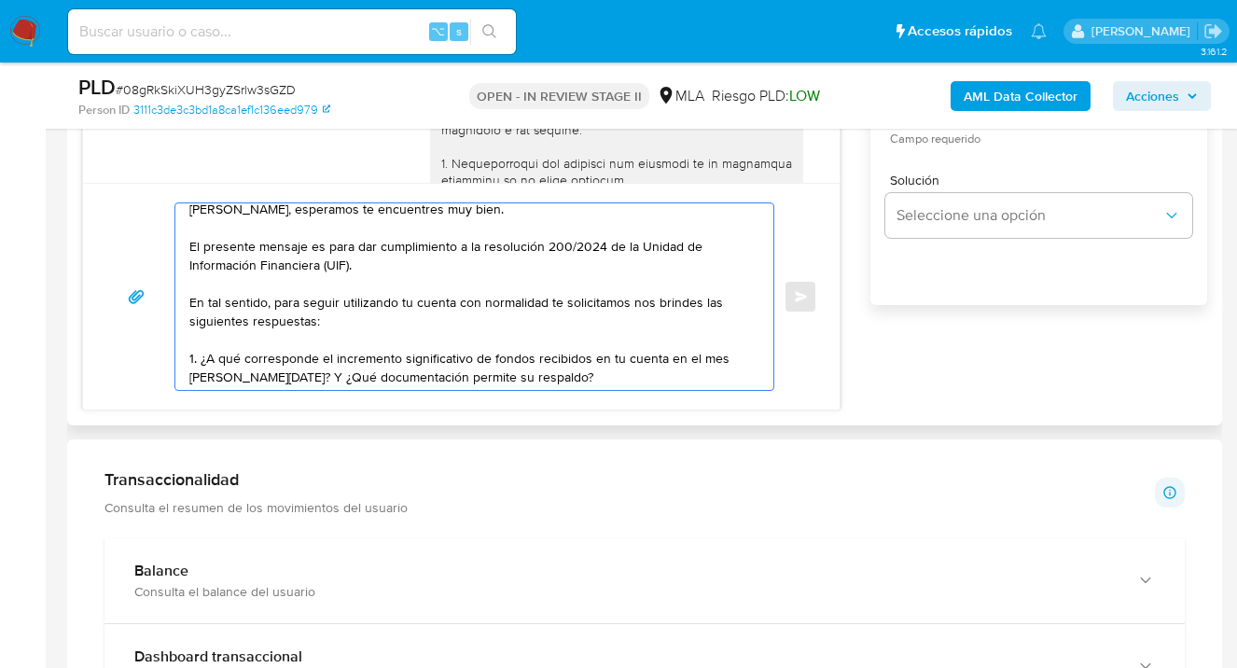
scroll to position [13, 0]
click at [575, 373] on textarea "[PERSON_NAME], esperamos te encuentres muy bien. El presente mensaje es para da…" at bounding box center [469, 296] width 561 height 187
paste textarea "Es importante que sepas que, en caso de no responder a lo solicitado o si lo pr…"
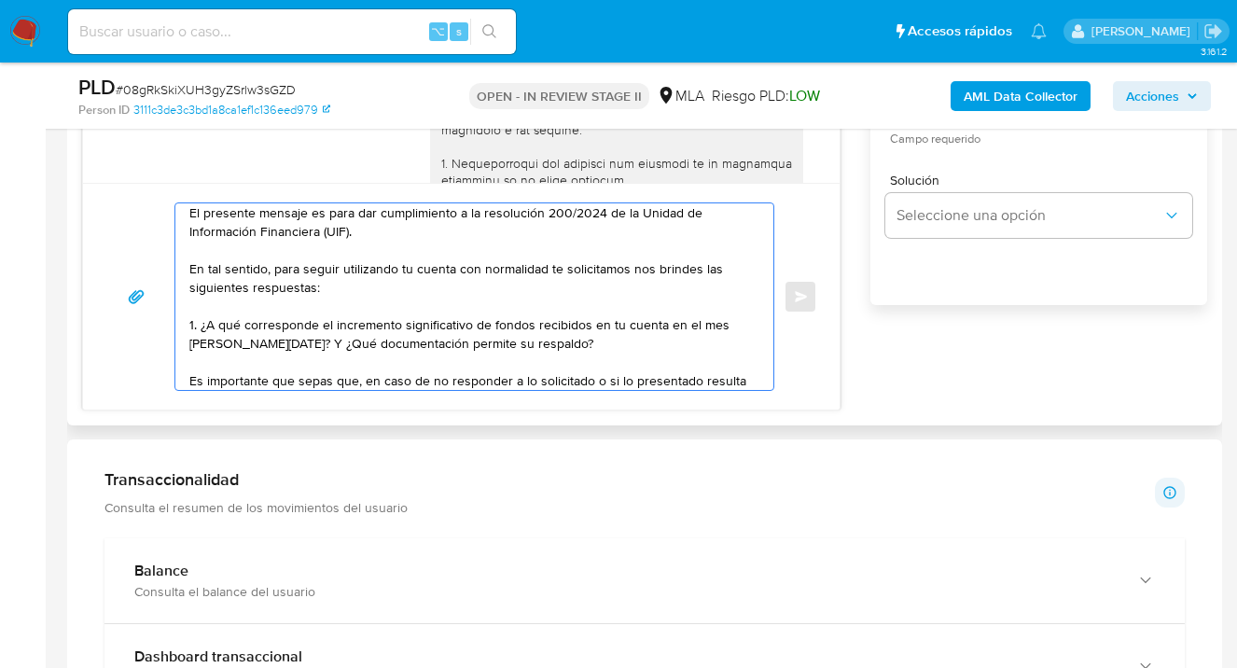
scroll to position [77, 0]
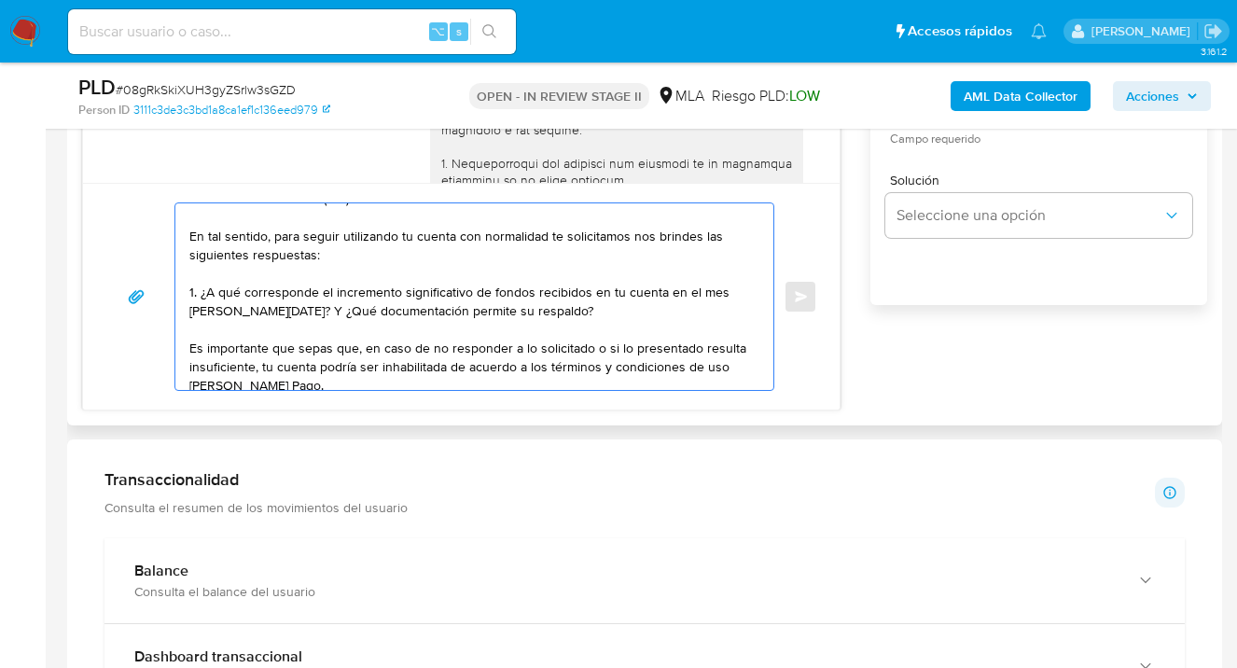
click at [258, 369] on textarea "[PERSON_NAME], esperamos te encuentres muy bien. El presente mensaje es para da…" at bounding box center [469, 296] width 561 height 187
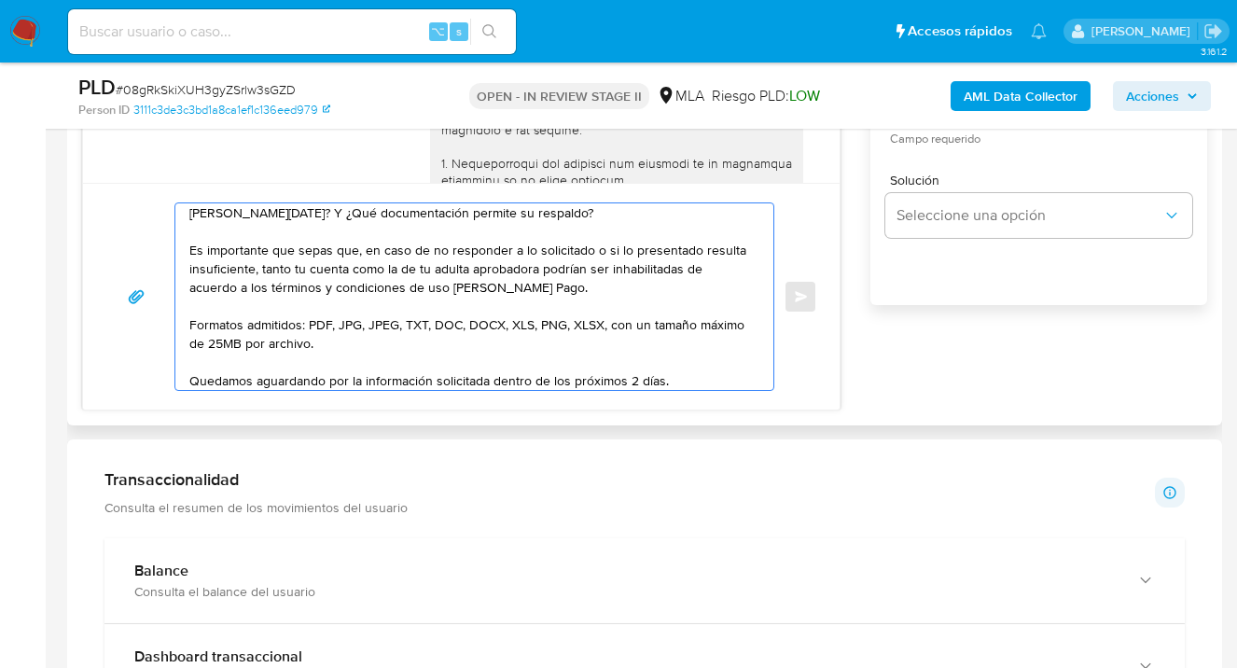
scroll to position [312, 0]
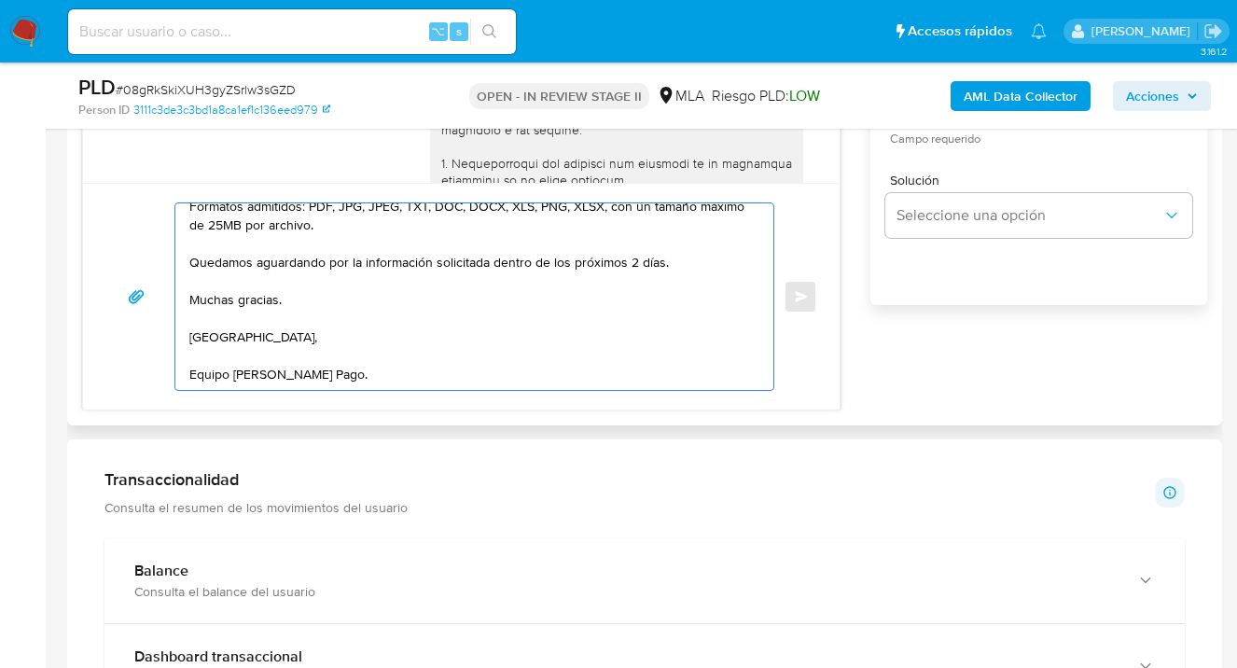
click at [247, 336] on textarea "[PERSON_NAME], esperamos te encuentres muy bien. El presente mensaje es para da…" at bounding box center [469, 296] width 561 height 187
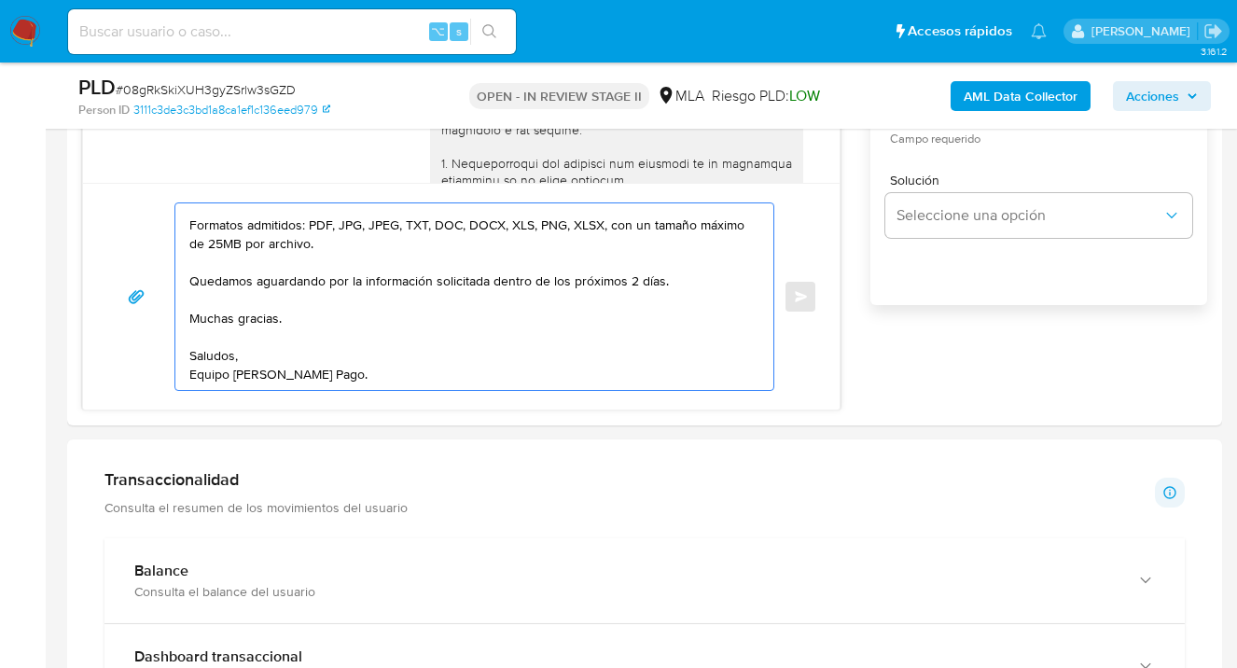
scroll to position [0, 0]
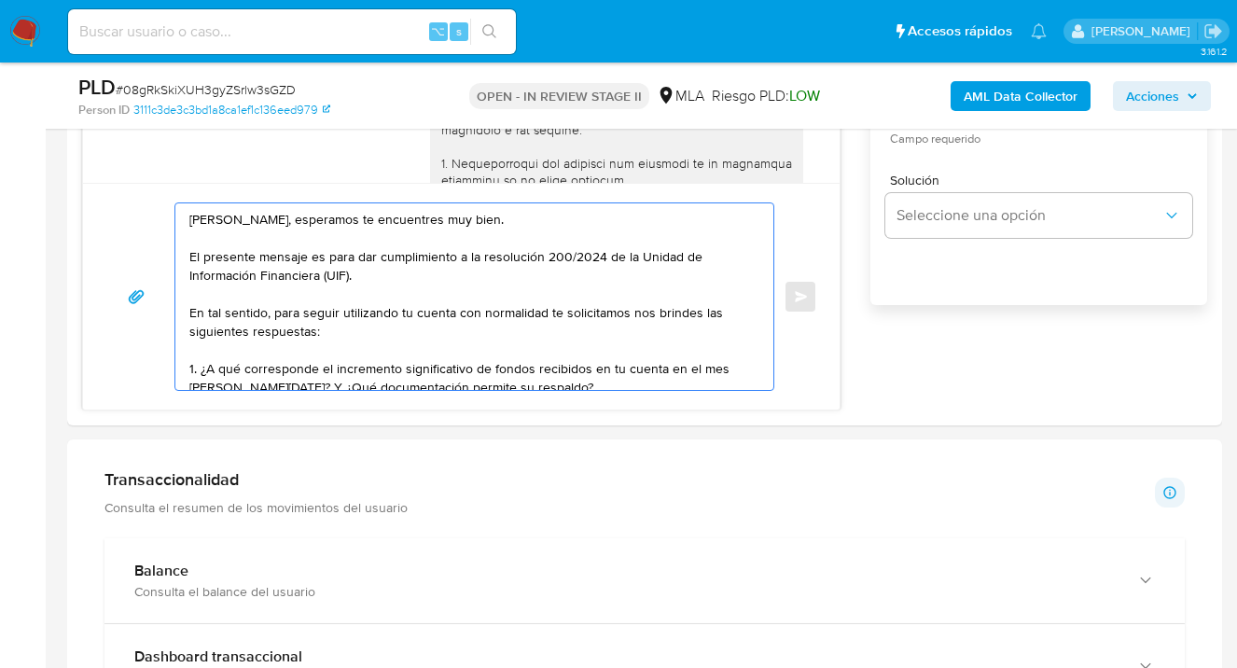
drag, startPoint x: 353, startPoint y: 369, endPoint x: 82, endPoint y: 117, distance: 370.3
click at [81, 104] on div "Asignado a uanfernandez Asignado el: [DATE] 10:34:48 Creado el: [DATE] Creado e…" at bounding box center [644, 562] width 1155 height 3462
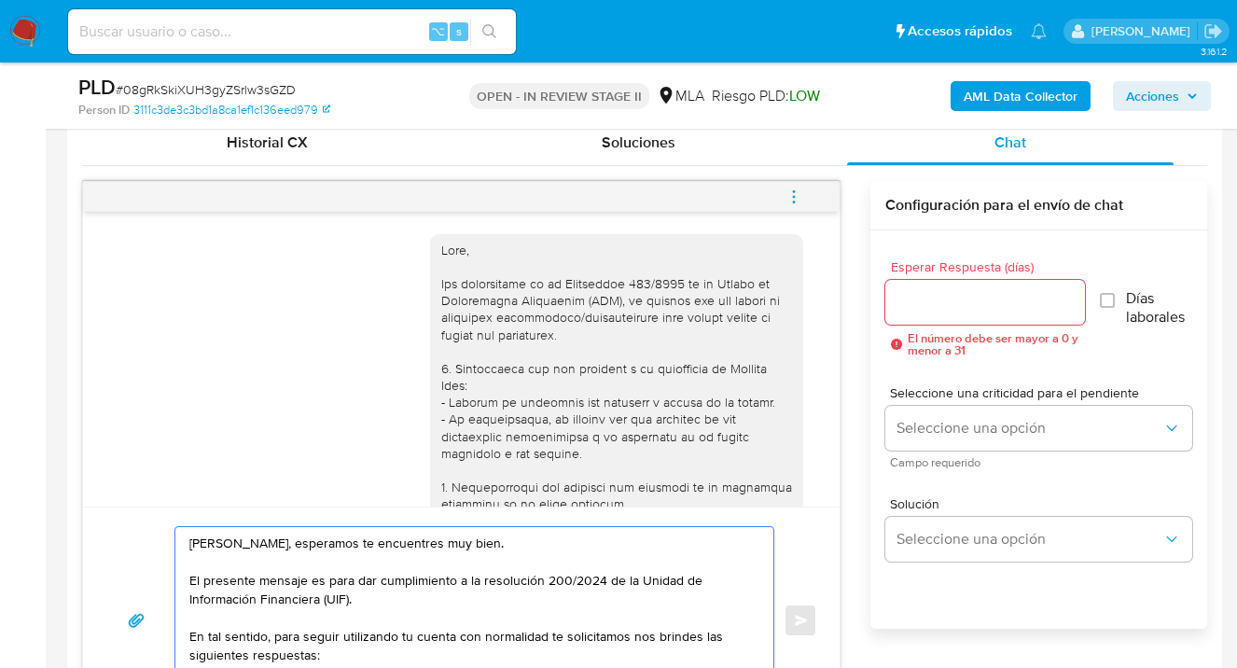
scroll to position [606, 0]
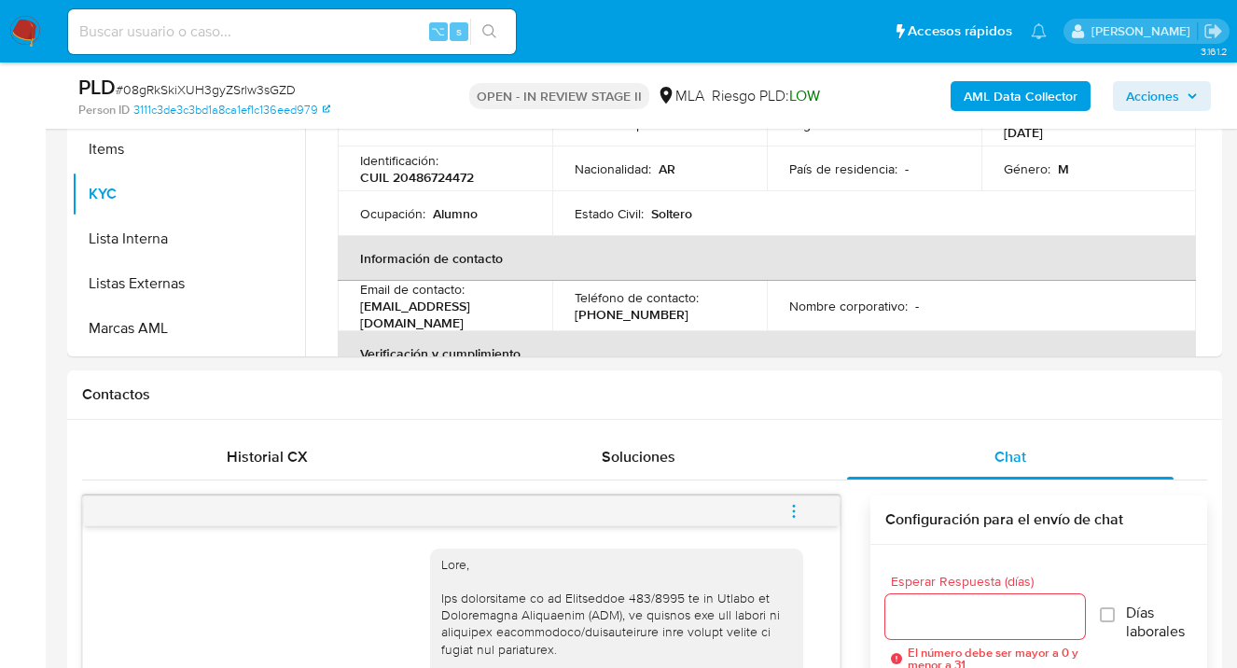
type textarea "[PERSON_NAME], esperamos te encuentres muy bien. El presente mensaje es para da…"
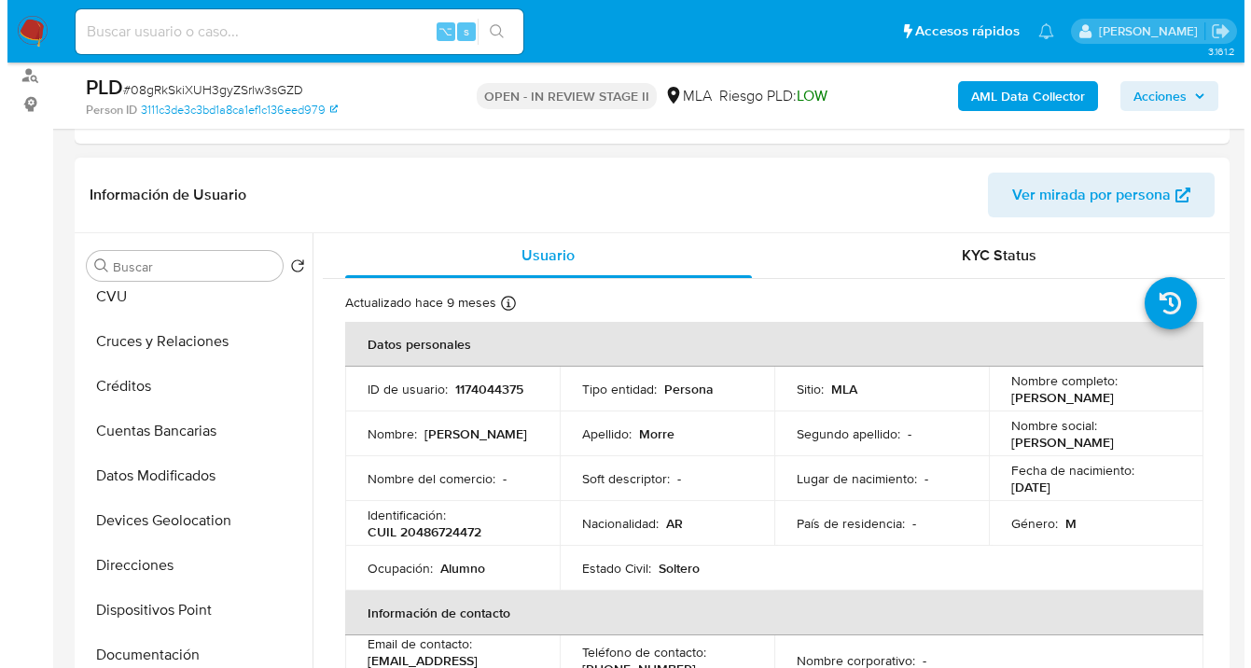
scroll to position [0, 0]
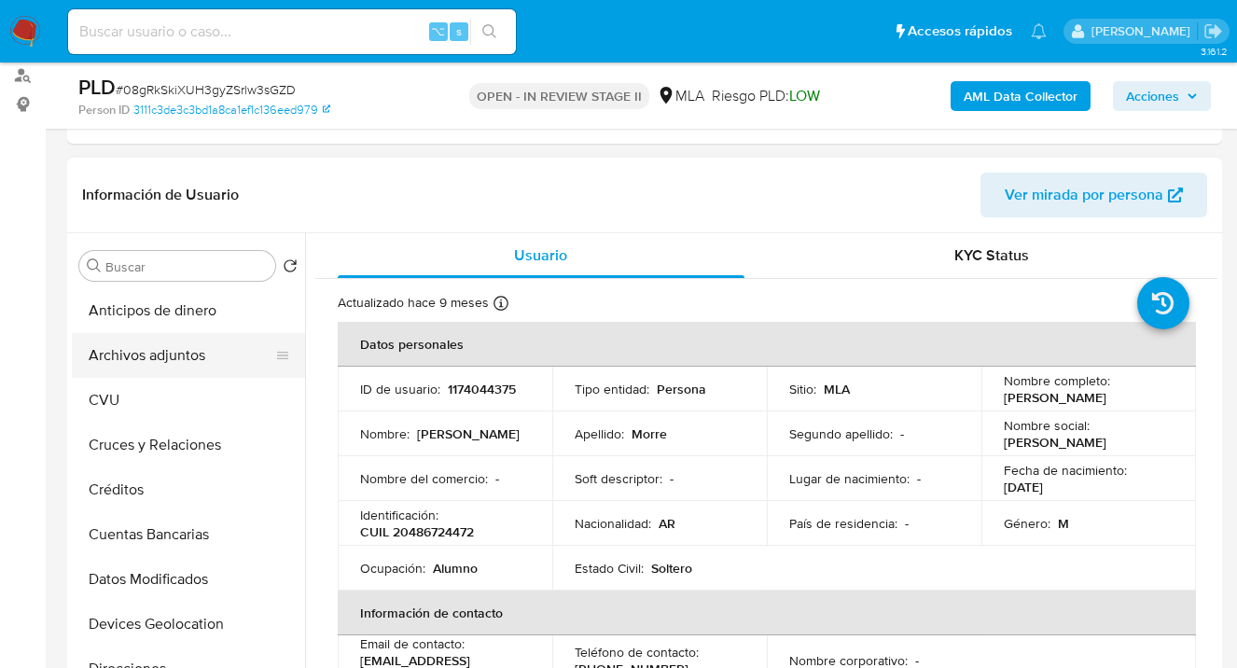
click at [217, 355] on button "Archivos adjuntos" at bounding box center [181, 355] width 218 height 45
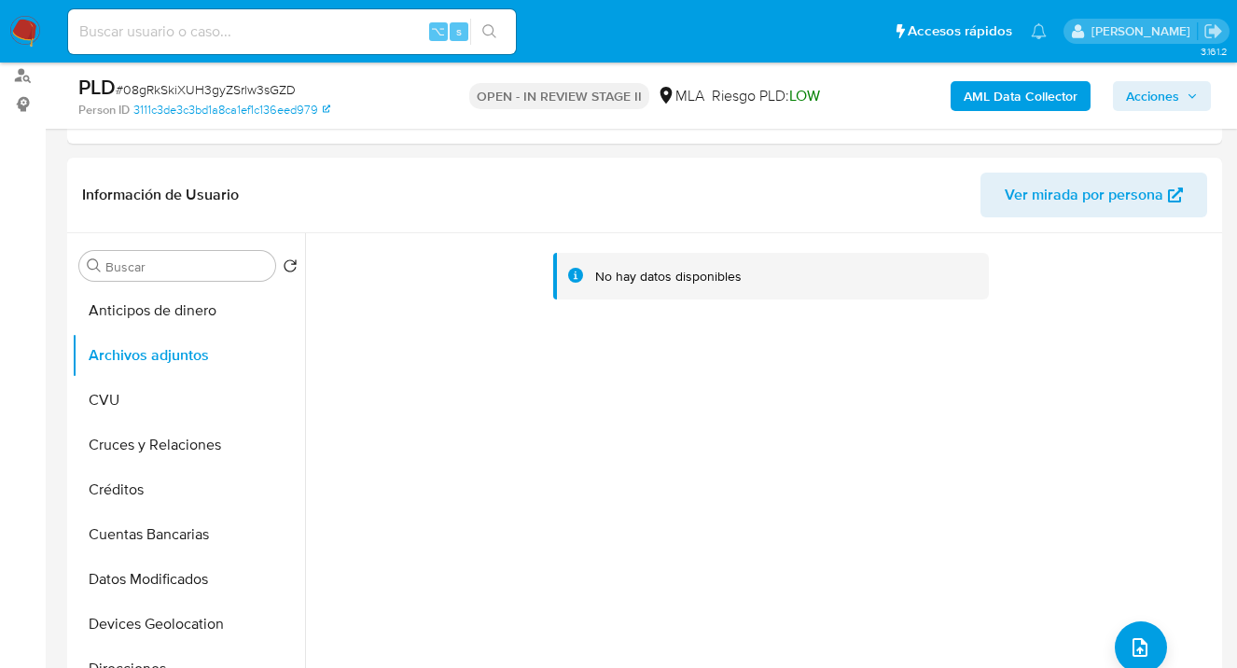
click at [996, 101] on b "AML Data Collector" at bounding box center [1021, 96] width 114 height 30
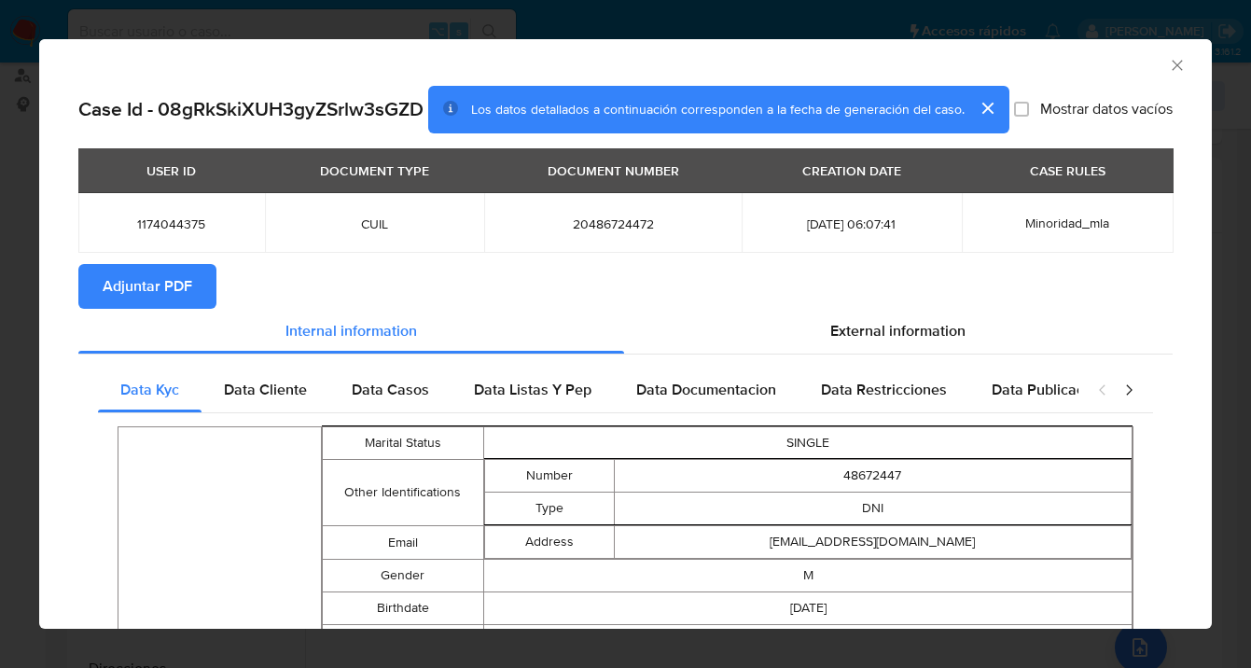
click at [132, 307] on span "Adjuntar PDF" at bounding box center [148, 286] width 90 height 41
click at [1168, 63] on icon "Cerrar ventana" at bounding box center [1177, 65] width 19 height 19
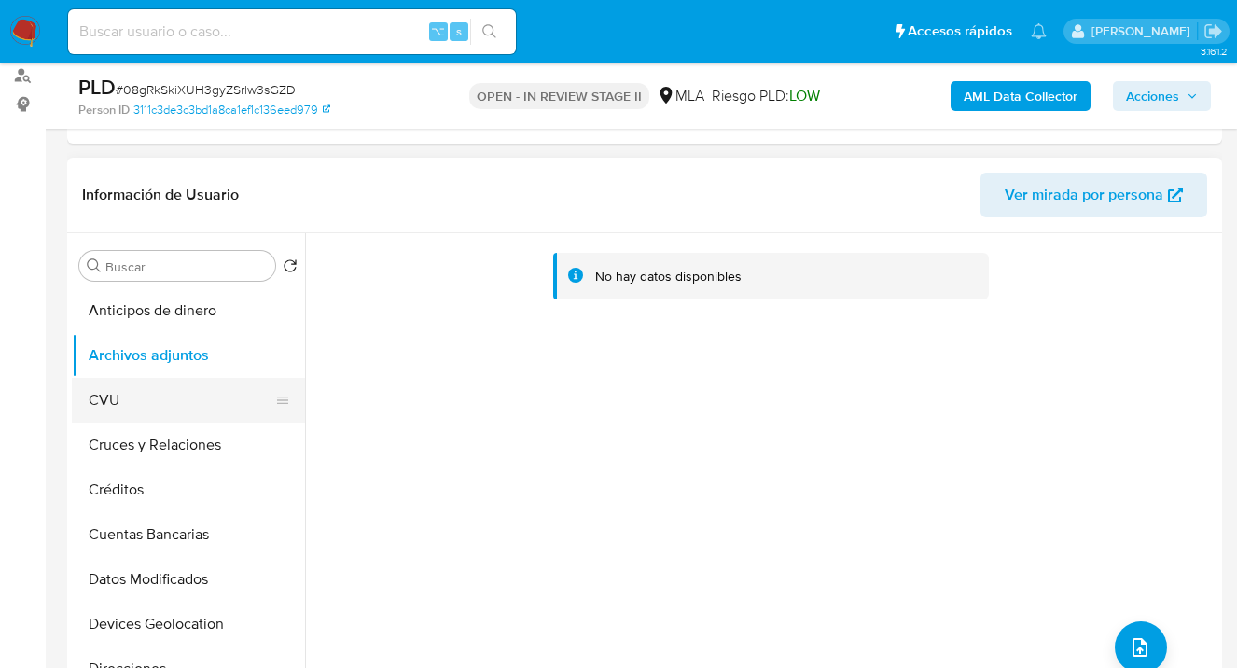
click at [210, 388] on button "CVU" at bounding box center [181, 400] width 218 height 45
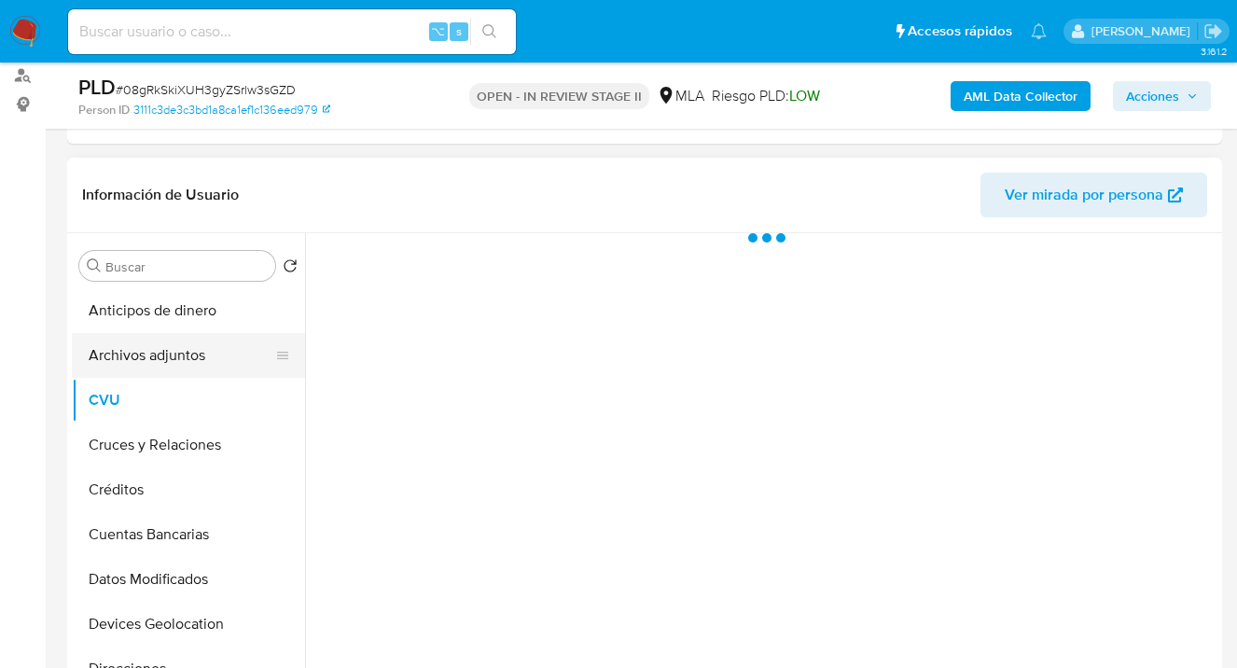
click at [214, 352] on button "Archivos adjuntos" at bounding box center [181, 355] width 218 height 45
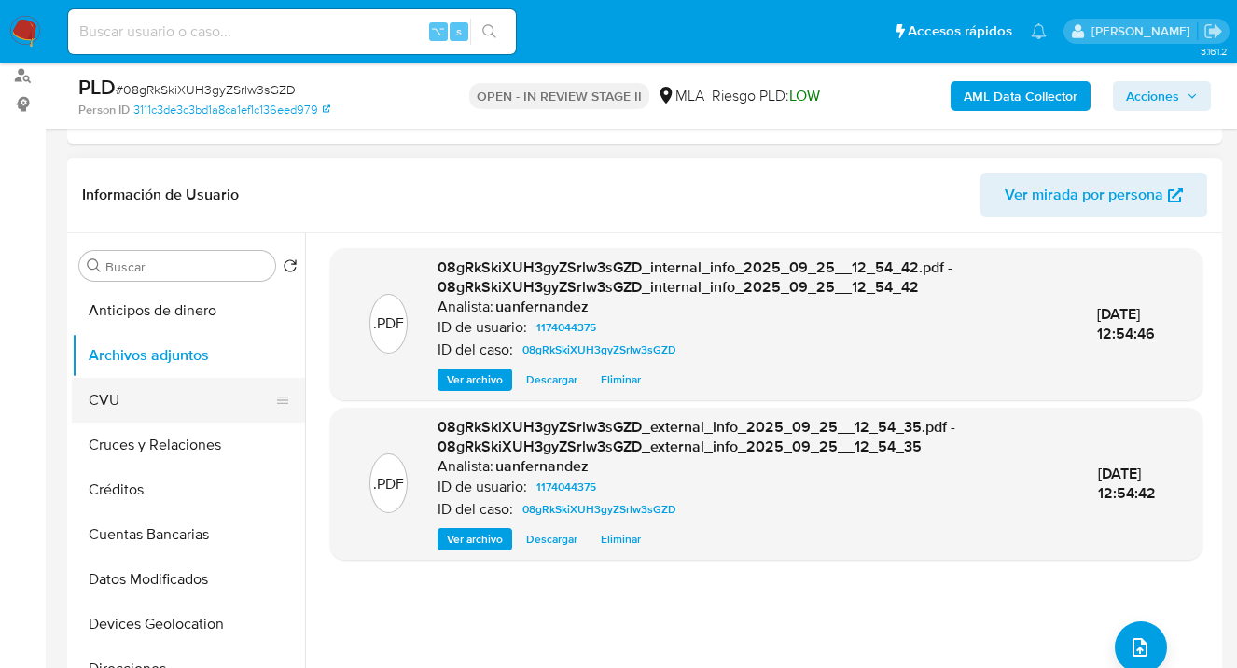
click at [173, 394] on button "CVU" at bounding box center [181, 400] width 218 height 45
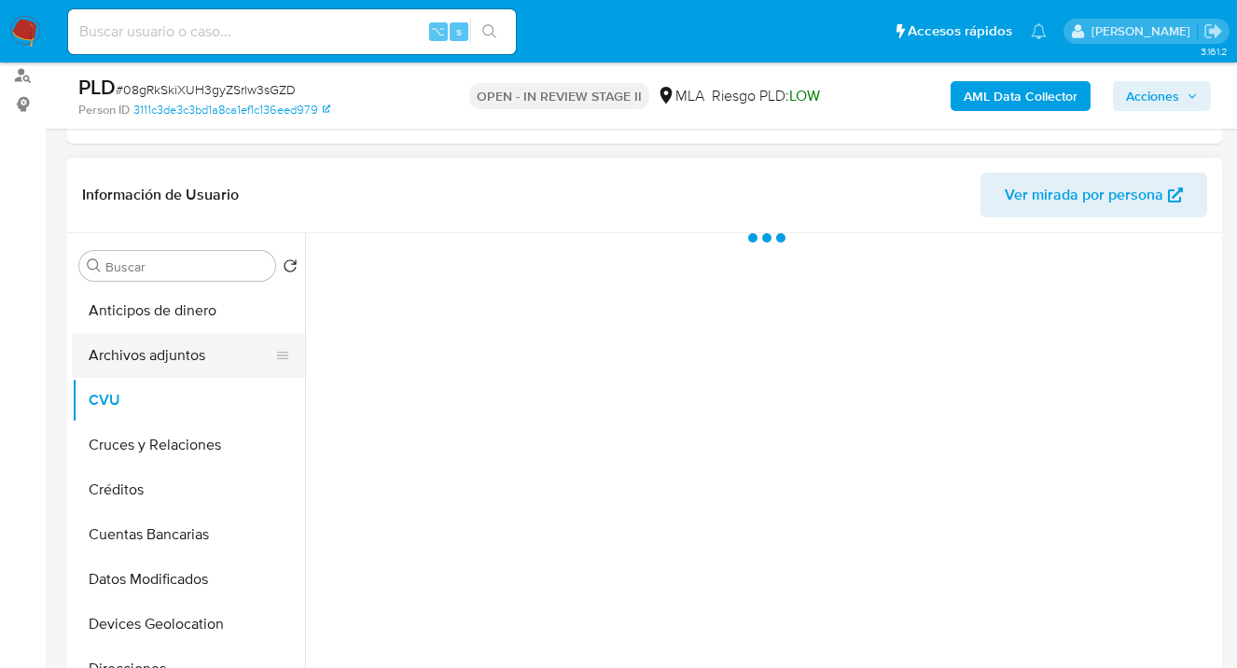
click at [188, 358] on button "Archivos adjuntos" at bounding box center [181, 355] width 218 height 45
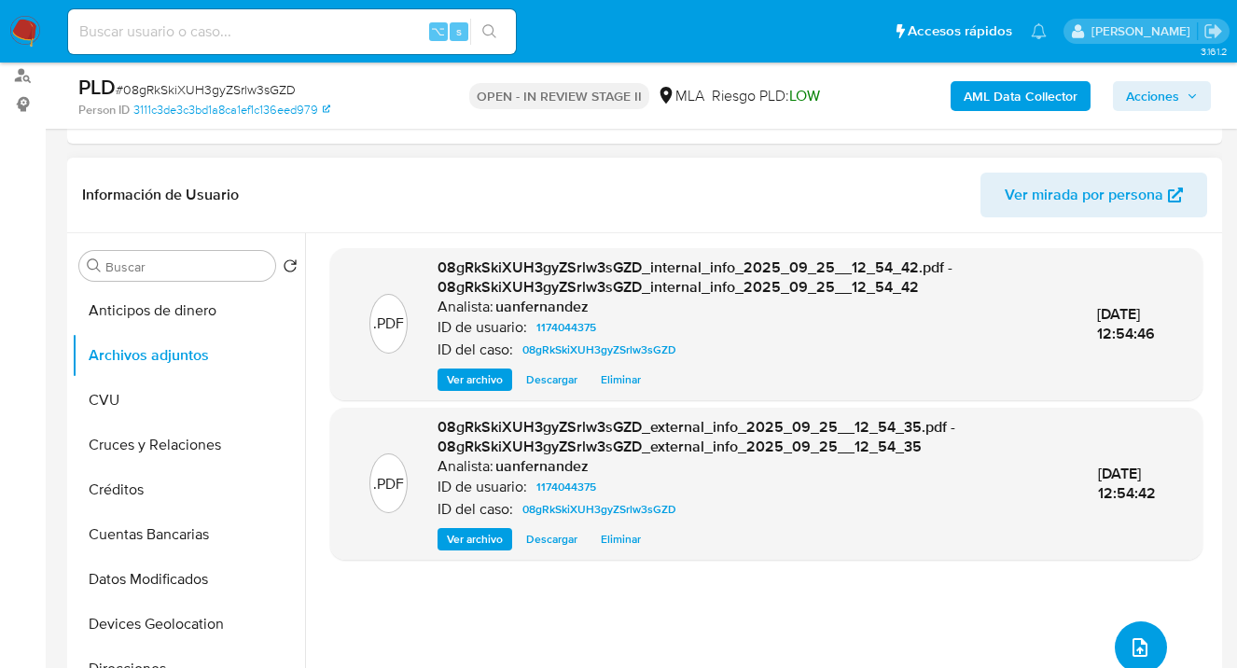
click at [1137, 638] on icon "upload-file" at bounding box center [1140, 647] width 22 height 22
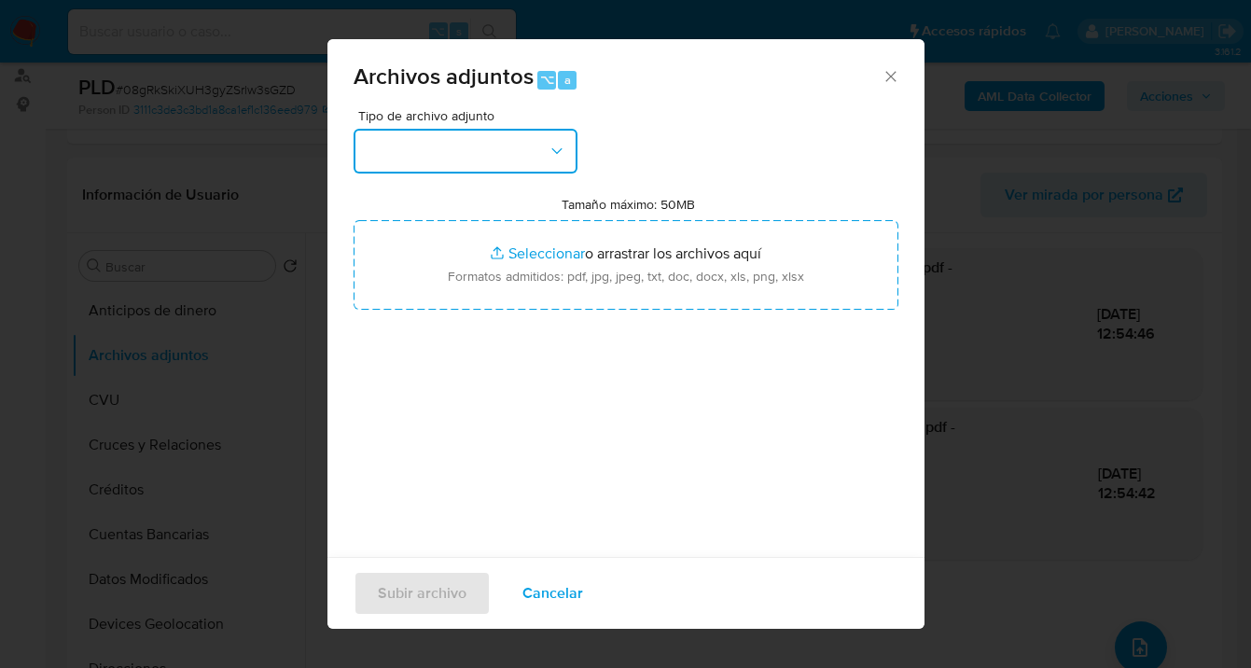
drag, startPoint x: 570, startPoint y: 155, endPoint x: 558, endPoint y: 166, distance: 16.5
click at [568, 156] on button "button" at bounding box center [466, 151] width 224 height 45
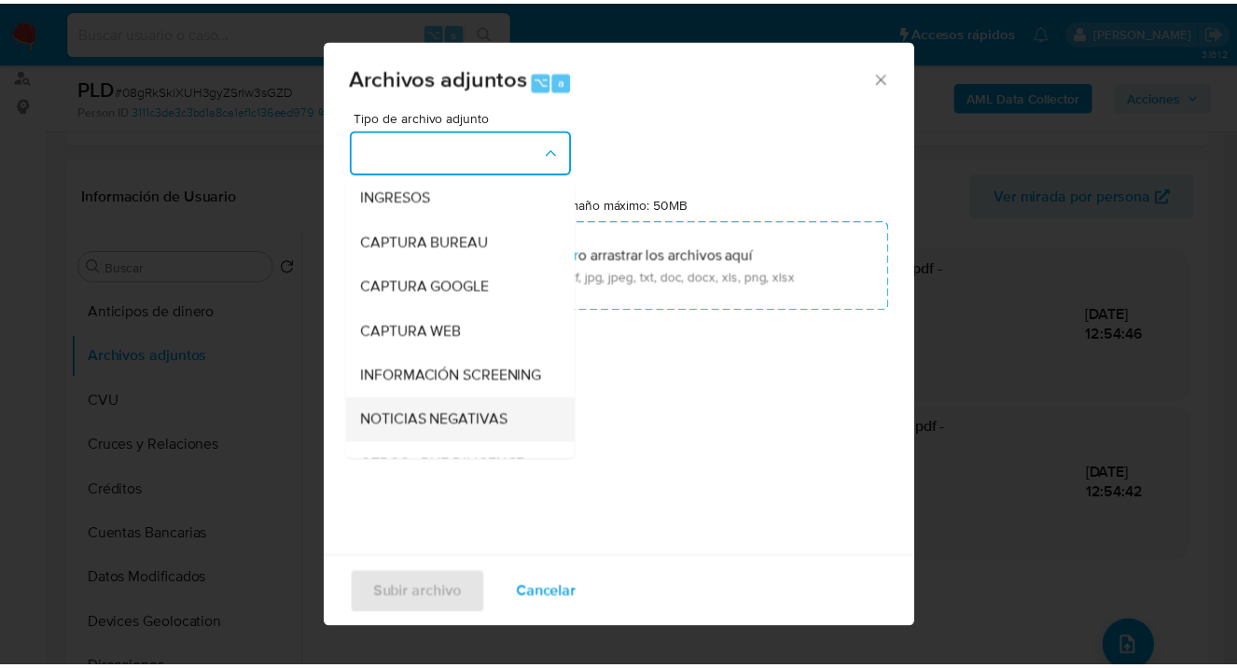
scroll to position [160, 0]
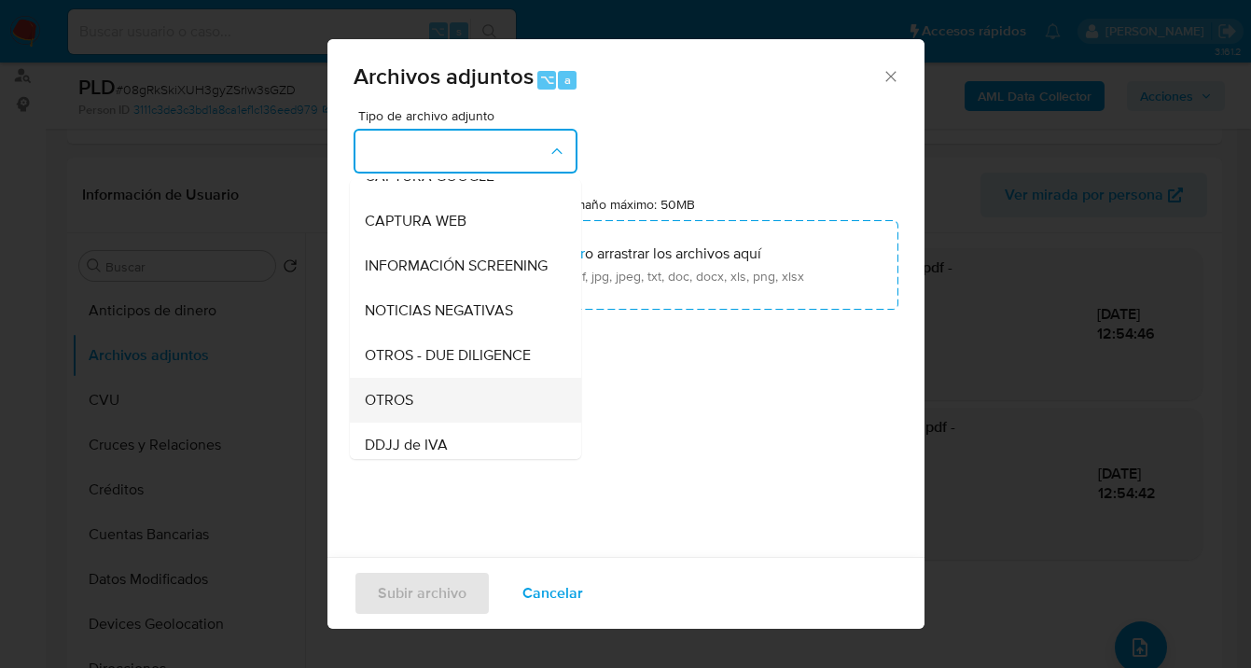
click at [434, 411] on div "OTROS" at bounding box center [460, 400] width 190 height 45
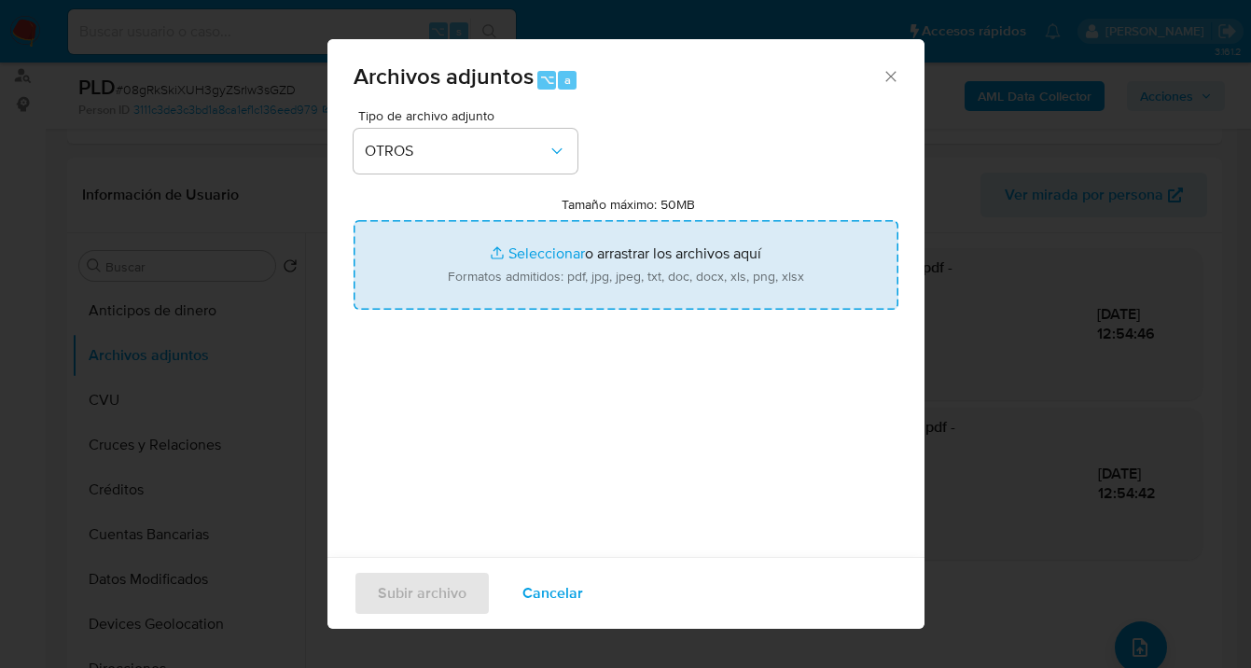
click at [546, 284] on input "Tamaño máximo: 50MB Seleccionar archivos" at bounding box center [626, 265] width 545 height 90
type input "C:\fakepath\1174044375 Movimientos-v10_3.xlsx"
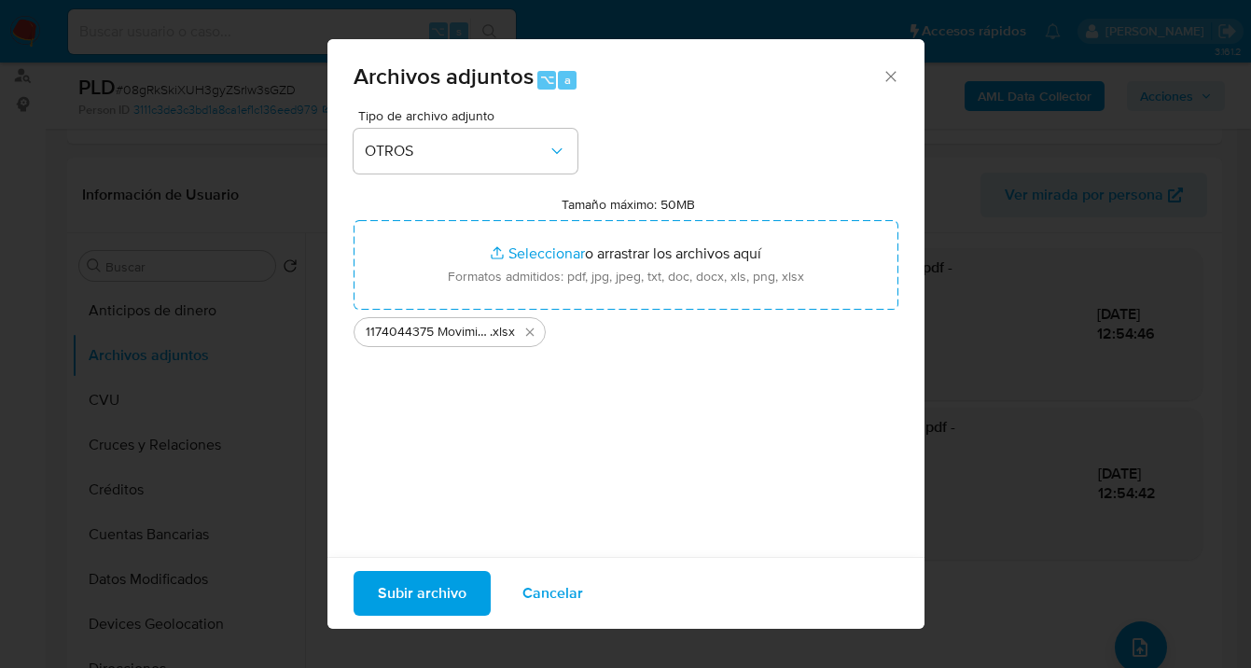
click at [412, 602] on span "Subir archivo" at bounding box center [422, 593] width 89 height 41
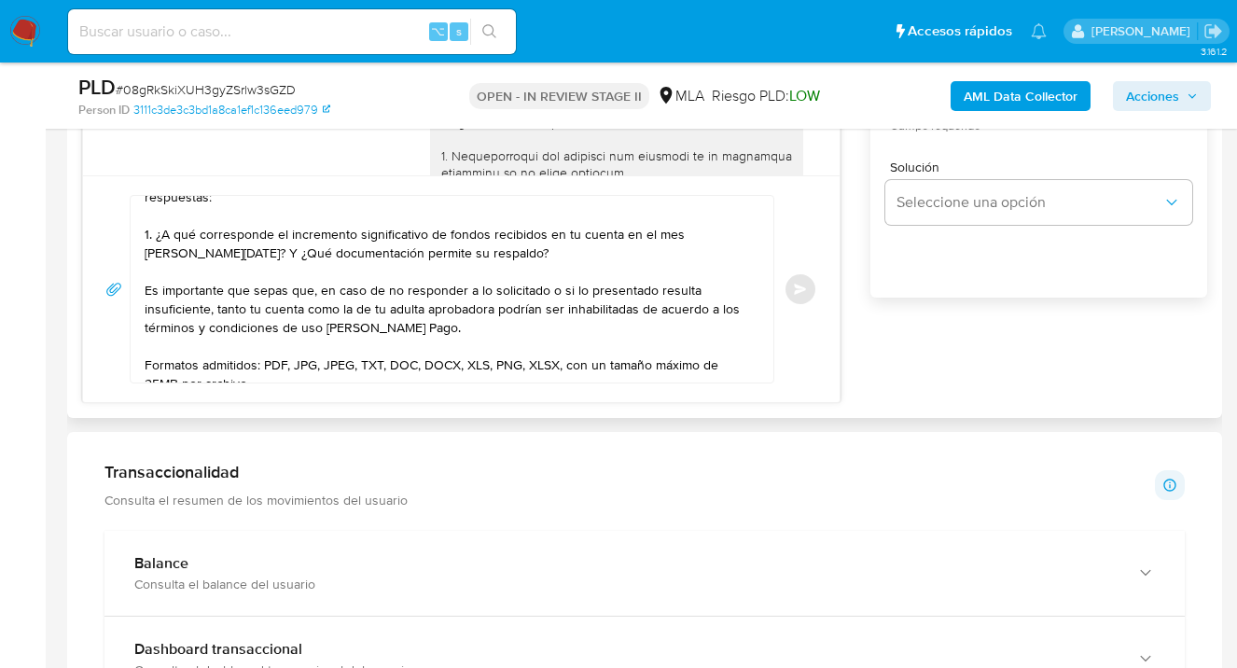
scroll to position [293, 0]
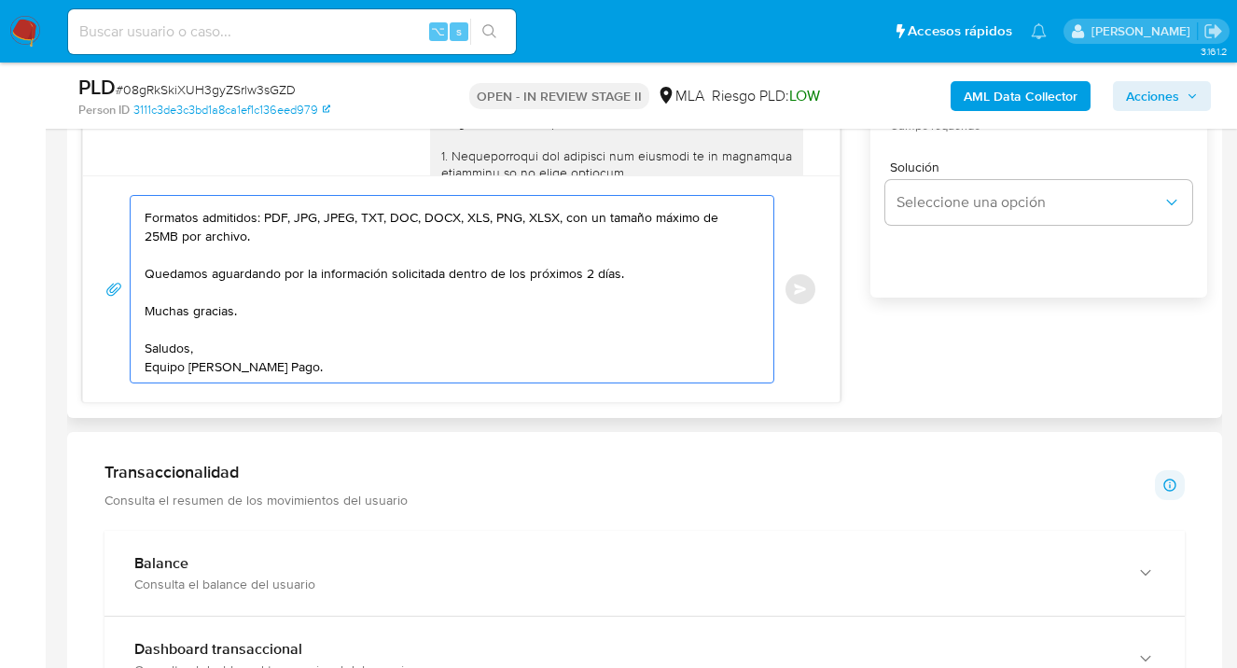
drag, startPoint x: 319, startPoint y: 354, endPoint x: 257, endPoint y: 324, distance: 69.3
click at [256, 323] on textarea "[PERSON_NAME], esperamos te encuentres muy bien. El presente mensaje es para da…" at bounding box center [448, 289] width 606 height 187
click at [311, 345] on textarea "[PERSON_NAME], esperamos te encuentres muy bien. El presente mensaje es para da…" at bounding box center [448, 289] width 606 height 187
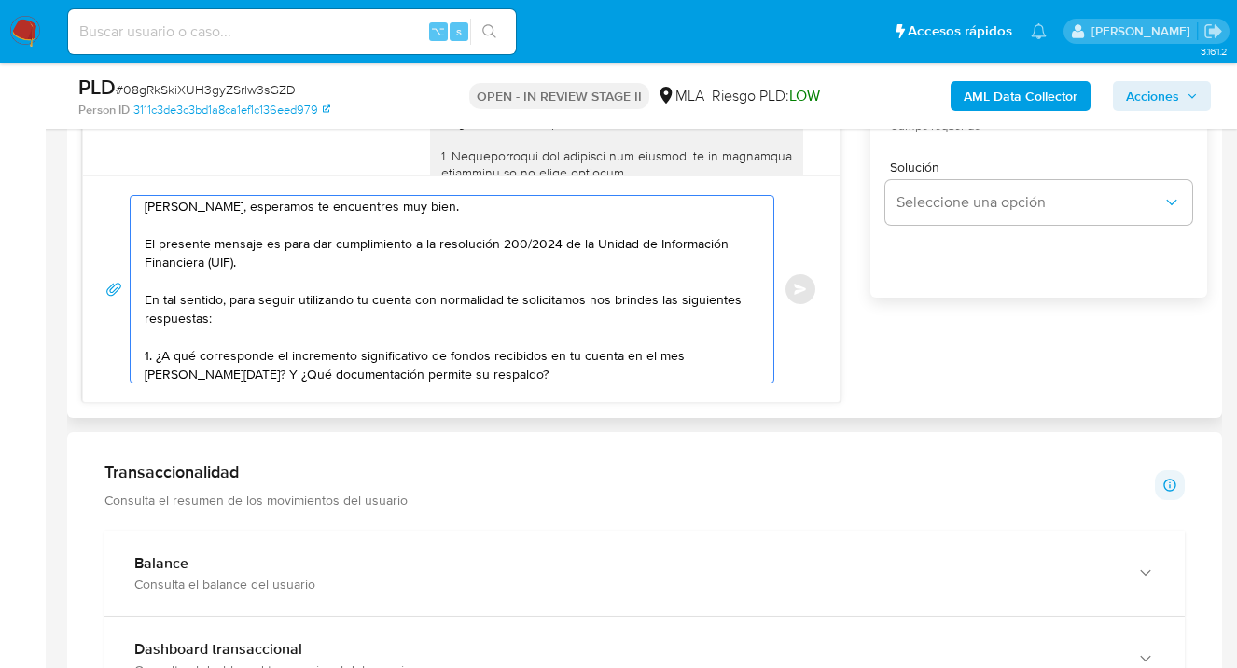
scroll to position [0, 0]
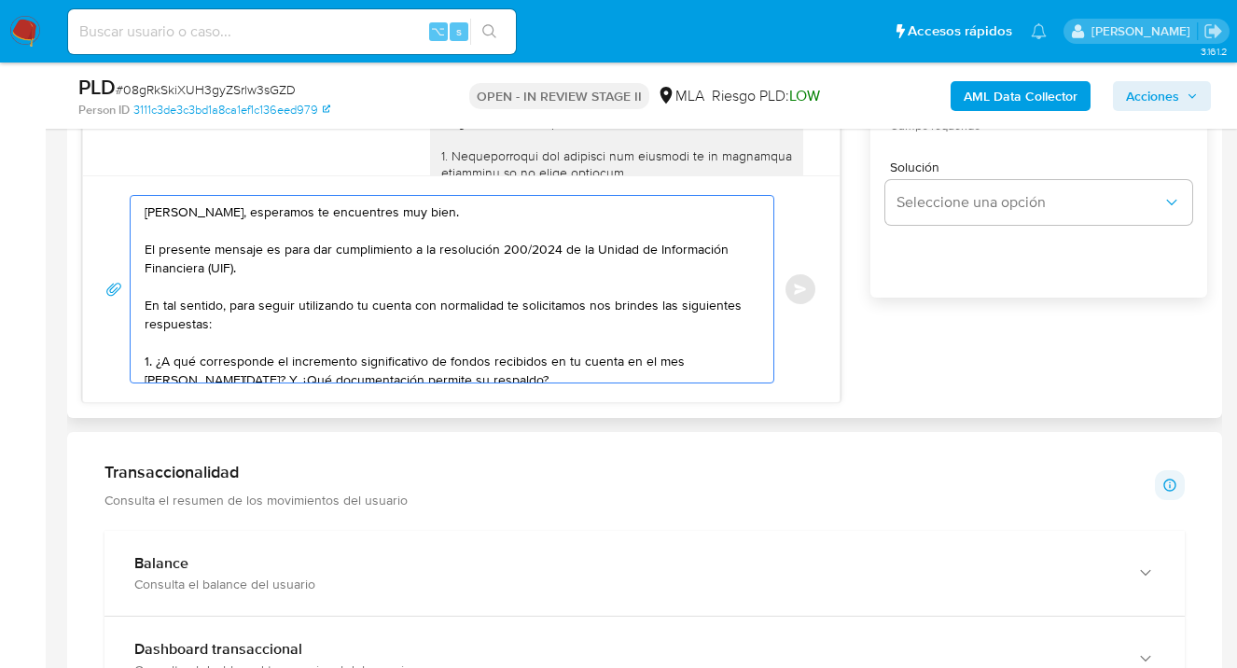
drag, startPoint x: 316, startPoint y: 353, endPoint x: 125, endPoint y: 198, distance: 246.1
click at [125, 198] on div "[PERSON_NAME], esperamos te encuentres muy bien. El presente mensaje es para da…" at bounding box center [461, 289] width 712 height 188
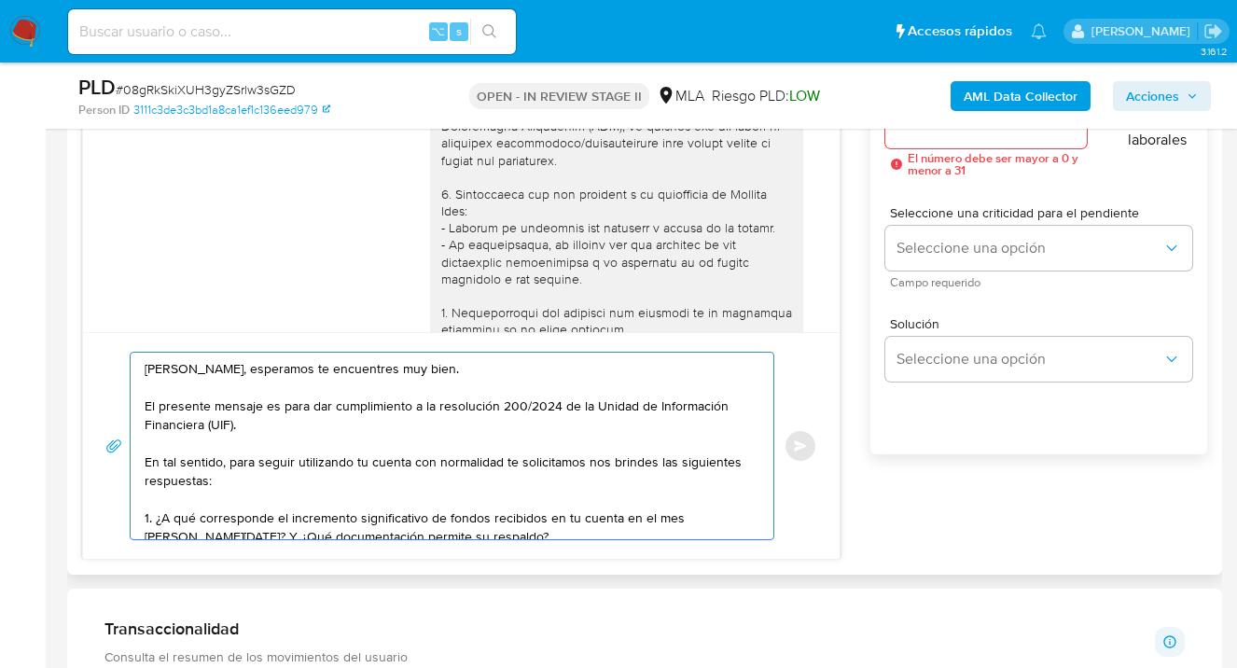
scroll to position [864, 0]
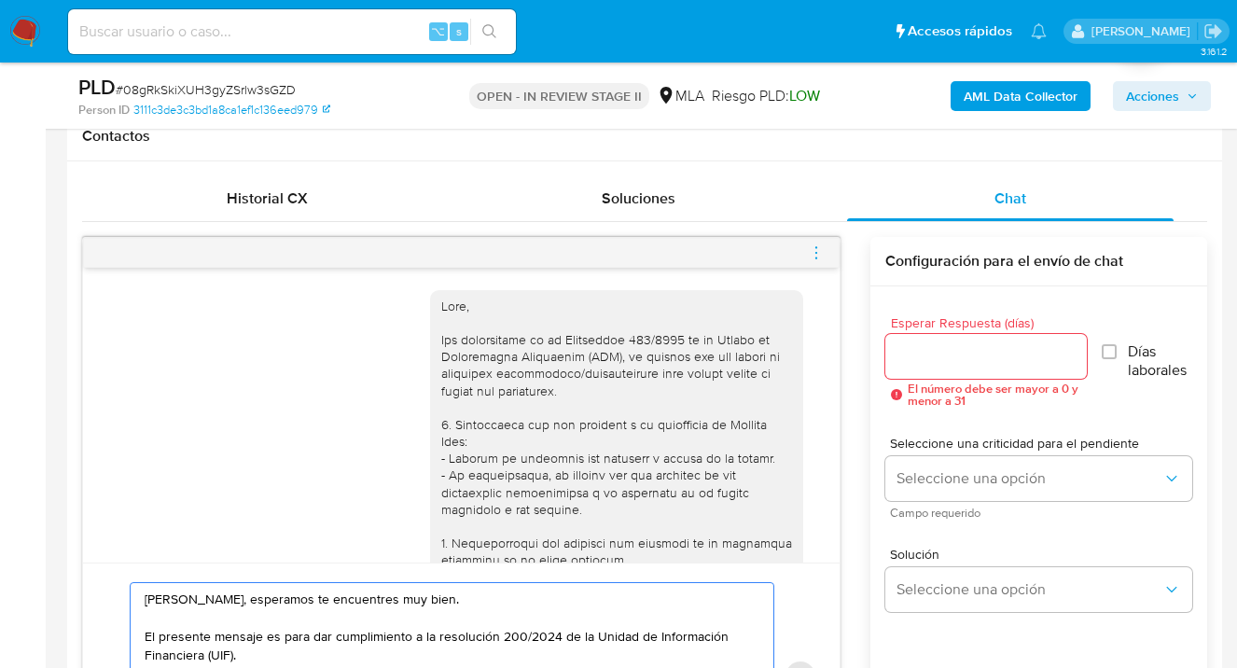
click at [944, 360] on input "Esperar Respuesta (días)" at bounding box center [986, 356] width 202 height 24
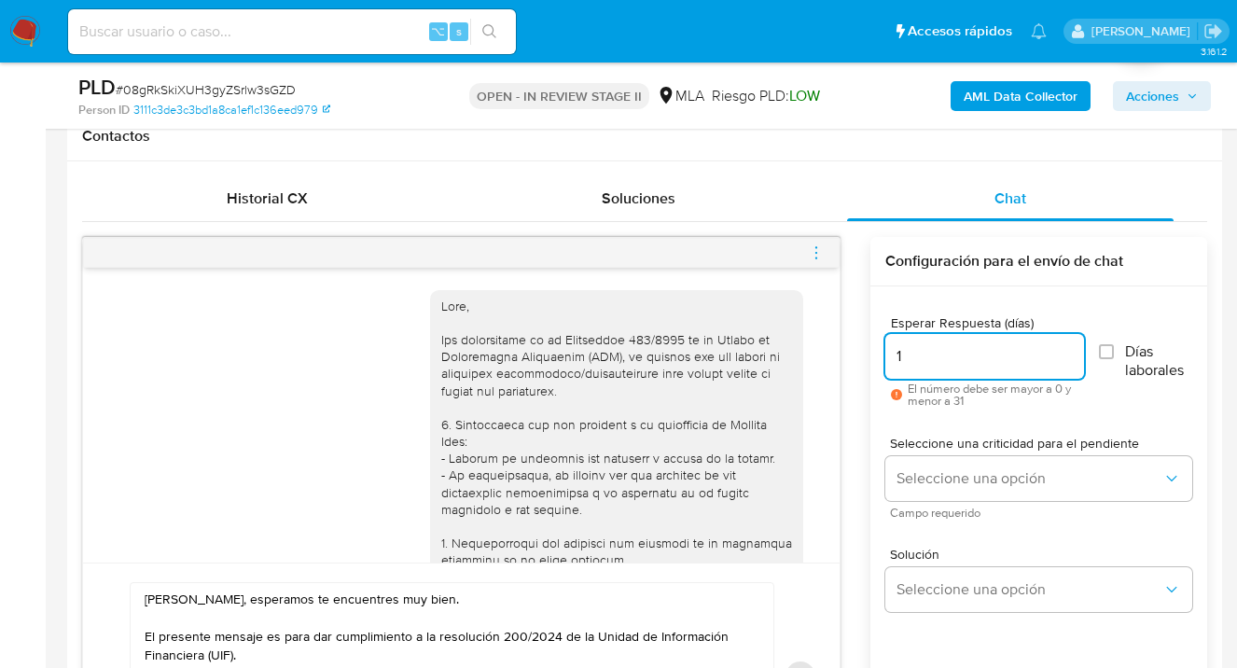
type input "0"
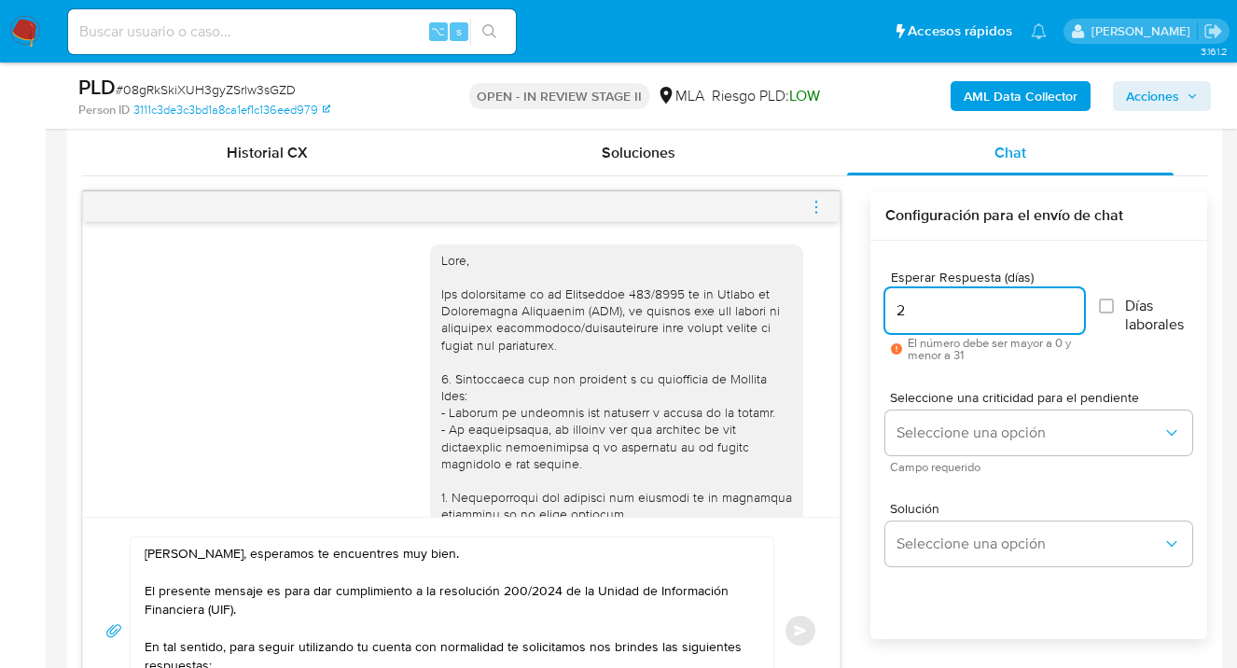
scroll to position [952, 0]
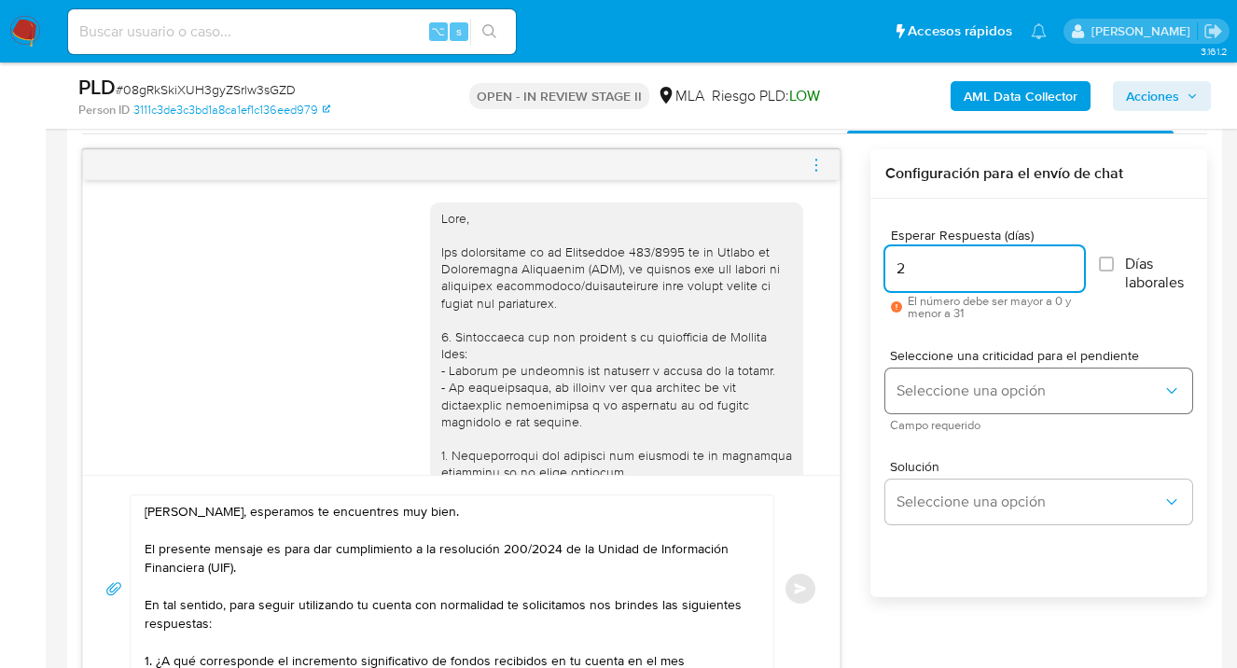
type input "2"
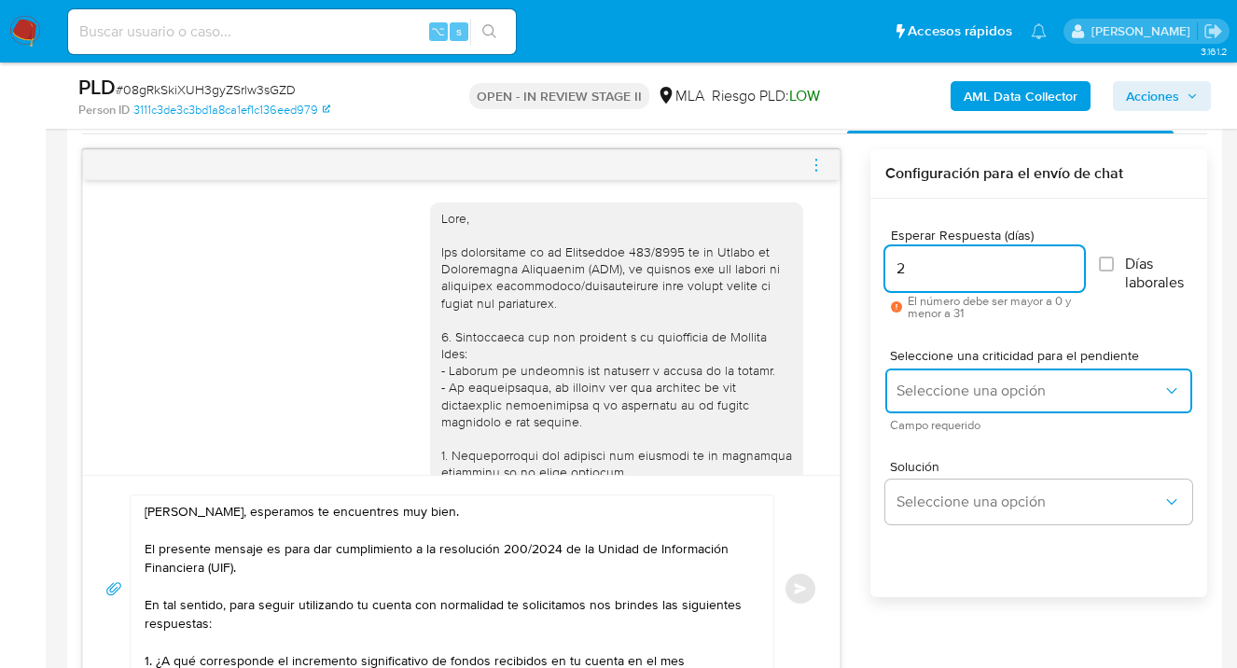
drag, startPoint x: 978, startPoint y: 381, endPoint x: 974, endPoint y: 390, distance: 10.0
click at [976, 383] on span "Seleccione una opción" at bounding box center [1030, 391] width 266 height 19
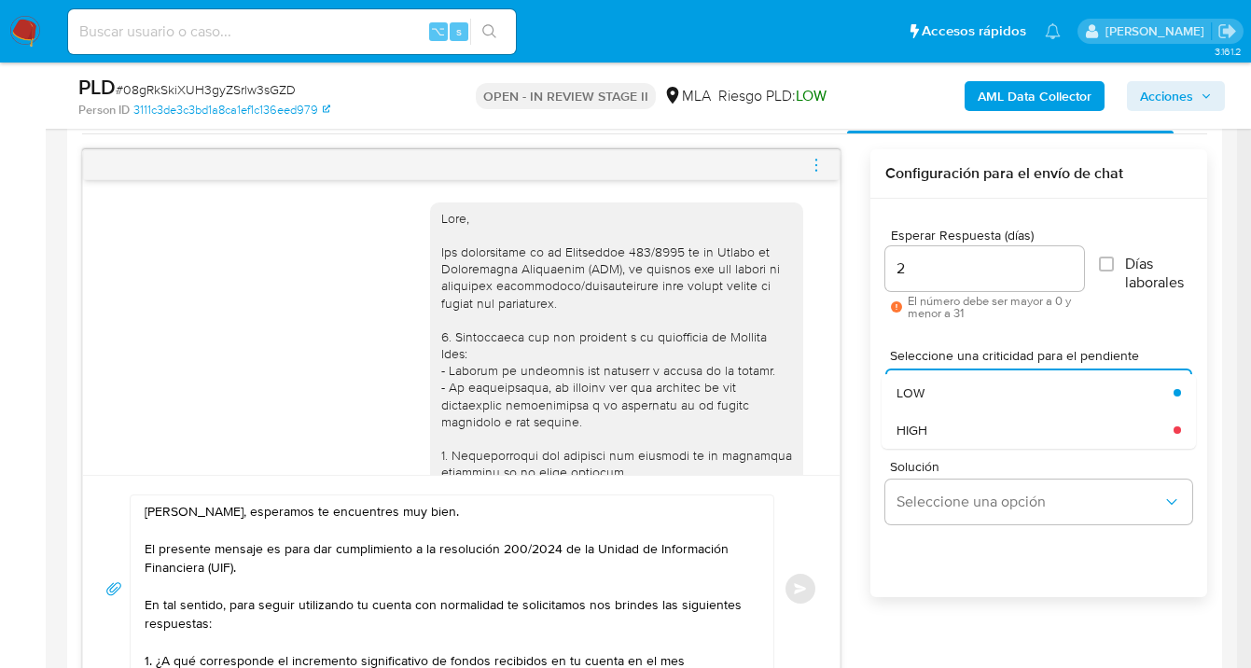
click at [953, 429] on div "HIGH" at bounding box center [1030, 429] width 266 height 37
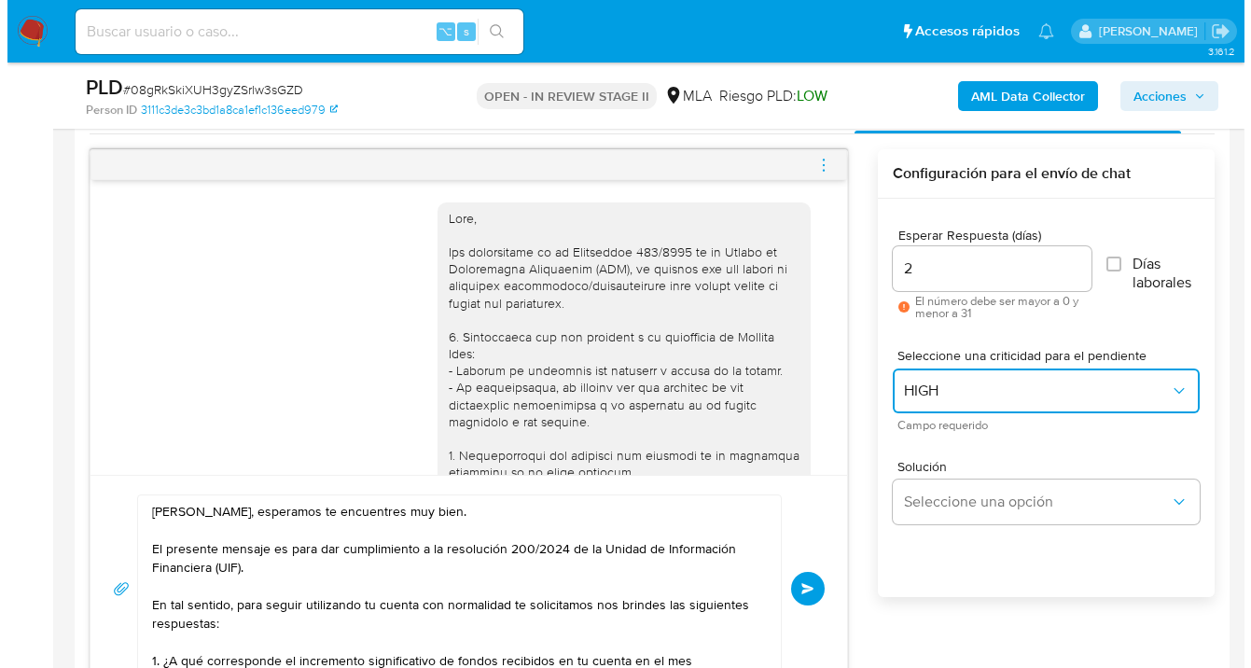
scroll to position [1094, 0]
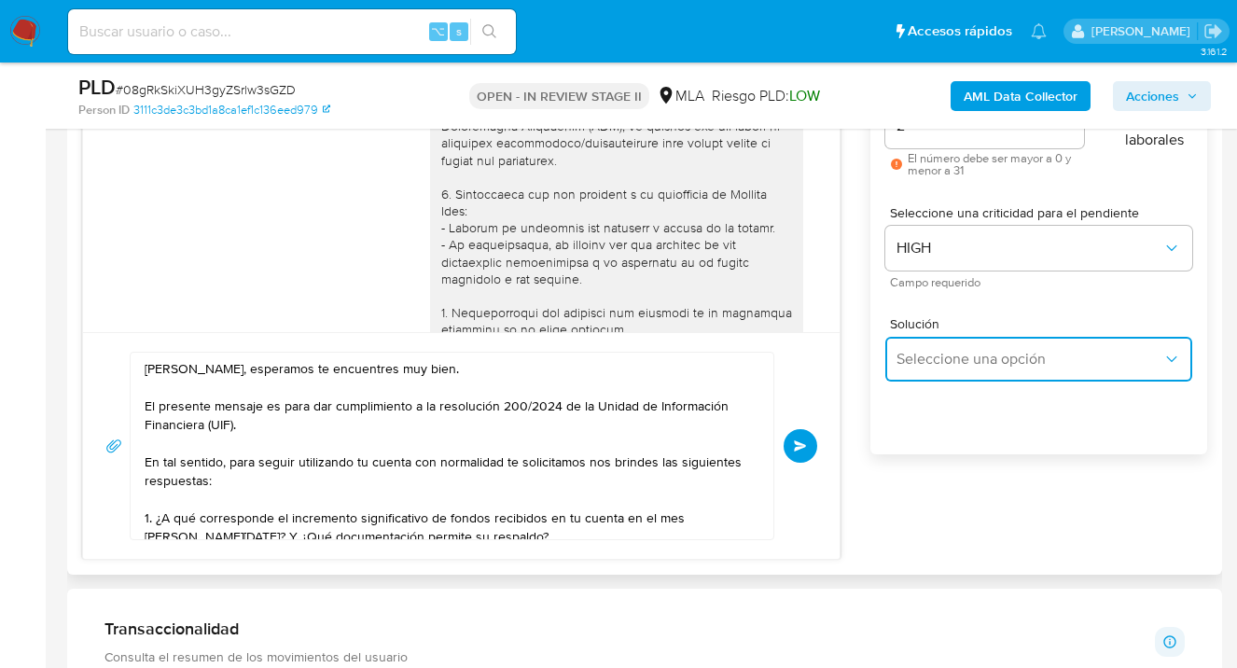
click at [961, 359] on span "Seleccione una opción" at bounding box center [1030, 359] width 266 height 19
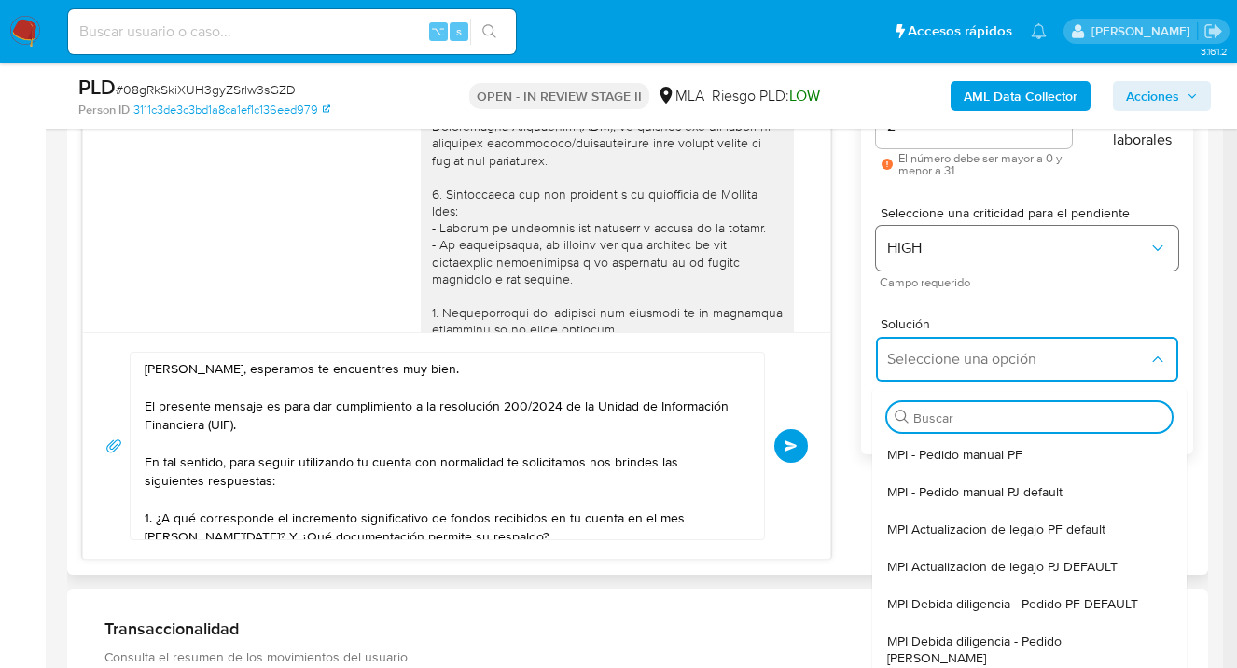
click at [959, 249] on span "HIGH" at bounding box center [1017, 248] width 261 height 19
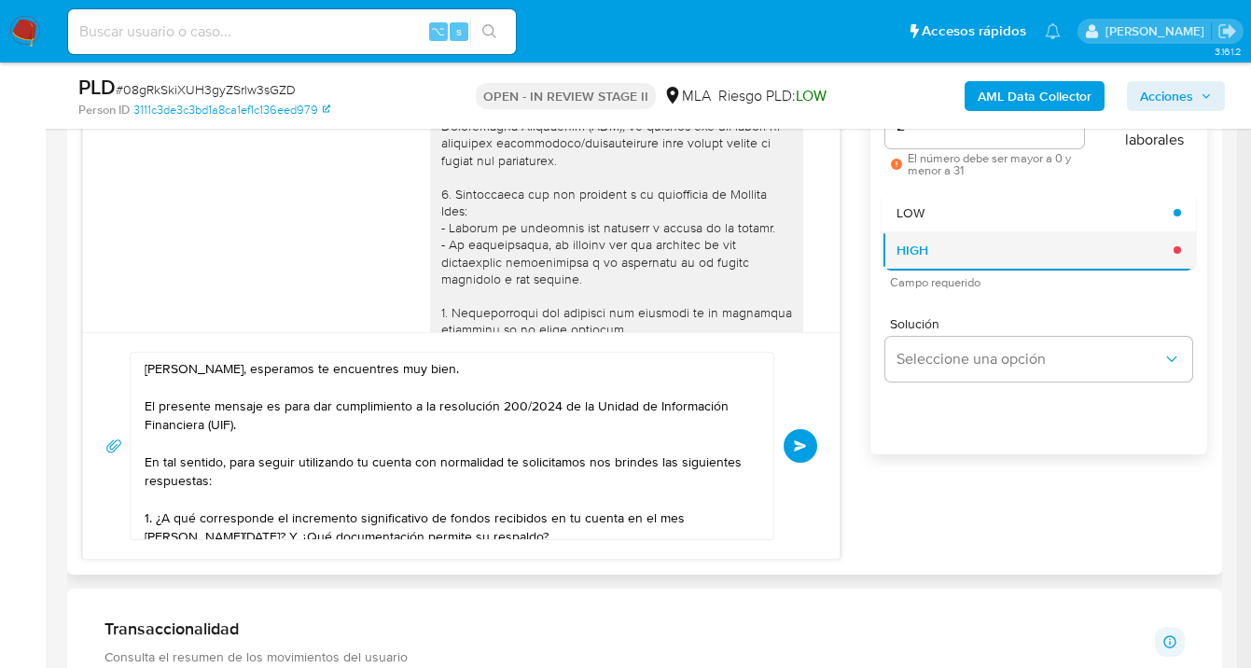
click at [951, 253] on div "HIGH" at bounding box center [1030, 249] width 266 height 37
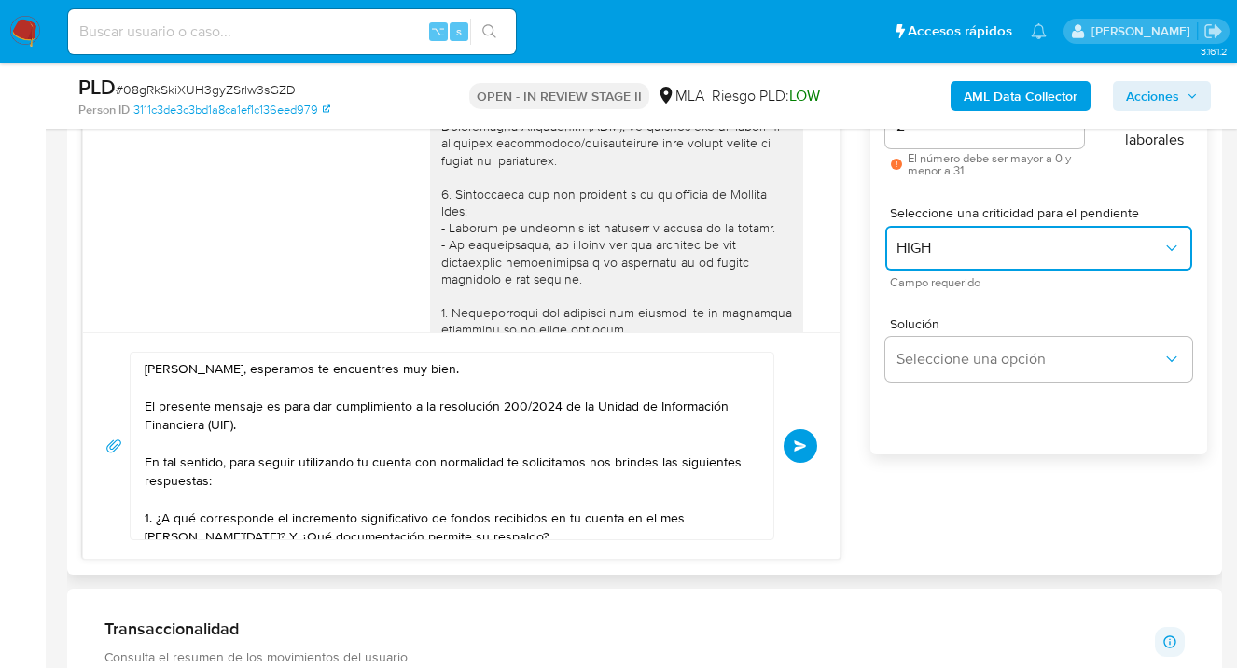
click at [948, 250] on span "HIGH" at bounding box center [1030, 248] width 266 height 19
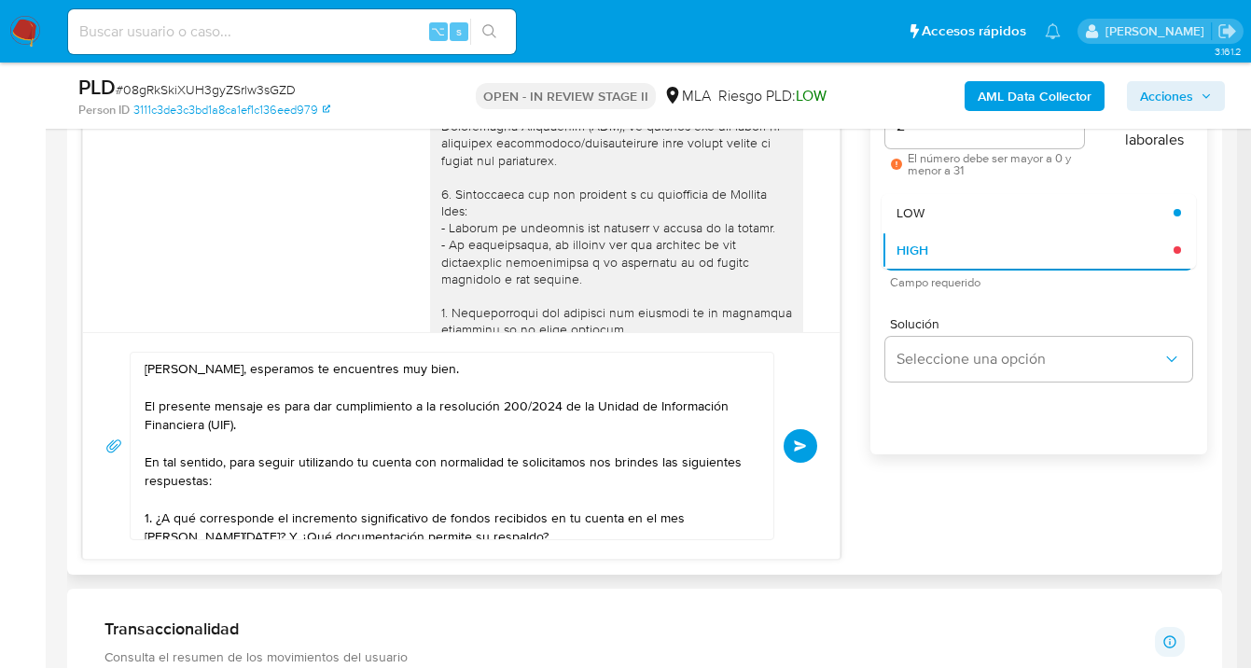
click at [946, 216] on div "LOW" at bounding box center [1030, 212] width 266 height 37
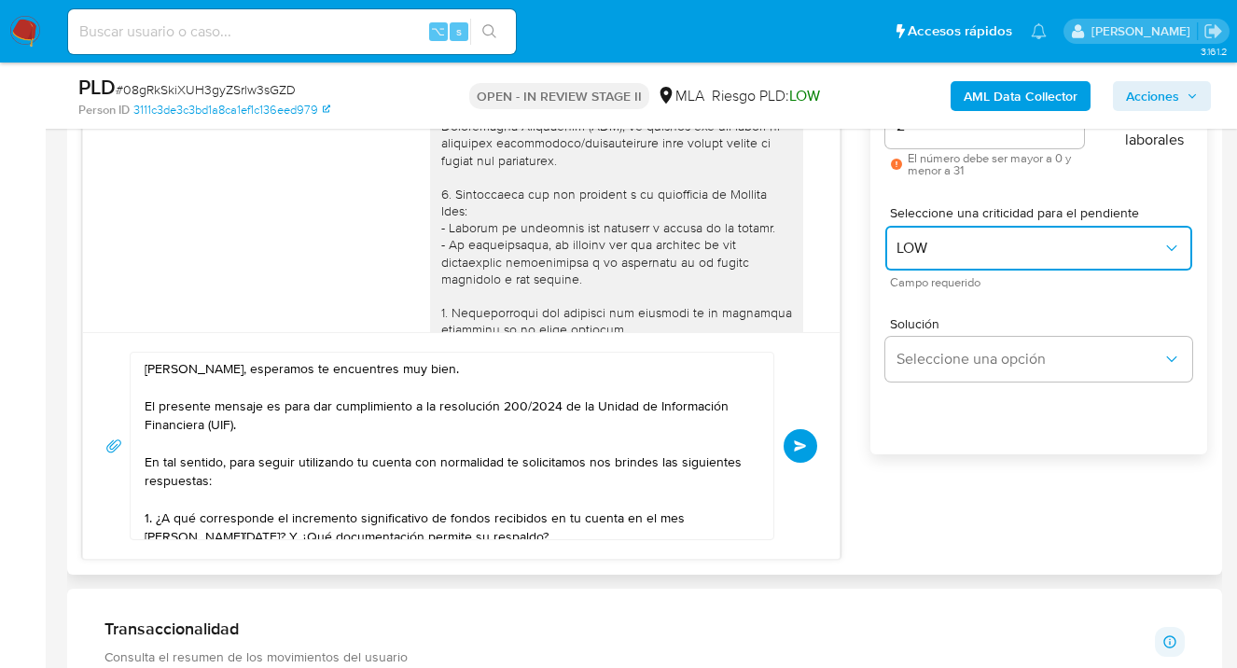
click at [950, 244] on span "LOW" at bounding box center [1030, 248] width 266 height 19
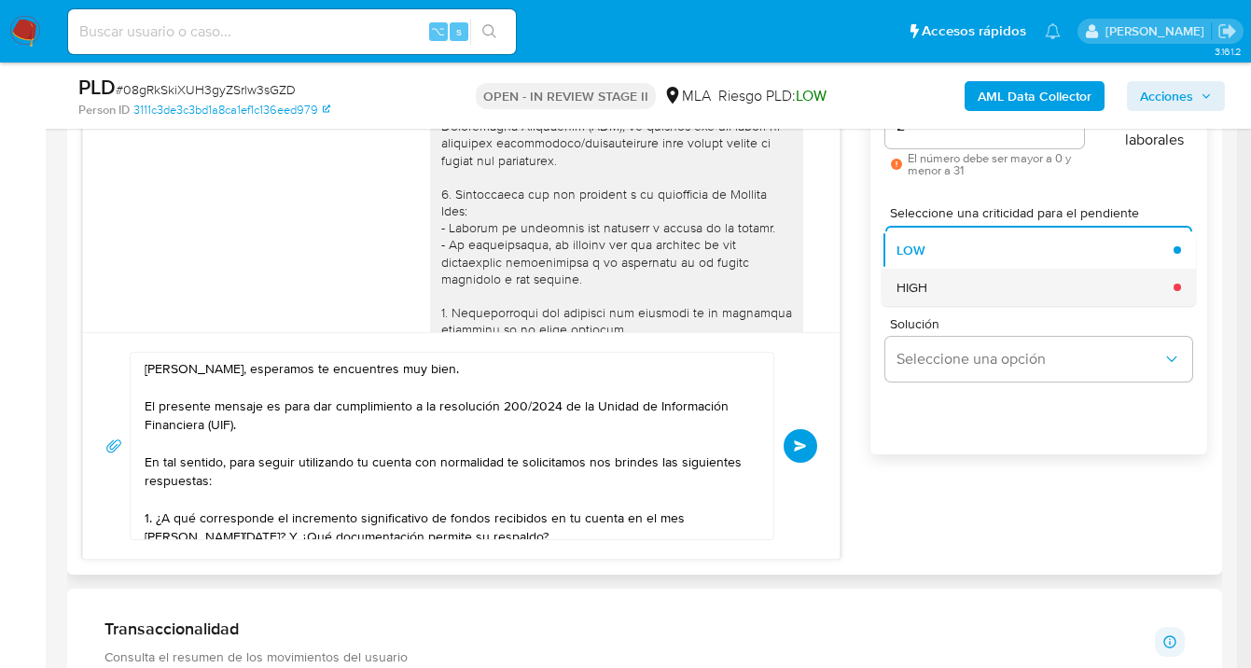
click at [951, 283] on div "HIGH" at bounding box center [1030, 287] width 266 height 37
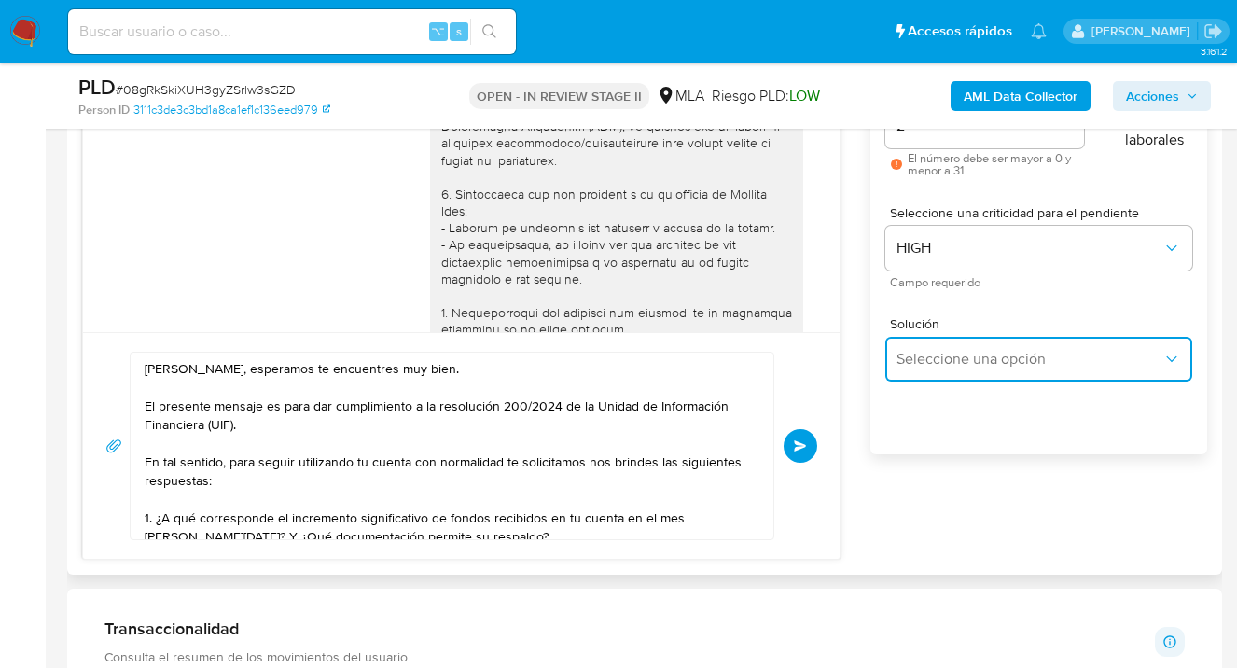
click at [963, 355] on span "Seleccione una opción" at bounding box center [1030, 359] width 266 height 19
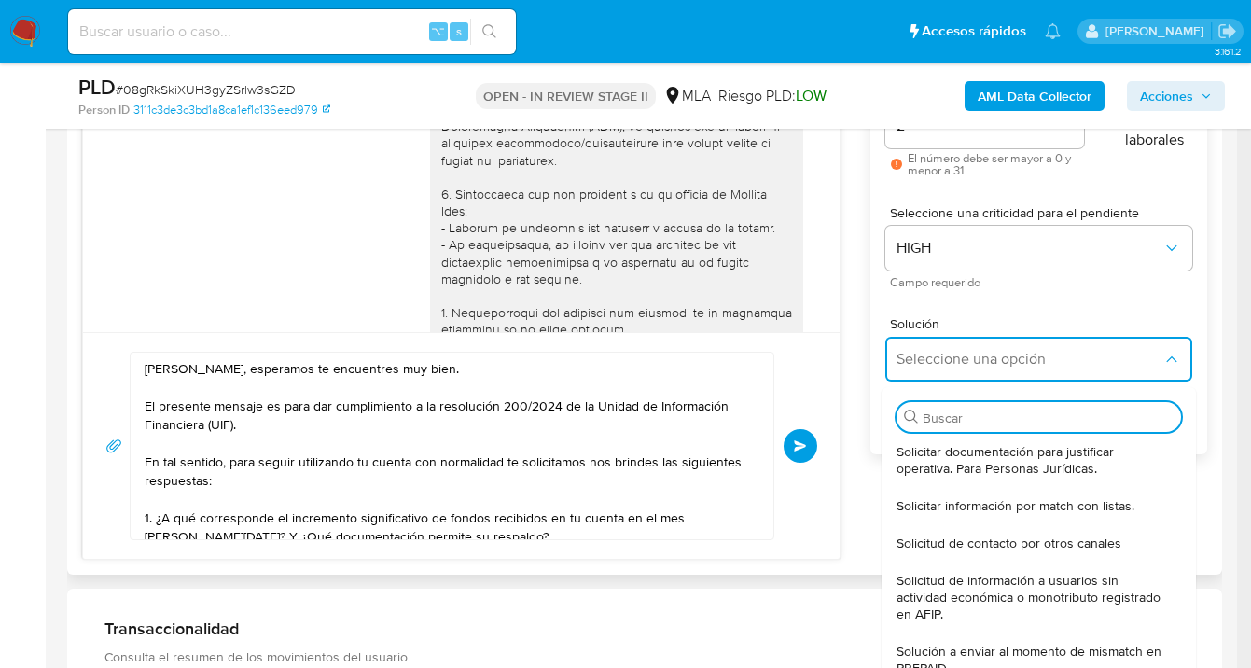
scroll to position [632, 0]
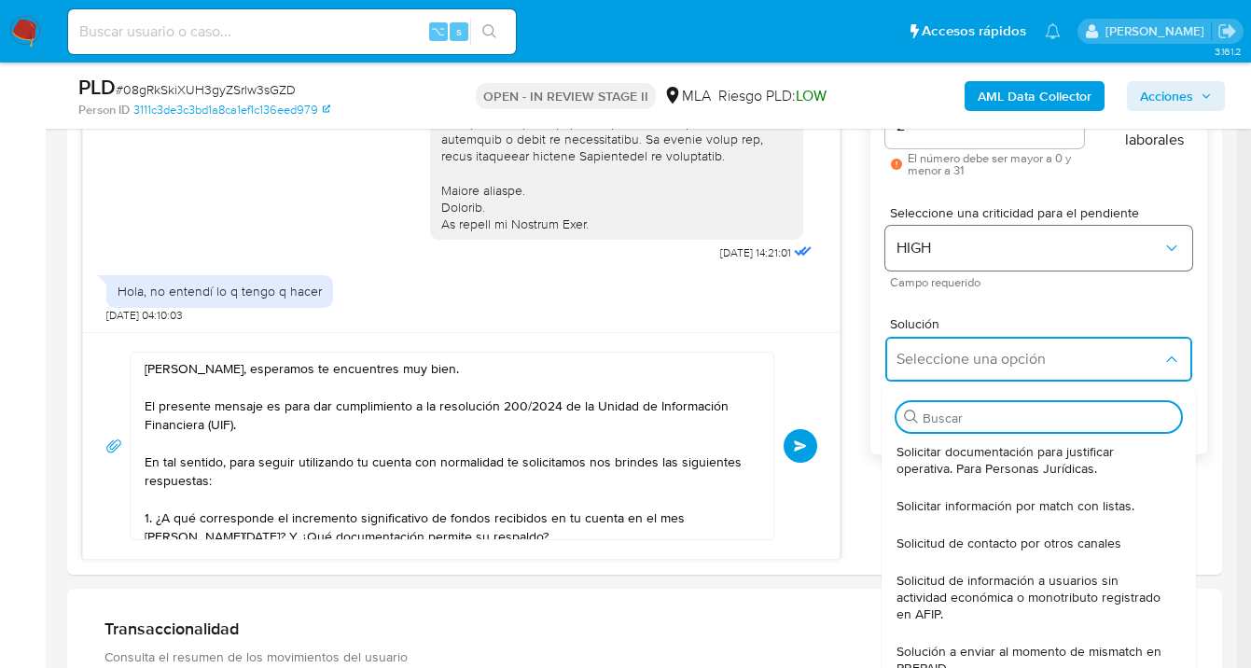
click at [976, 251] on span "HIGH" at bounding box center [1030, 248] width 266 height 19
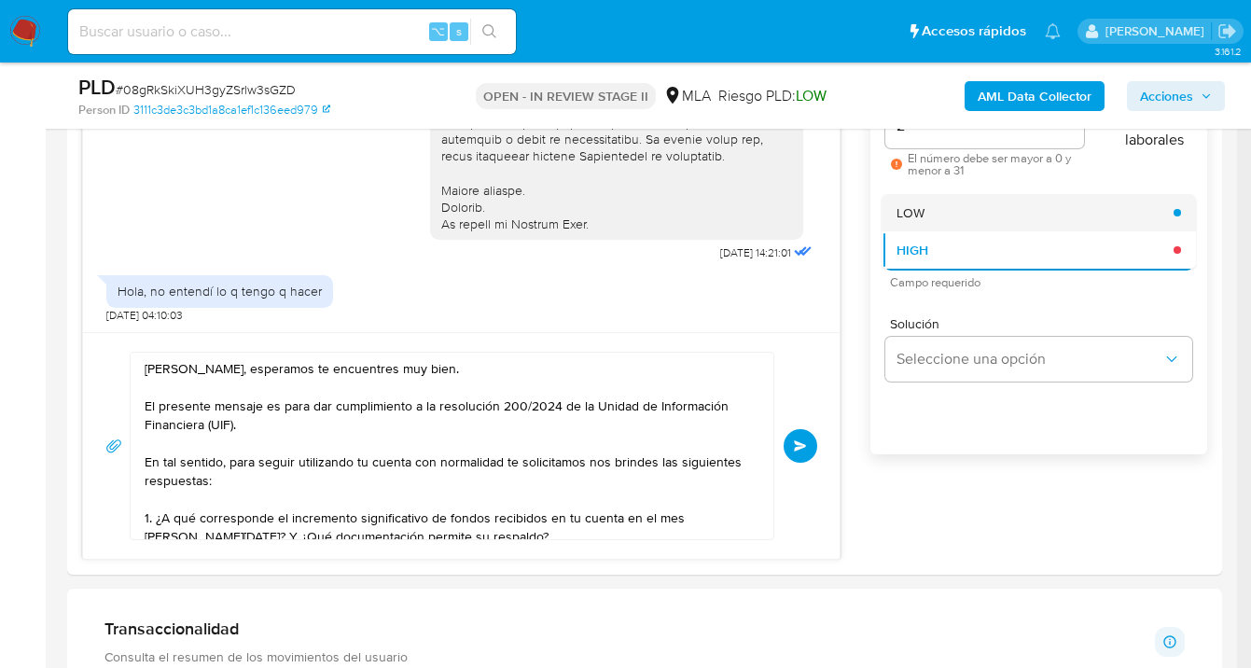
click at [967, 205] on div "LOW" at bounding box center [1030, 212] width 266 height 37
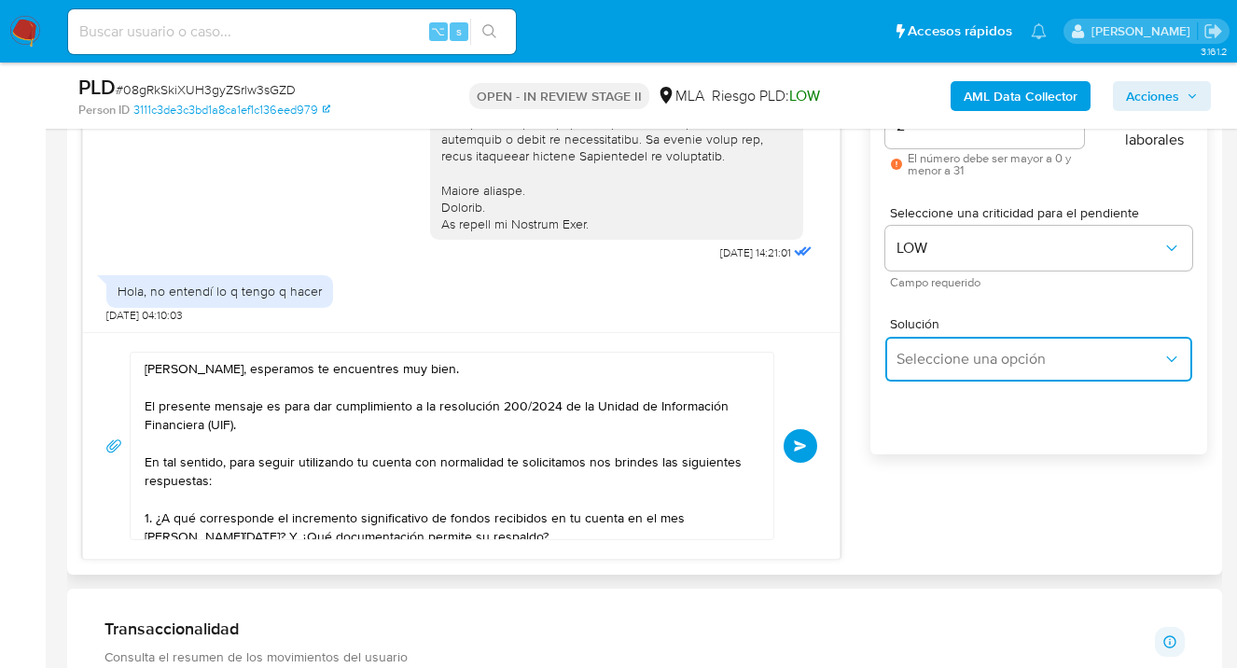
click at [968, 355] on span "Seleccione una opción" at bounding box center [1030, 359] width 266 height 19
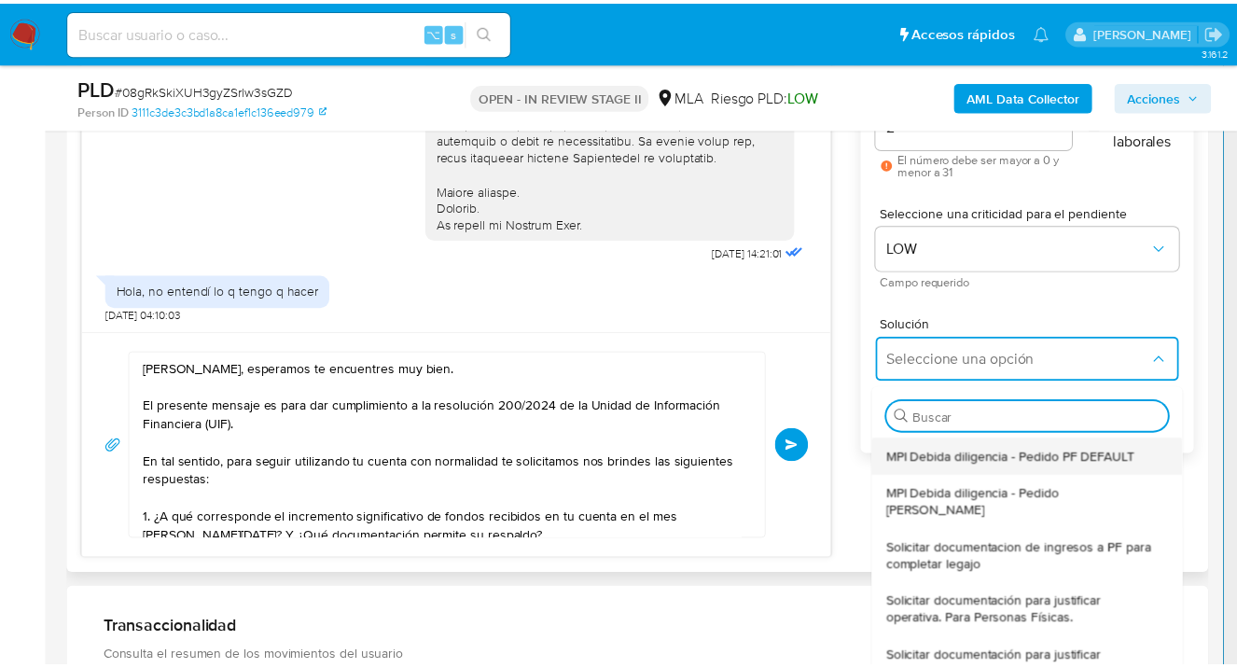
scroll to position [147, 0]
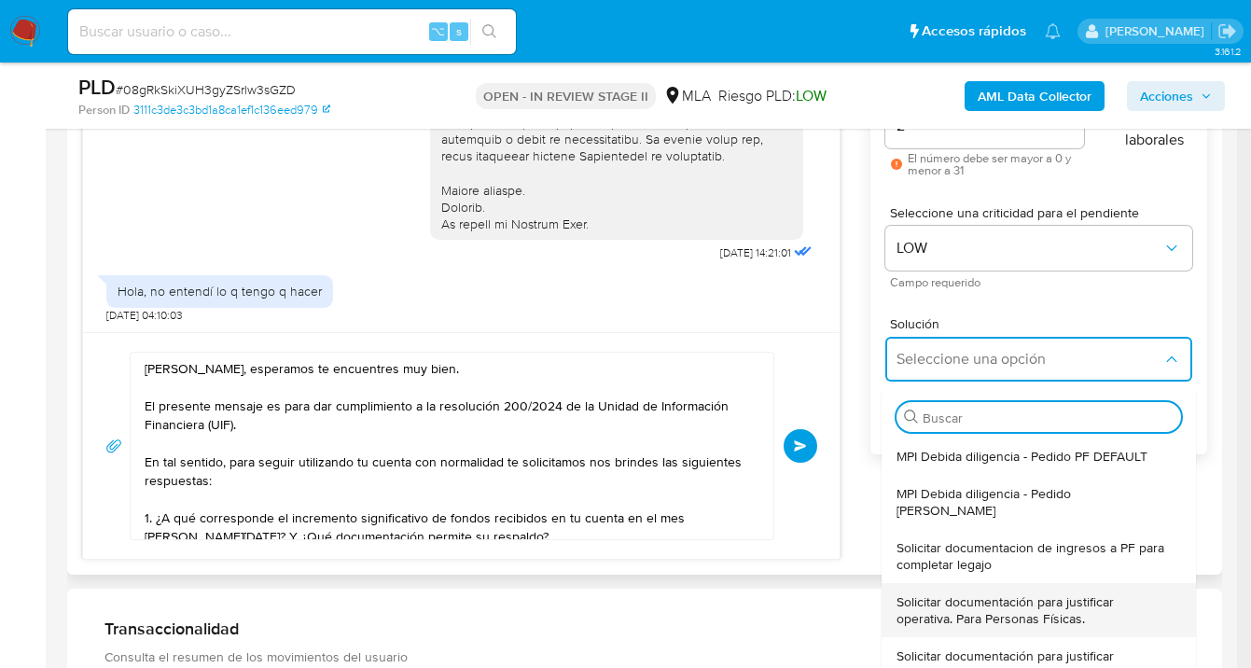
click at [1043, 597] on span "Solicitar documentación para justificar operativa. Para Personas Físicas." at bounding box center [1033, 610] width 273 height 34
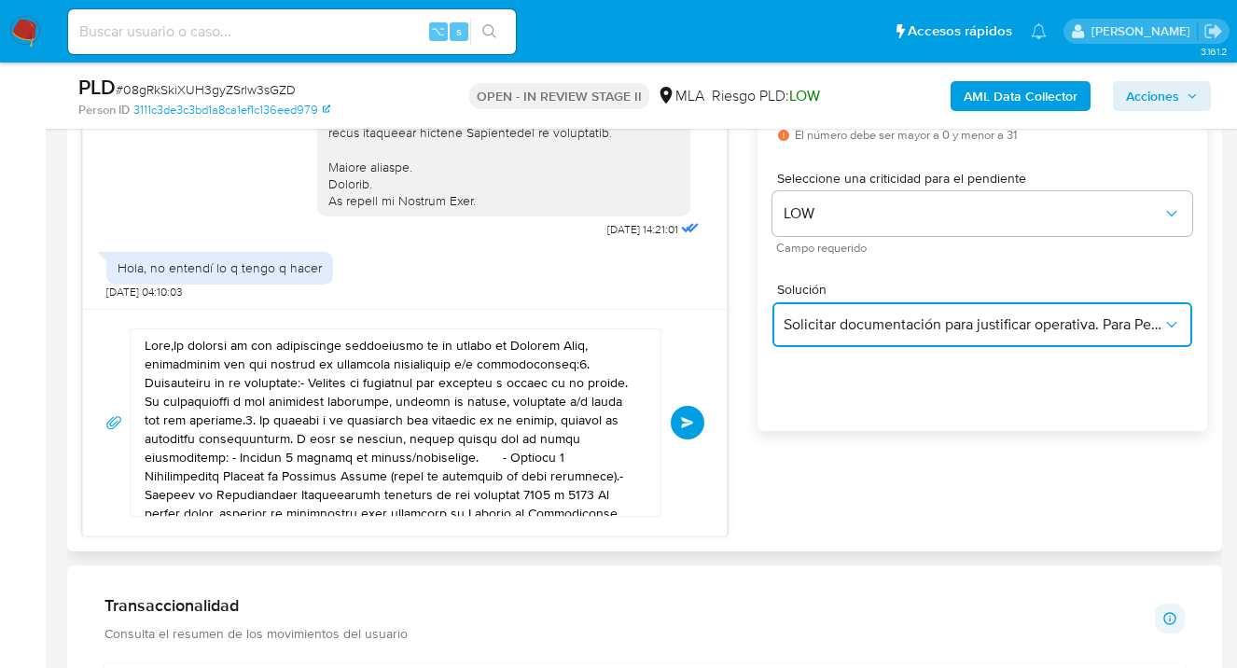
scroll to position [1129, 0]
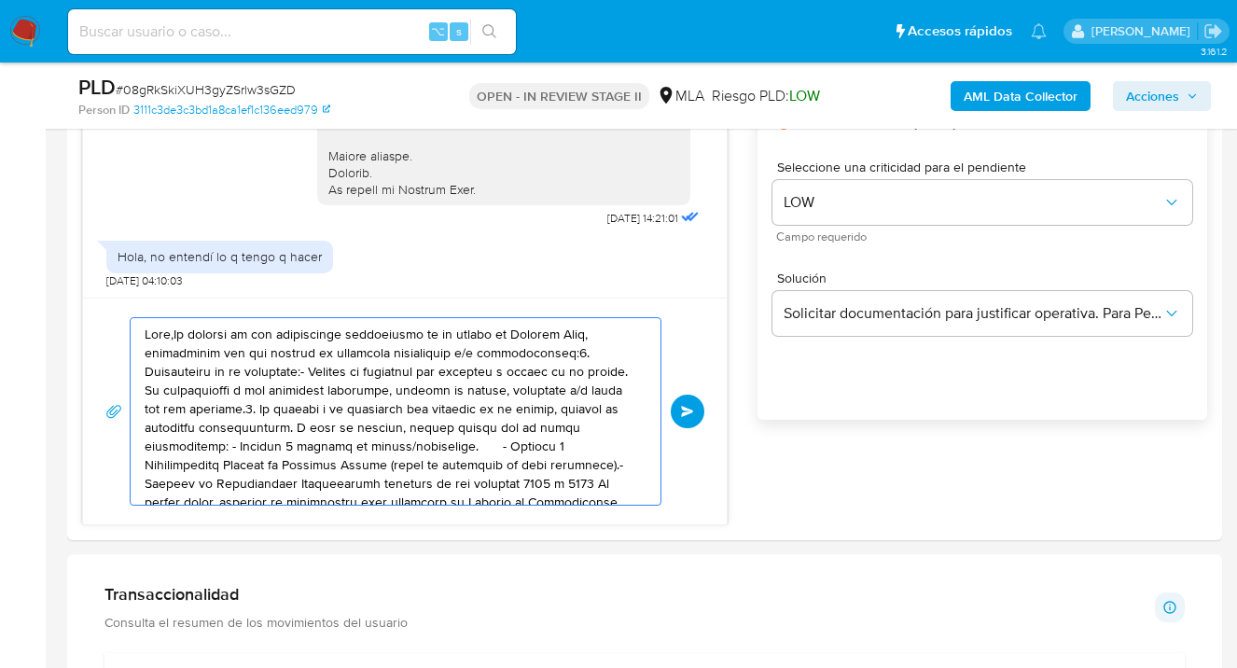
drag, startPoint x: 470, startPoint y: 469, endPoint x: -10, endPoint y: 260, distance: 524.0
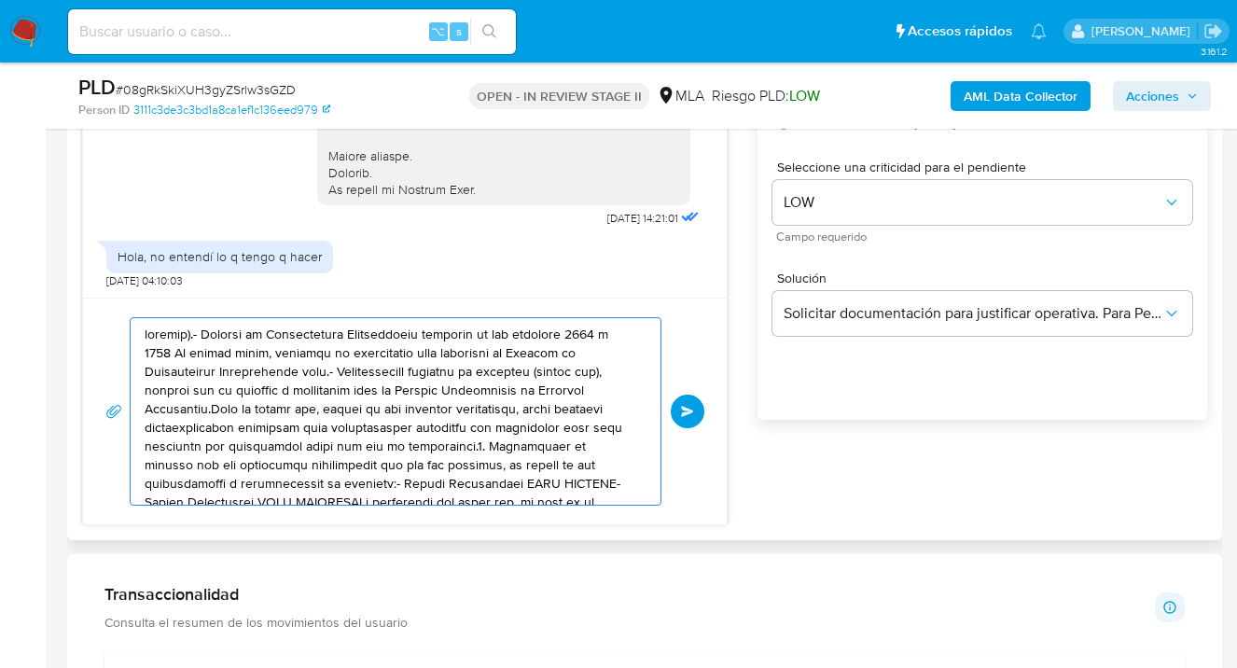
drag, startPoint x: 490, startPoint y: 462, endPoint x: 132, endPoint y: 352, distance: 373.9
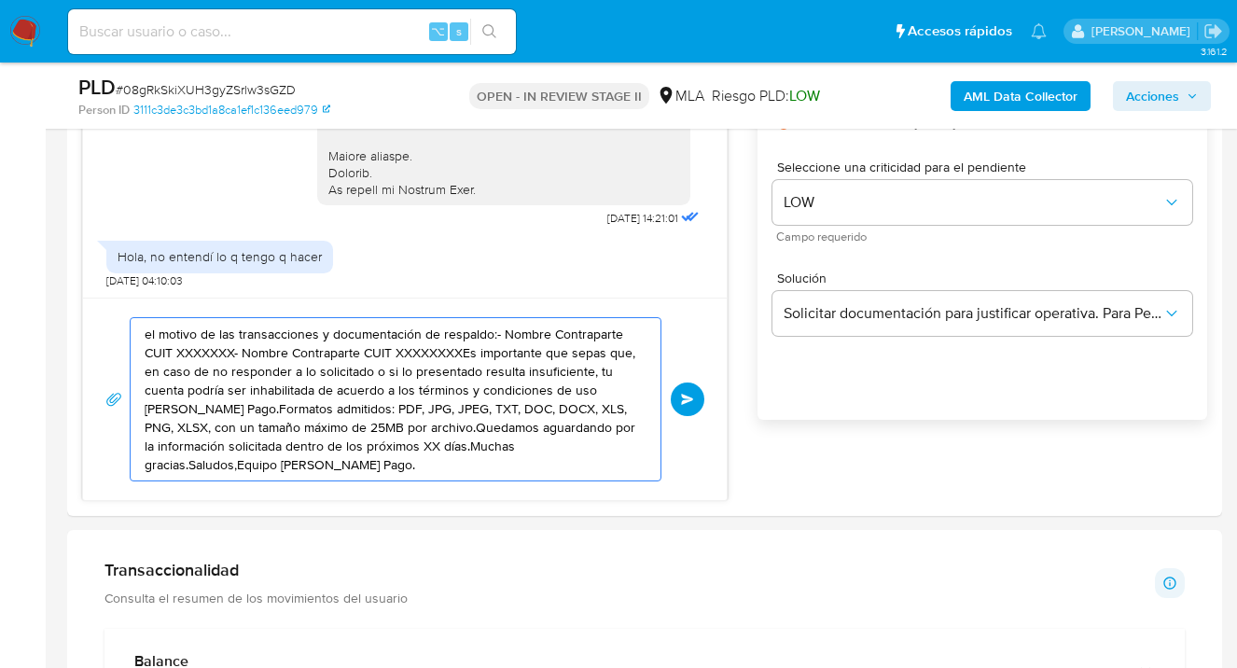
drag, startPoint x: 441, startPoint y: 452, endPoint x: 61, endPoint y: 312, distance: 405.6
click at [21, 300] on section "Bandeja Tablero Screening Búsqueda en Listas Watchlist Herramientas Operaciones…" at bounding box center [618, 674] width 1237 height 3606
type textarea "s.Muchas gracias.Saludos,Equipo de Mercado Pago."
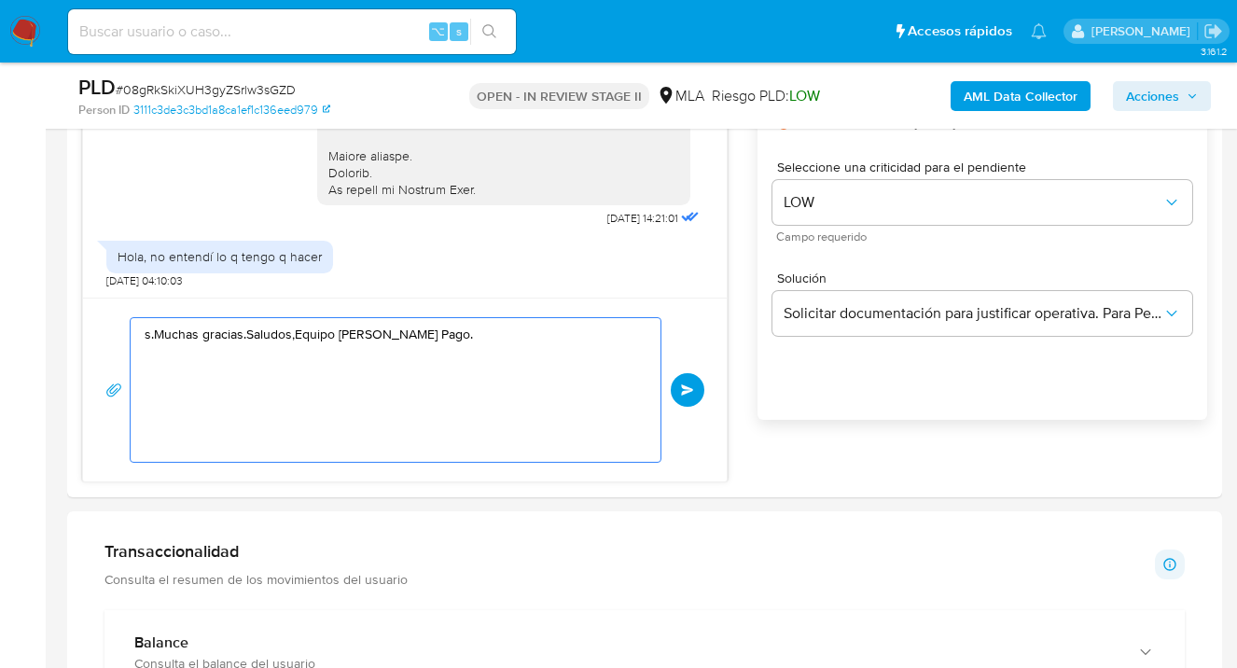
drag, startPoint x: 274, startPoint y: 397, endPoint x: -18, endPoint y: 306, distance: 306.0
click at [0, 306] on html "Pausado Ver notificaciones ⌥ s Accesos rápidos Presiona las siguientes teclas p…" at bounding box center [618, 664] width 1237 height 3587
paste textarea "Hola Bautista Morre, esperamos te encuentres muy bien. El presente mensaje es p…"
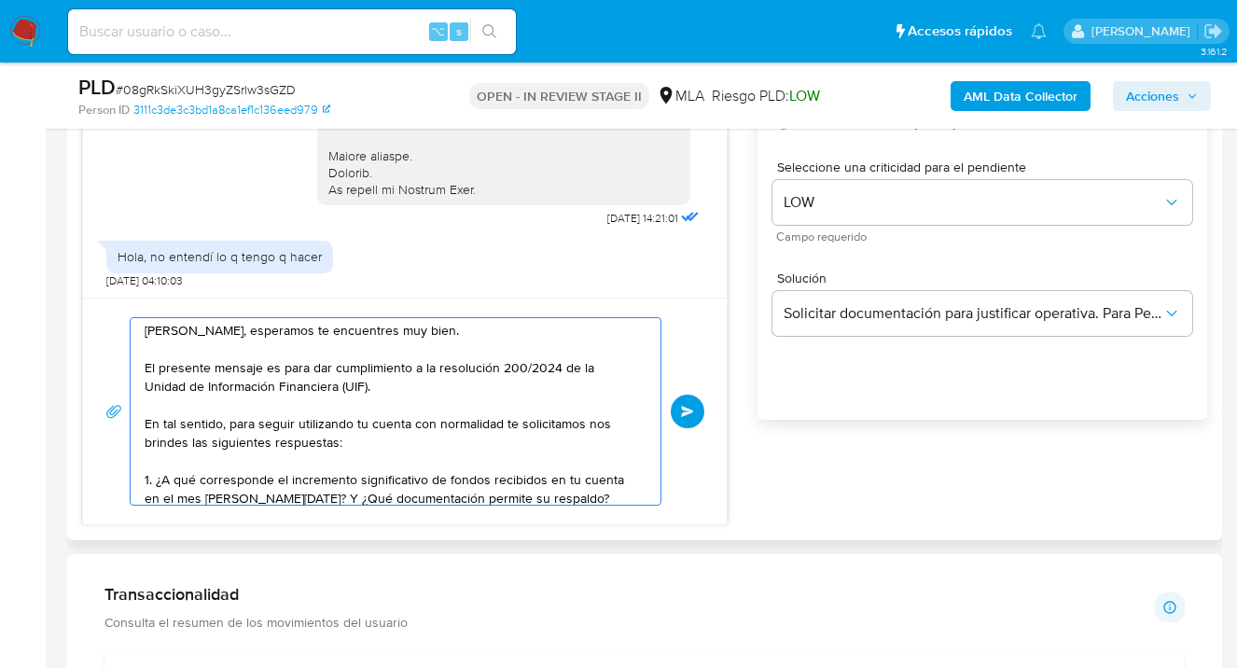
scroll to position [0, 0]
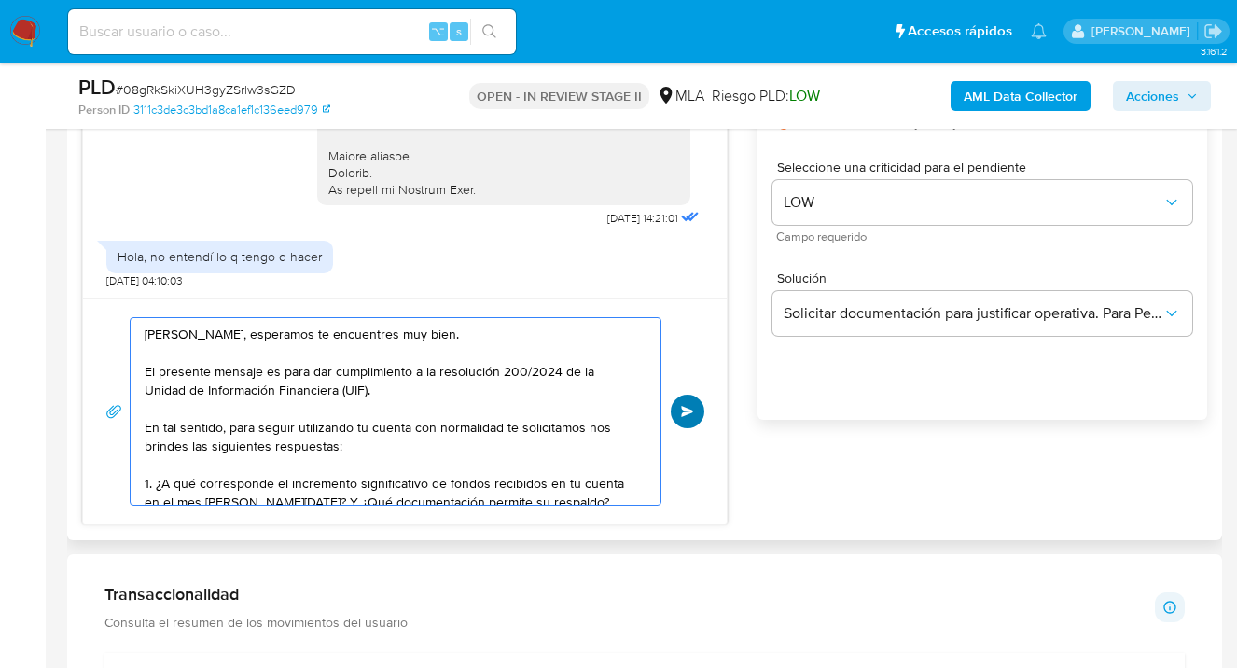
type textarea "Hola Bautista Morre, esperamos te encuentres muy bien. El presente mensaje es p…"
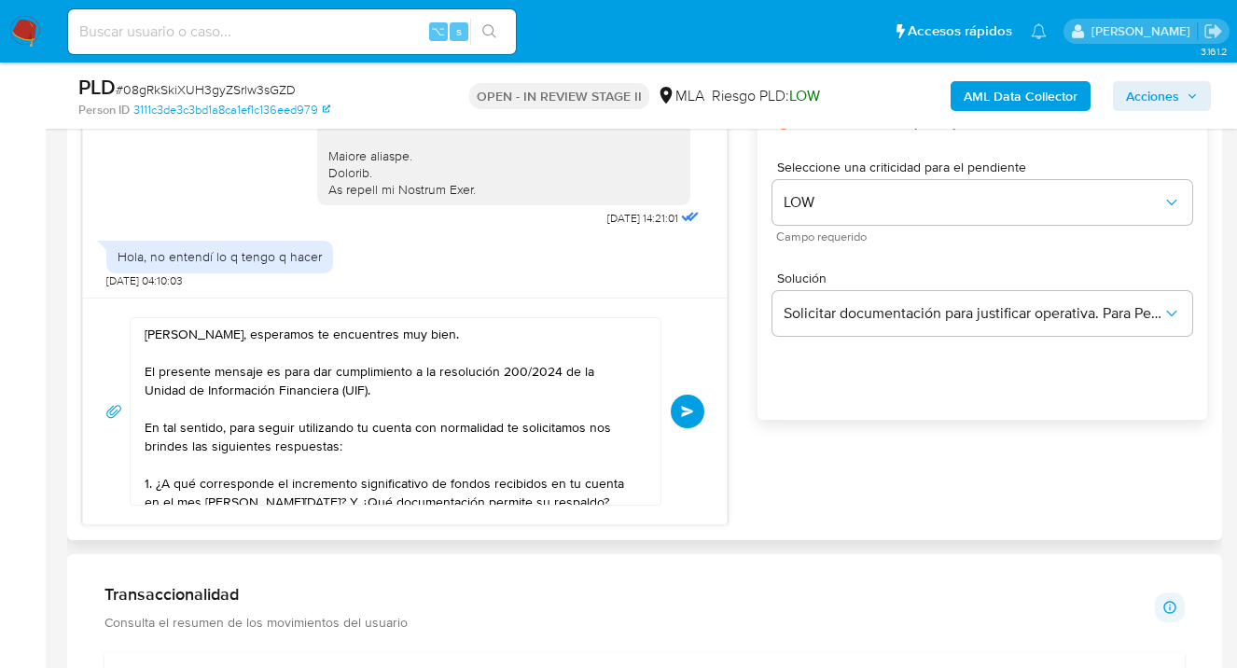
click at [689, 411] on span "Enviar" at bounding box center [687, 411] width 13 height 11
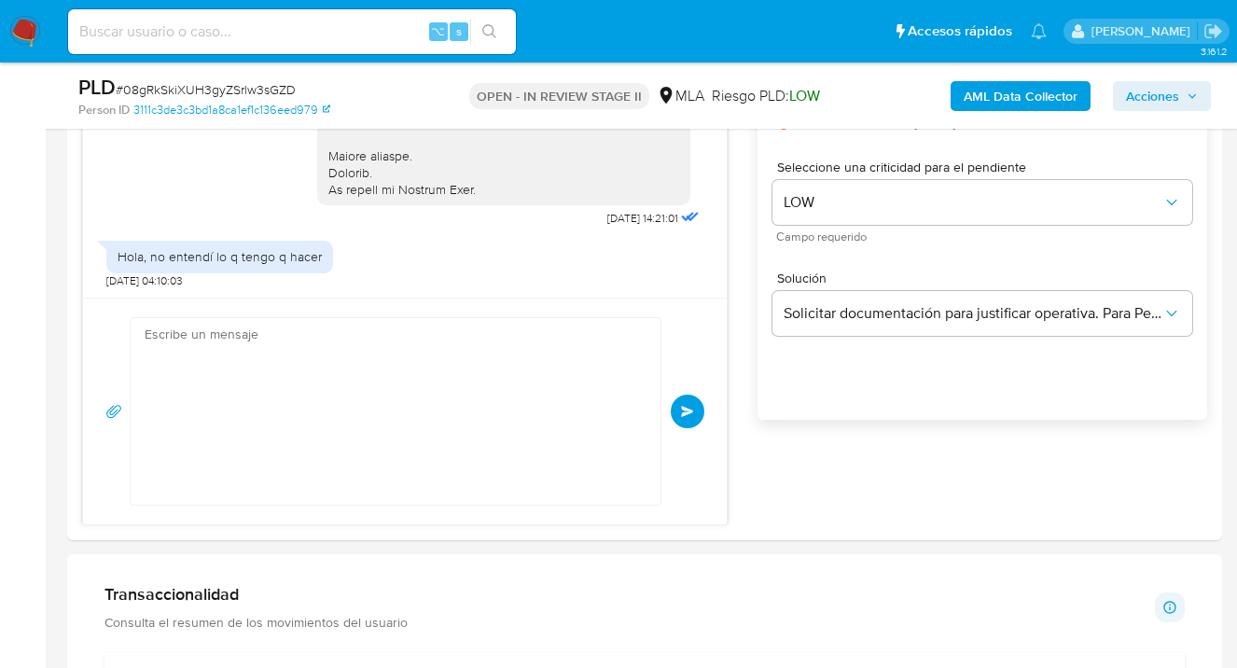
scroll to position [1161, 0]
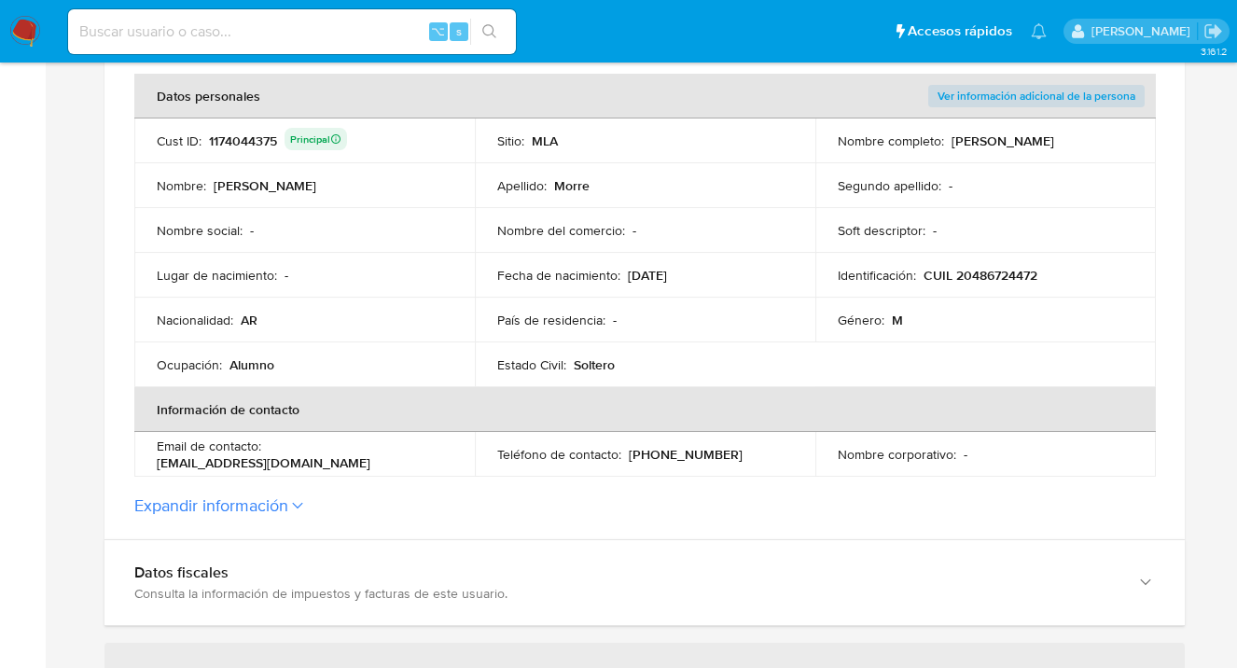
scroll to position [535, 0]
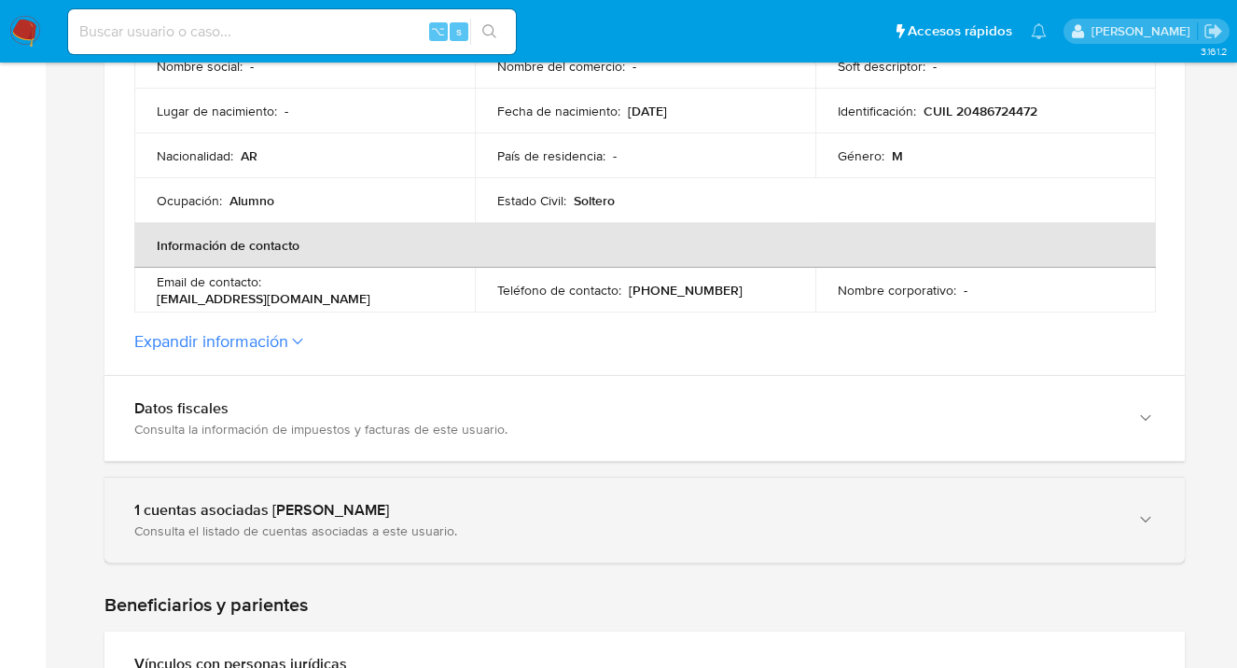
click at [1151, 520] on icon "button" at bounding box center [1145, 519] width 19 height 19
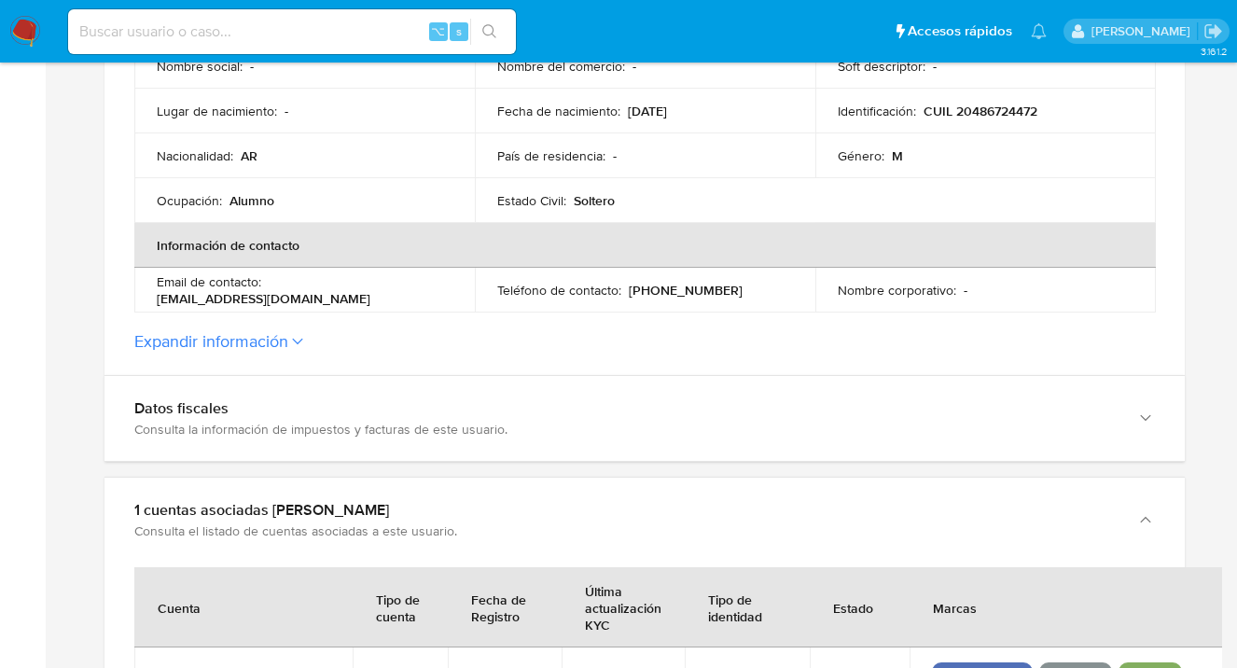
scroll to position [903, 0]
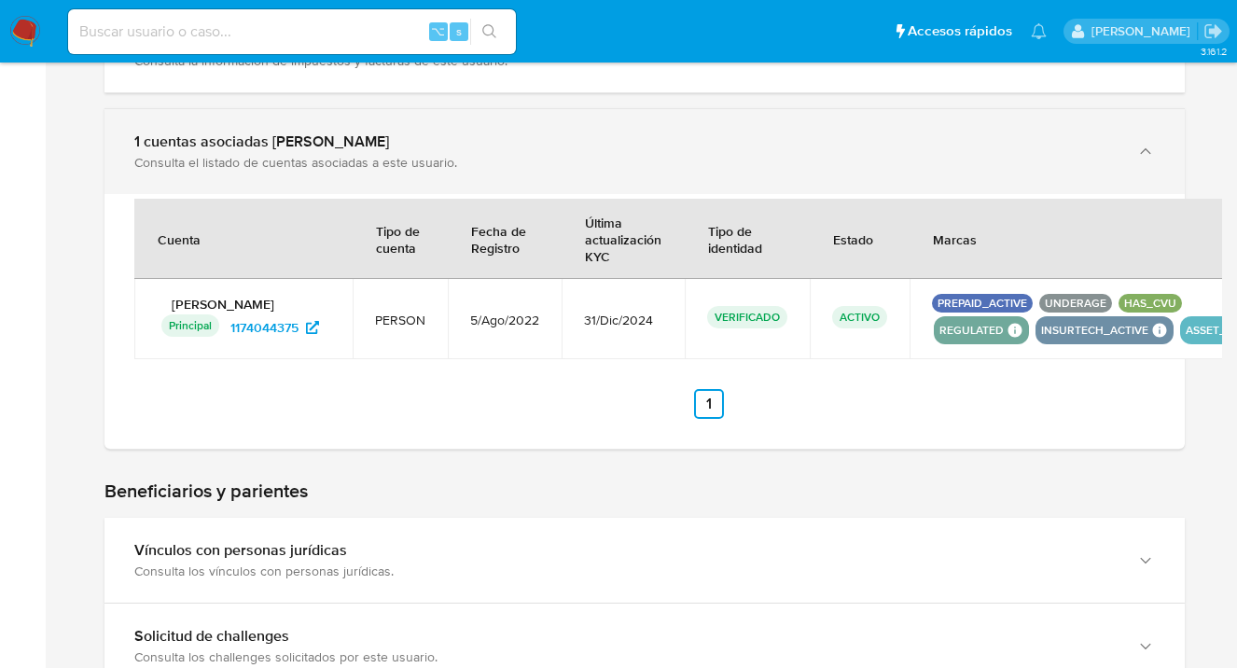
click at [1152, 156] on icon "button" at bounding box center [1145, 151] width 19 height 19
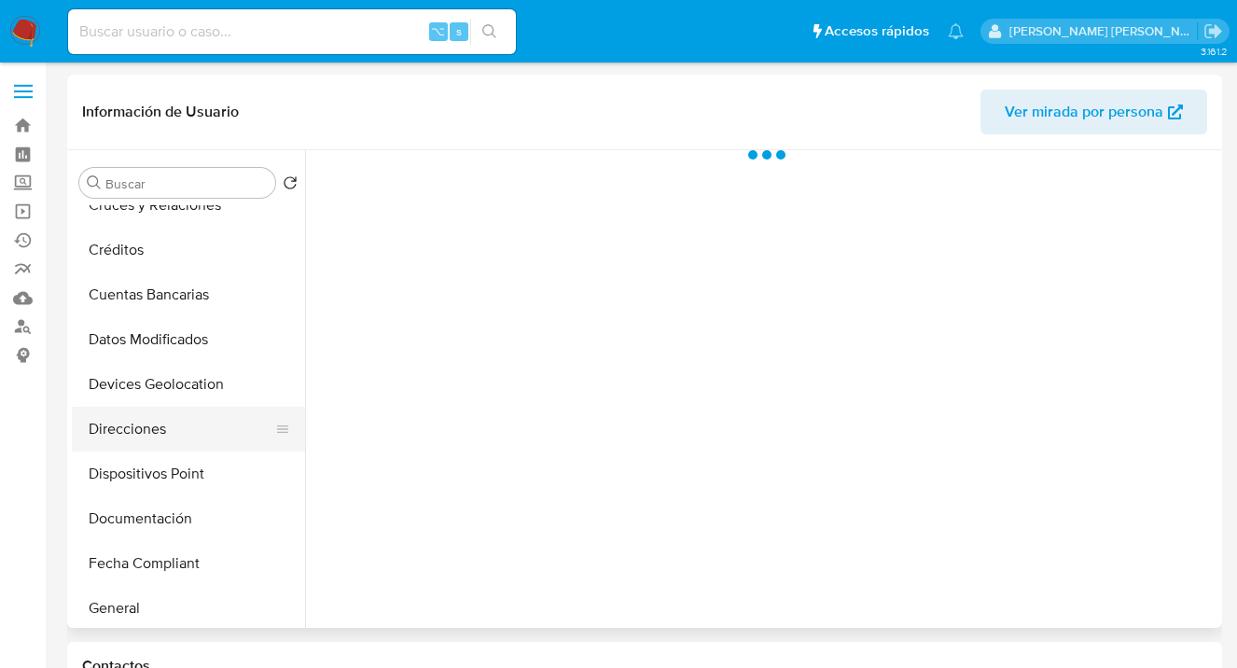
scroll to position [164, 0]
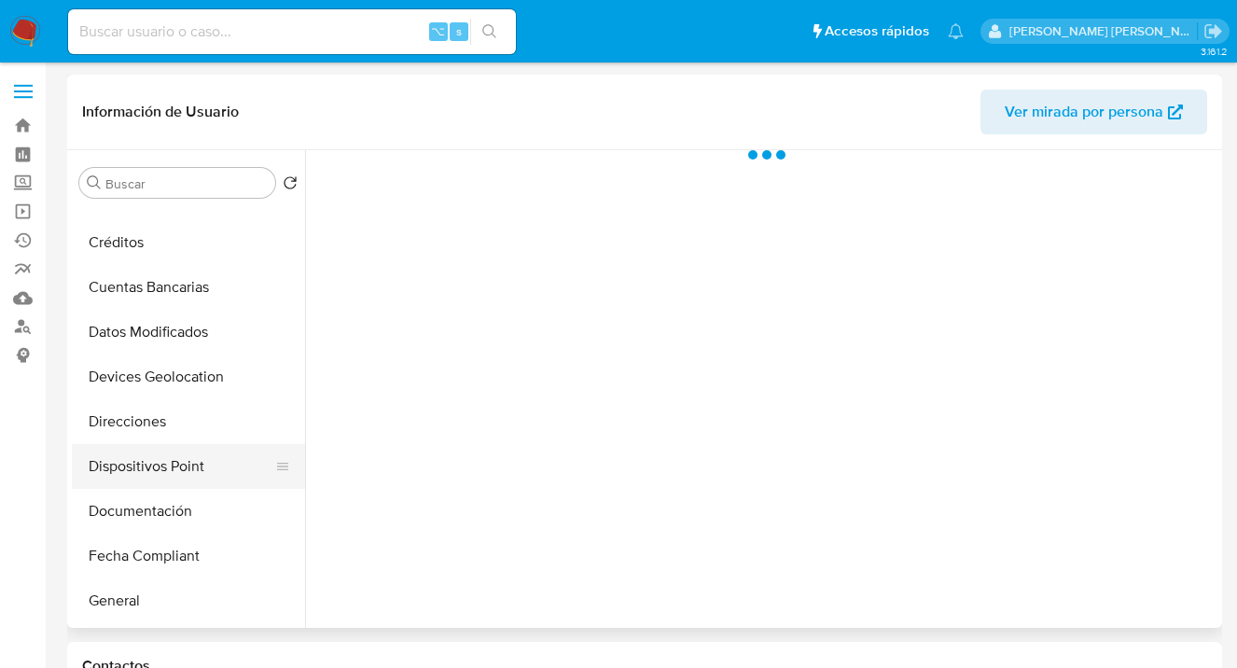
select select "10"
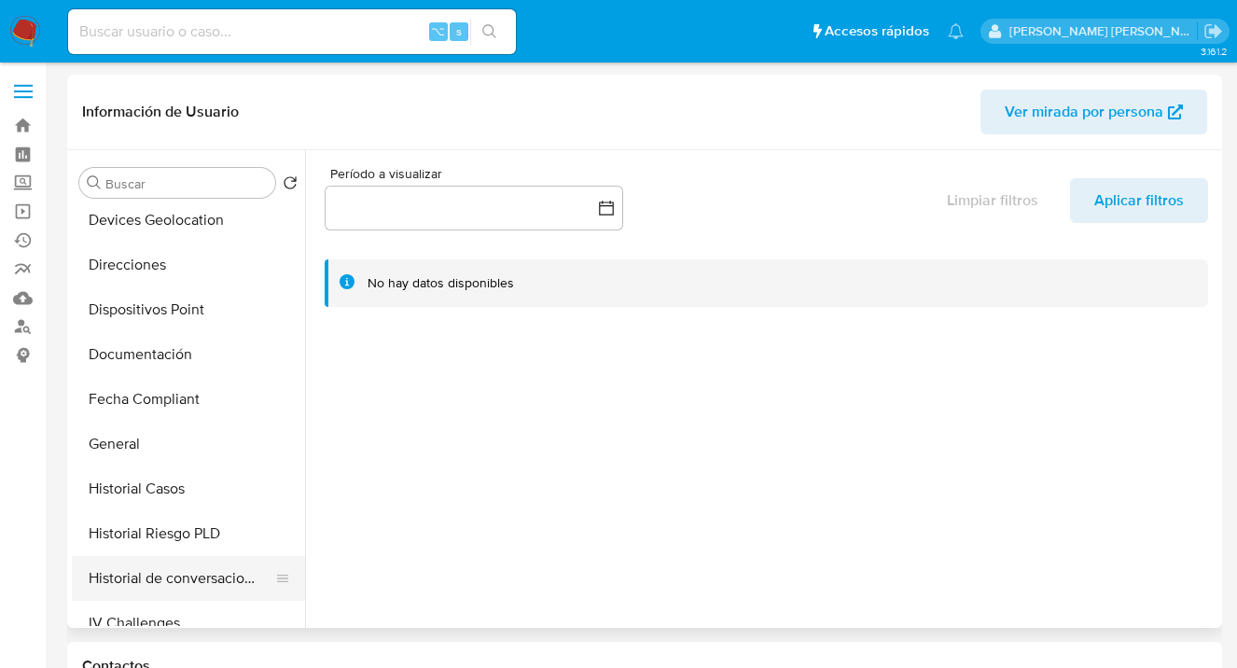
scroll to position [331, 0]
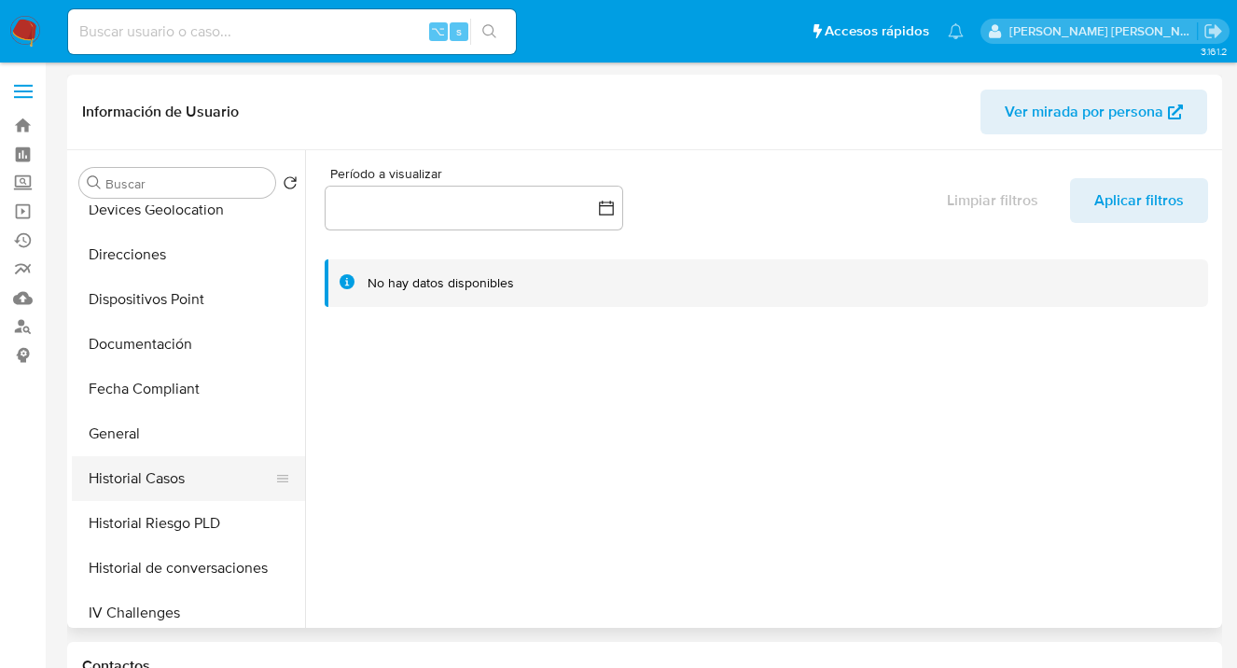
click at [163, 476] on button "Historial Casos" at bounding box center [181, 478] width 218 height 45
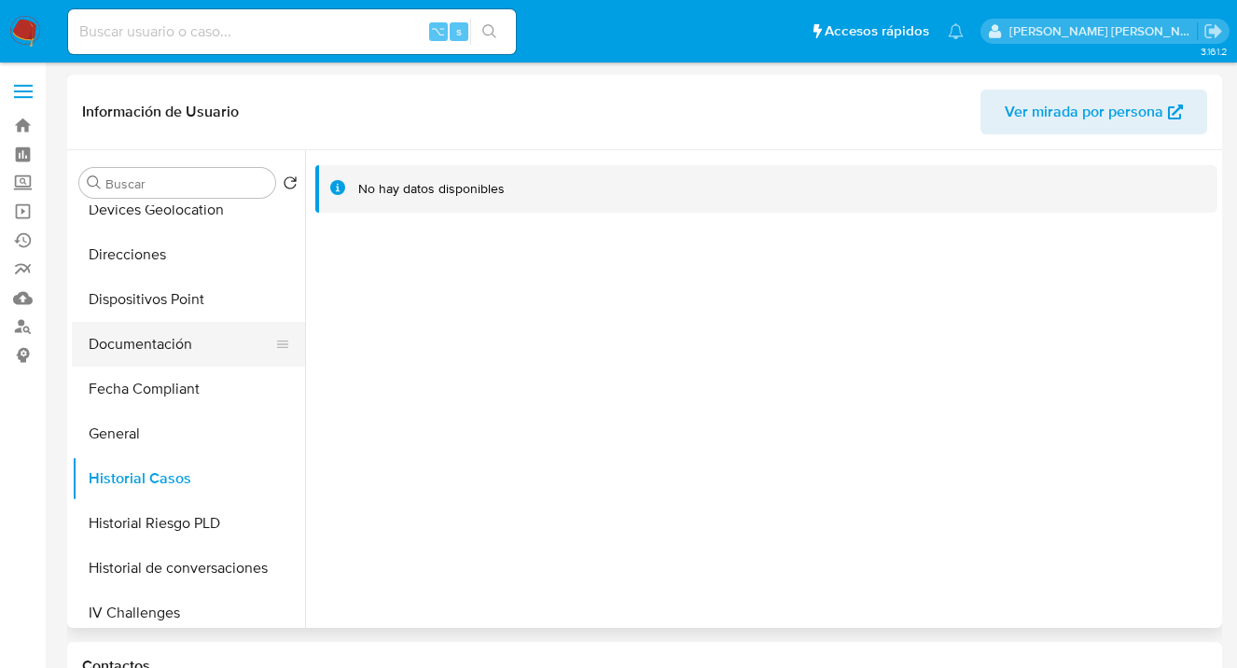
click at [169, 352] on button "Documentación" at bounding box center [181, 344] width 218 height 45
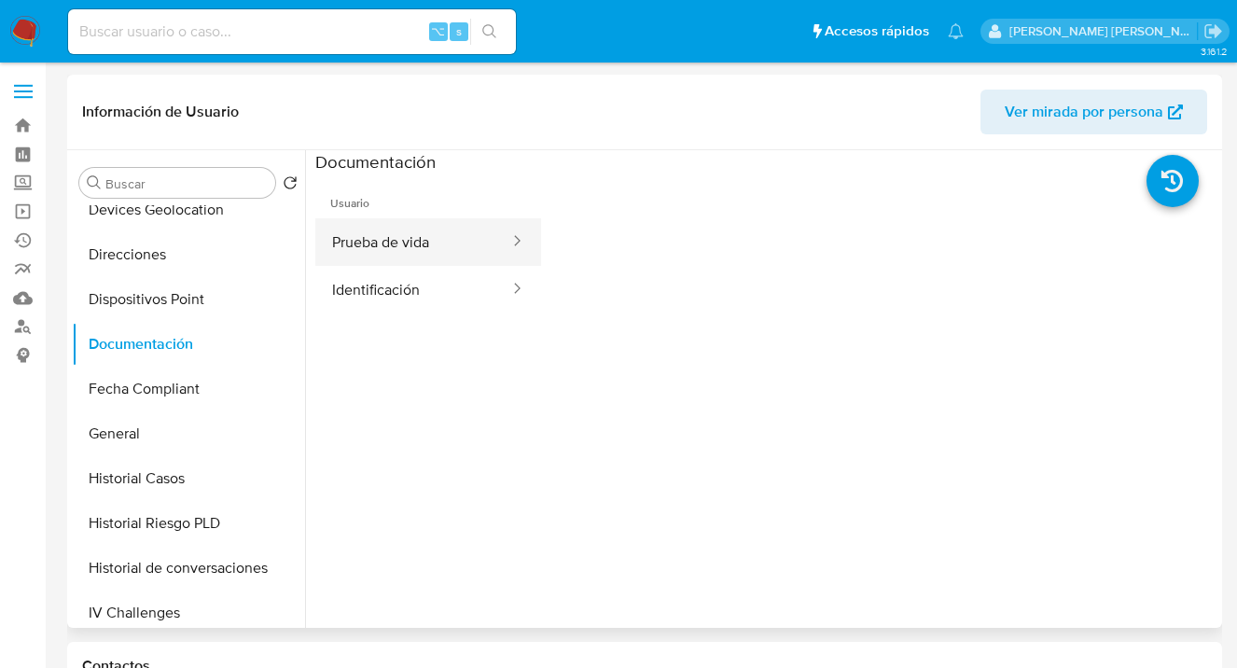
click at [412, 239] on button "Prueba de vida" at bounding box center [413, 242] width 196 height 48
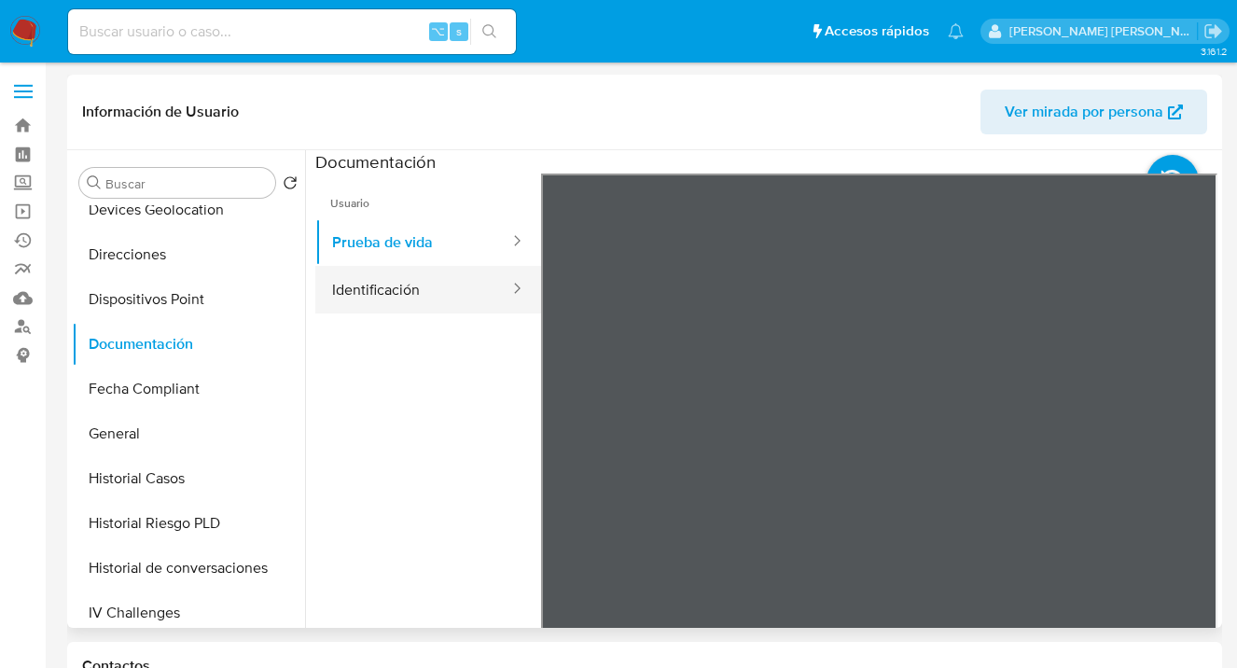
click at [354, 291] on button "Identificación" at bounding box center [413, 290] width 196 height 48
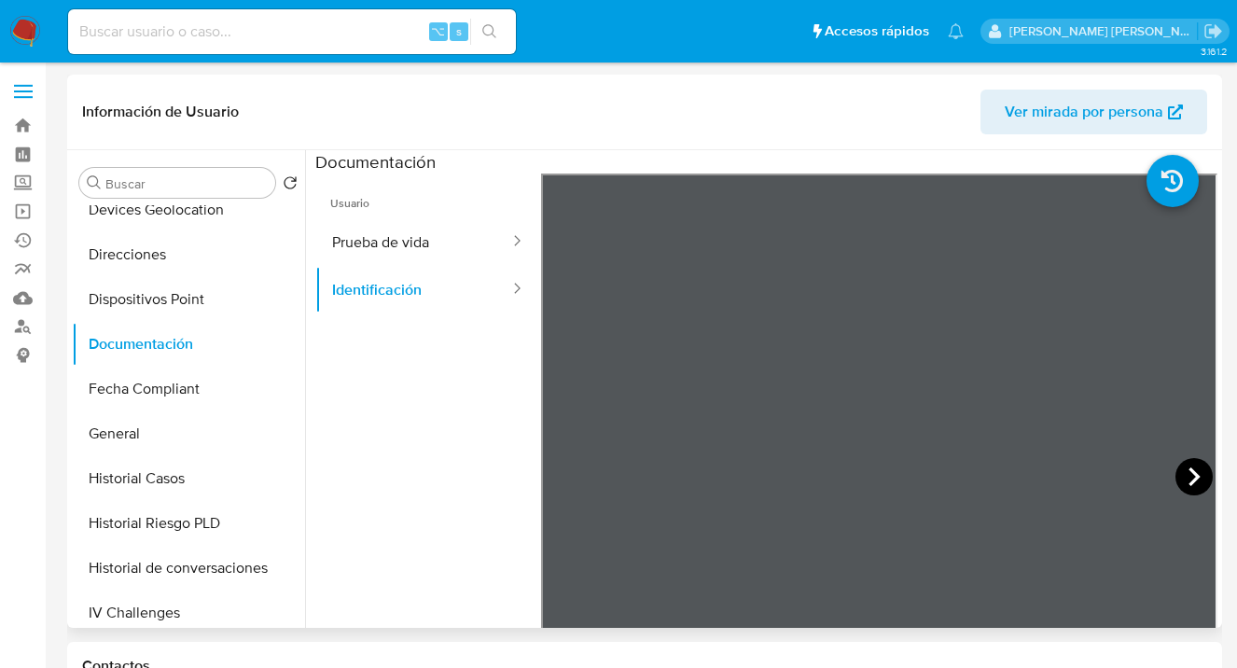
drag, startPoint x: 1180, startPoint y: 471, endPoint x: 1170, endPoint y: 471, distance: 10.3
click at [1176, 471] on icon at bounding box center [1194, 476] width 37 height 37
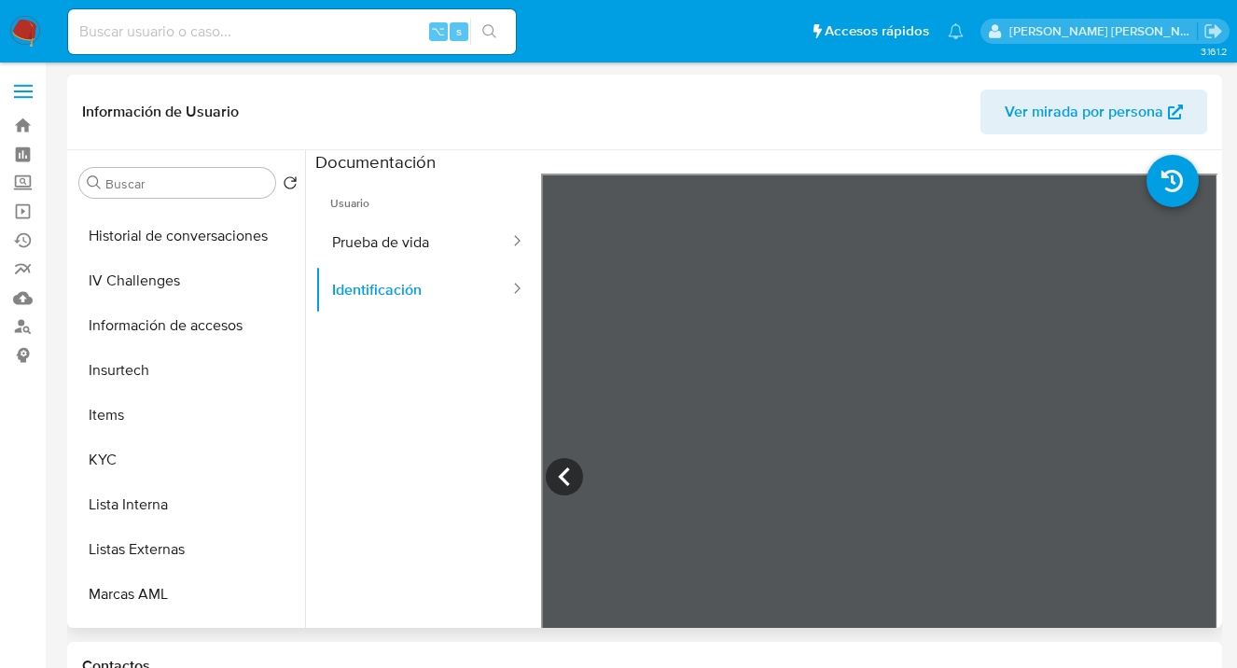
scroll to position [669, 0]
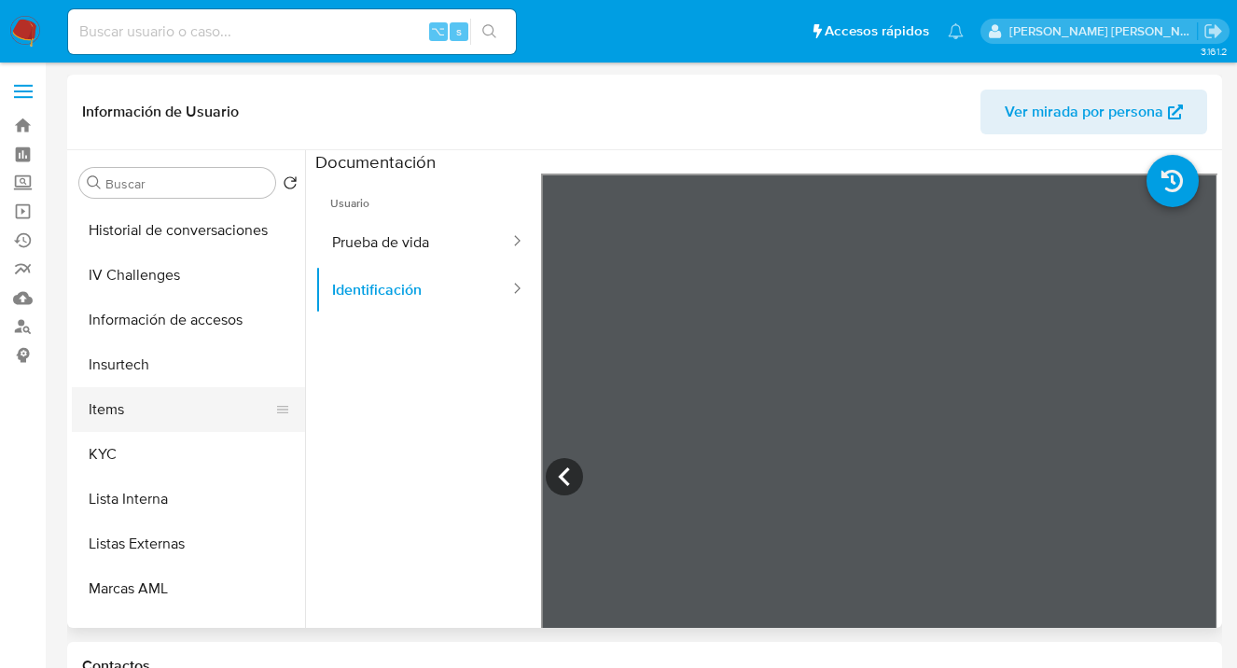
click at [237, 427] on button "Items" at bounding box center [181, 409] width 218 height 45
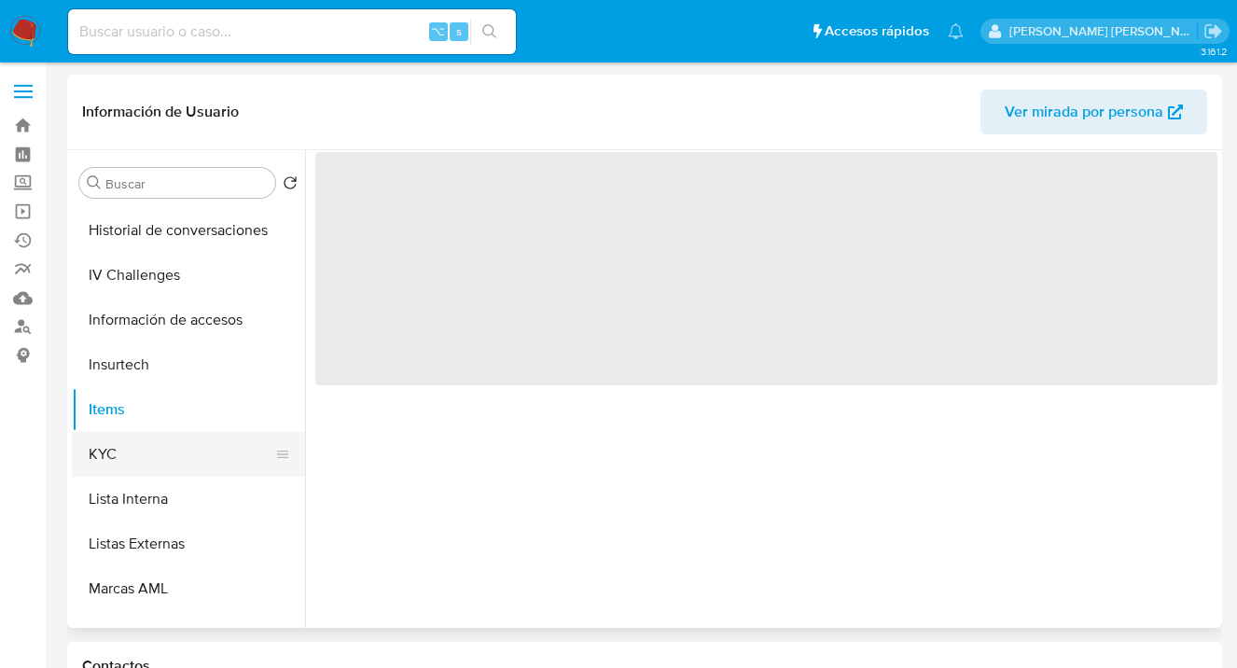
click at [216, 457] on button "KYC" at bounding box center [181, 454] width 218 height 45
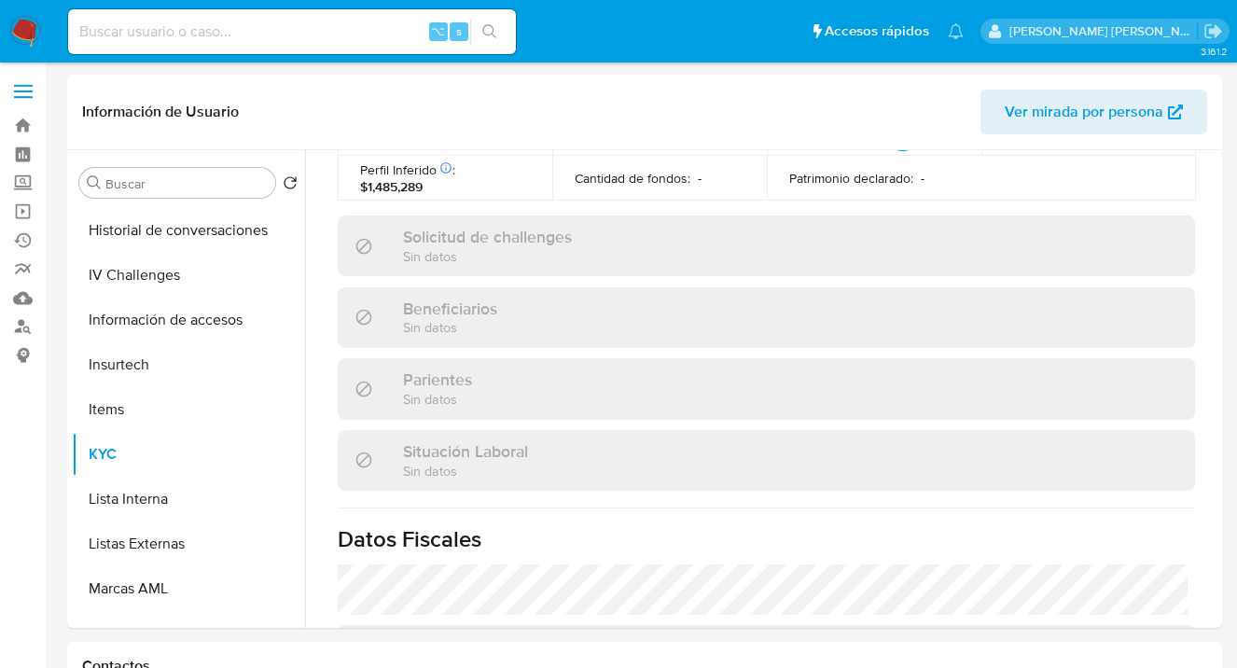
scroll to position [4, 0]
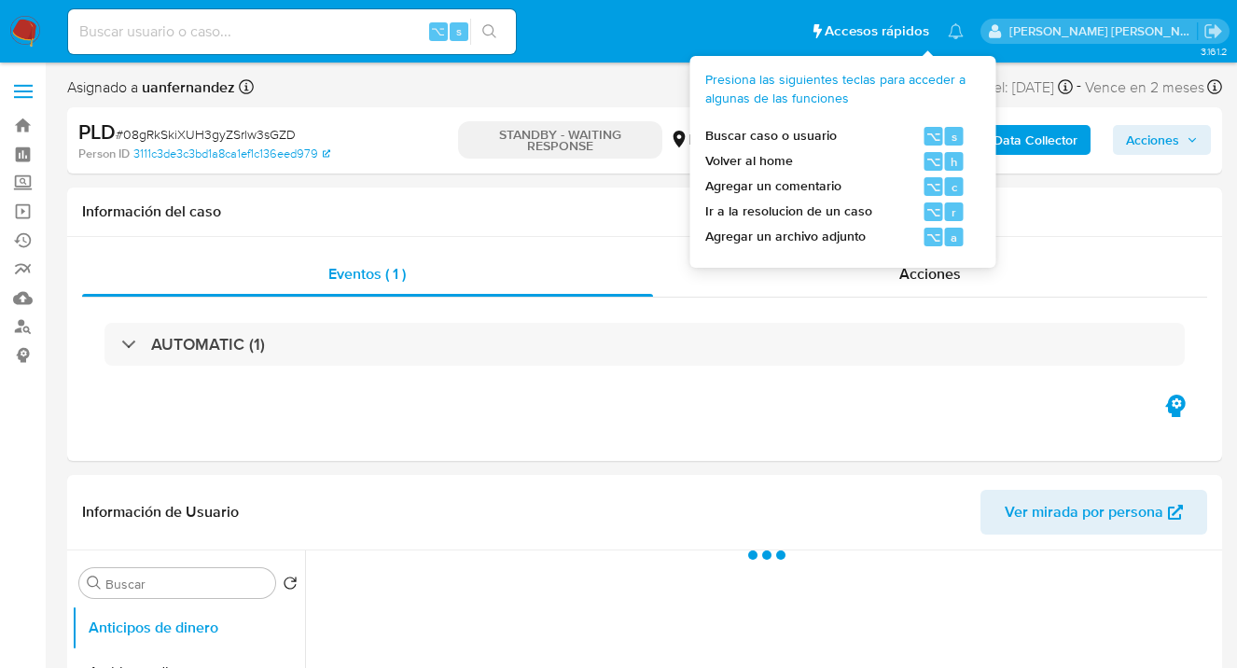
select select "10"
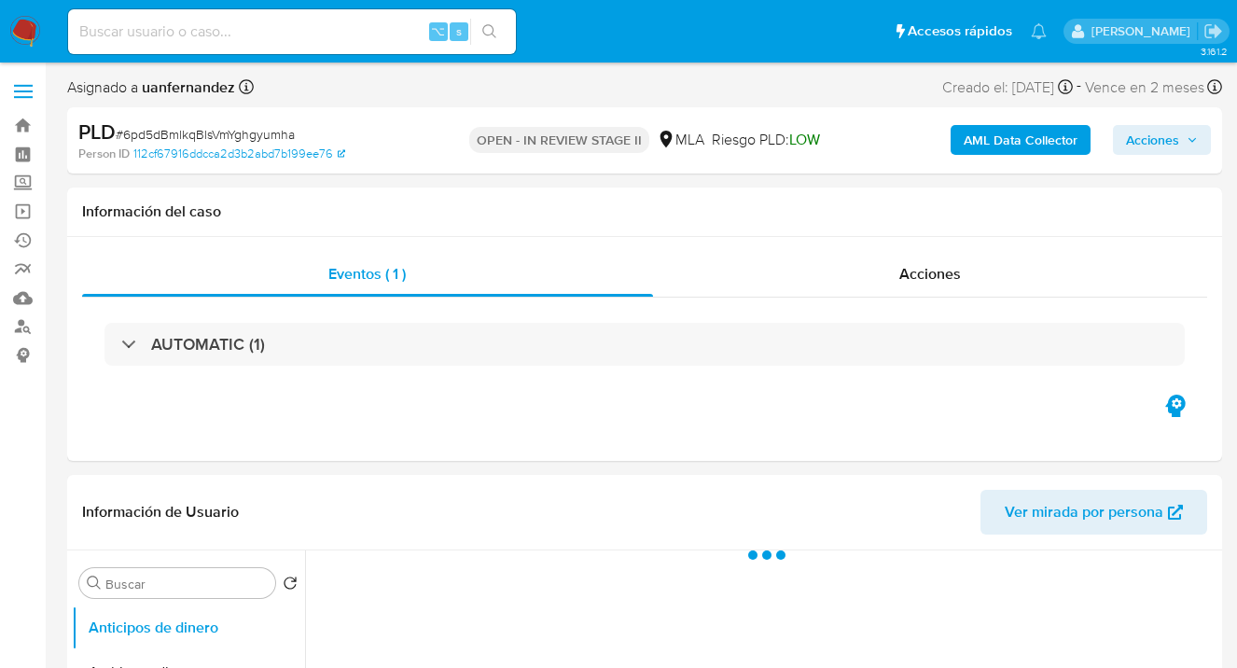
select select "10"
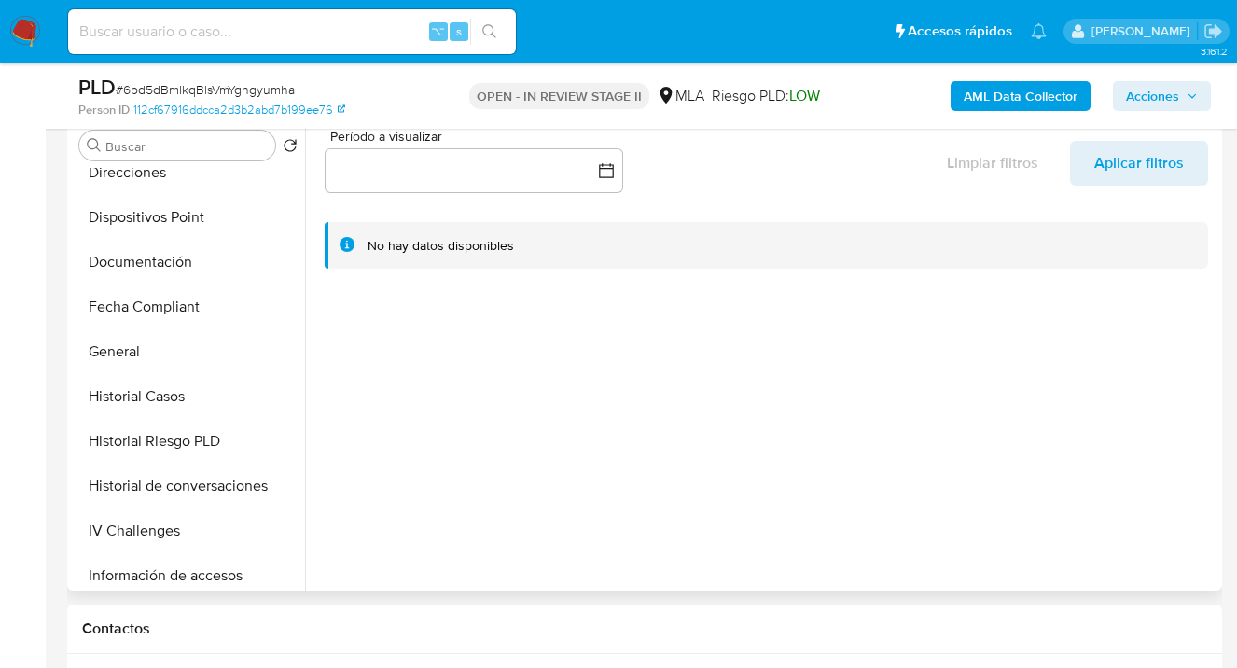
scroll to position [386, 0]
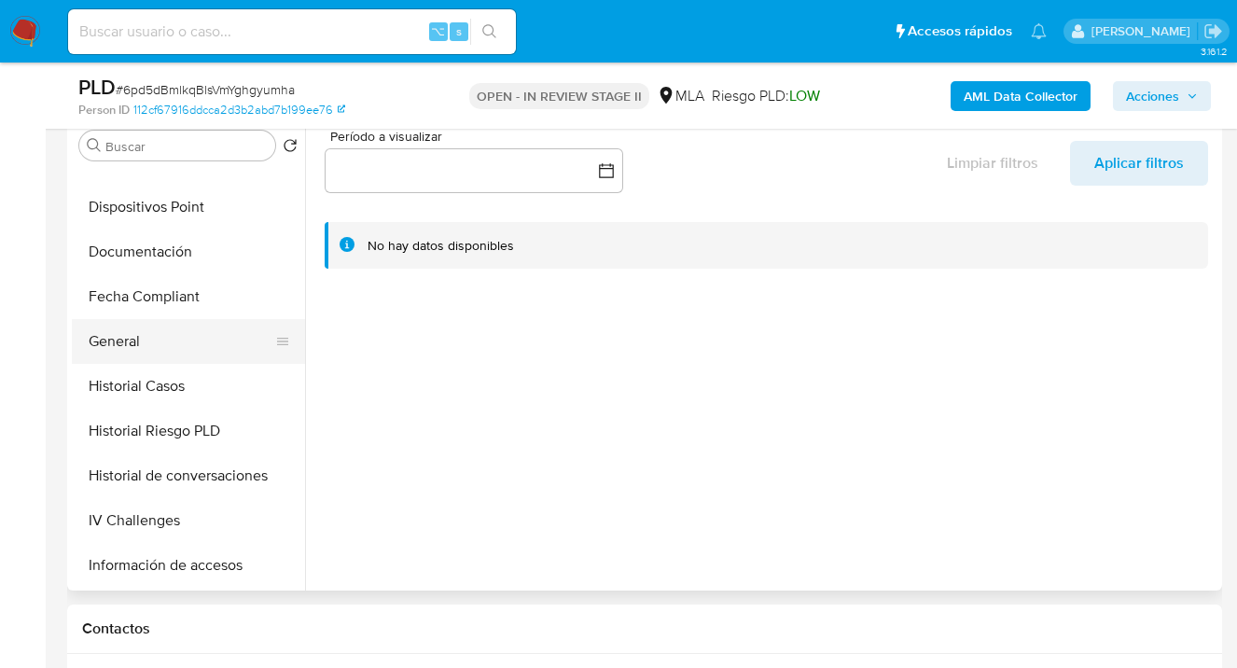
click at [238, 343] on button "General" at bounding box center [181, 341] width 218 height 45
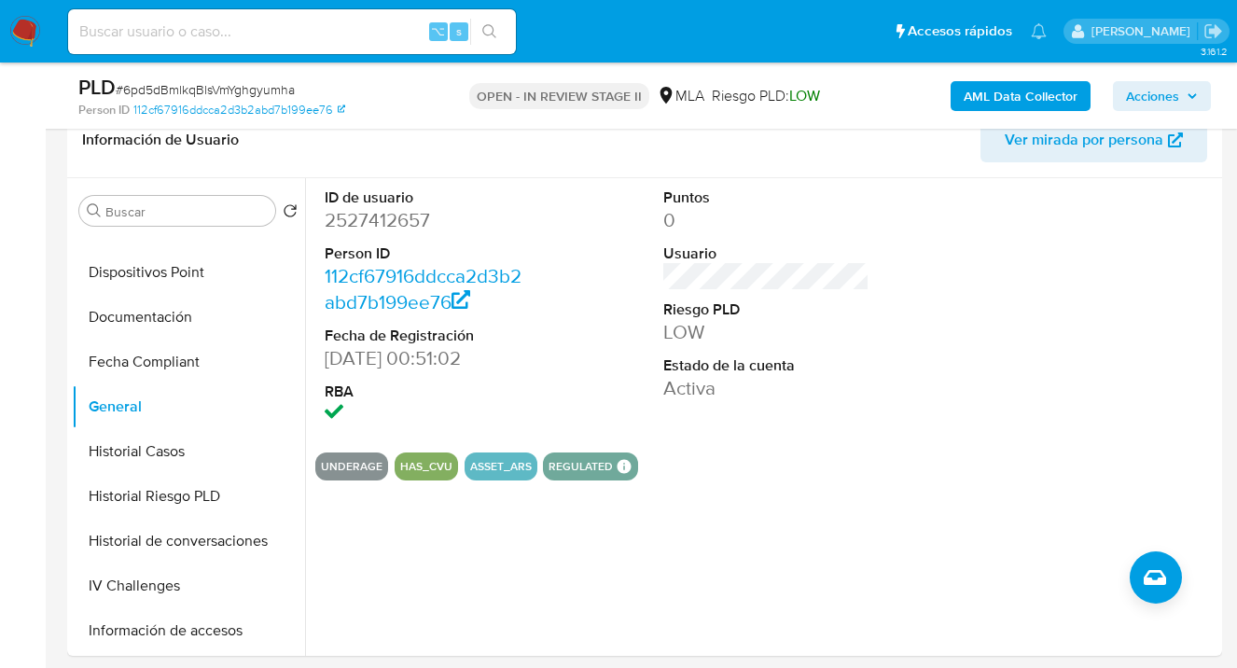
scroll to position [160, 0]
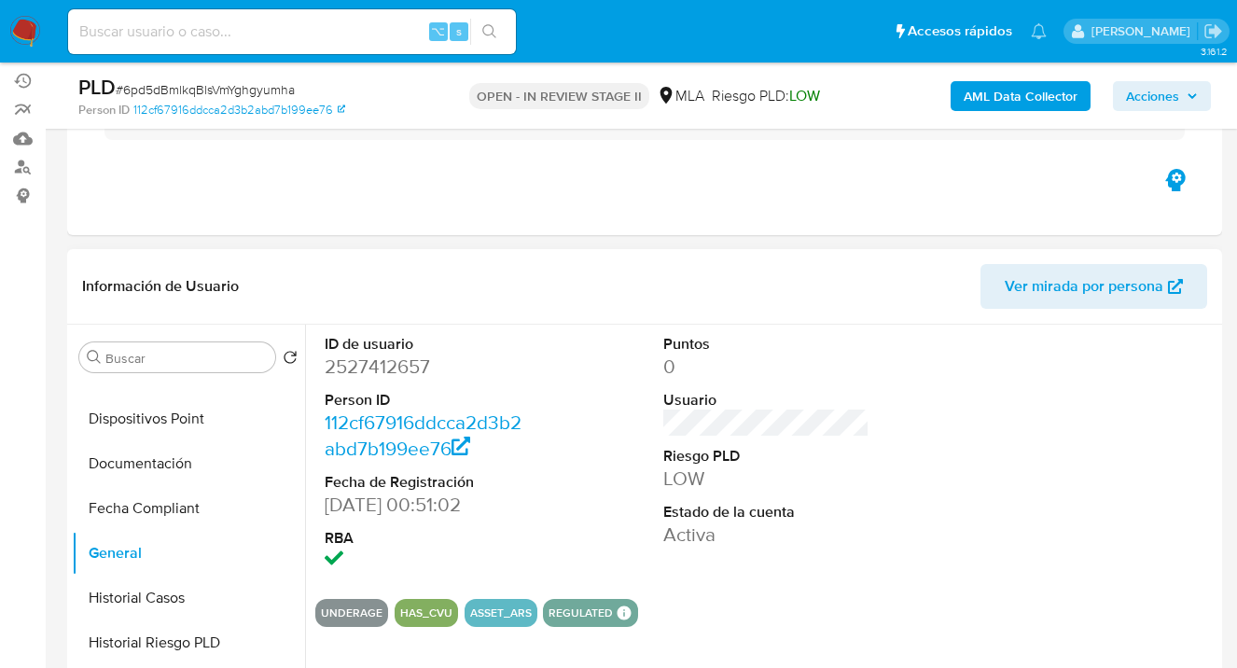
click at [1089, 289] on span "Ver mirada por persona" at bounding box center [1084, 286] width 159 height 45
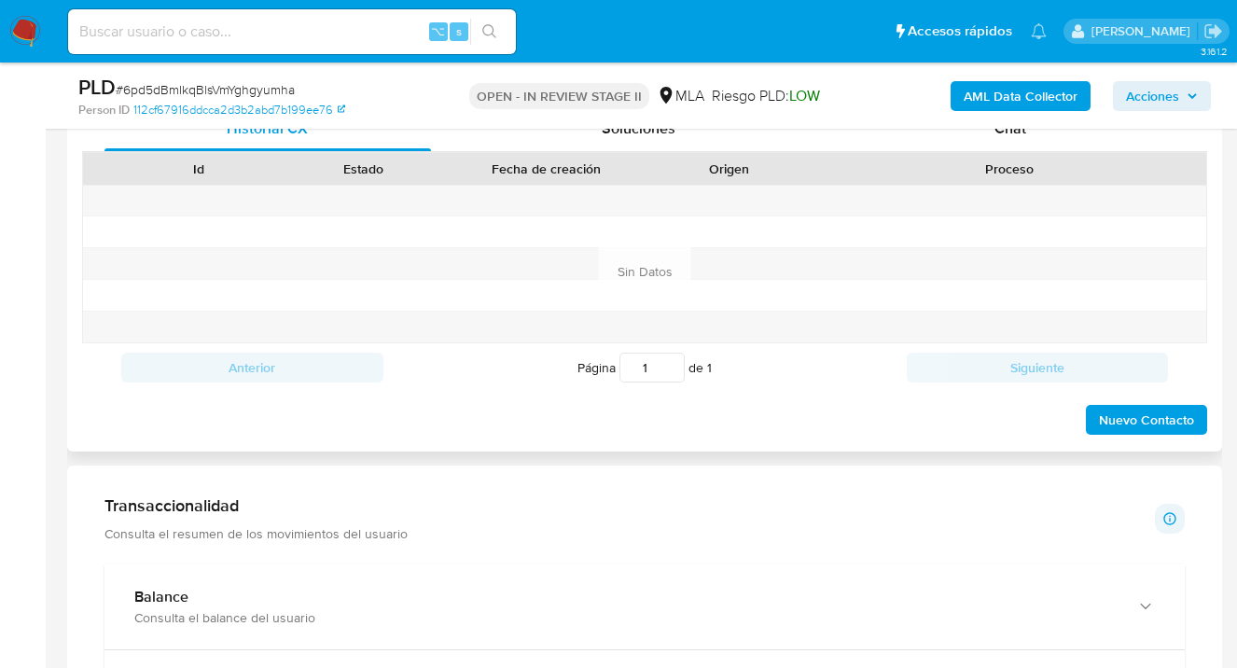
scroll to position [744, 0]
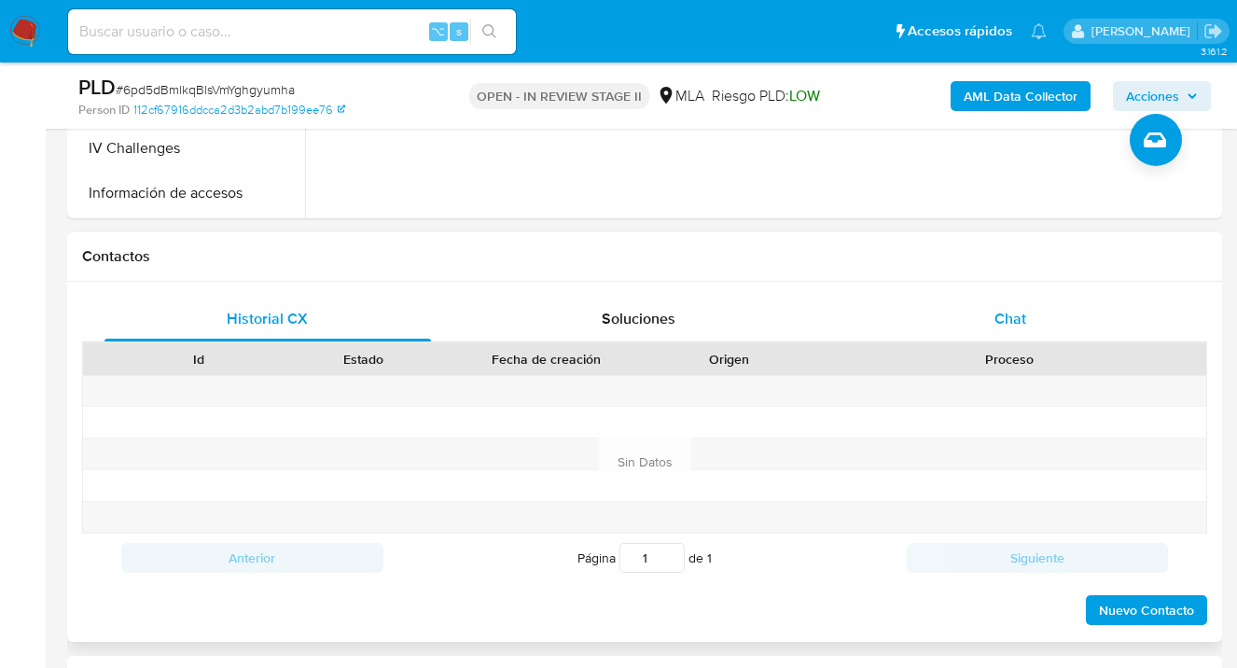
click at [1015, 310] on span "Chat" at bounding box center [1011, 318] width 32 height 21
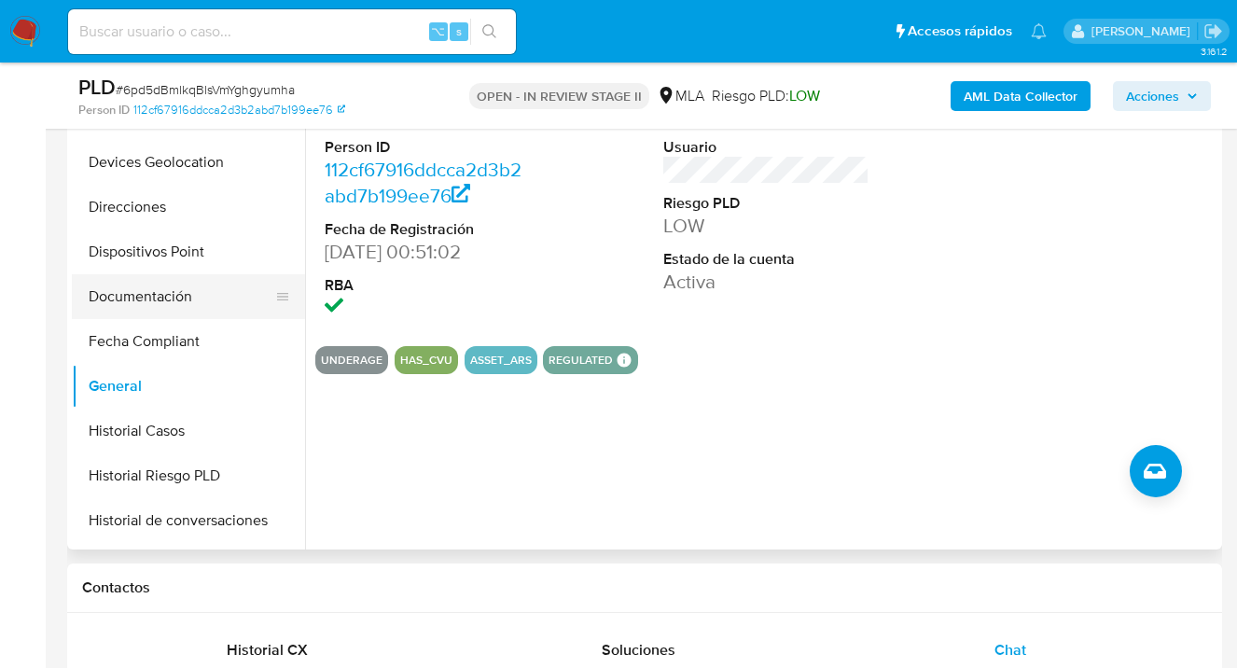
scroll to position [302, 0]
drag, startPoint x: 198, startPoint y: 300, endPoint x: 210, endPoint y: 298, distance: 12.4
click at [198, 300] on button "Documentación" at bounding box center [181, 294] width 218 height 45
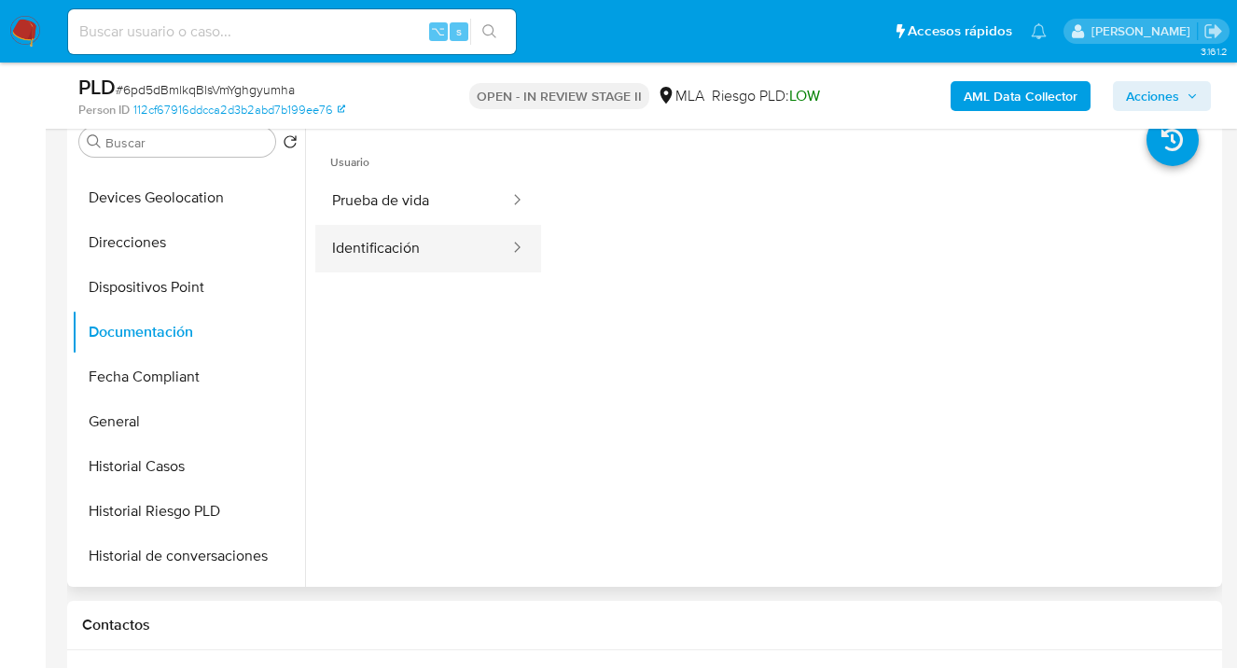
scroll to position [373, 0]
click at [421, 256] on button "Identificación" at bounding box center [413, 251] width 196 height 48
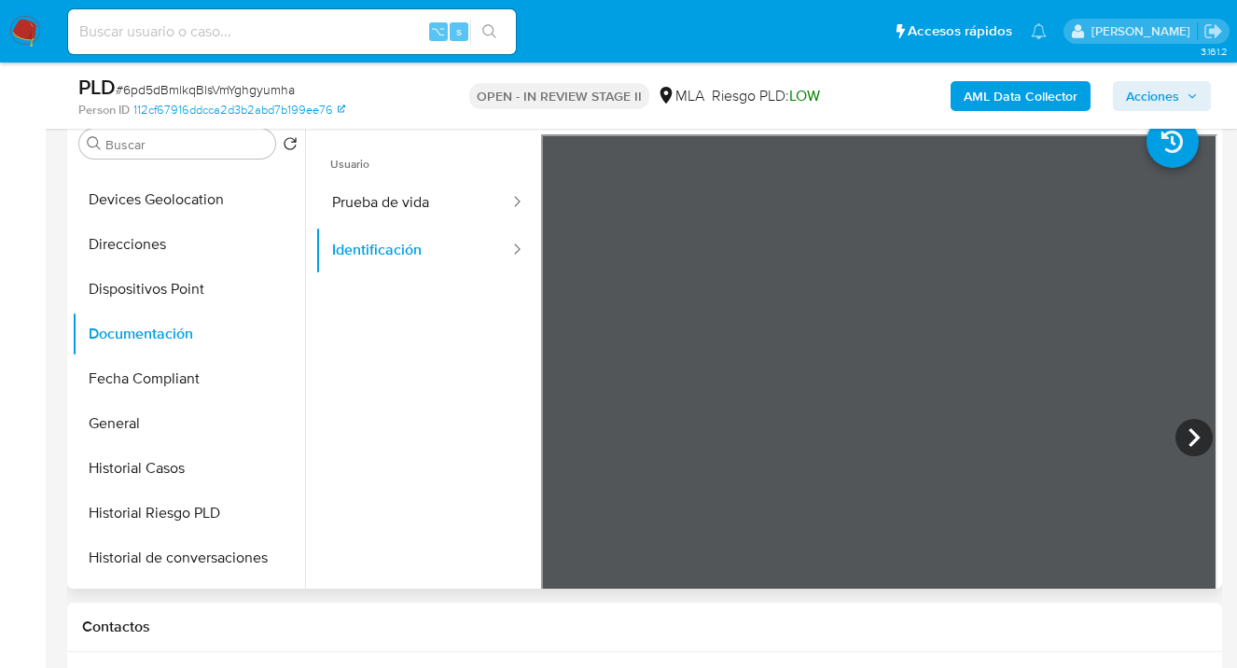
scroll to position [4, 0]
click at [1176, 440] on icon at bounding box center [1194, 437] width 37 height 37
click at [454, 216] on button "Prueba de vida" at bounding box center [413, 203] width 196 height 48
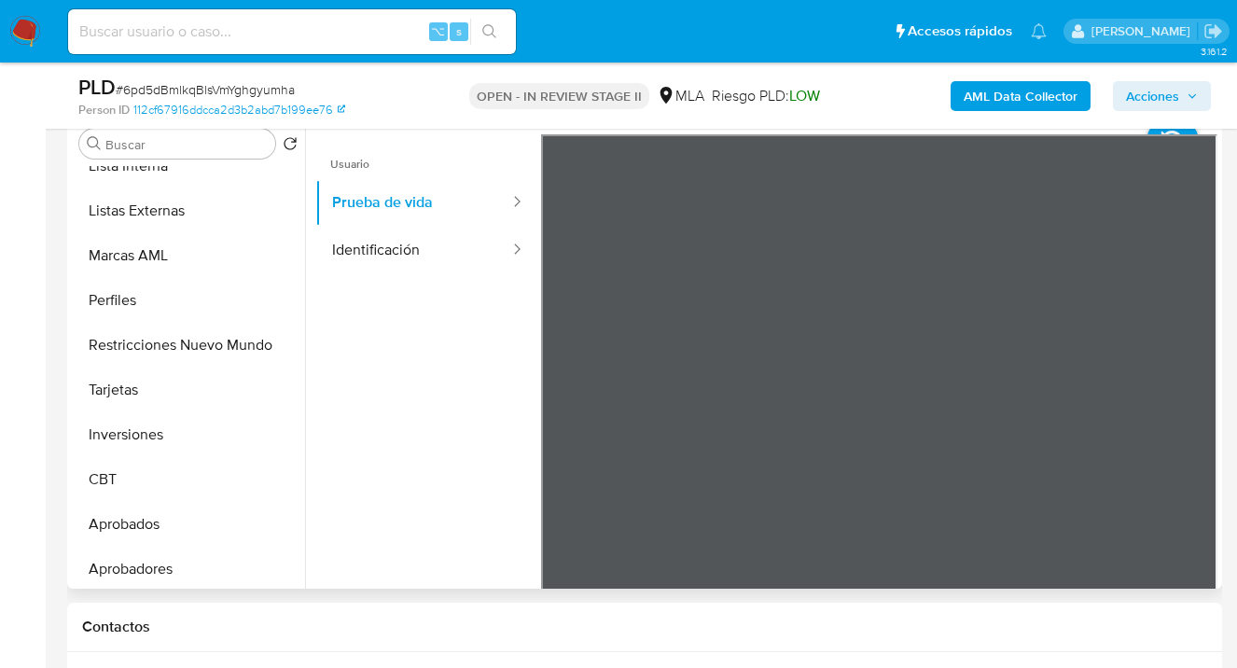
scroll to position [968, 0]
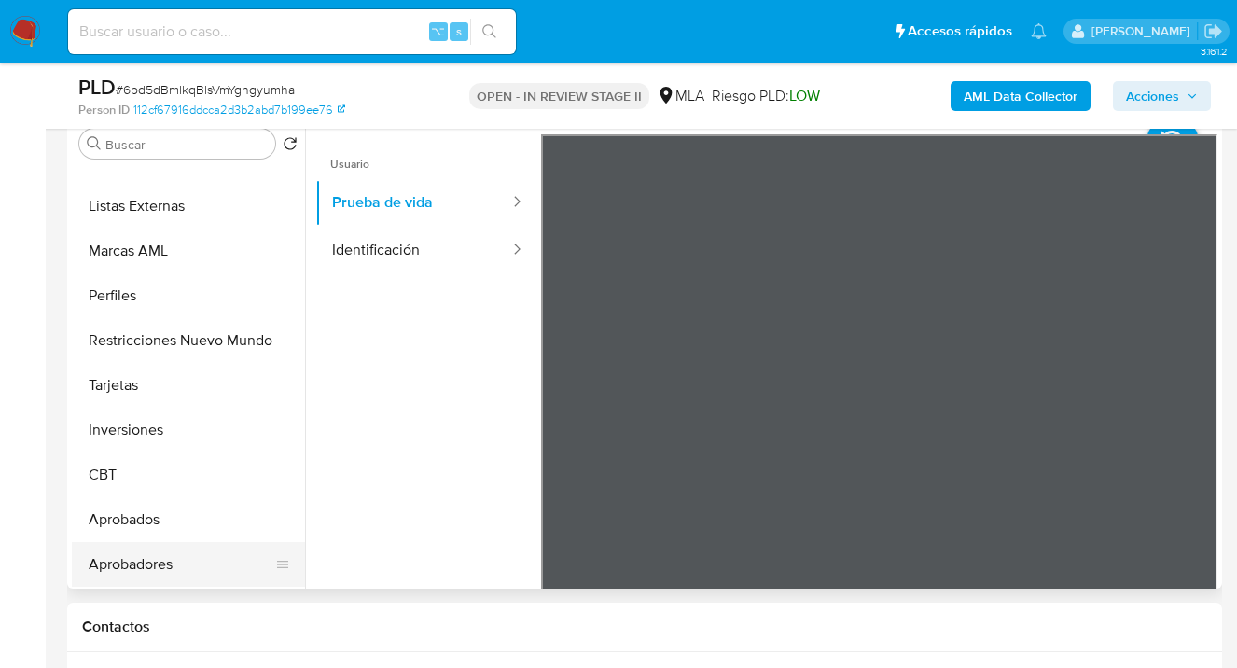
click at [198, 554] on button "Aprobadores" at bounding box center [181, 564] width 218 height 45
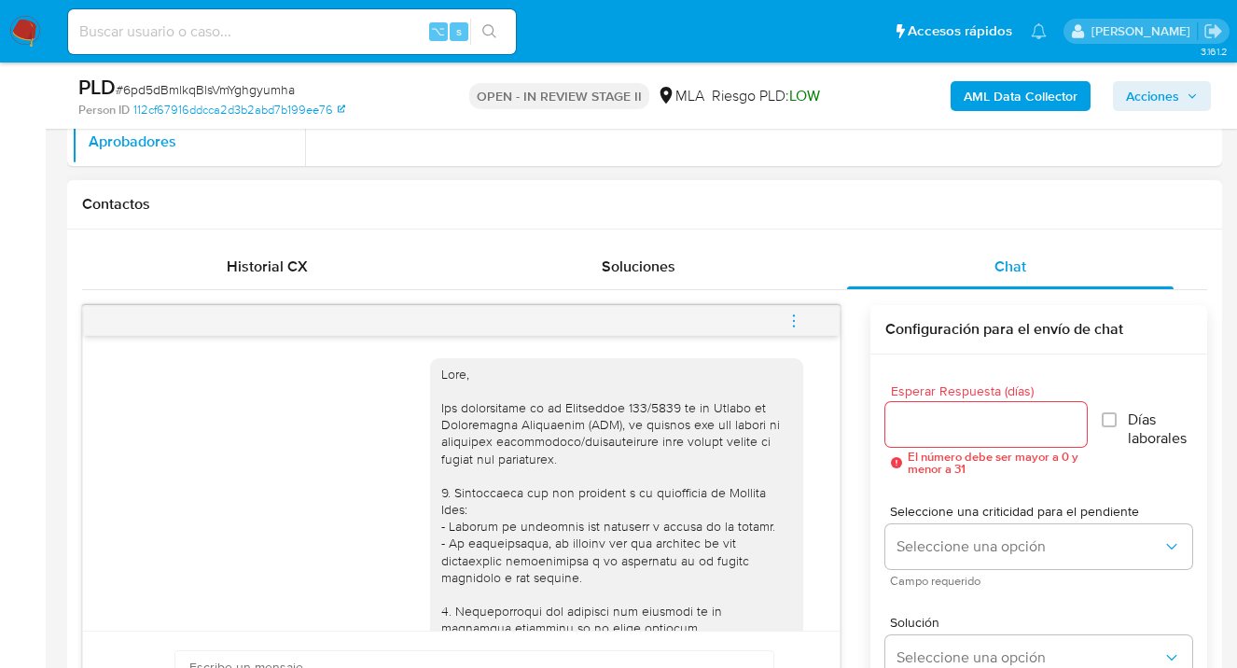
scroll to position [894, 0]
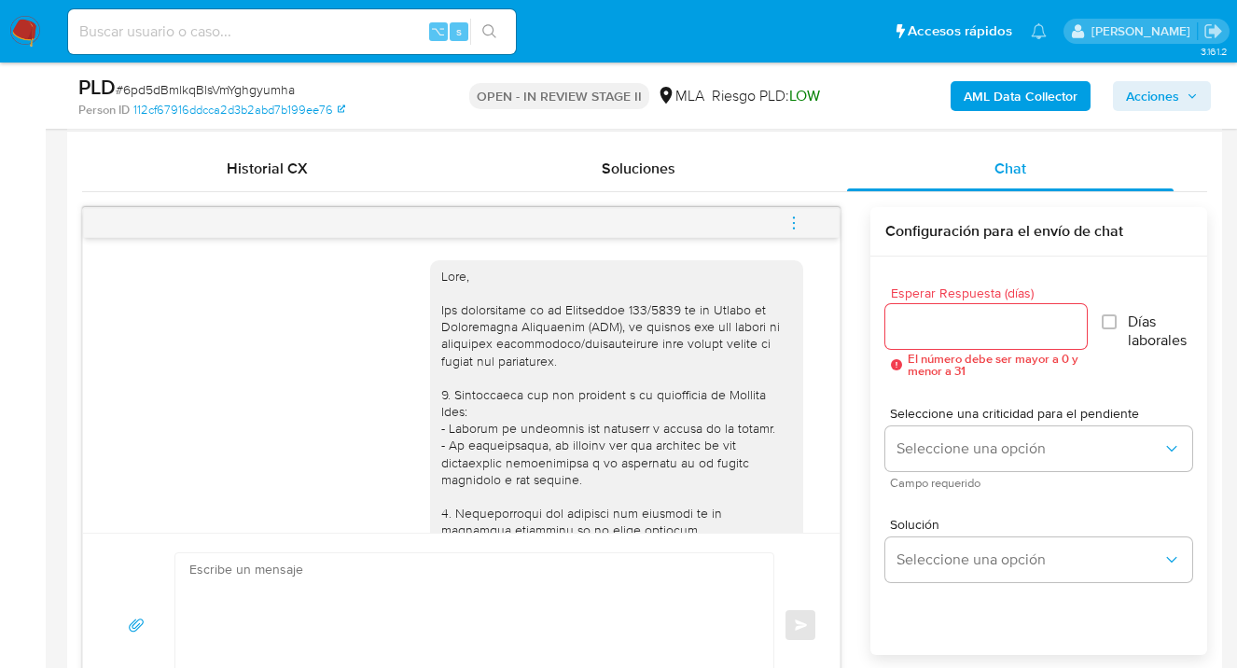
click at [925, 324] on input "Esperar Respuesta (días)" at bounding box center [986, 326] width 202 height 24
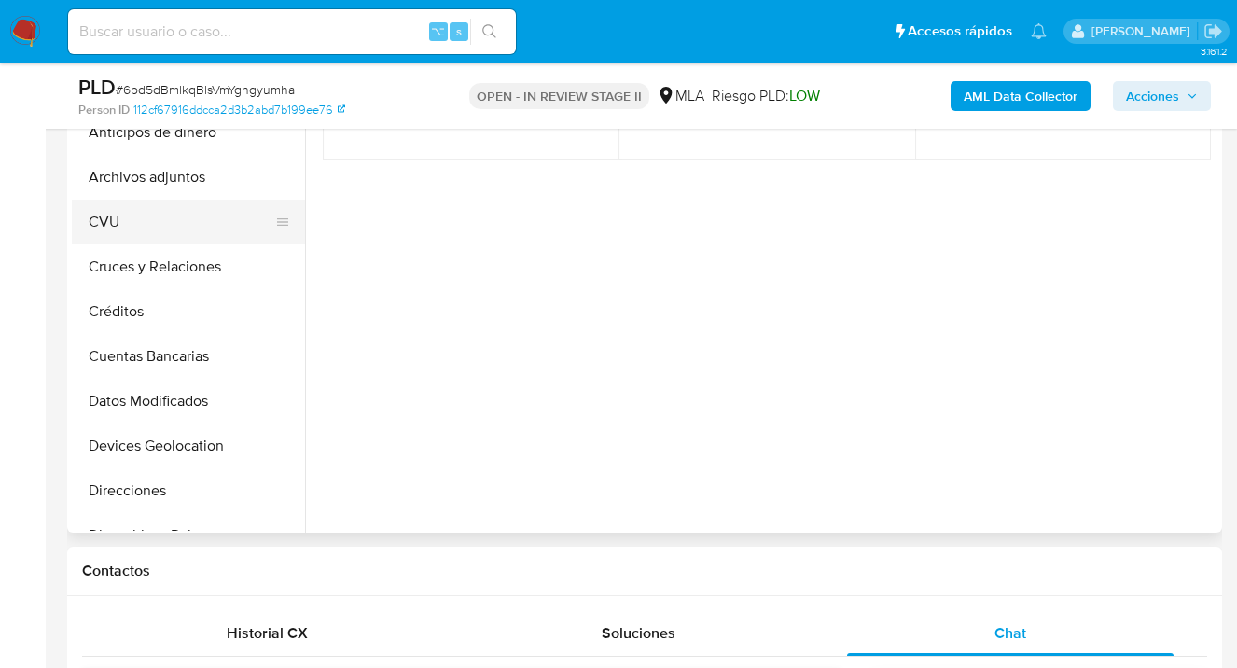
scroll to position [416, 0]
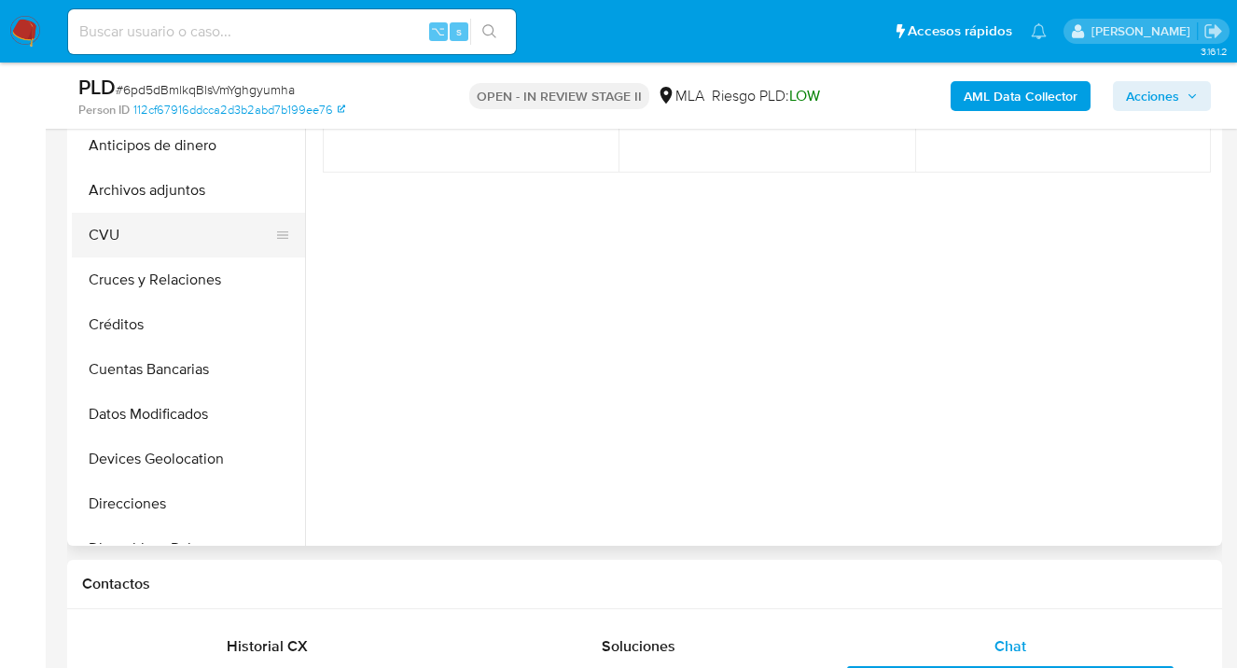
drag, startPoint x: 175, startPoint y: 192, endPoint x: 188, endPoint y: 214, distance: 24.6
click at [175, 192] on button "Archivos adjuntos" at bounding box center [188, 190] width 233 height 45
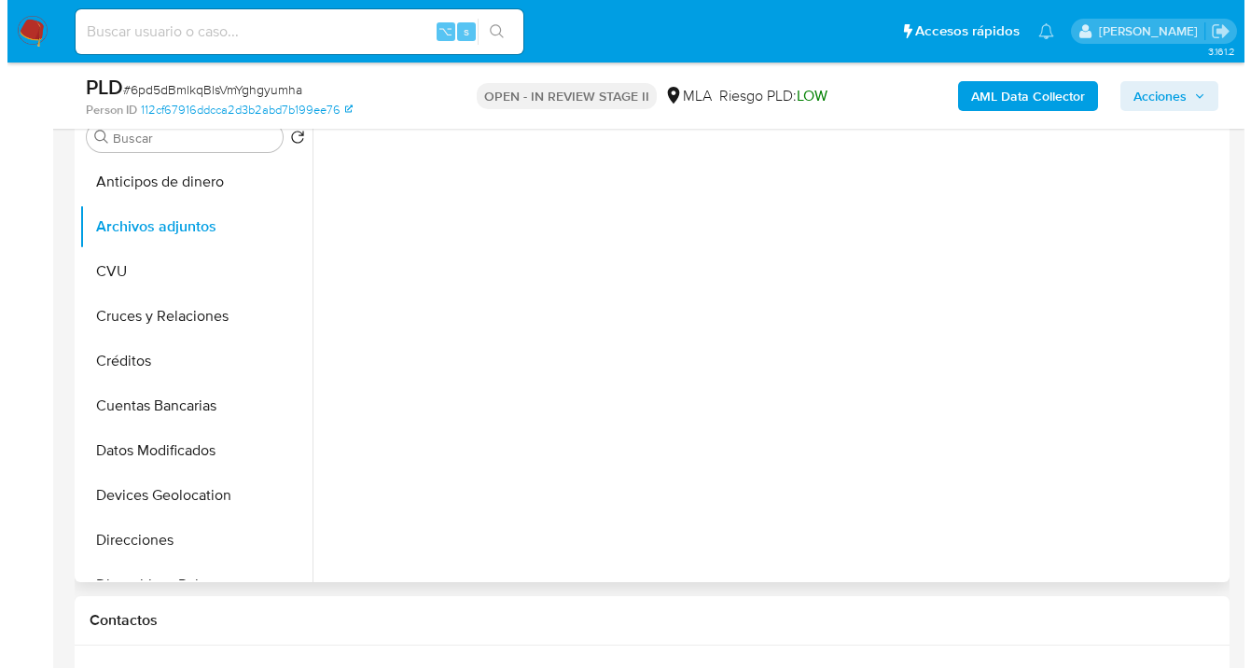
scroll to position [286, 0]
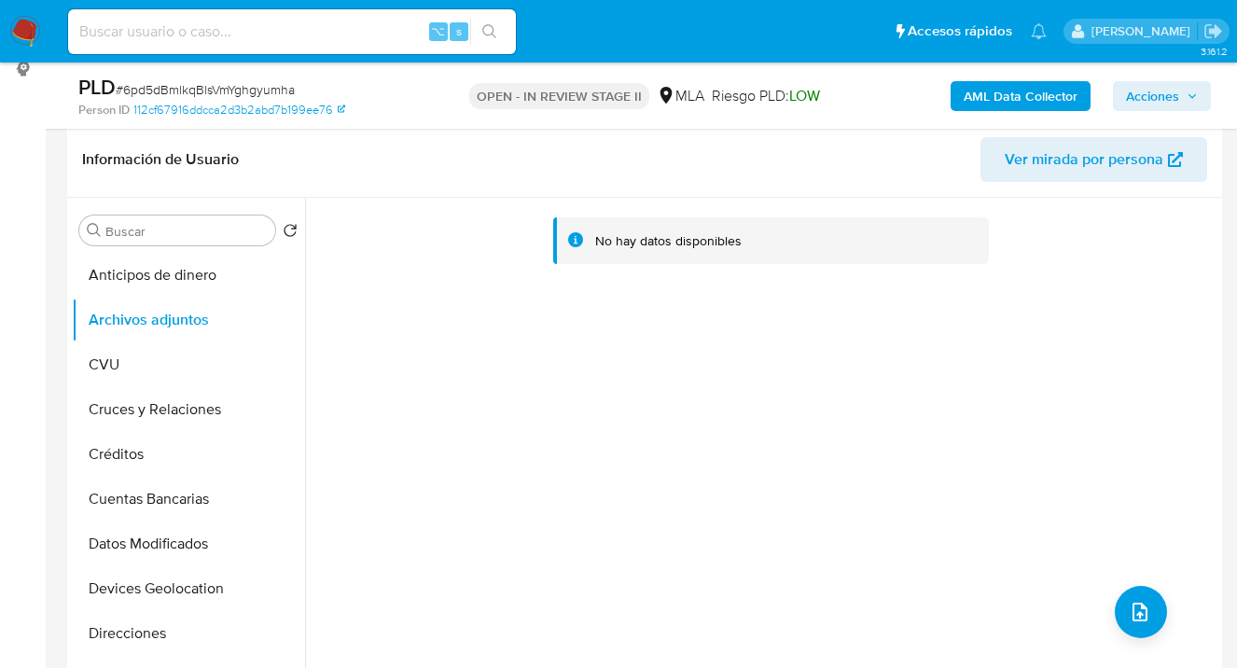
click at [1011, 93] on b "AML Data Collector" at bounding box center [1021, 96] width 114 height 30
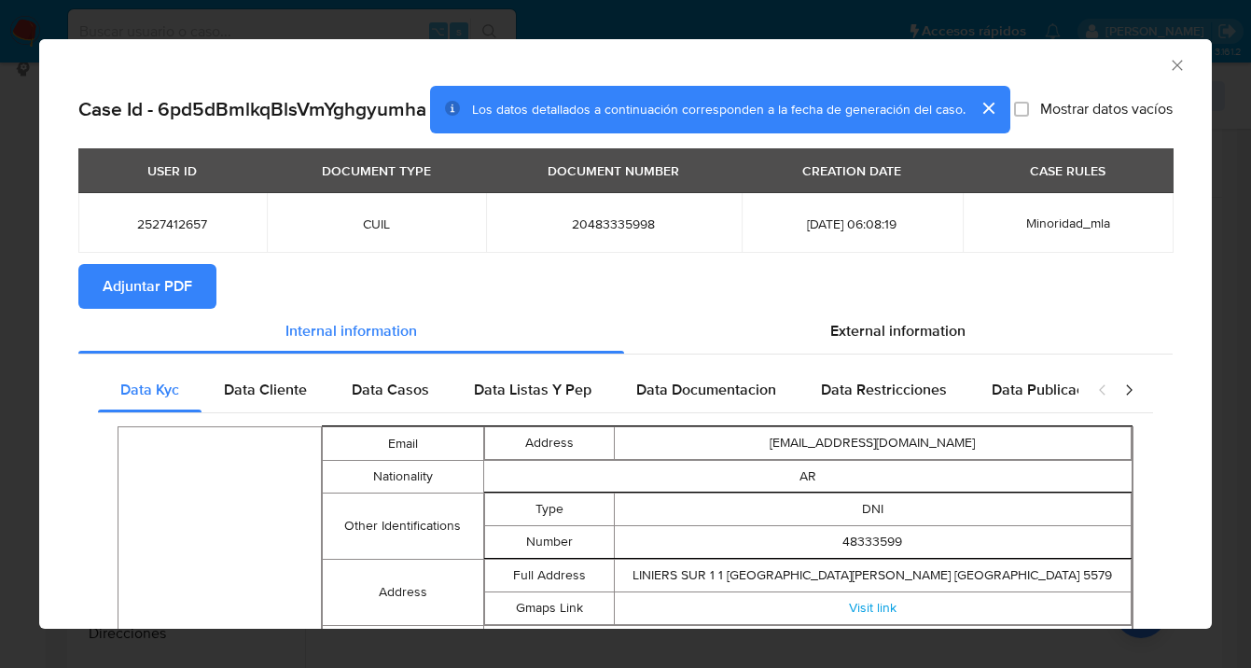
click at [120, 307] on span "Adjuntar PDF" at bounding box center [148, 286] width 90 height 41
click at [1172, 68] on icon "Cerrar ventana" at bounding box center [1177, 65] width 10 height 10
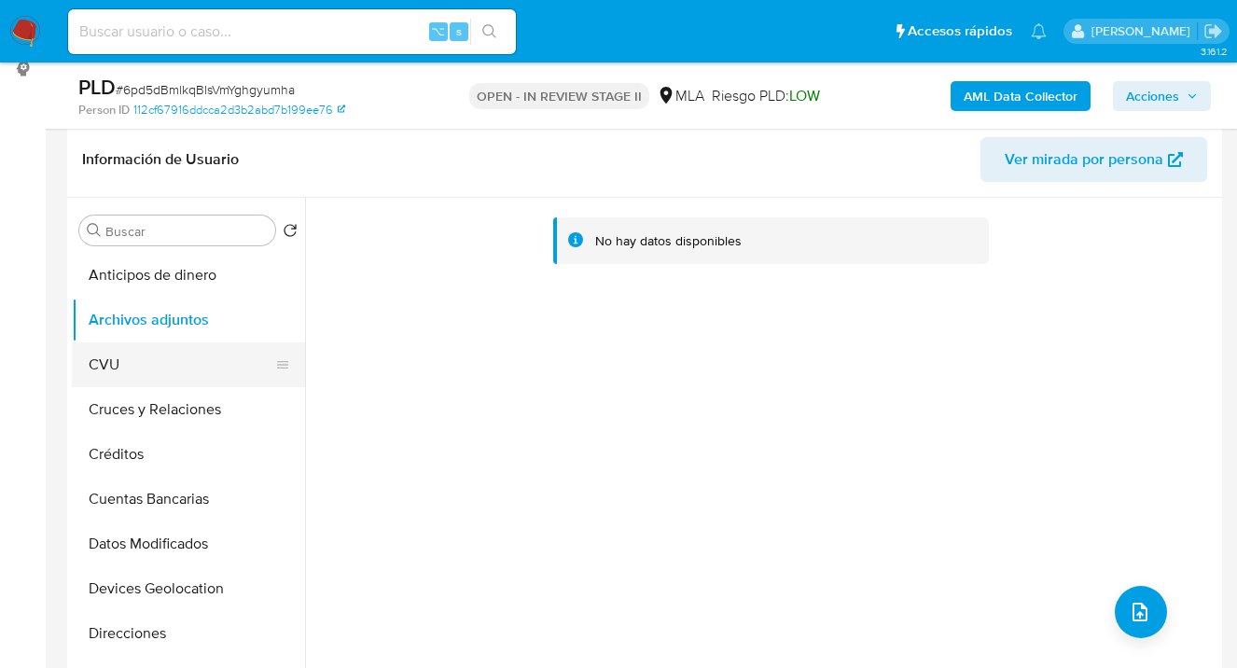
click at [174, 372] on button "CVU" at bounding box center [181, 364] width 218 height 45
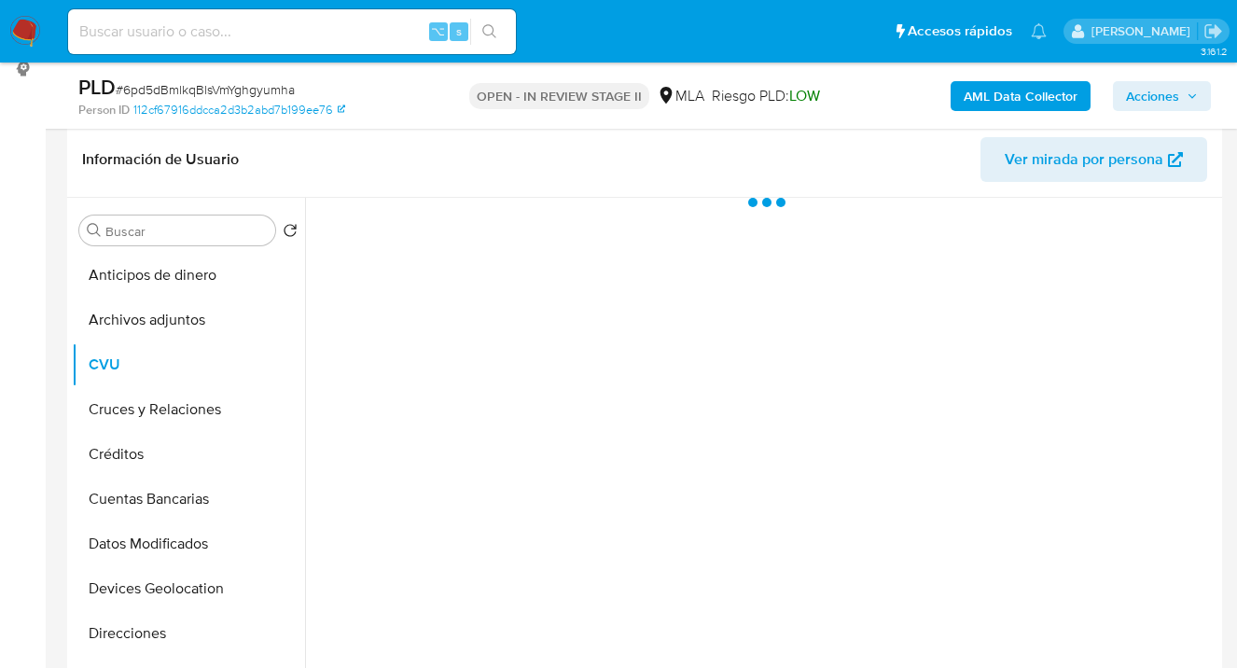
drag, startPoint x: 196, startPoint y: 325, endPoint x: 313, endPoint y: 326, distance: 117.6
click at [196, 325] on button "Archivos adjuntos" at bounding box center [188, 320] width 233 height 45
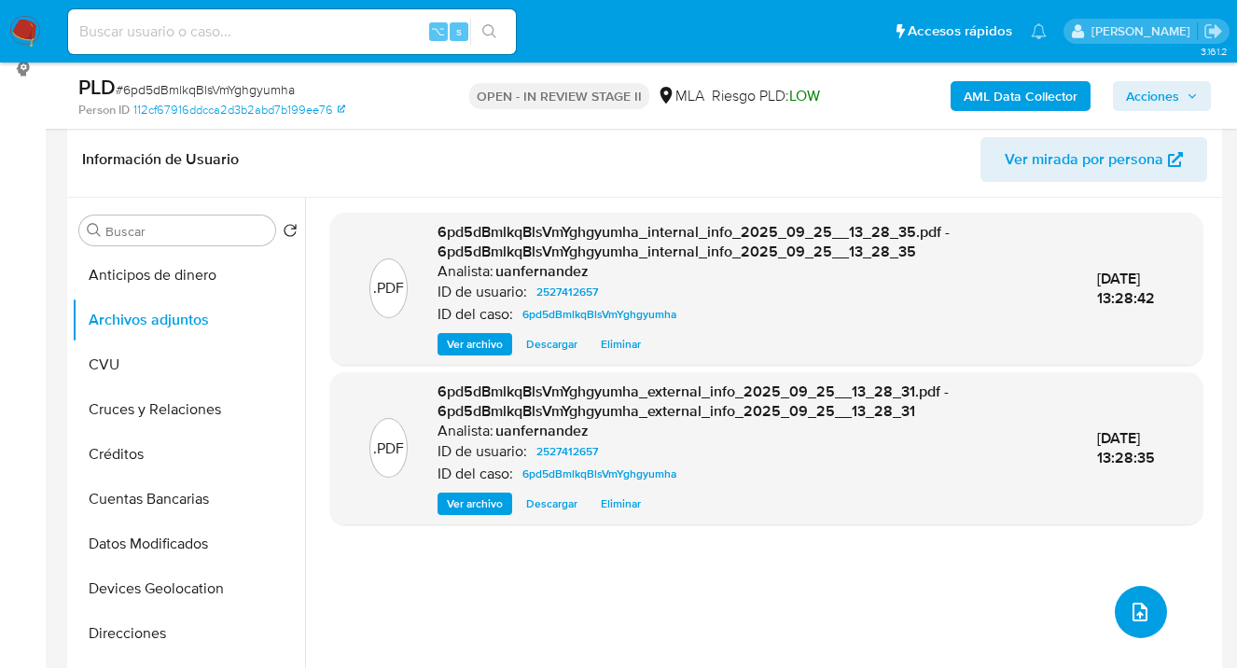
click at [1135, 616] on icon "upload-file" at bounding box center [1140, 612] width 15 height 19
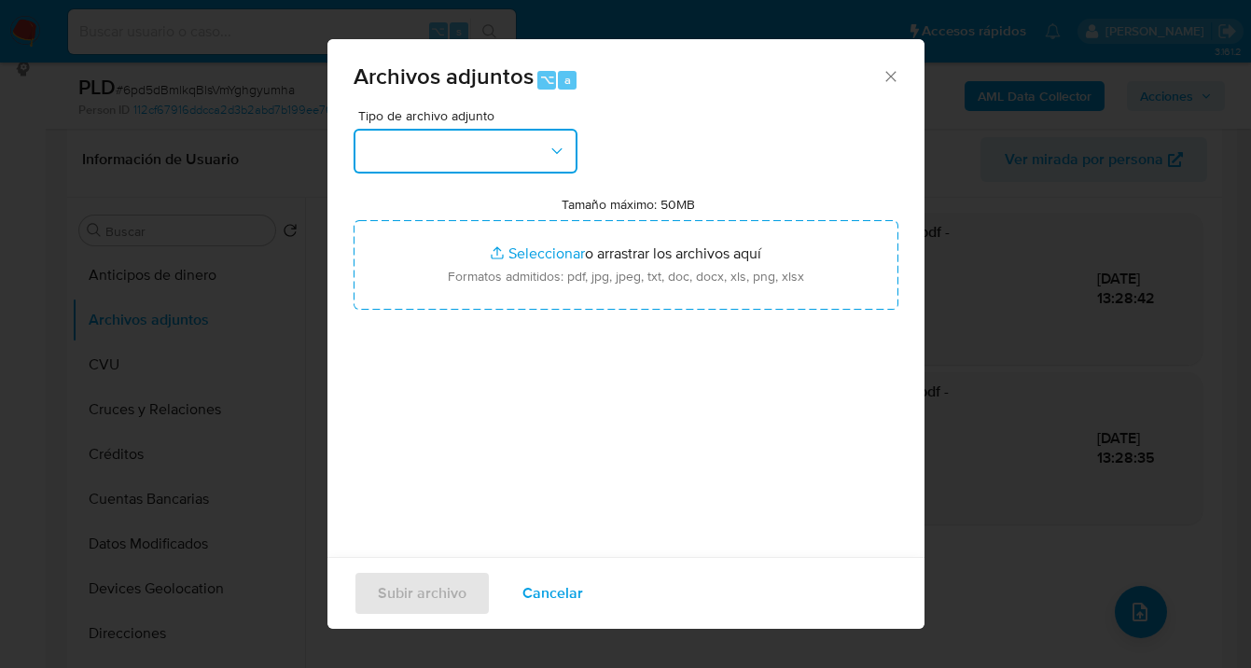
click at [552, 150] on icon "button" at bounding box center [556, 150] width 10 height 6
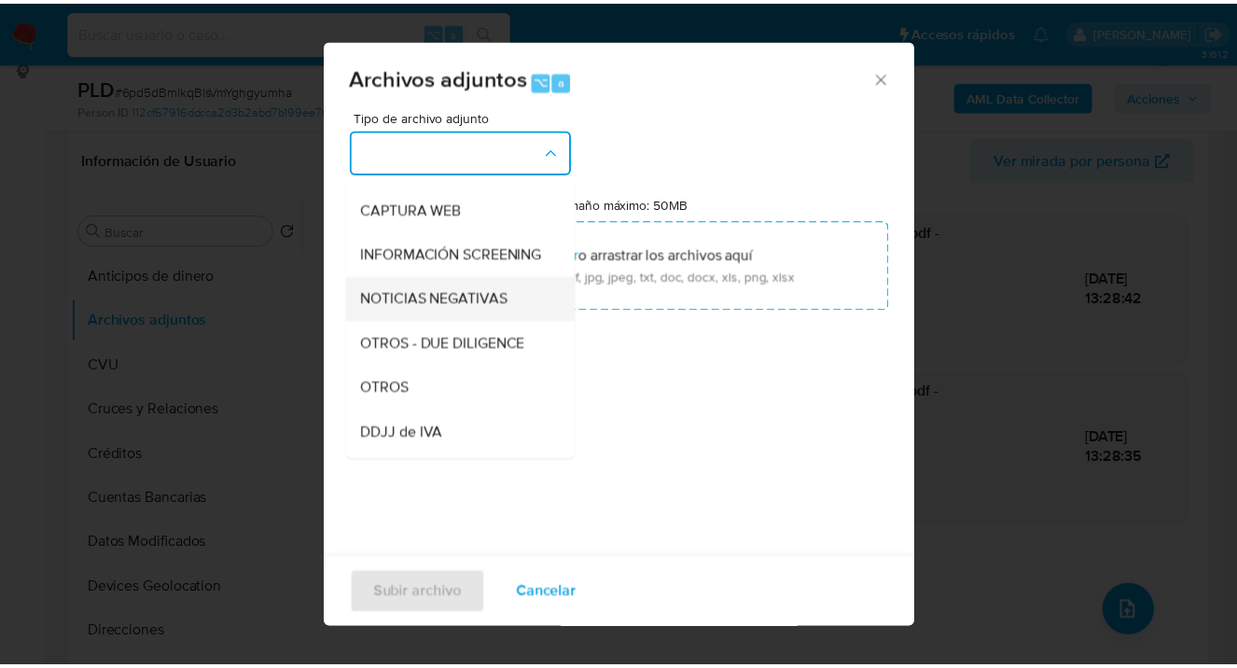
scroll to position [184, 0]
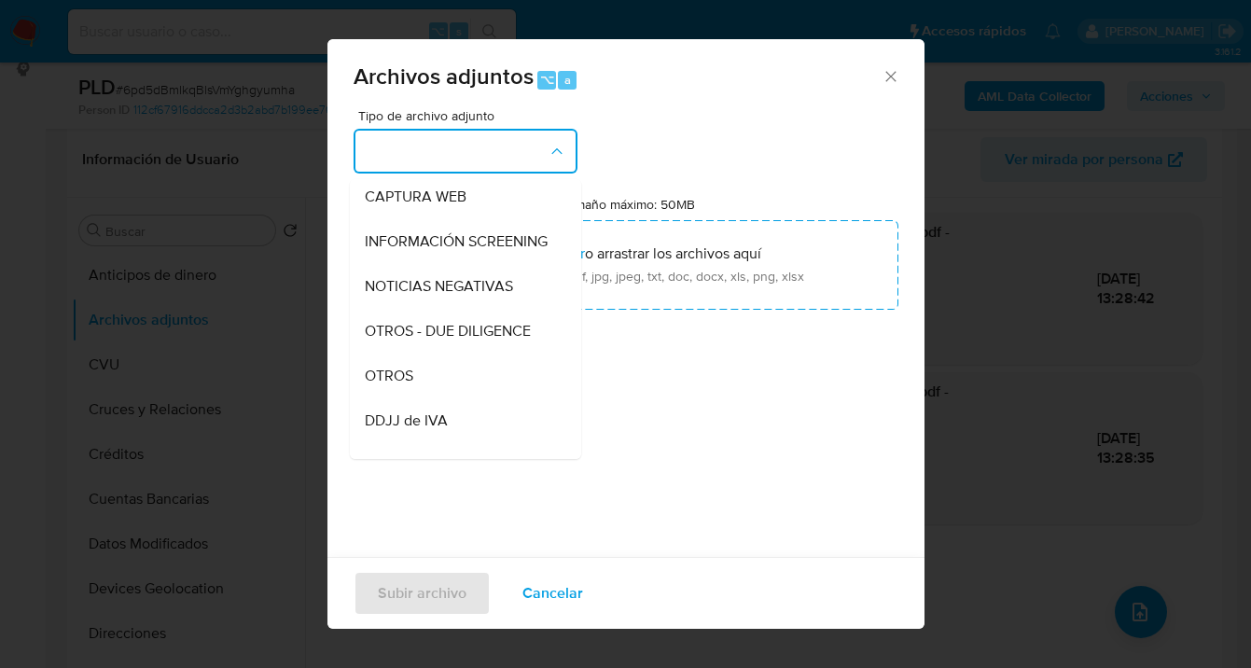
drag, startPoint x: 471, startPoint y: 375, endPoint x: 491, endPoint y: 360, distance: 24.6
click at [472, 375] on div "OTROS" at bounding box center [460, 376] width 190 height 45
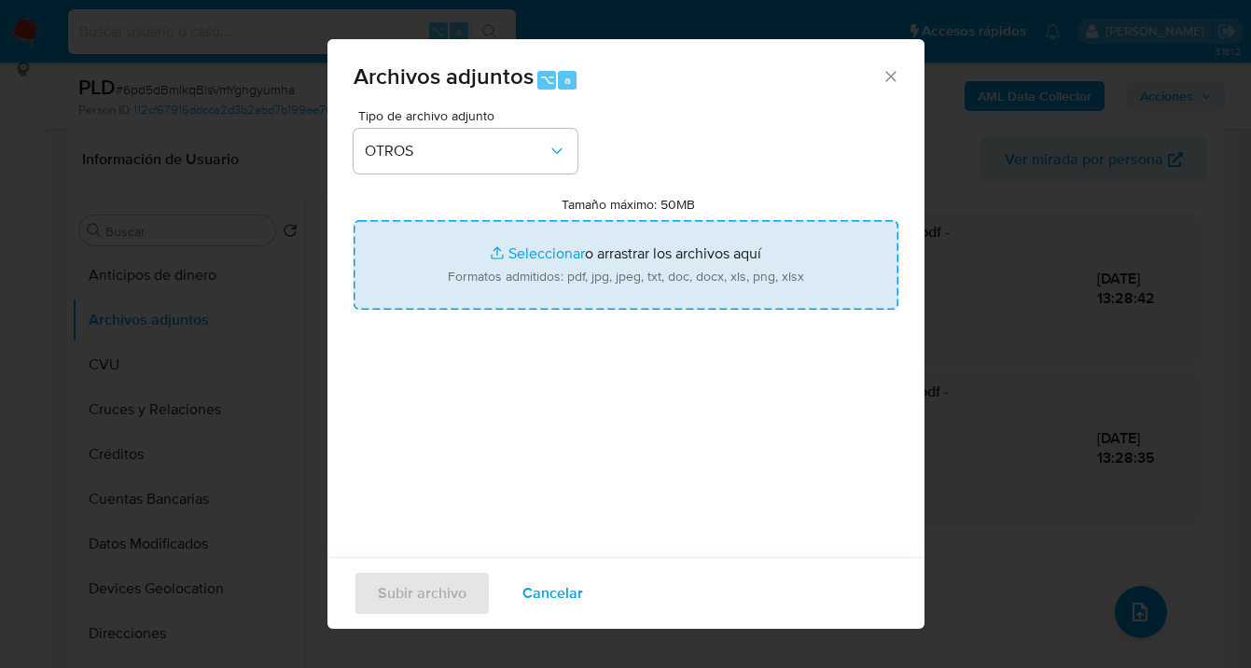
click at [637, 241] on input "Tamaño máximo: 50MB Seleccionar archivos" at bounding box center [626, 265] width 545 height 90
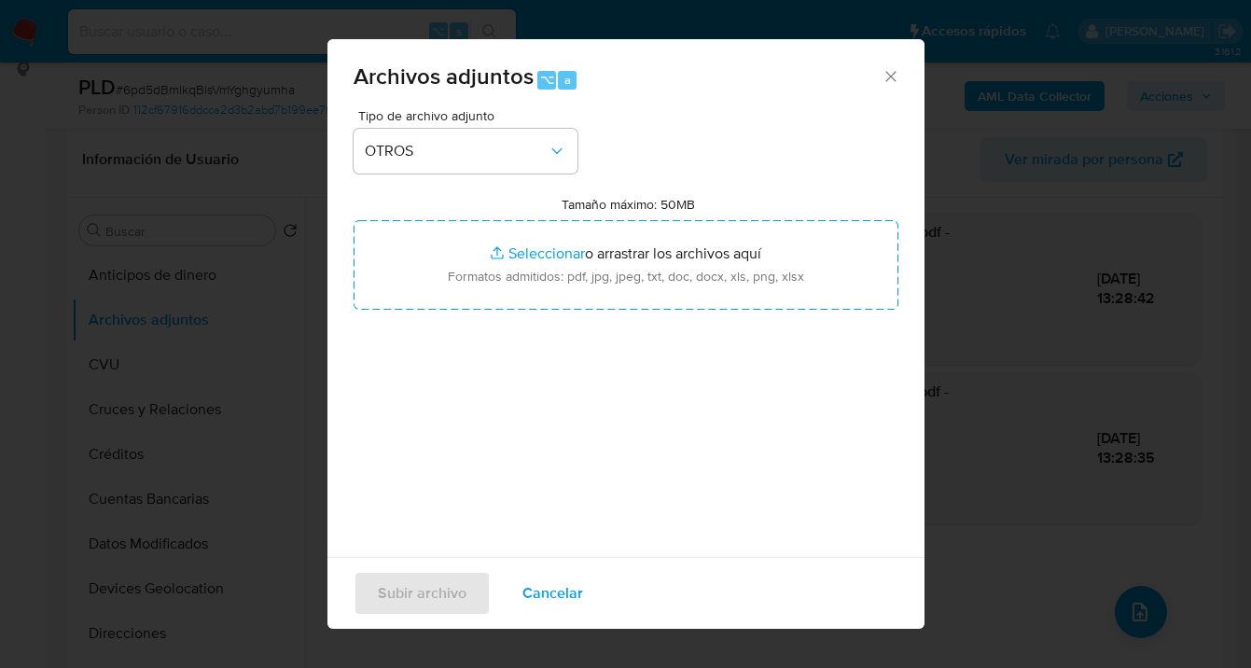
type input "C:\fakepath\2527412657 Movimientos-v10_3.xlsx"
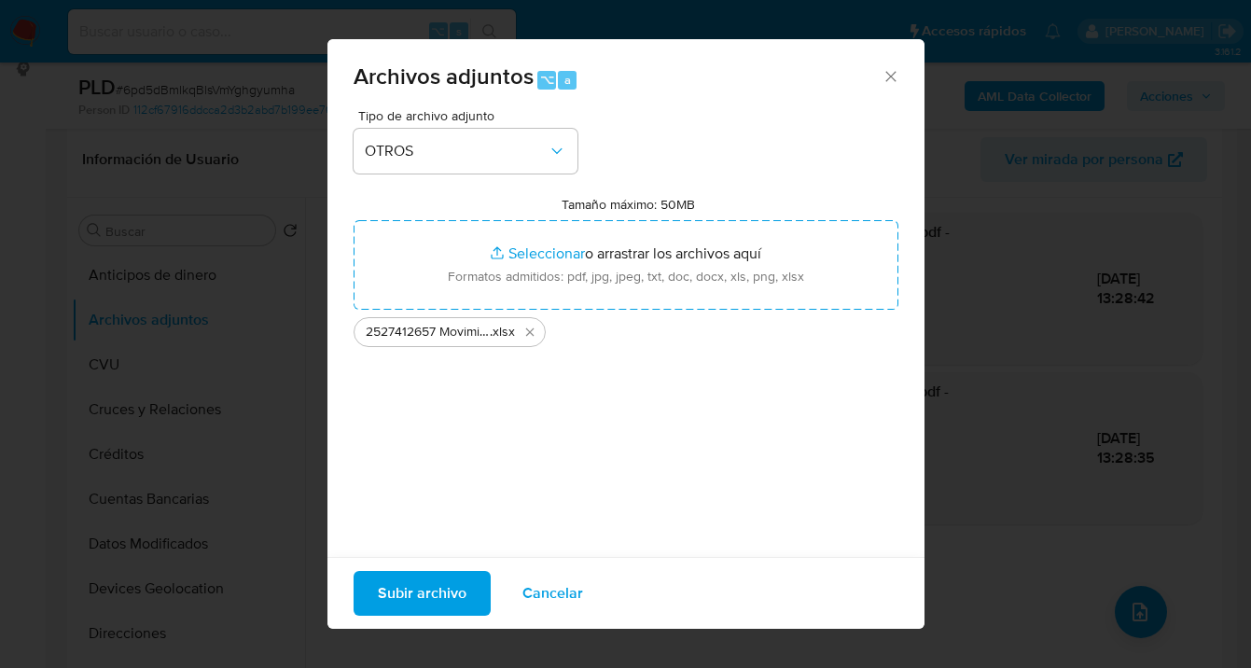
click at [434, 596] on span "Subir archivo" at bounding box center [422, 593] width 89 height 41
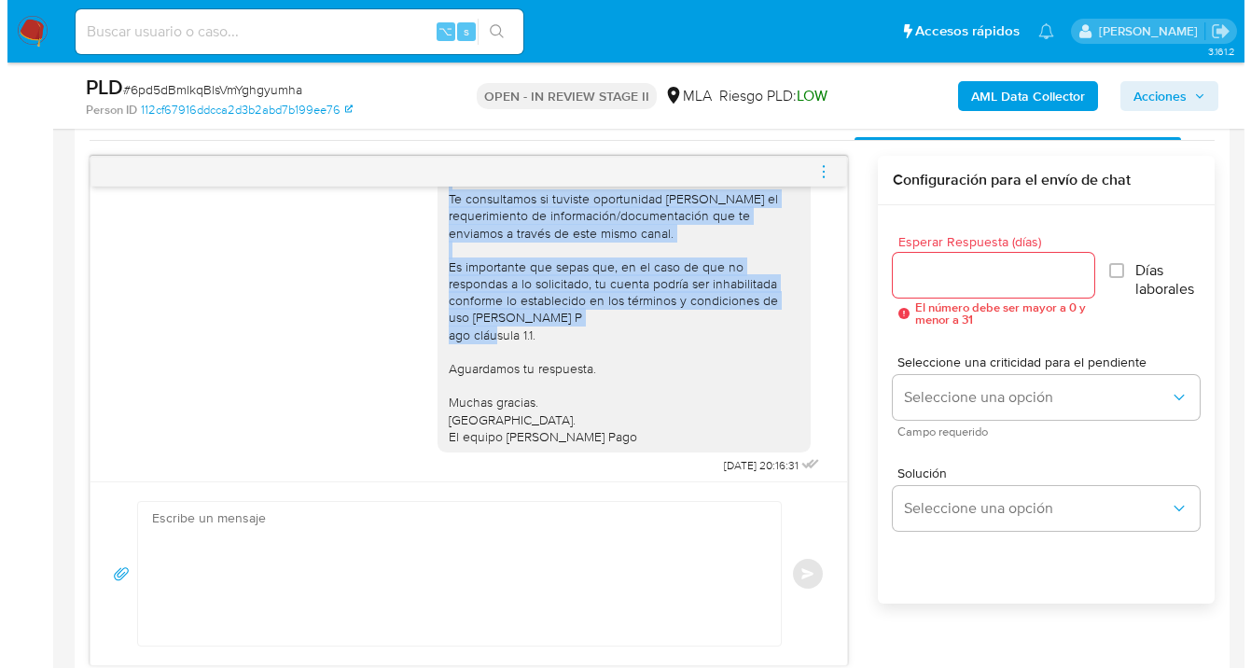
scroll to position [968, 0]
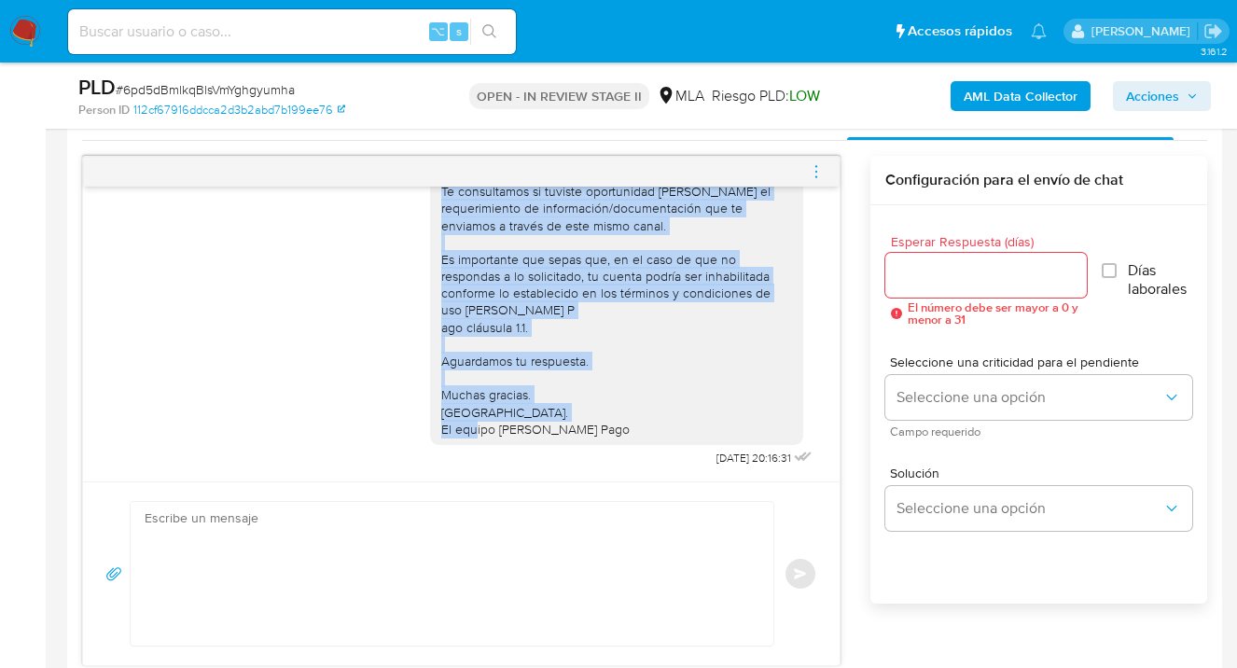
drag, startPoint x: 465, startPoint y: 299, endPoint x: 758, endPoint y: 414, distance: 315.0
click at [758, 414] on div "Hola, Esperamos que te encuentres muy bien. Te consultamos si tuviste oportunid…" at bounding box center [616, 276] width 351 height 323
copy div "Hola, Esperamos que te encuentres muy bien. Te consultamos si tuviste oportunid…"
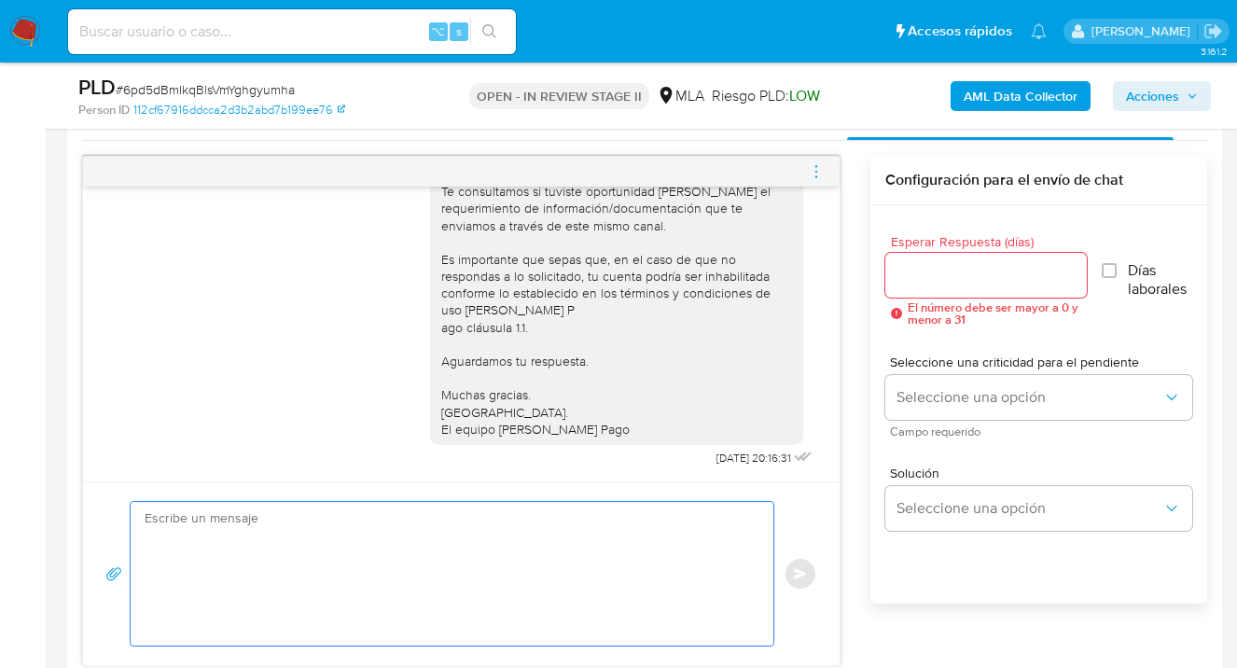
click at [299, 545] on textarea at bounding box center [448, 574] width 606 height 144
click at [938, 284] on input "Esperar Respuesta (días)" at bounding box center [986, 275] width 202 height 24
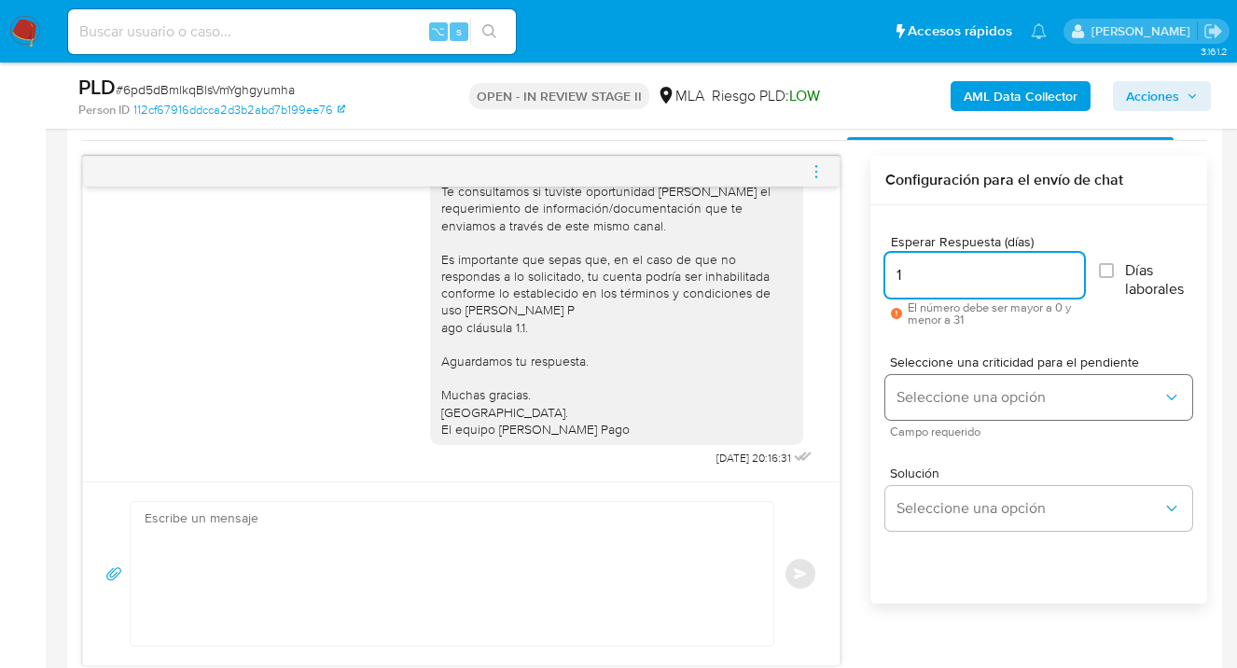
type input "1"
click at [956, 401] on span "Seleccione una opción" at bounding box center [1030, 397] width 266 height 19
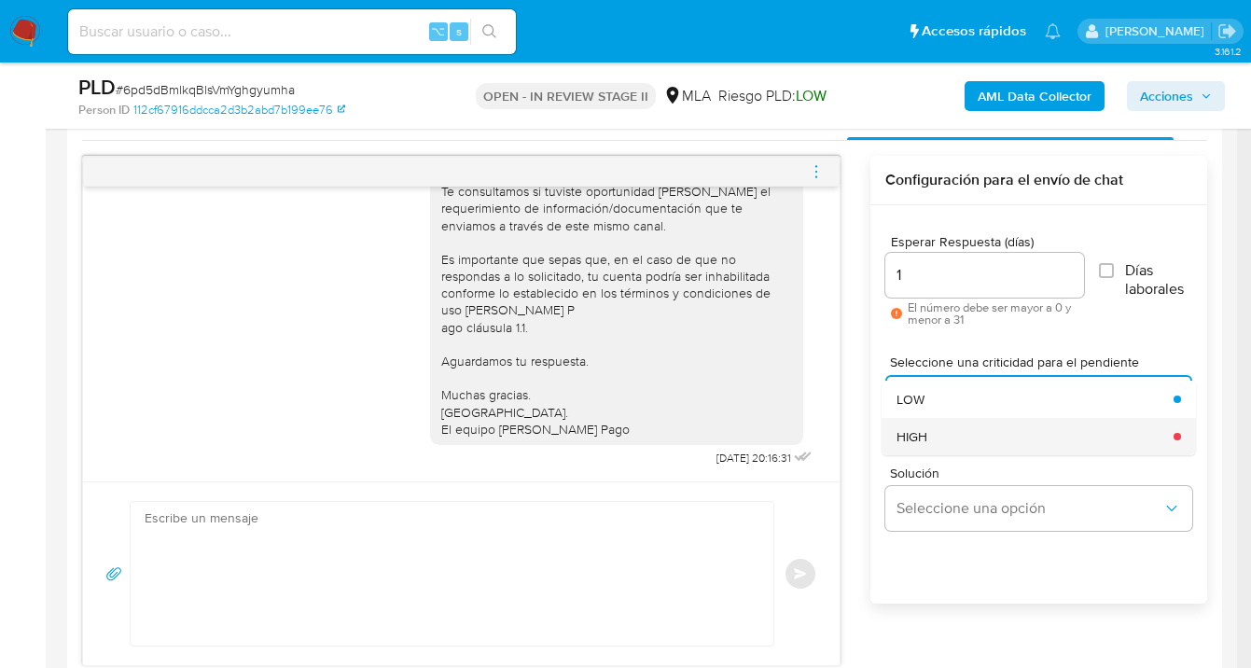
click at [944, 430] on div "HIGH" at bounding box center [1030, 436] width 266 height 37
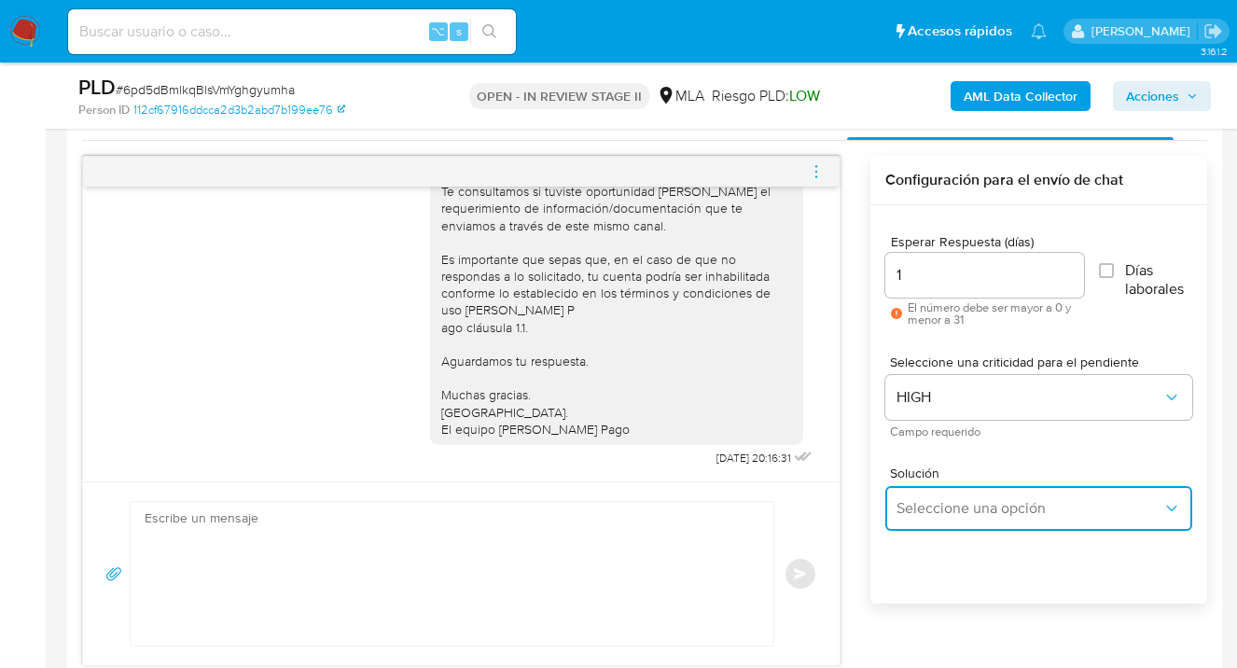
click at [934, 501] on button "Seleccione una opción" at bounding box center [1038, 508] width 307 height 45
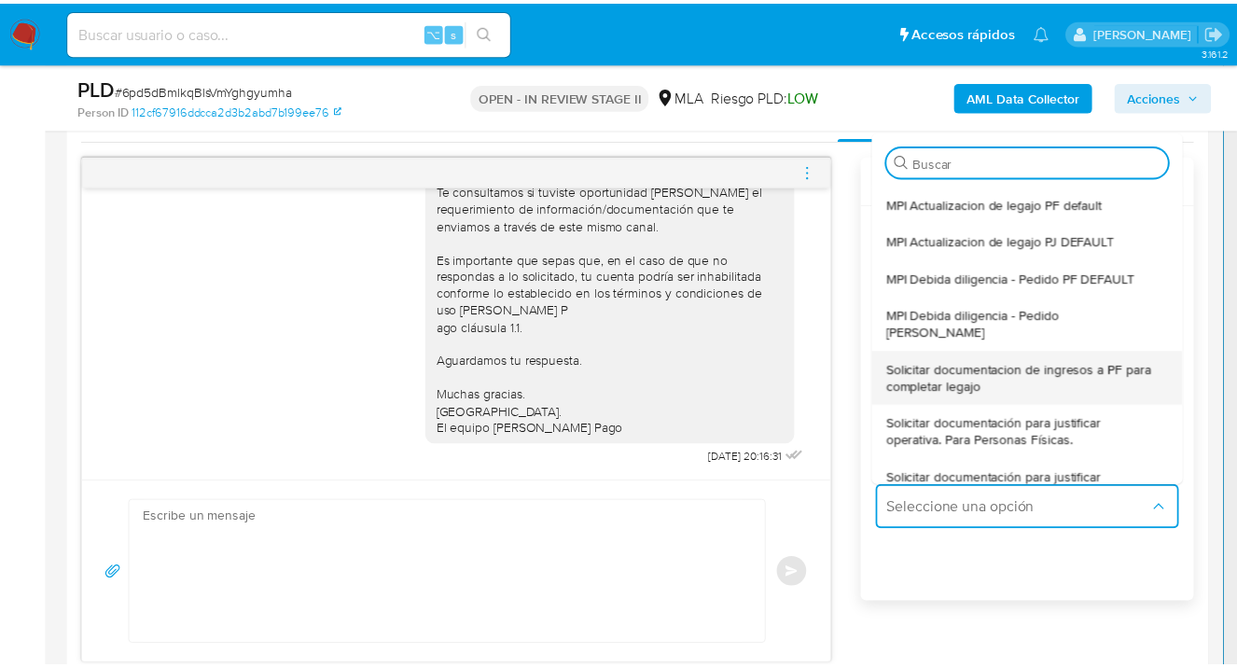
scroll to position [102, 0]
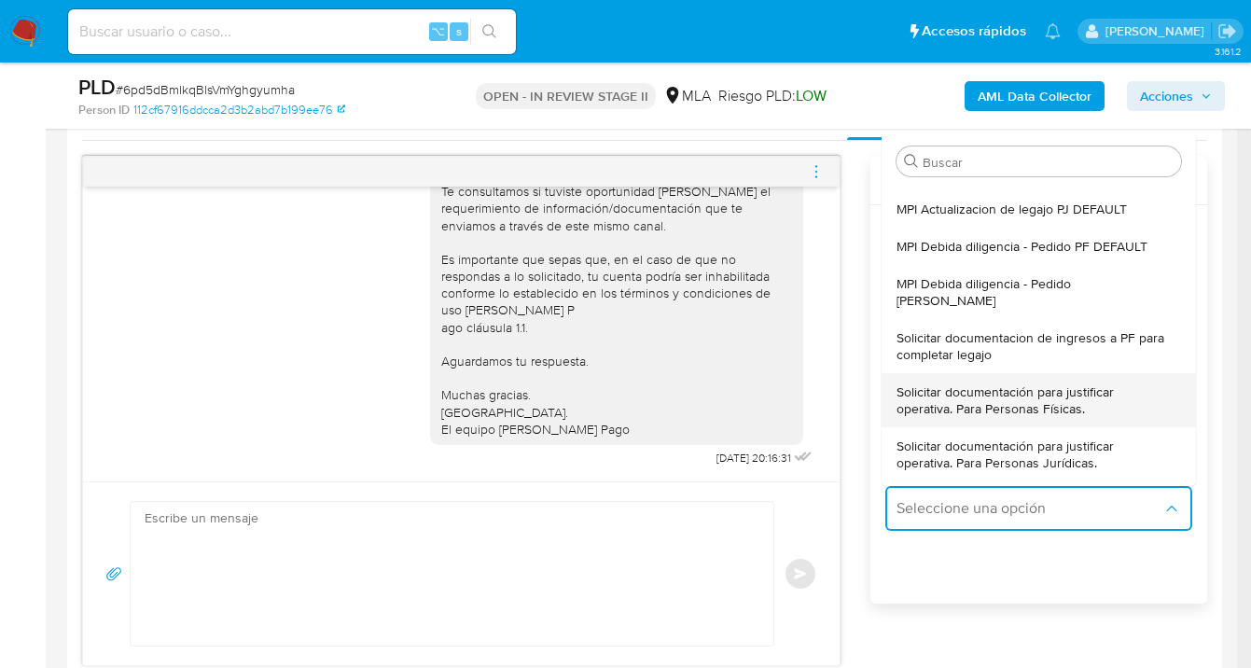
click at [1023, 387] on span "Solicitar documentación para justificar operativa. Para Personas Físicas." at bounding box center [1033, 400] width 273 height 34
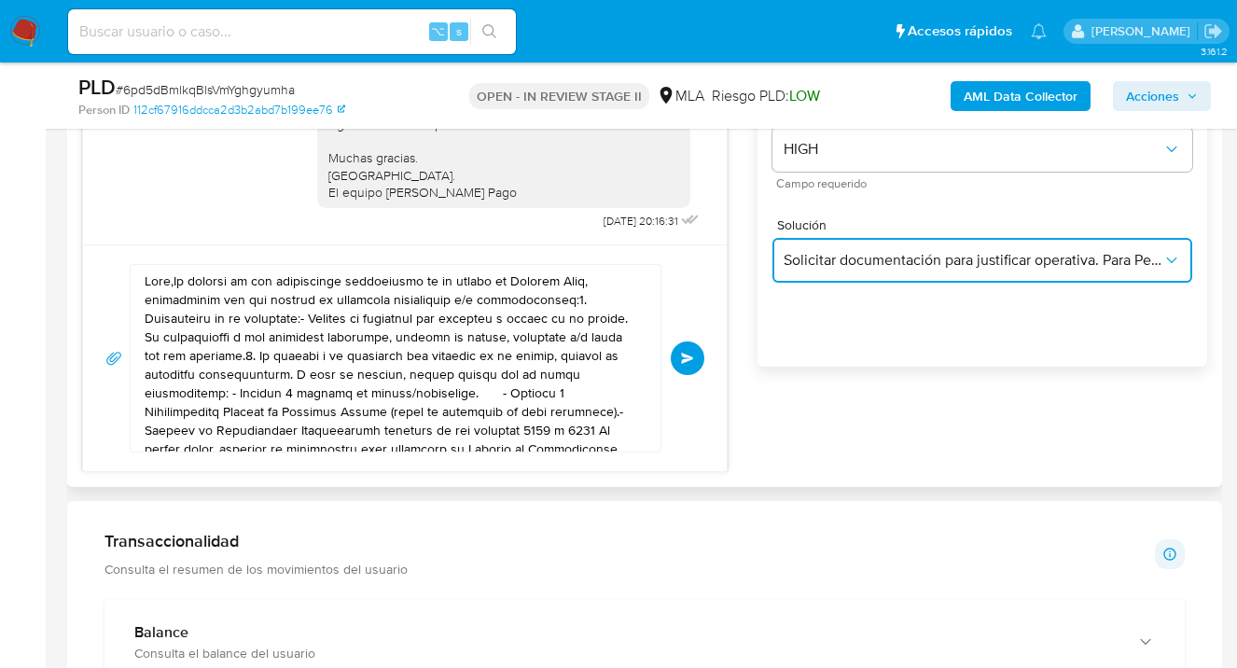
scroll to position [1163, 0]
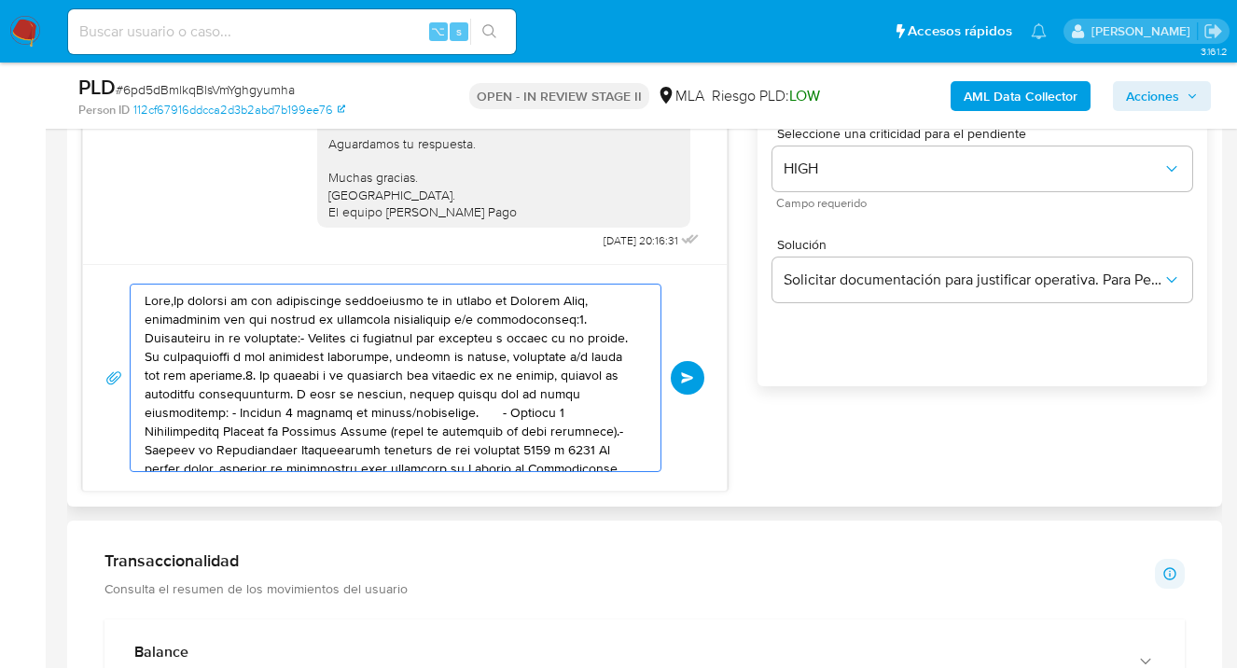
drag, startPoint x: 550, startPoint y: 453, endPoint x: 107, endPoint y: 247, distance: 488.4
click at [104, 243] on div "17/09/2025 14:20:41 Hola, Esperamos que te encuentres muy bien. Te consultamos …" at bounding box center [405, 214] width 646 height 553
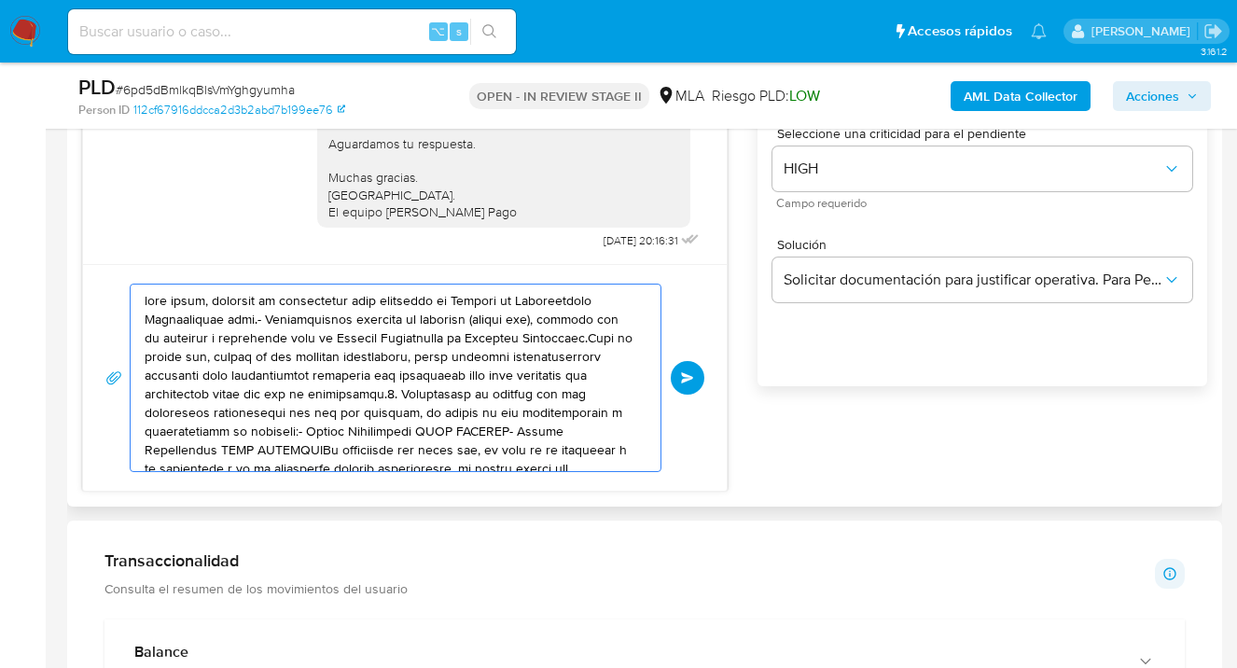
drag, startPoint x: 519, startPoint y: 445, endPoint x: 104, endPoint y: 315, distance: 434.1
click at [103, 315] on div "Enviar" at bounding box center [405, 377] width 644 height 227
type textarea "enes dudas, consulta el instructivo para descargar el Resumen de Comprobantes s…"
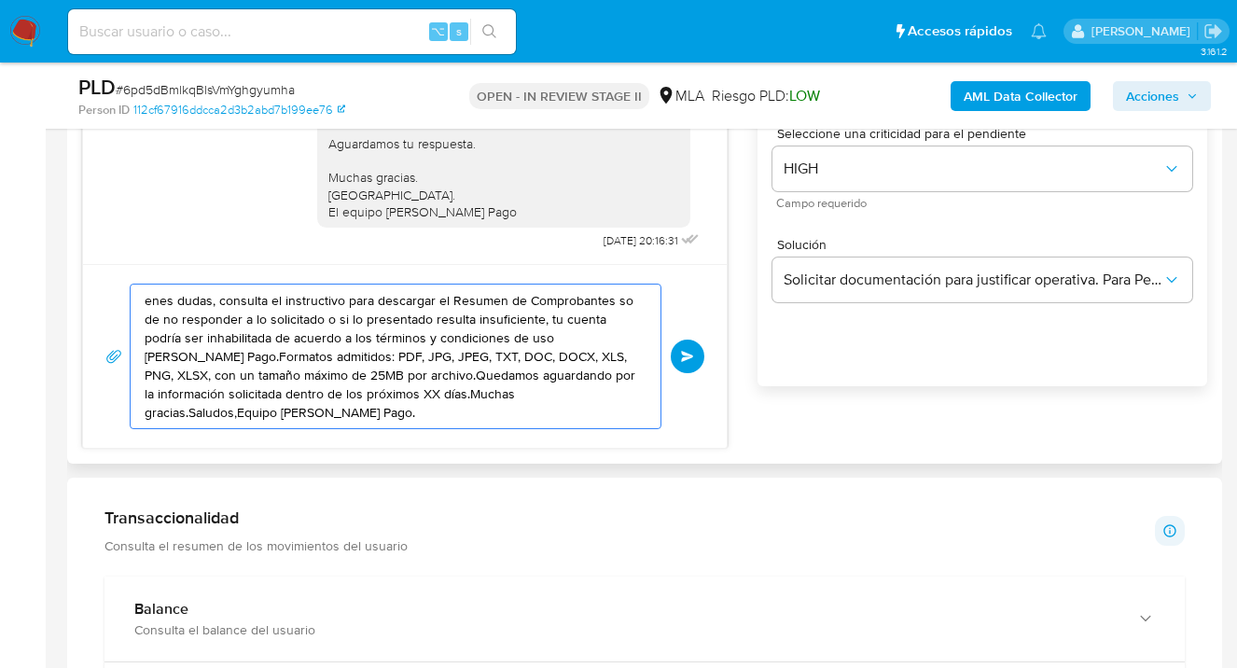
drag, startPoint x: 437, startPoint y: 403, endPoint x: 162, endPoint y: 327, distance: 284.5
click at [43, 305] on section "Bandeja Tablero Screening Búsqueda en Listas Watchlist Herramientas Operaciones…" at bounding box center [618, 675] width 1237 height 3676
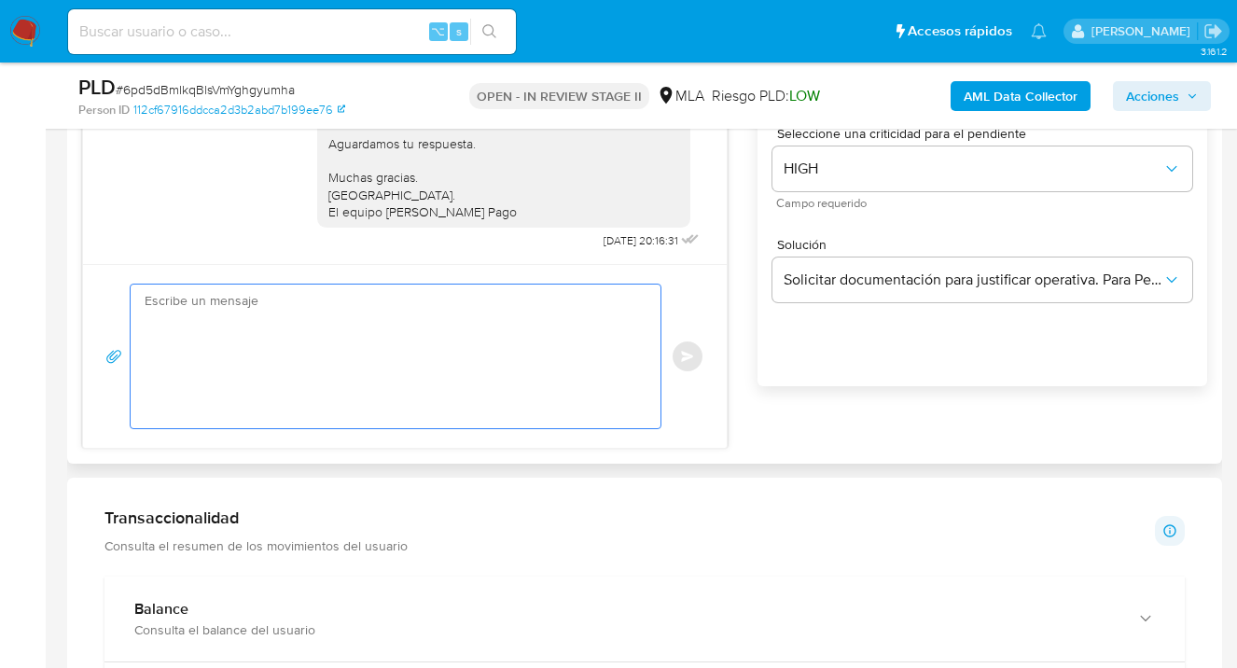
paste textarea "Hola, Esperamos que te encuentres muy bien. Te consultamos si tuviste oportunid…"
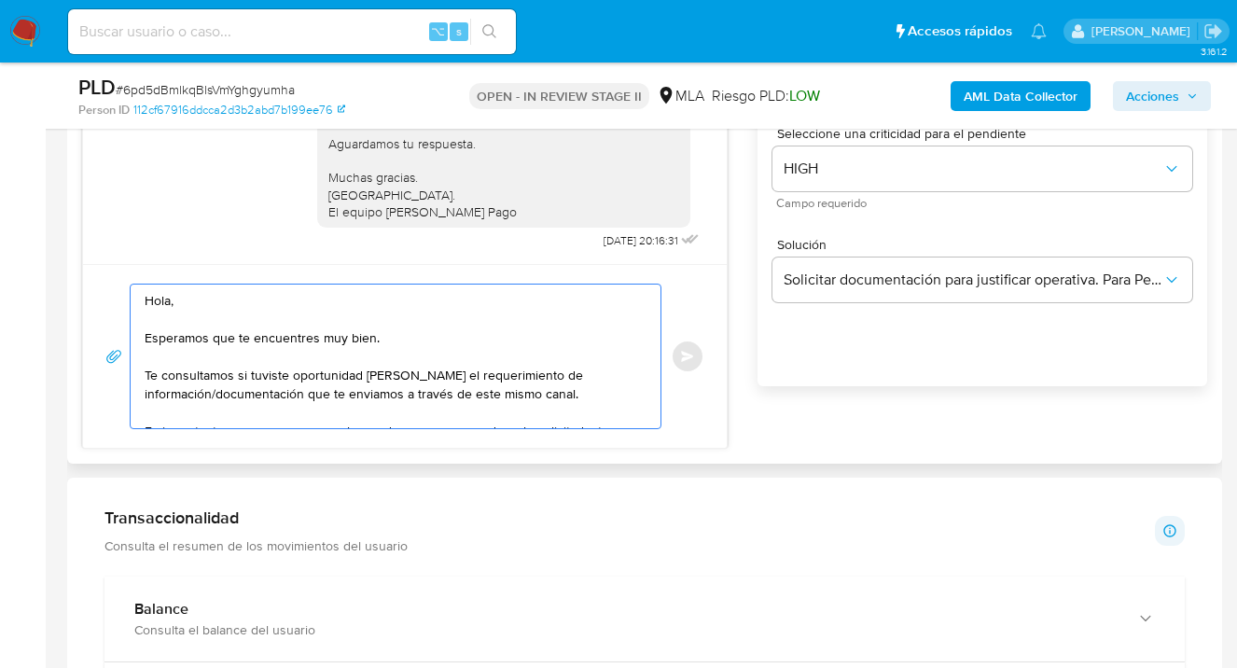
scroll to position [137, 0]
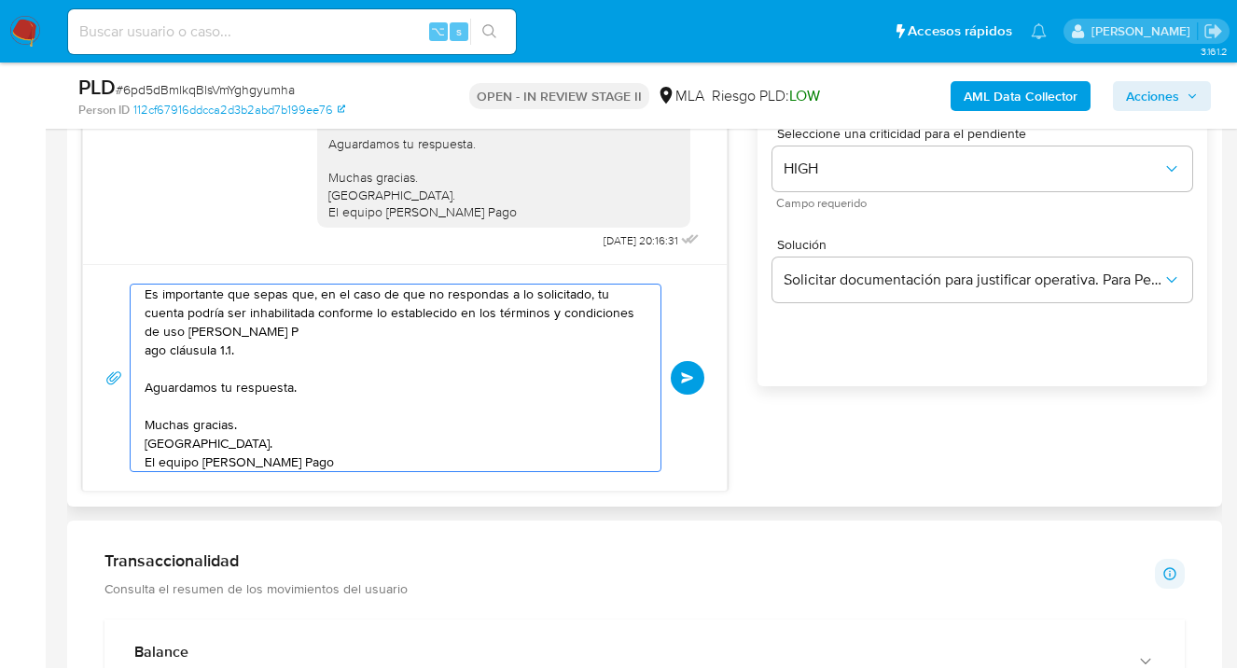
click at [362, 332] on textarea "Hola, Esperamos que te encuentres muy bien. Te consultamos si tuviste oportunid…" at bounding box center [391, 378] width 493 height 187
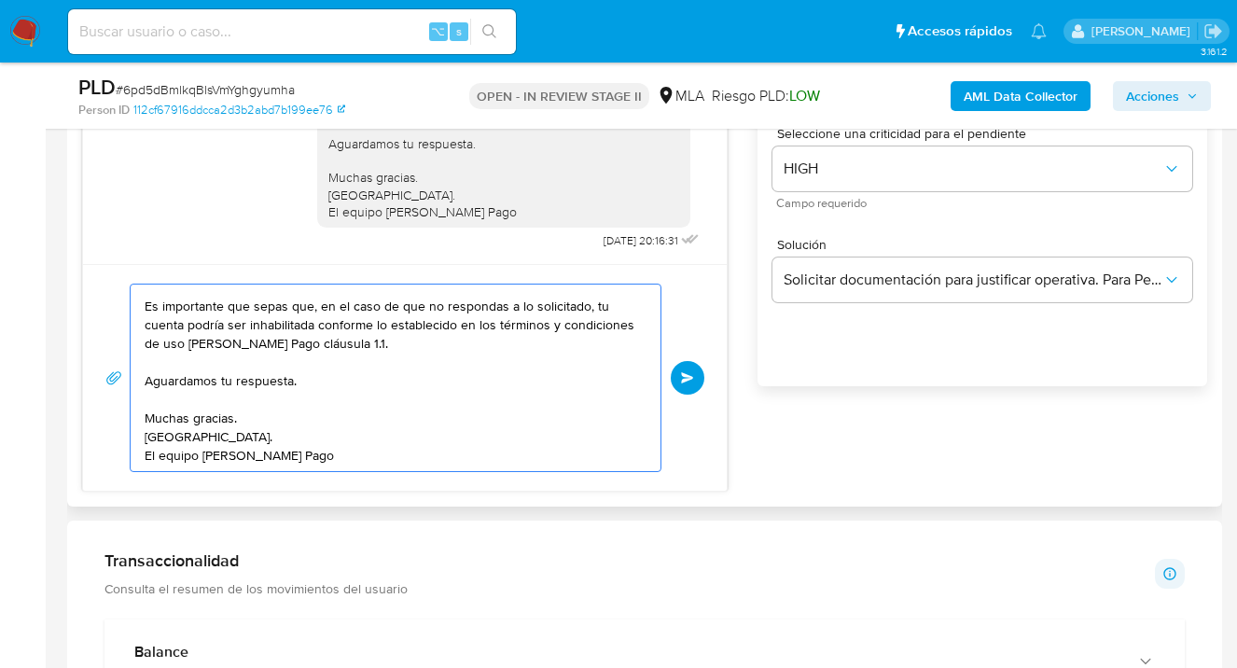
scroll to position [118, 0]
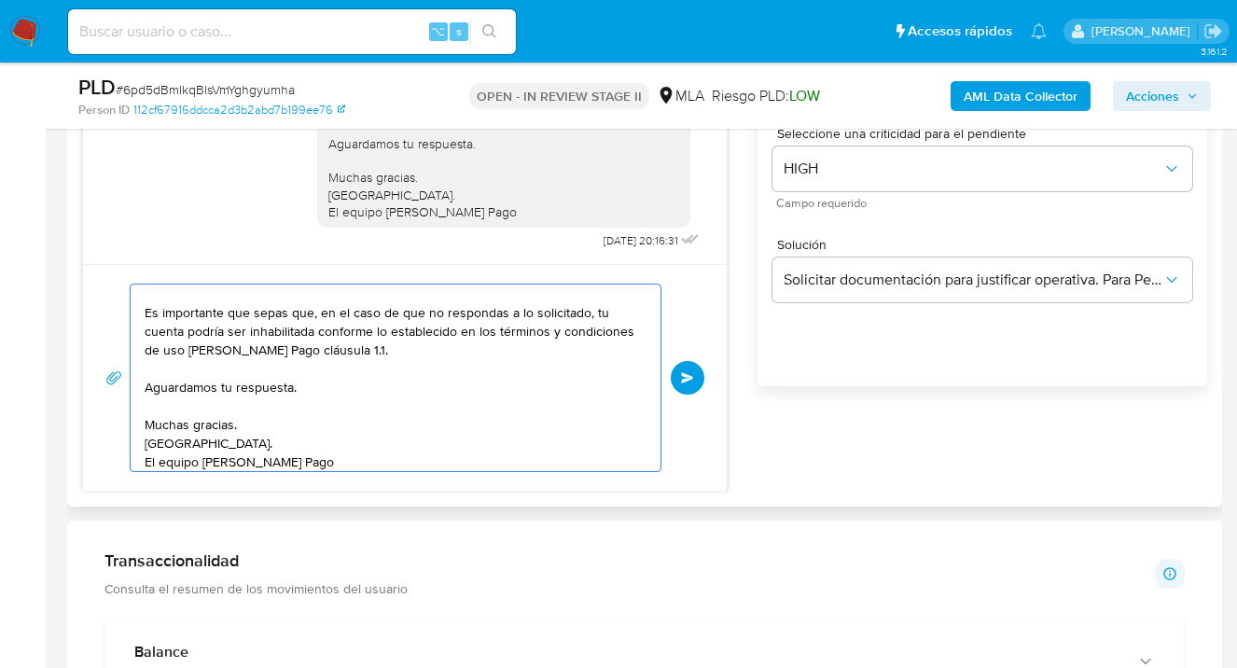
click at [240, 439] on textarea "Hola, Esperamos que te encuentres muy bien. Te consultamos si tuviste oportunid…" at bounding box center [391, 378] width 493 height 187
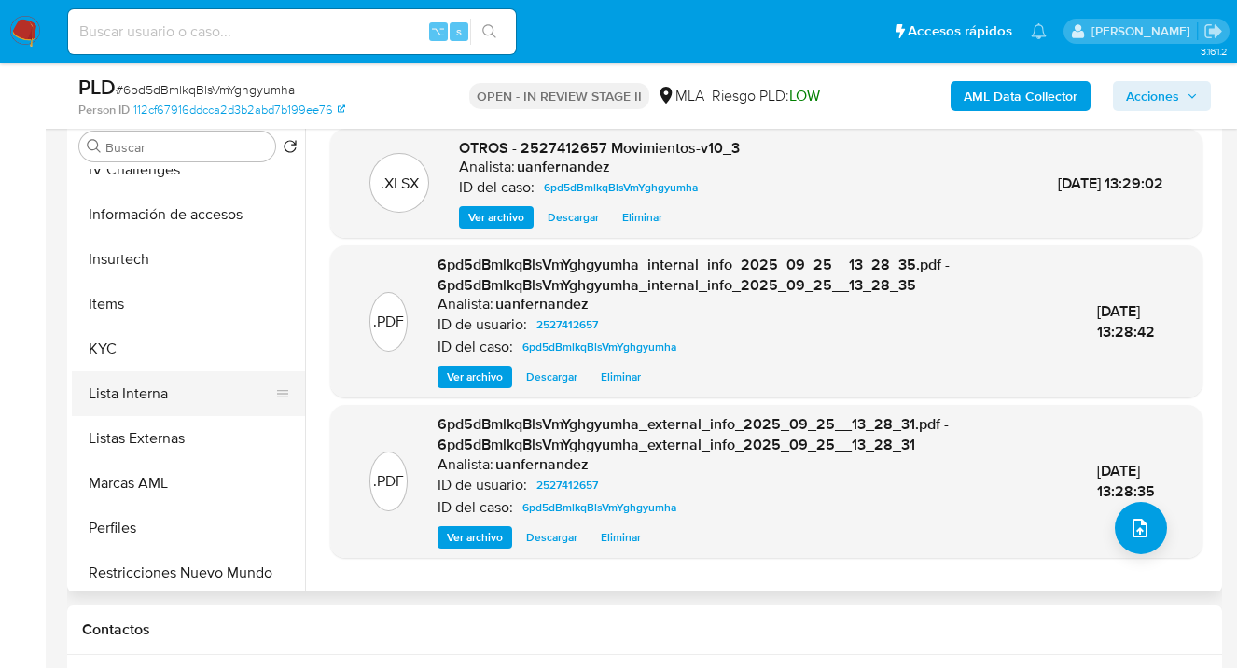
scroll to position [736, 0]
click at [238, 362] on button "KYC" at bounding box center [181, 350] width 218 height 45
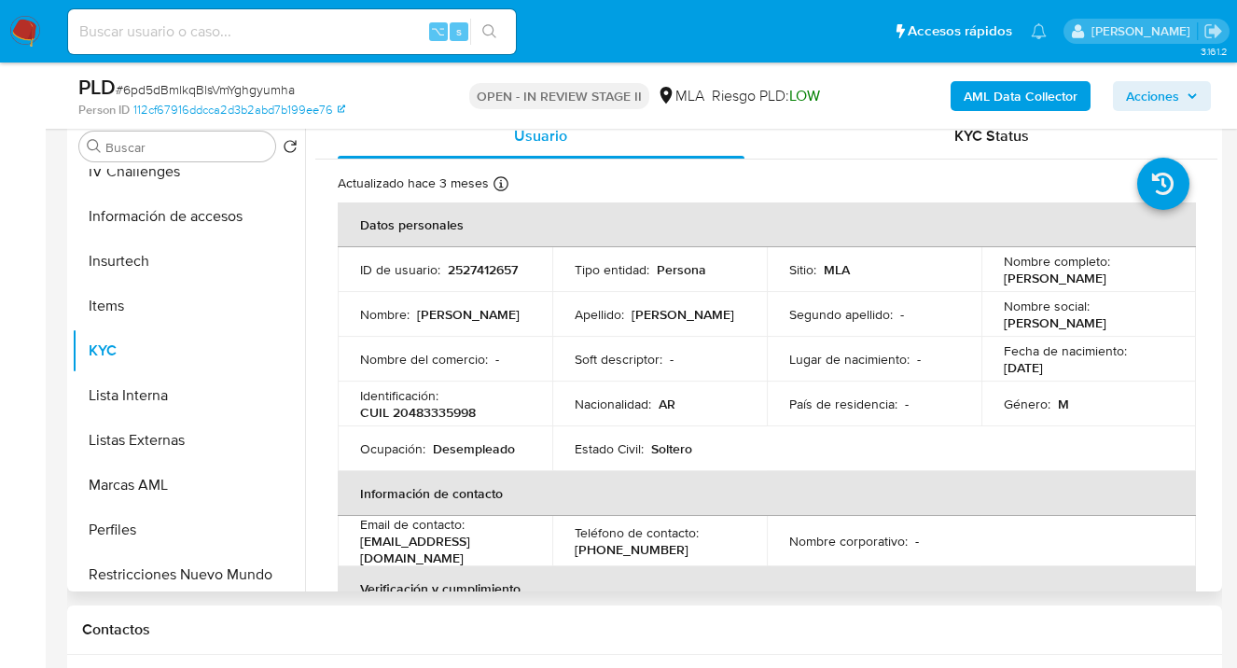
drag, startPoint x: 1001, startPoint y: 279, endPoint x: 1124, endPoint y: 280, distance: 123.2
click at [1124, 280] on div "Nombre completo : Lucas David Ceferino" at bounding box center [1089, 270] width 170 height 34
copy p "[PERSON_NAME] [PERSON_NAME]"
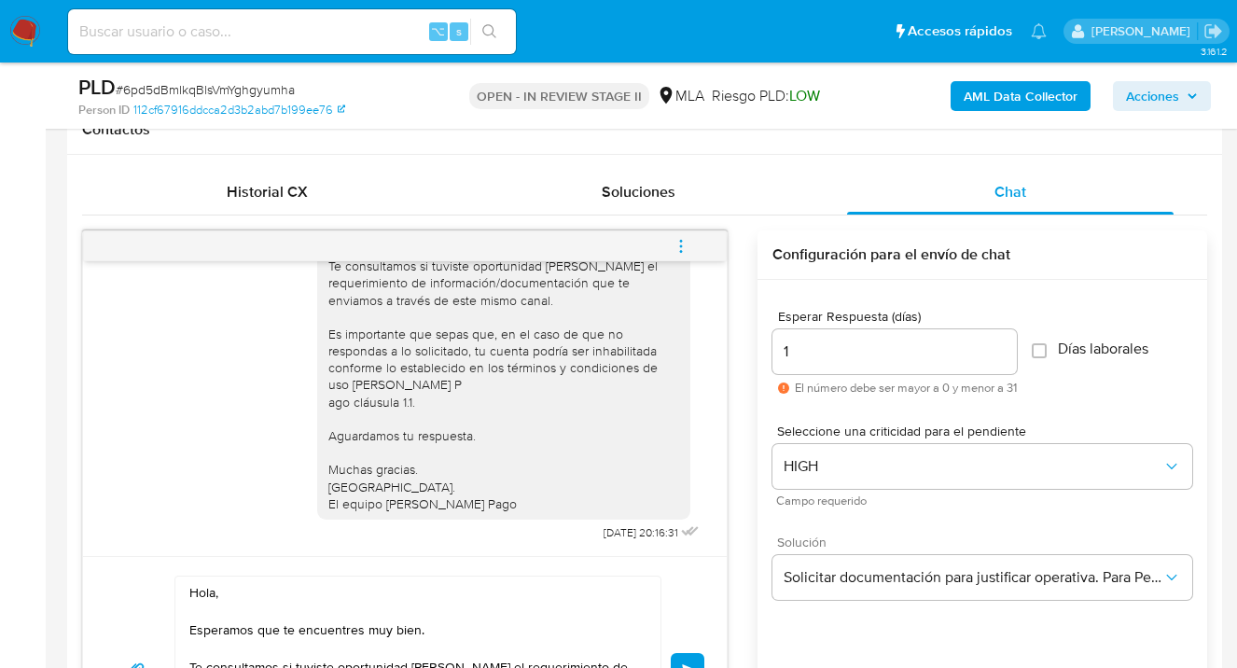
scroll to position [1065, 0]
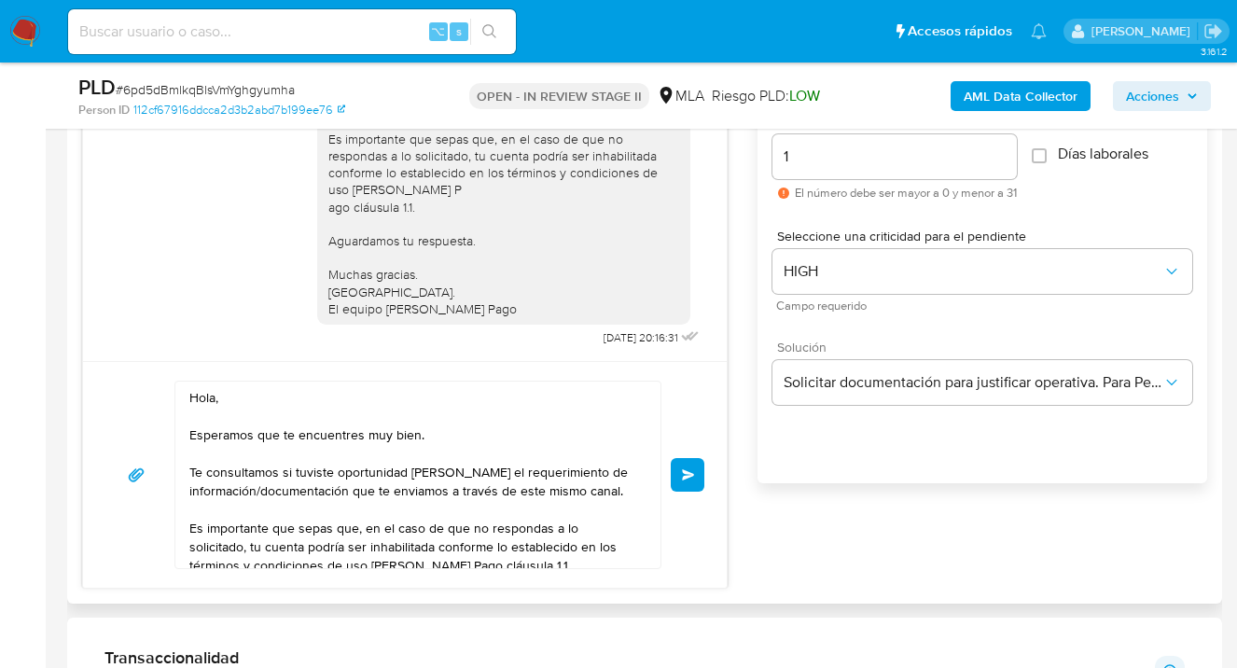
drag, startPoint x: 215, startPoint y: 399, endPoint x: 218, endPoint y: 414, distance: 15.4
click at [216, 401] on textarea "Hola, Esperamos que te encuentres muy bien. Te consultamos si tuviste oportunid…" at bounding box center [413, 475] width 448 height 187
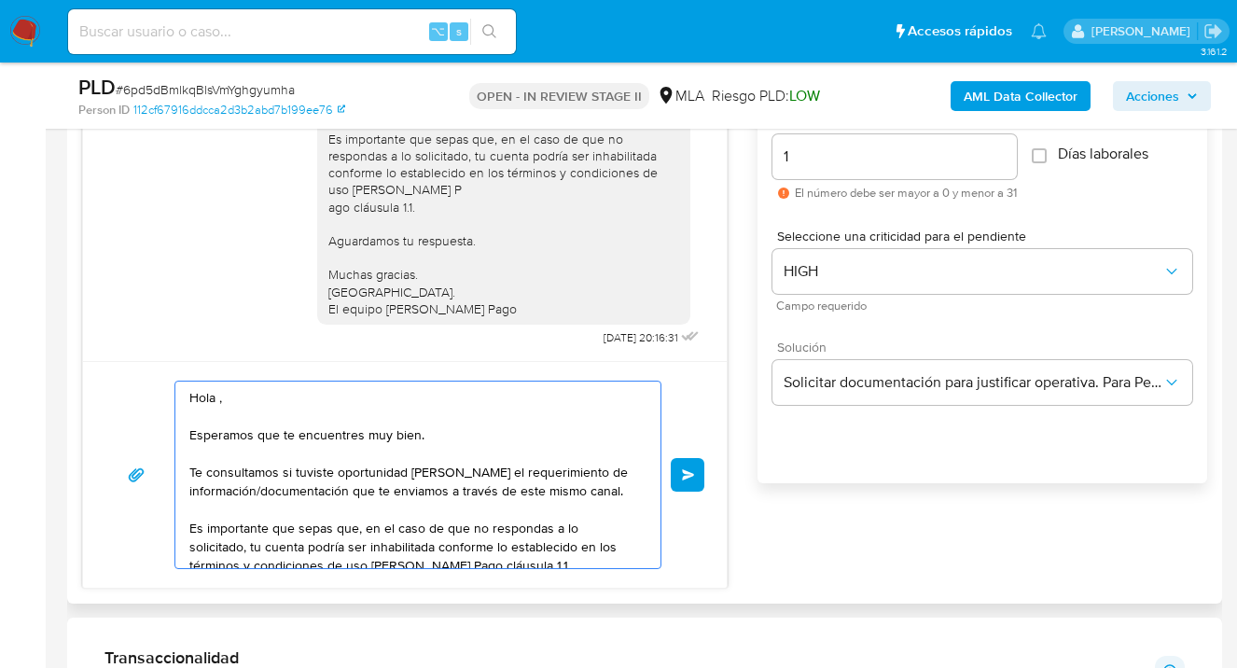
paste textarea "[PERSON_NAME] [PERSON_NAME]"
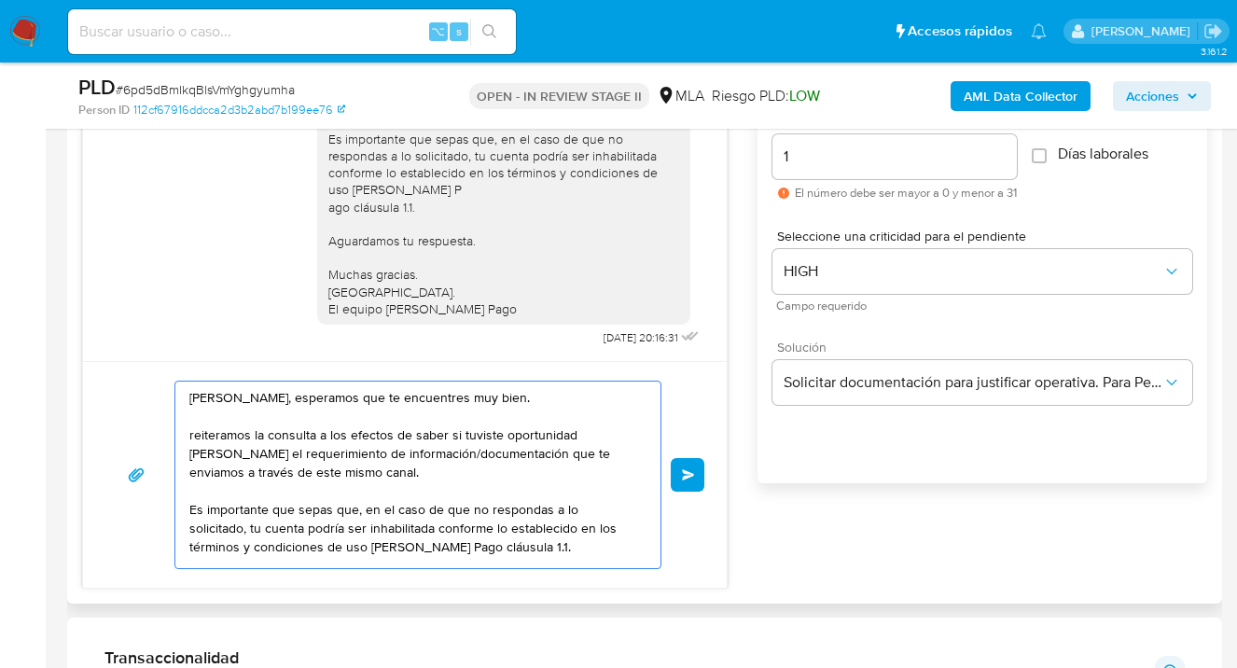
click at [201, 450] on textarea "Hola Lucas David Ceferino, esperamos que te encuentres muy bien. reiteramos la …" at bounding box center [413, 475] width 448 height 187
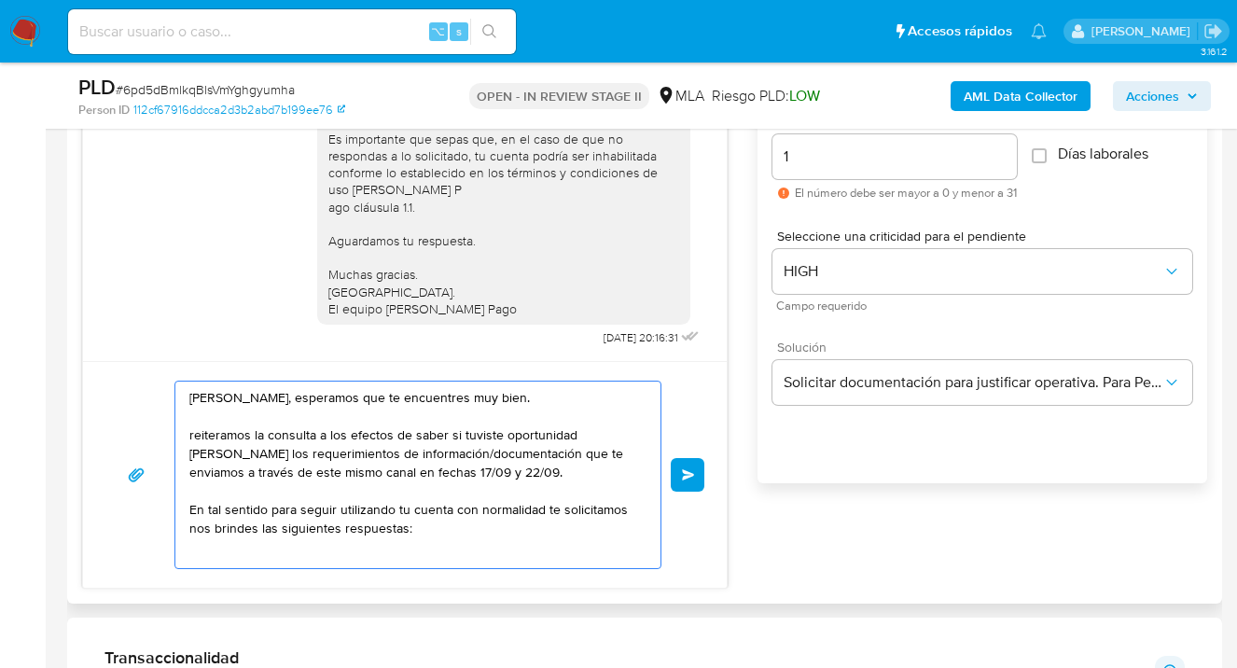
scroll to position [7, 0]
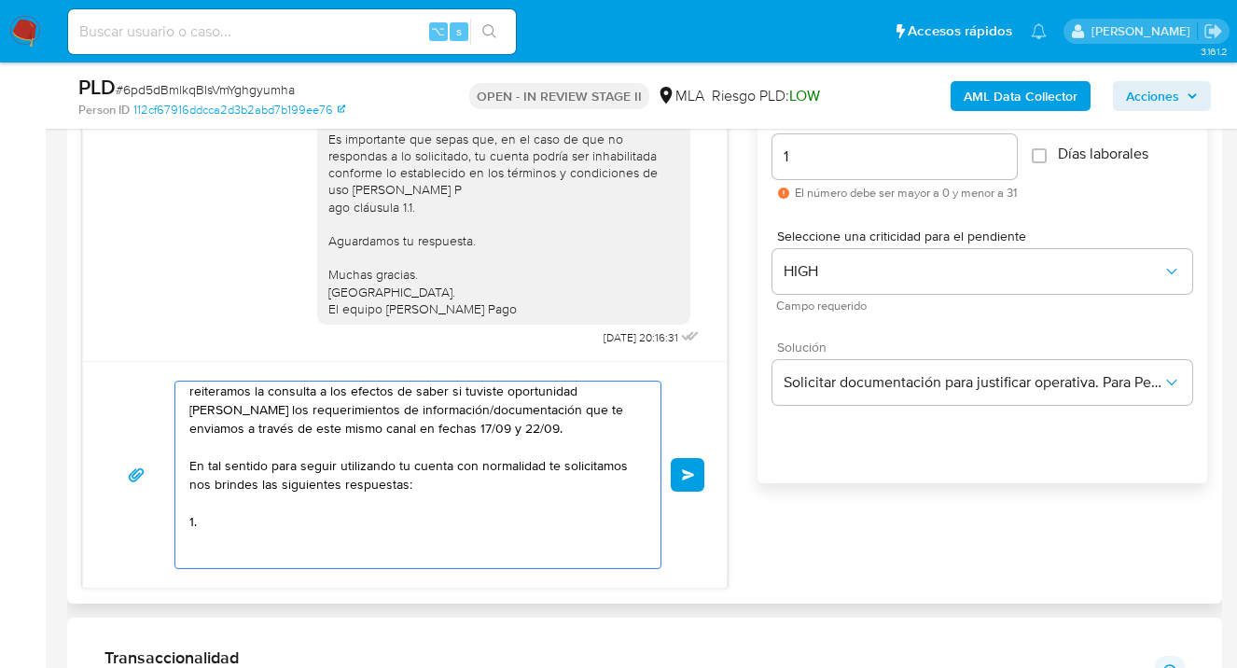
paste textarea "¿A qué corresponde el incremento significativo de fondos en tu cuenta en el mes…"
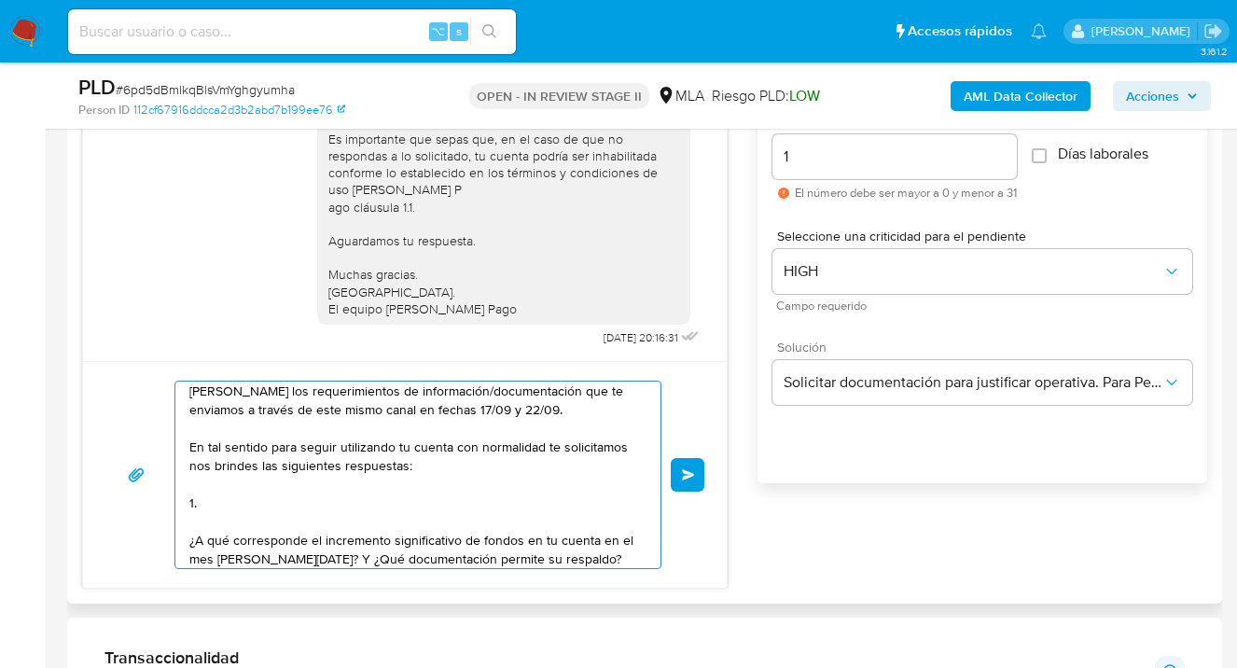
click at [217, 499] on textarea "Hola Lucas David Ceferino, esperamos que te encuentres muy bien. reiteramos la …" at bounding box center [413, 475] width 448 height 187
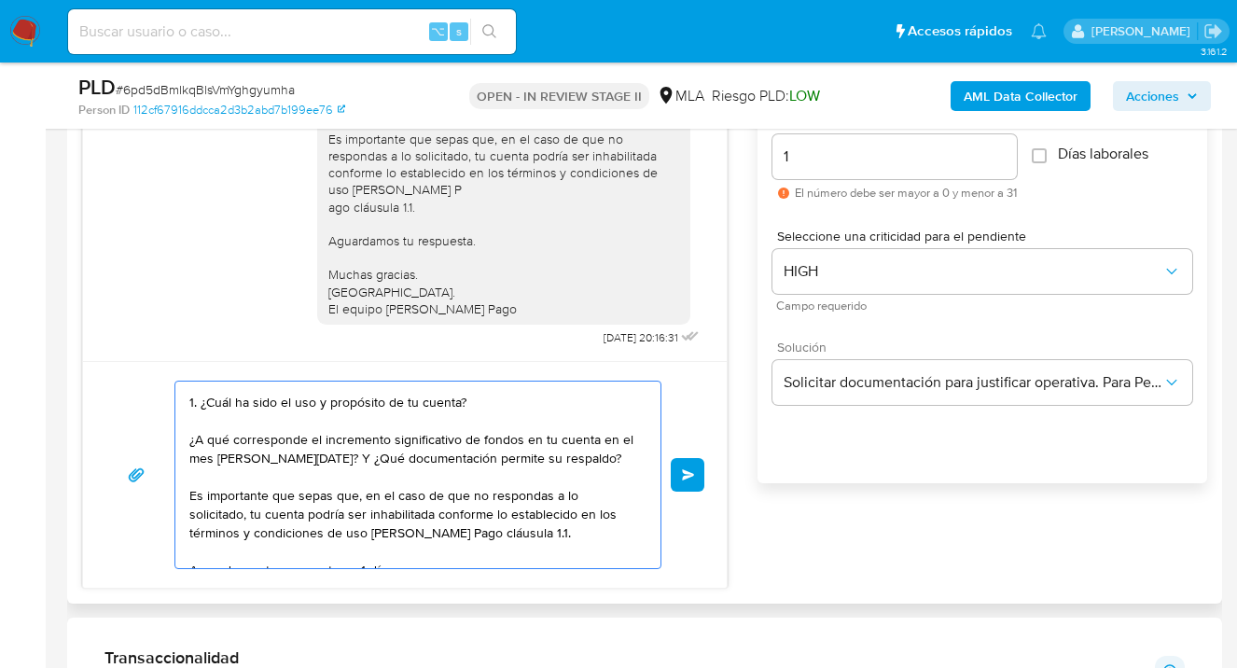
scroll to position [179, 0]
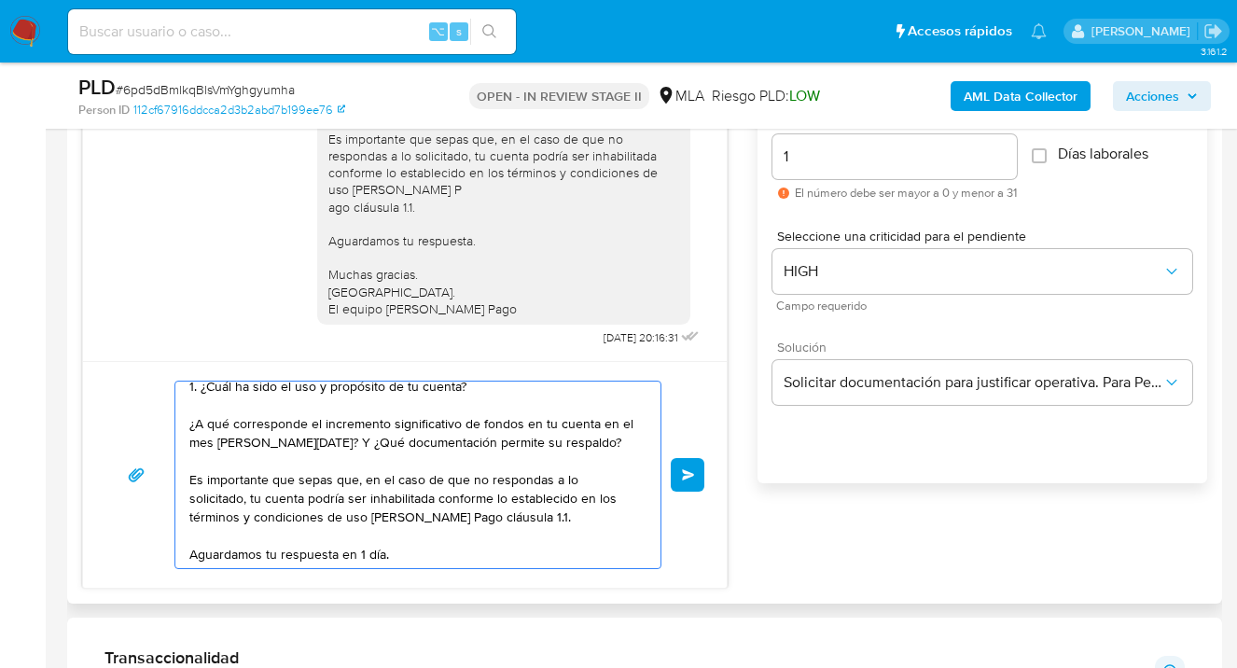
click at [607, 420] on textarea "Hola Lucas David Ceferino, esperamos que te encuentres muy bien. reiteramos la …" at bounding box center [413, 475] width 448 height 187
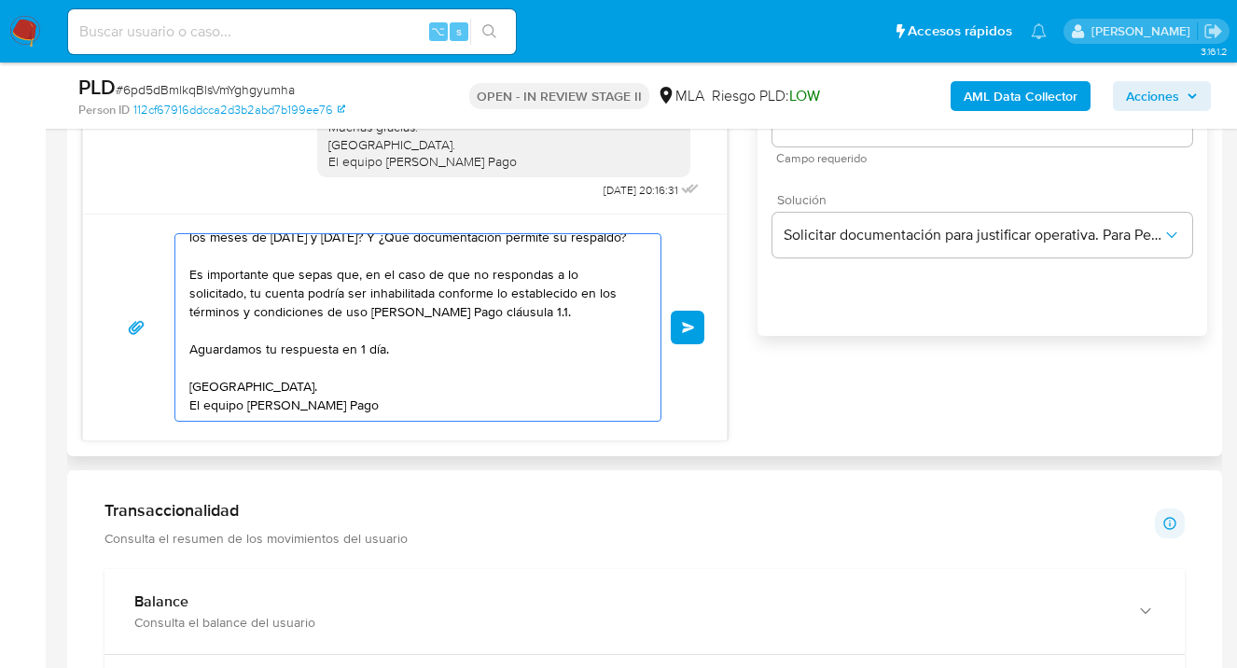
scroll to position [1198, 0]
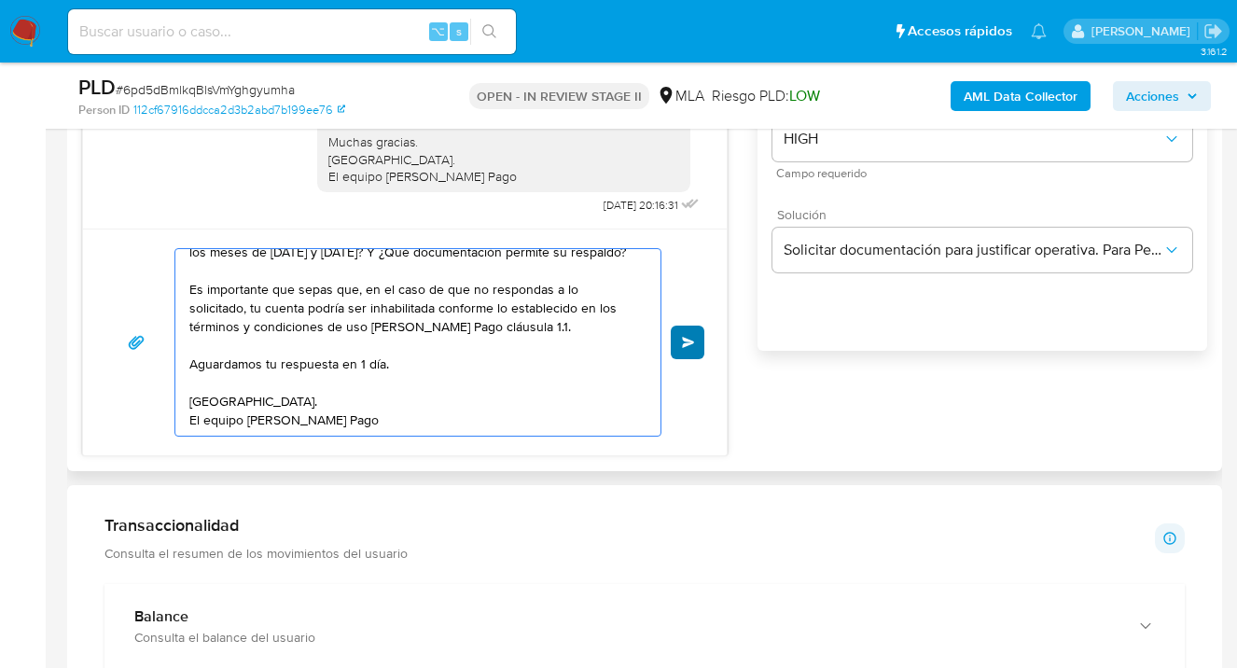
type textarea "Hola Lucas David Ceferino, esperamos que te encuentres muy bien. reiteramos la …"
click at [689, 343] on span "Enviar" at bounding box center [688, 342] width 13 height 11
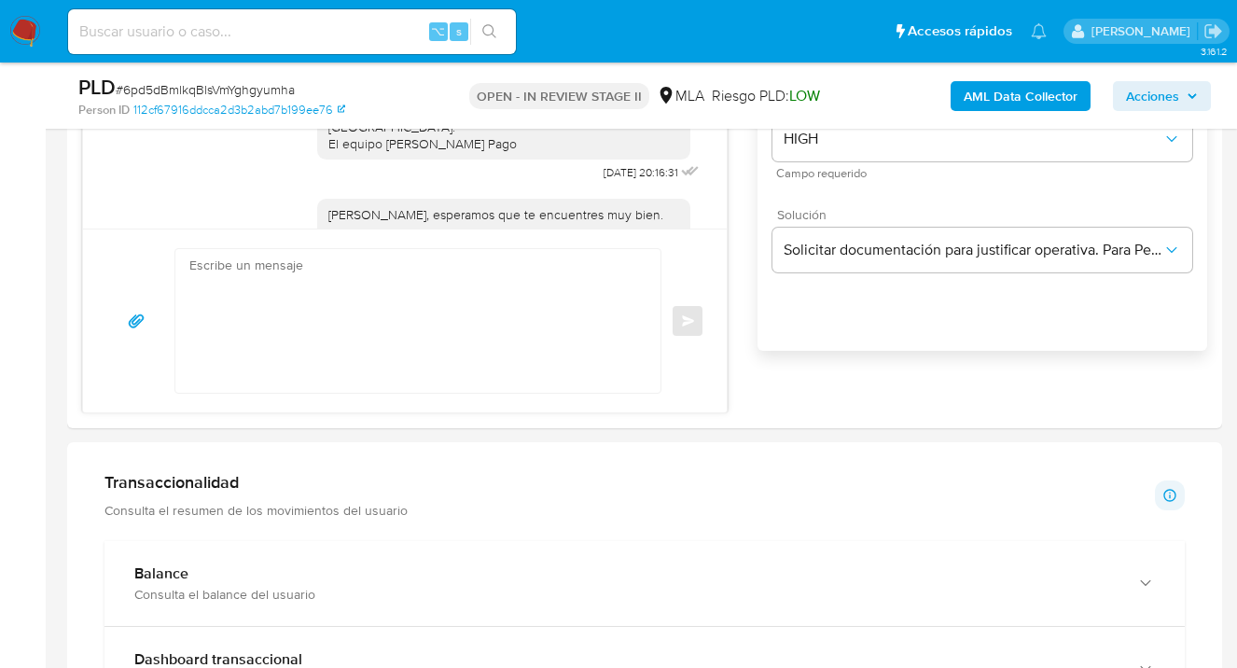
scroll to position [1464, 0]
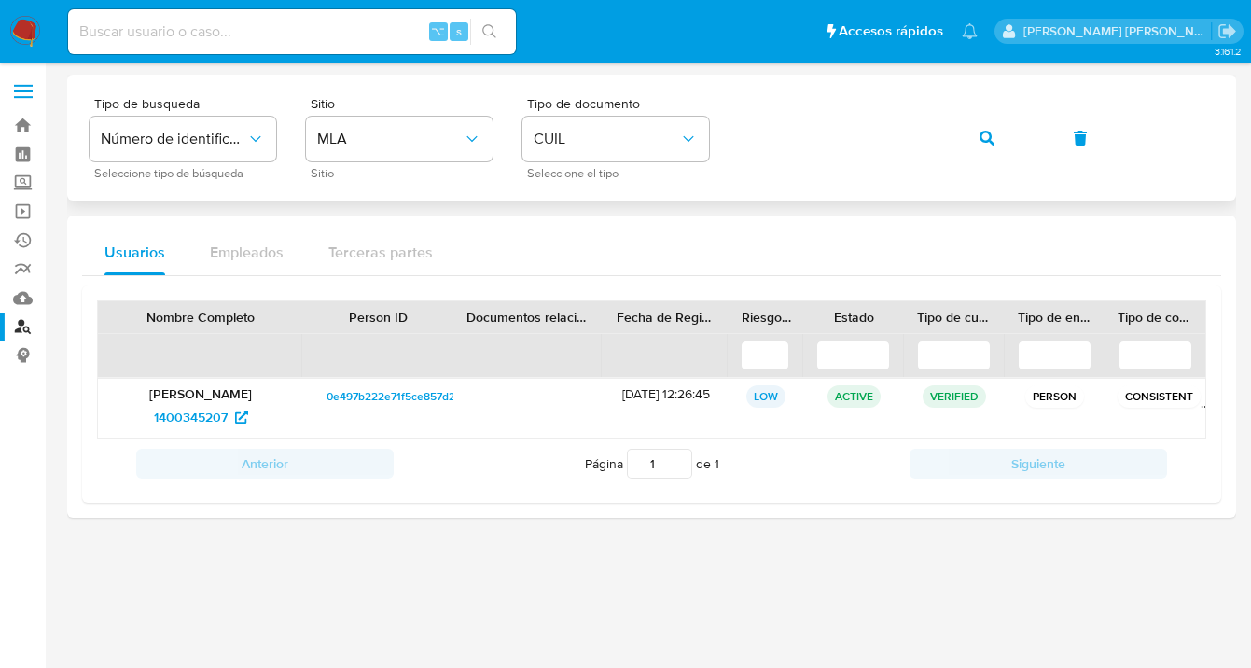
click at [738, 122] on div "Tipo de busqueda Número de identificación Seleccione tipo de búsqueda Sitio MLA…" at bounding box center [652, 137] width 1124 height 81
click at [975, 133] on button "button" at bounding box center [986, 138] width 63 height 45
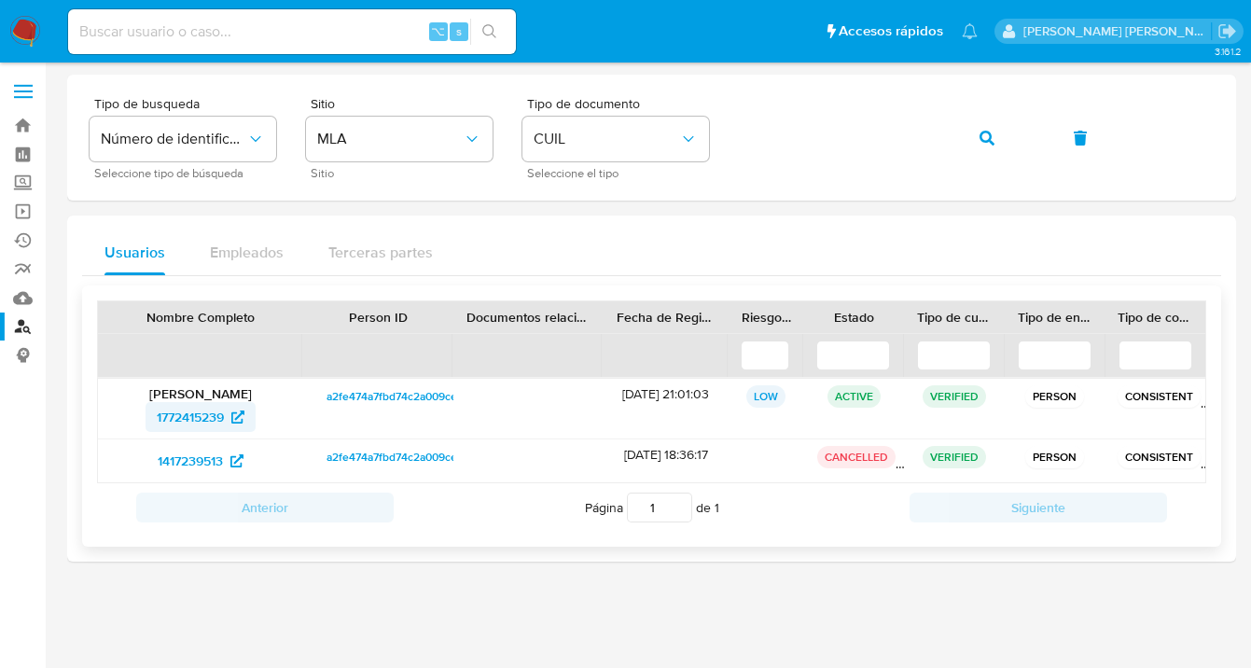
click at [185, 421] on span "1772415239" at bounding box center [190, 417] width 67 height 30
click at [719, 128] on div "Tipo de busqueda Número de identificación Seleccione tipo de búsqueda Sitio MLA…" at bounding box center [652, 137] width 1124 height 81
click at [999, 143] on button "button" at bounding box center [986, 138] width 63 height 45
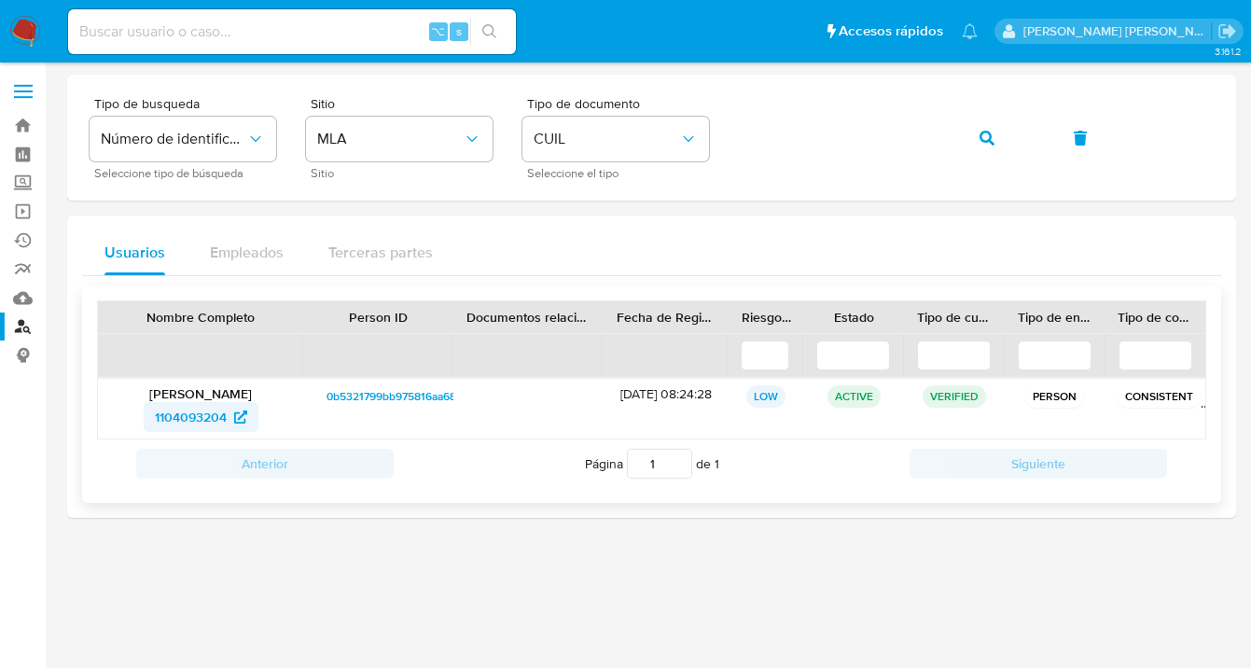
click at [202, 412] on span "1104093204" at bounding box center [191, 417] width 72 height 30
click at [715, 146] on div "Tipo de busqueda Número de identificación Seleccione tipo de búsqueda Sitio MLA…" at bounding box center [652, 137] width 1124 height 81
click at [983, 141] on icon "button" at bounding box center [987, 138] width 15 height 15
click at [208, 420] on span "2278024092" at bounding box center [191, 417] width 76 height 30
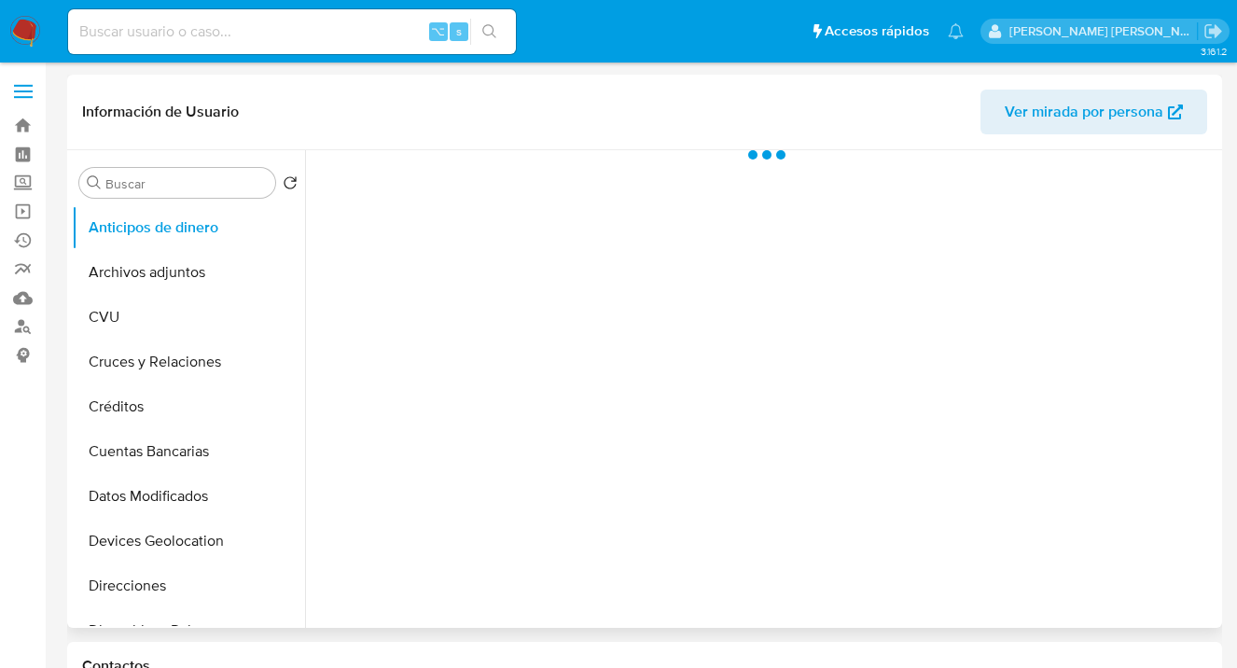
scroll to position [228, 0]
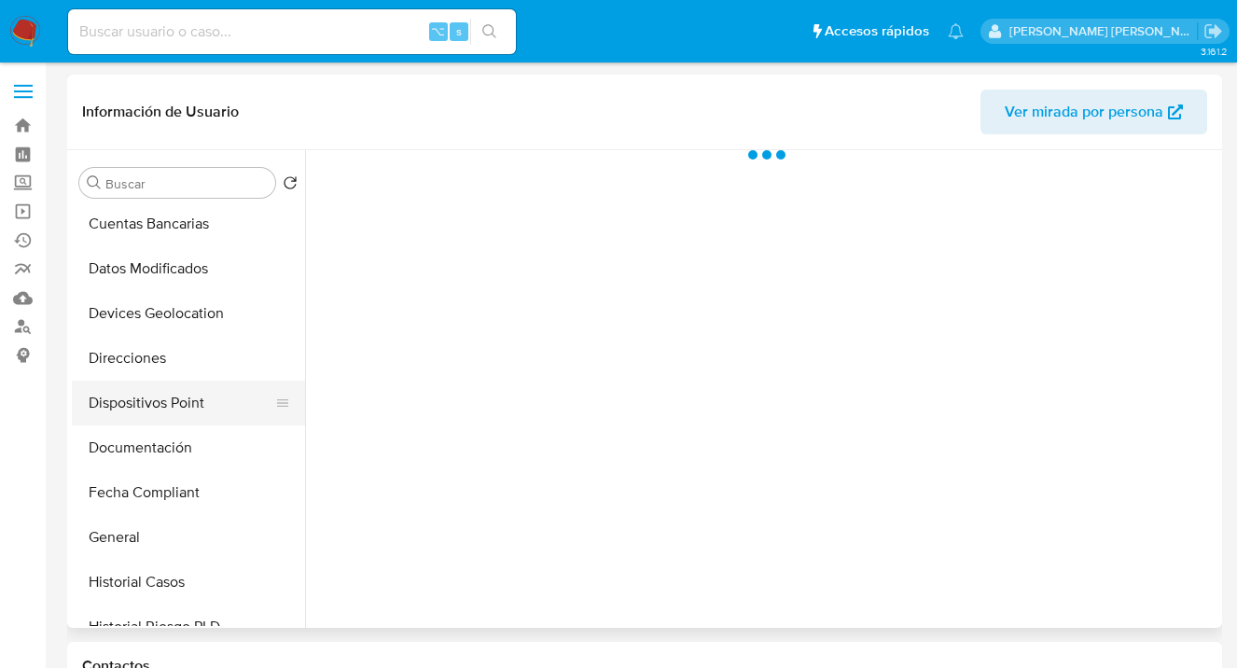
select select "10"
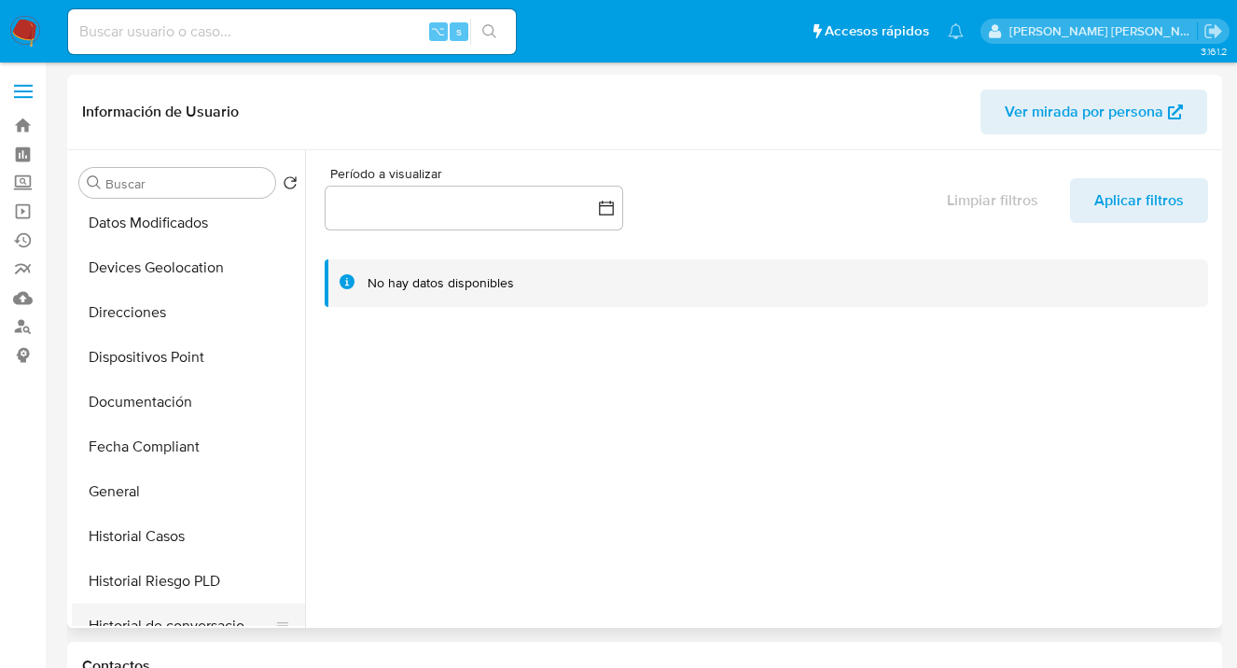
scroll to position [379, 0]
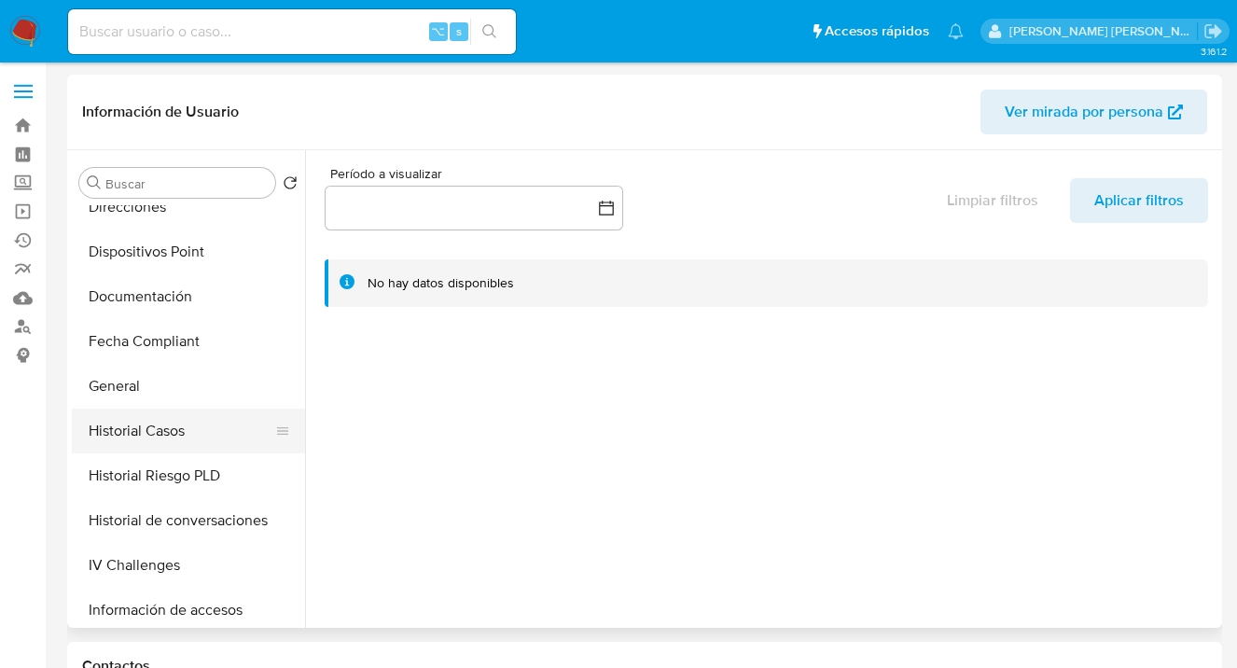
drag, startPoint x: 192, startPoint y: 432, endPoint x: 202, endPoint y: 434, distance: 10.4
click at [192, 433] on button "Historial Casos" at bounding box center [181, 431] width 218 height 45
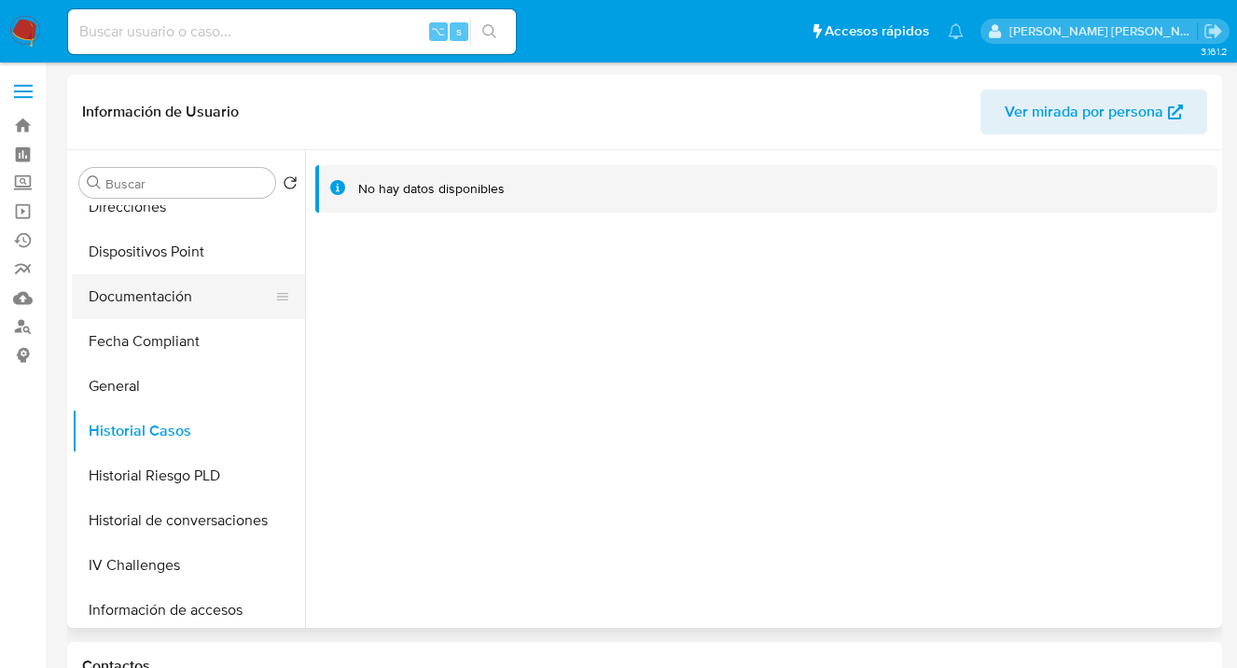
click at [211, 303] on button "Documentación" at bounding box center [181, 296] width 218 height 45
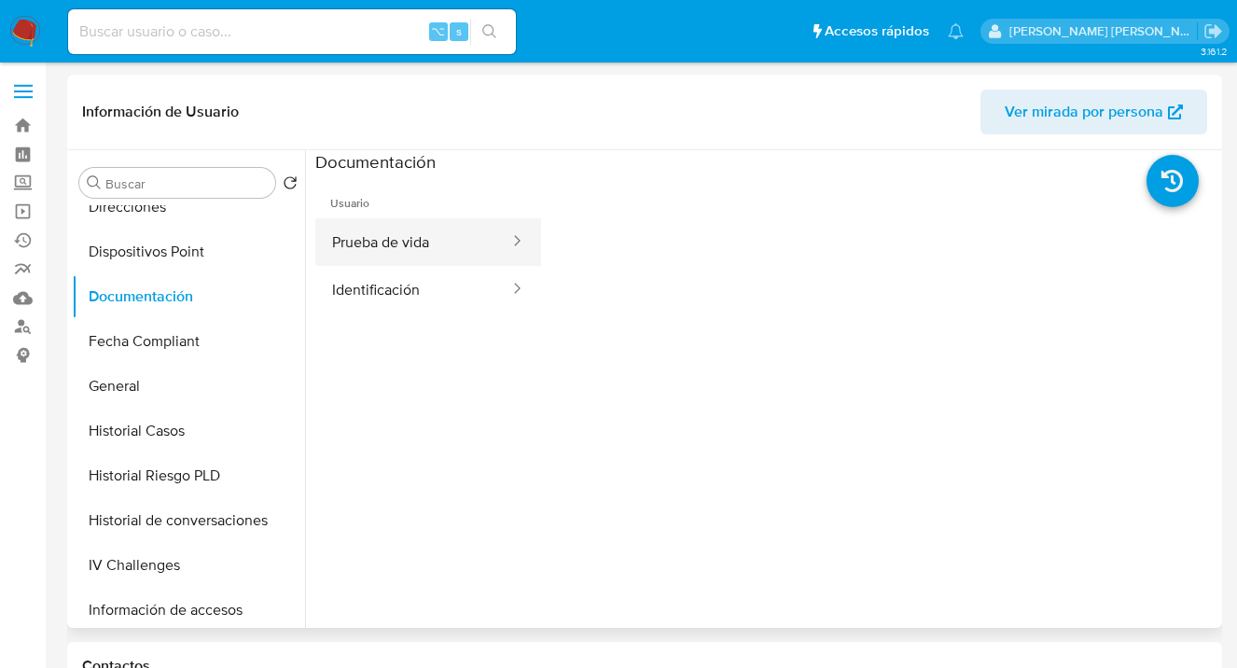
click at [406, 249] on button "Prueba de vida" at bounding box center [413, 242] width 196 height 48
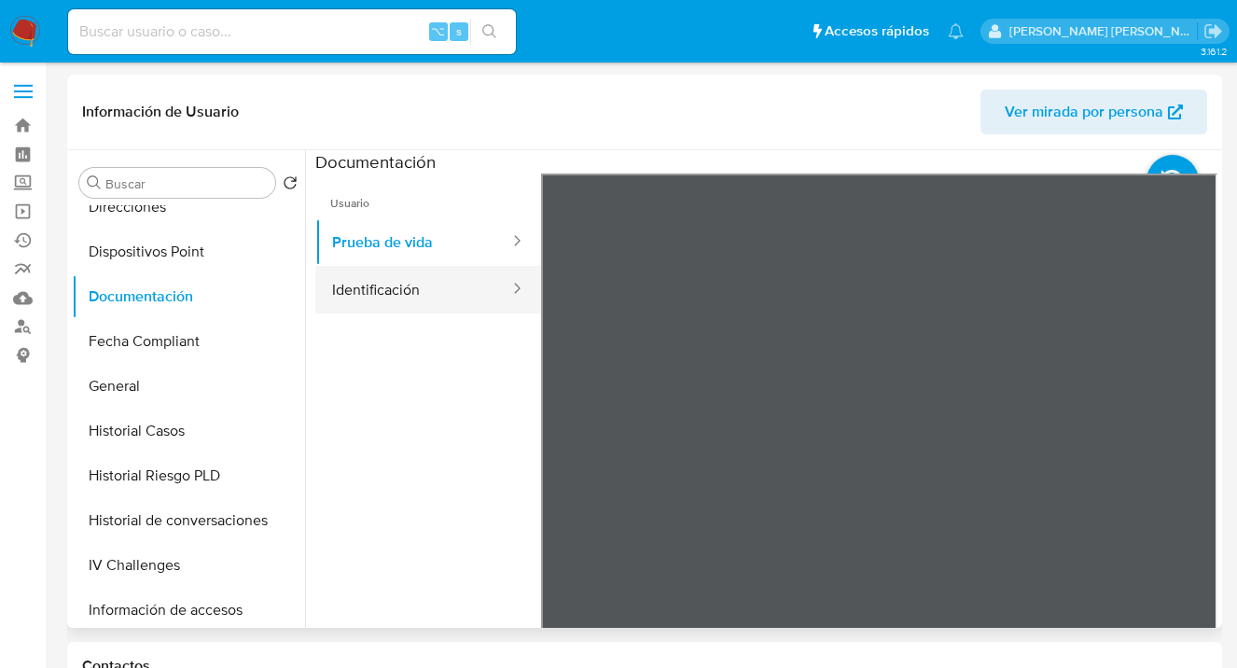
click at [423, 300] on button "Identificación" at bounding box center [413, 290] width 196 height 48
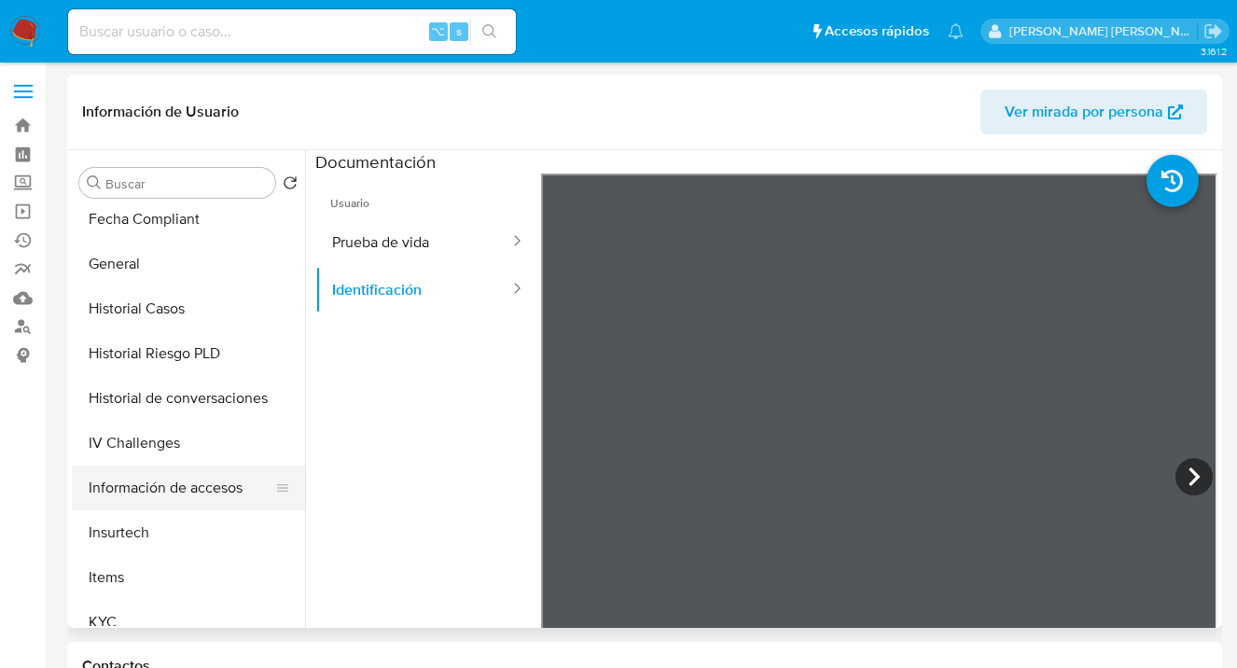
scroll to position [557, 0]
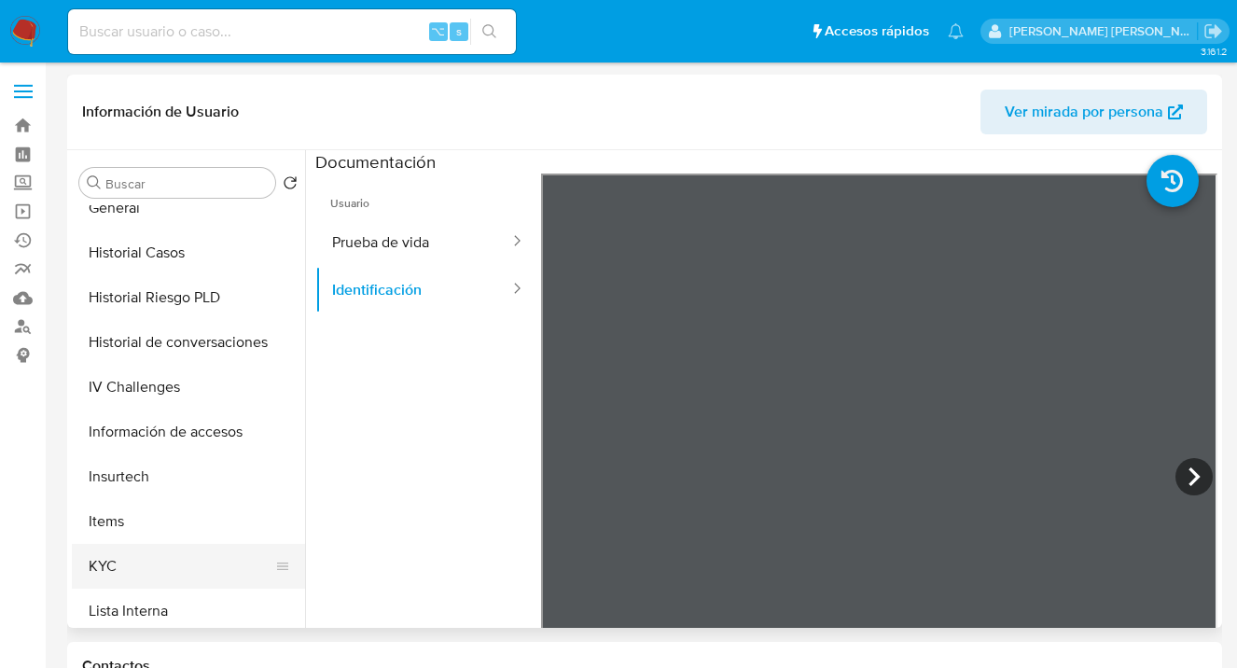
click at [194, 569] on button "KYC" at bounding box center [181, 566] width 218 height 45
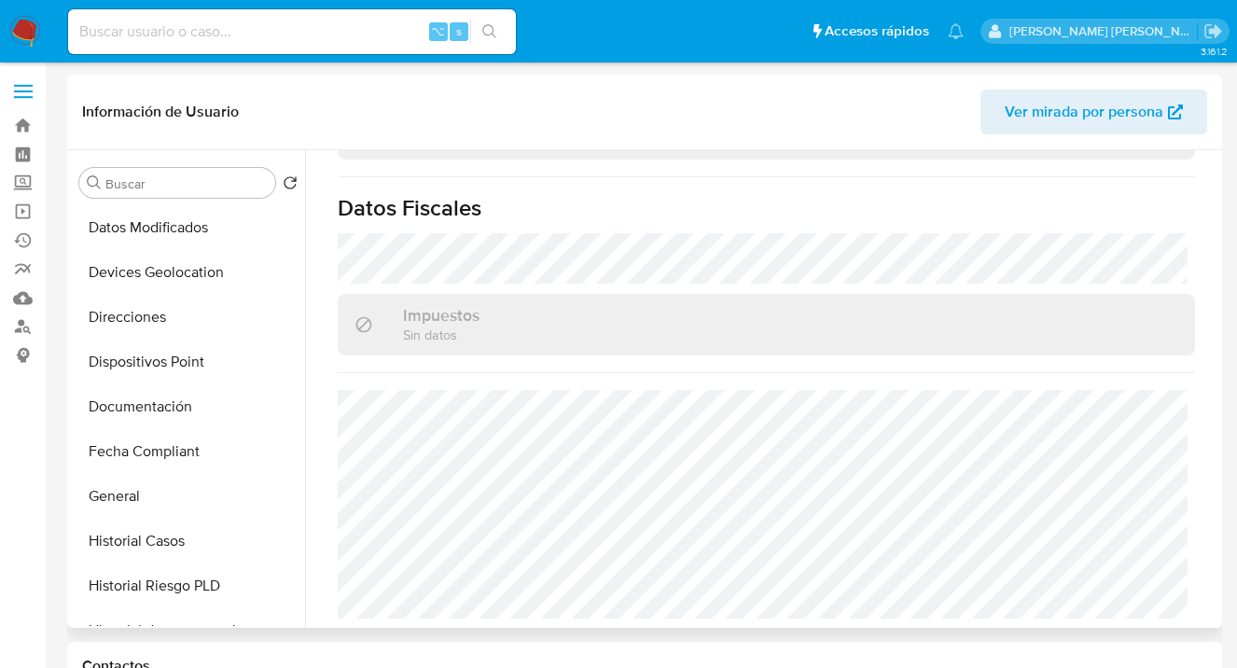
scroll to position [271, 0]
click at [183, 401] on button "Documentación" at bounding box center [181, 405] width 218 height 45
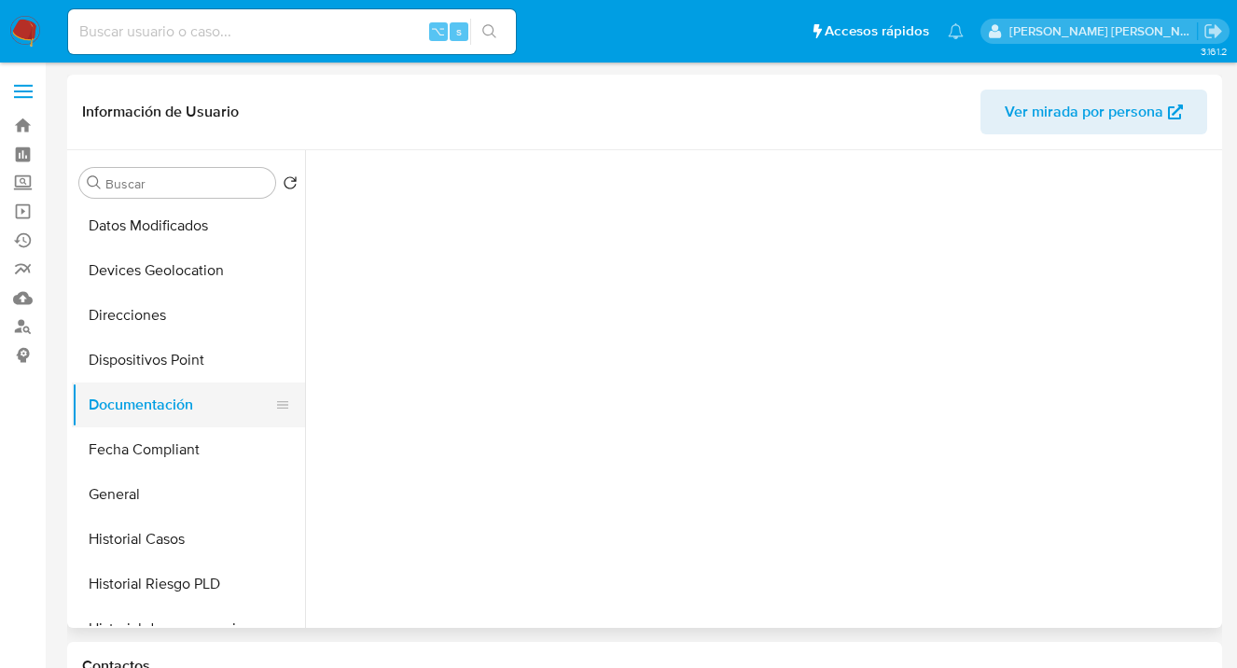
scroll to position [0, 0]
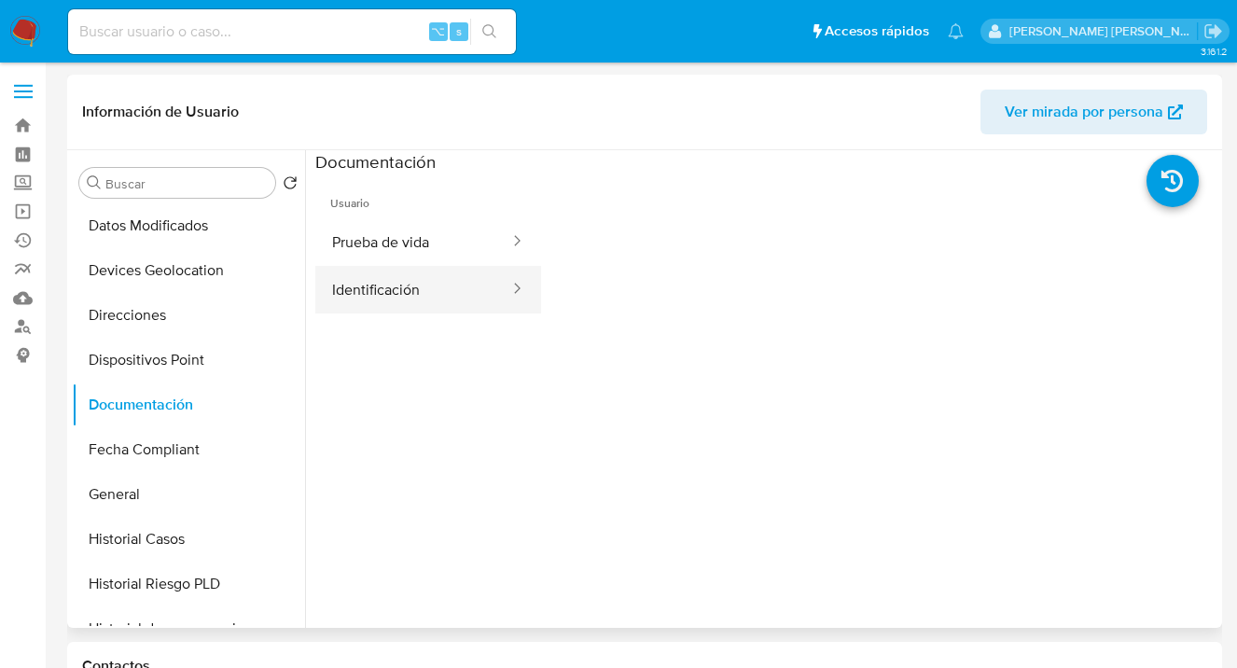
drag, startPoint x: 442, startPoint y: 294, endPoint x: 458, endPoint y: 286, distance: 17.5
click at [444, 294] on button "Identificación" at bounding box center [413, 290] width 196 height 48
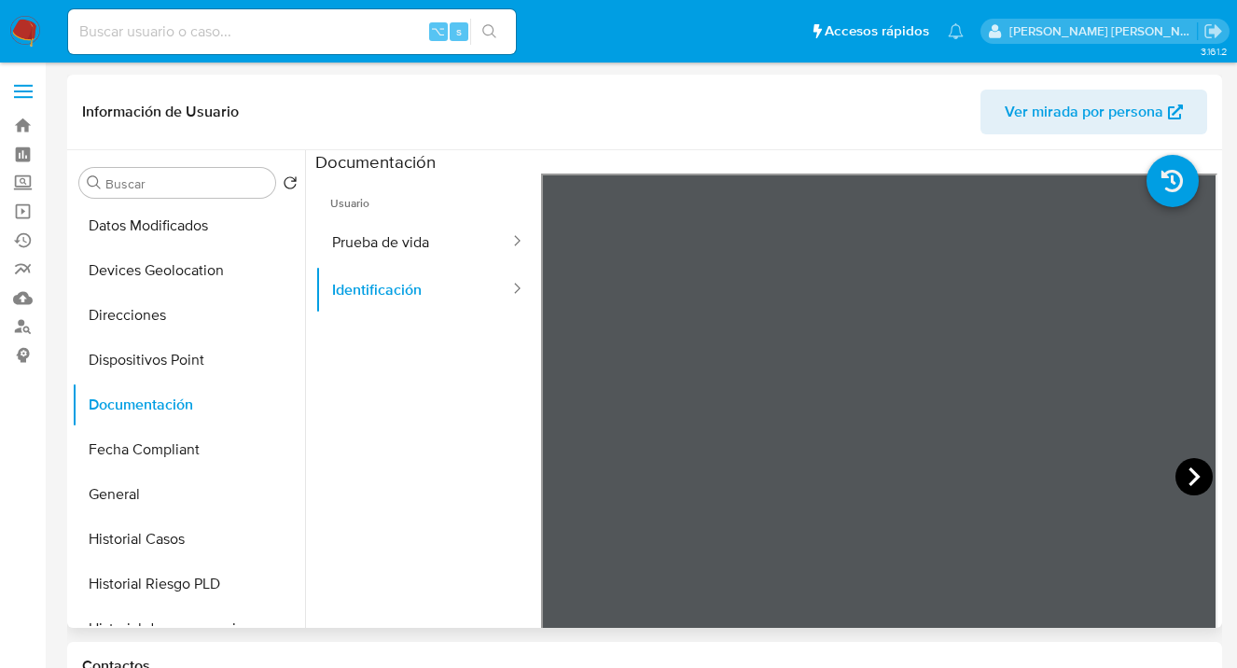
click at [1178, 473] on icon at bounding box center [1194, 476] width 37 height 37
click at [561, 481] on icon at bounding box center [563, 476] width 11 height 19
drag, startPoint x: 196, startPoint y: 325, endPoint x: 222, endPoint y: 326, distance: 26.1
click at [196, 326] on button "Direcciones" at bounding box center [181, 315] width 218 height 45
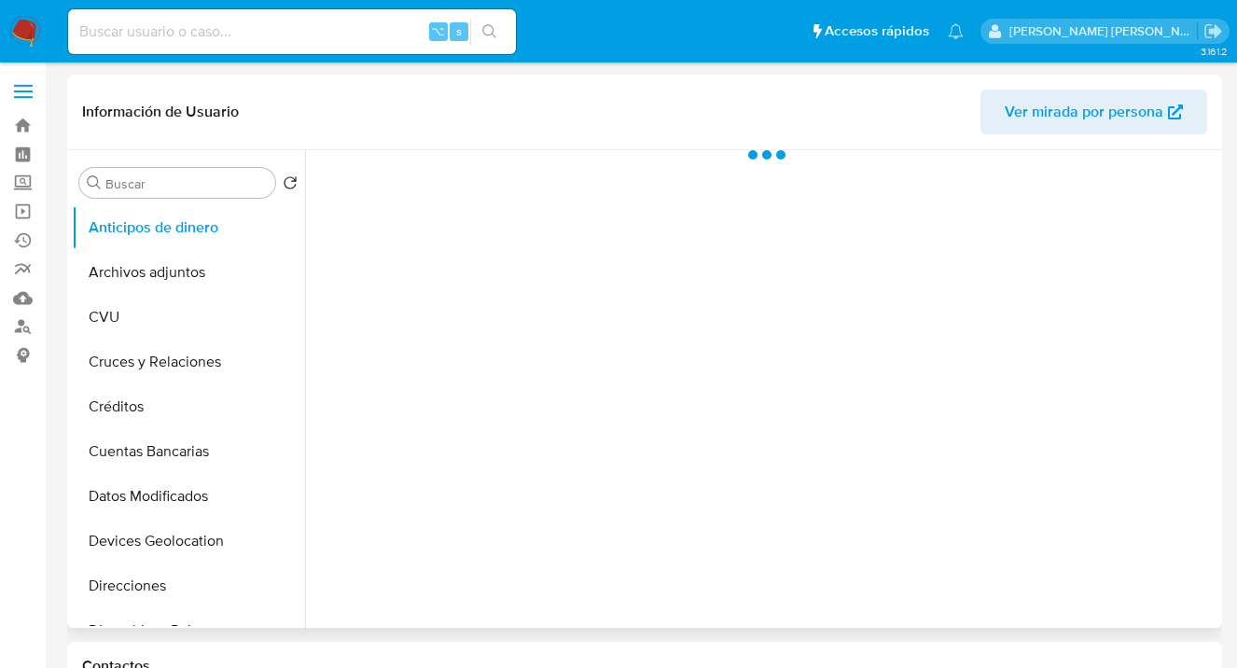
select select "10"
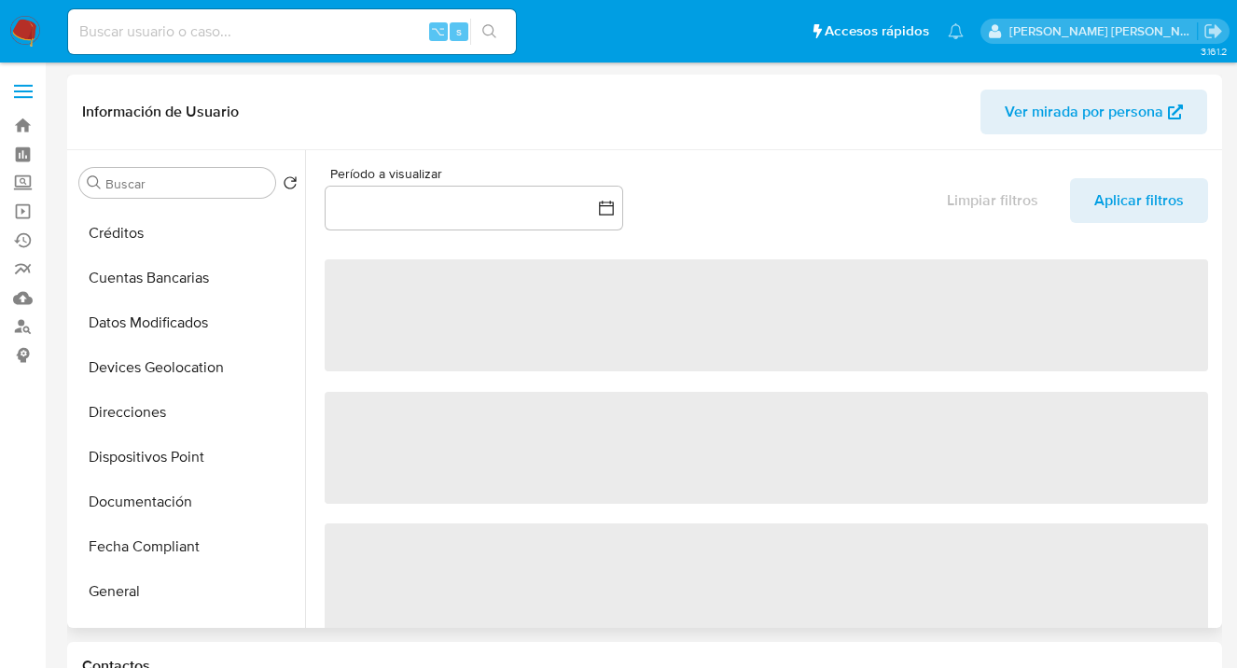
scroll to position [221, 0]
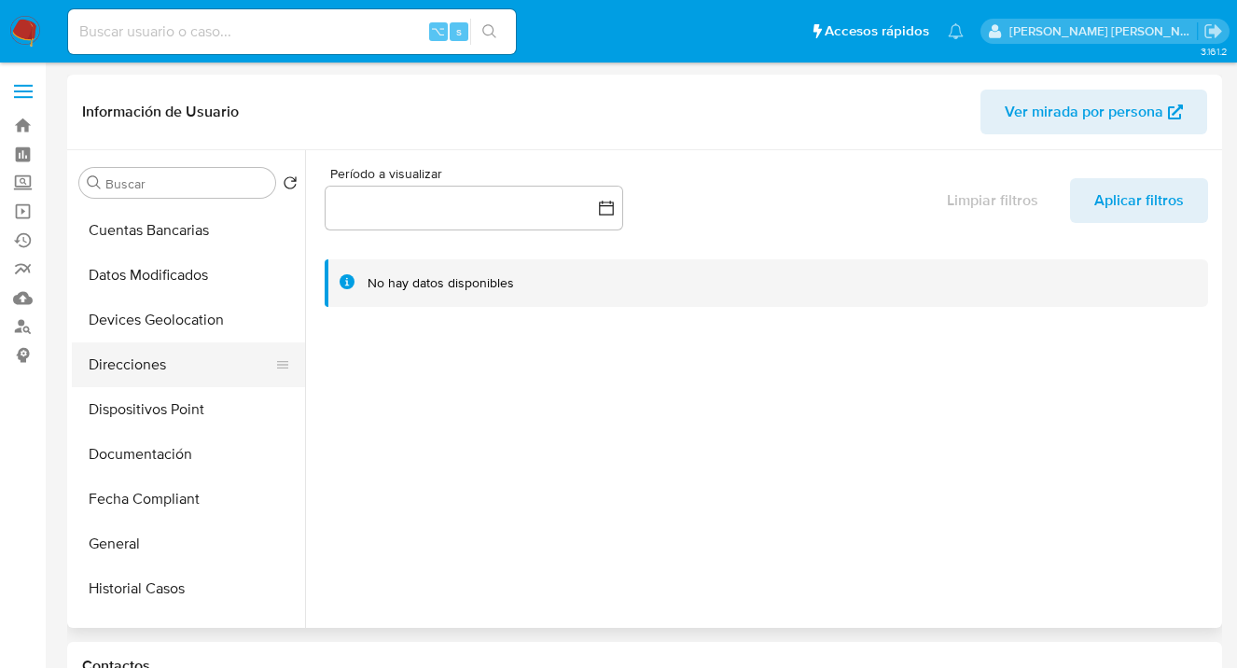
click at [183, 377] on button "Direcciones" at bounding box center [181, 364] width 218 height 45
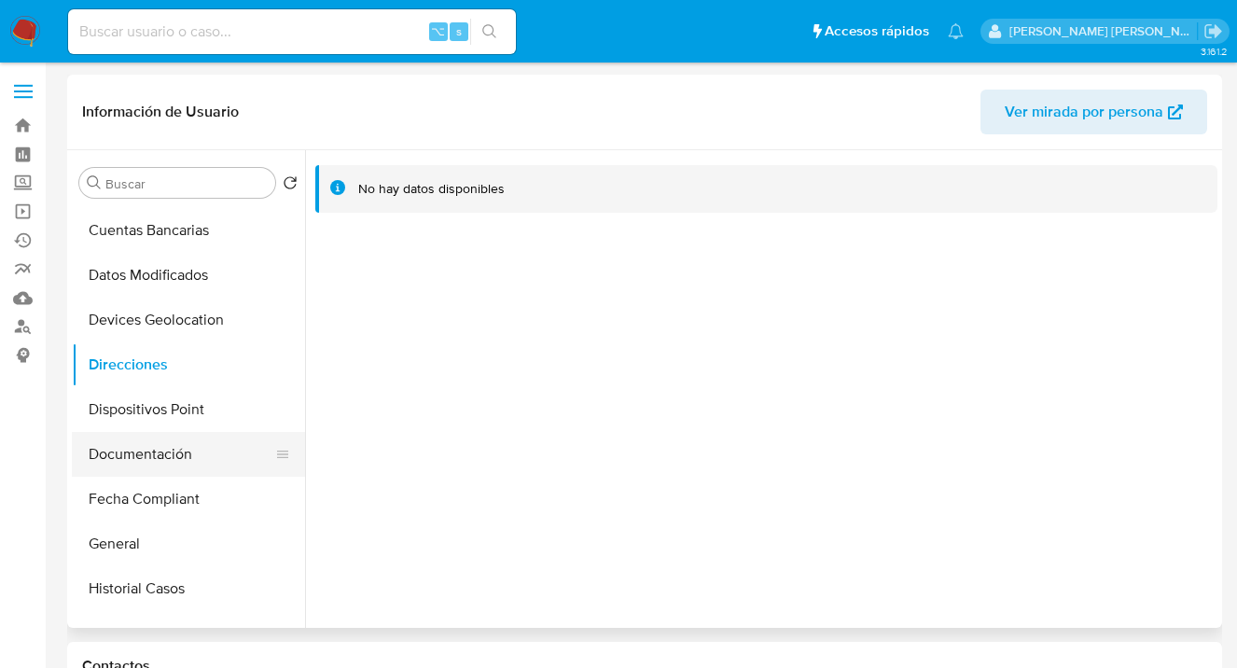
click at [205, 451] on button "Documentación" at bounding box center [181, 454] width 218 height 45
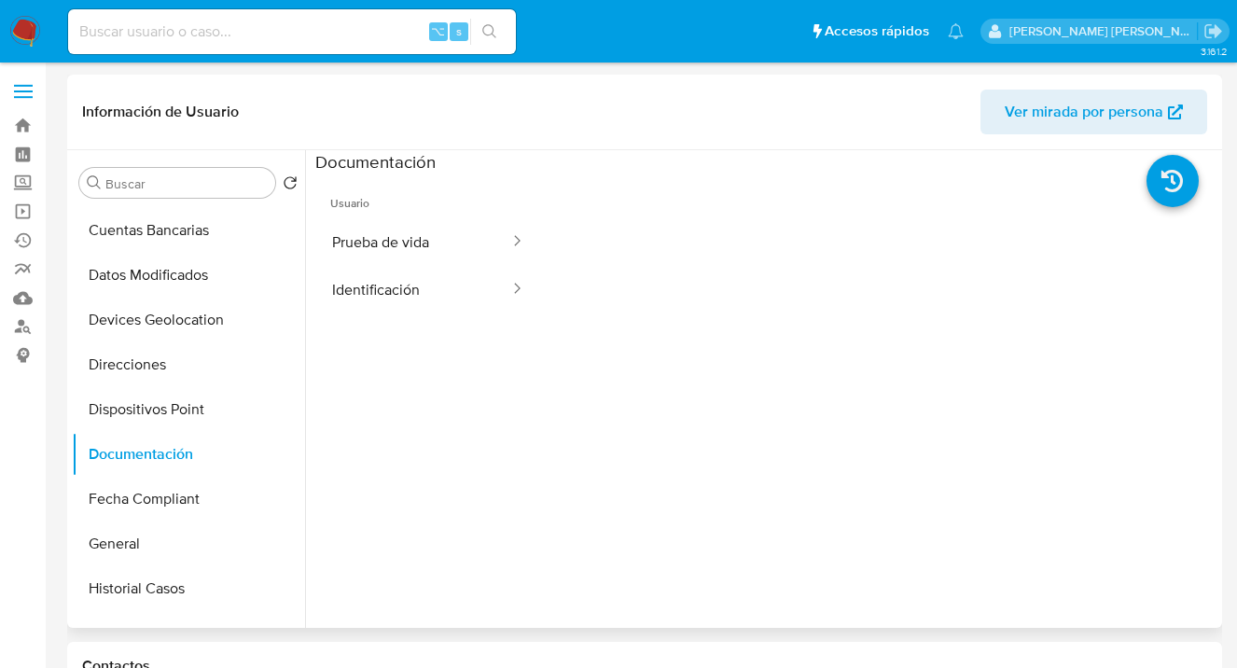
drag, startPoint x: 405, startPoint y: 254, endPoint x: 534, endPoint y: 268, distance: 129.5
click at [405, 253] on button "Prueba de vida" at bounding box center [413, 242] width 196 height 48
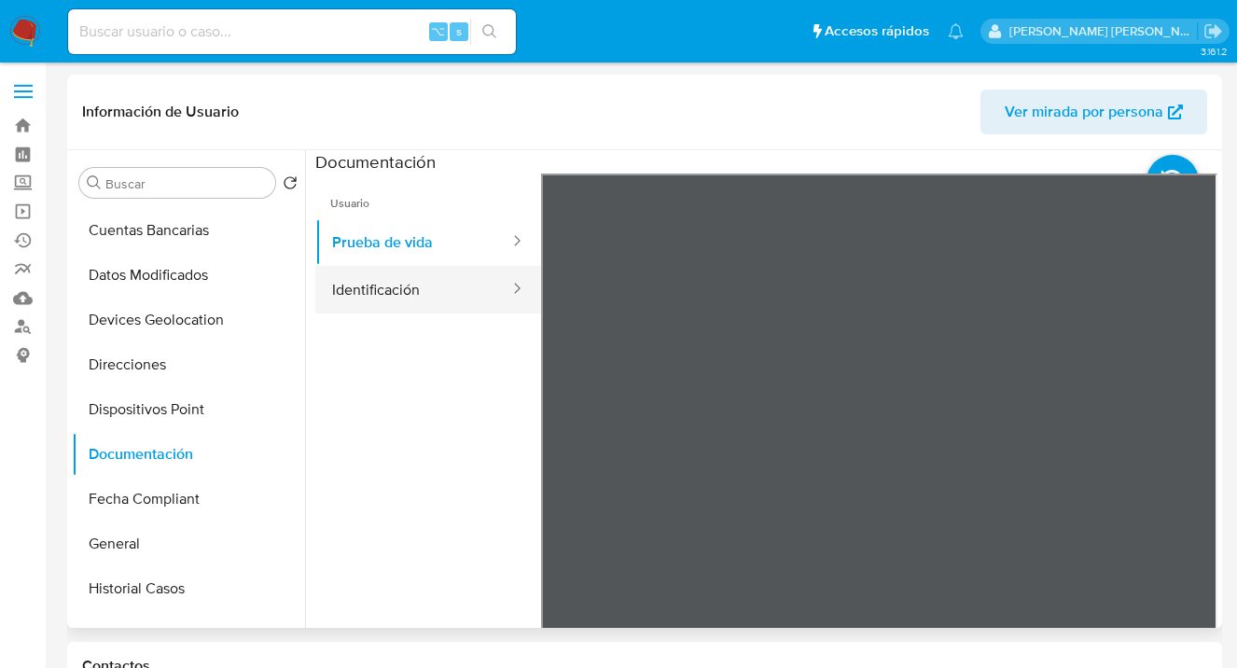
click at [423, 287] on button "Identificación" at bounding box center [413, 290] width 196 height 48
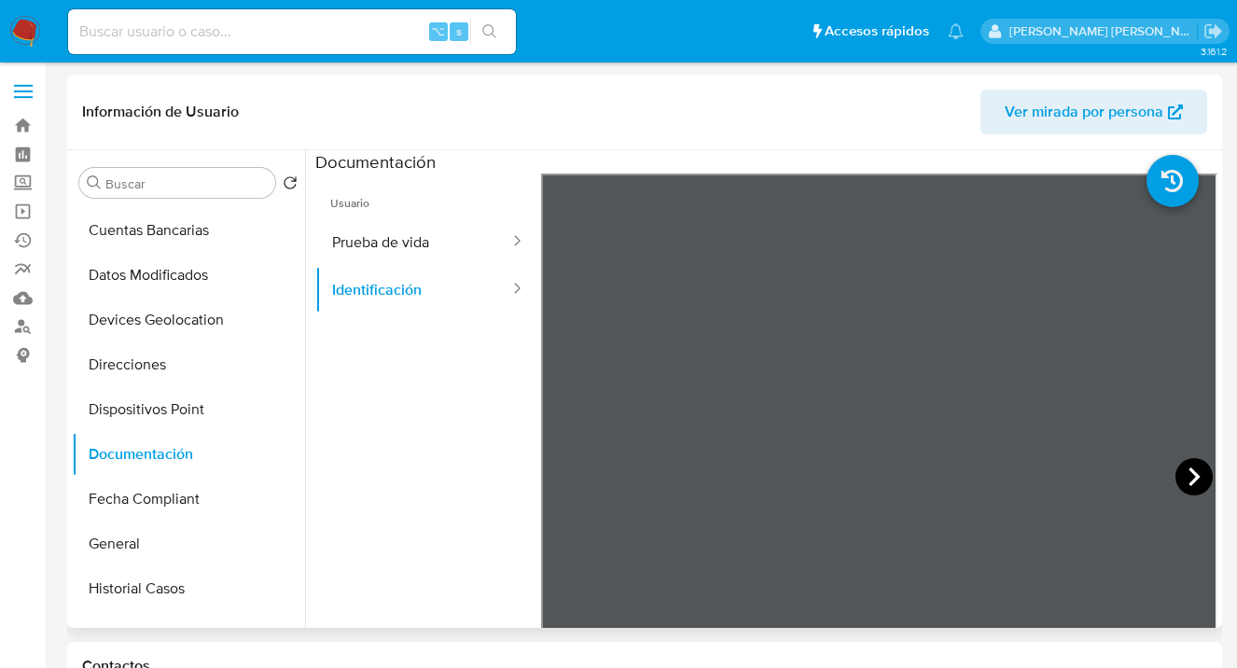
click at [1181, 473] on icon at bounding box center [1194, 476] width 37 height 37
click at [565, 470] on icon at bounding box center [563, 476] width 11 height 19
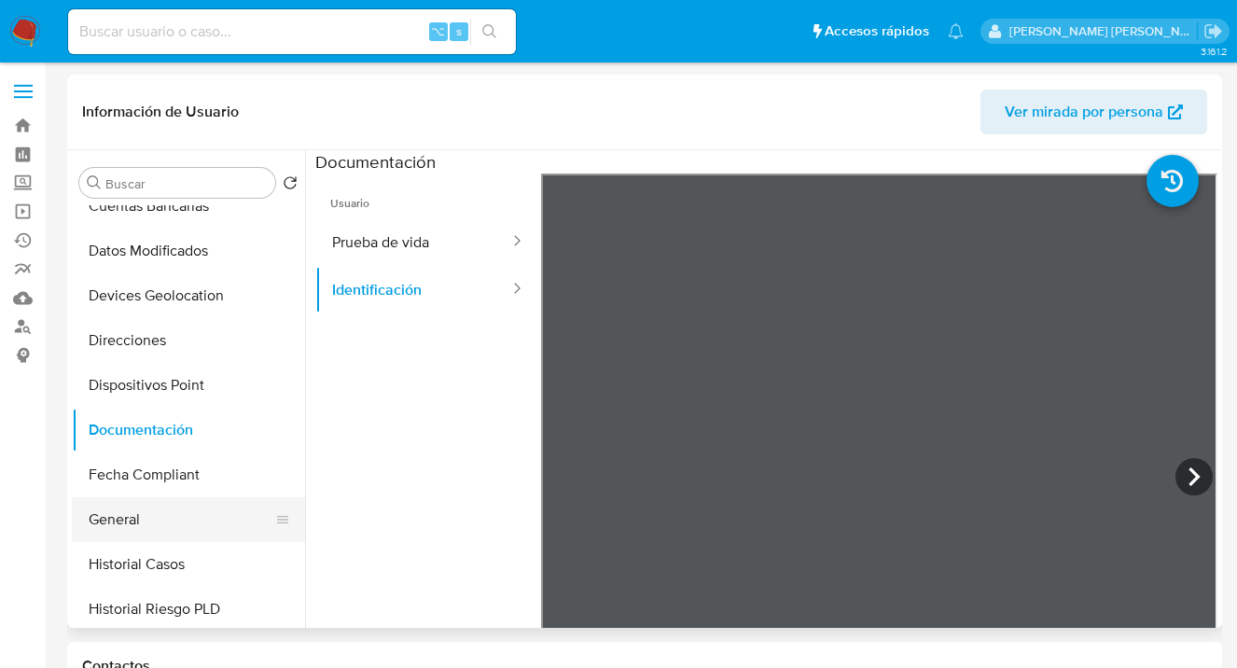
scroll to position [258, 0]
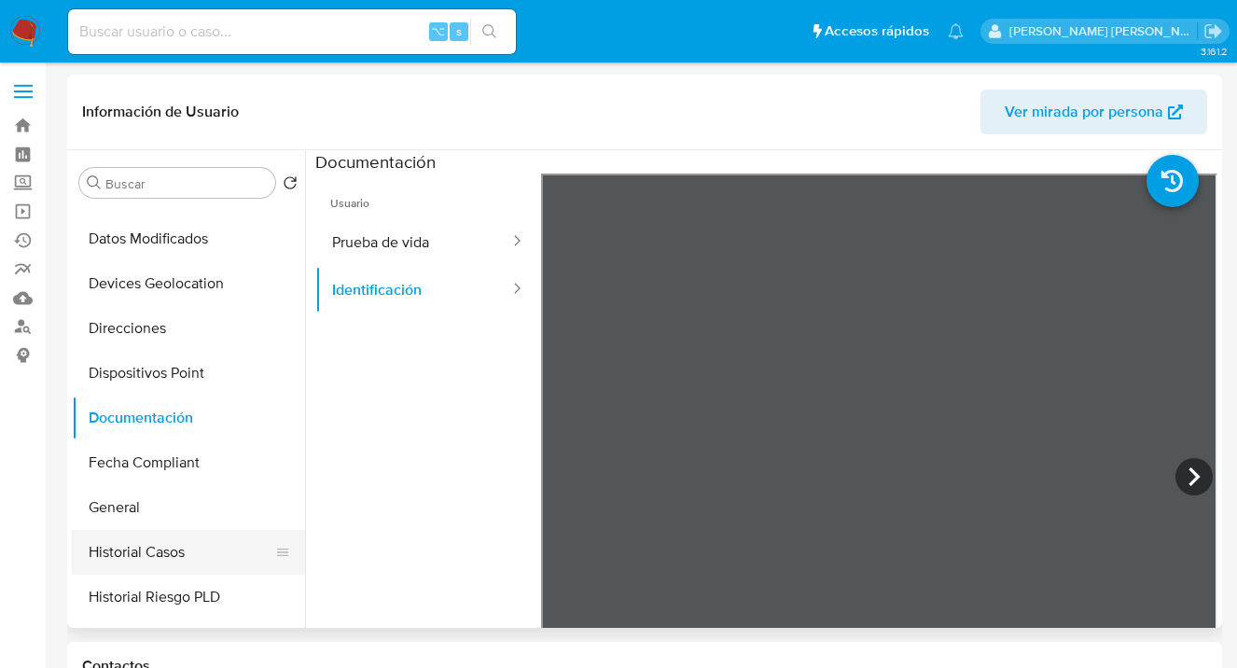
click at [163, 543] on button "Historial Casos" at bounding box center [181, 552] width 218 height 45
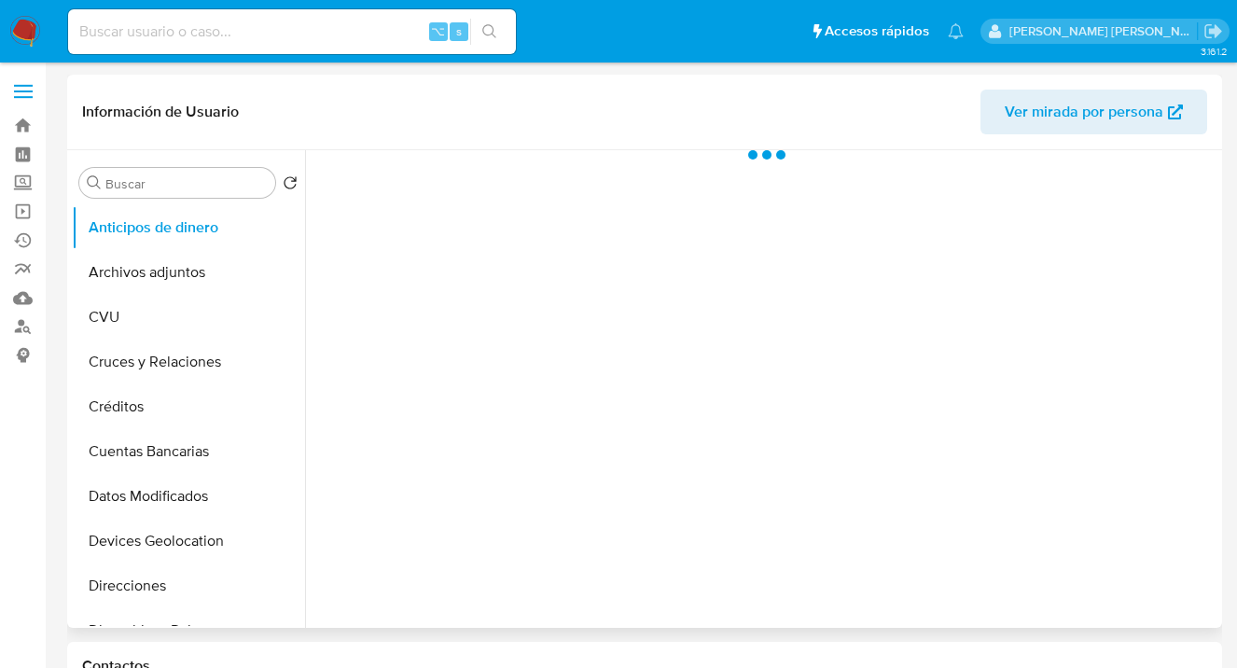
select select "10"
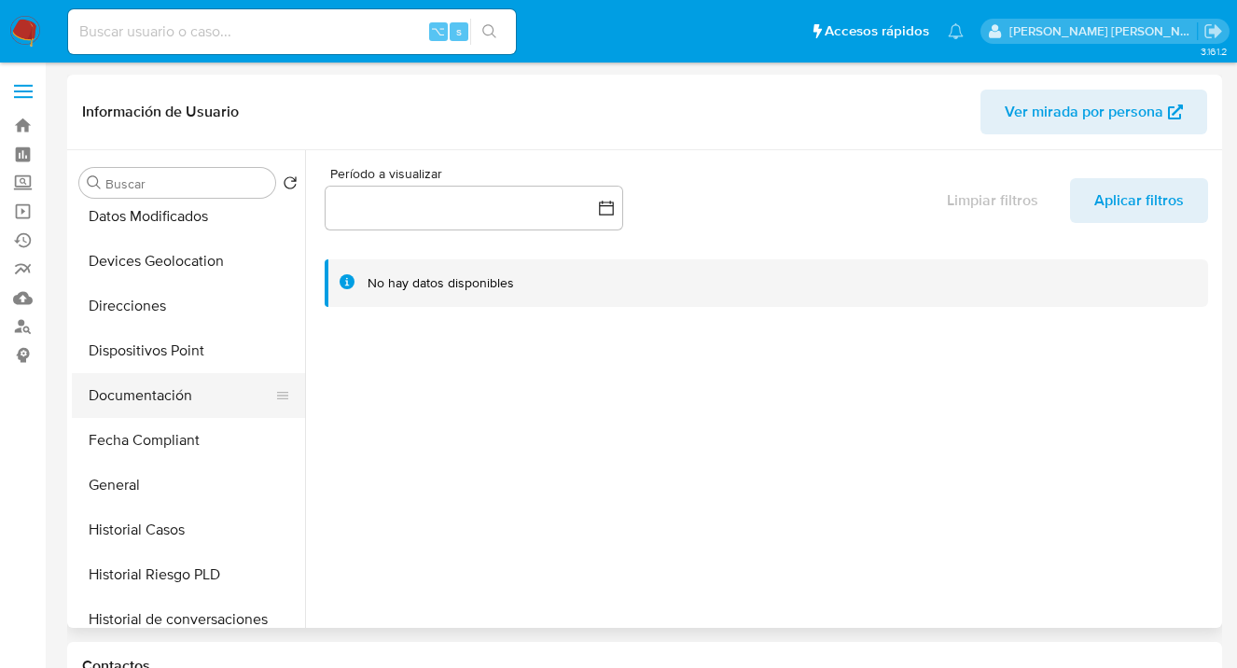
click at [182, 401] on button "Documentación" at bounding box center [181, 395] width 218 height 45
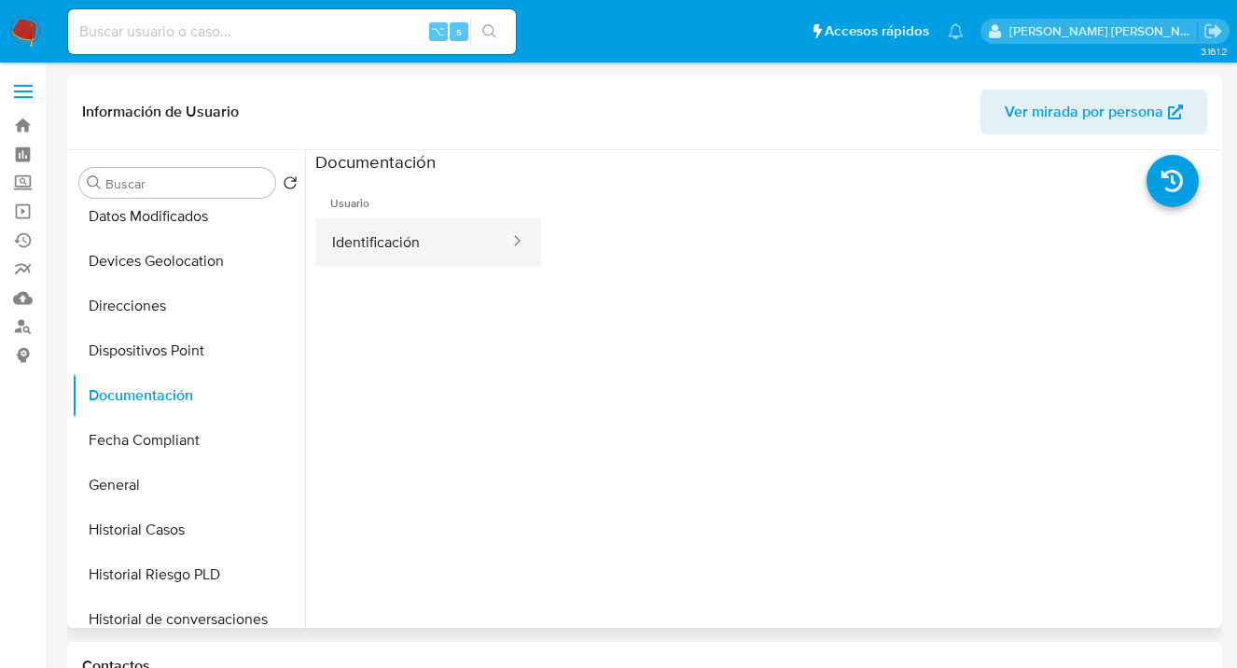
click at [375, 253] on button "Identificación" at bounding box center [413, 242] width 196 height 48
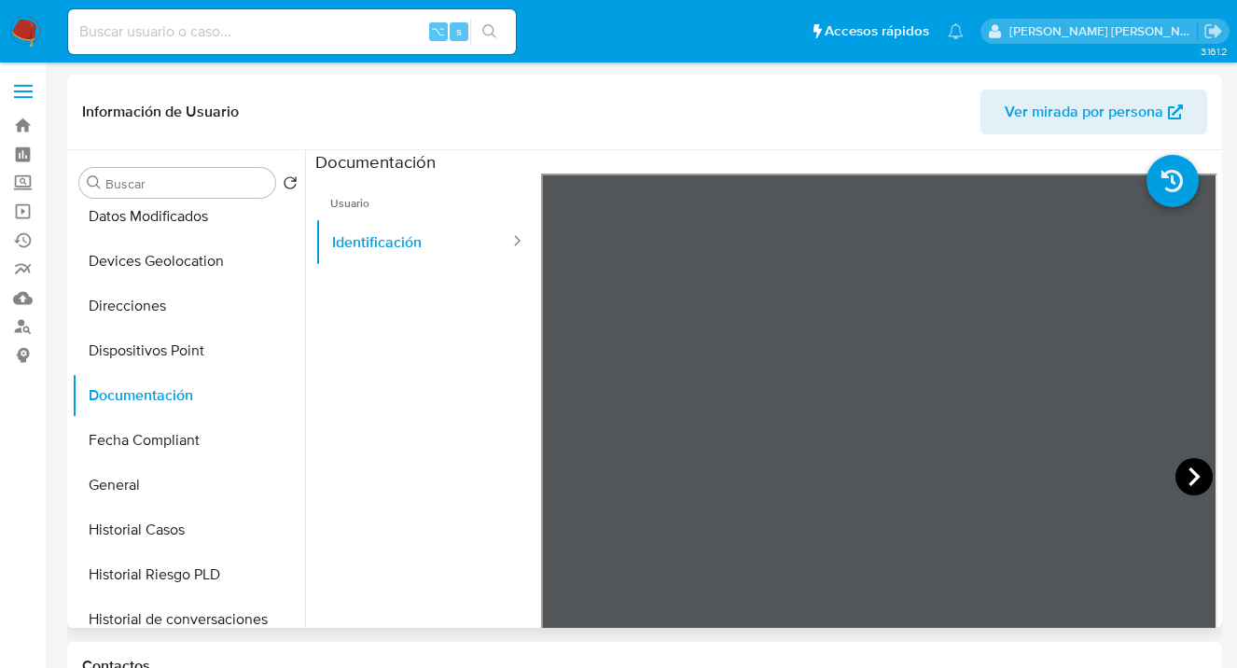
click at [1176, 471] on icon at bounding box center [1194, 476] width 37 height 37
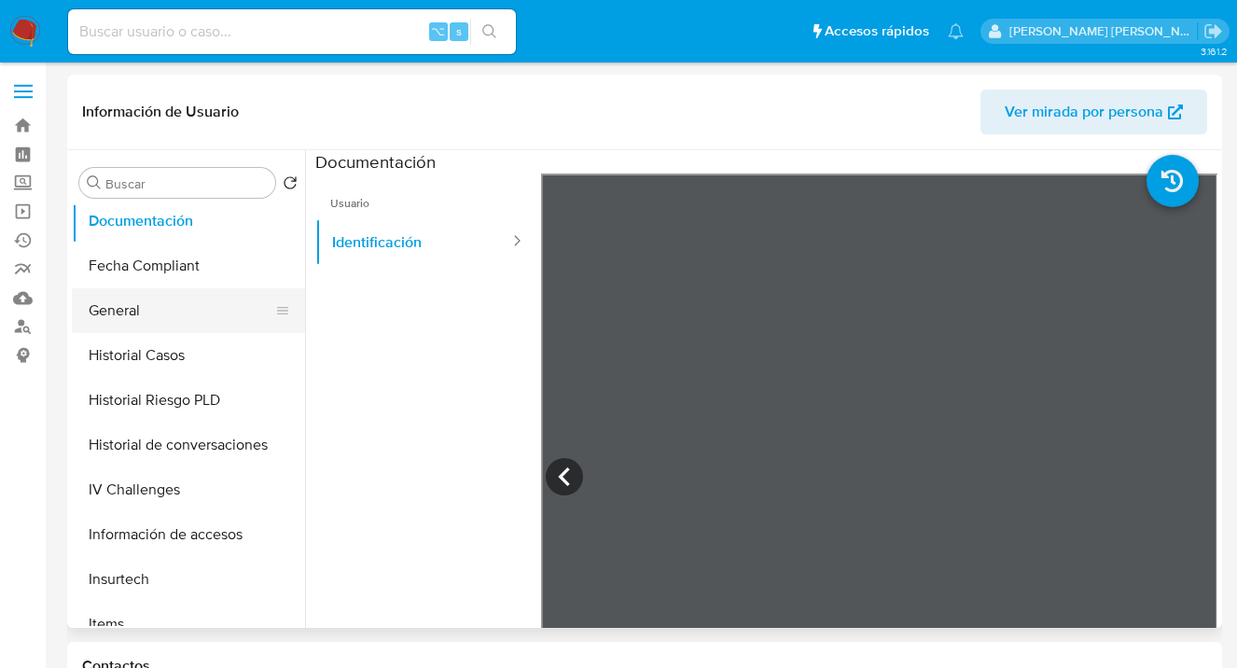
drag, startPoint x: 143, startPoint y: 351, endPoint x: 246, endPoint y: 313, distance: 110.4
click at [143, 351] on button "Historial Casos" at bounding box center [188, 355] width 233 height 45
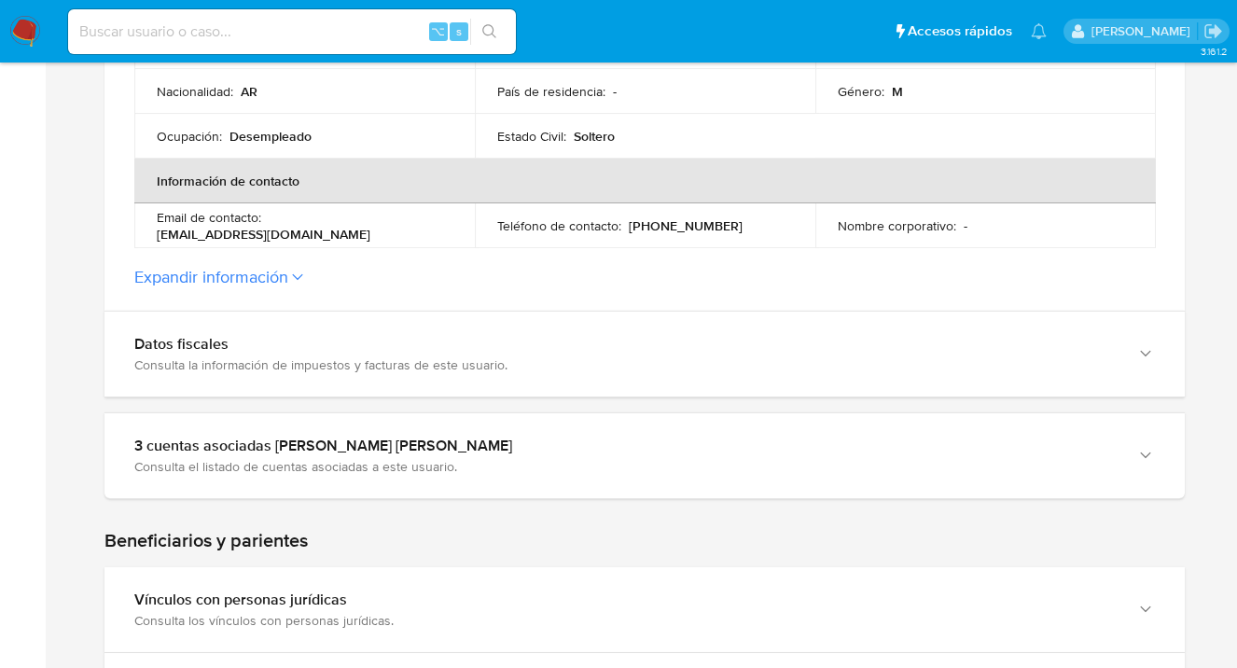
scroll to position [676, 0]
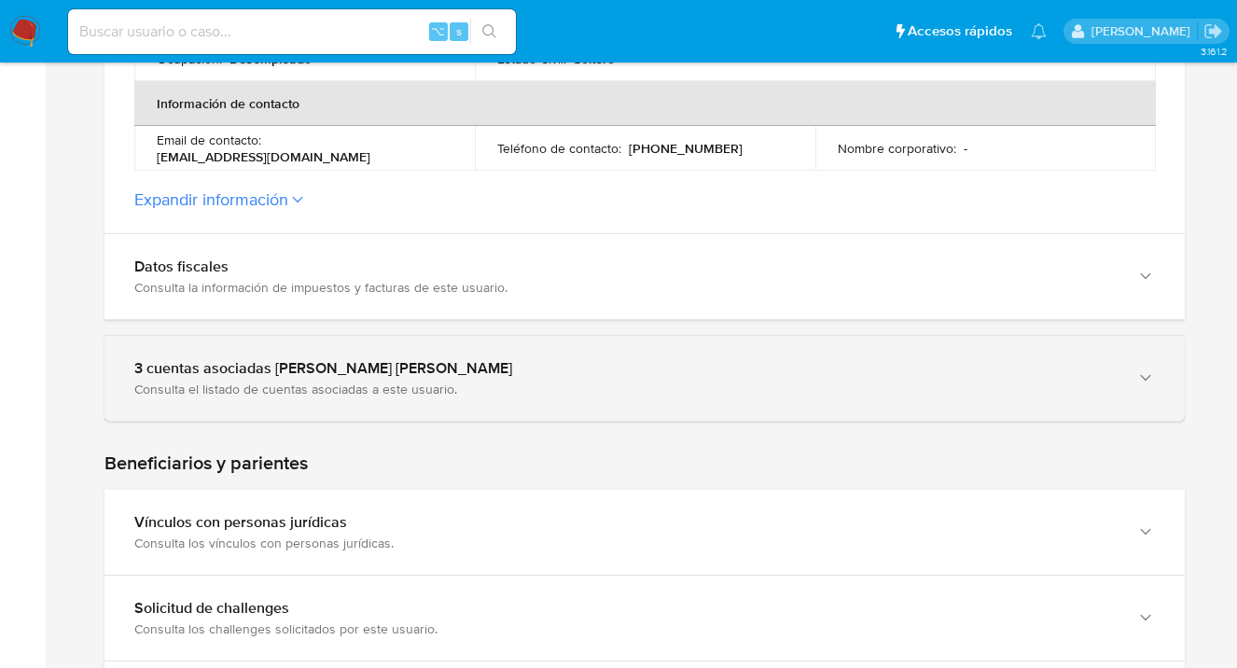
click at [1151, 382] on icon "button" at bounding box center [1145, 378] width 19 height 19
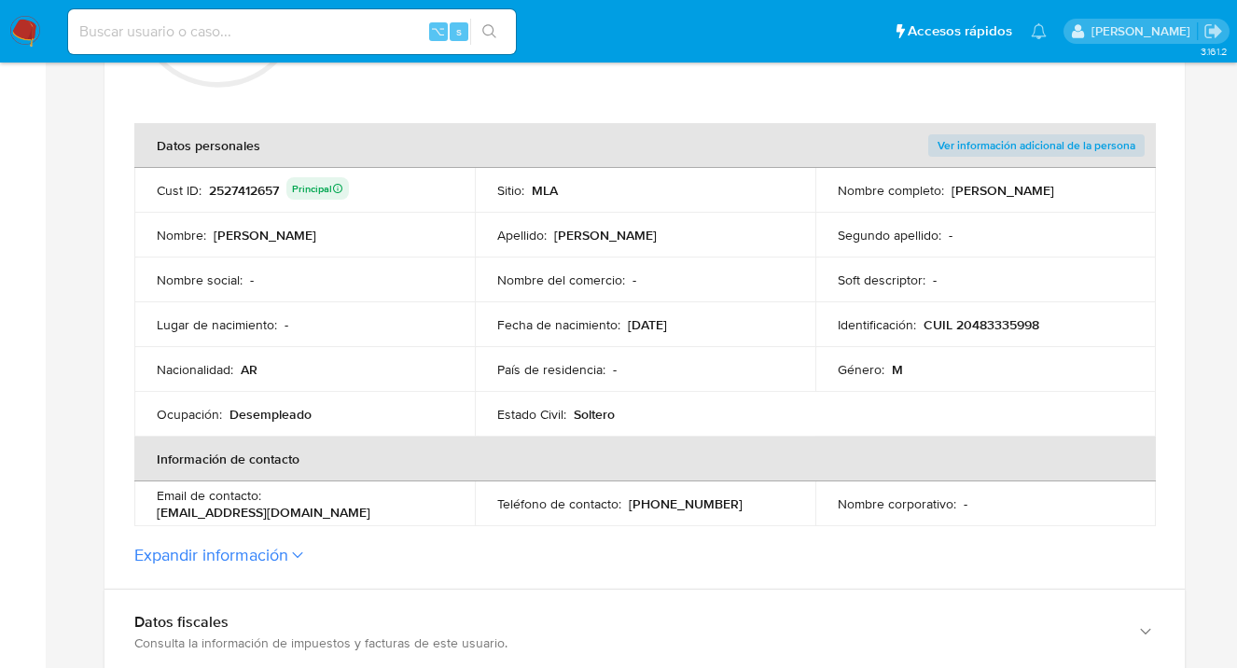
scroll to position [162, 0]
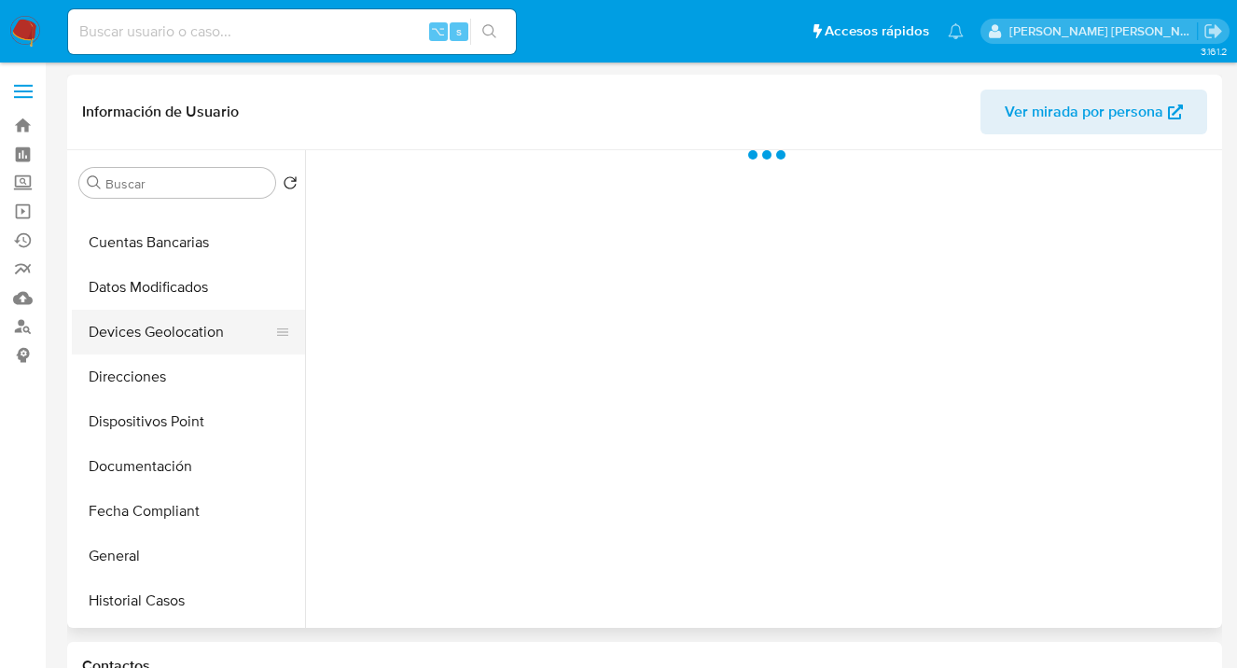
select select "10"
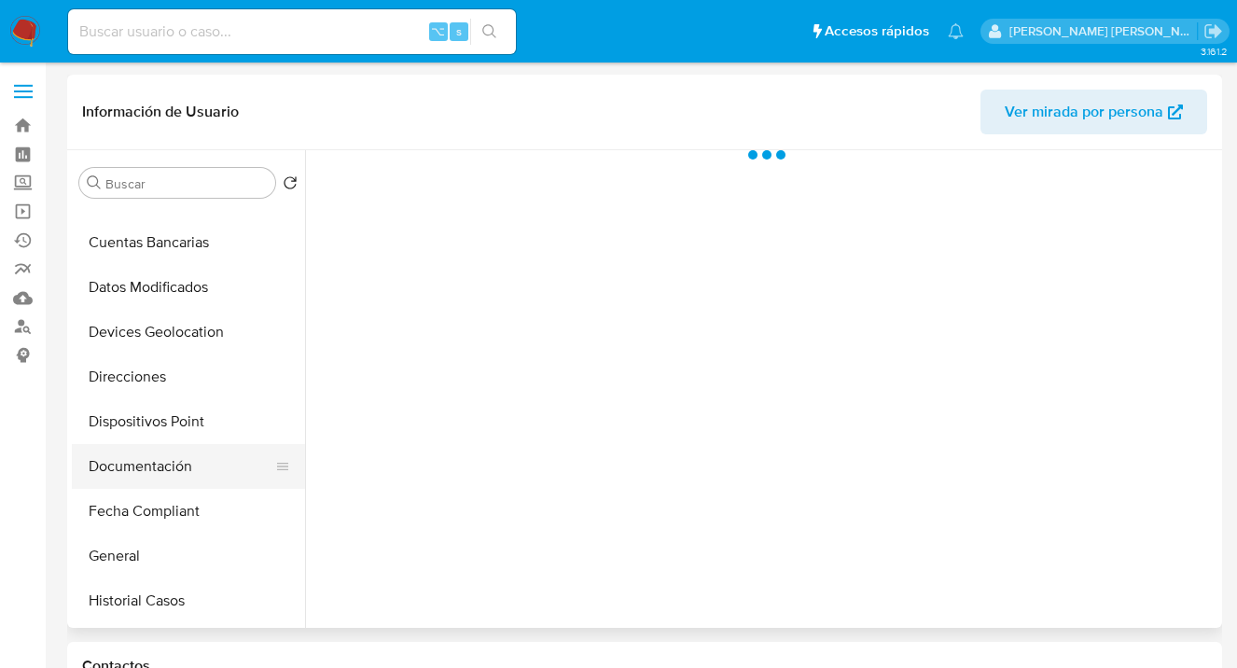
scroll to position [204, 0]
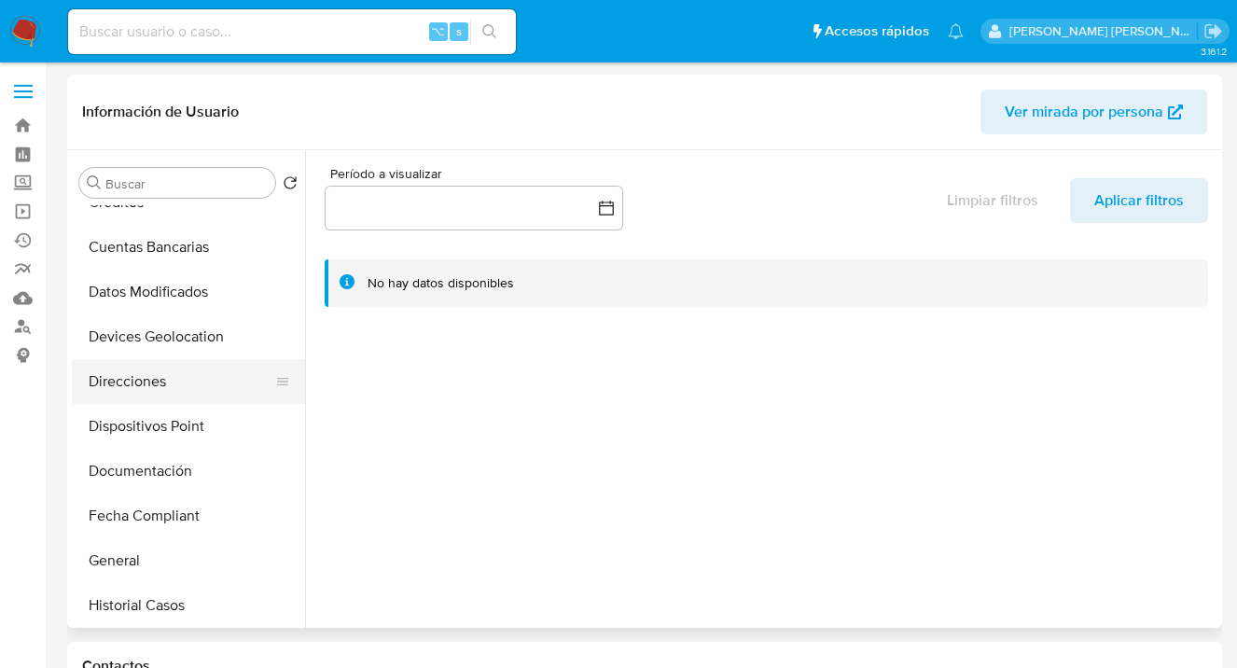
click at [192, 389] on button "Direcciones" at bounding box center [181, 381] width 218 height 45
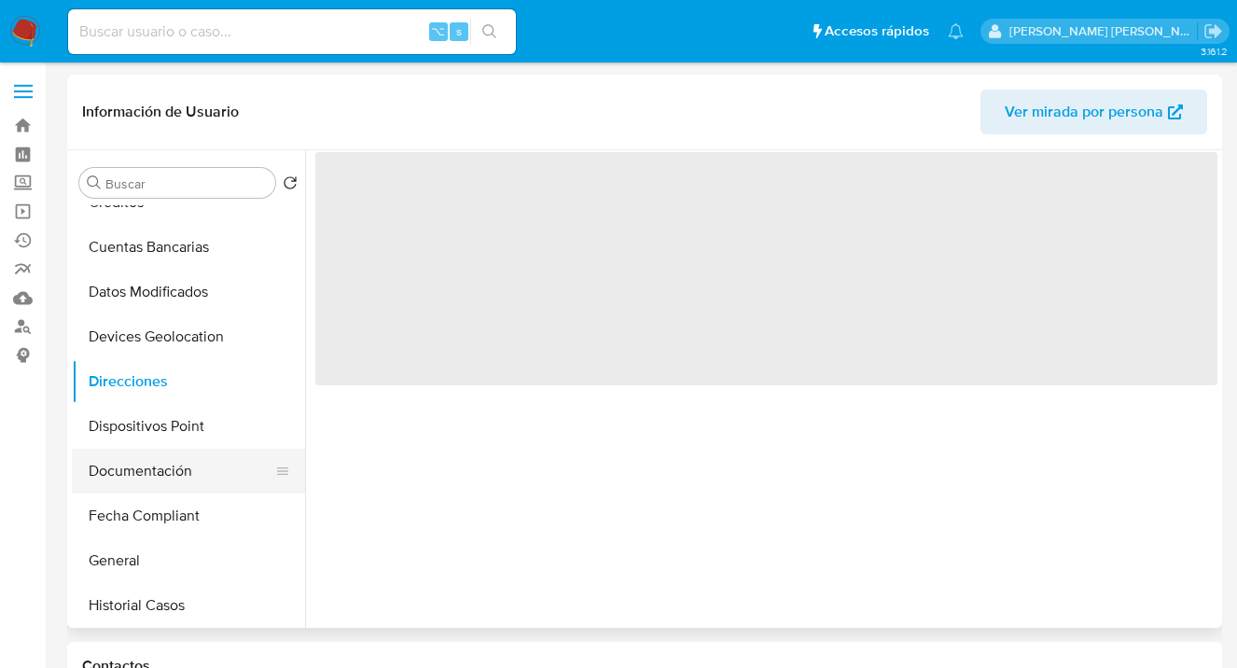
click at [195, 478] on button "Documentación" at bounding box center [181, 471] width 218 height 45
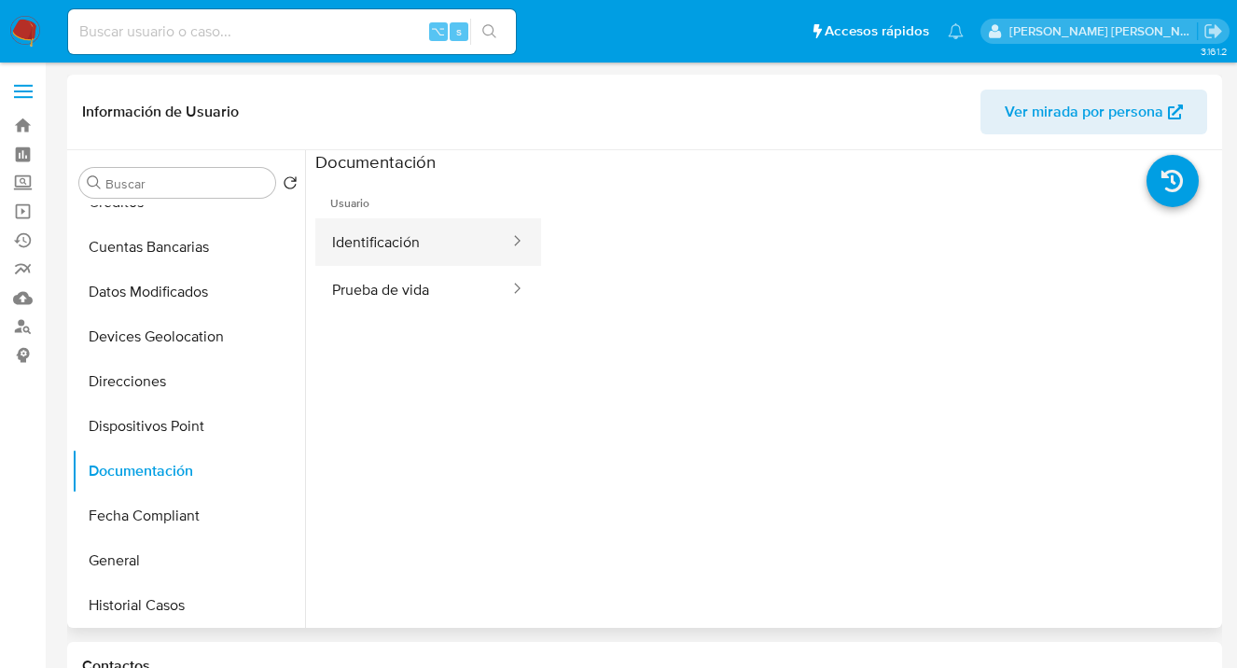
click at [412, 247] on button "Identificación" at bounding box center [413, 242] width 196 height 48
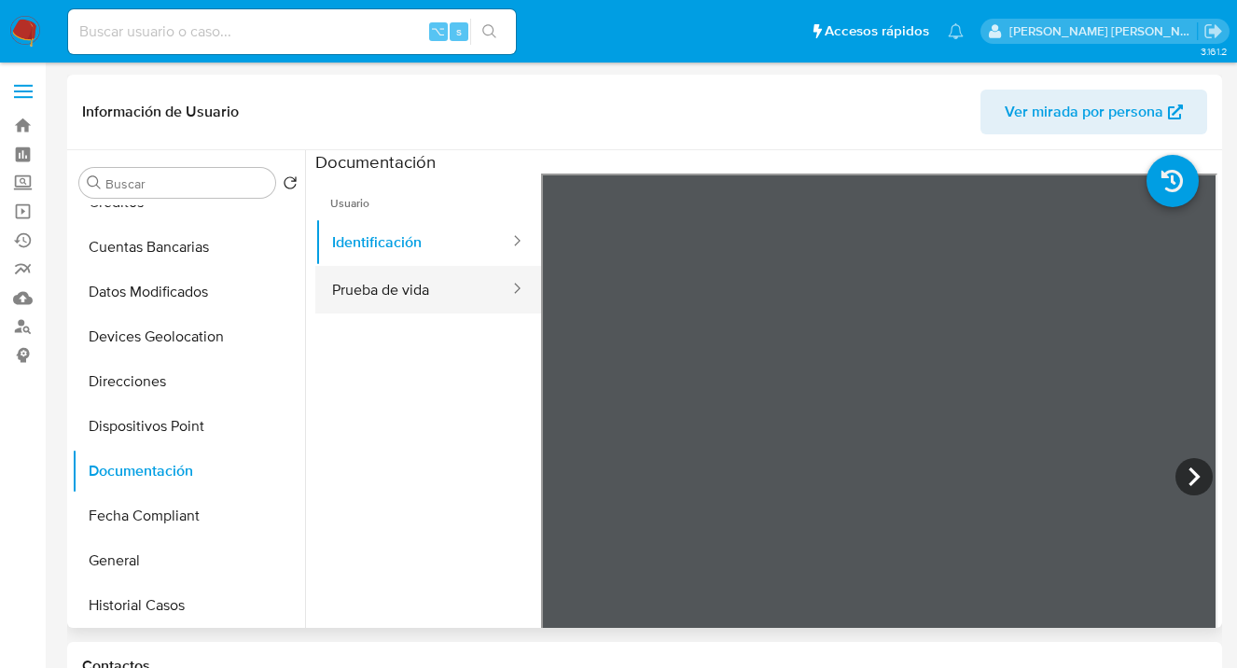
click at [436, 302] on button "Prueba de vida" at bounding box center [413, 290] width 196 height 48
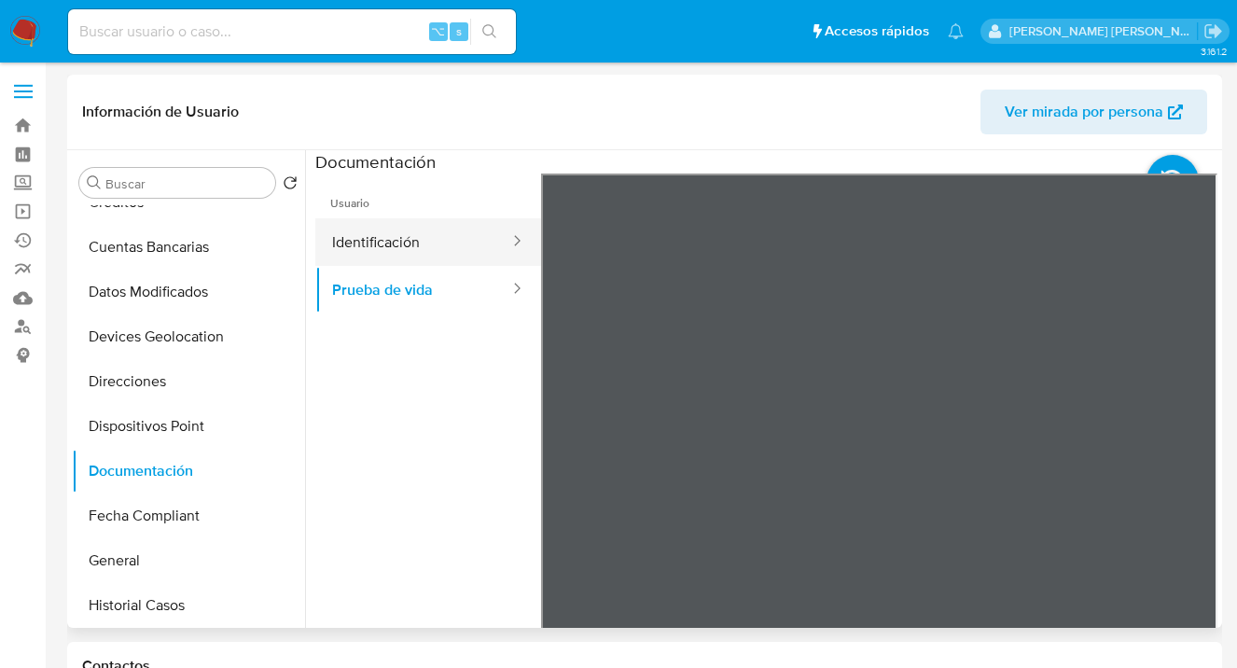
click at [381, 241] on button "Identificación" at bounding box center [413, 242] width 196 height 48
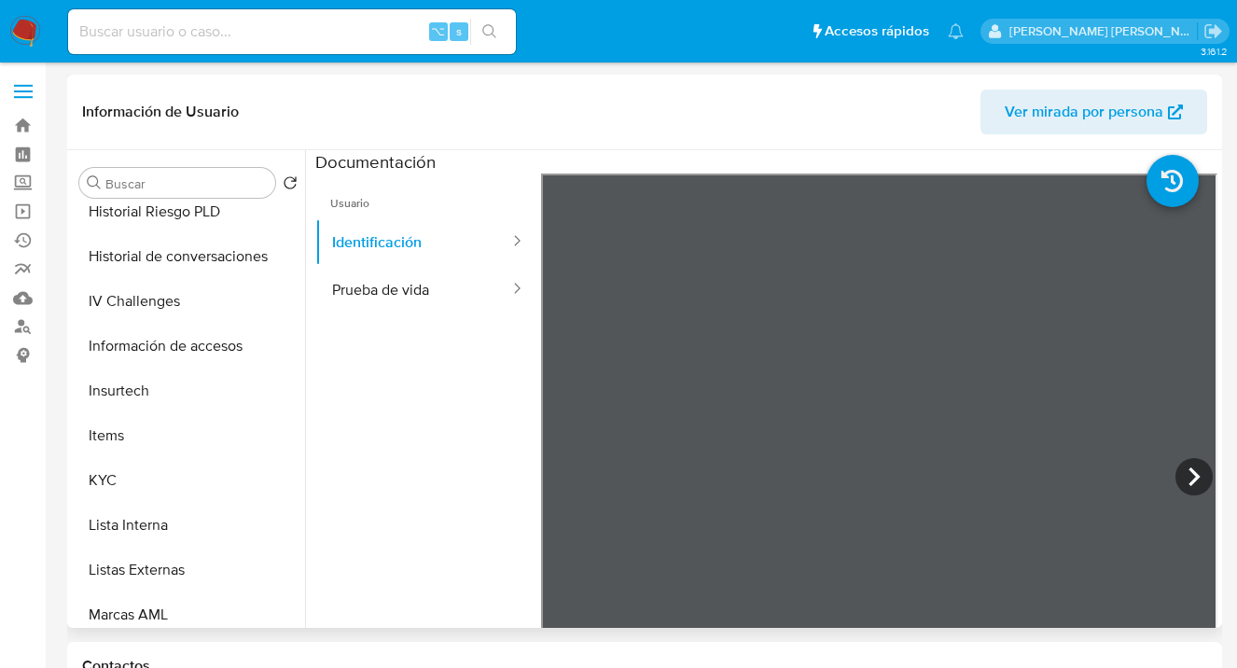
scroll to position [696, 0]
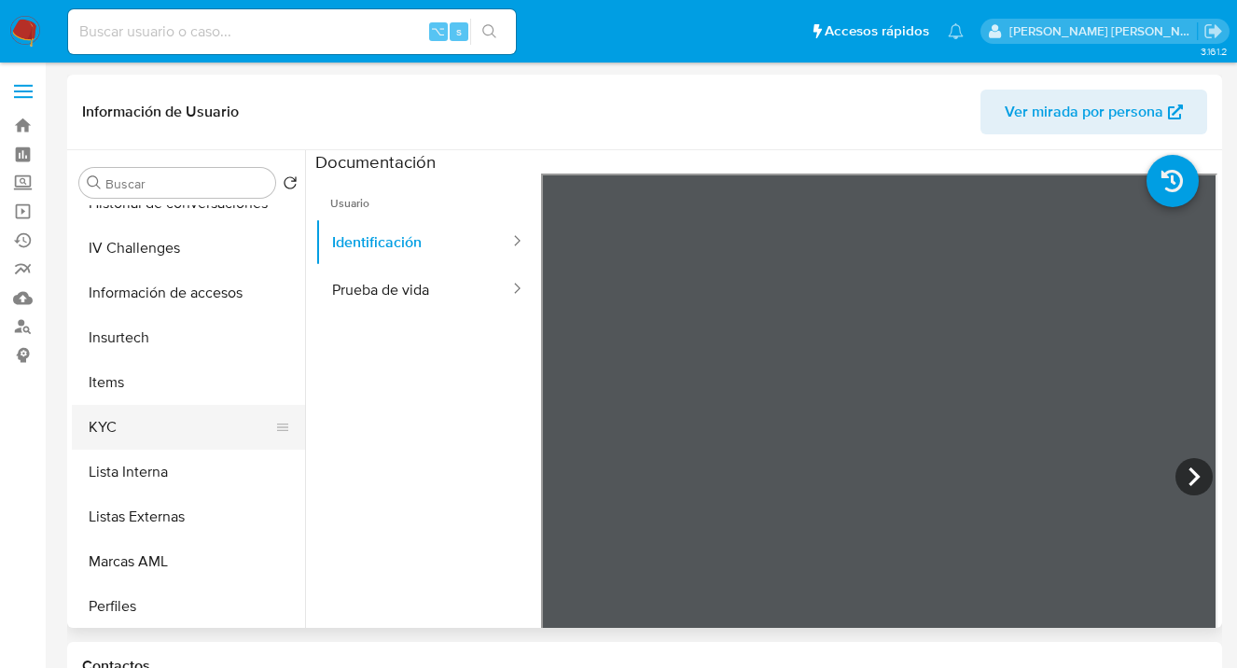
click at [188, 409] on button "KYC" at bounding box center [181, 427] width 218 height 45
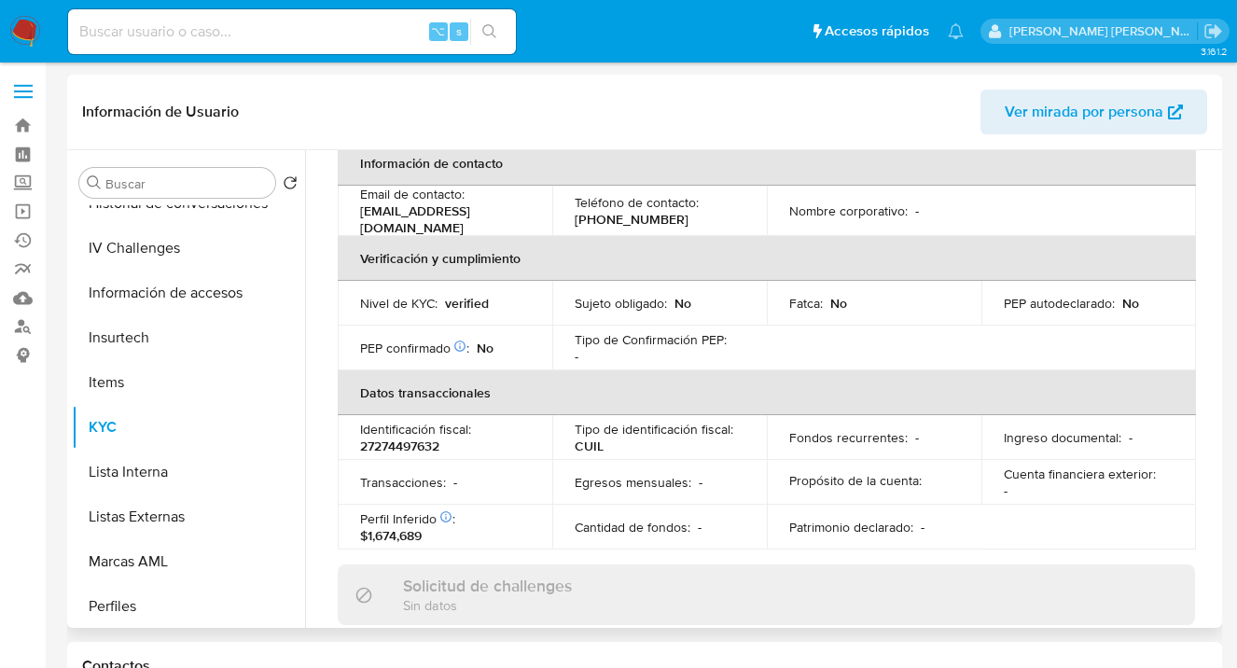
scroll to position [374, 0]
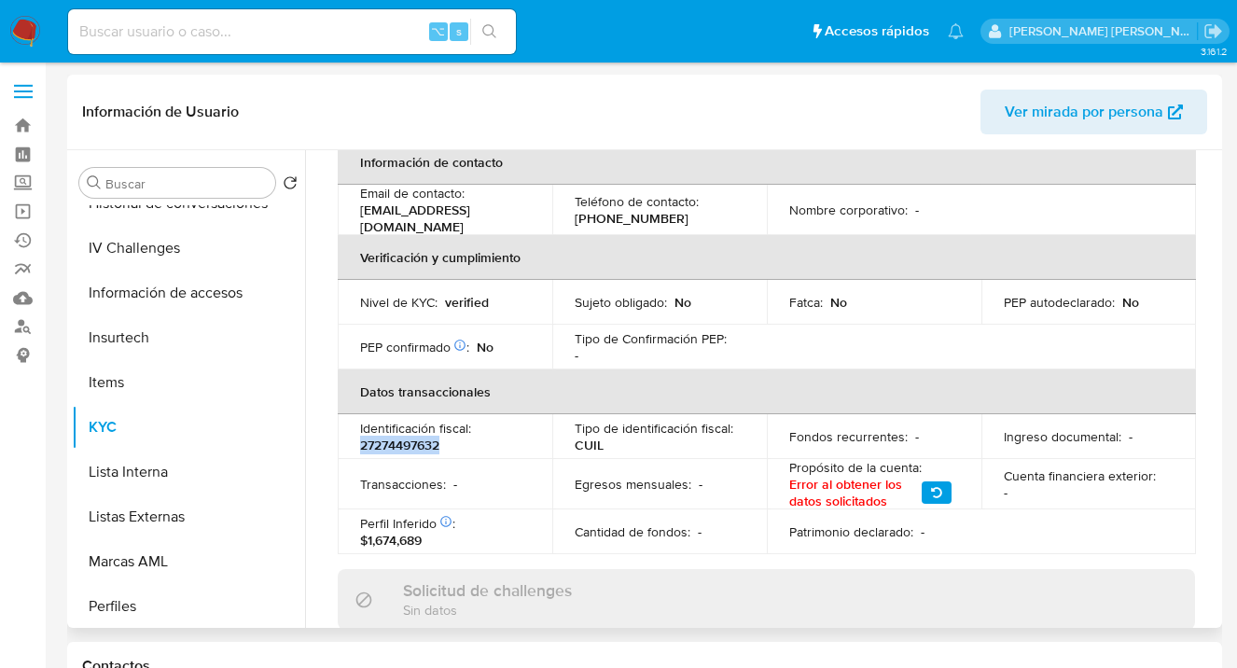
drag, startPoint x: 451, startPoint y: 434, endPoint x: 357, endPoint y: 428, distance: 93.5
click at [357, 428] on td "Identificación fiscal : 27274497632" at bounding box center [445, 436] width 215 height 45
copy p "27274497632"
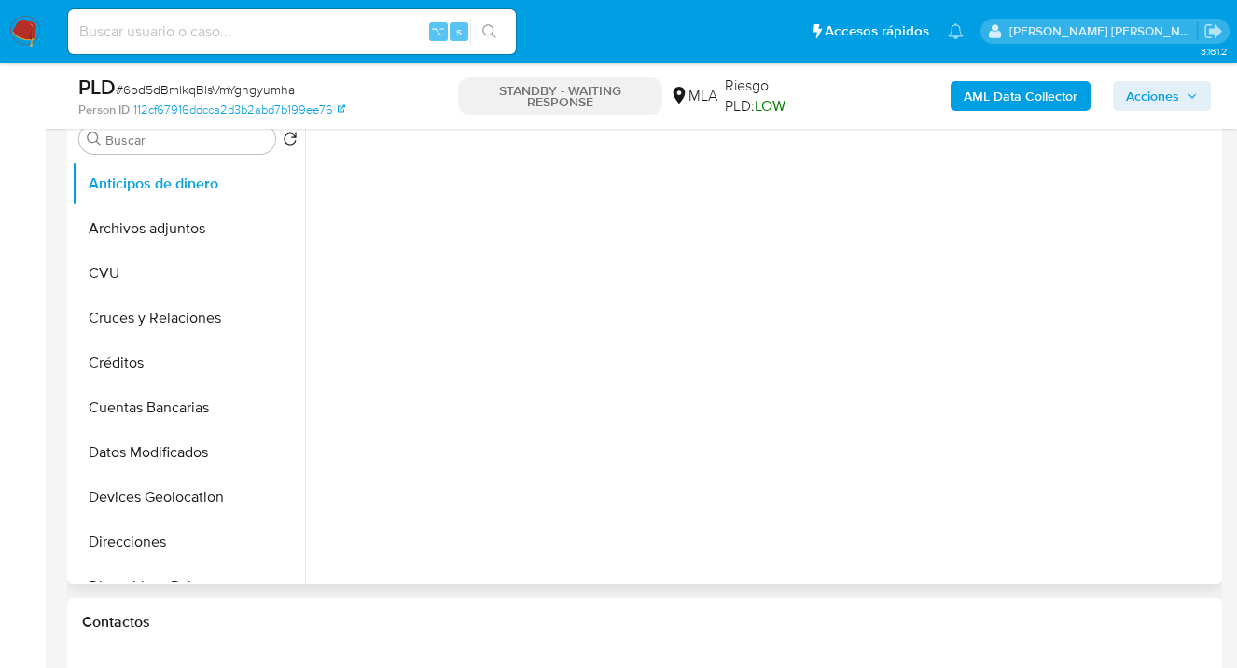
select select "10"
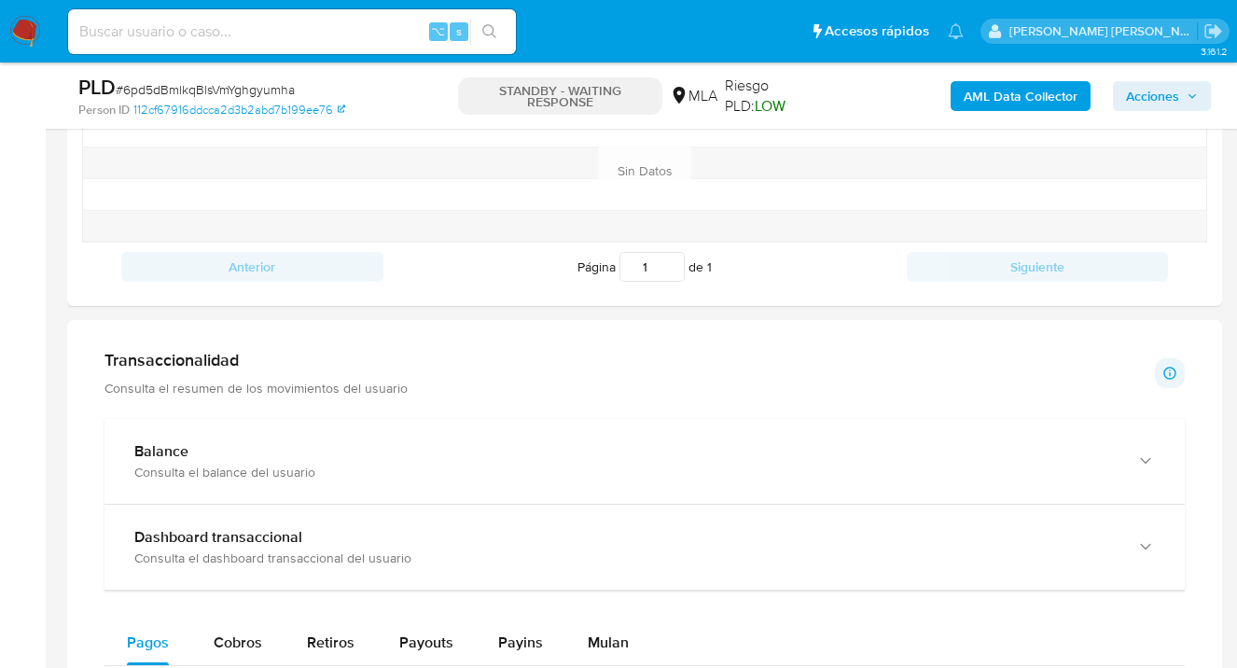
scroll to position [1037, 0]
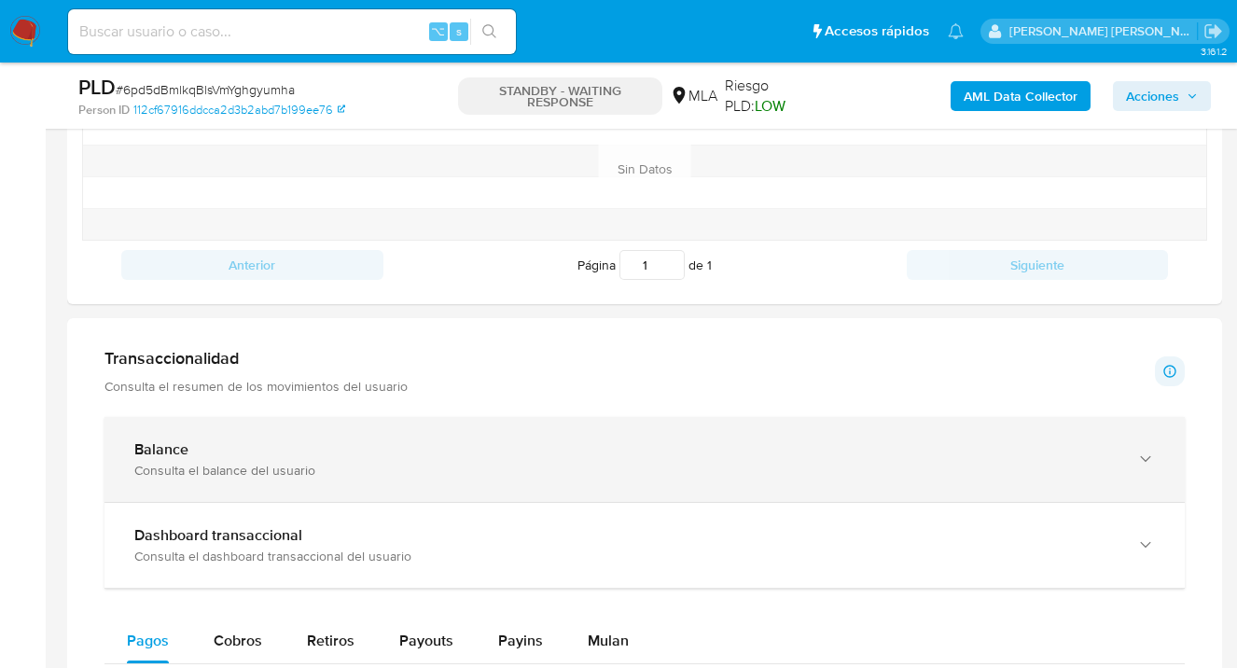
click at [1135, 467] on div "button" at bounding box center [1144, 459] width 22 height 38
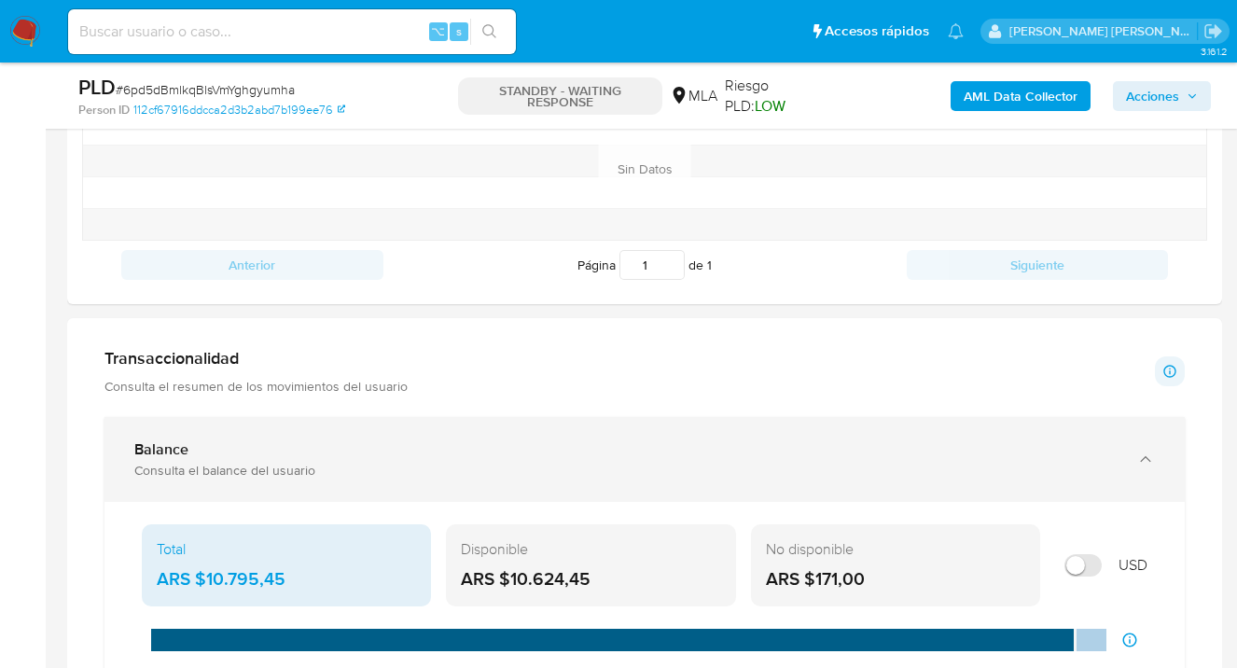
click at [1145, 461] on icon "button" at bounding box center [1145, 459] width 19 height 19
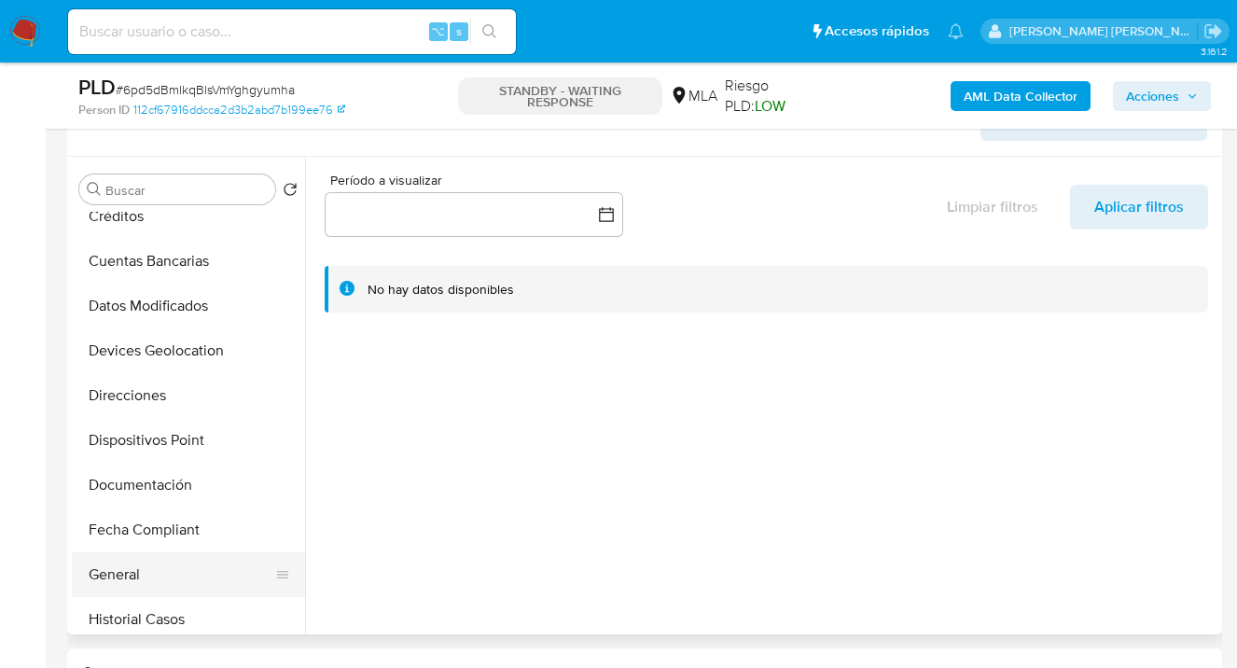
scroll to position [220, 0]
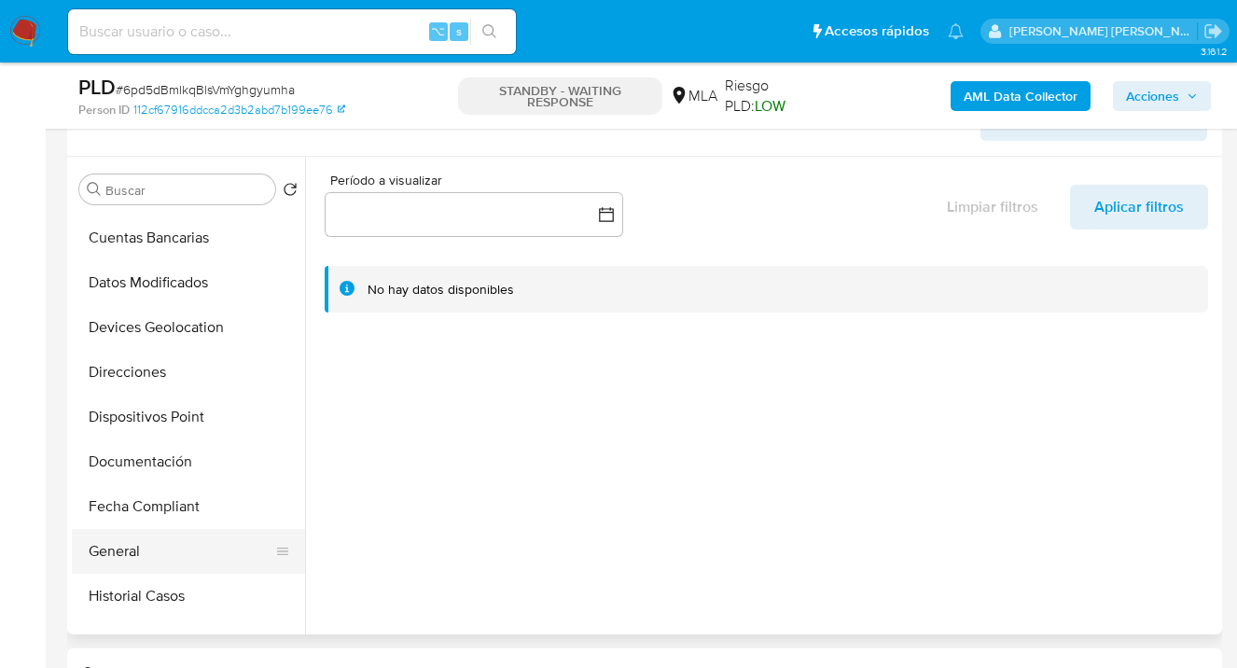
drag, startPoint x: 160, startPoint y: 539, endPoint x: 174, endPoint y: 539, distance: 14.0
click at [160, 539] on button "General" at bounding box center [181, 551] width 218 height 45
